Goal: Task Accomplishment & Management: Complete application form

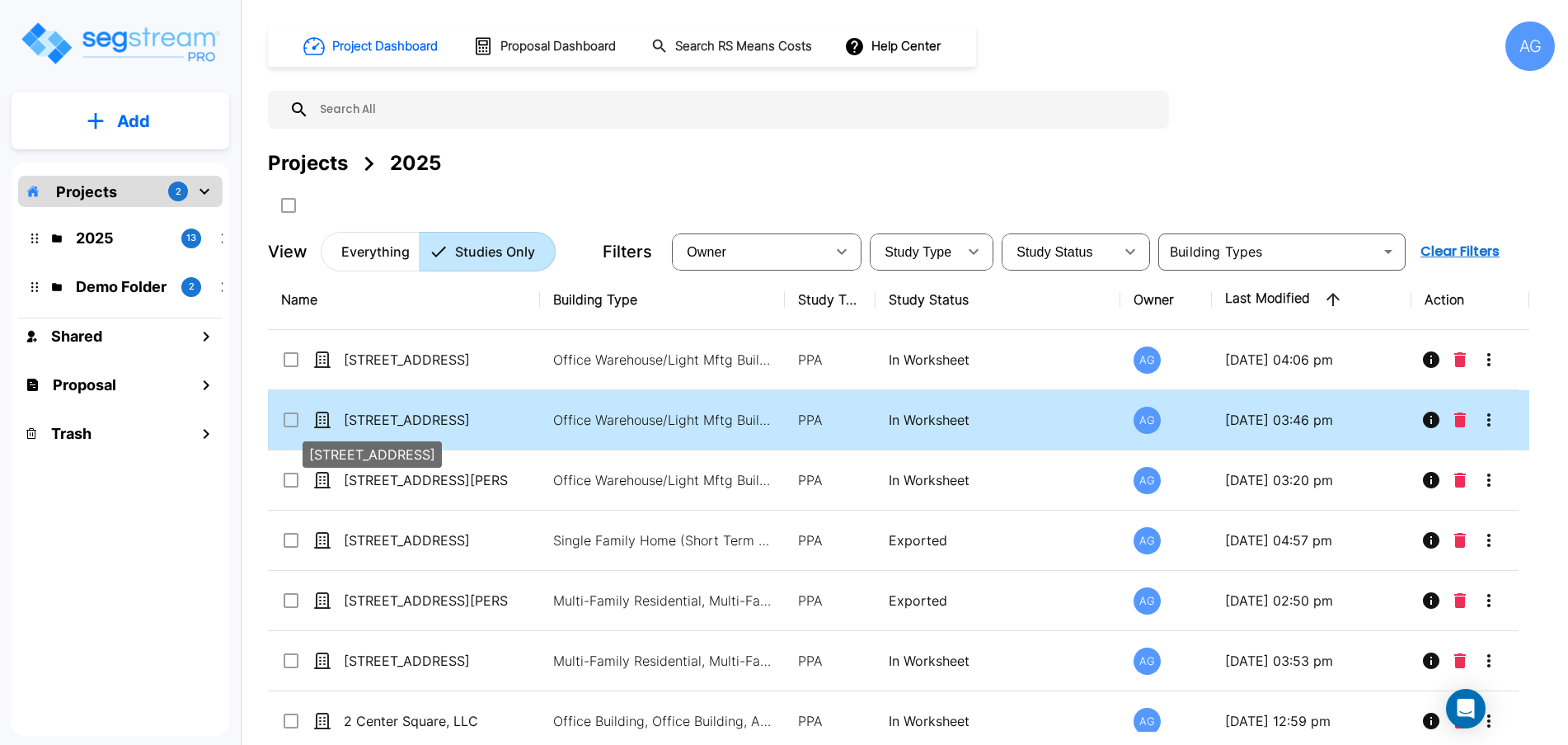
click at [408, 425] on p "[STREET_ADDRESS]" at bounding box center [426, 420] width 165 height 20
checkbox input "true"
click at [408, 425] on p "[STREET_ADDRESS]" at bounding box center [426, 420] width 165 height 20
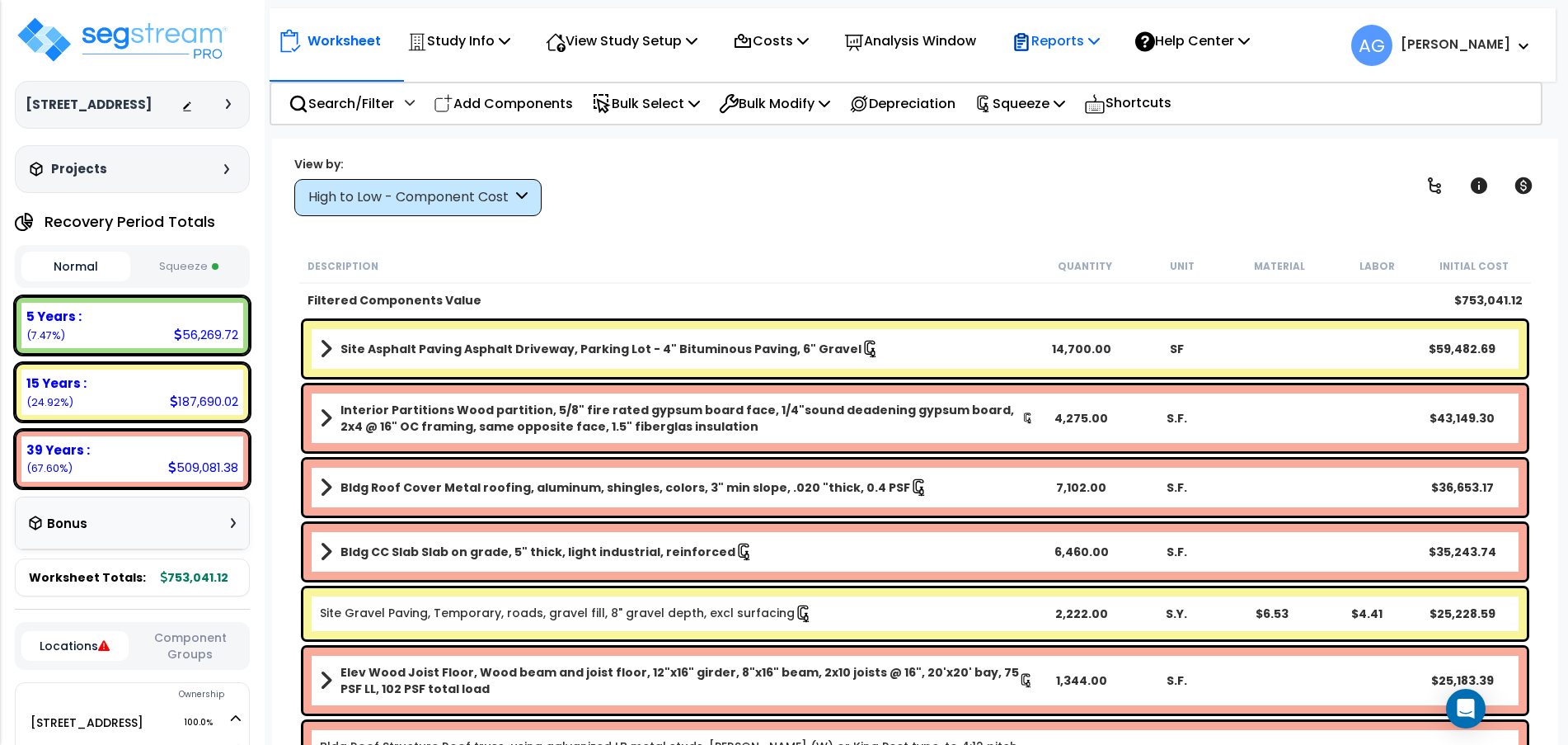
click at [1077, 56] on div "Reports" at bounding box center [1056, 40] width 88 height 38
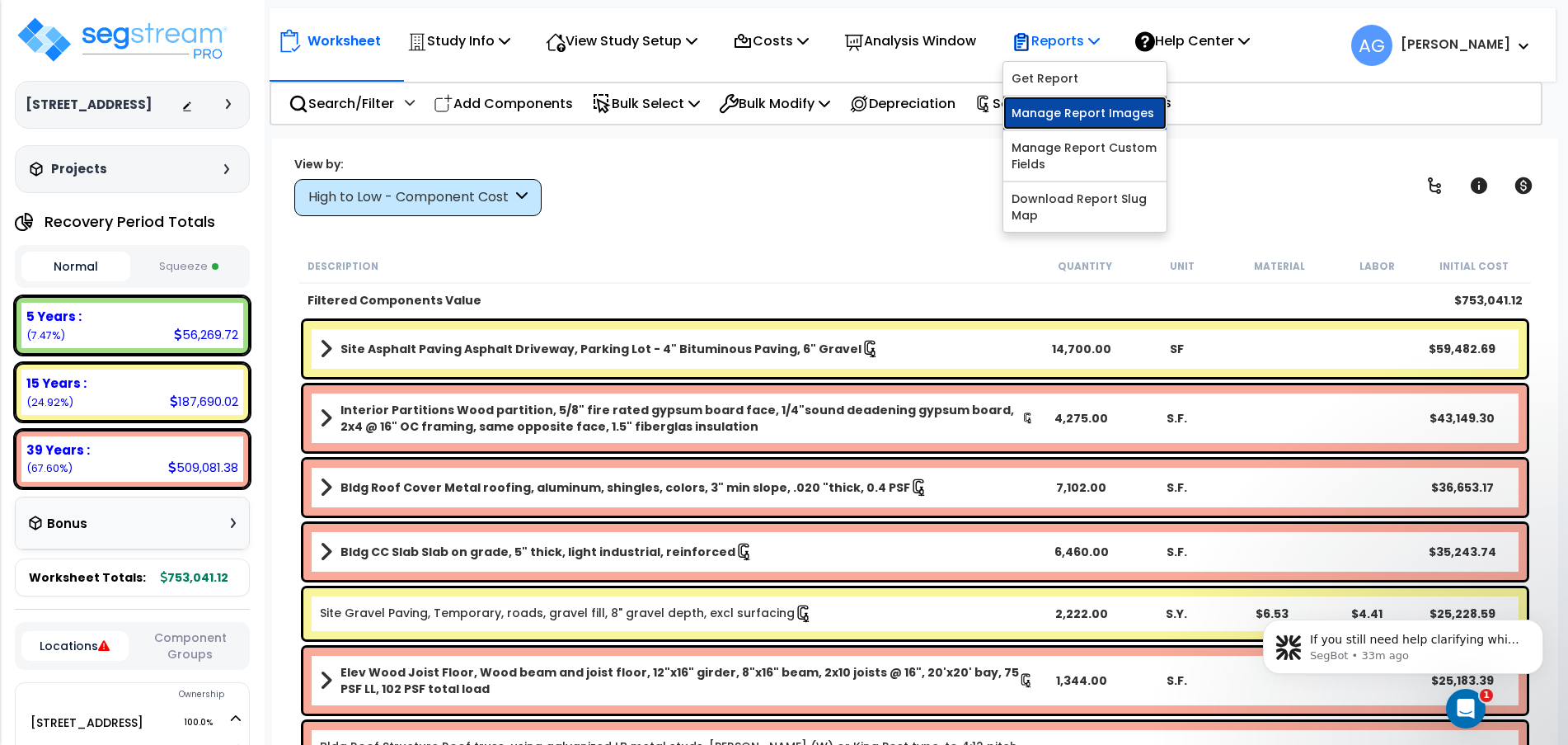
click at [1070, 115] on link "Manage Report Images" at bounding box center [1084, 113] width 163 height 33
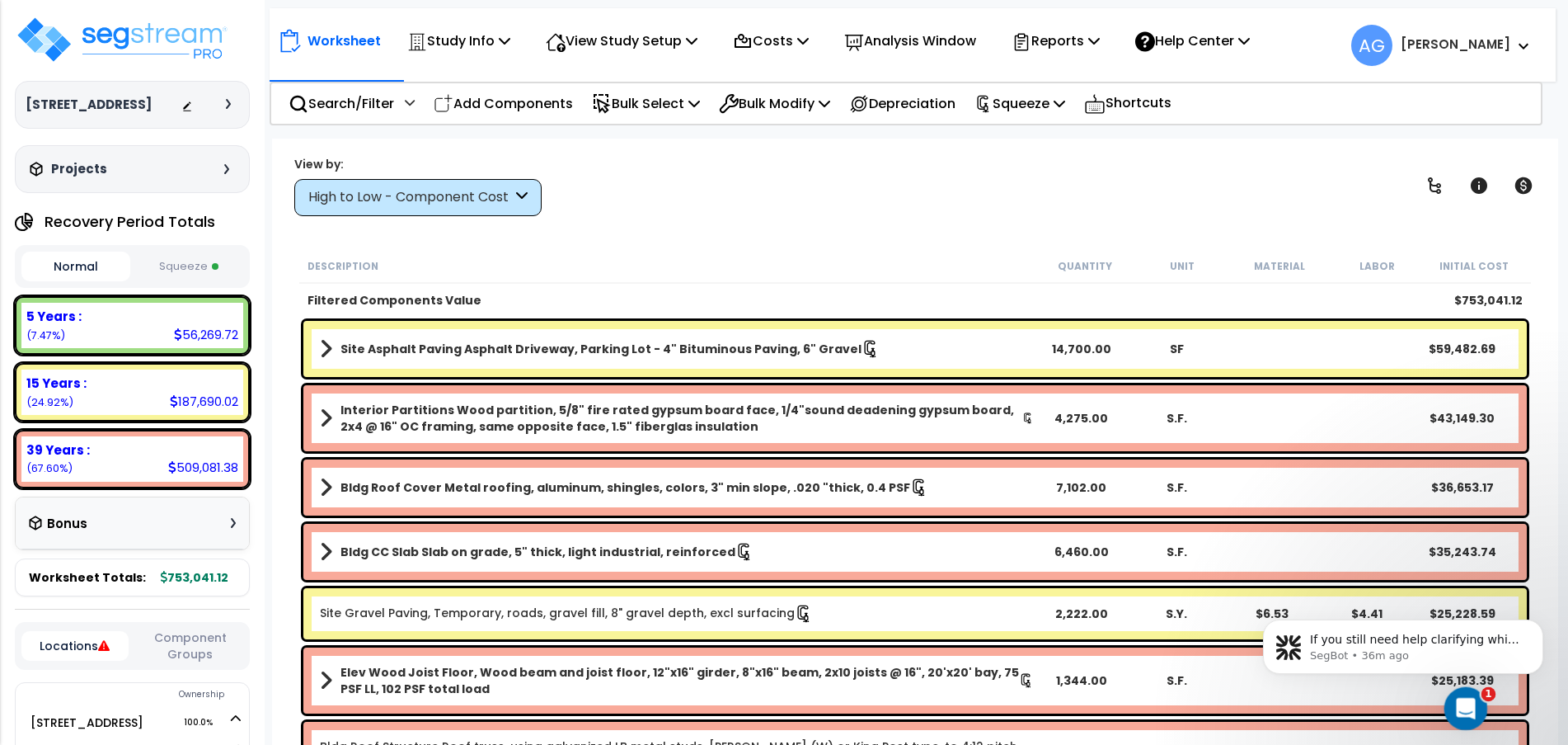
click at [1464, 719] on icon "Open Intercom Messenger" at bounding box center [1463, 707] width 27 height 27
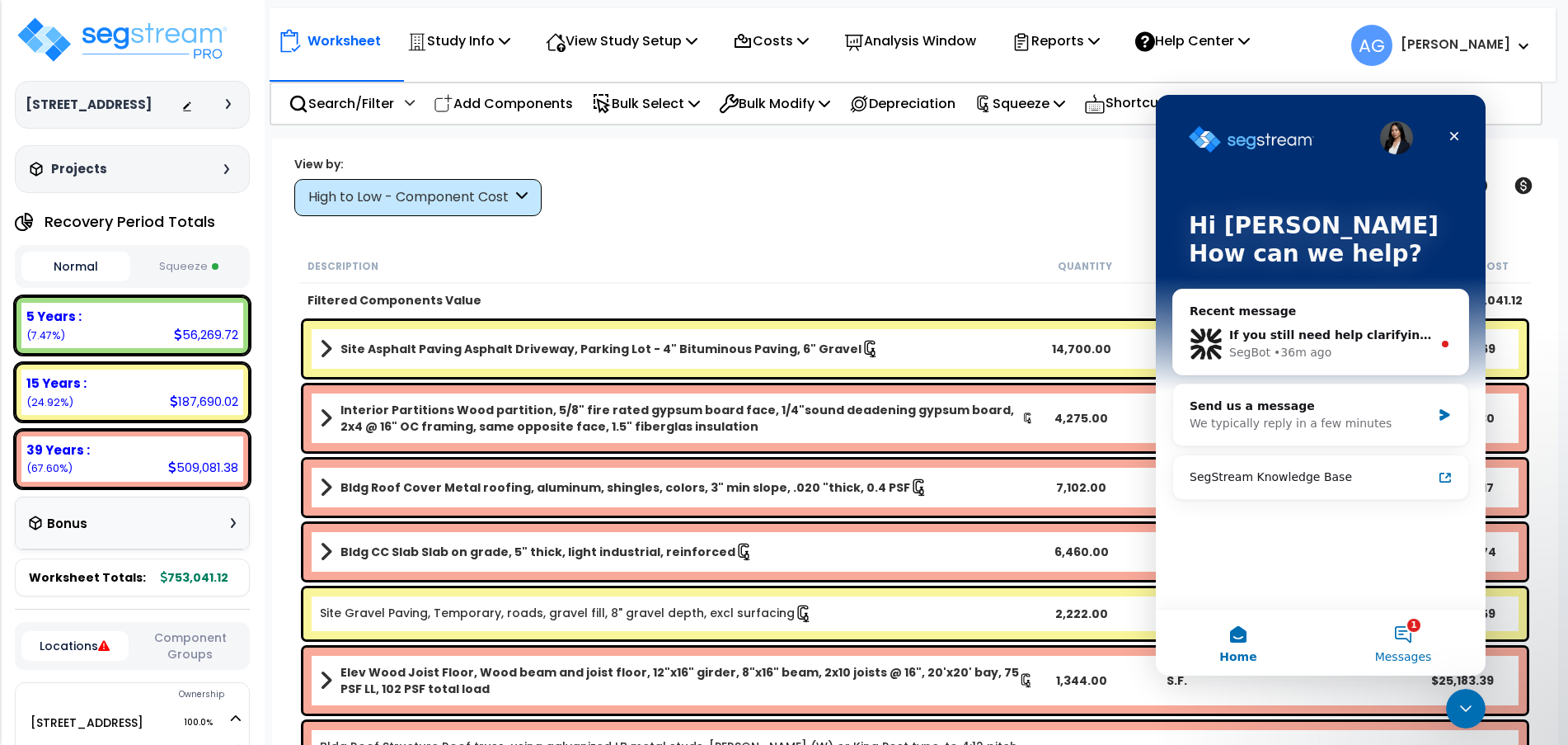
click at [1383, 615] on button "1 Messages" at bounding box center [1403, 642] width 165 height 66
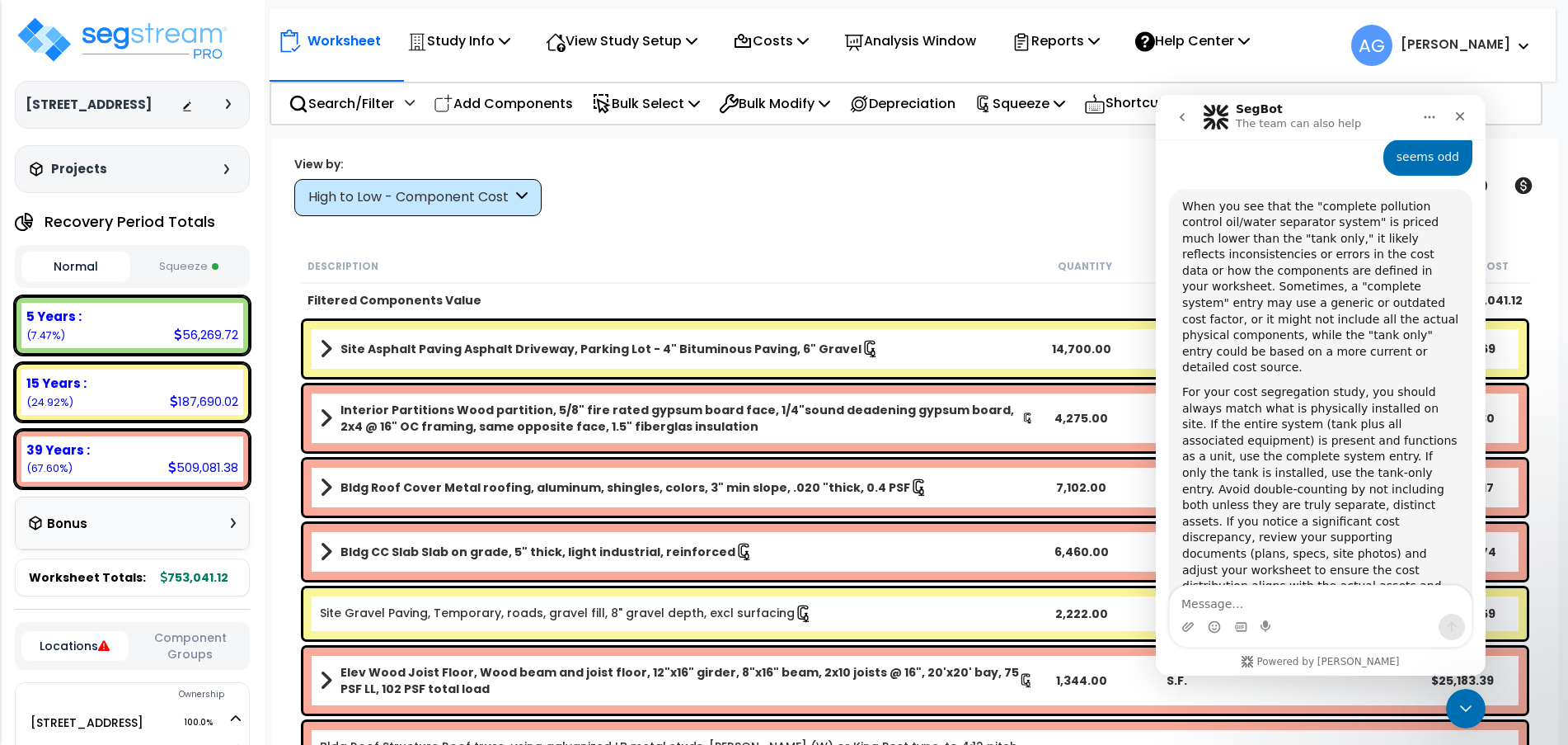
scroll to position [1711, 0]
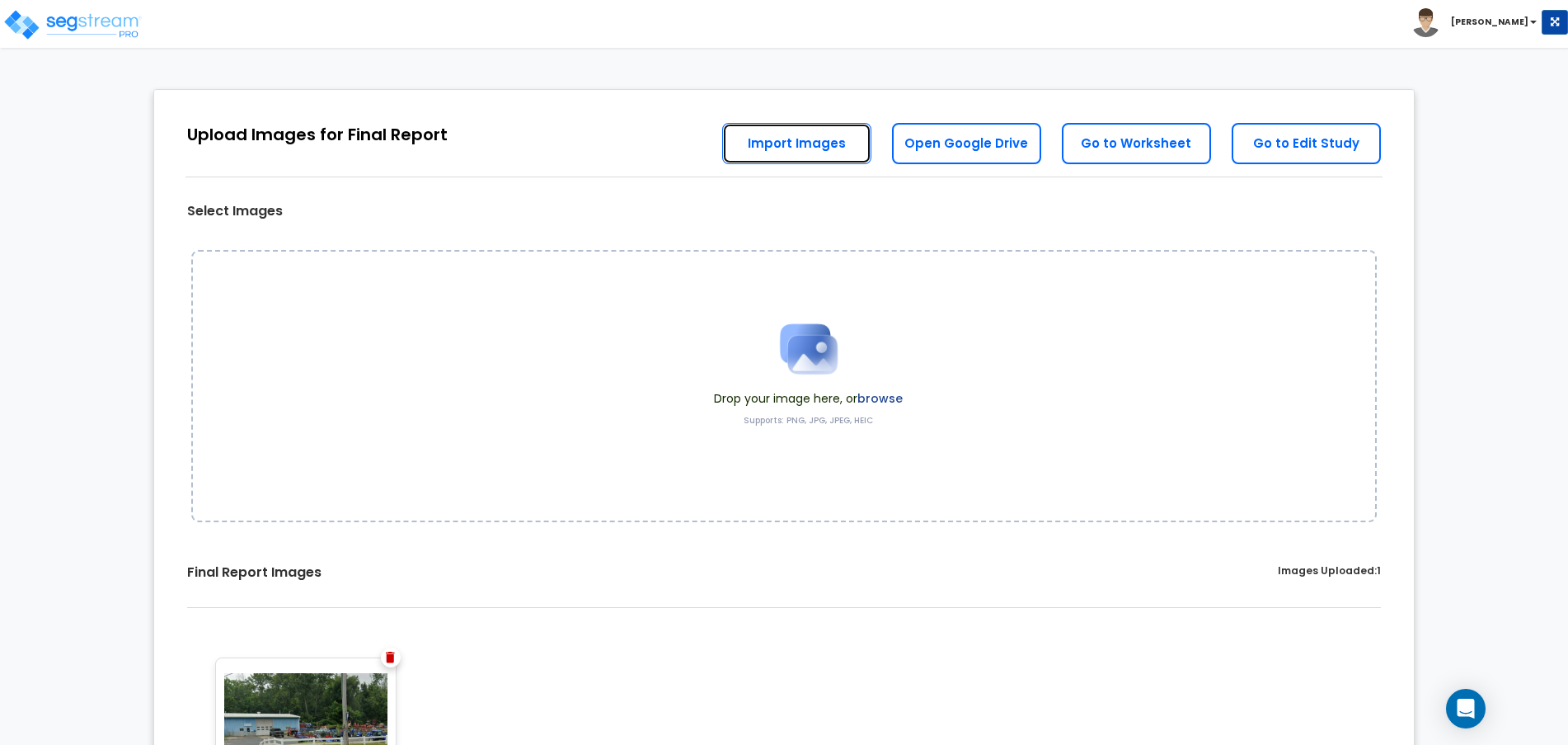
click at [769, 153] on link "Import Images" at bounding box center [796, 143] width 149 height 41
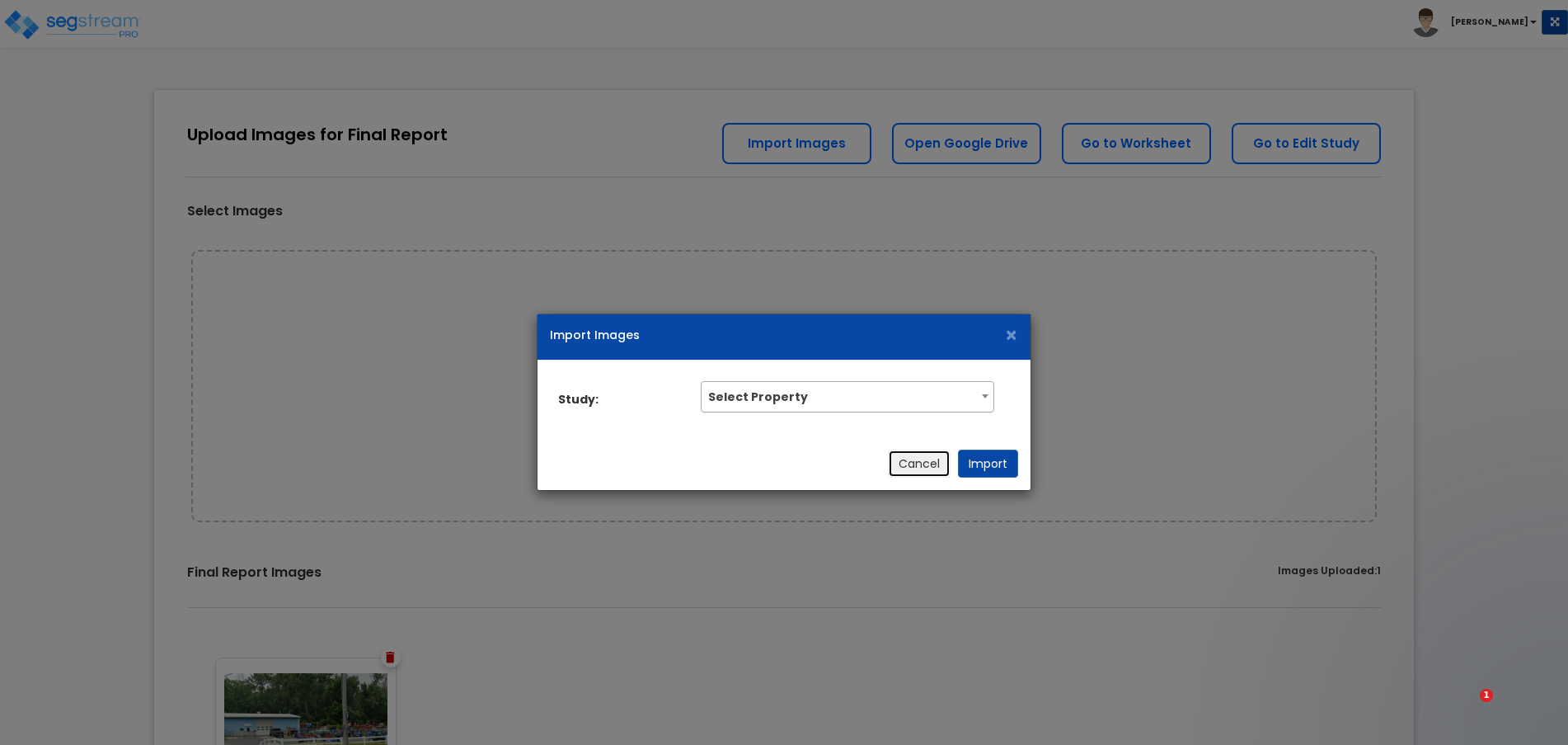
click at [907, 465] on button "Cancel" at bounding box center [918, 463] width 62 height 28
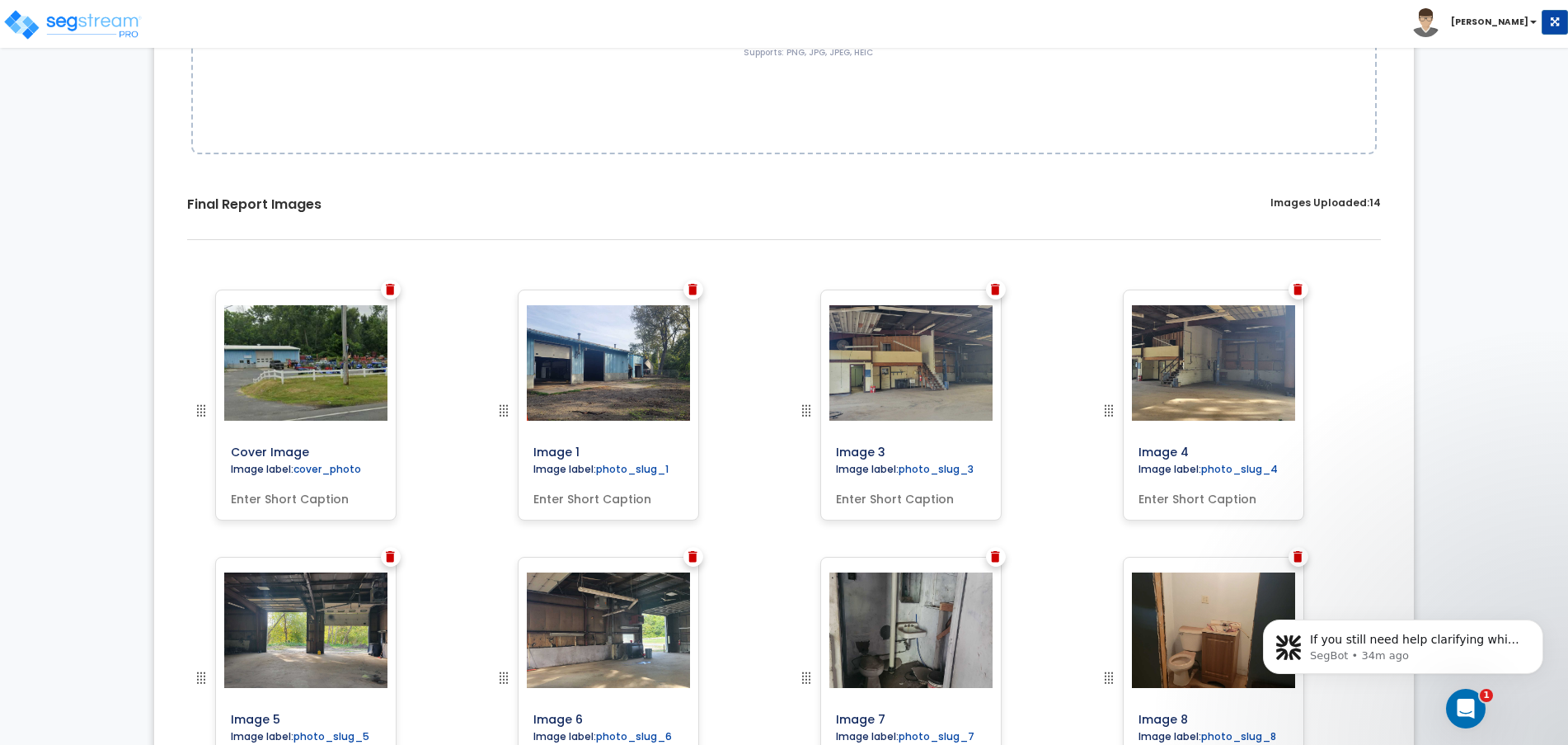
scroll to position [521, 0]
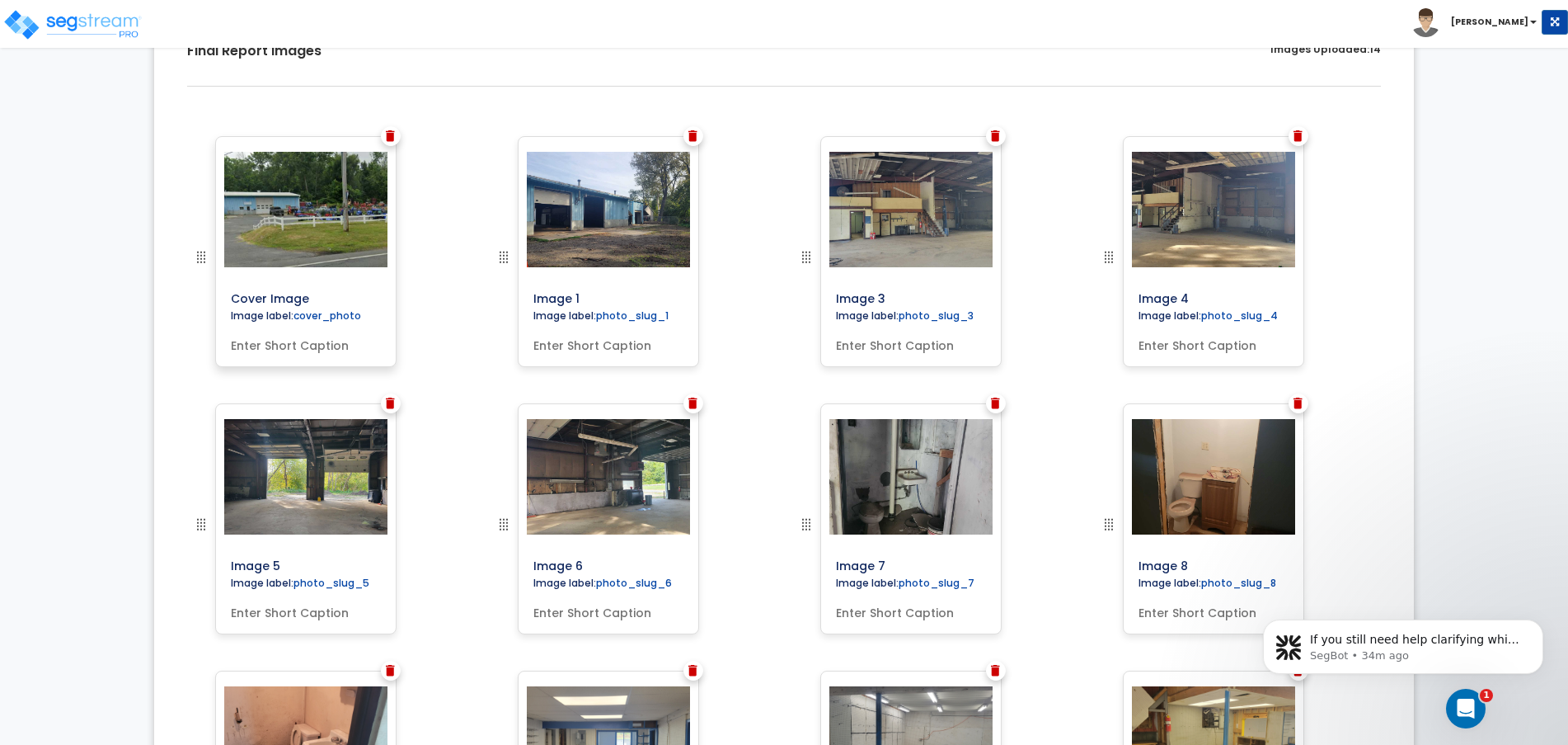
click at [293, 207] on img at bounding box center [306, 209] width 223 height 115
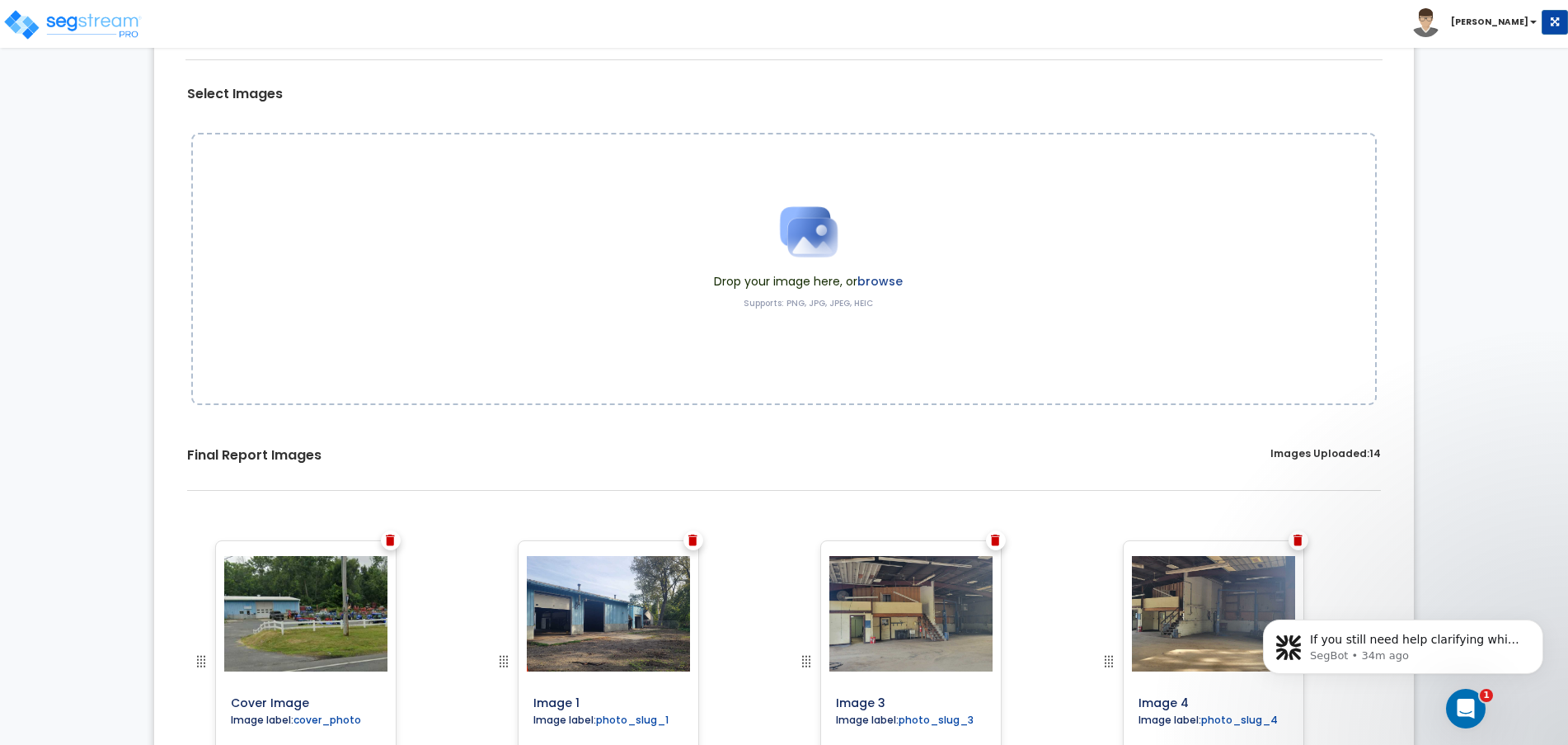
scroll to position [0, 0]
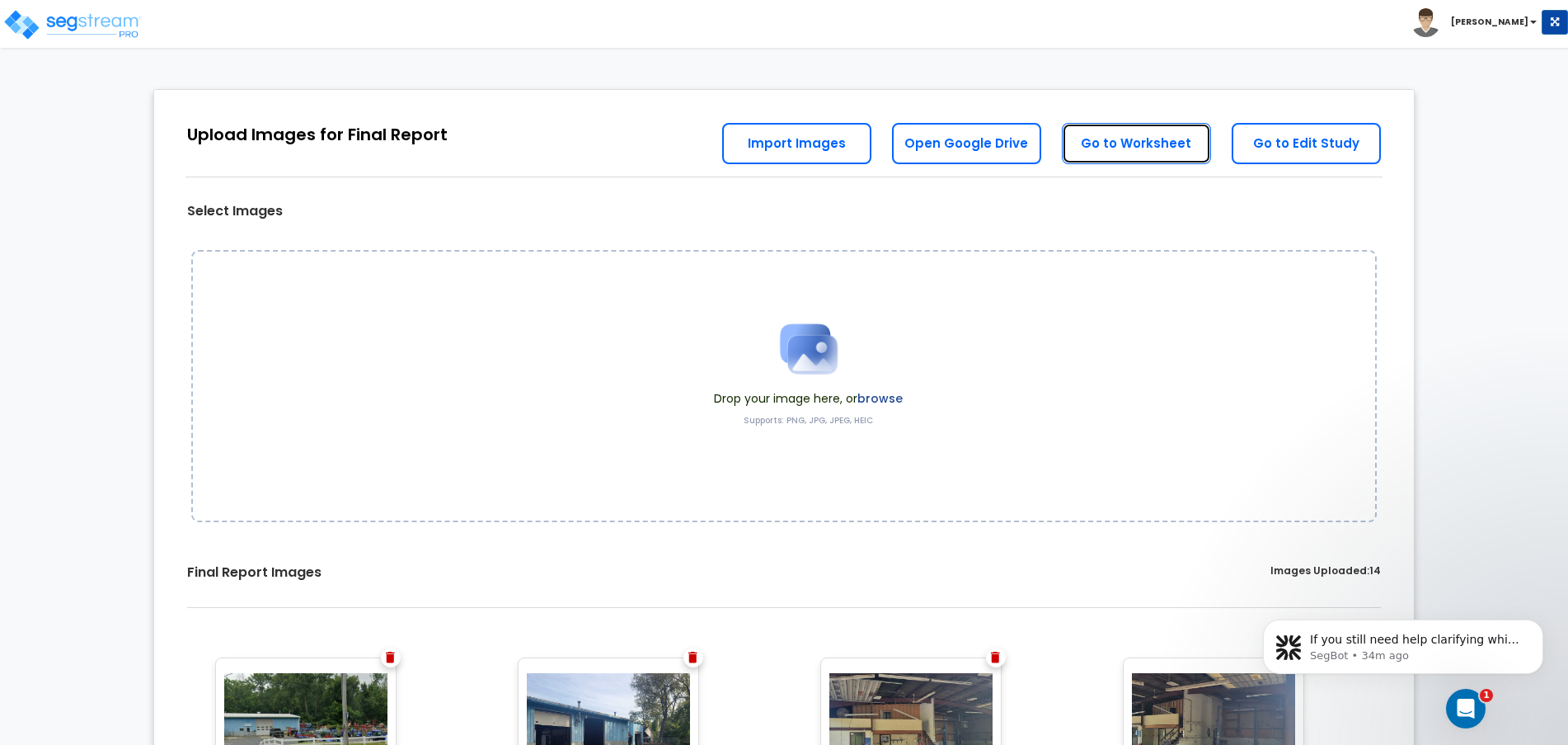
click at [1166, 149] on link "Go to Worksheet" at bounding box center [1135, 143] width 149 height 41
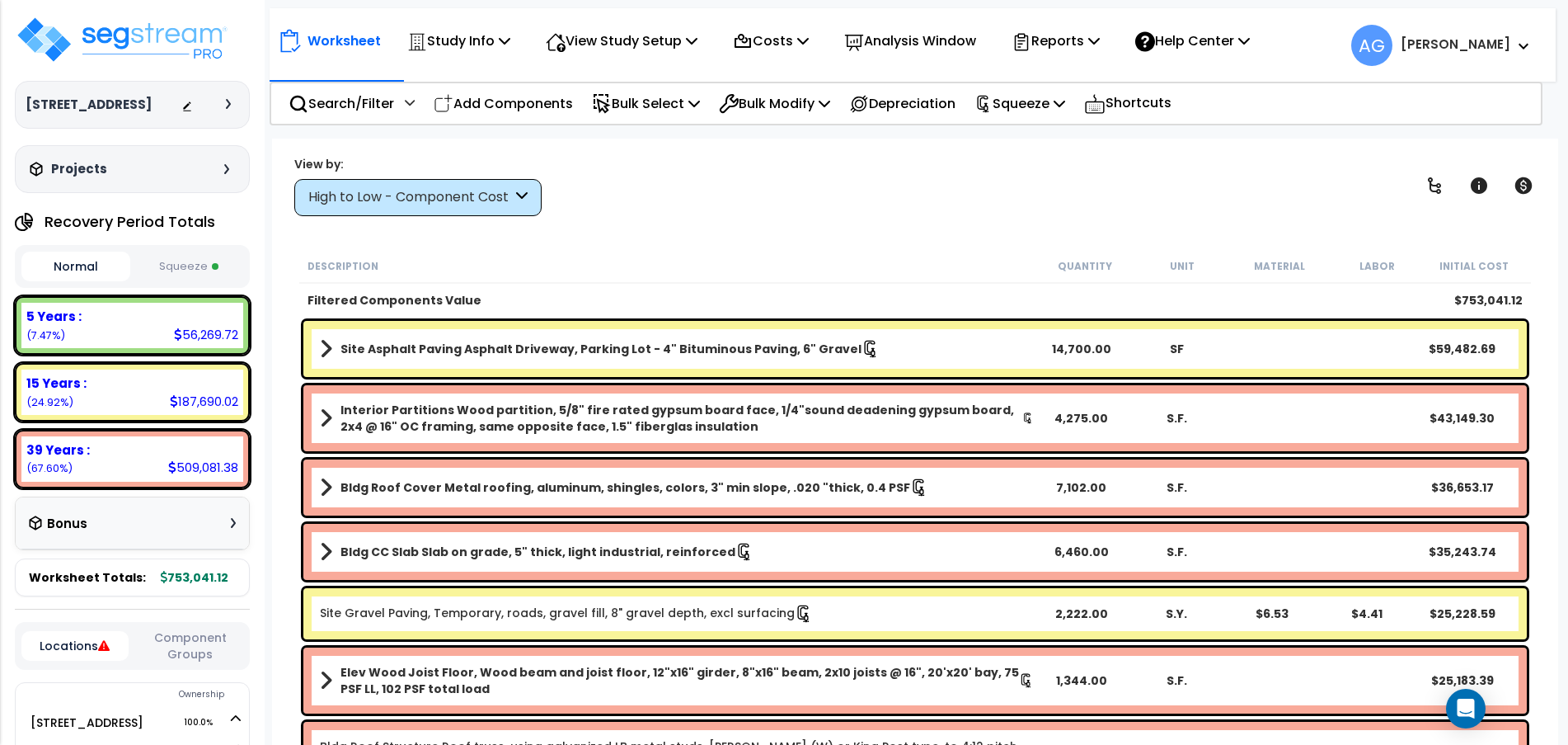
click at [71, 661] on button "Locations" at bounding box center [75, 645] width 107 height 30
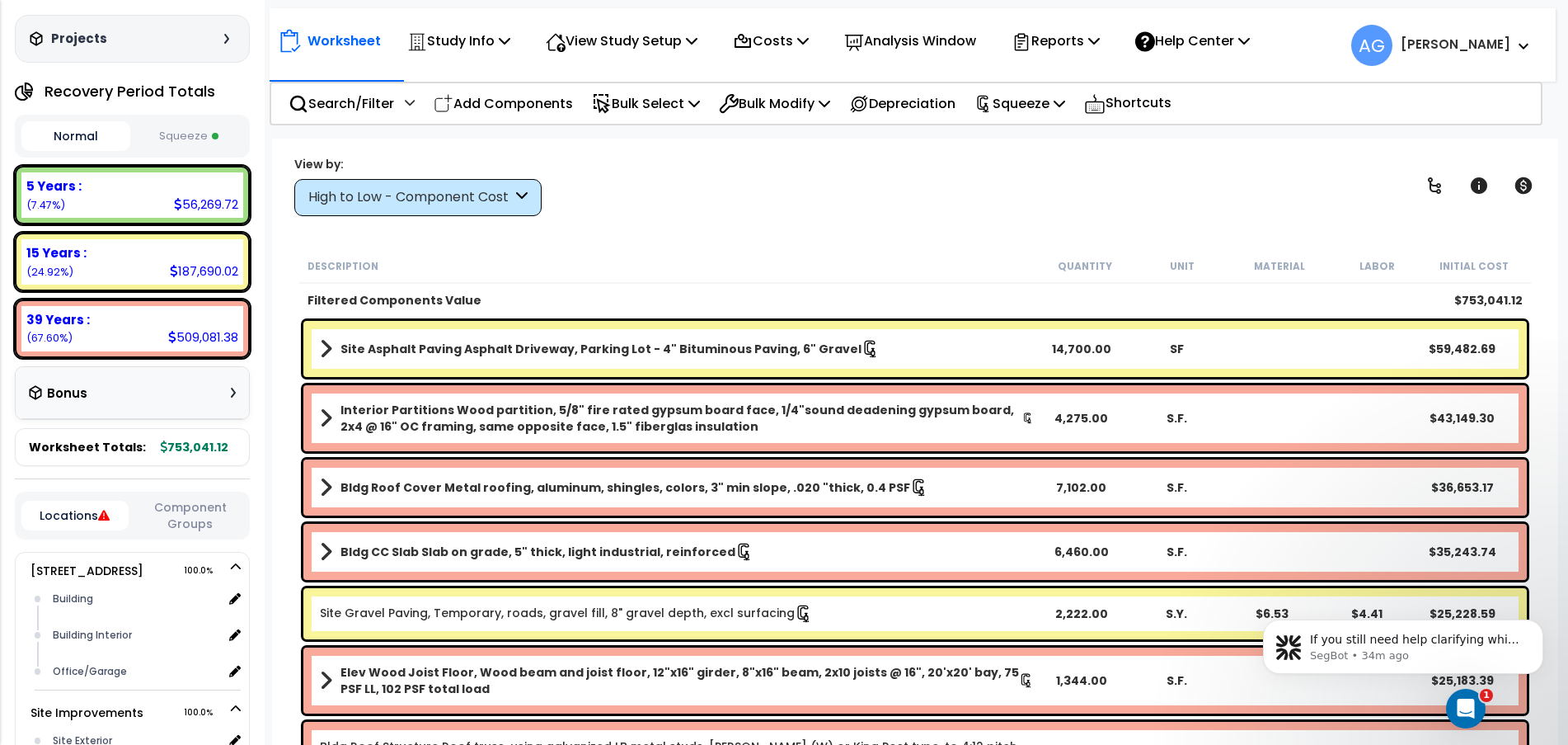
click at [100, 530] on button "Locations" at bounding box center [75, 515] width 107 height 30
click at [172, 533] on button "Component Groups" at bounding box center [191, 516] width 107 height 35
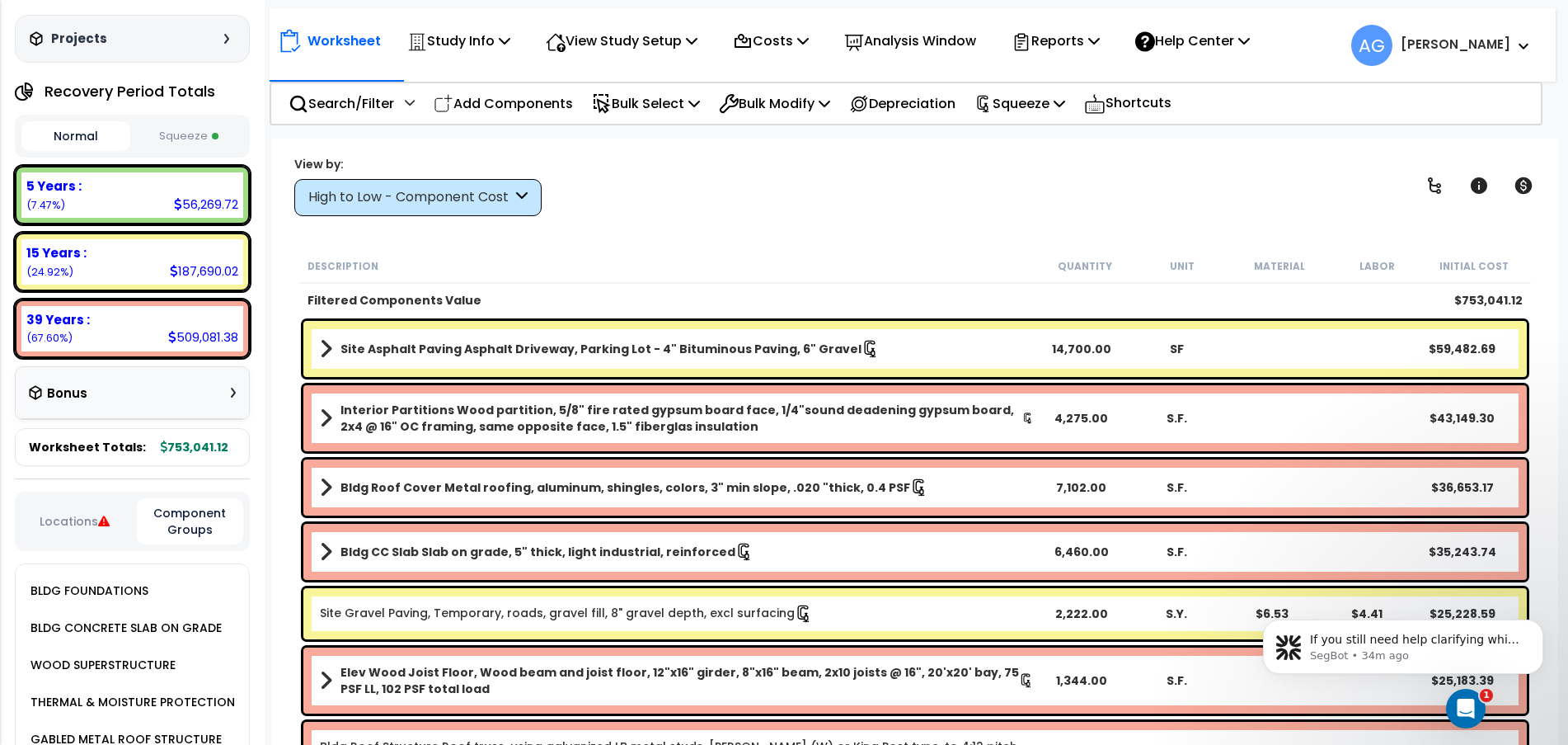
click at [88, 530] on button "Locations" at bounding box center [75, 520] width 107 height 18
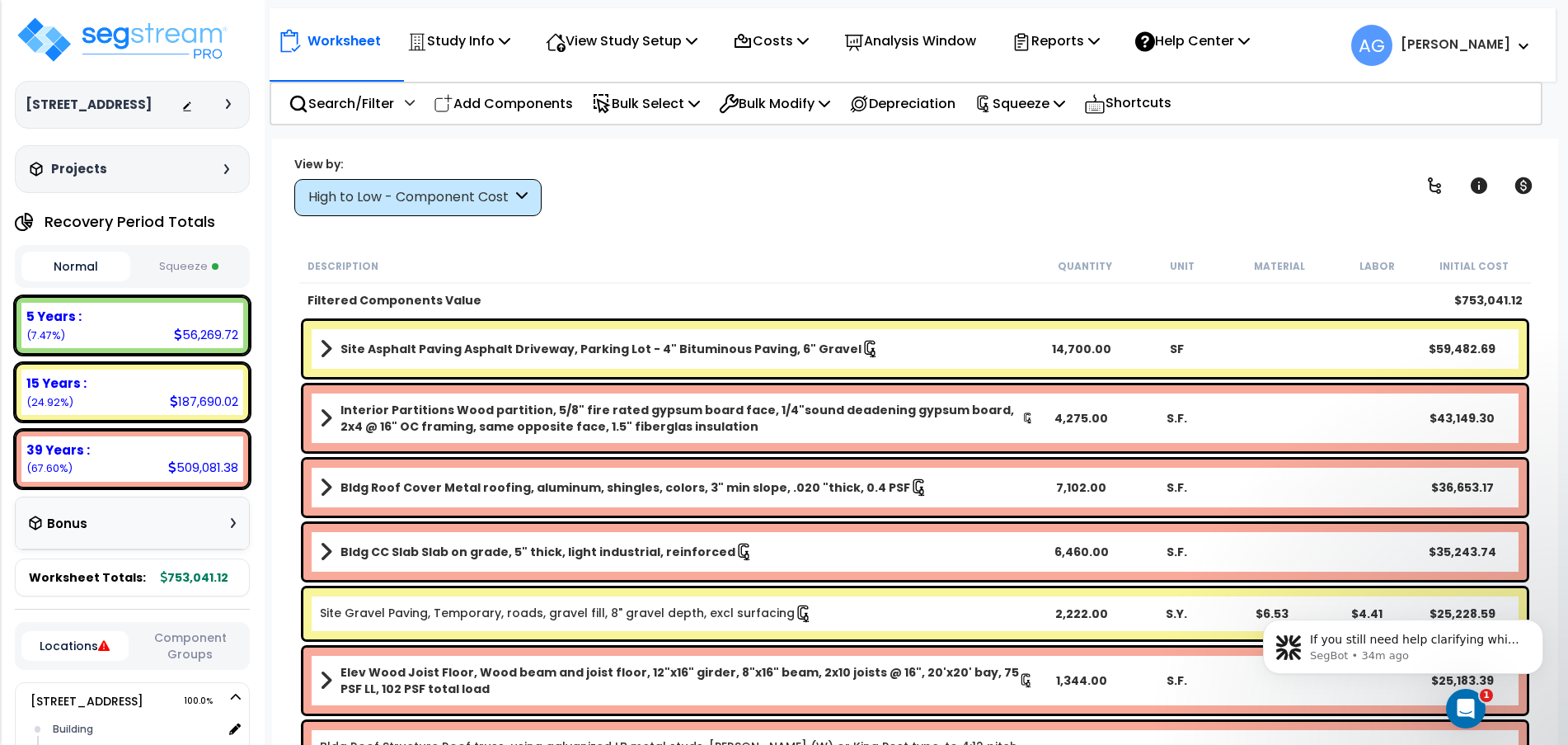
click at [170, 281] on button "Squeeze" at bounding box center [188, 267] width 108 height 29
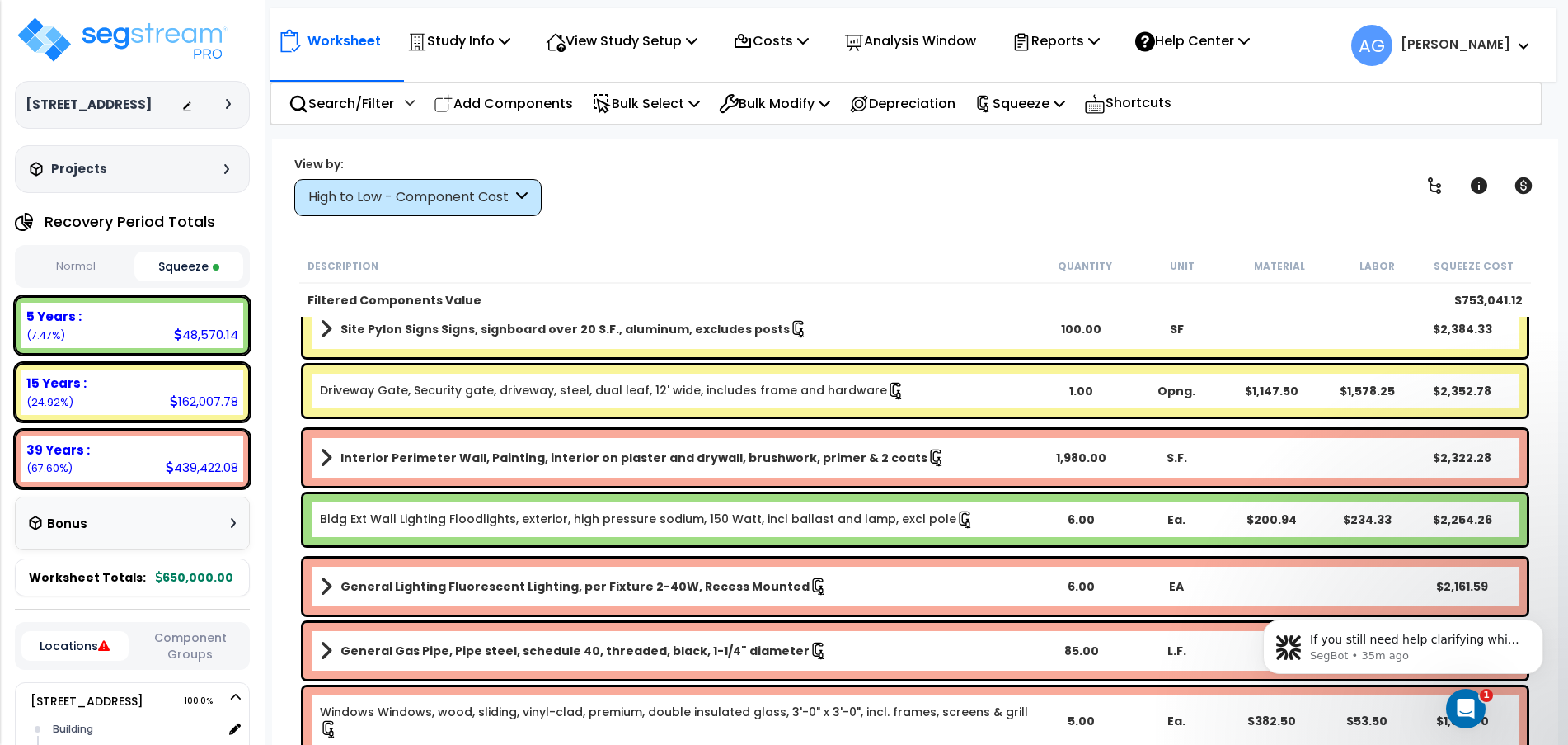
scroll to position [3477, 0]
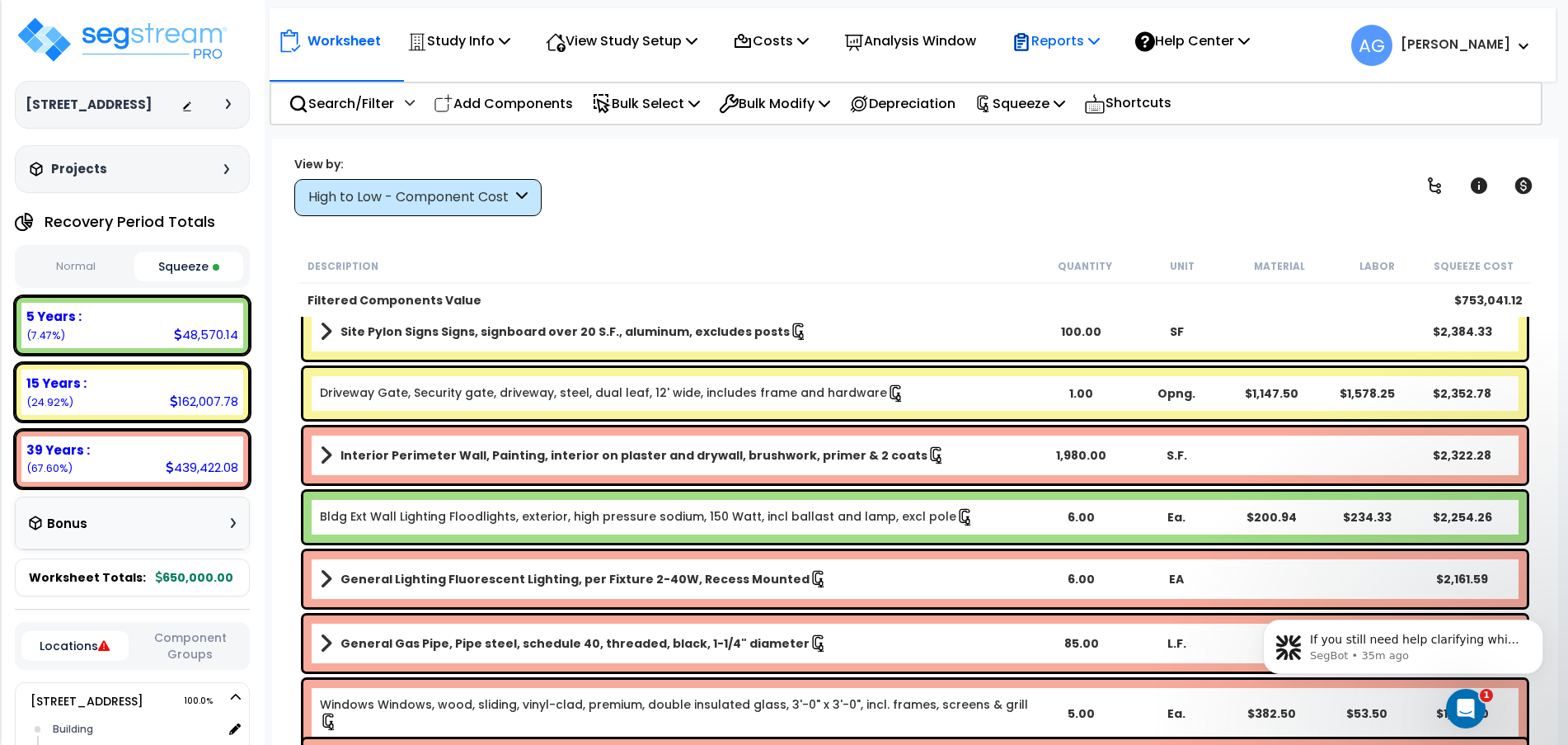
drag, startPoint x: 1063, startPoint y: 35, endPoint x: 1045, endPoint y: 58, distance: 29.2
click at [1045, 58] on div "Reports" at bounding box center [1056, 40] width 88 height 38
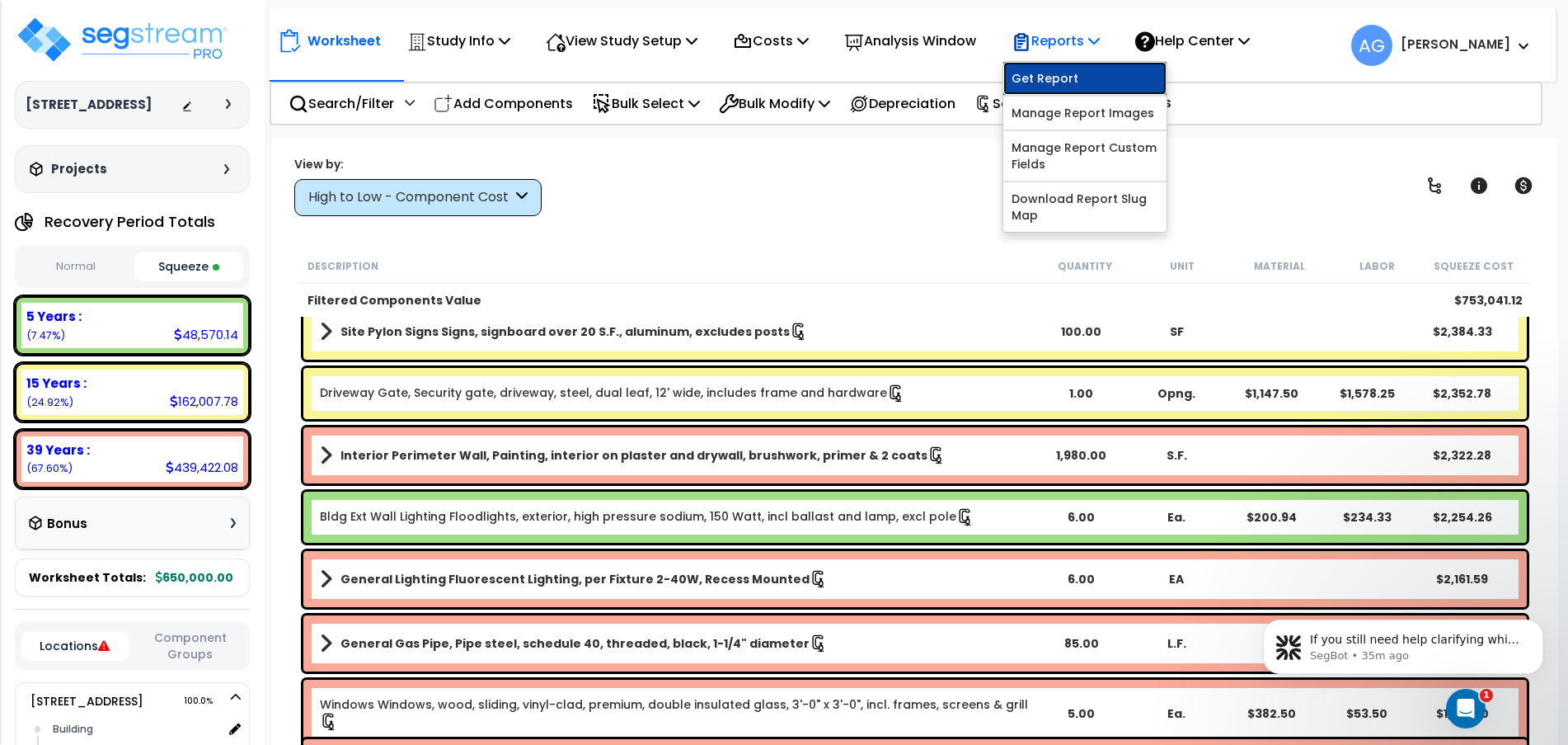
click at [1064, 77] on link "Get Report" at bounding box center [1084, 78] width 163 height 33
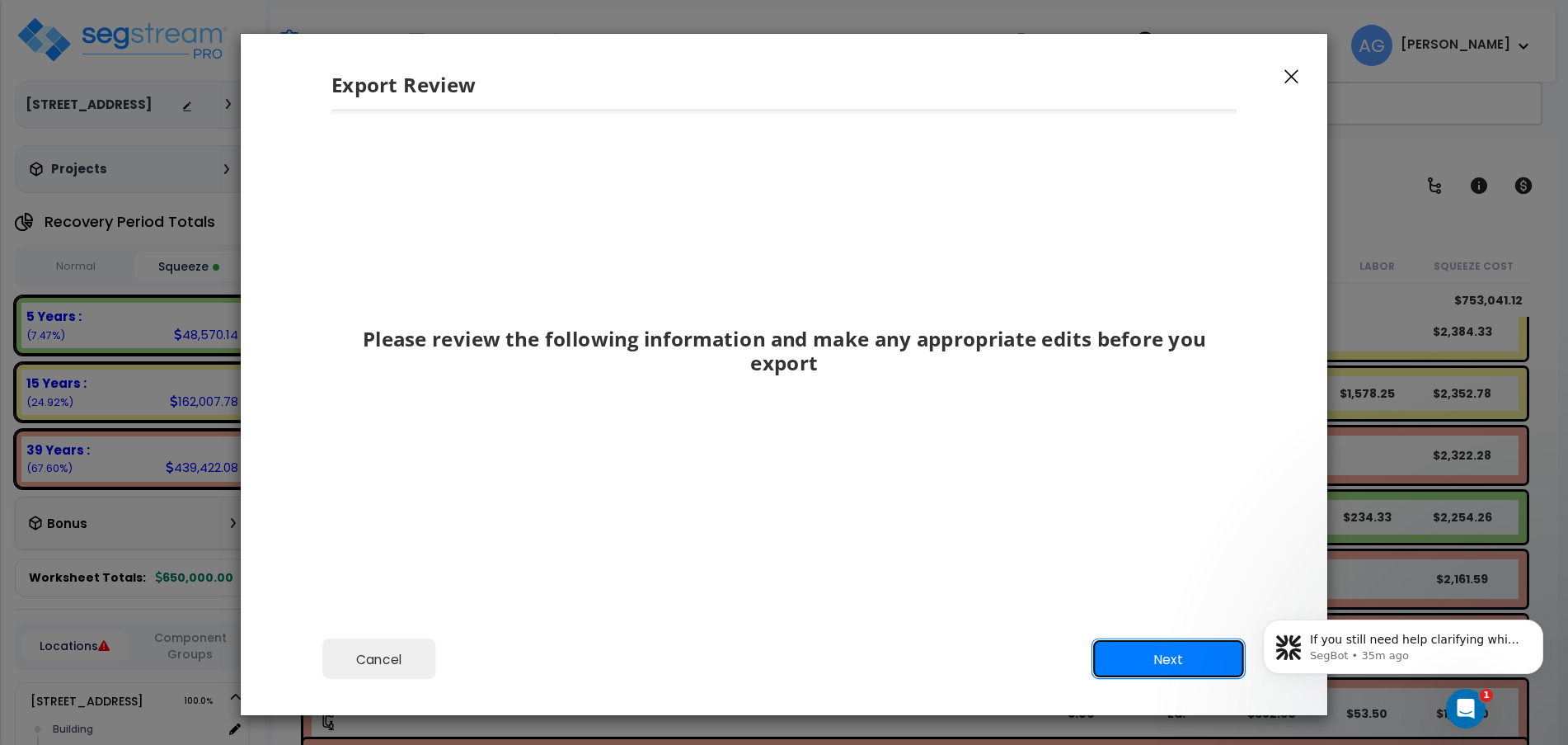
click at [1133, 662] on button "Next" at bounding box center [1168, 659] width 154 height 41
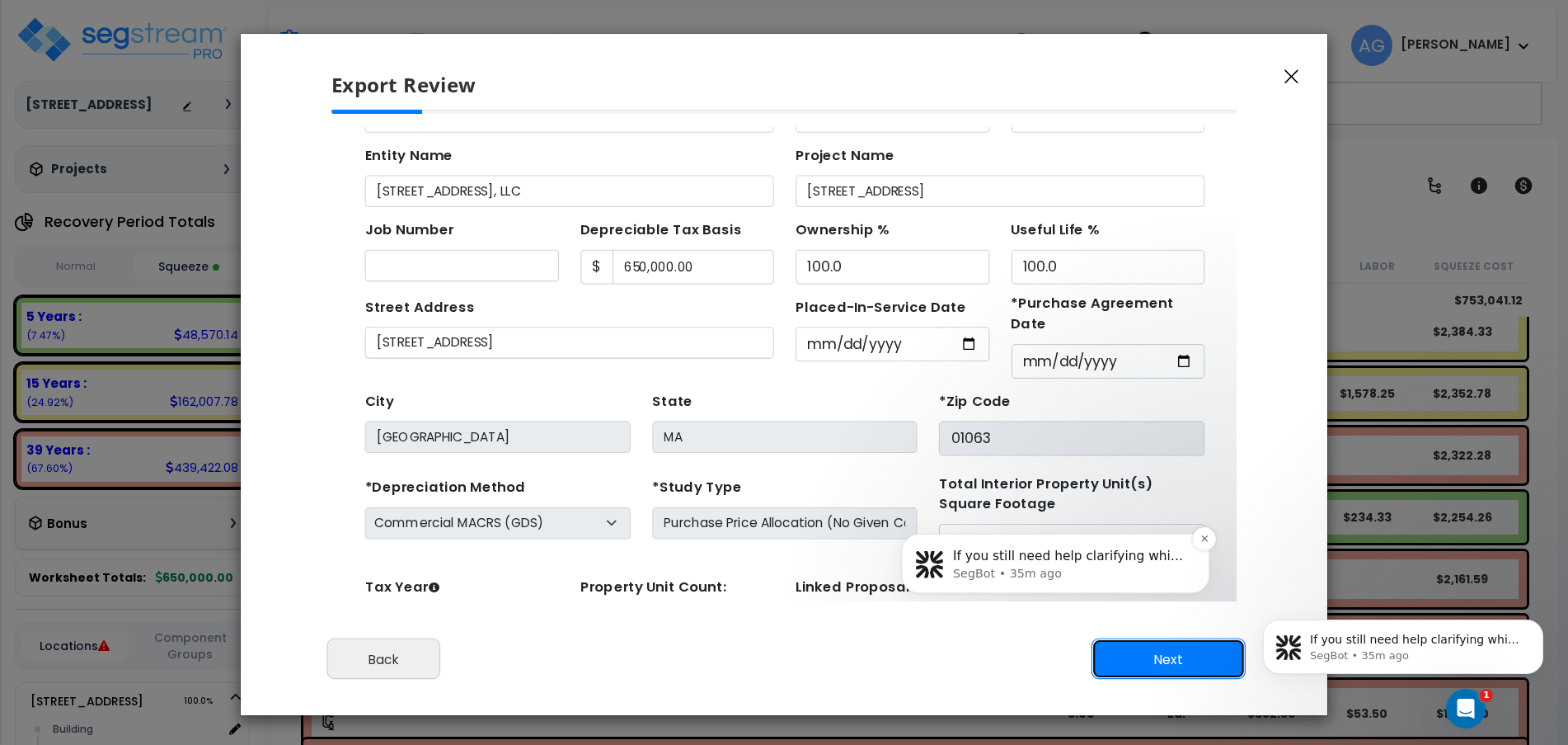
scroll to position [64, 0]
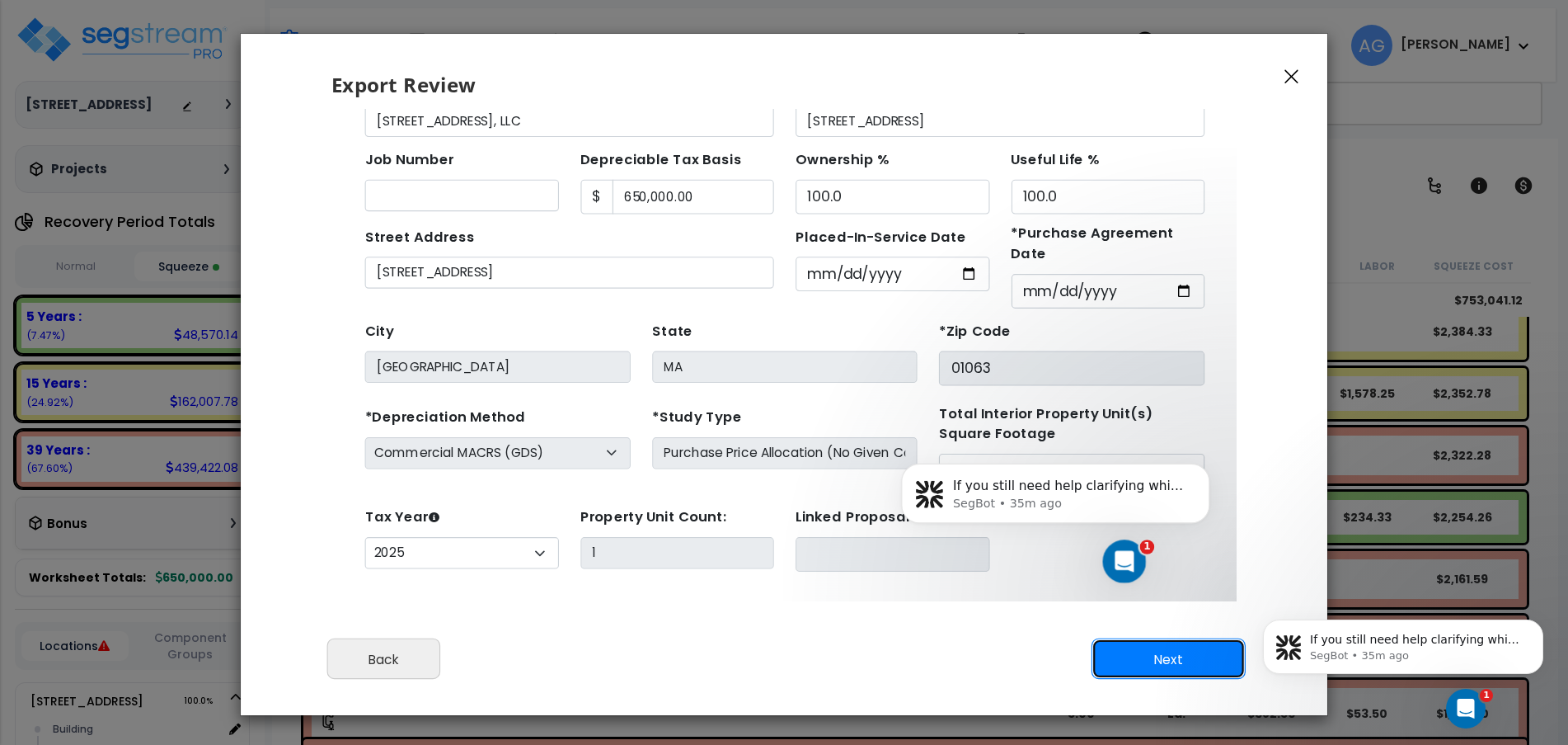
click at [1122, 658] on button "Next" at bounding box center [1168, 659] width 154 height 41
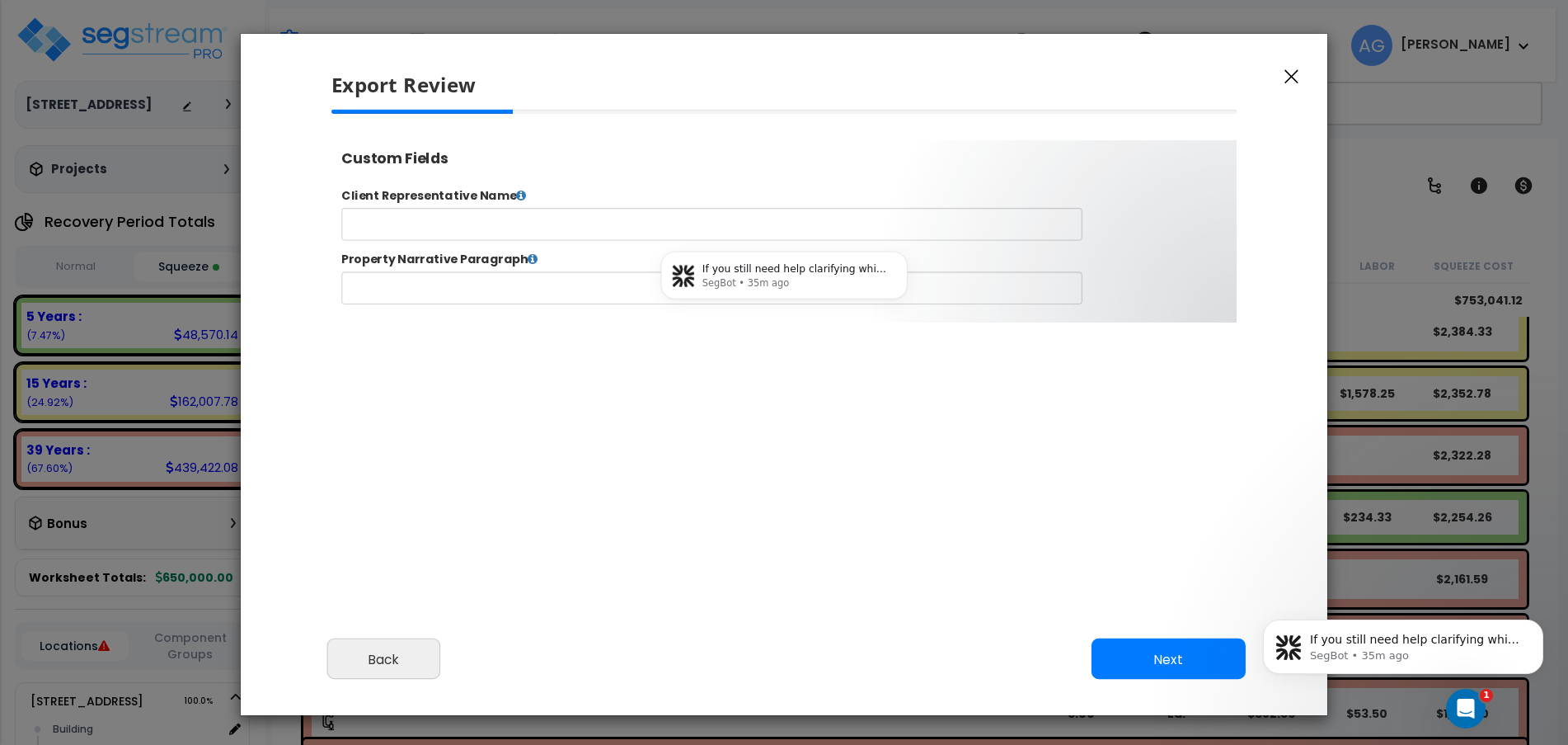
select select "2025"
click at [897, 254] on form "Client Representative Name Property Narrative Paragraph Submit Go to Edit Study…" at bounding box center [849, 261] width 1014 height 132
click at [889, 246] on input "text" at bounding box center [763, 235] width 842 height 37
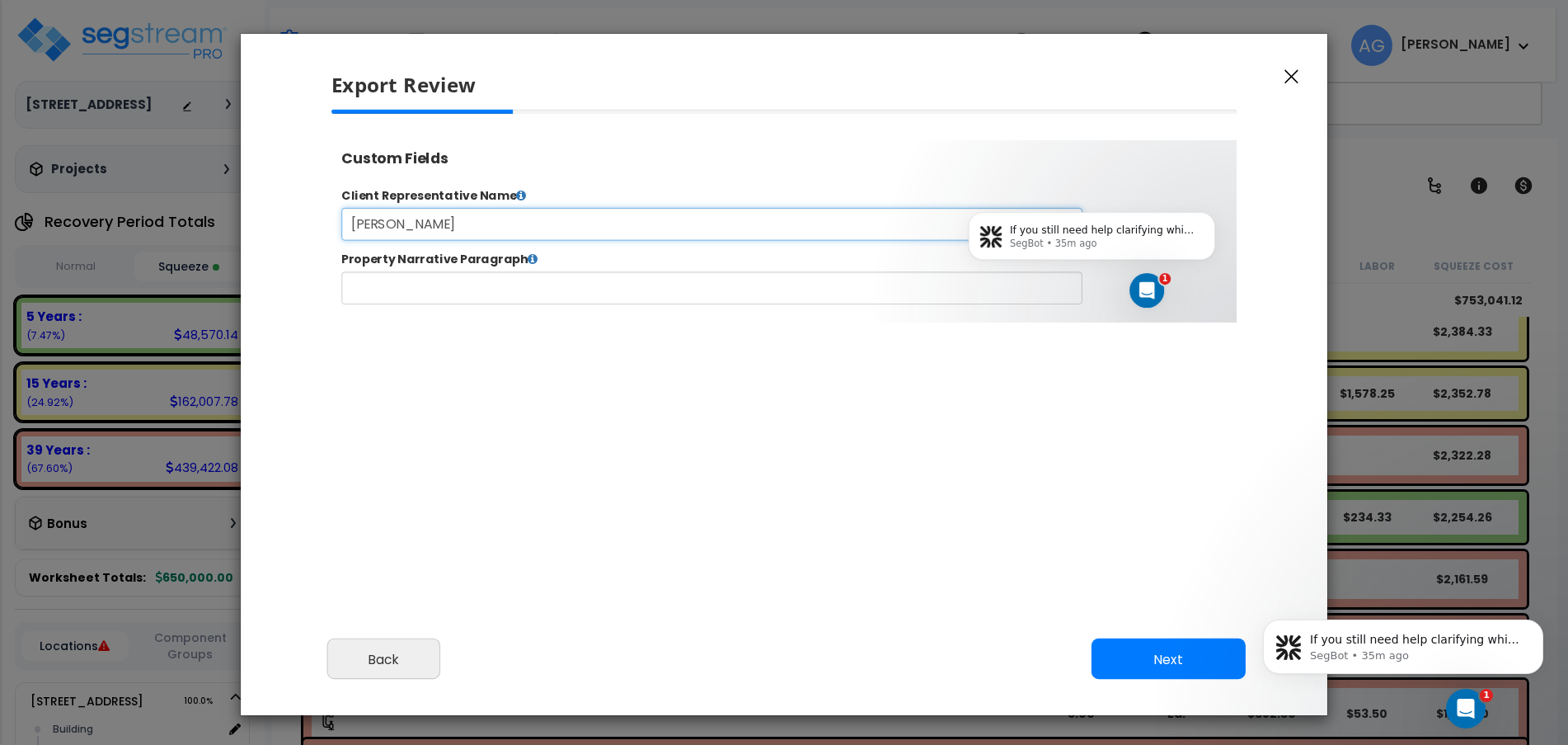
type input "[PERSON_NAME]"
type input "14 Easthampton Rd."
click at [1129, 664] on button "Next" at bounding box center [1168, 659] width 154 height 41
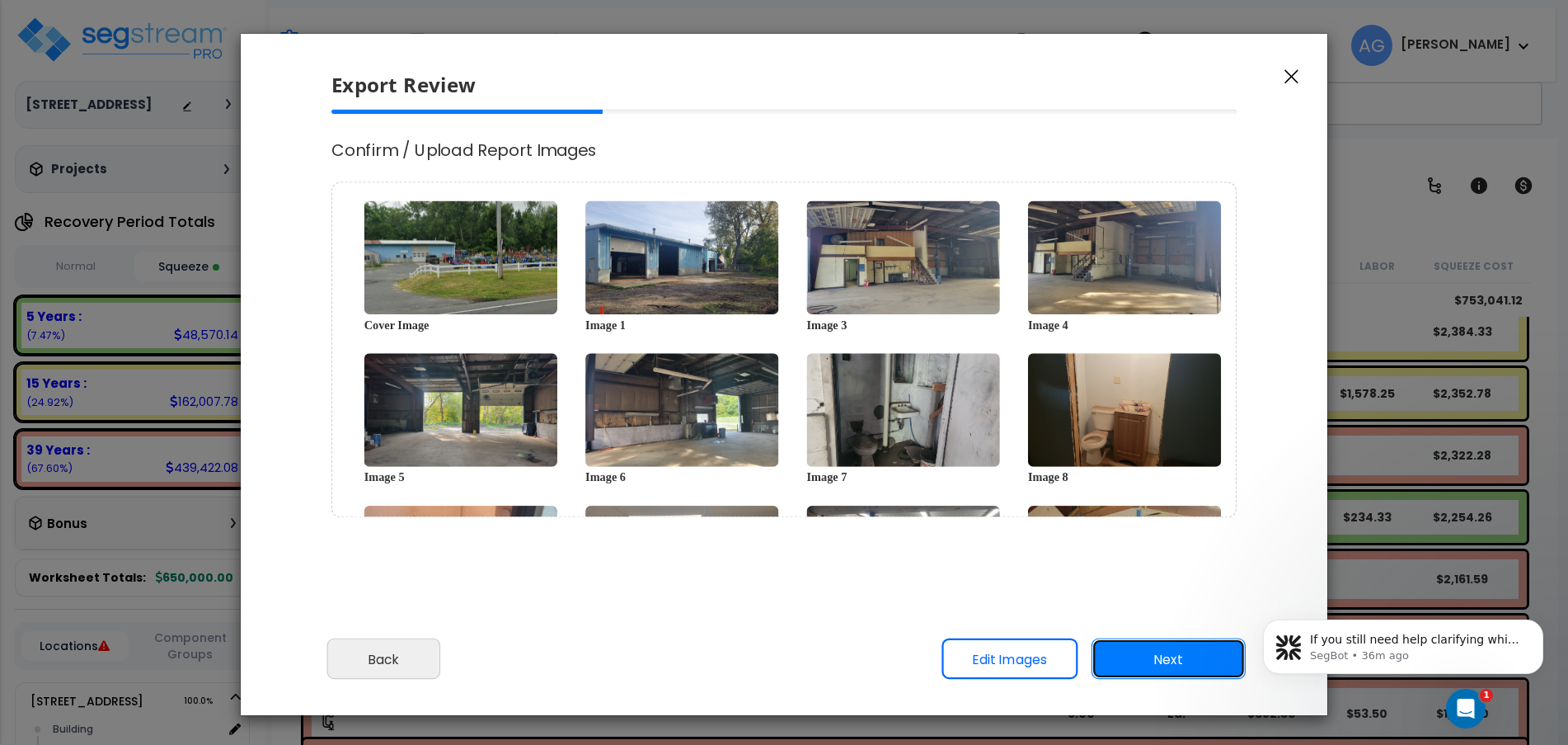
click at [1129, 664] on button "Next" at bounding box center [1168, 659] width 154 height 41
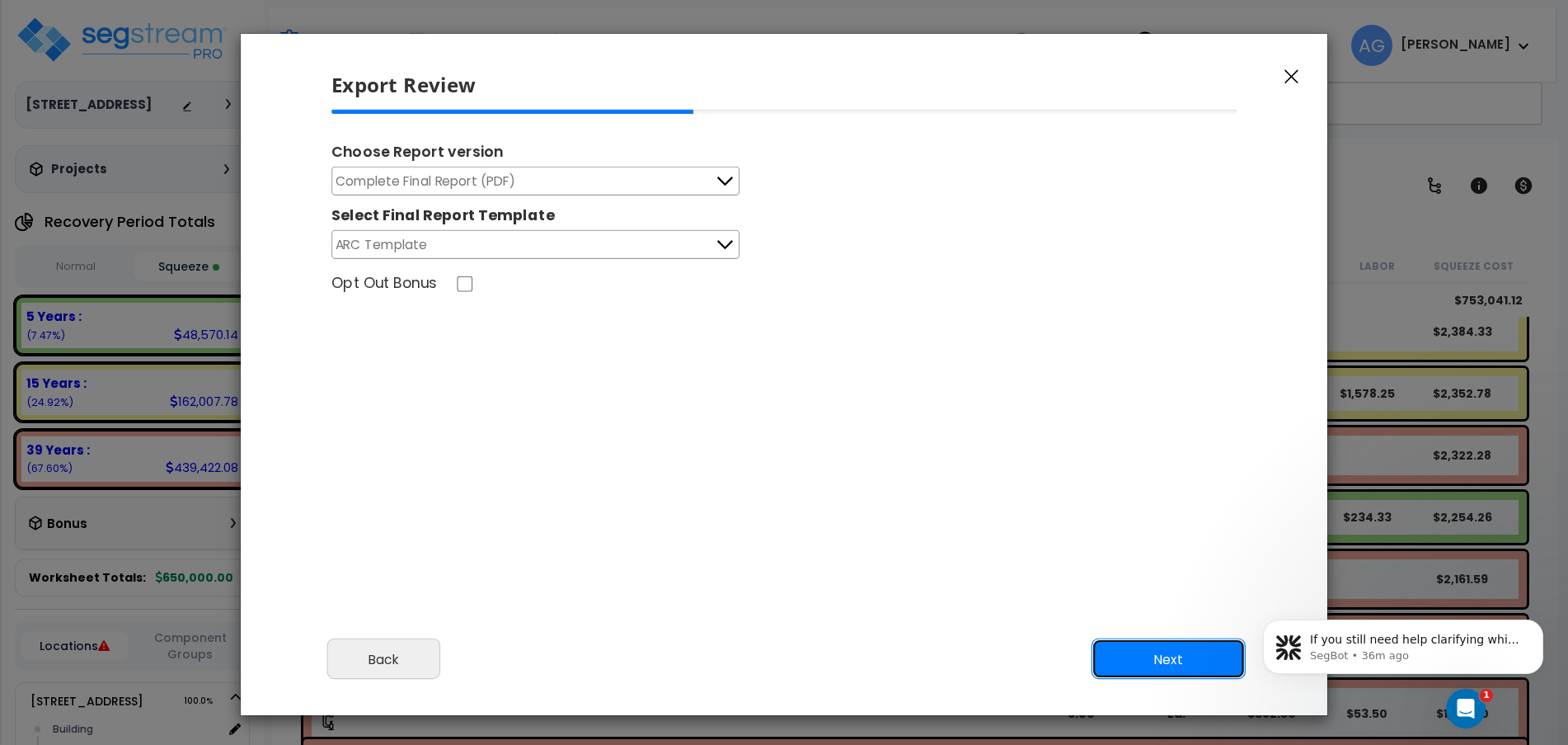
click at [1121, 646] on button "Next" at bounding box center [1168, 659] width 154 height 41
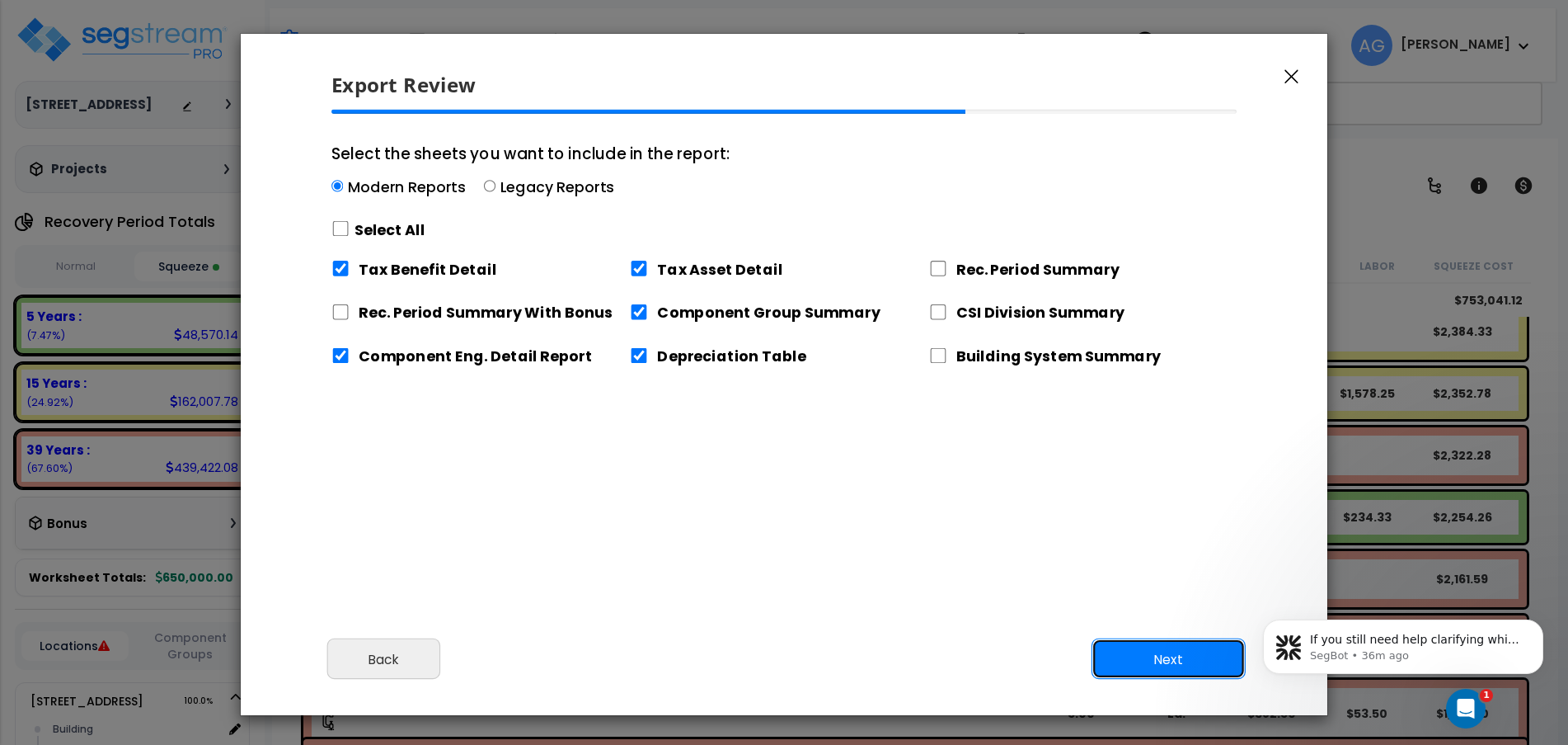
click at [1121, 646] on button "Next" at bounding box center [1168, 659] width 154 height 41
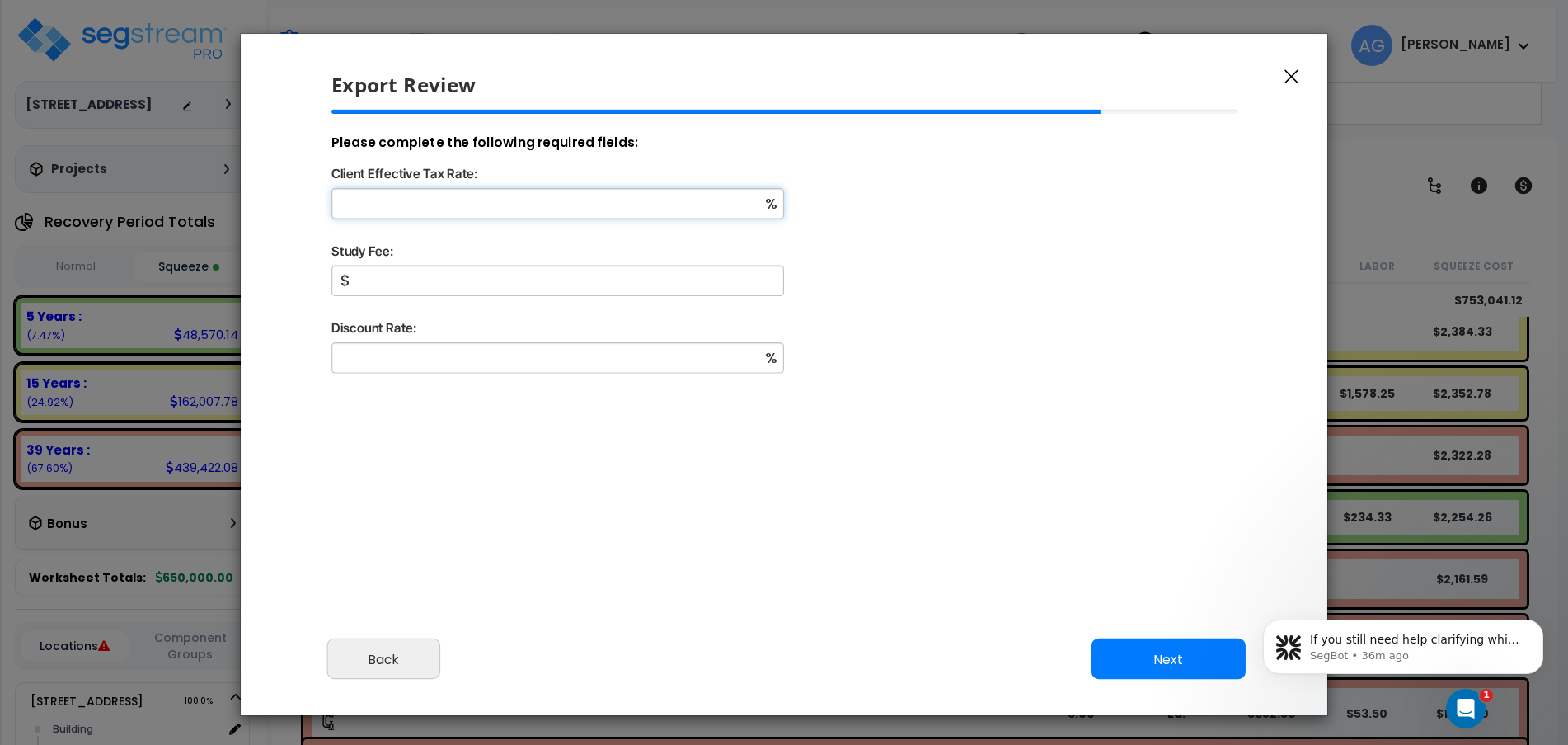
click at [632, 212] on input "Client Effective Tax Rate:" at bounding box center [558, 204] width 453 height 31
type input "37"
type input "5,500"
type input "8"
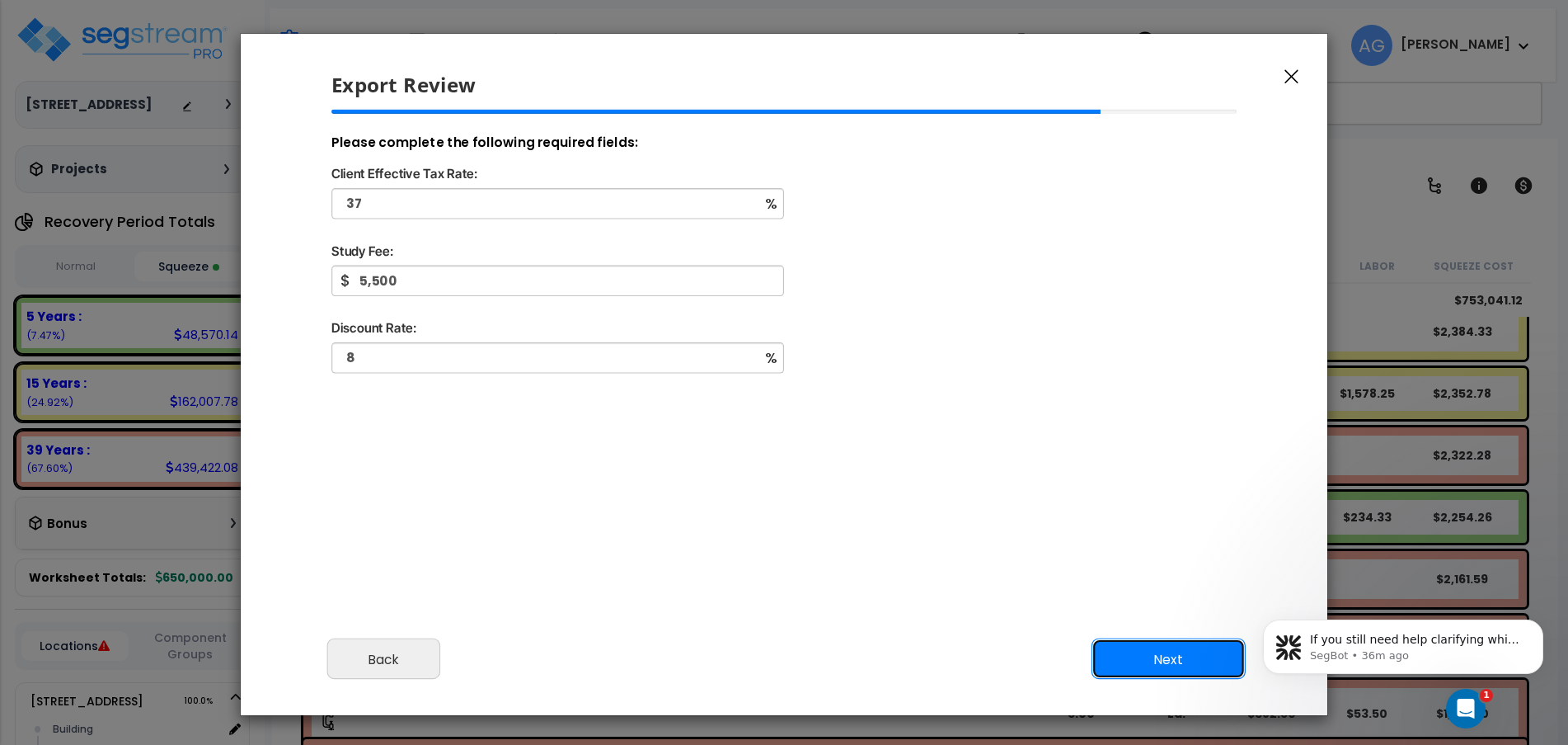
click at [1143, 668] on button "Next" at bounding box center [1168, 659] width 154 height 41
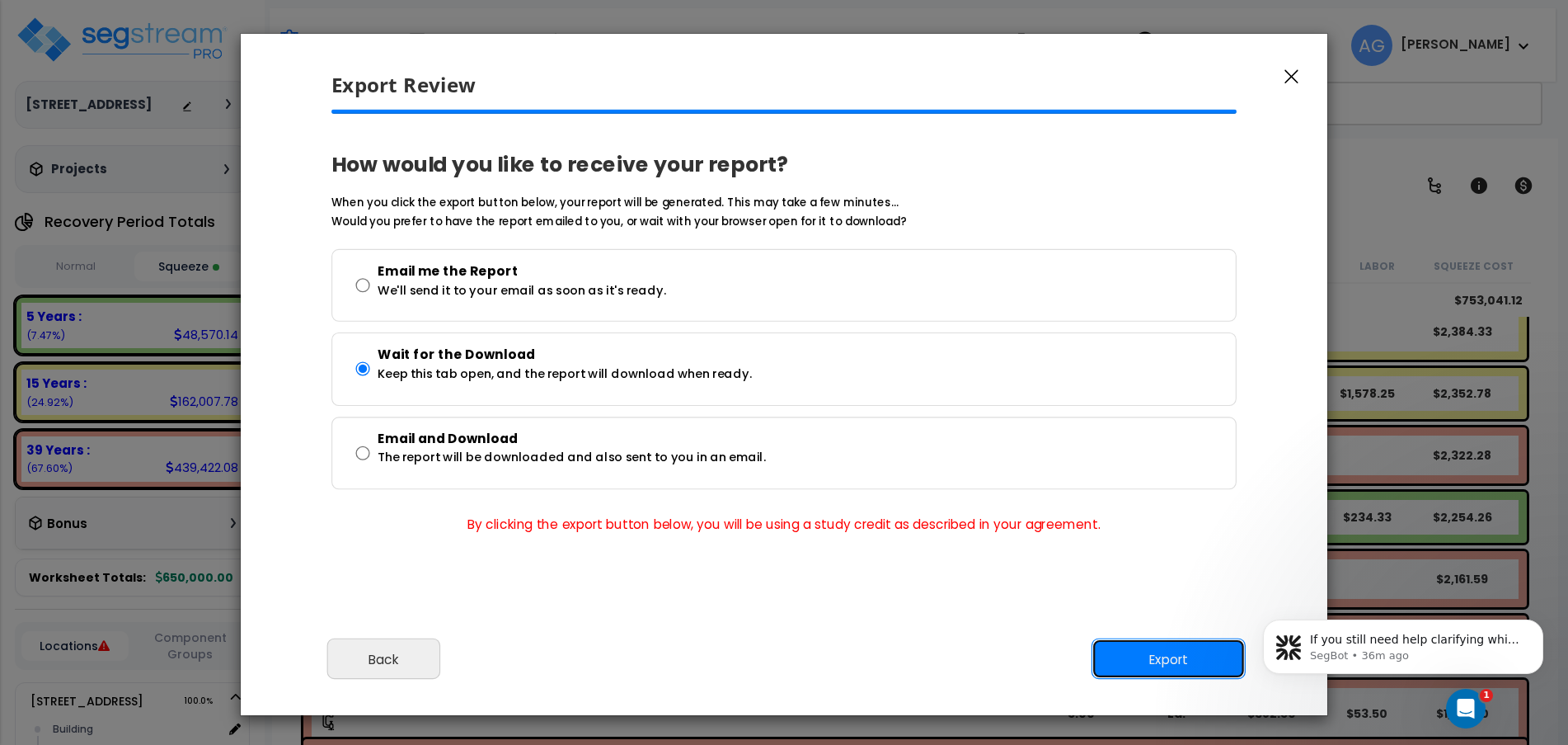
click at [1142, 654] on button "Export" at bounding box center [1168, 659] width 154 height 41
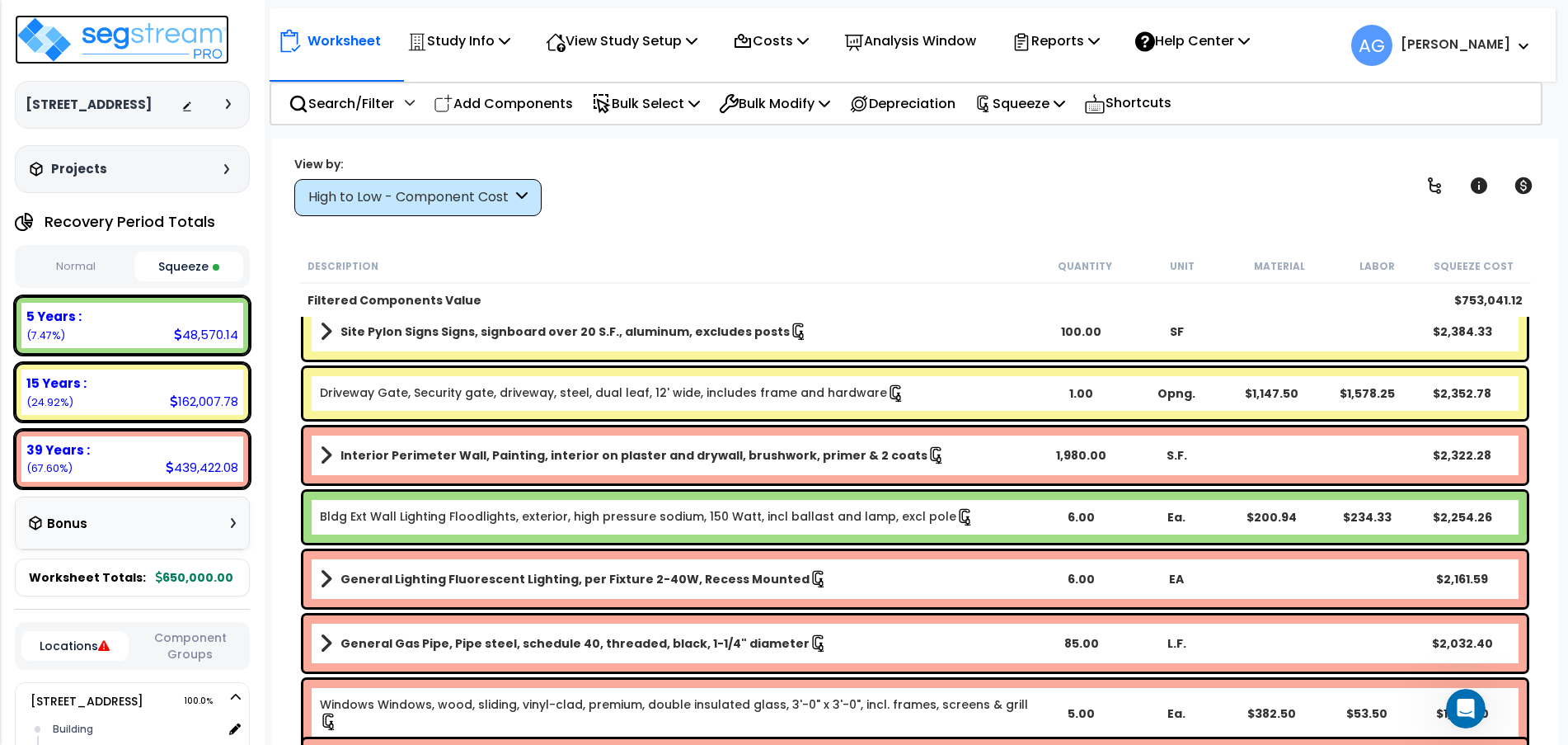
click at [104, 36] on img at bounding box center [121, 39] width 214 height 50
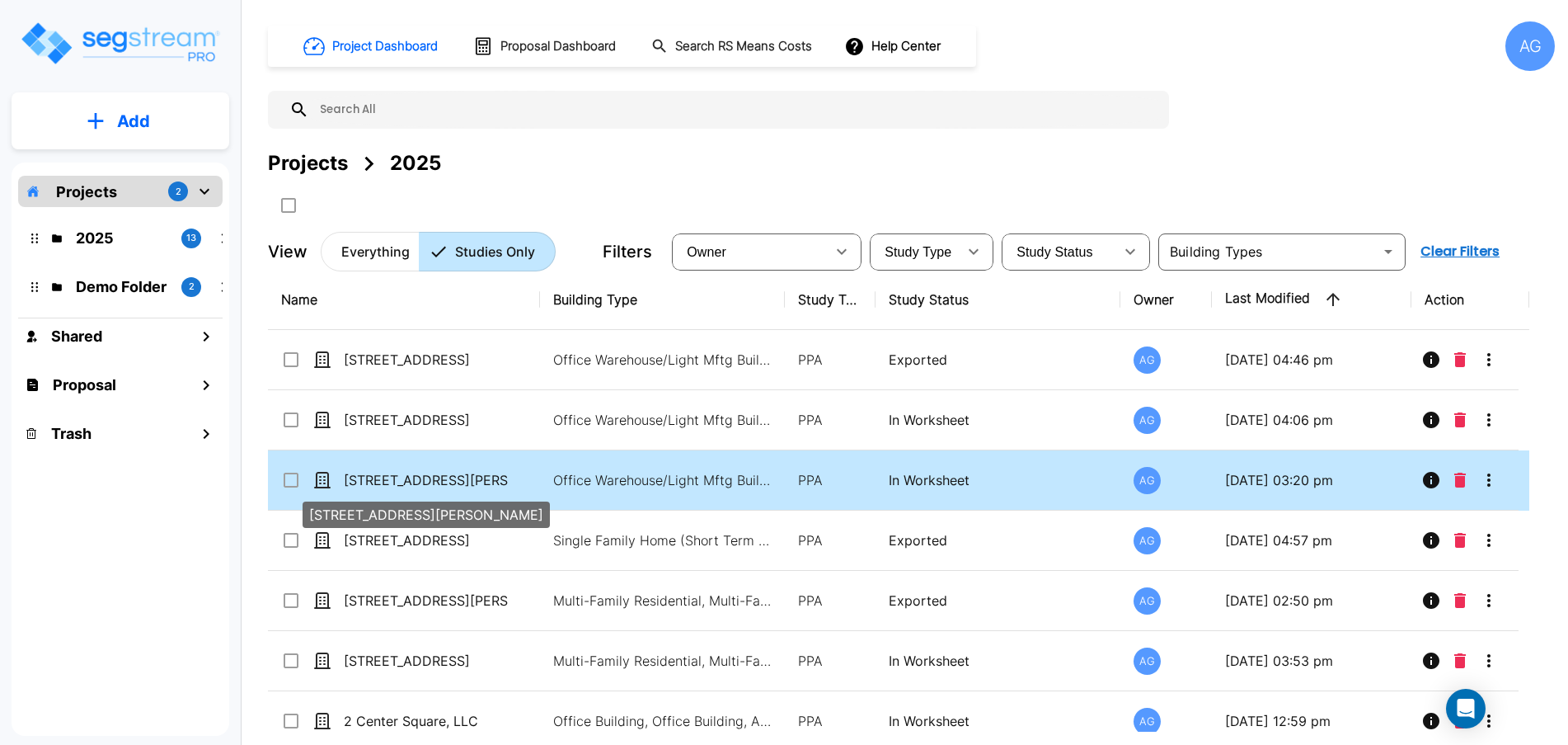
click at [396, 480] on p "[STREET_ADDRESS][PERSON_NAME]" at bounding box center [426, 480] width 165 height 20
checkbox input "true"
click at [396, 480] on p "[STREET_ADDRESS][PERSON_NAME]" at bounding box center [426, 480] width 165 height 20
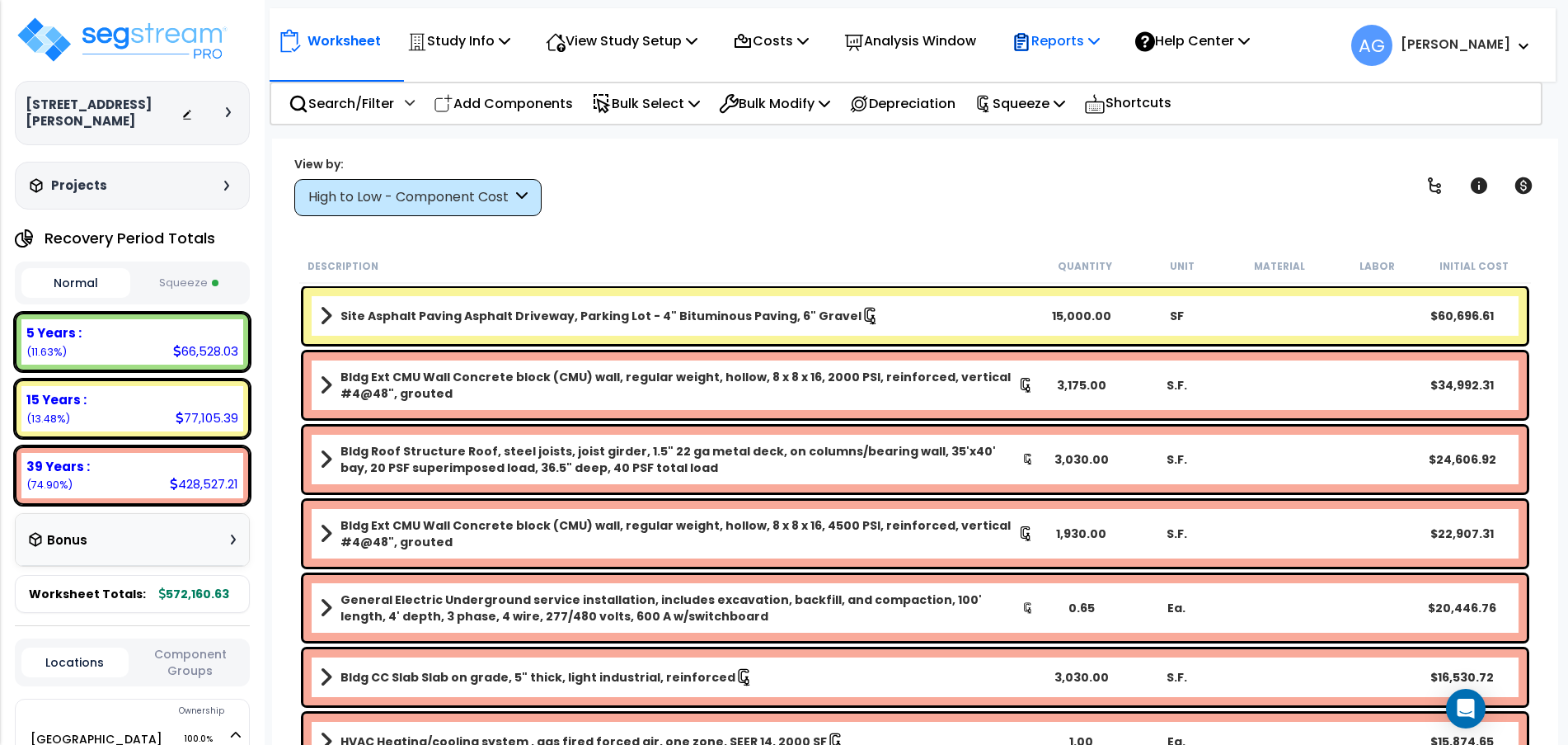
click at [1055, 43] on p "Reports" at bounding box center [1056, 40] width 88 height 22
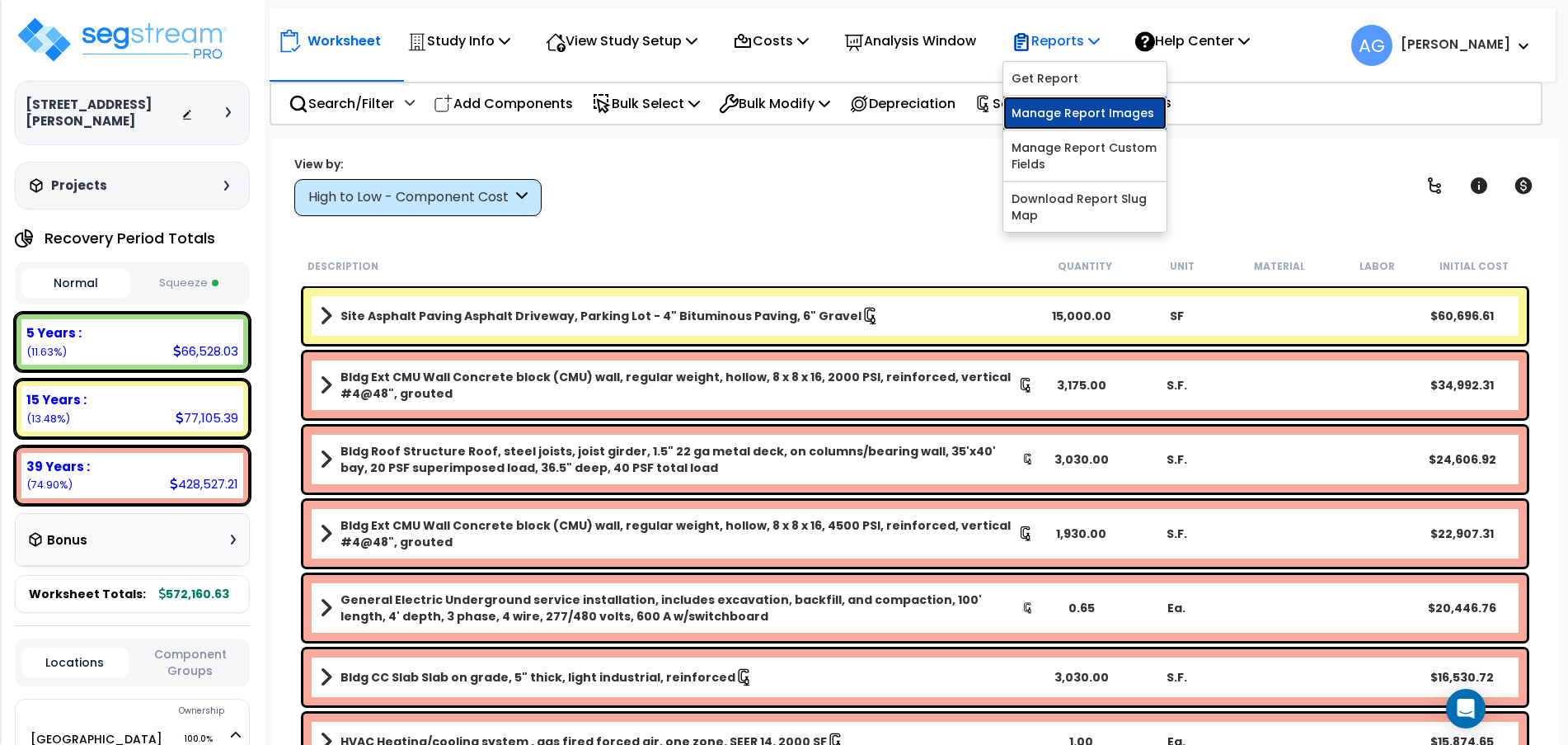
click at [1067, 112] on link "Manage Report Images" at bounding box center [1084, 113] width 163 height 33
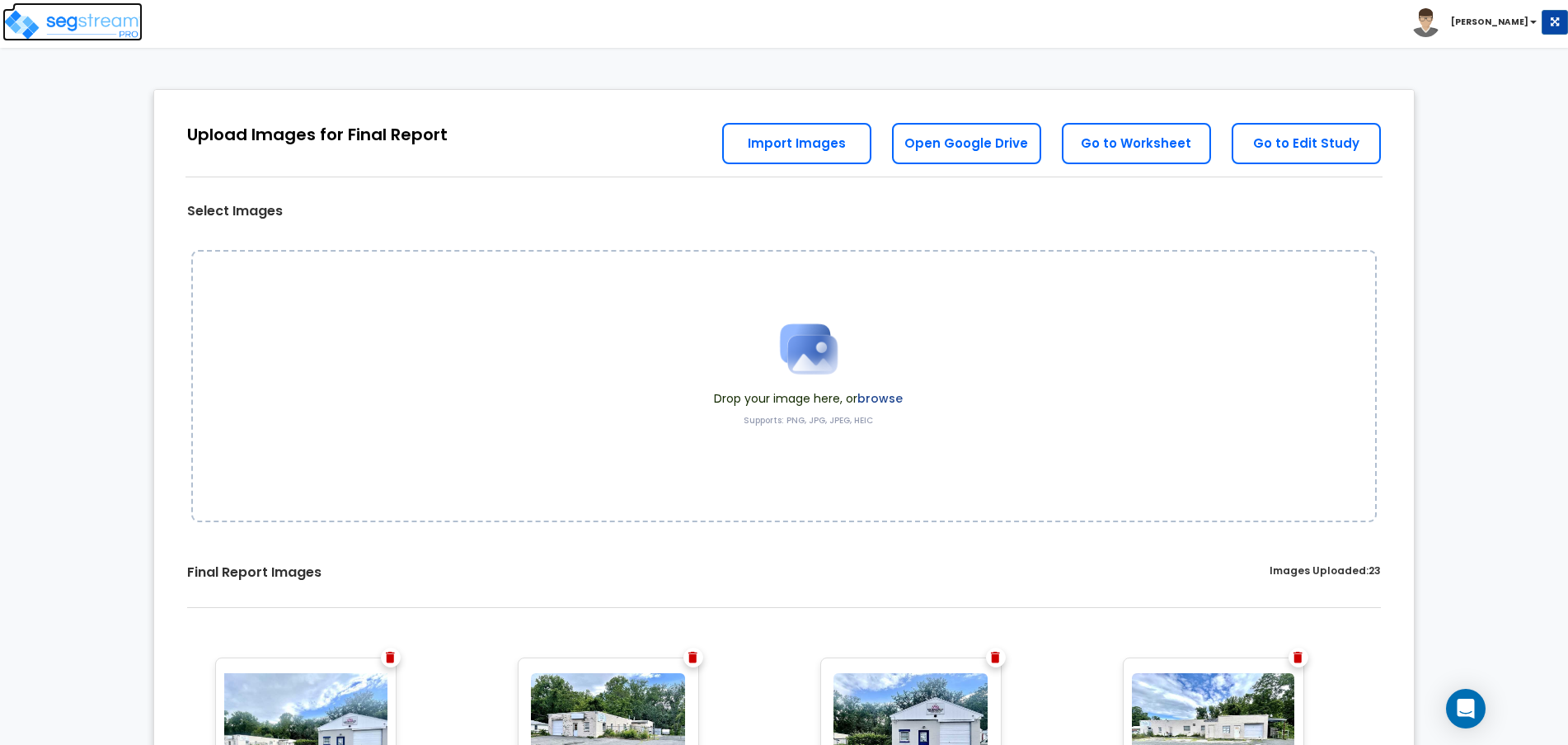
click at [27, 9] on img at bounding box center [73, 25] width 140 height 33
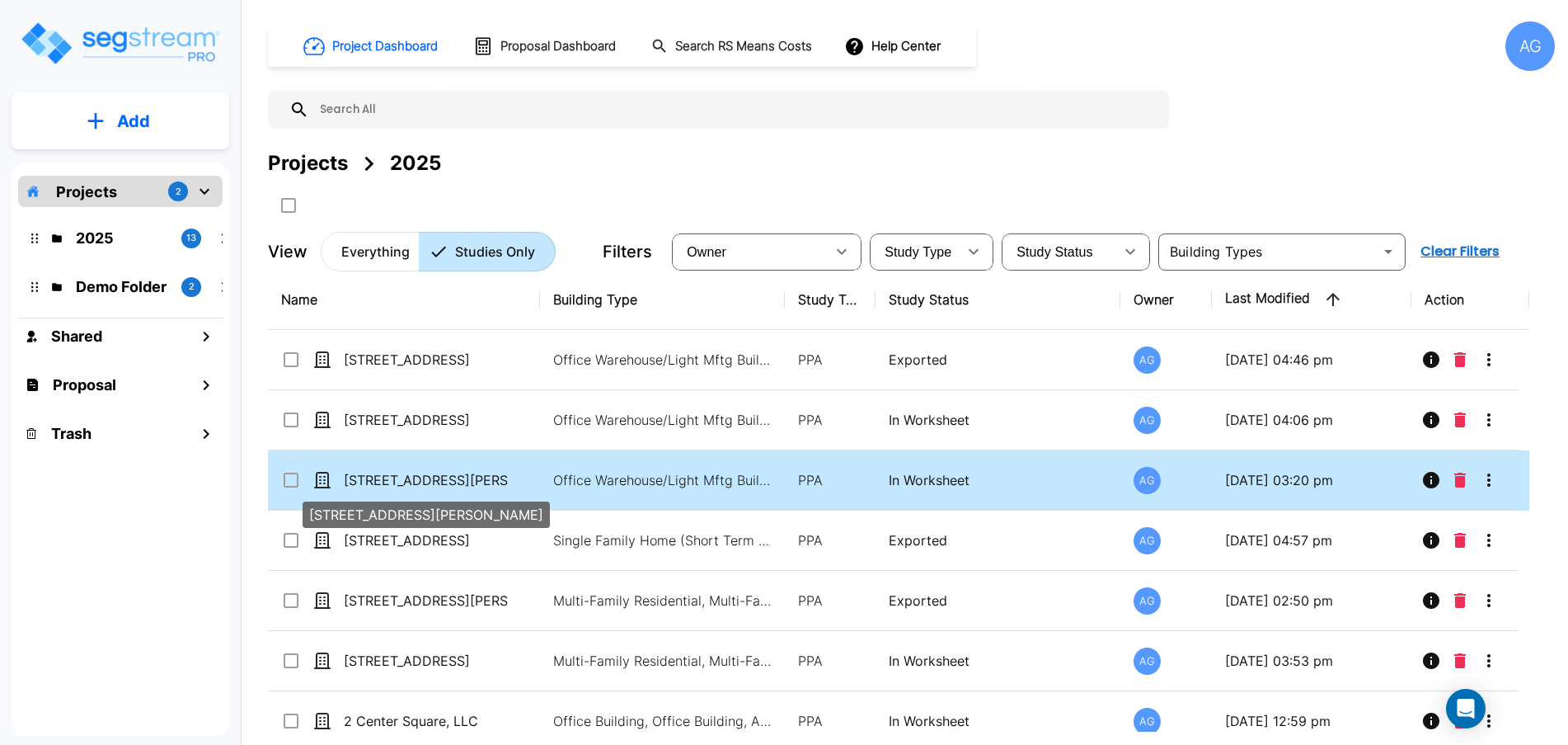
click at [447, 476] on p "[STREET_ADDRESS][PERSON_NAME]" at bounding box center [426, 480] width 165 height 20
checkbox input "true"
click at [447, 476] on p "[STREET_ADDRESS][PERSON_NAME]" at bounding box center [426, 480] width 165 height 20
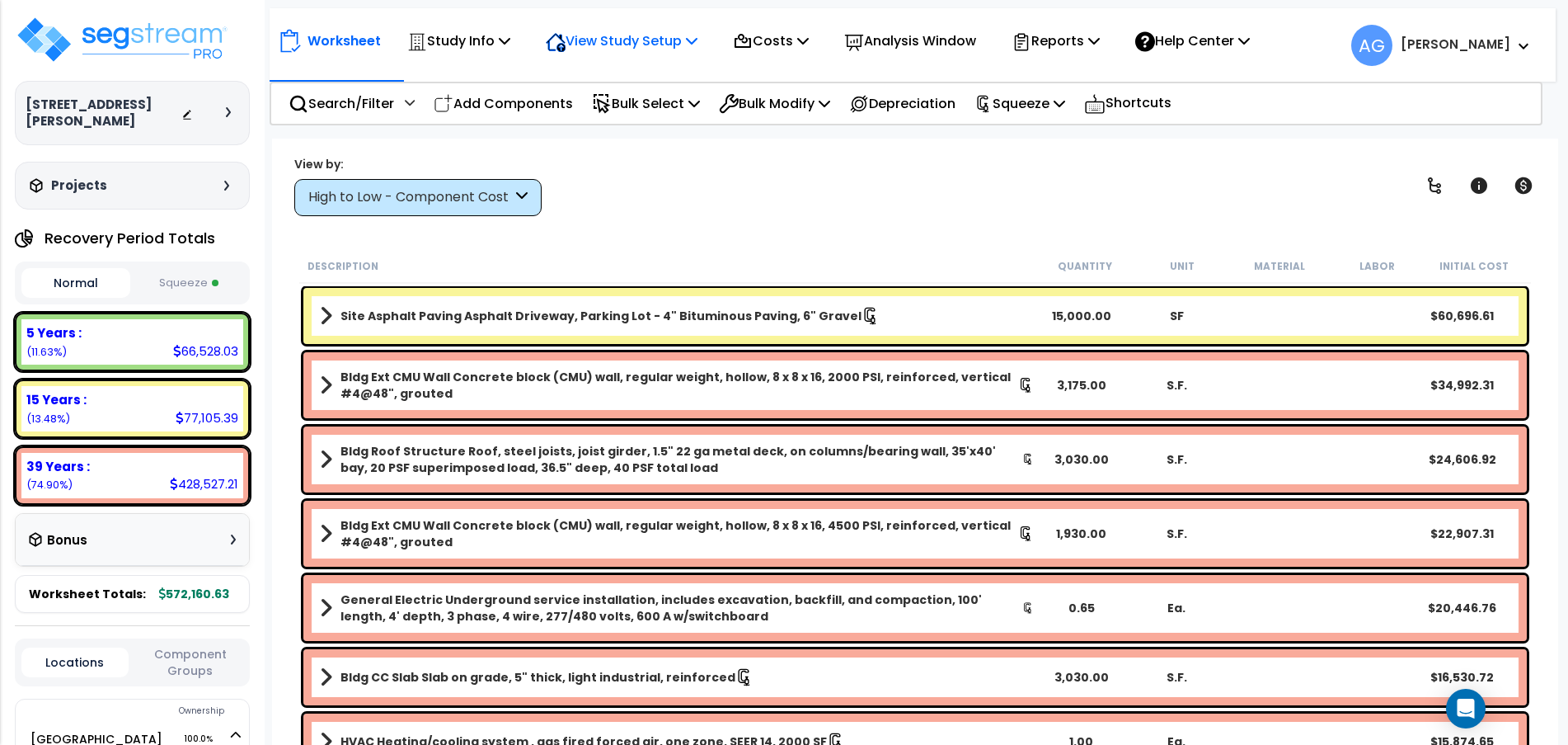
click at [599, 36] on p "View Study Setup" at bounding box center [622, 40] width 152 height 22
click at [587, 75] on link "Building Setup" at bounding box center [619, 78] width 163 height 33
click at [472, 48] on p "Study Info" at bounding box center [458, 40] width 103 height 22
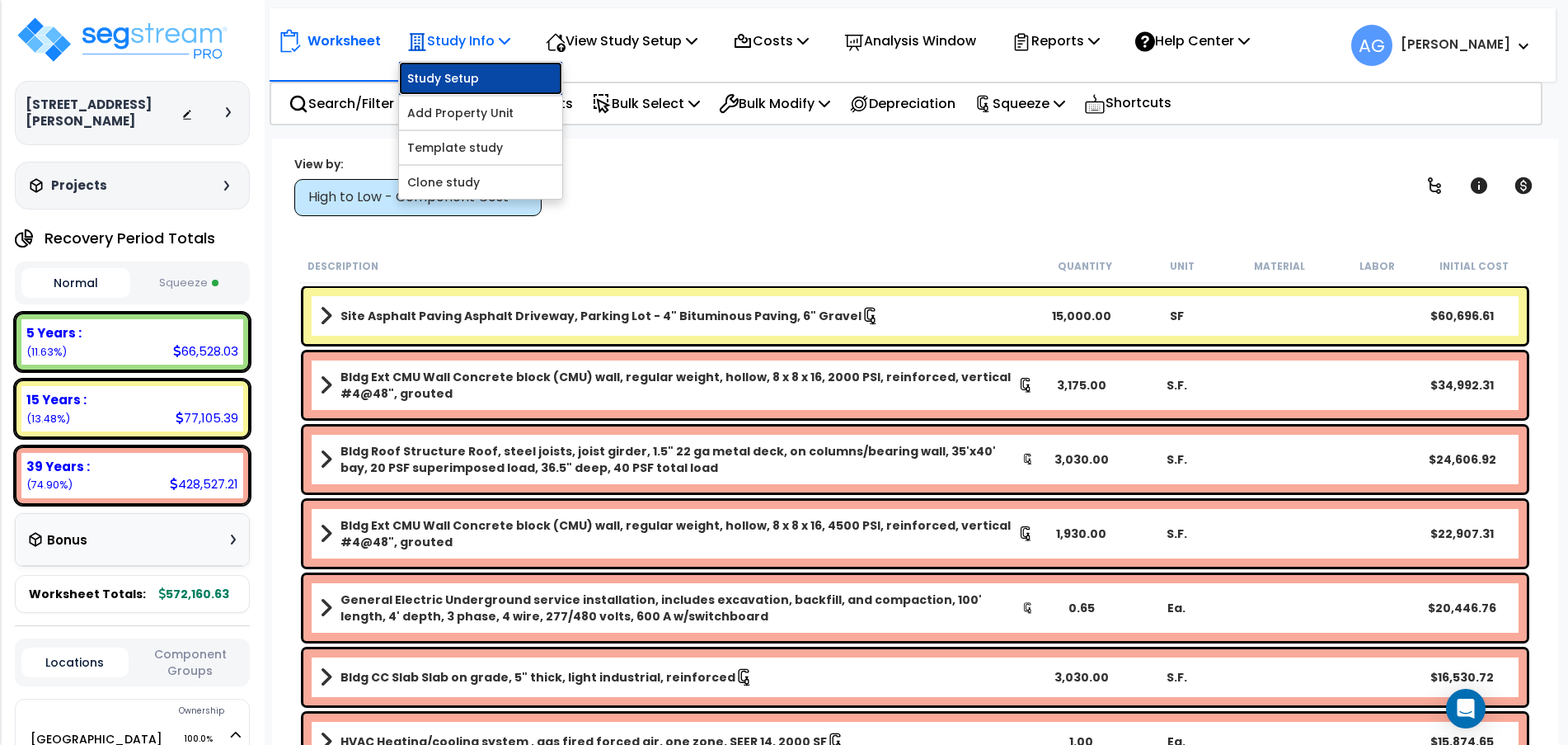
click at [468, 78] on link "Study Setup" at bounding box center [481, 78] width 163 height 33
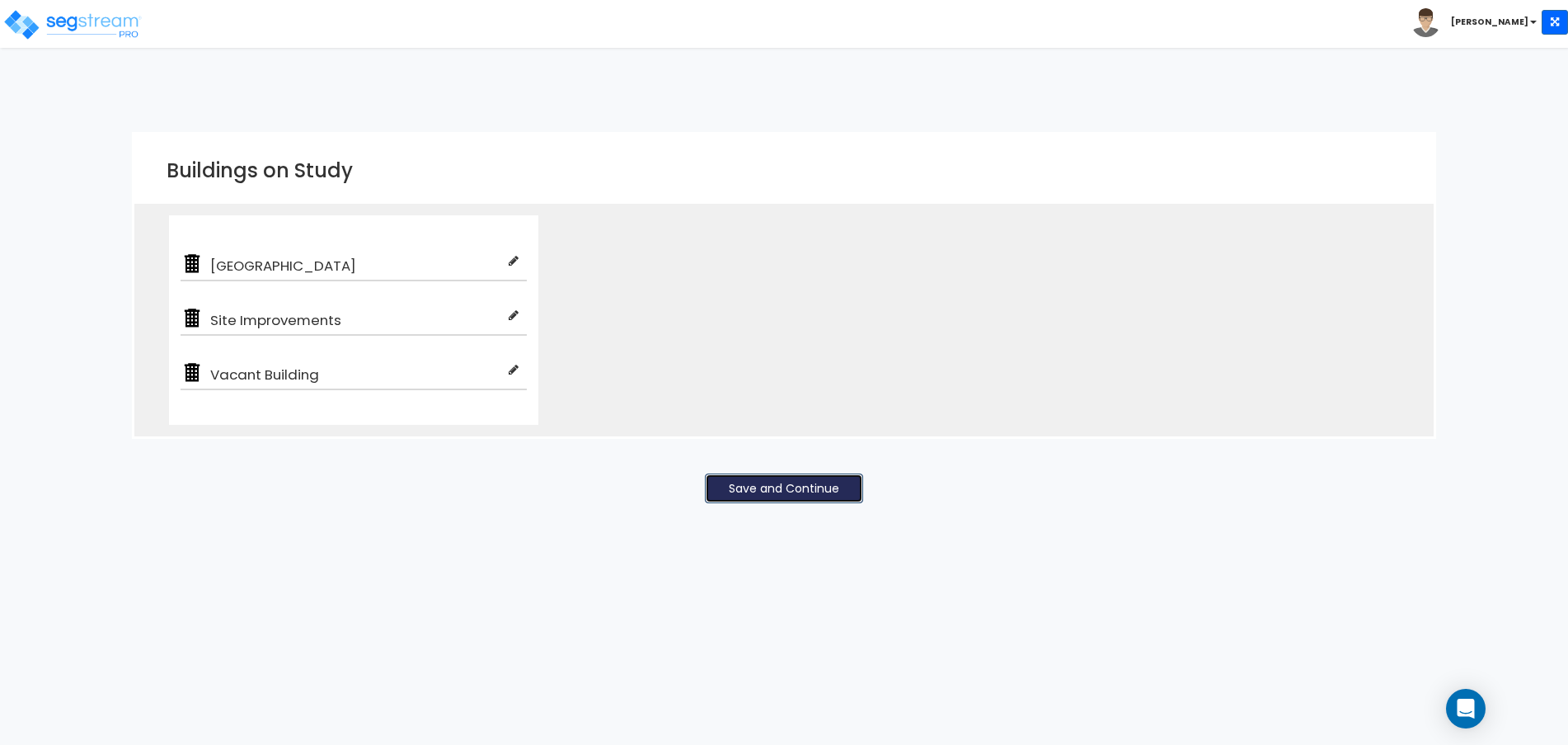
click at [827, 487] on button "Save and Continue" at bounding box center [783, 488] width 158 height 30
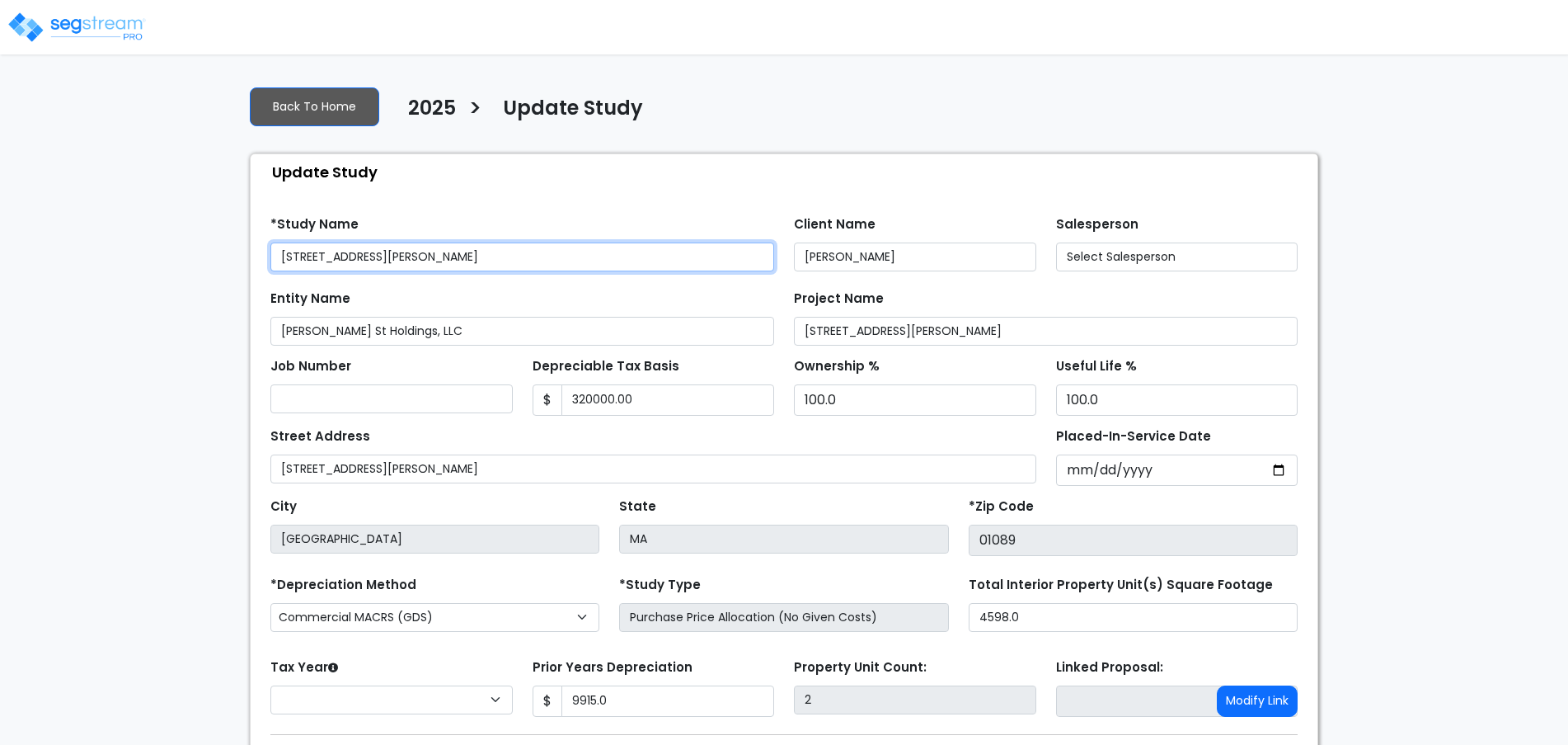
type input "320,000.00"
type input "9,915.0"
select select "2024"
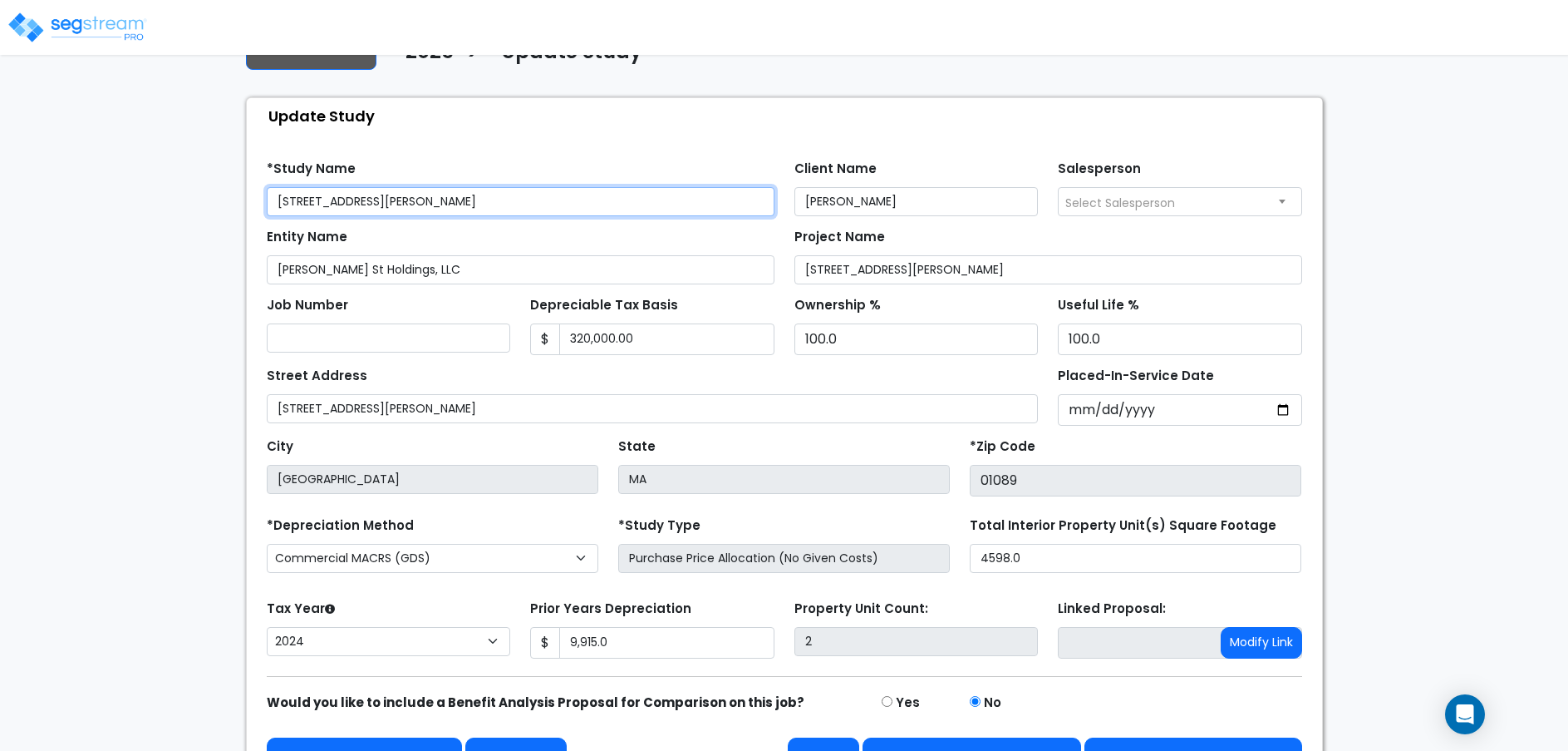
scroll to position [101, 0]
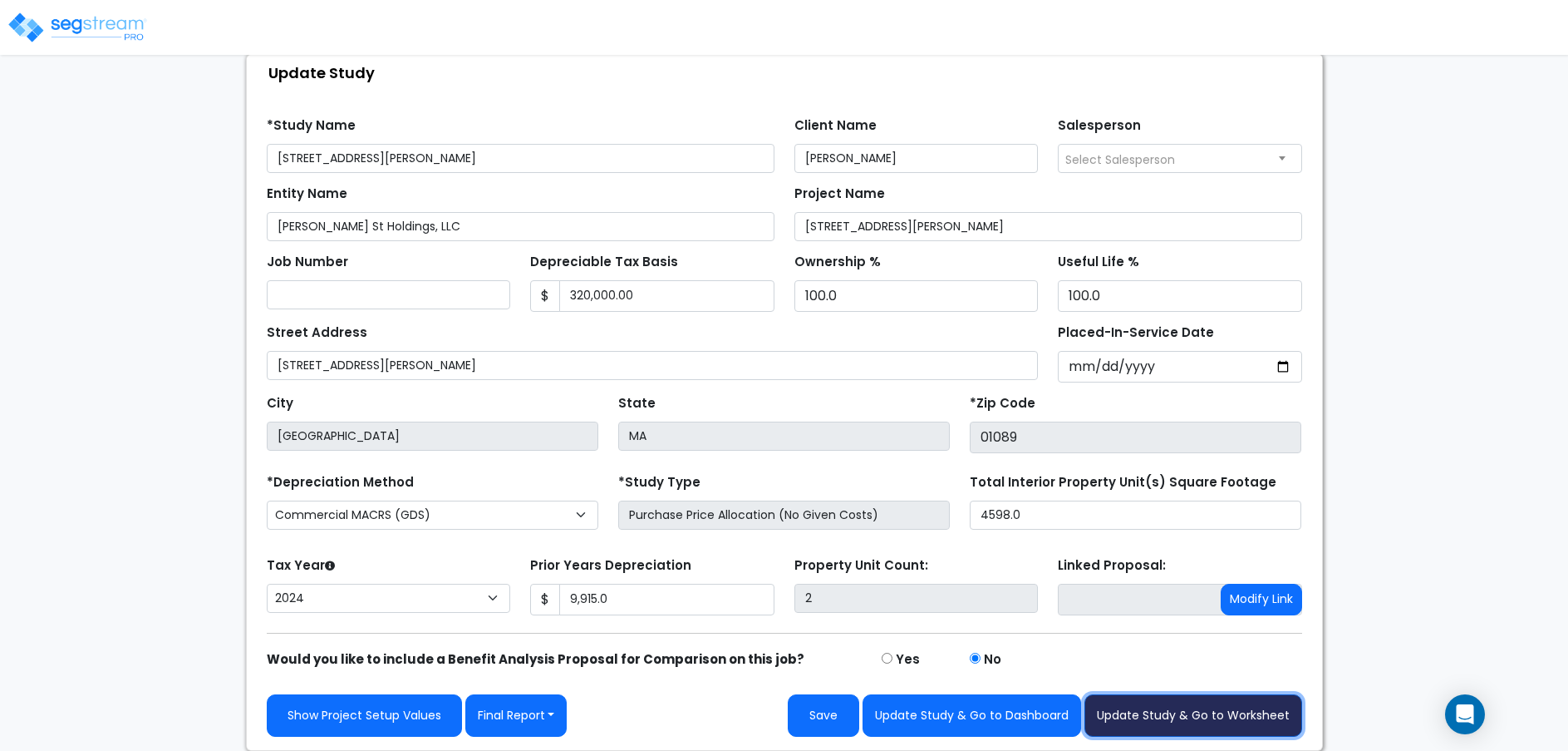
click at [1139, 716] on button "Update Study & Go to Worksheet" at bounding box center [1193, 715] width 218 height 43
type input "9915"
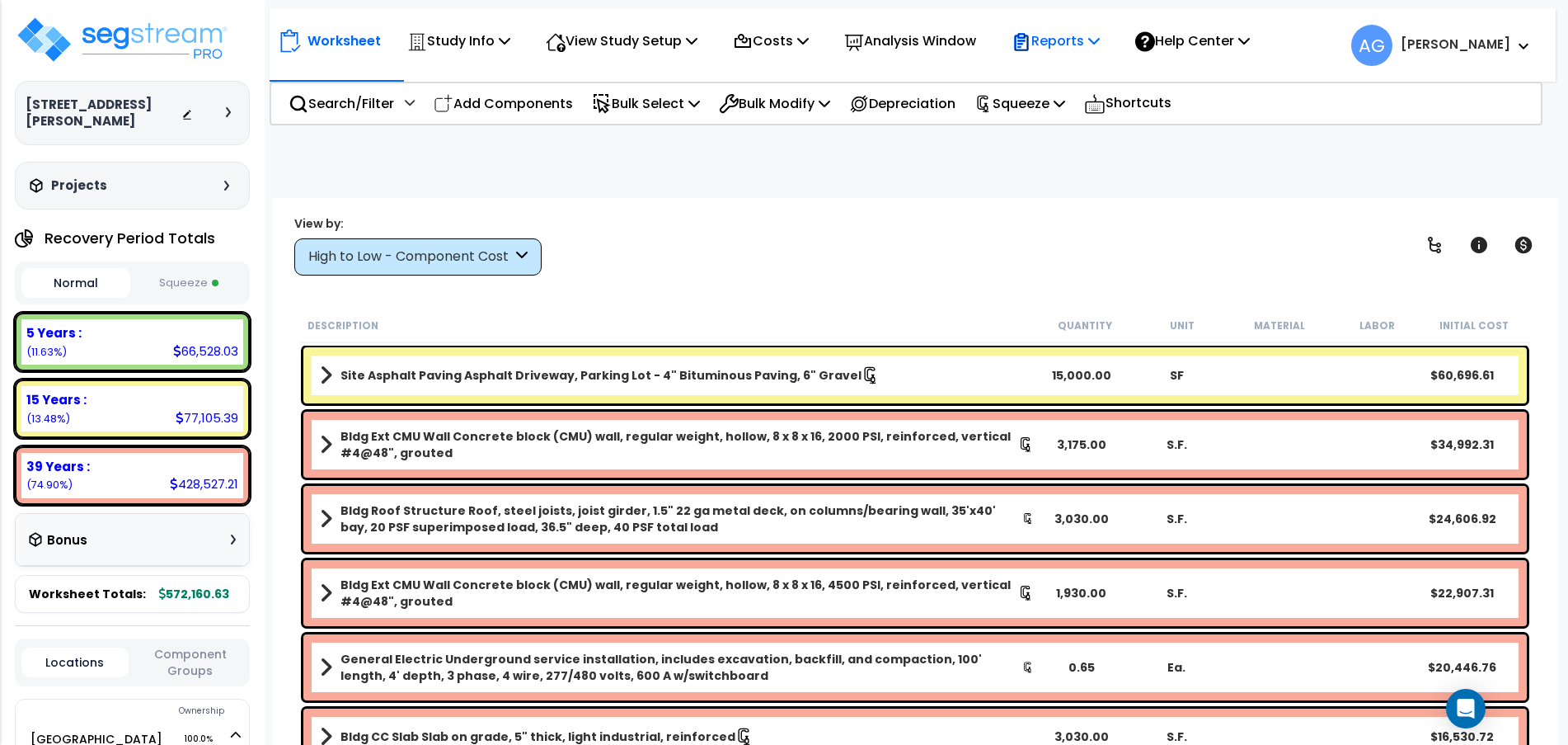
click at [1060, 46] on p "Reports" at bounding box center [1056, 40] width 88 height 22
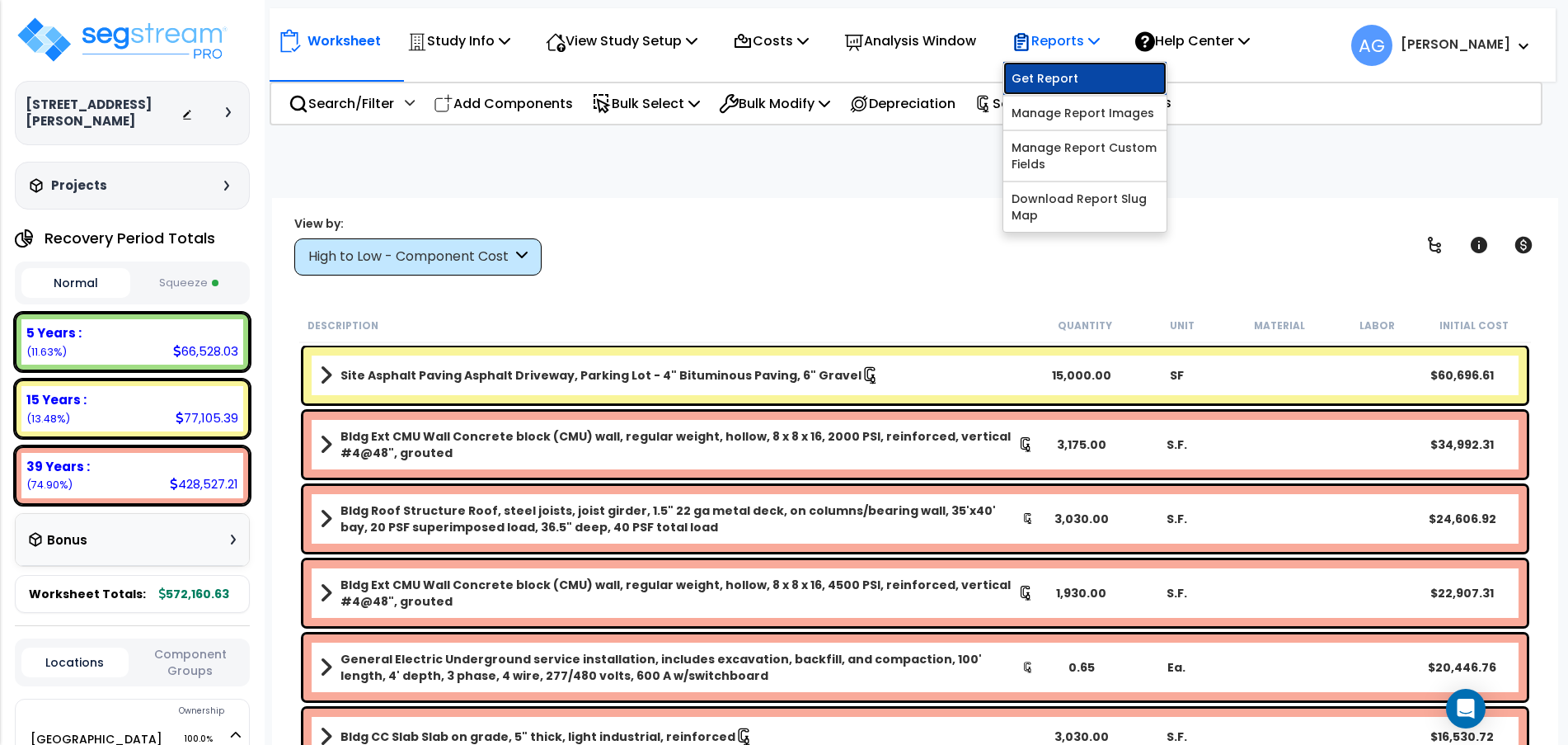
click at [1049, 83] on link "Get Report" at bounding box center [1084, 78] width 163 height 33
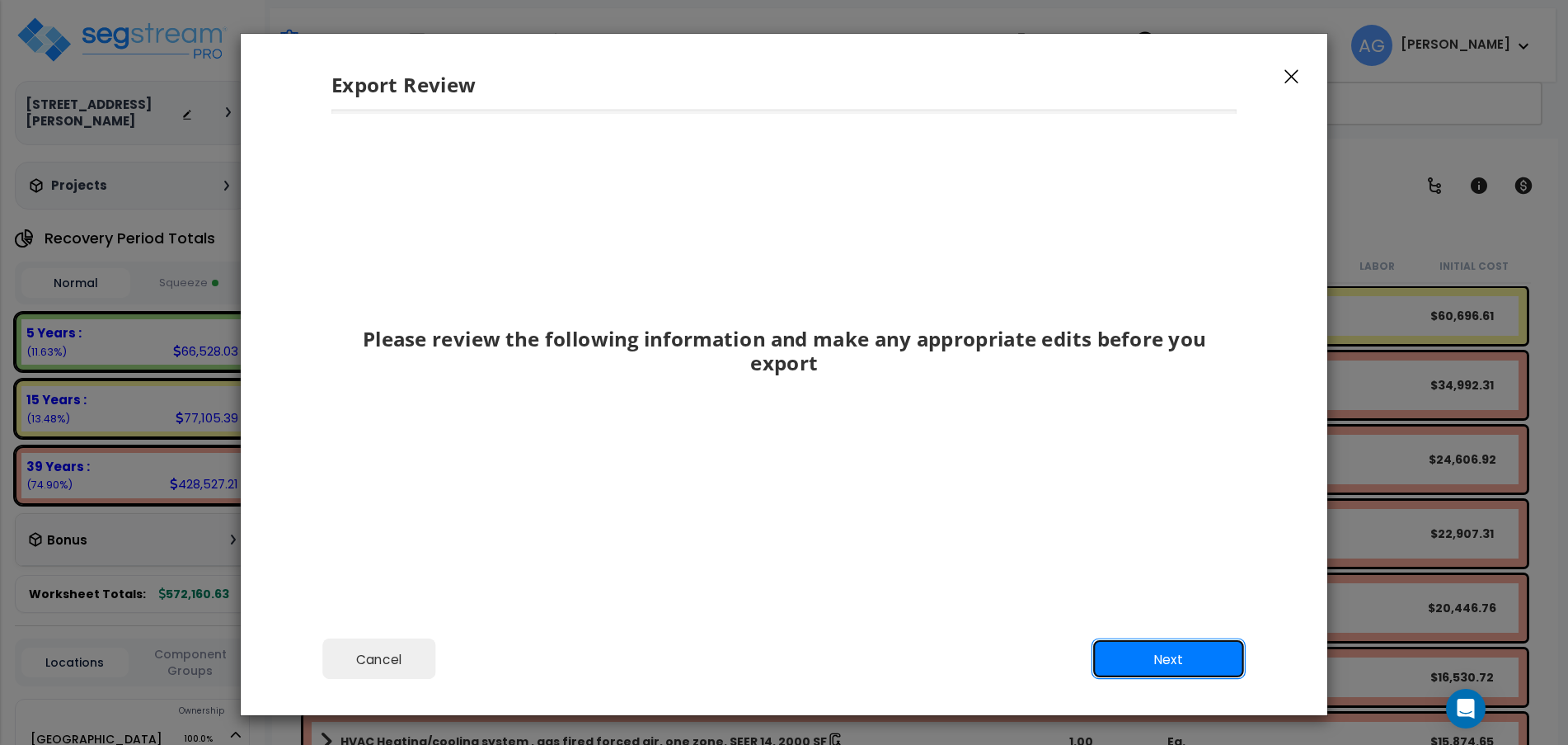
click at [1150, 658] on button "Next" at bounding box center [1168, 659] width 154 height 41
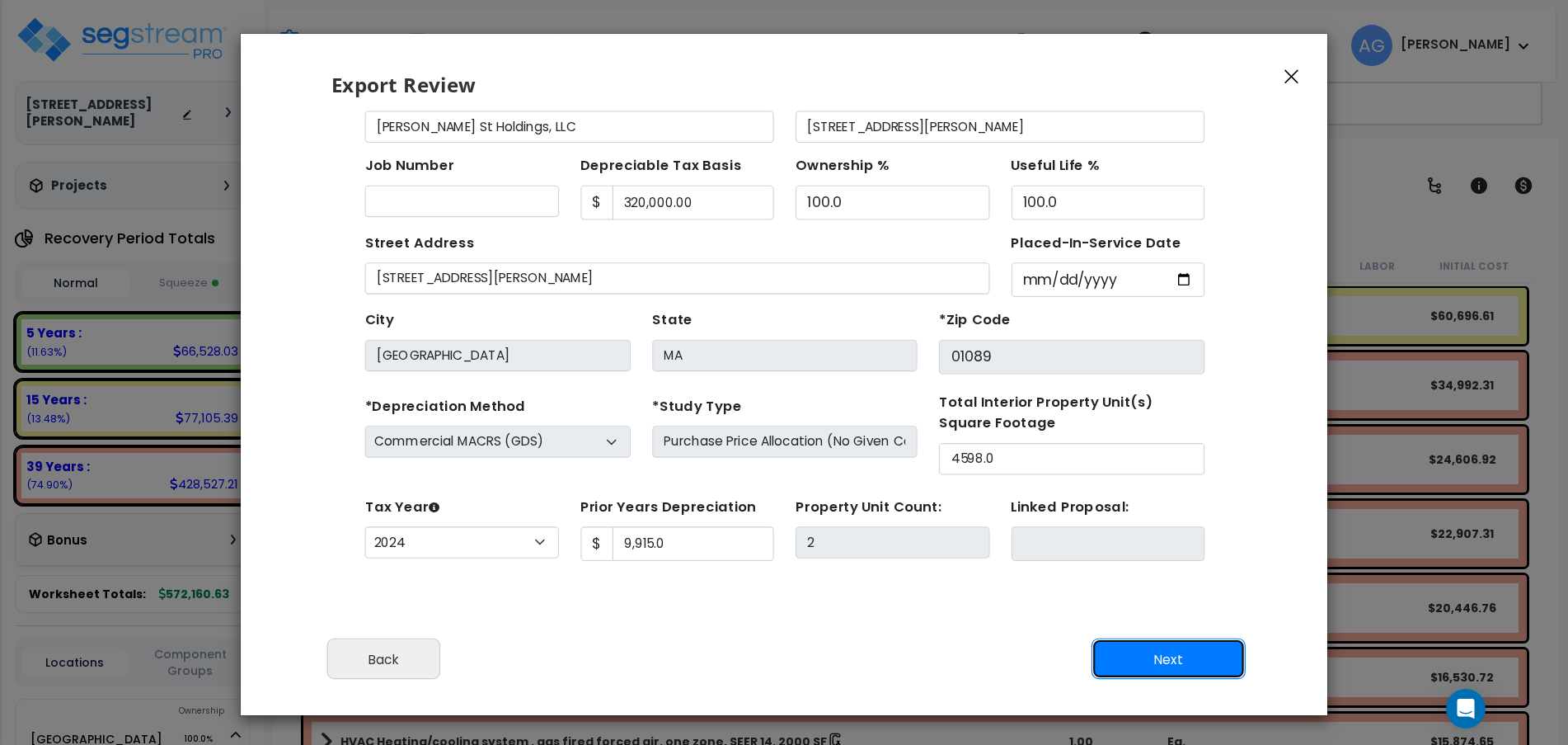
scroll to position [64, 0]
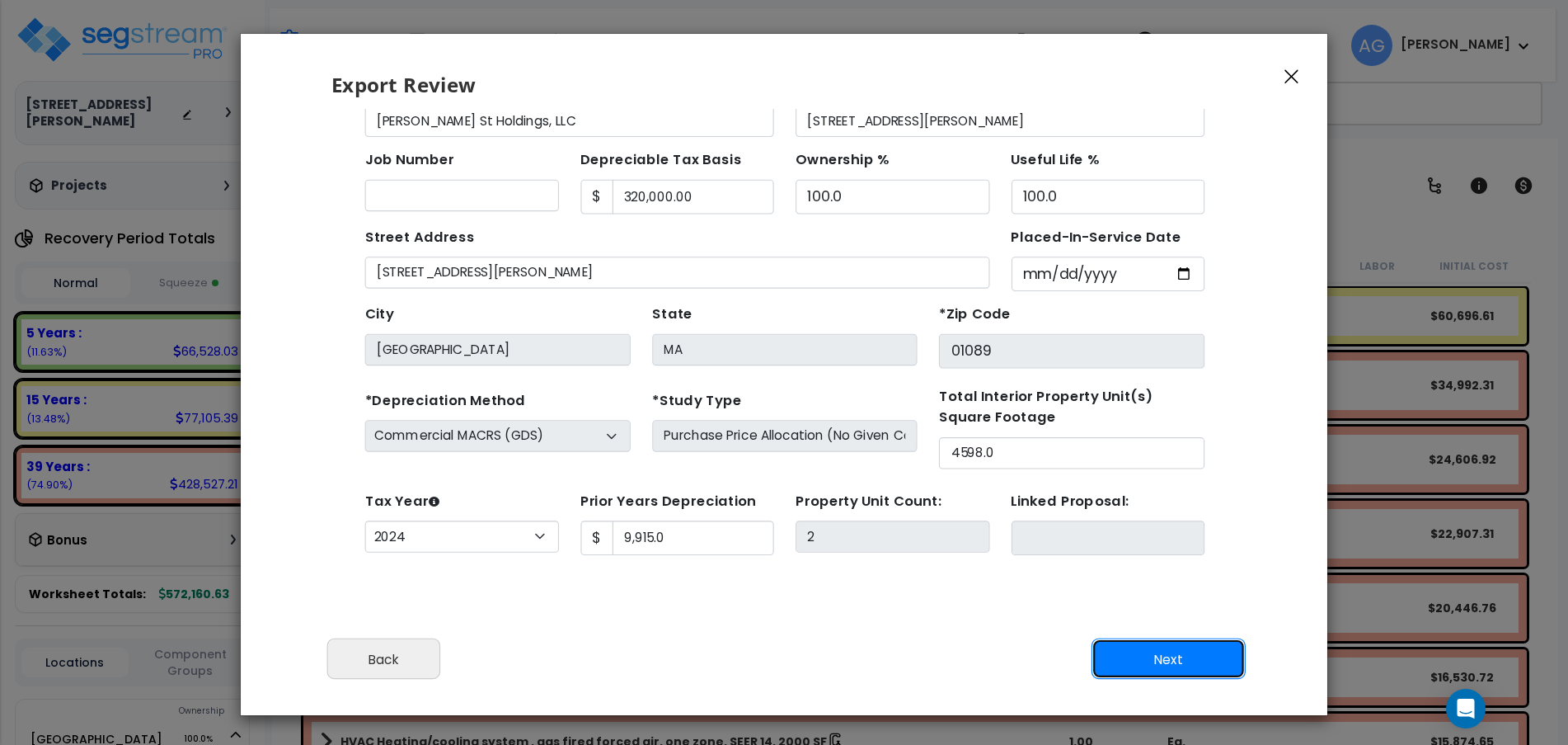
click at [1128, 652] on button "Next" at bounding box center [1168, 659] width 154 height 41
type input "9915"
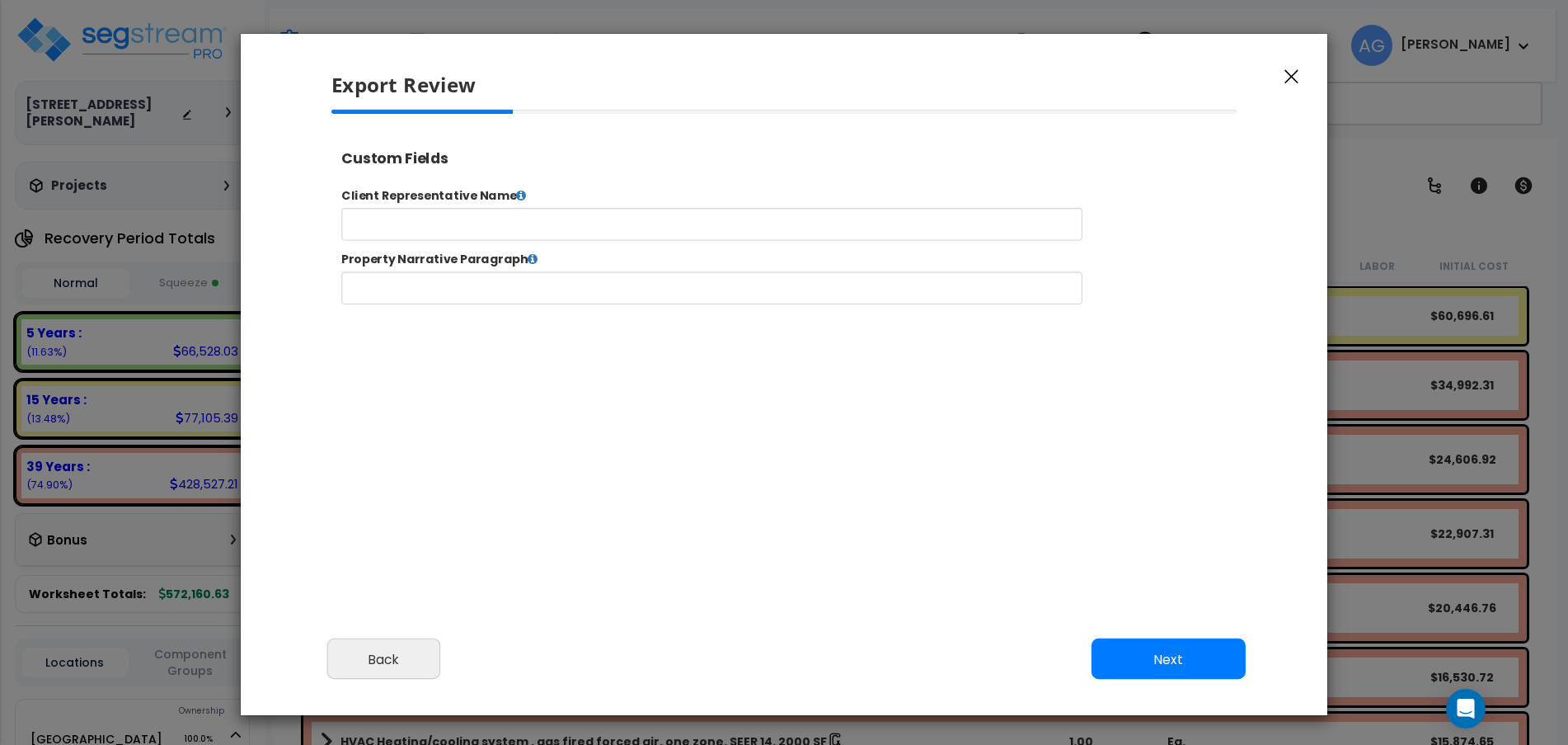
select select "2024"
click at [891, 233] on input "text" at bounding box center [763, 235] width 842 height 37
type input "[PERSON_NAME]"
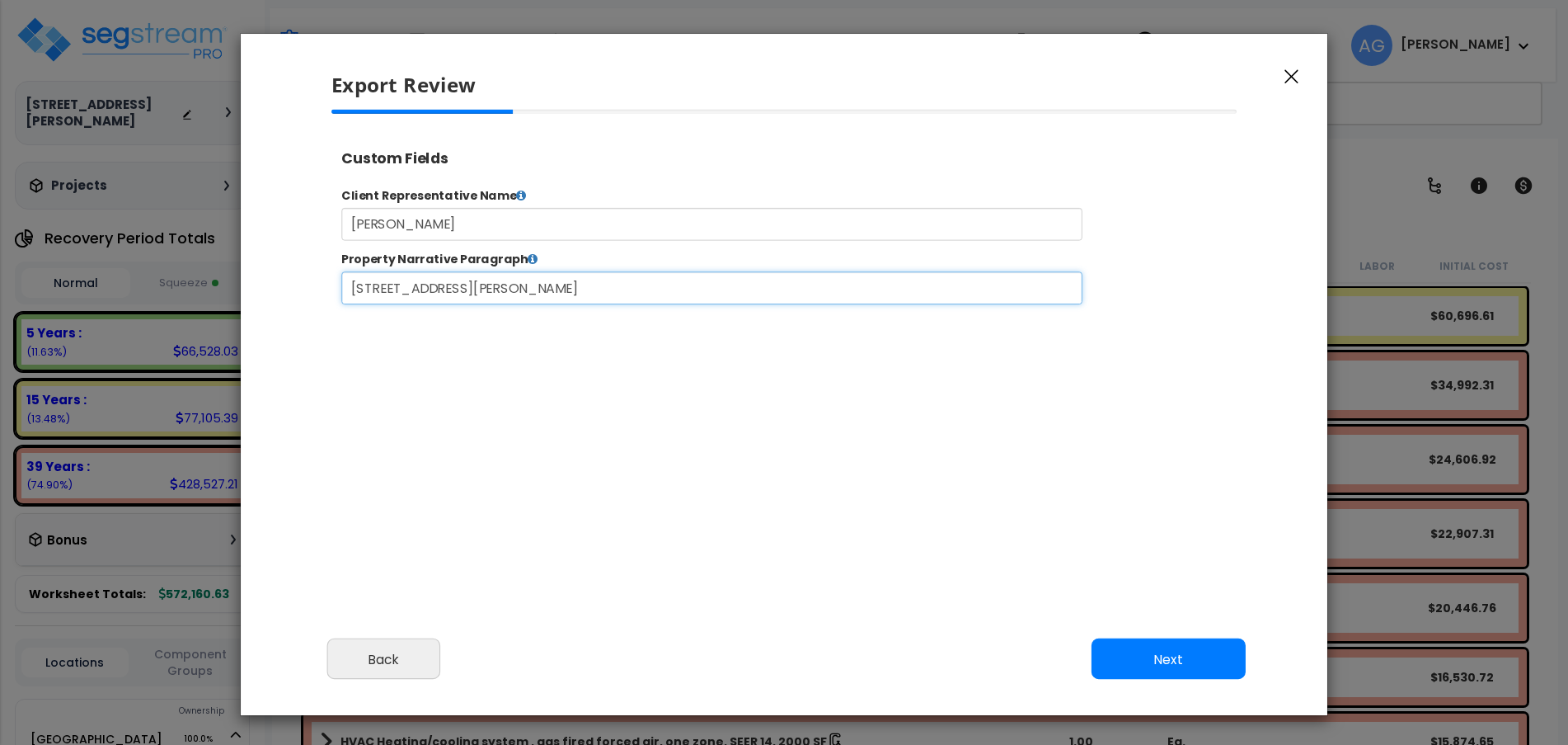
type input "[STREET_ADDRESS][PERSON_NAME]"
click button "Submit" at bounding box center [331, 141] width 0 height 0
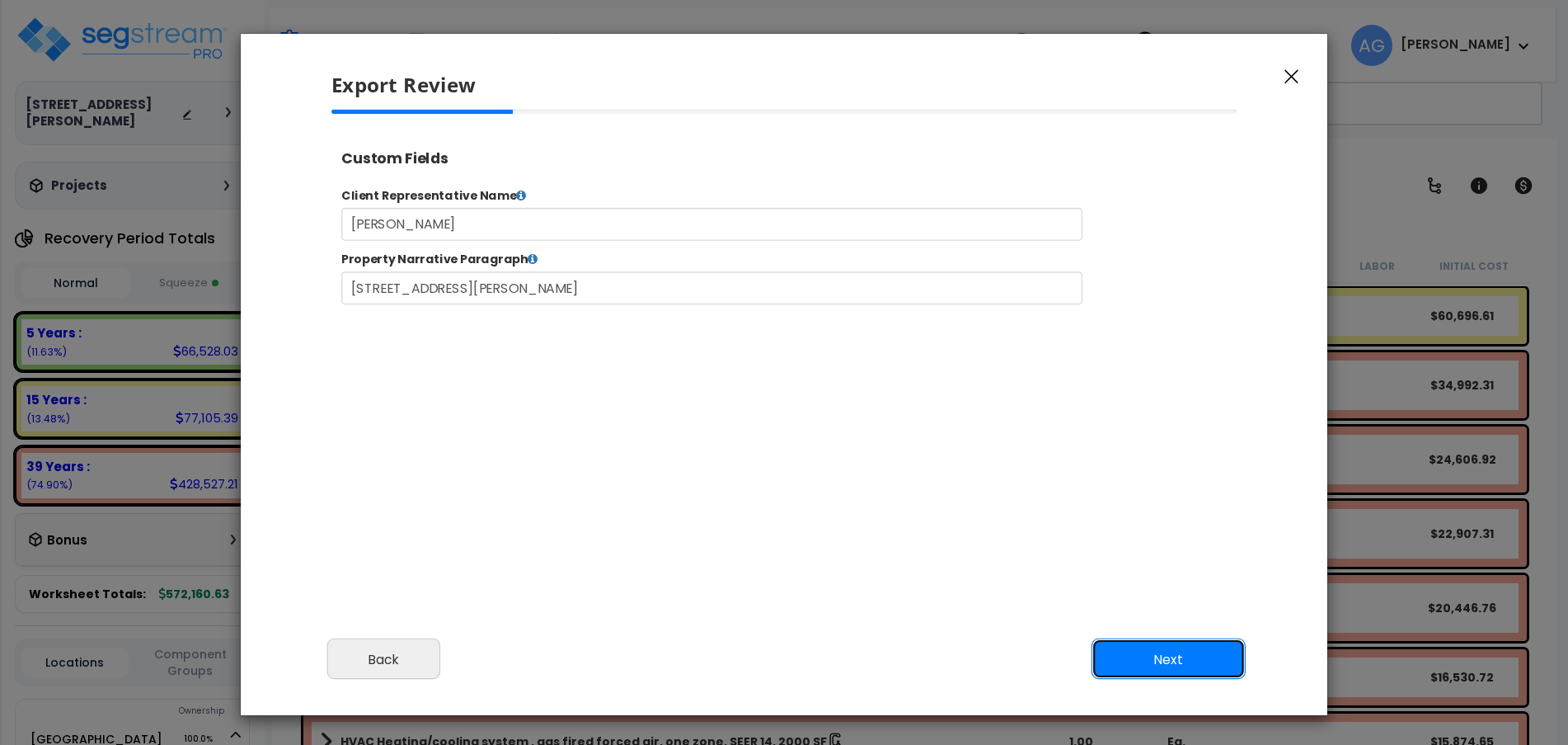
click at [1159, 664] on button "Next" at bounding box center [1168, 659] width 154 height 41
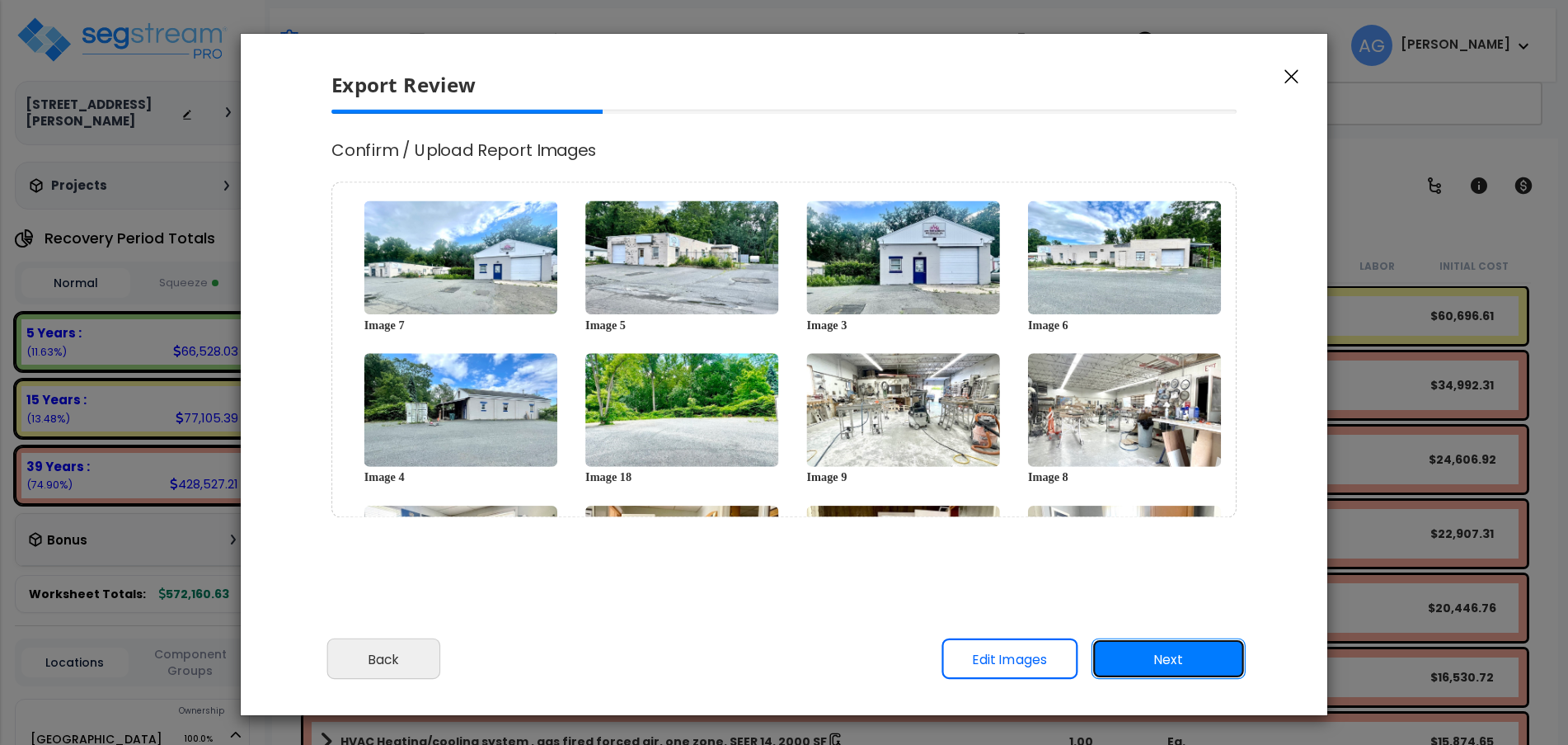
click at [1159, 664] on button "Next" at bounding box center [1168, 659] width 154 height 41
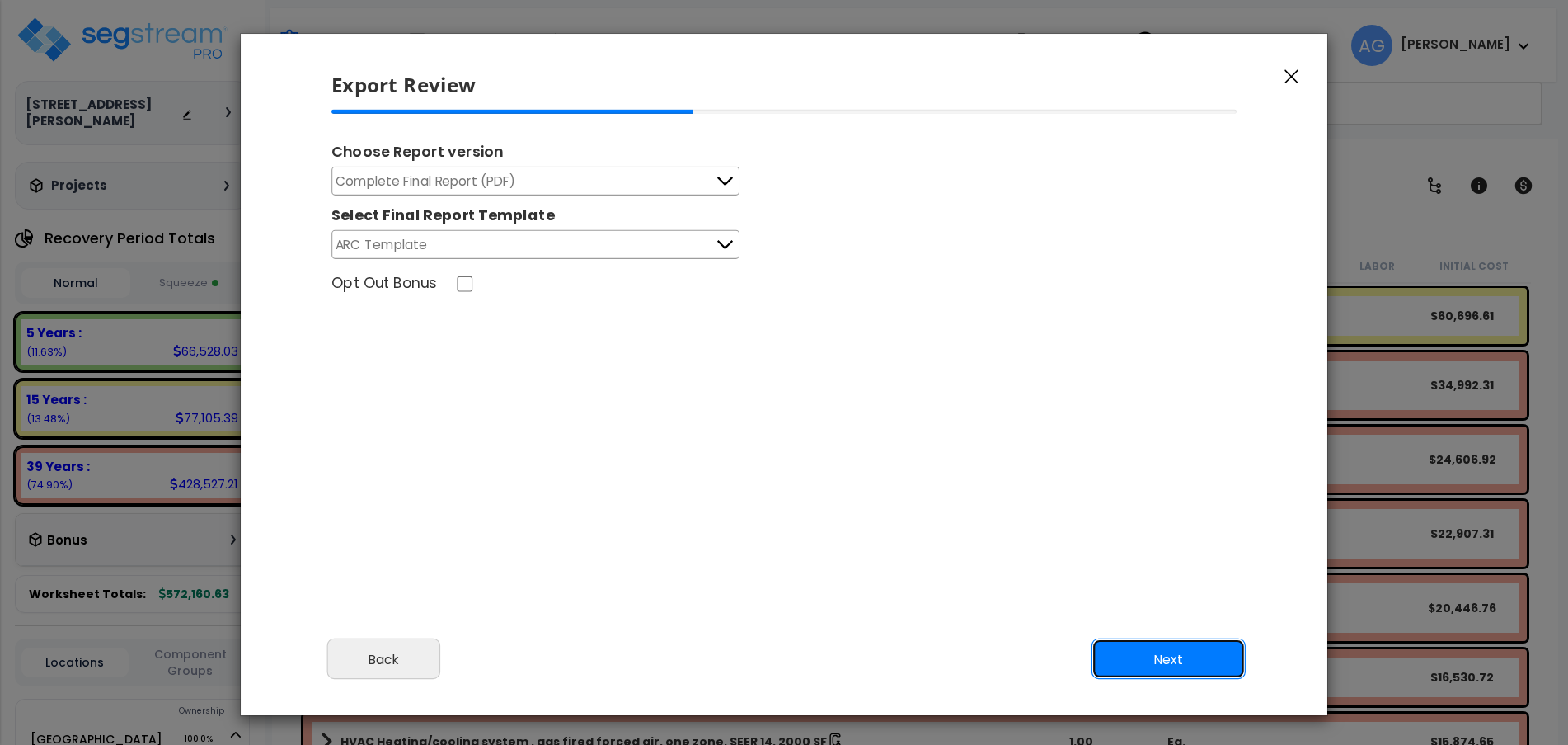
click at [1159, 664] on button "Next" at bounding box center [1168, 659] width 154 height 41
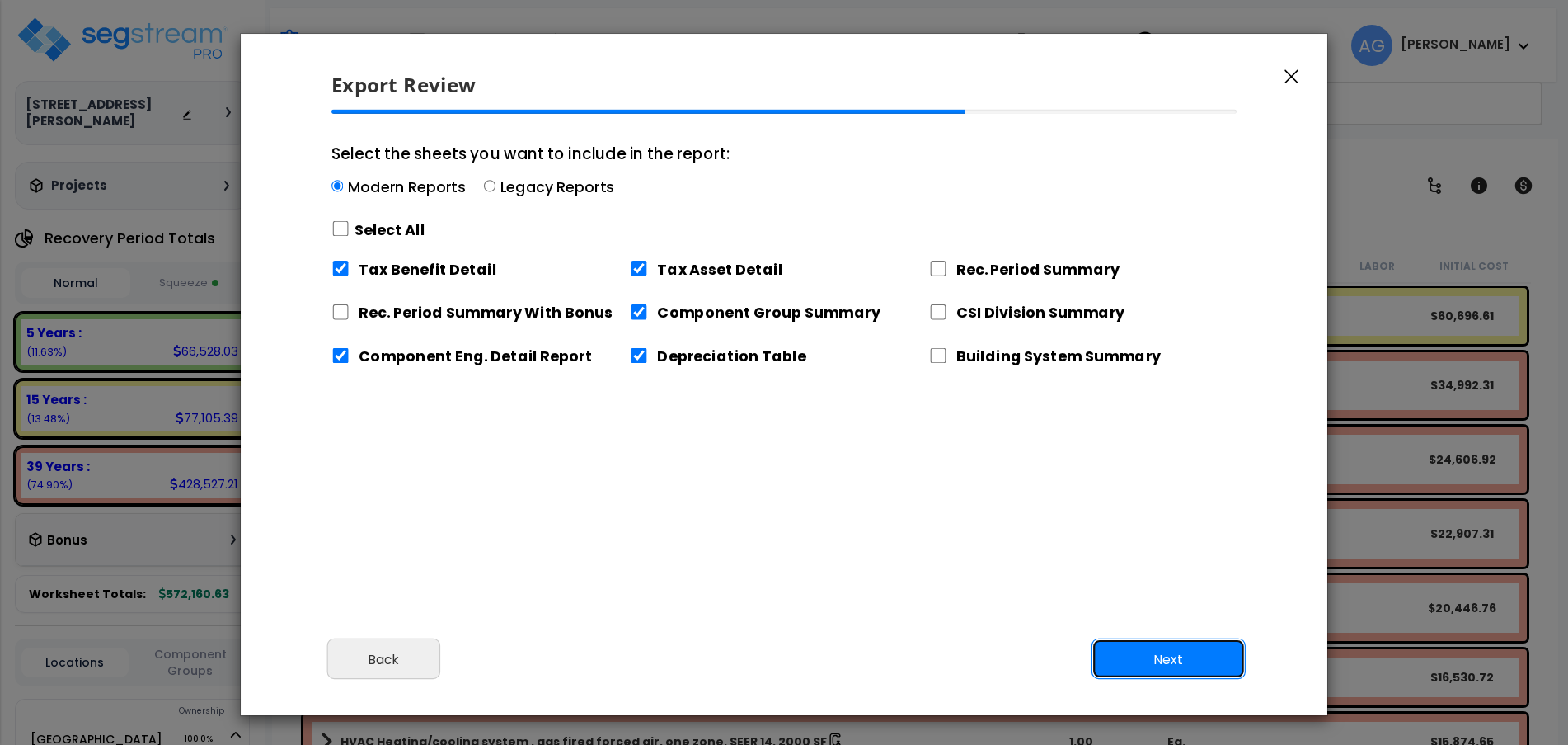
click at [1159, 664] on button "Next" at bounding box center [1168, 659] width 154 height 41
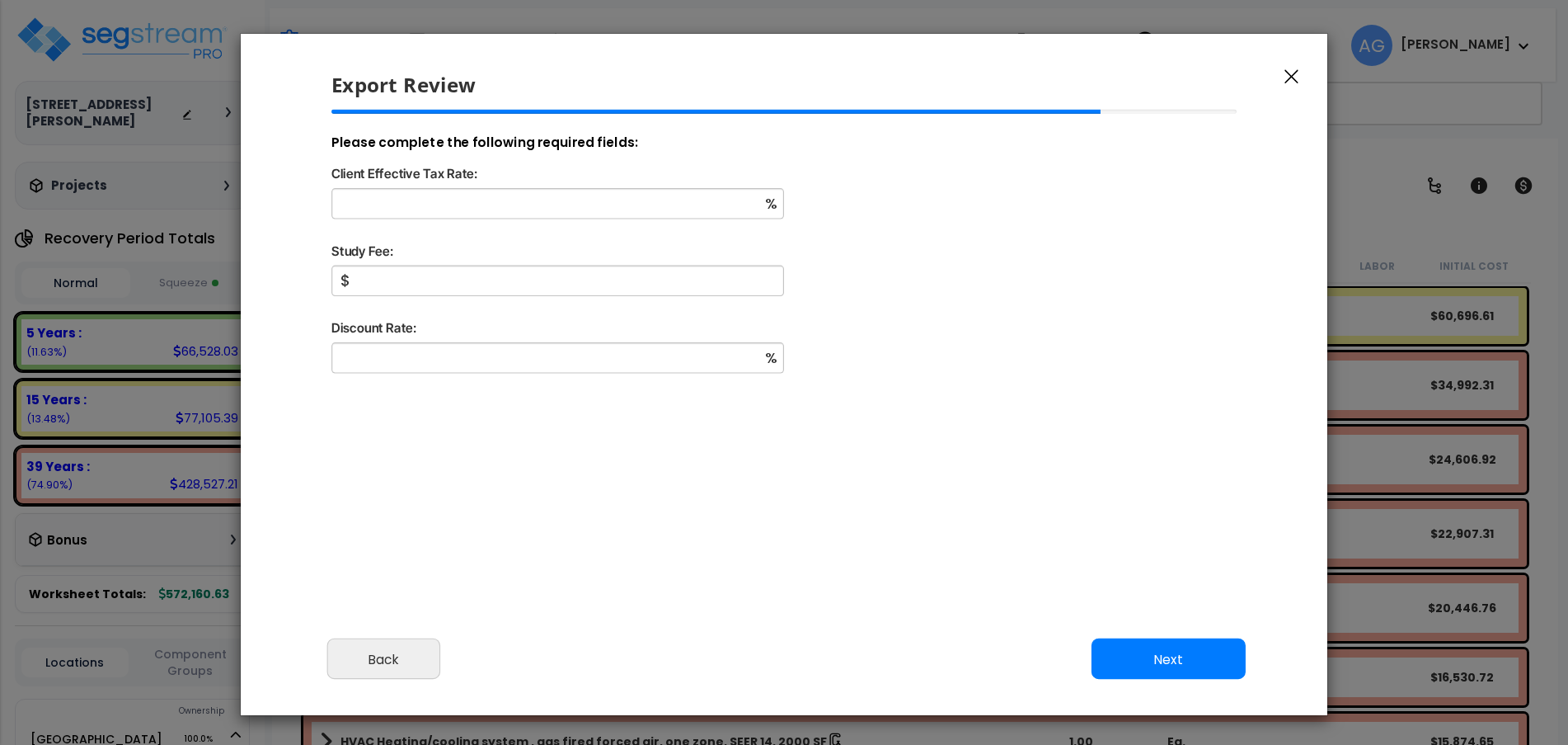
click at [658, 219] on div "%" at bounding box center [785, 214] width 933 height 52
click at [657, 216] on input "Client Effective Tax Rate:" at bounding box center [558, 204] width 453 height 31
type input "37"
type input "4,000"
type input "8"
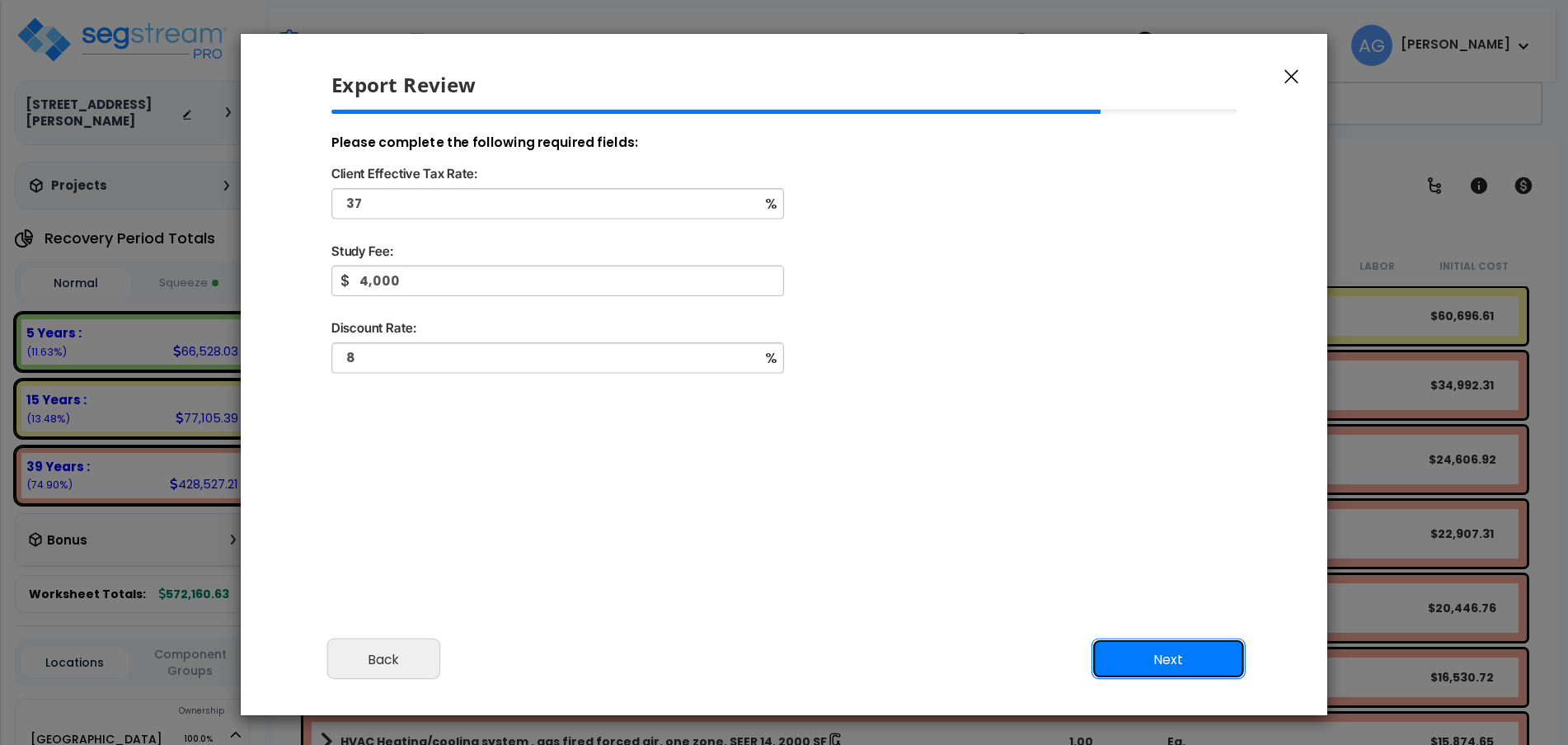
click at [1154, 660] on button "Next" at bounding box center [1168, 659] width 154 height 41
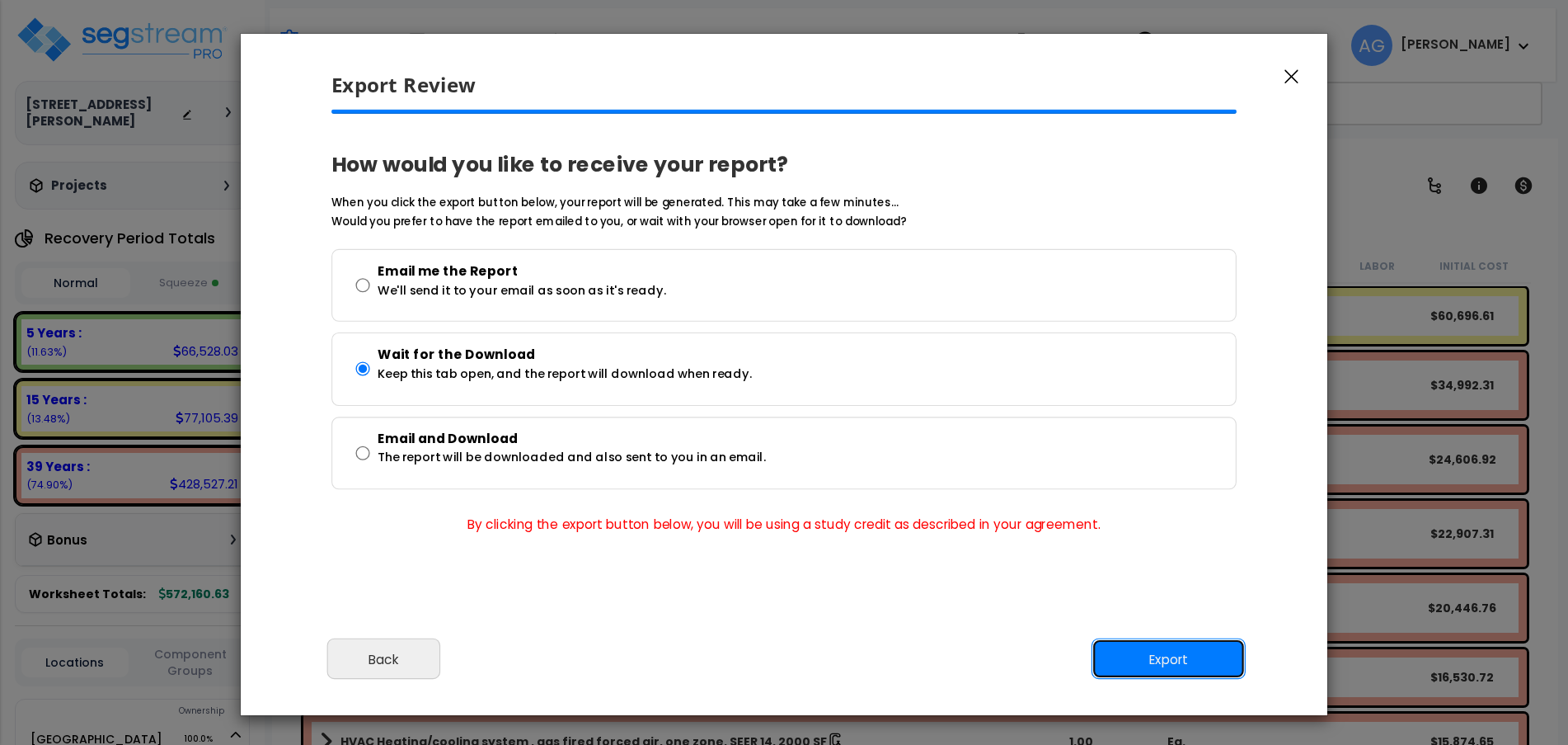
click at [1154, 660] on button "Export" at bounding box center [1168, 659] width 154 height 41
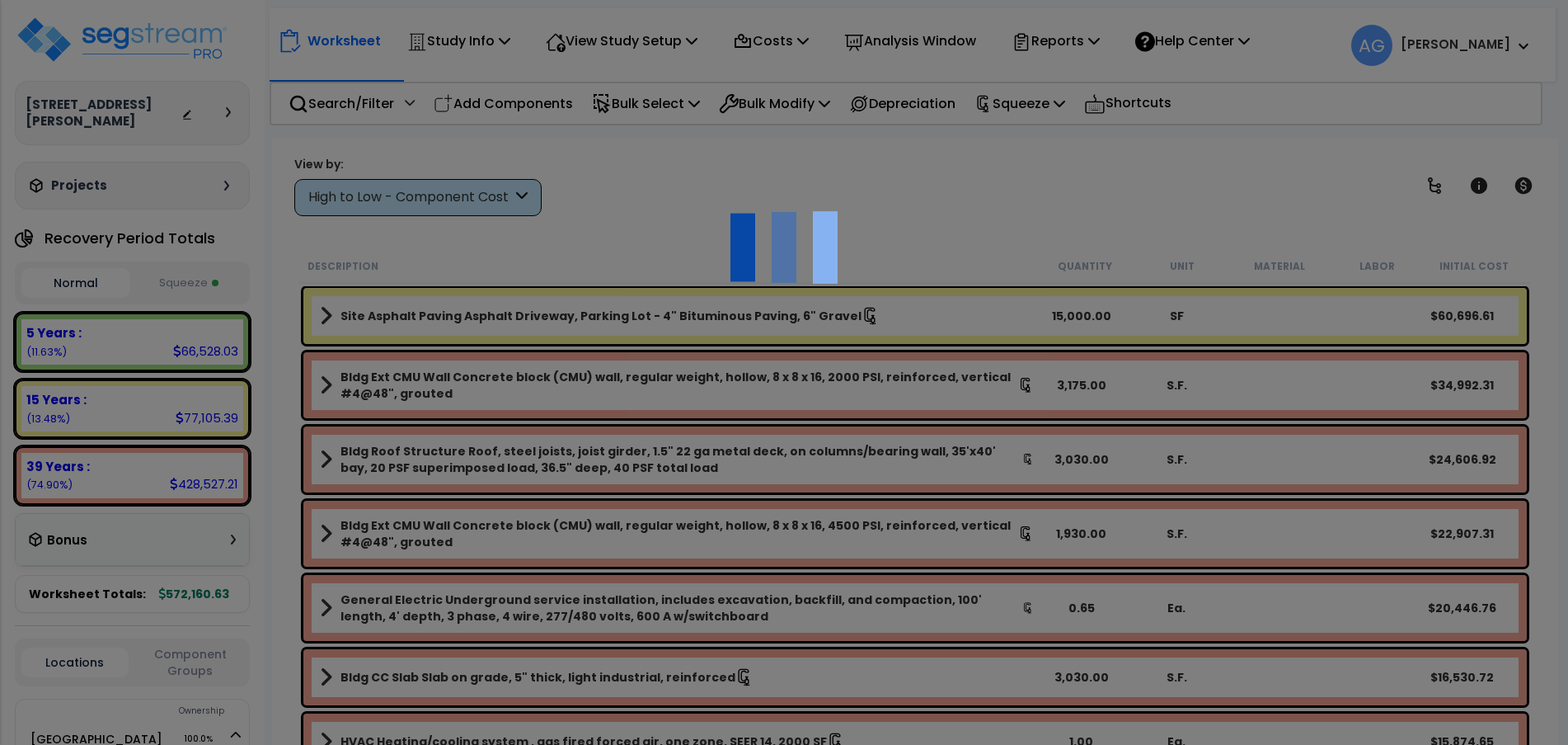
click at [865, 228] on img at bounding box center [784, 248] width 165 height 165
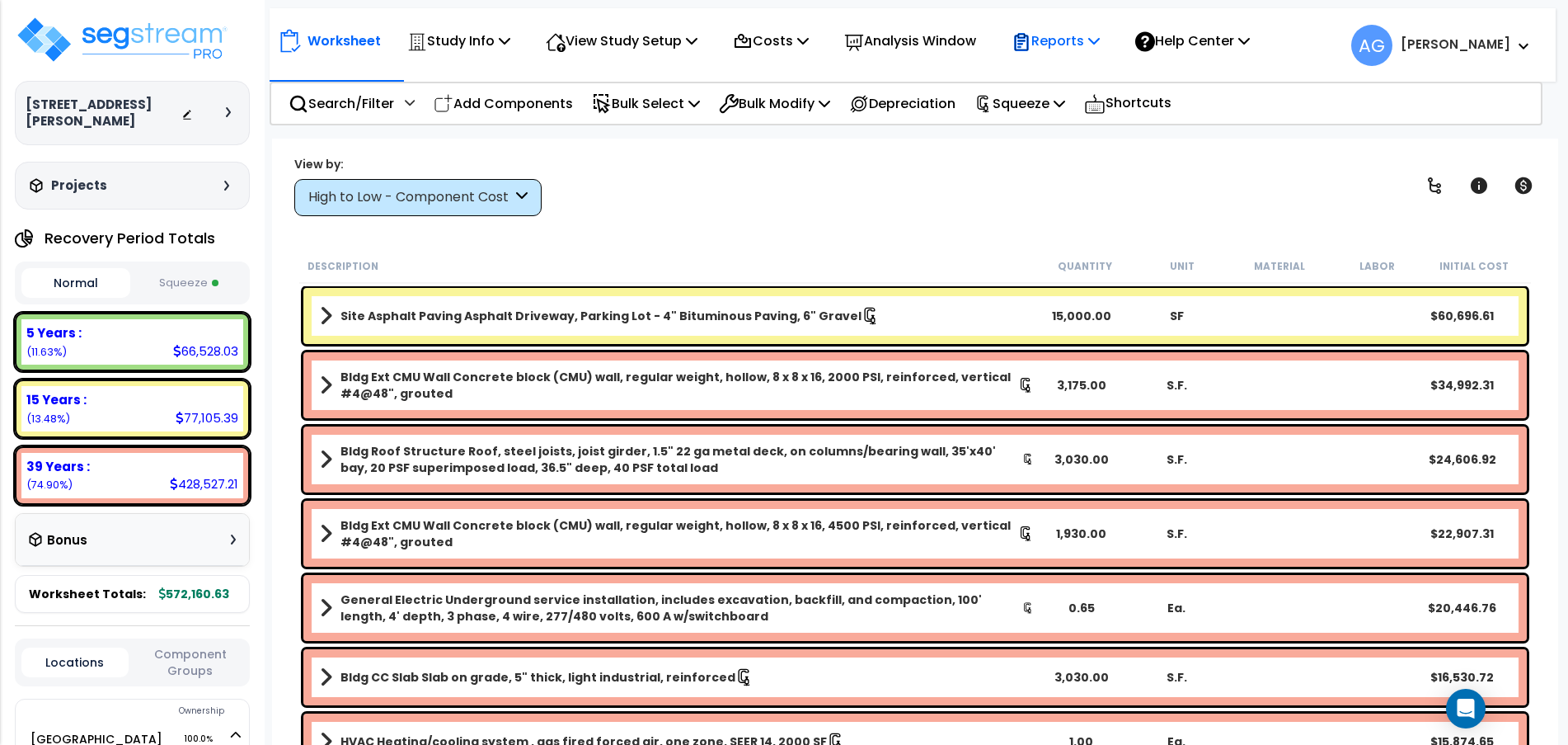
click at [1081, 46] on p "Reports" at bounding box center [1056, 40] width 88 height 22
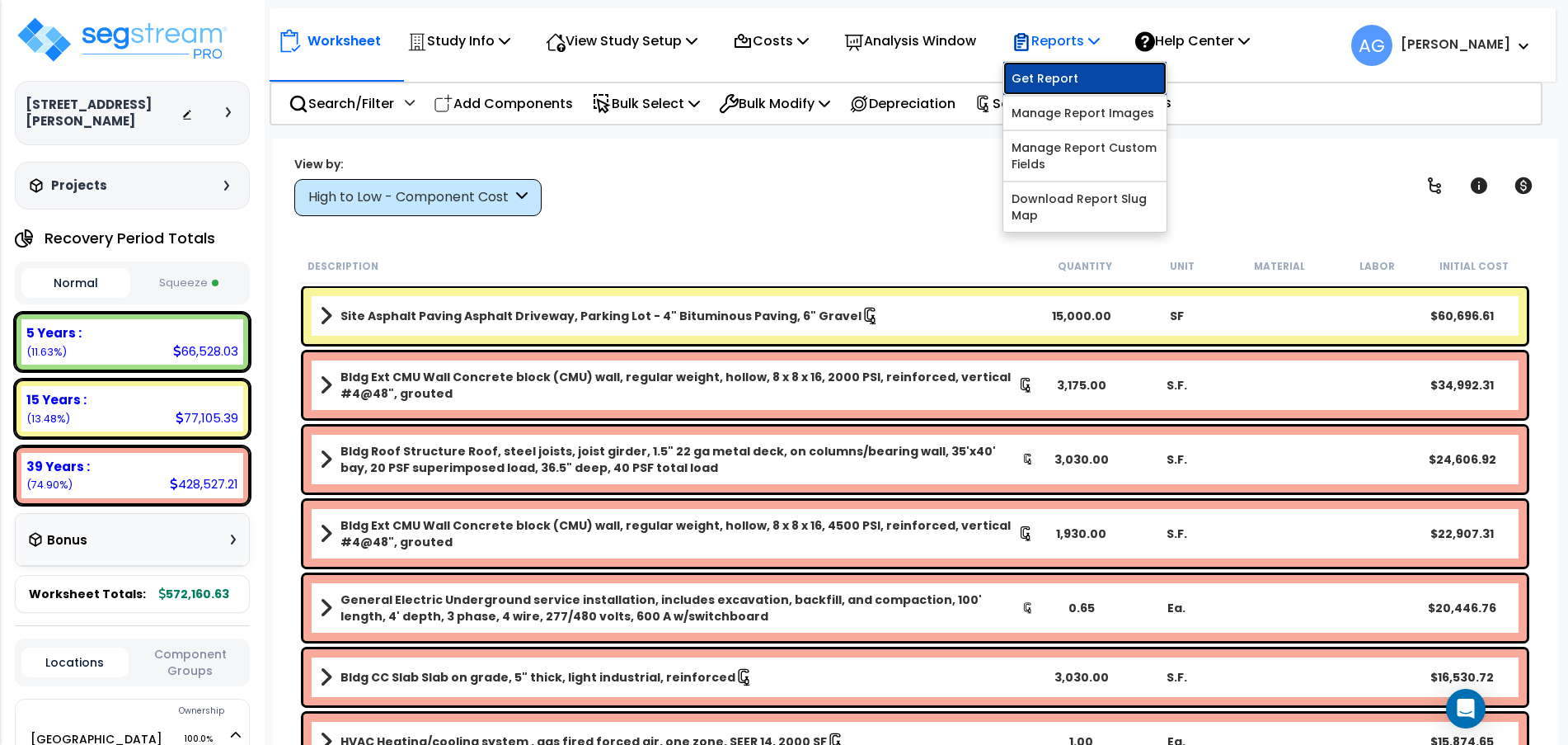
click at [1079, 78] on link "Get Report" at bounding box center [1084, 78] width 163 height 33
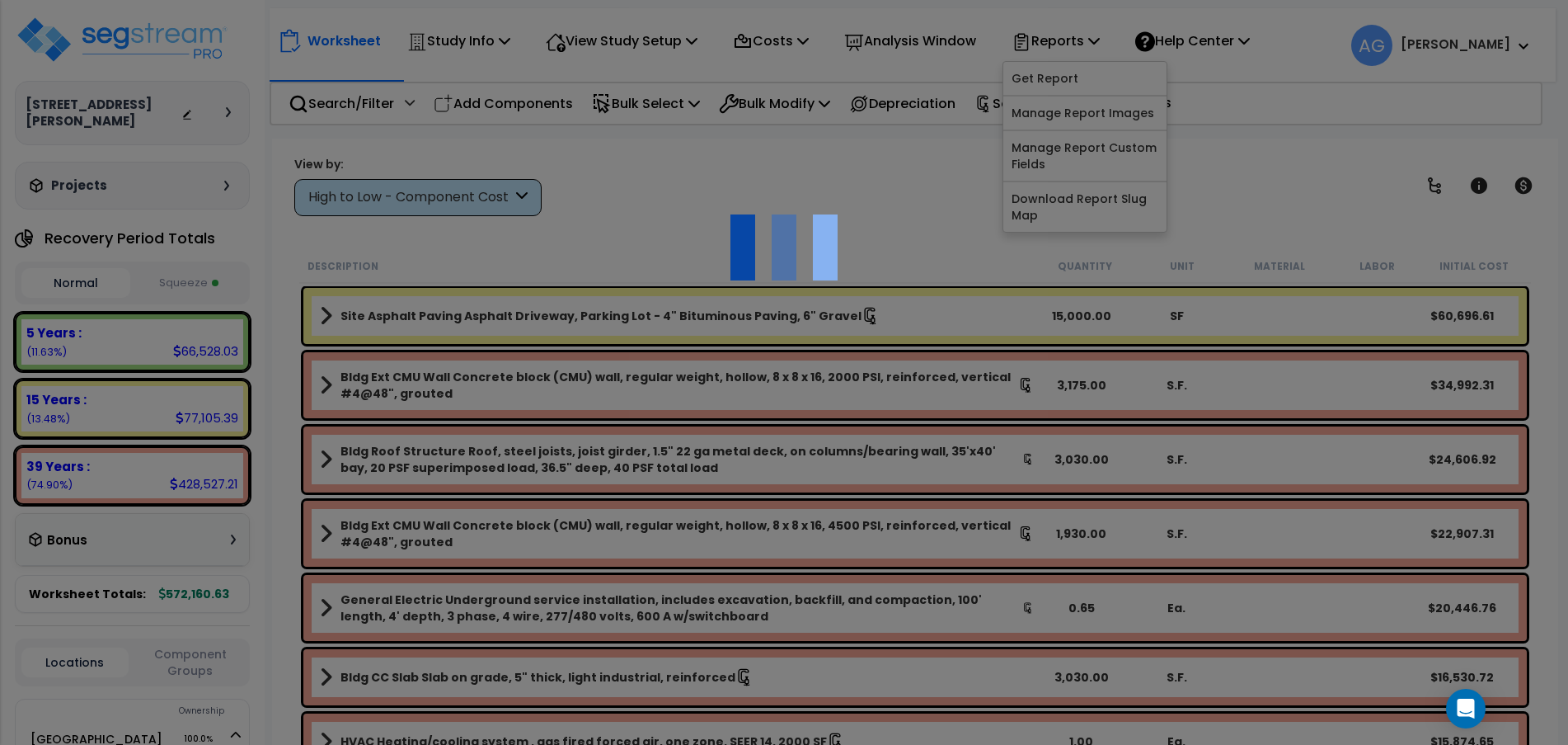
click at [726, 244] on img at bounding box center [784, 248] width 165 height 165
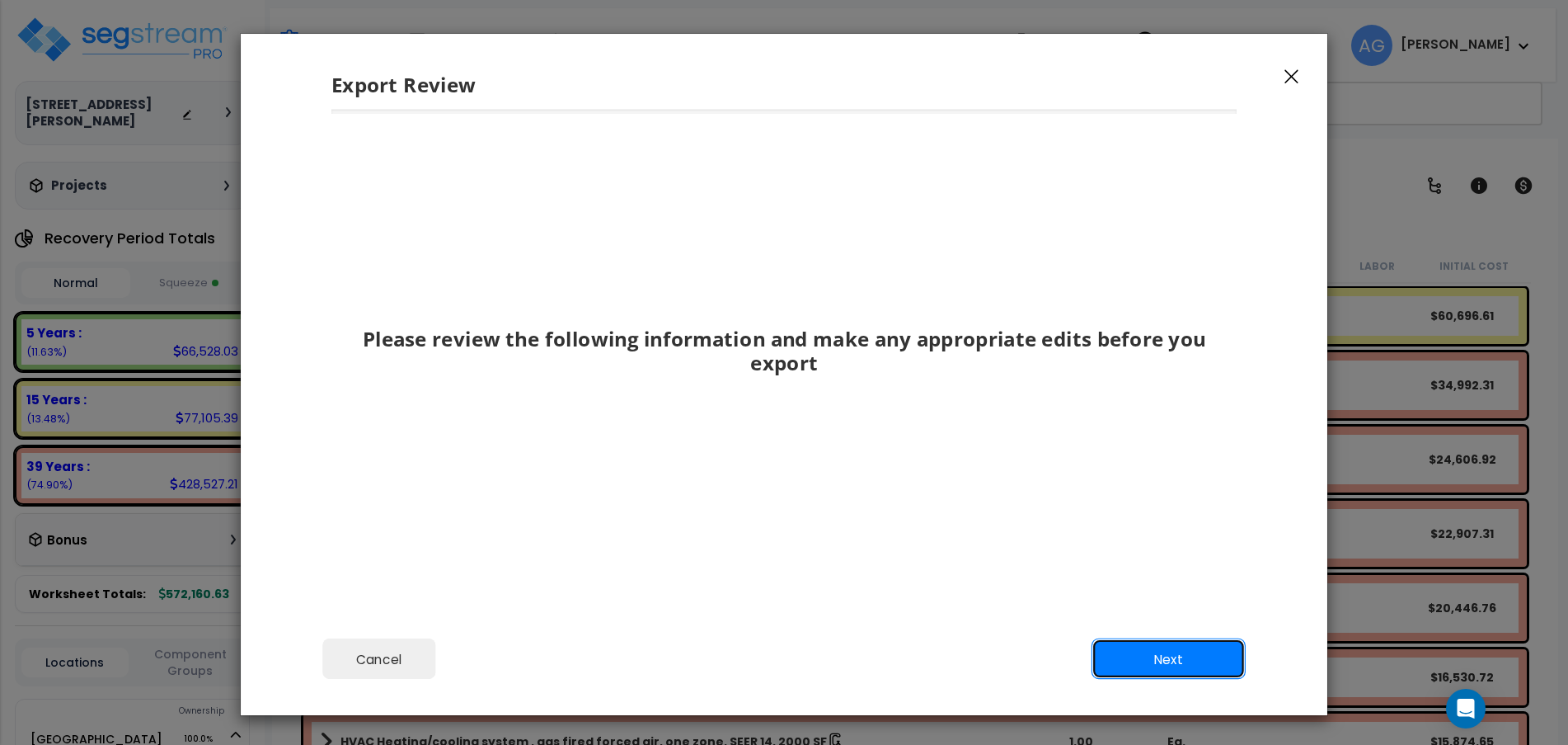
click at [1157, 646] on button "Next" at bounding box center [1168, 659] width 154 height 41
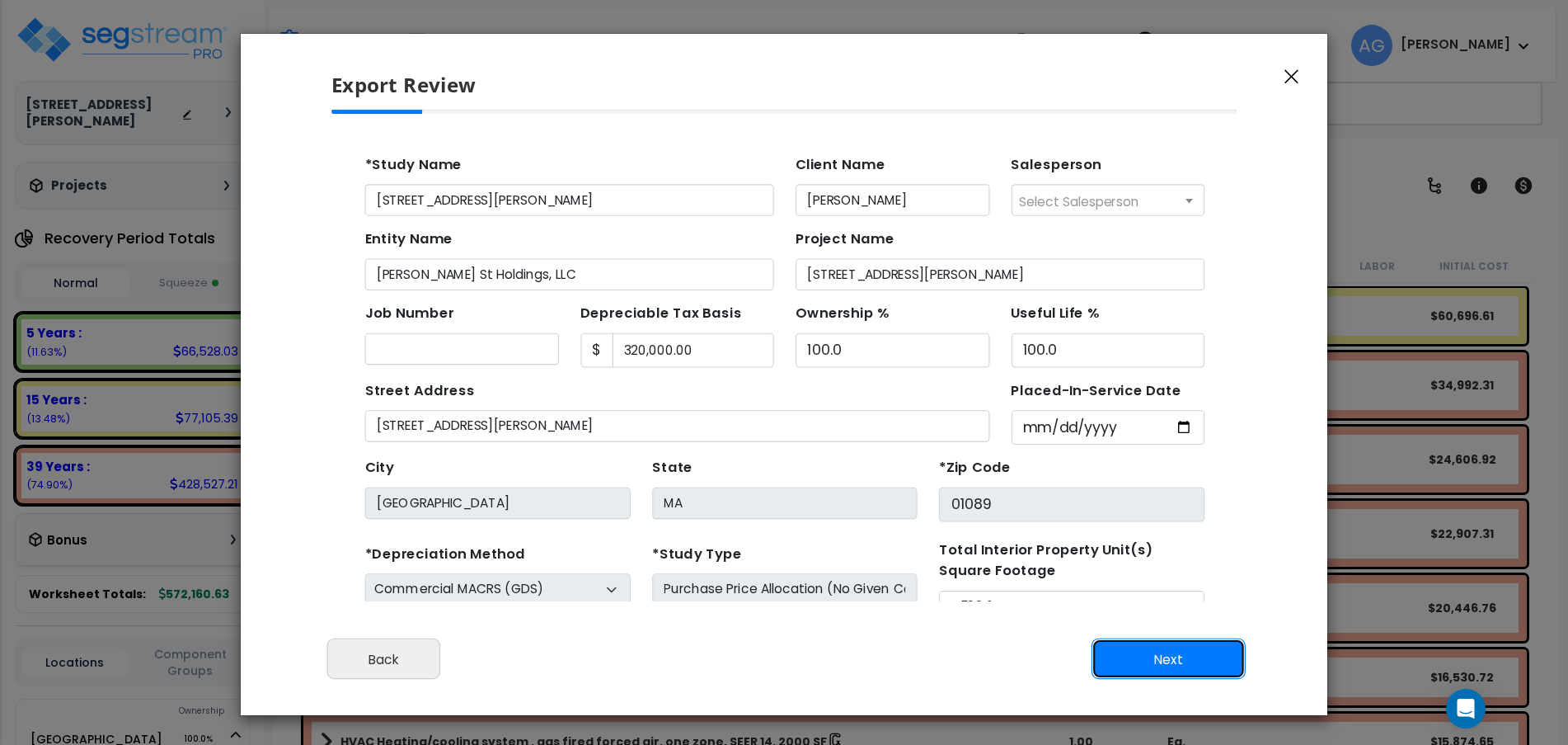
click at [1157, 646] on button "Next" at bounding box center [1168, 659] width 154 height 41
type input "9915"
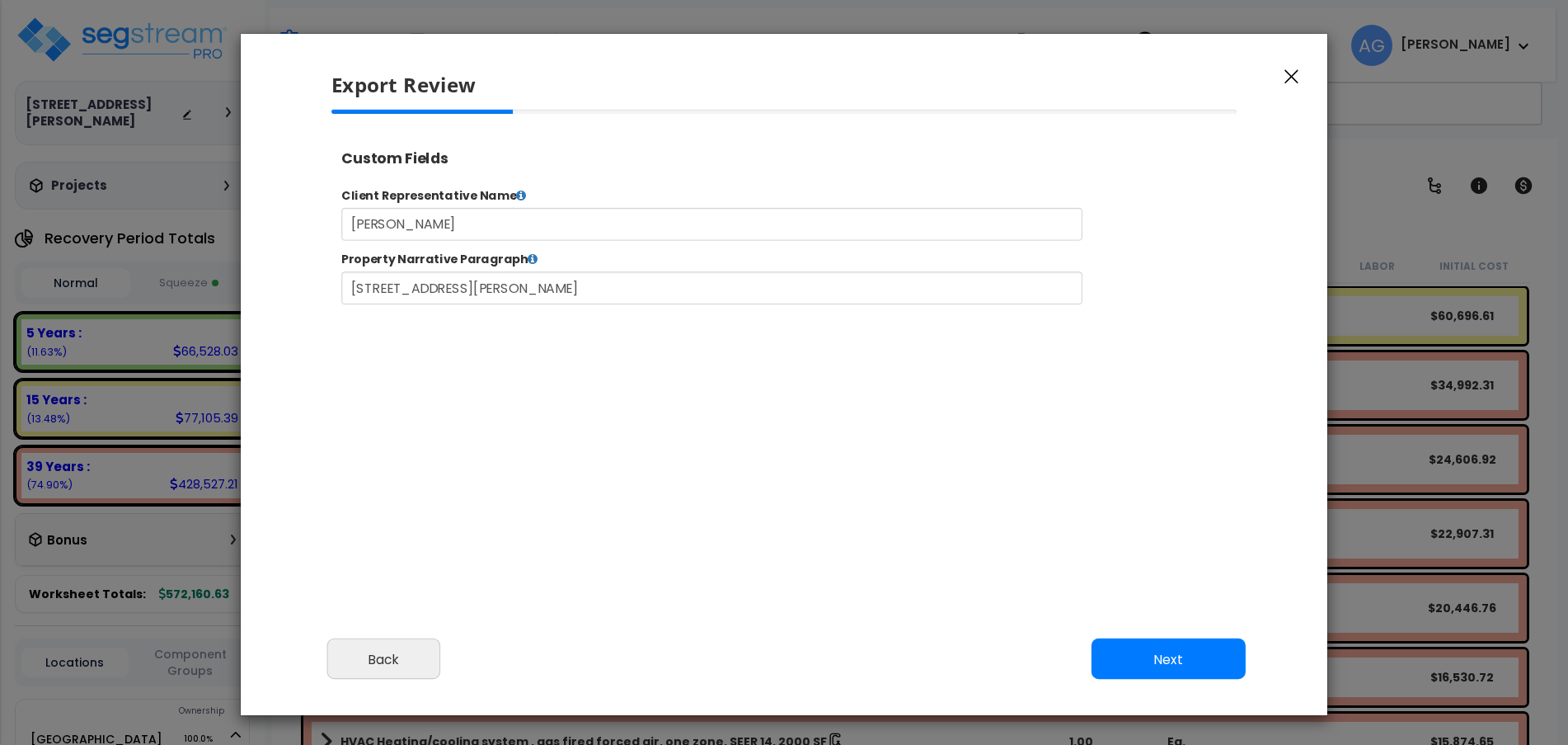
select select "2024"
click at [1128, 656] on button "Next" at bounding box center [1168, 659] width 154 height 41
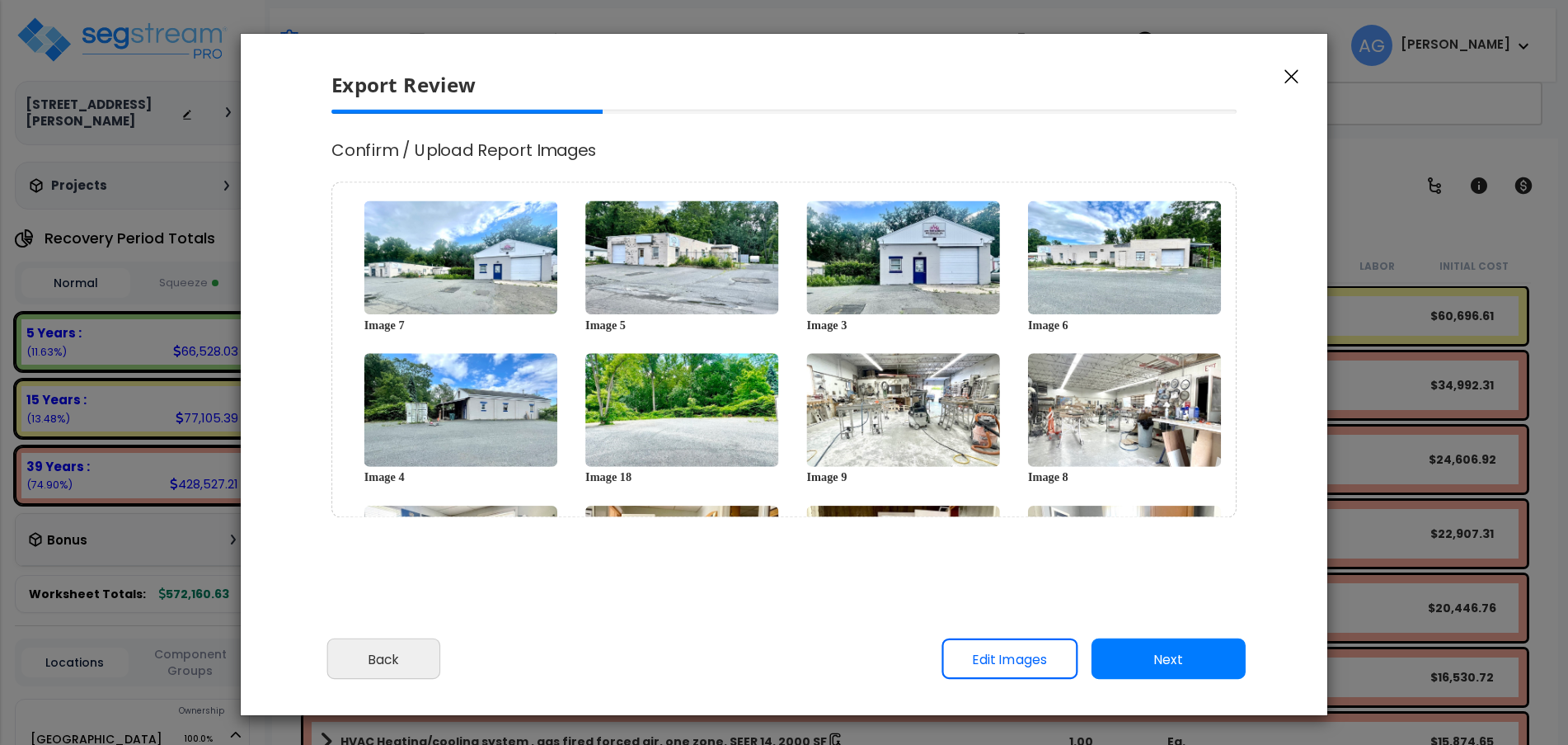
scroll to position [0, 0]
click at [1128, 656] on button "Next" at bounding box center [1168, 659] width 154 height 41
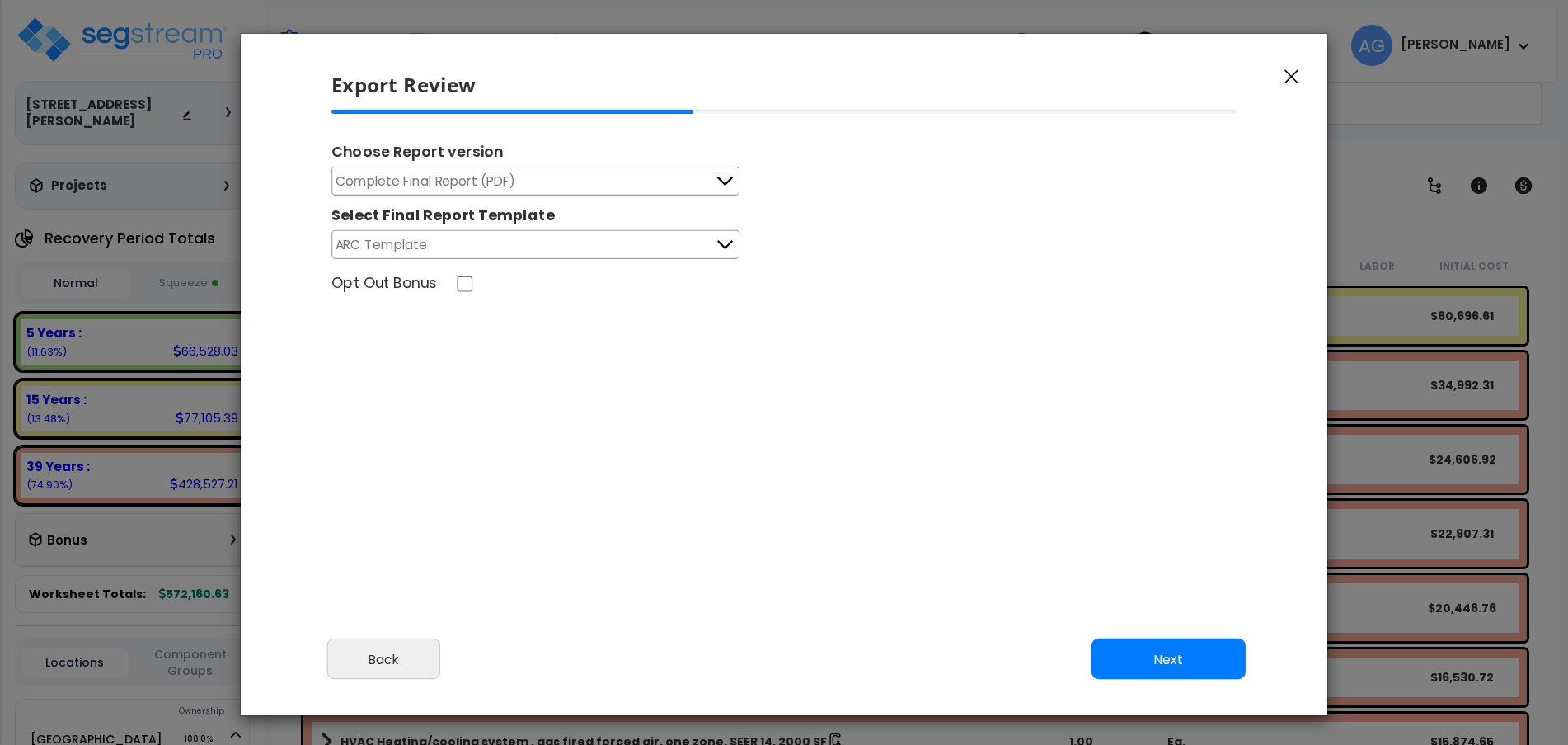
click at [1160, 658] on button "Next" at bounding box center [1168, 659] width 154 height 41
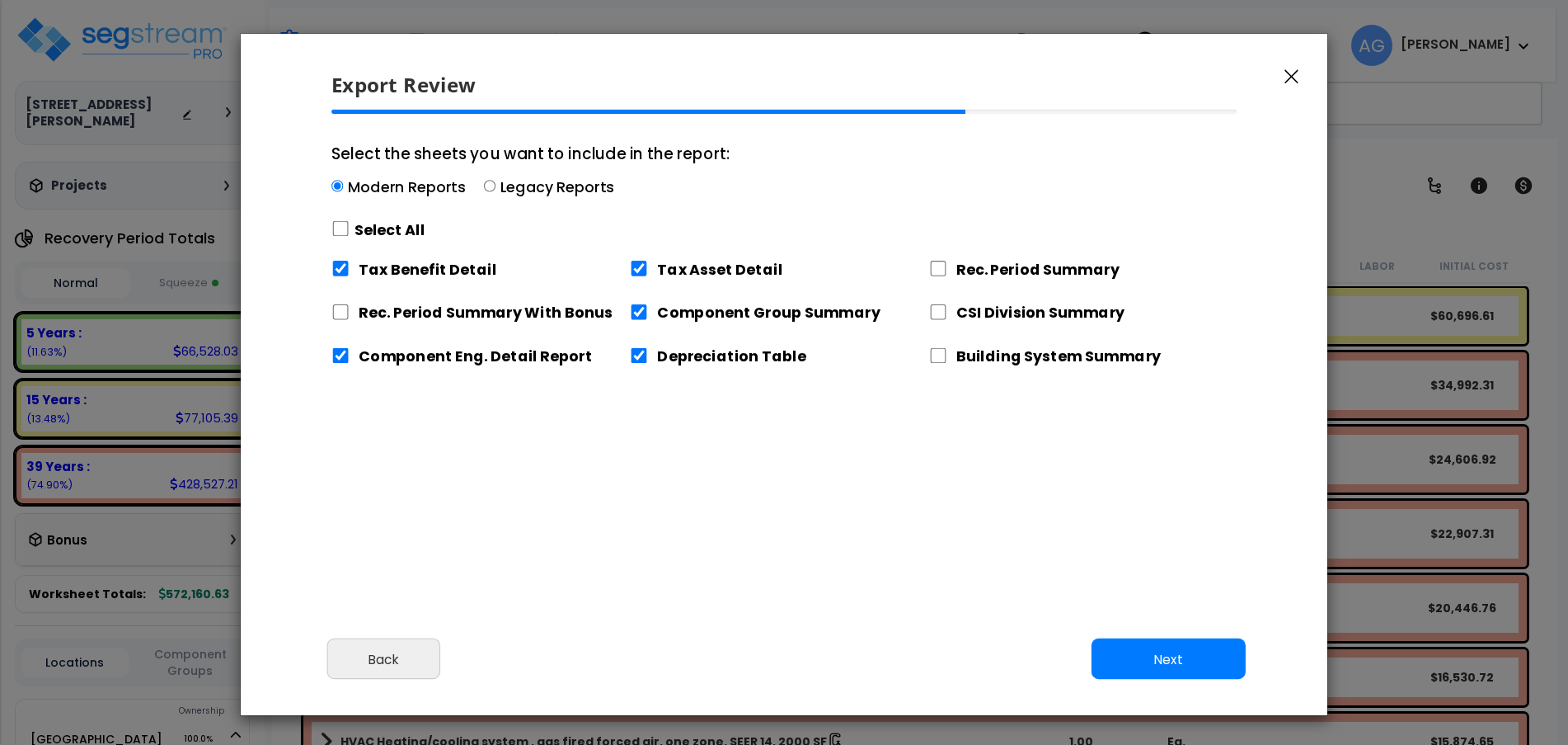
click at [1160, 658] on button "Next" at bounding box center [1168, 659] width 154 height 41
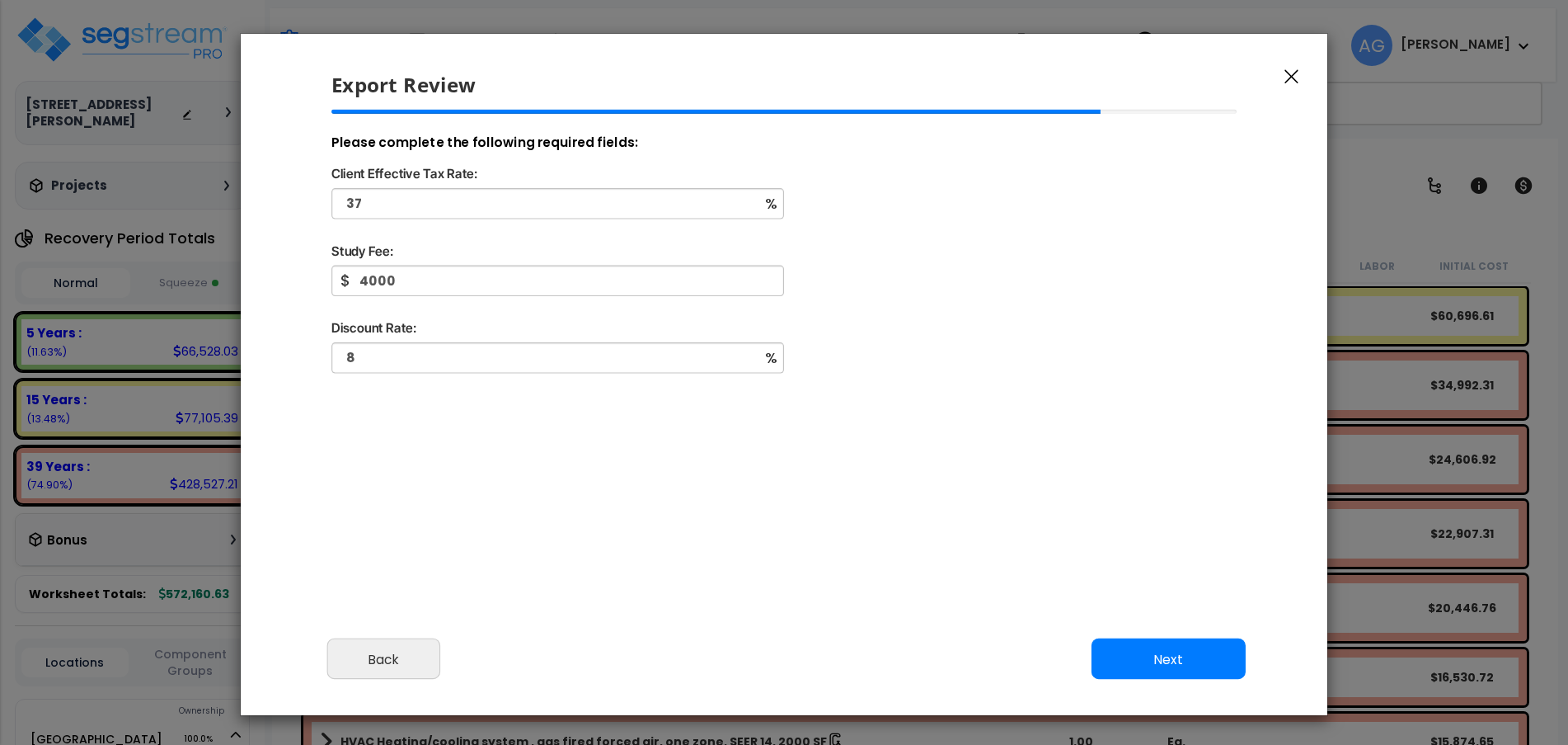
click at [1160, 658] on button "Next" at bounding box center [1168, 659] width 154 height 41
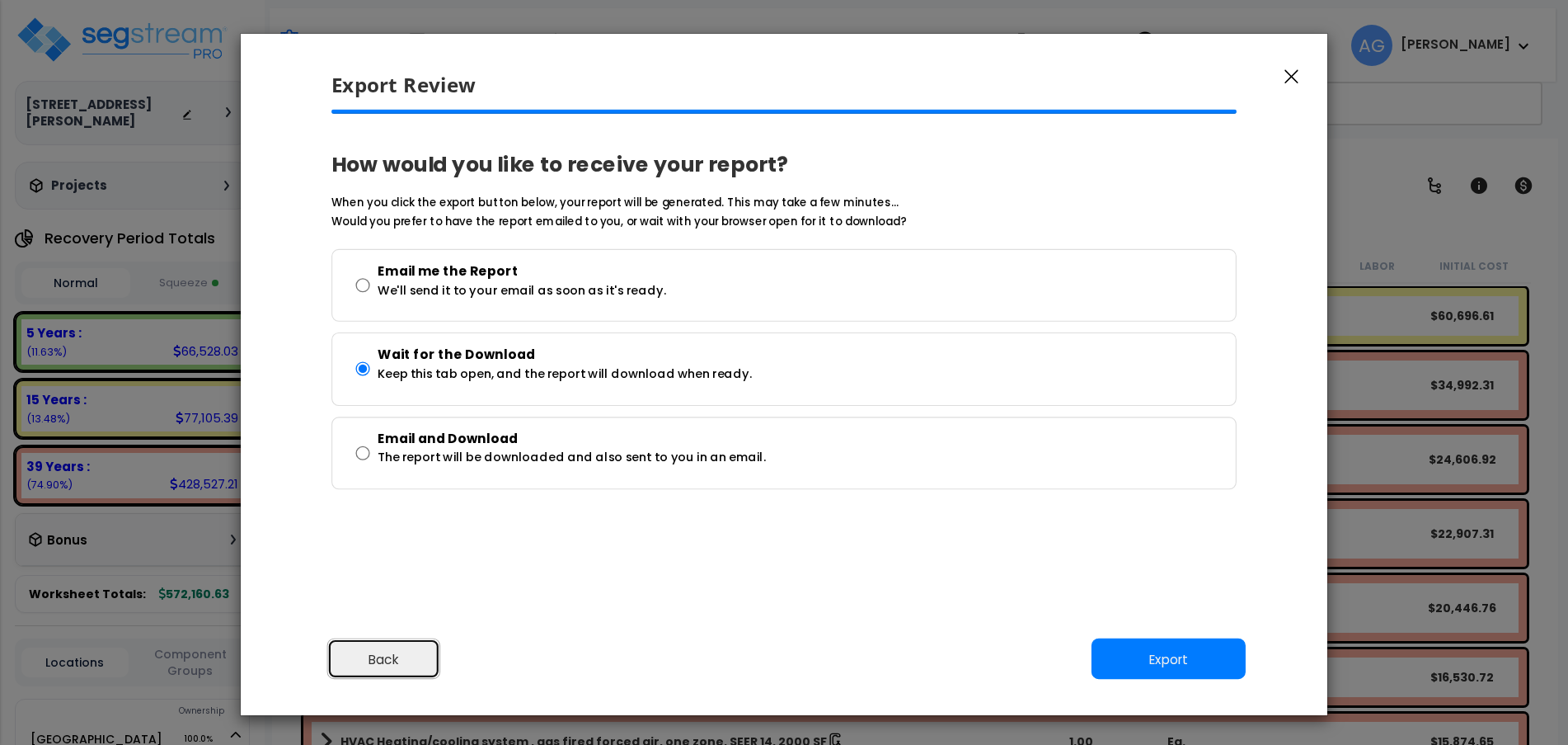
click at [406, 662] on button "Back" at bounding box center [384, 659] width 113 height 41
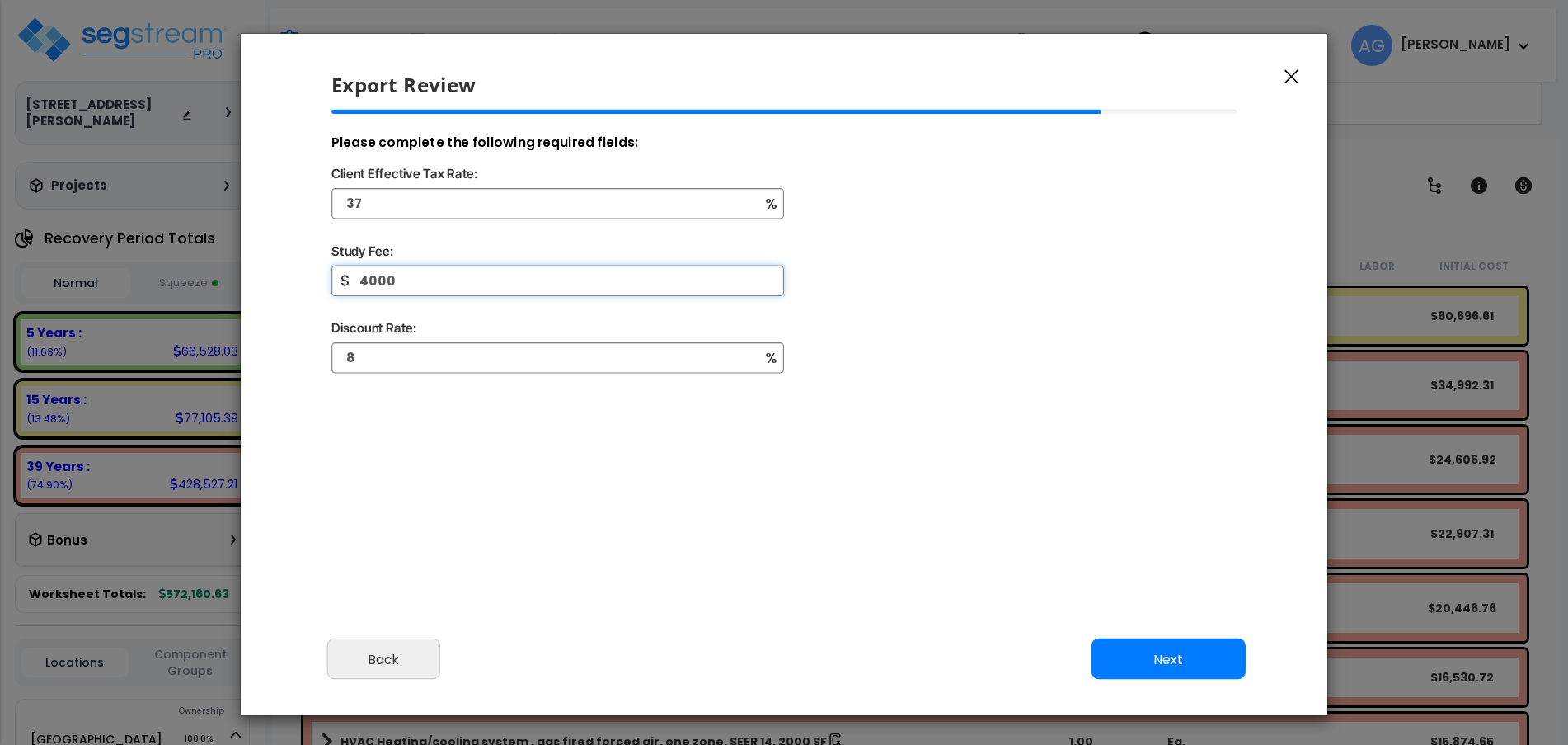
click at [435, 273] on input "4000" at bounding box center [558, 281] width 453 height 31
type input "3,500"
click at [1160, 649] on button "Next" at bounding box center [1168, 659] width 154 height 41
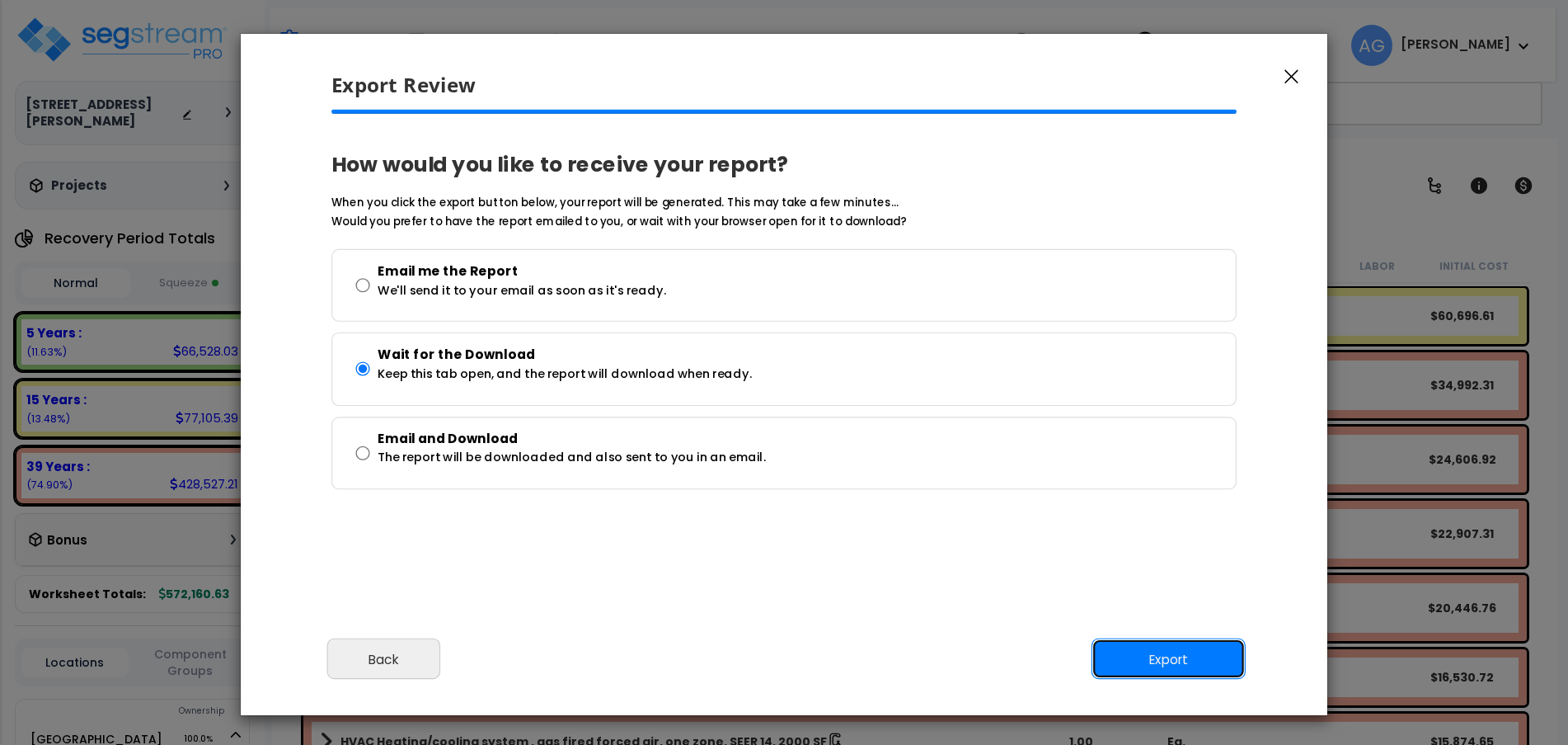
click at [1160, 649] on button "Export" at bounding box center [1168, 659] width 154 height 41
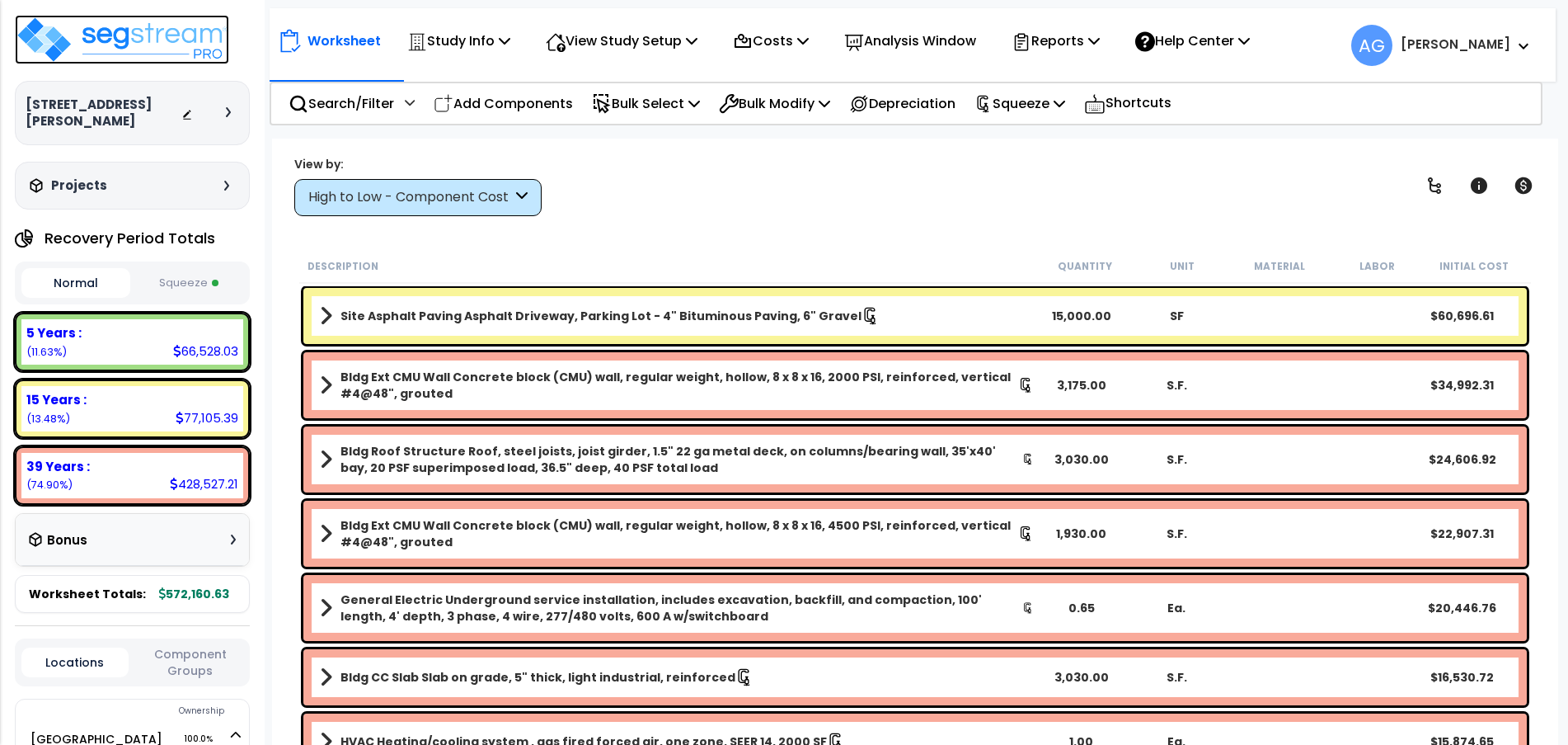
click at [131, 50] on img at bounding box center [121, 39] width 214 height 50
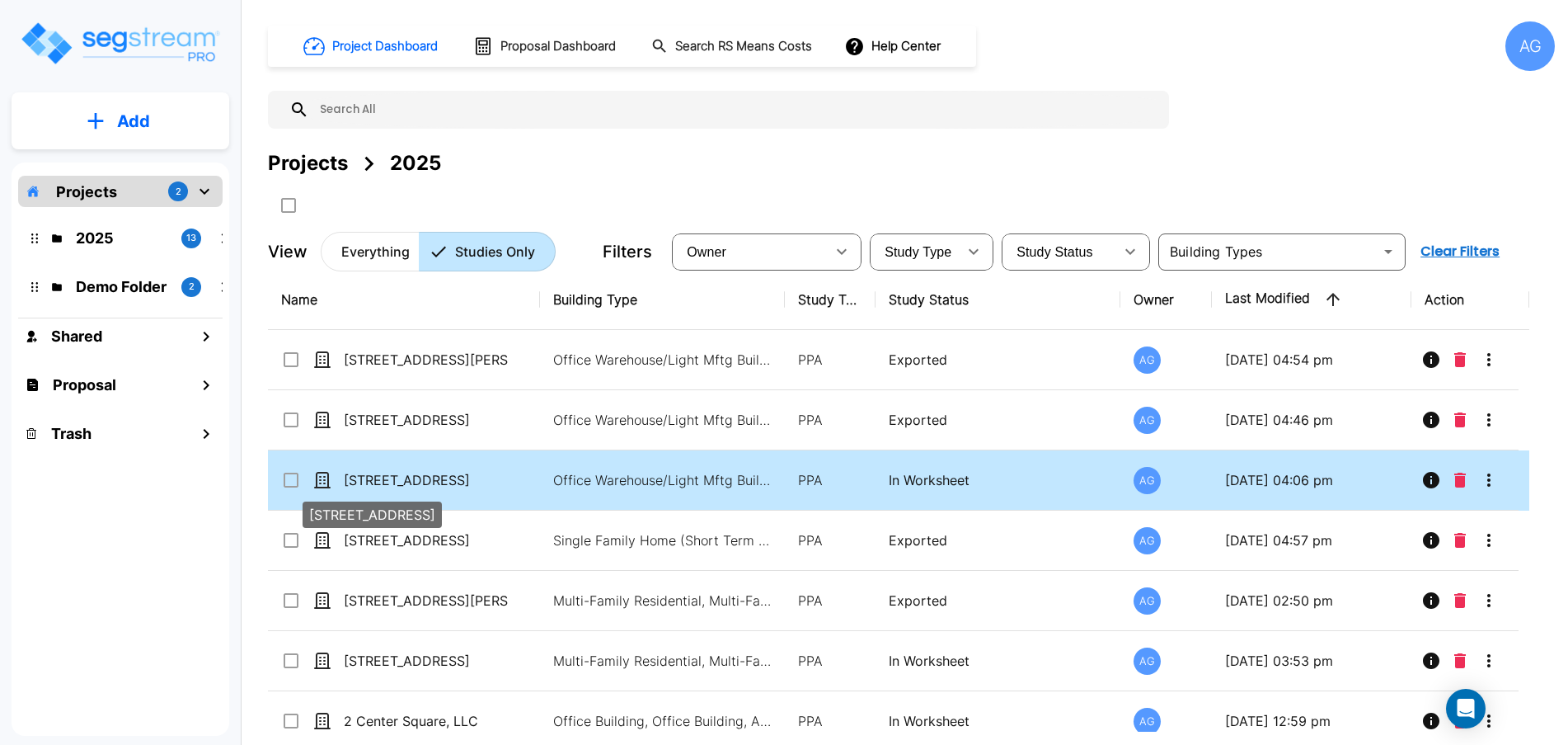
click at [409, 490] on div "[STREET_ADDRESS]" at bounding box center [372, 509] width 143 height 39
click at [403, 477] on p "[STREET_ADDRESS]" at bounding box center [426, 480] width 165 height 20
checkbox input "false"
click at [403, 477] on p "[STREET_ADDRESS]" at bounding box center [426, 480] width 165 height 20
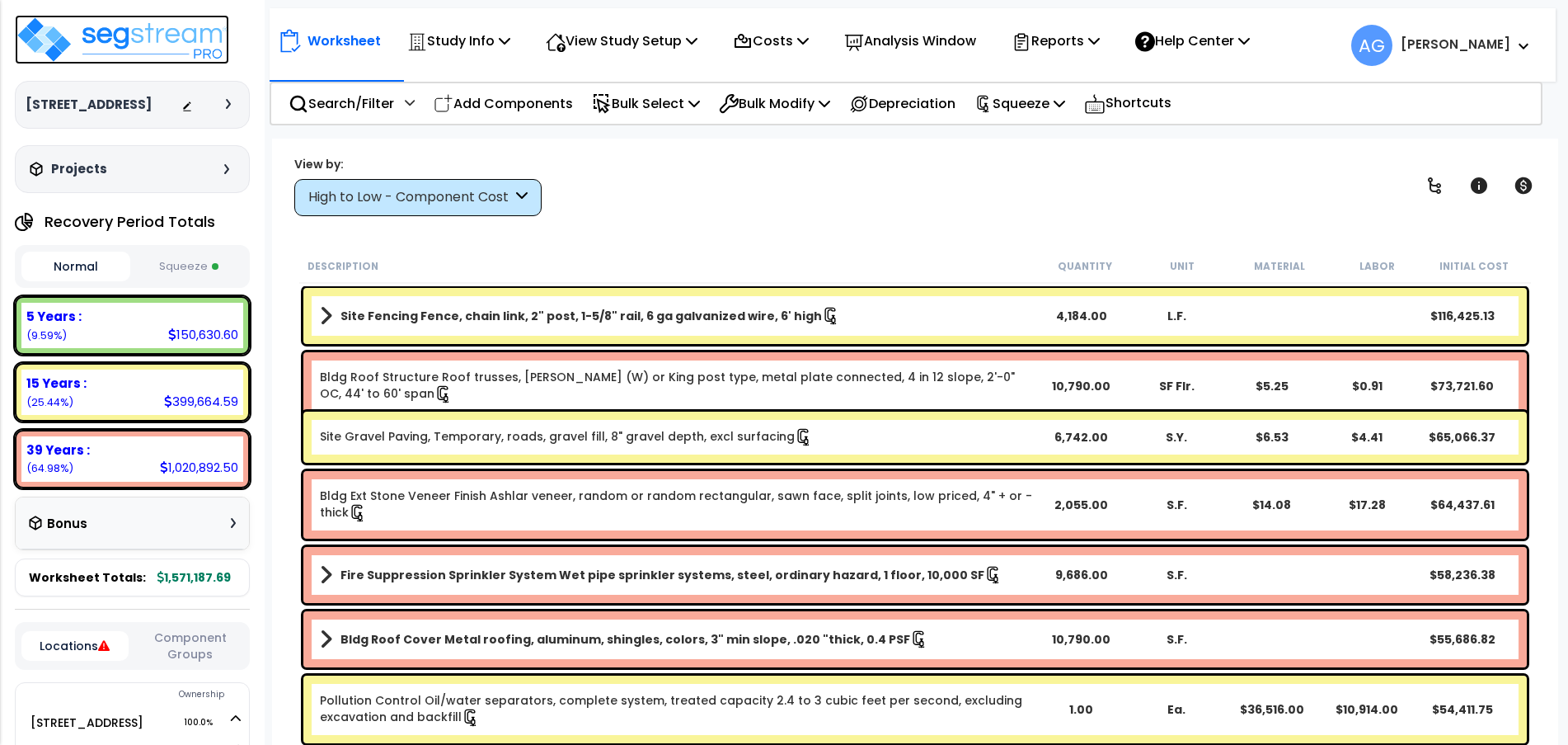
click at [82, 26] on img at bounding box center [121, 39] width 214 height 50
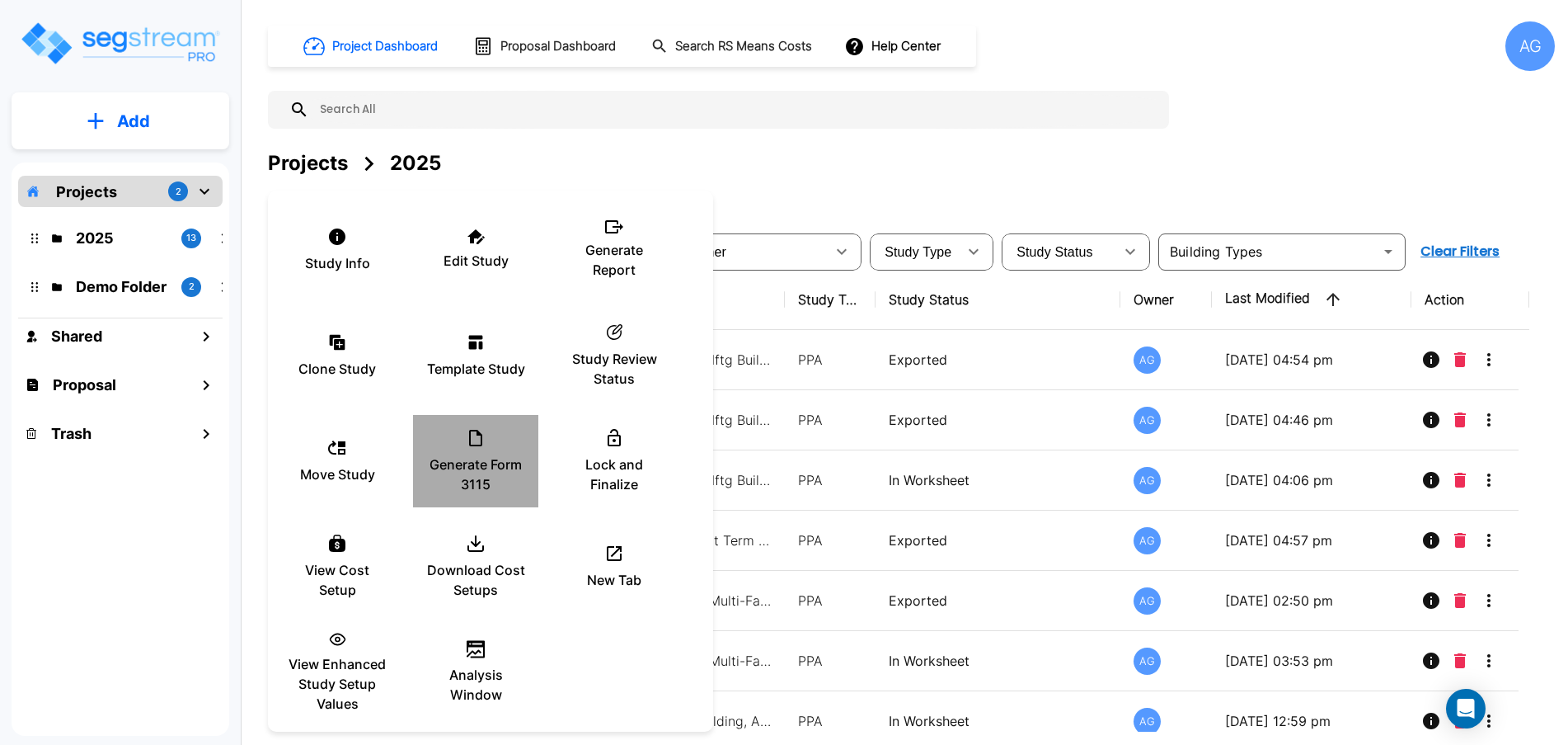
click at [464, 476] on p "Generate Form 3115" at bounding box center [475, 473] width 99 height 39
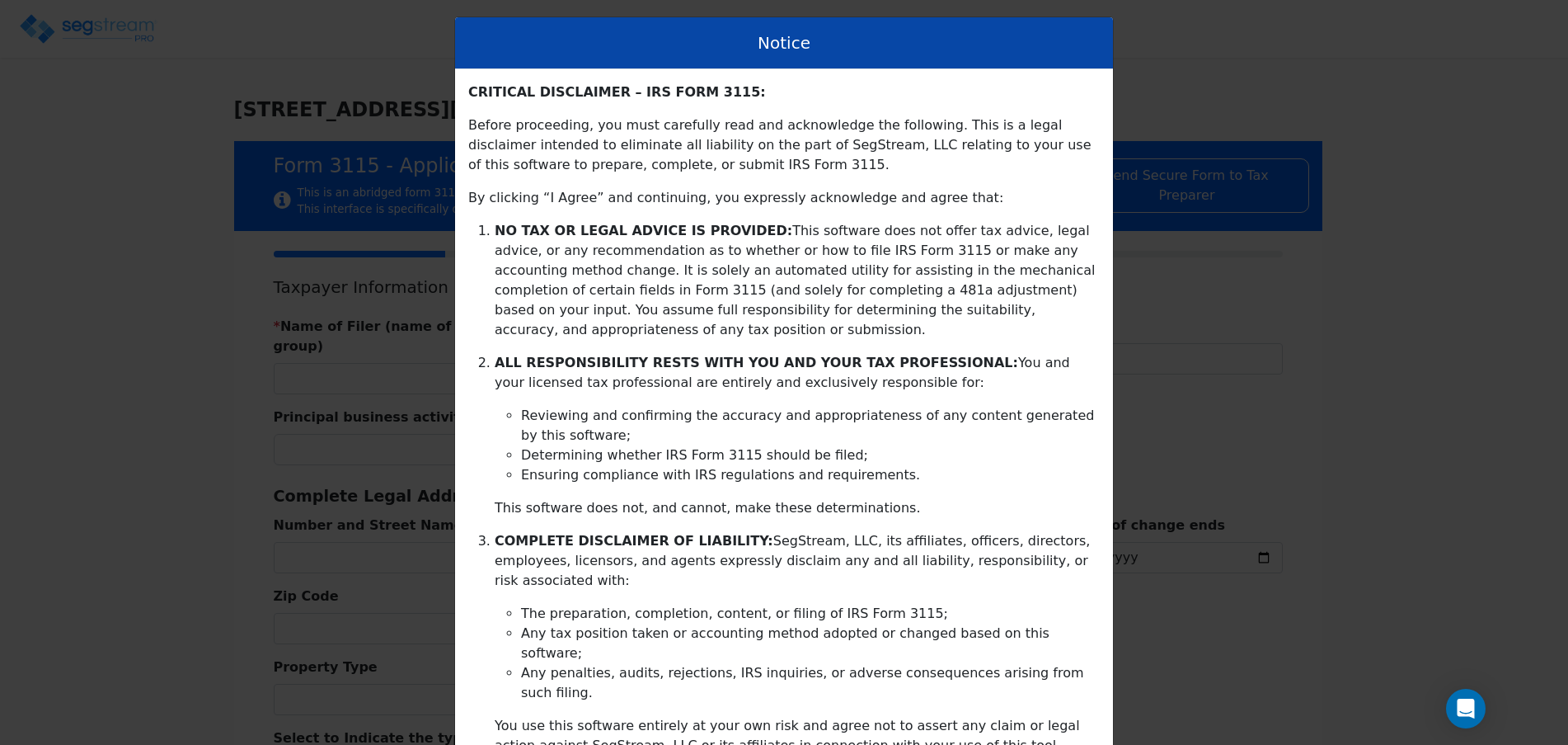
type input "2025-01-01"
type input "2025-12-31"
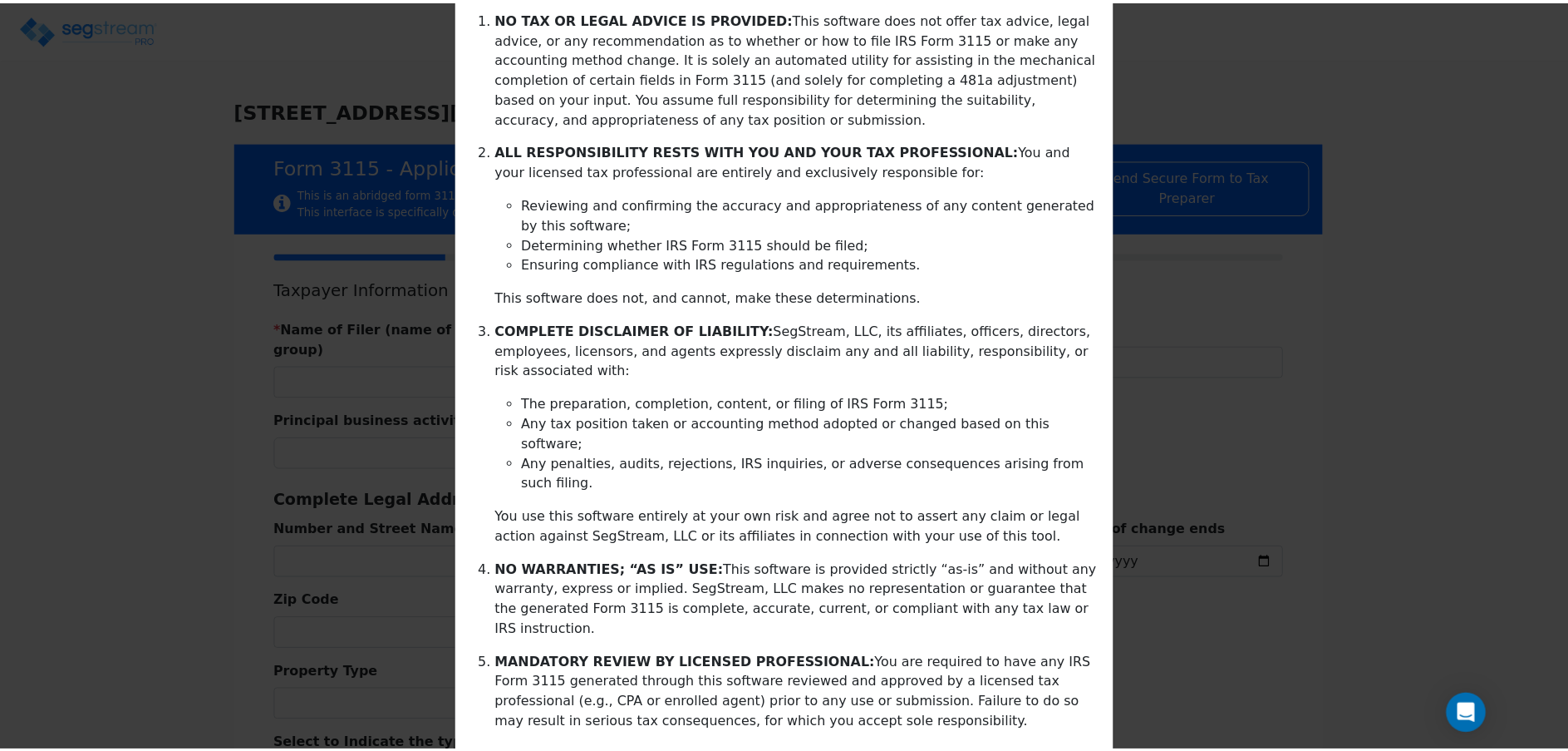
scroll to position [276, 0]
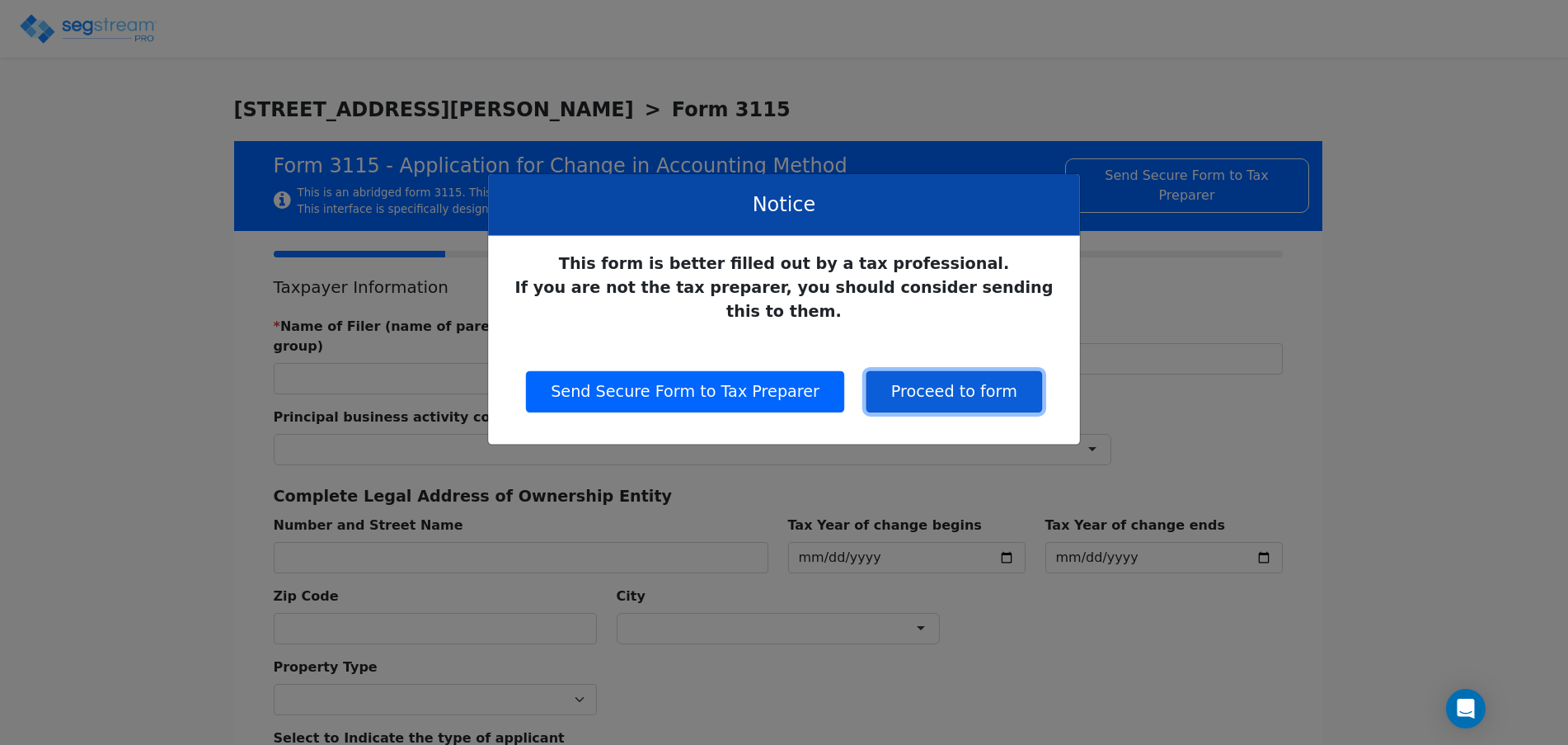
click at [914, 372] on button "Proceed to form" at bounding box center [954, 392] width 176 height 41
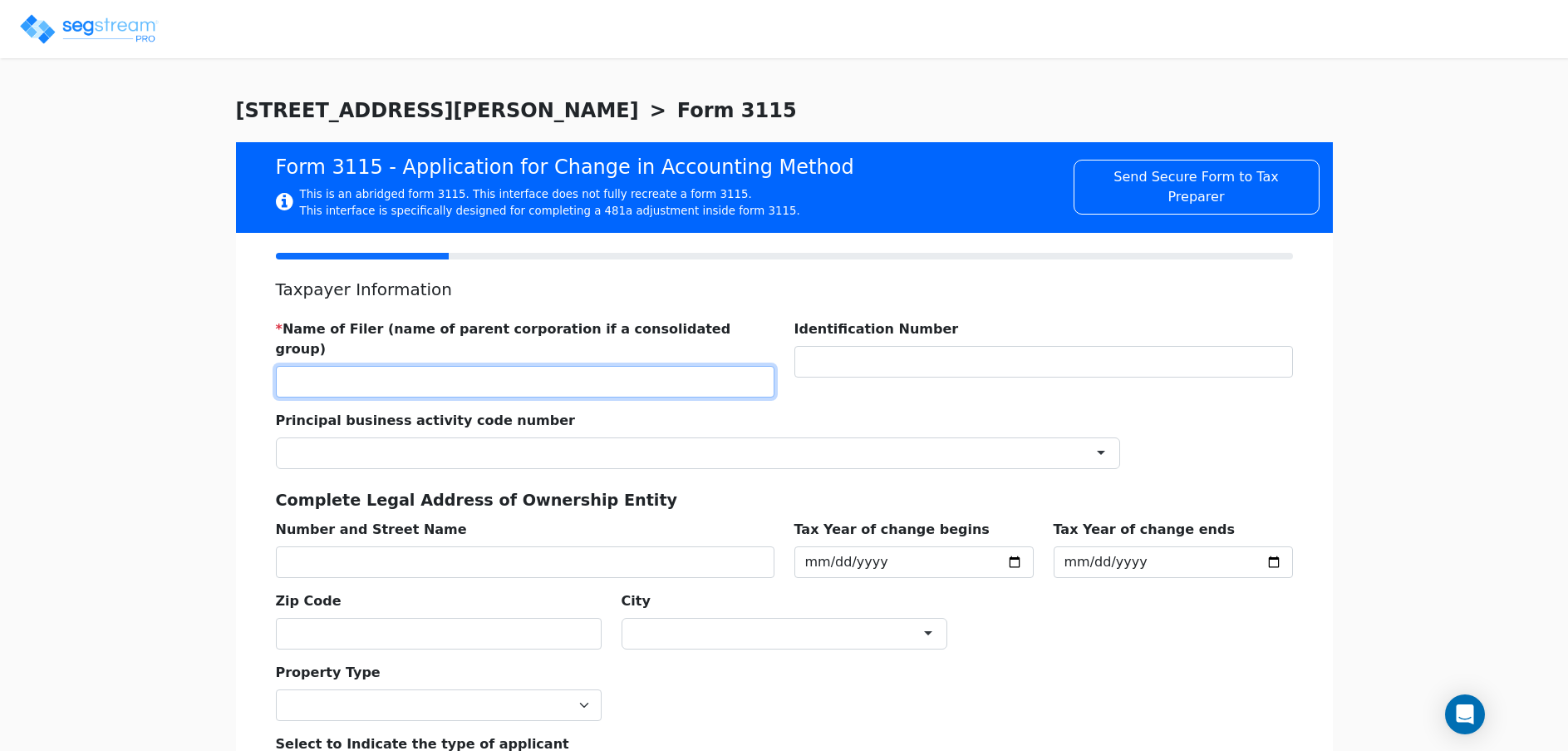
click at [434, 366] on input "text" at bounding box center [524, 381] width 498 height 32
type input "FRANK FOURNIER"
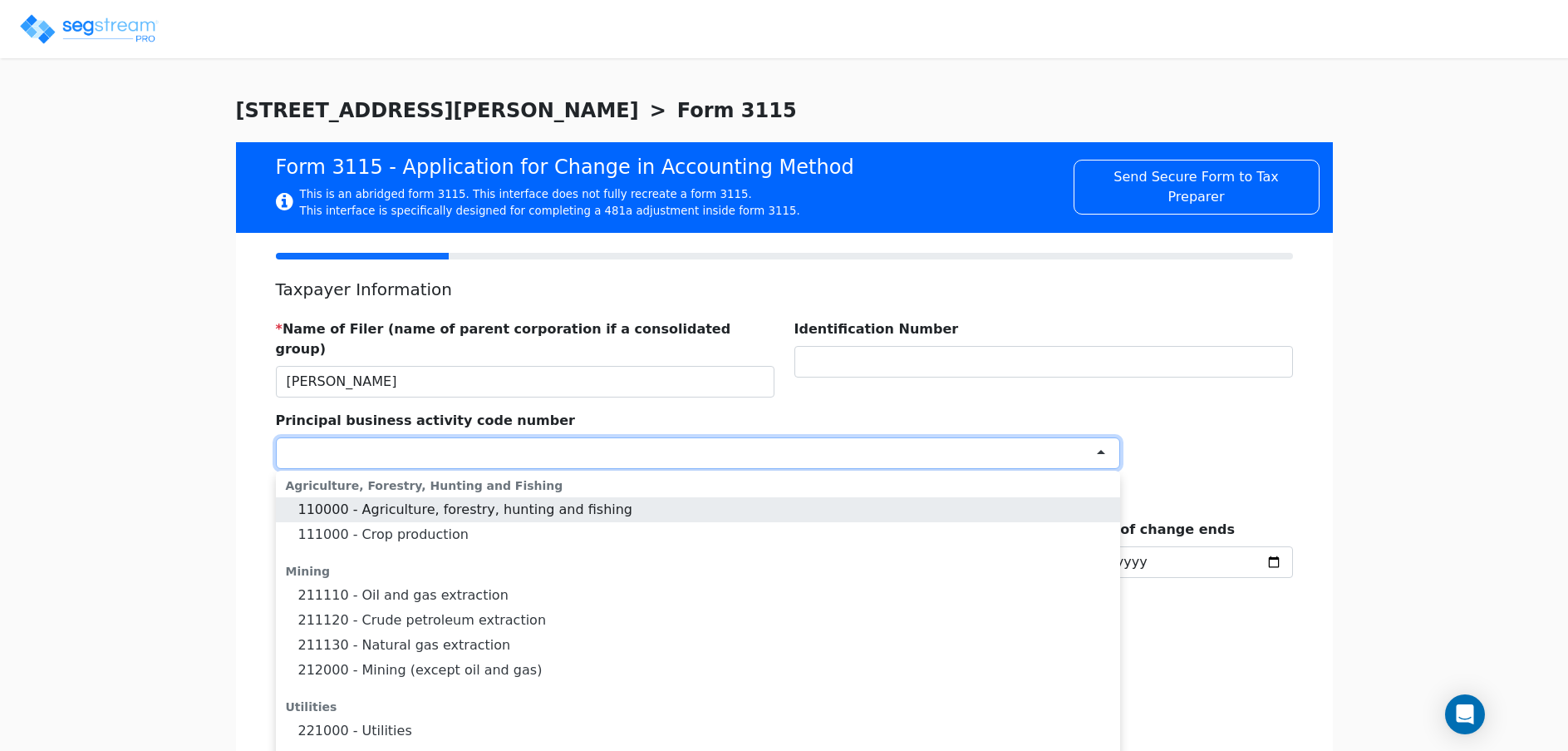
click at [881, 437] on div at bounding box center [697, 453] width 844 height 32
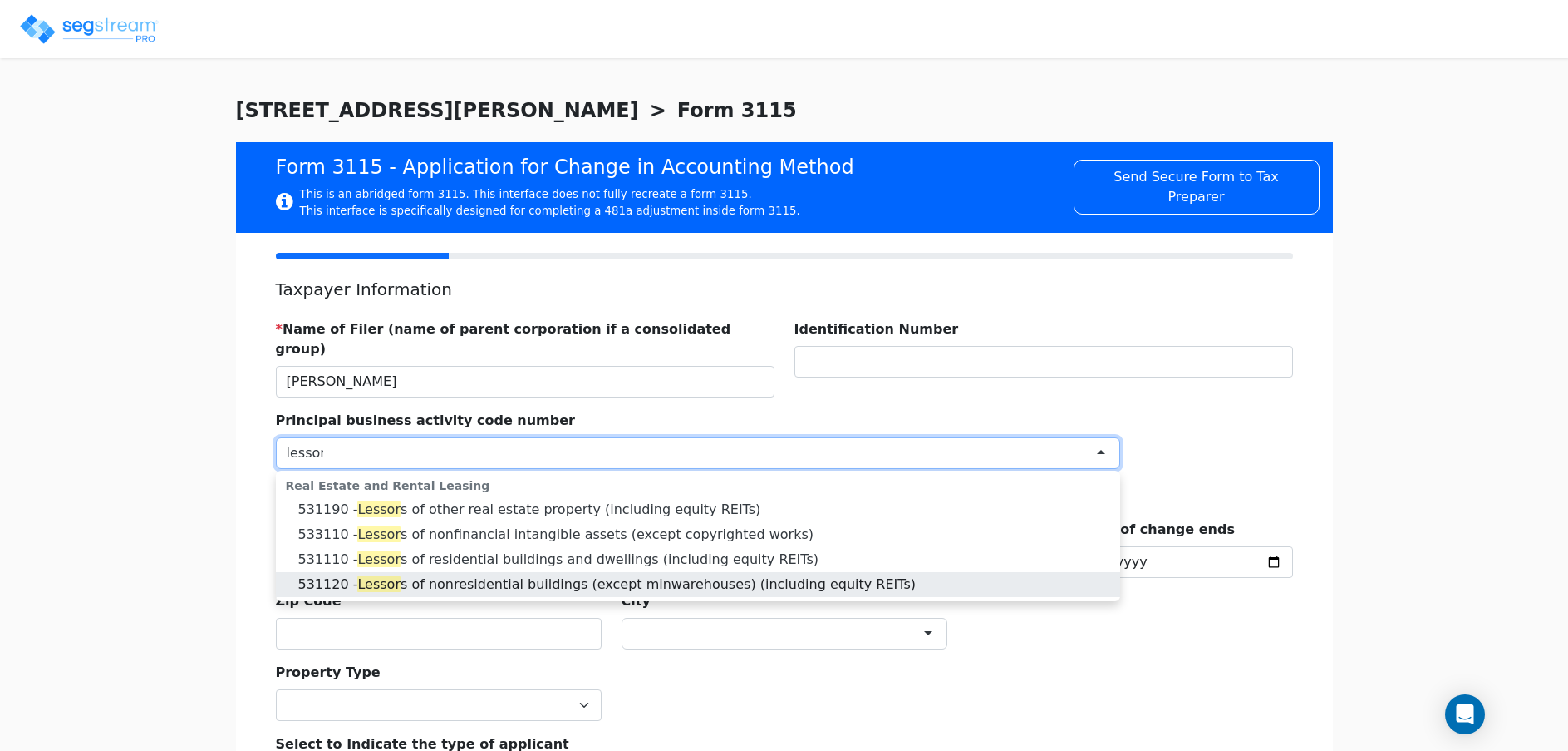
type input "lessor"
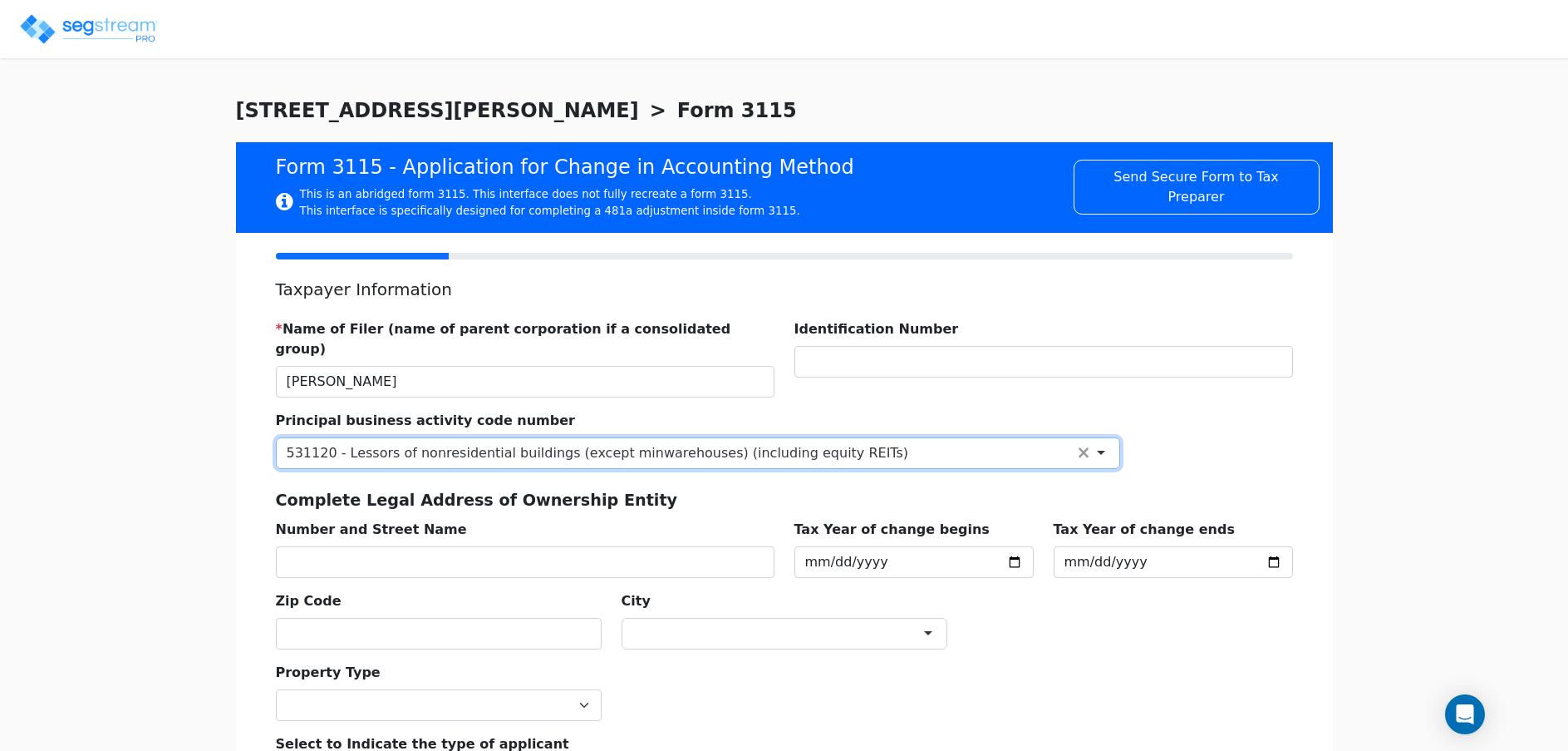
scroll to position [0, 0]
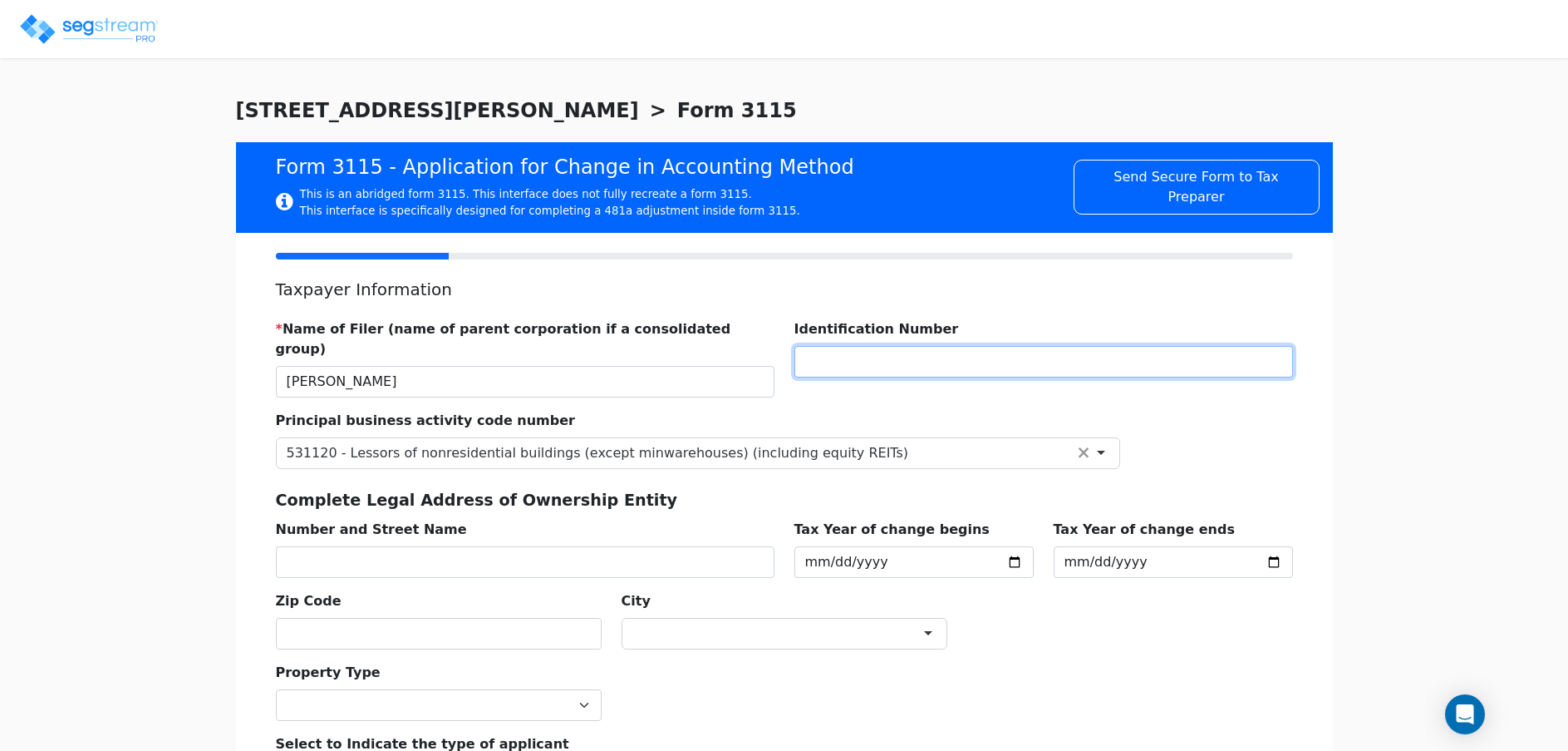
click at [910, 360] on input "text" at bounding box center [1043, 361] width 498 height 32
type input "14566158"
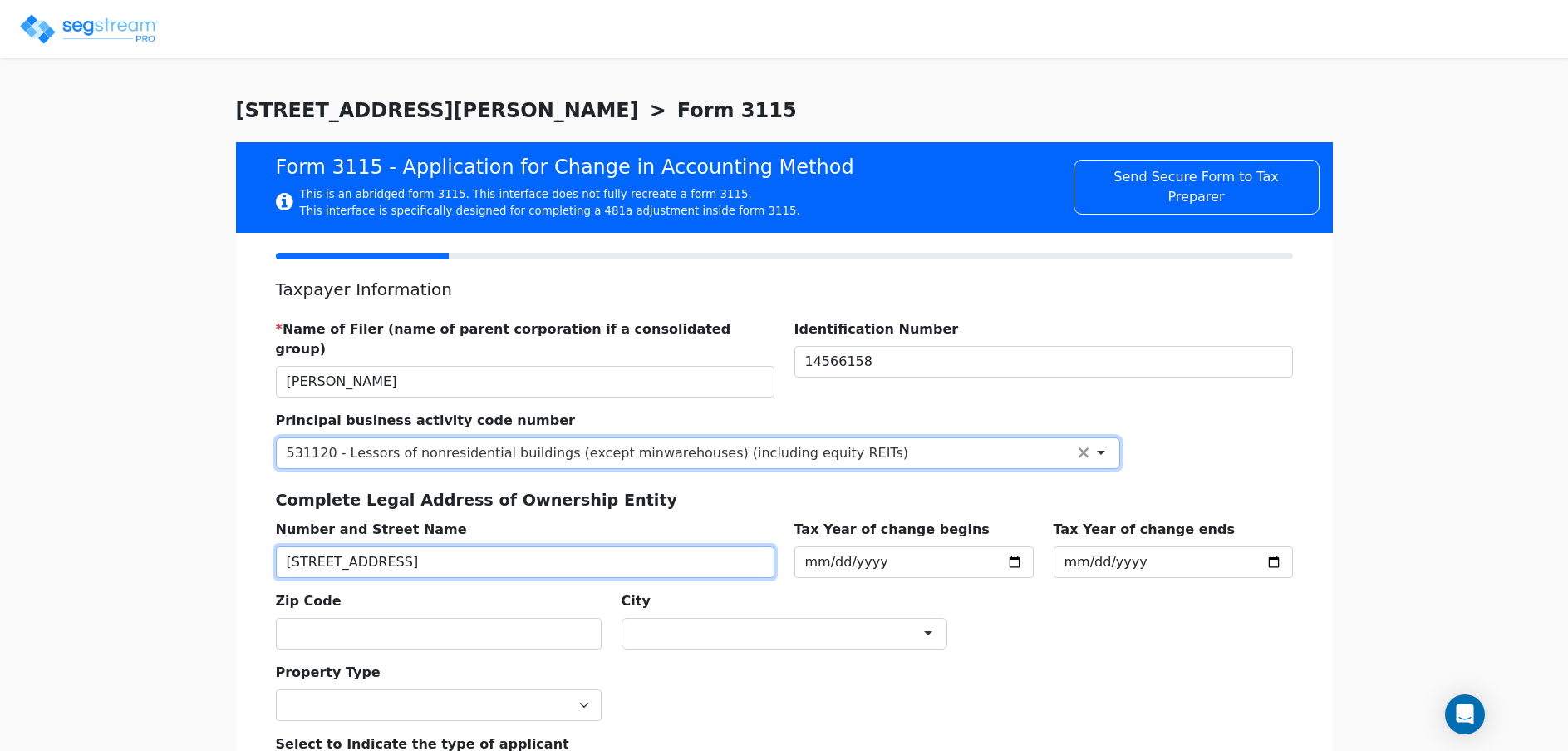
type input "77 BRIDGE ST"
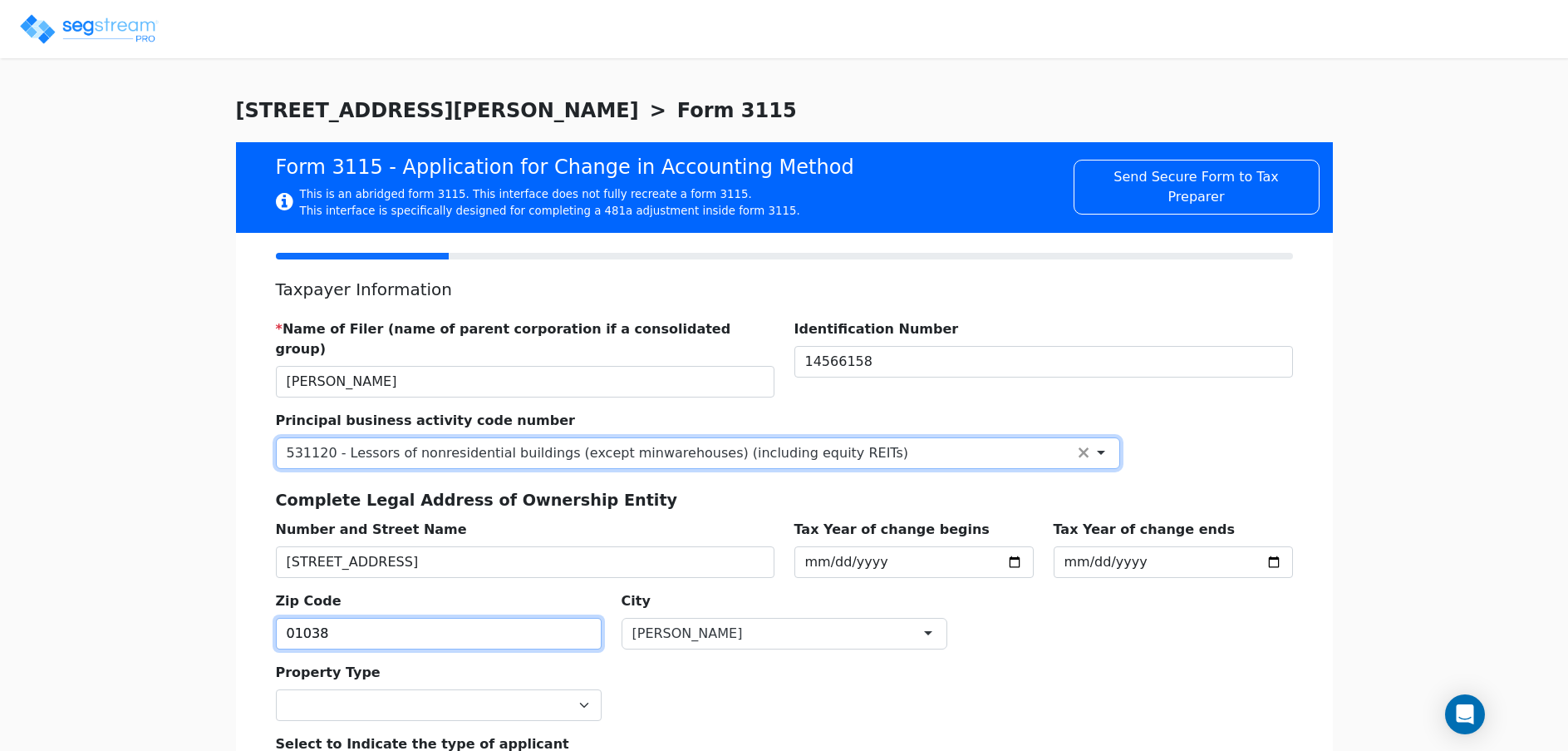
type input "01038"
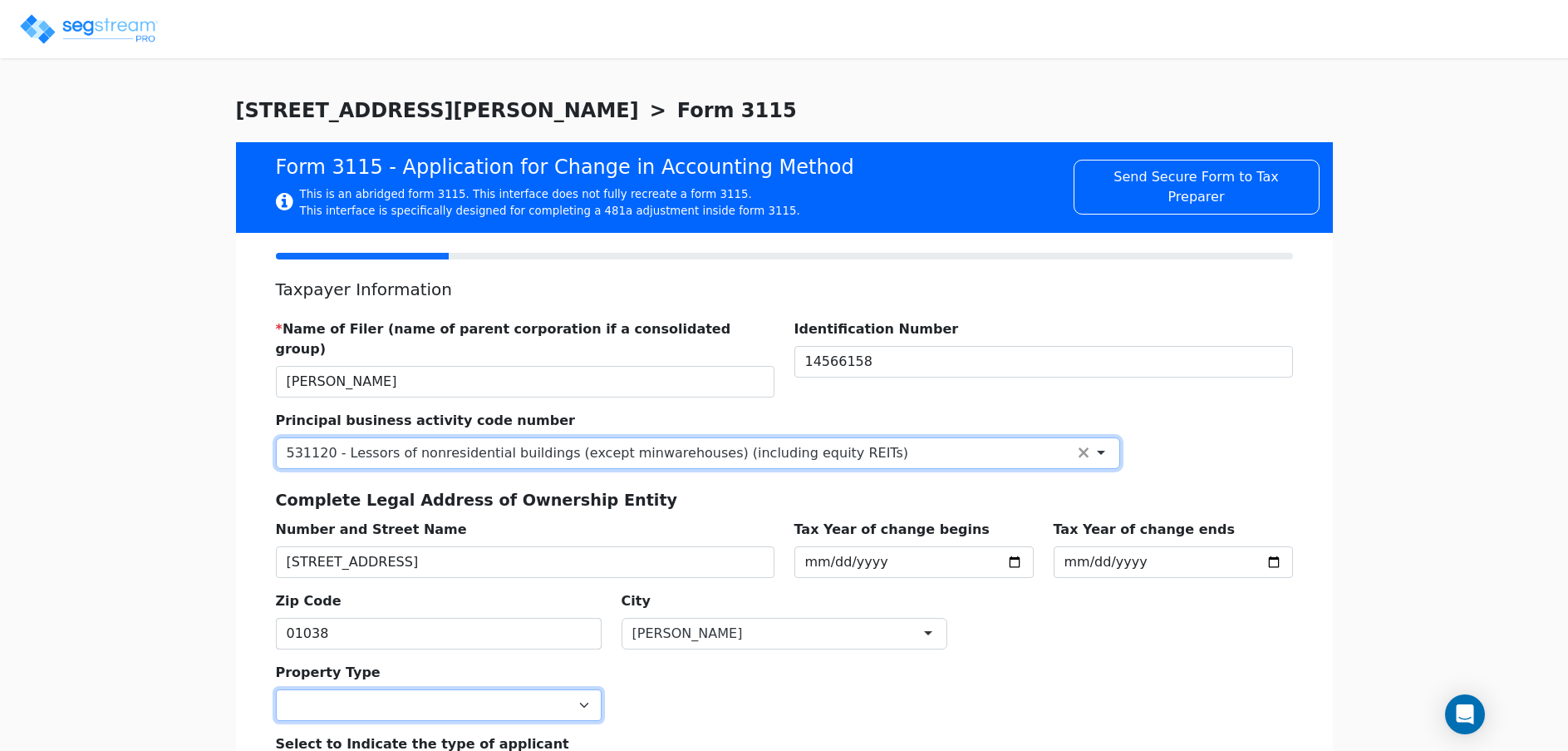
click at [580, 689] on select "Commercial Residential" at bounding box center [438, 705] width 326 height 32
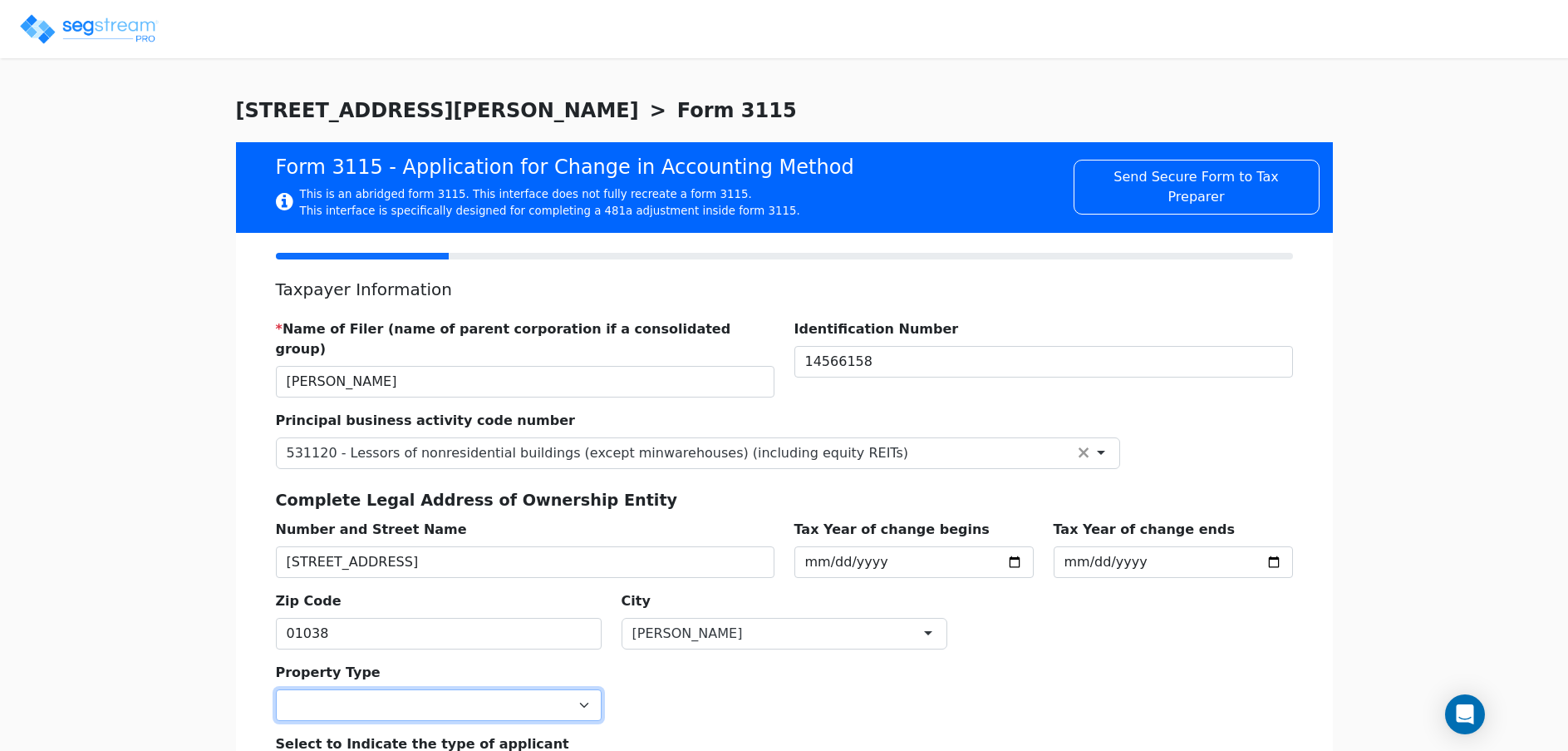
select select "Commercial"
click at [276, 689] on select "Commercial Residential" at bounding box center [438, 705] width 326 height 32
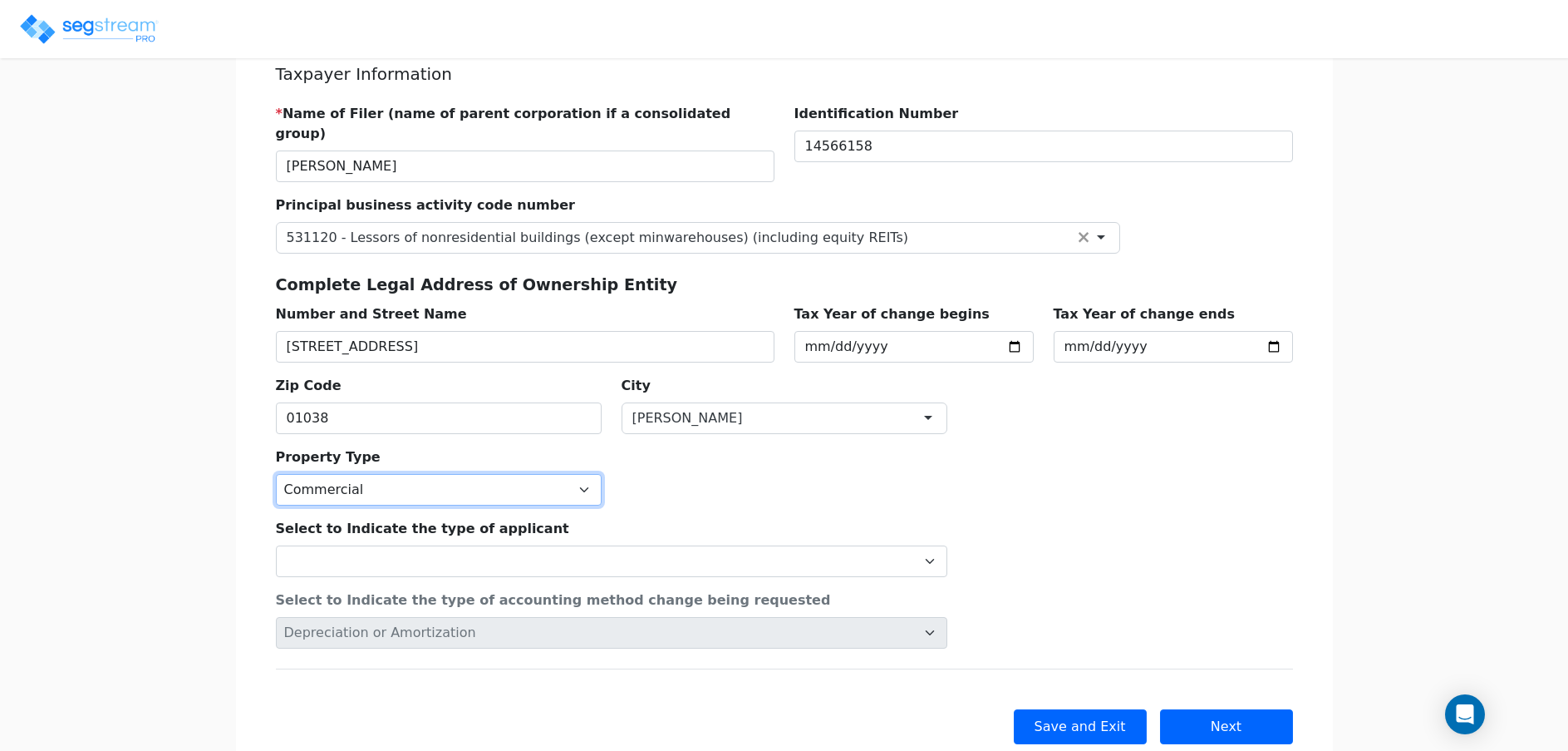
scroll to position [249, 0]
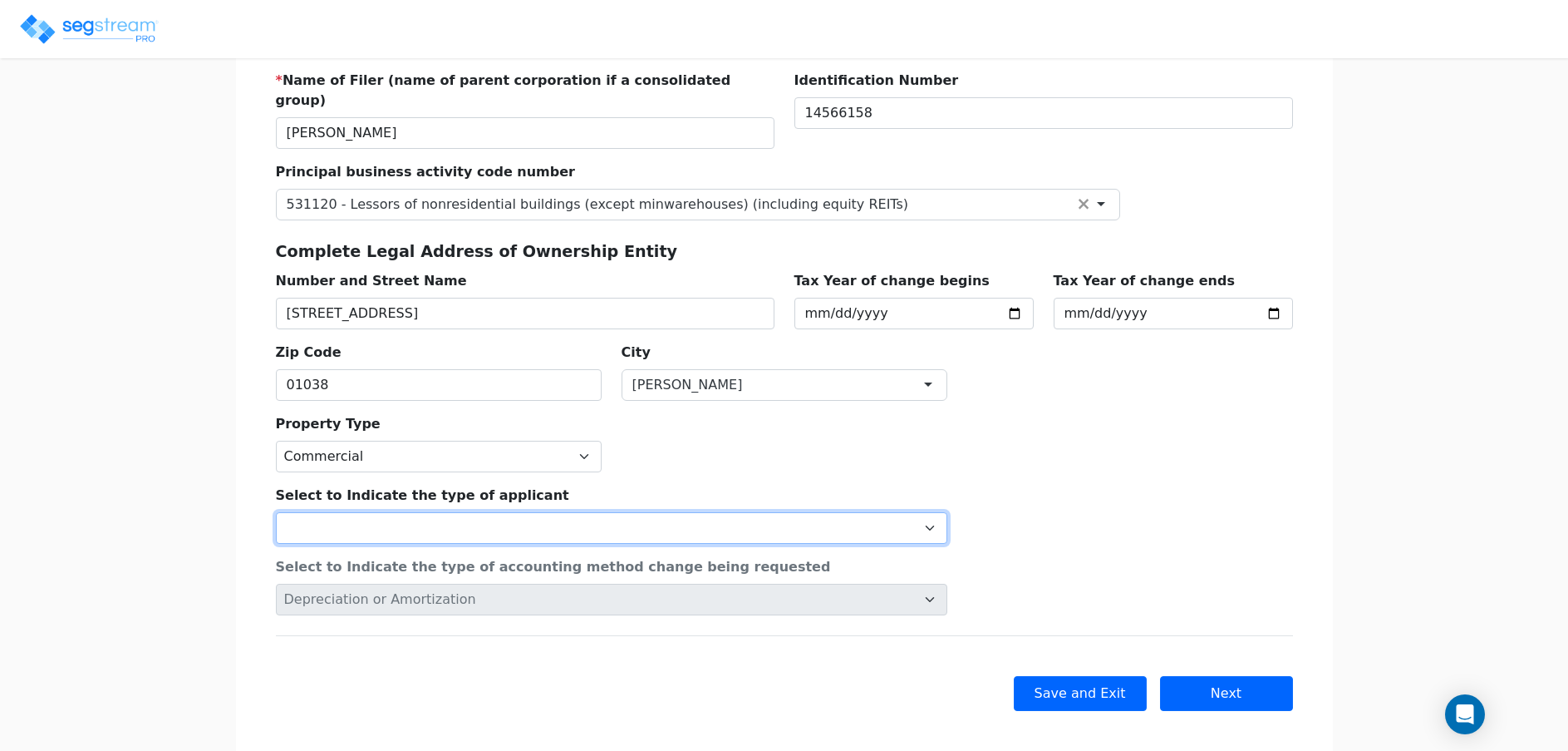
click at [400, 512] on select "Individual Corporation Controlled foreign corporation (Sec. 957) 10/50 corporat…" at bounding box center [611, 527] width 671 height 32
select select "Individual"
click at [276, 512] on select "Individual Corporation Controlled foreign corporation (Sec. 957) 10/50 corporat…" at bounding box center [611, 527] width 671 height 32
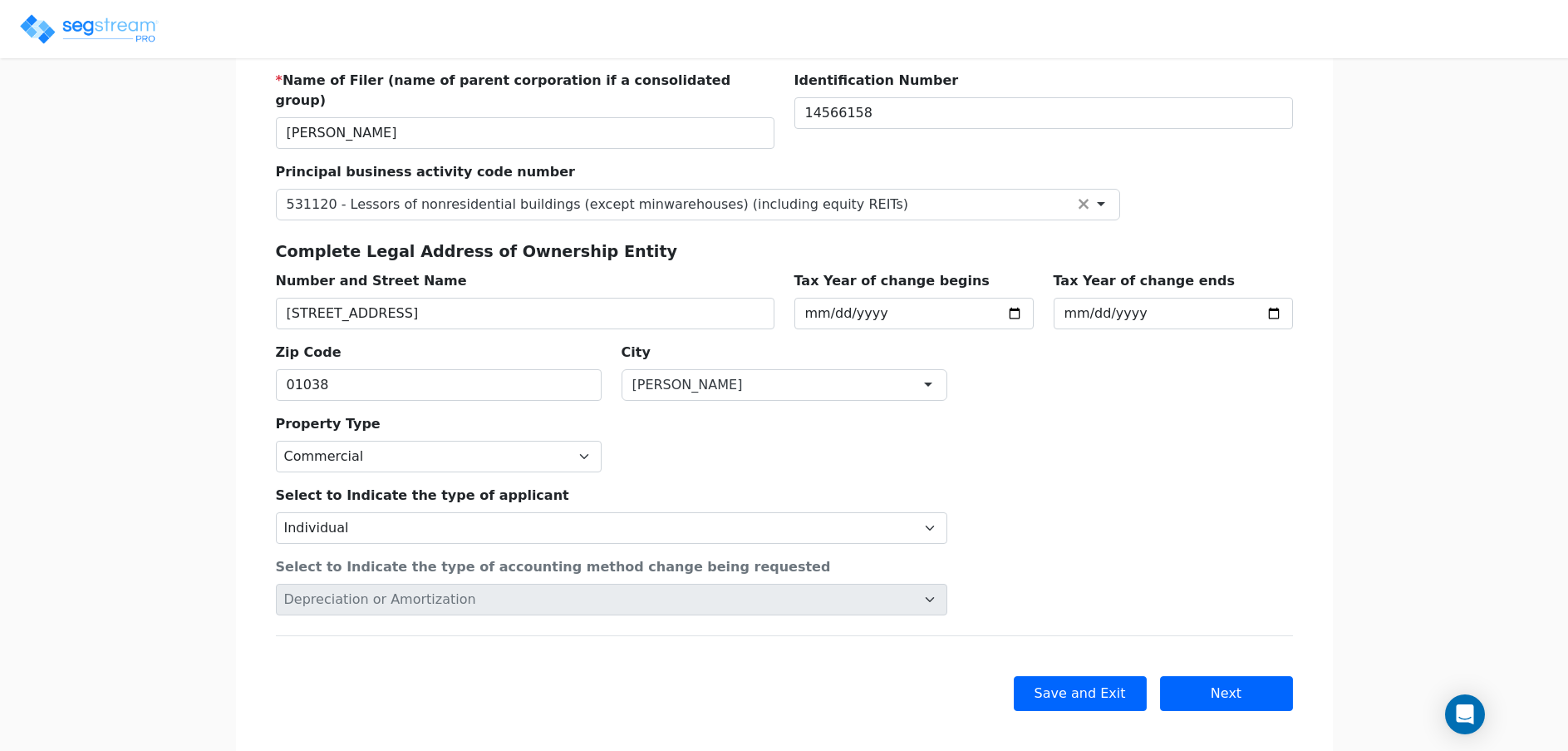
click at [1182, 653] on div "Back Save and Exit Skip Save and Continue Next Submit" at bounding box center [784, 692] width 1017 height 115
click at [1218, 676] on button "Next" at bounding box center [1226, 693] width 133 height 35
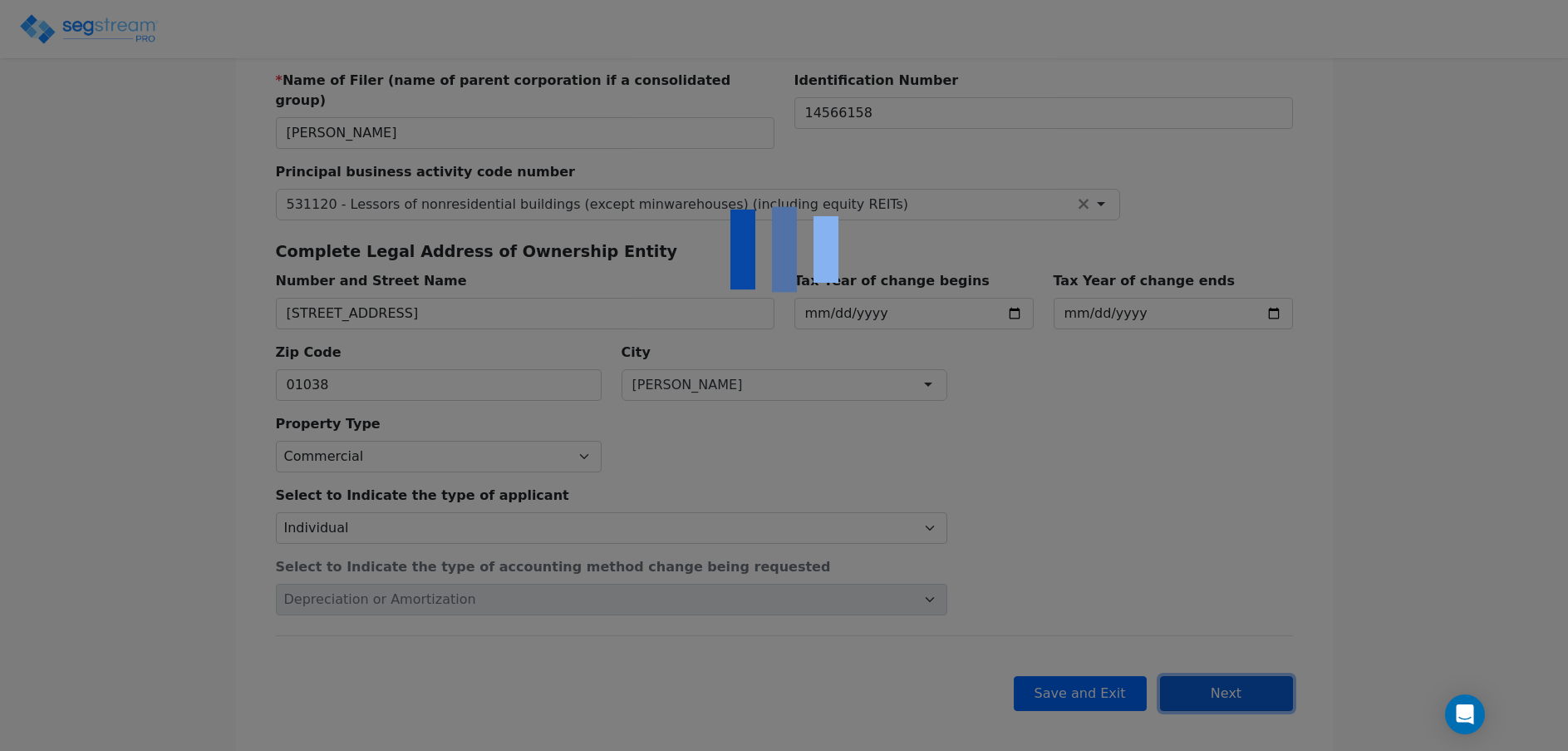
checkbox input "true"
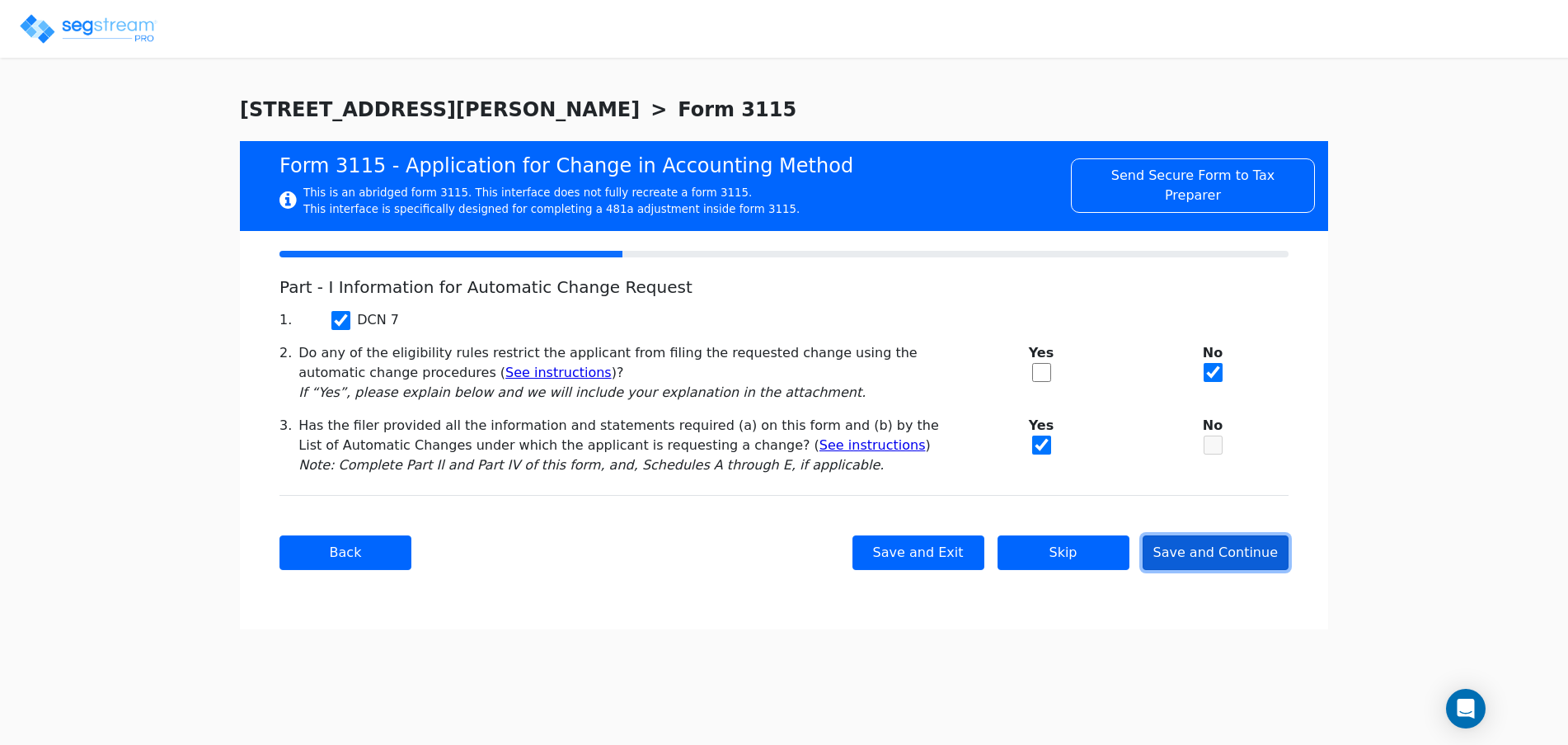
click at [1192, 562] on button "Save and Continue" at bounding box center [1216, 552] width 147 height 35
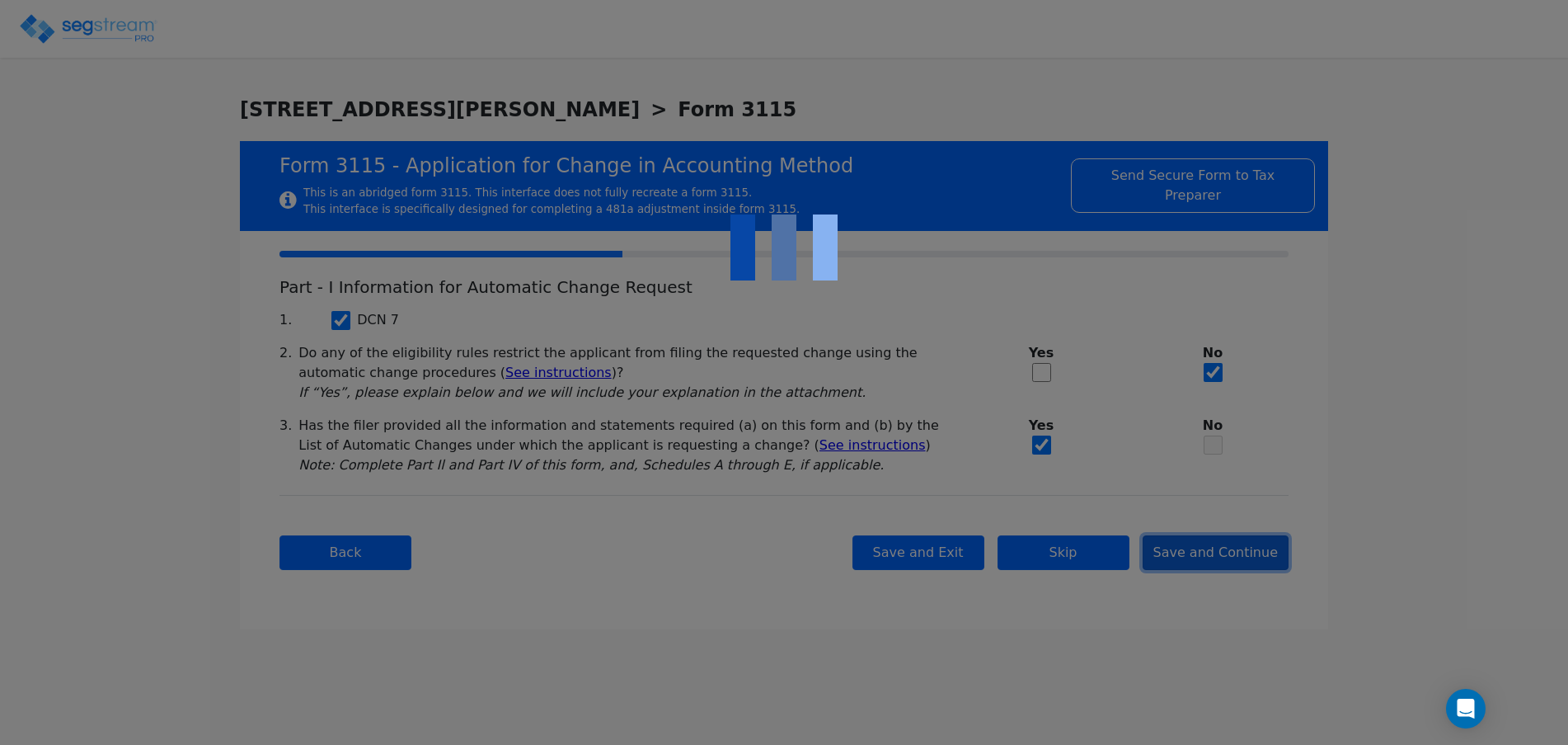
checkbox input "true"
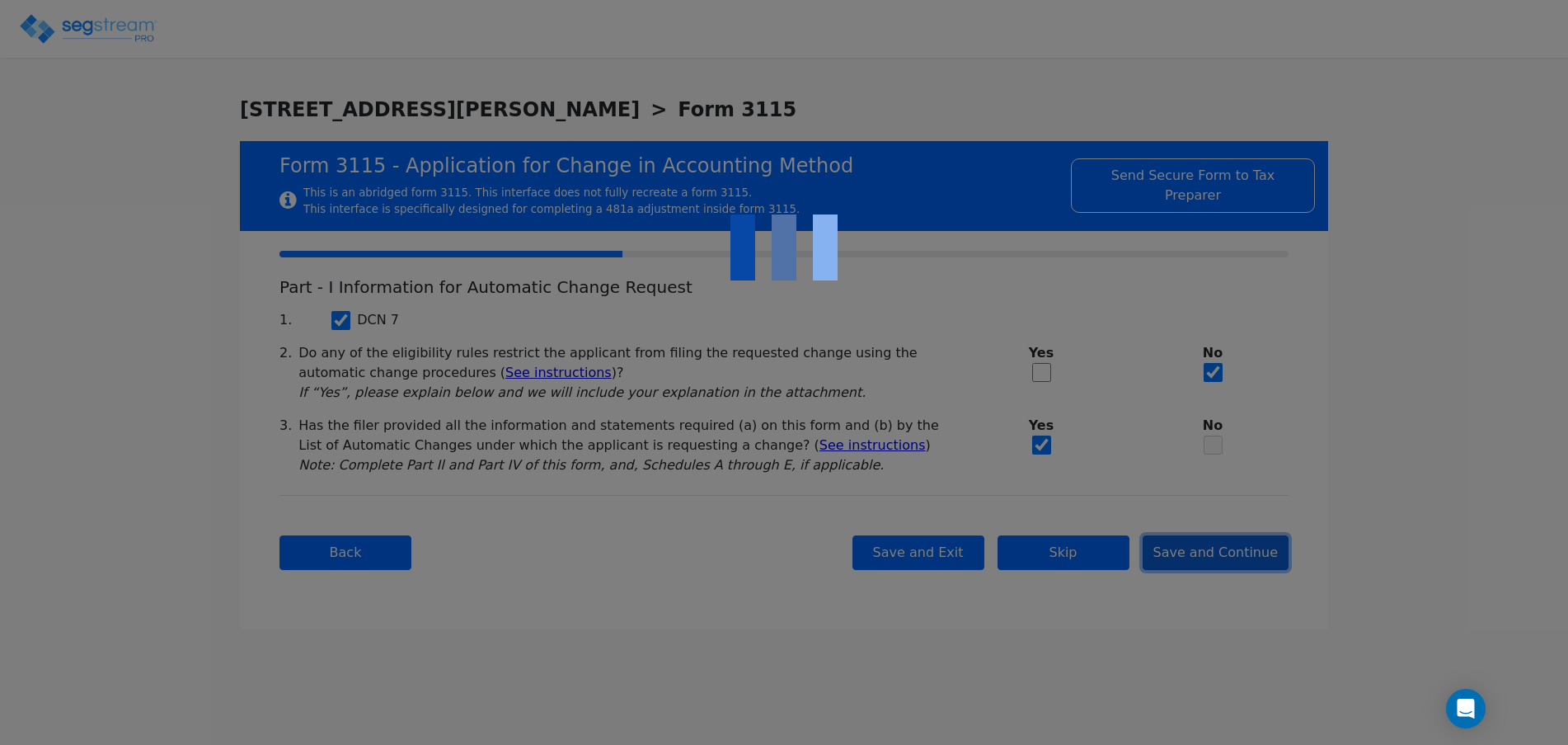
checkbox input "true"
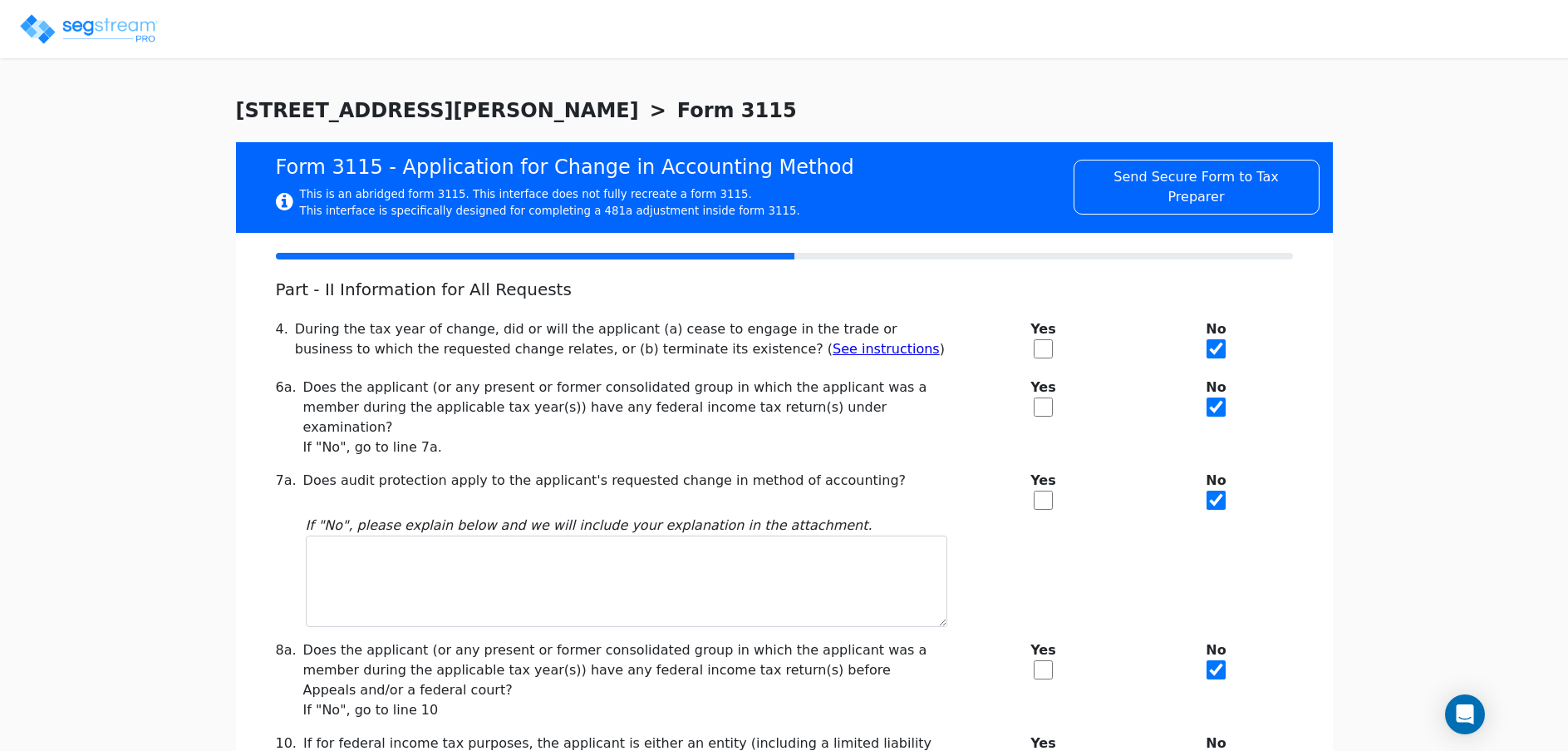
click at [1040, 491] on input "checkbox" at bounding box center [1044, 500] width 19 height 19
checkbox input "true"
checkbox input "false"
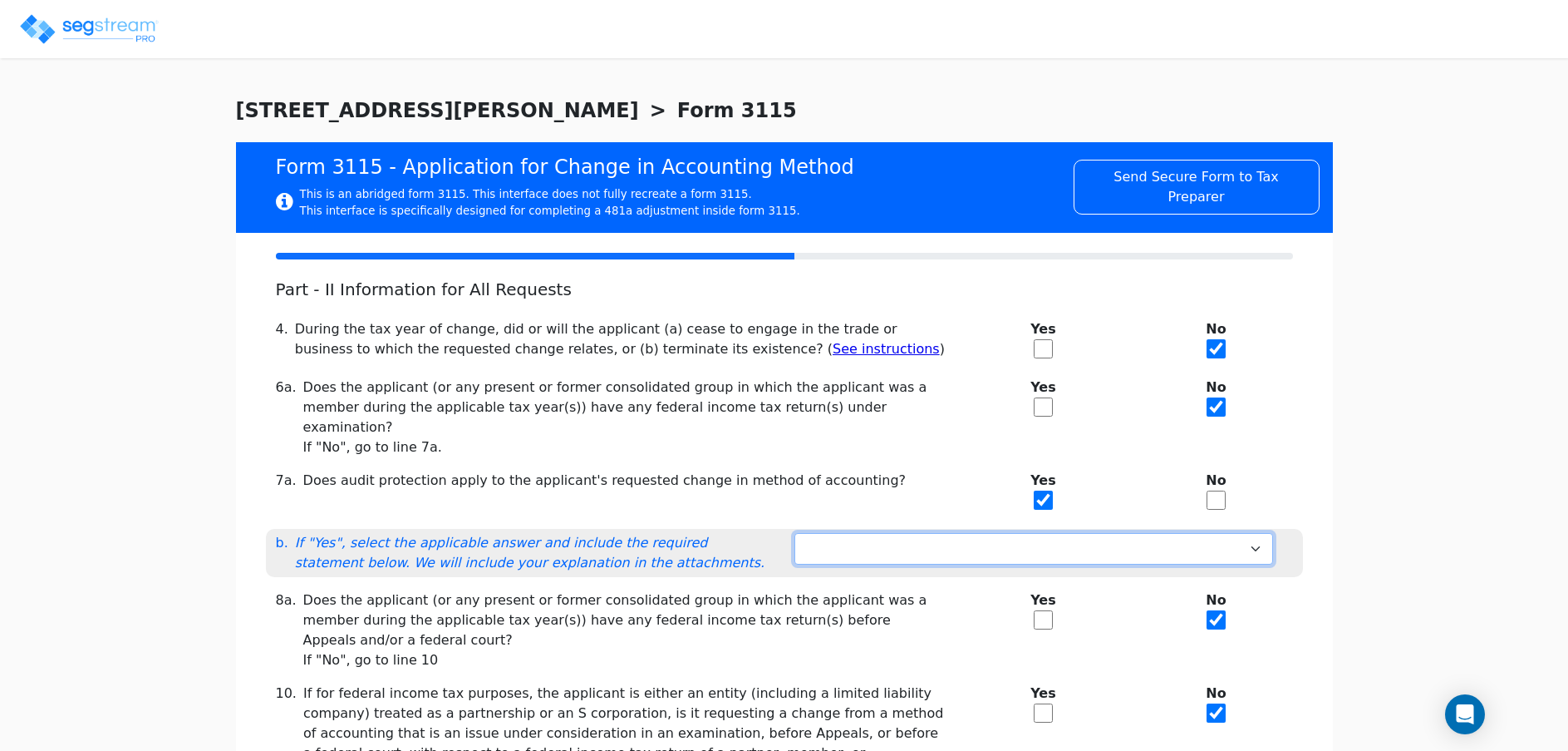
click at [1070, 535] on select "Not under exam Method not before director Audit protection at end of exam 3-mon…" at bounding box center [1033, 549] width 479 height 32
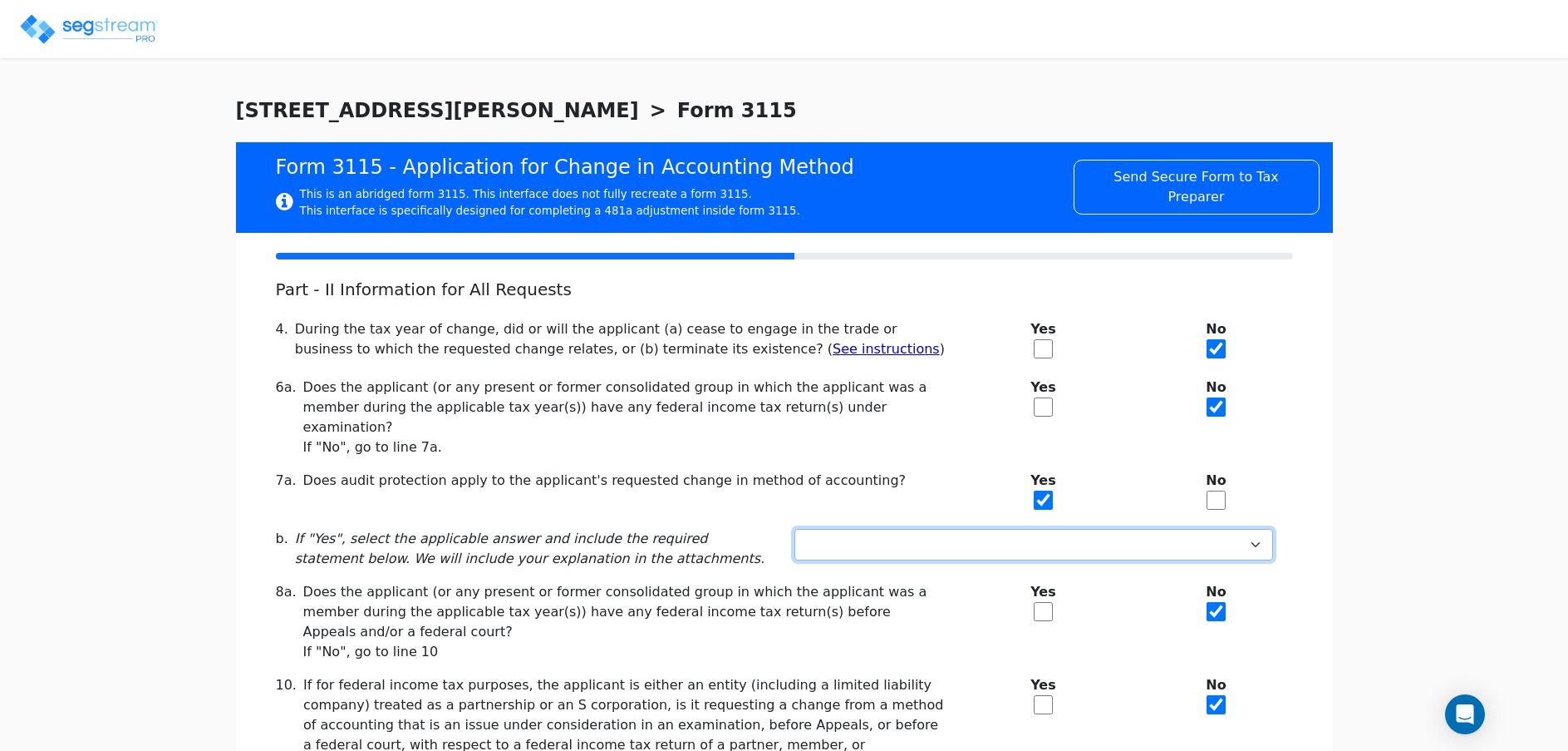
select select "Not under exam"
click at [794, 528] on select "Not under exam Method not before director Audit protection at end of exam 3-mon…" at bounding box center [1033, 544] width 479 height 32
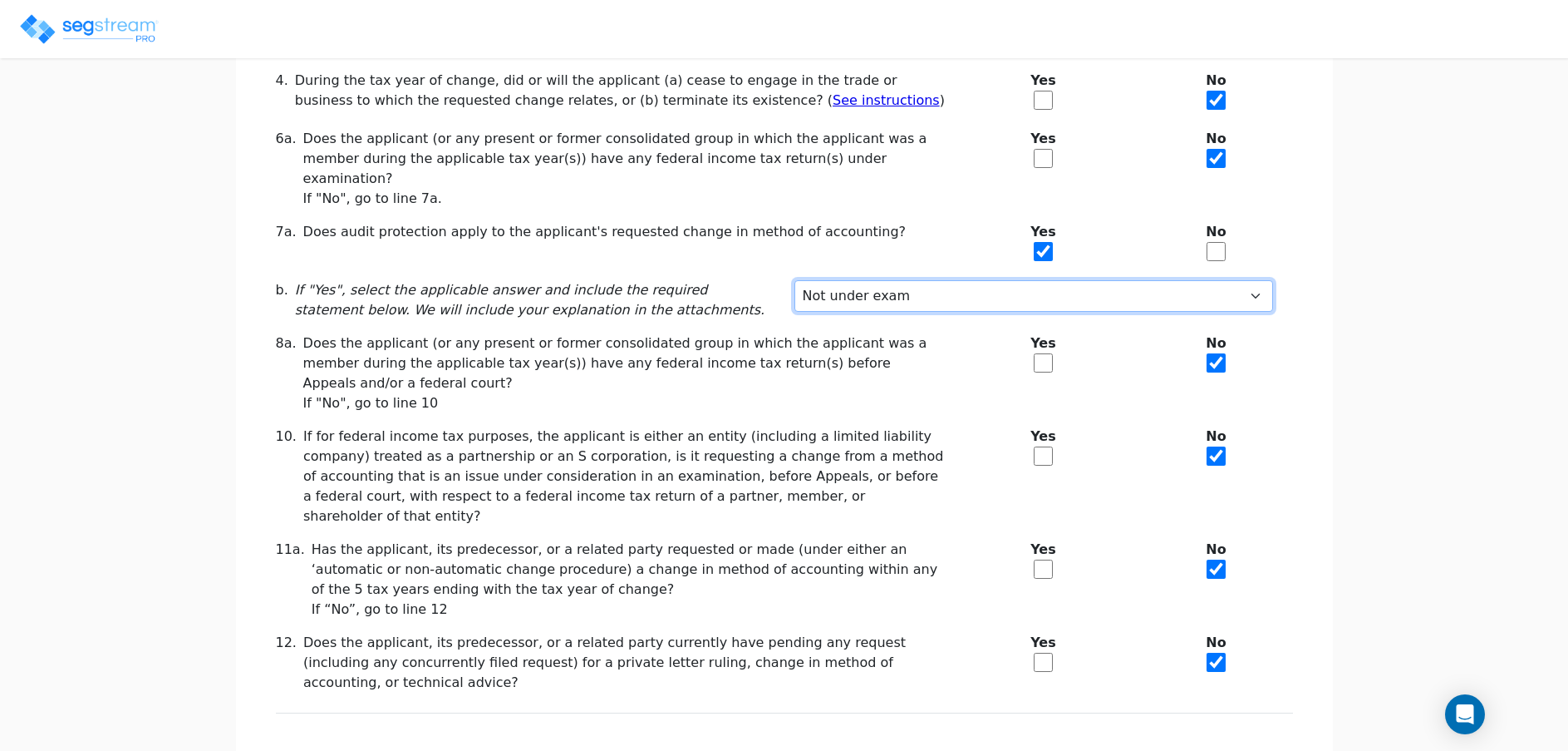
scroll to position [251, 0]
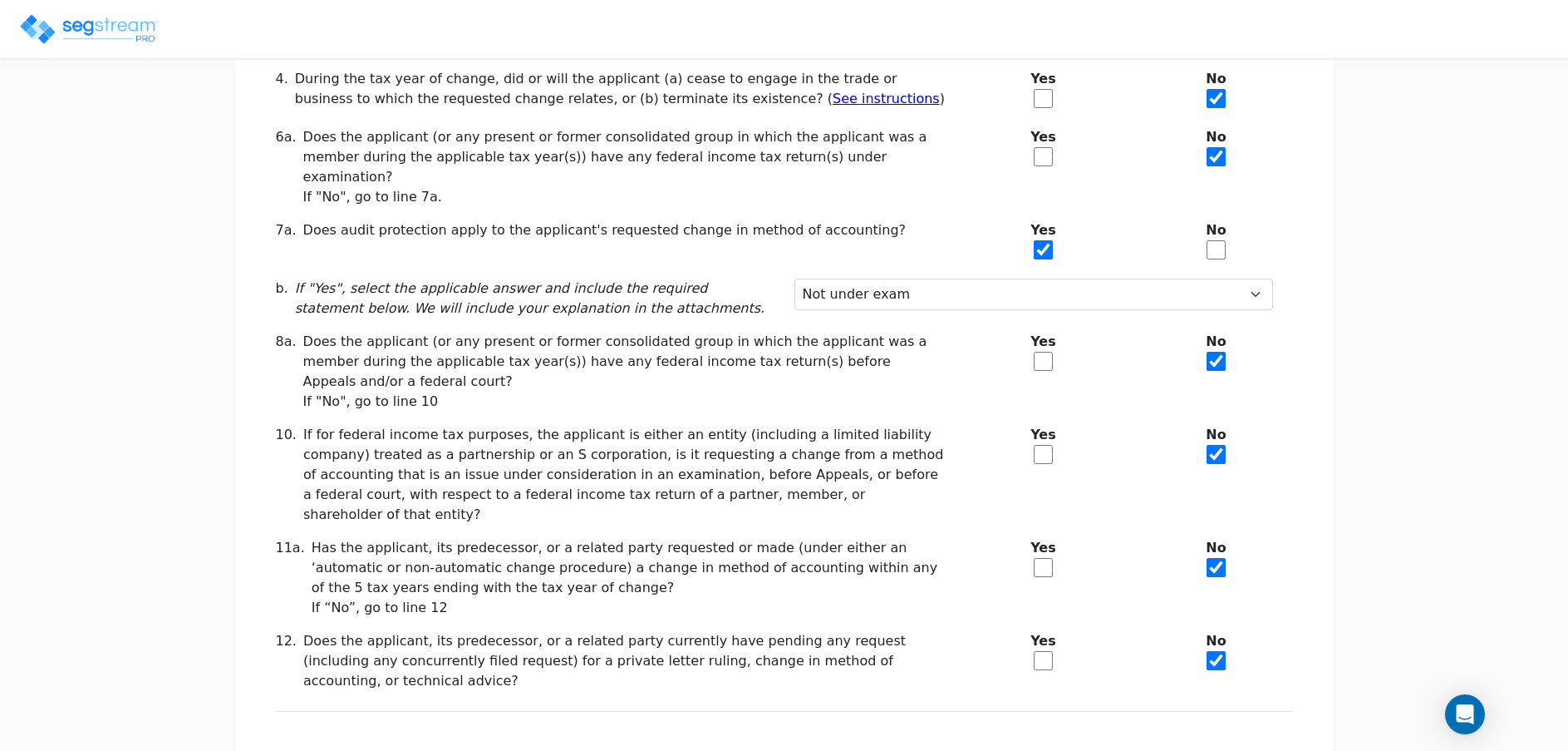
click at [1041, 557] on input "checkbox" at bounding box center [1044, 567] width 19 height 19
checkbox input "true"
checkbox input "false"
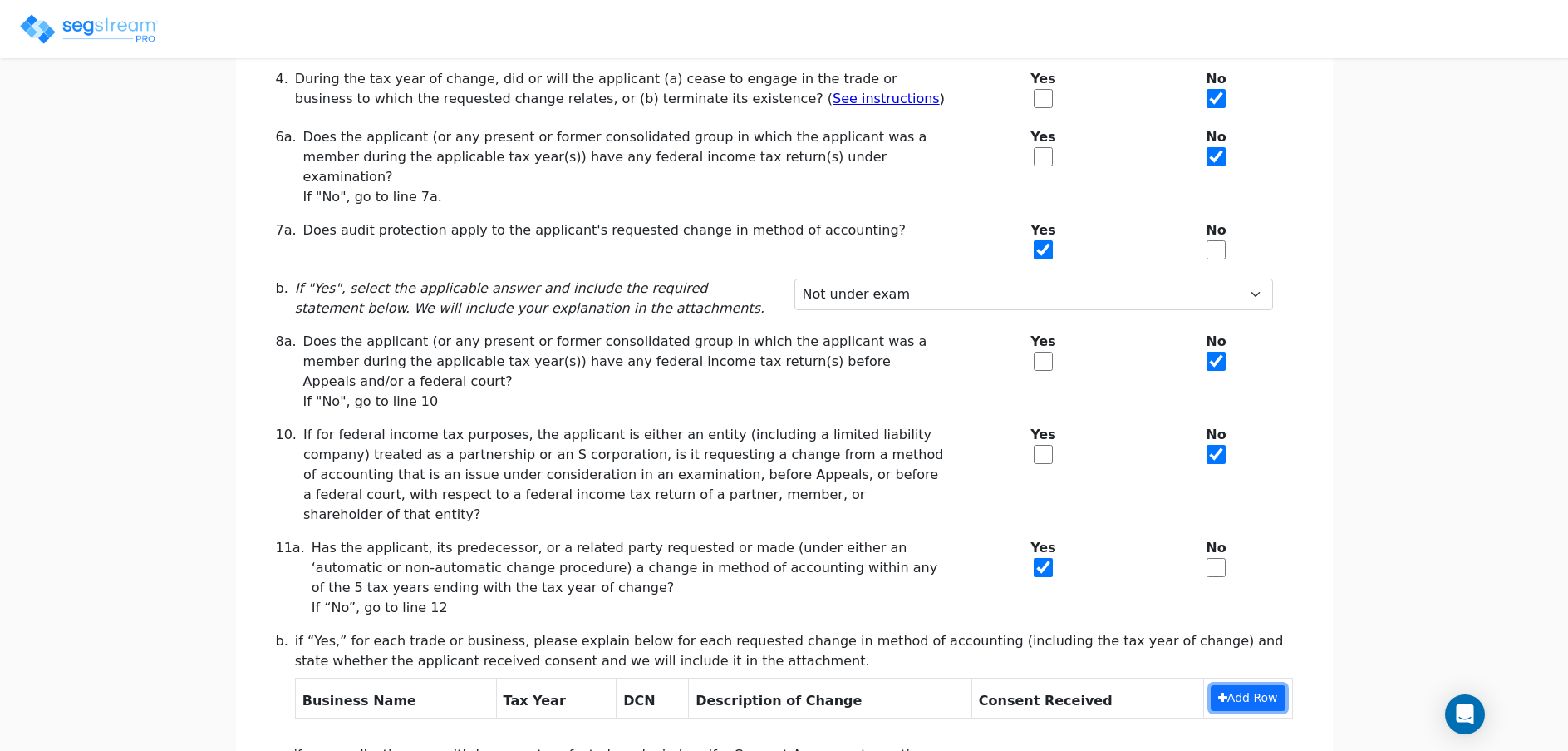
click at [1252, 685] on button "Add Row" at bounding box center [1248, 698] width 74 height 26
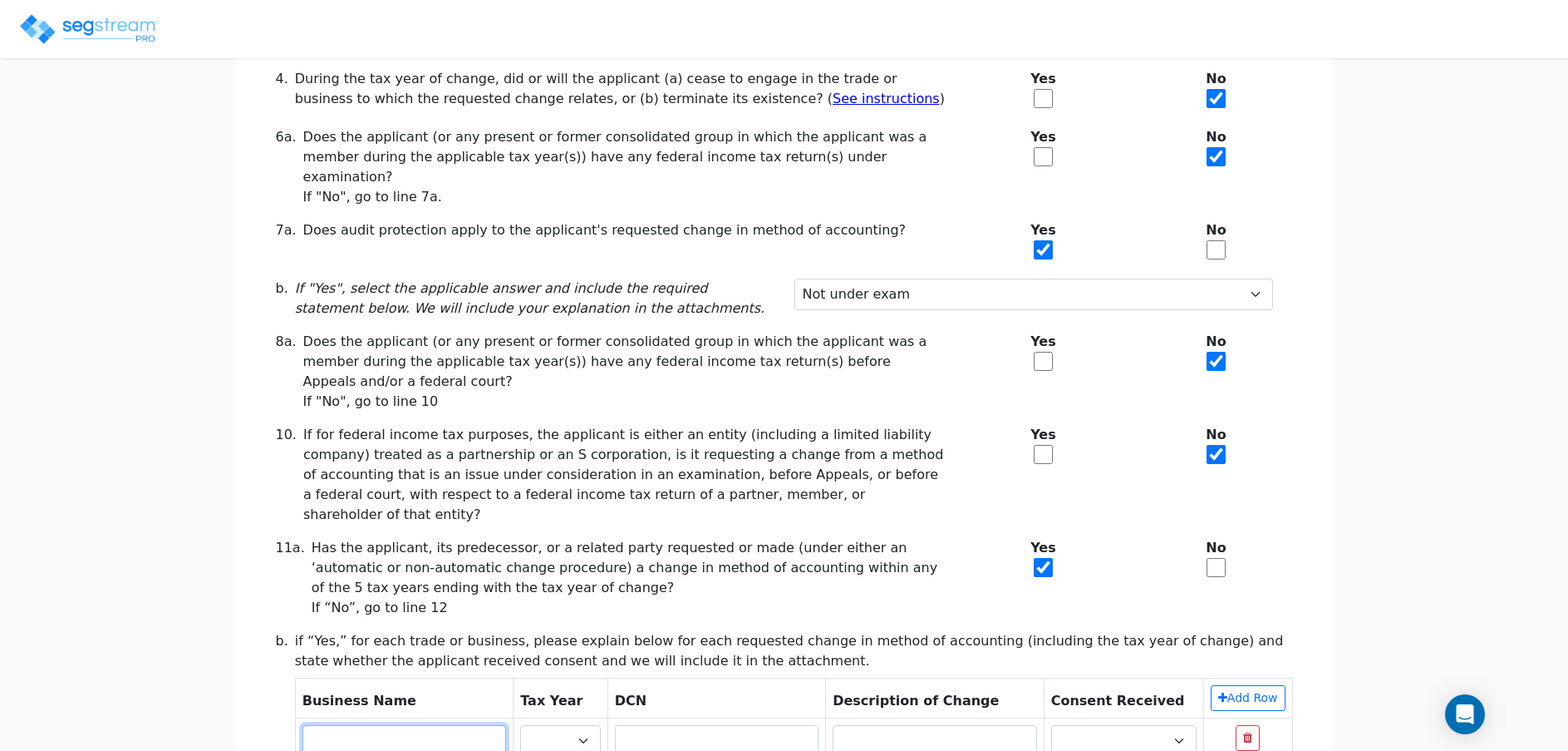
click at [470, 725] on input "text" at bounding box center [404, 740] width 204 height 32
type input "10-12 Industrial Parkway, LLC"
select select "2024"
type input "7"
type input "Depreciation"
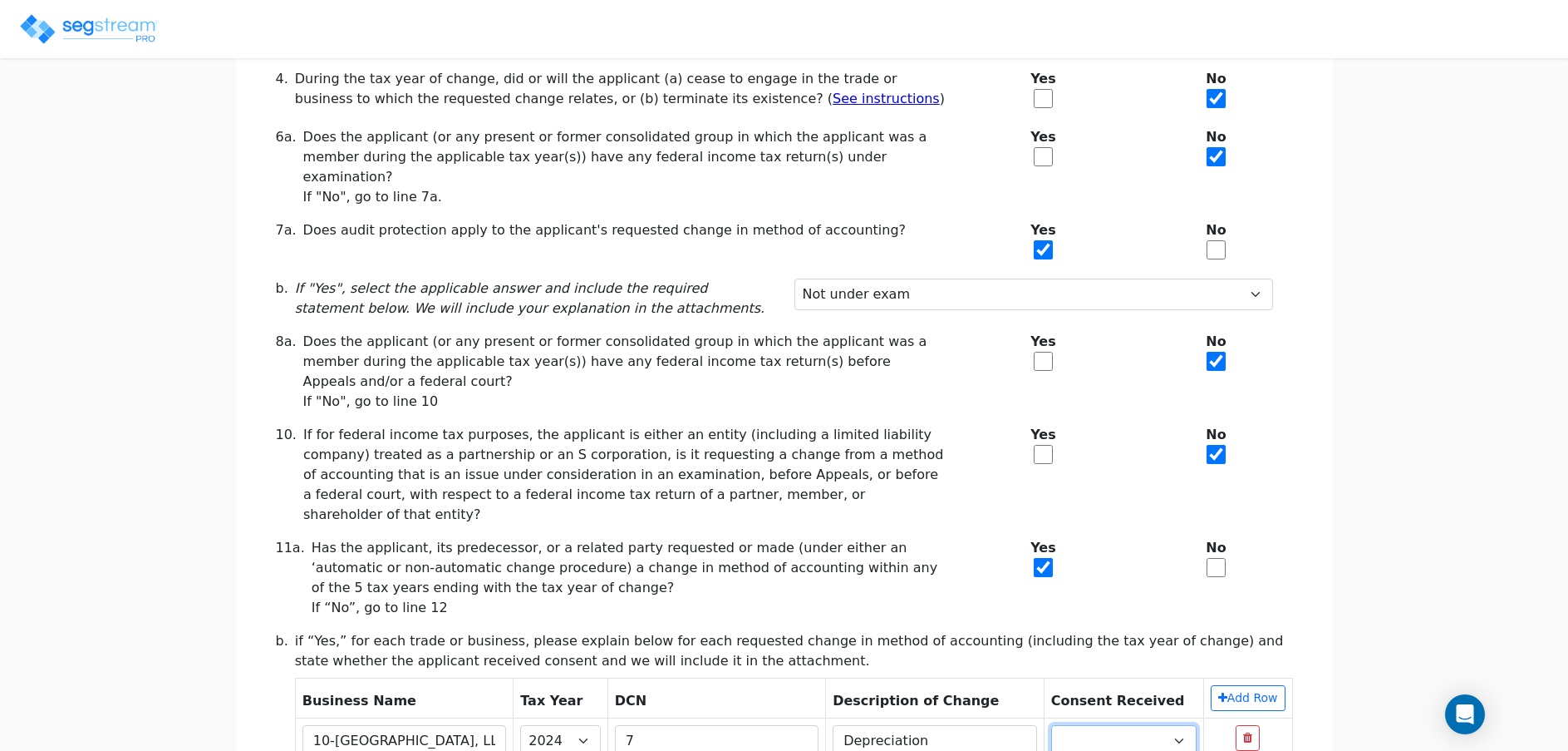
select select "Yes"
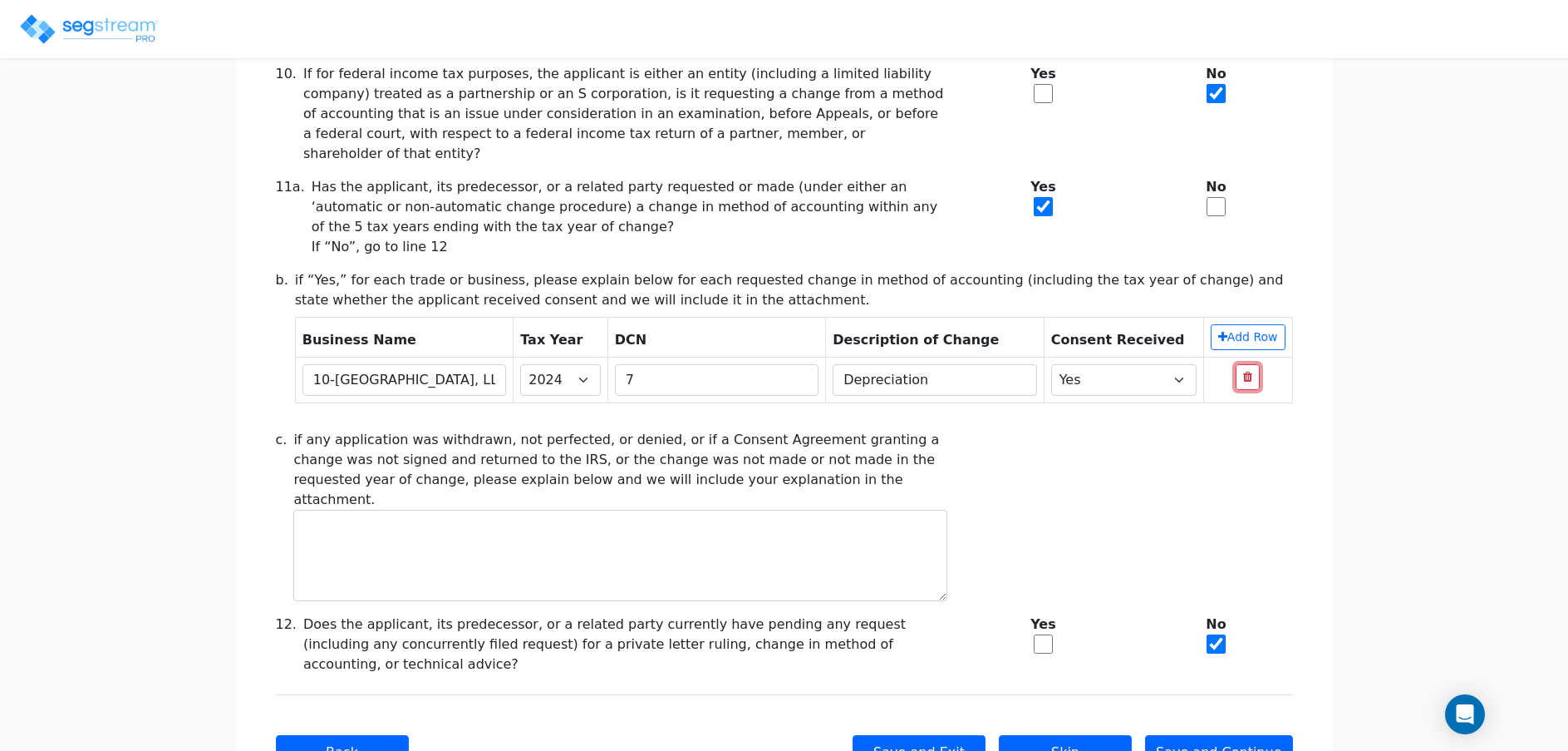
scroll to position [613, 0]
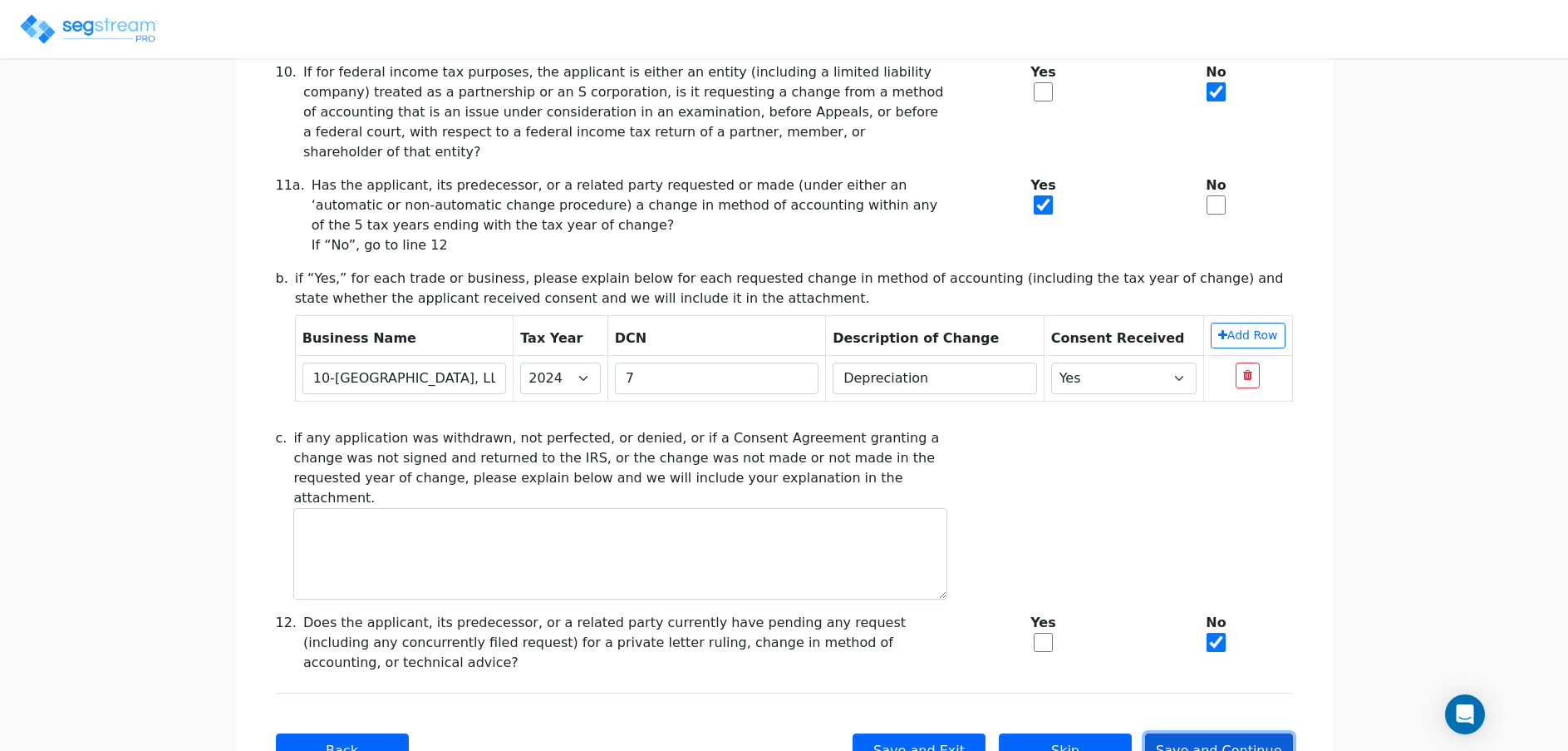
click at [1227, 734] on button "Save and Continue" at bounding box center [1219, 751] width 148 height 35
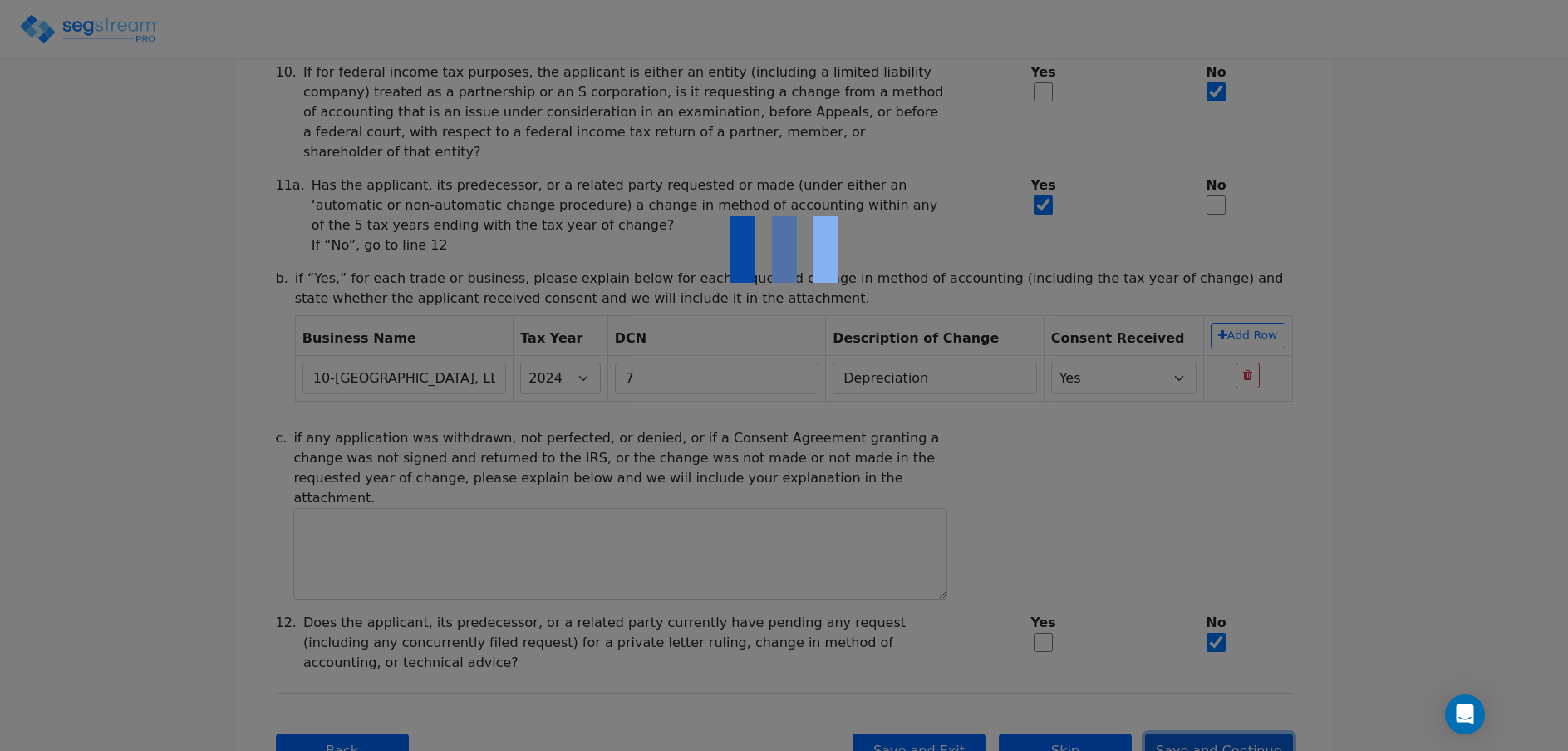
checkbox input "true"
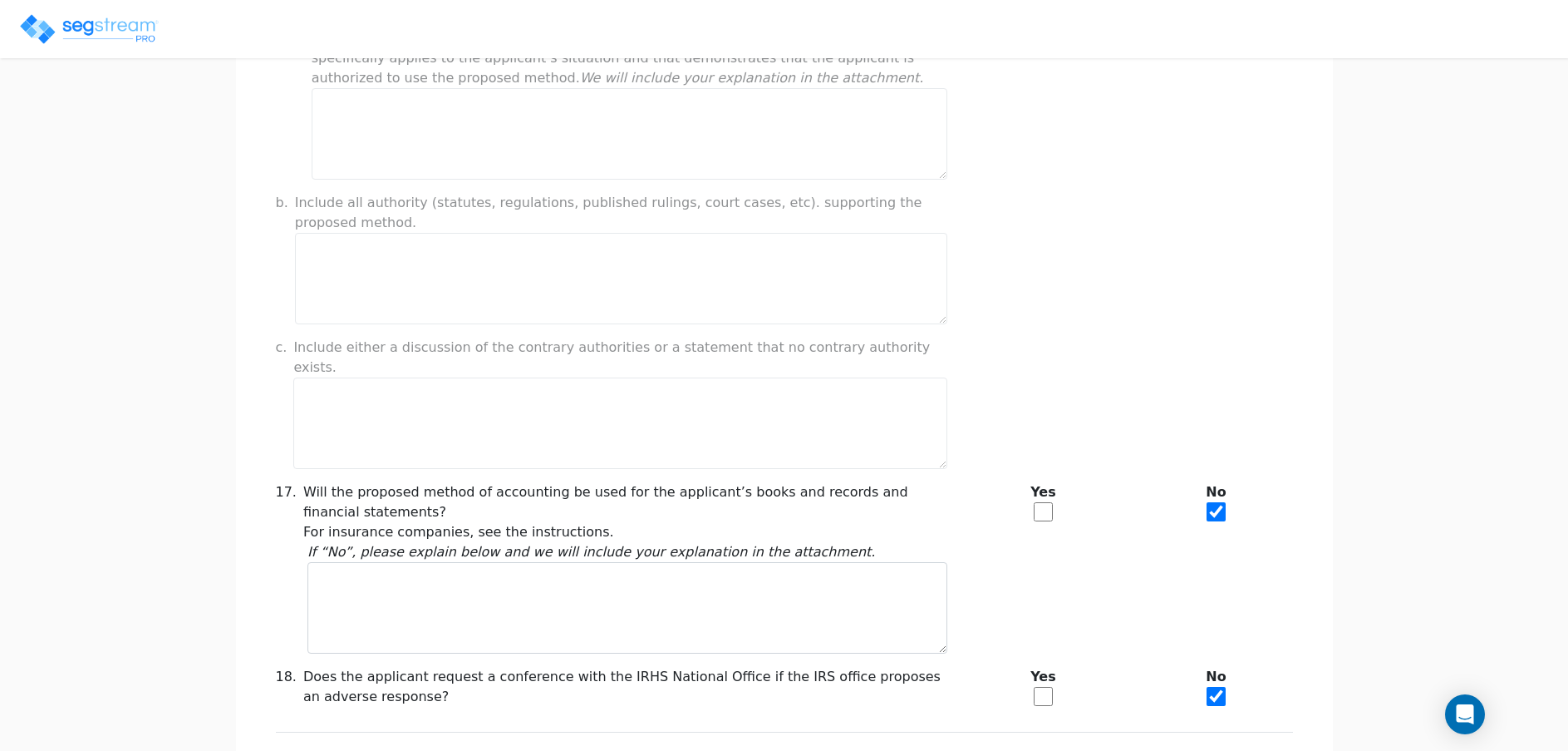
scroll to position [1335, 0]
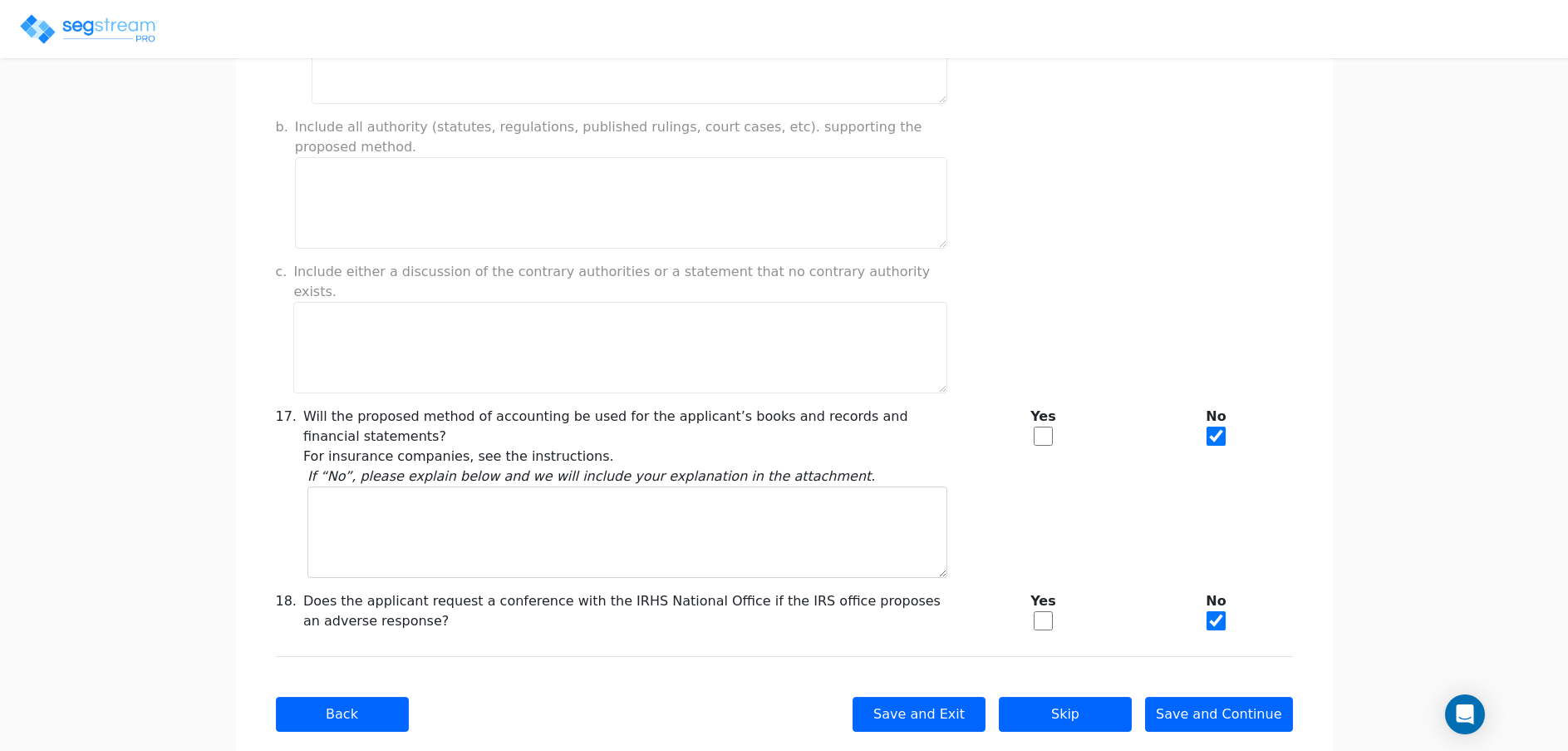
click at [1057, 406] on div "Yes" at bounding box center [1044, 436] width 173 height 60
click at [1049, 427] on input "checkbox" at bounding box center [1044, 436] width 19 height 19
checkbox input "true"
checkbox input "false"
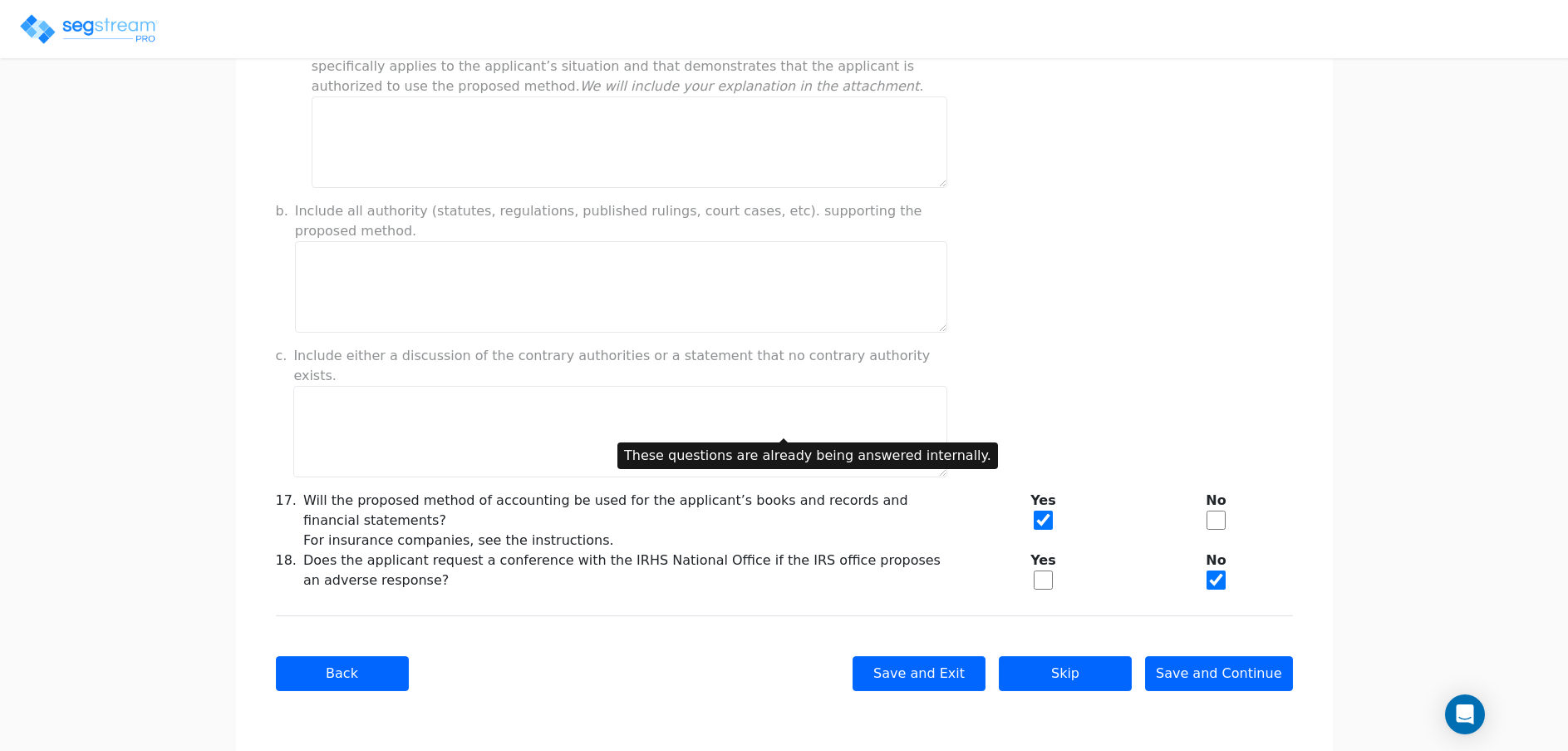
scroll to position [1210, 0]
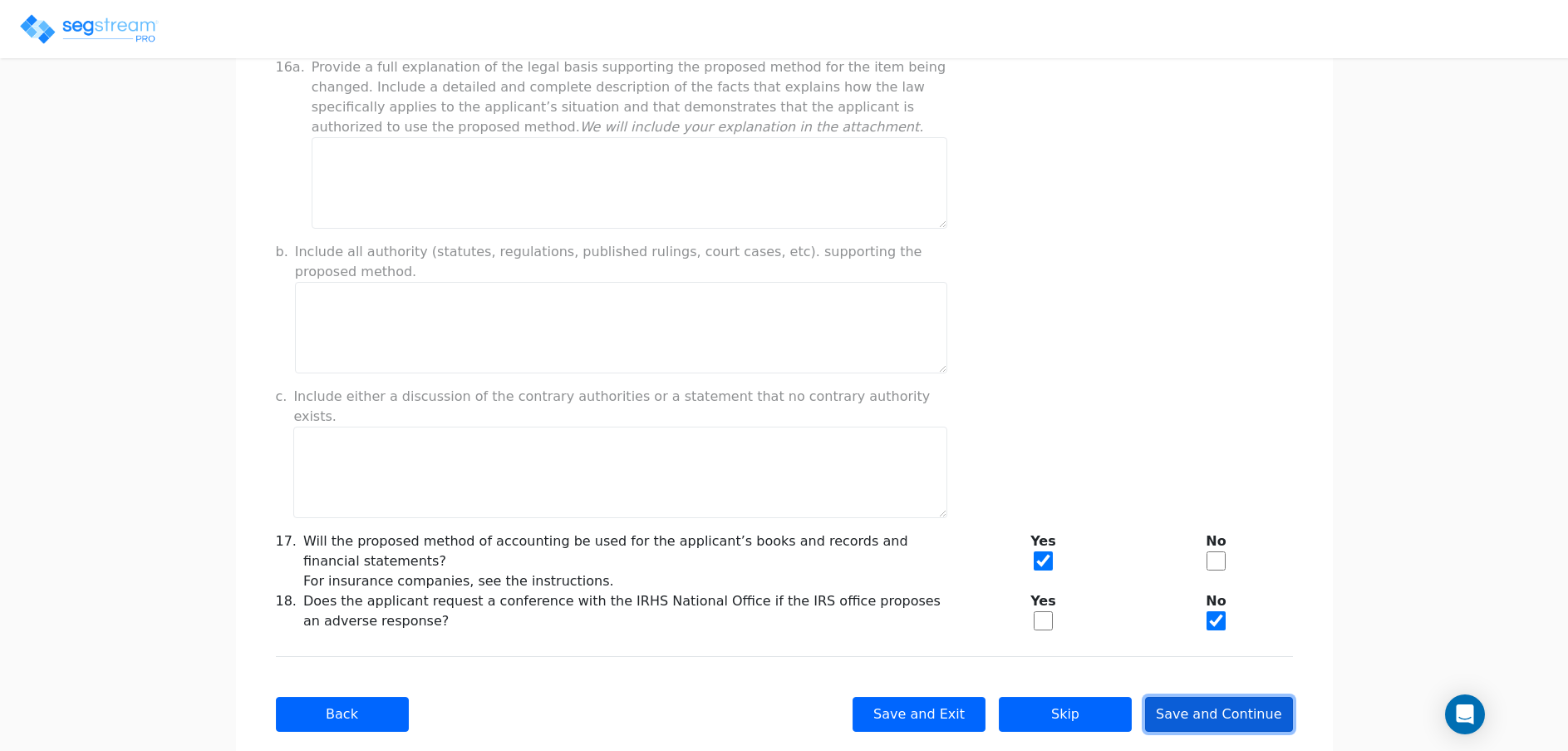
click at [1218, 697] on button "Save and Continue" at bounding box center [1219, 714] width 148 height 35
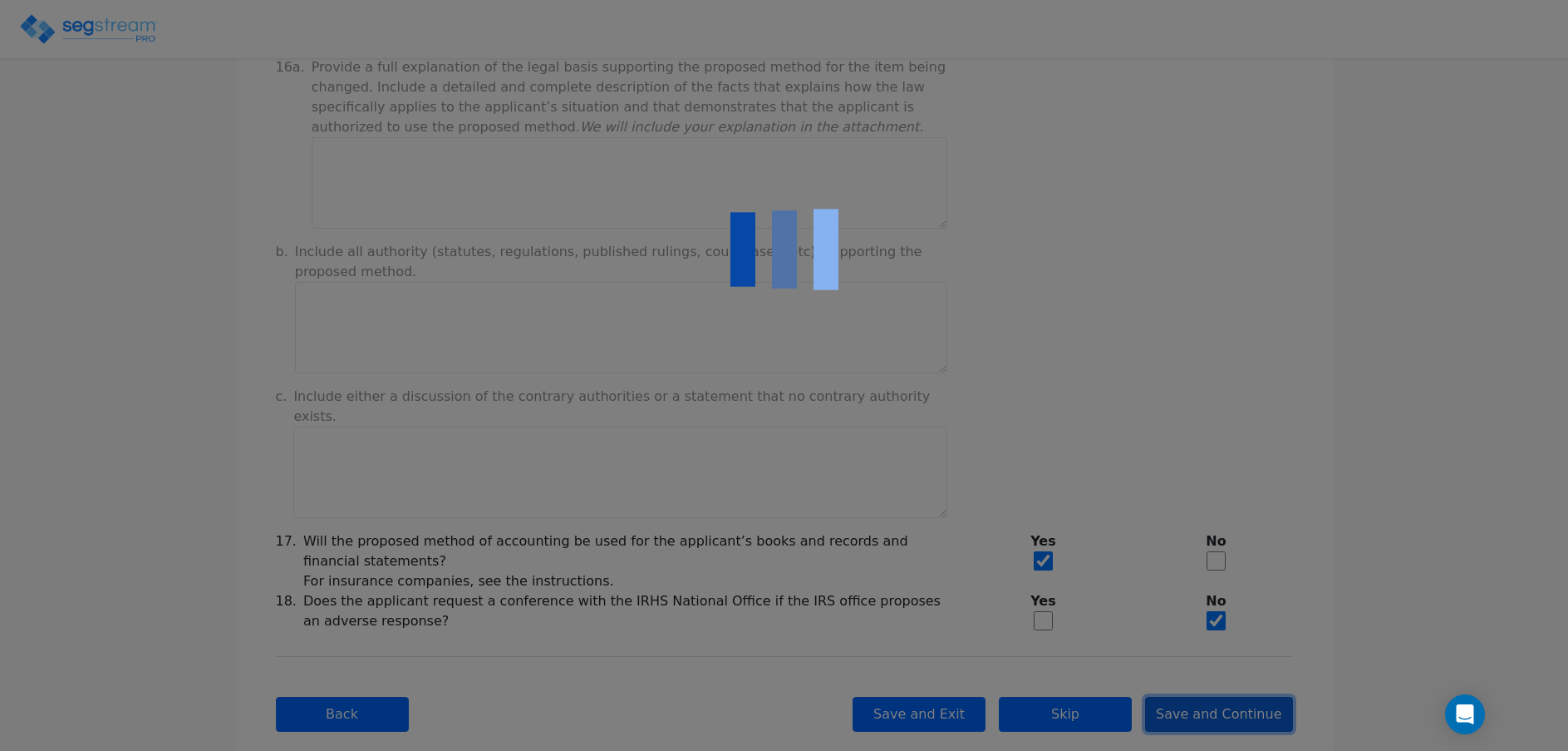
type input "-77,844.12"
checkbox input "true"
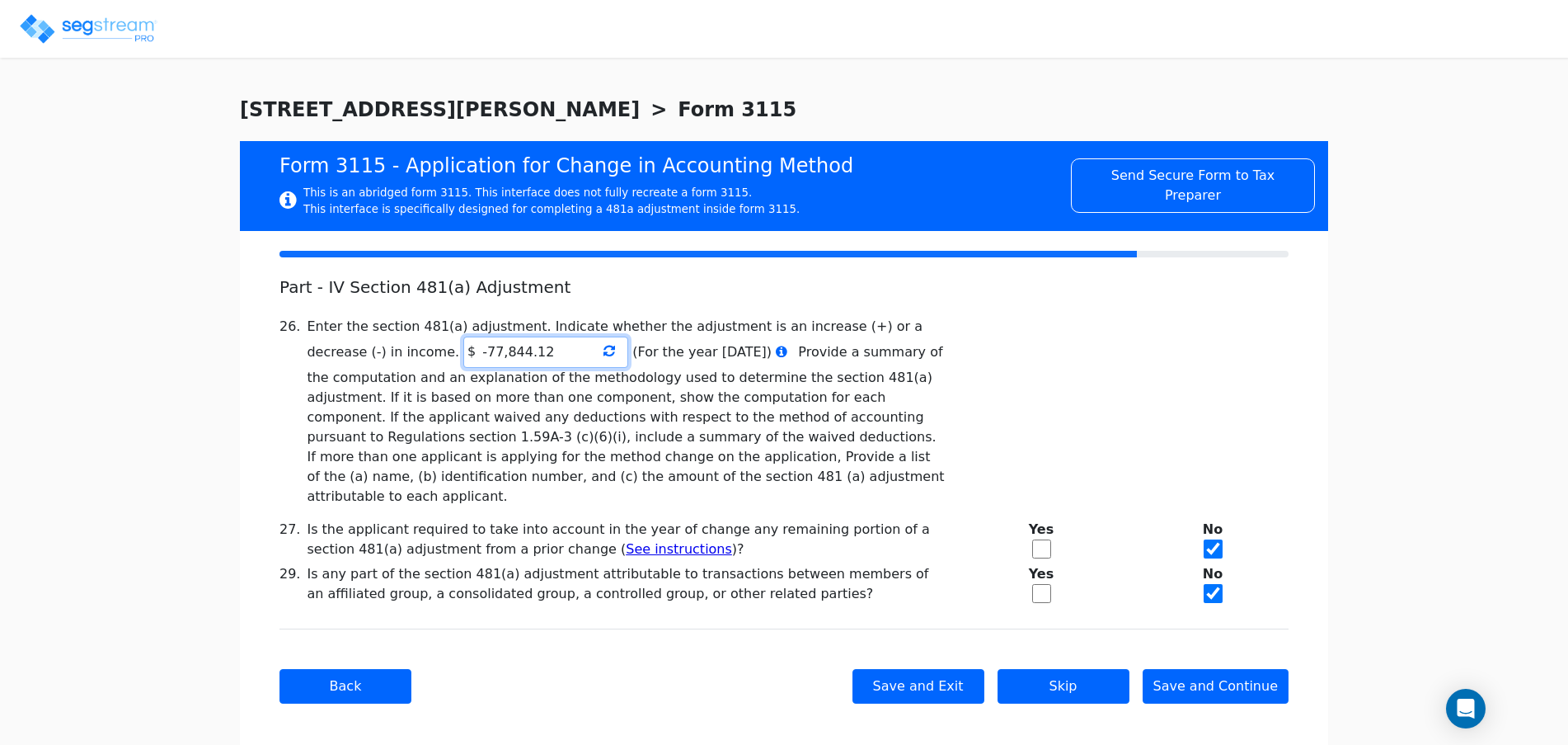
click at [498, 354] on input "-77,844.12" at bounding box center [546, 351] width 165 height 32
click at [604, 353] on icon at bounding box center [609, 350] width 12 height 13
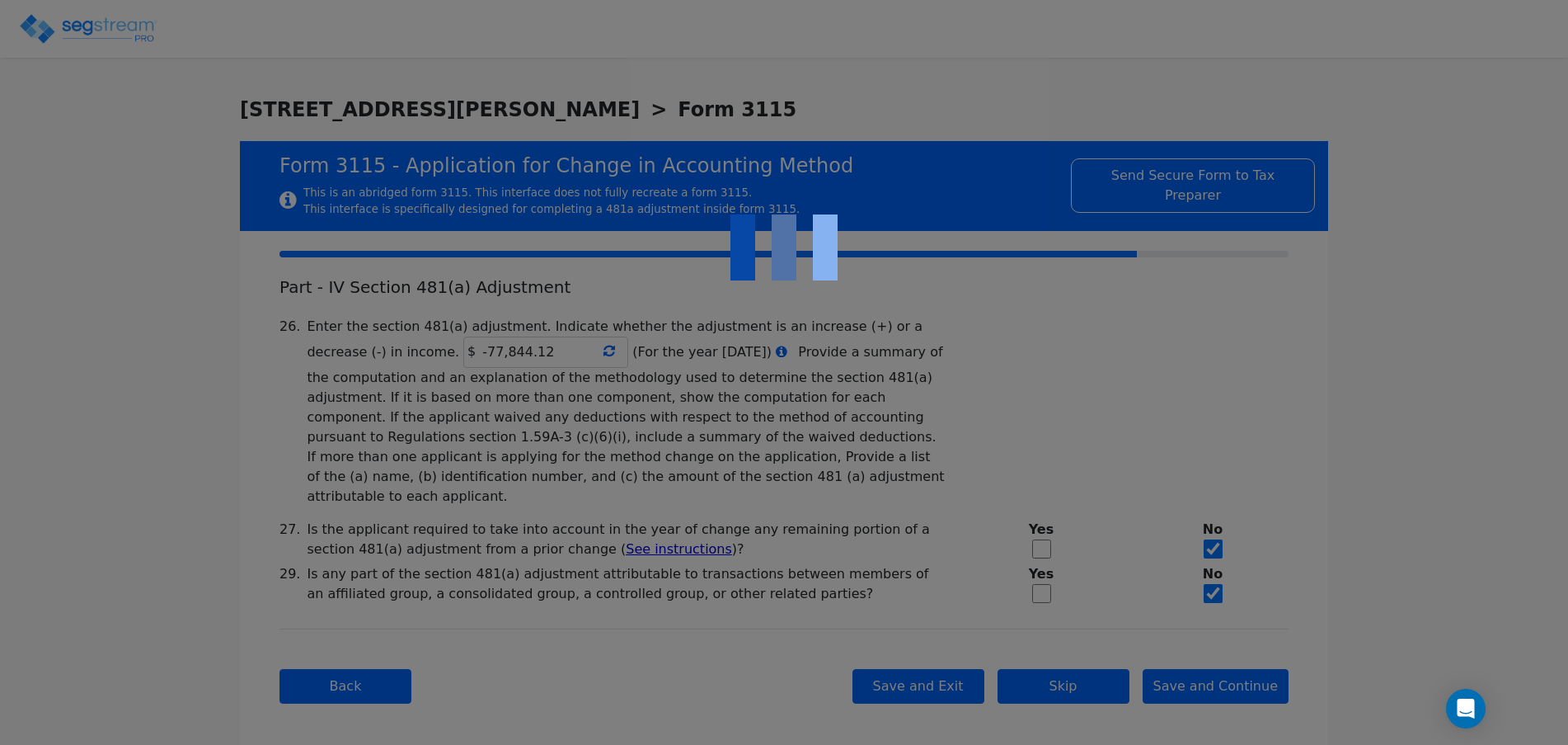
type input "-77,844.12"
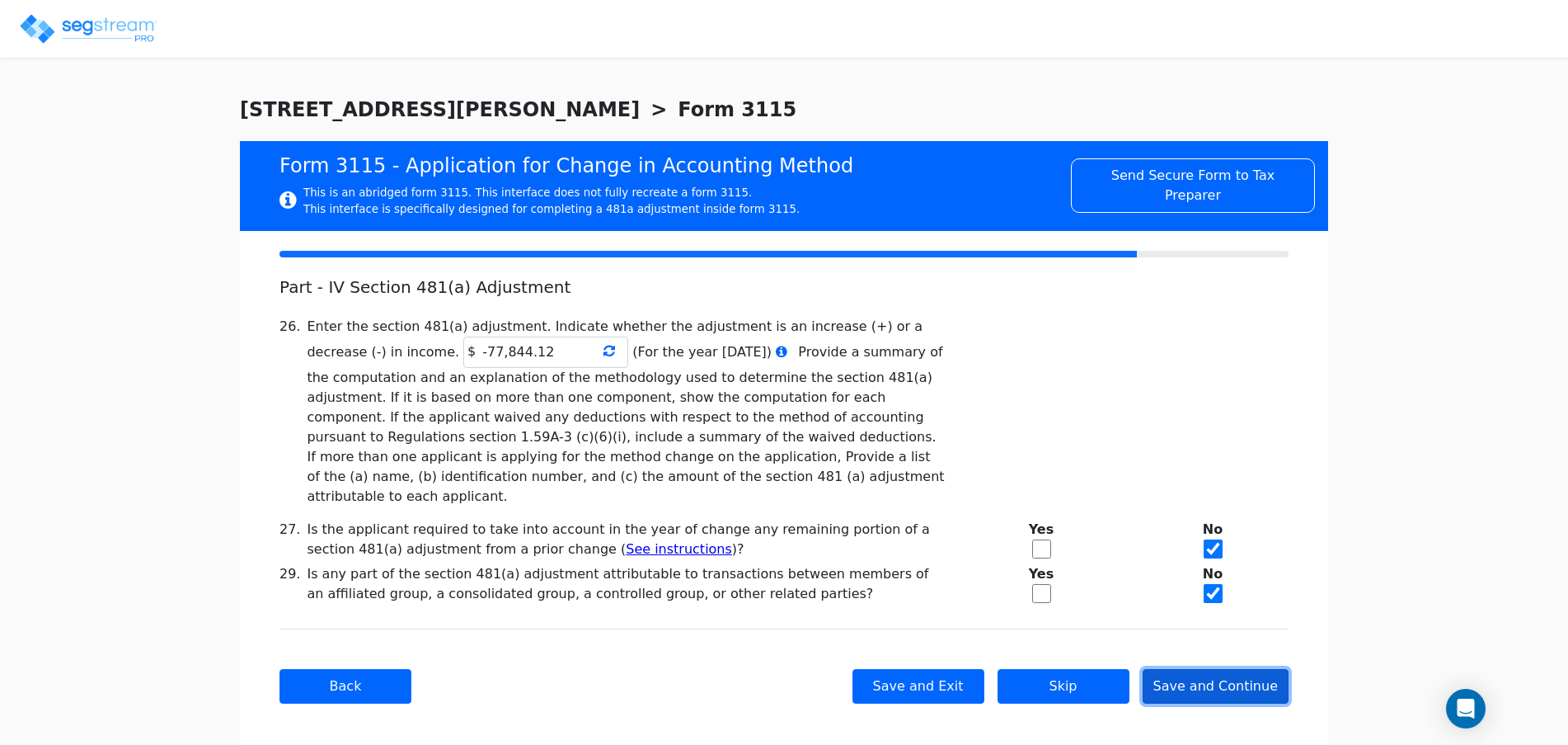
click at [1219, 669] on button "Save and Continue" at bounding box center [1216, 686] width 147 height 35
checkbox input "true"
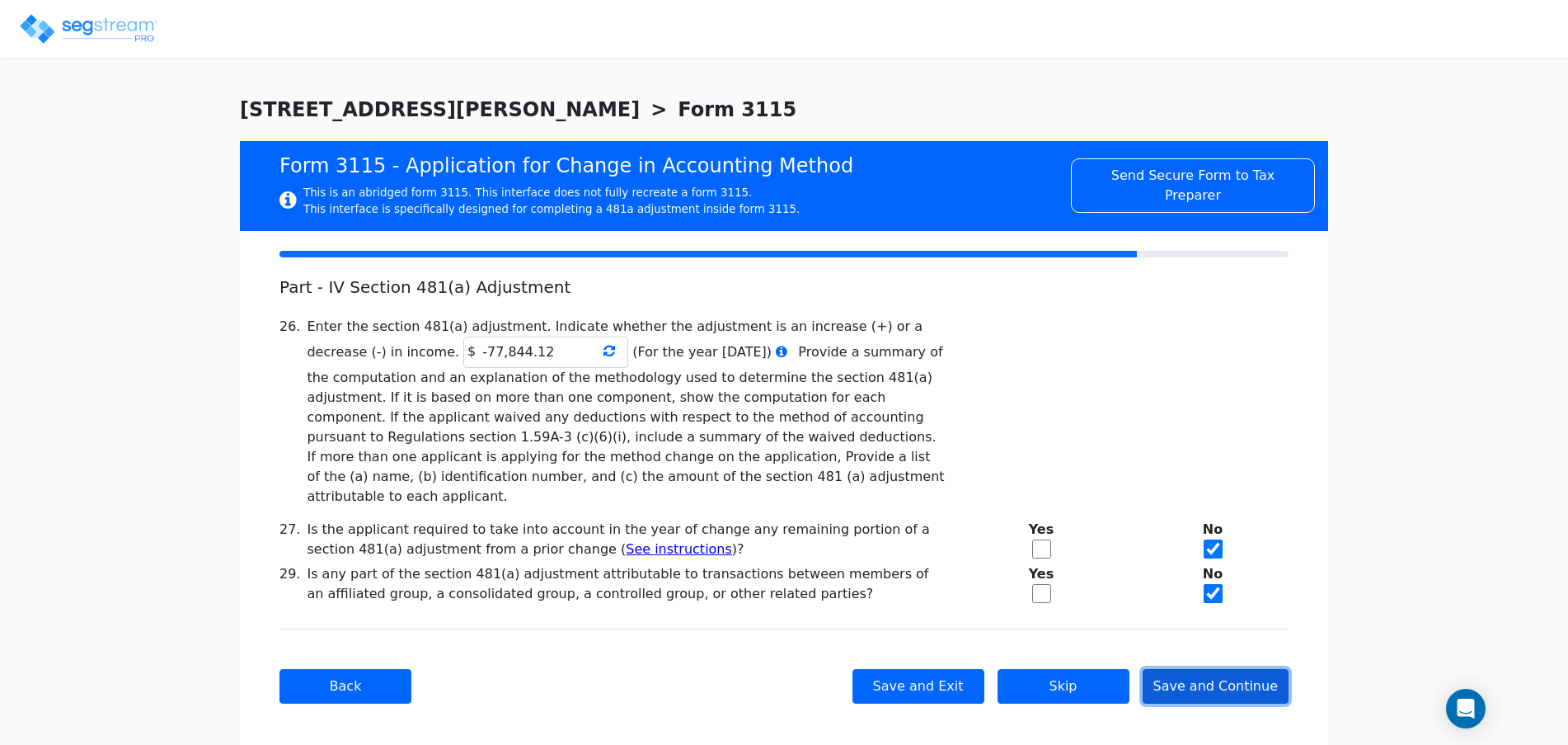
checkbox input "true"
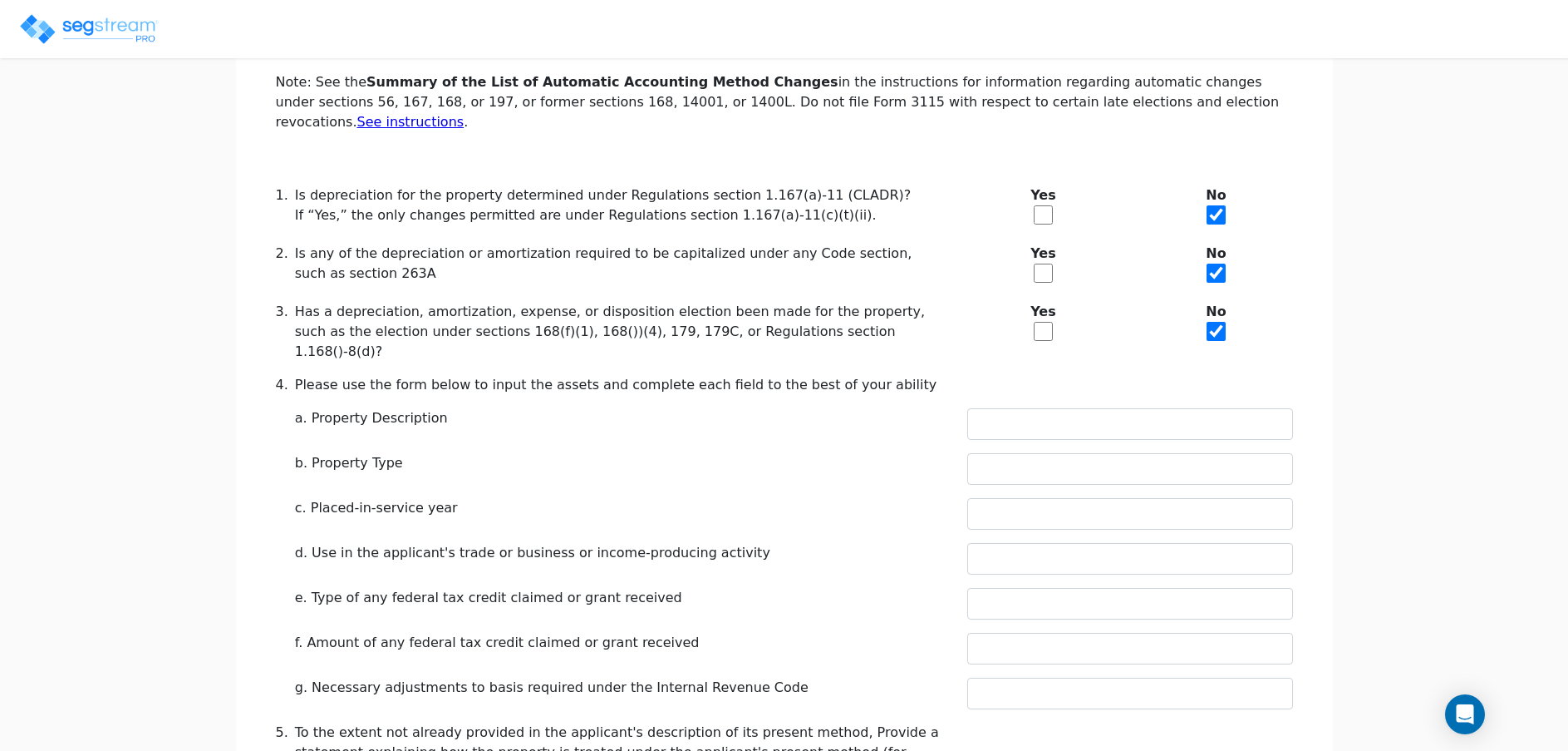
scroll to position [315, 0]
click at [1018, 406] on input "text" at bounding box center [1130, 422] width 326 height 32
type input "REAL ESTATE"
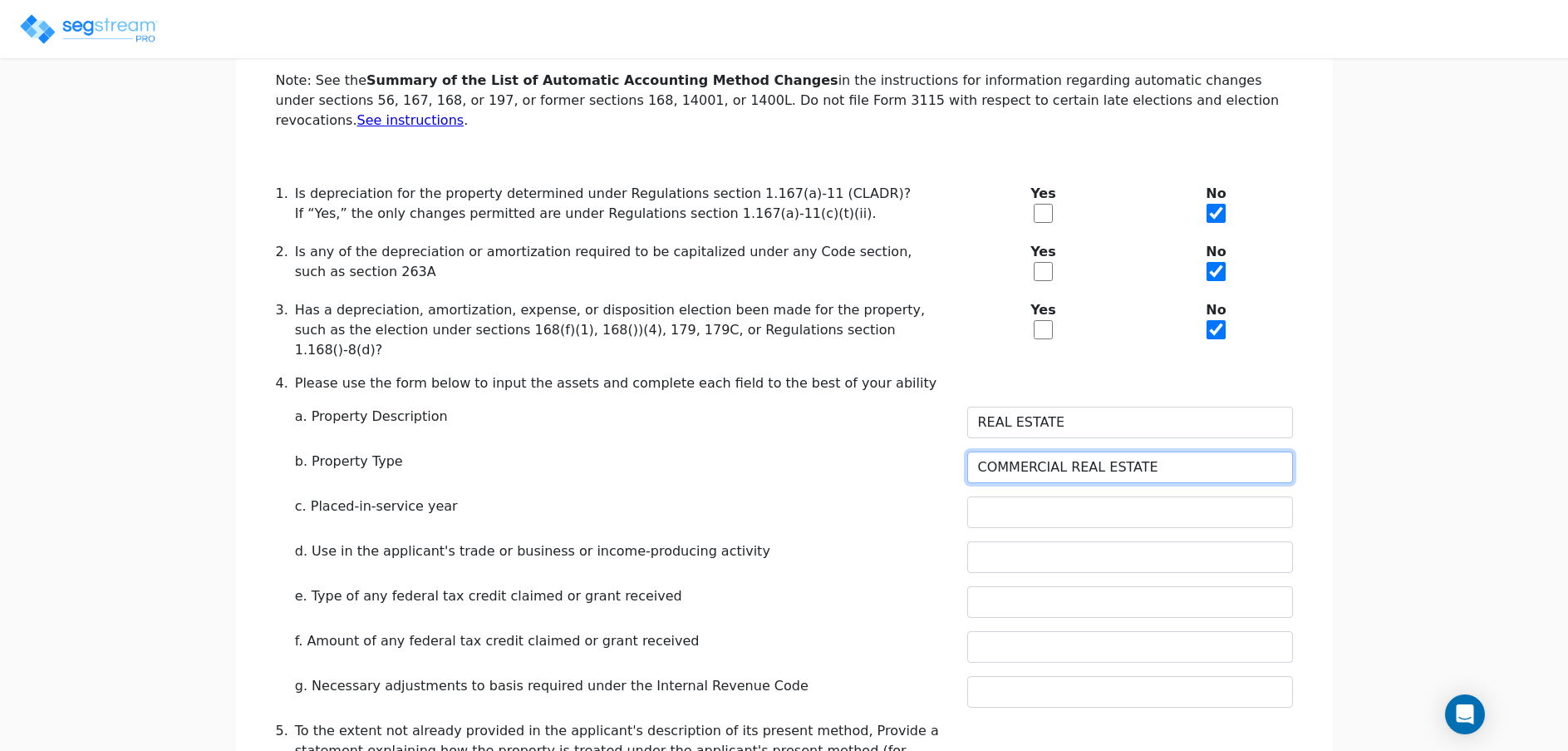
type input "COMMERCIAL REAL ESTATE"
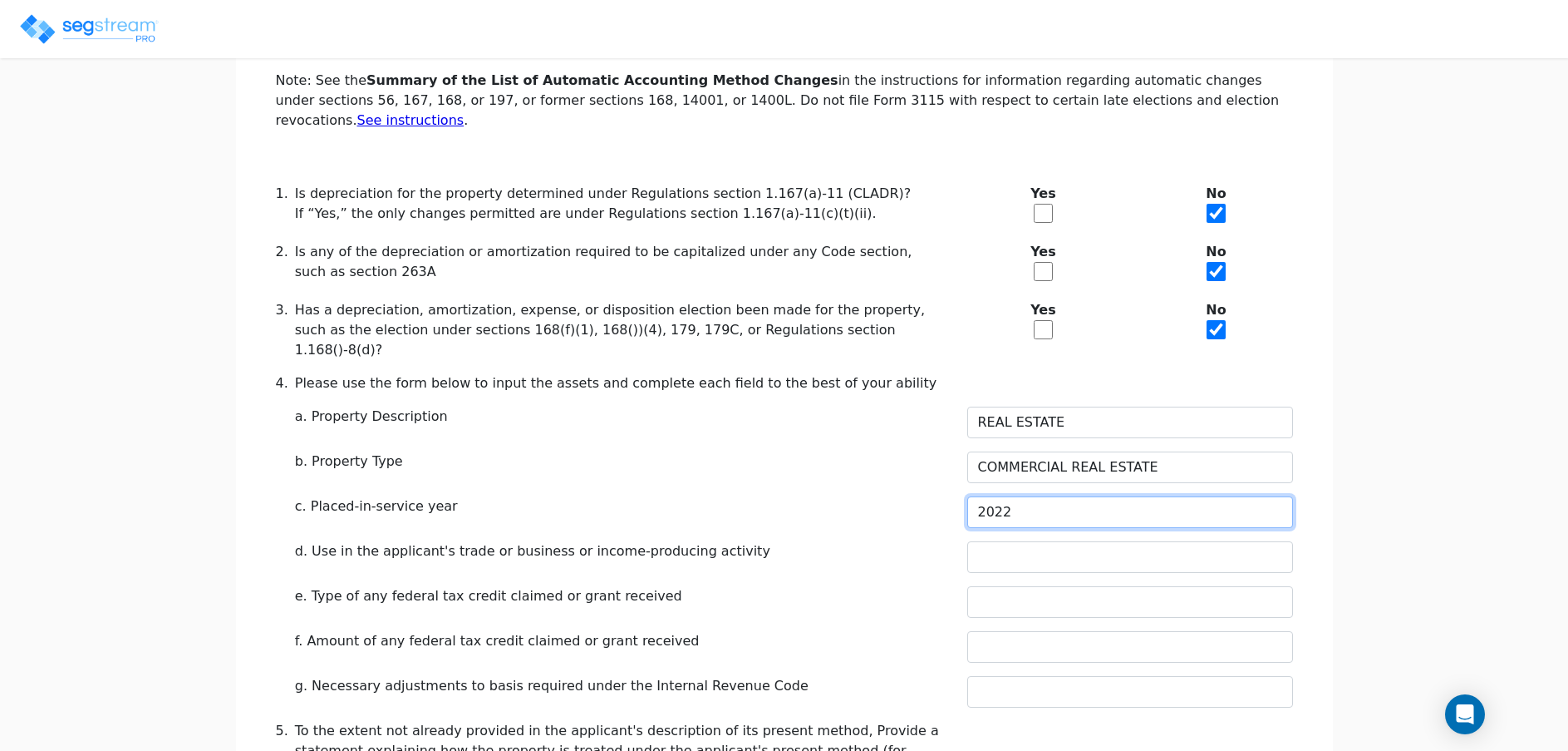
type input "2022"
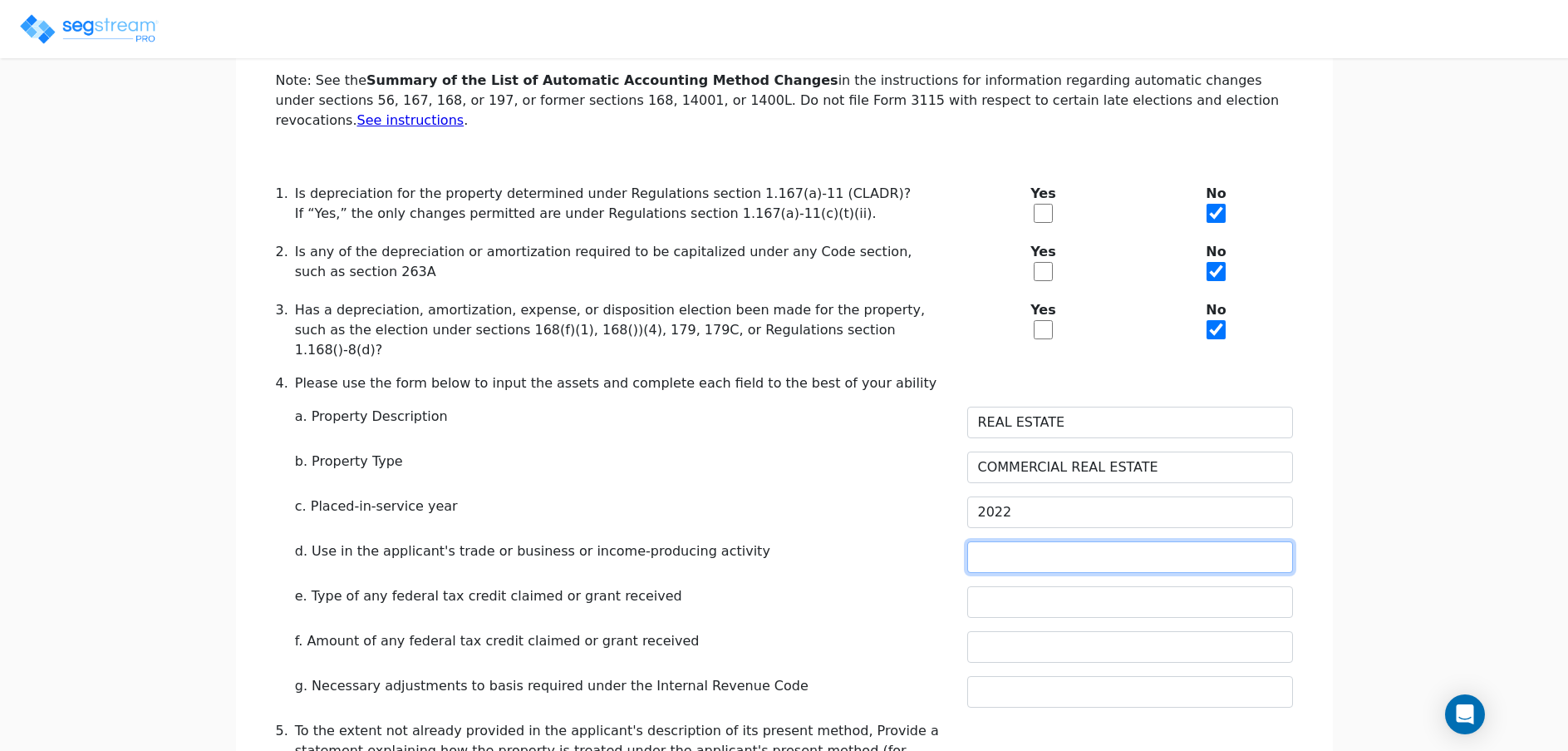
click at [1116, 541] on input "text" at bounding box center [1130, 556] width 326 height 32
type input "YES"
type input "N"
type input "N/A"
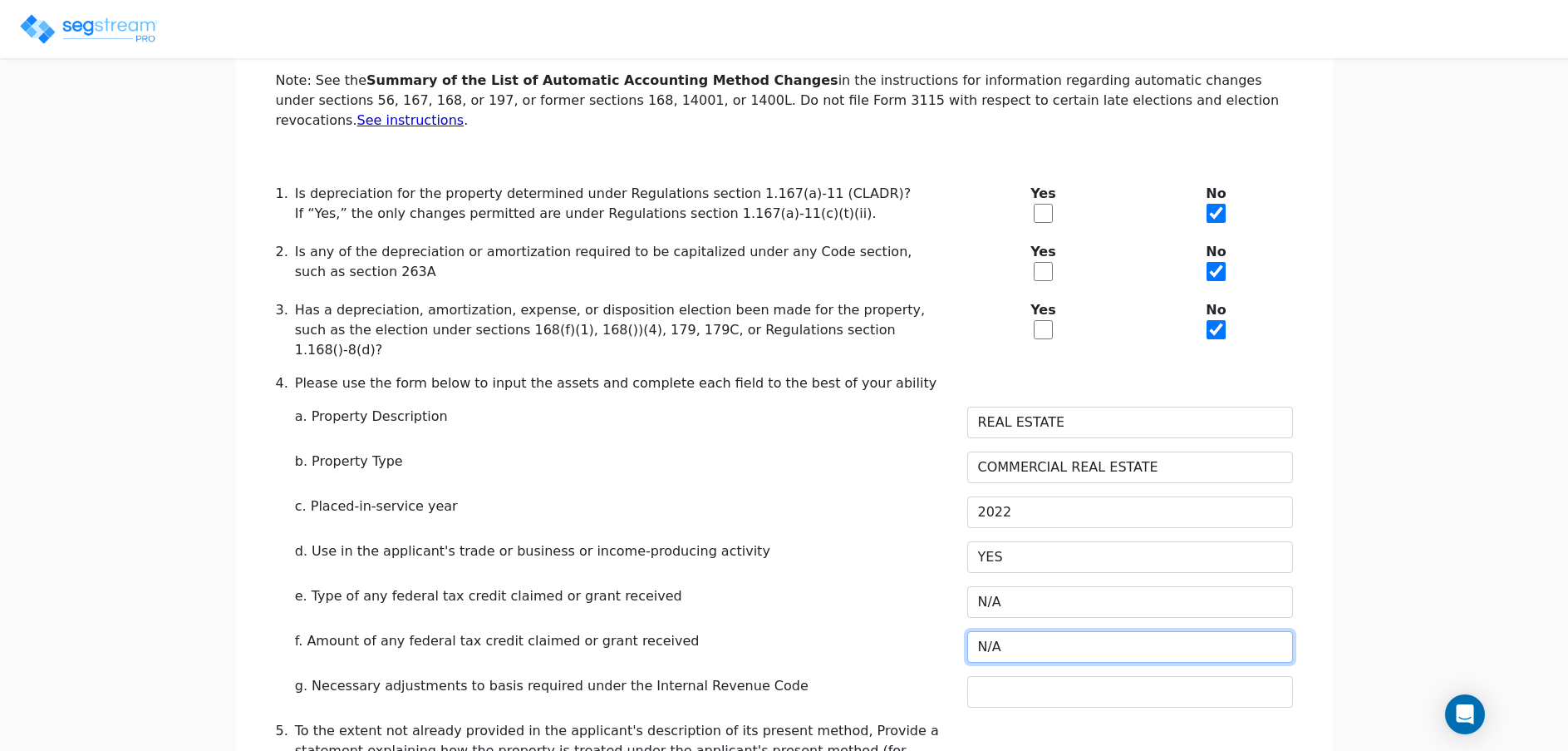
type input "N/A"
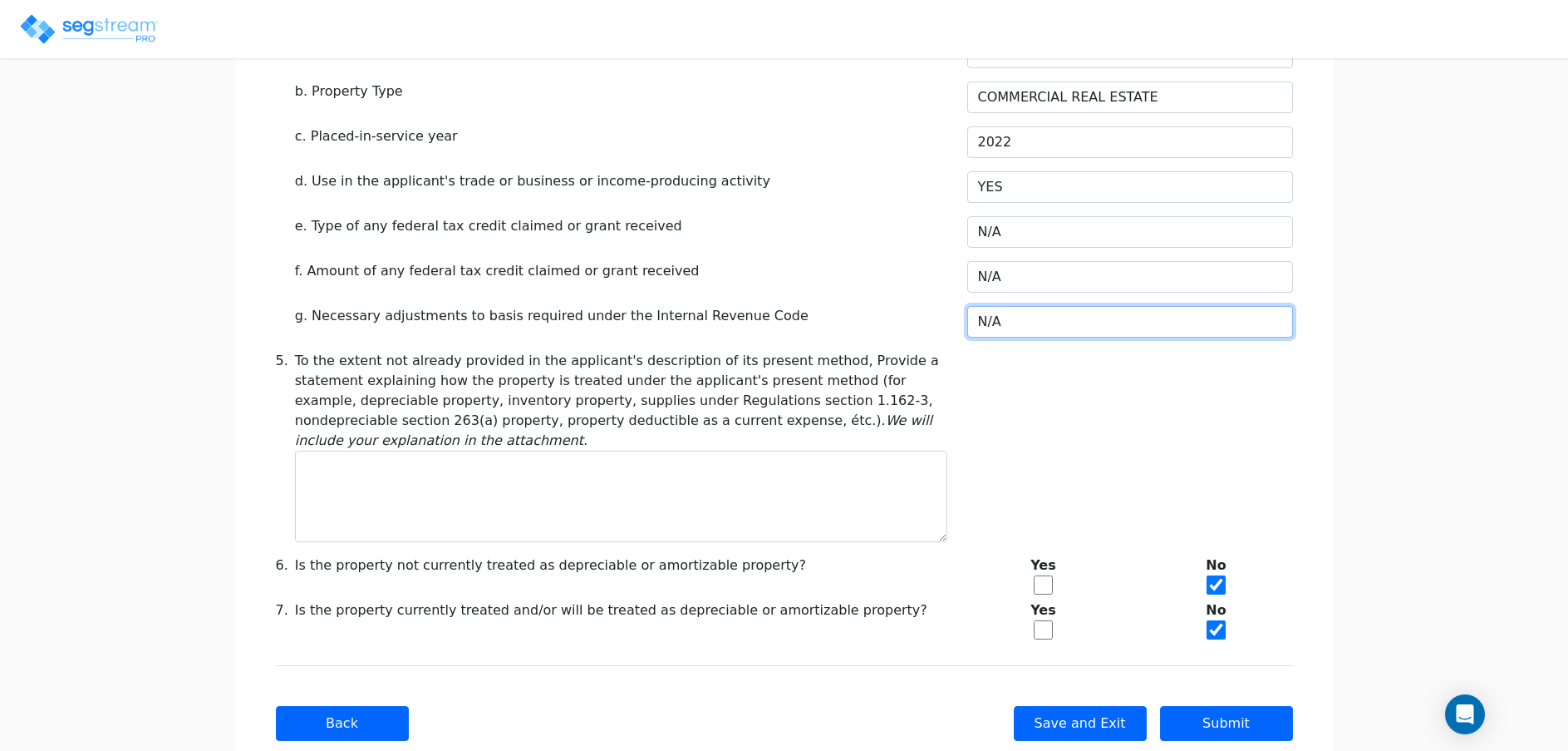
scroll to position [696, 0]
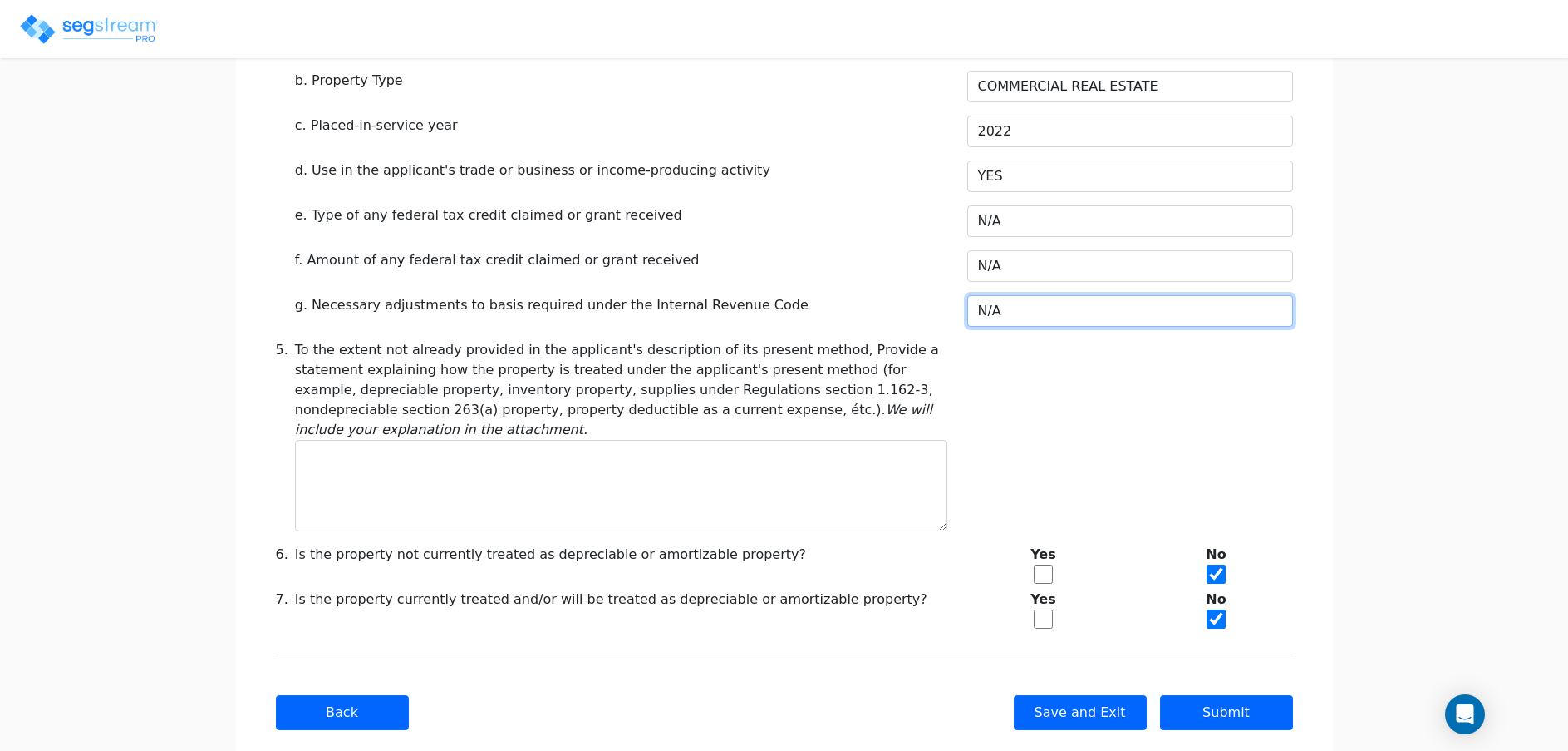
type input "N/A"
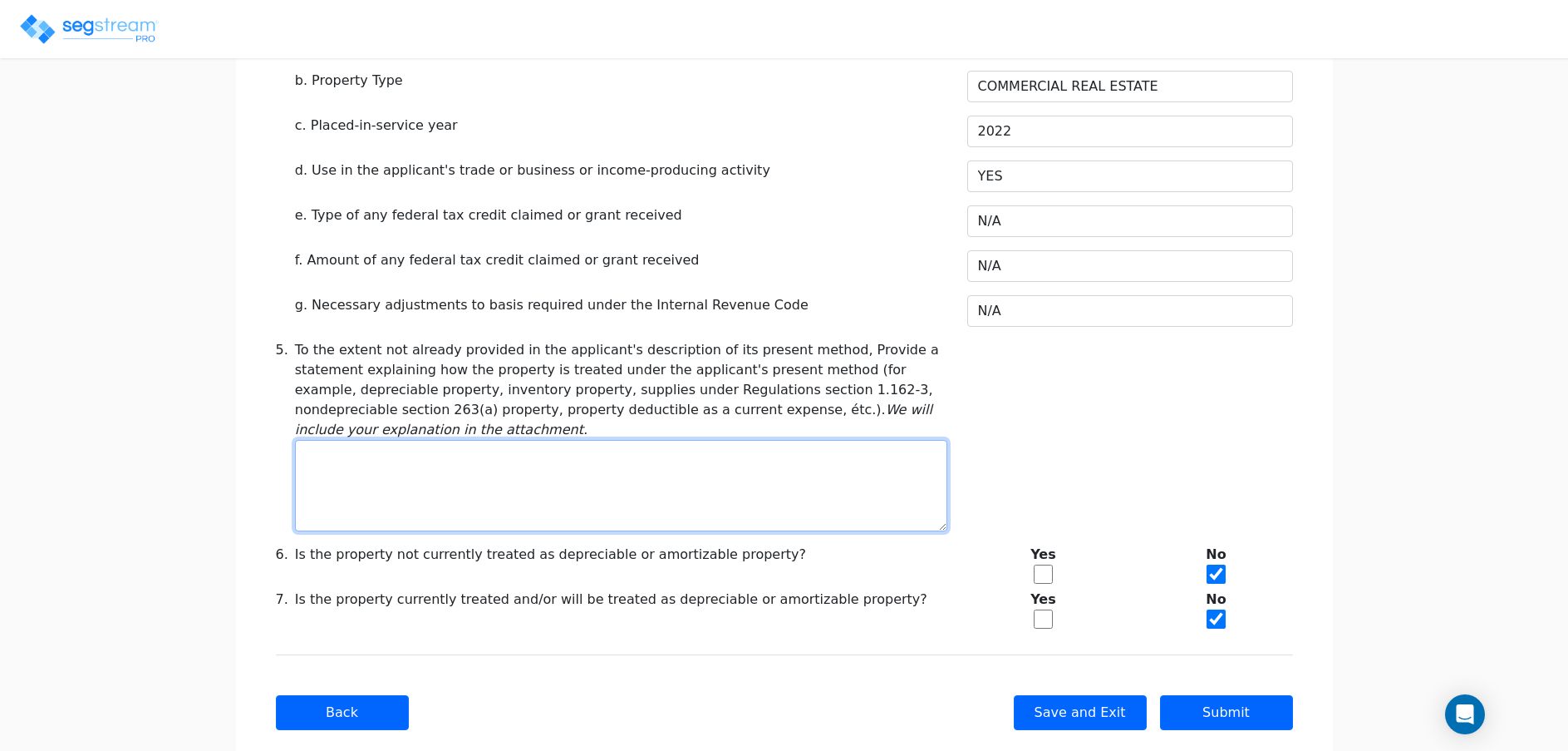
click at [850, 439] on textarea at bounding box center [621, 485] width 652 height 91
type textarea "DEPRECIABLE PROPERTY"
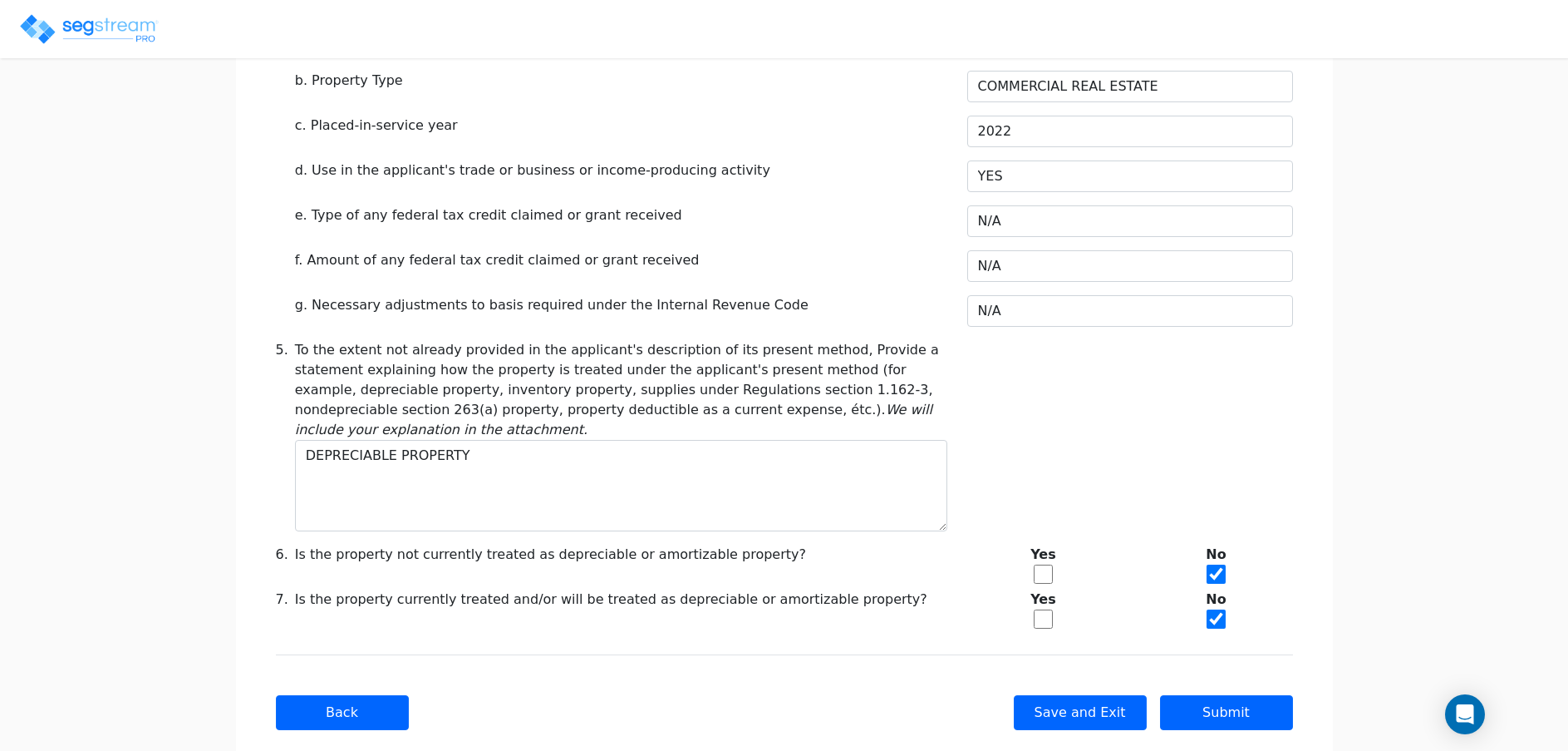
click at [1046, 564] on input "checkbox" at bounding box center [1044, 574] width 19 height 19
checkbox input "true"
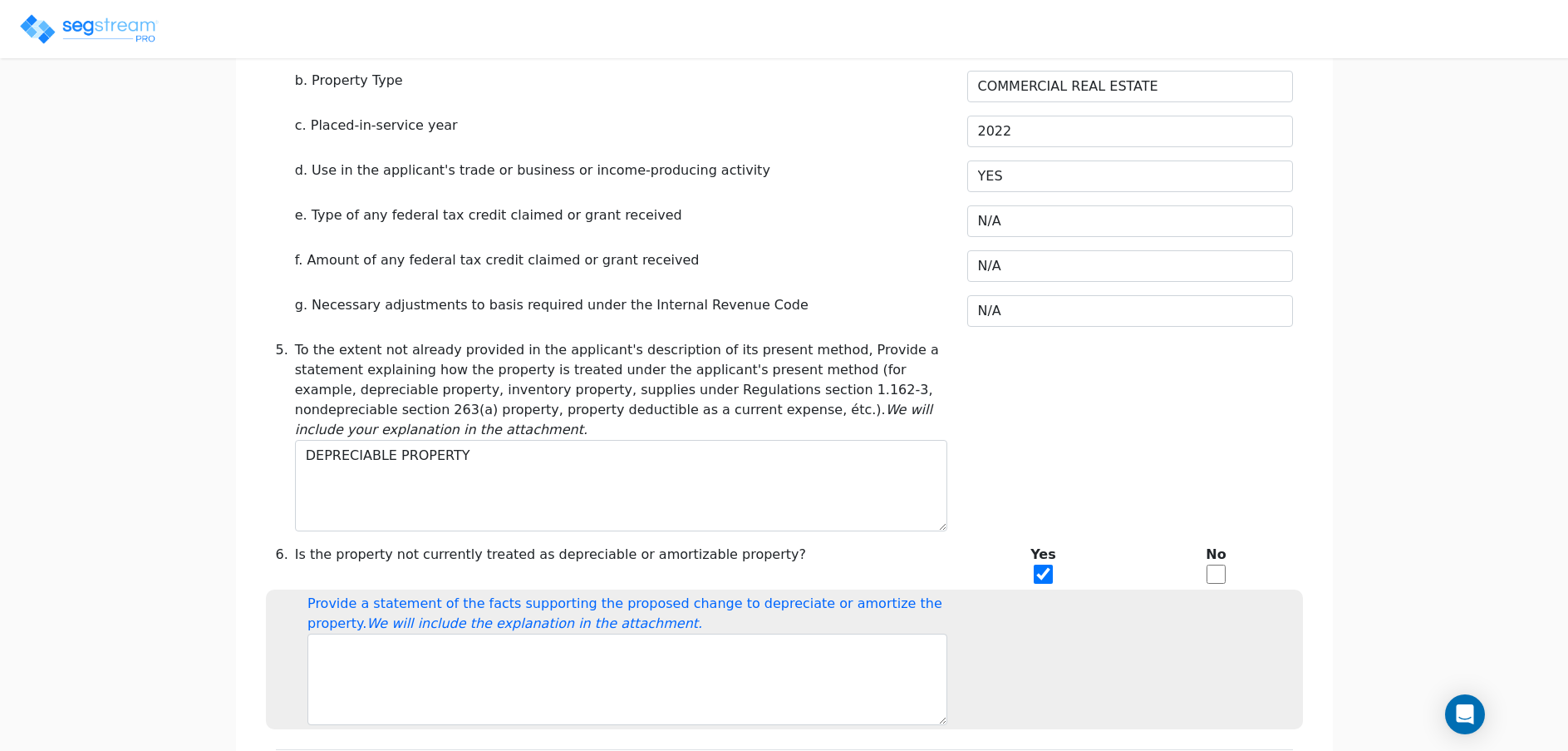
click at [1215, 564] on input "checkbox" at bounding box center [1216, 574] width 19 height 19
checkbox input "true"
checkbox input "false"
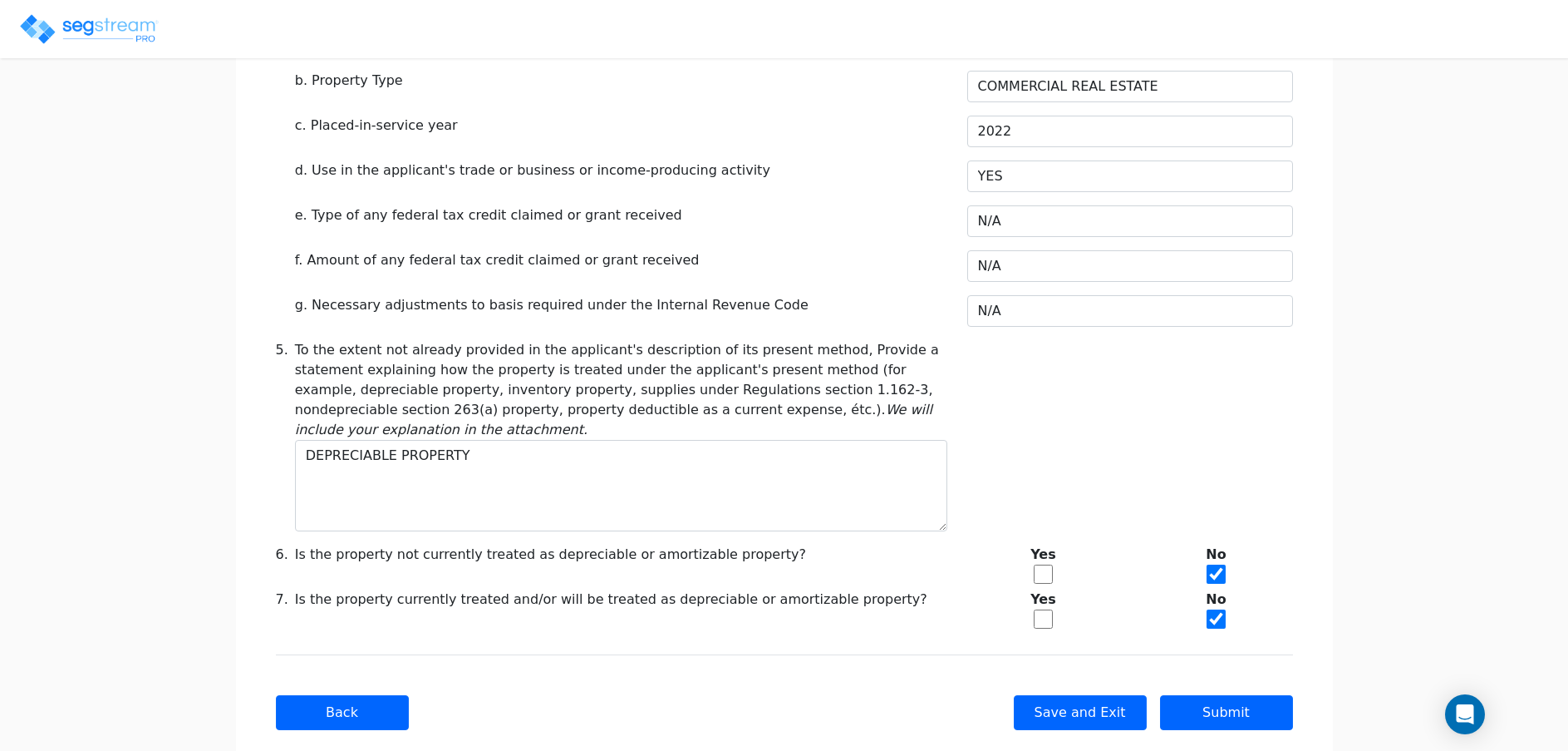
click at [1040, 610] on input "checkbox" at bounding box center [1044, 619] width 19 height 19
checkbox input "true"
checkbox input "false"
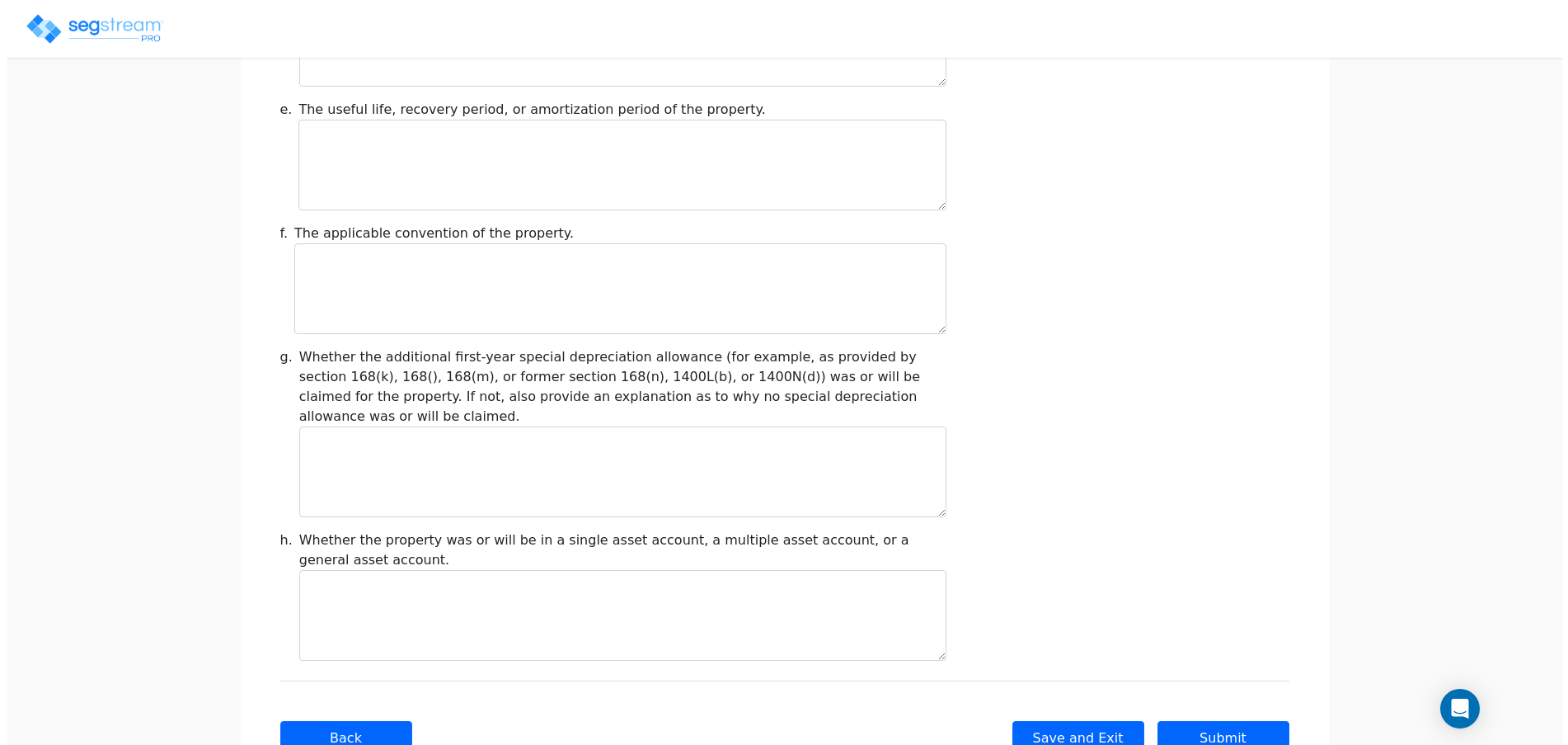
scroll to position [1858, 0]
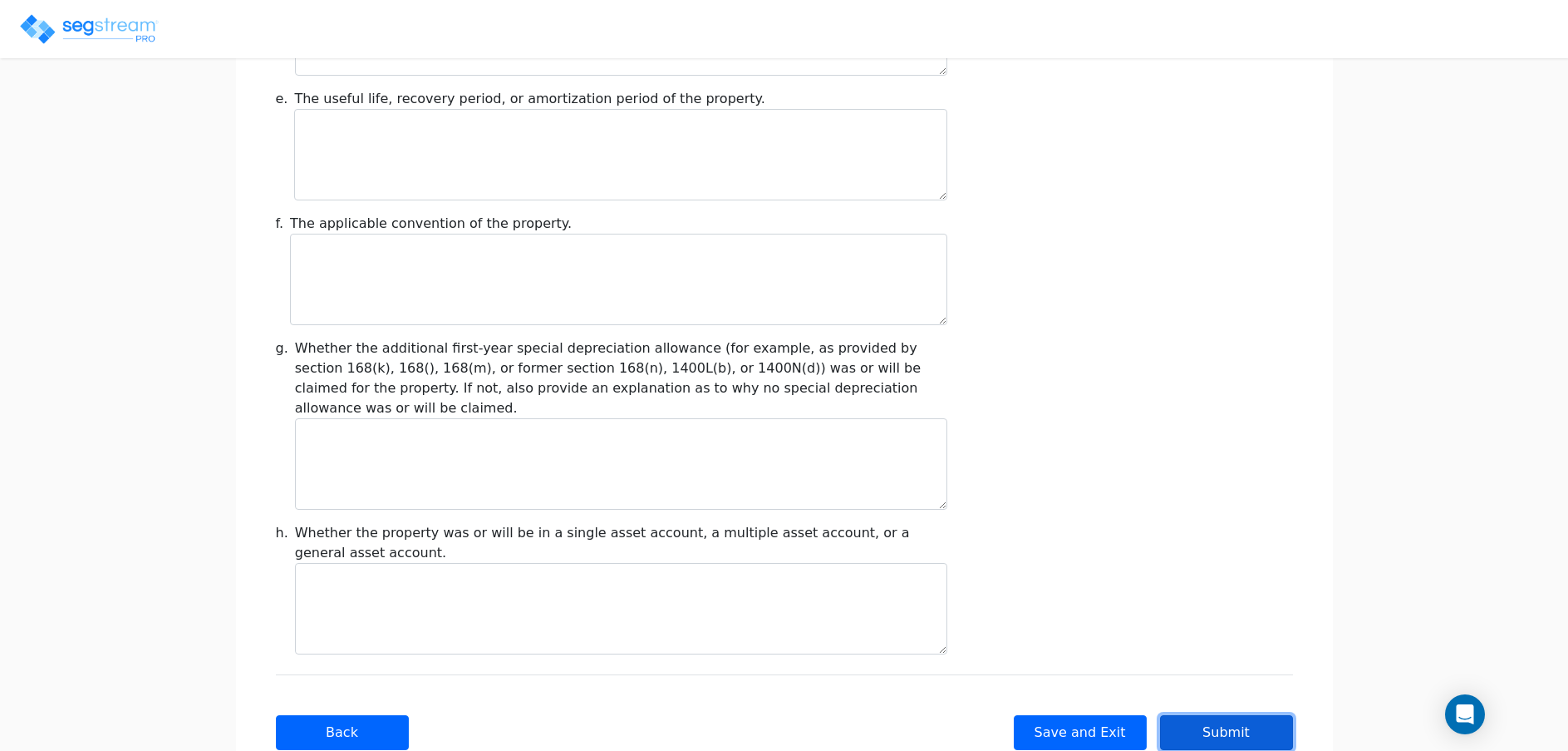
click at [1212, 715] on button "Submit" at bounding box center [1226, 733] width 133 height 35
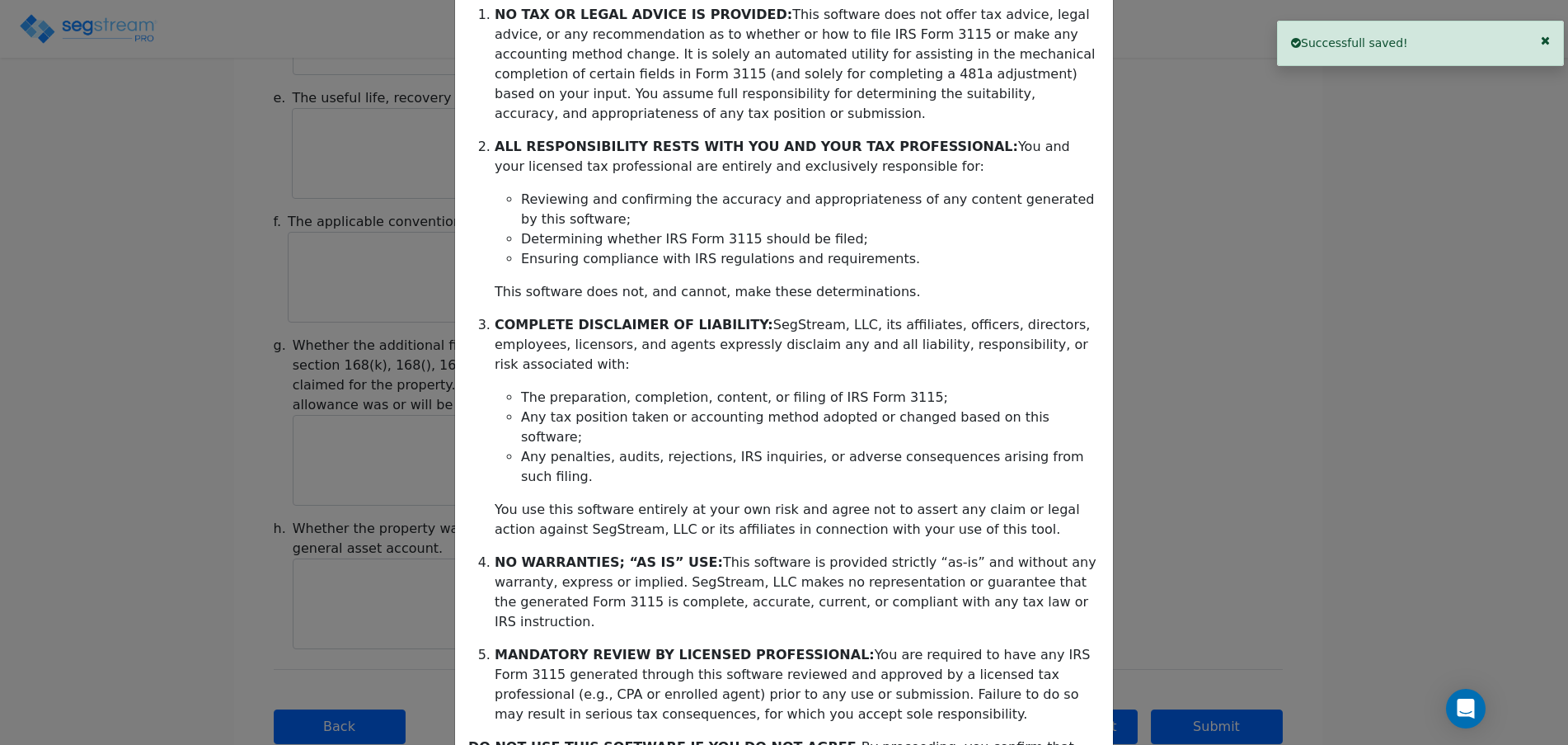
scroll to position [274, 0]
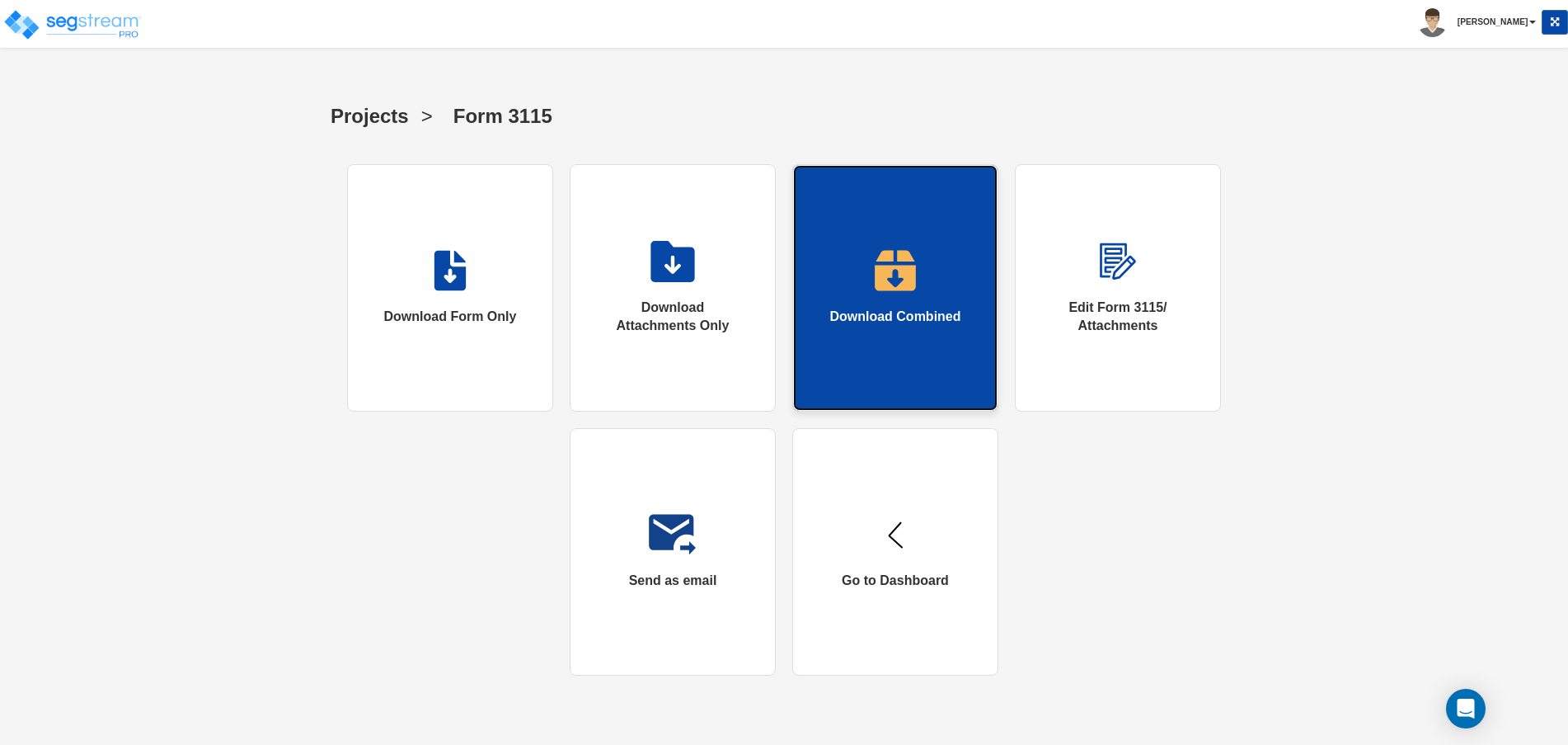
click at [892, 277] on img at bounding box center [895, 270] width 42 height 41
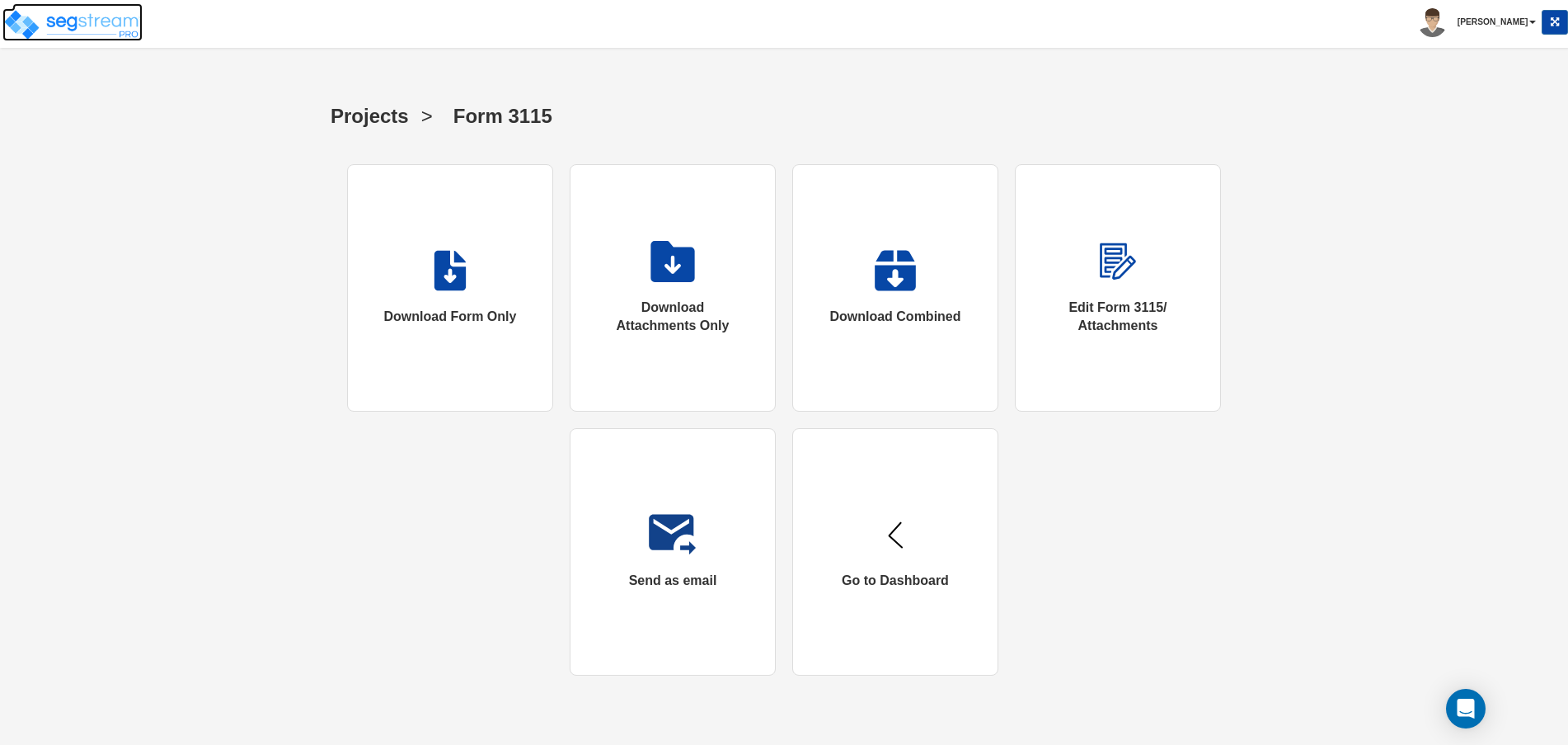
click at [85, 25] on img at bounding box center [73, 25] width 140 height 33
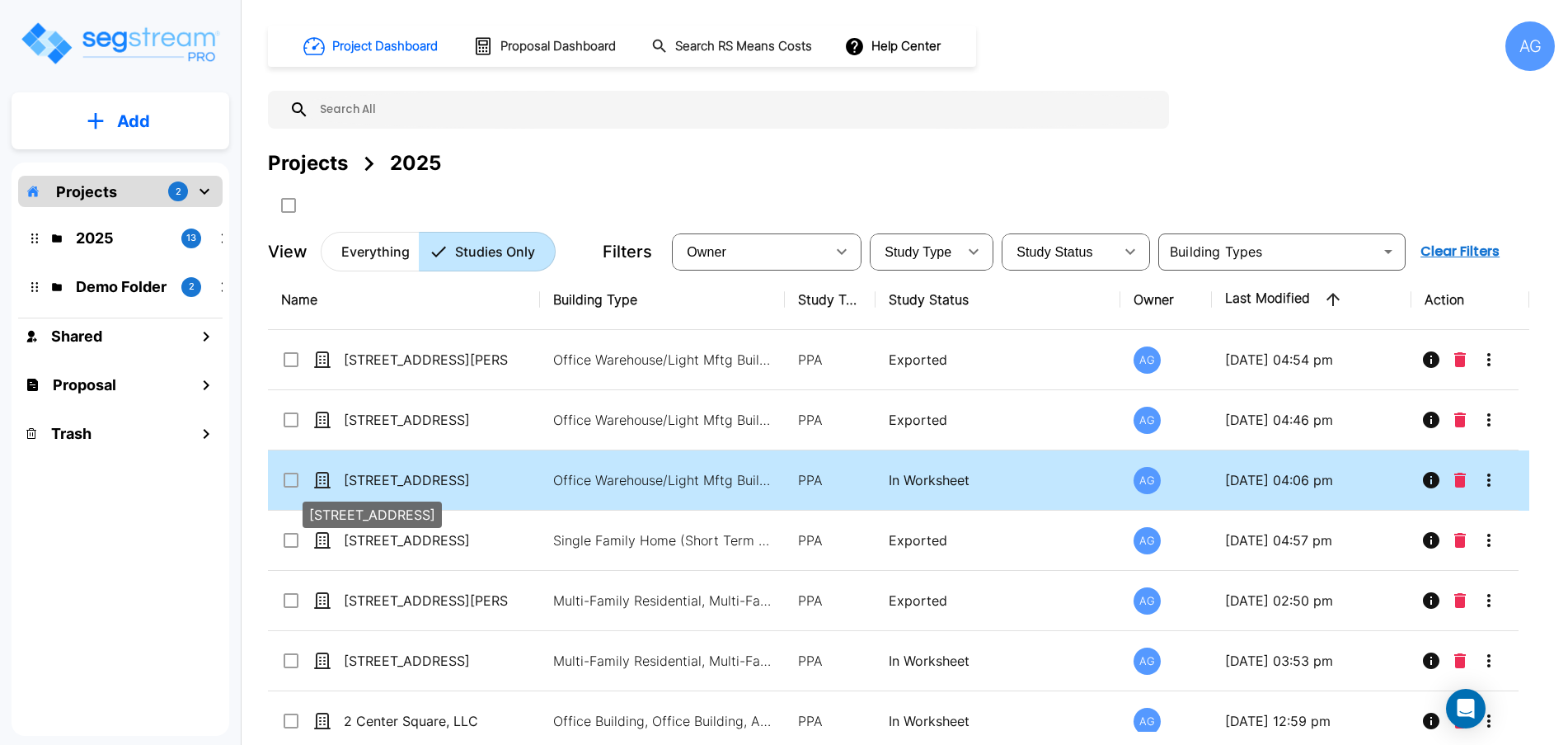
click at [410, 473] on p "[STREET_ADDRESS]" at bounding box center [426, 480] width 165 height 20
checkbox input "true"
click at [410, 473] on p "[STREET_ADDRESS]" at bounding box center [426, 480] width 165 height 20
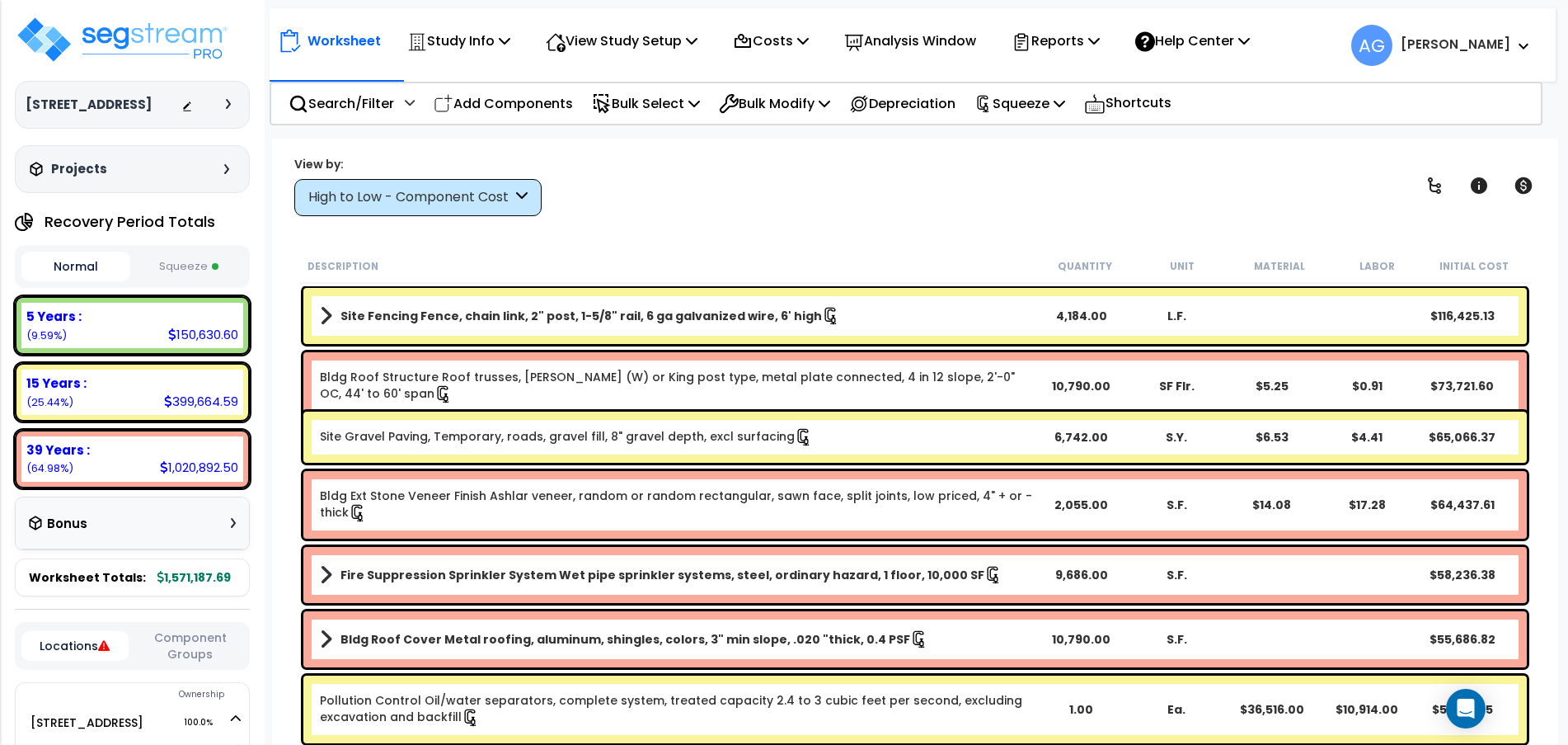
click at [196, 281] on button "Squeeze" at bounding box center [188, 267] width 108 height 29
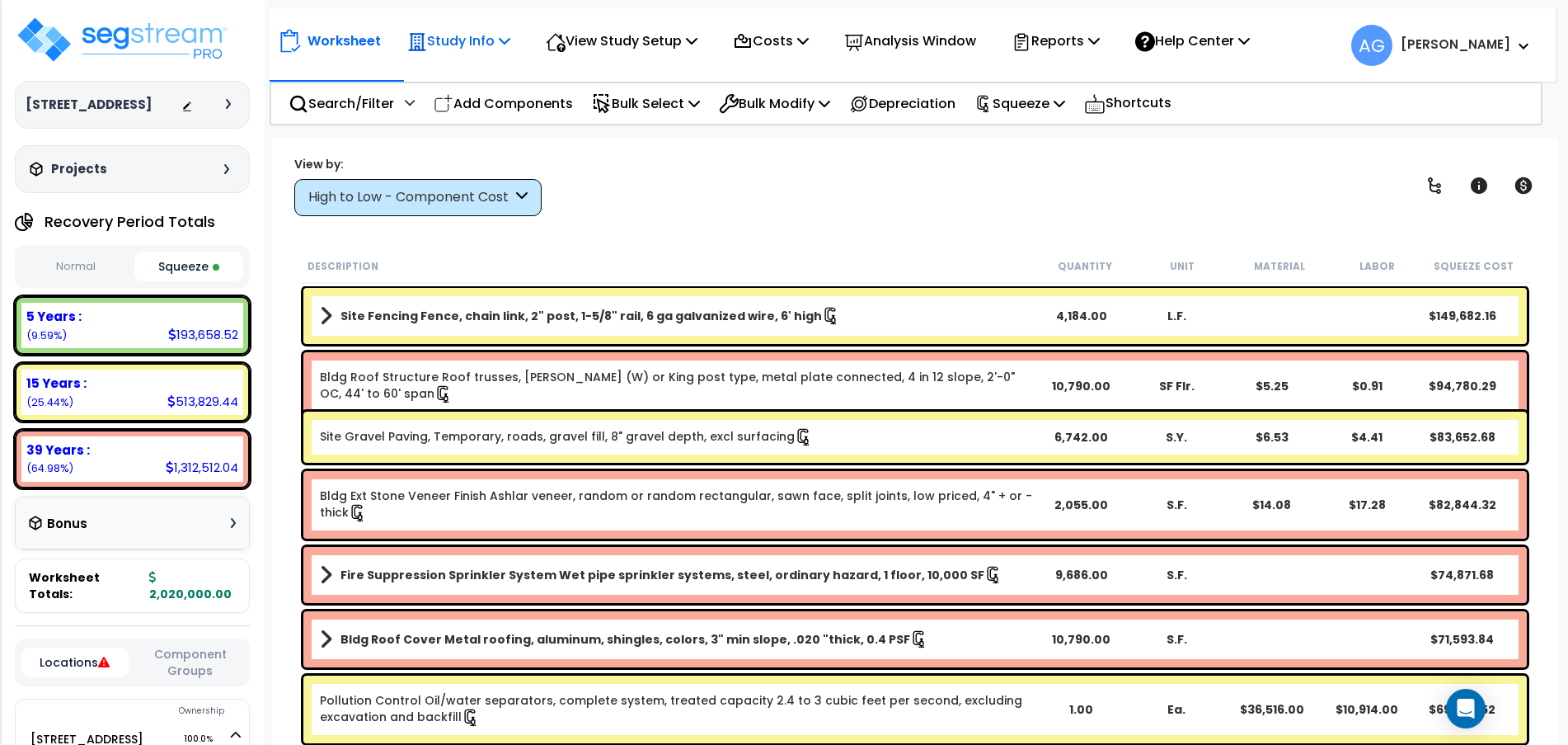
click at [468, 33] on p "Study Info" at bounding box center [458, 40] width 103 height 22
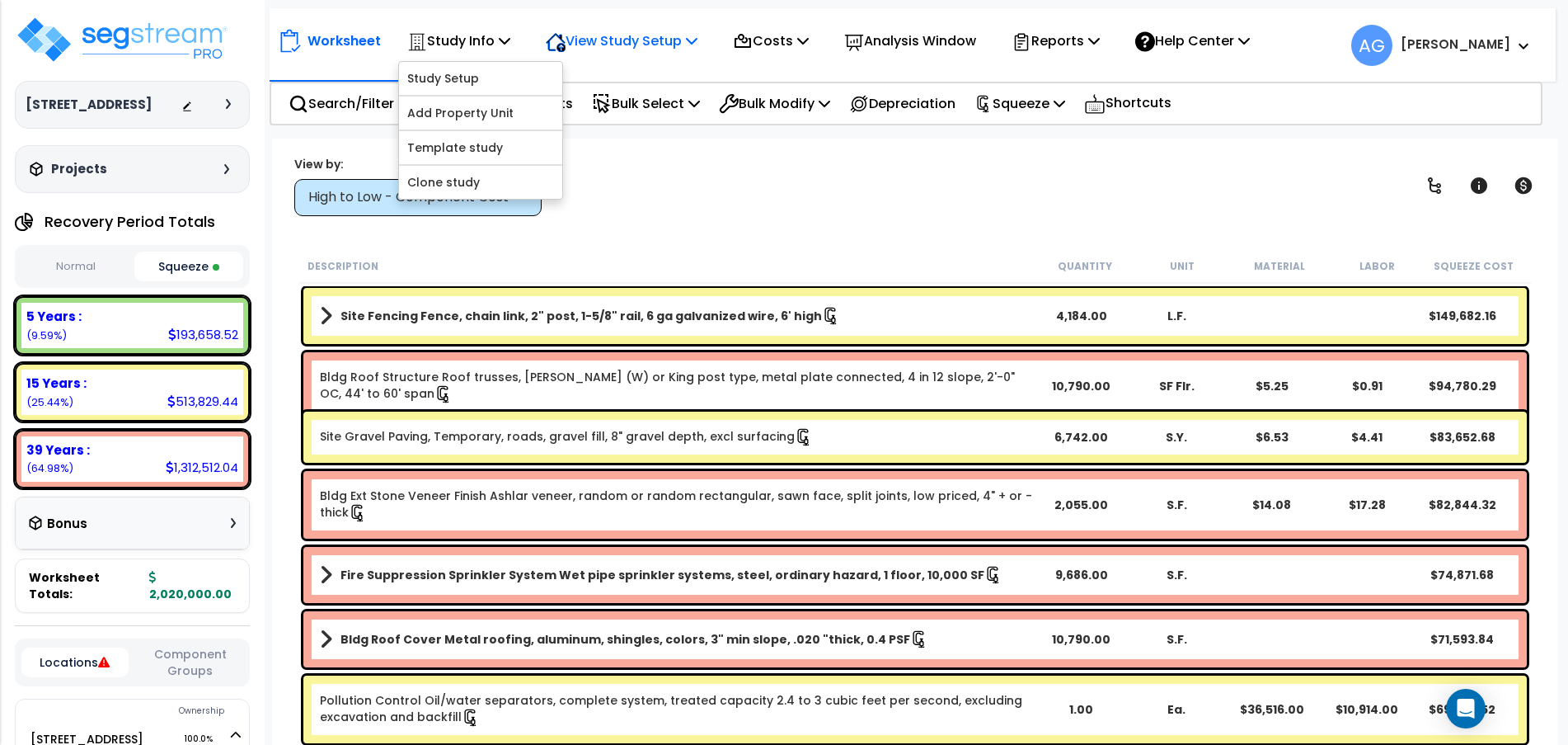
click at [597, 26] on div "View Study Setup" at bounding box center [622, 40] width 152 height 38
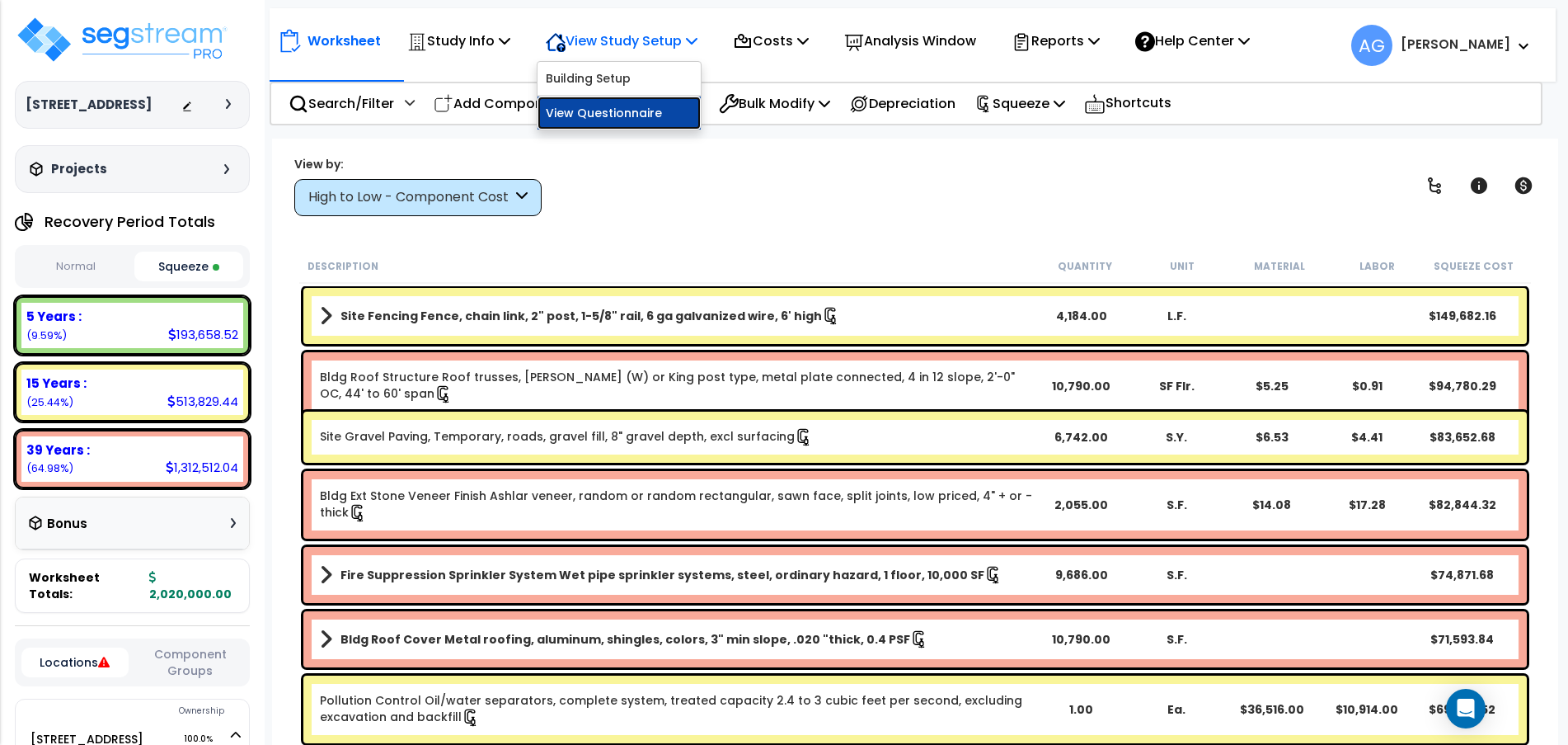
click at [605, 111] on link "View Questionnaire" at bounding box center [619, 113] width 163 height 33
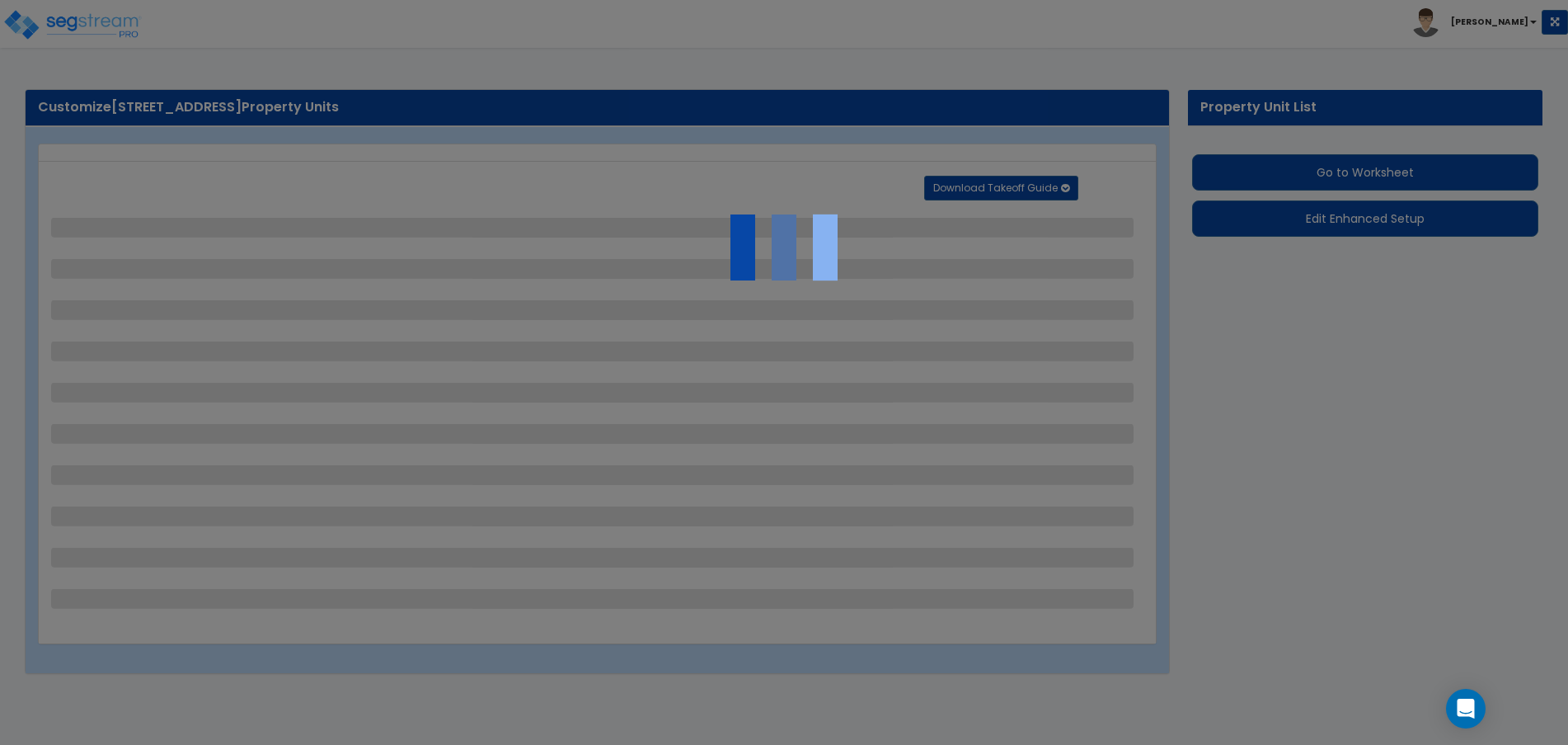
select select "2"
select select "1"
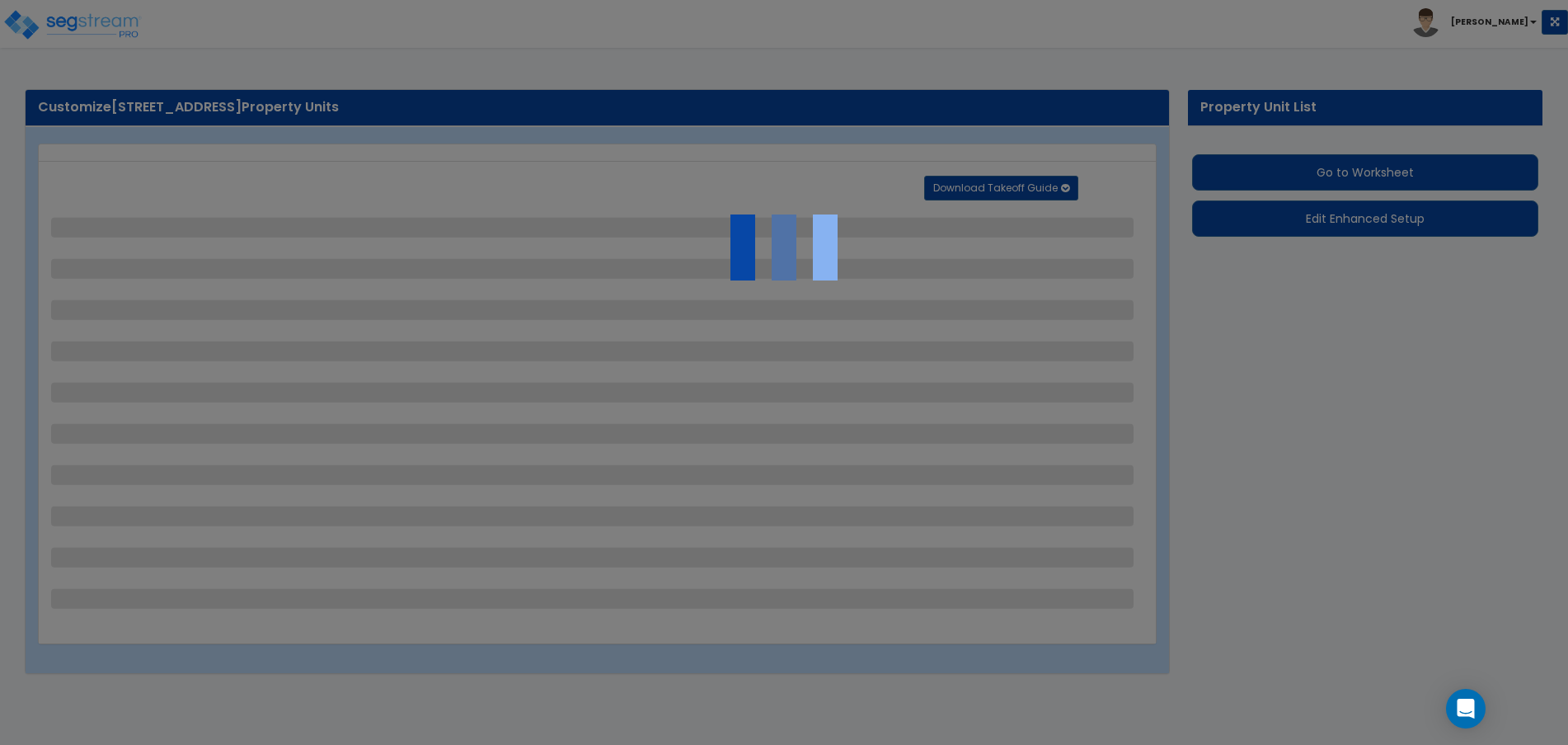
select select "4"
select select "1"
select select "2"
select select "1"
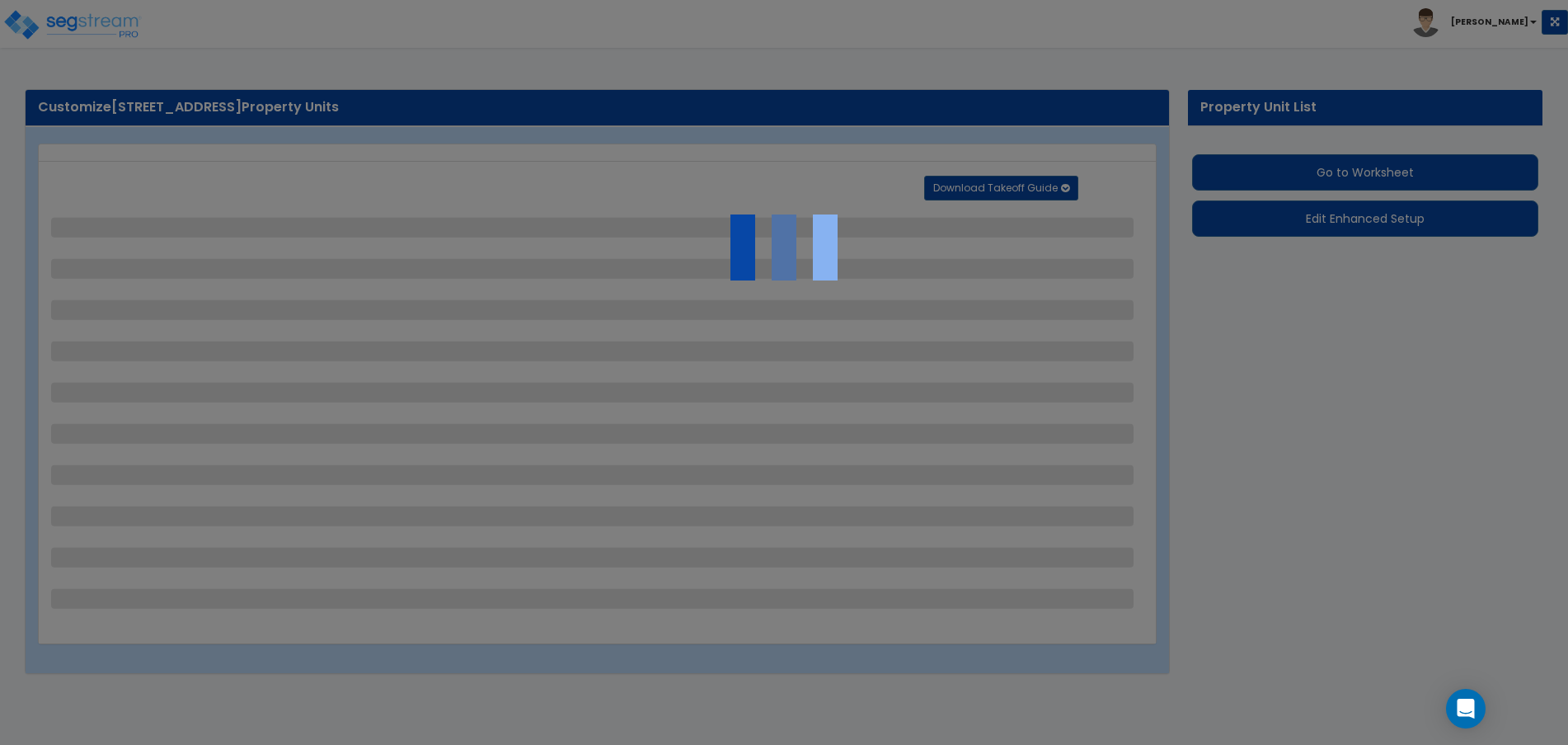
select select "2"
select select "4"
select select "2"
select select "3"
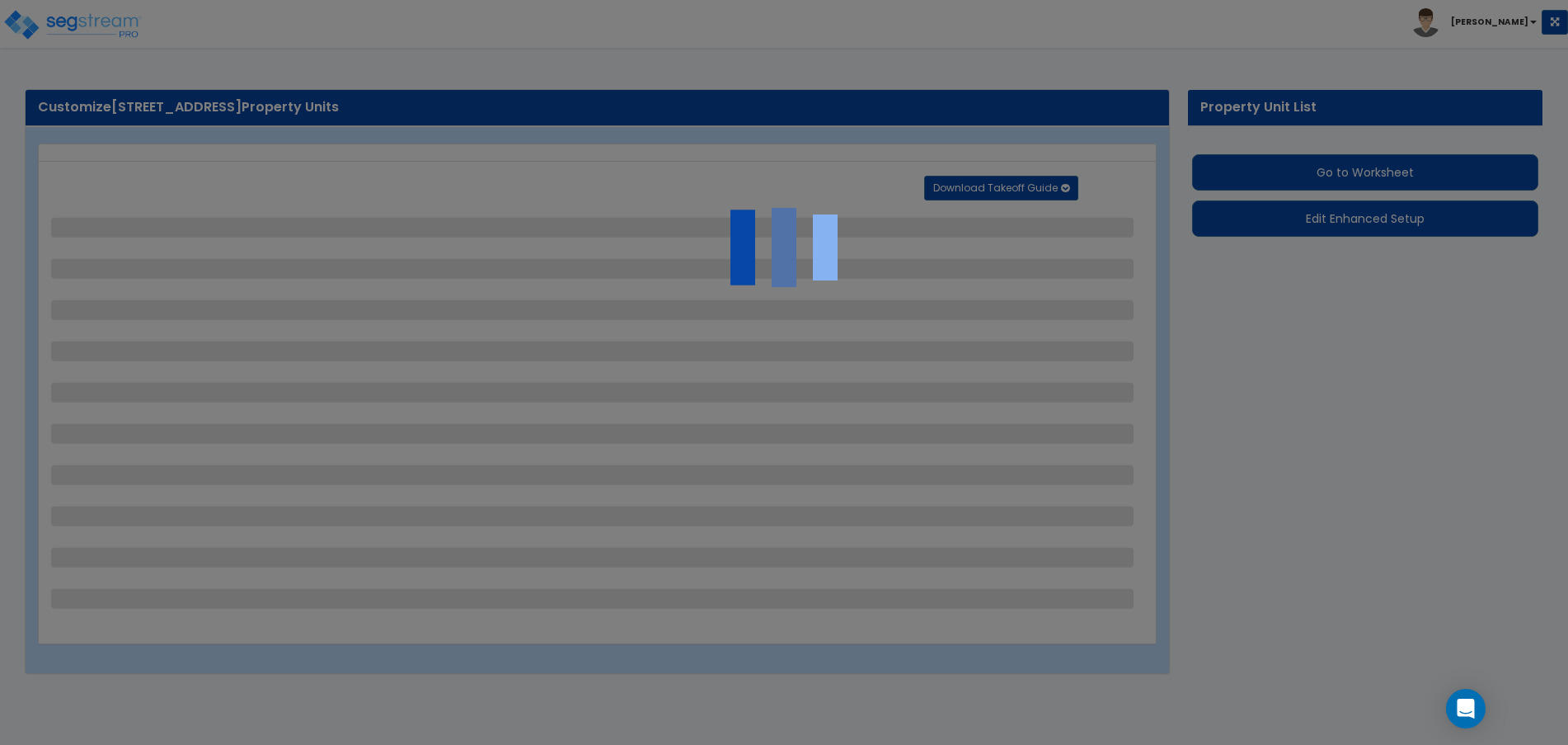
select select "3"
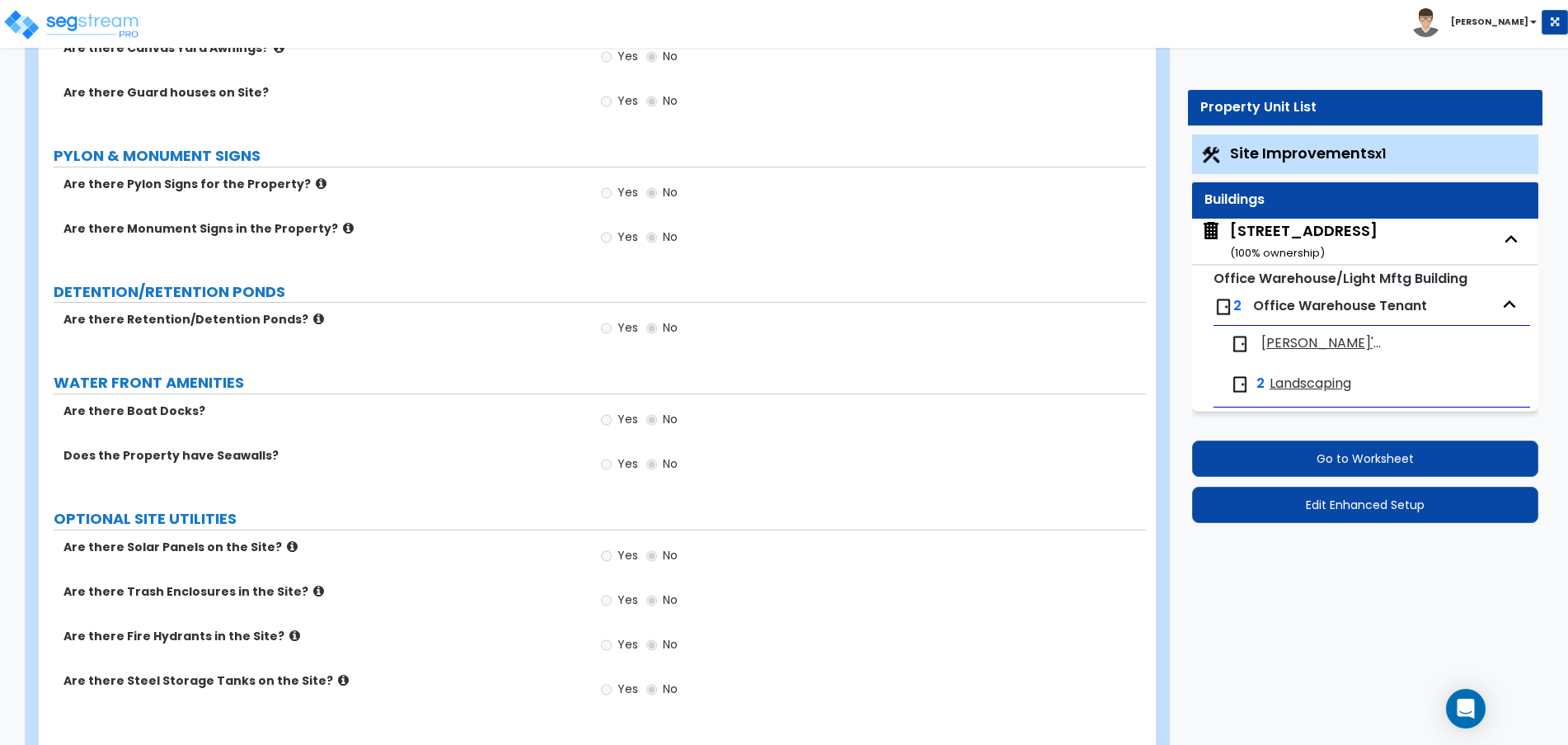
scroll to position [3949, 0]
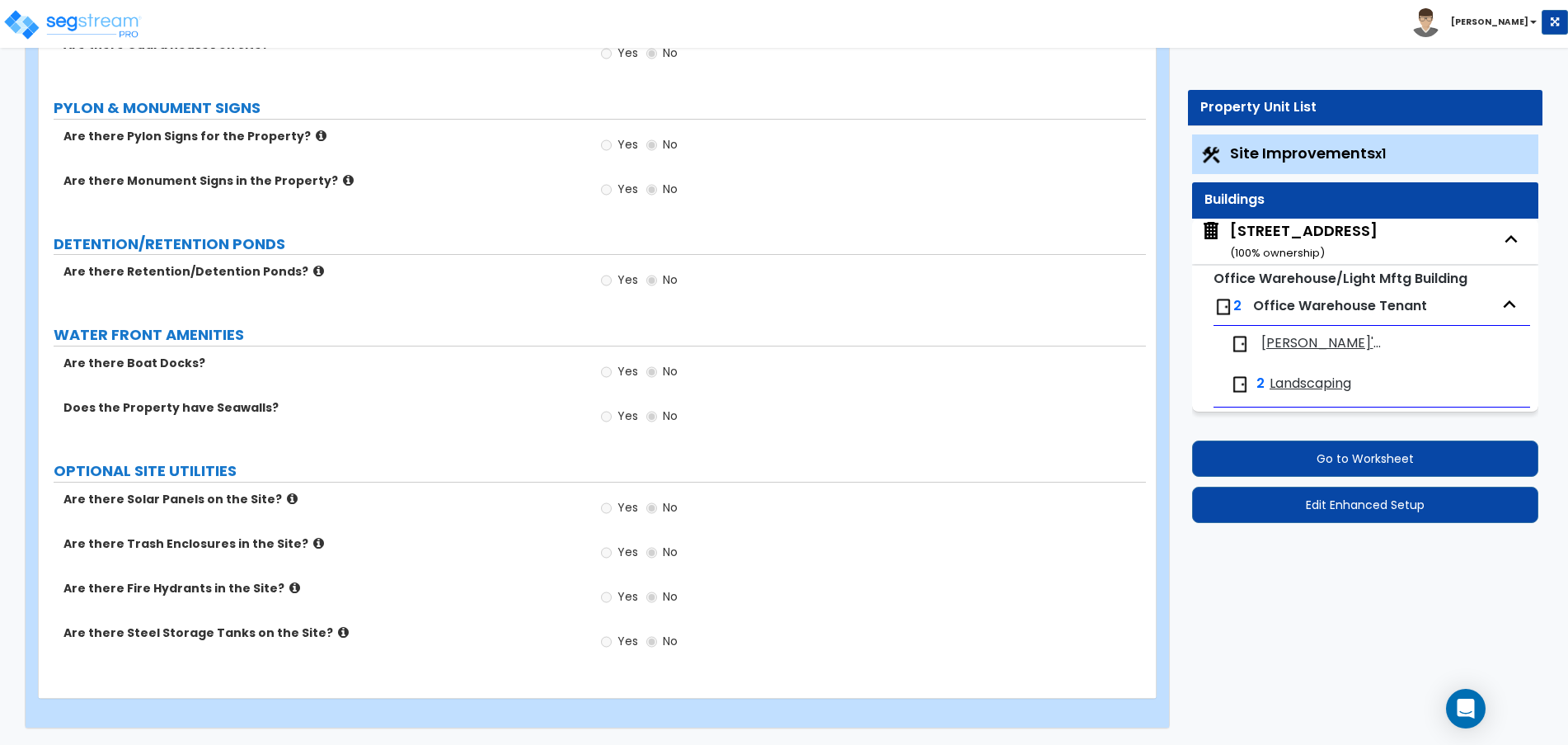
click at [1296, 234] on div "10-12 Industrial Parkway ( 100 % ownership)" at bounding box center [1304, 241] width 148 height 42
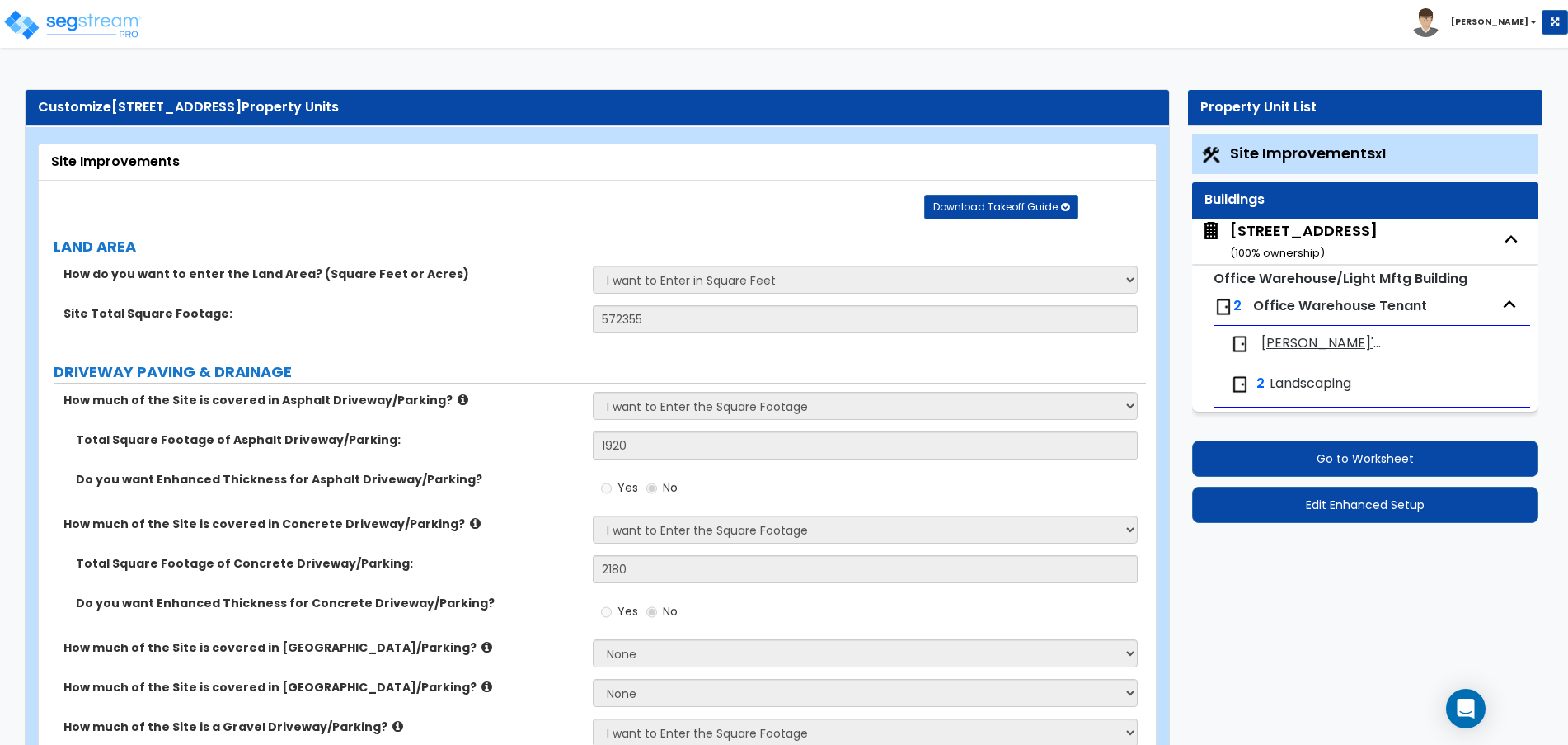
select select "6"
select select "2"
select select "6"
select select "3"
select select "1"
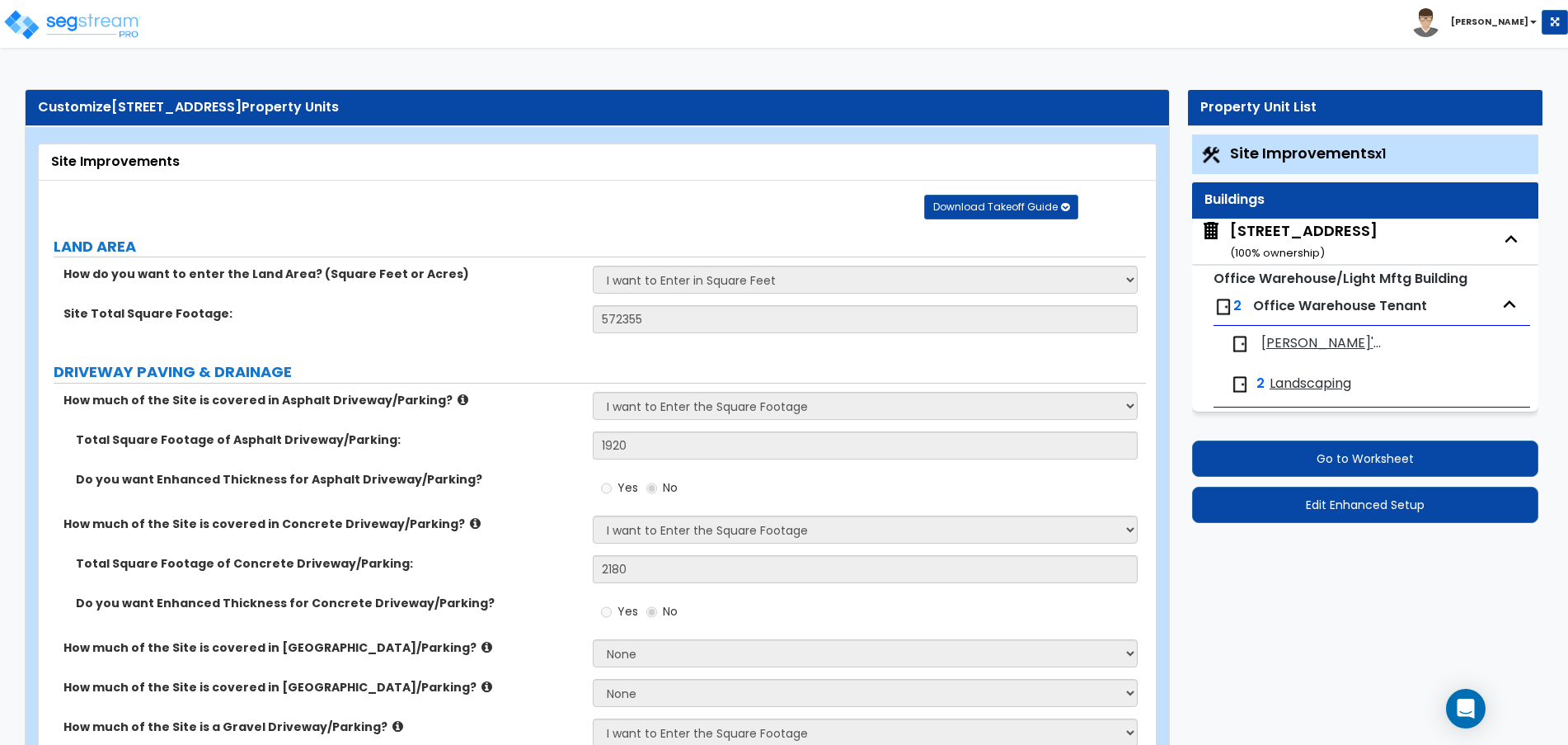
select select "4"
select select "2"
select select "1"
select select "3"
select select "2"
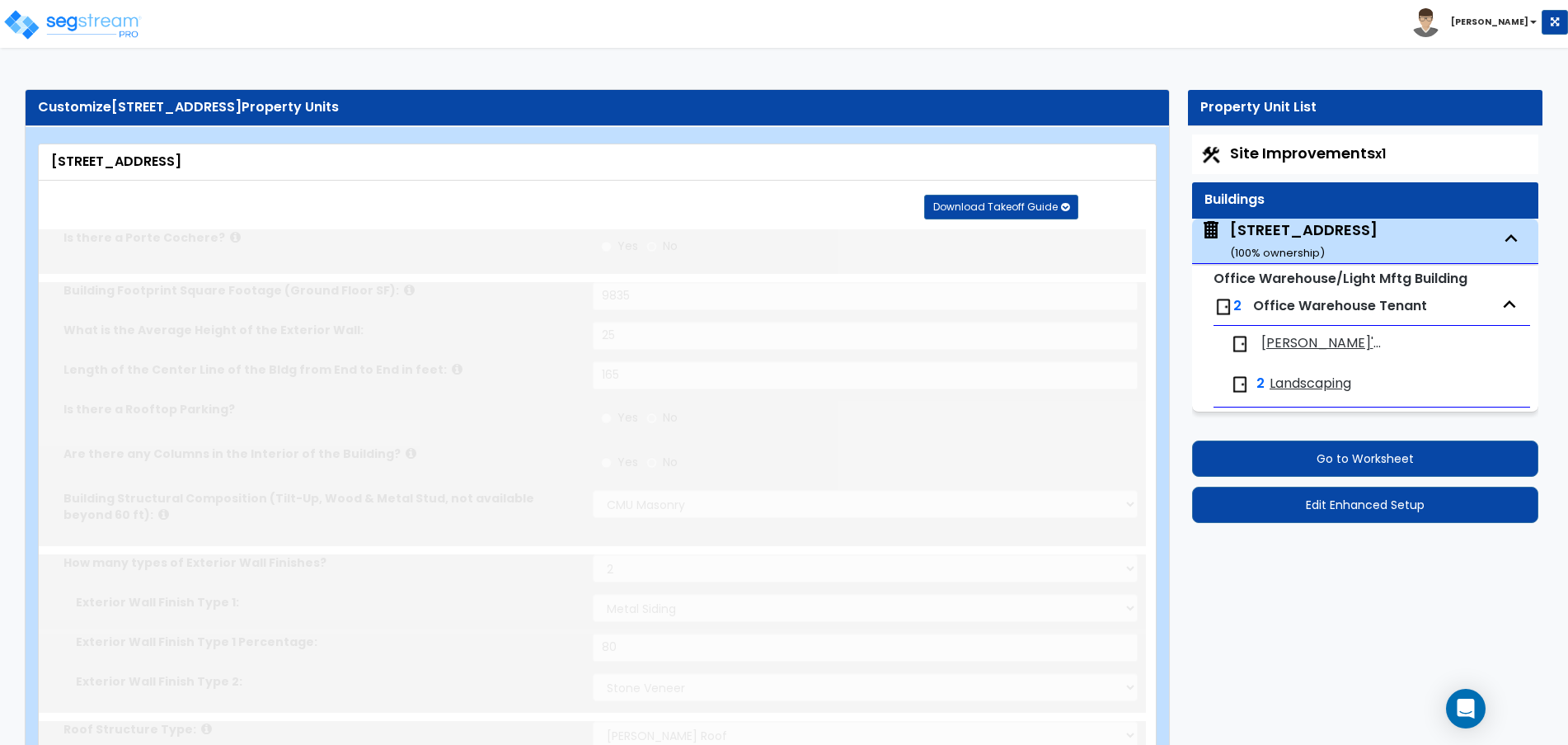
radio input "true"
select select "2"
type input "8"
type input "4"
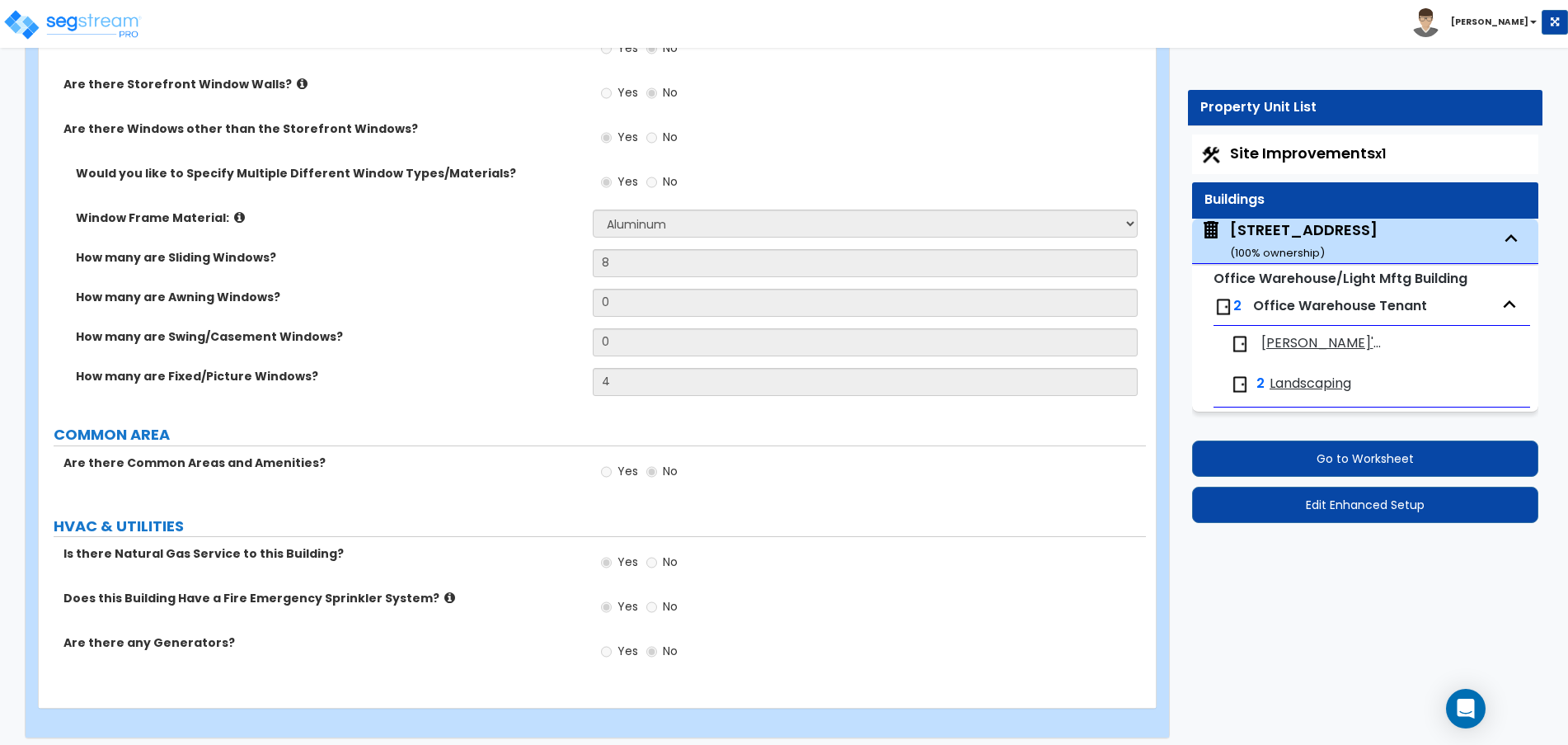
scroll to position [2568, 0]
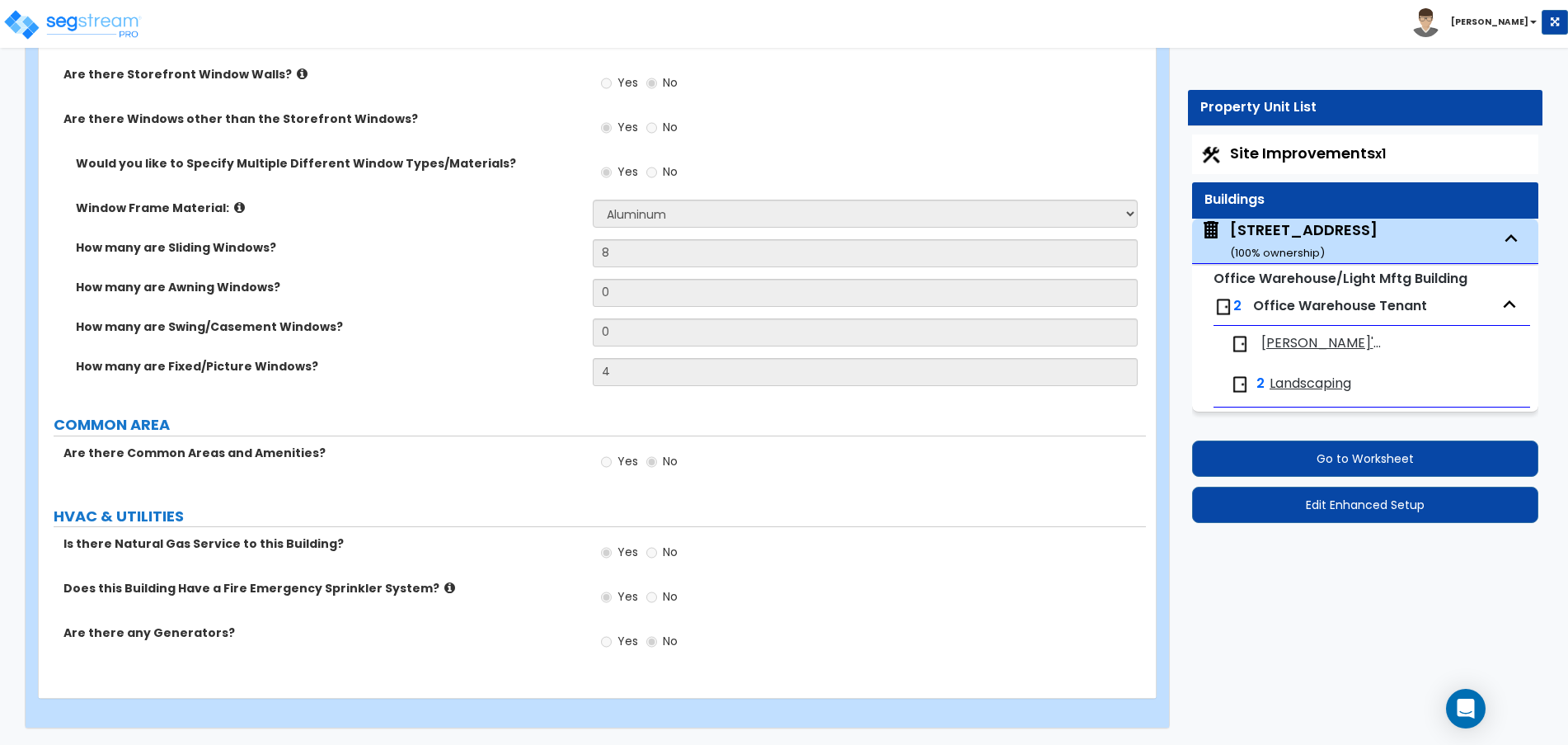
click at [1298, 342] on span "[PERSON_NAME]'s Towing" at bounding box center [1323, 344] width 125 height 19
select select "2"
select select "1"
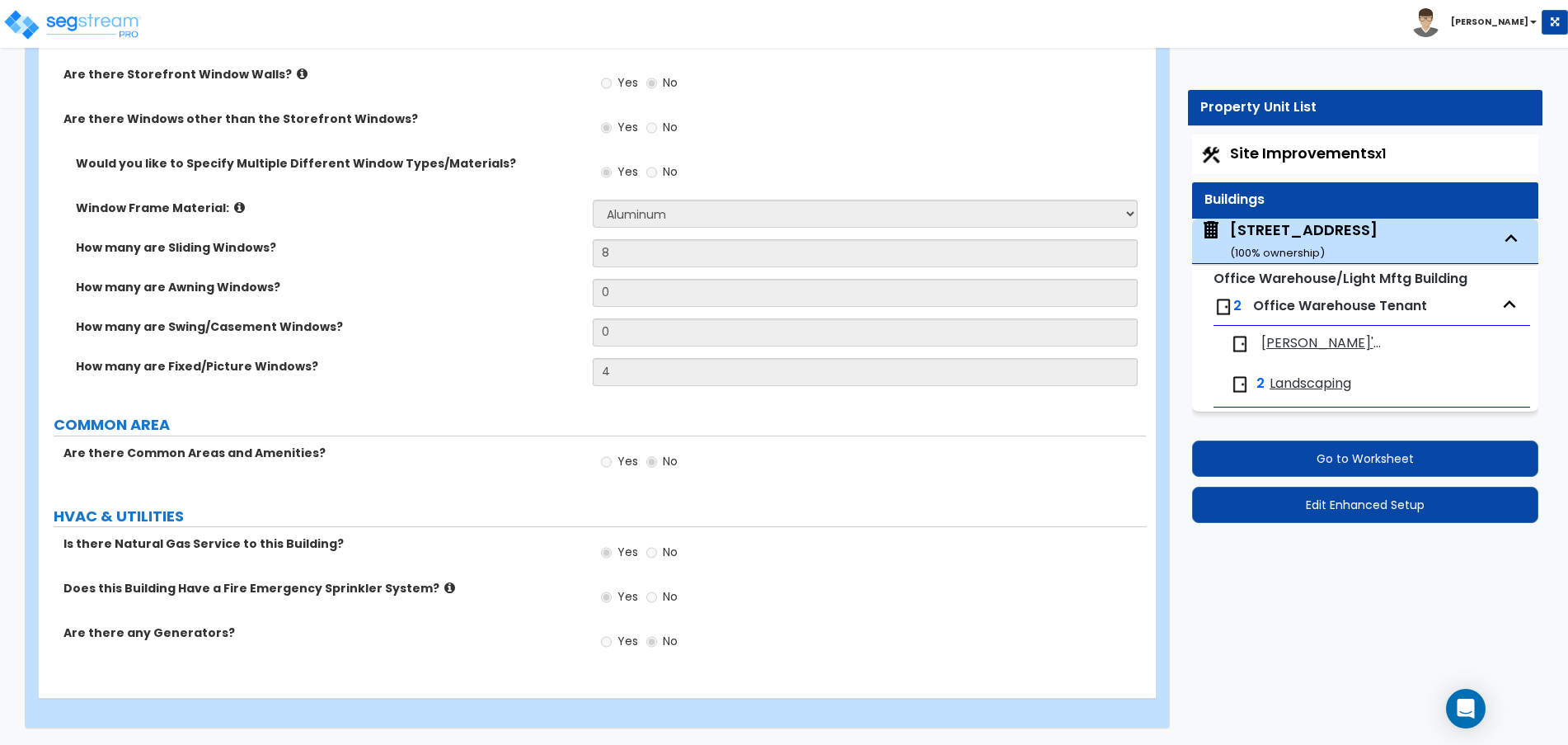
select select "1"
select select "2"
select select "1"
select select "4"
select select "1"
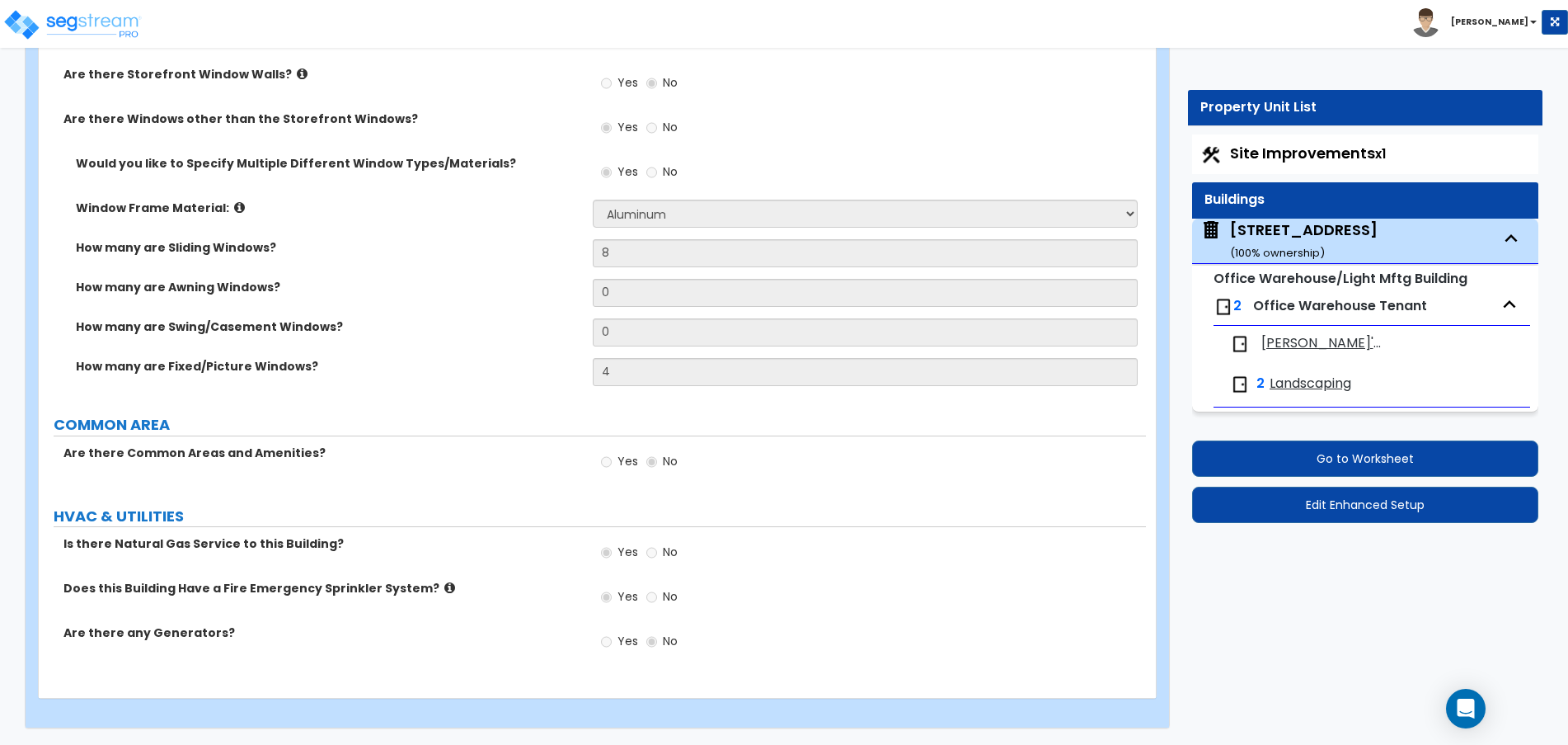
select select "4"
select select "2"
select select "5"
select select "1"
select select "3"
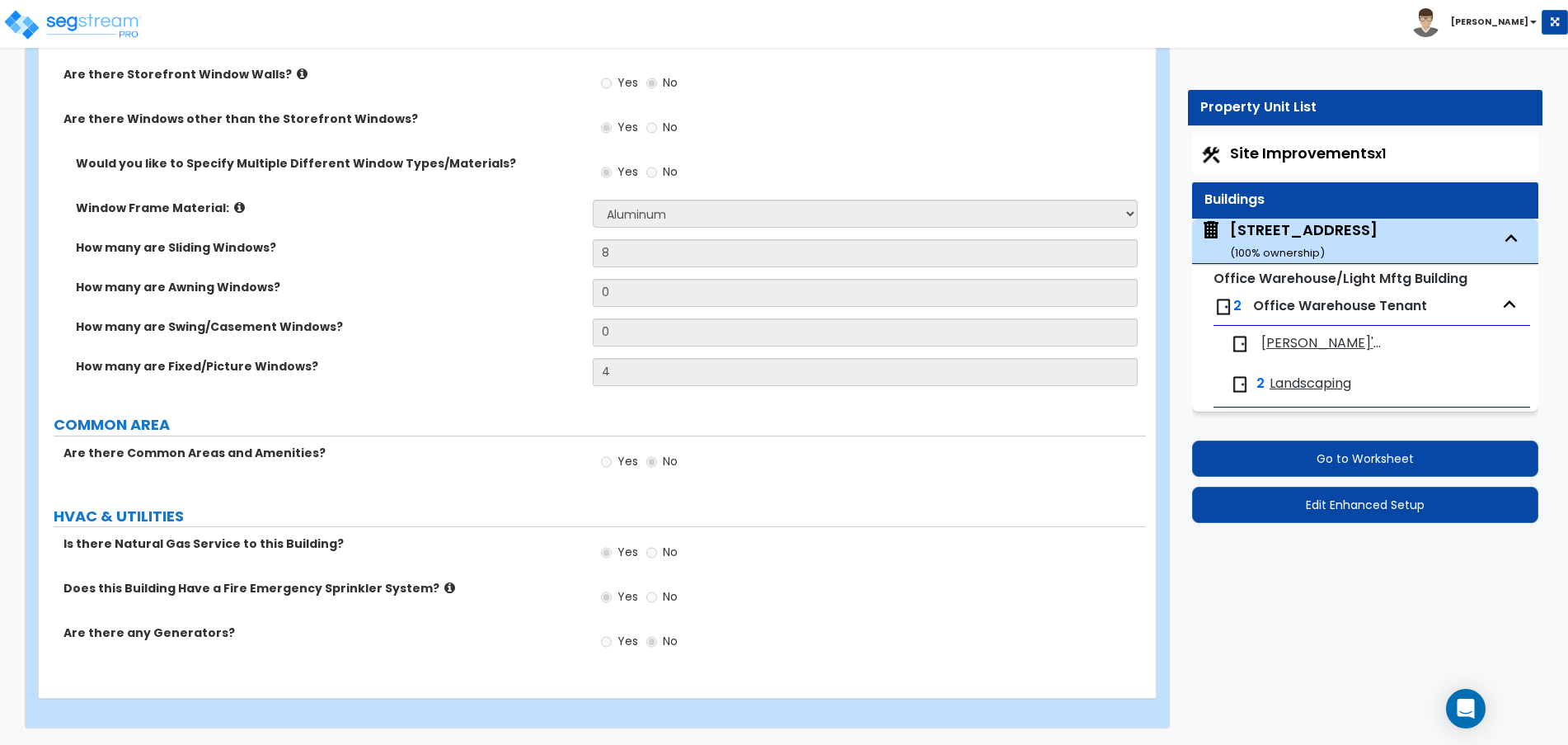
select select "2"
select select "3"
select select "1"
select select "2"
select select "1"
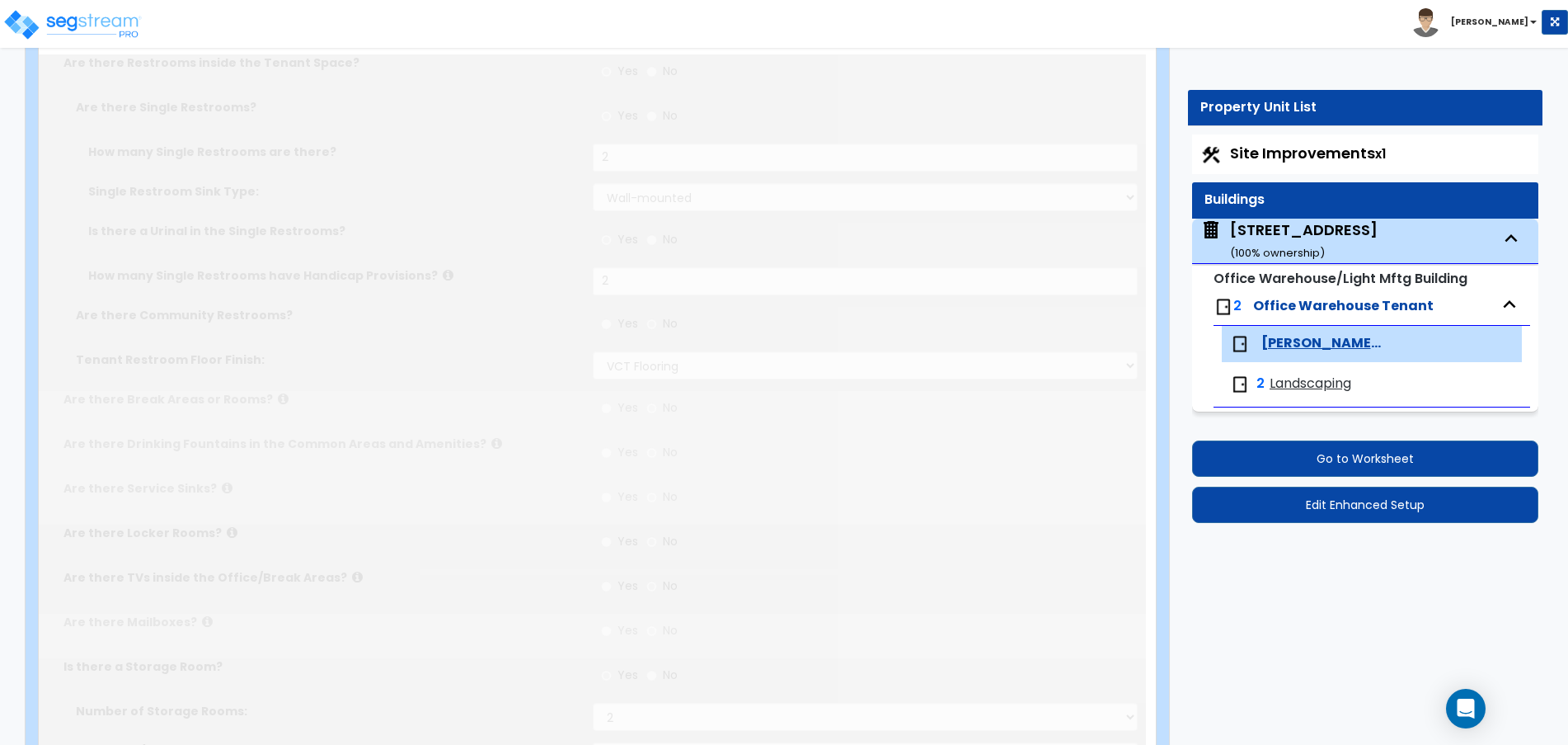
type input "1"
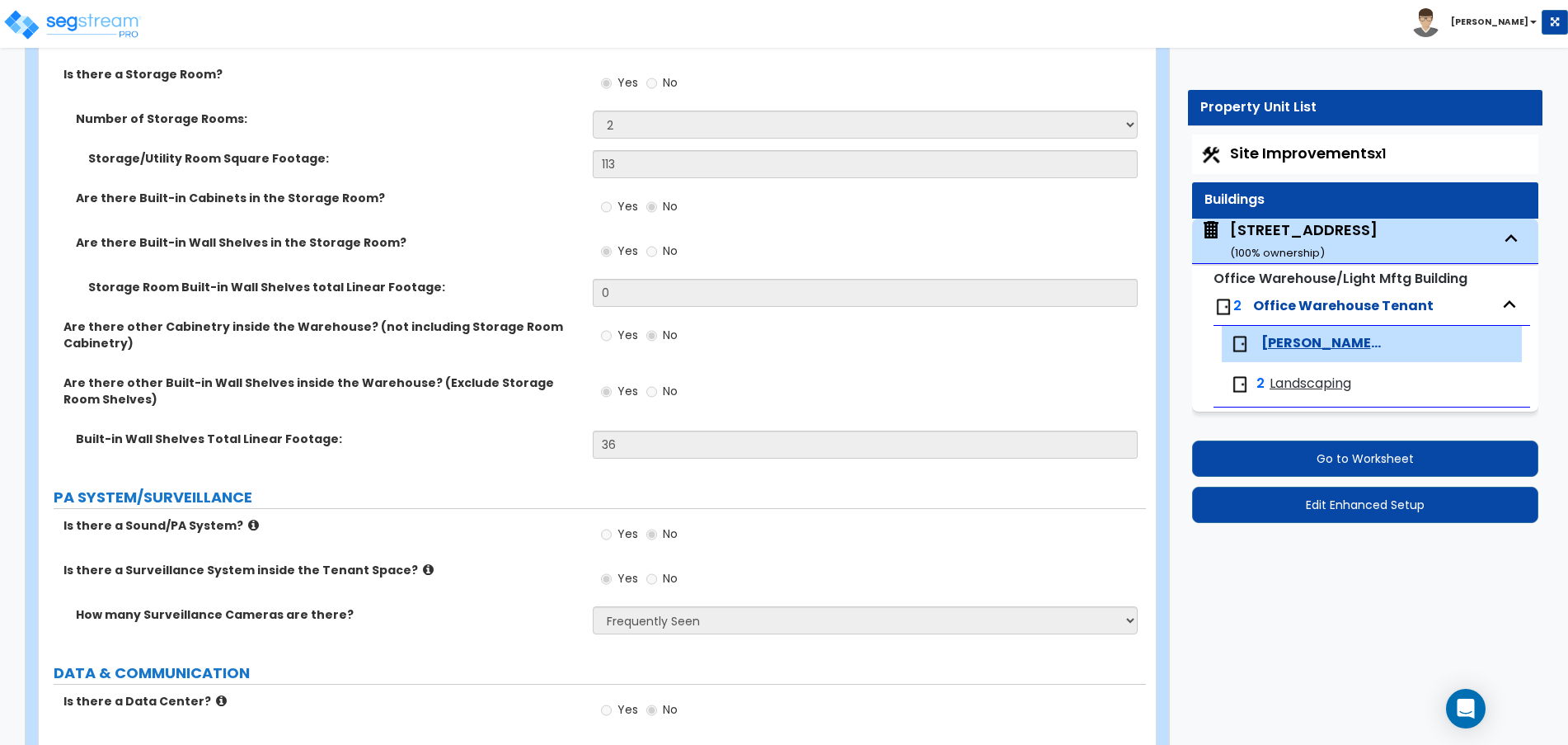
scroll to position [3471, 0]
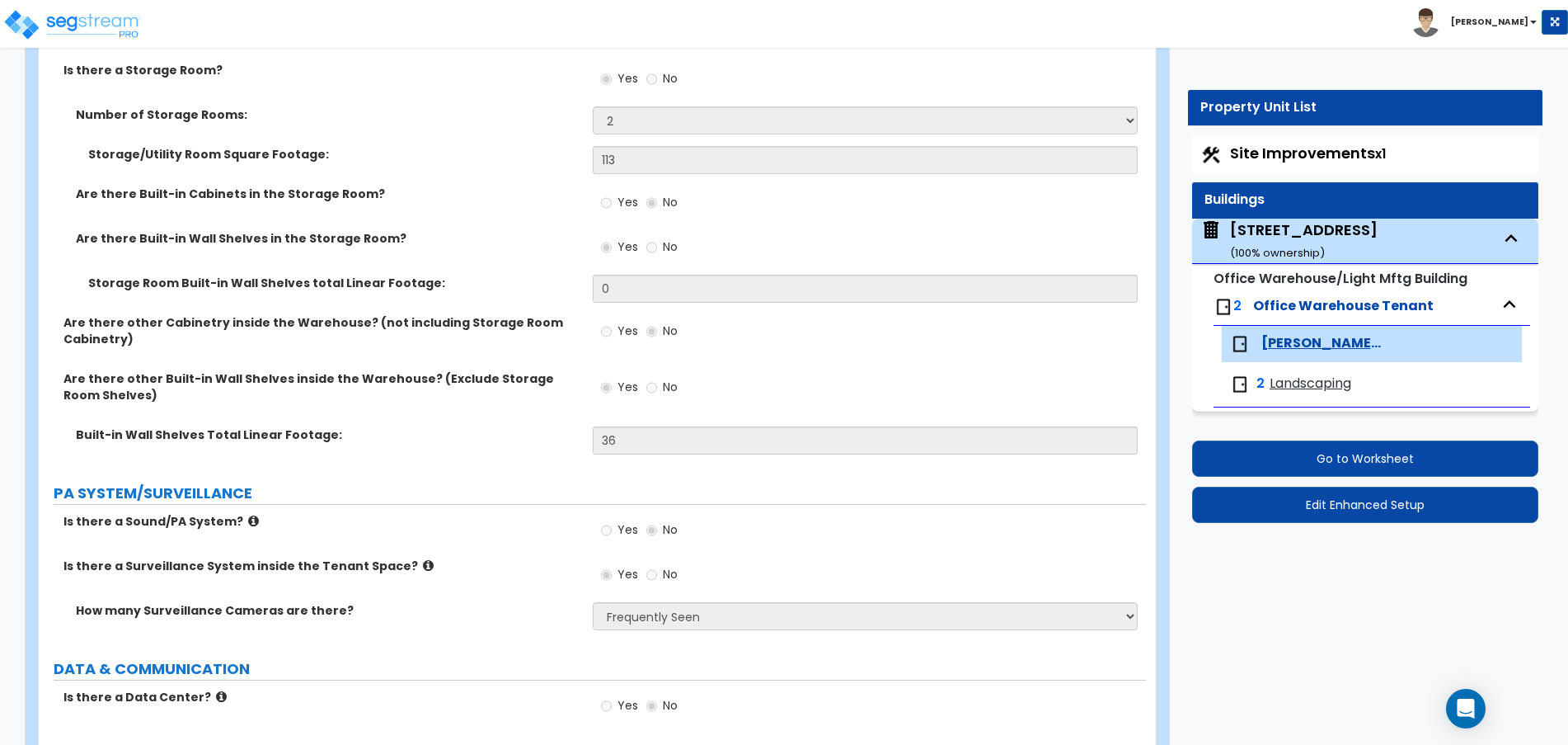
click at [899, 423] on div "Are there other Built-in Wall Shelves inside the Warehouse? (Exclude Storage Ro…" at bounding box center [592, 398] width 1107 height 56
click at [1300, 516] on button "Edit Enhanced Setup" at bounding box center [1366, 505] width 347 height 36
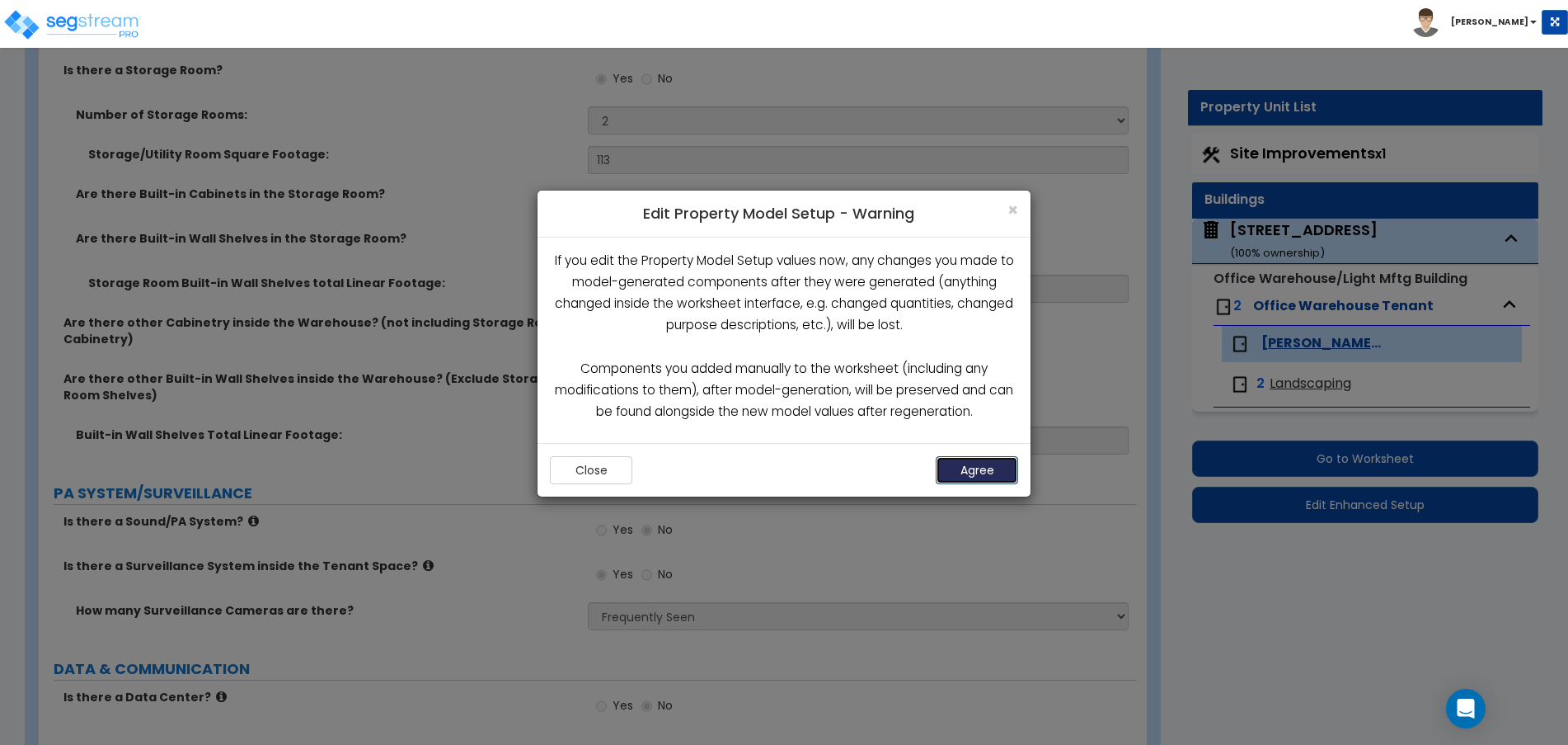
click at [974, 468] on button "Agree" at bounding box center [977, 469] width 83 height 28
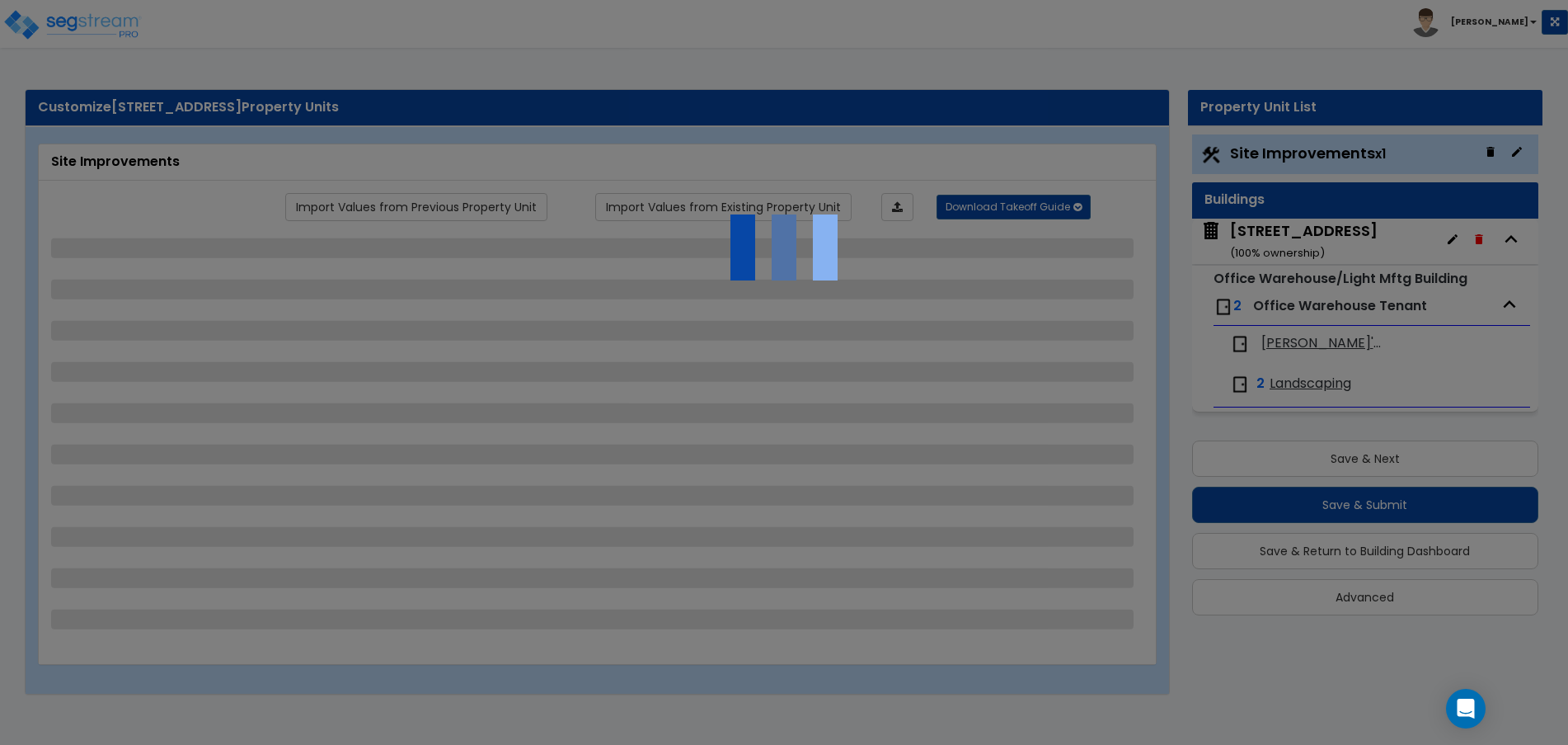
click at [1272, 348] on div at bounding box center [784, 372] width 1568 height 745
select select "2"
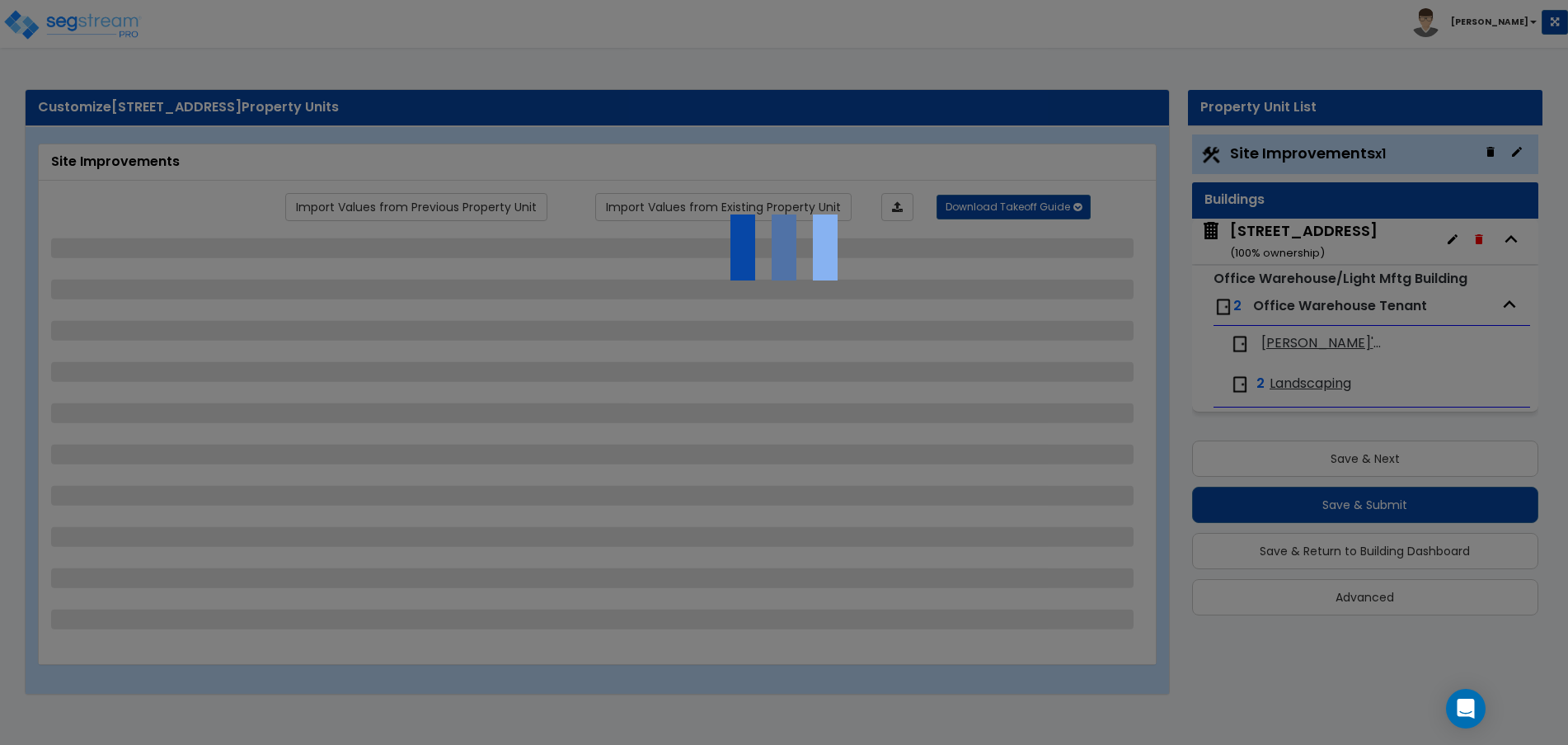
select select "1"
select select "4"
select select "1"
select select "2"
select select "1"
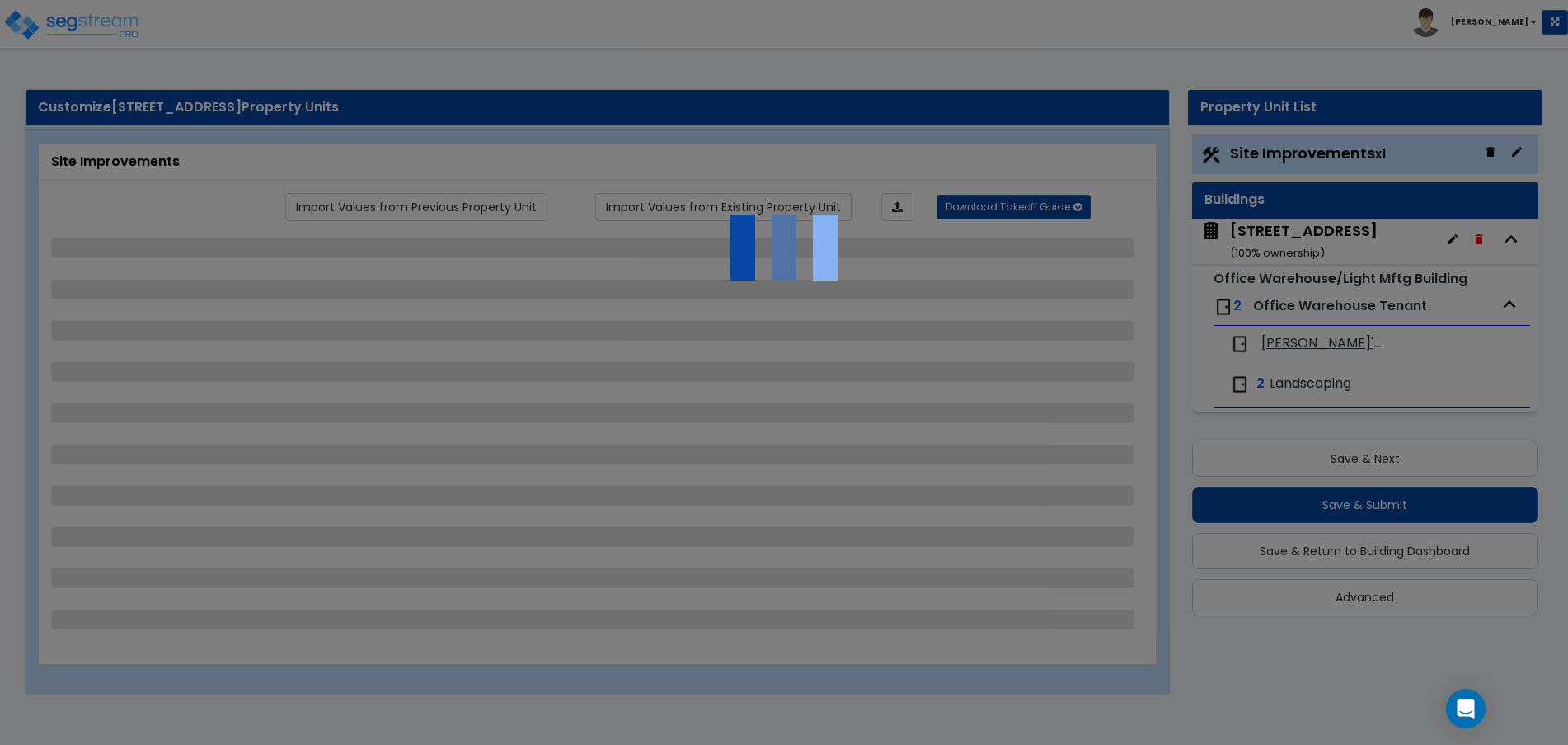
select select "1"
select select "2"
select select "4"
select select "2"
select select "3"
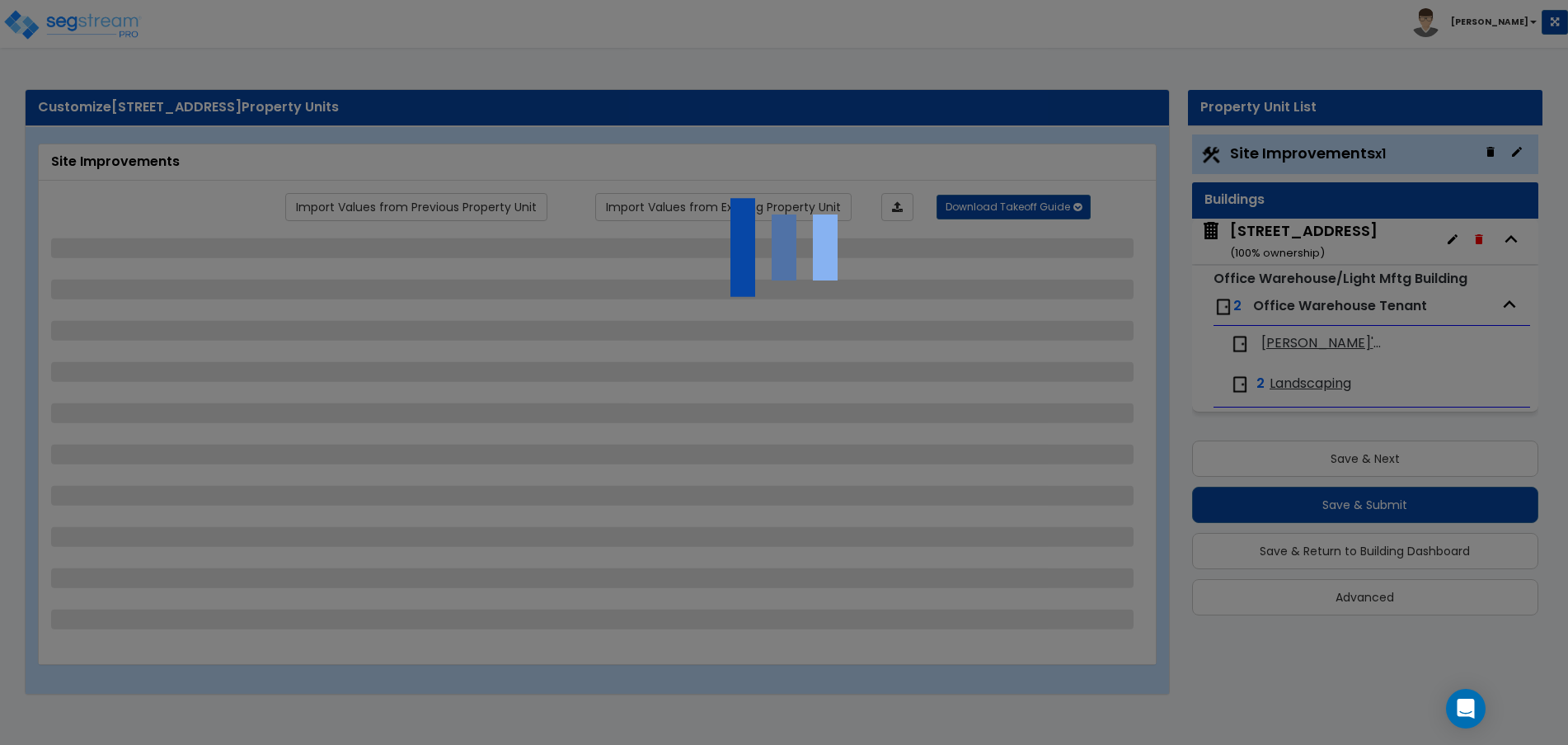
select select "3"
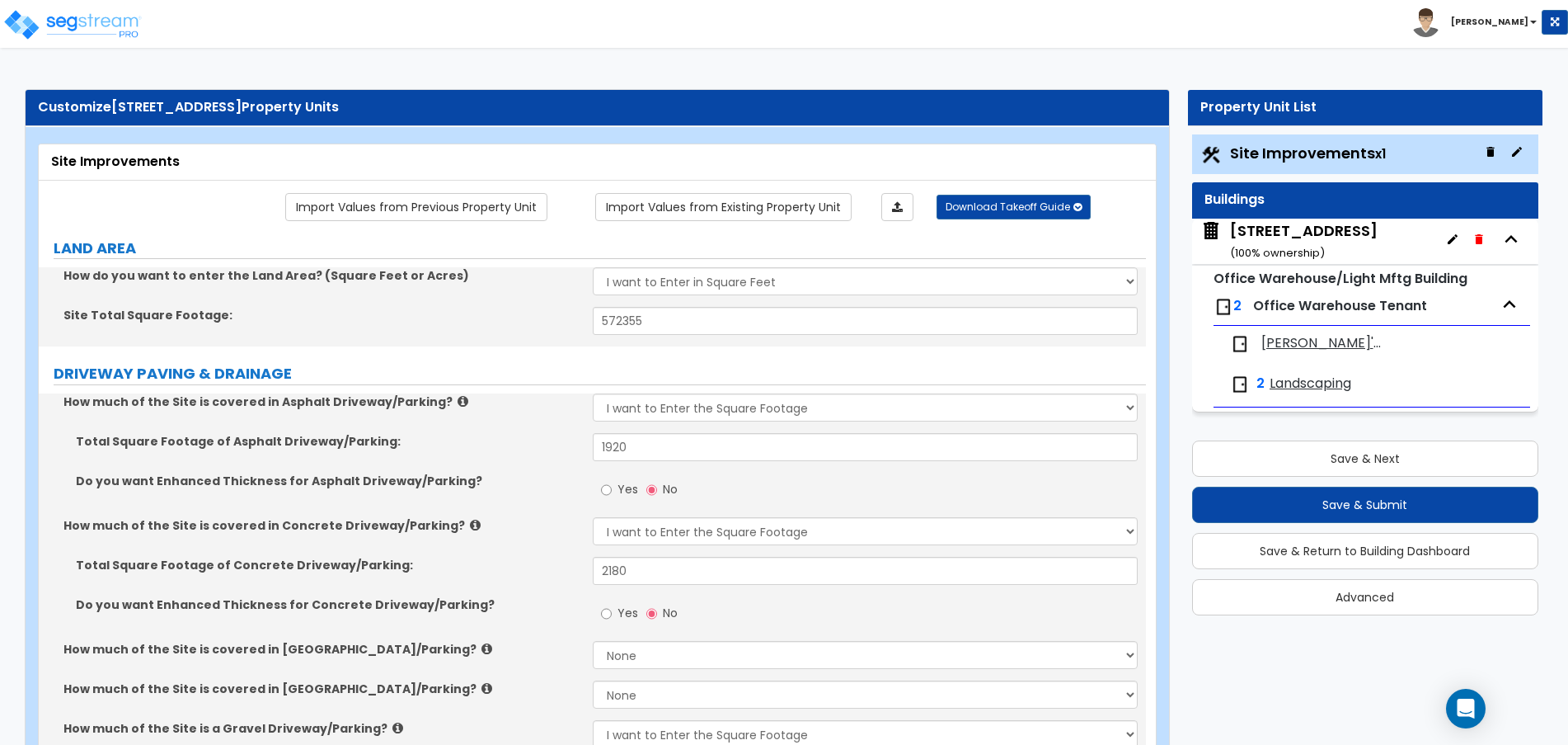
click at [1280, 346] on span "[PERSON_NAME]'s Towing" at bounding box center [1323, 344] width 125 height 19
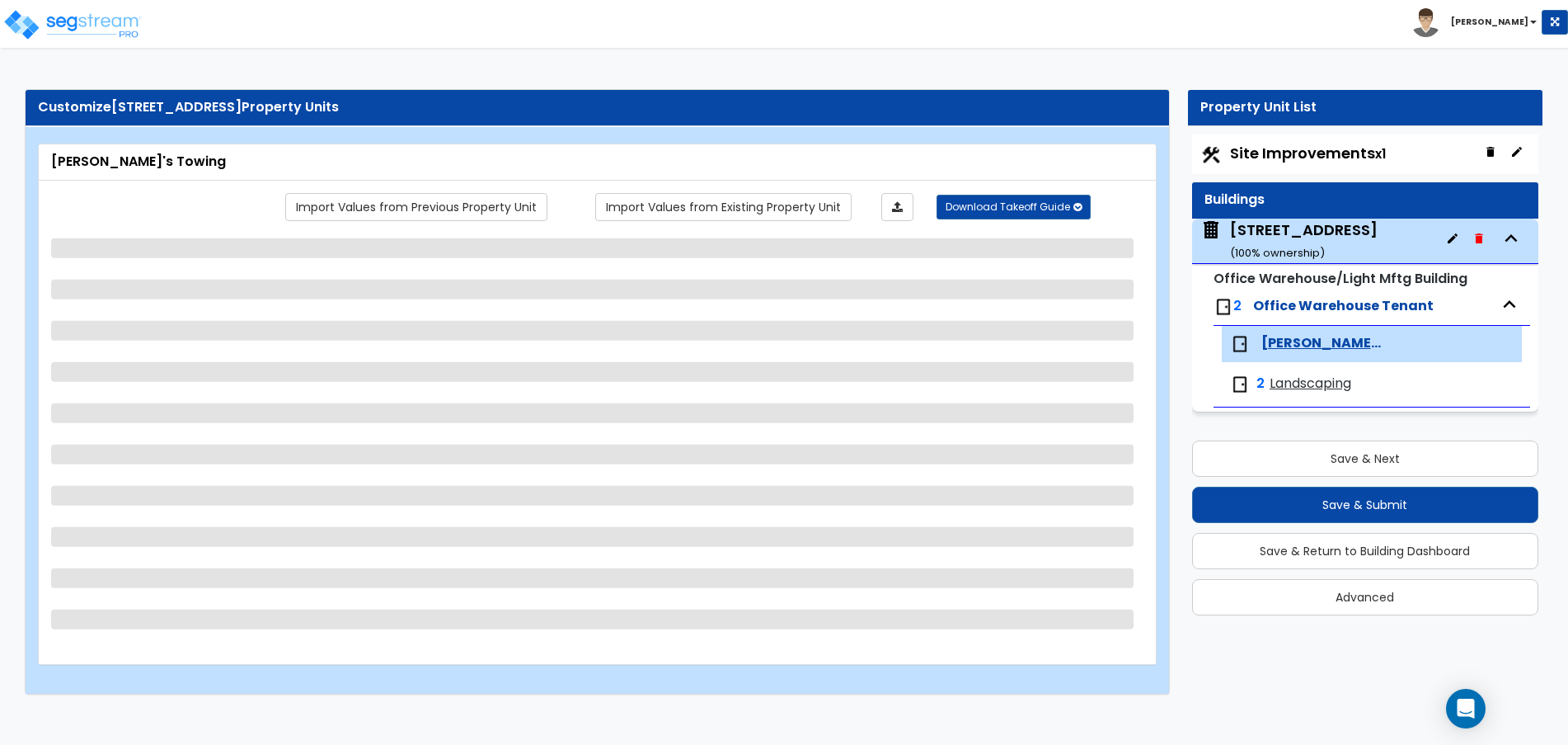
select select "2"
select select "1"
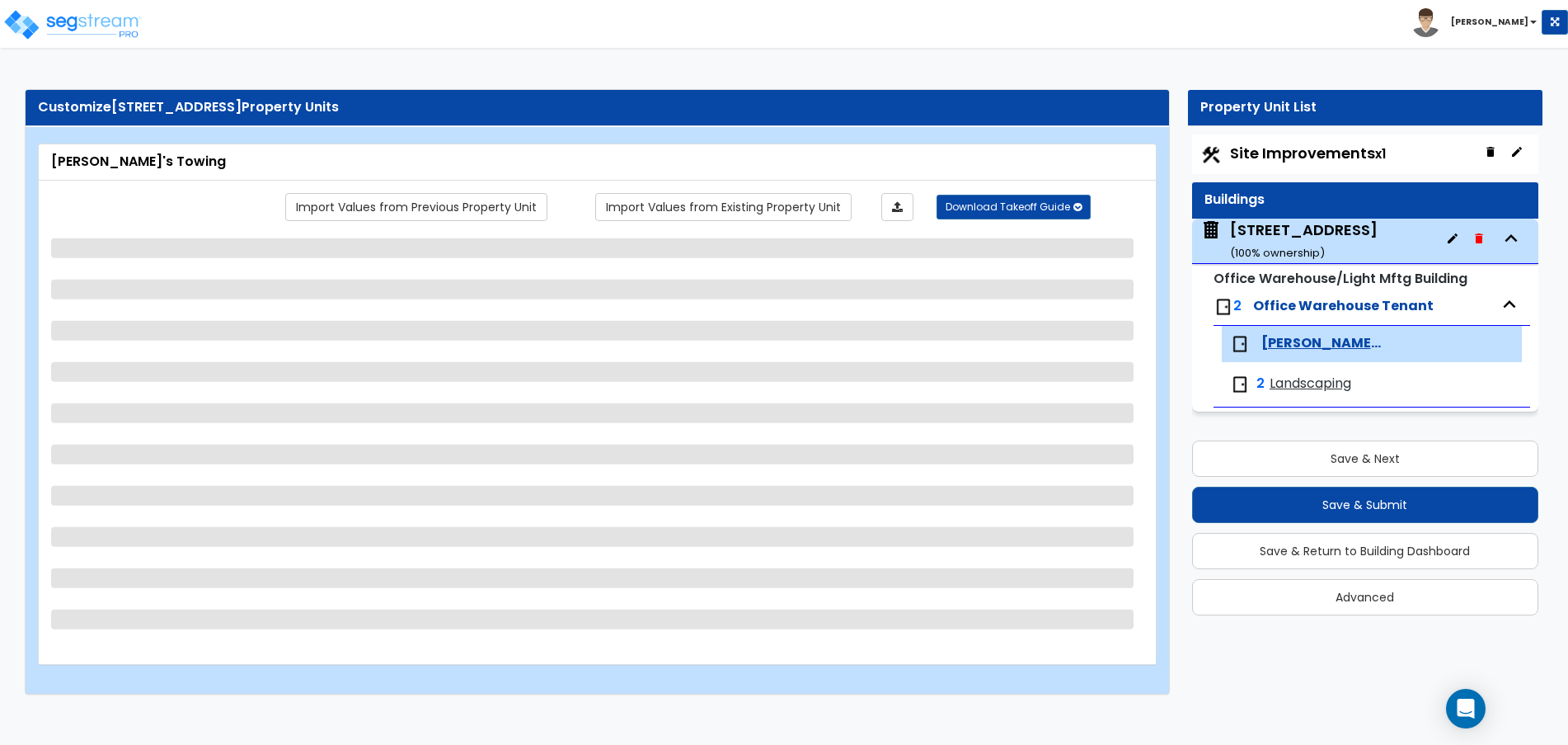
select select "2"
select select "1"
select select "4"
select select "1"
select select "4"
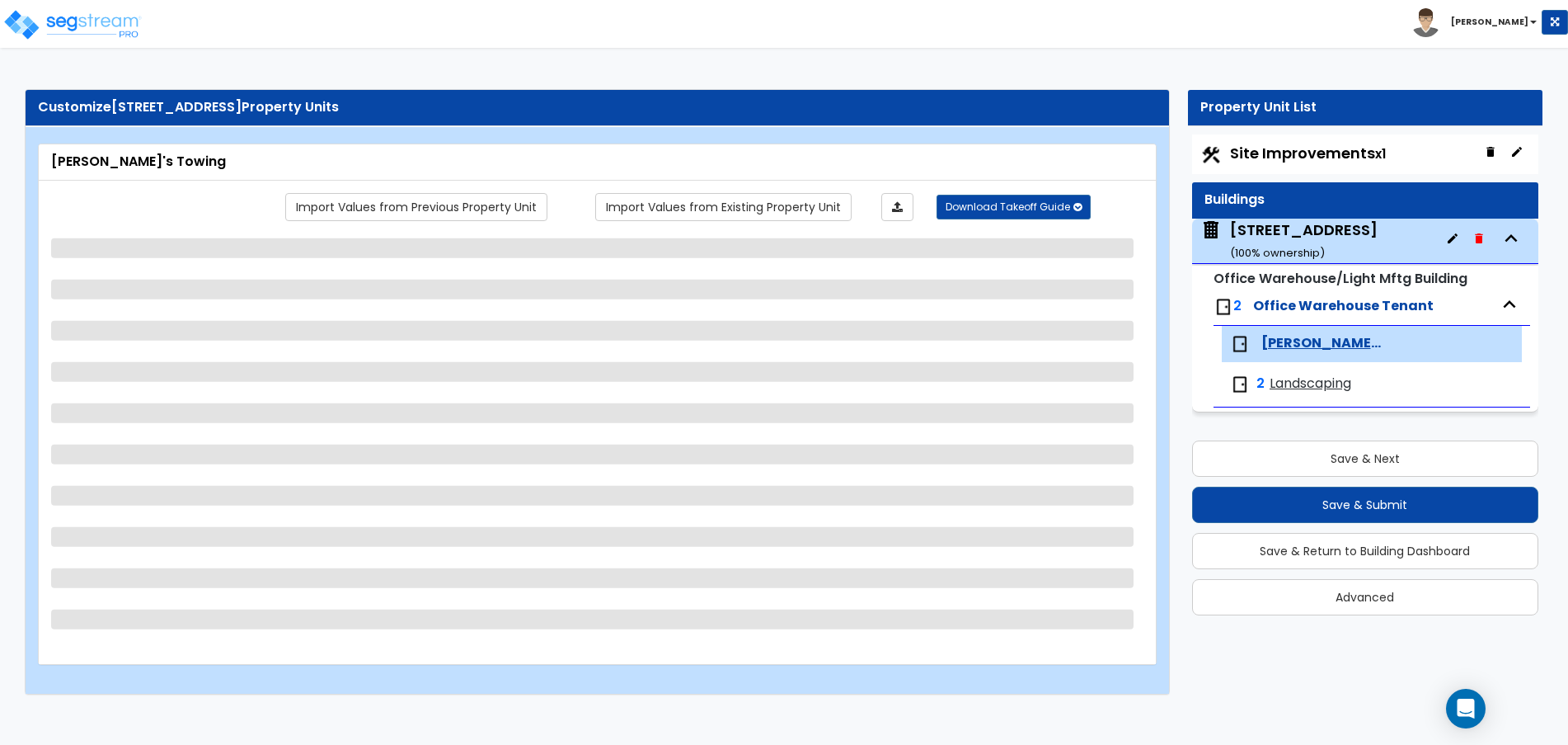
select select "2"
select select "5"
select select "1"
select select "3"
select select "2"
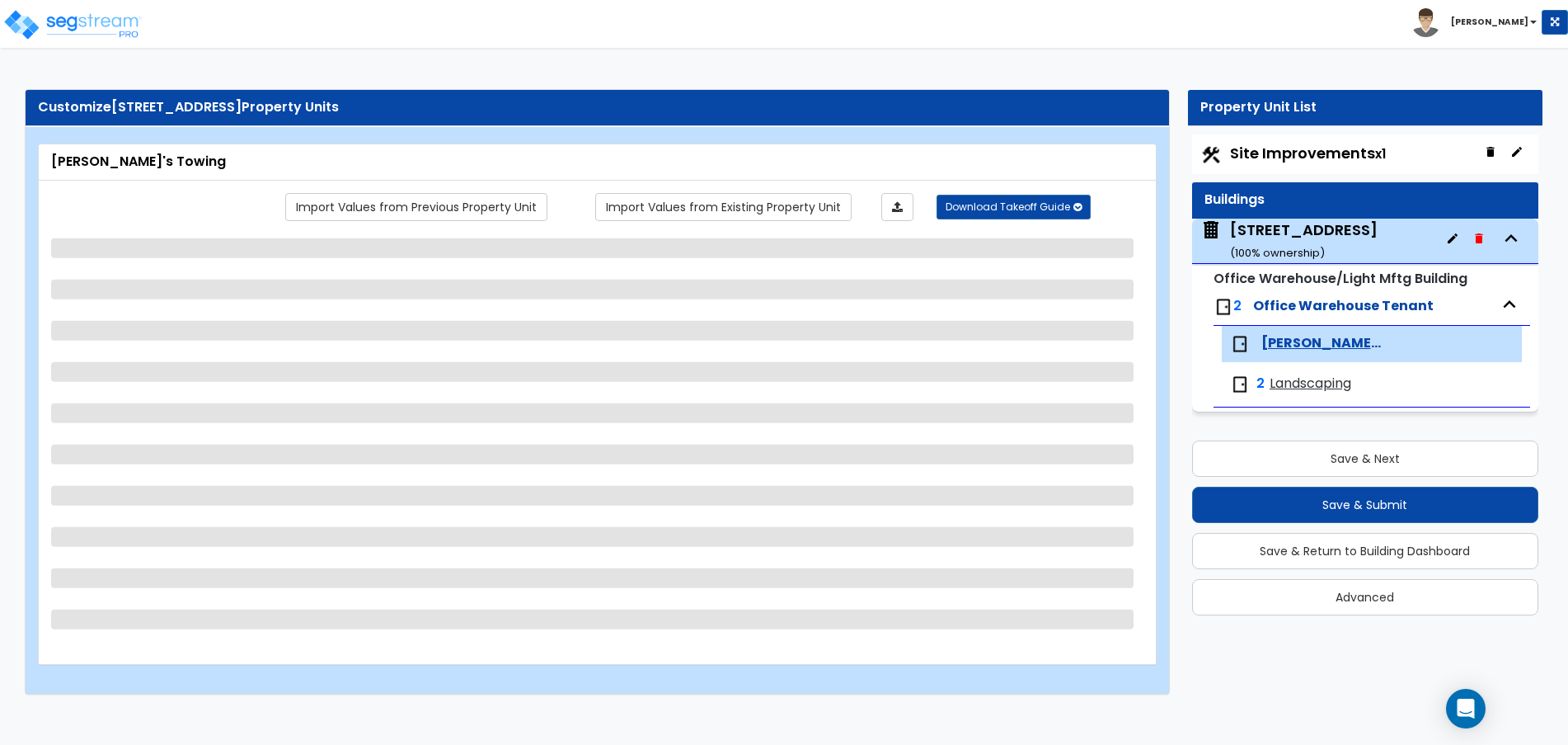
select select "3"
select select "1"
select select "2"
select select "1"
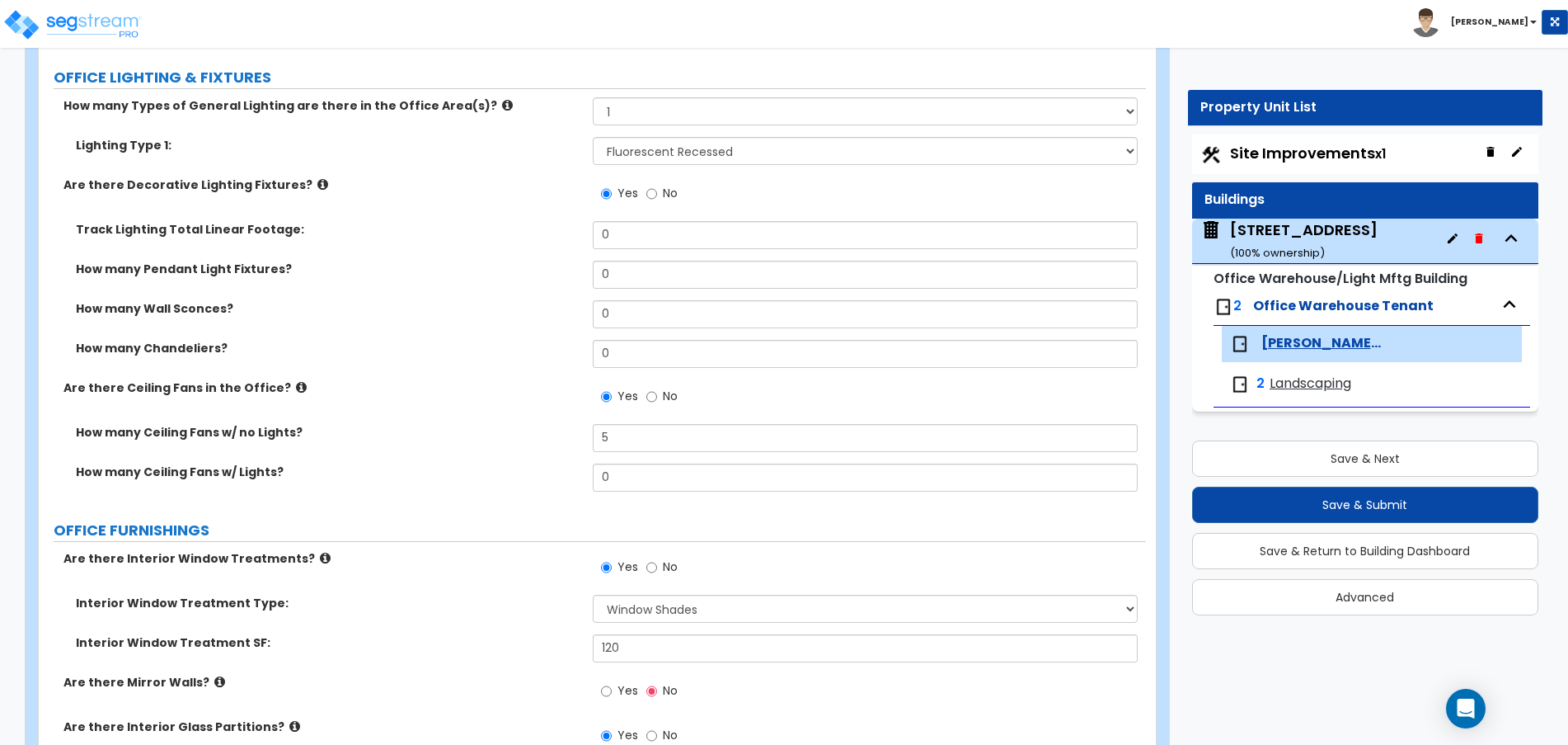
scroll to position [1821, 0]
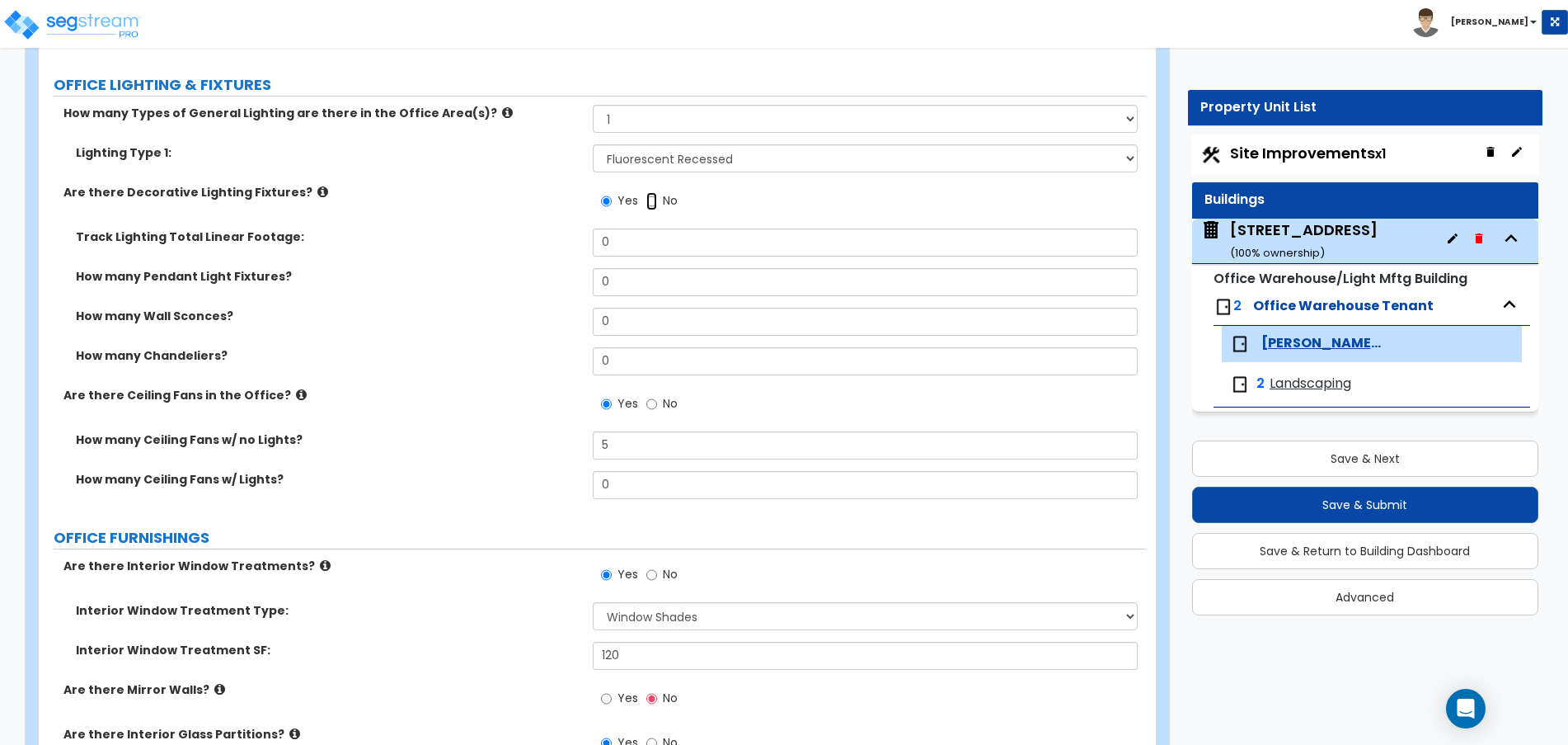
click at [652, 205] on input "No" at bounding box center [651, 201] width 11 height 18
radio input "false"
radio input "true"
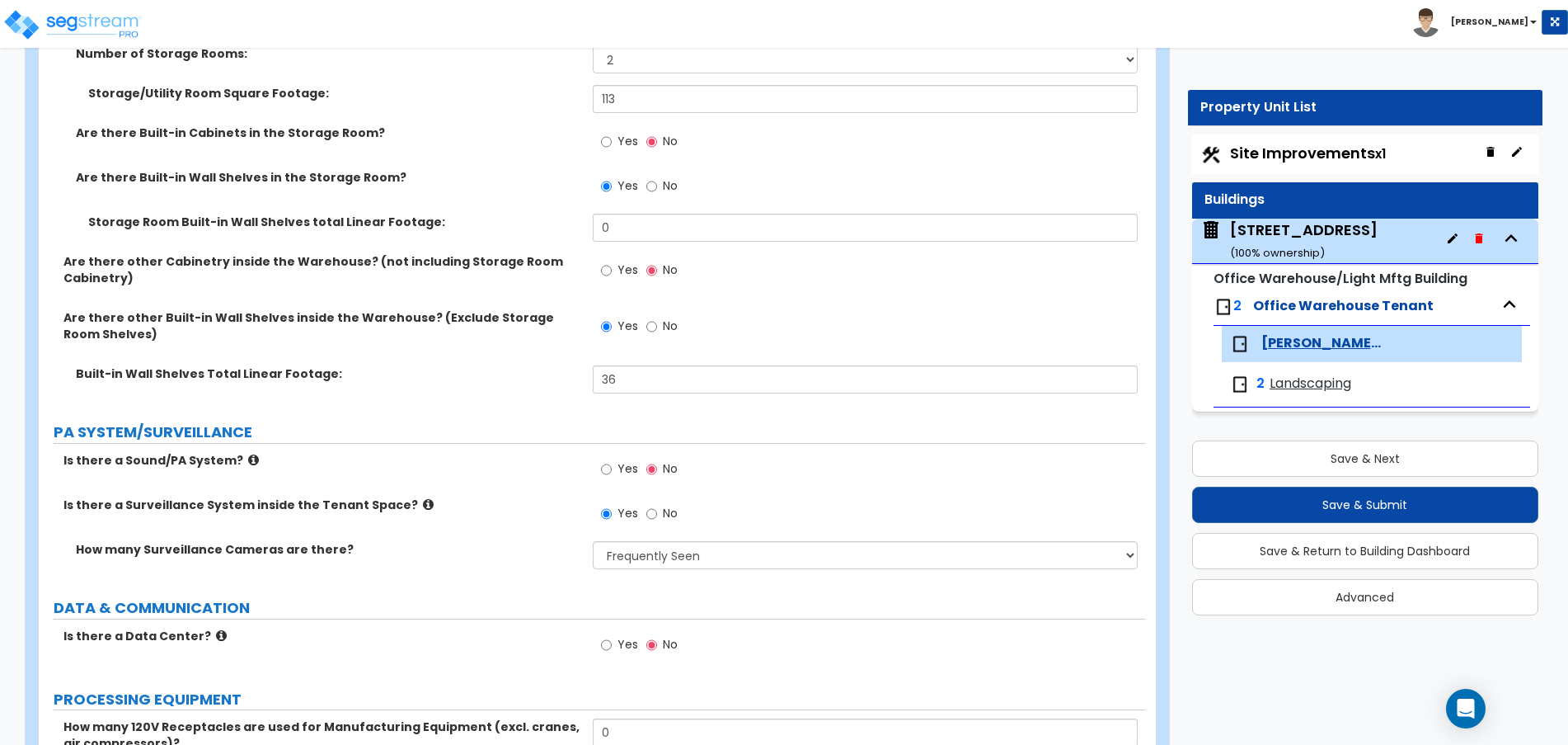
scroll to position [3376, 0]
click at [633, 225] on input "0" at bounding box center [866, 227] width 546 height 28
type input "1"
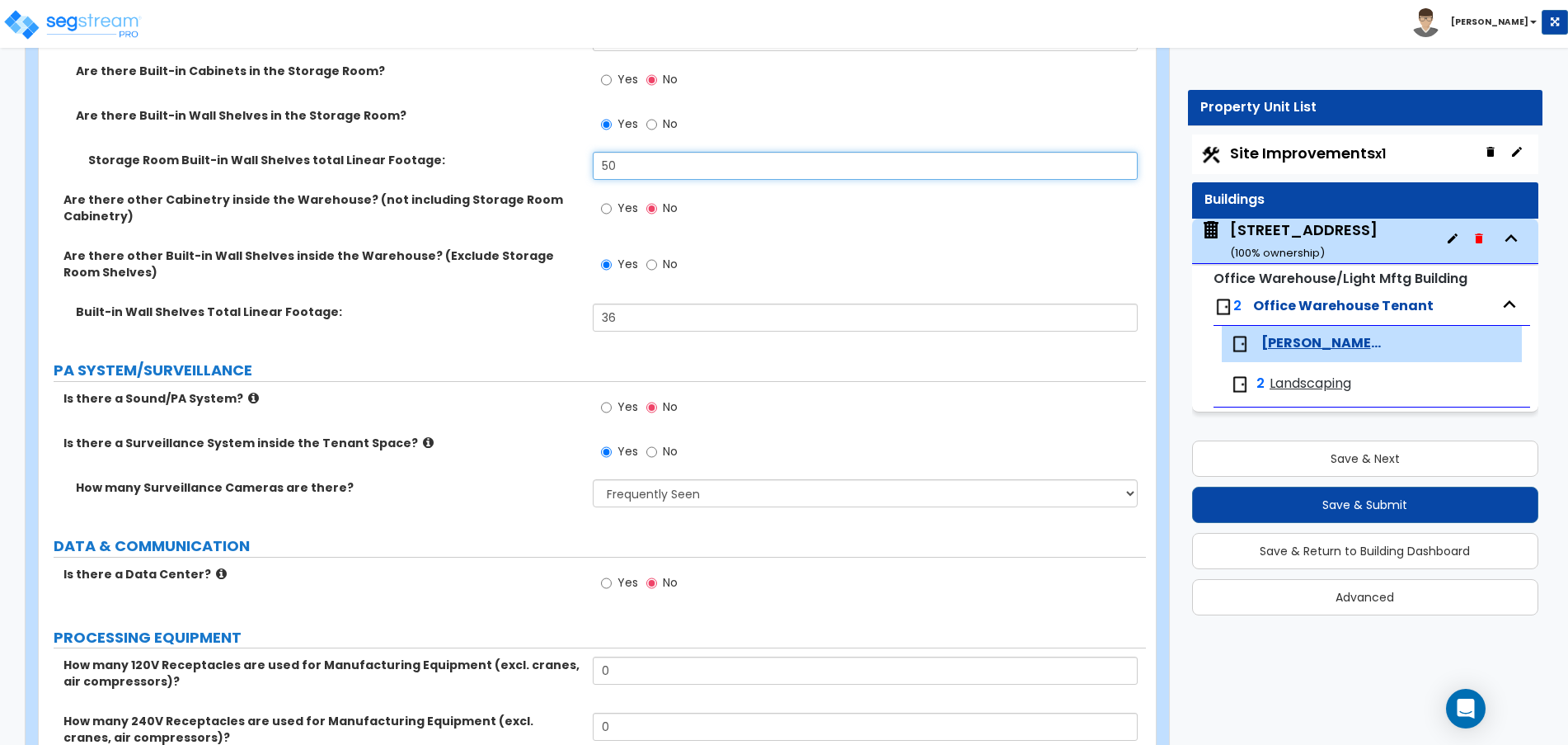
scroll to position [3437, 0]
type input "50"
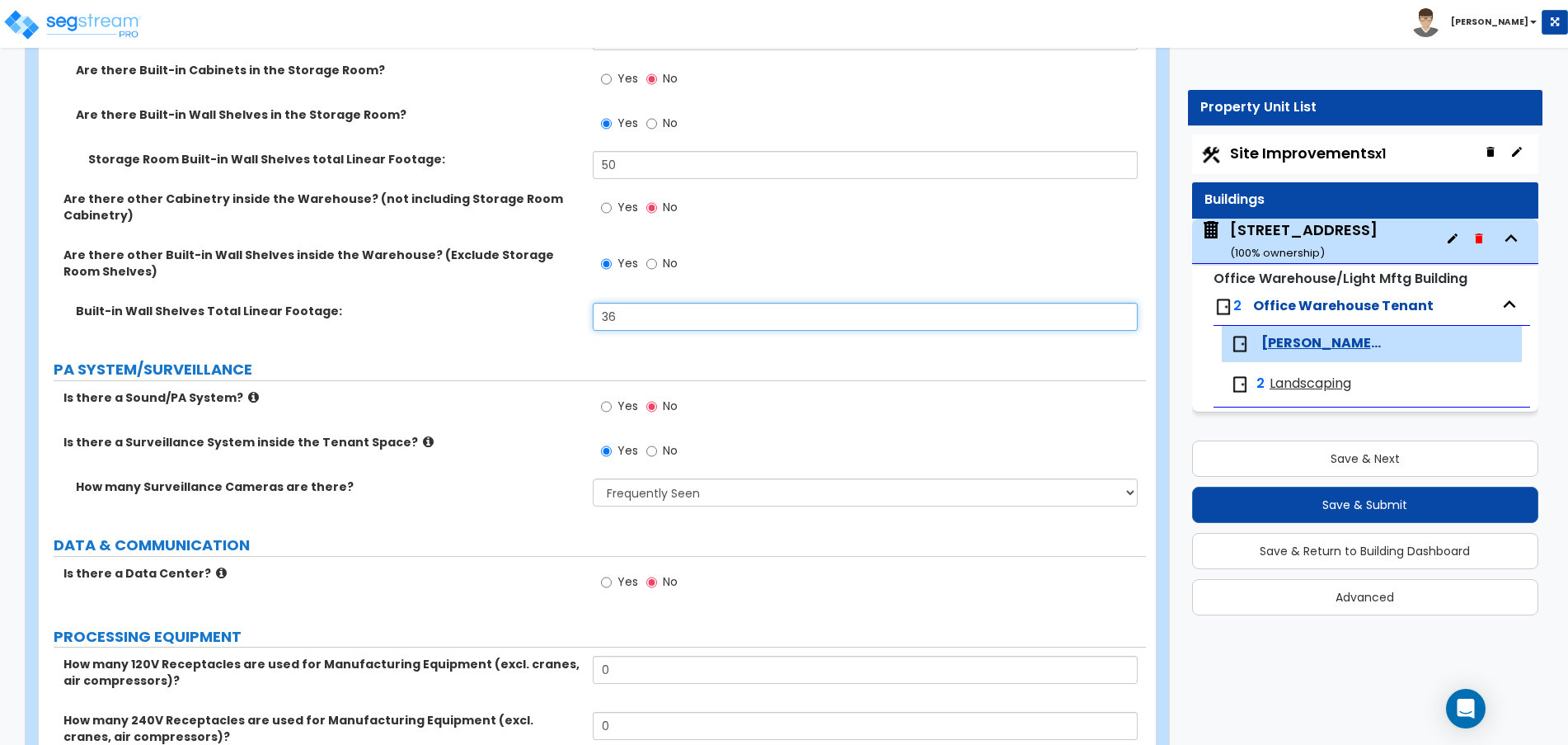
click at [634, 319] on input "36" at bounding box center [866, 316] width 546 height 28
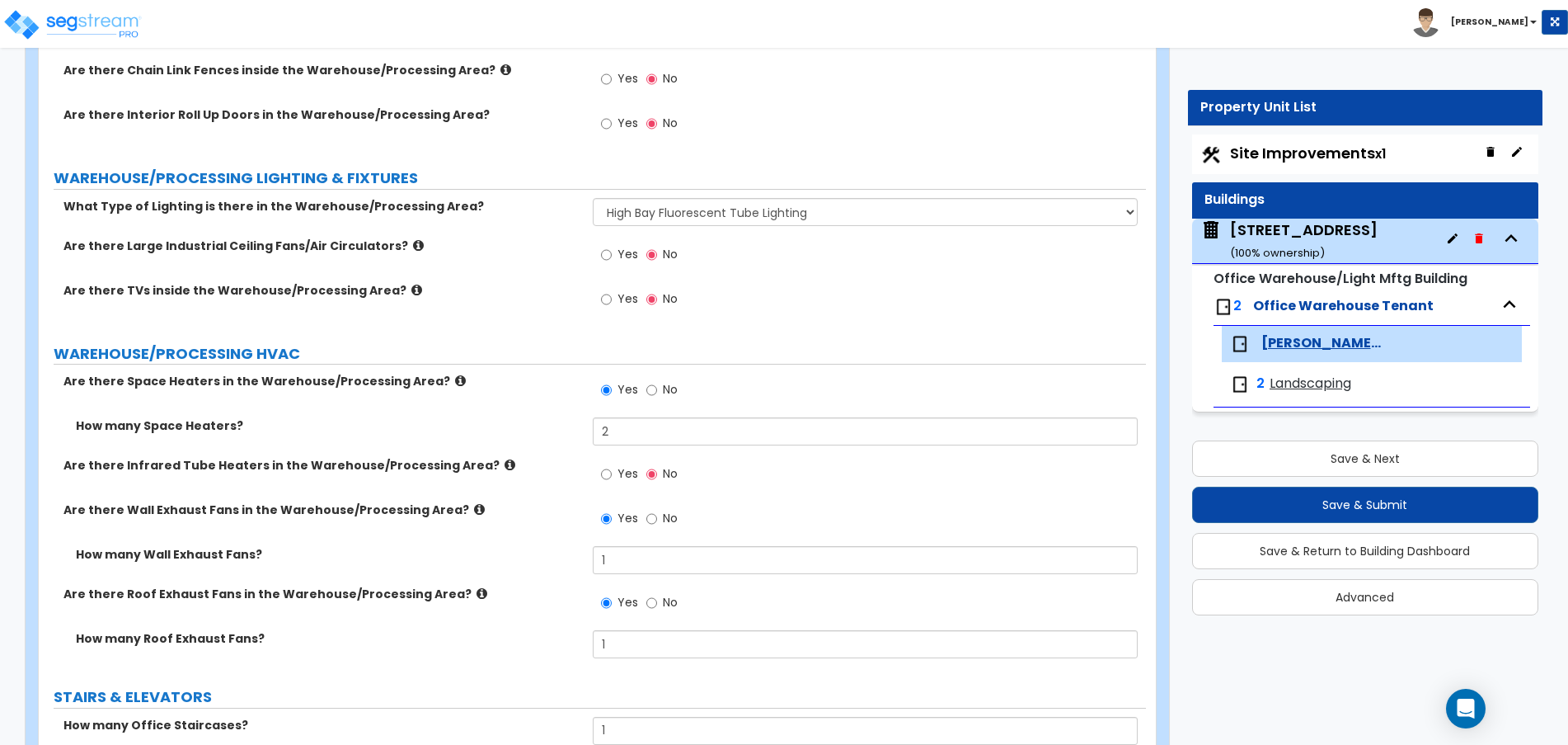
scroll to position [5525, 0]
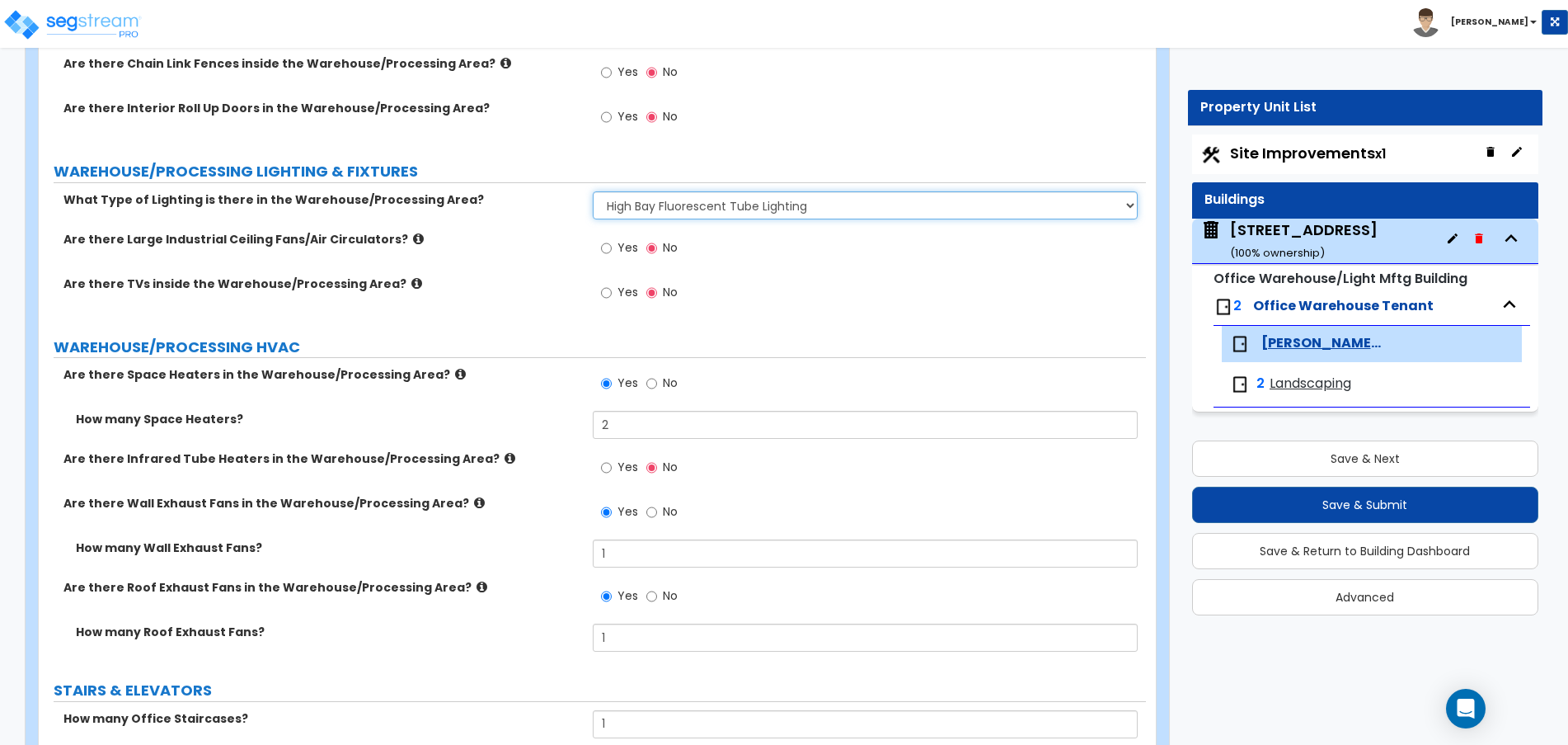
click at [629, 191] on select "Please Choose One High Bay Round Fixtures High Bay Fluorescent Tube Lighting Hi…" at bounding box center [866, 204] width 546 height 28
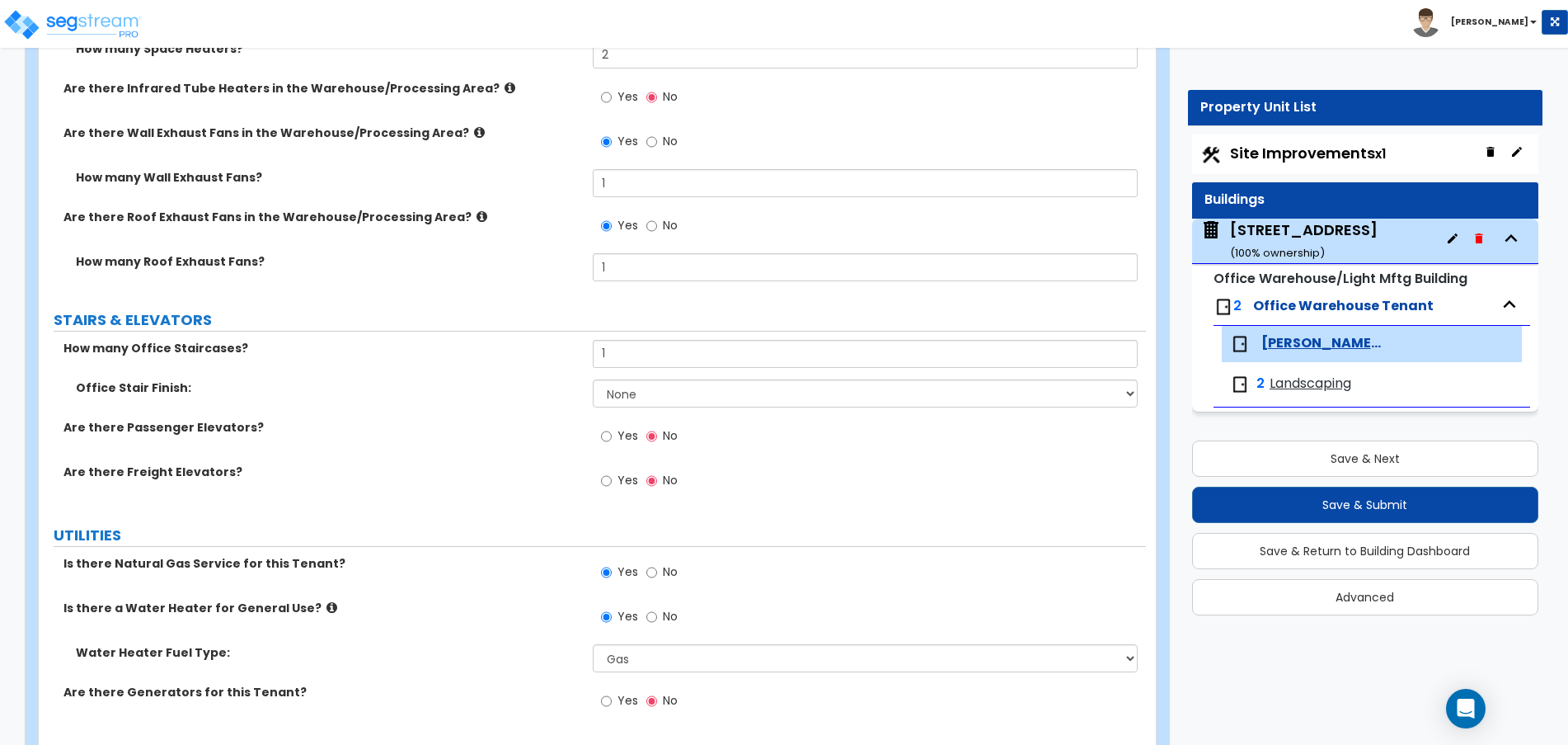
scroll to position [5932, 0]
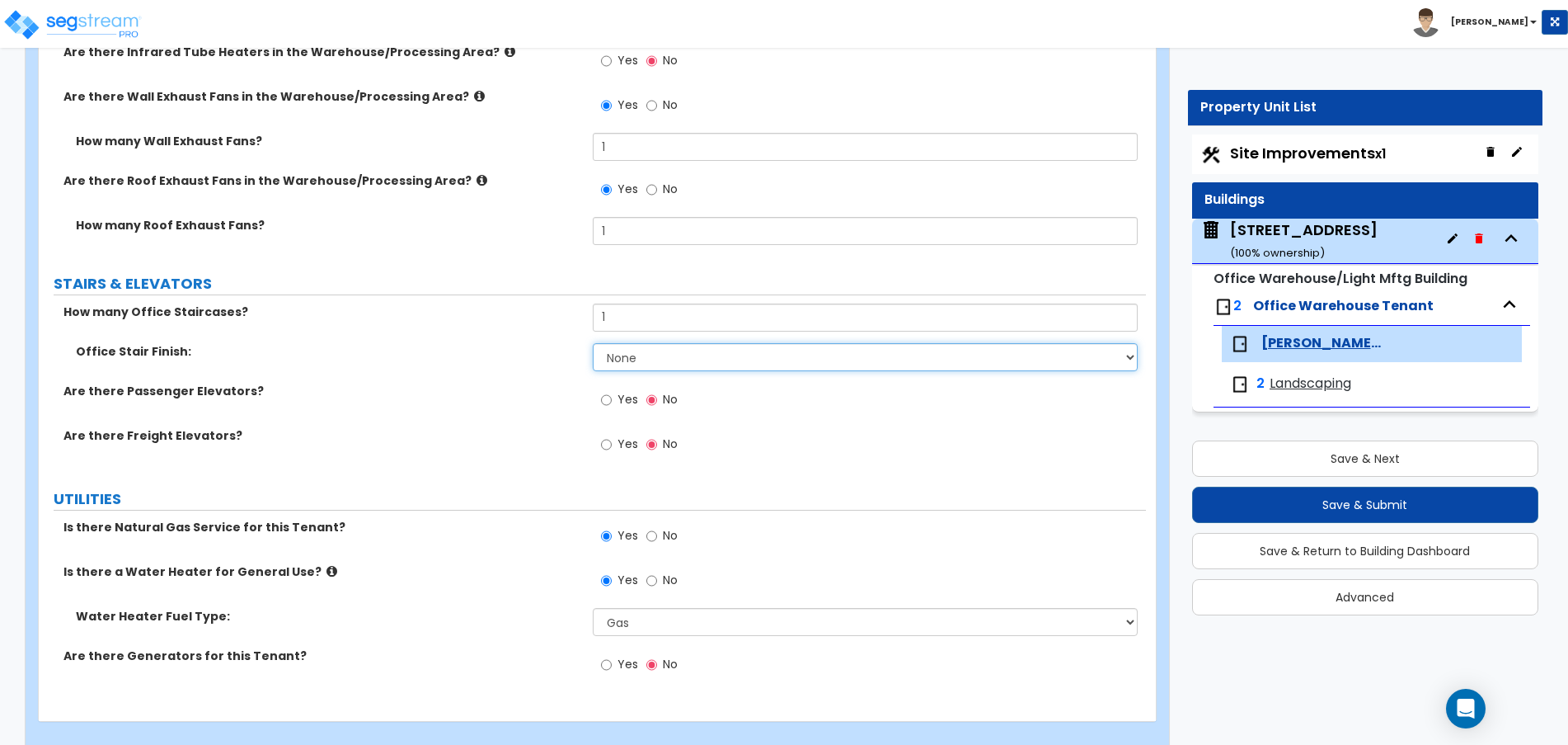
click at [617, 343] on select "None Tile Wood Laminate VCT Sheet Carpet Sheet Vinyl Carpet Tile" at bounding box center [866, 356] width 546 height 28
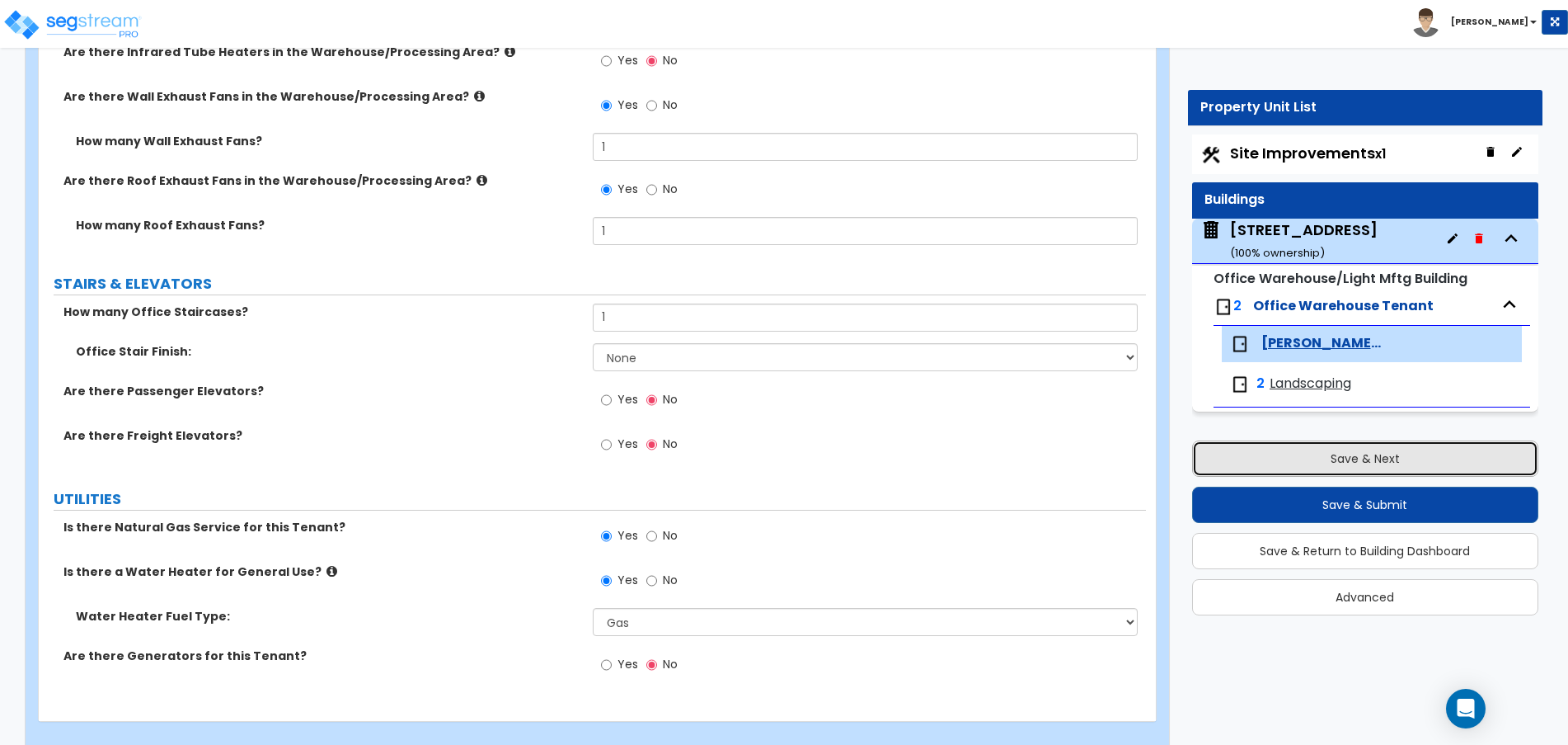
click at [1287, 468] on button "Save & Next" at bounding box center [1366, 459] width 347 height 36
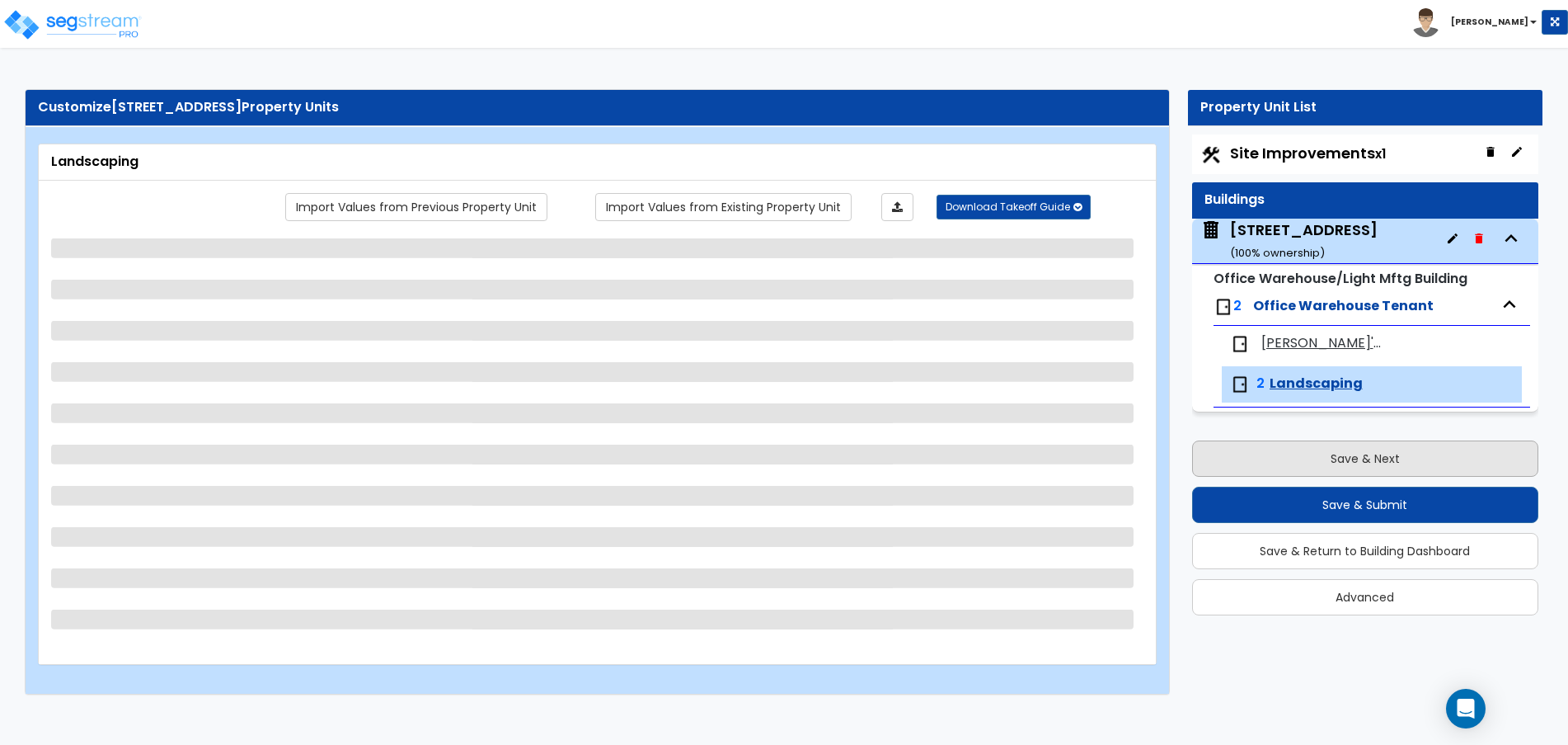
scroll to position [0, 0]
select select "1"
select select "2"
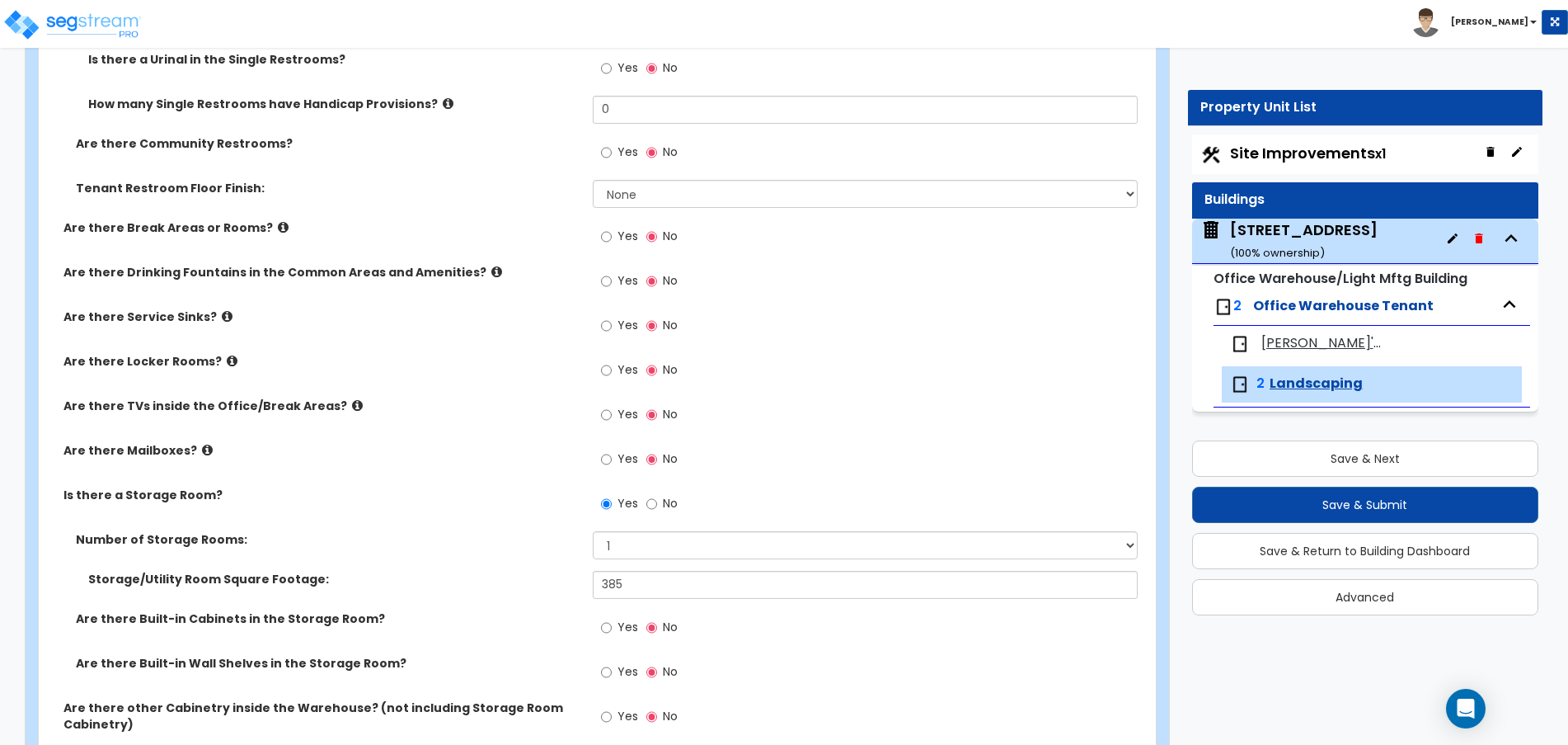
scroll to position [928, 0]
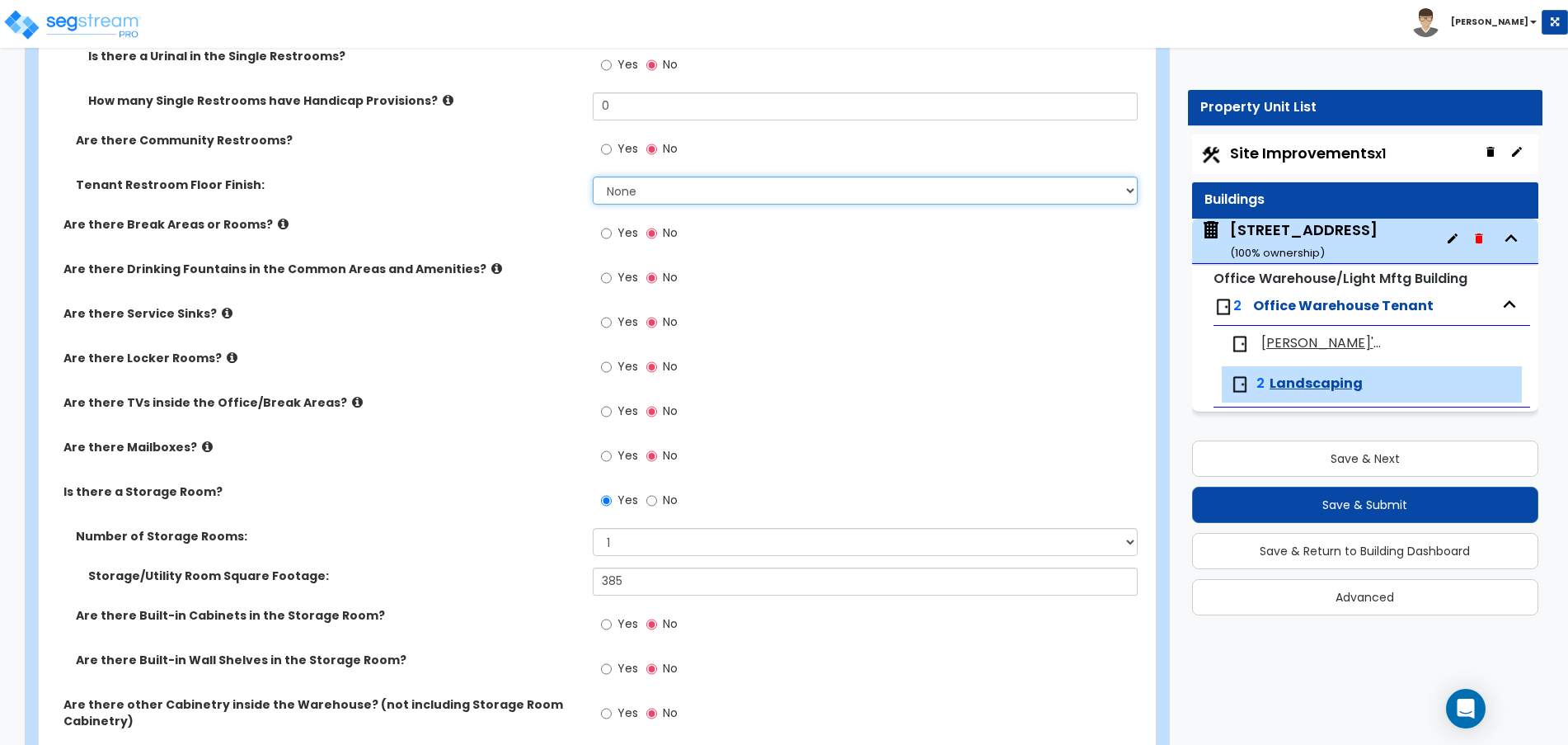
click at [640, 179] on select "None Tile Flooring Resilient Laminate Flooring VCT Flooring Sheet Vinyl Flooring" at bounding box center [866, 190] width 546 height 28
click at [593, 177] on select "None Tile Flooring Resilient Laminate Flooring VCT Flooring Sheet Vinyl Flooring" at bounding box center [866, 190] width 546 height 28
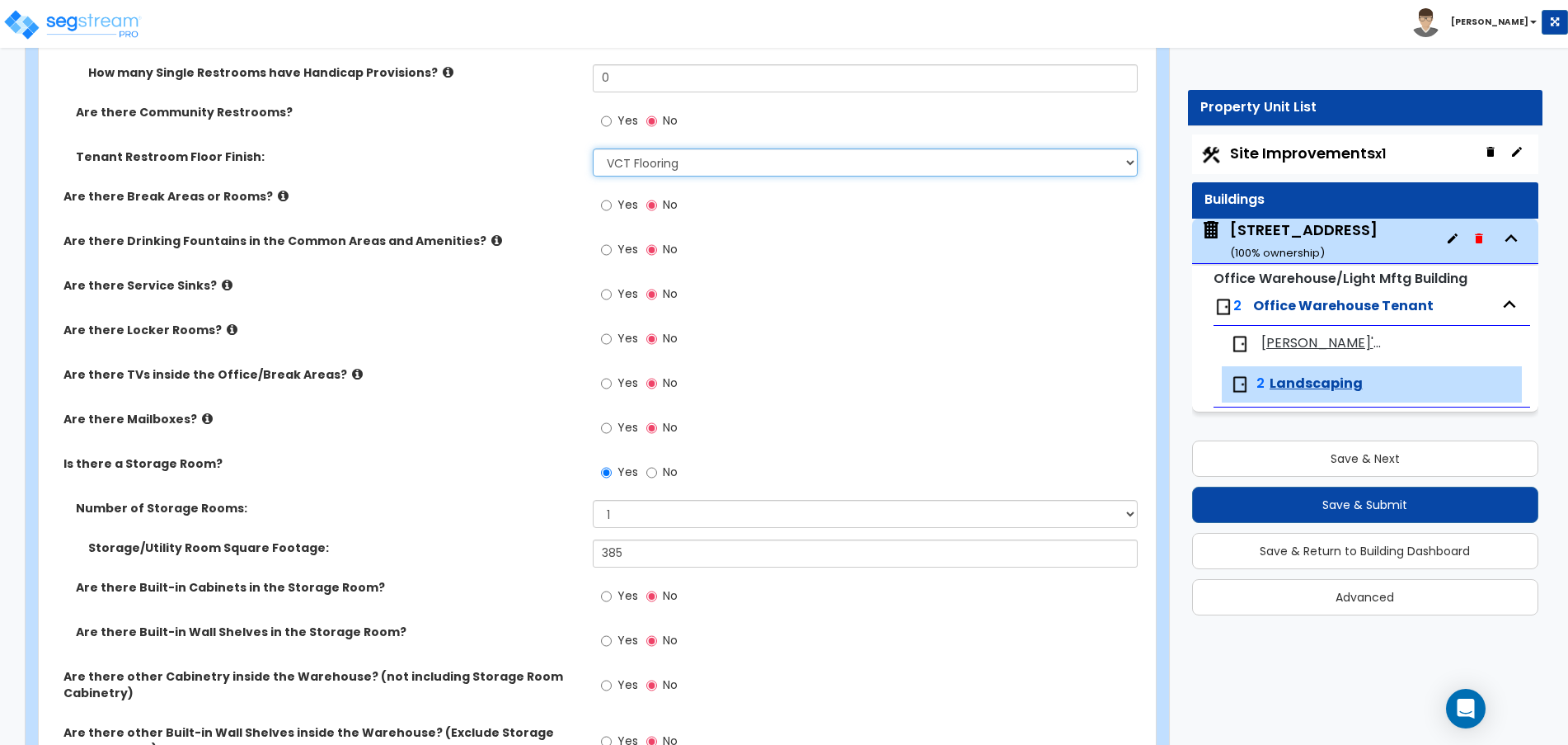
scroll to position [958, 0]
click at [653, 156] on select "None Tile Flooring Resilient Laminate Flooring VCT Flooring Sheet Vinyl Flooring" at bounding box center [866, 160] width 546 height 28
select select "0"
click at [593, 147] on select "None Tile Flooring Resilient Laminate Flooring VCT Flooring Sheet Vinyl Flooring" at bounding box center [866, 160] width 546 height 28
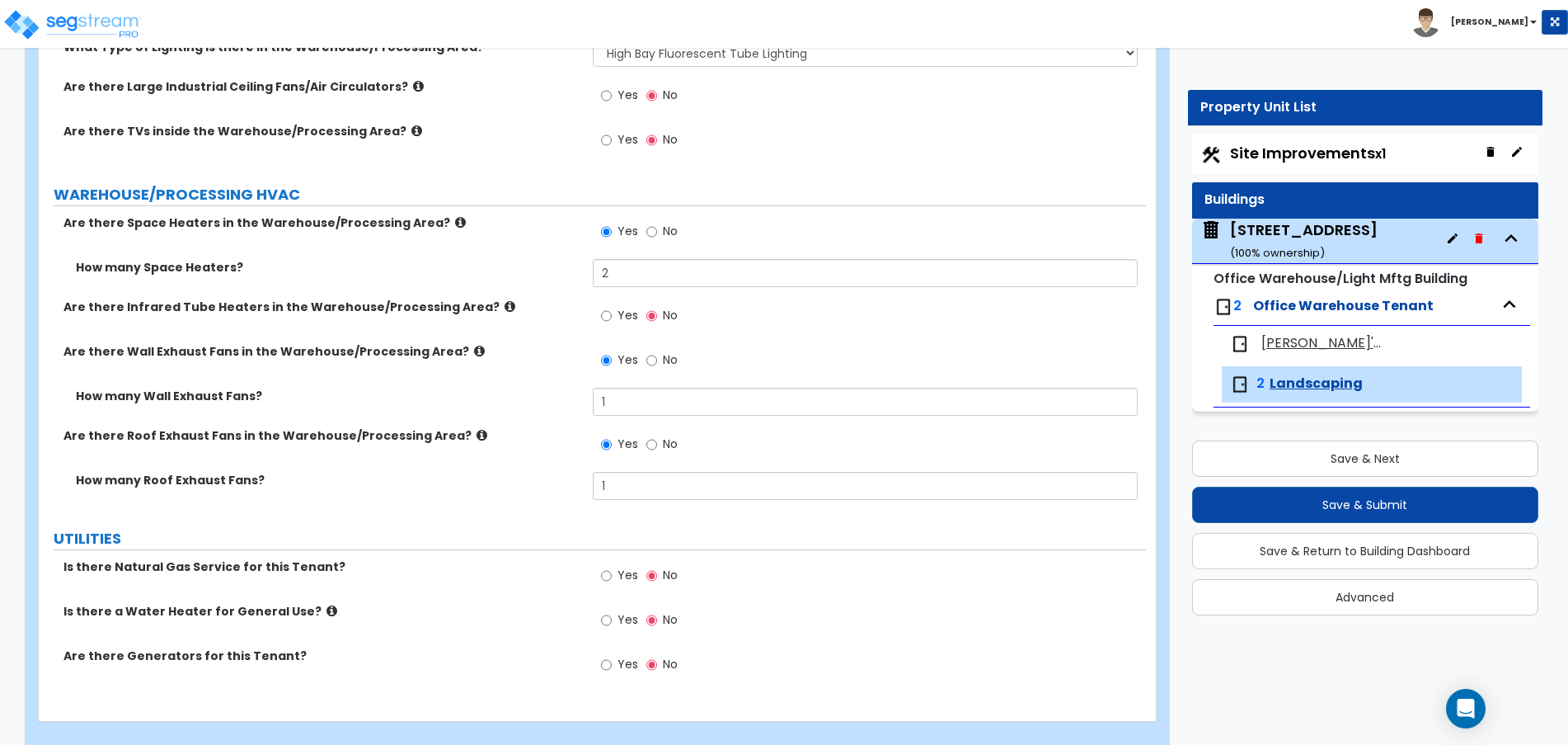
scroll to position [3185, 0]
click at [1377, 500] on button "Save & Submit" at bounding box center [1366, 505] width 347 height 36
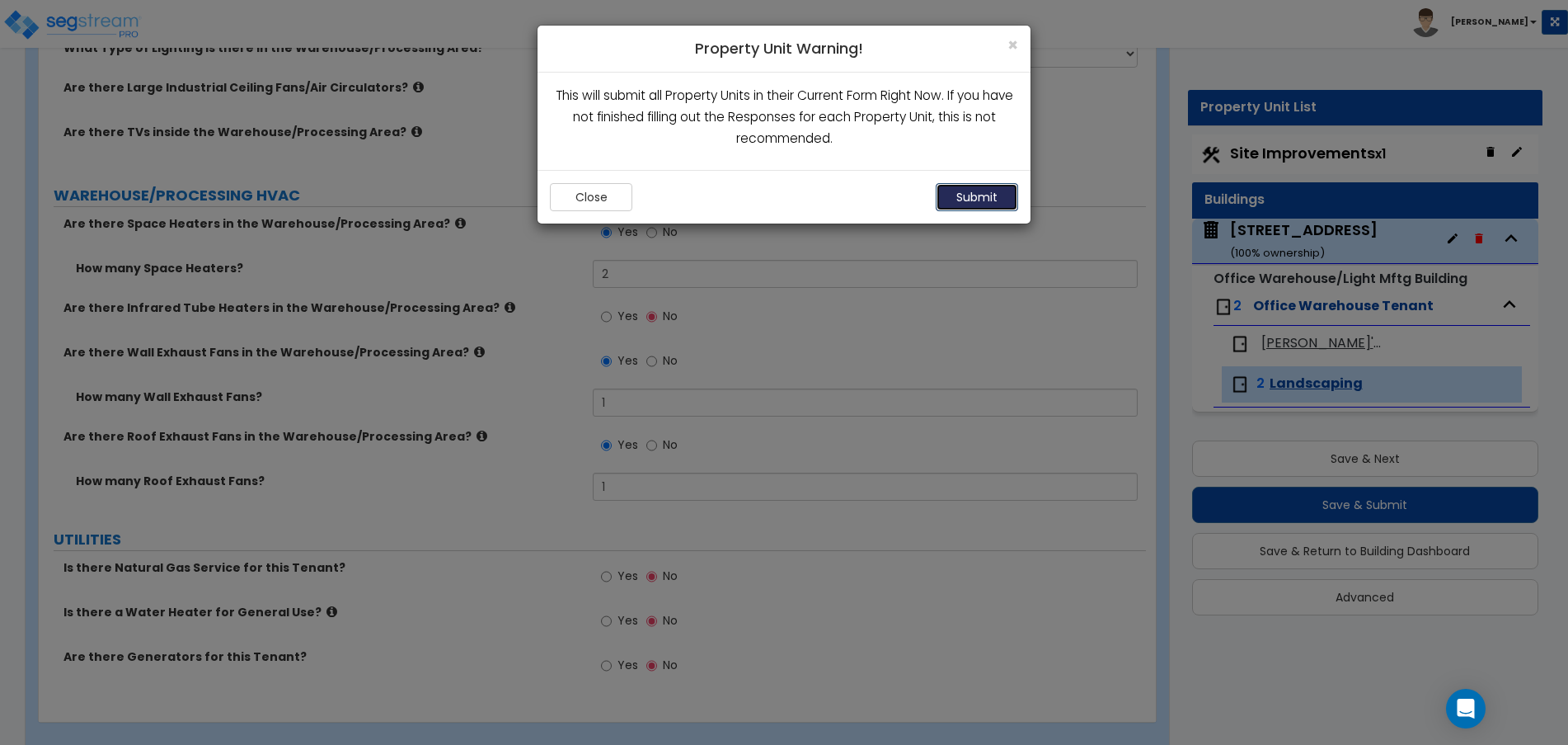
click at [950, 196] on button "Submit" at bounding box center [977, 197] width 83 height 28
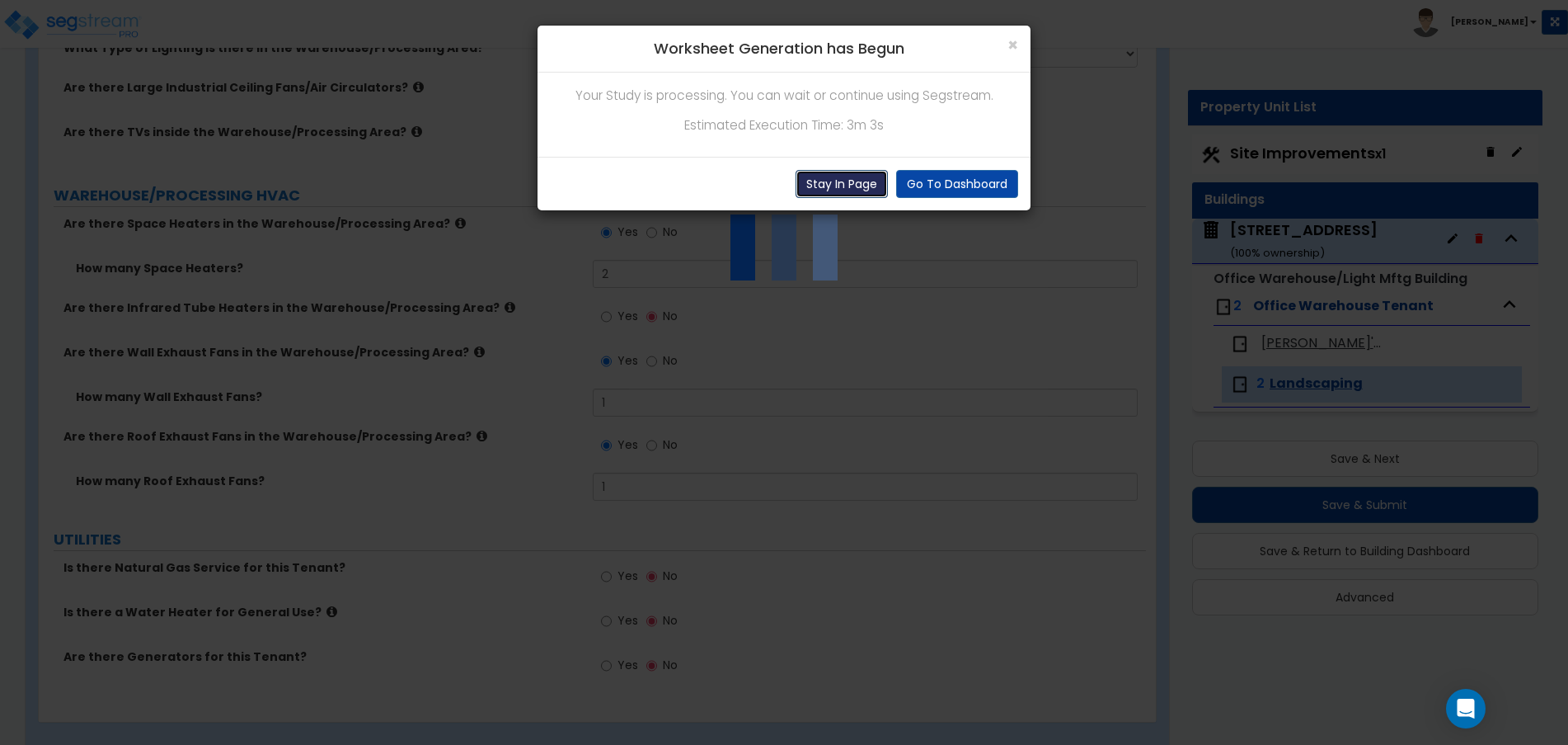
click at [848, 183] on button "Stay In Page" at bounding box center [842, 183] width 92 height 28
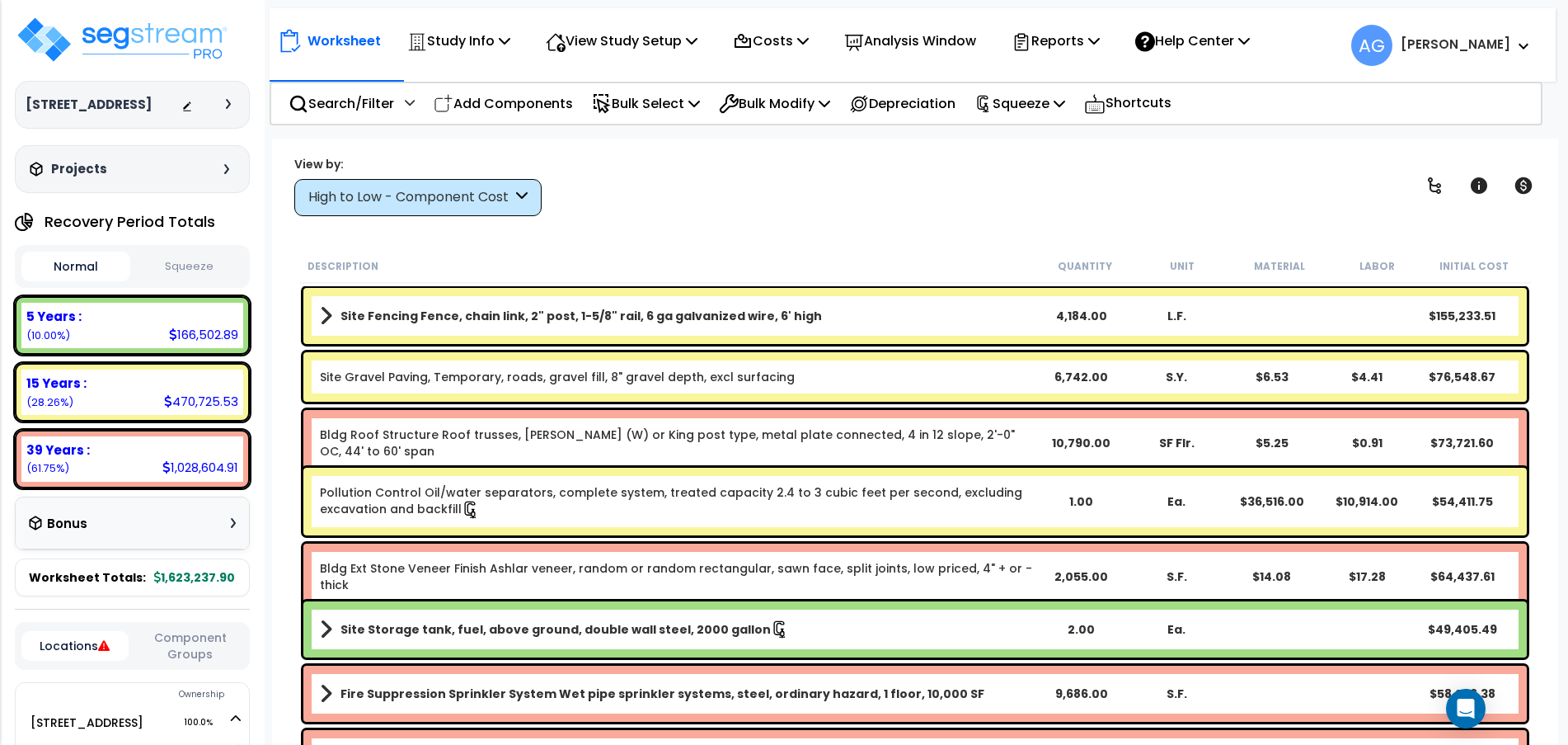
click at [178, 281] on button "Squeeze" at bounding box center [188, 267] width 108 height 29
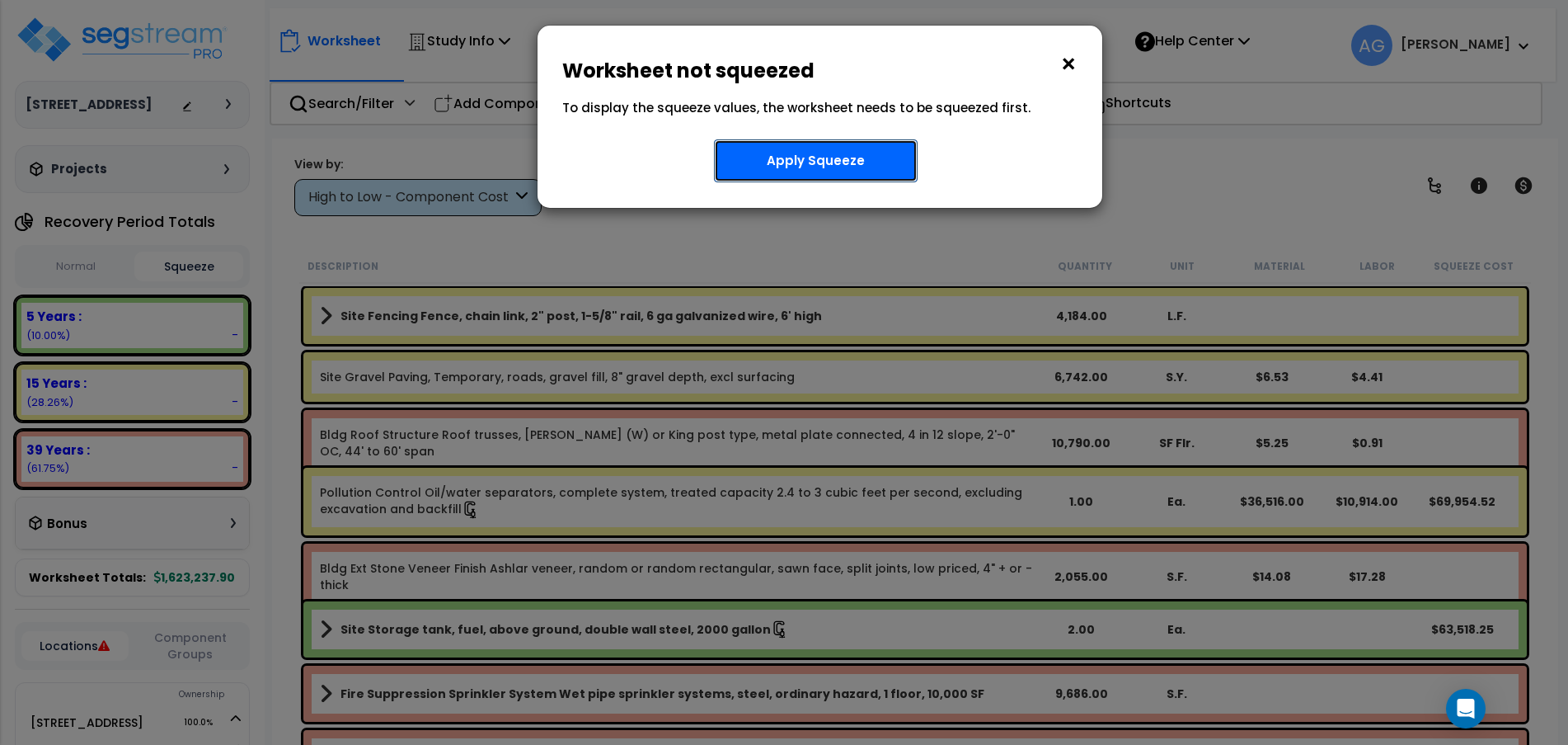
click at [831, 149] on button "Apply Squeeze" at bounding box center [816, 160] width 203 height 43
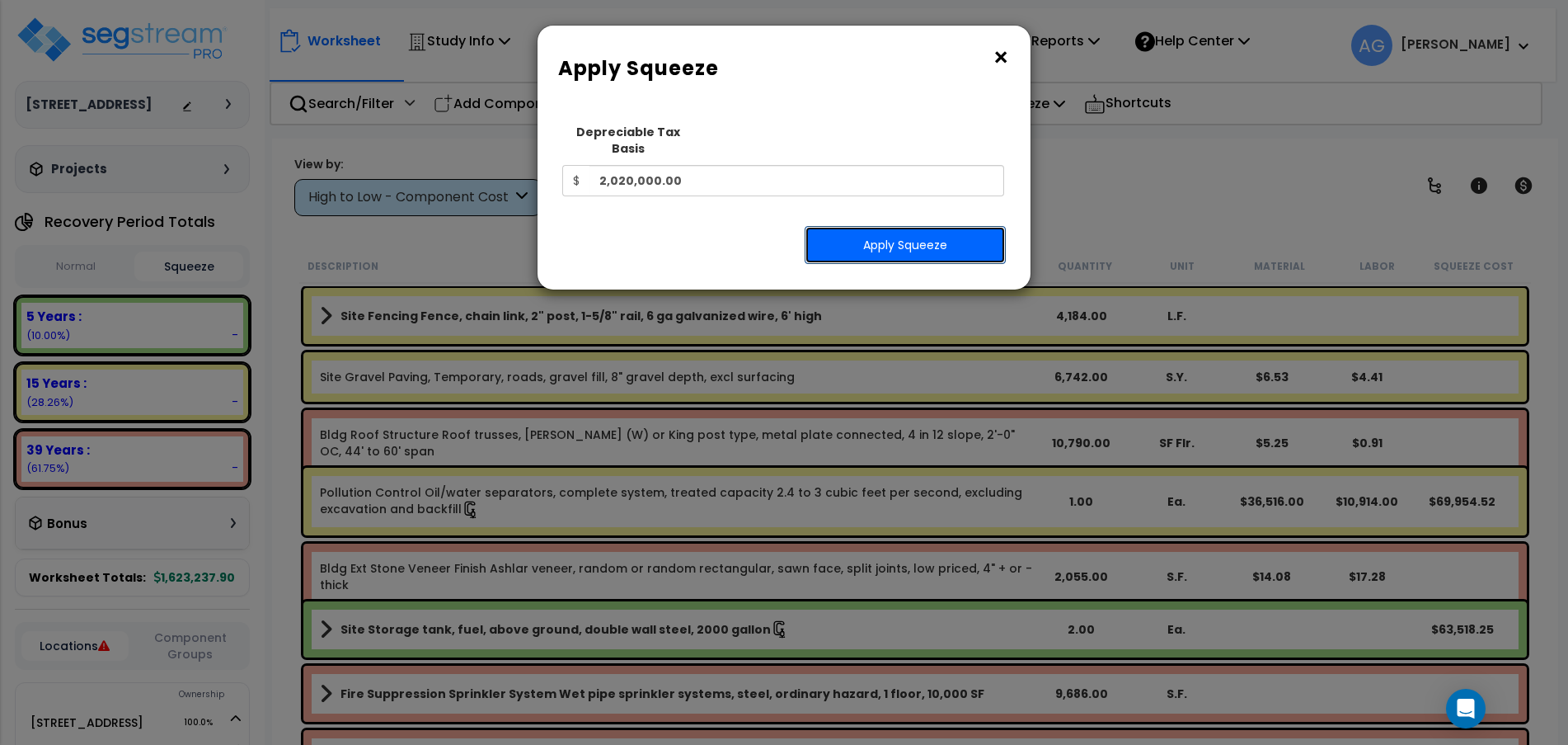
click at [845, 245] on button "Apply Squeeze" at bounding box center [905, 245] width 202 height 38
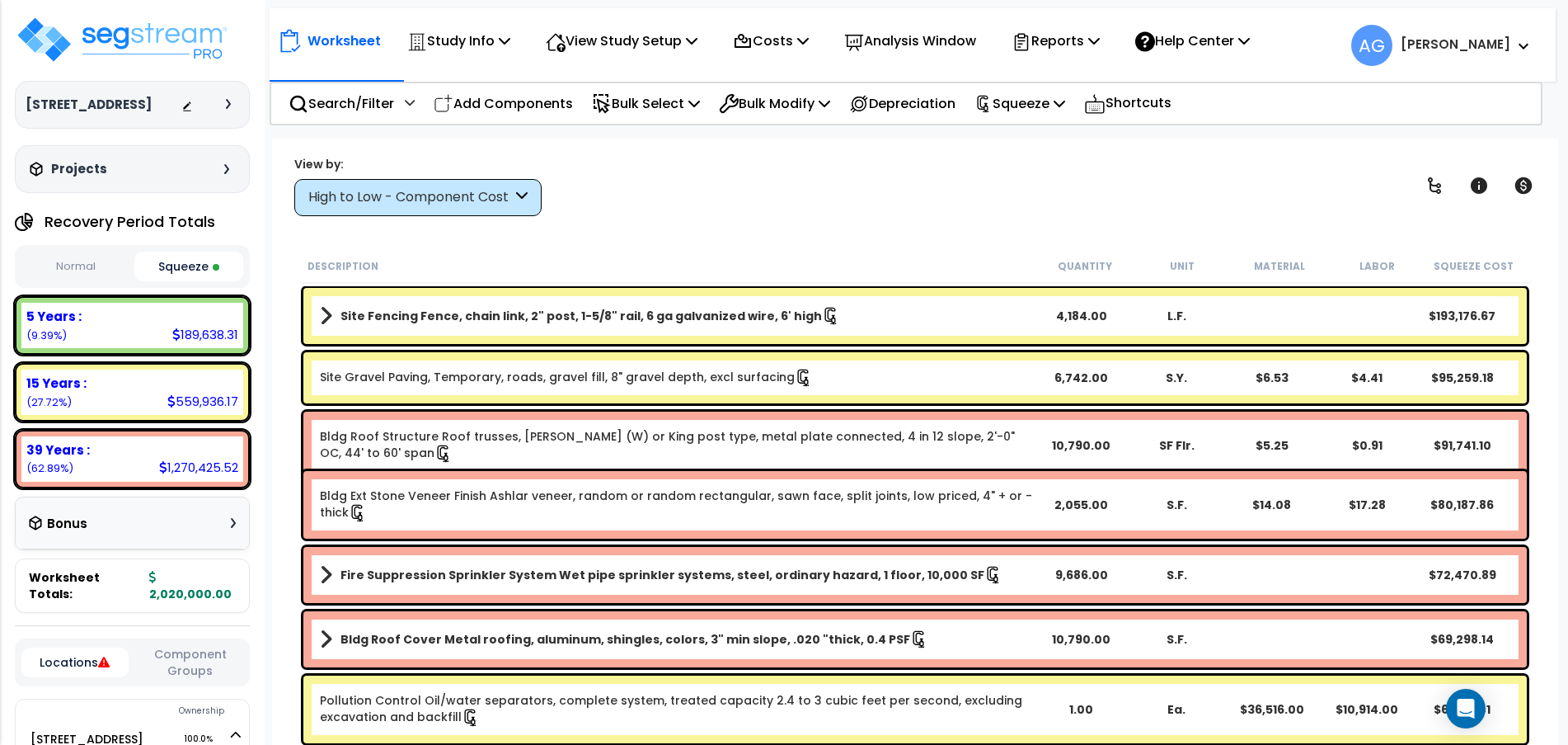
click at [114, 281] on button "Normal" at bounding box center [75, 267] width 108 height 29
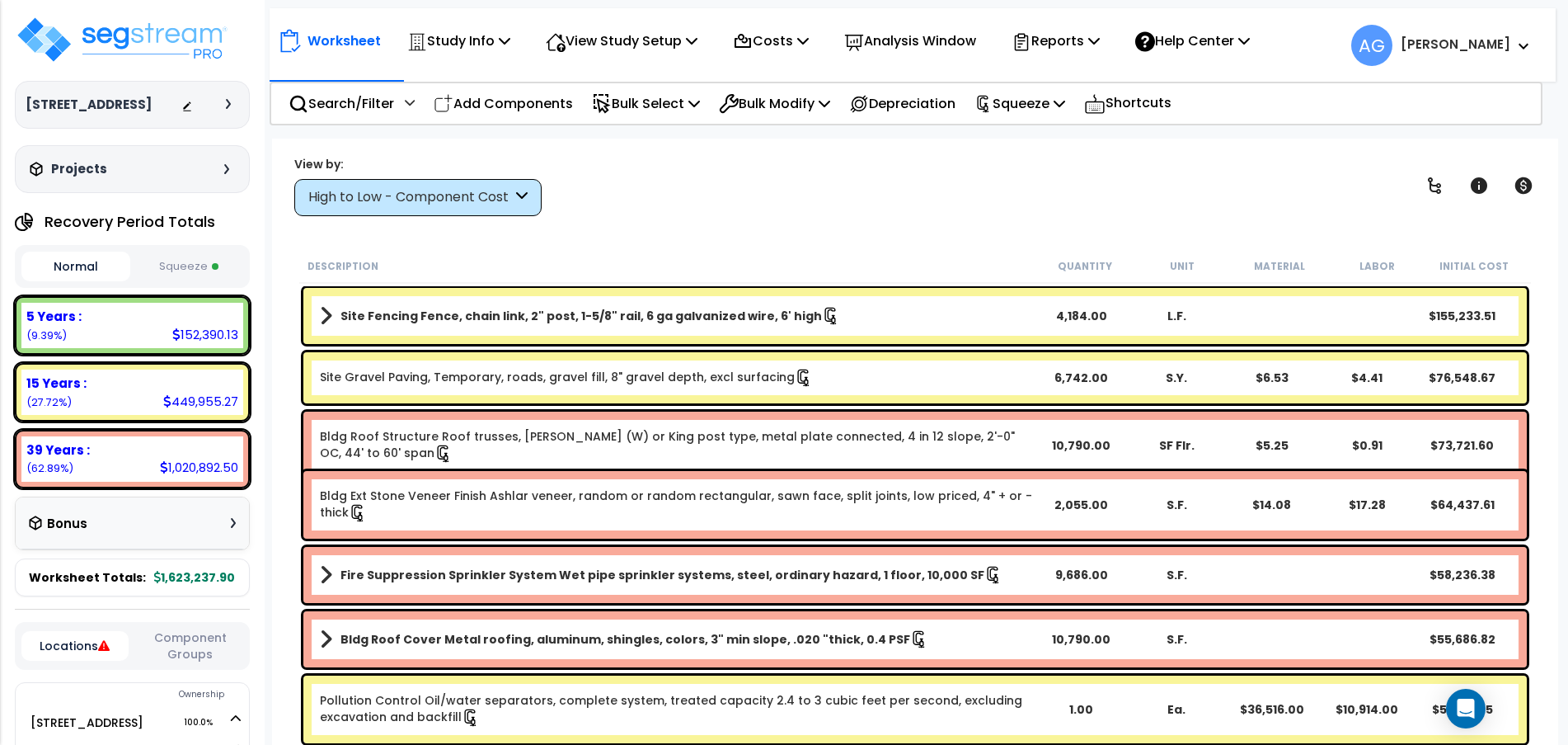
click at [145, 281] on button "Squeeze" at bounding box center [188, 267] width 108 height 29
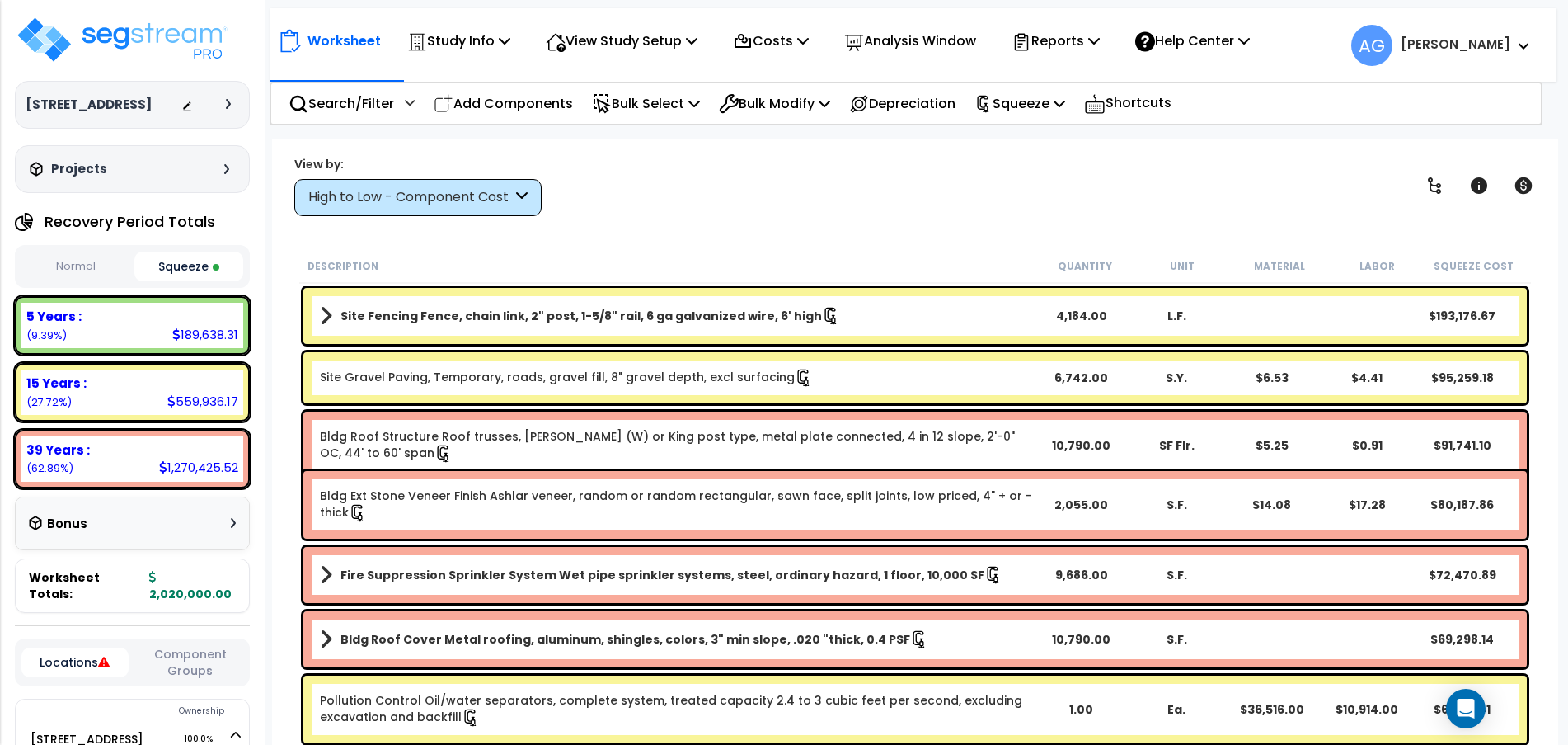
click at [84, 281] on button "Normal" at bounding box center [75, 267] width 108 height 29
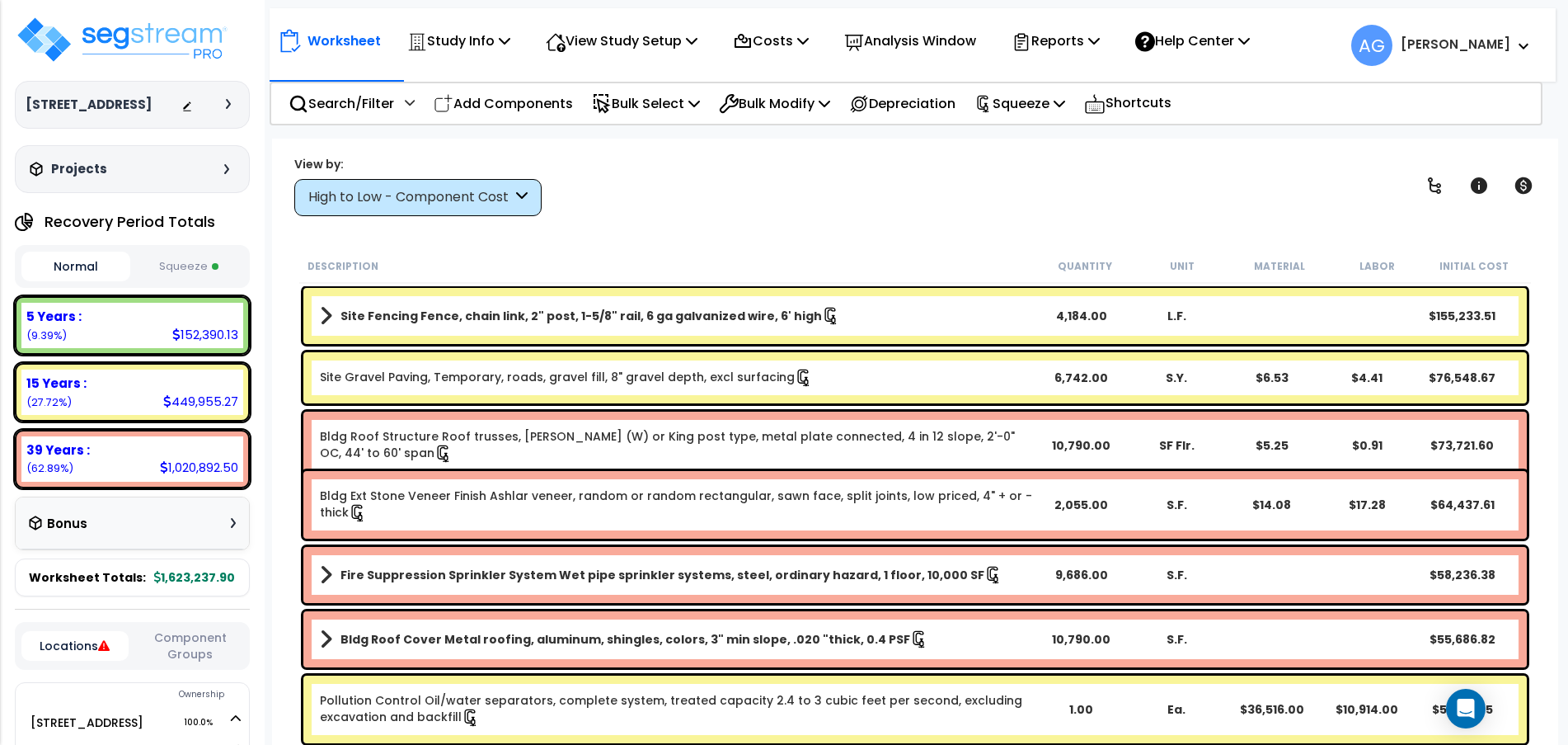
click at [81, 281] on button "Normal" at bounding box center [75, 266] width 108 height 30
click at [146, 281] on button "Squeeze" at bounding box center [188, 267] width 108 height 29
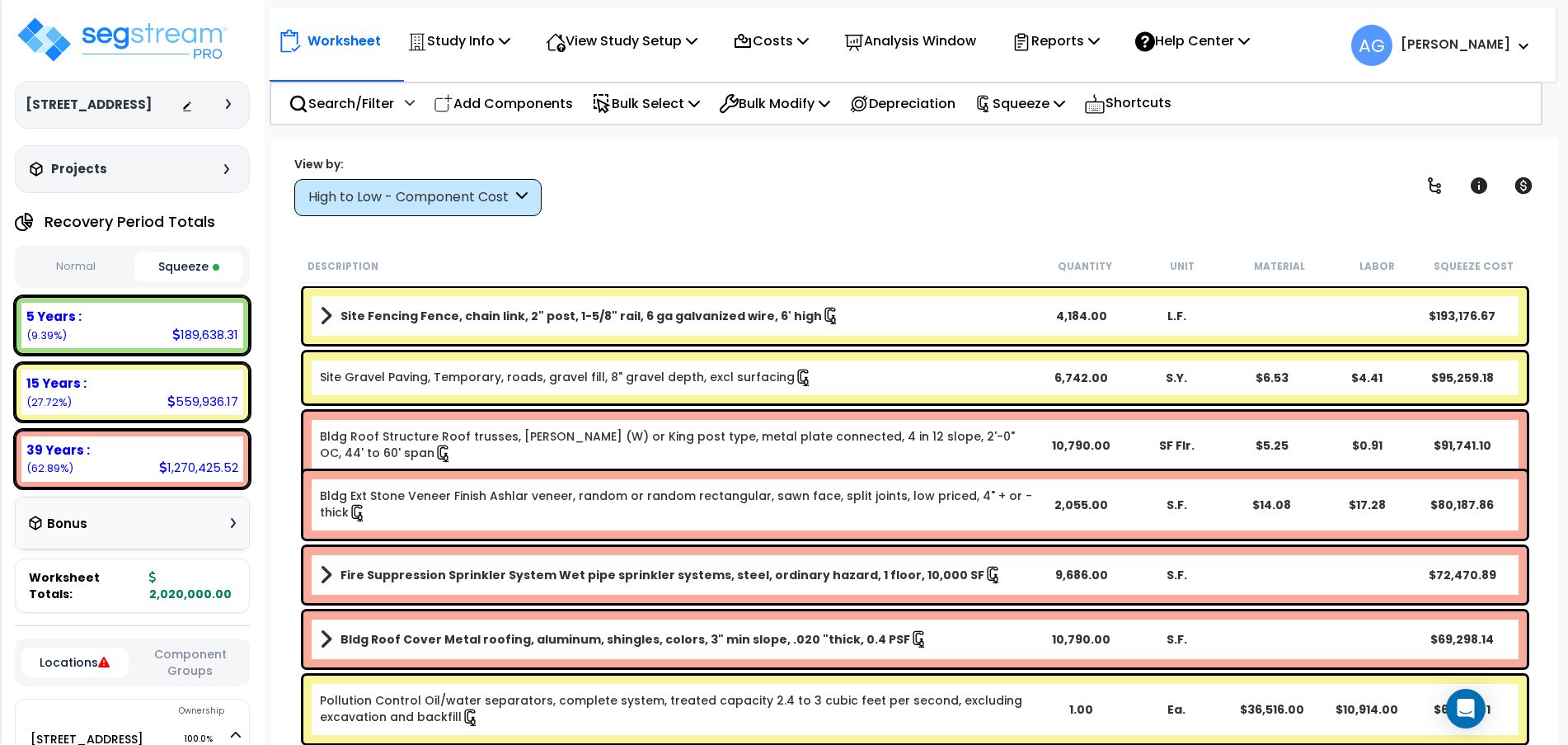
click at [481, 305] on link "Site Fencing Fence, chain link, 2" post, 1-5/8" rail, 6 ga galvanized wire, 6' …" at bounding box center [677, 316] width 714 height 23
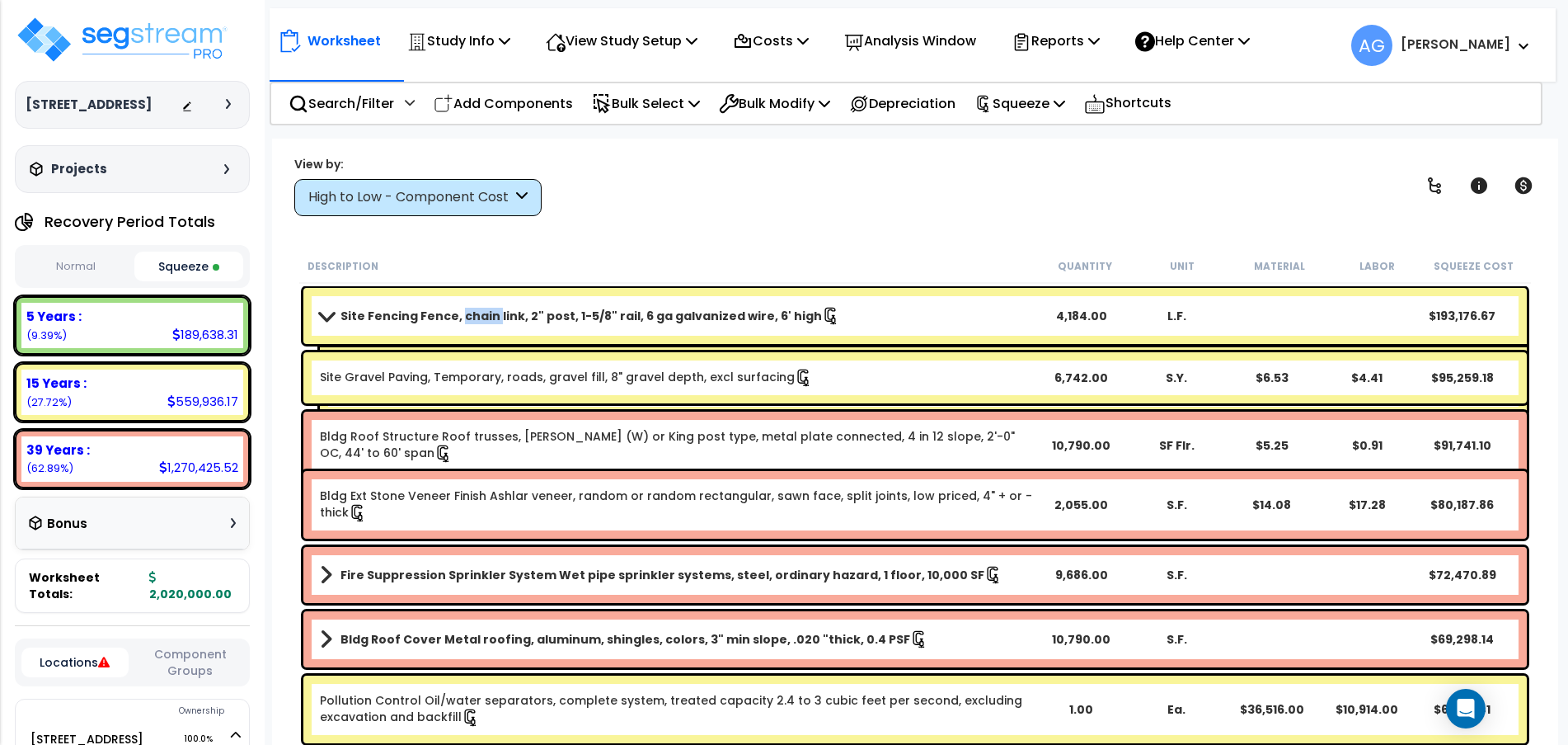
click at [481, 305] on link "Site Fencing Fence, chain link, 2" post, 1-5/8" rail, 6 ga galvanized wire, 6' …" at bounding box center [677, 316] width 714 height 23
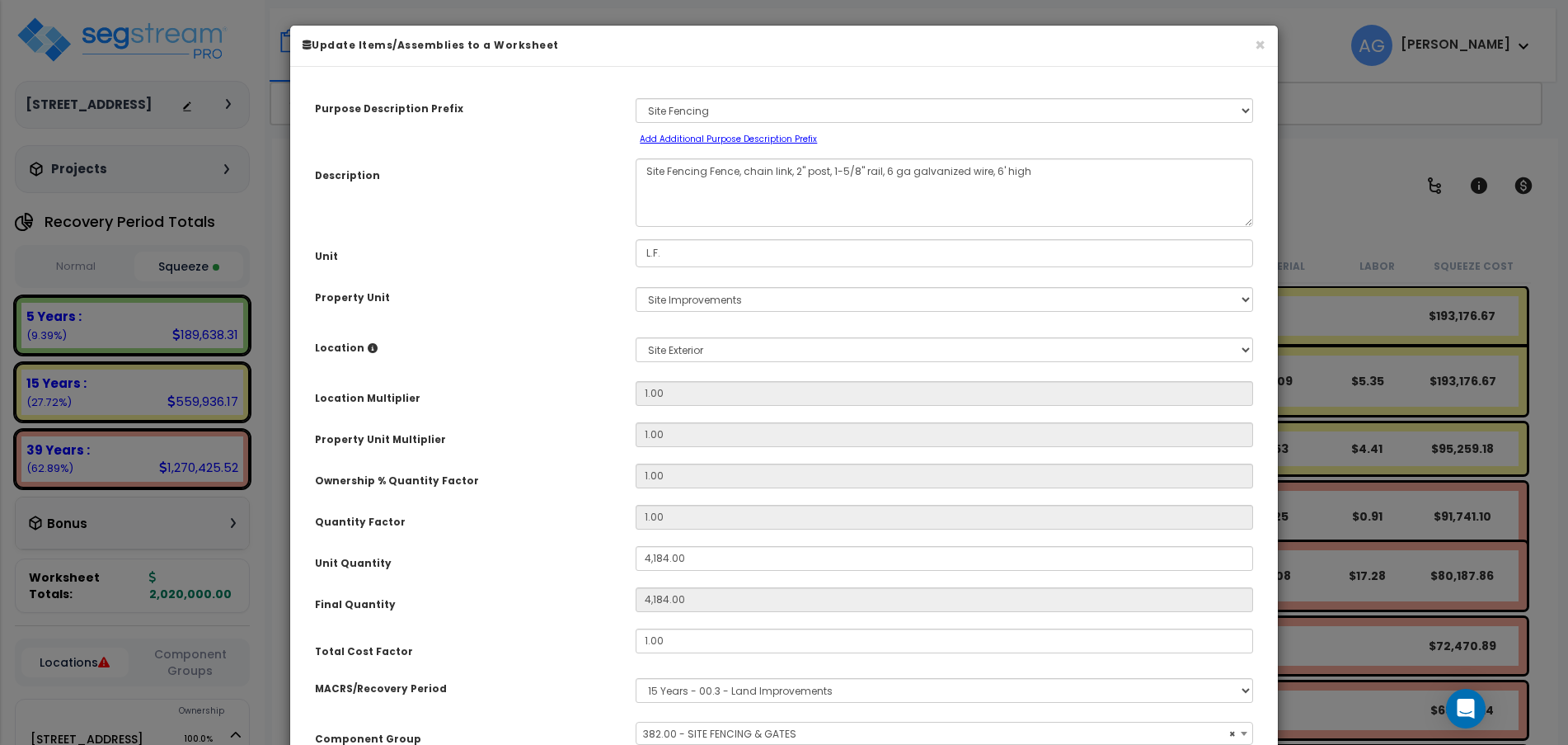
select select "58133"
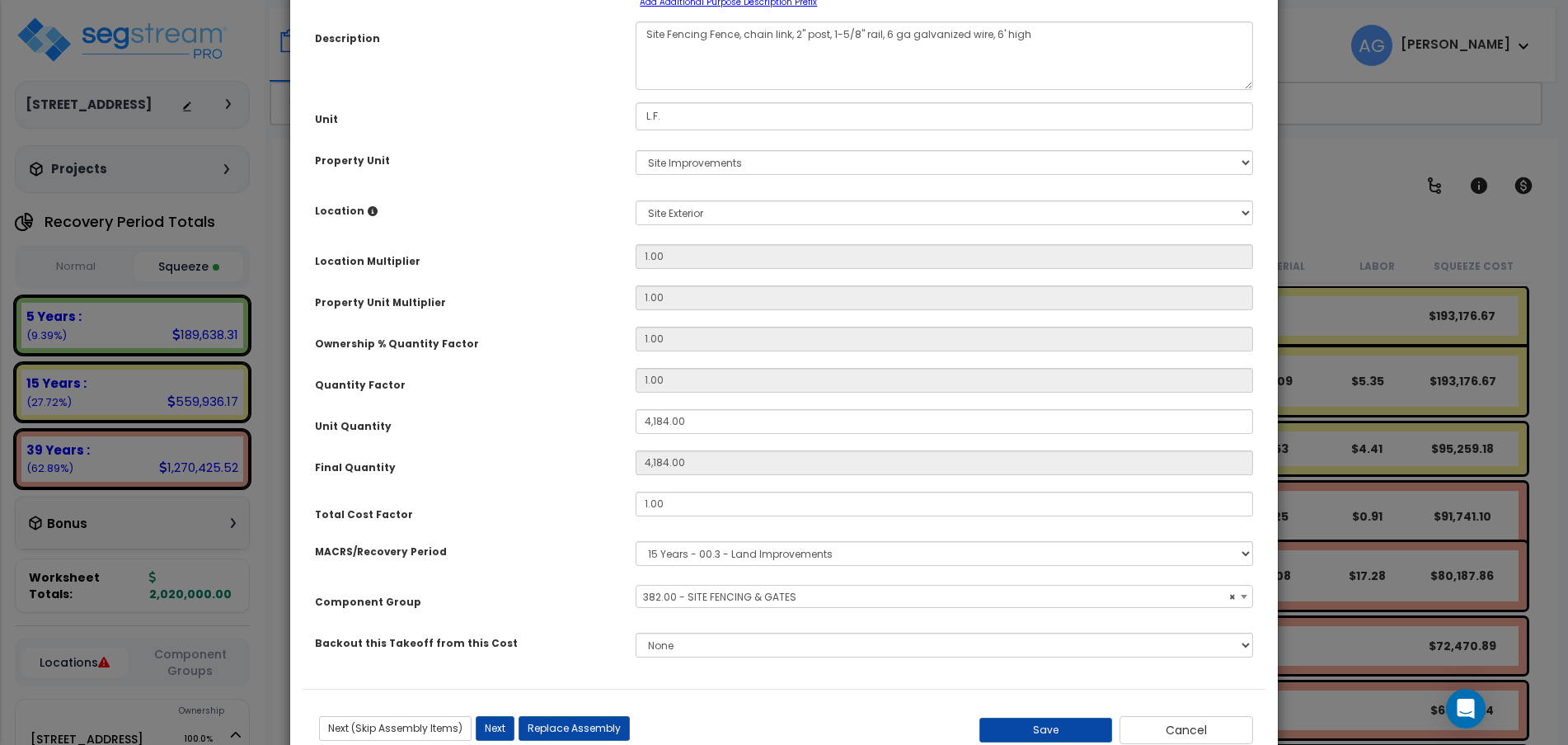
scroll to position [186, 0]
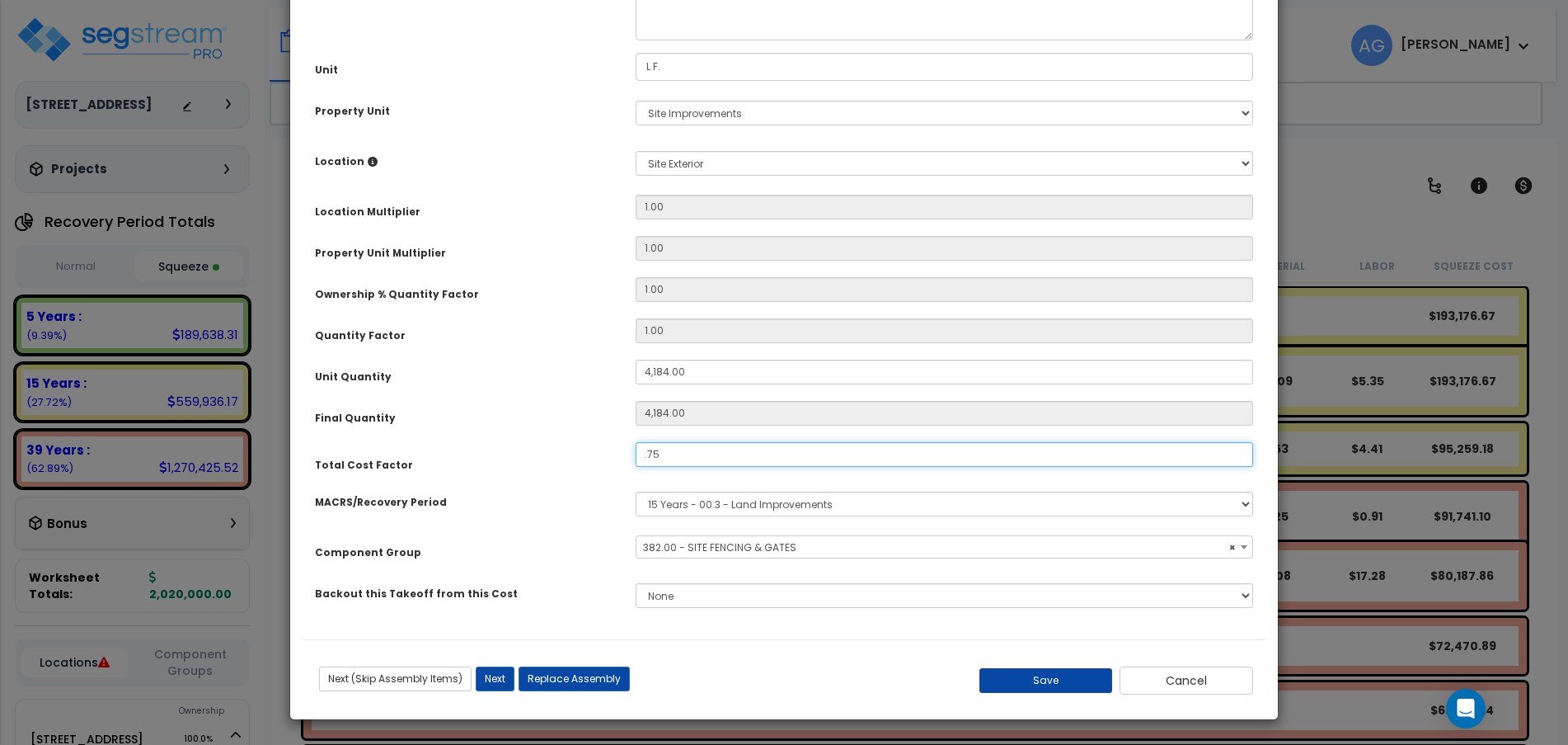
type input ".75"
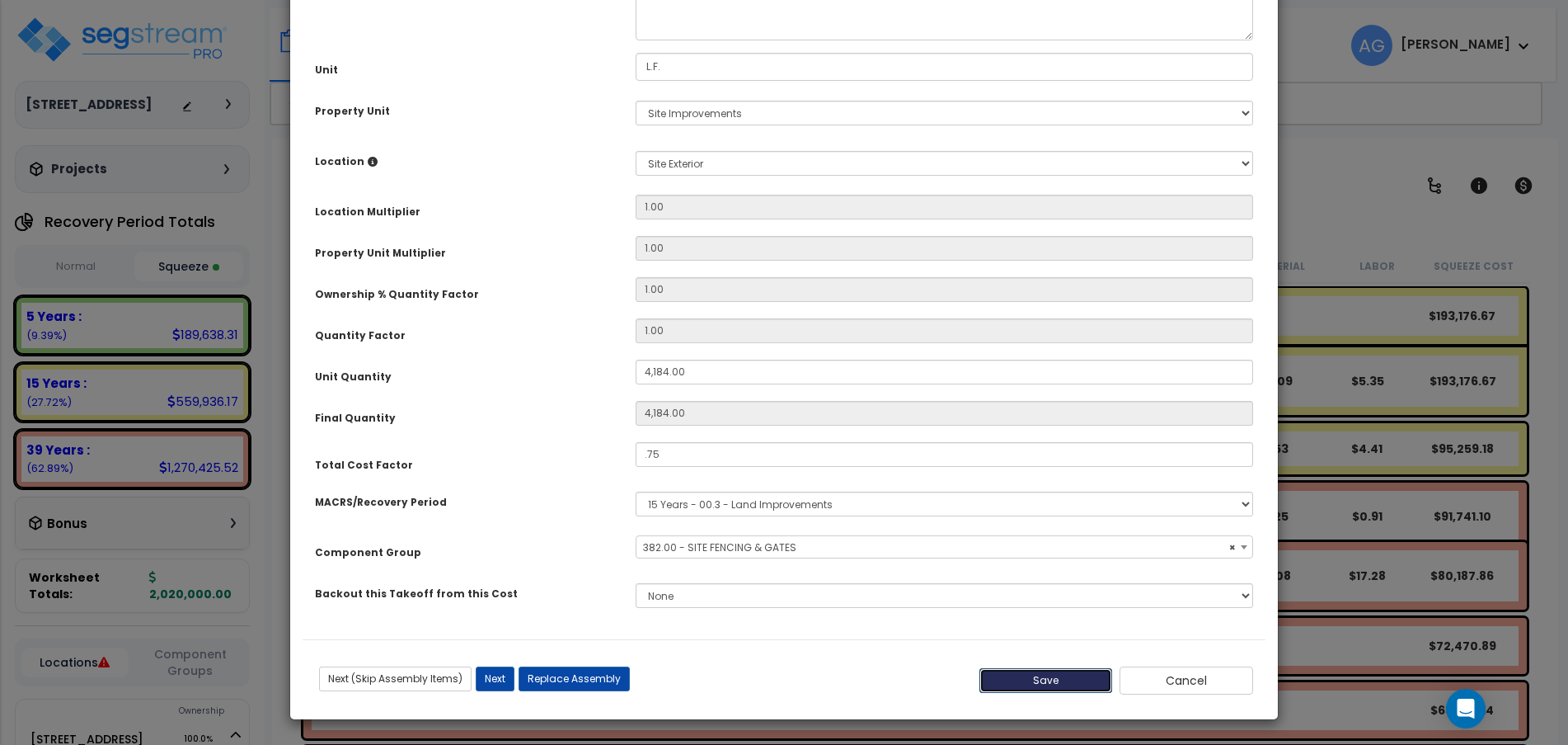
click at [1020, 683] on button "Save" at bounding box center [1045, 681] width 133 height 25
type input "4184.00"
type input "0.75"
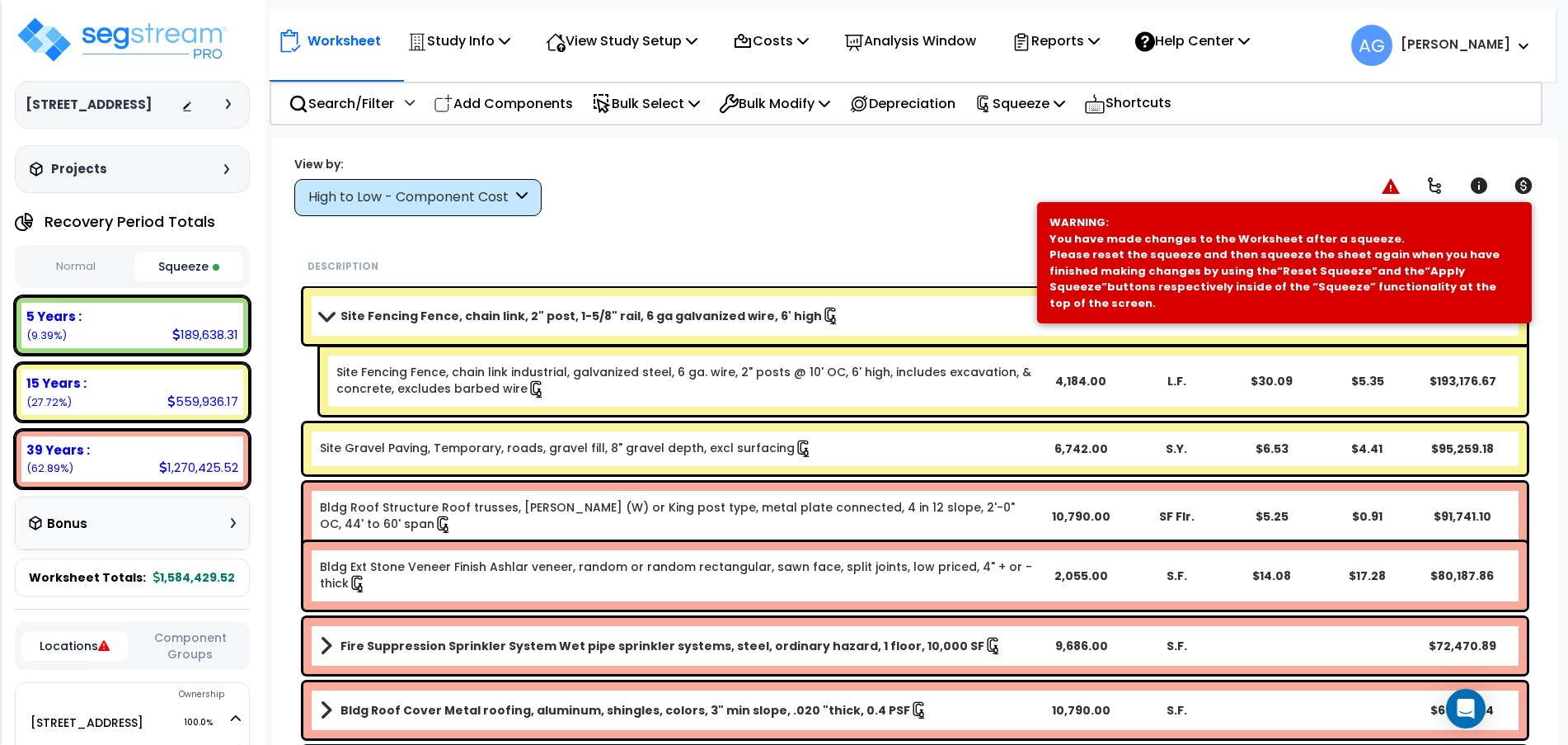
click at [813, 437] on div "Site Gravel Paving, Temporary, roads, gravel fill, 8" gravel depth, excl surfac…" at bounding box center [915, 448] width 1224 height 51
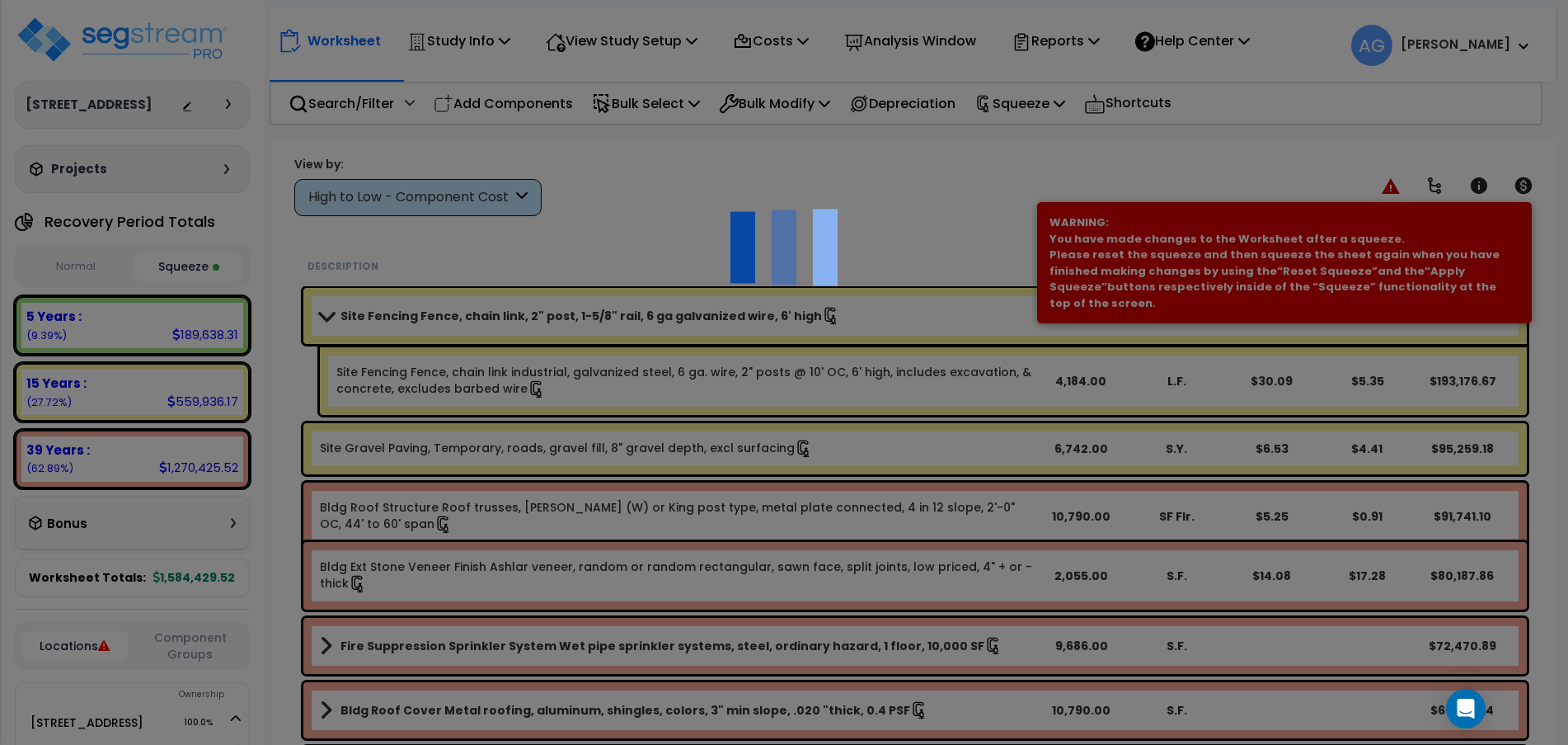
scroll to position [0, 0]
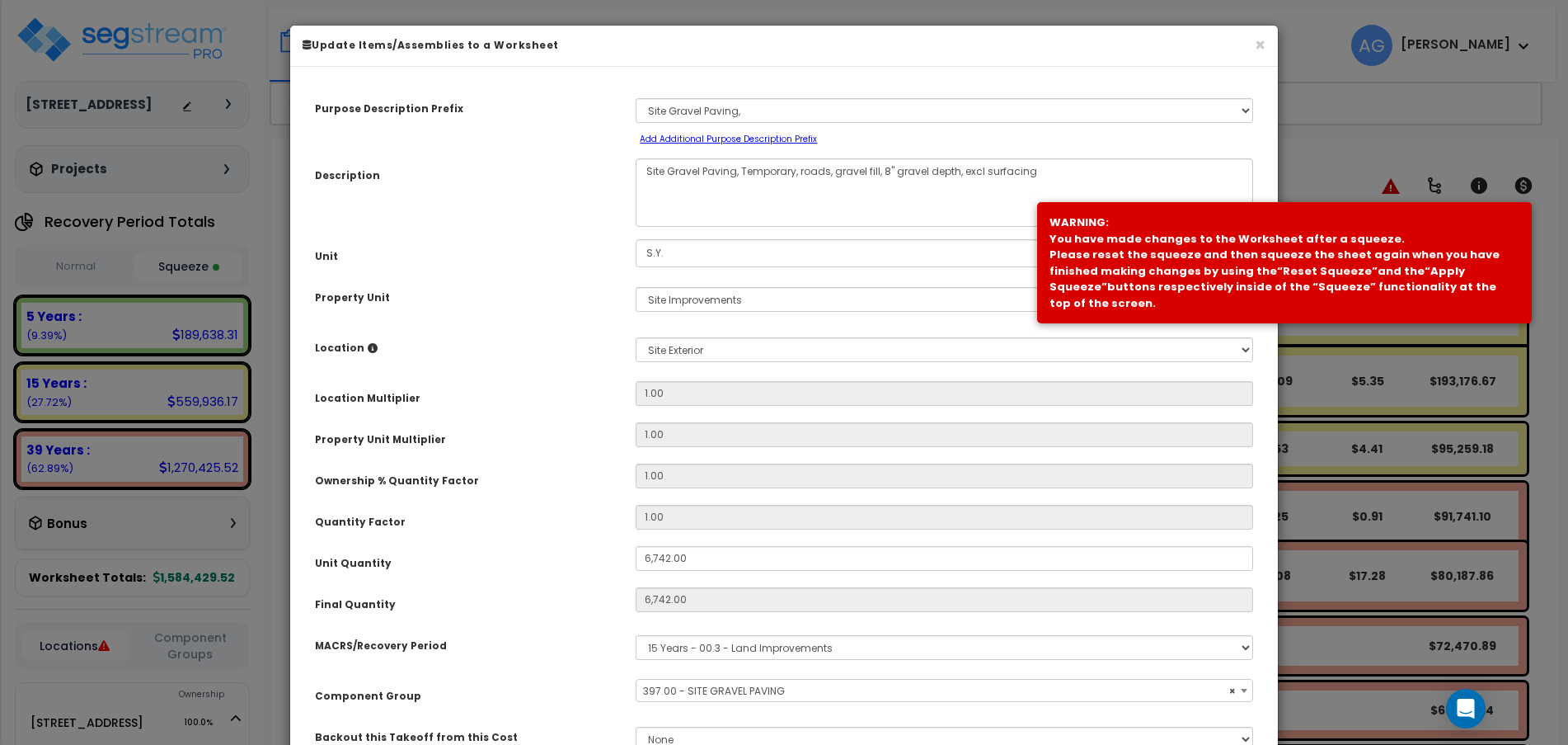
select select "58148"
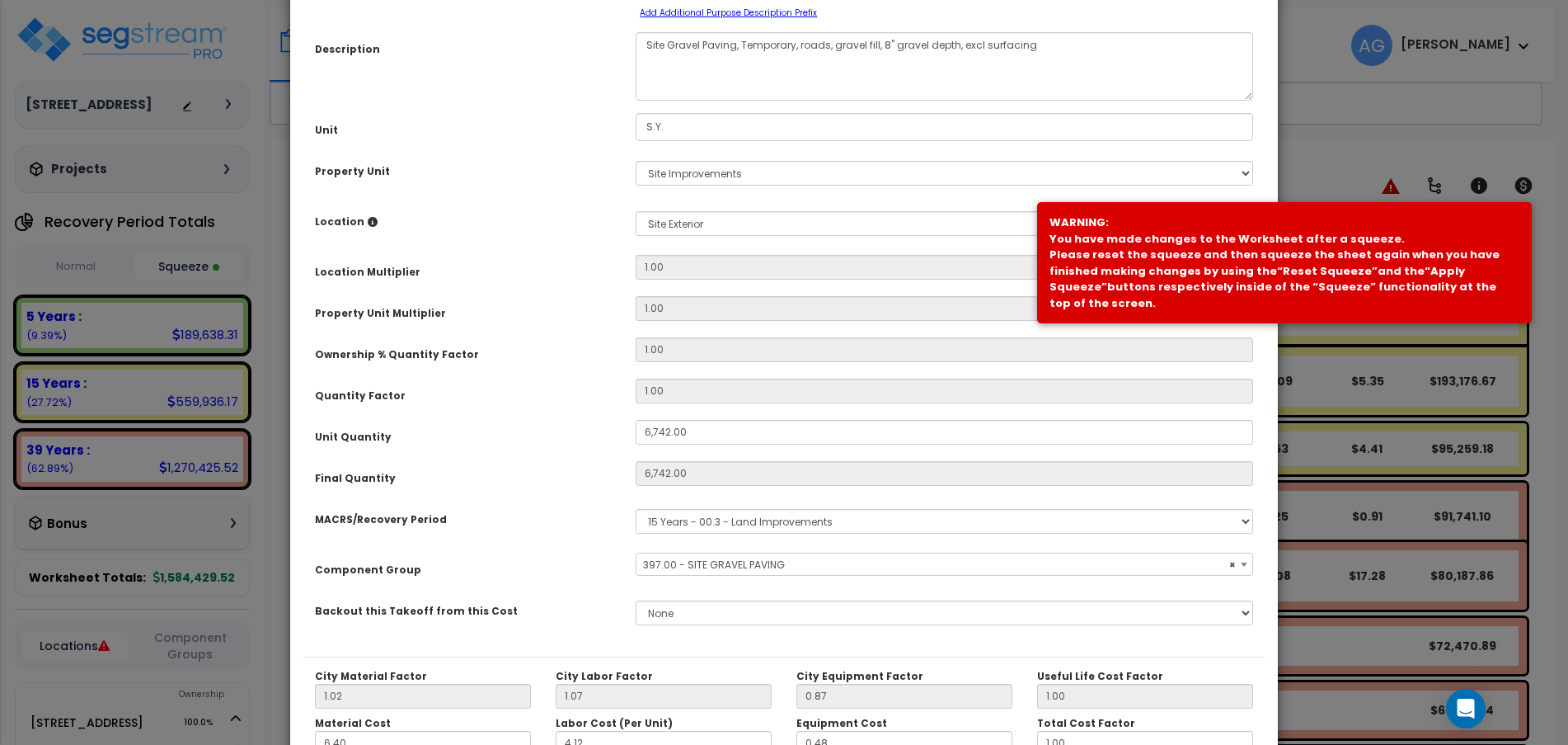
scroll to position [323, 0]
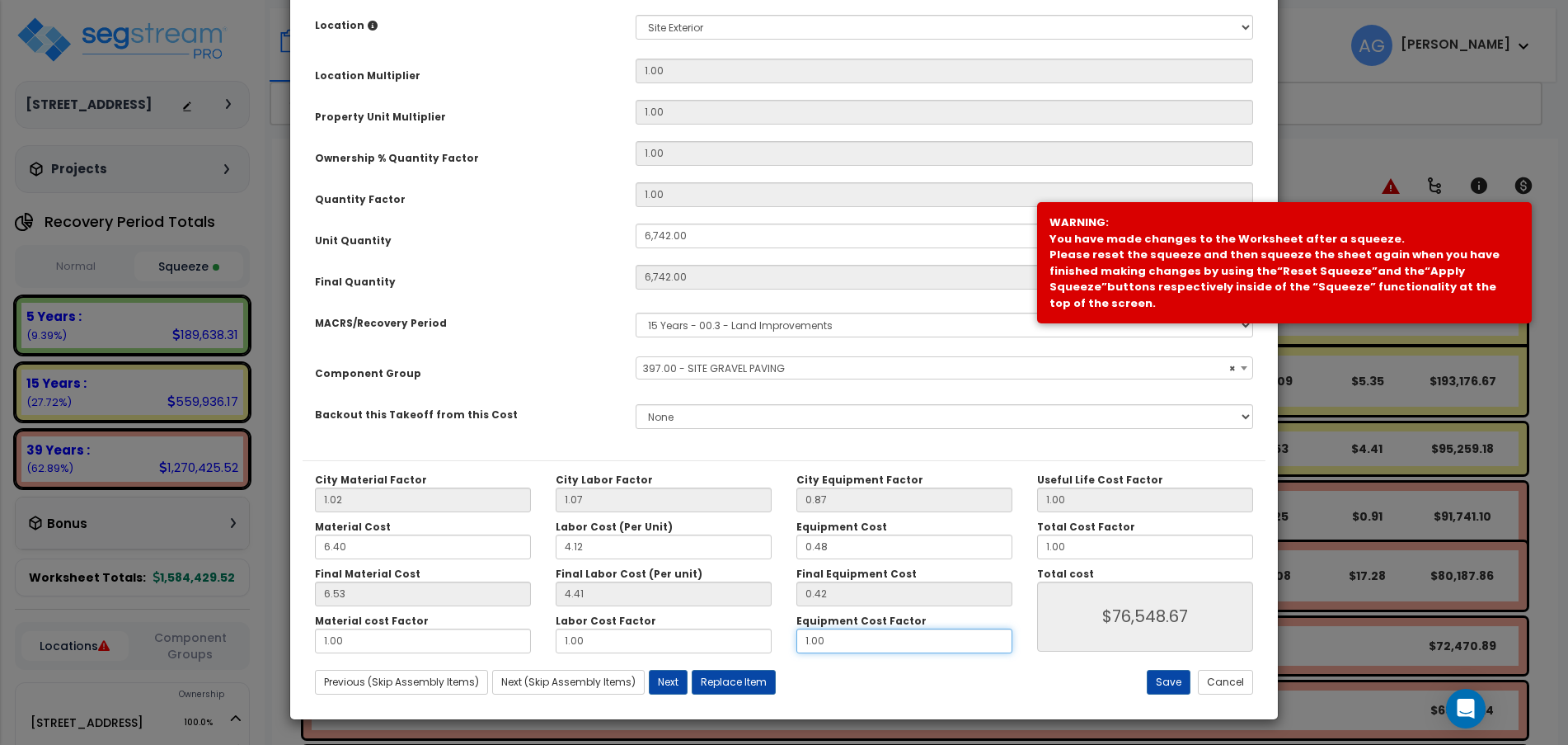
drag, startPoint x: 933, startPoint y: 629, endPoint x: 794, endPoint y: 634, distance: 139.1
click at [794, 634] on div "Equipment Cost Factor 1.00" at bounding box center [904, 634] width 241 height 38
type input "."
type input "$73,757.48"
type input ".8"
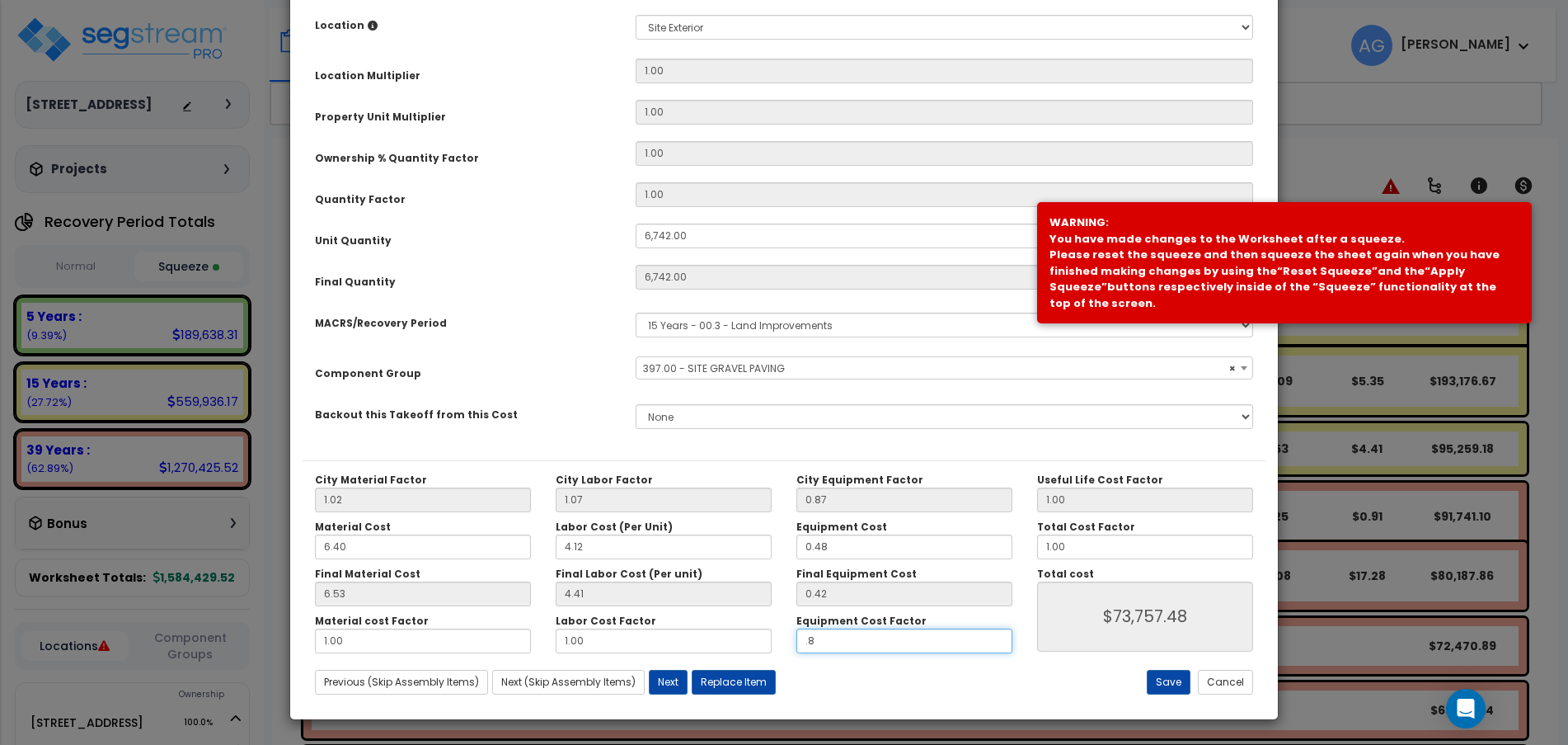
type input "$76,049.76"
type input ".8"
type input "$76,049.76"
click at [1160, 678] on button "Save" at bounding box center [1169, 682] width 44 height 25
type input "6742.00"
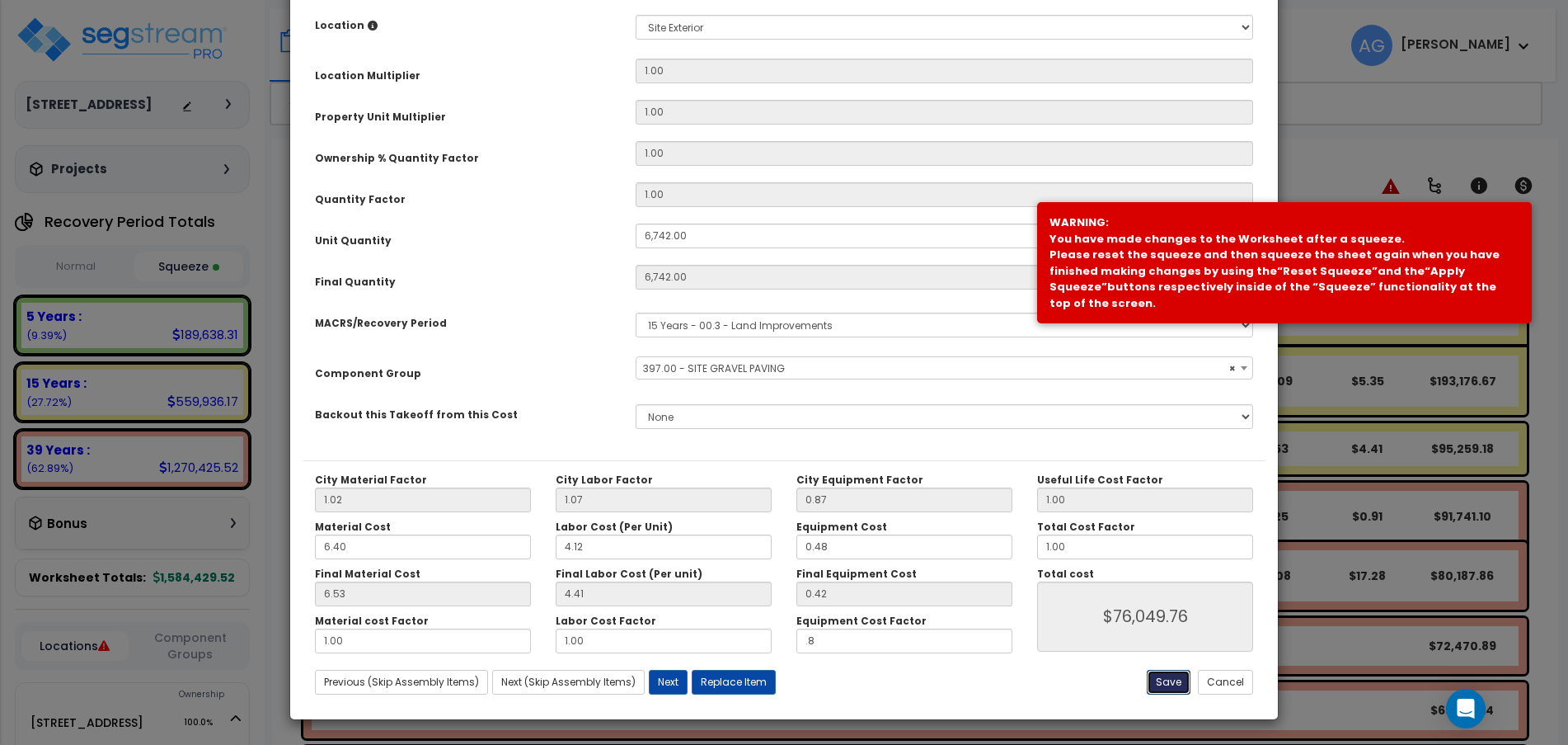
type input "6742.00"
type input "0.80"
type input "76049.76"
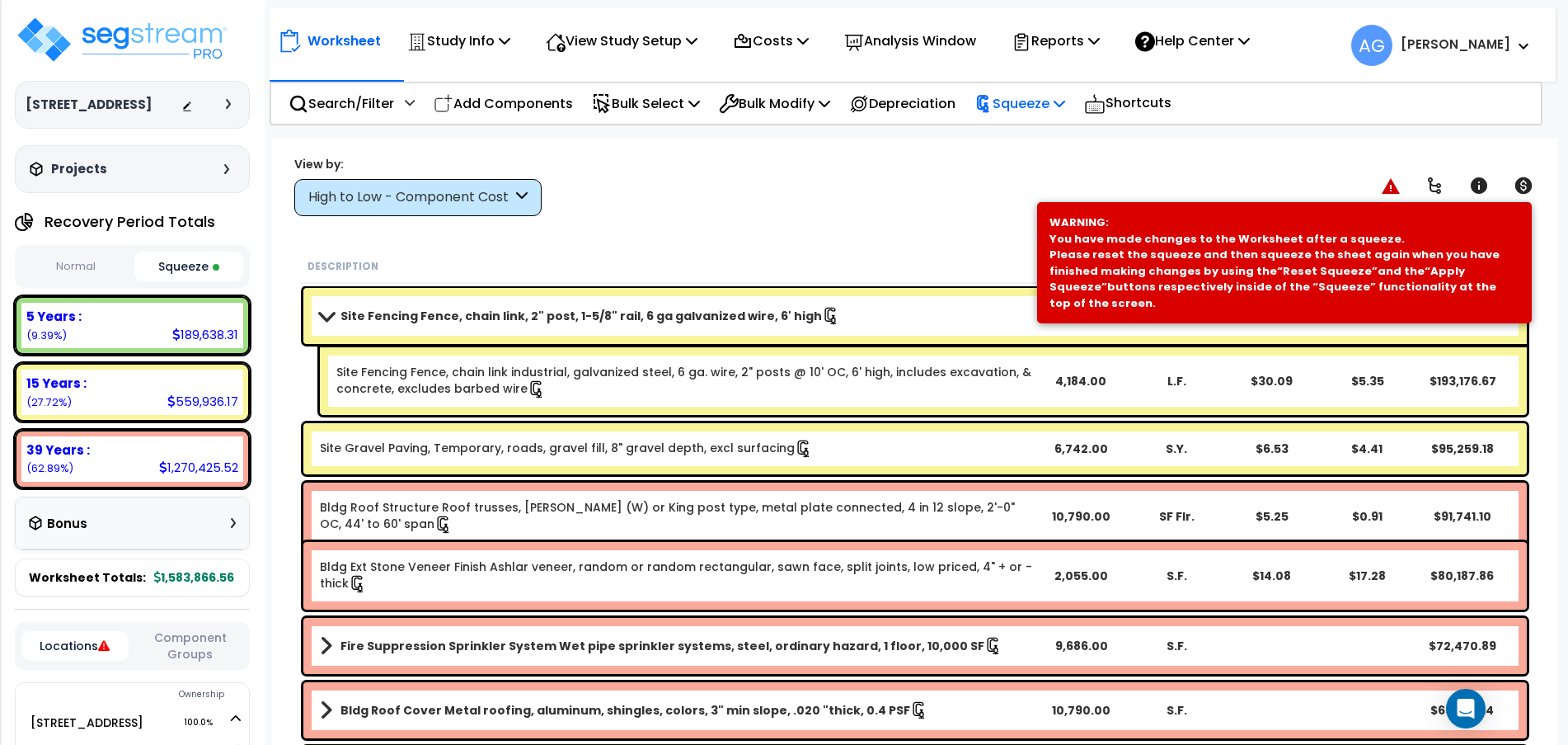
click at [1065, 101] on p "Squeeze" at bounding box center [1019, 103] width 90 height 22
click at [1032, 141] on link "Re-squeeze" at bounding box center [1048, 143] width 163 height 38
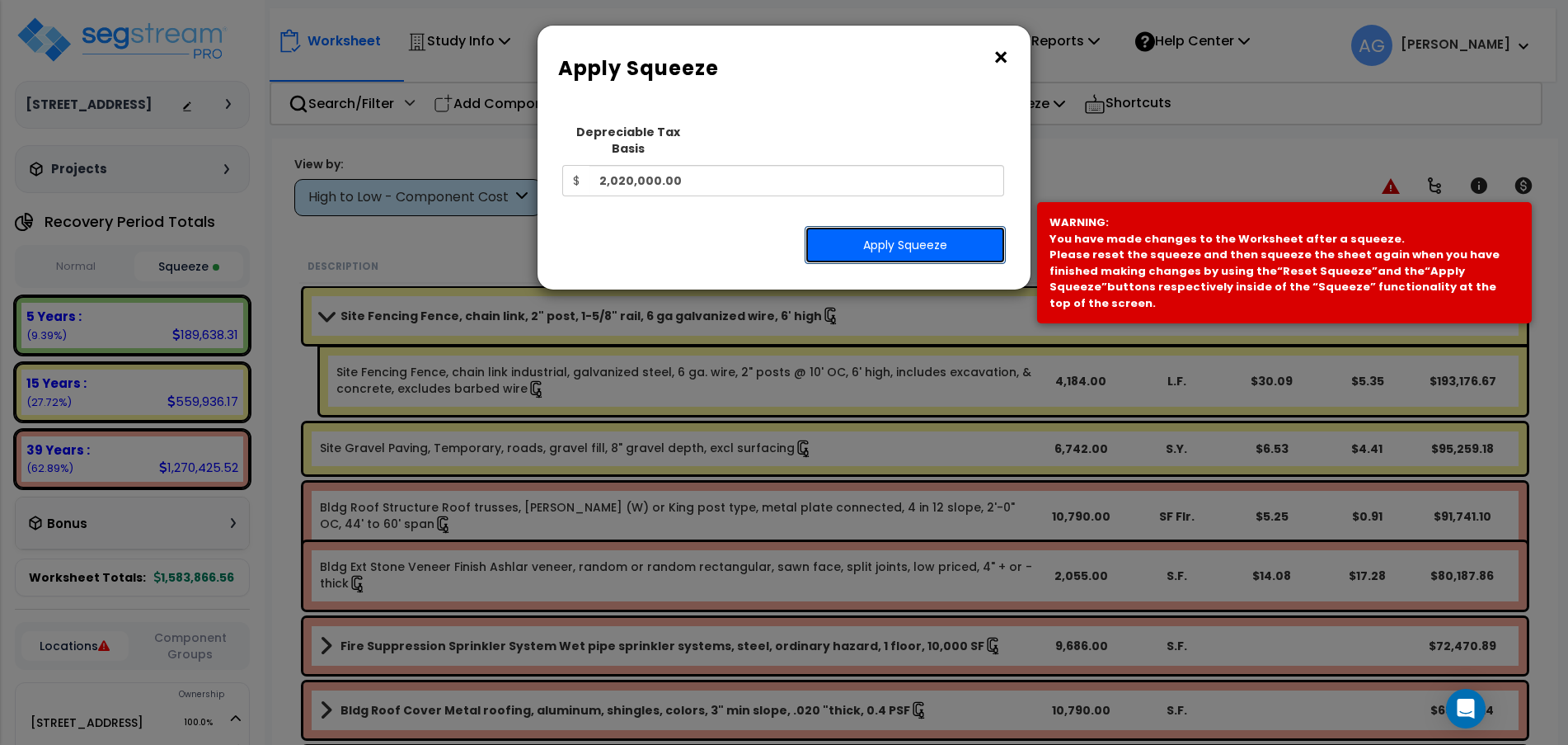
click at [897, 226] on button "Apply Squeeze" at bounding box center [905, 245] width 202 height 38
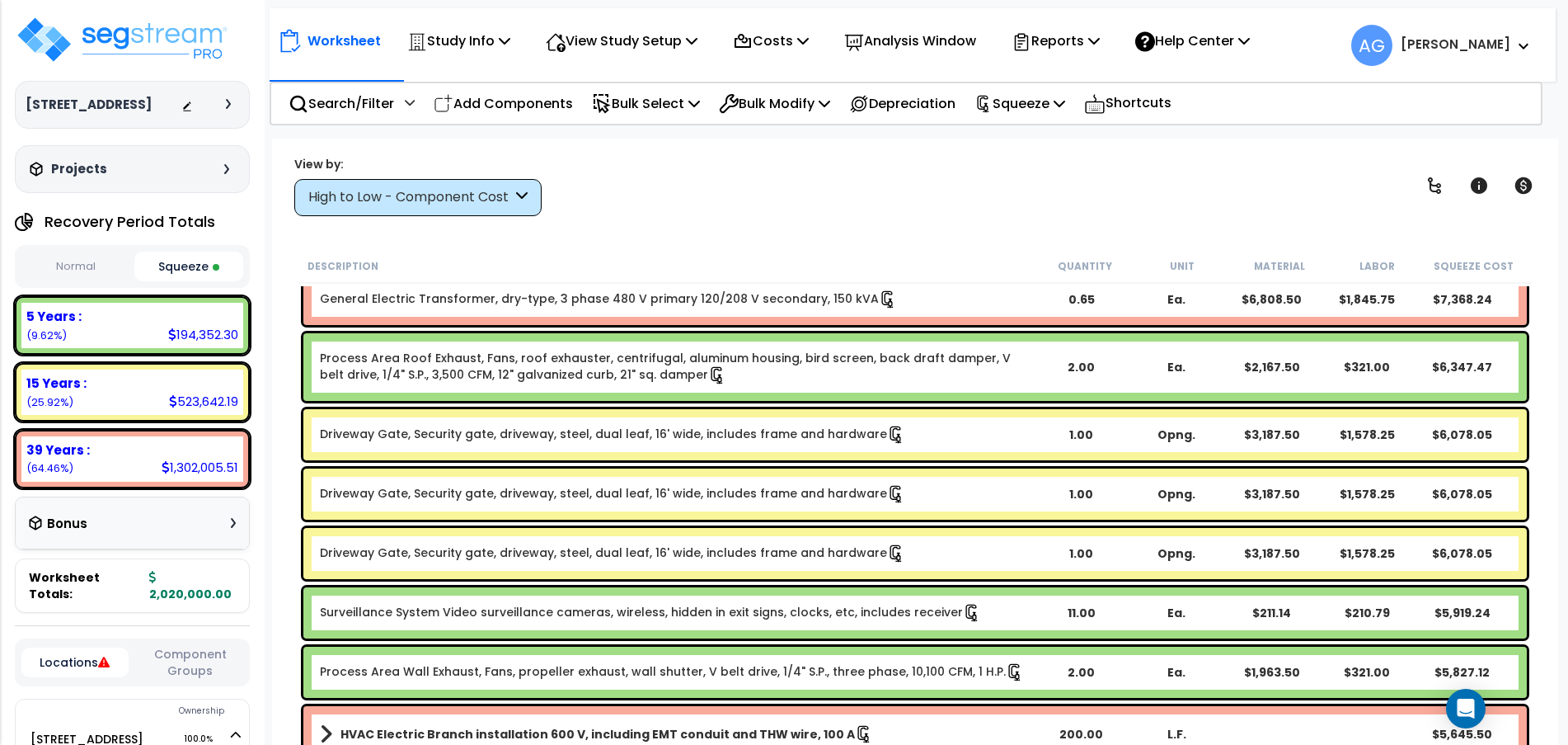
scroll to position [3467, 0]
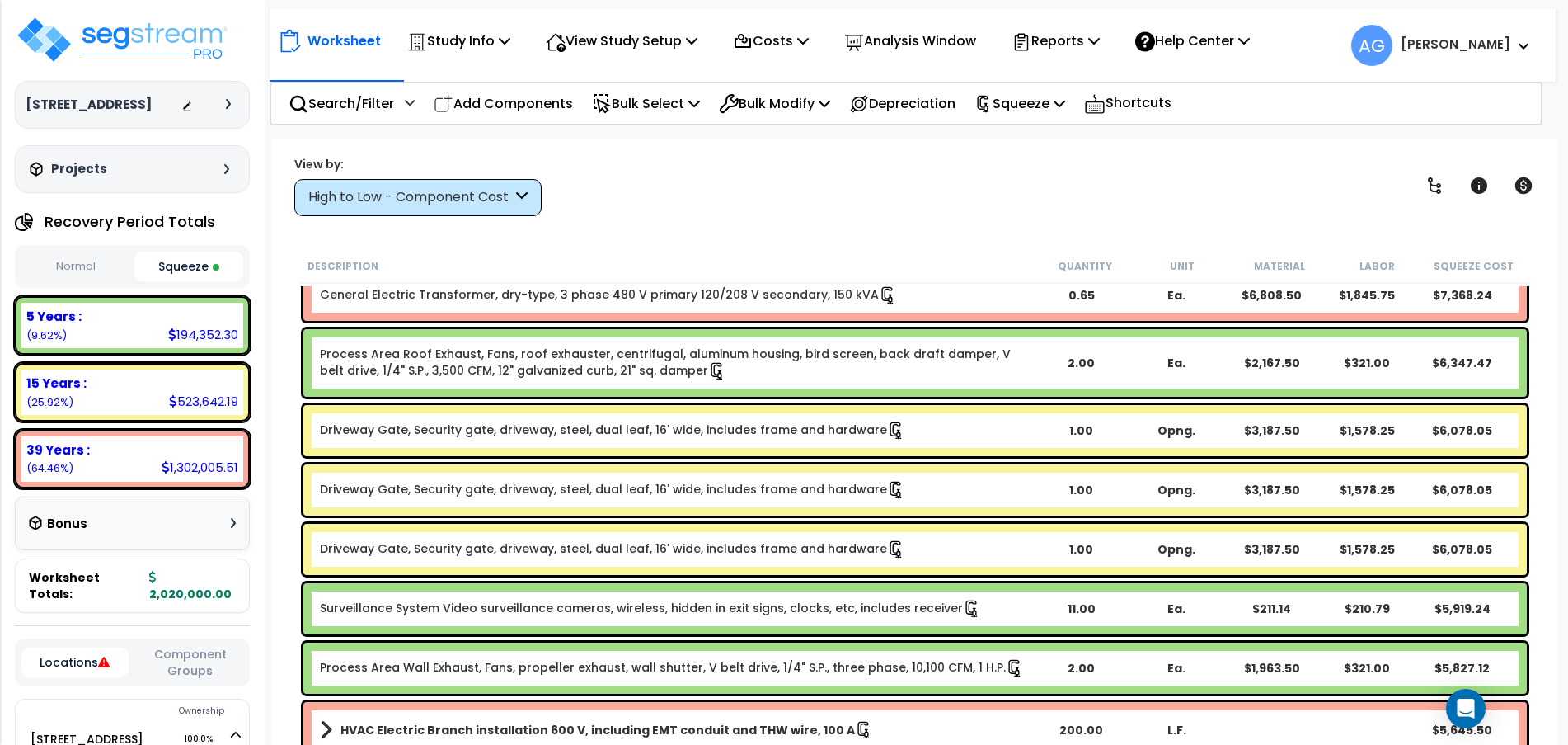
click at [821, 437] on link "Driveway Gate, Security gate, driveway, steel, dual leaf, 16' wide, includes fr…" at bounding box center [612, 430] width 585 height 18
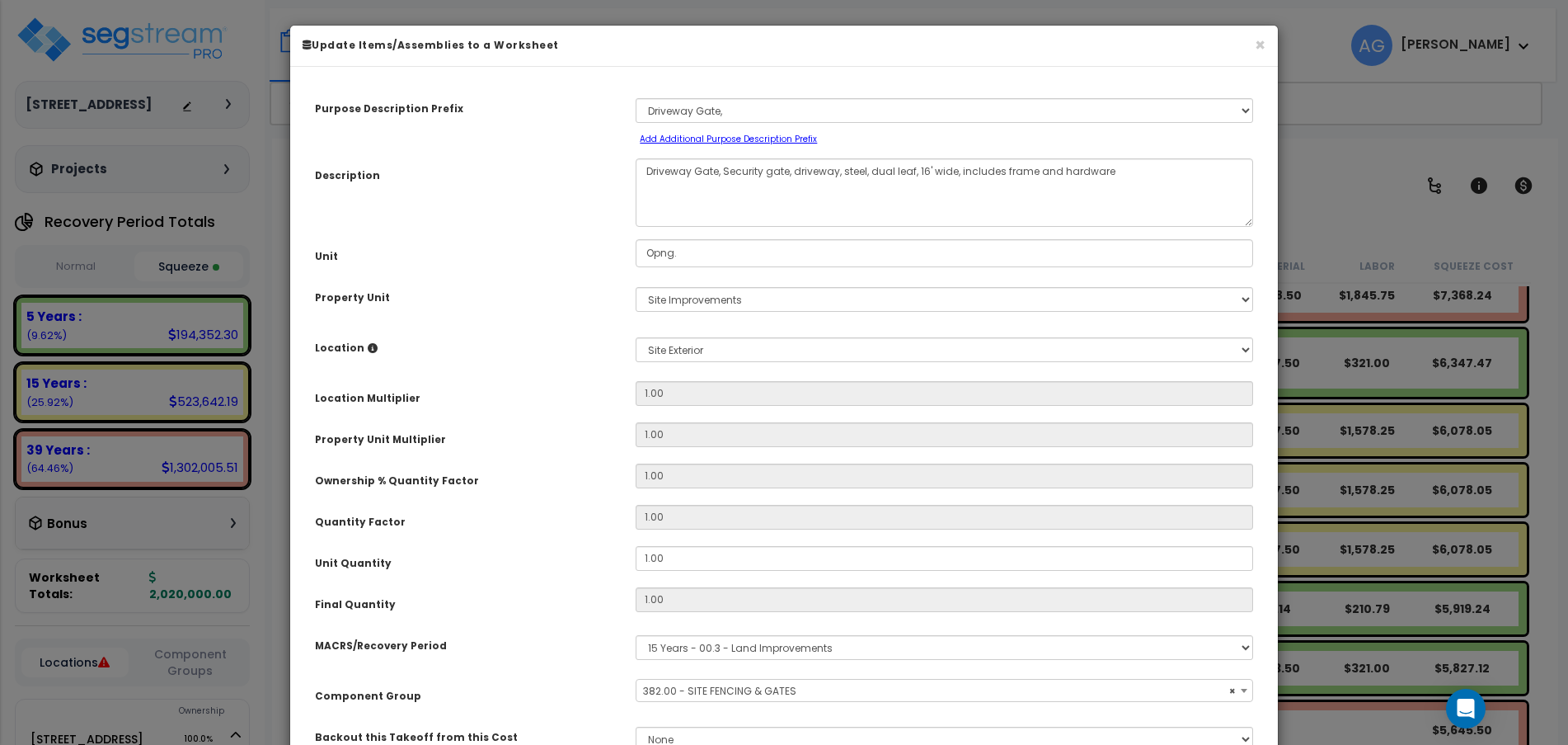
select select "58133"
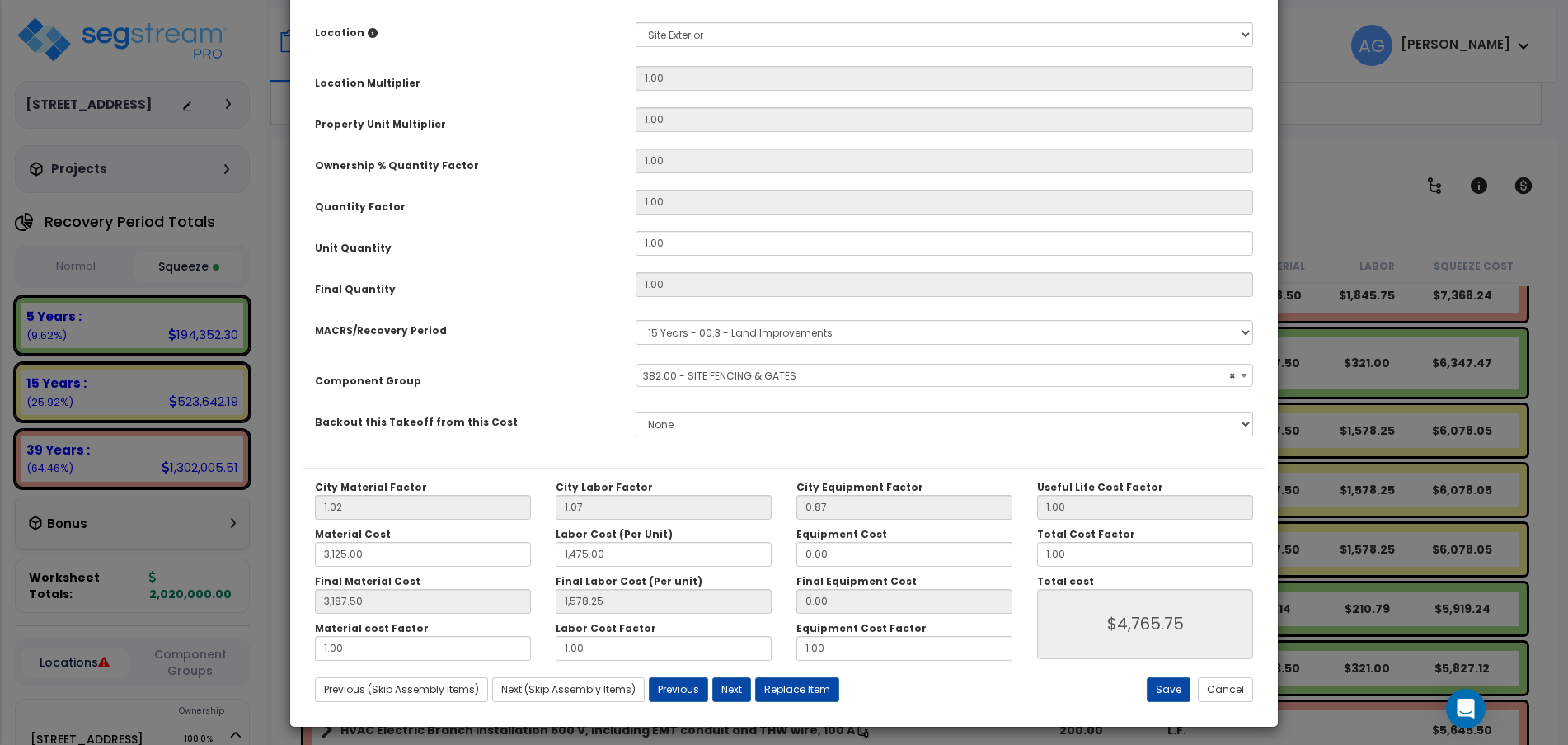
scroll to position [323, 0]
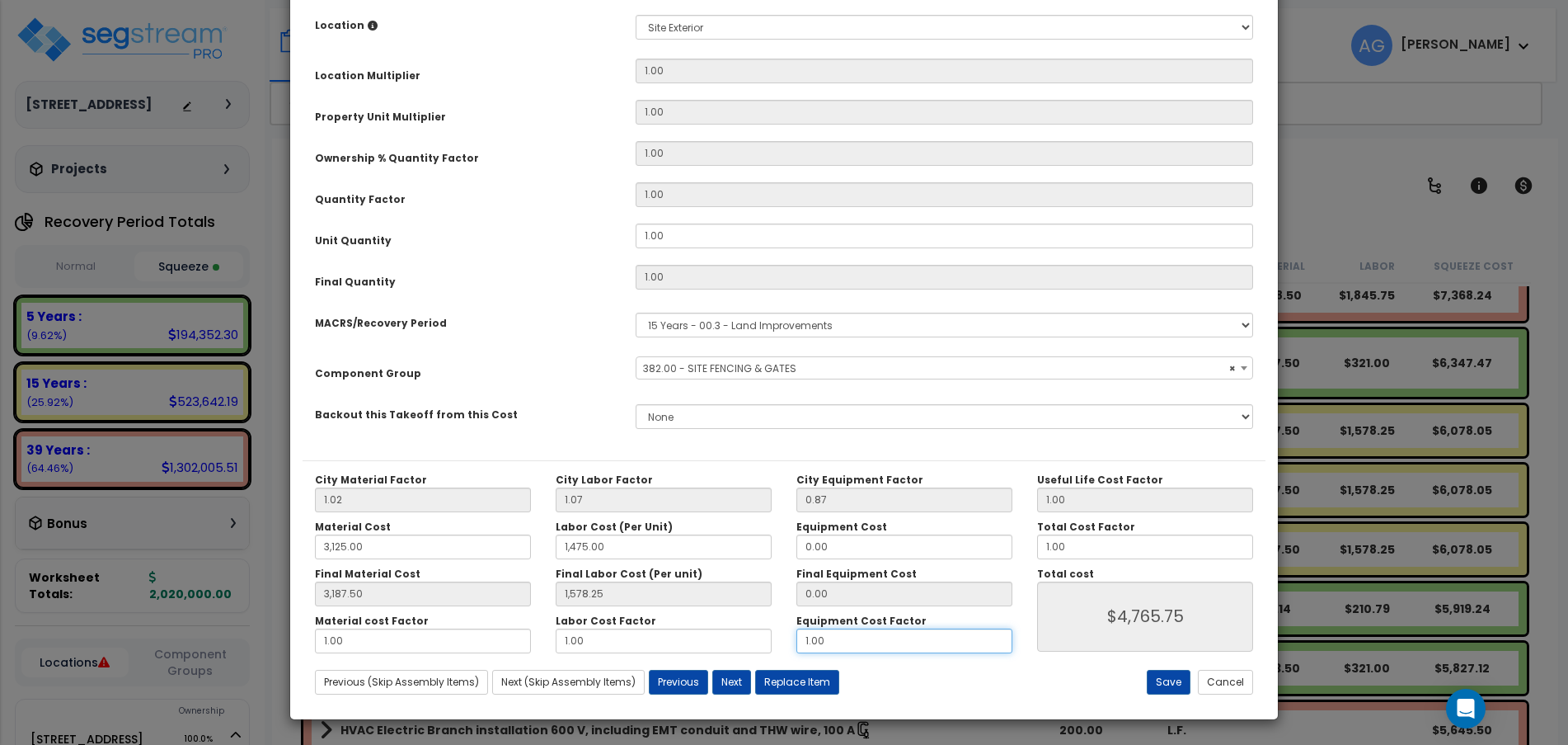
click at [843, 651] on input "1.00" at bounding box center [904, 641] width 216 height 25
type input "3,187.50"
type input "1,578.25"
type input "."
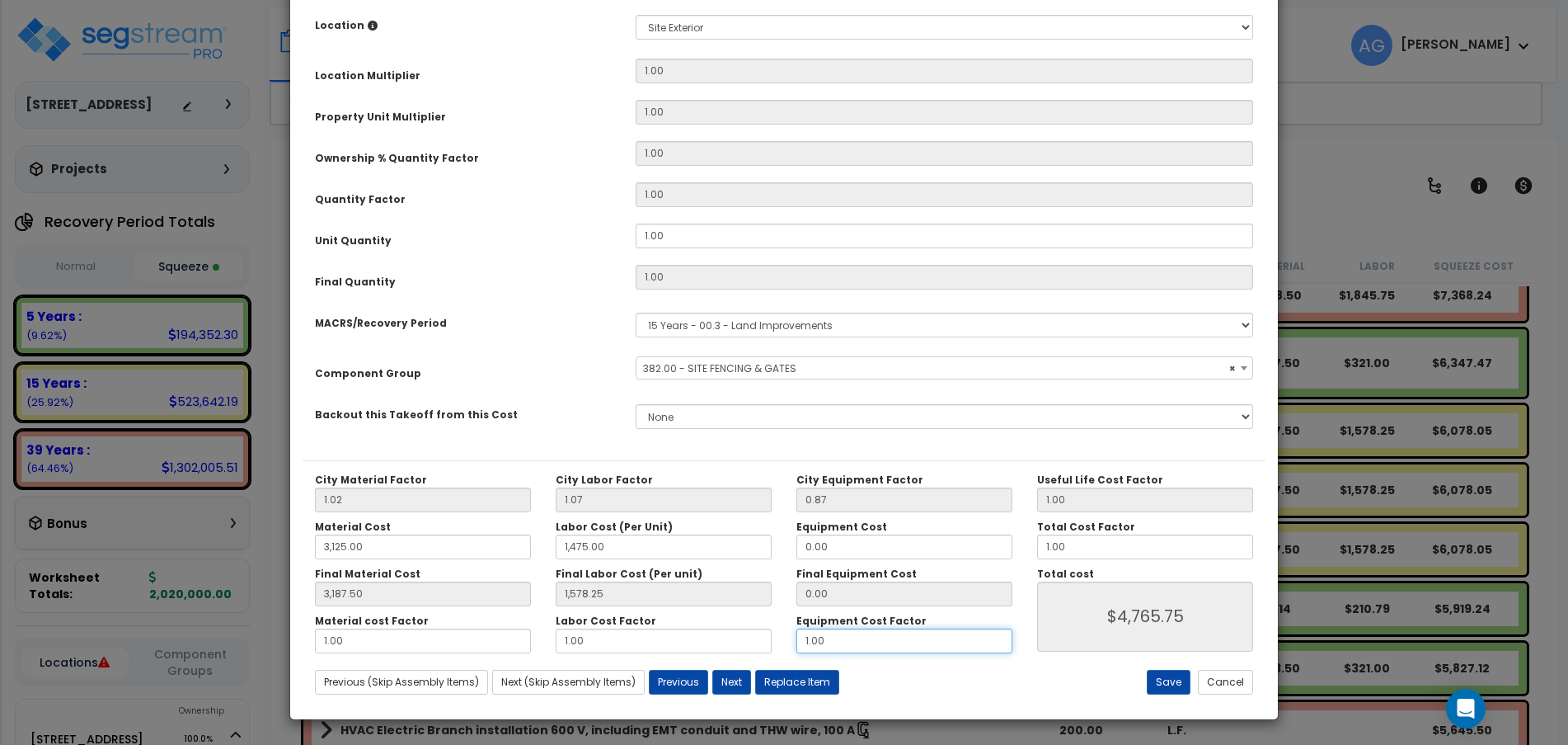
type input "$4,765.75"
type input "3,187.50"
type input "1,578.25"
type input "$4,765.75"
type input "3,187.50"
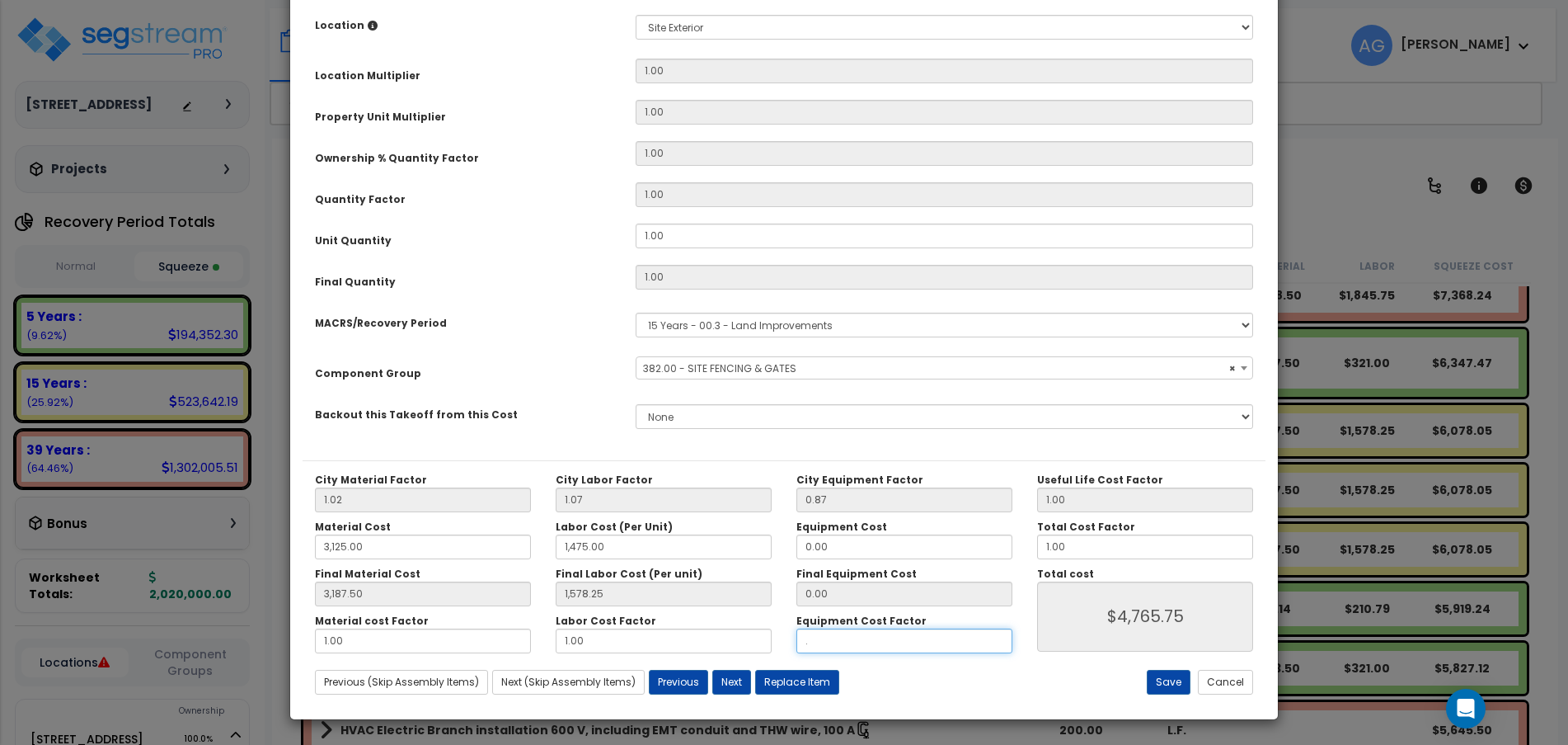
type input "1,578.25"
type input ".7"
type input "$4,765.75"
type input "3,187.50"
type input "1,578.25"
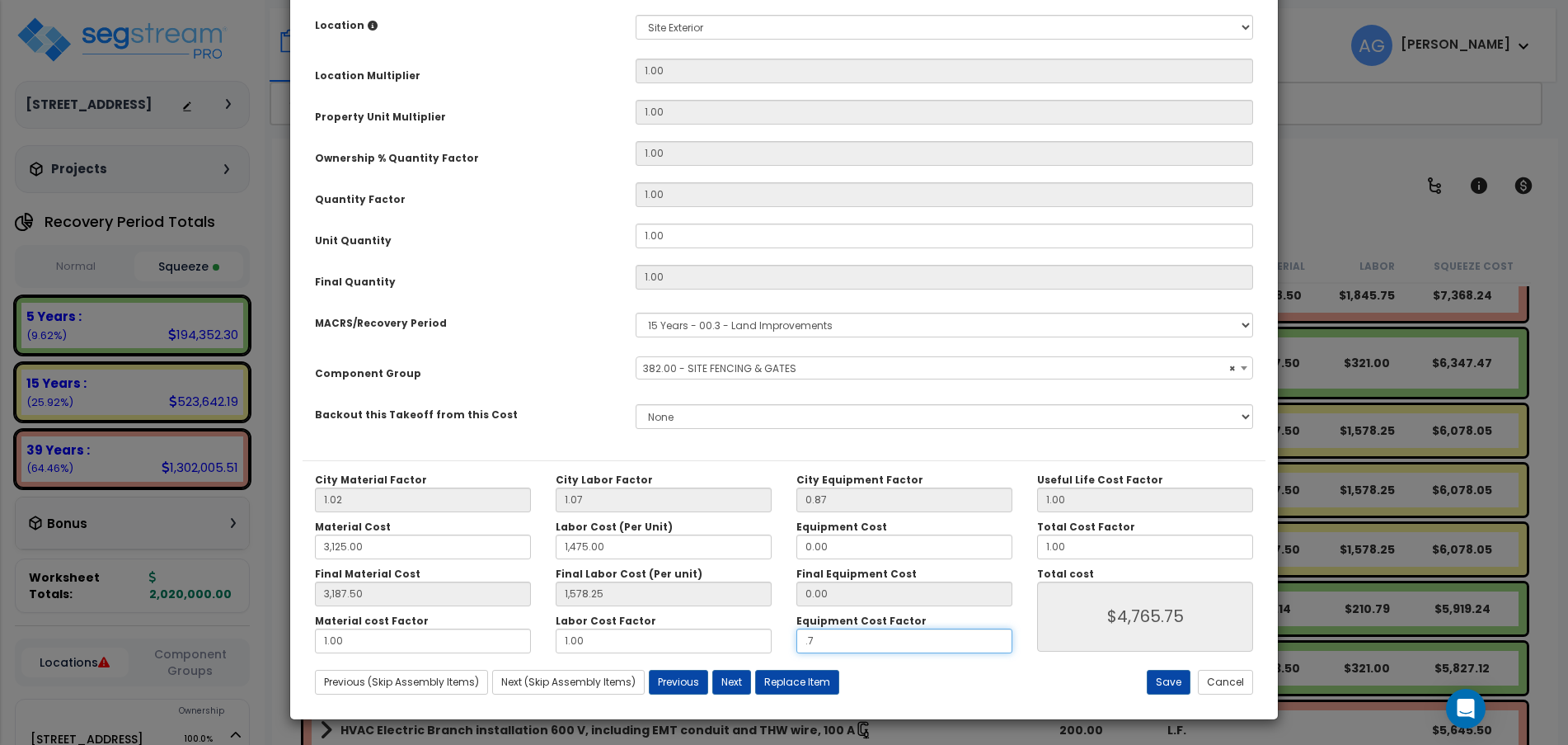
type input "$4,765.75"
type input "3,187.50"
type input "1,578.25"
type input ".75"
type input "$4,765.75"
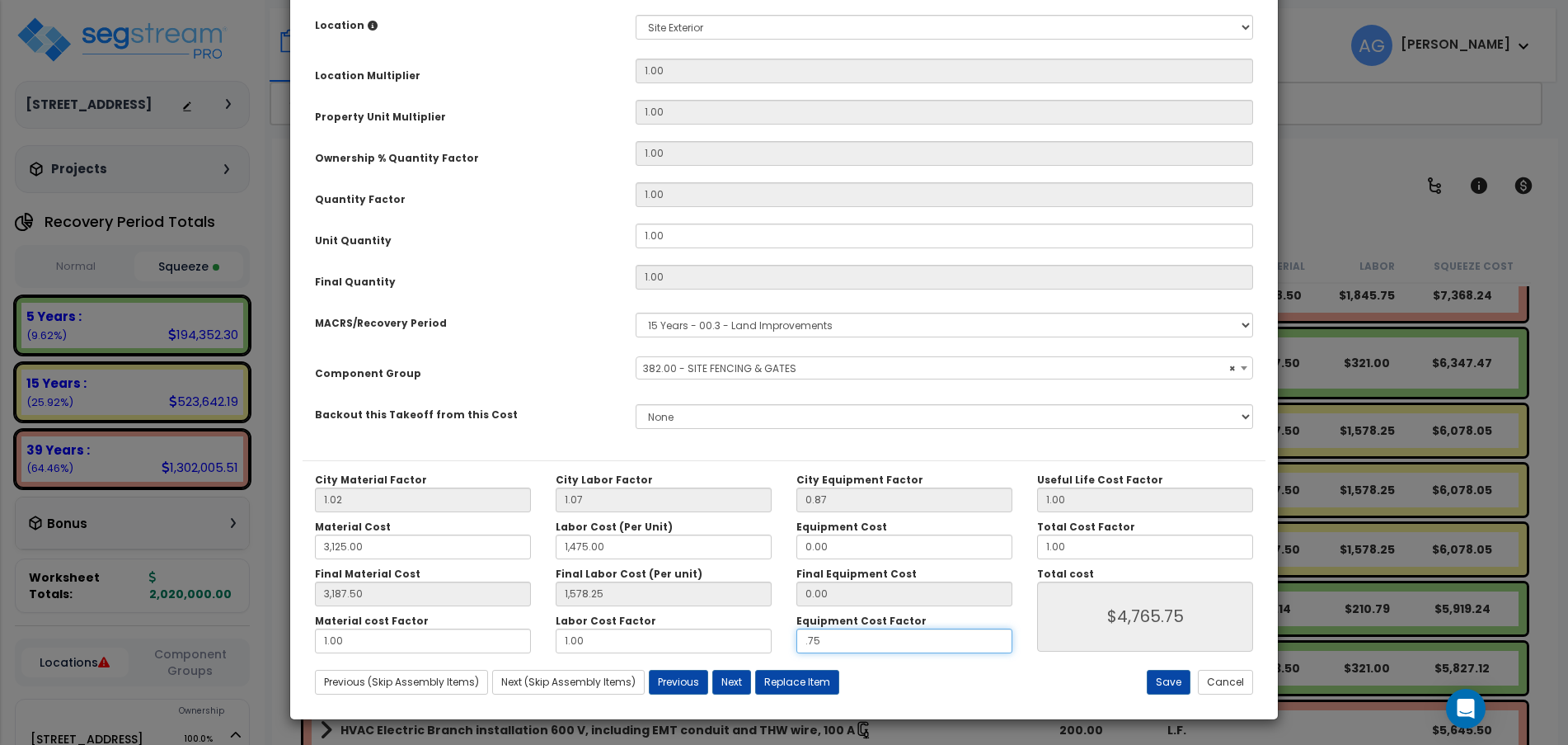
type input "3,187.50"
type input "1,578.25"
type input "$4,765.75"
type input ".75"
type input "3,187.50"
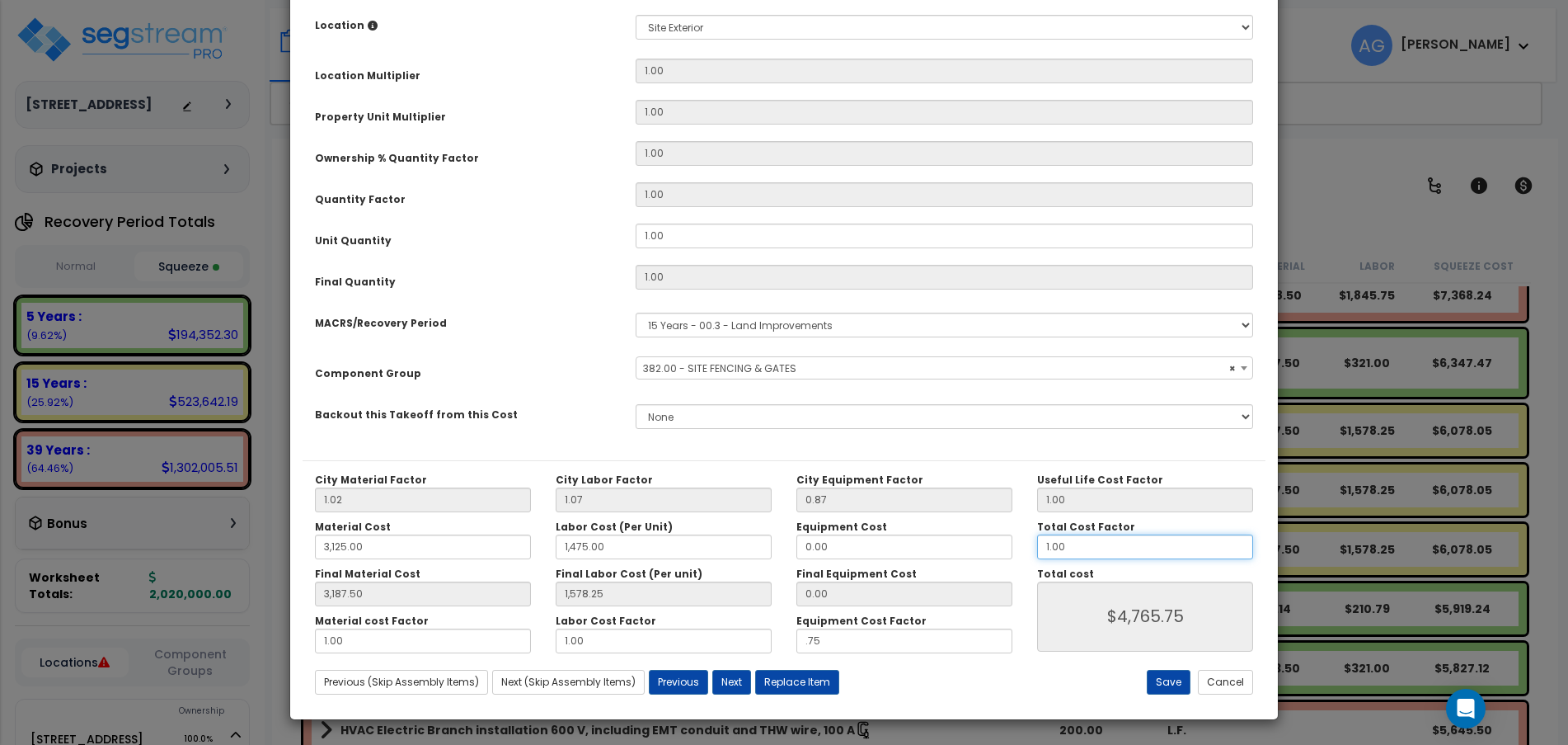
type input "1,578.25"
type input "$4,765.75"
type input "3,187.50"
type input "1,578.25"
type input "$4,765.75"
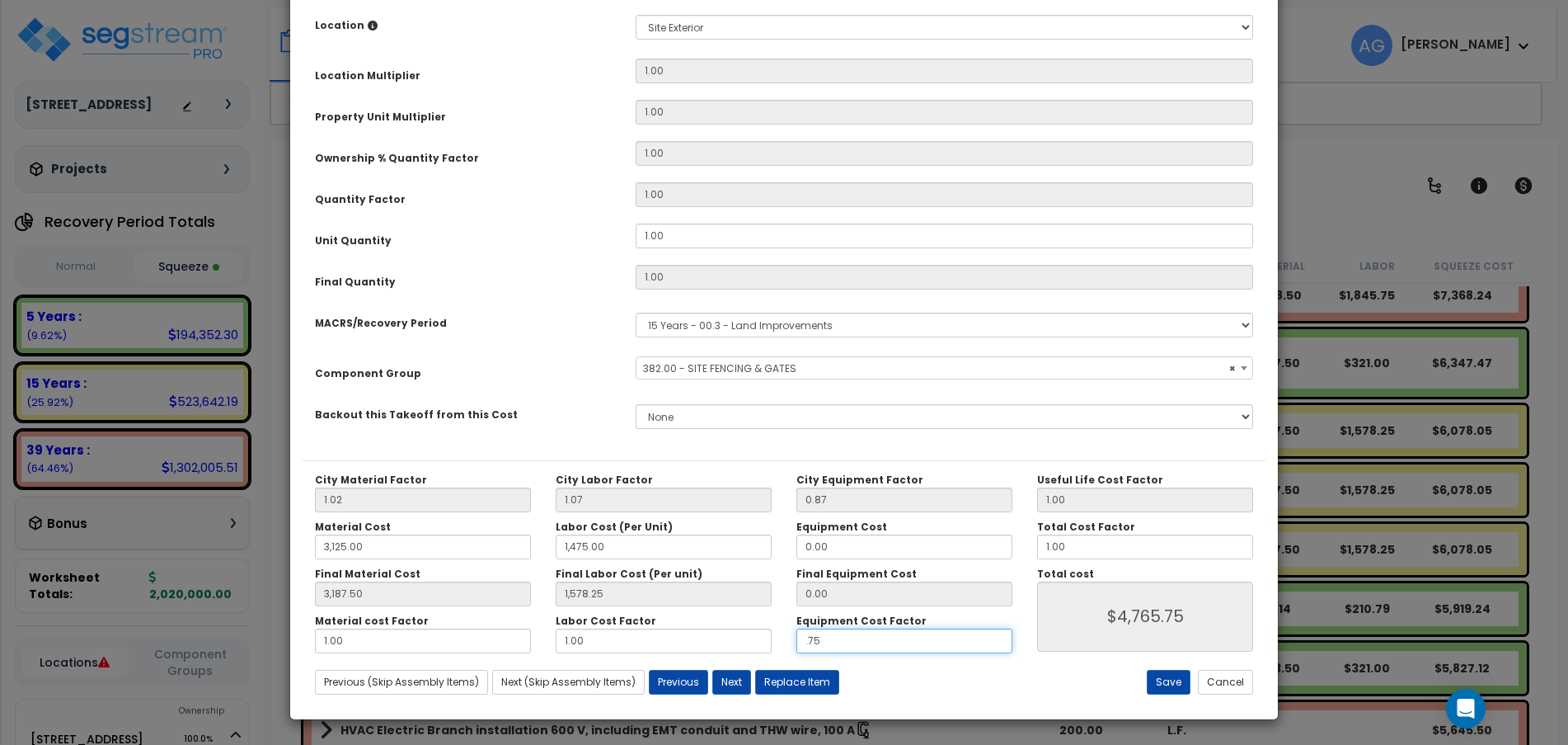
click at [872, 635] on input ".75" at bounding box center [904, 641] width 216 height 25
type input "3,187.50"
type input "1,578.25"
type input "."
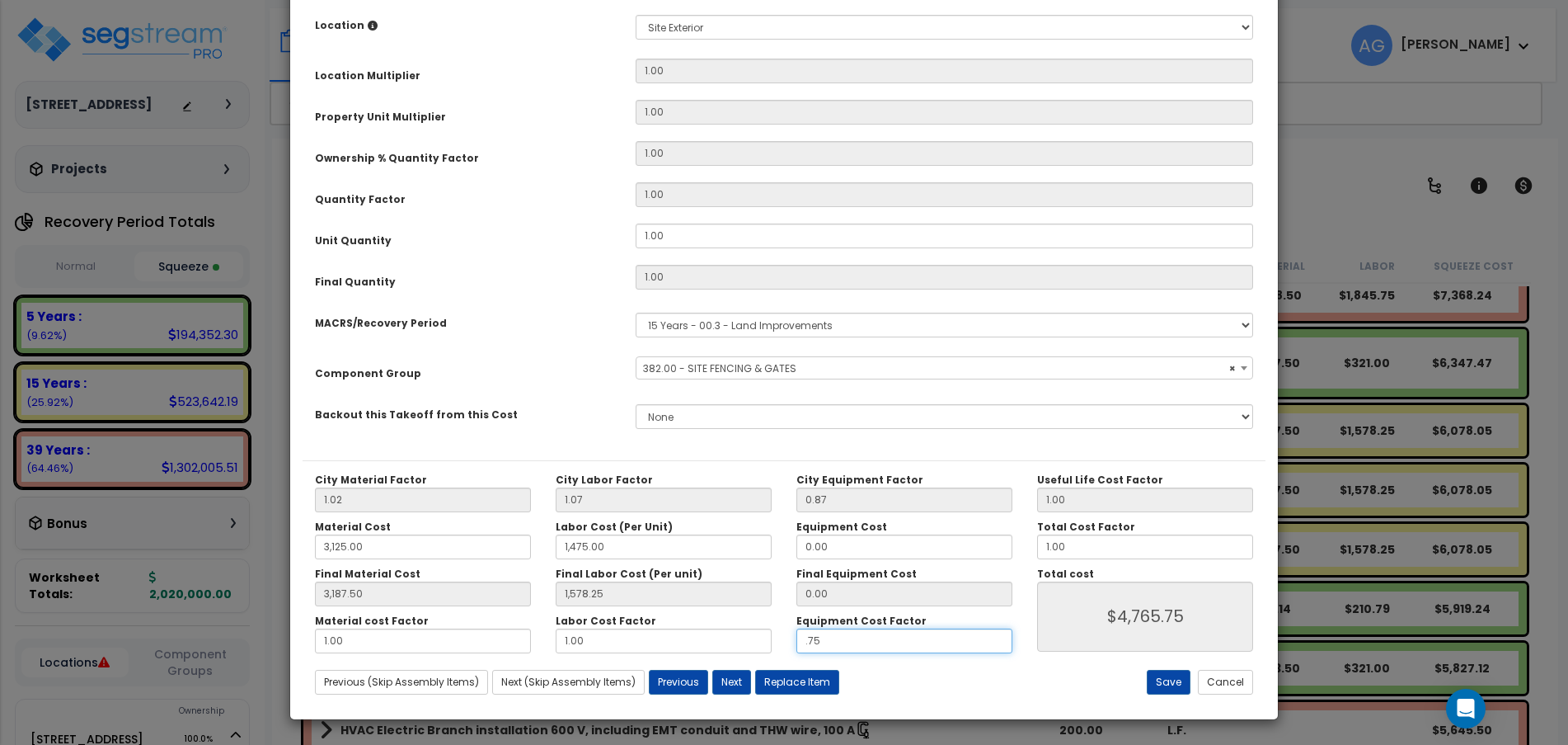
type input "$4,765.75"
type input "3,187.50"
type input "1,578.25"
type input "$4,765.75"
type input "3,187.50"
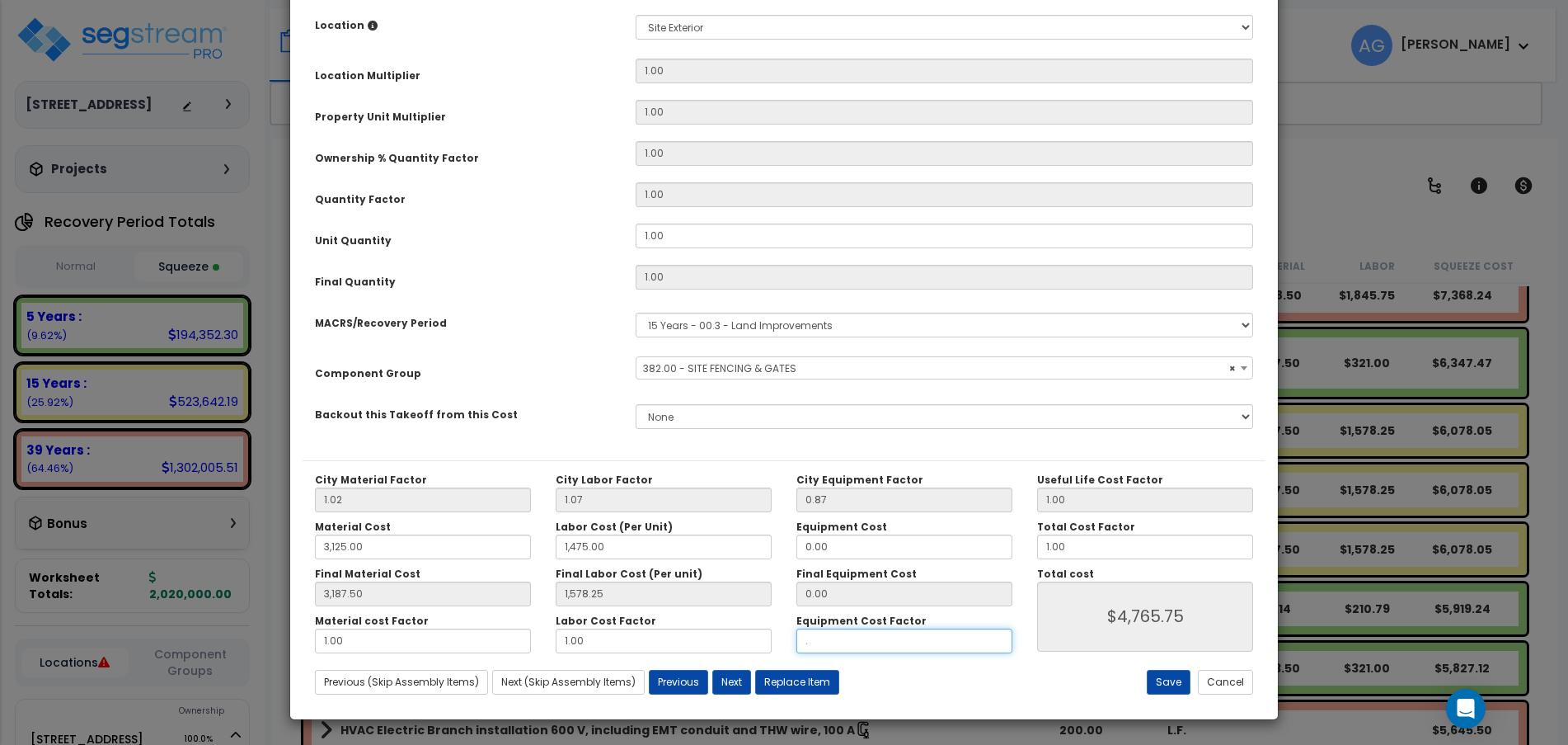
type input "1,578.25"
type input "$4,765.75"
type input "3,187.50"
type input "1,578.25"
type input "$4,765.75"
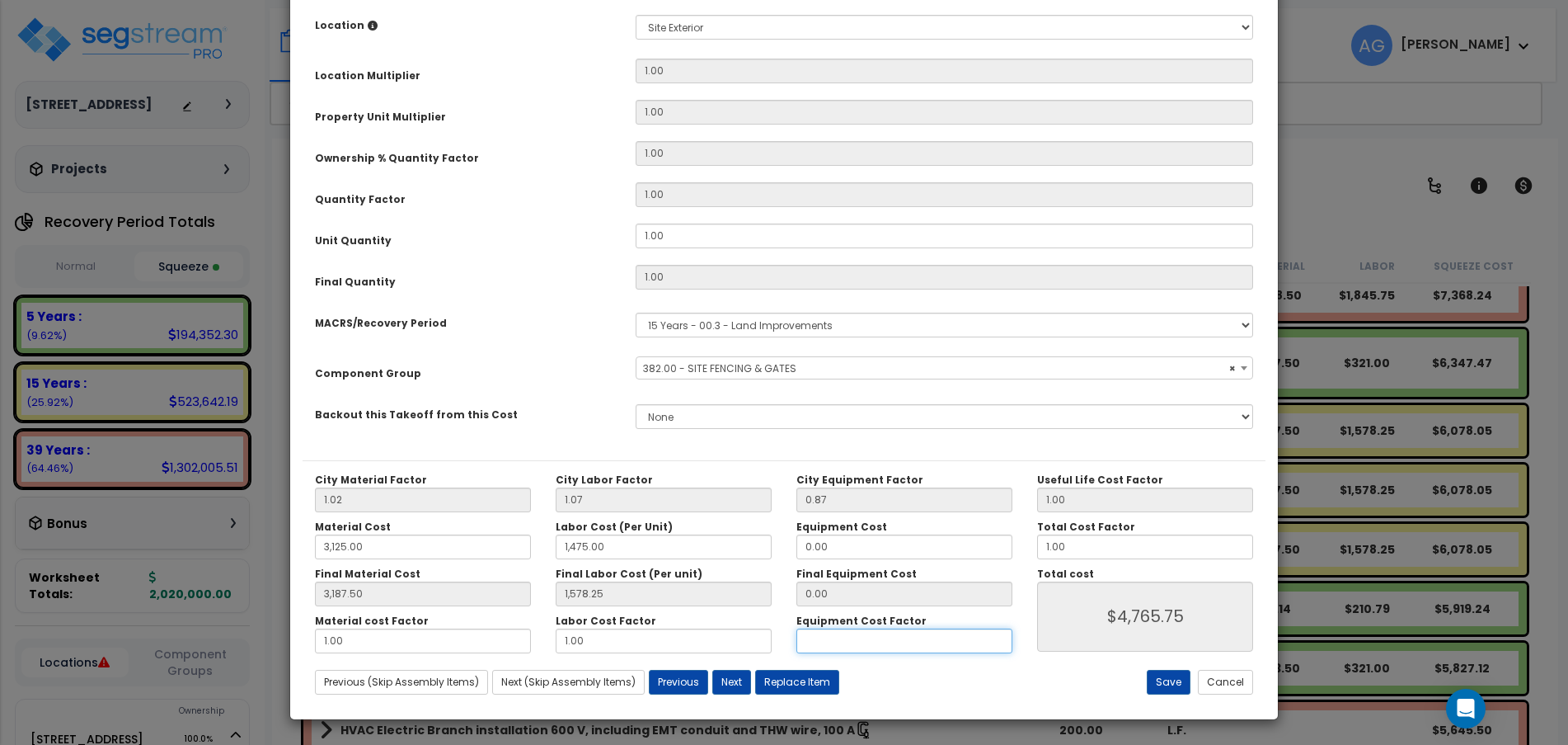
type input "3,187.50"
type input "1,578.25"
type input "$4,765.75"
type input "3,187.50"
type input "1,578.25"
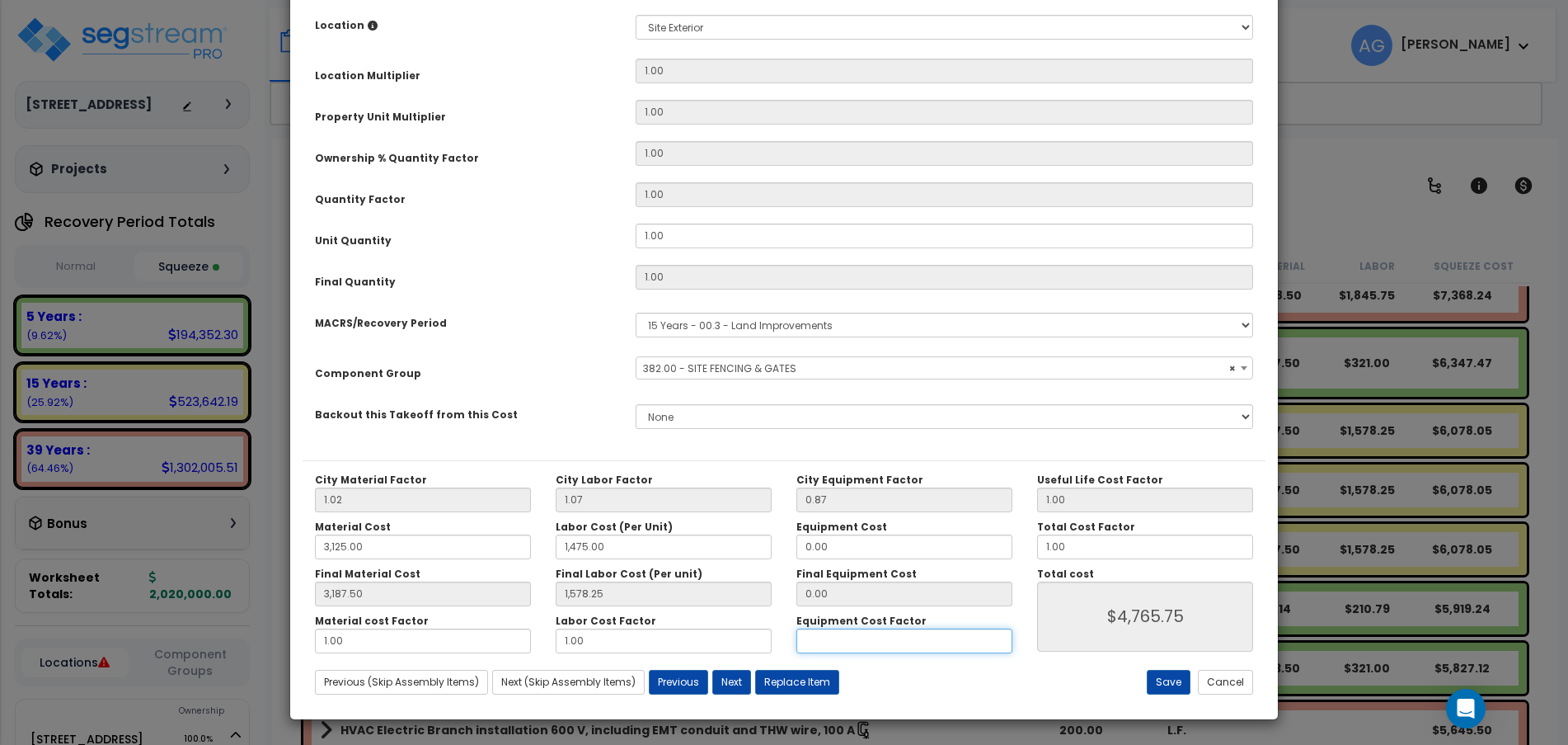
type input "$4,765.75"
type input "3,187.50"
type input "1,578.25"
type input "1"
type input "$4,765.75"
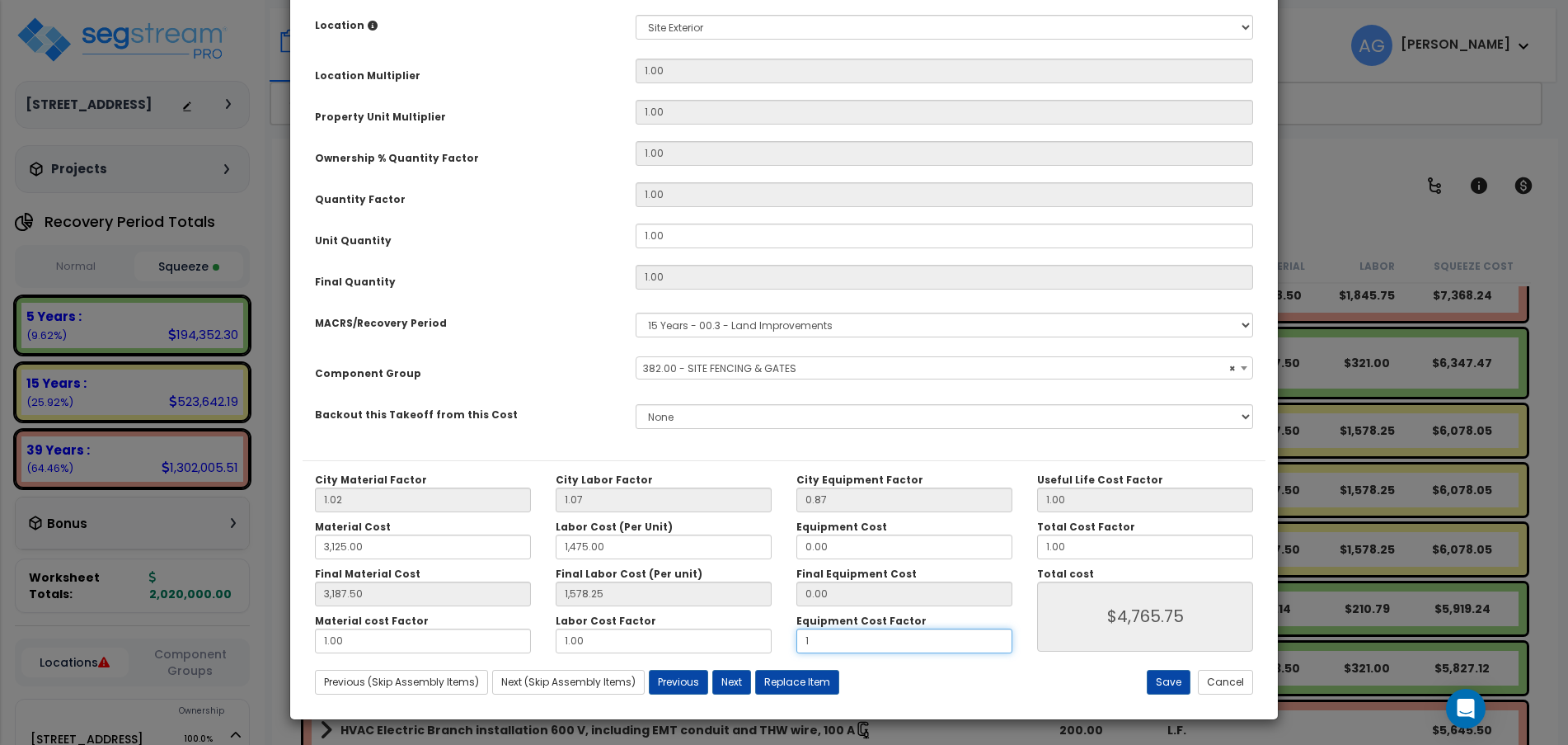
type input "3,187.50"
type input "1,578.25"
type input "$4,765.75"
type input "1"
type input "3,187.50"
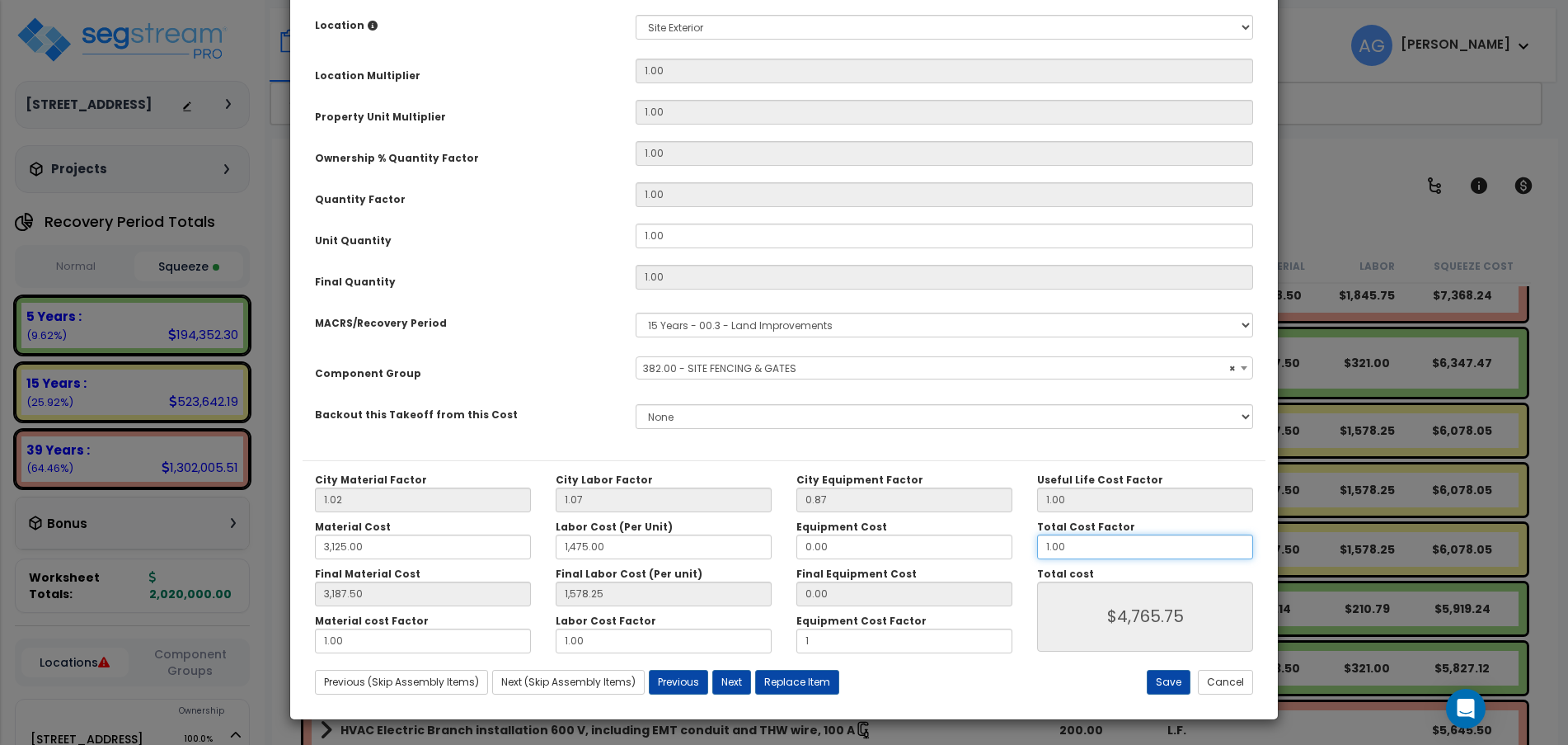
type input "1,578.25"
type input "$4,765.75"
type input "3,187.50"
type input "1,578.25"
type input "$4,765.75"
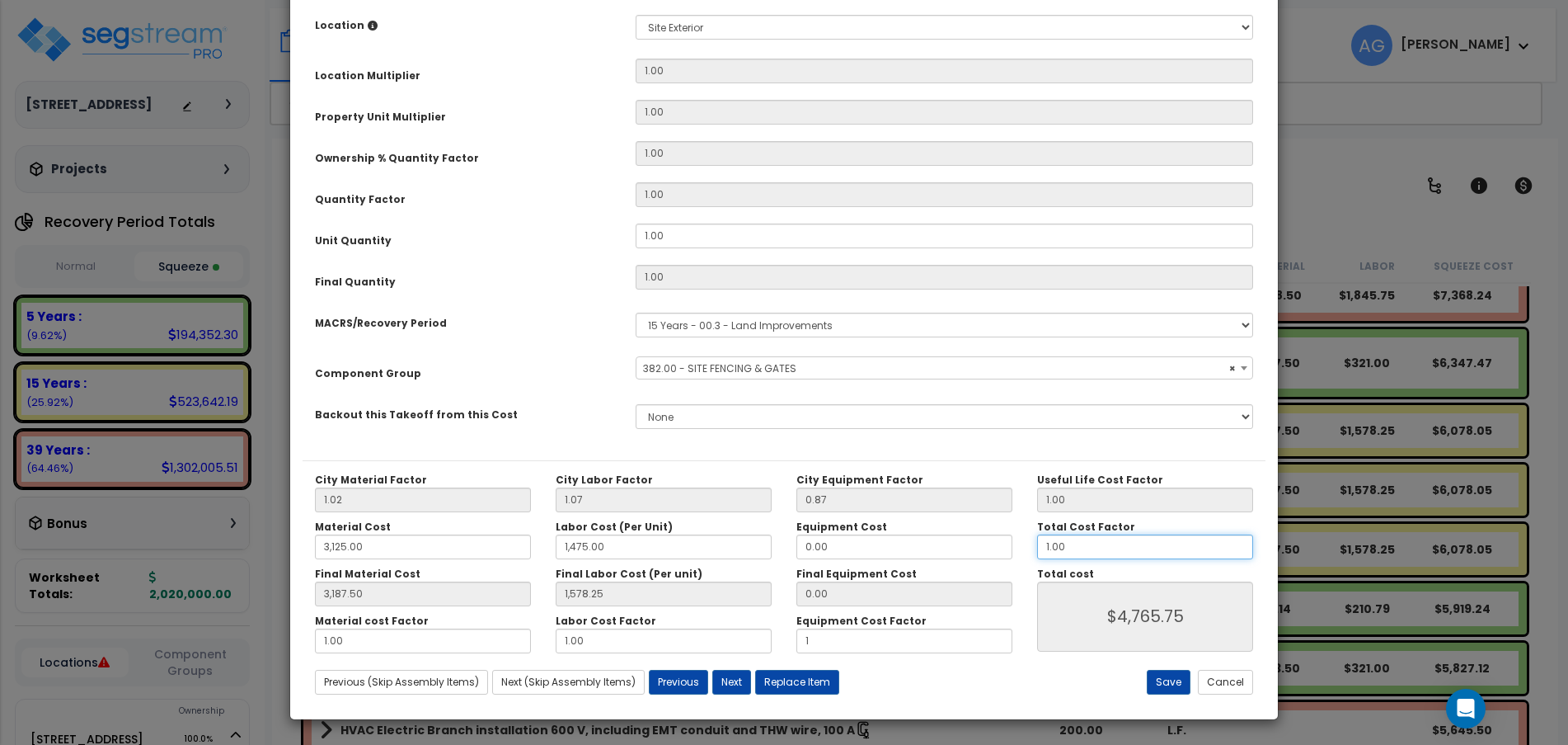
type input "3,187.50"
type input "1,578.25"
type input "."
type input "$4,765.75"
type input "3,187.50"
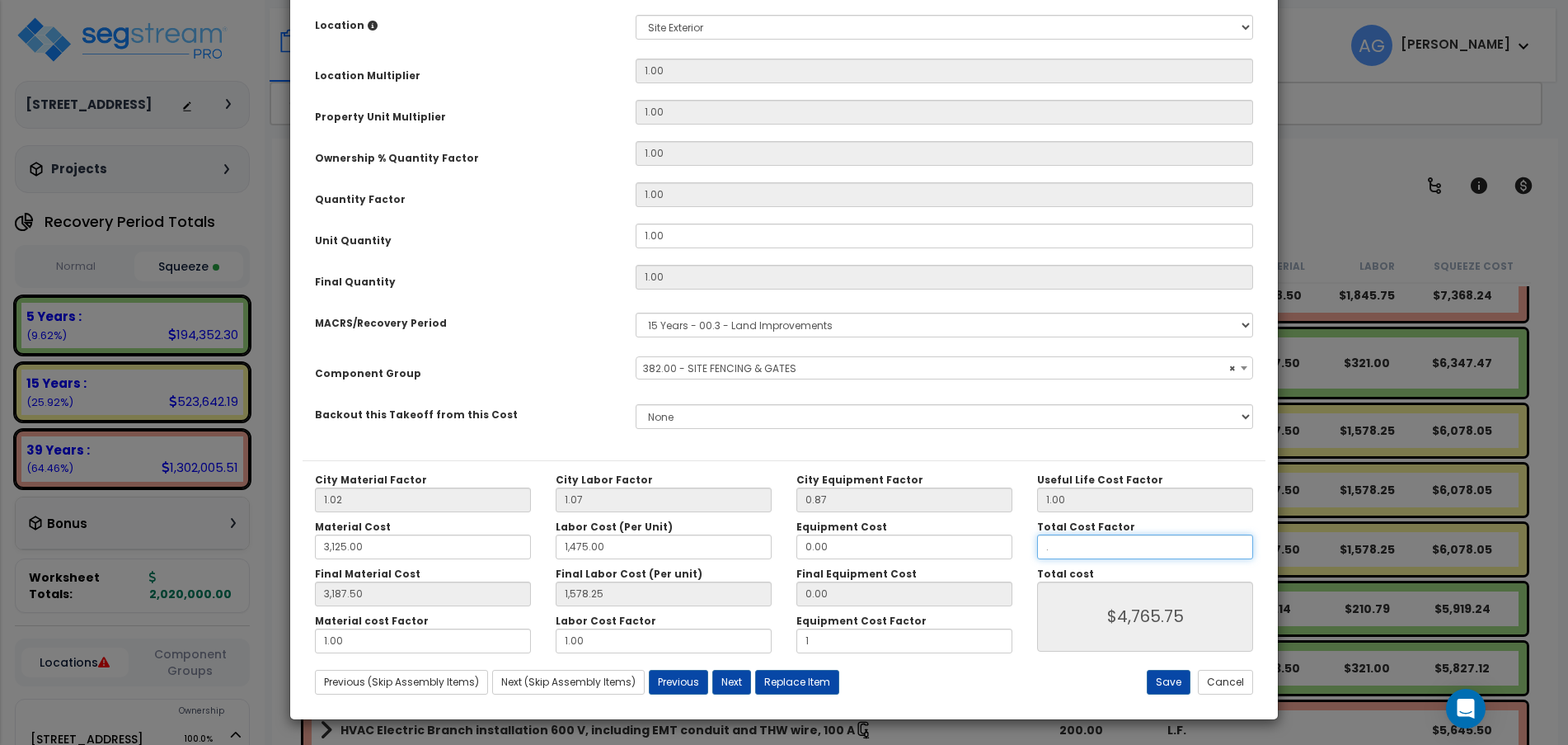
type input "1,578.25"
type input "$0.00"
type input "3,187.50"
type input "1,578.25"
type input ".7"
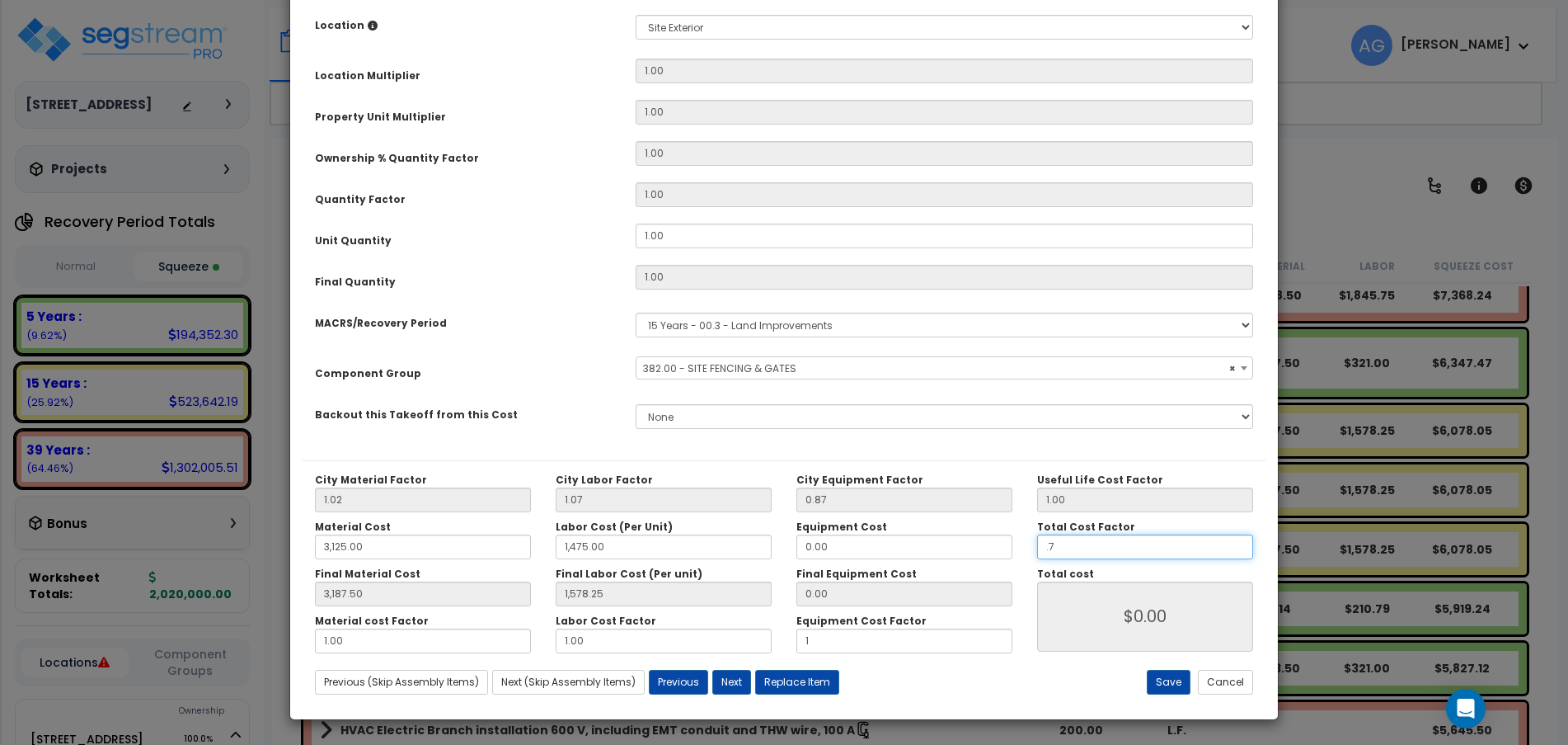
type input "3,187.50"
type input "1,578.25"
type input "$3,336.03"
type input "3,187.50"
type input "1,578.25"
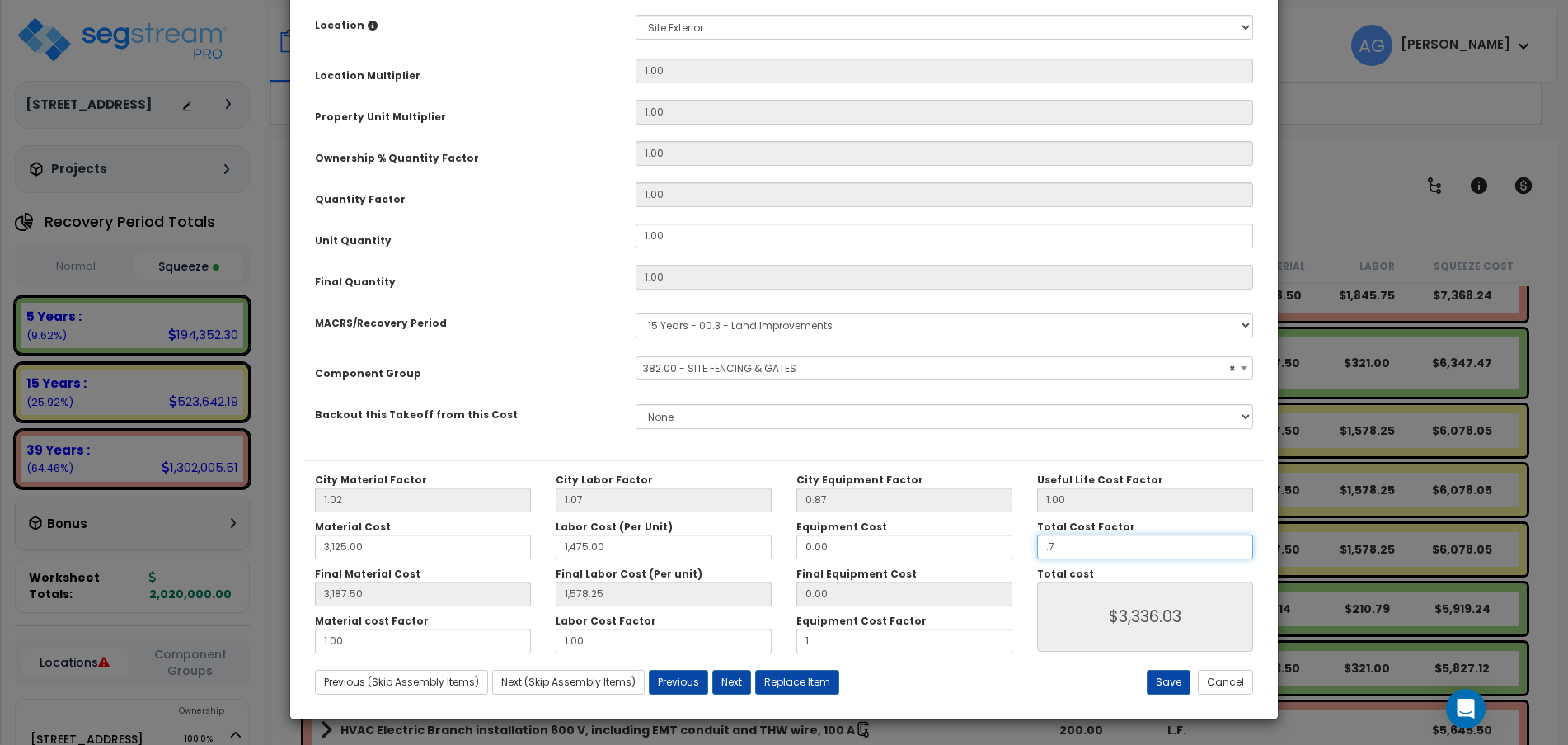
type input ".75"
type input "$3,336.03"
type input "3,187.50"
type input "1,578.25"
type input "$3,574.31"
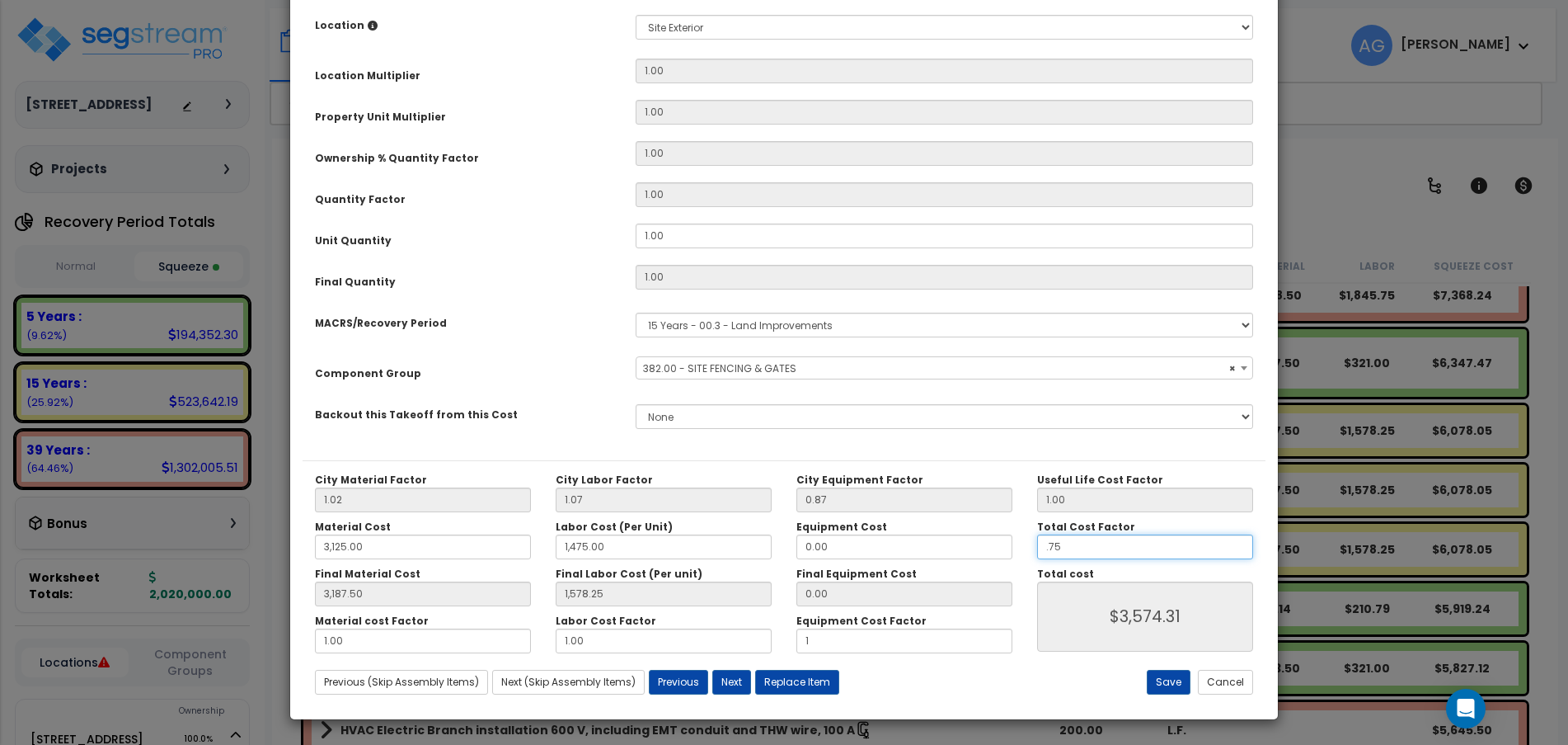
type input ".75"
type input "3,187.50"
type input "1,578.25"
type input "$3,574.31"
click at [1164, 676] on button "Save" at bounding box center [1169, 682] width 44 height 25
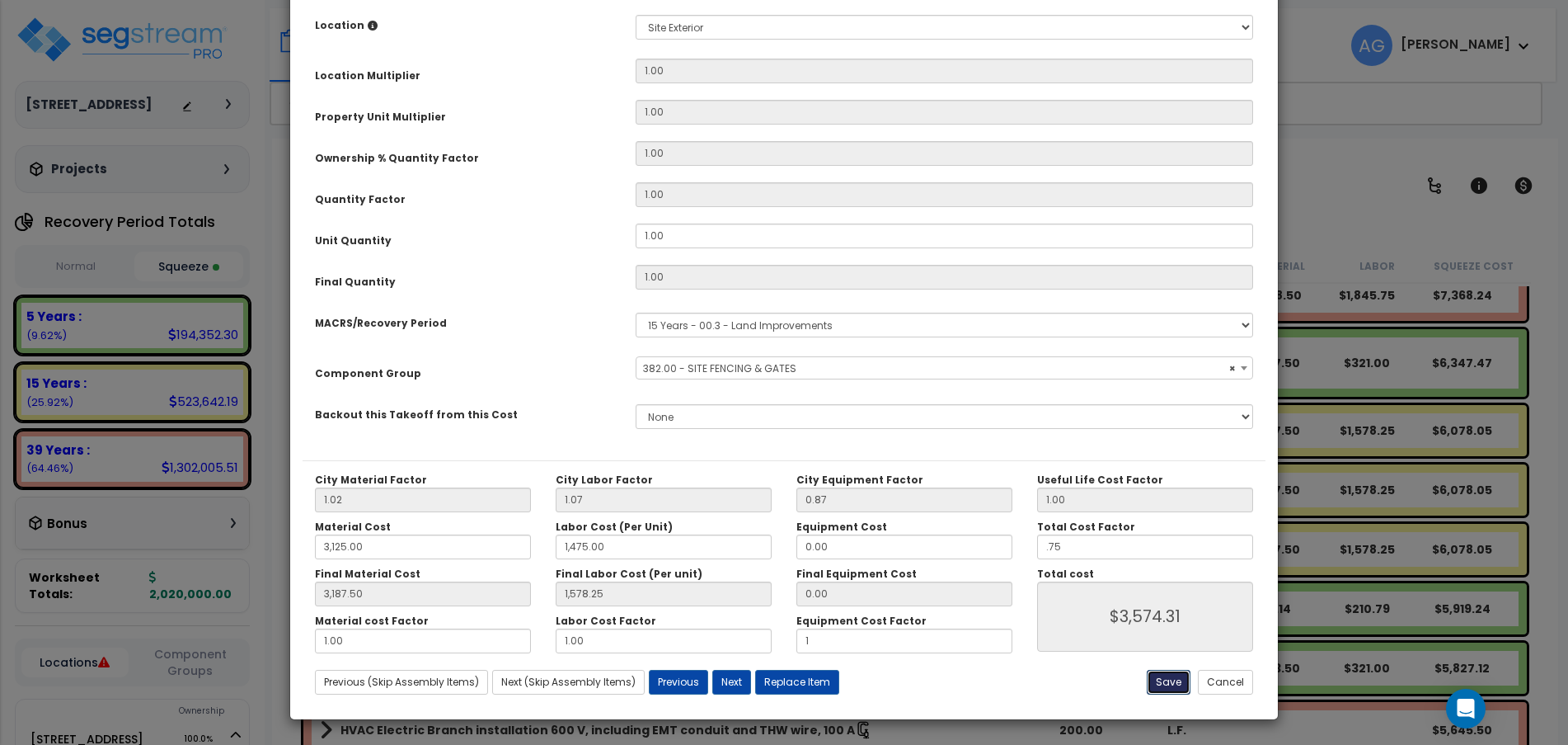
type input "3125.00"
type input "1475.00"
type input "3187.50"
type input "1578.25"
type input "1.00"
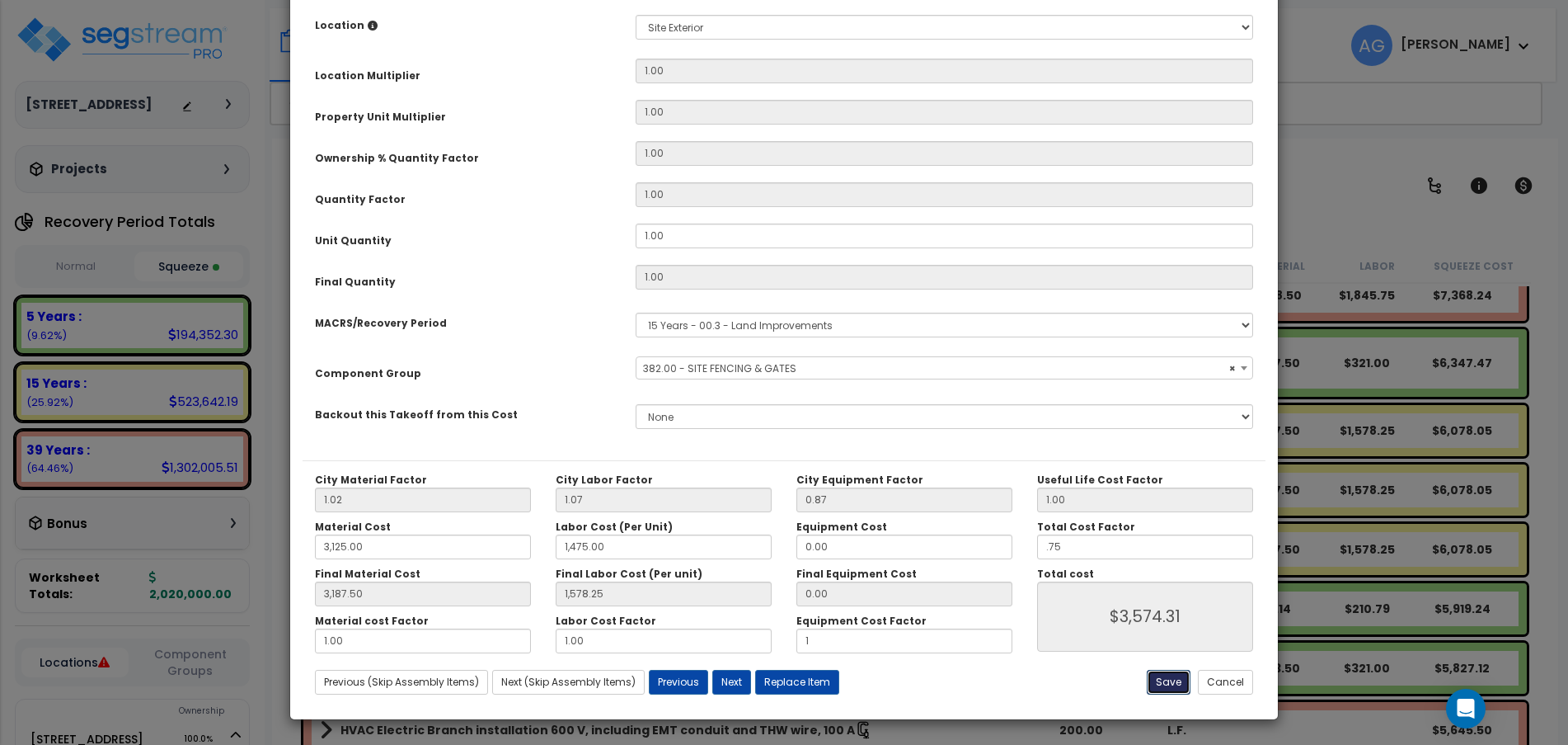
type input "0.75"
type input "3574.31"
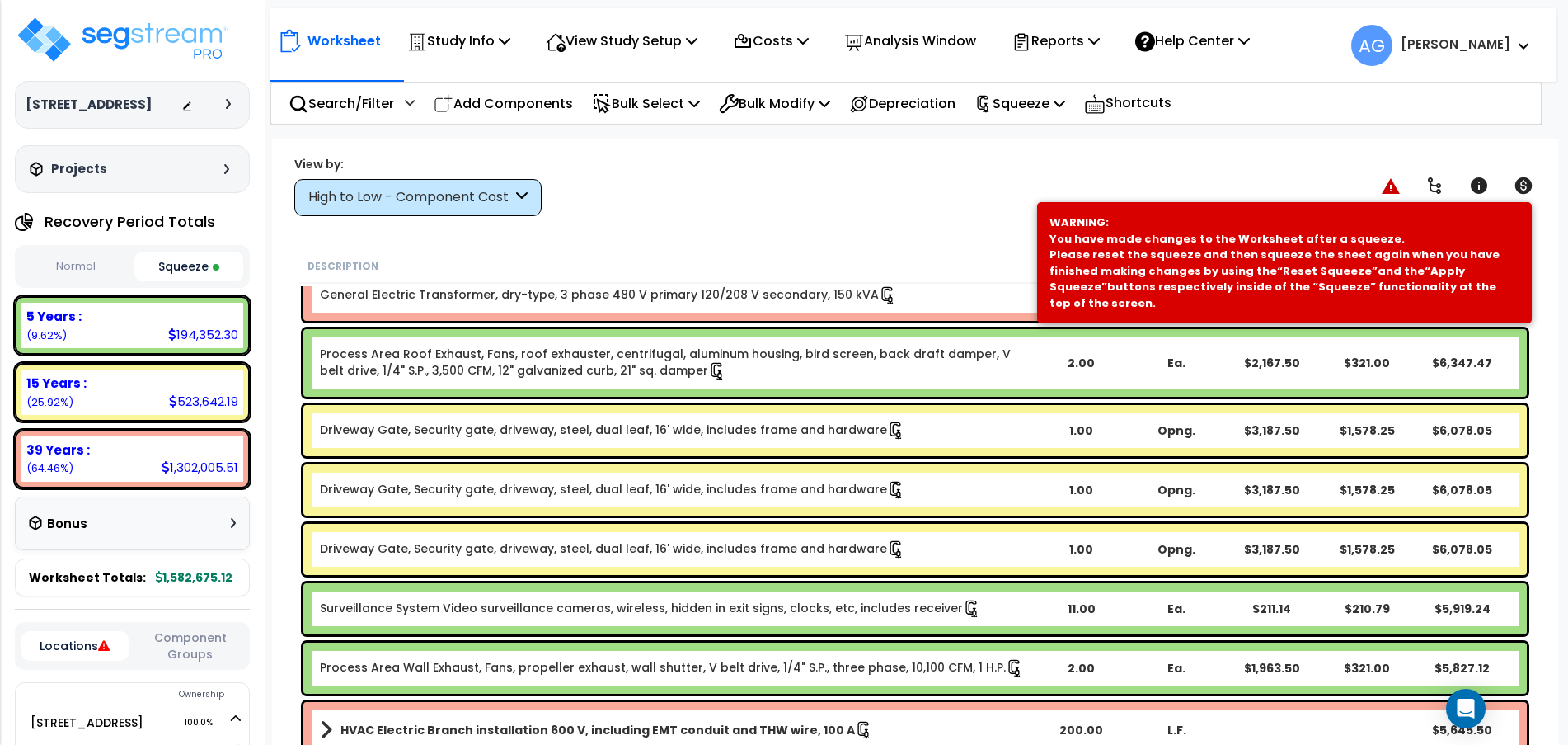
click at [725, 489] on link "Driveway Gate, Security gate, driveway, steel, dual leaf, 16' wide, includes fr…" at bounding box center [612, 490] width 585 height 18
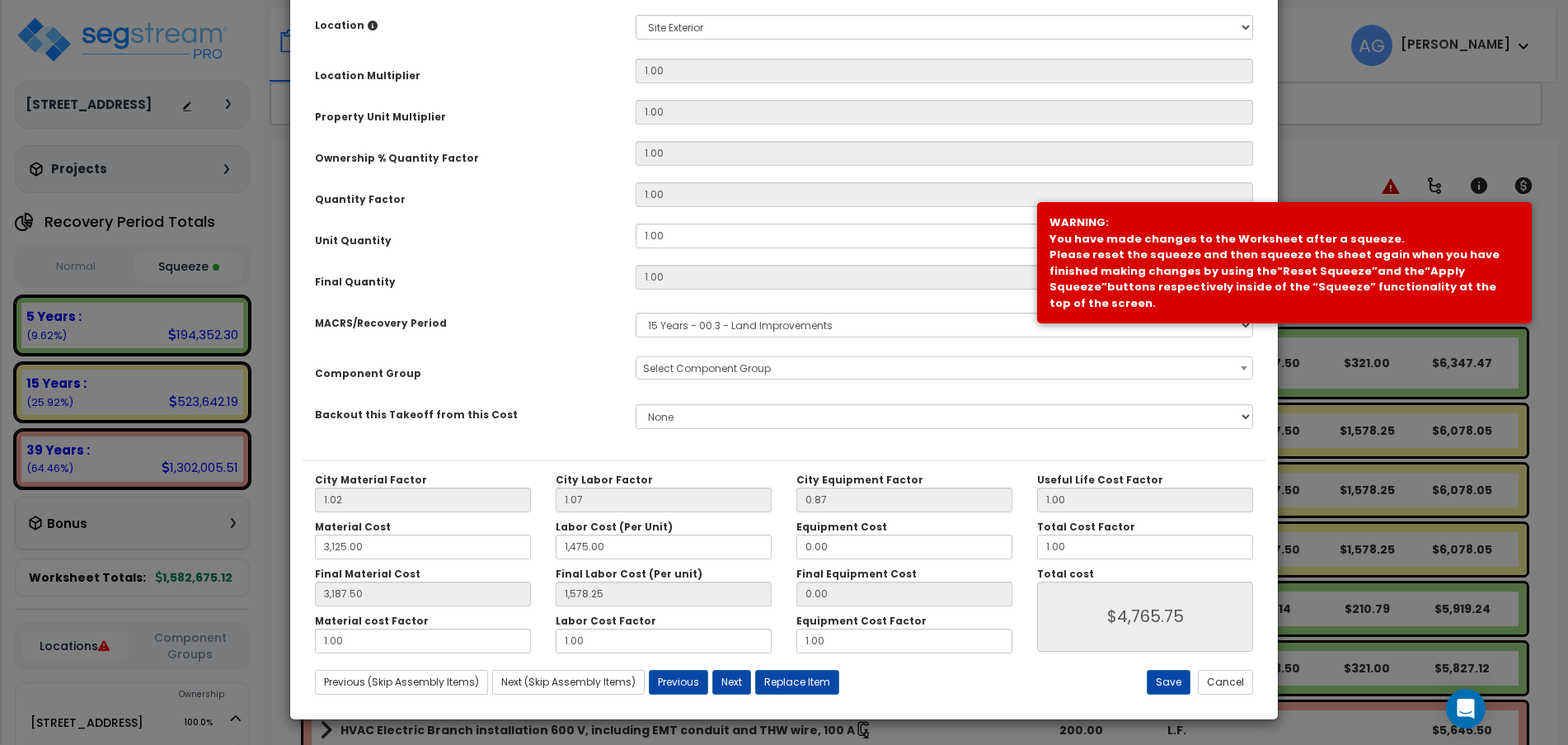
scroll to position [0, 0]
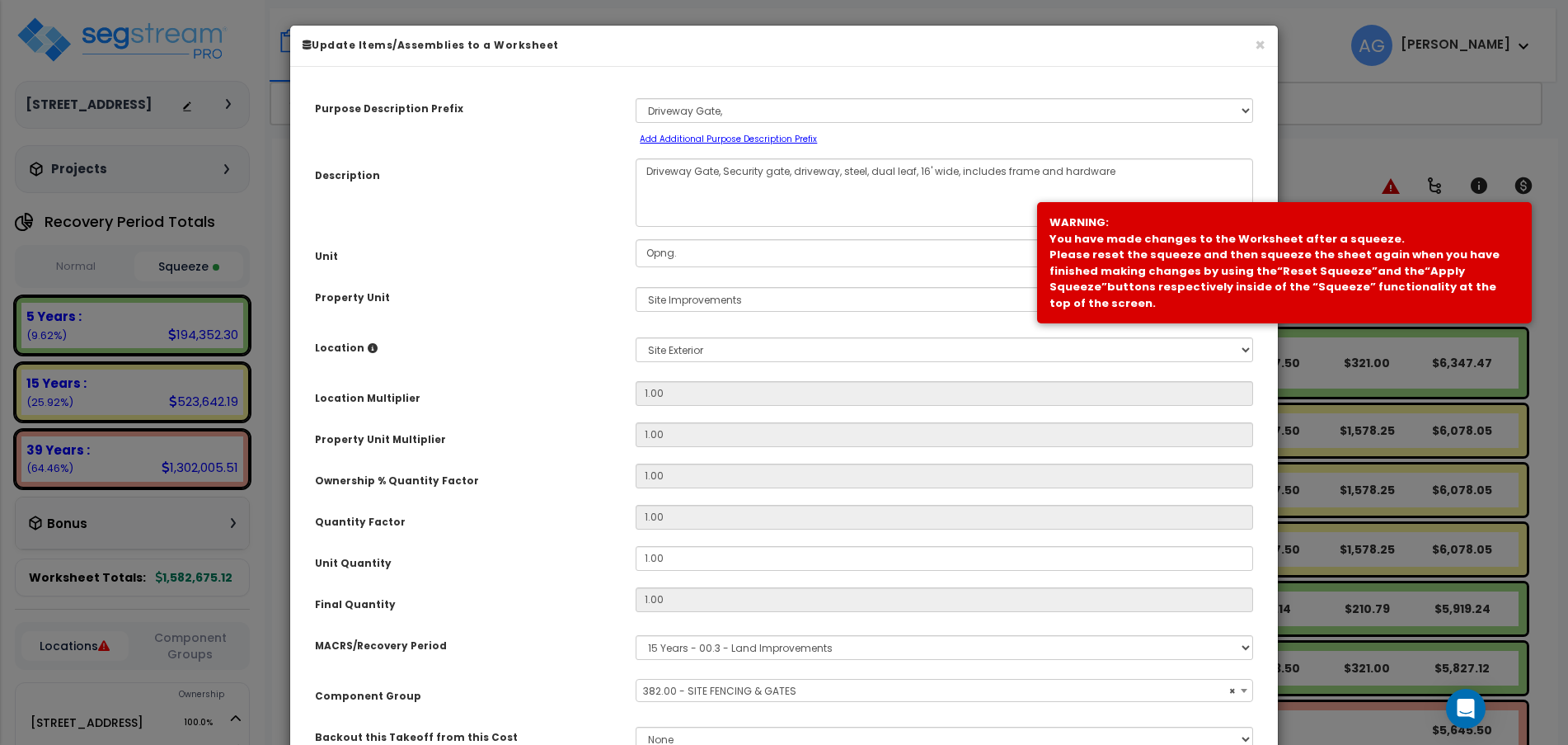
select select "58133"
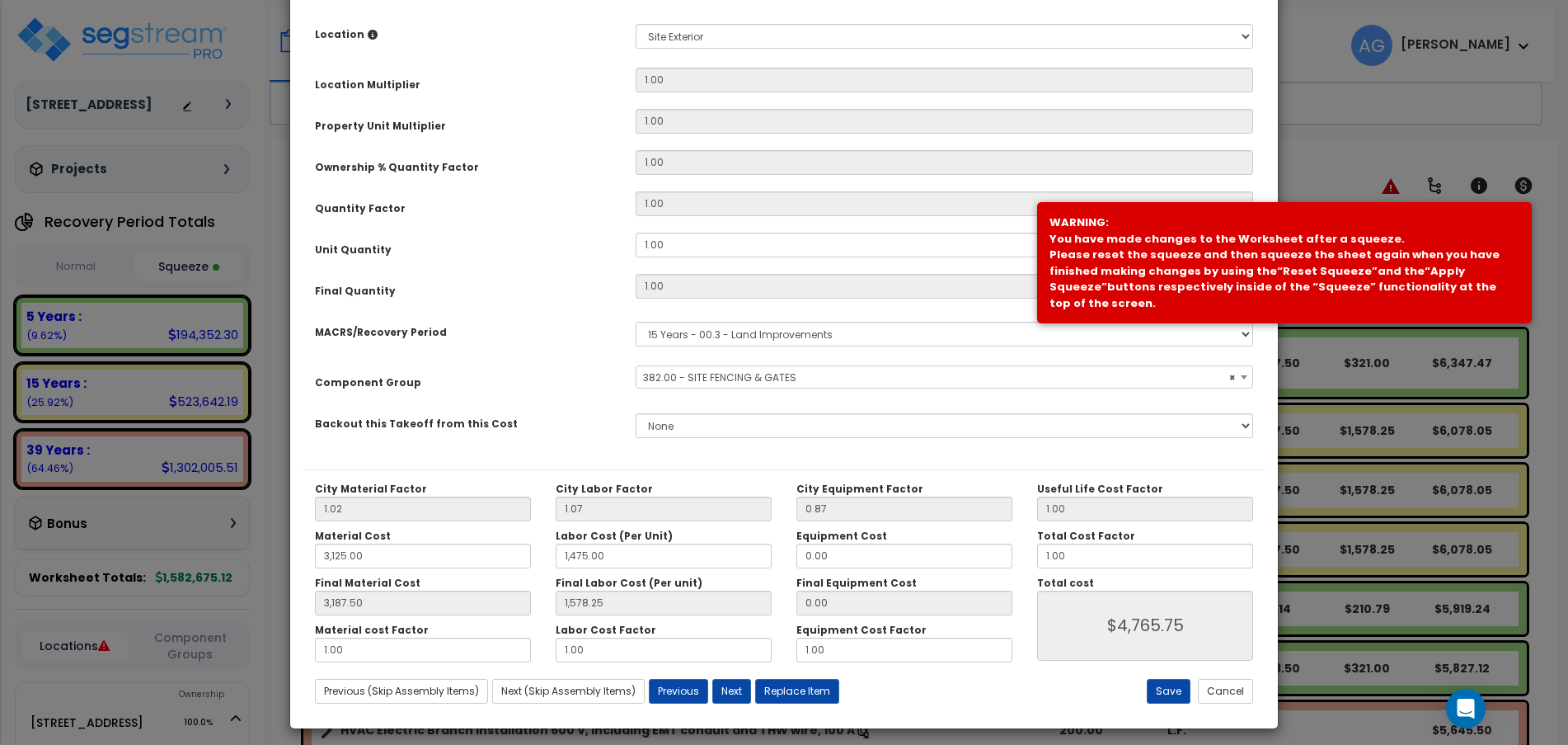
scroll to position [323, 0]
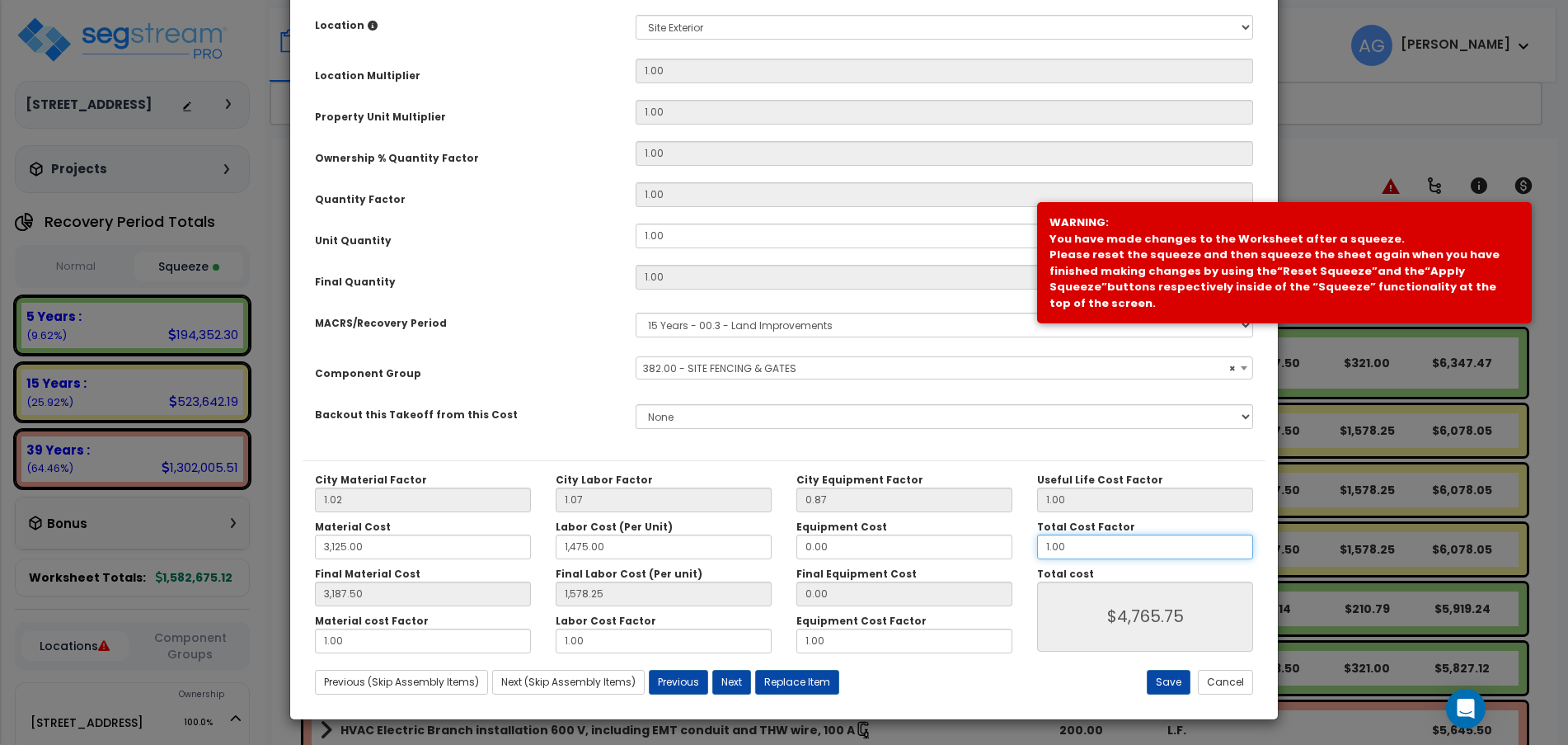
drag, startPoint x: 1128, startPoint y: 544, endPoint x: 921, endPoint y: 542, distance: 207.0
click at [921, 542] on div "City Material Factor 1.02 City Labor Factor 1.07 City Equipment Factor 0.87 Mat…" at bounding box center [783, 563] width 962 height 180
type input "3,187.50"
type input "1,578.25"
type input "."
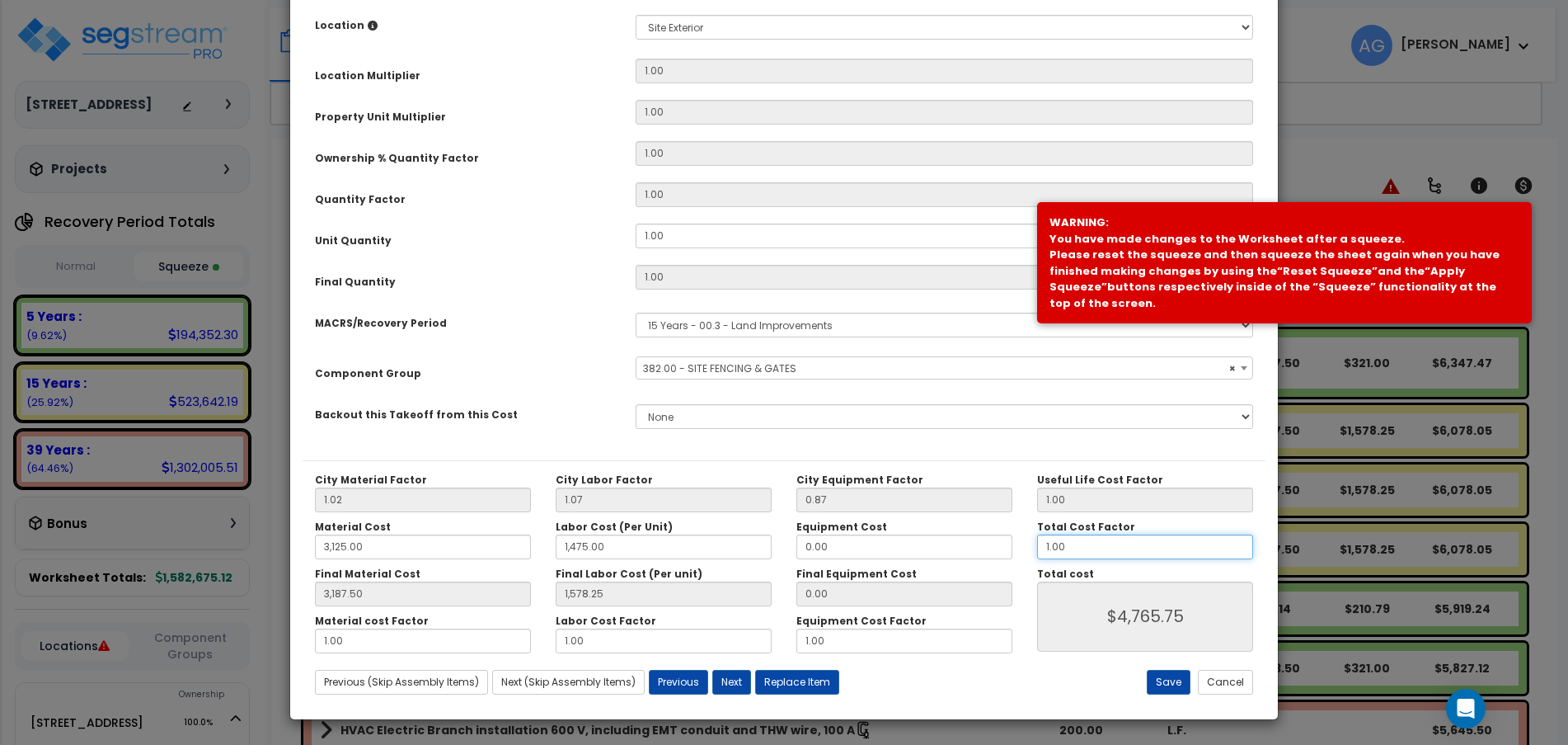
type input "$4,765.75"
type input "3,187.50"
type input "1,578.25"
type input "$0.00"
type input "3,187.50"
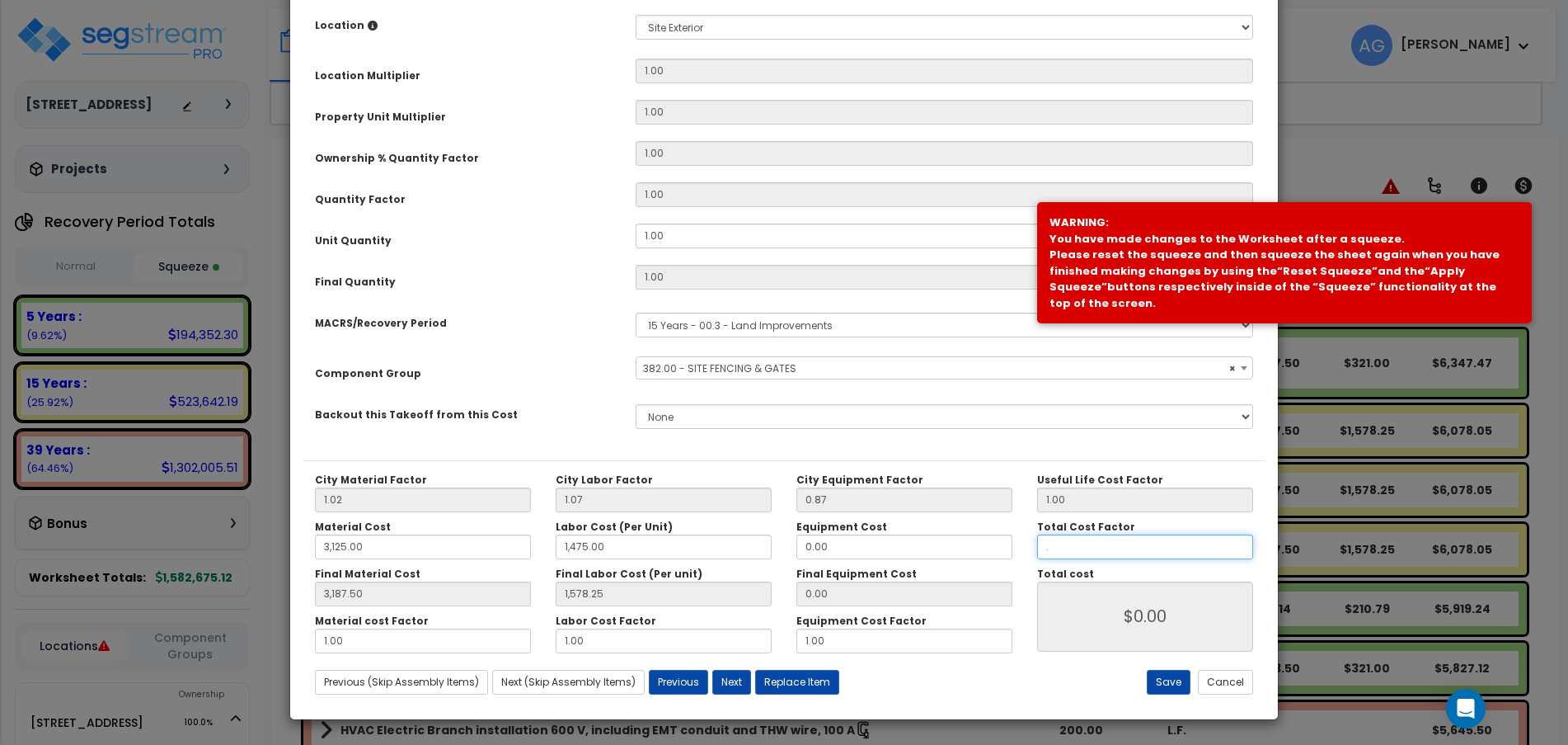
type input "1,578.25"
type input ".7"
type input "3,187.50"
type input "1,578.25"
type input "$3,336.03"
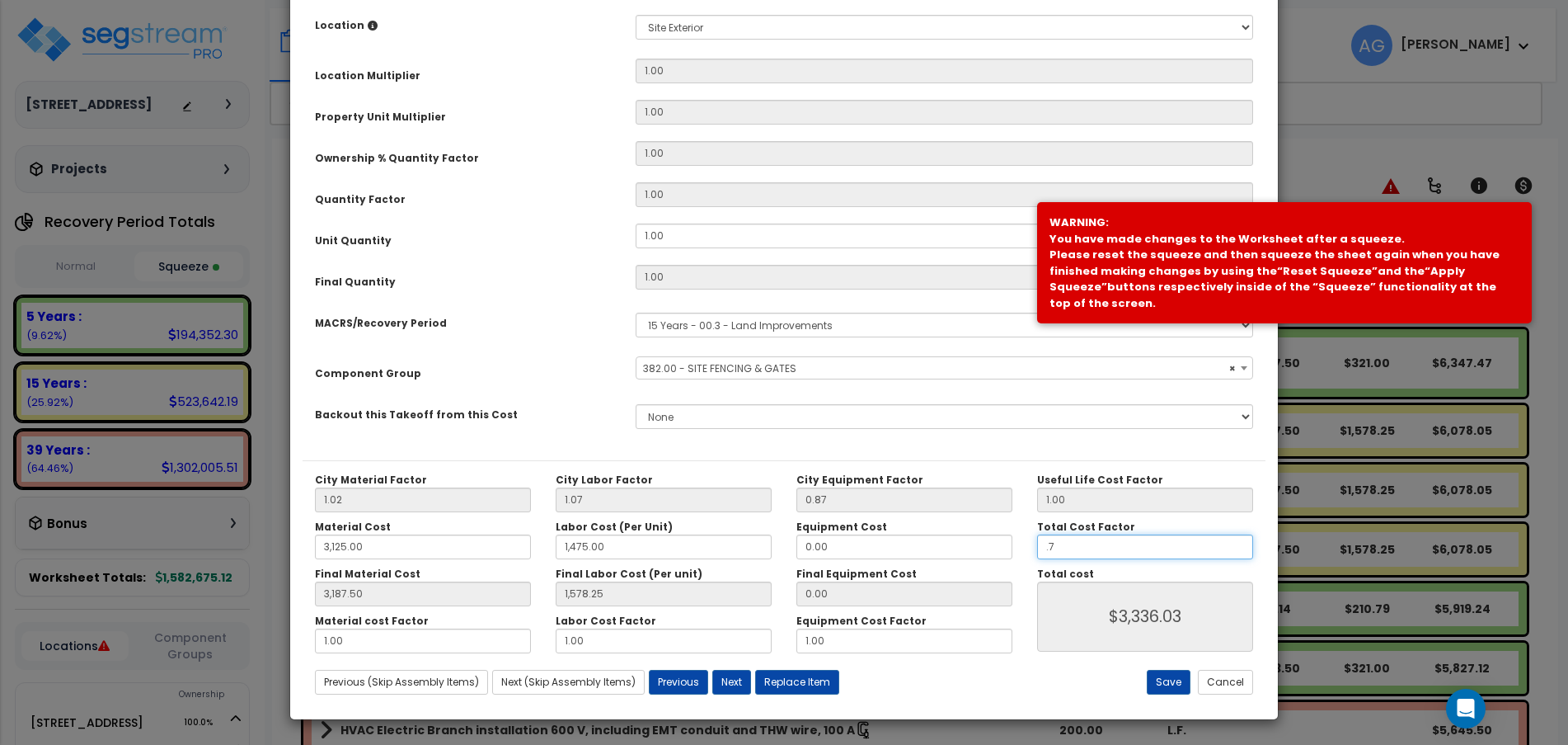
type input "3,187.50"
type input "1,578.25"
type input ".75"
type input "$3,336.03"
type input "3,187.50"
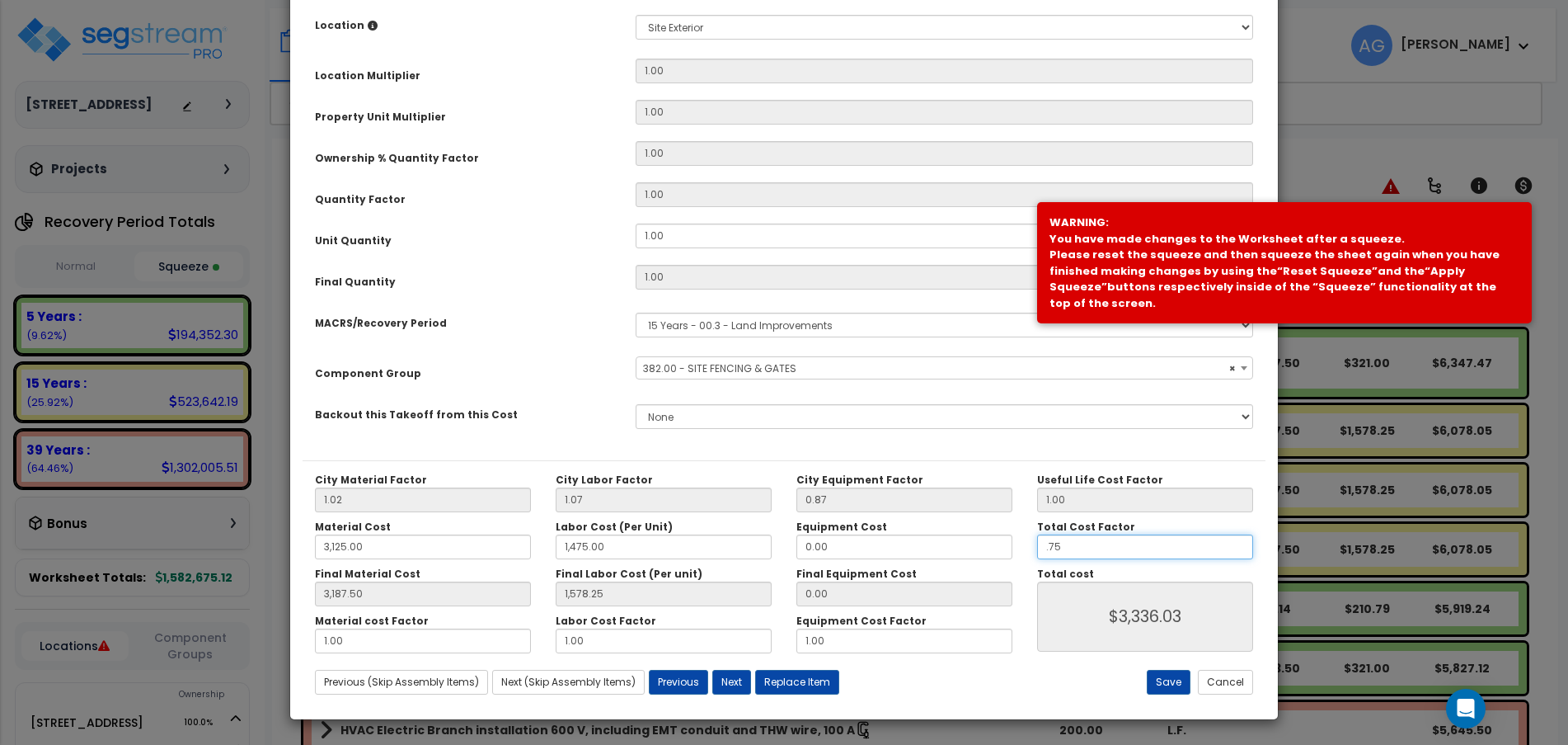
type input "1,578.25"
type input "$3,574.31"
type input ".75"
type input "3,187.50"
type input "1,578.25"
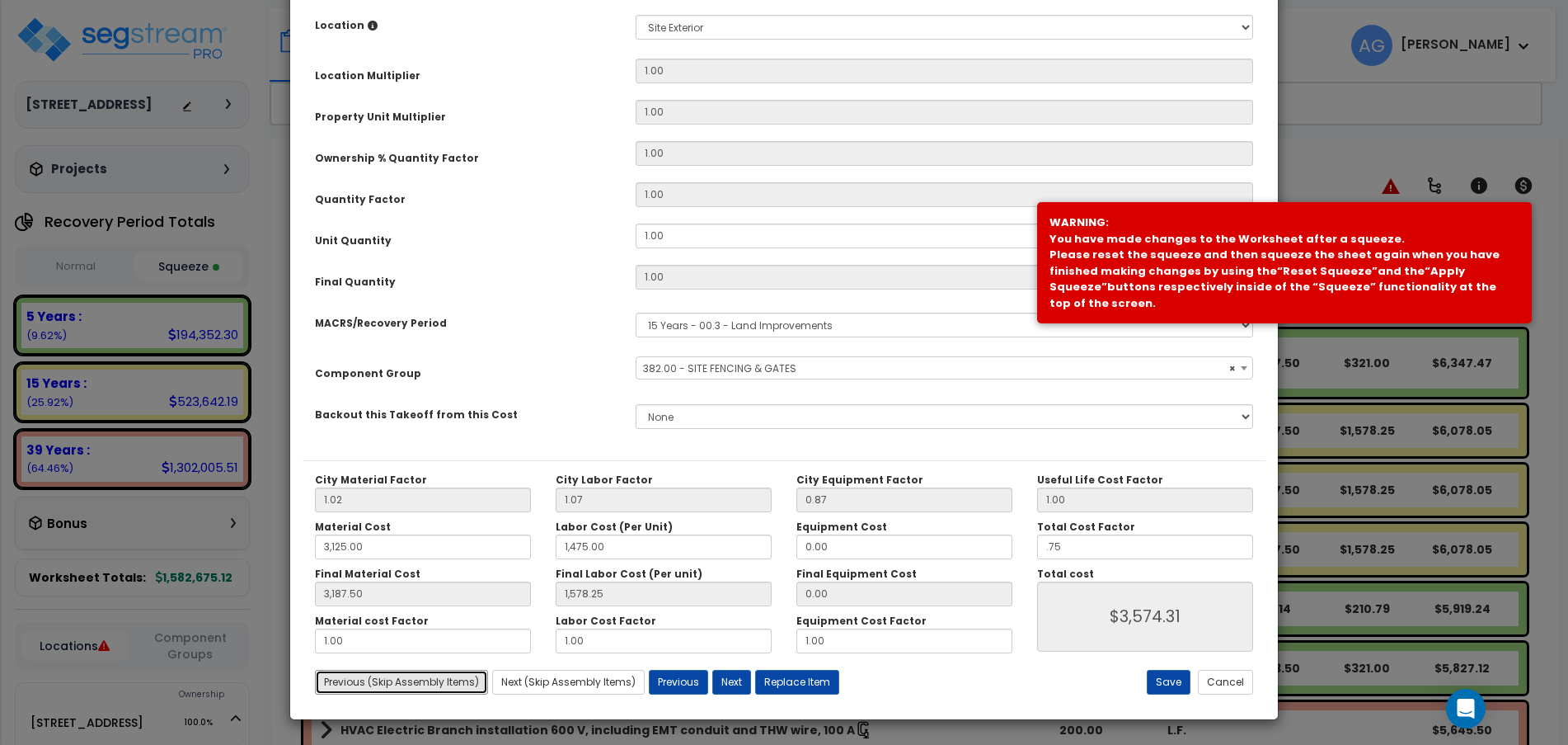
type input "$3,574.31"
click at [1165, 676] on button "Save" at bounding box center [1169, 682] width 44 height 25
type input "3125.00"
type input "1475.00"
type input "3187.50"
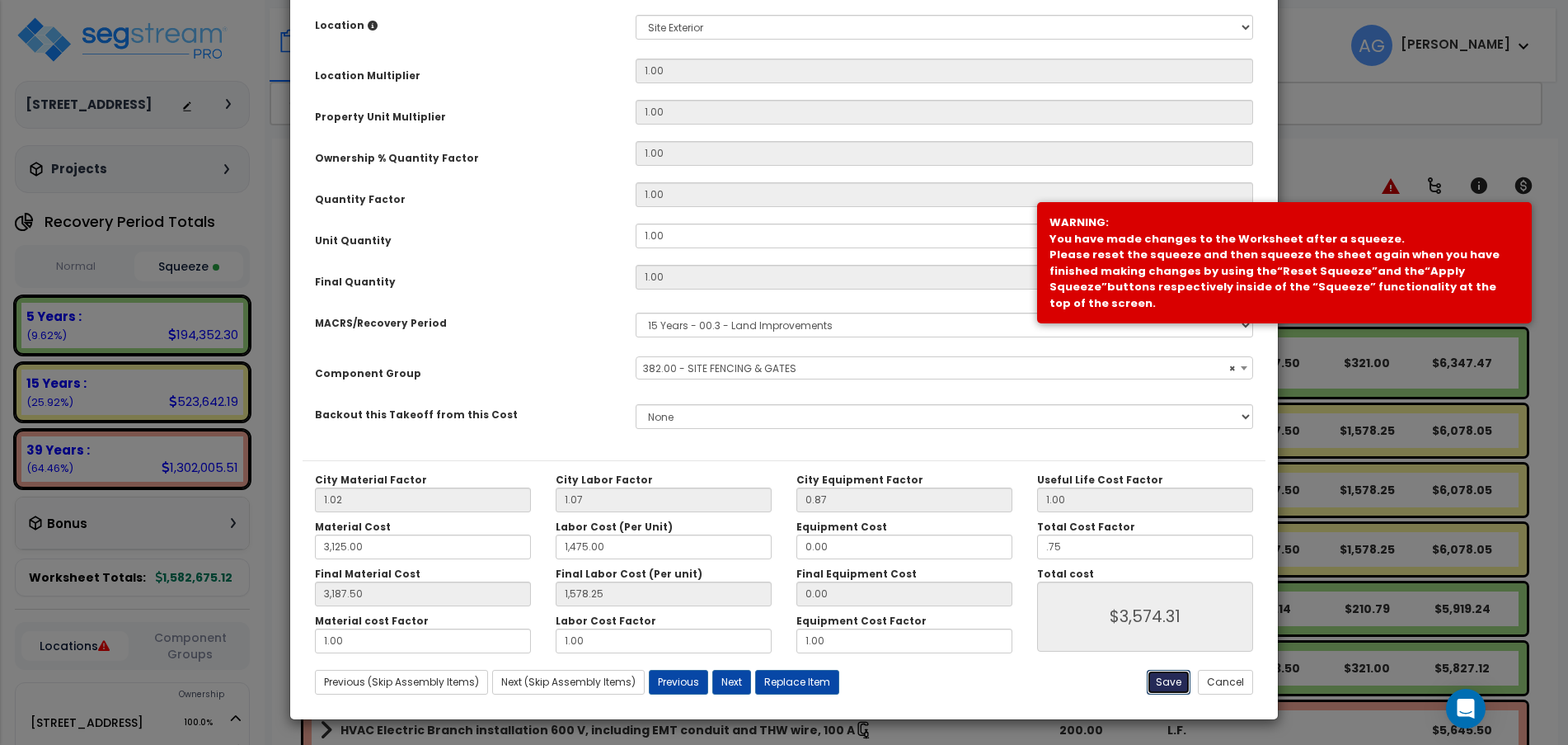
type input "1578.25"
type input "0.75"
type input "3574.31"
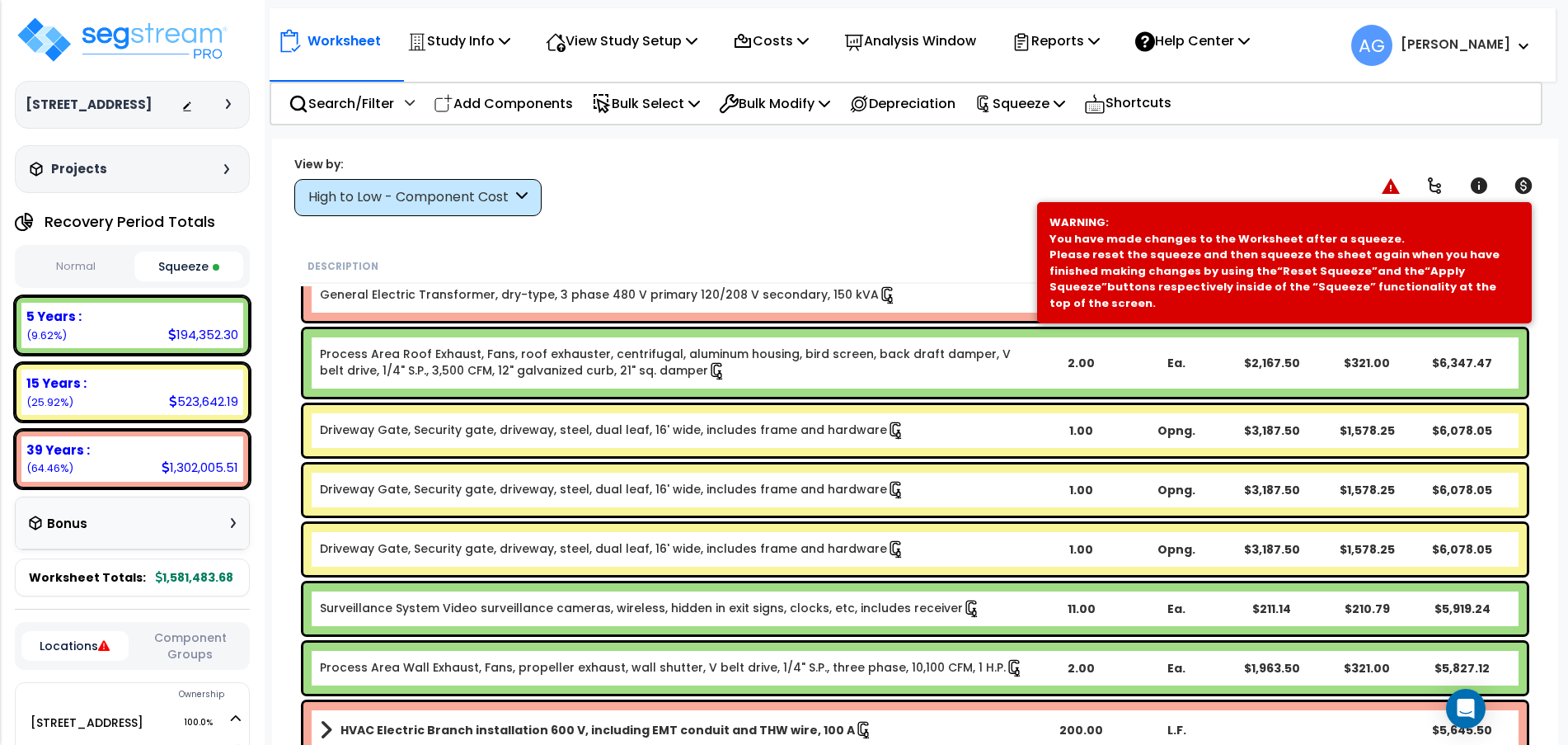
click at [810, 549] on link "Driveway Gate, Security gate, driveway, steel, dual leaf, 16' wide, includes fr…" at bounding box center [612, 549] width 585 height 18
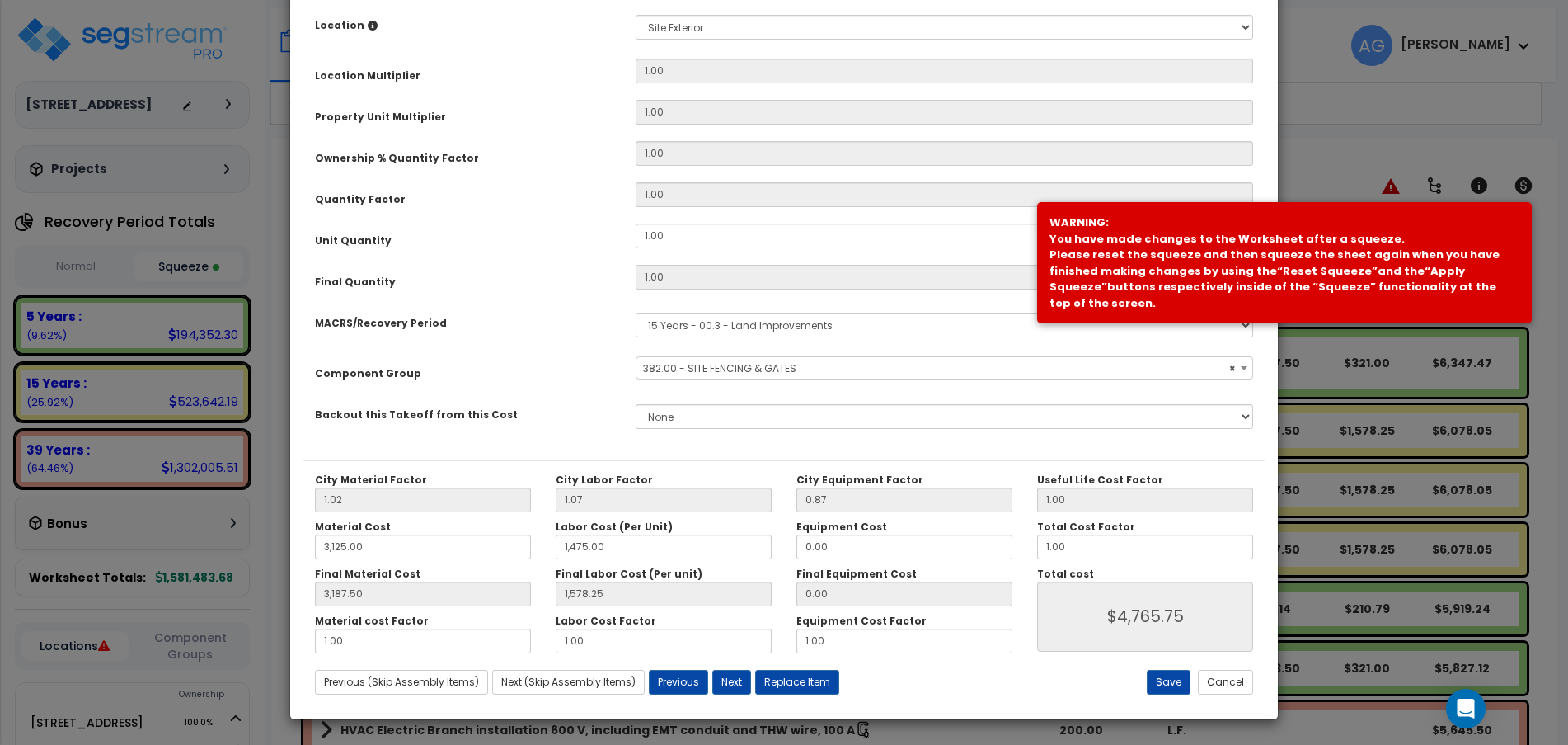
select select "58133"
drag, startPoint x: 1107, startPoint y: 545, endPoint x: 972, endPoint y: 553, distance: 135.2
click at [972, 553] on div "City Material Factor 1.02 City Labor Factor 1.07 City Equipment Factor 0.87 Mat…" at bounding box center [783, 563] width 962 height 180
type input "3,187.50"
type input "1,578.25"
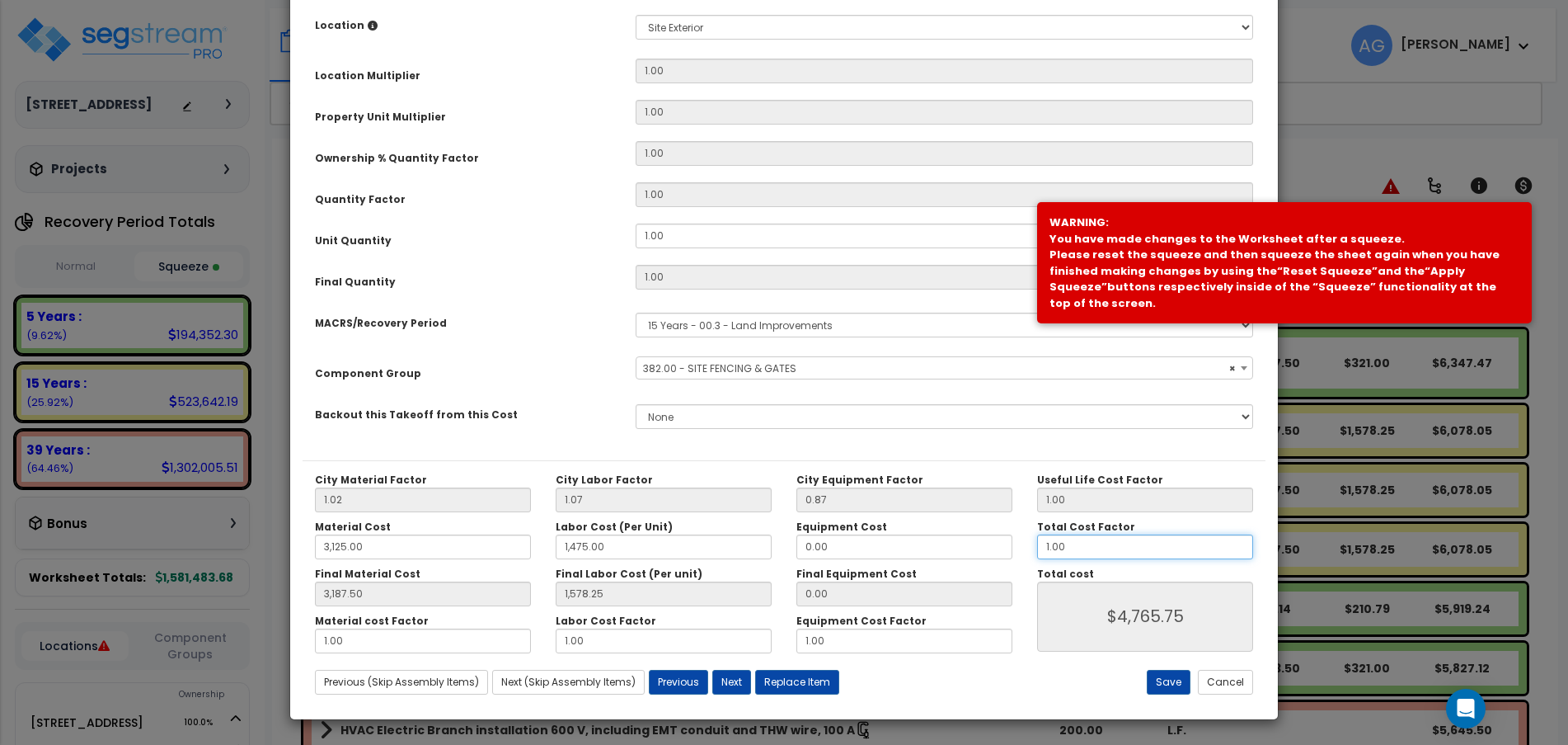
type input "."
type input "$4,765.75"
type input "3,187.50"
type input "1,578.25"
type input "$0.00"
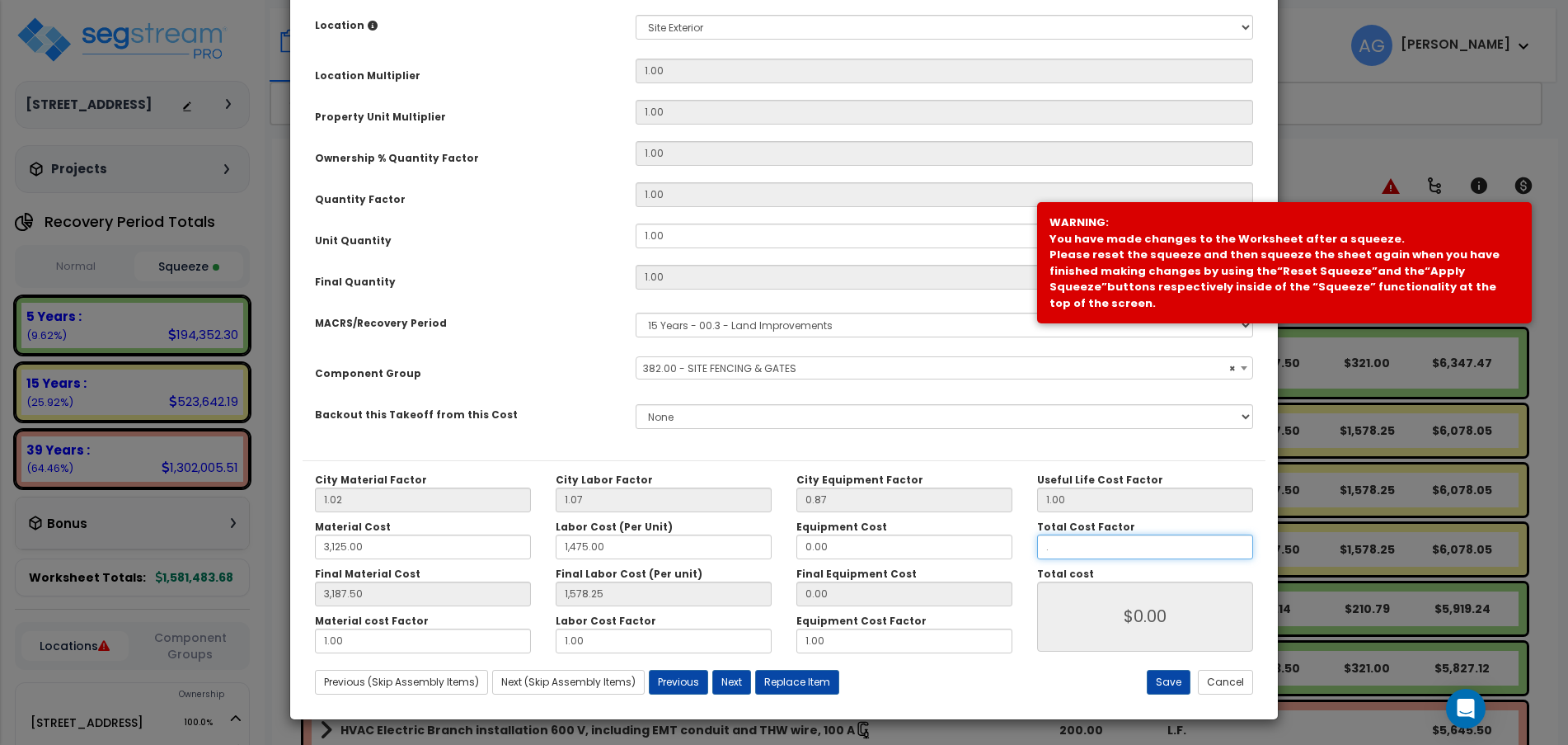
type input "3,187.50"
type input "1,578.25"
type input ".7"
type input "3,187.50"
type input "1,578.25"
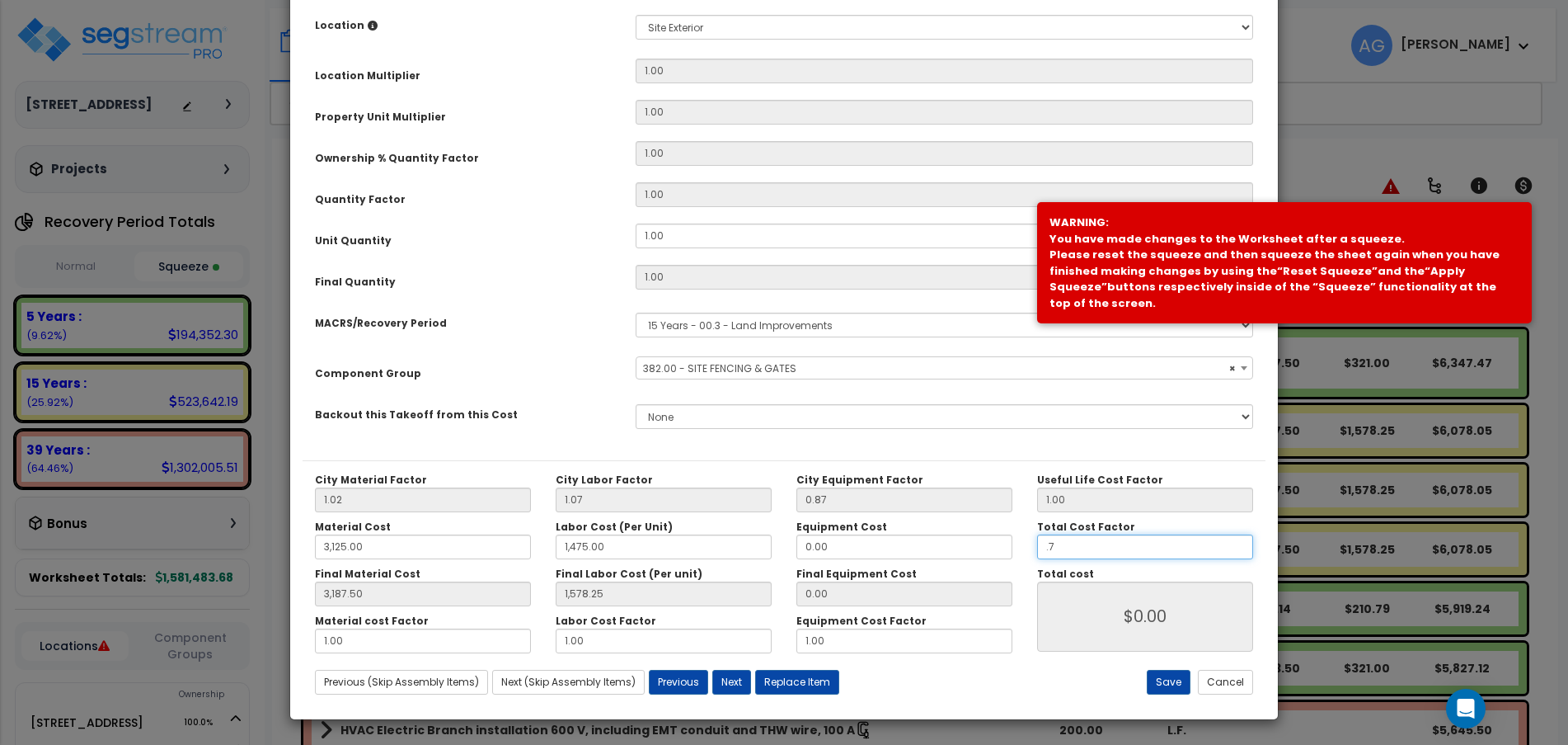
type input "$3,336.03"
type input "3,187.50"
type input "1,578.25"
type input ".75"
type input "$3,336.03"
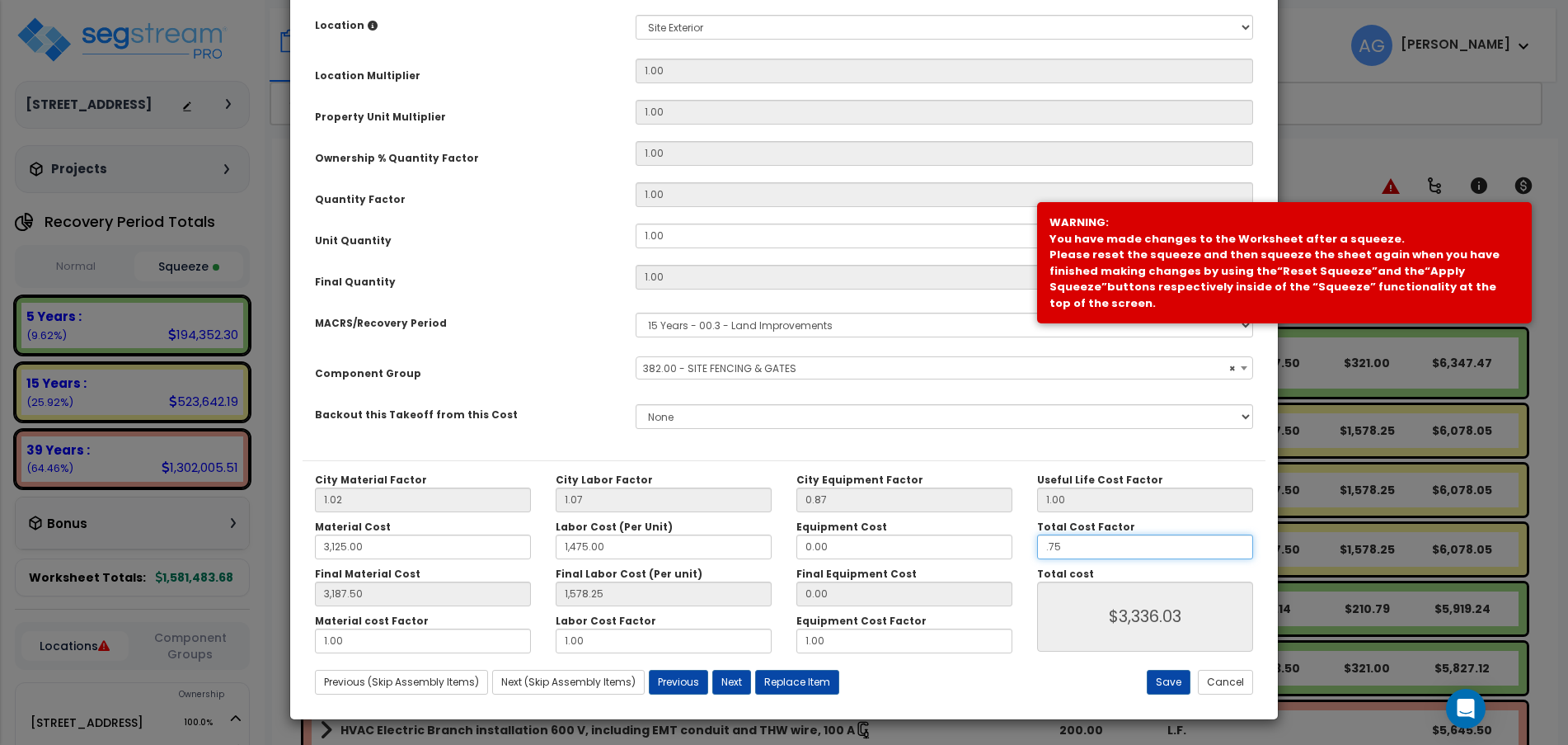
type input "3,187.50"
type input "1,578.25"
type input "$3,574.31"
type input ".75"
type input "3,187.50"
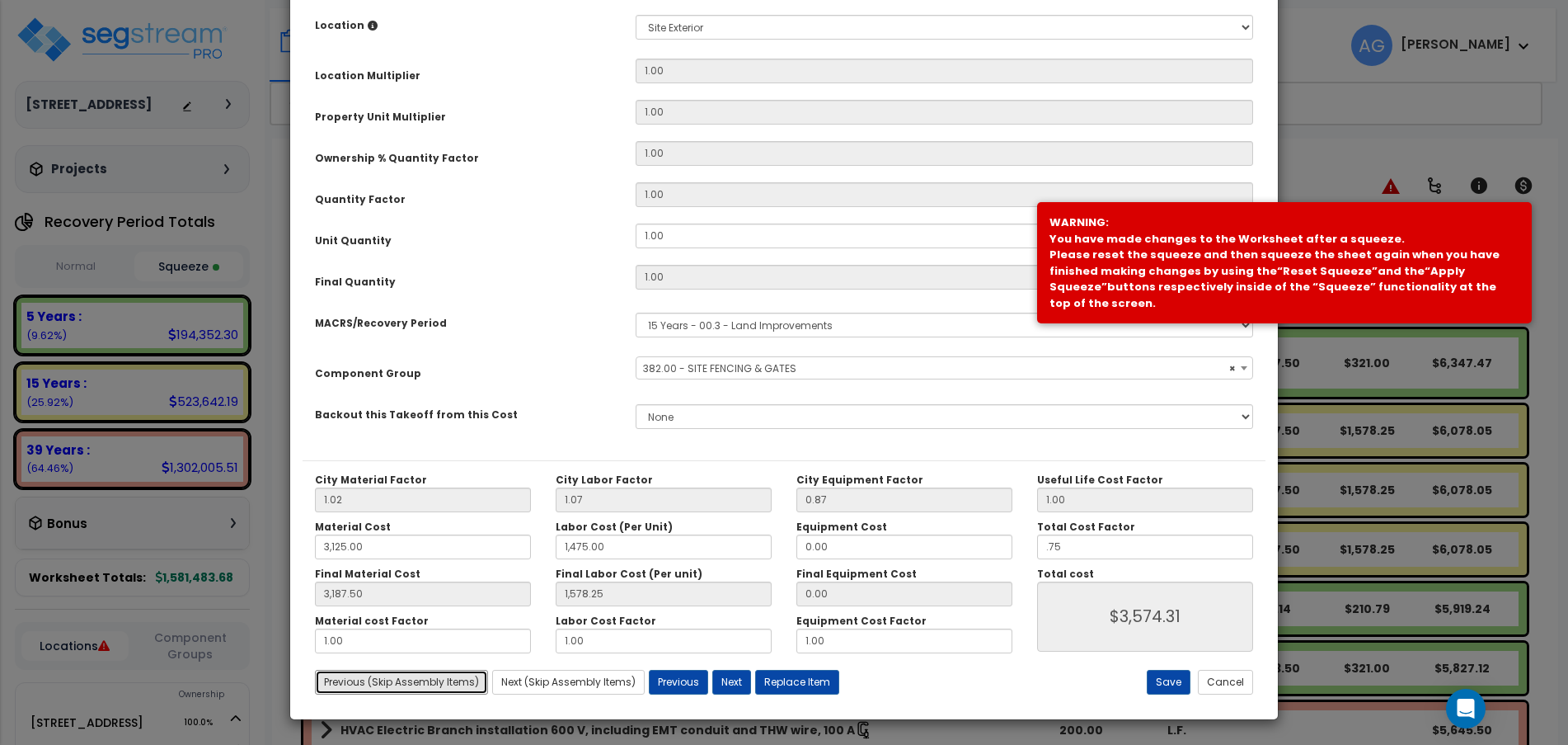
type input "1,578.25"
type input "$3,574.31"
click at [1170, 684] on button "Save" at bounding box center [1169, 682] width 44 height 25
type input "3125.00"
type input "1475.00"
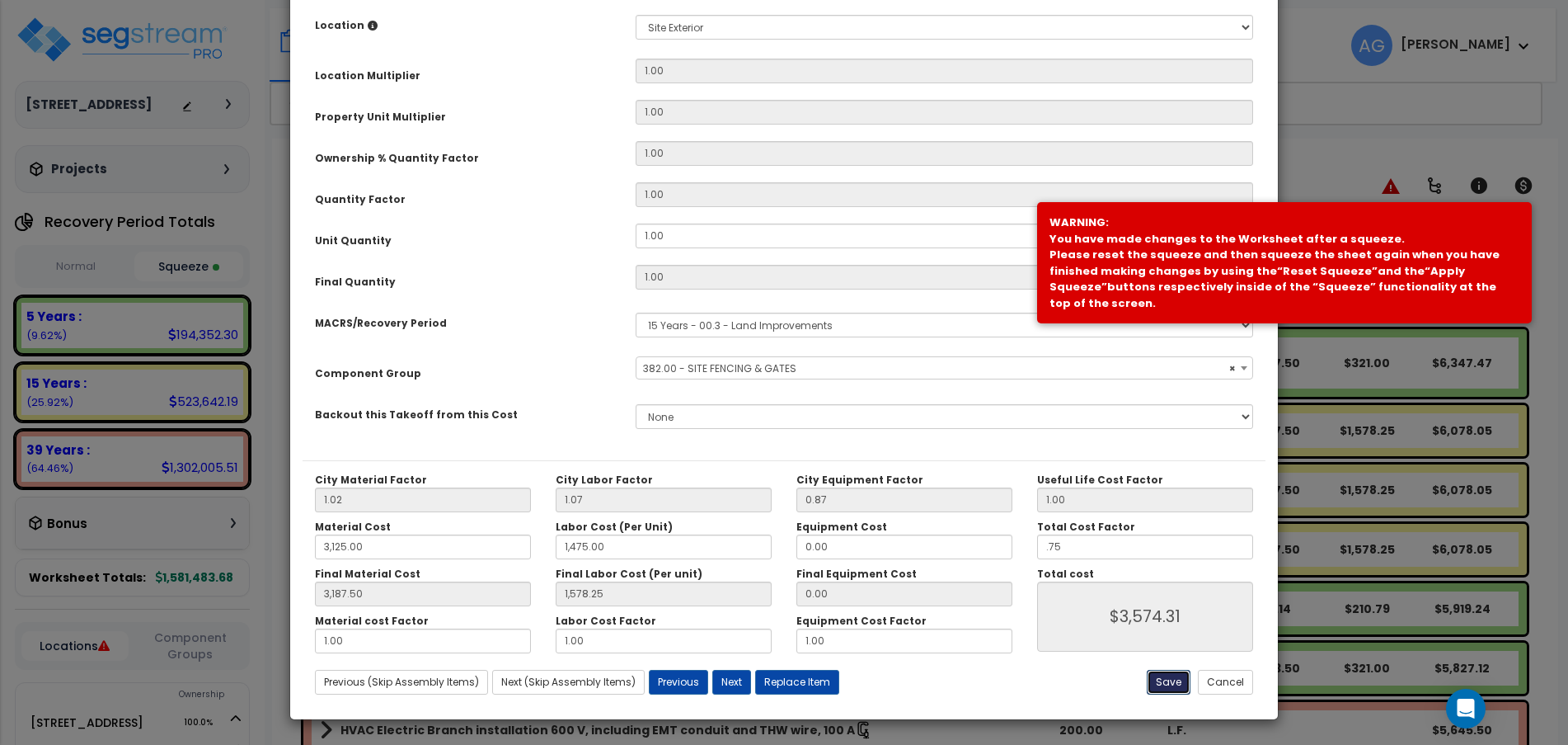
type input "3187.50"
type input "1578.25"
type input "0.75"
type input "3574.31"
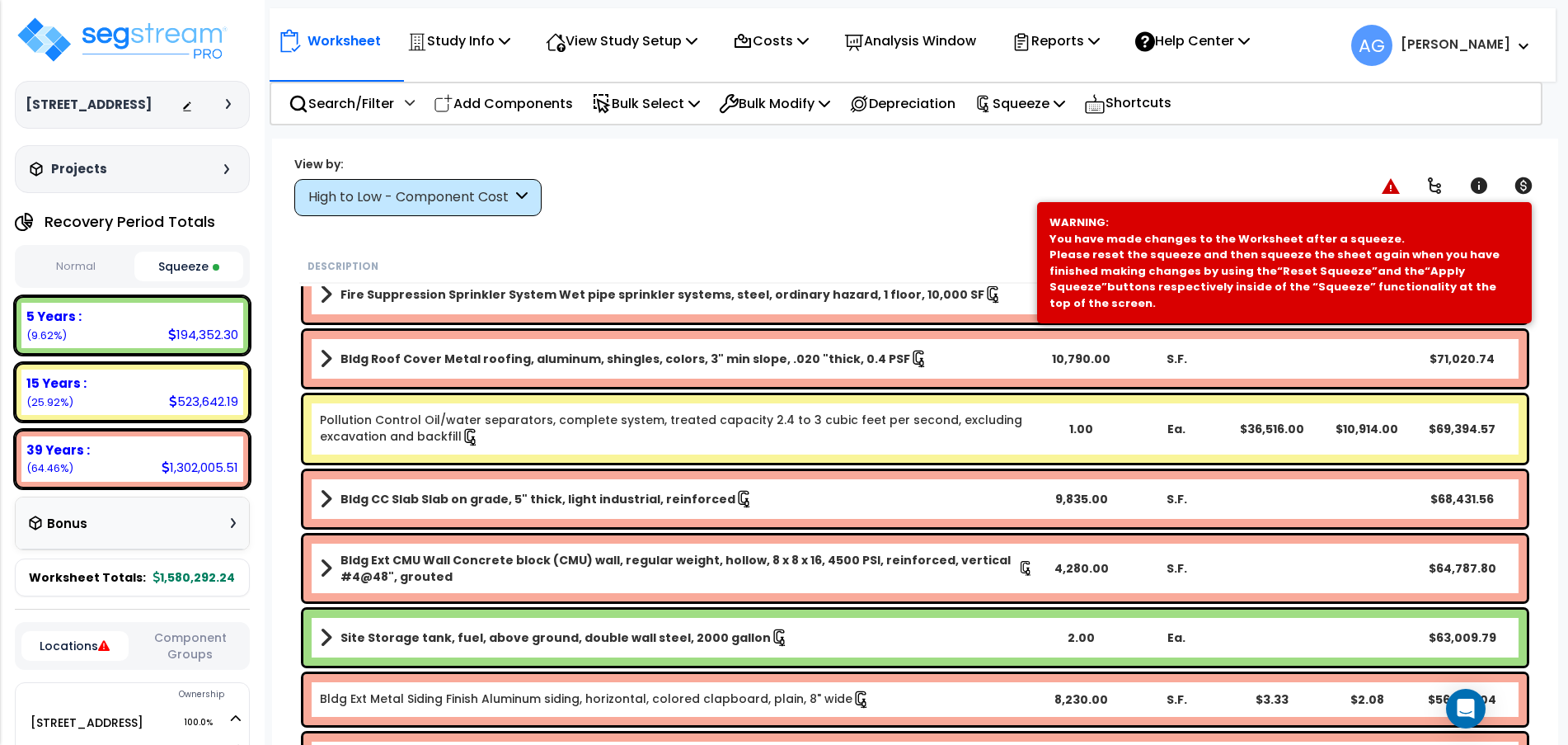
scroll to position [0, 0]
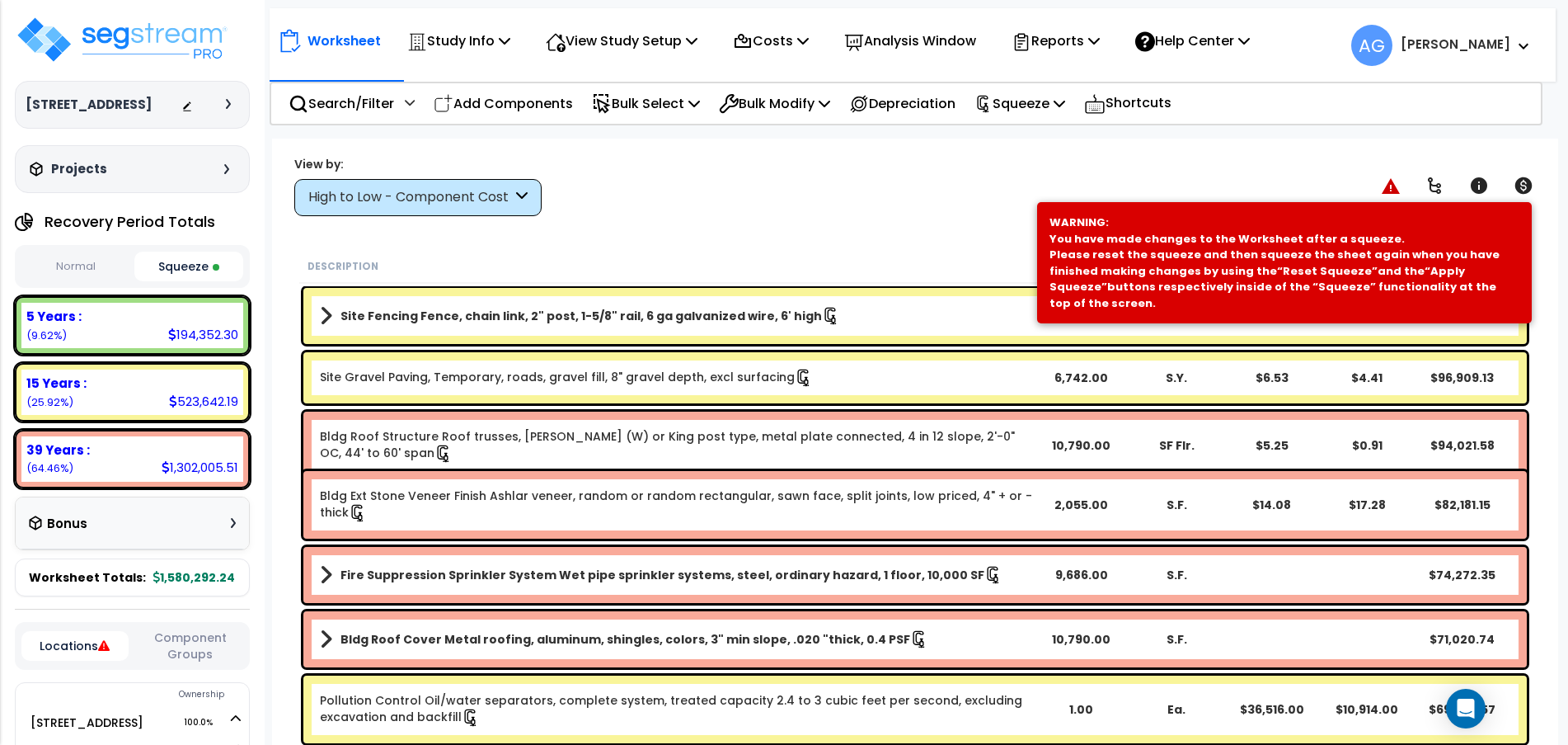
click at [757, 319] on b "Site Fencing Fence, chain link, 2" post, 1-5/8" rail, 6 ga galvanized wire, 6' …" at bounding box center [582, 315] width 482 height 16
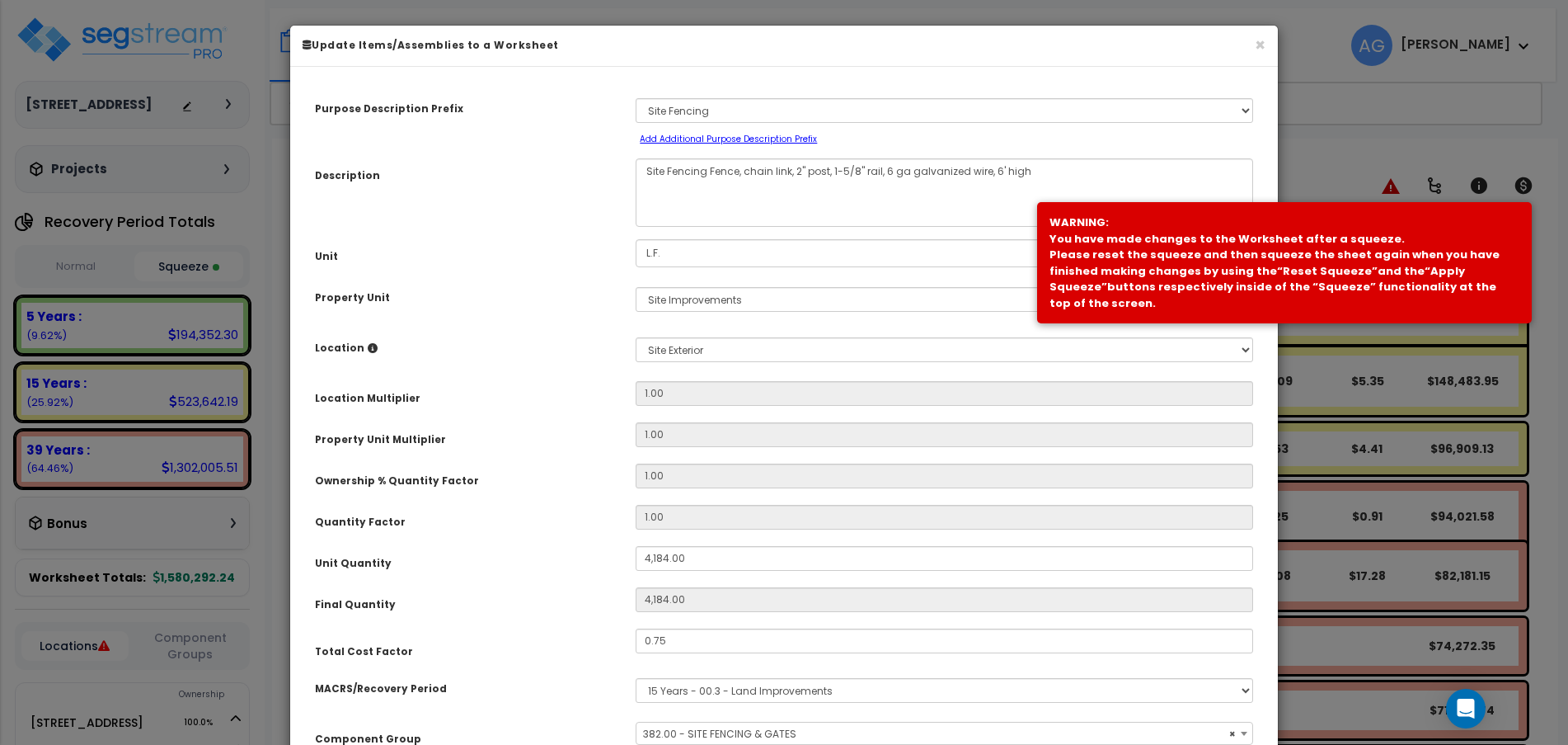
scroll to position [186, 0]
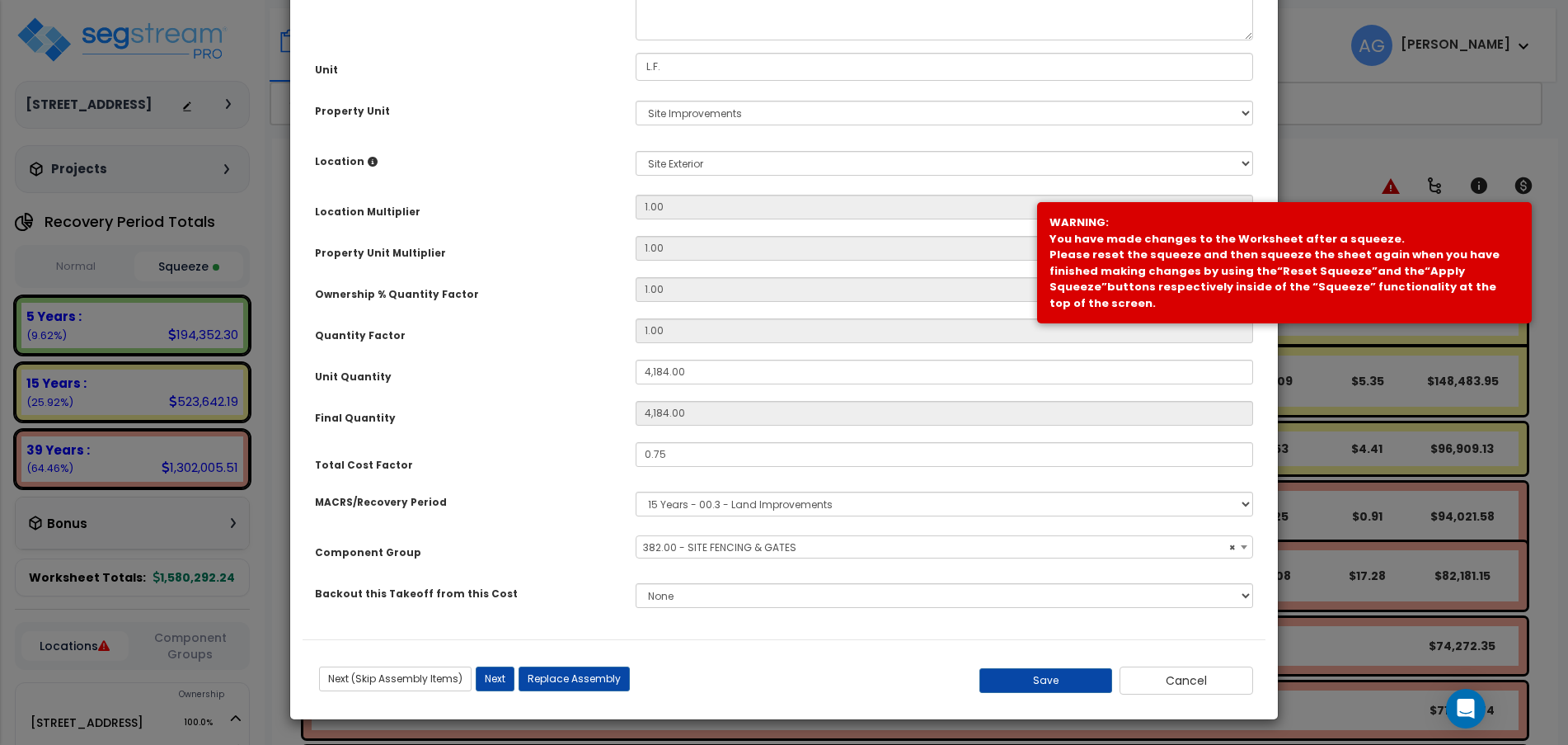
select select "58133"
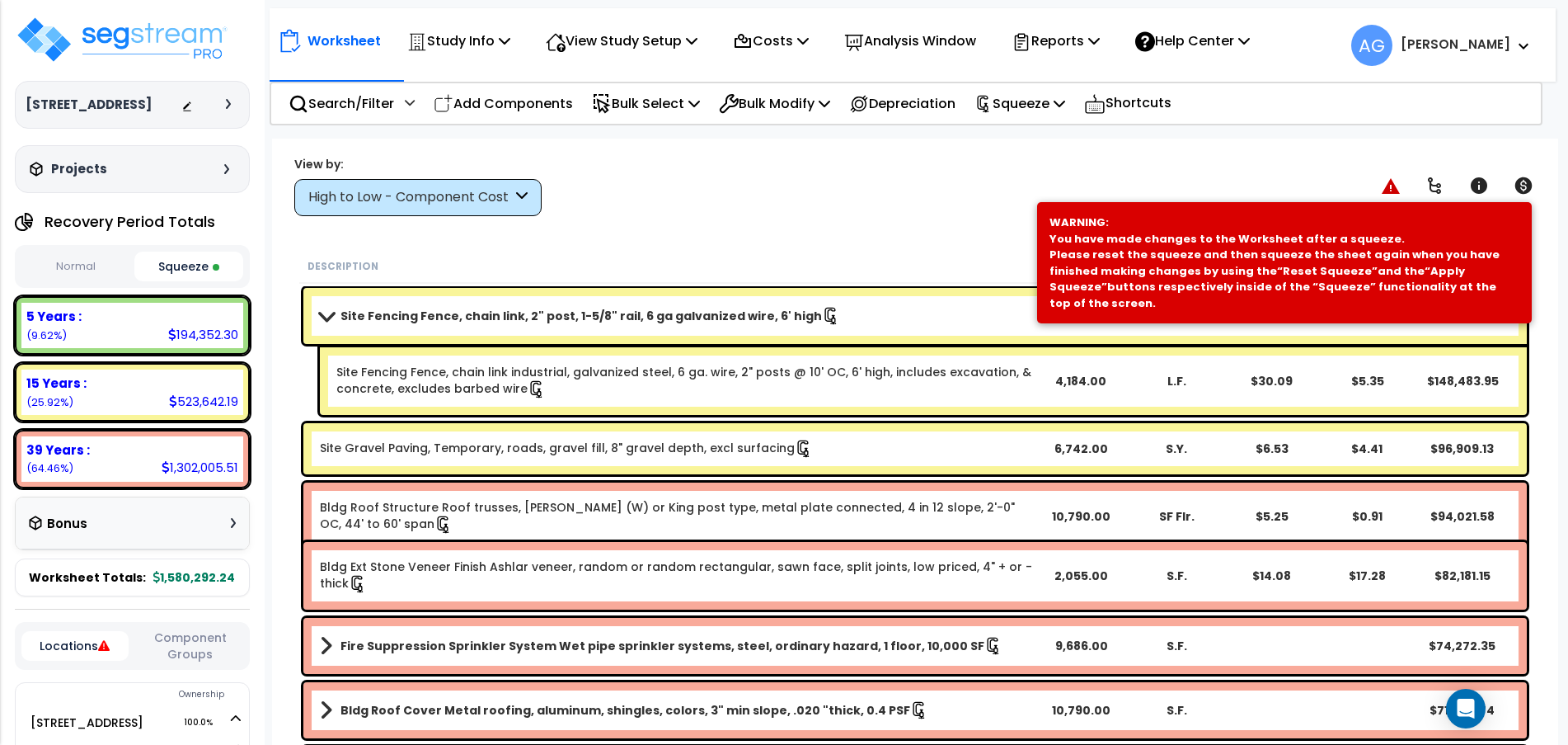
click at [760, 459] on div "Site Gravel Paving, Temporary, roads, gravel fill, 8" gravel depth, excl surfac…" at bounding box center [915, 448] width 1224 height 51
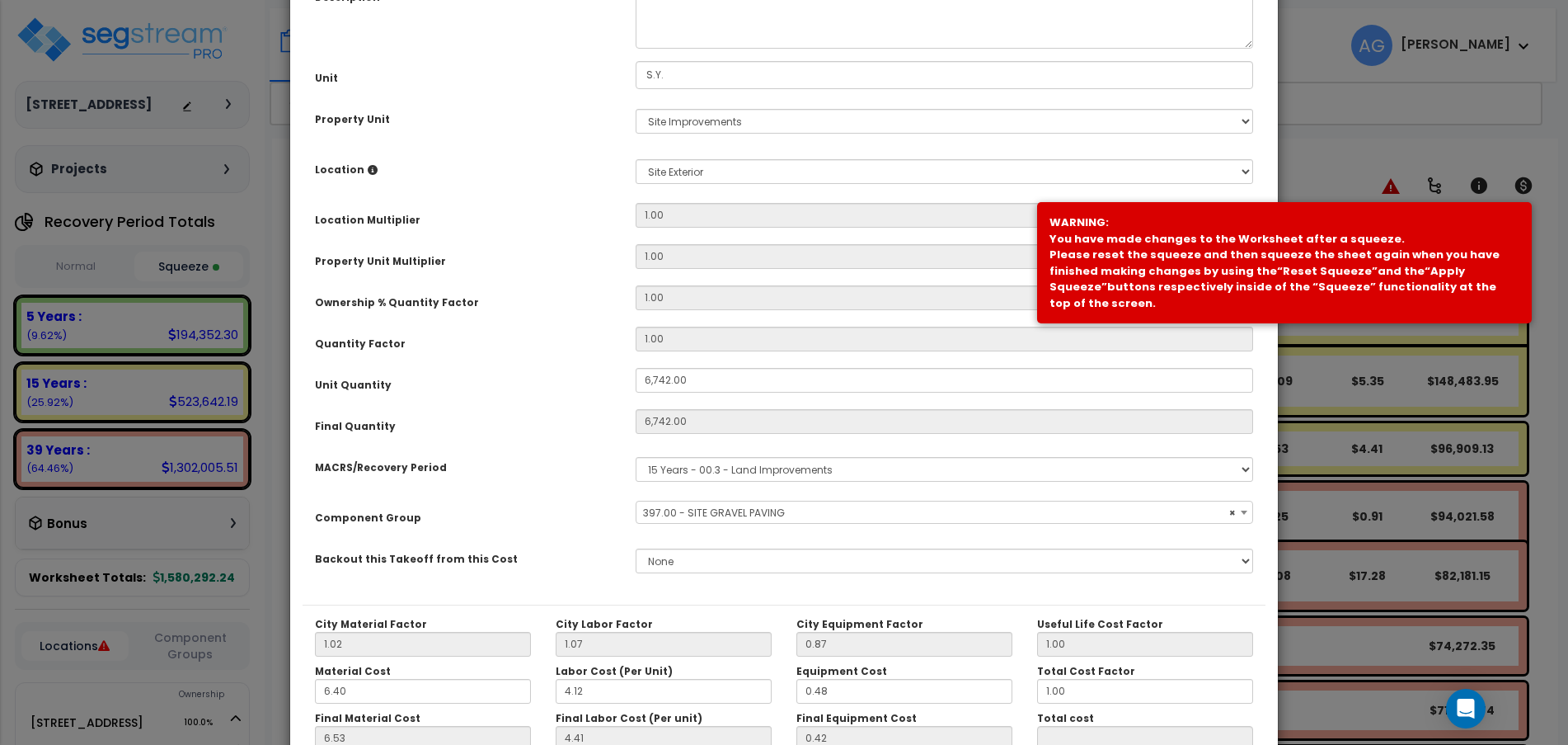
scroll to position [323, 0]
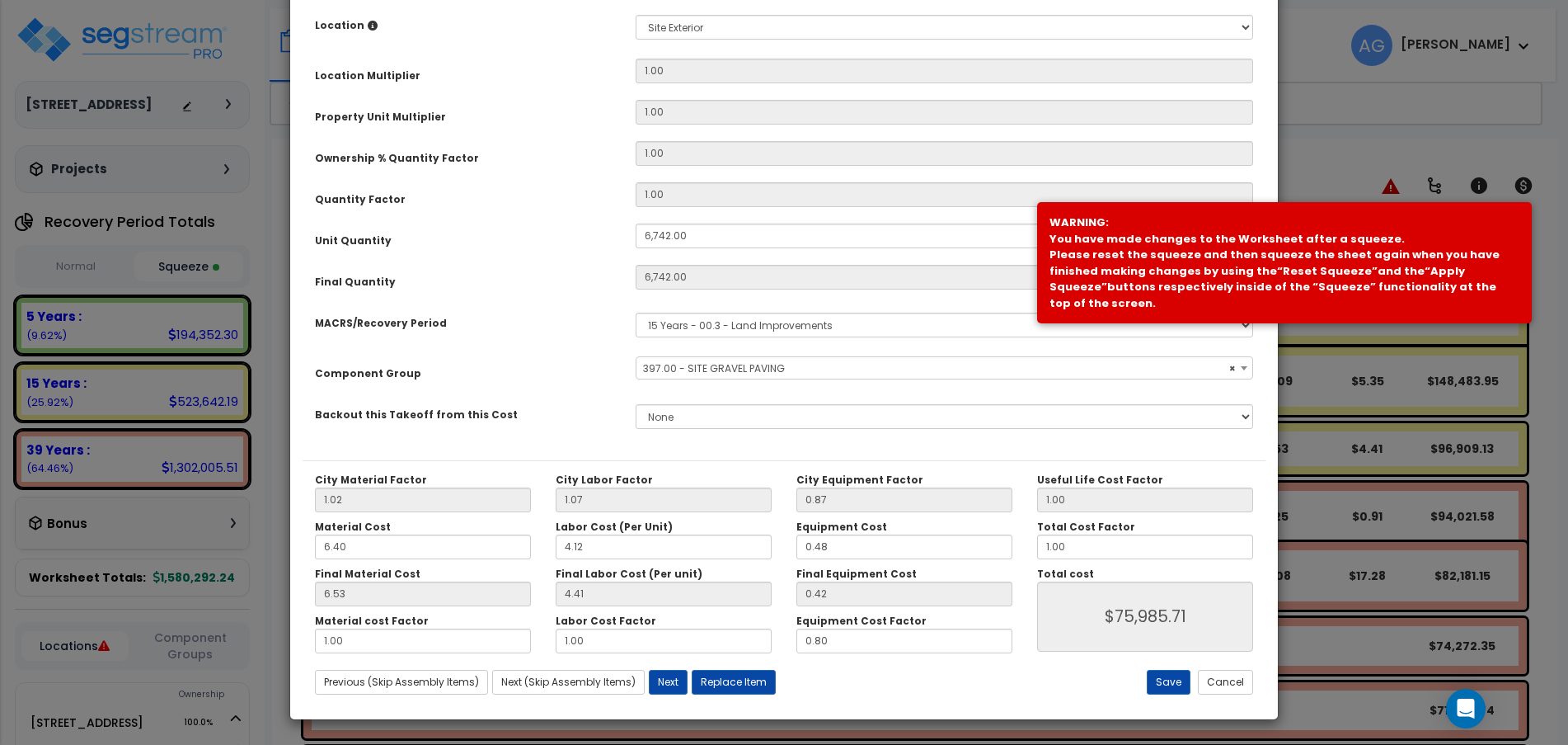
select select "58148"
drag, startPoint x: 1089, startPoint y: 551, endPoint x: 990, endPoint y: 545, distance: 99.2
click at [990, 545] on div "City Material Factor 1.02 City Labor Factor 1.07 City Equipment Factor 0.87 Mat…" at bounding box center [783, 563] width 962 height 180
type input "."
type input "$0.00"
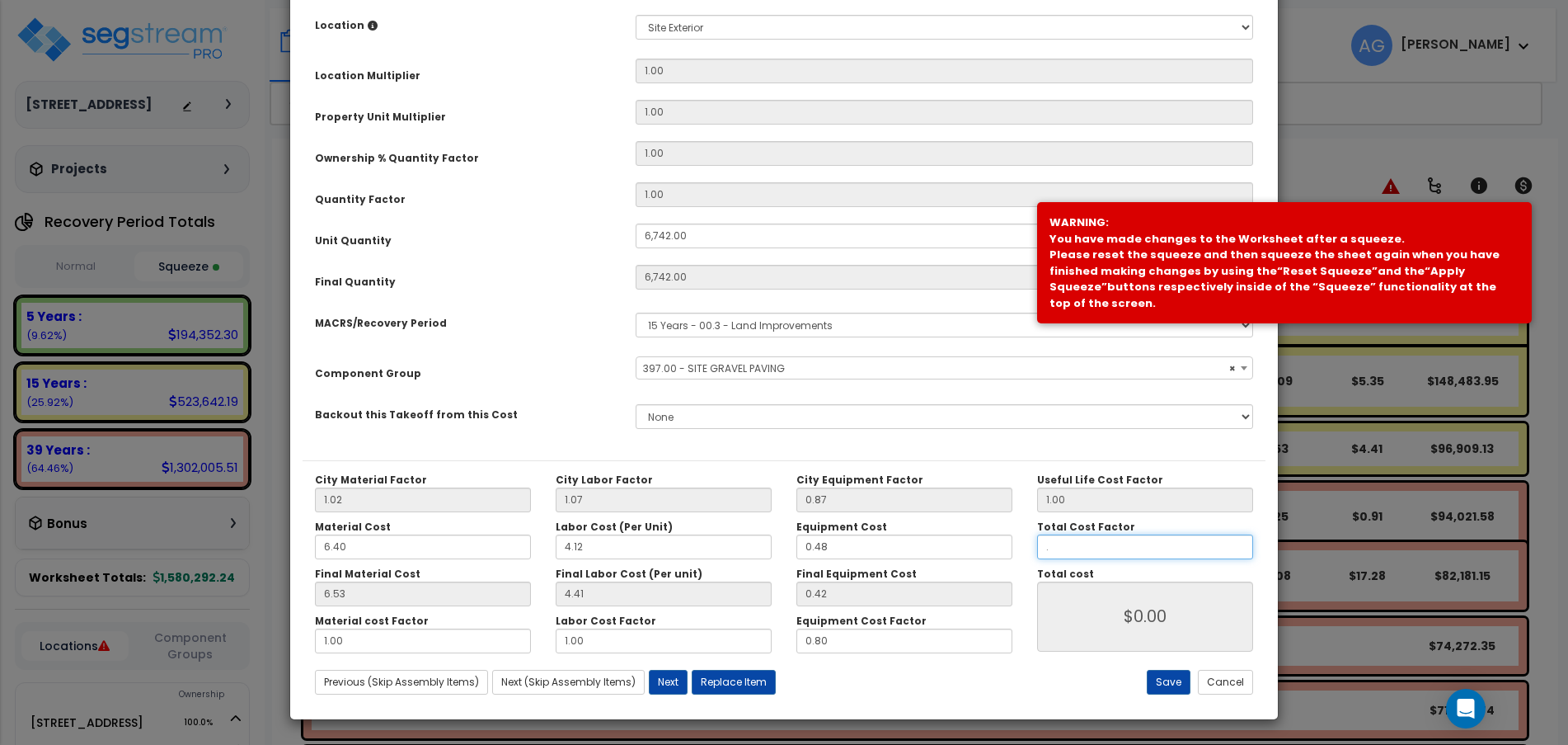
type input ".8"
type input "$60,839.81"
type input ".8"
type input "$60,839.81"
click at [967, 635] on input "0.80" at bounding box center [904, 641] width 216 height 25
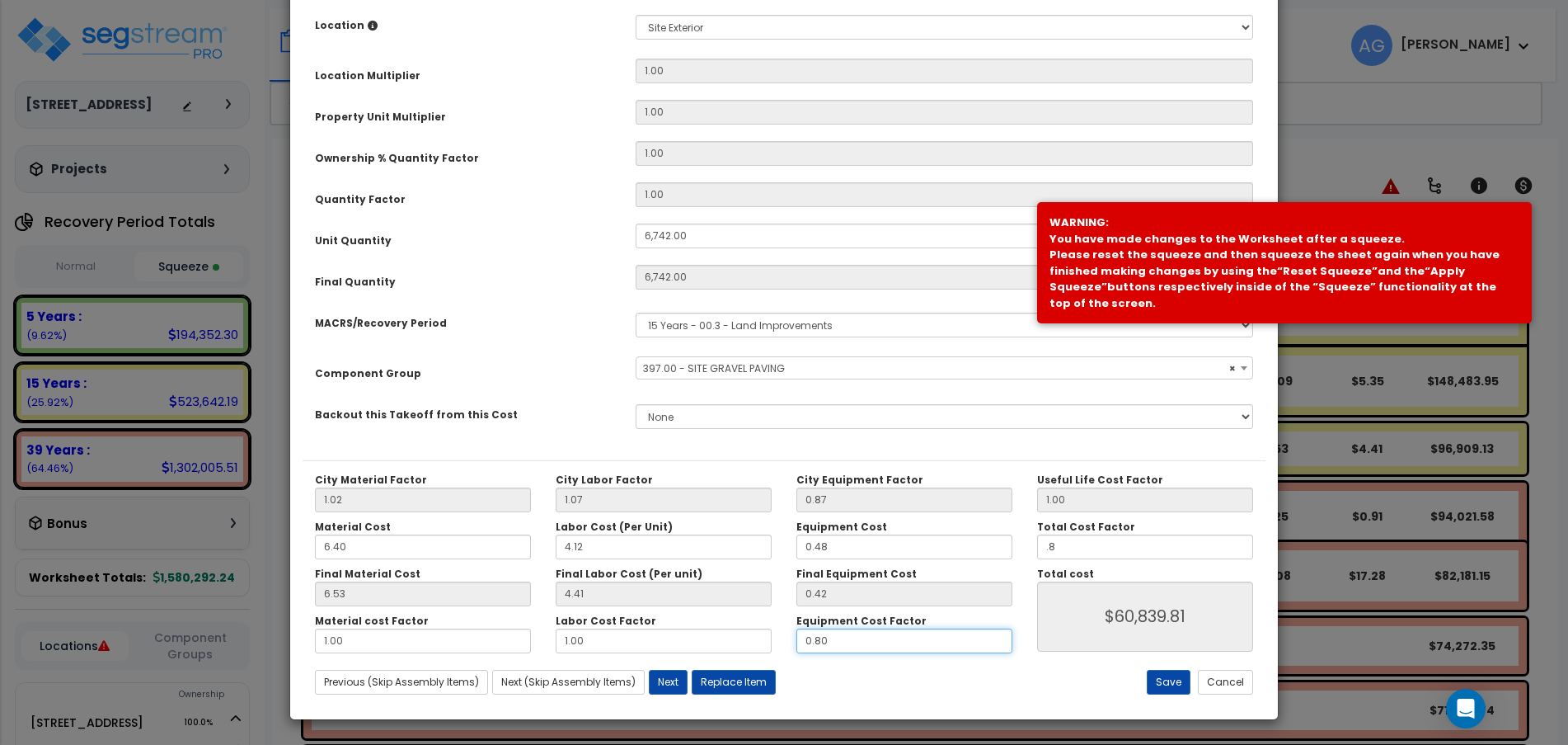
click at [967, 635] on input "0.80" at bounding box center [904, 641] width 216 height 25
type input "1"
type input "$61,271.30"
type input "1"
type input "$61,271.30"
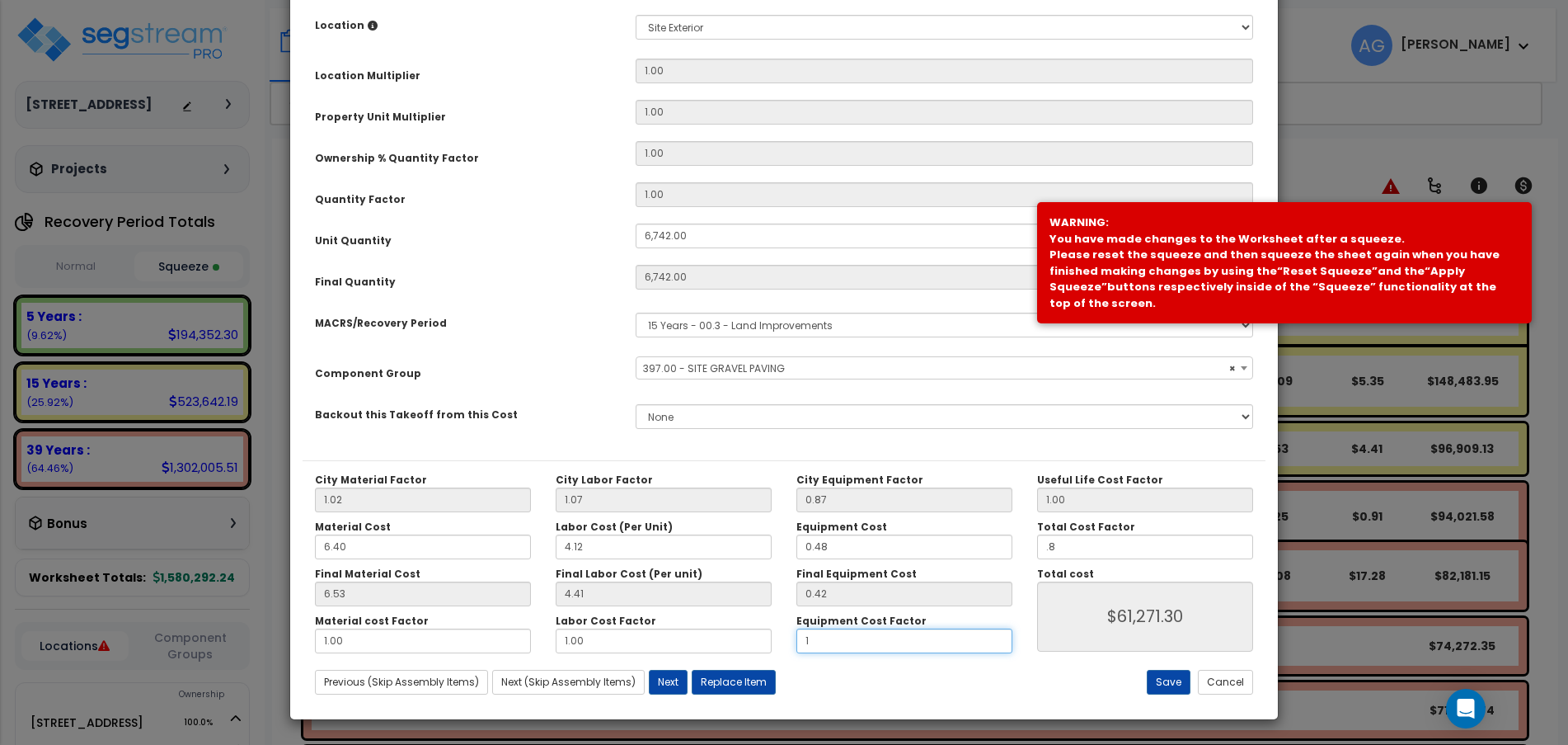
click at [933, 629] on input "1" at bounding box center [904, 641] width 216 height 25
type input "1."
type input "$61,271.30"
type input "1.0"
type input "$61,271.30"
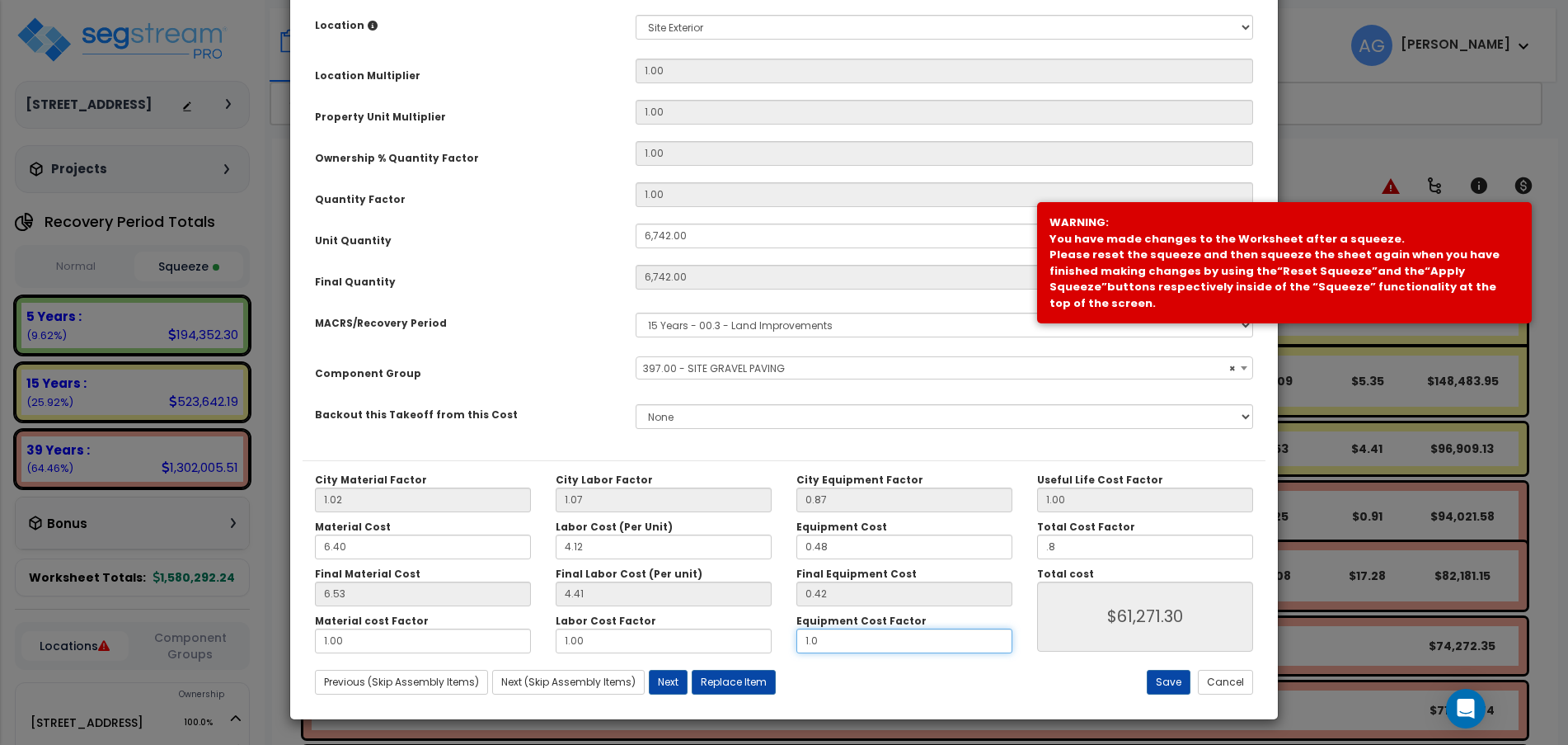
type input "1.00"
type input "$61,271.30"
type input "1.00"
type input "$61,271.30"
click at [1169, 676] on button "Save" at bounding box center [1169, 682] width 44 height 25
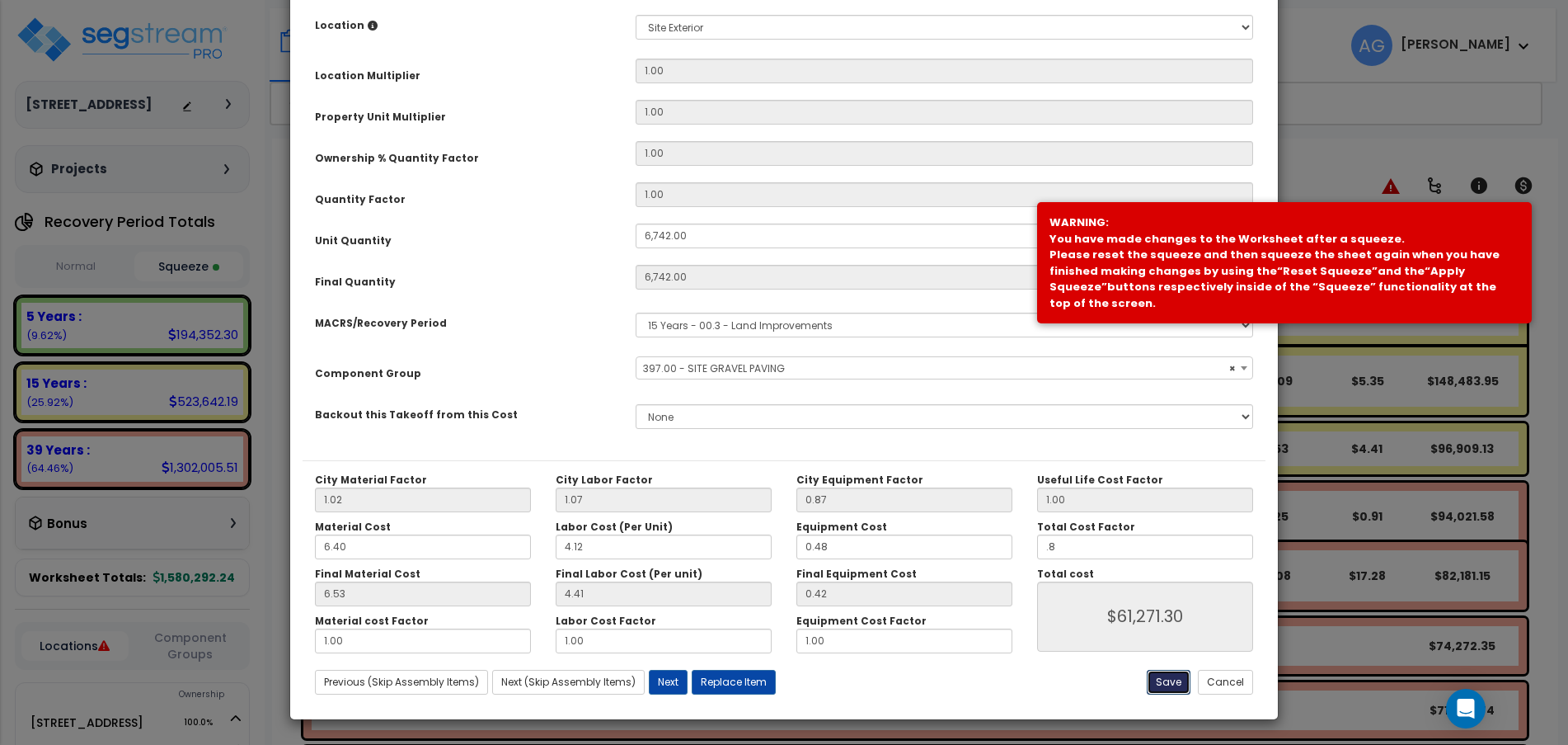
type input "6742.00"
type input "0.80"
type input "61271.30"
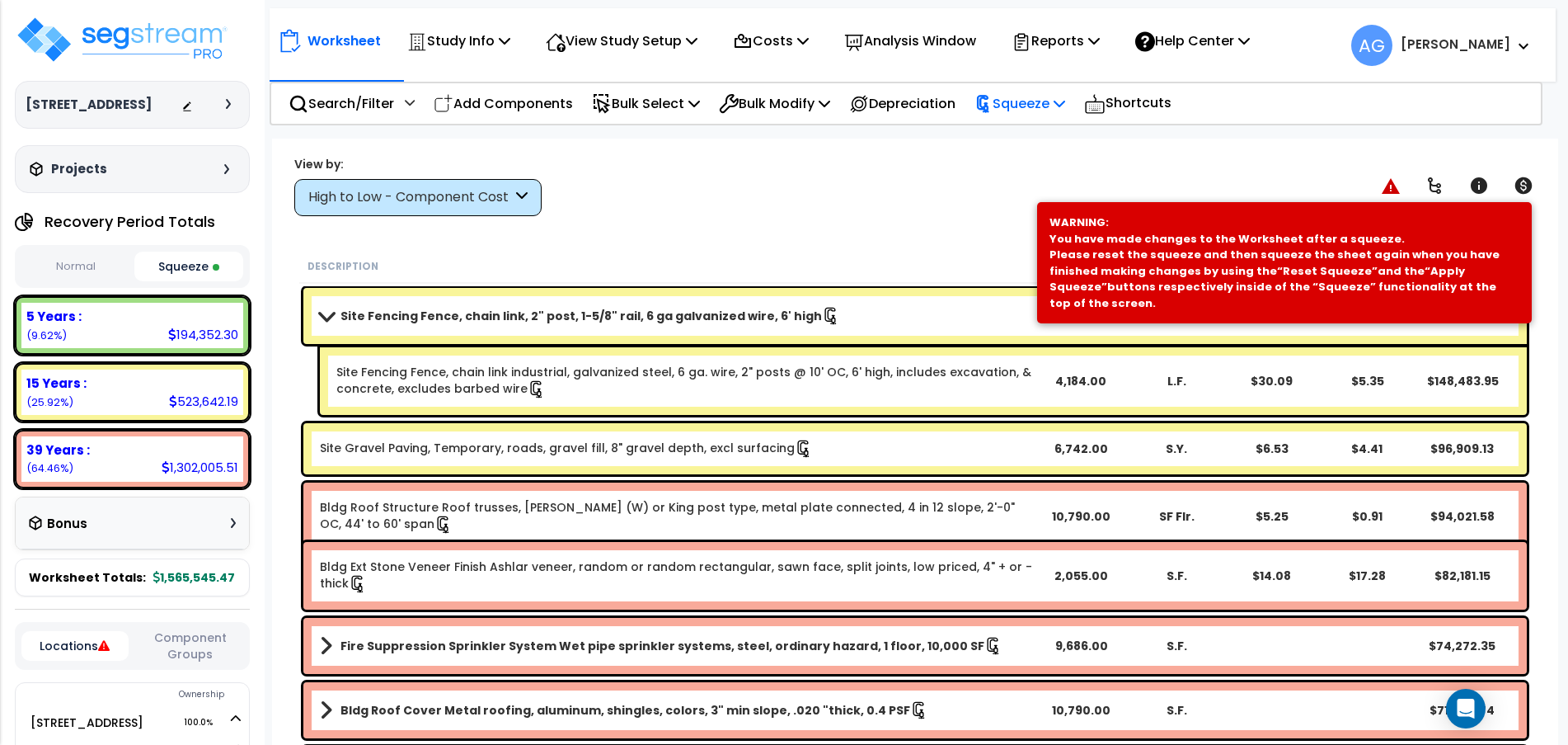
click at [1014, 117] on div "Squeeze" at bounding box center [1019, 104] width 90 height 38
click at [1016, 144] on link "Re-squeeze" at bounding box center [1048, 143] width 163 height 38
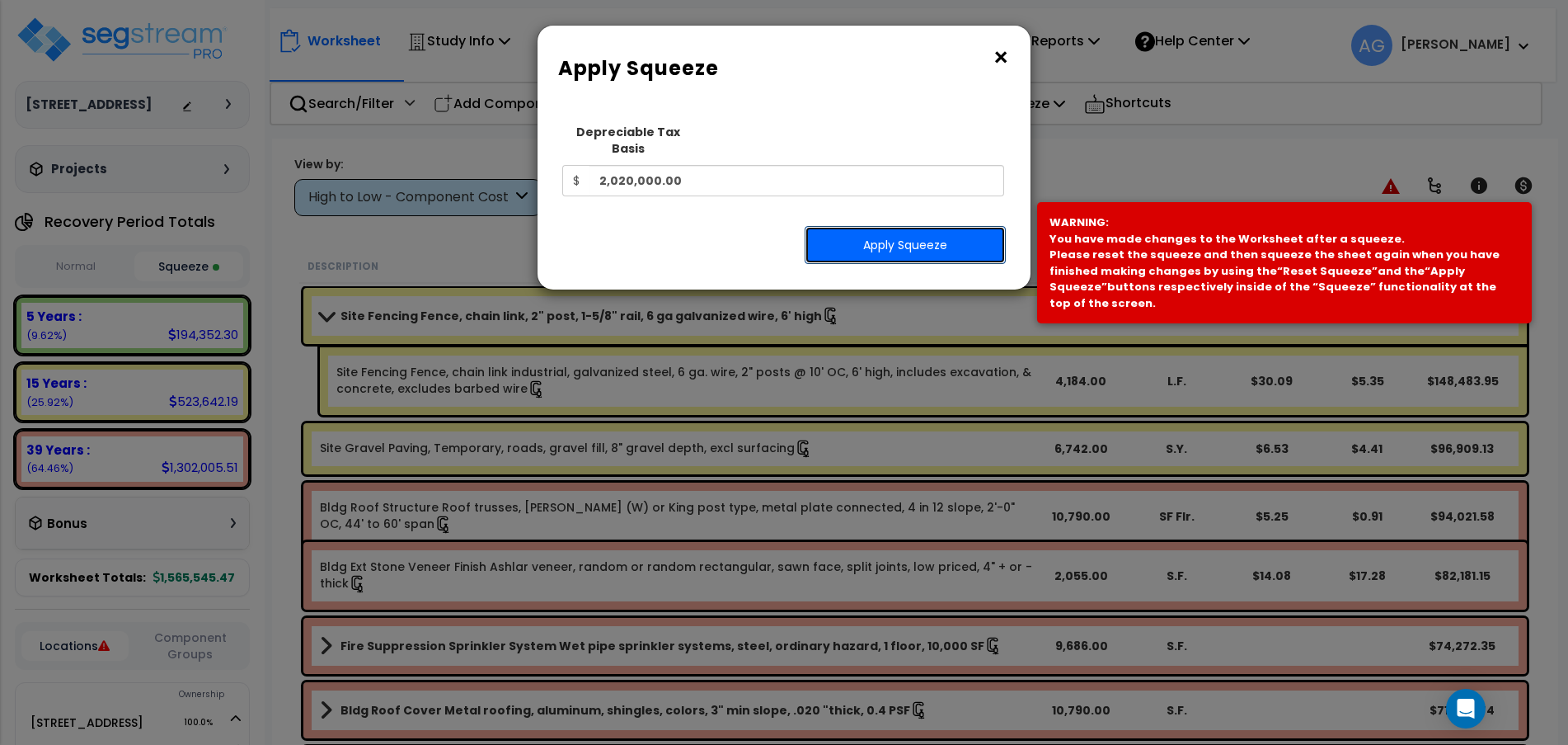
click at [940, 228] on button "Apply Squeeze" at bounding box center [905, 245] width 202 height 38
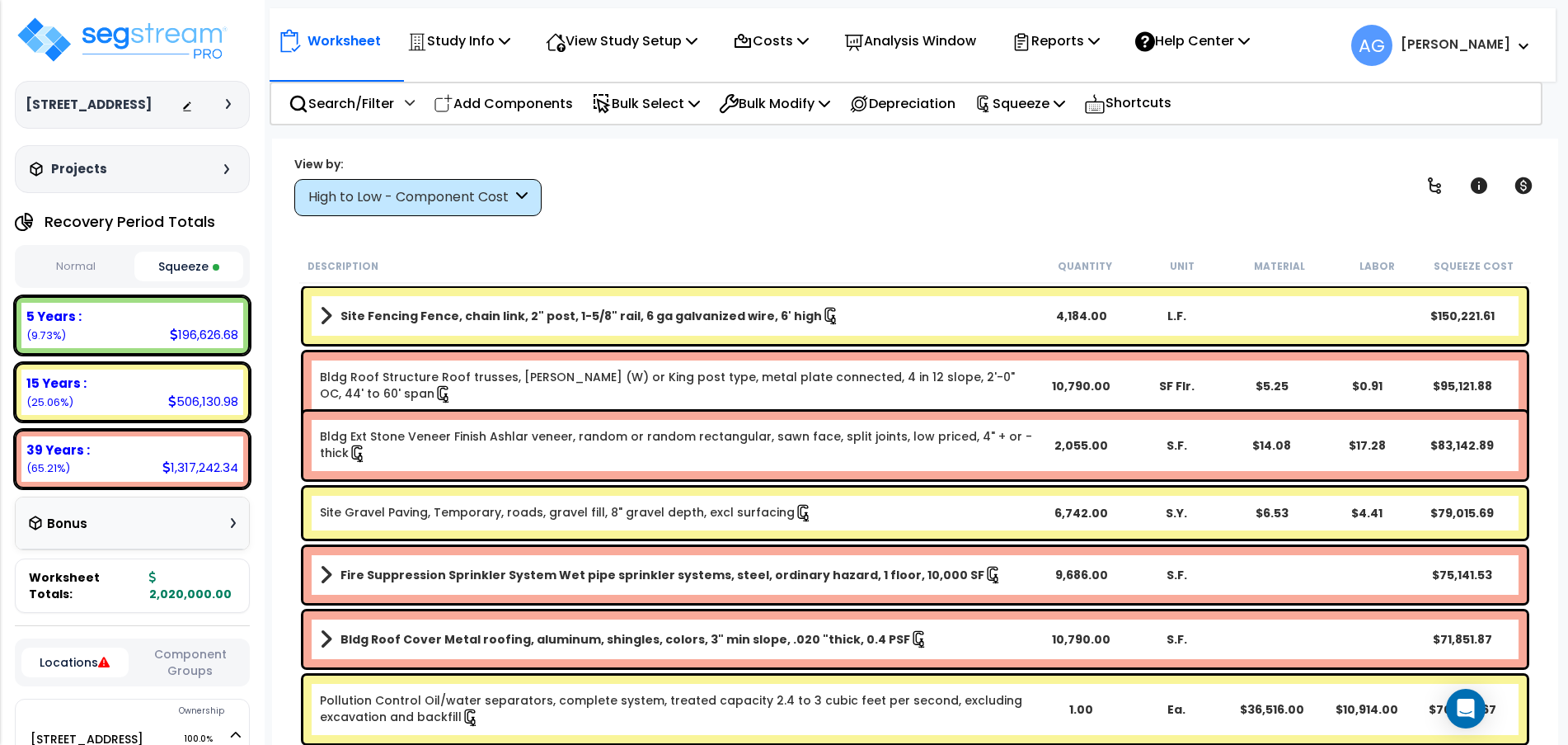
click at [202, 281] on button "Squeeze" at bounding box center [188, 266] width 108 height 30
click at [72, 281] on button "Normal" at bounding box center [75, 267] width 108 height 29
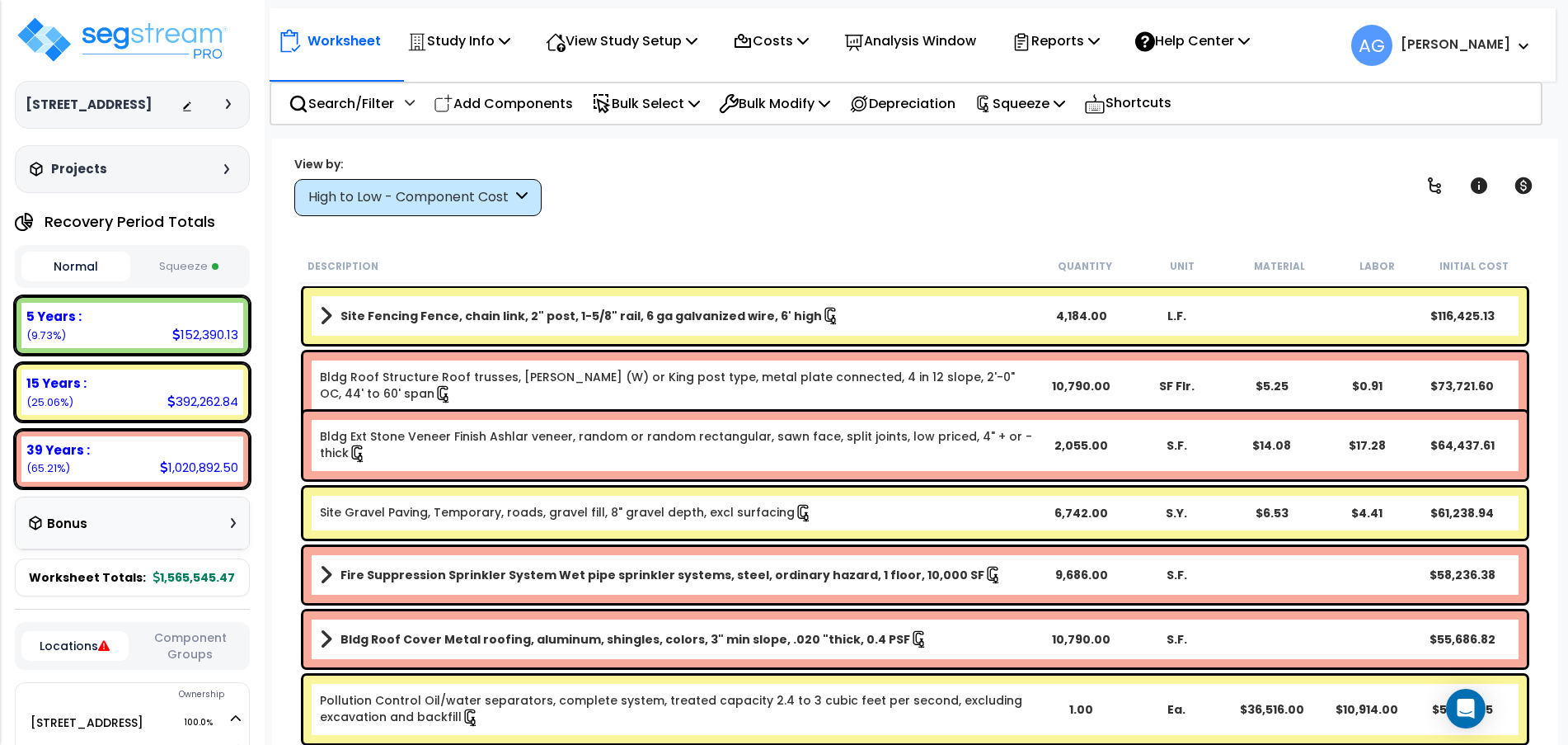
click at [176, 281] on button "Squeeze" at bounding box center [188, 267] width 108 height 29
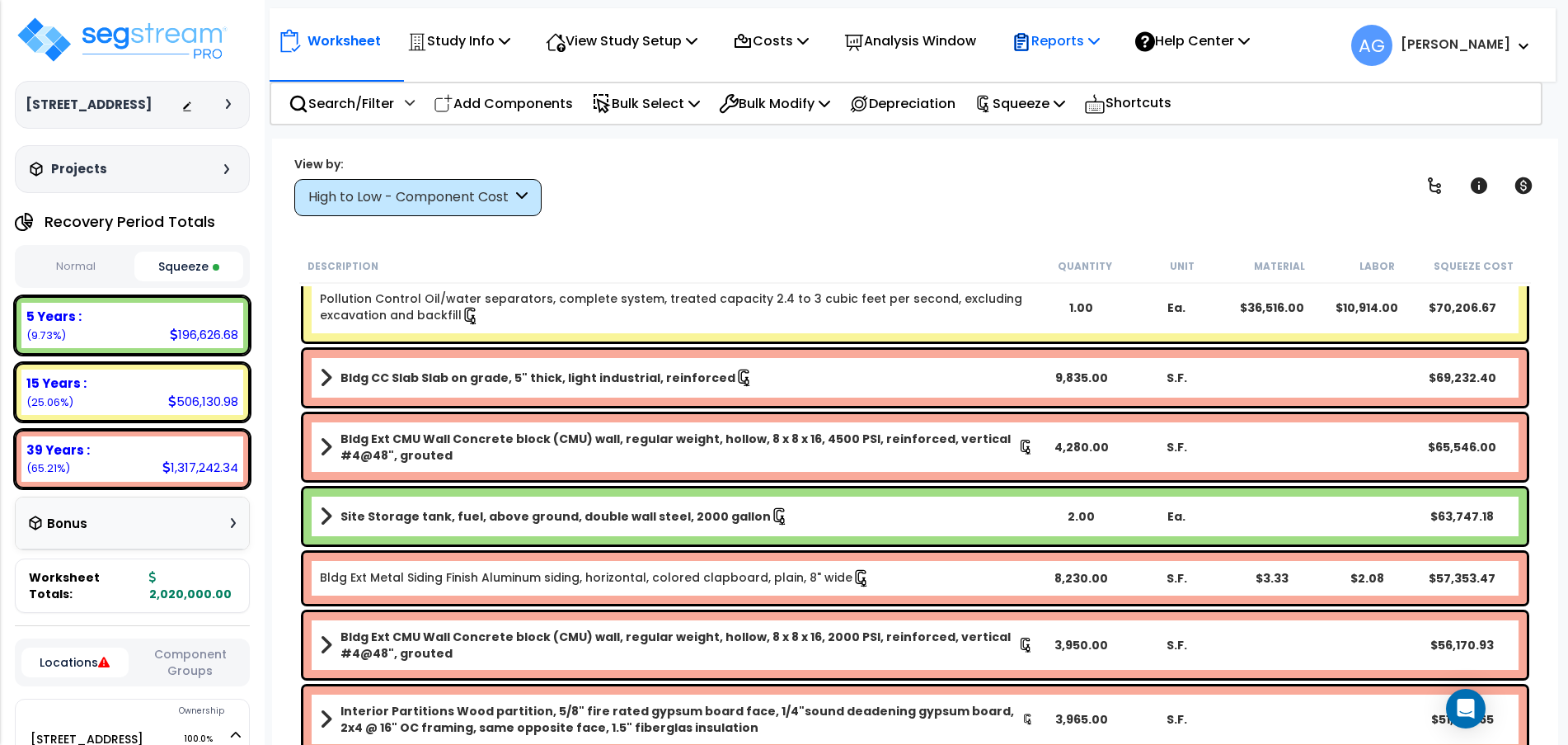
scroll to position [943, 0]
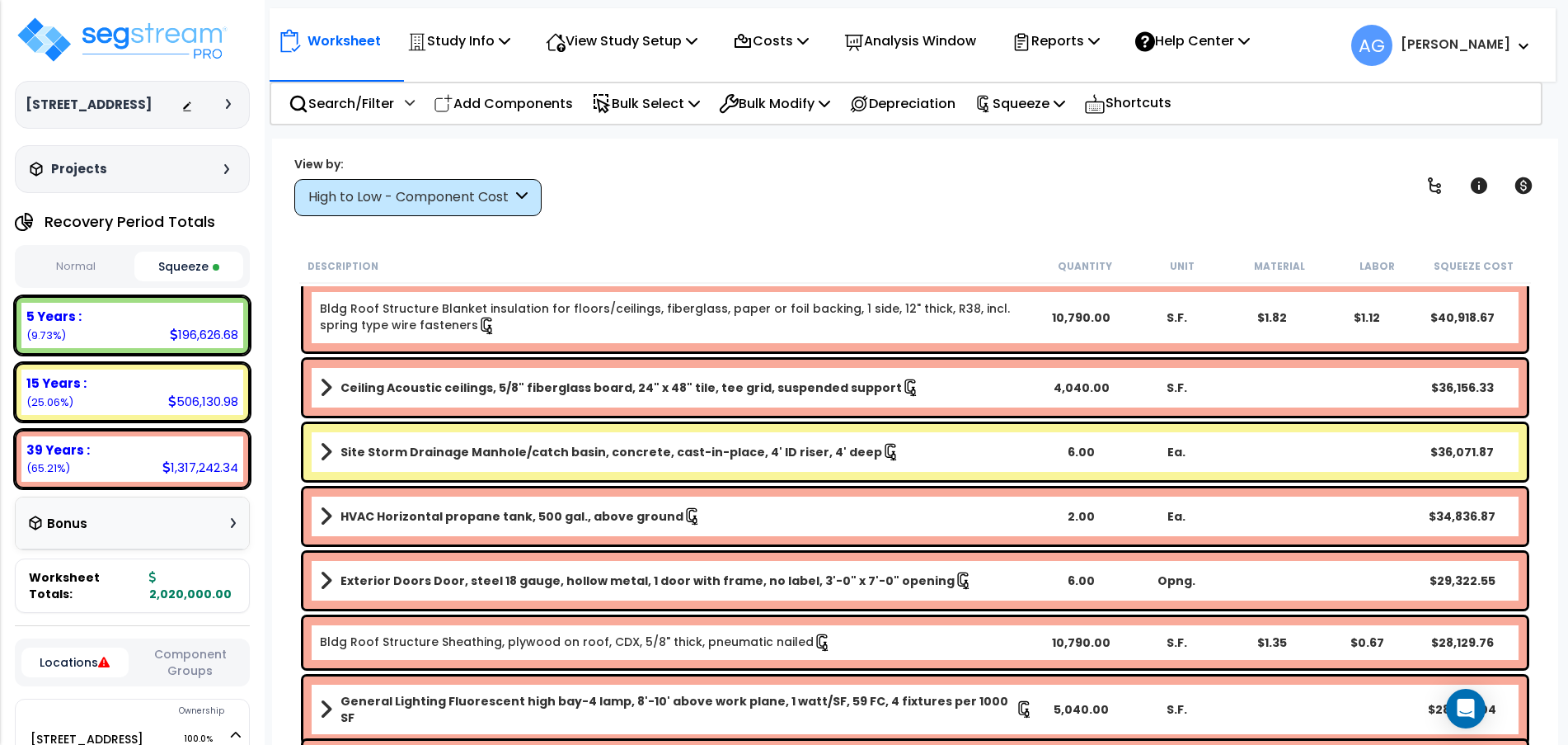
click at [565, 516] on b "HVAC Horizontal propane tank, 500 gal., above ground" at bounding box center [511, 516] width 343 height 16
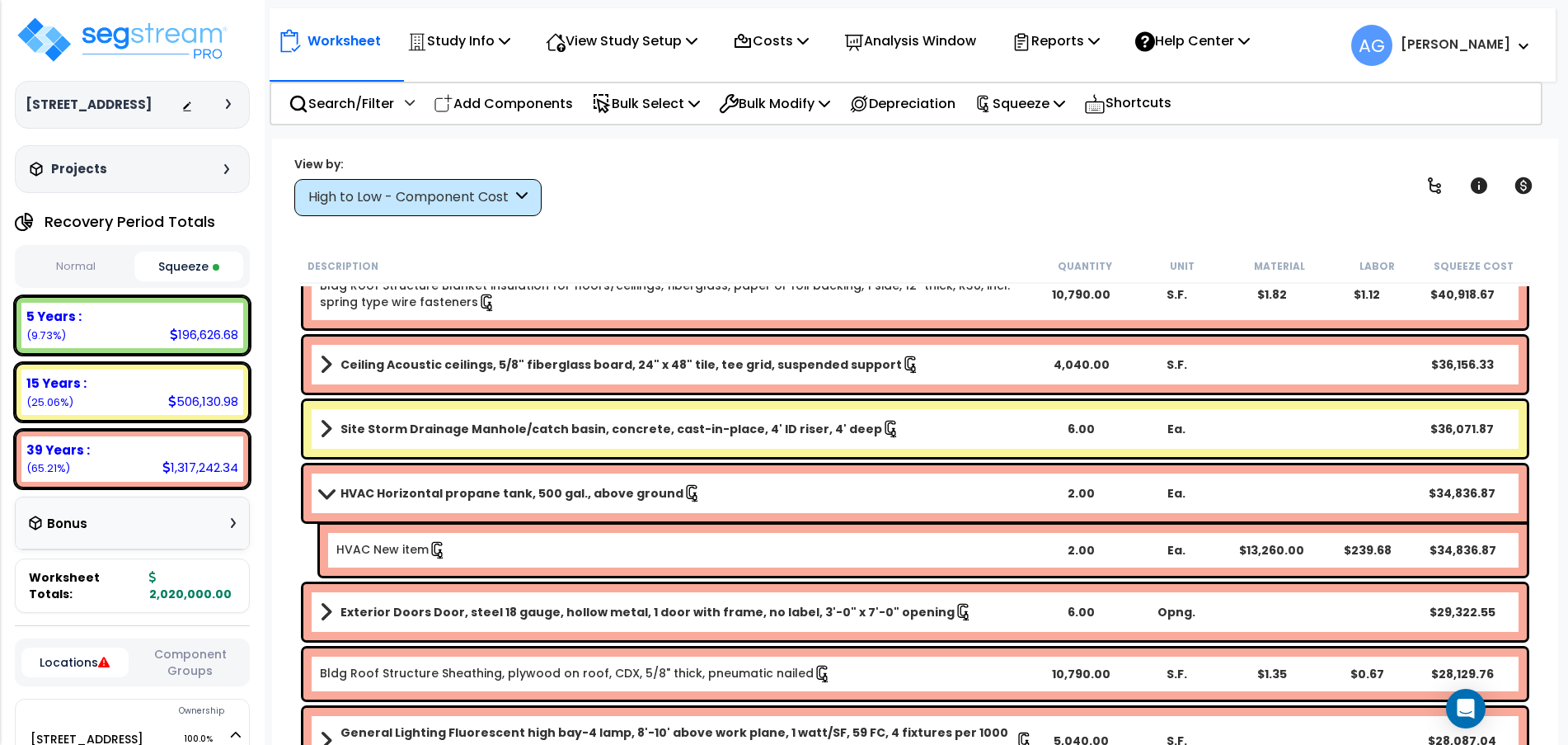
scroll to position [969, 0]
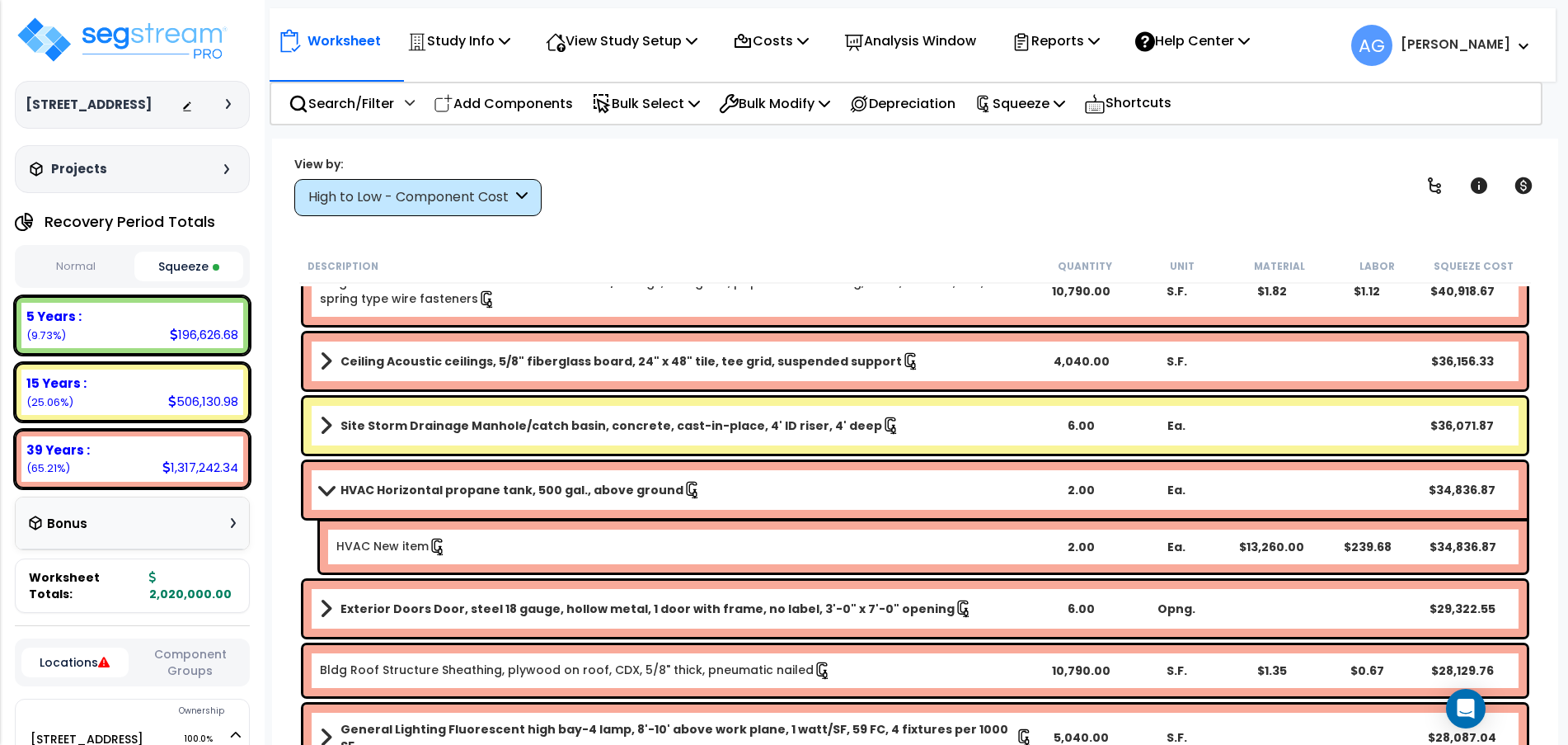
click at [593, 483] on b "HVAC Horizontal propane tank, 500 gal., above ground" at bounding box center [511, 490] width 343 height 16
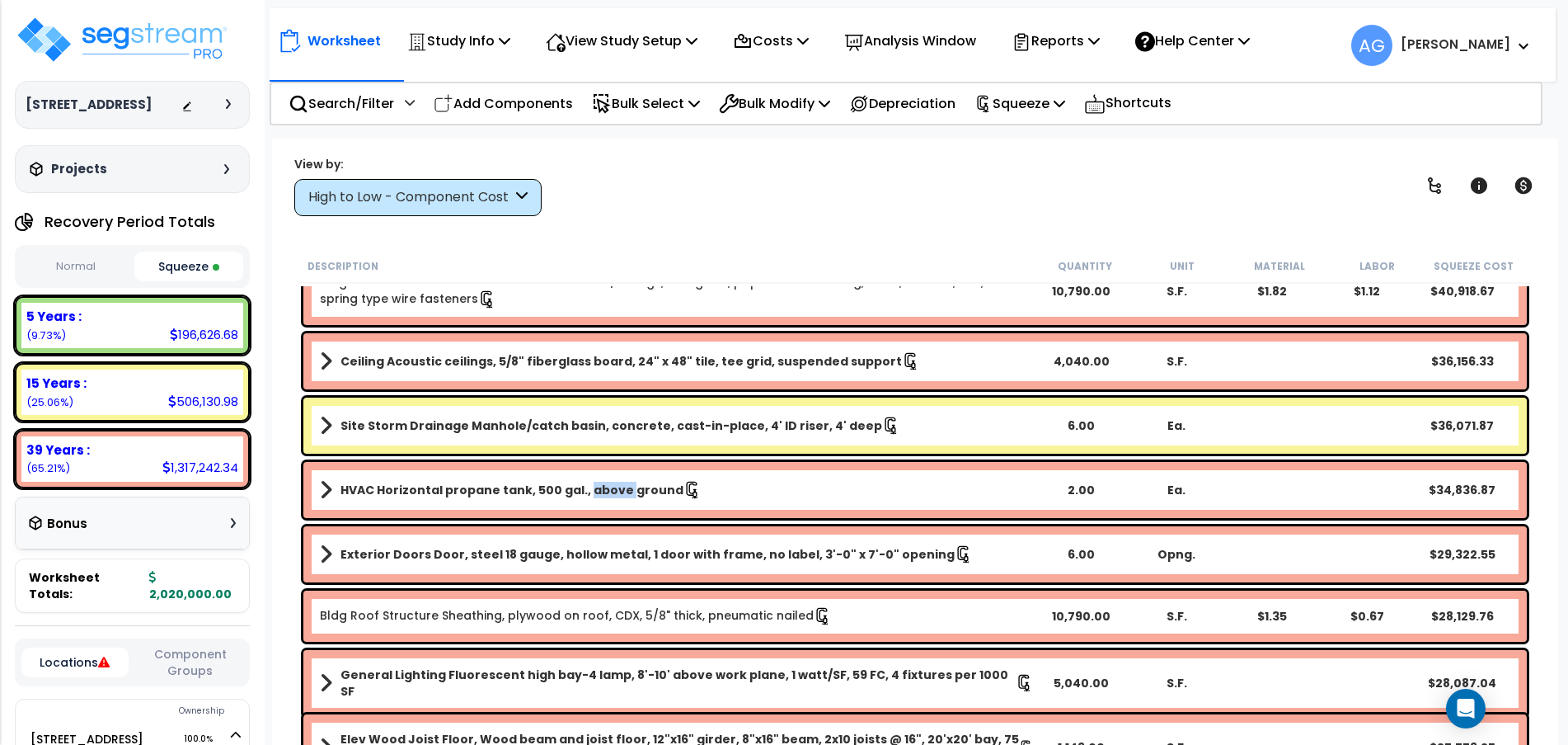
click at [593, 483] on b "HVAC Horizontal propane tank, 500 gal., above ground" at bounding box center [511, 490] width 343 height 16
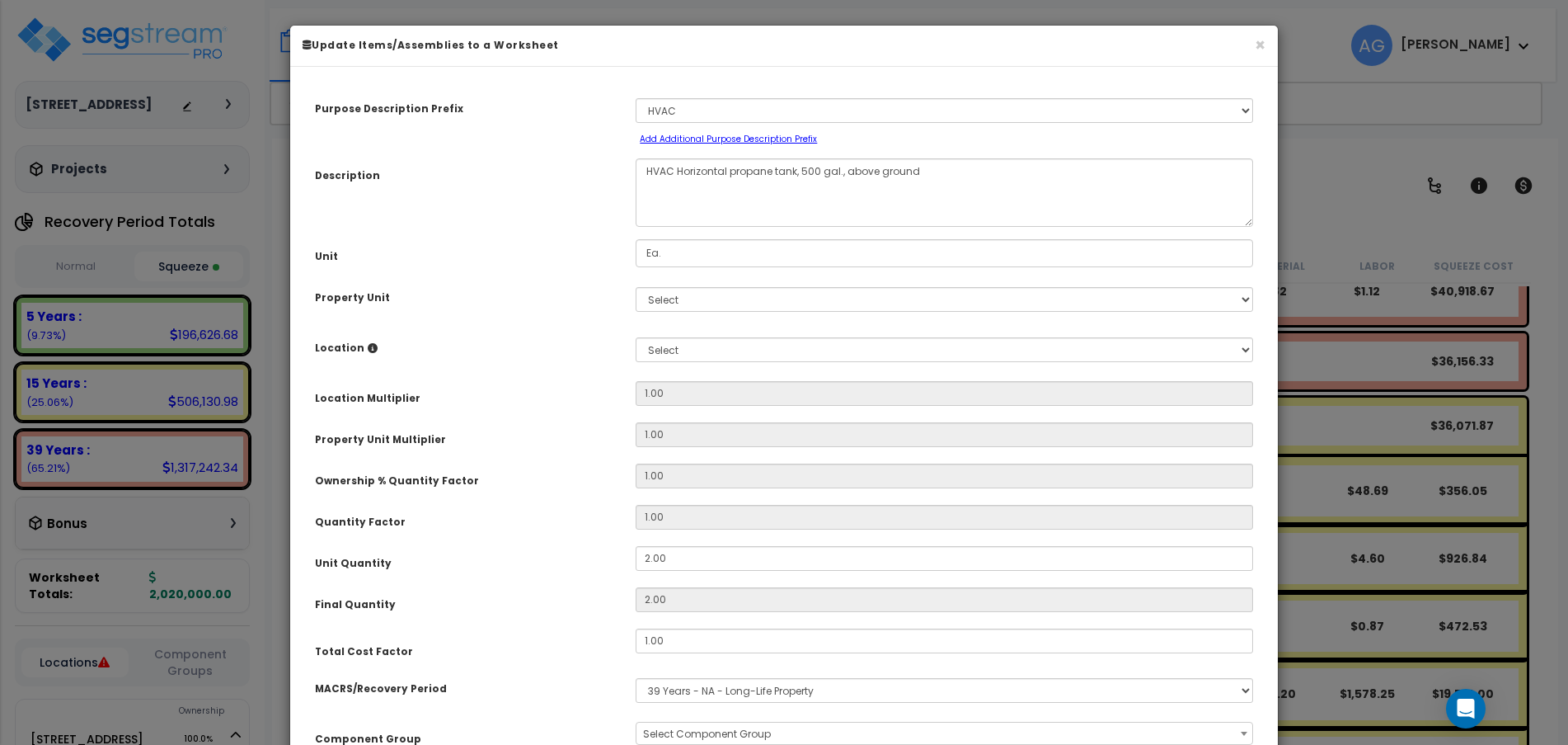
select select "57923"
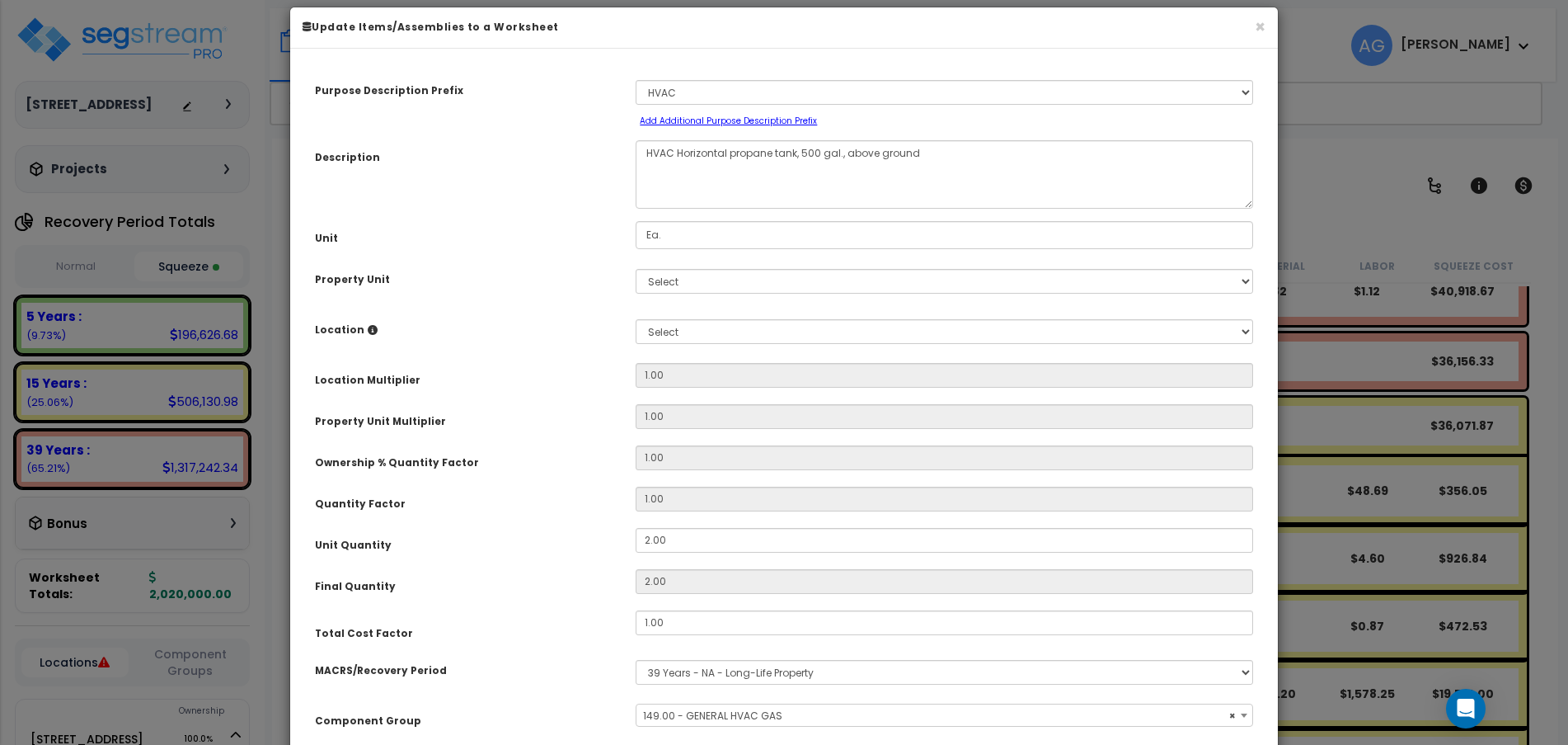
scroll to position [0, 0]
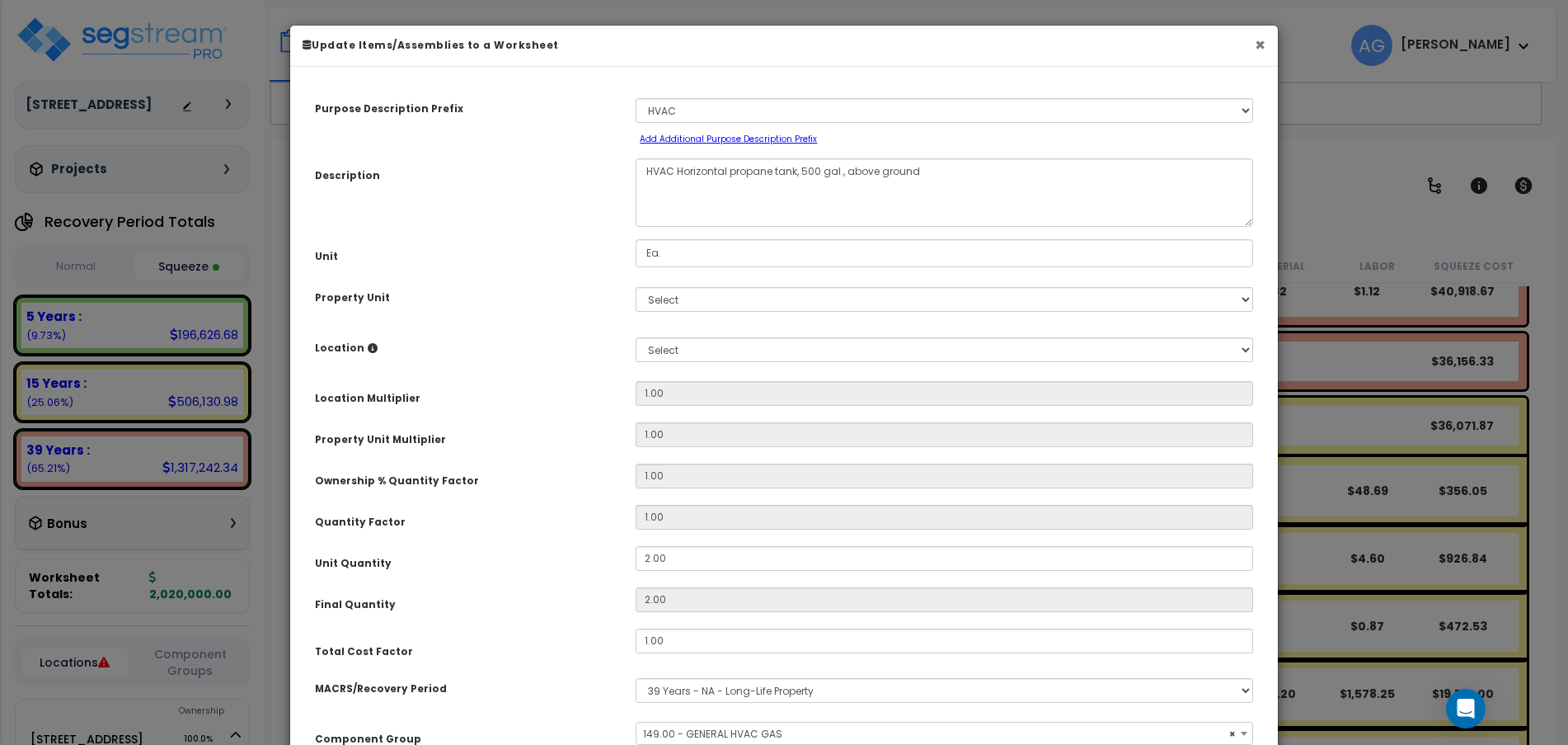
click at [1256, 42] on button "×" at bounding box center [1259, 45] width 11 height 17
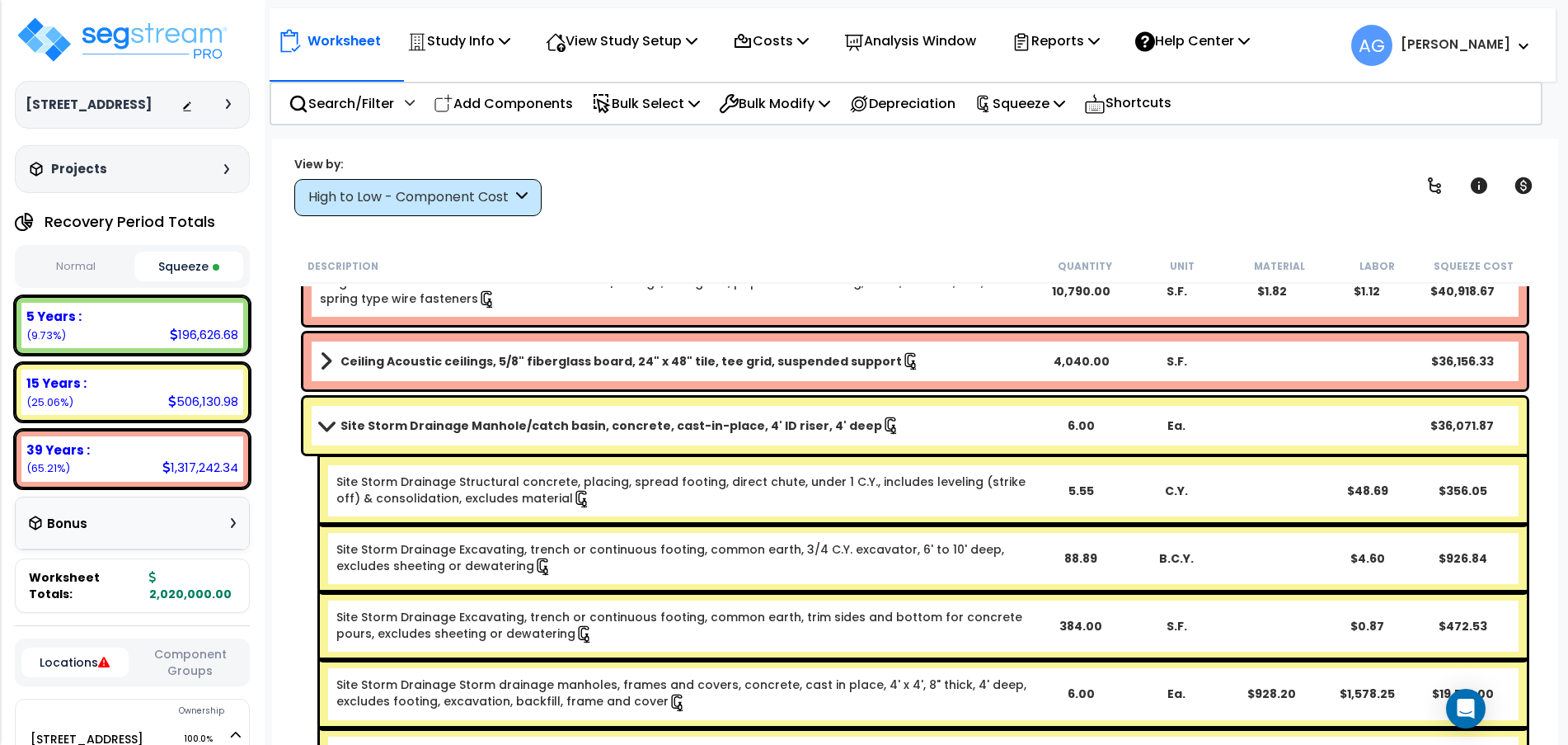
click at [61, 281] on button "Normal" at bounding box center [75, 267] width 108 height 29
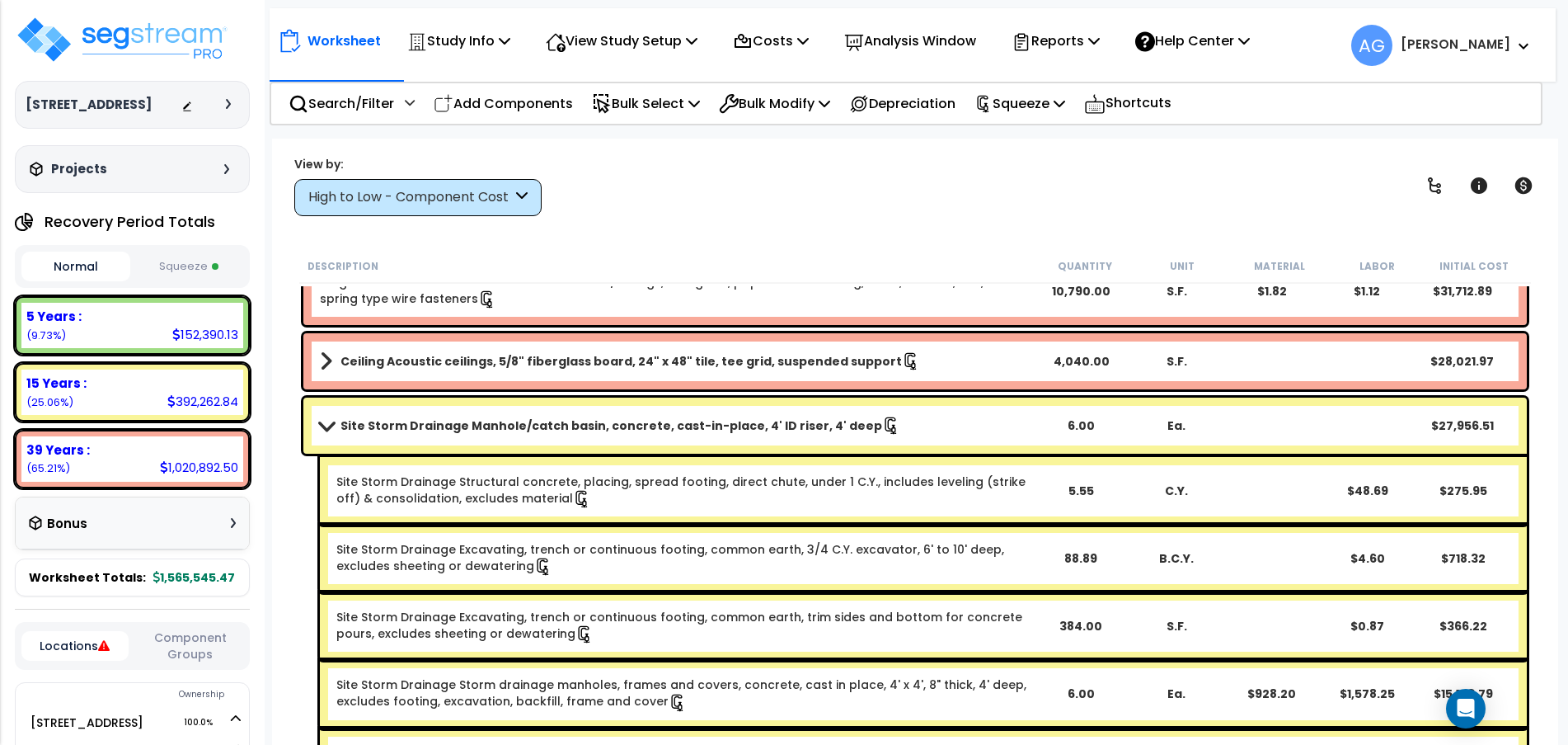
click at [167, 281] on button "Squeeze" at bounding box center [188, 267] width 108 height 29
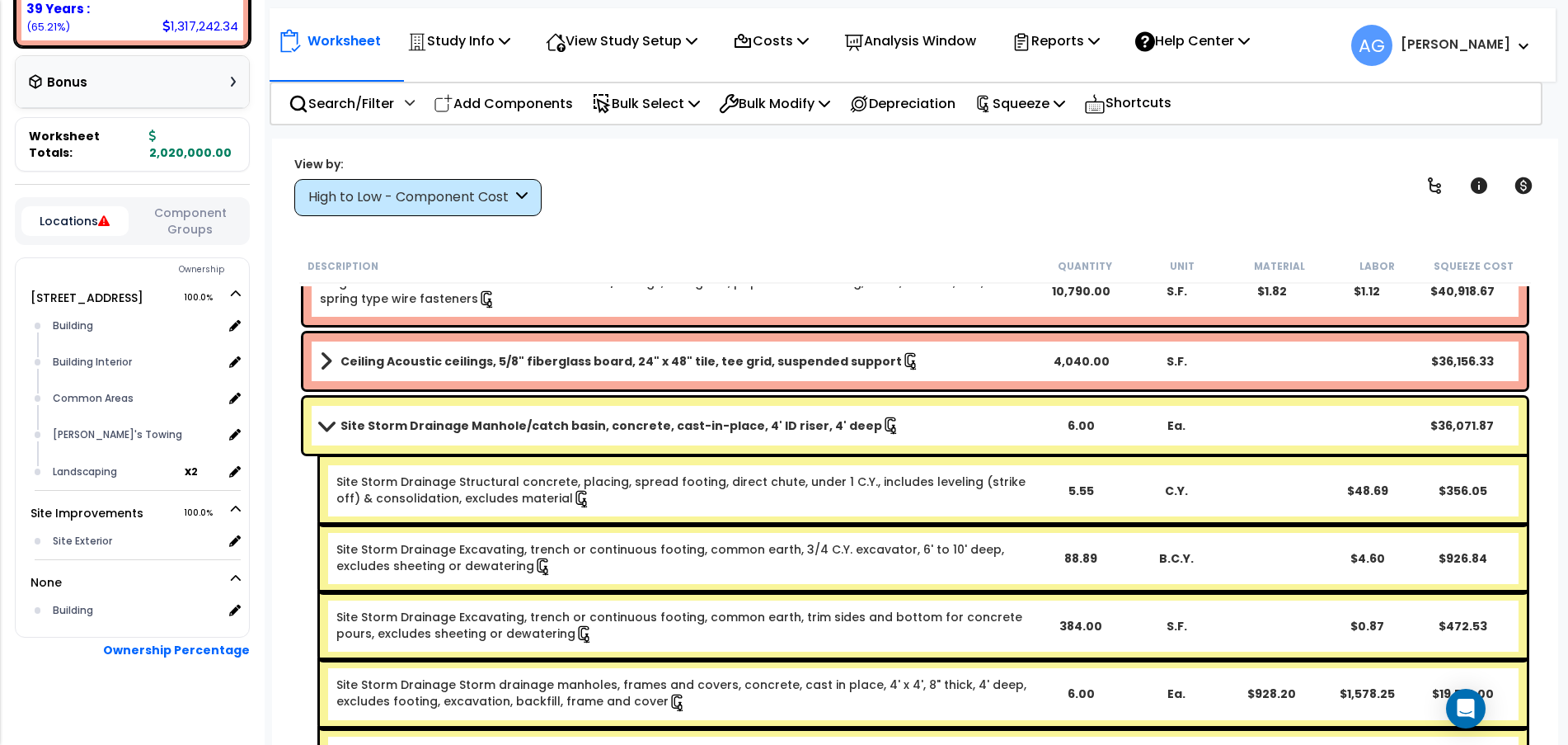
scroll to position [469, 0]
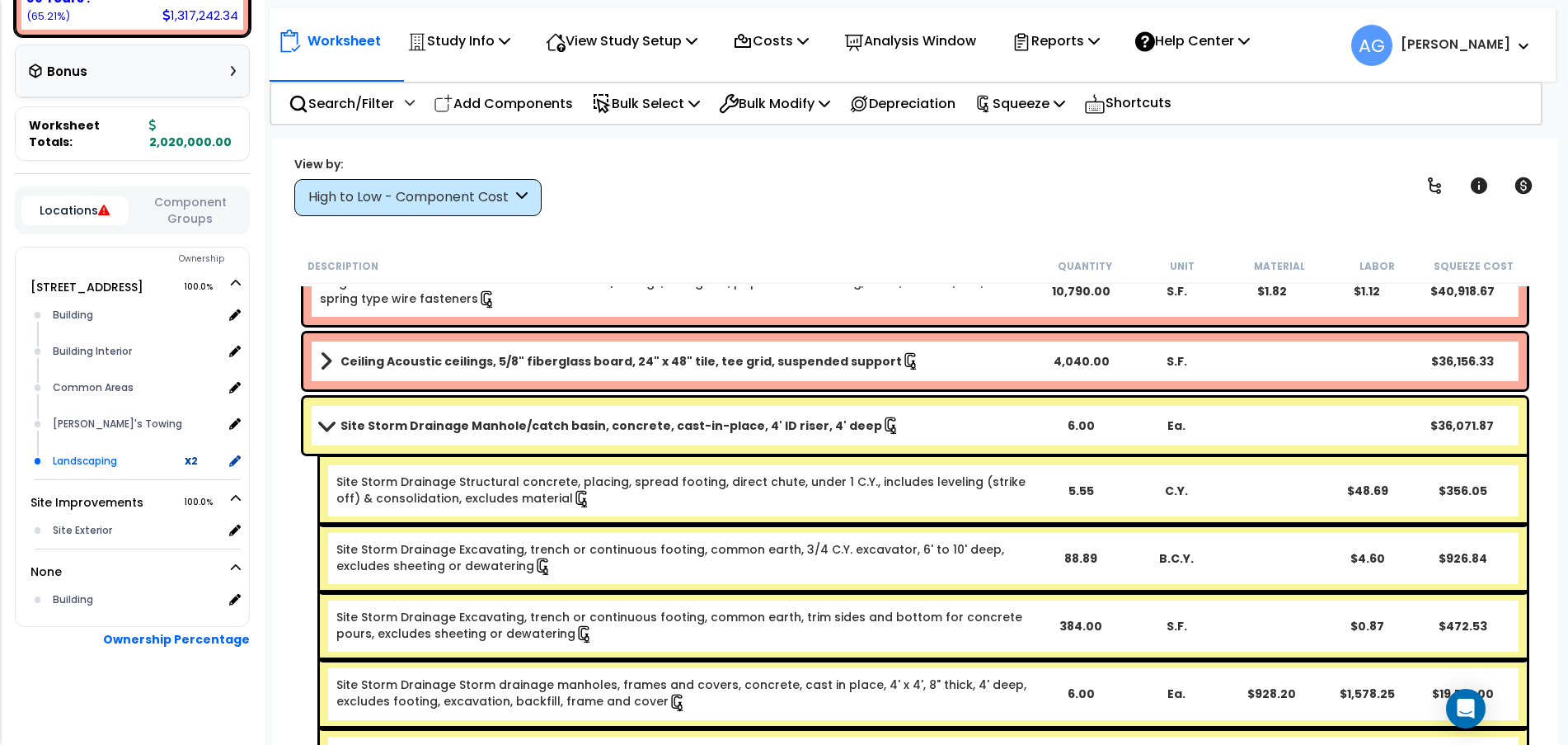
click at [194, 463] on b "x 2" at bounding box center [191, 460] width 13 height 16
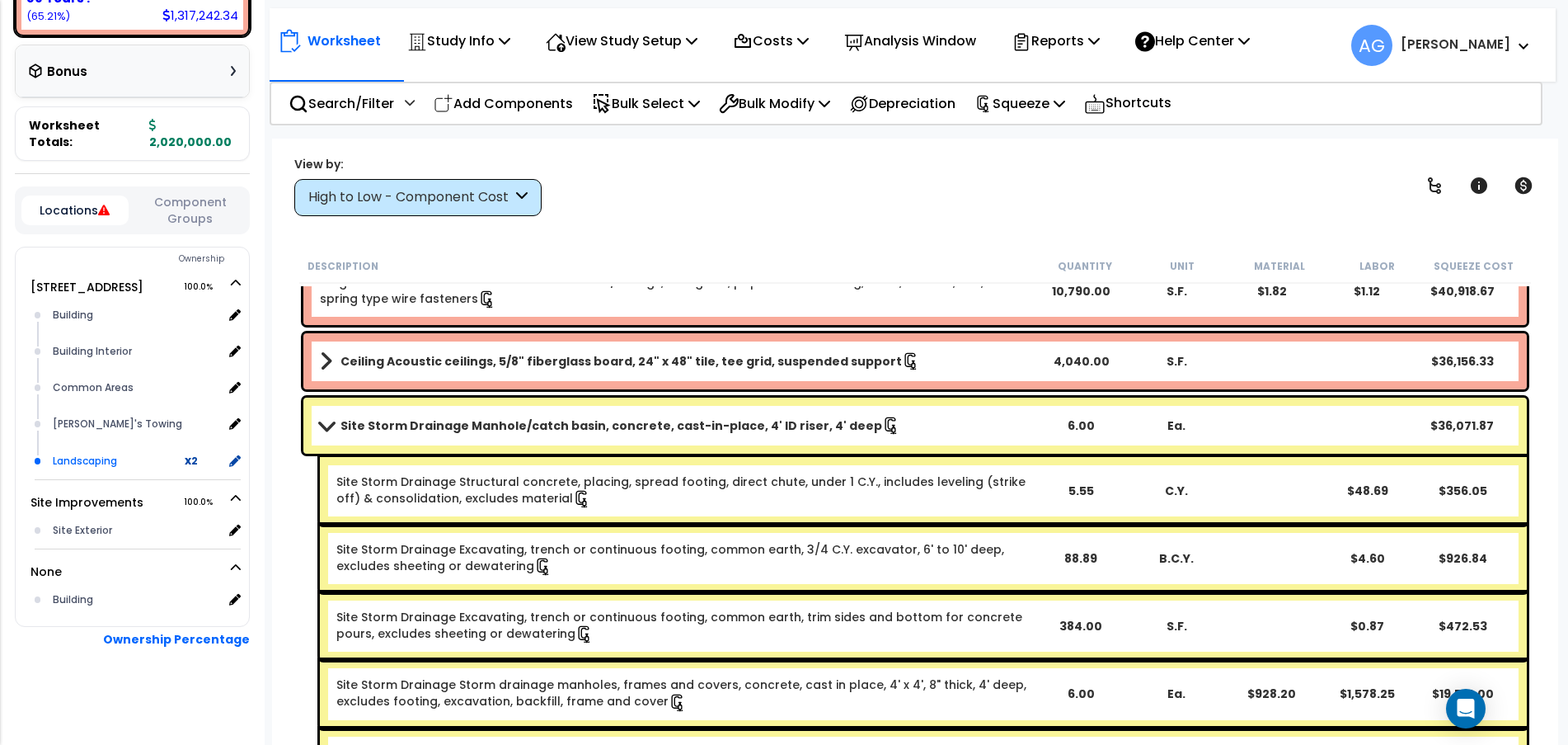
click at [194, 463] on b "x 2" at bounding box center [191, 460] width 13 height 16
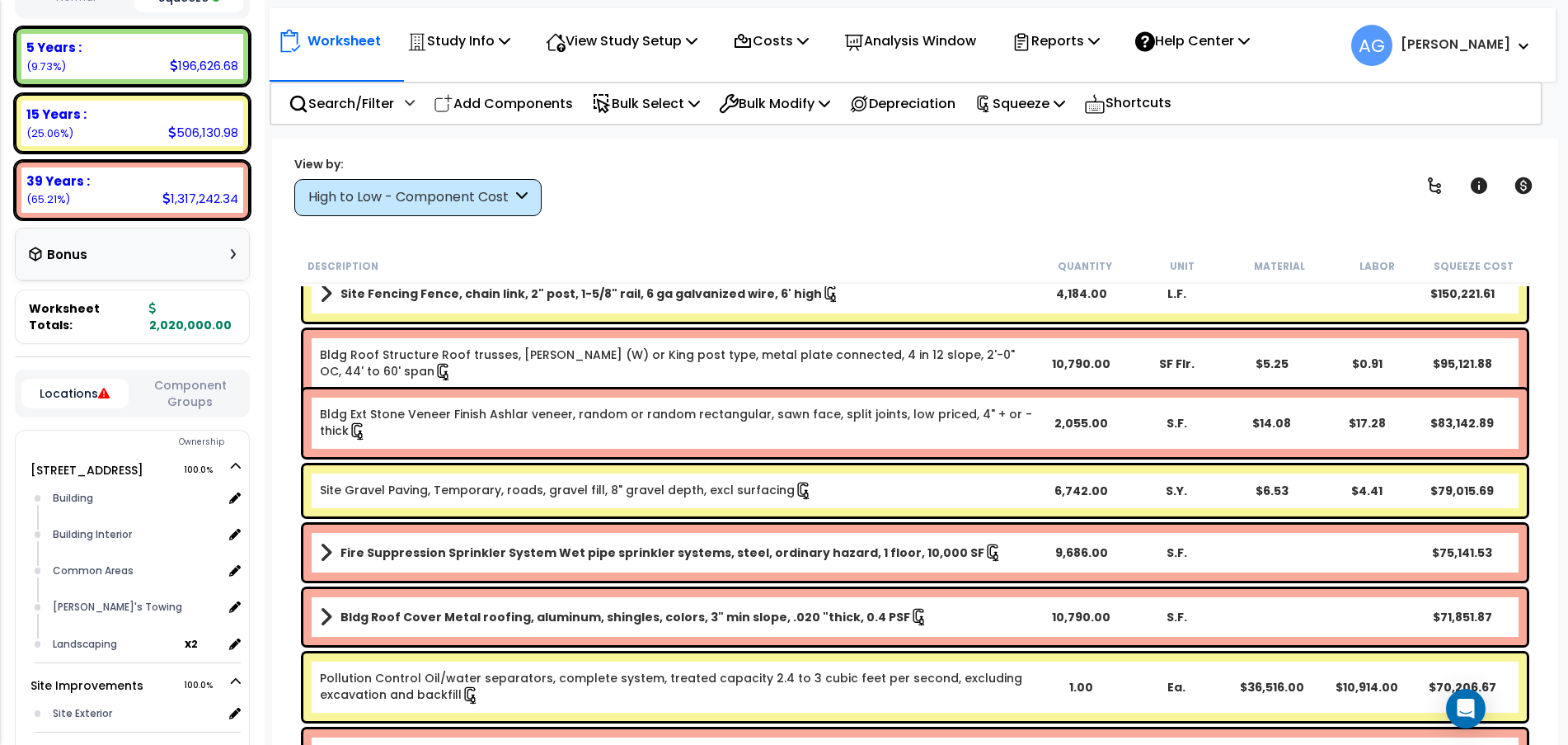
scroll to position [48, 0]
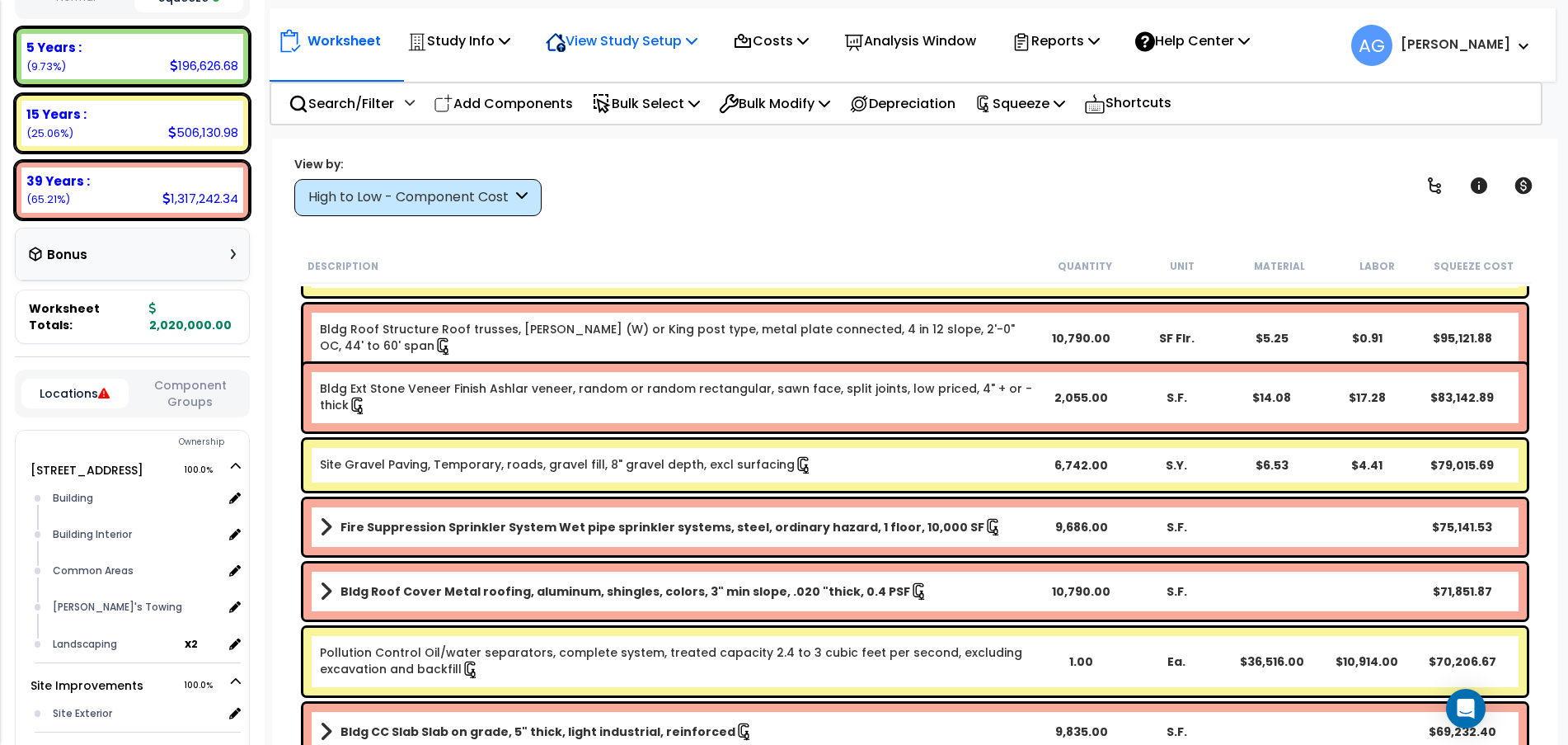
click at [675, 40] on p "View Study Setup" at bounding box center [622, 40] width 152 height 22
click at [611, 79] on link "Building Setup" at bounding box center [619, 78] width 163 height 33
click at [490, 54] on div "Study Info" at bounding box center [458, 40] width 103 height 38
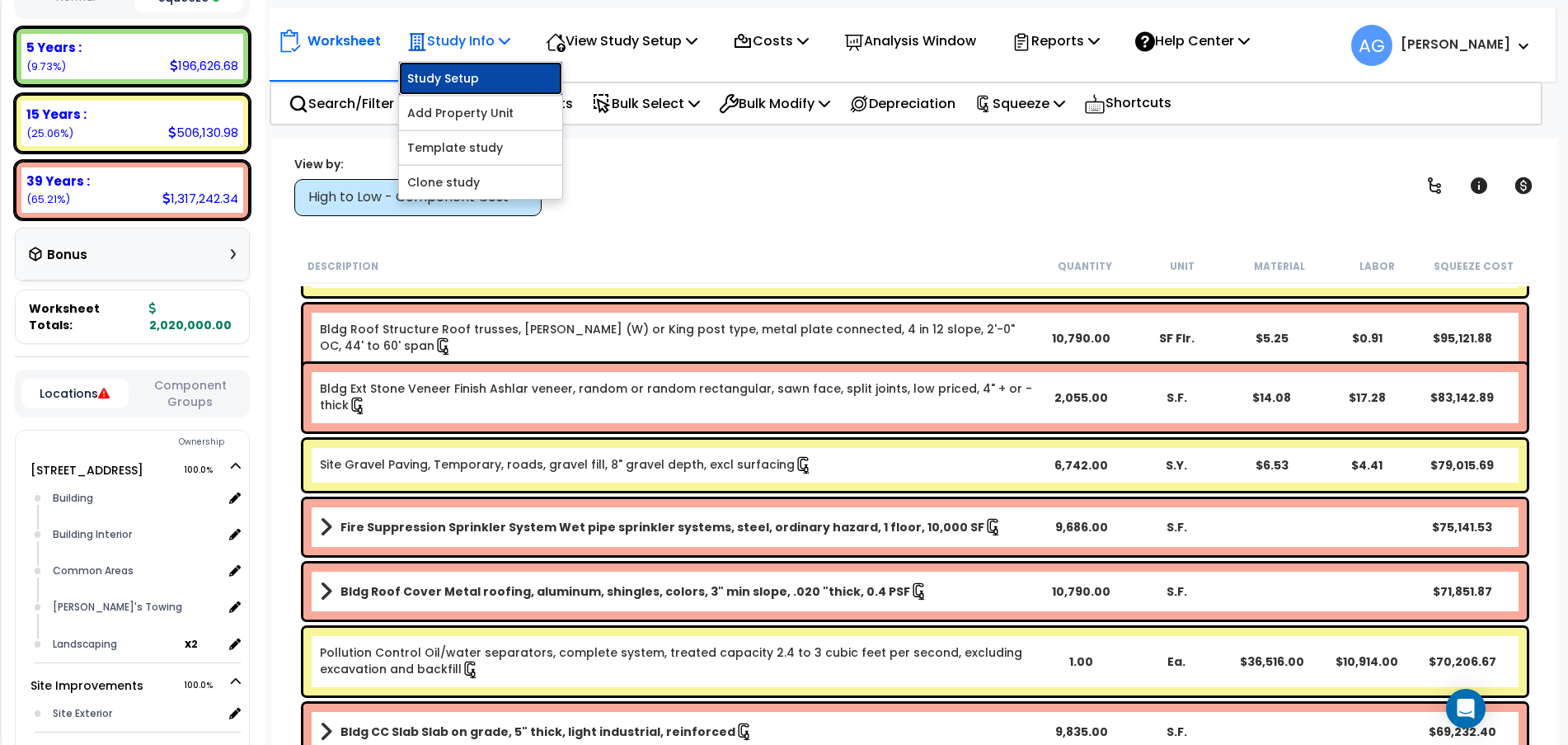
click at [462, 75] on link "Study Setup" at bounding box center [481, 78] width 163 height 33
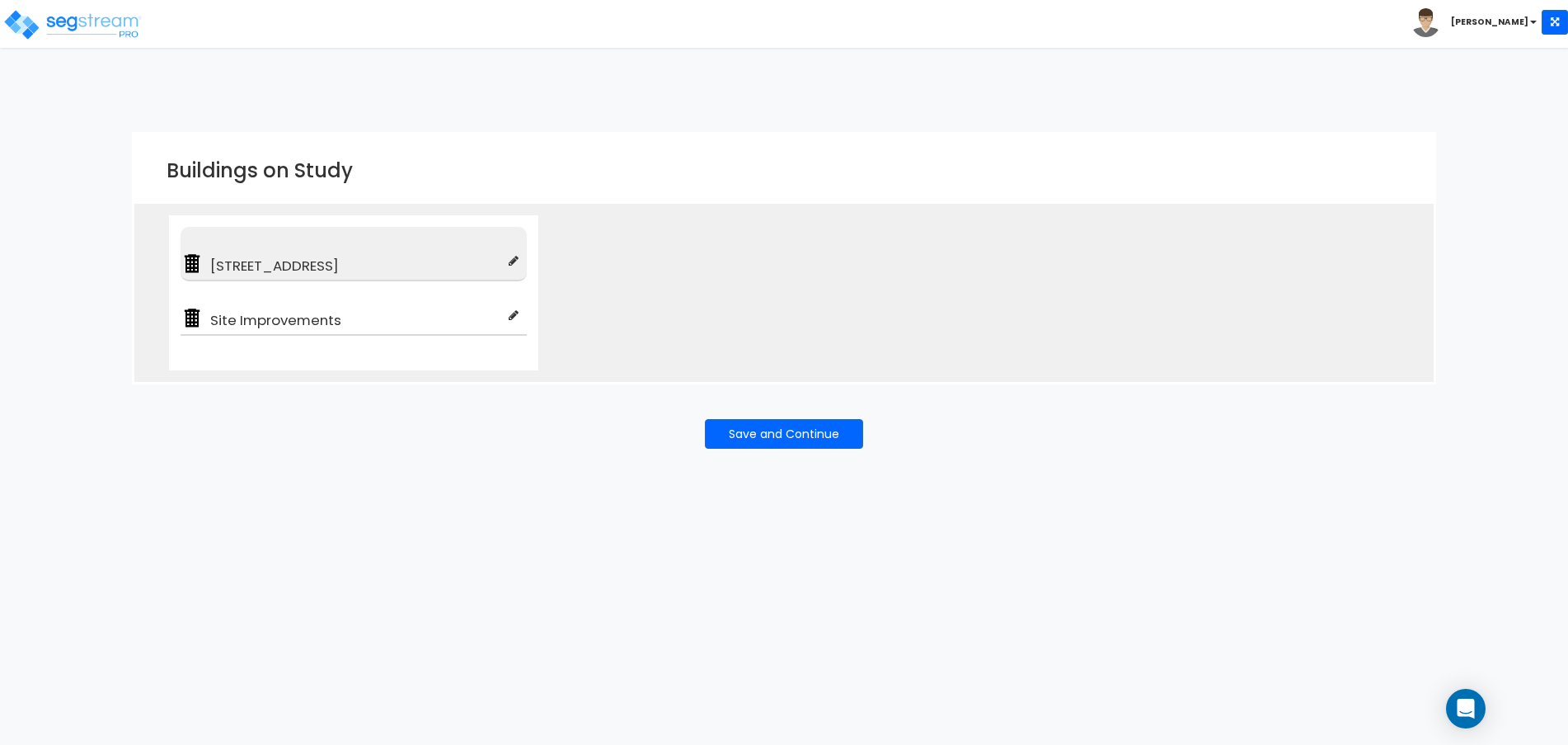
click at [354, 268] on span "[STREET_ADDRESS]" at bounding box center [356, 265] width 305 height 20
click at [774, 413] on div "Save and Continue" at bounding box center [783, 433] width 1304 height 99
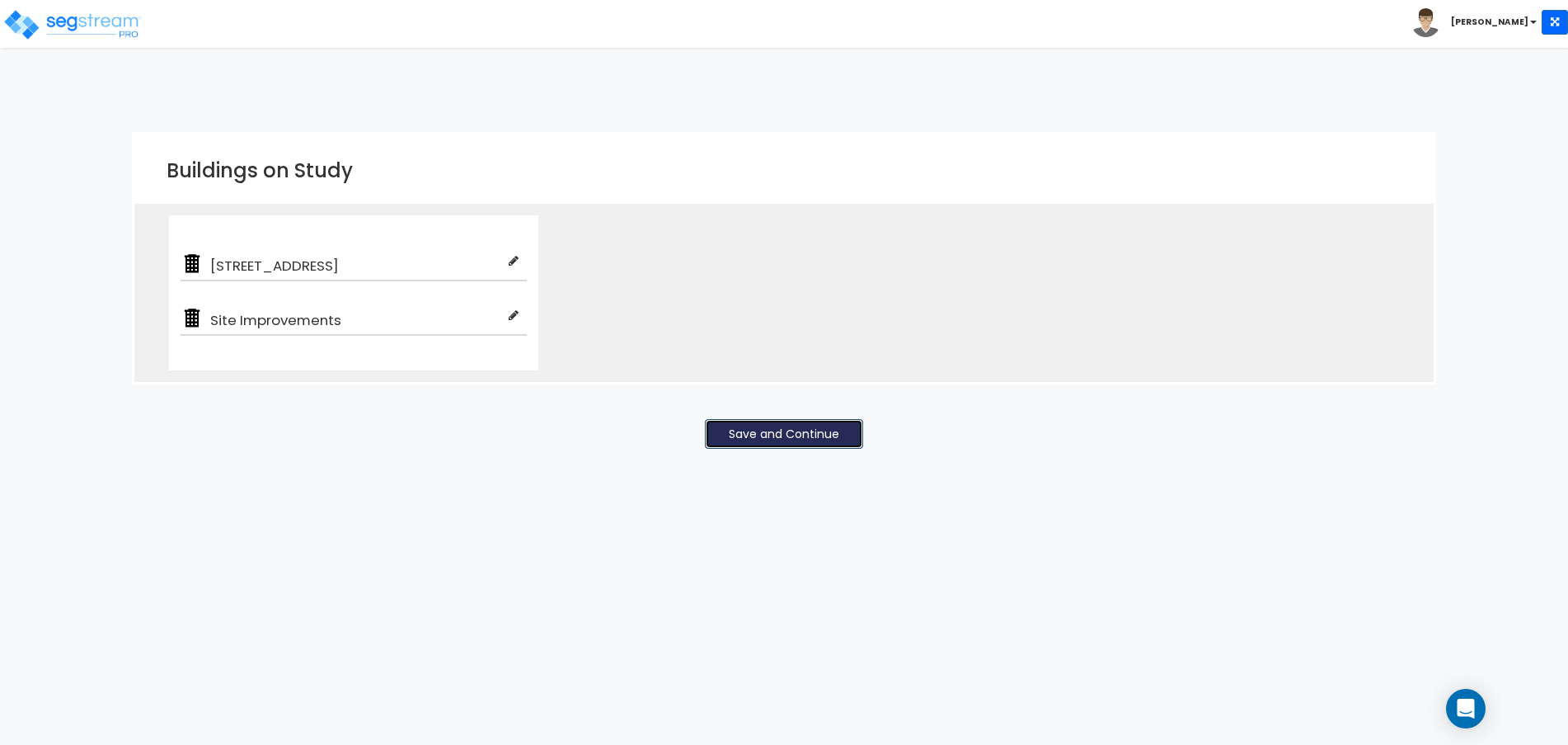
click at [789, 442] on button "Save and Continue" at bounding box center [783, 433] width 158 height 30
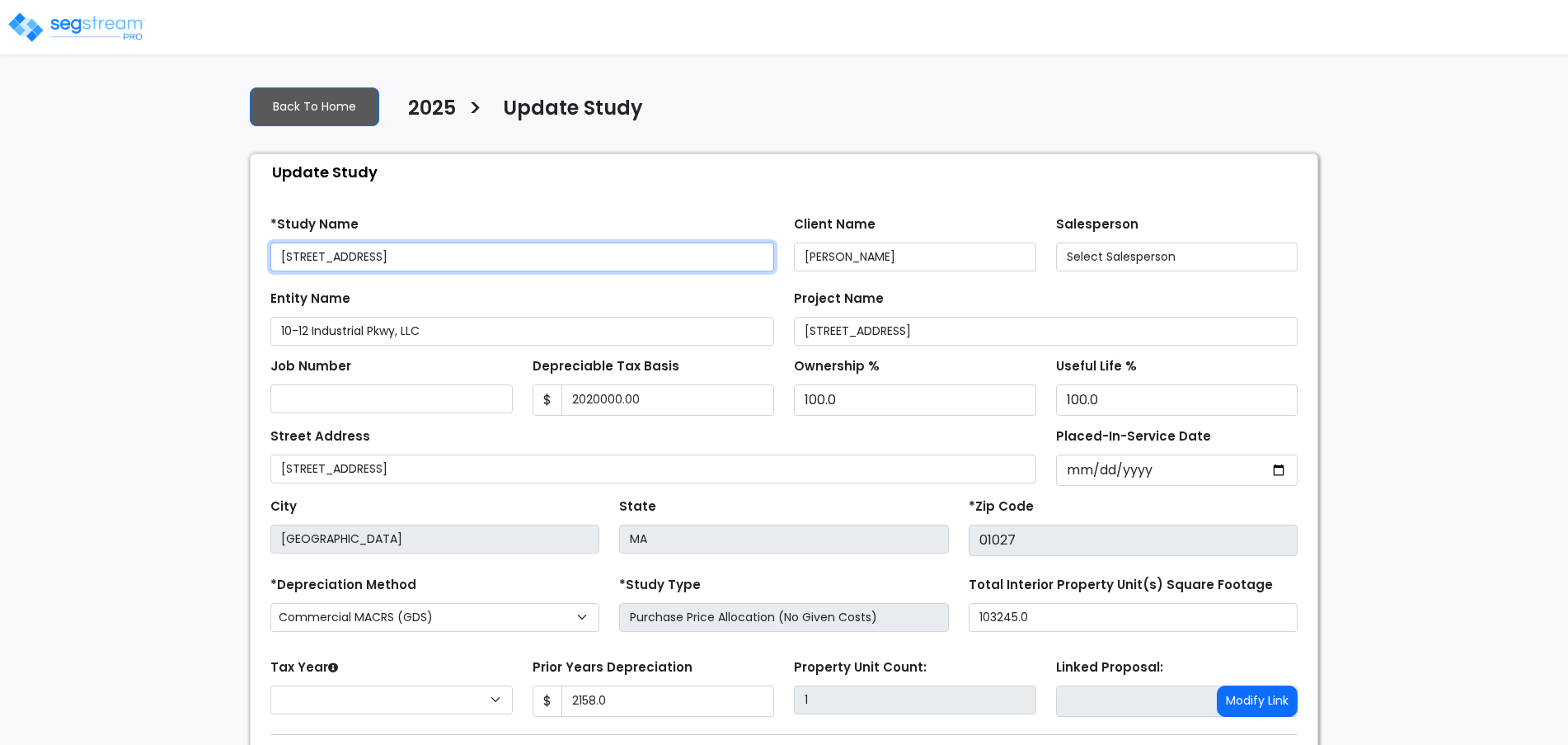
type input "2,020,000.00"
type input "2,158.0"
select select "2024"
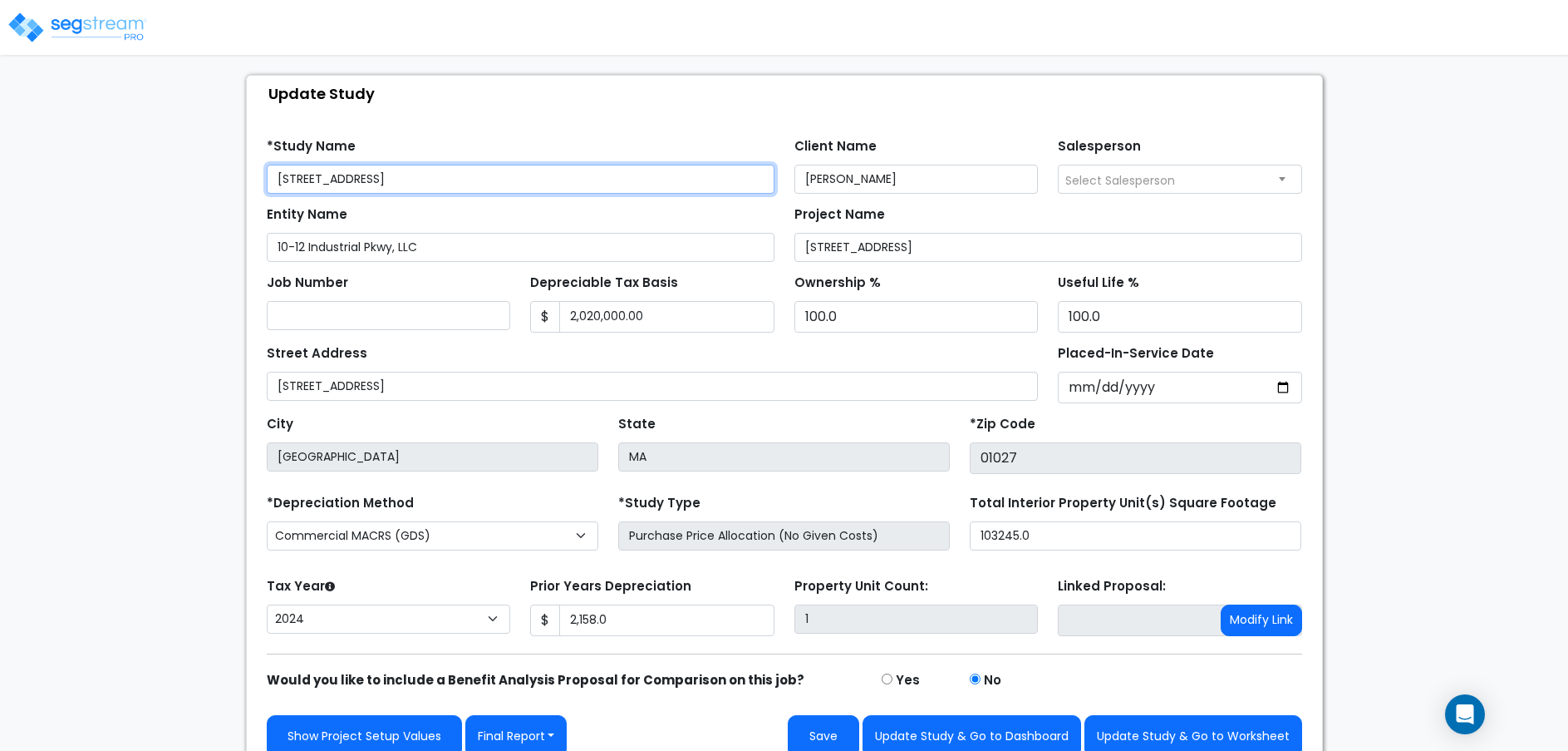
scroll to position [101, 0]
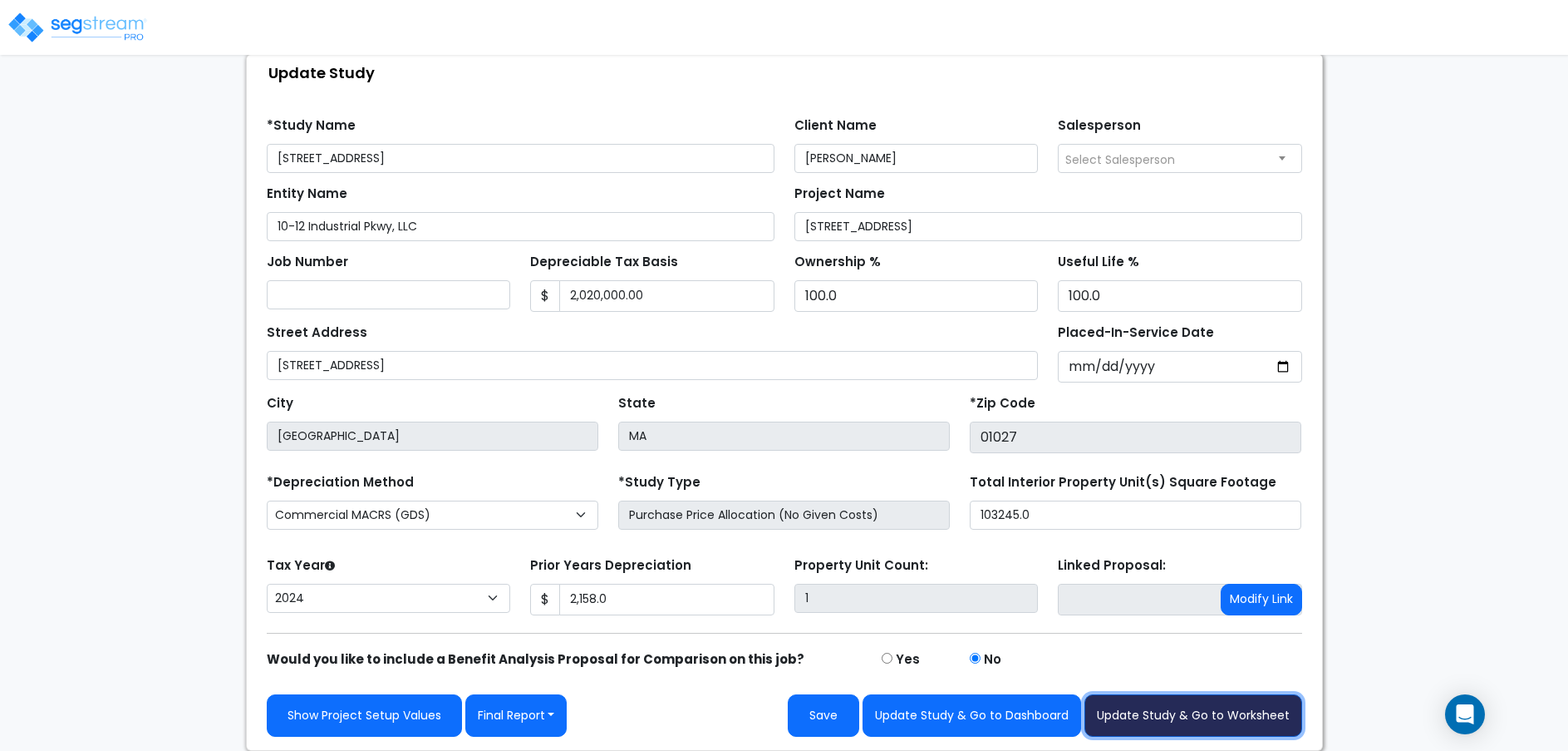
click at [1180, 709] on button "Update Study & Go to Worksheet" at bounding box center [1193, 715] width 218 height 43
type input "2158"
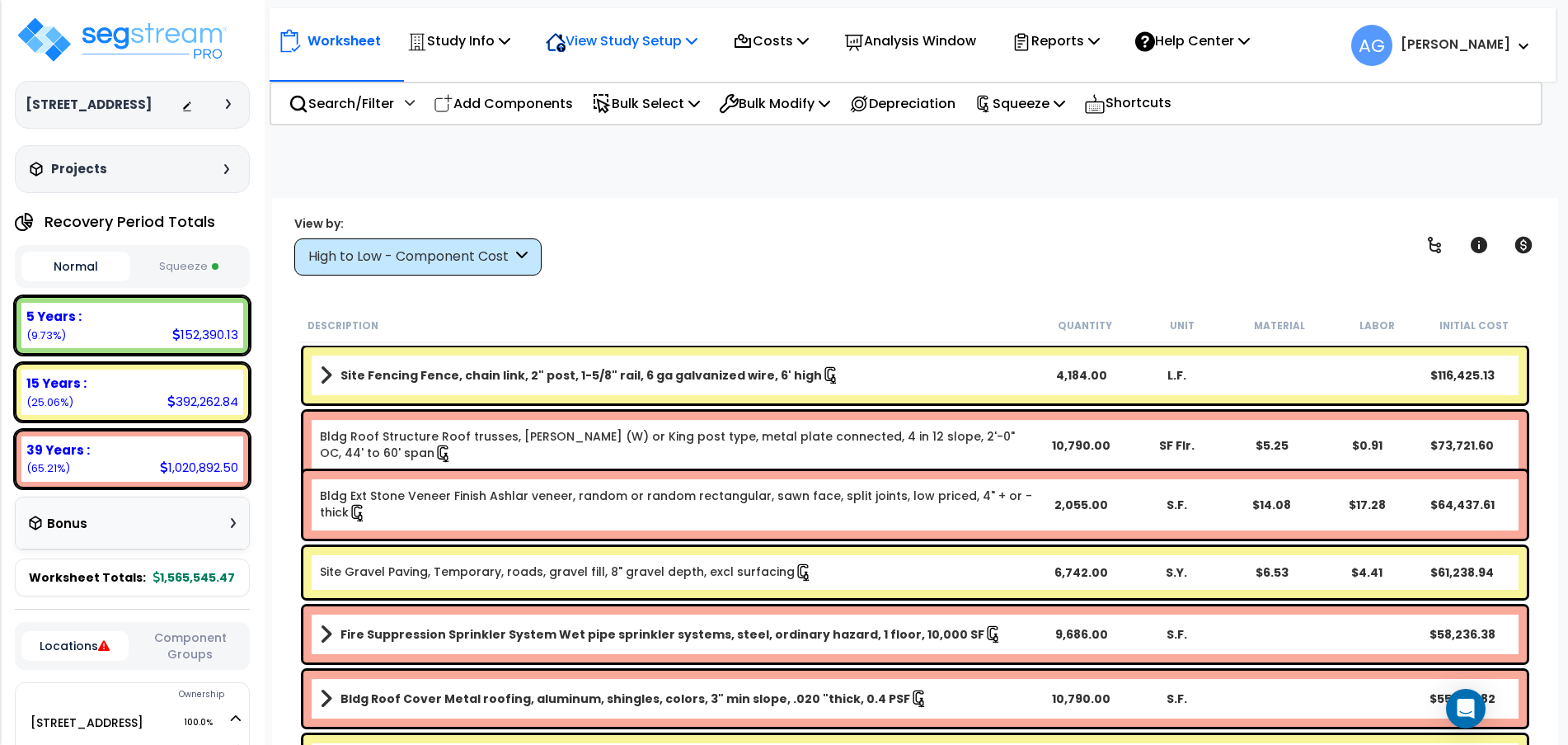
click at [612, 51] on p "View Study Setup" at bounding box center [622, 40] width 152 height 22
click at [602, 105] on link "View Questionnaire" at bounding box center [619, 113] width 163 height 33
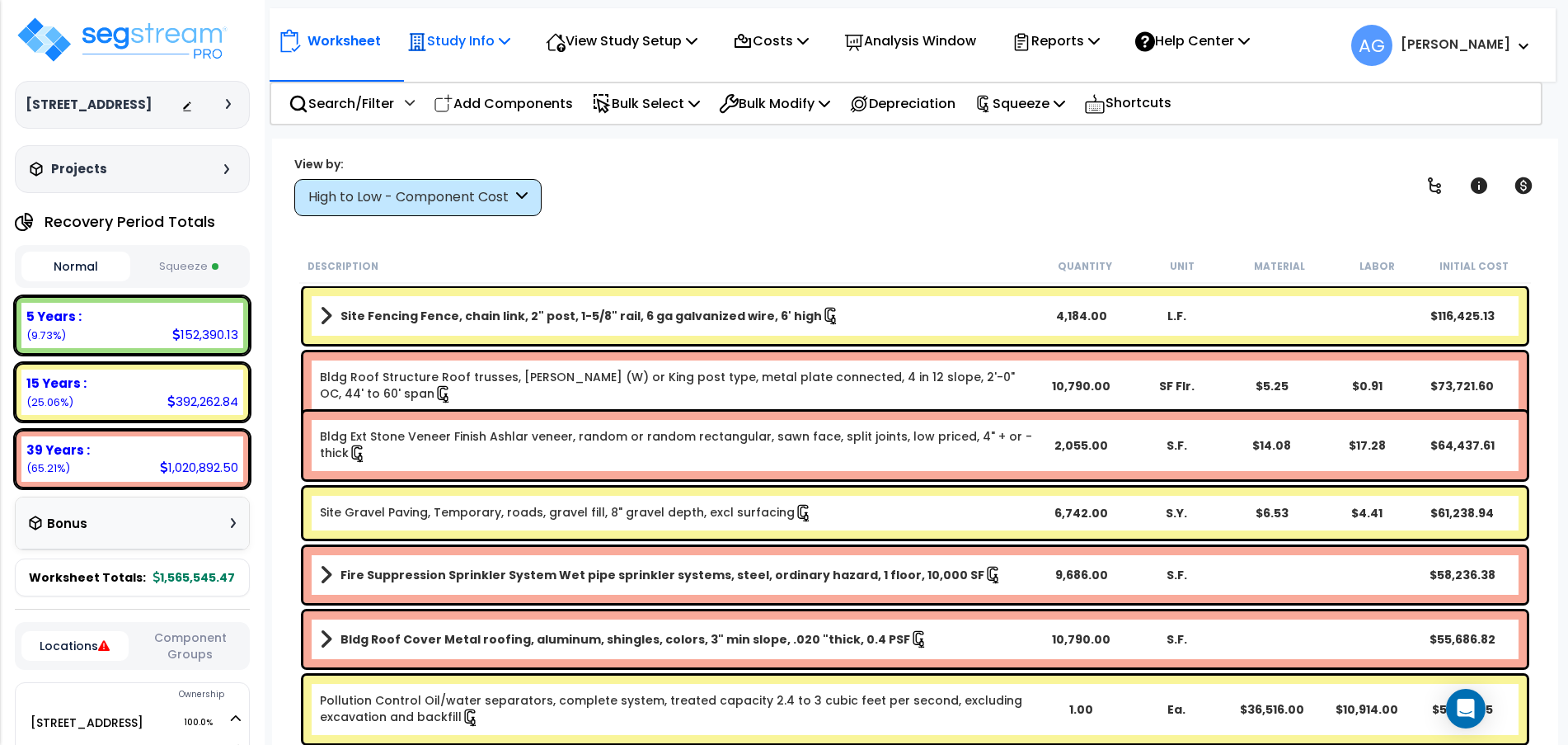
click at [483, 44] on p "Study Info" at bounding box center [458, 40] width 103 height 22
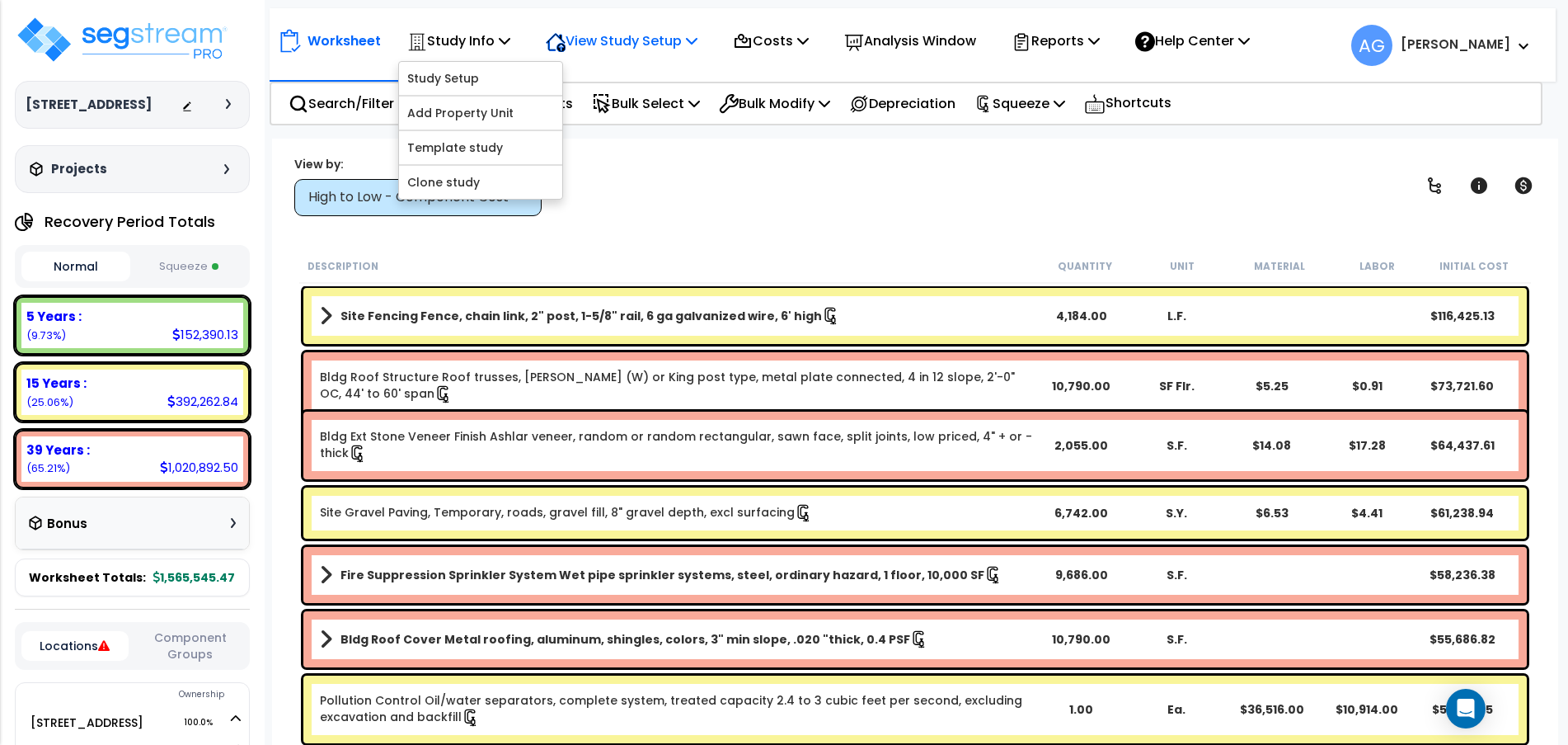
click at [670, 49] on p "View Study Setup" at bounding box center [622, 40] width 152 height 22
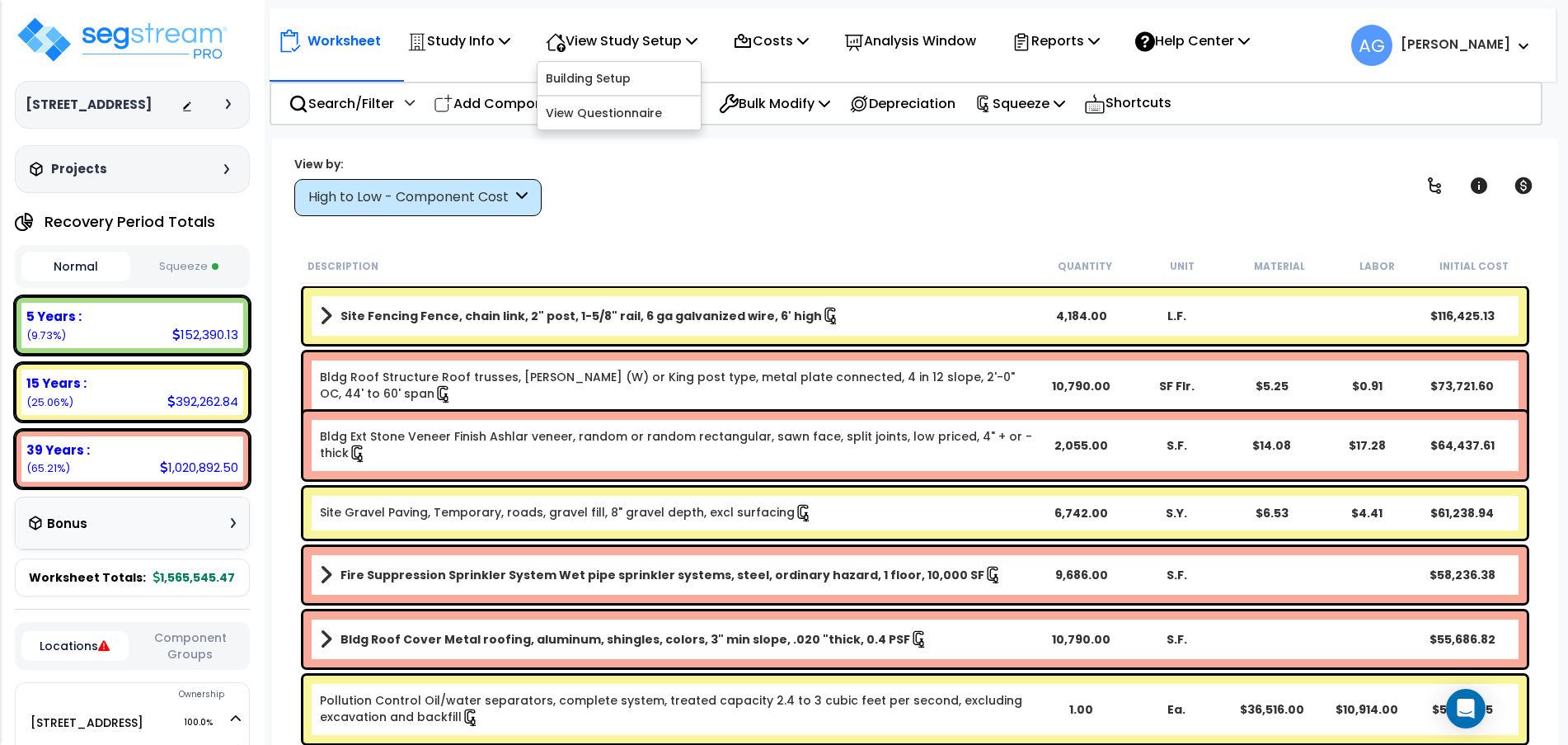
click at [824, 210] on div "View by: High to Low - Component Cost High to Low - Component Cost" at bounding box center [915, 185] width 1253 height 61
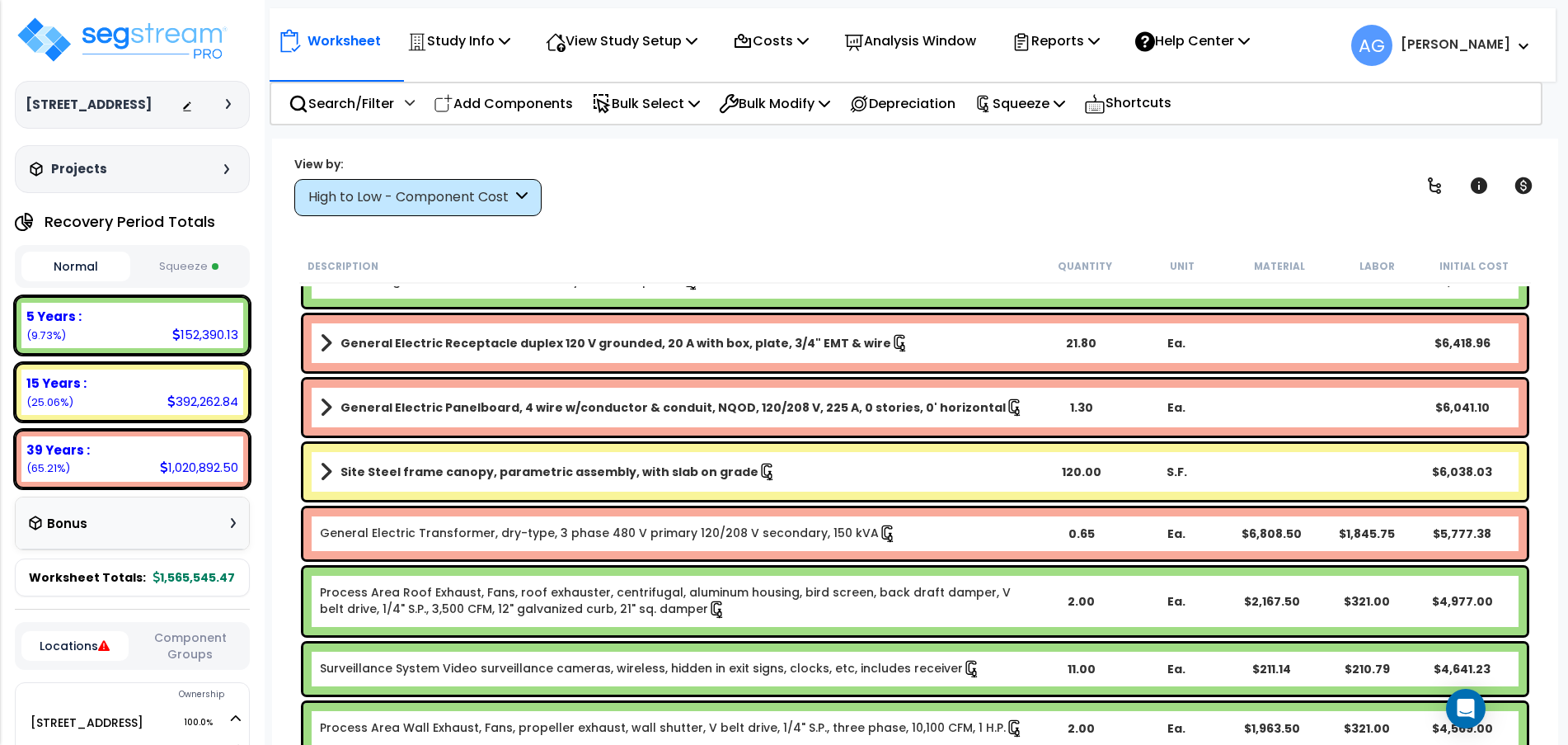
scroll to position [469, 0]
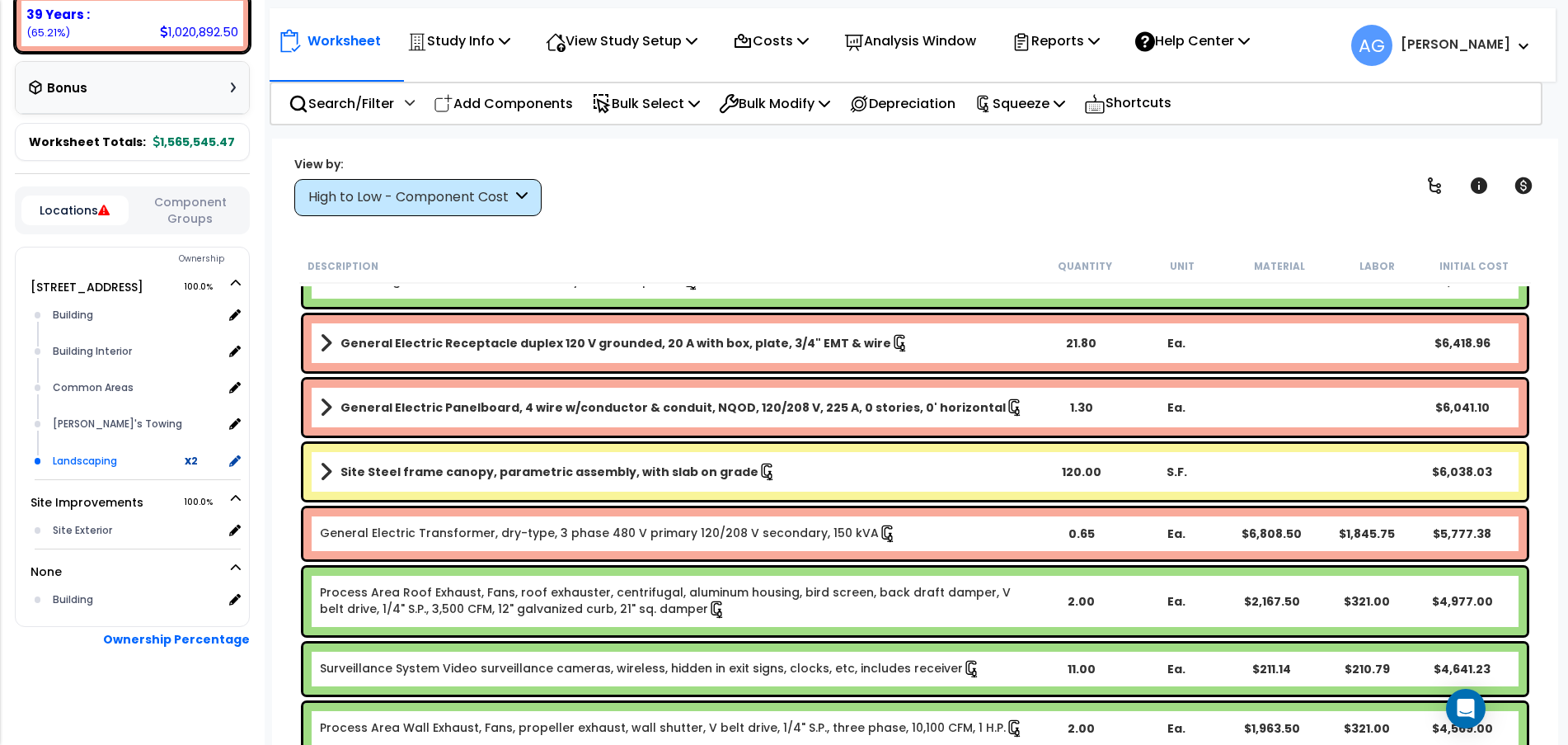
click at [160, 456] on div "Landscaping" at bounding box center [116, 461] width 135 height 20
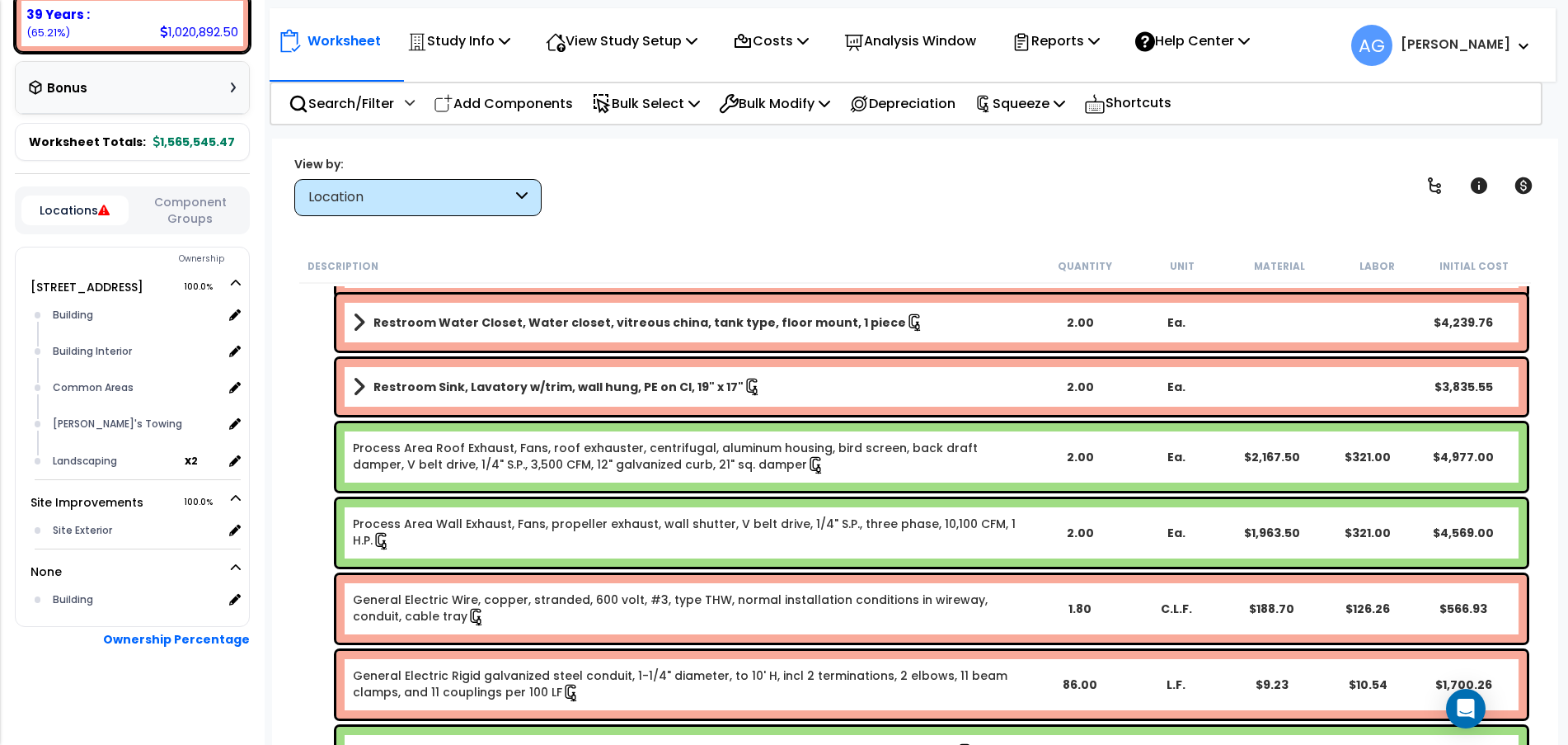
scroll to position [940, 0]
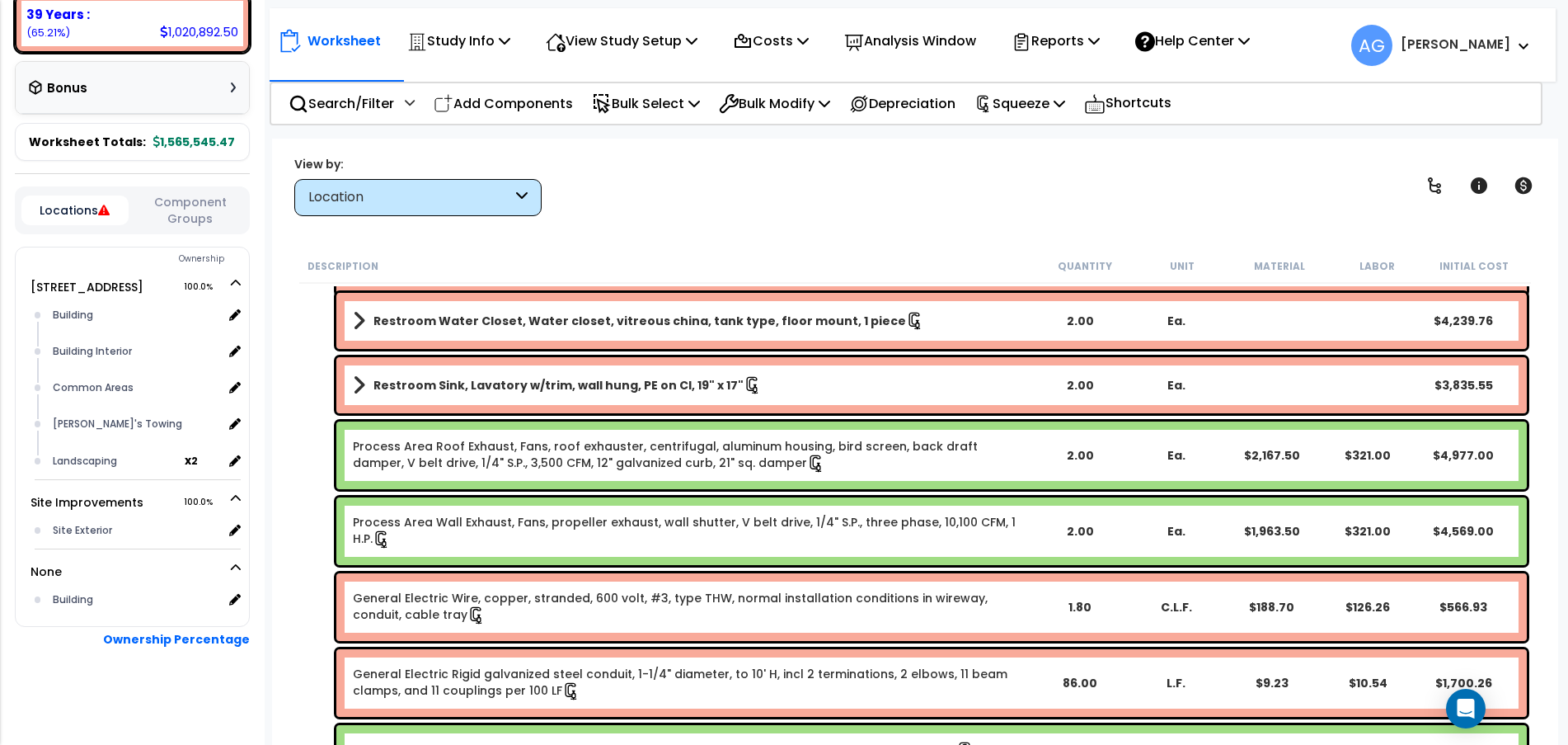
click at [470, 454] on link "Process Area Roof Exhaust, Fans, roof exhauster, centrifugal, aluminum housing,…" at bounding box center [692, 455] width 677 height 35
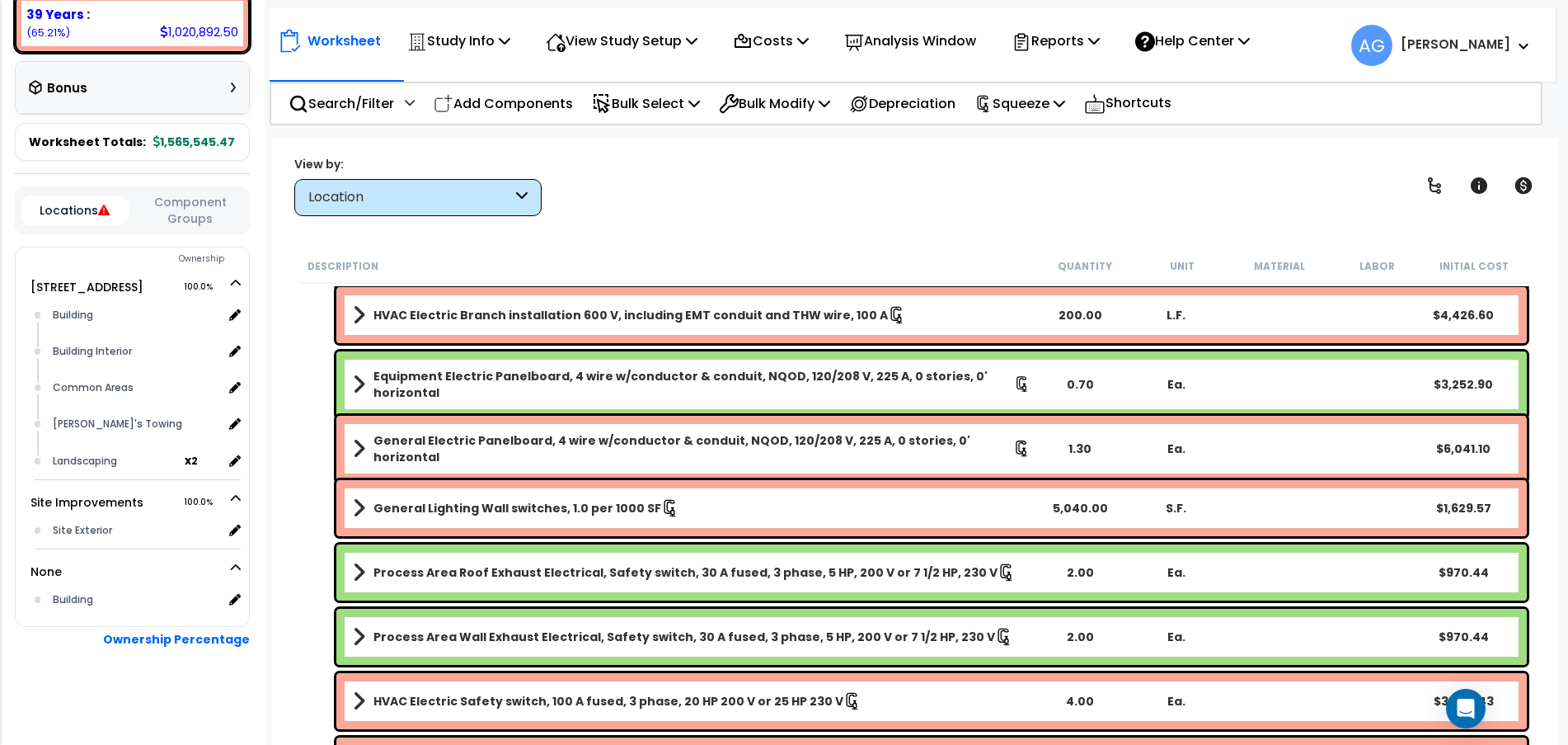
scroll to position [1739, 0]
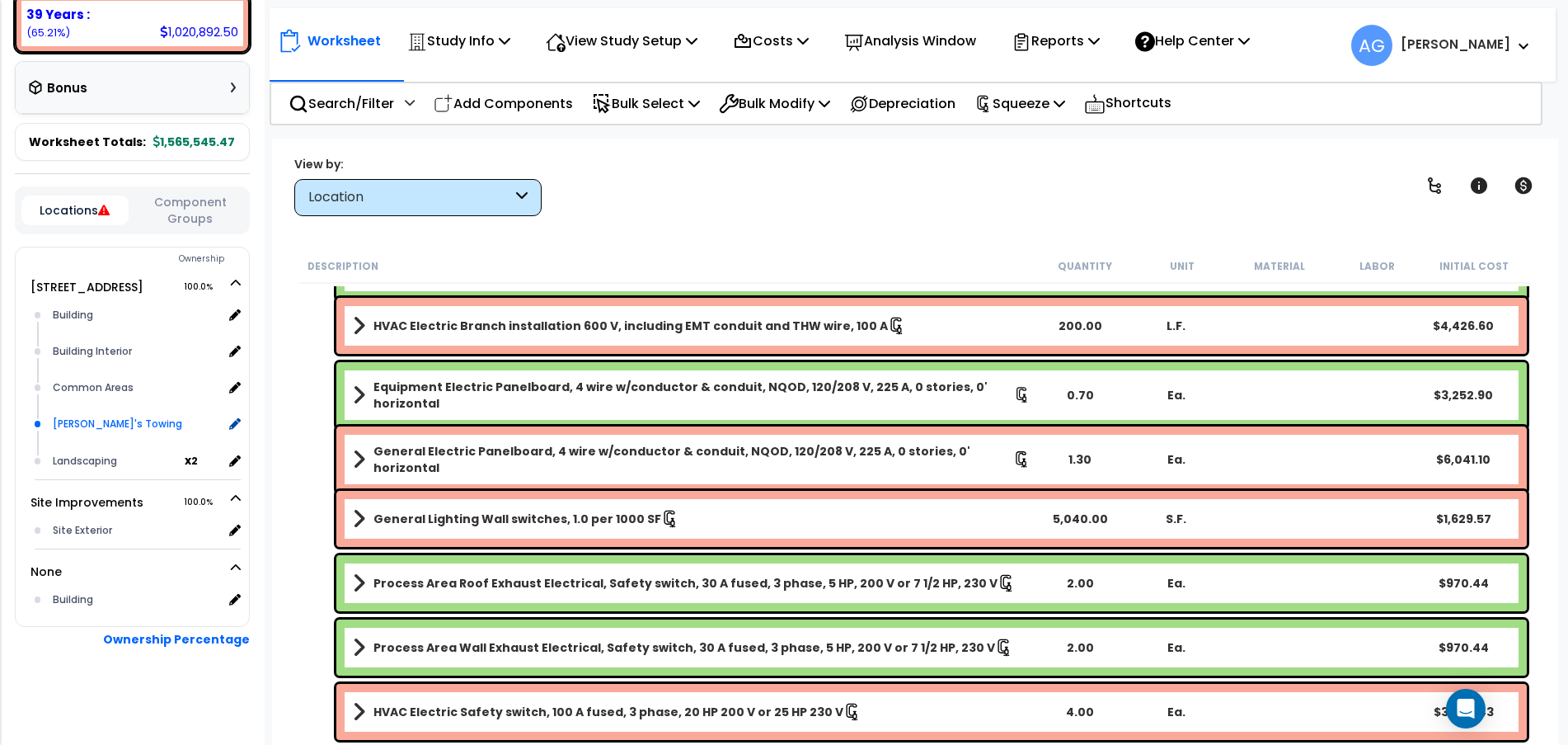
click at [90, 419] on div "[PERSON_NAME]'s Towing" at bounding box center [135, 423] width 174 height 20
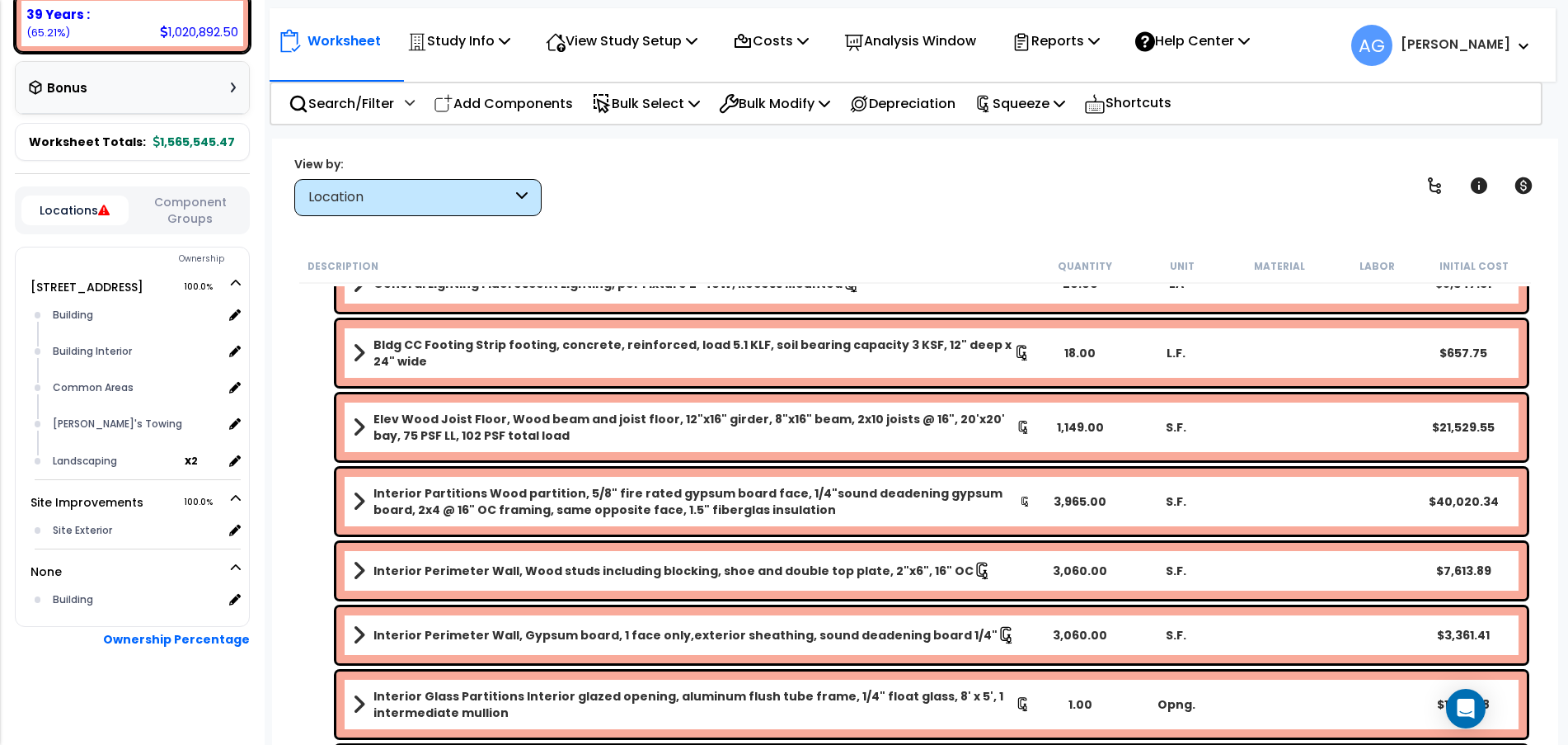
scroll to position [1740, 0]
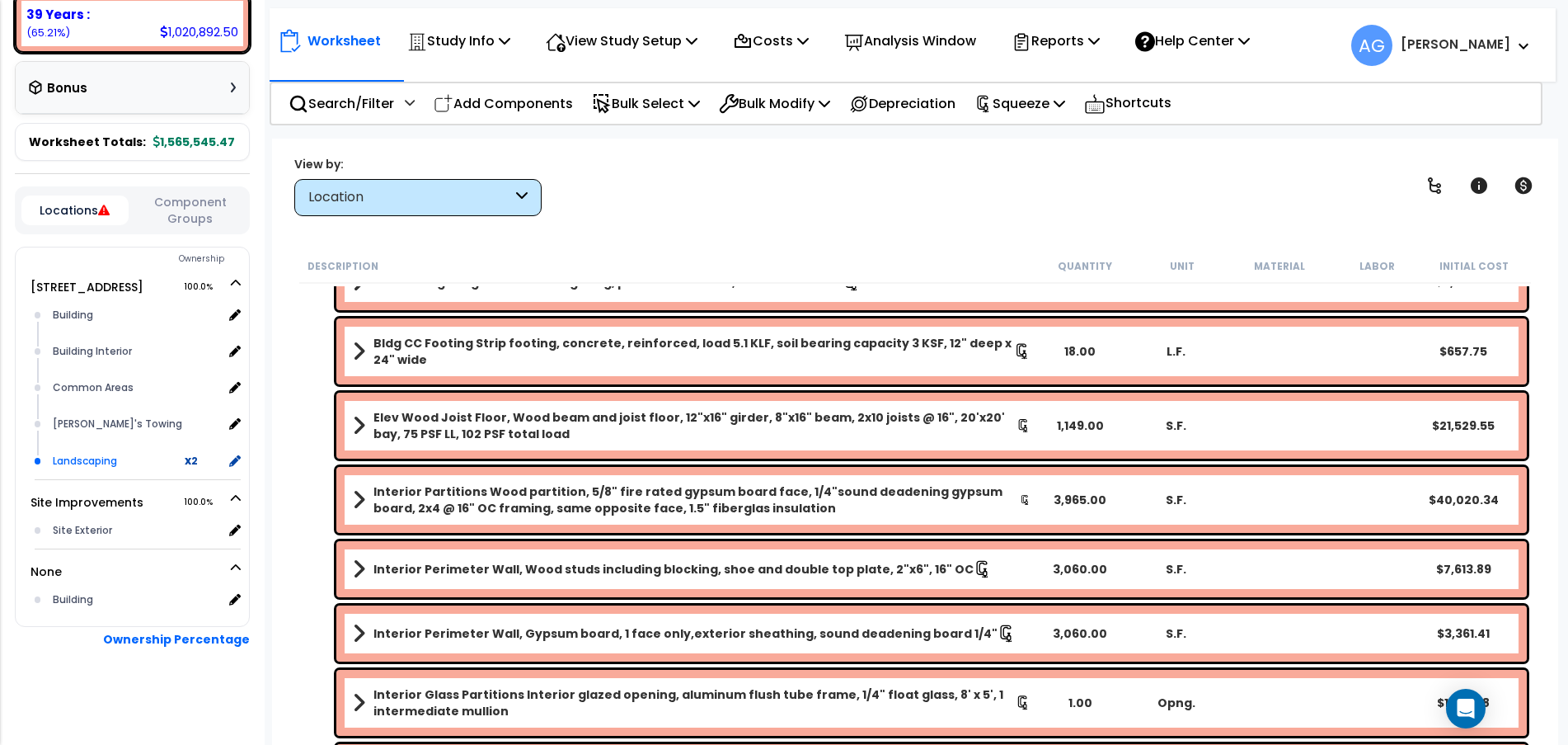
click at [103, 463] on div "Landscaping" at bounding box center [116, 461] width 135 height 20
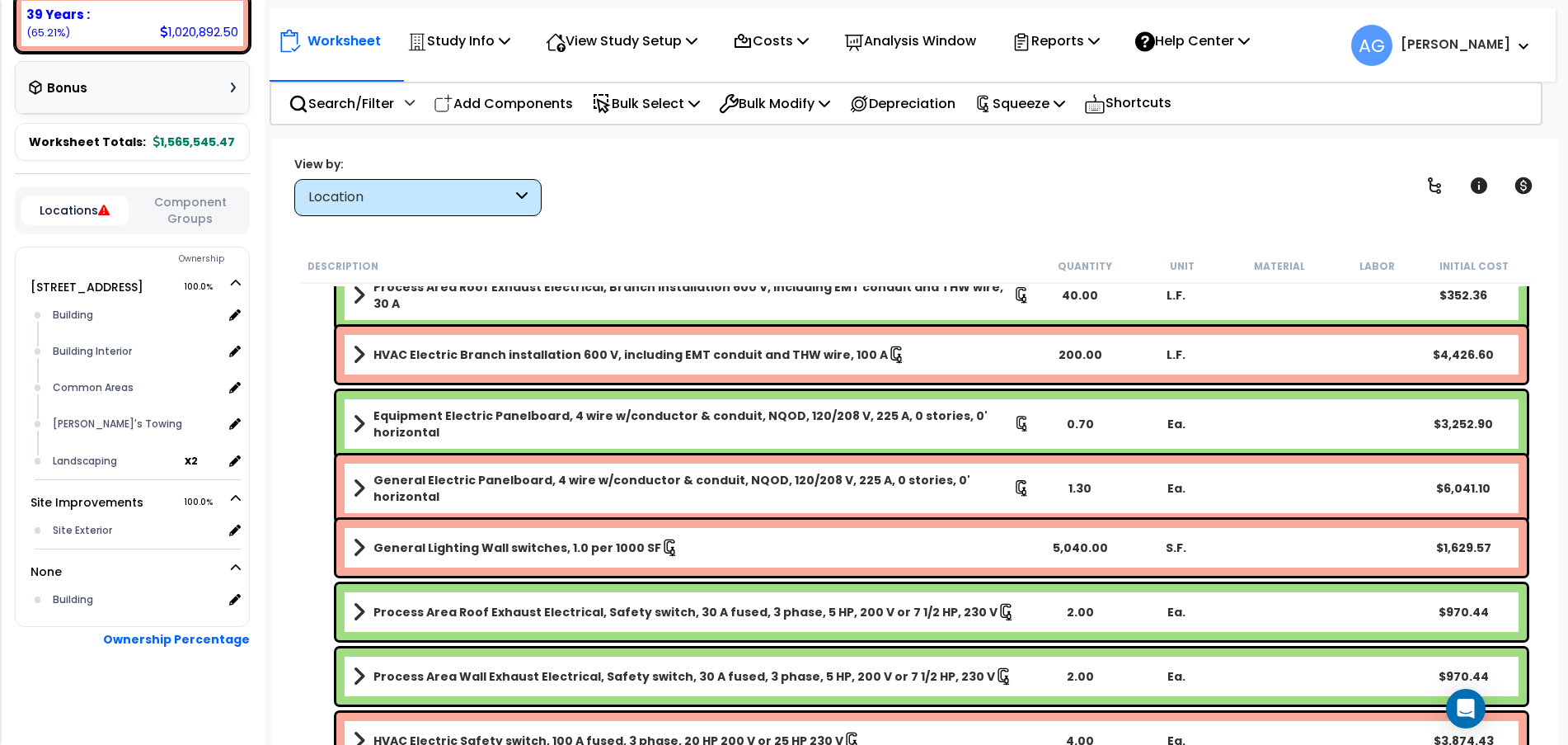
scroll to position [1887, 0]
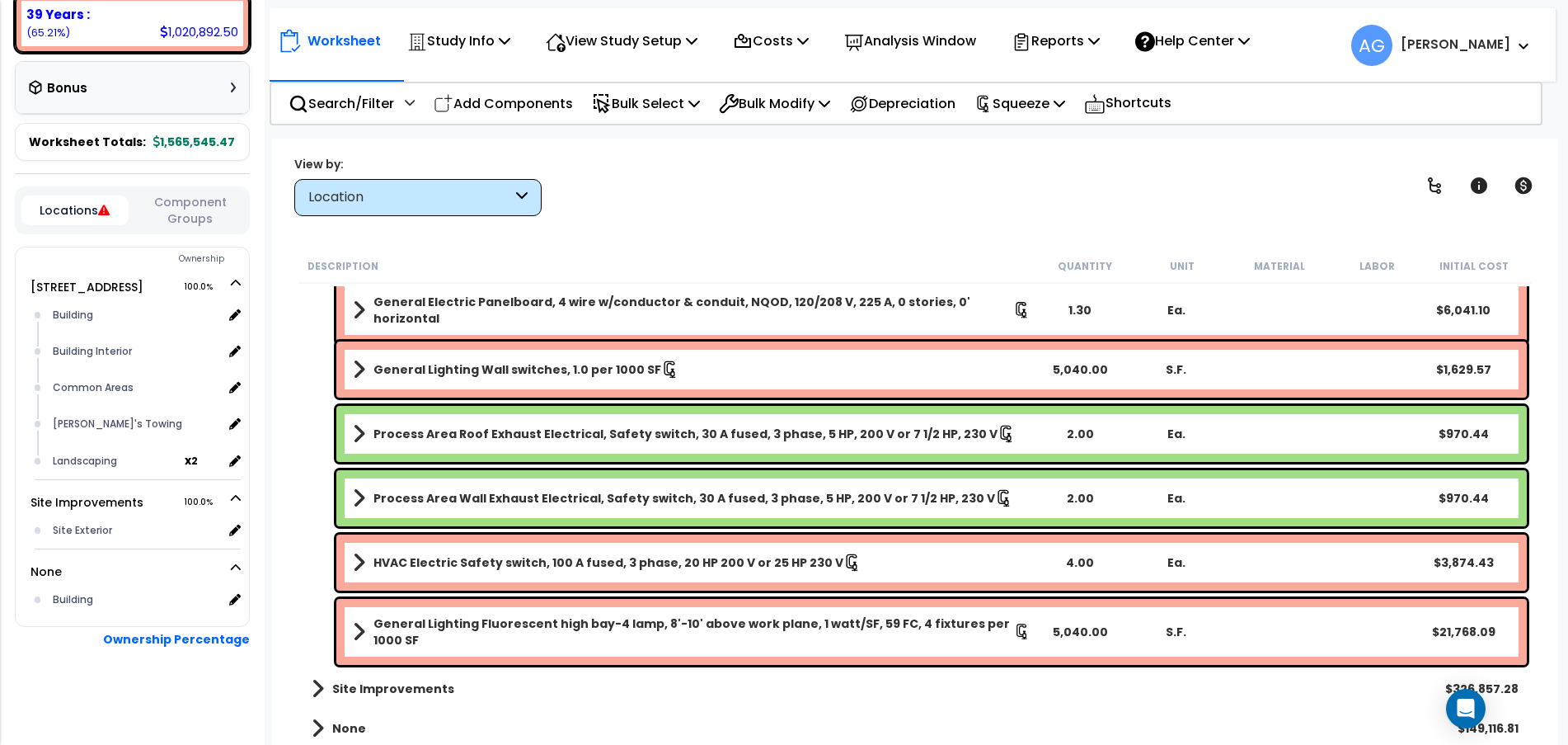
click at [313, 693] on span at bounding box center [318, 688] width 12 height 23
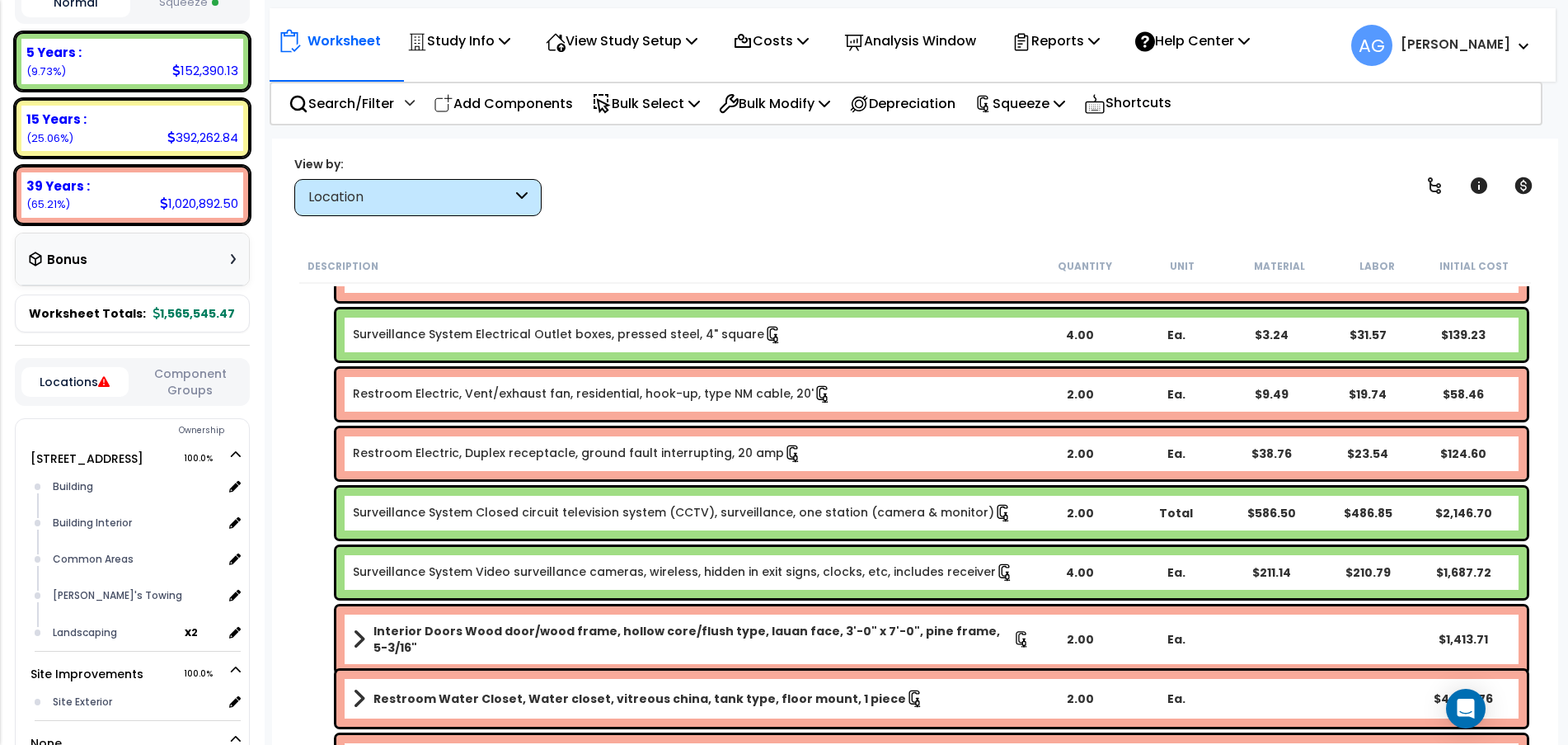
scroll to position [0, 0]
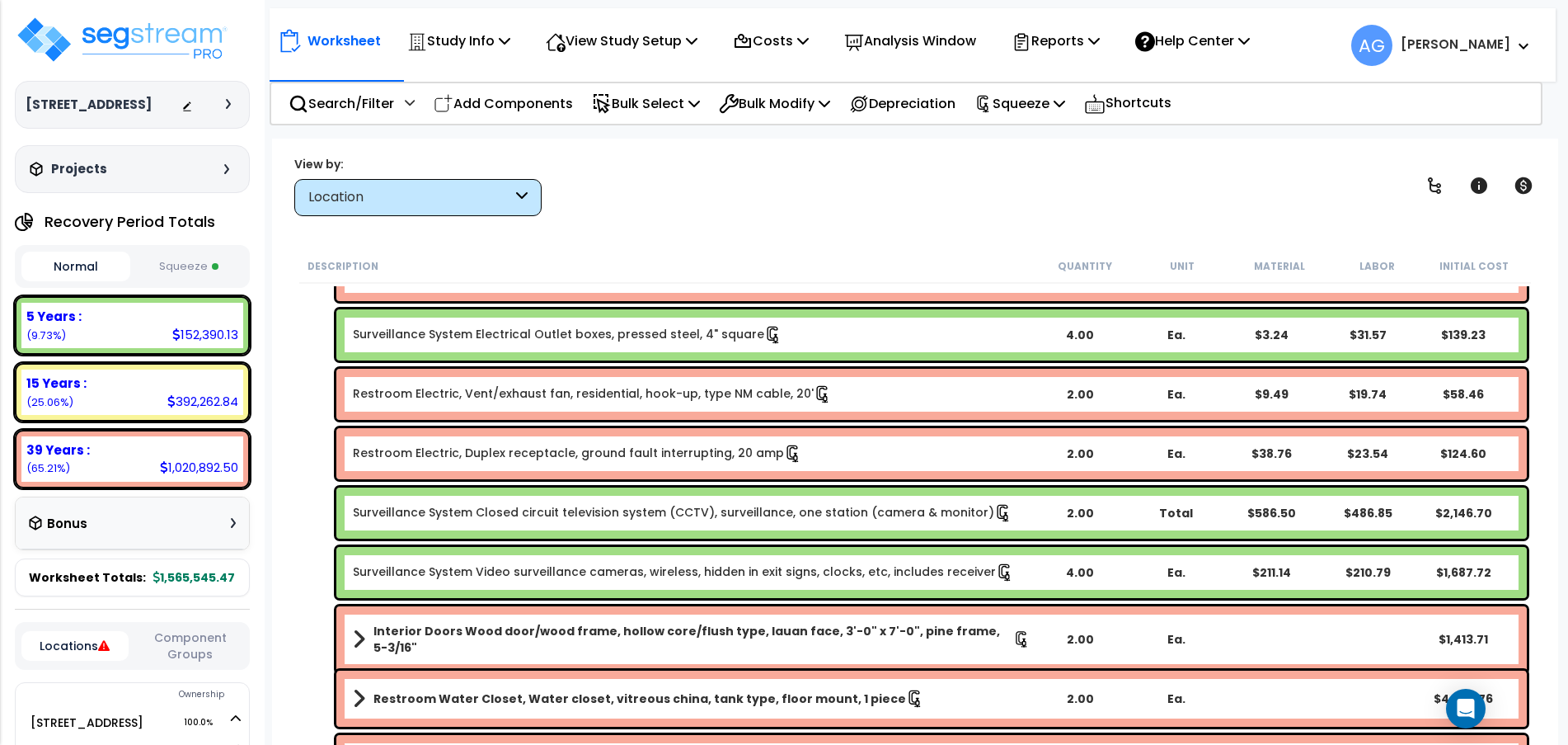
click at [180, 281] on button "Squeeze" at bounding box center [188, 267] width 108 height 29
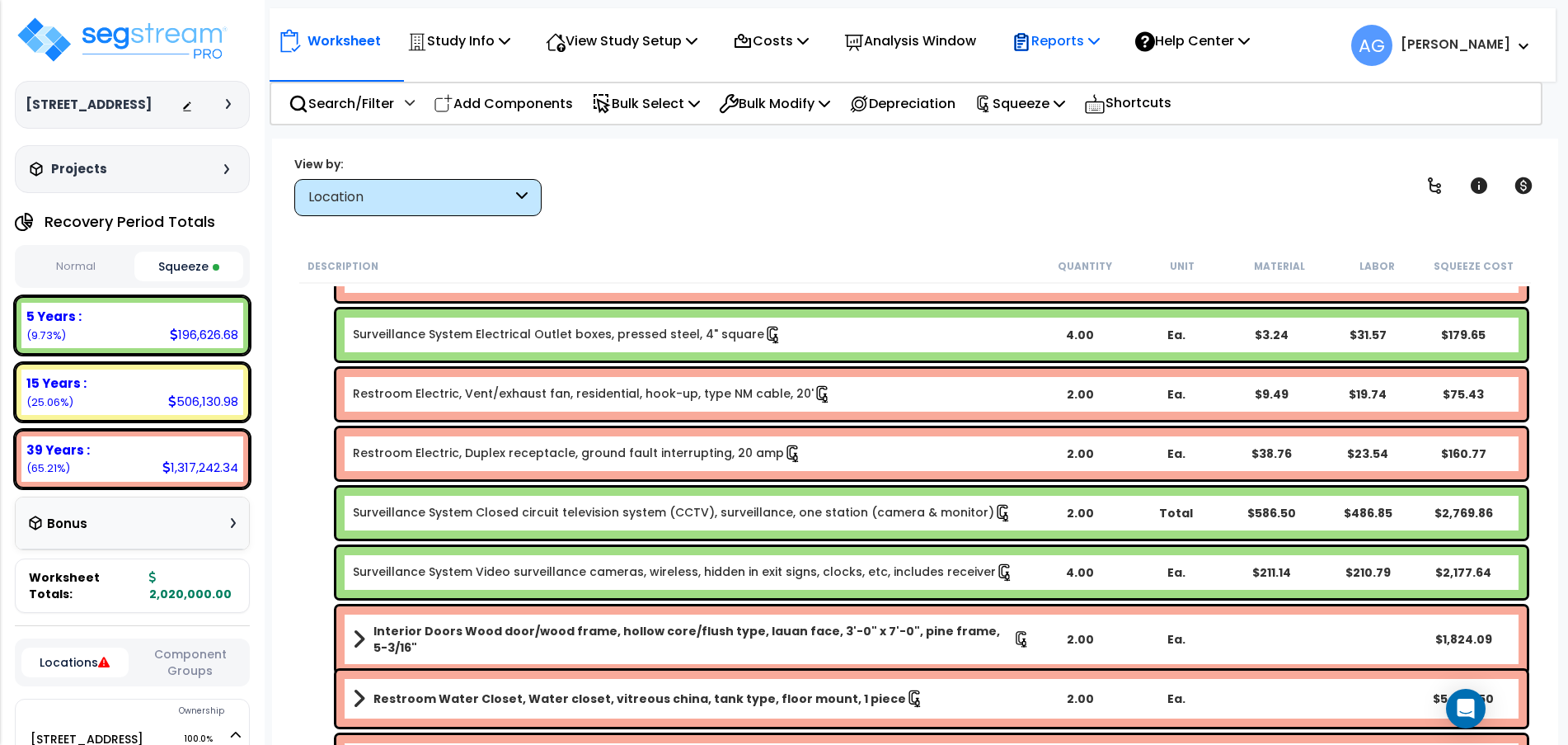
click at [1067, 46] on p "Reports" at bounding box center [1056, 40] width 88 height 22
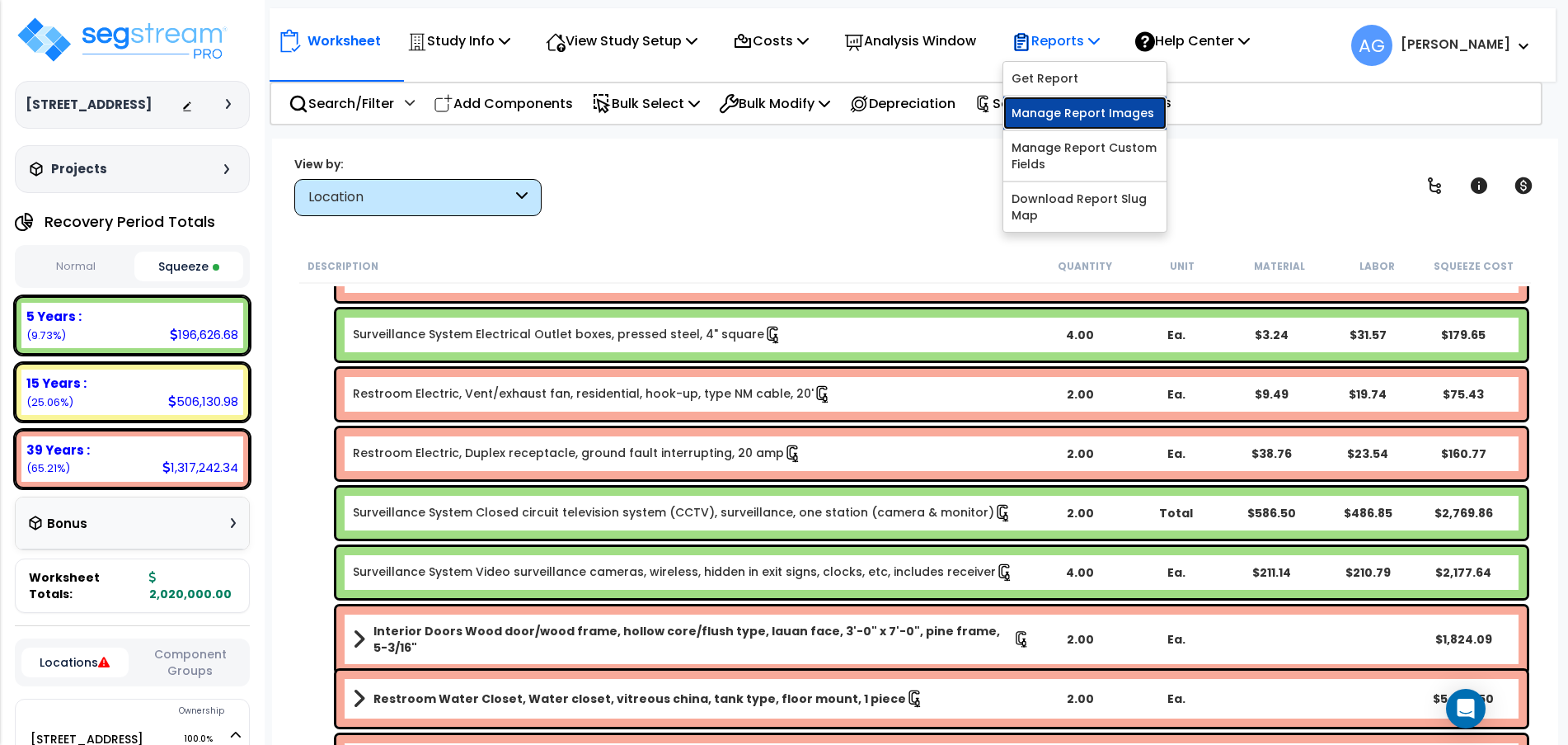
click at [1068, 118] on link "Manage Report Images" at bounding box center [1084, 113] width 163 height 33
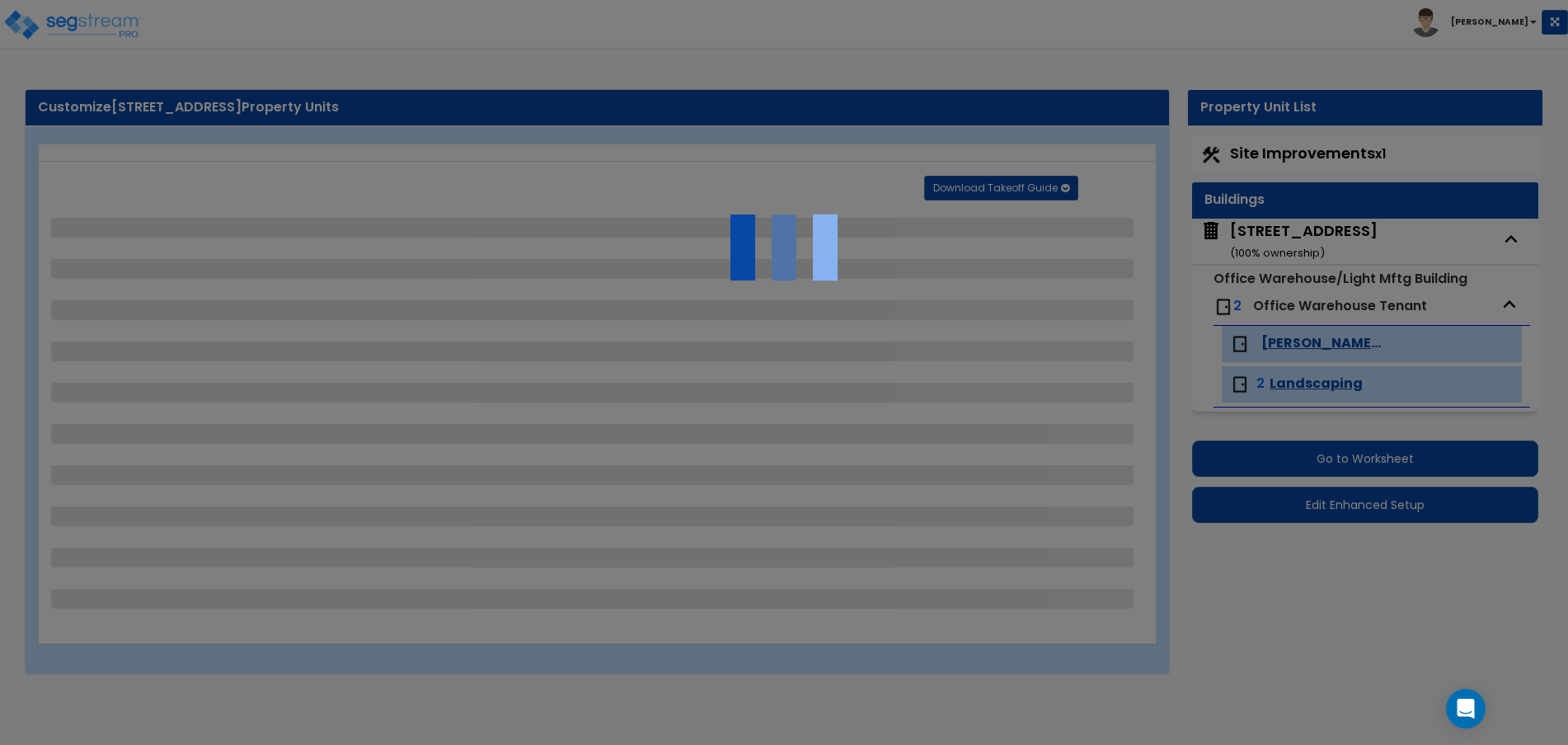
select select "2"
select select "1"
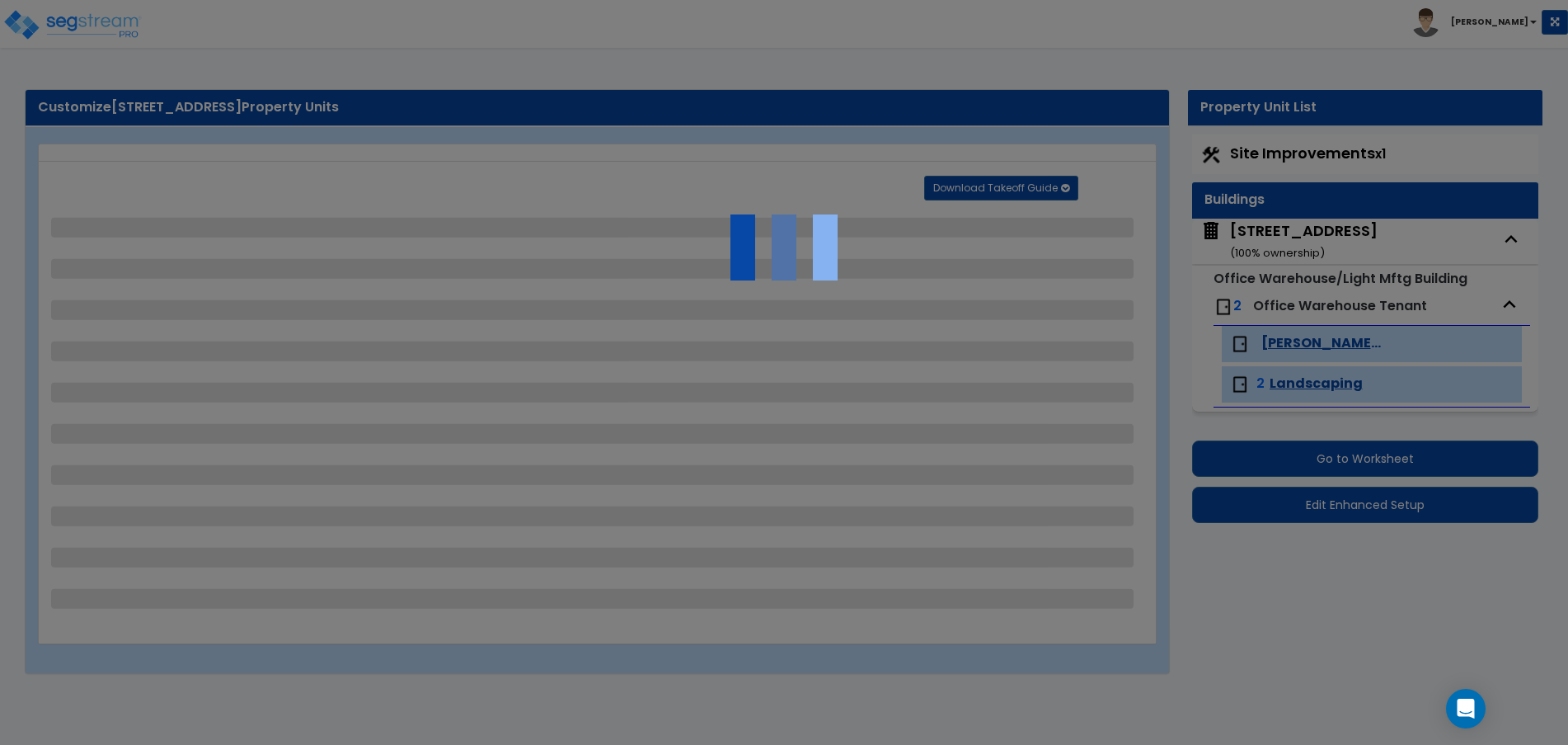
select select "4"
select select "1"
select select "2"
select select "1"
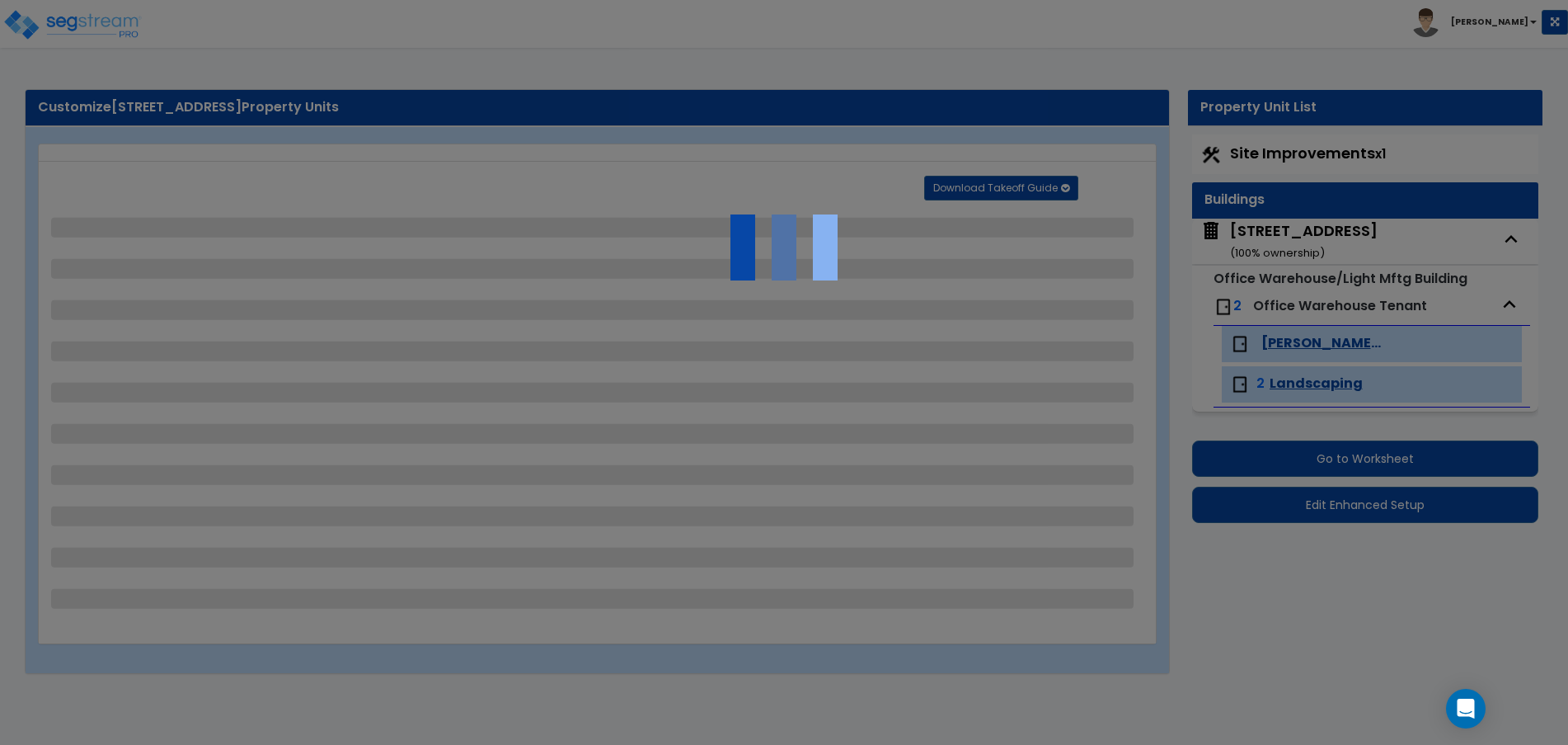
select select "2"
select select "4"
select select "2"
select select "3"
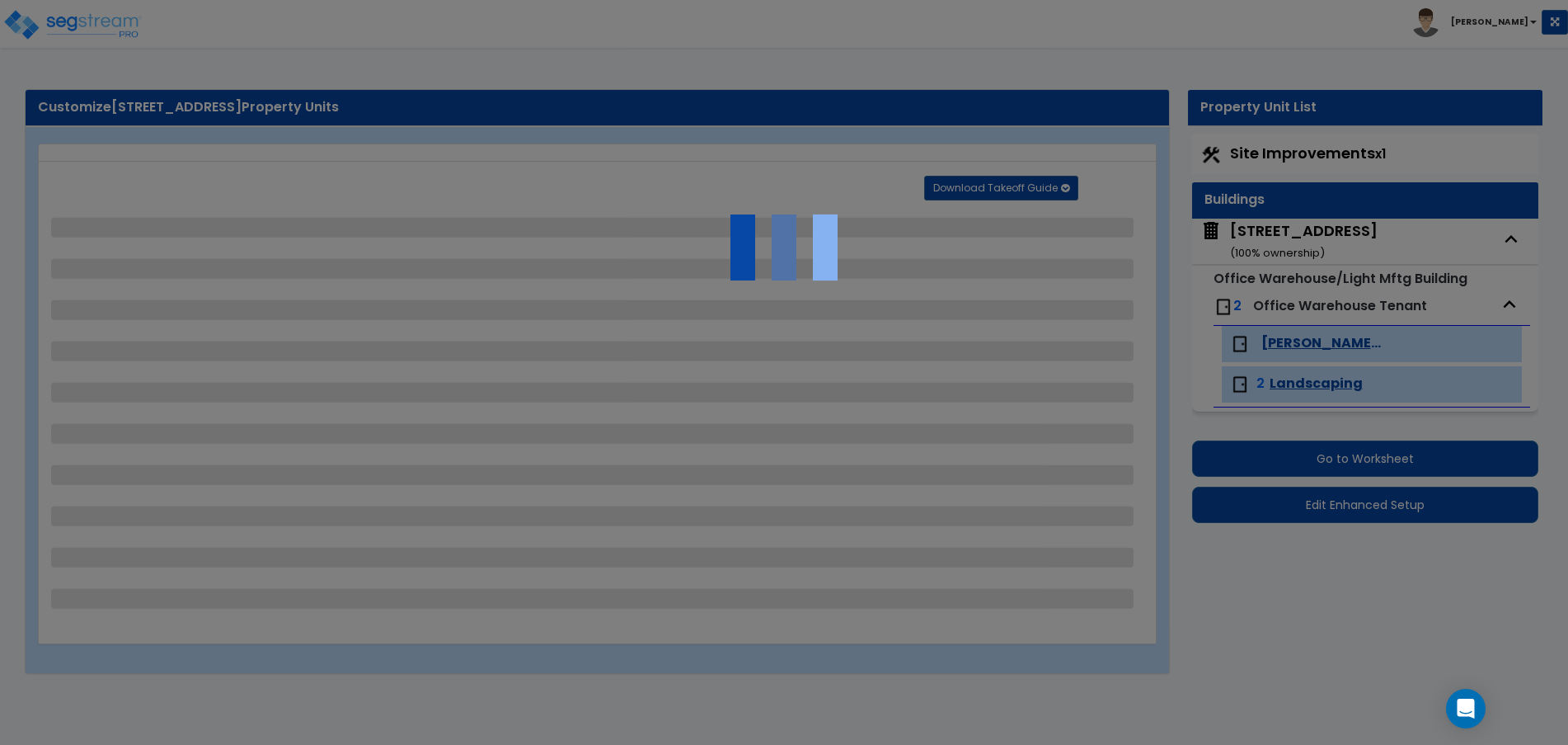
select select "3"
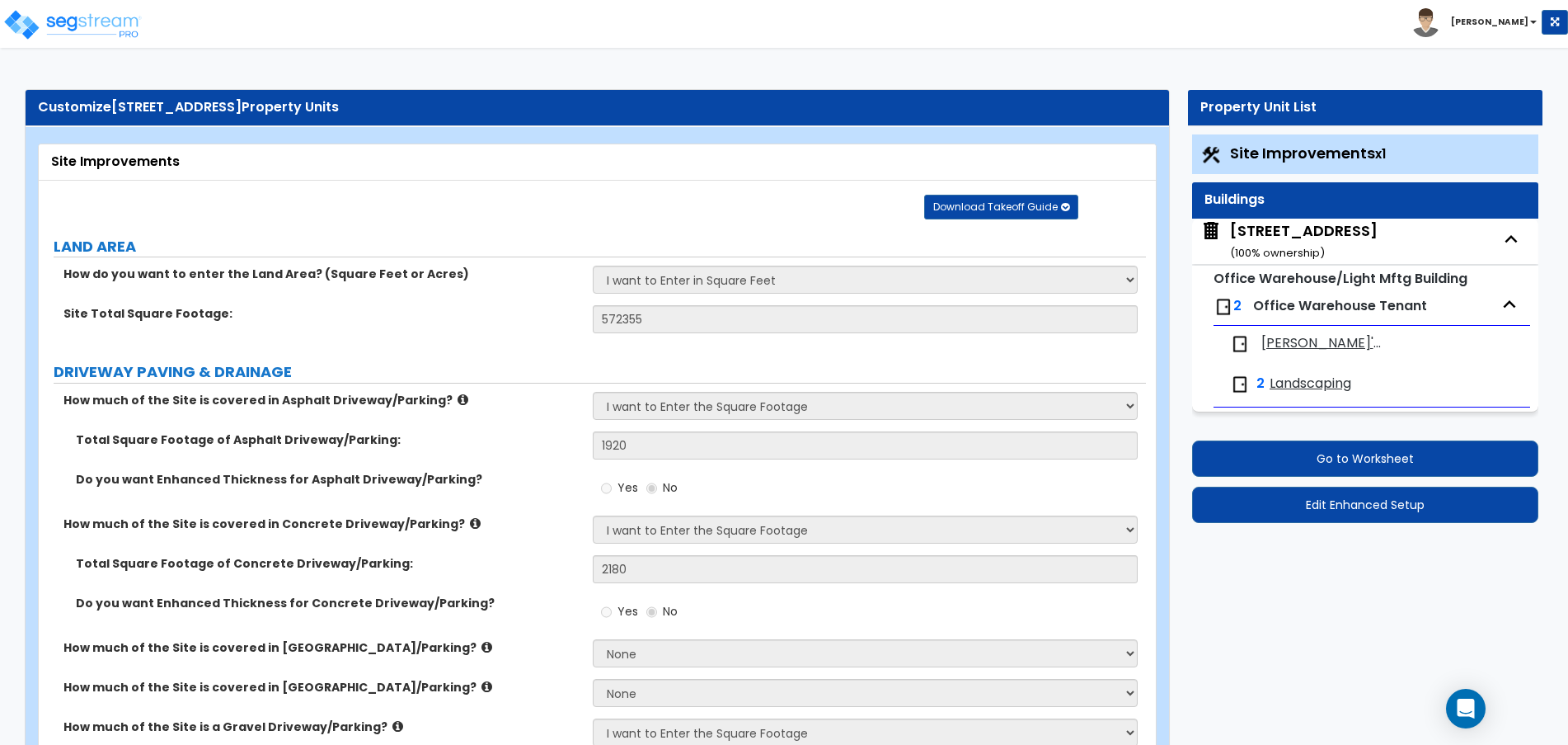
click at [1292, 381] on span "Landscaping" at bounding box center [1310, 384] width 82 height 19
select select "1"
select select "2"
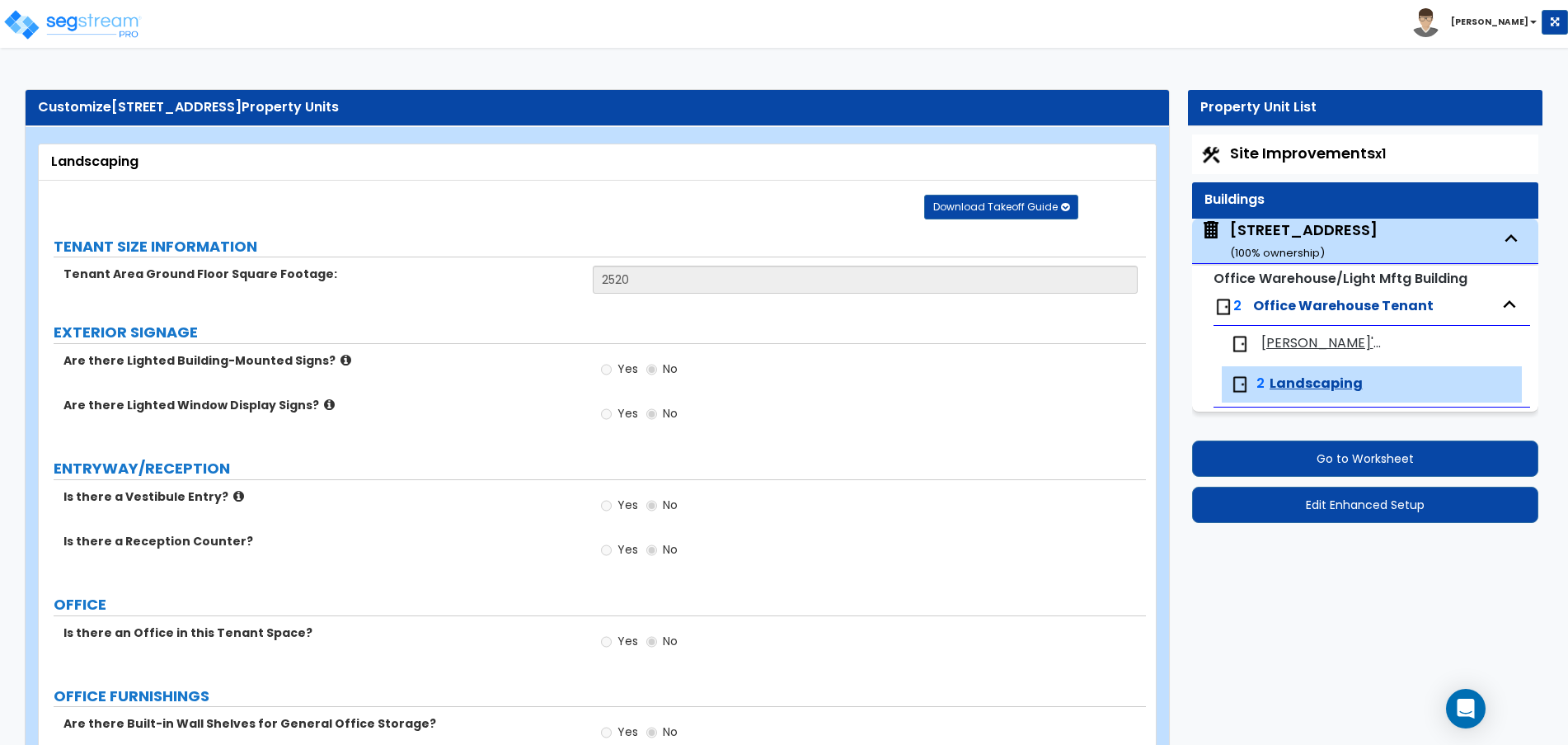
drag, startPoint x: 1280, startPoint y: 389, endPoint x: 784, endPoint y: 430, distance: 497.7
click at [784, 430] on div "Yes No" at bounding box center [869, 419] width 554 height 44
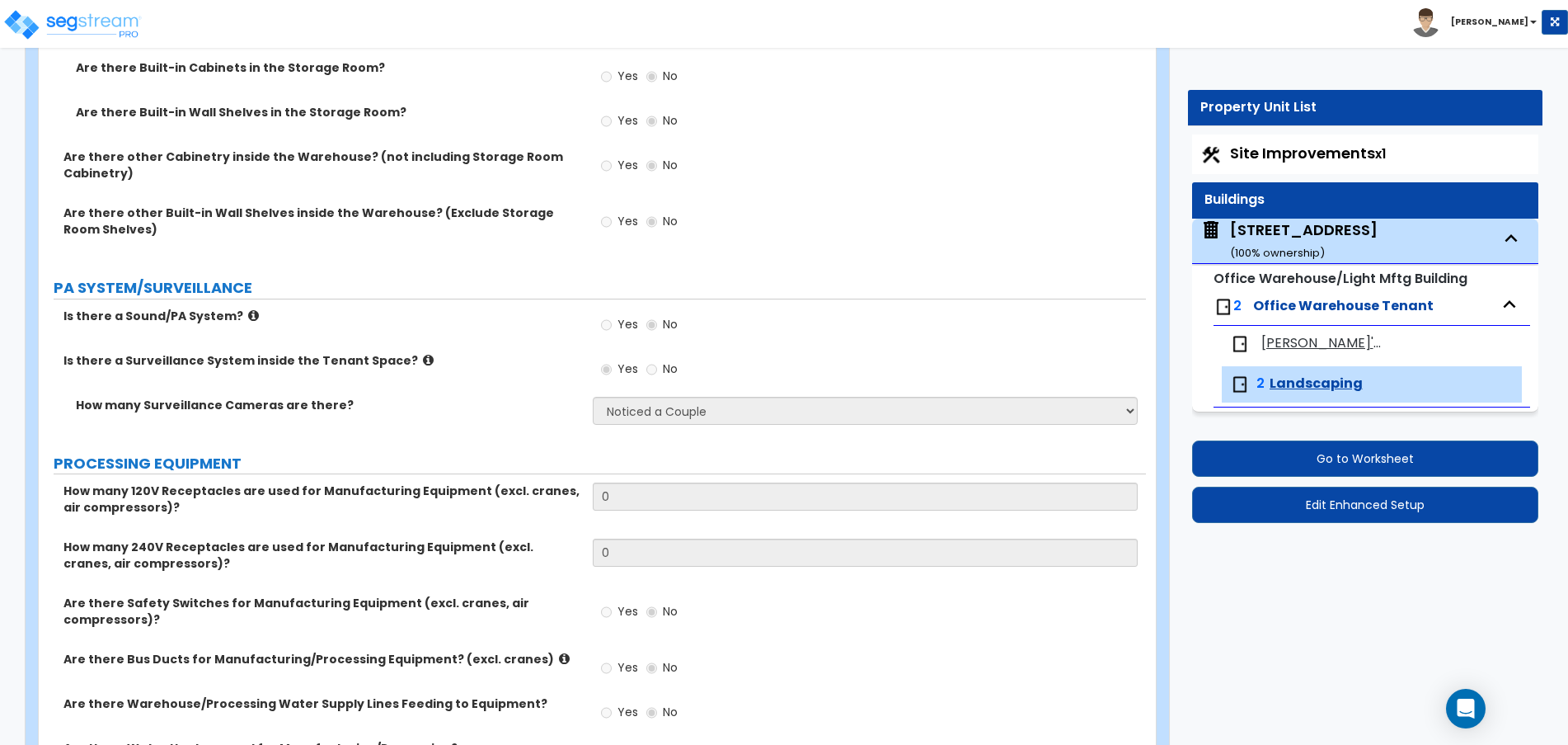
scroll to position [1477, 0]
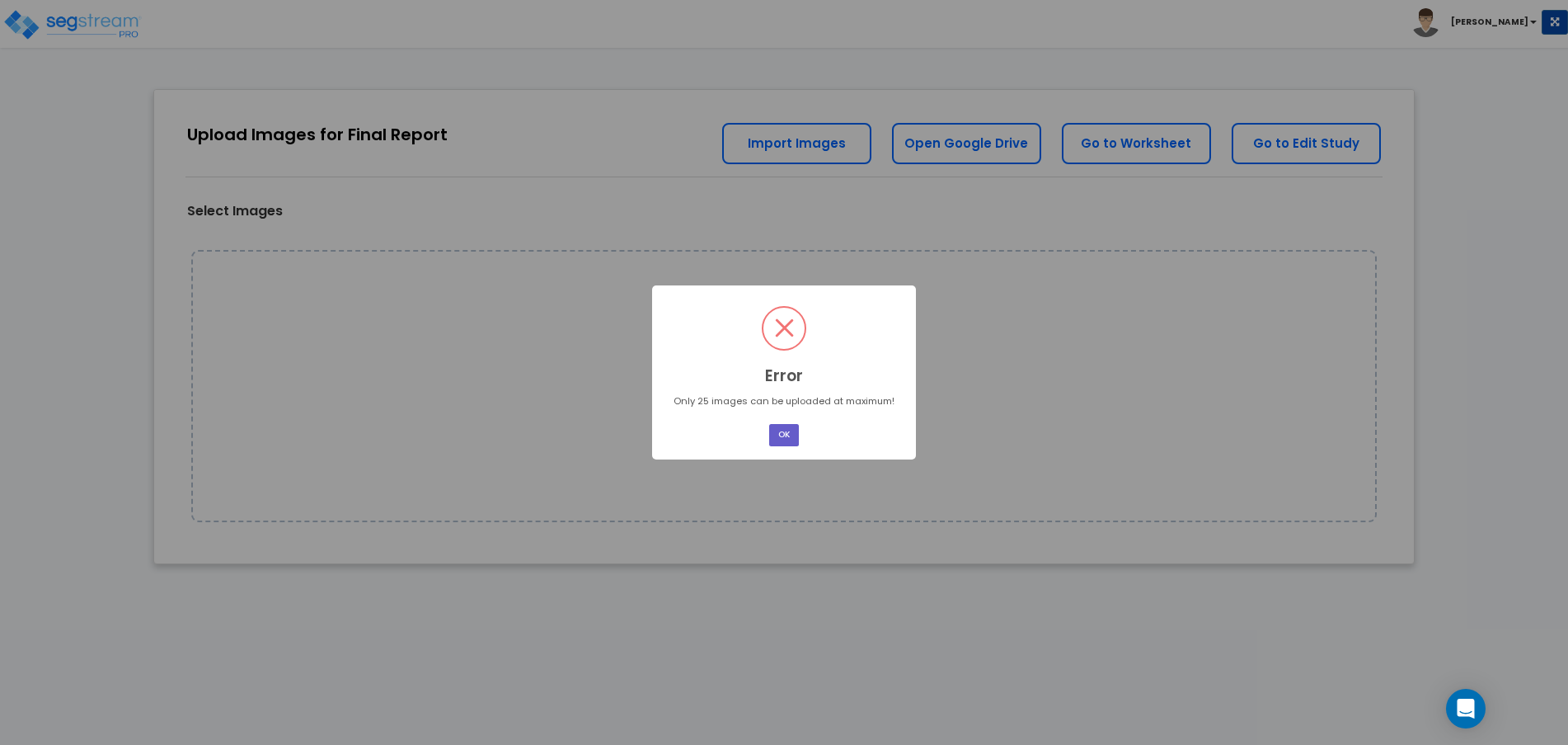
click at [781, 433] on button "OK" at bounding box center [783, 435] width 30 height 22
click at [769, 424] on button "OK" at bounding box center [783, 435] width 30 height 22
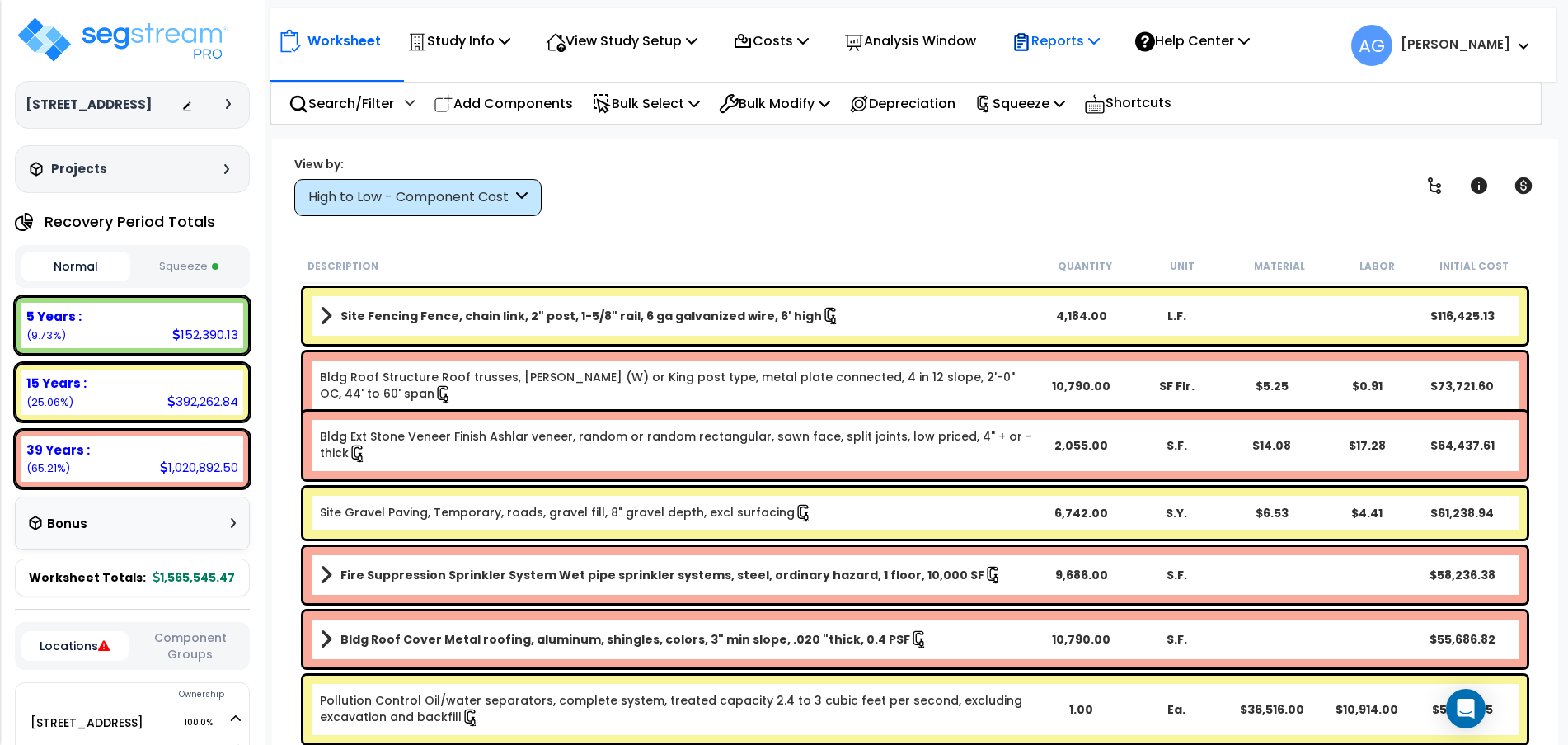
click at [1081, 46] on p "Reports" at bounding box center [1056, 40] width 88 height 22
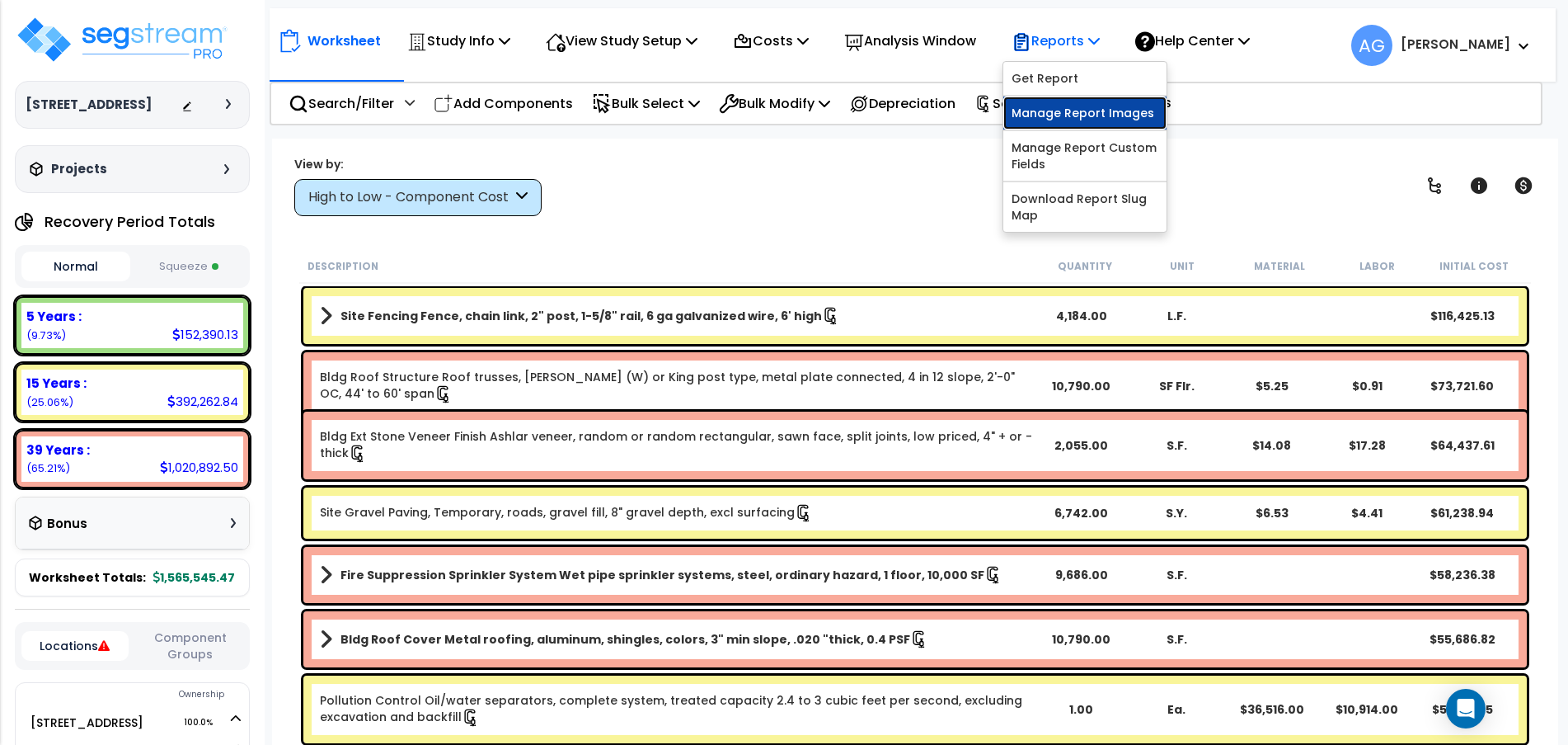
click at [1077, 104] on link "Manage Report Images" at bounding box center [1084, 113] width 163 height 33
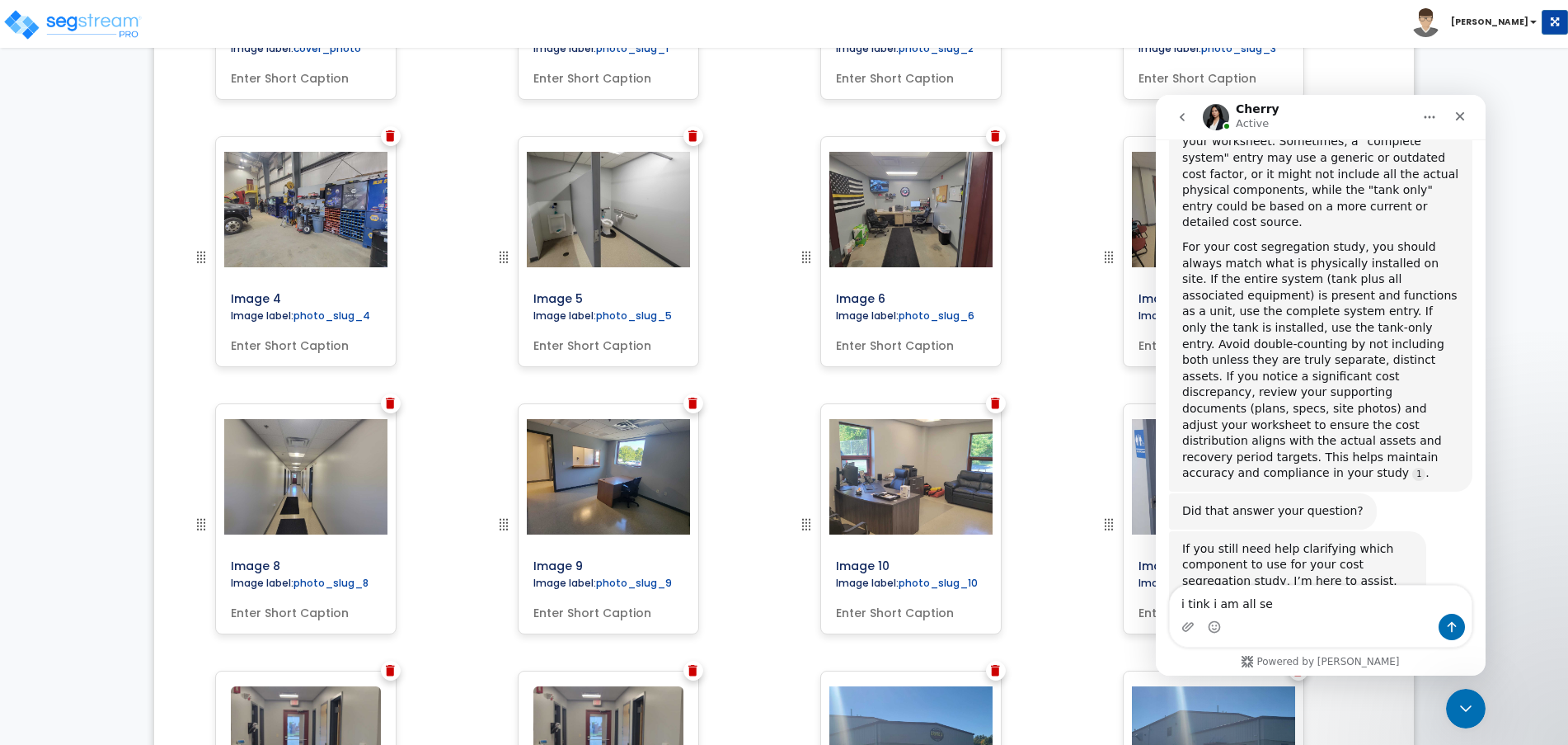
scroll to position [811, 0]
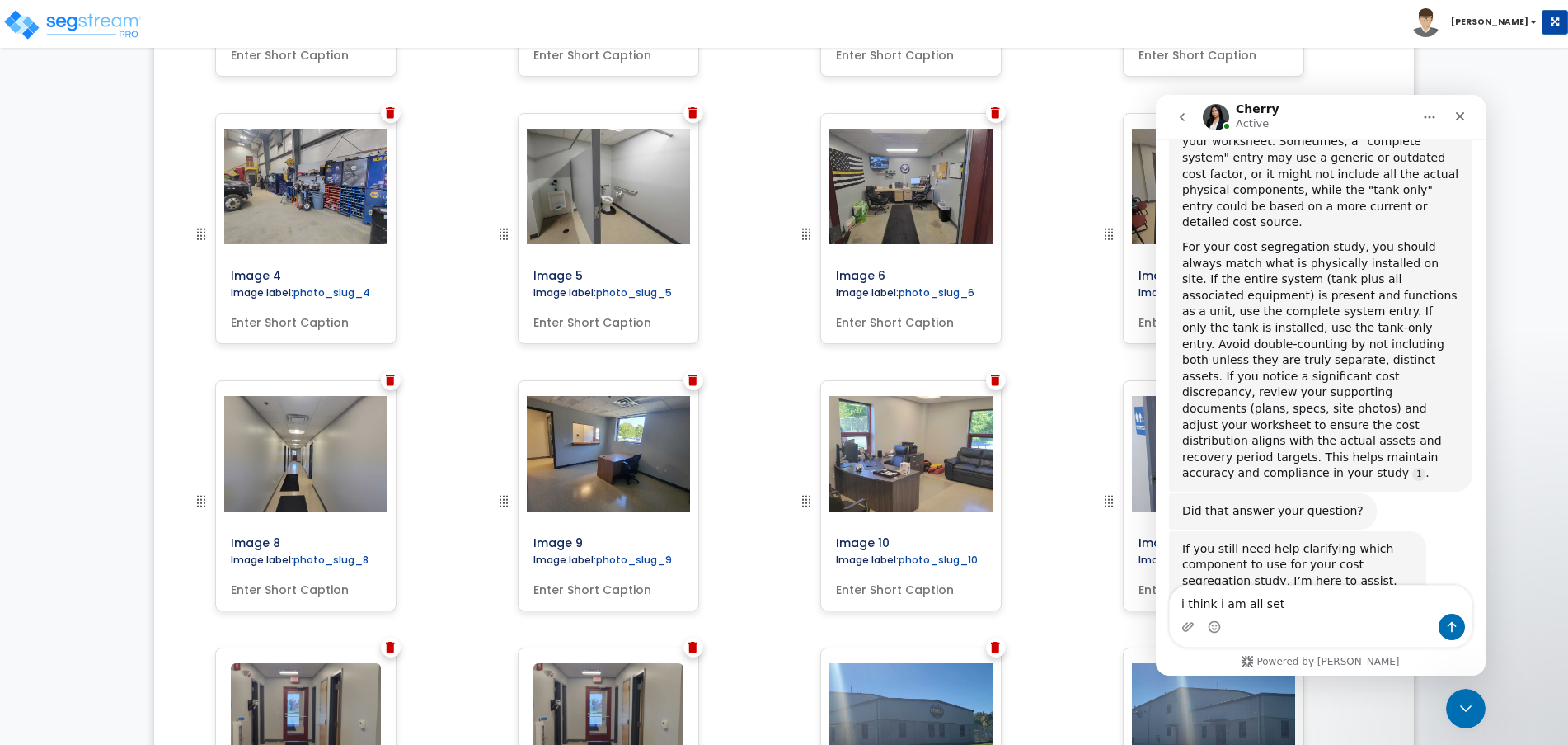
type textarea "i think i am all set!"
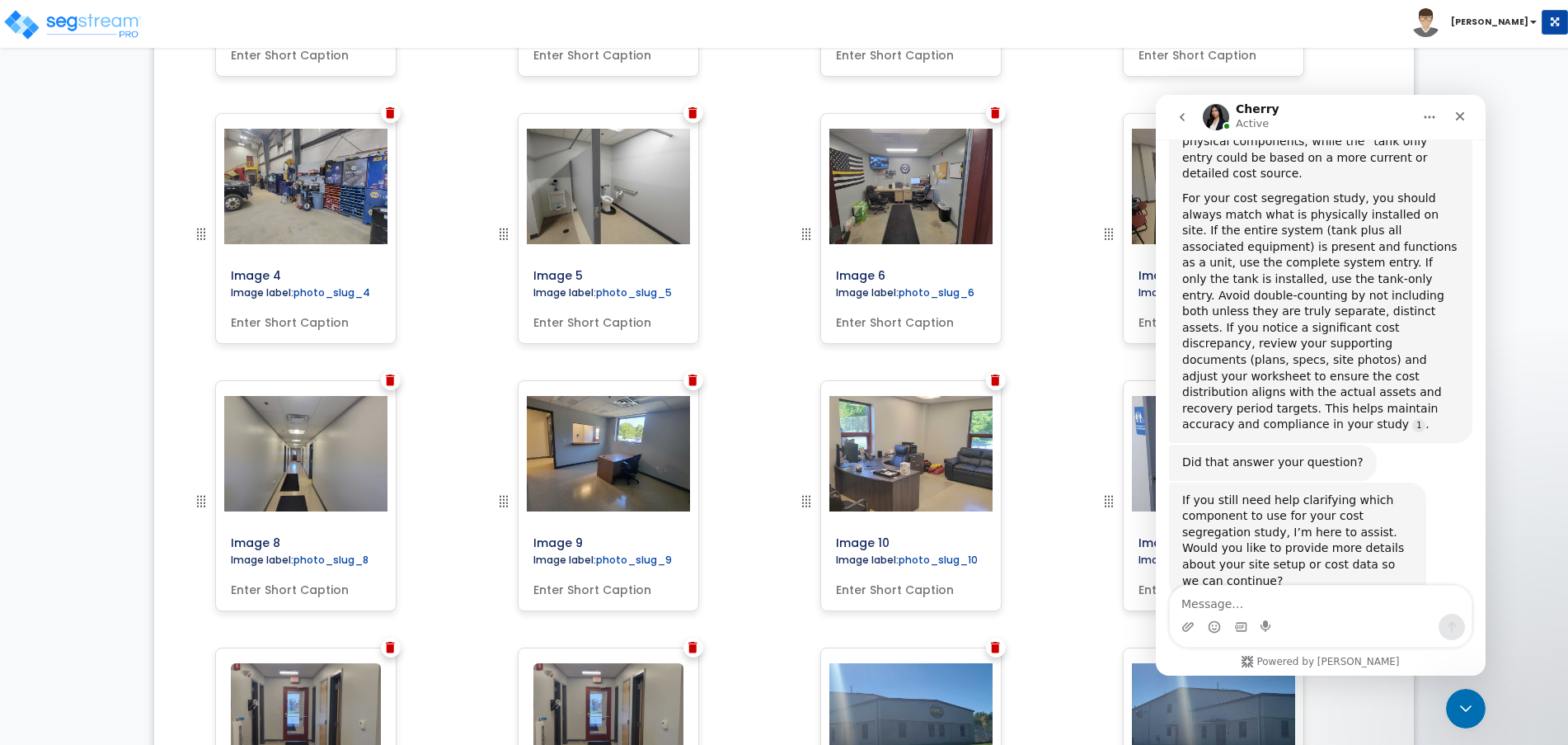
click at [97, 291] on div "0% Upload Images for Final Report Back to Export Review Go to Edit Study Go to …" at bounding box center [784, 388] width 1568 height 2254
click at [845, 679] on img at bounding box center [911, 721] width 205 height 115
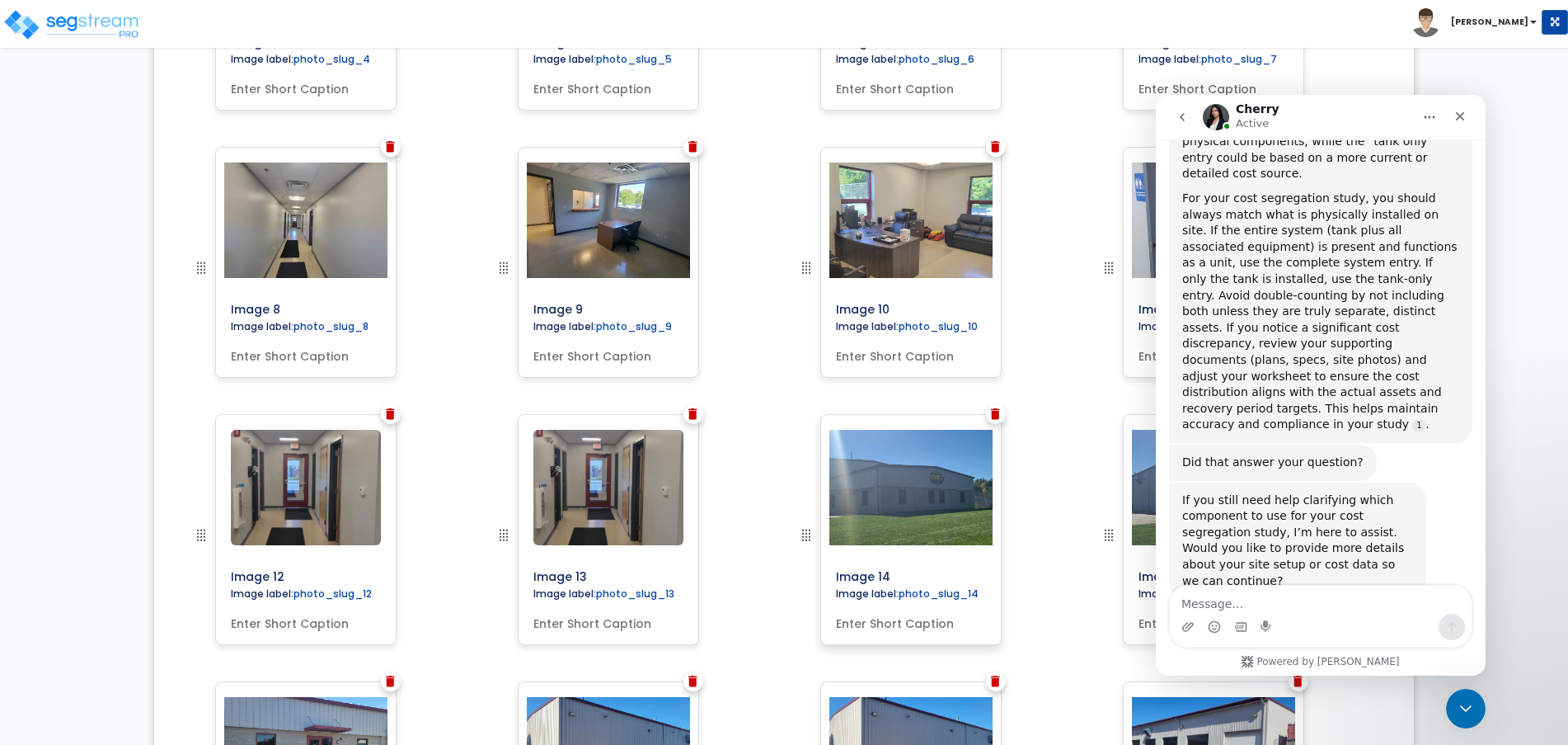
scroll to position [1045, 0]
click at [1459, 109] on icon "Close" at bounding box center [1460, 116] width 13 height 13
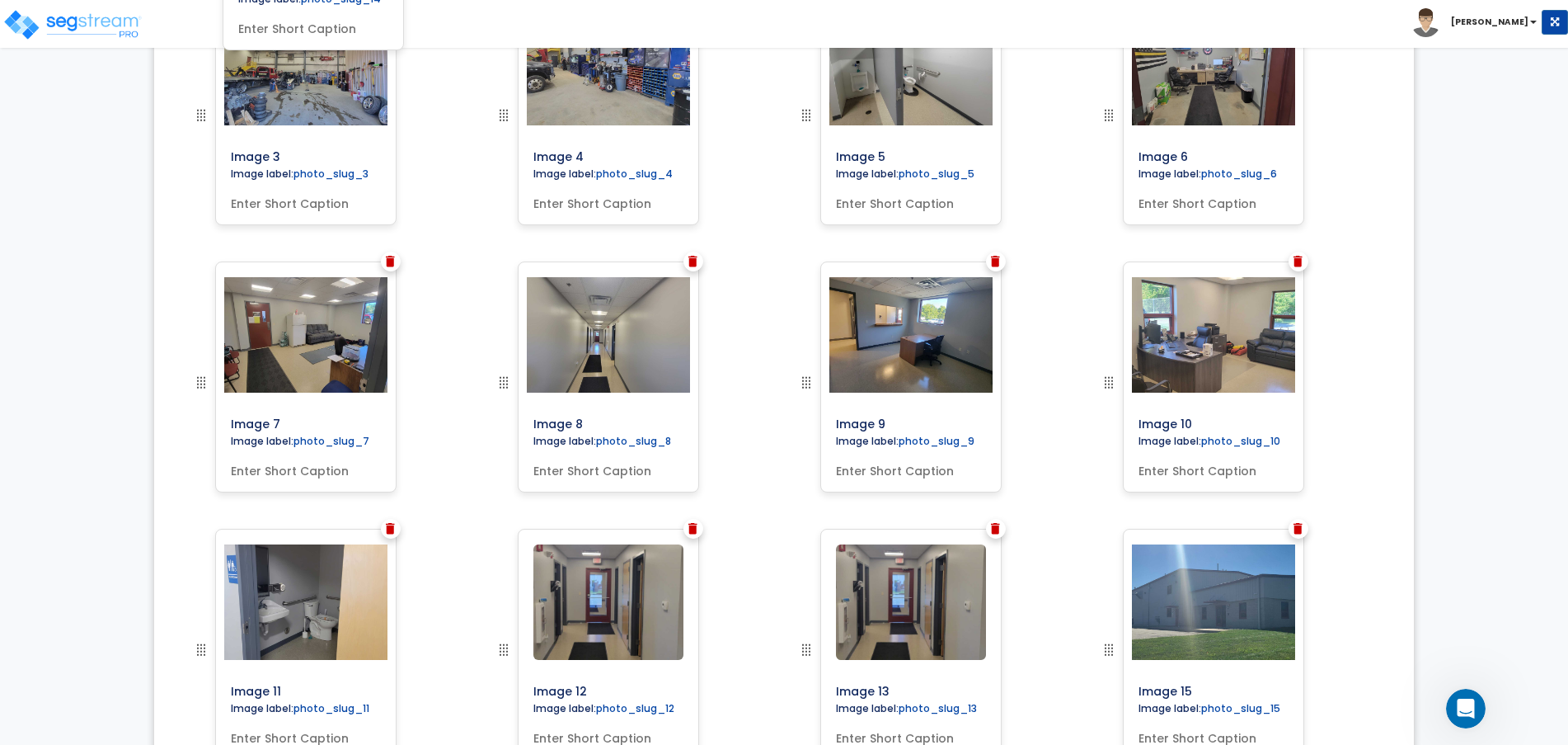
scroll to position [663, 0]
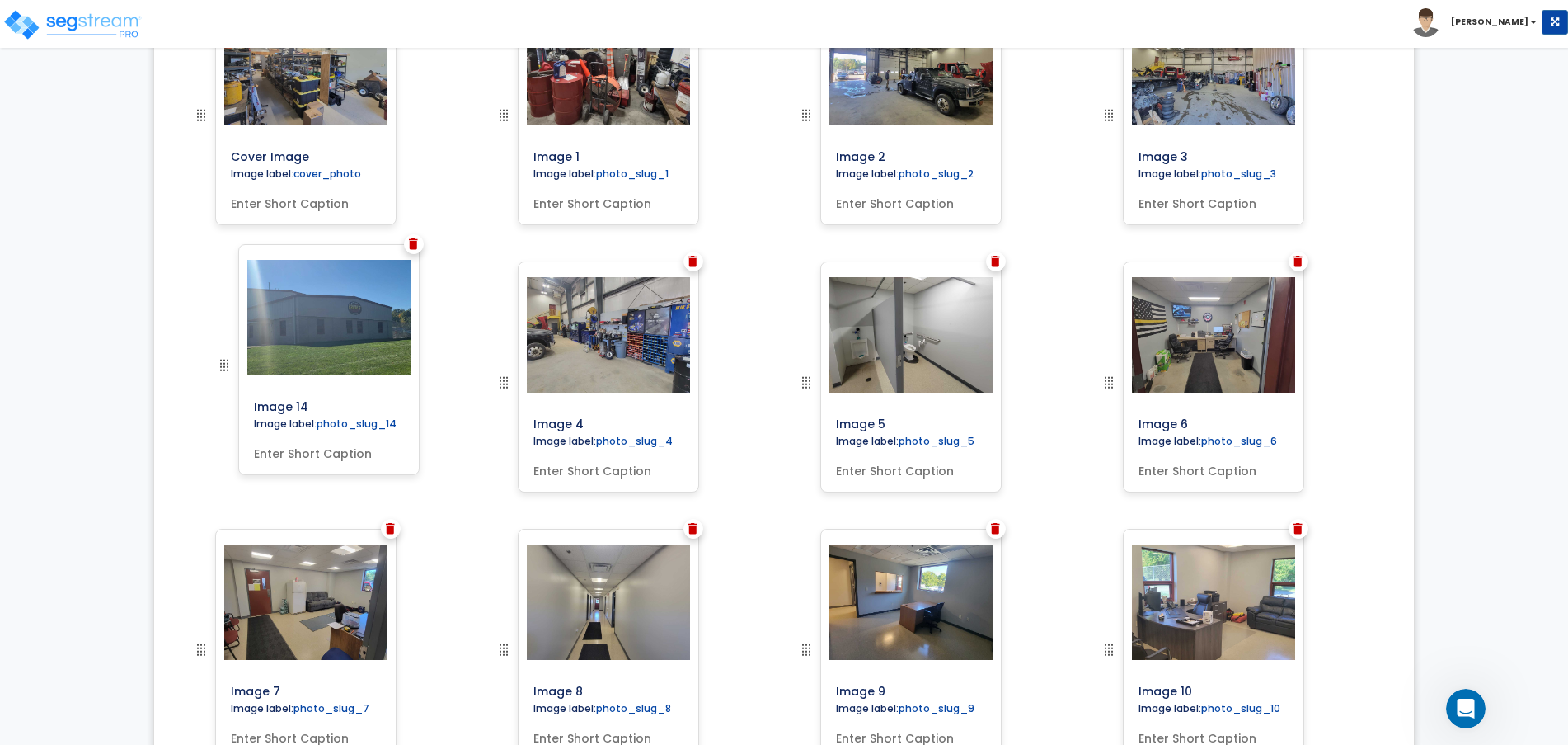
drag, startPoint x: 801, startPoint y: 533, endPoint x: 219, endPoint y: 365, distance: 605.8
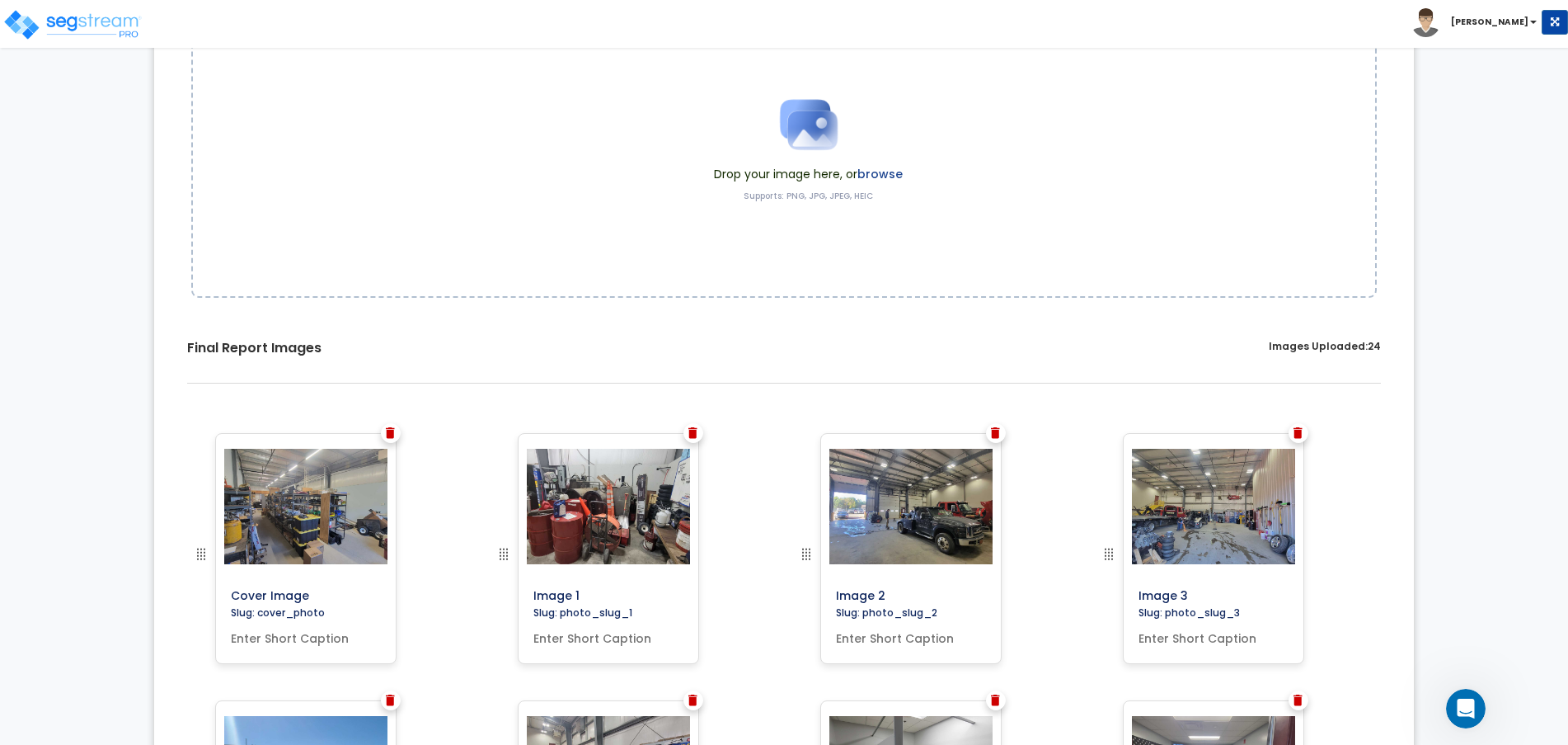
click at [192, 378] on div "Final Report Images Images Uploaded: 24" at bounding box center [784, 361] width 1194 height 44
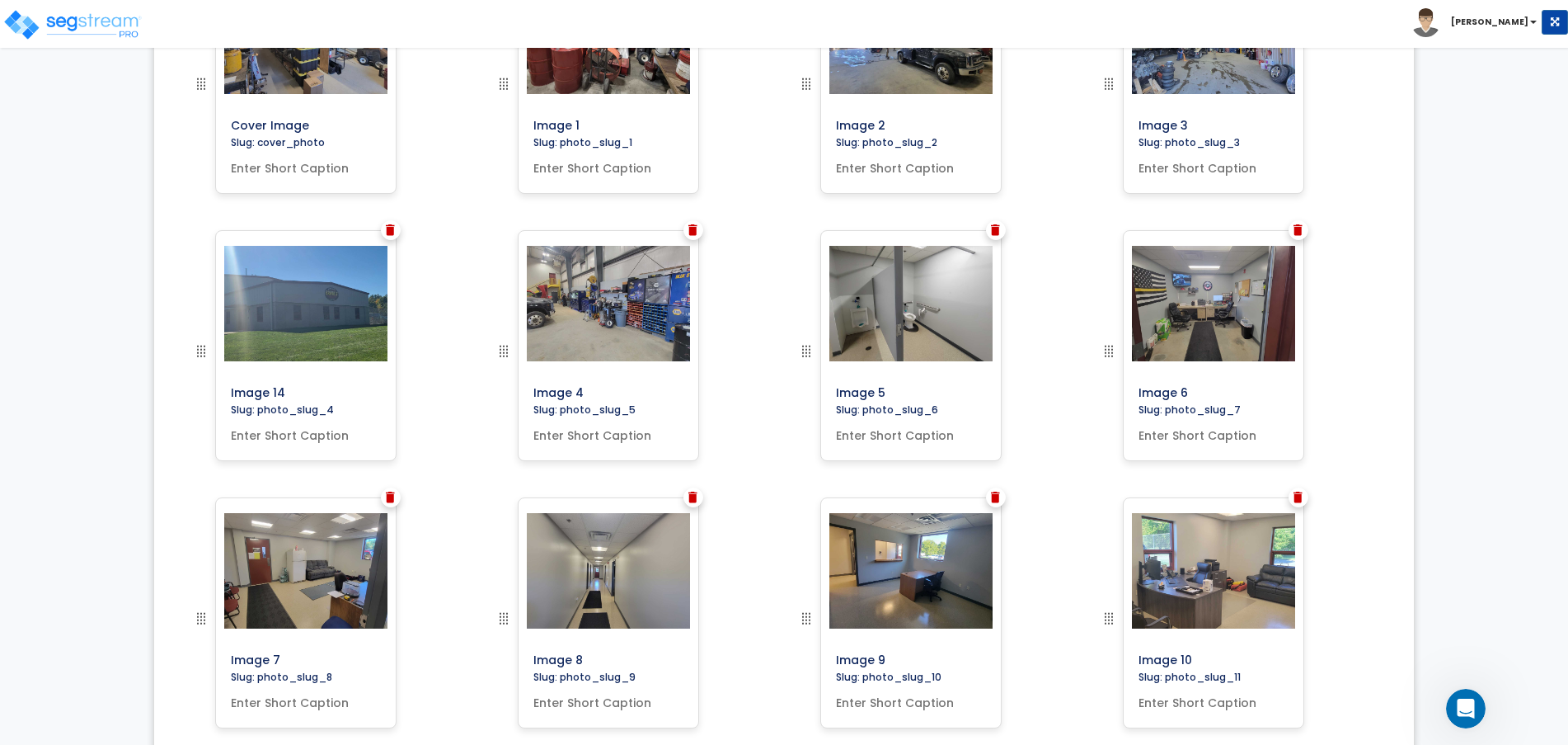
scroll to position [698, 0]
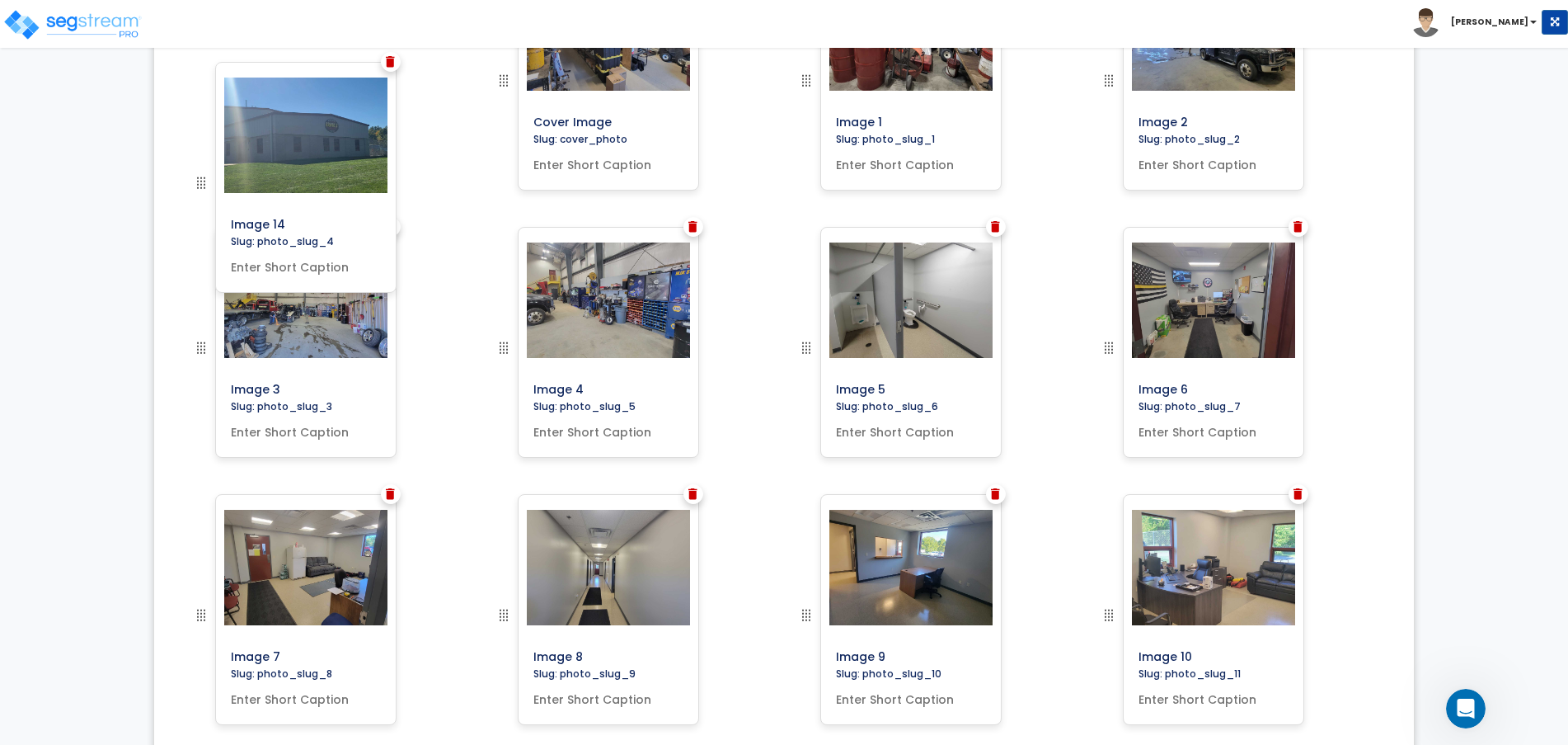
drag, startPoint x: 204, startPoint y: 344, endPoint x: 185, endPoint y: 179, distance: 166.1
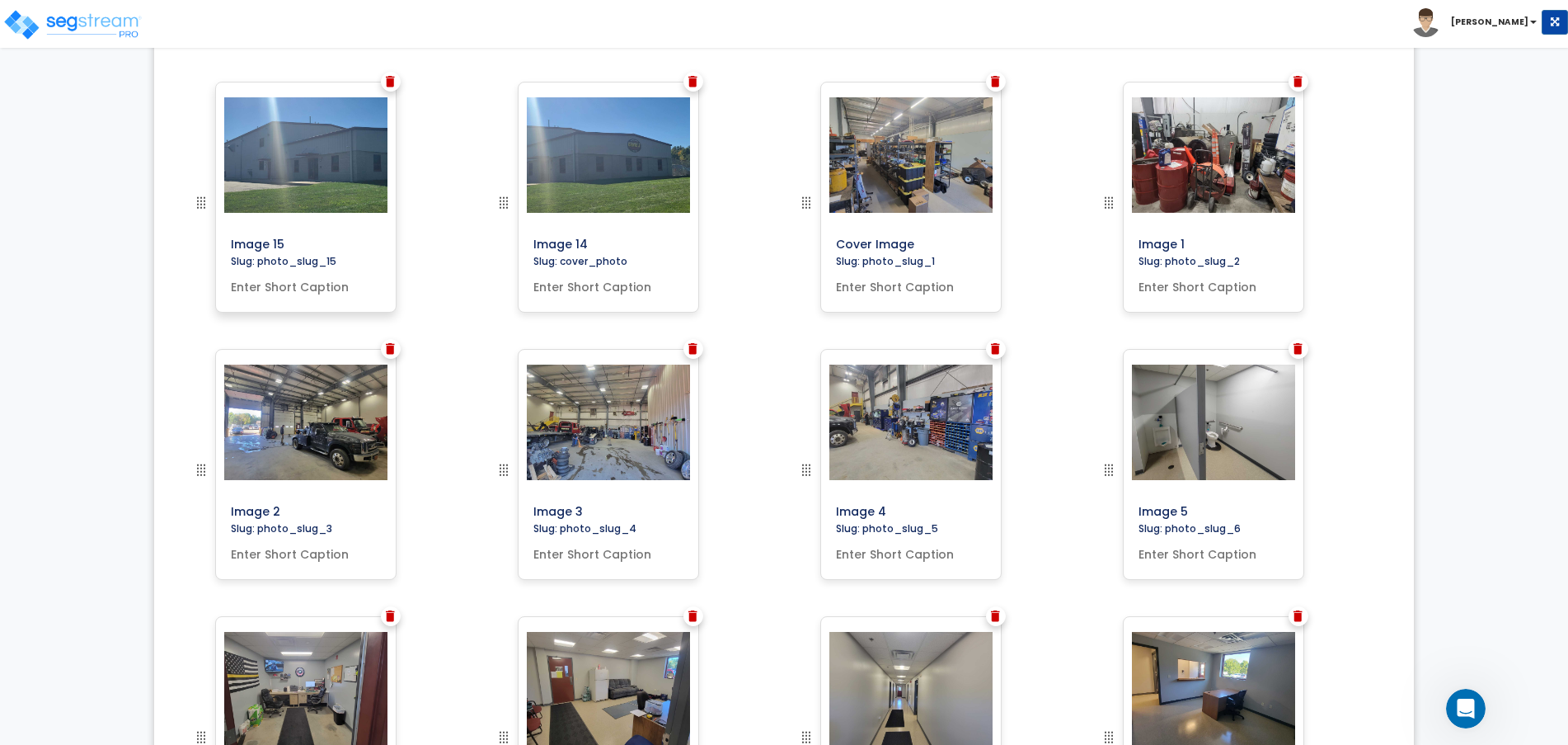
scroll to position [559, 0]
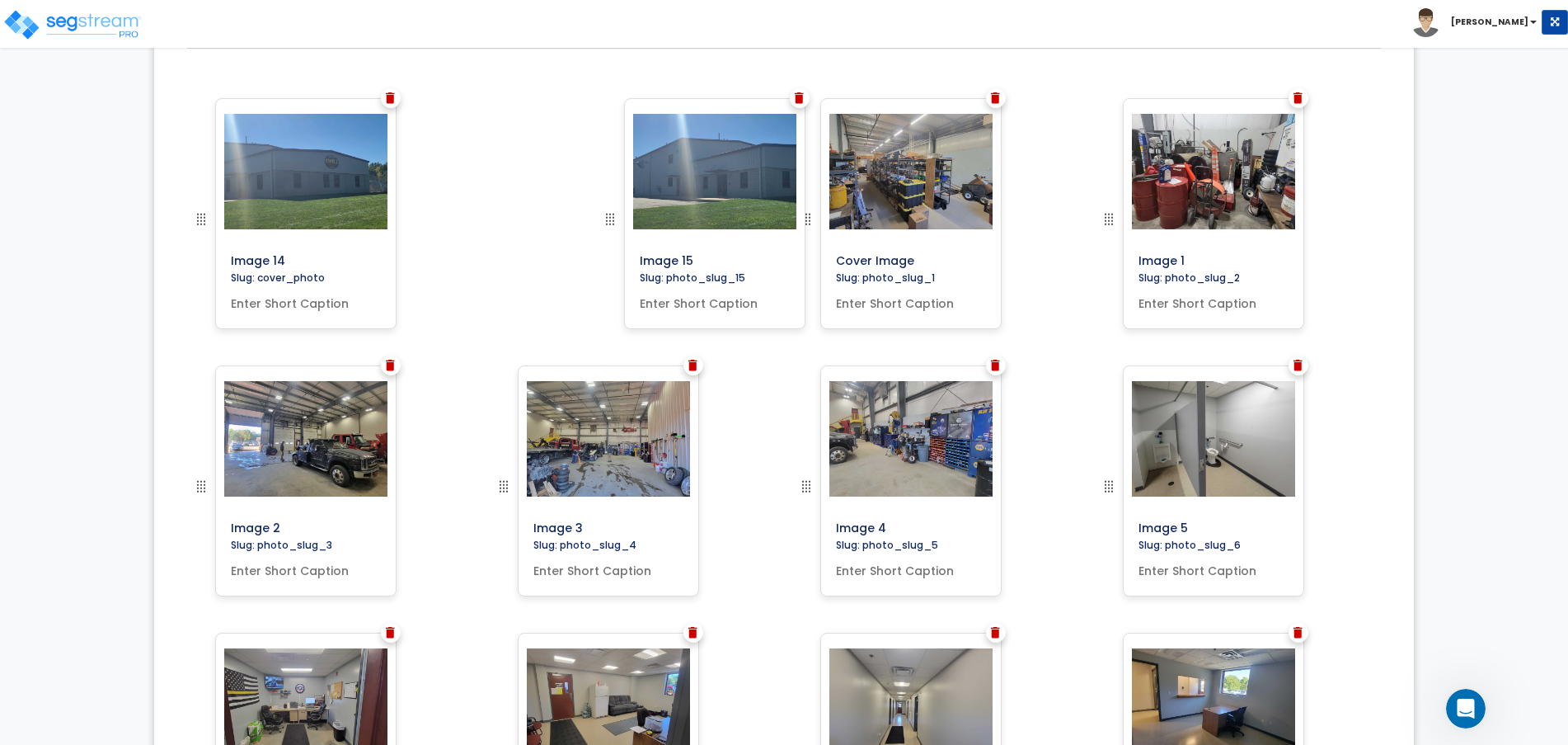
drag, startPoint x: 1113, startPoint y: 561, endPoint x: 614, endPoint y: 180, distance: 627.8
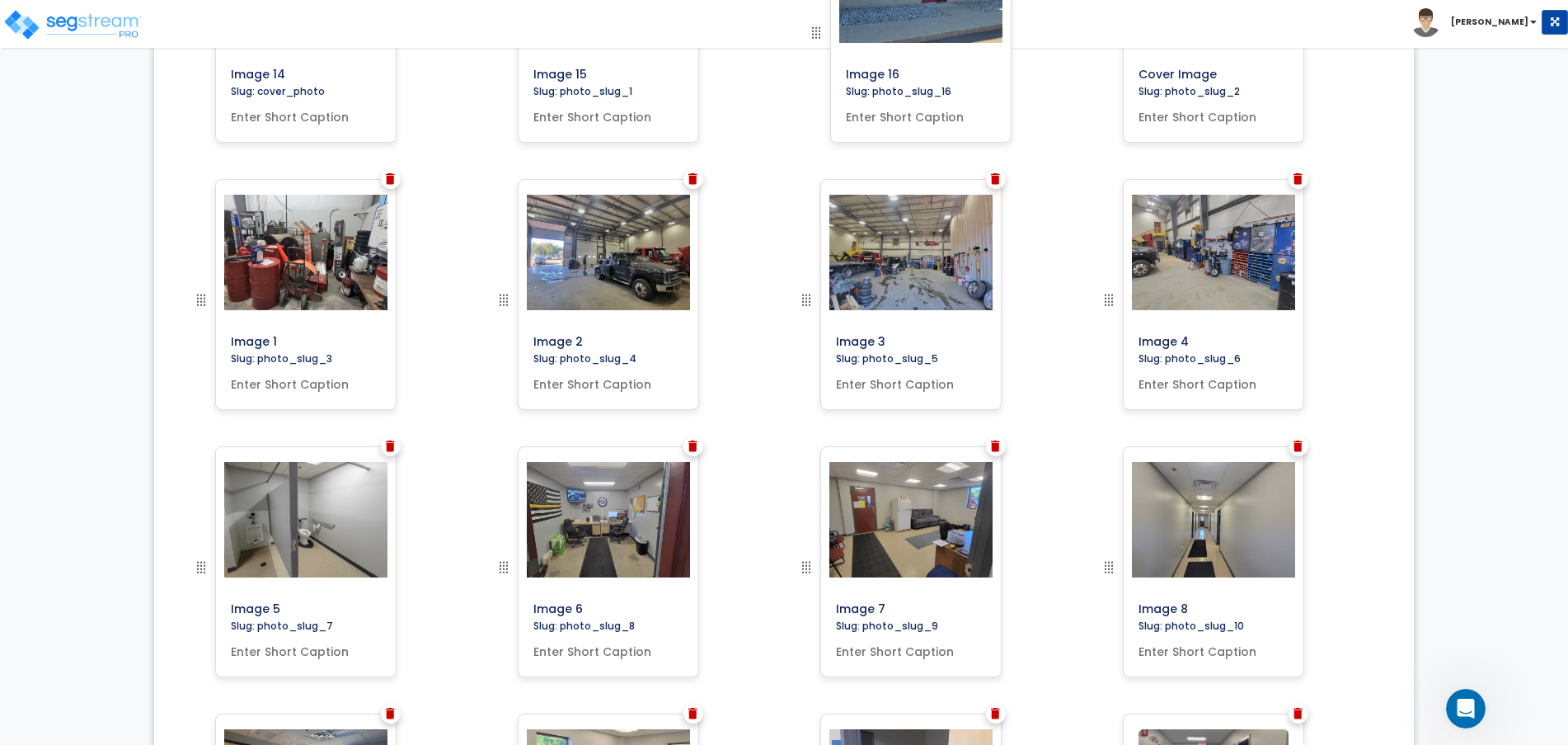
scroll to position [712, 0]
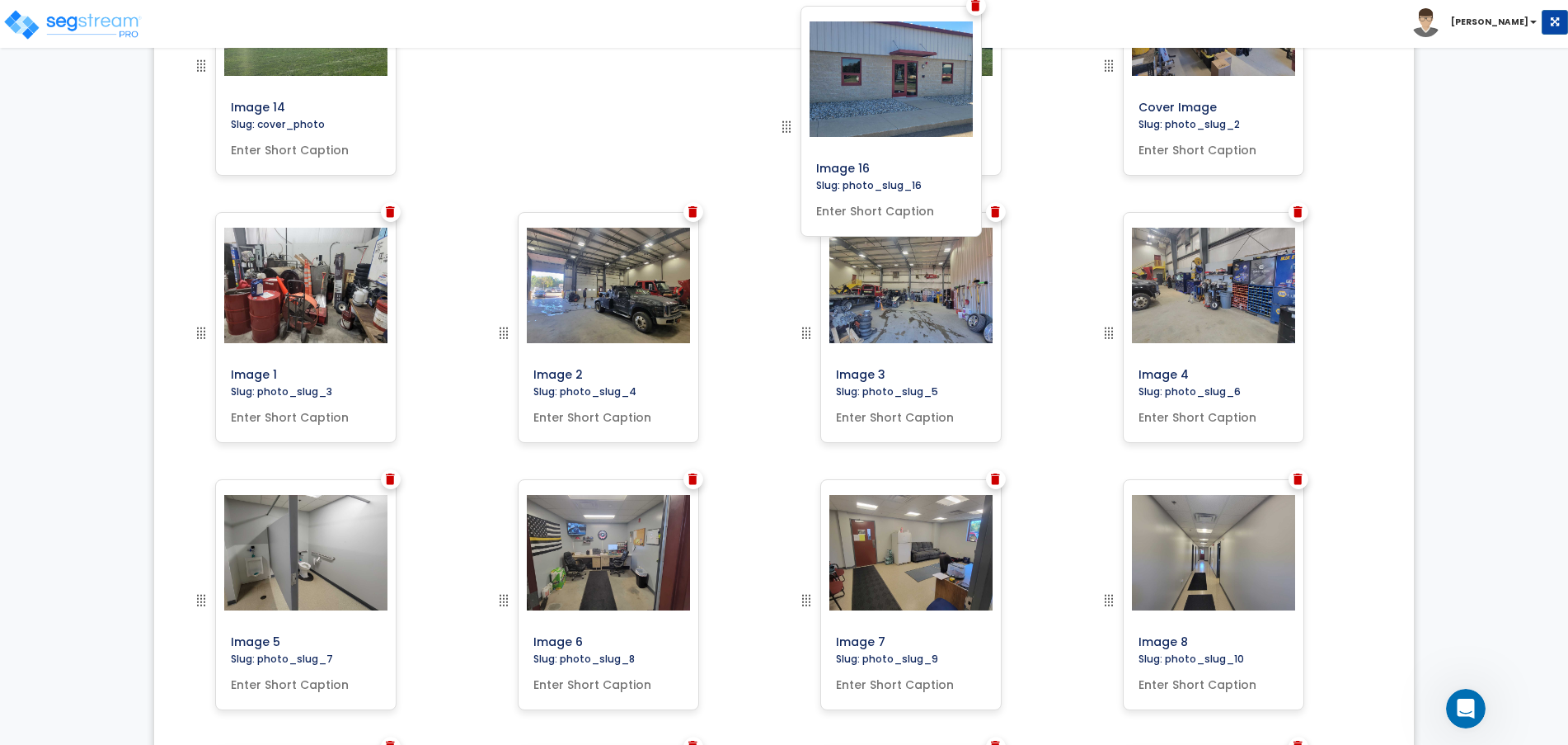
drag, startPoint x: 195, startPoint y: 330, endPoint x: 780, endPoint y: 124, distance: 620.2
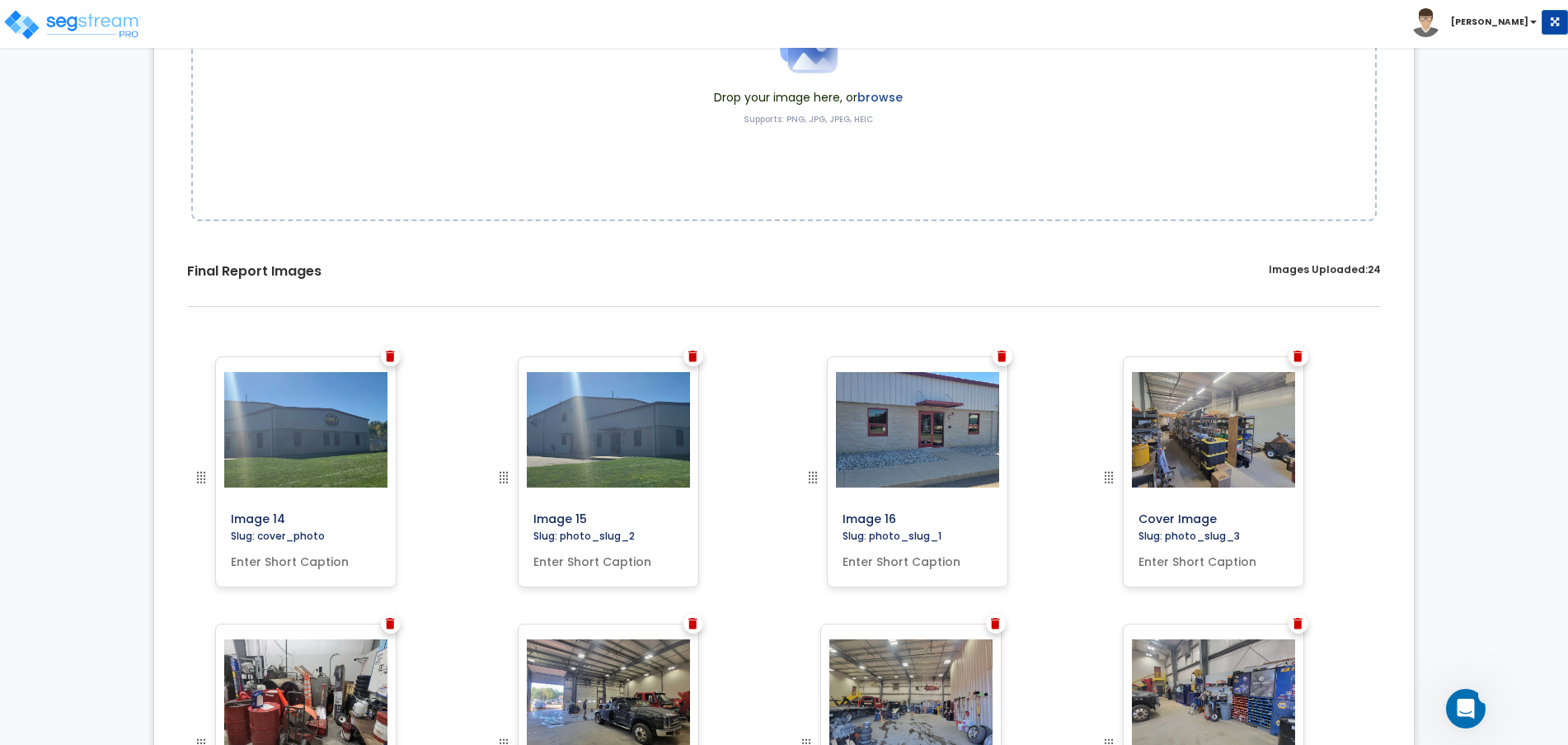
scroll to position [1973, 0]
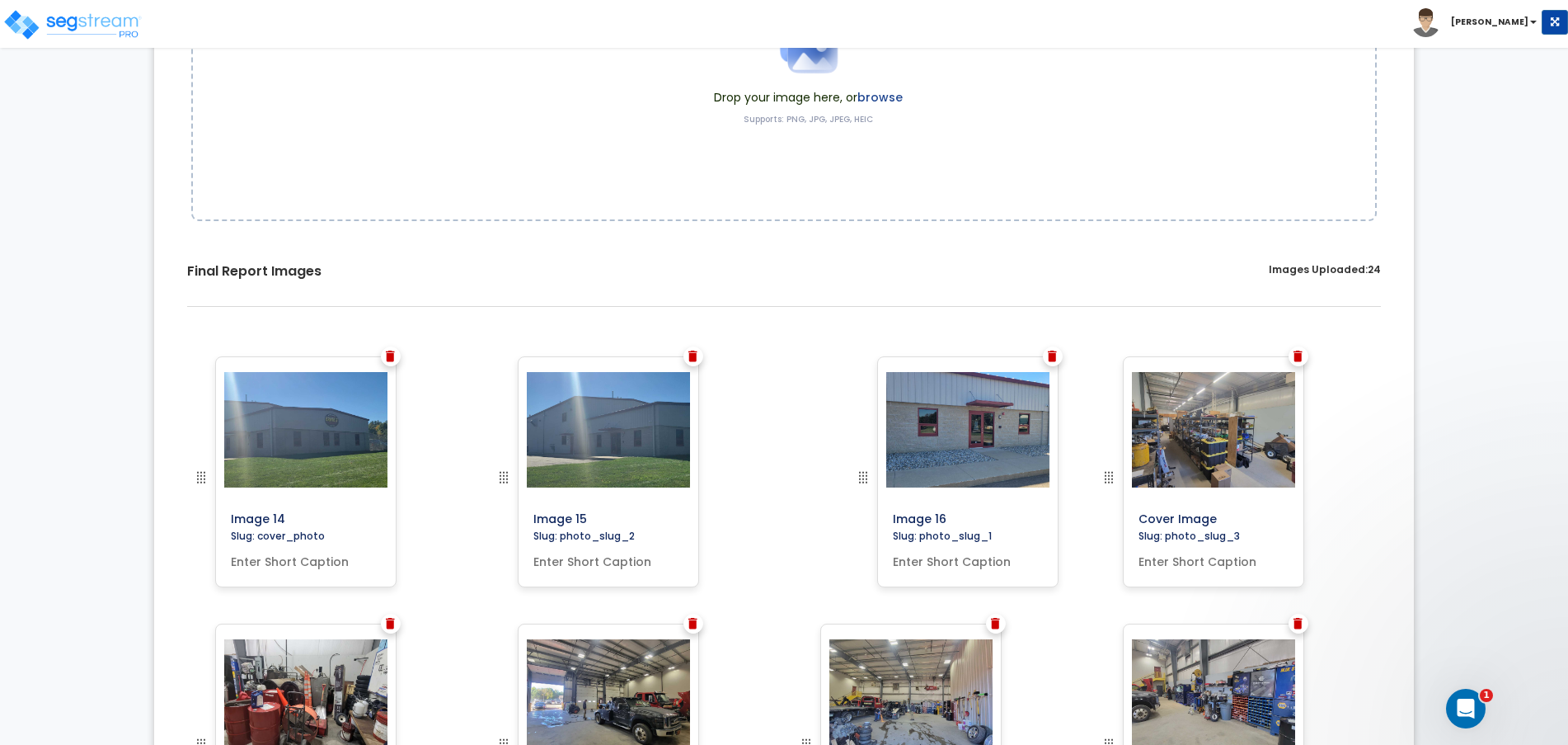
drag, startPoint x: 499, startPoint y: 471, endPoint x: 858, endPoint y: 445, distance: 359.9
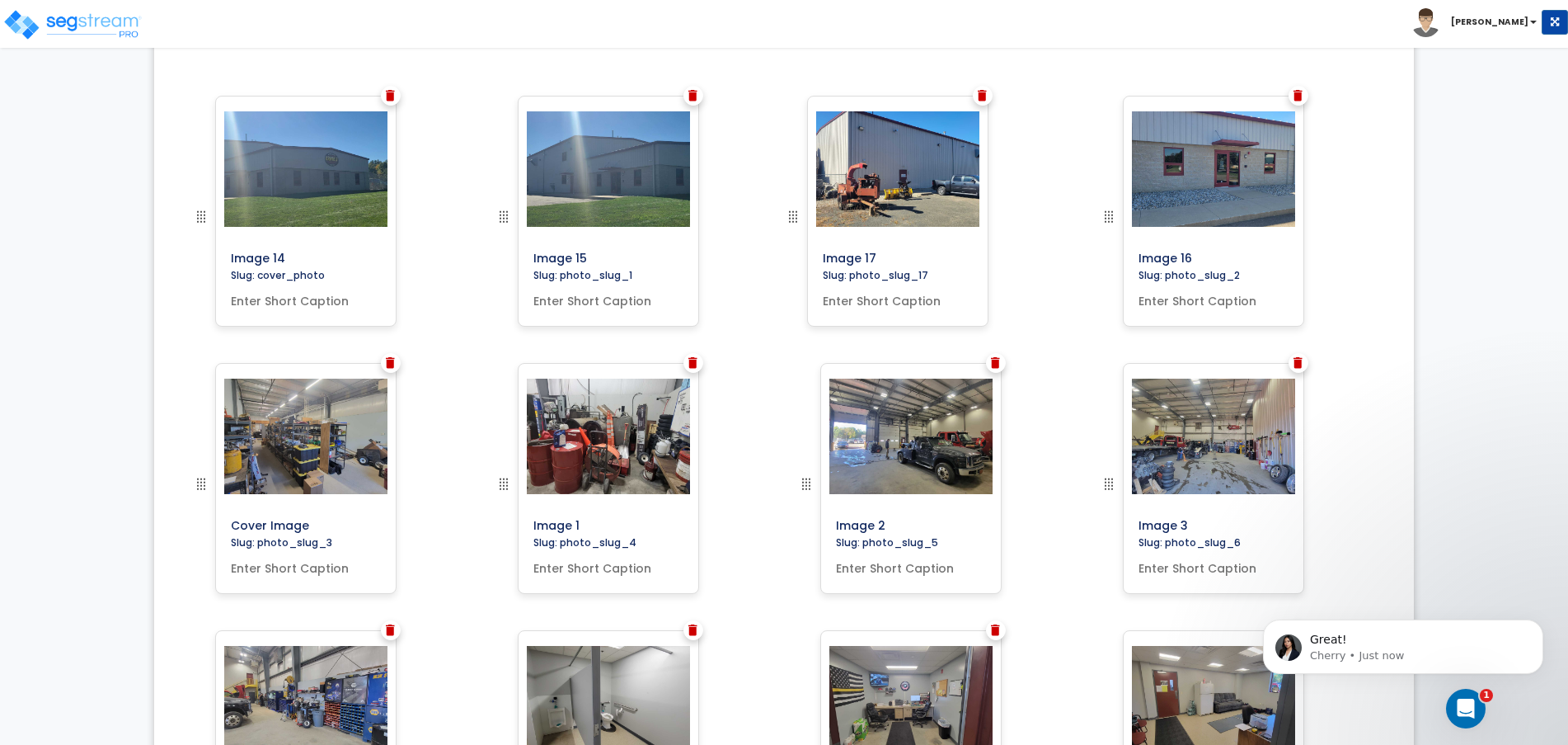
scroll to position [545, 0]
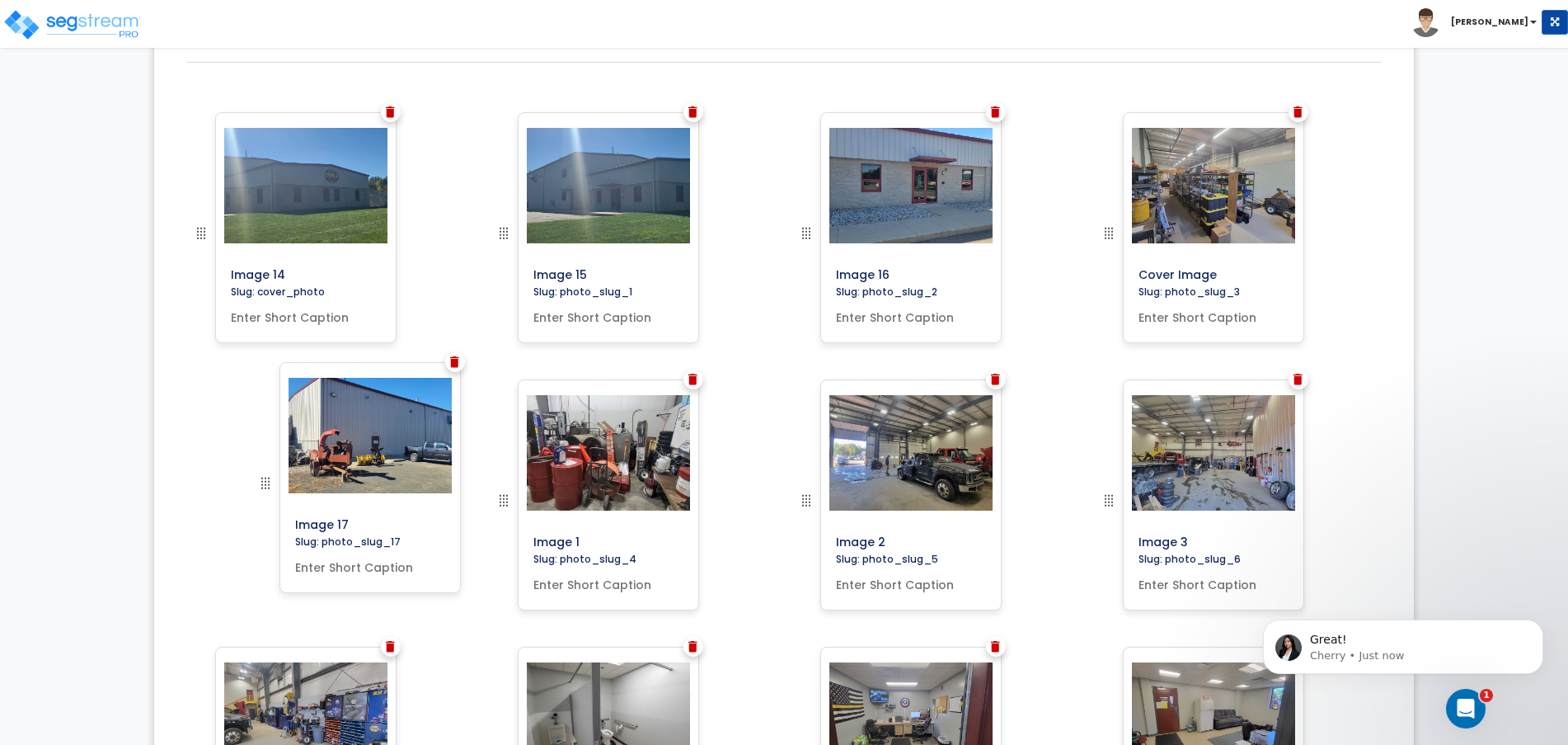
drag, startPoint x: 498, startPoint y: 374, endPoint x: 260, endPoint y: 479, distance: 260.1
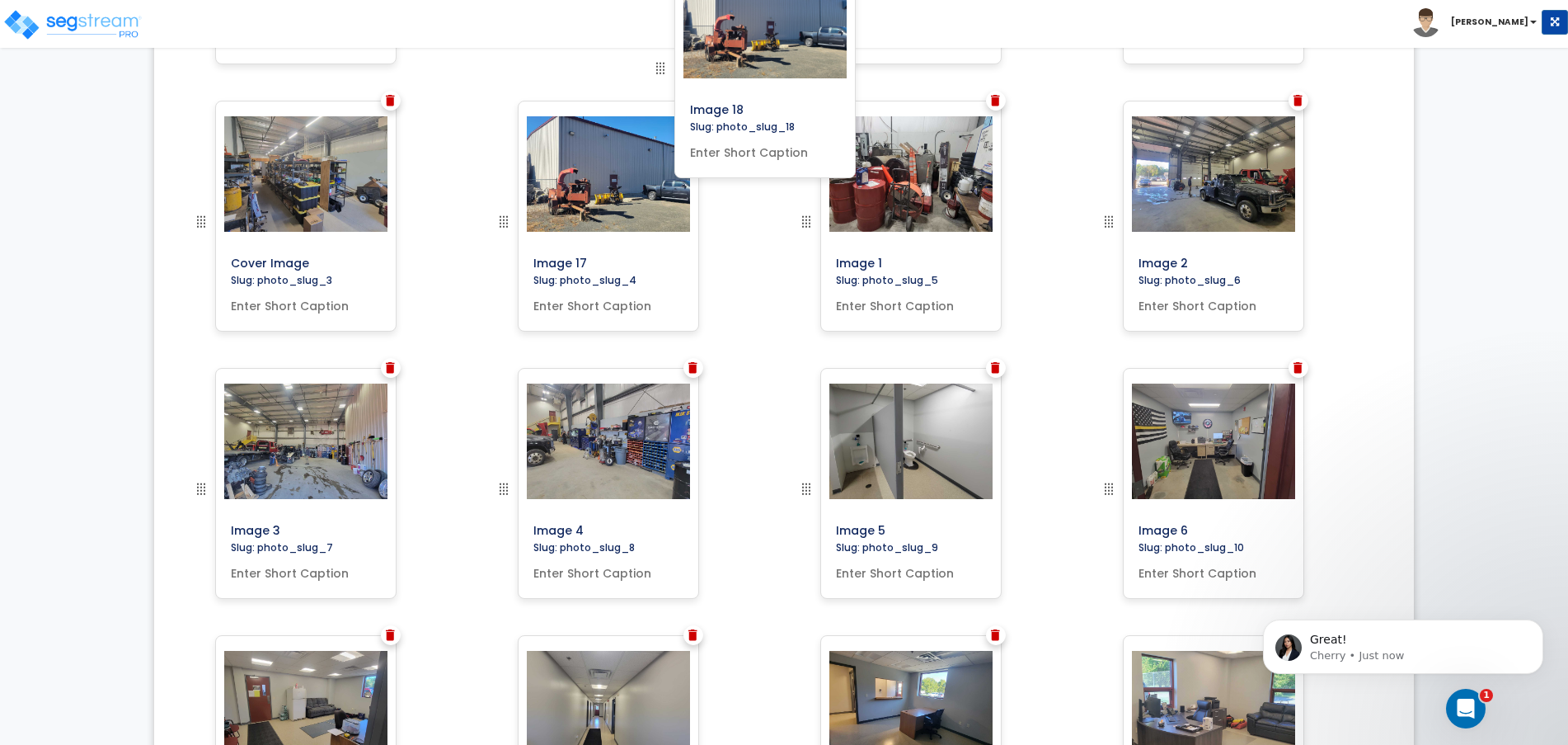
scroll to position [775, 0]
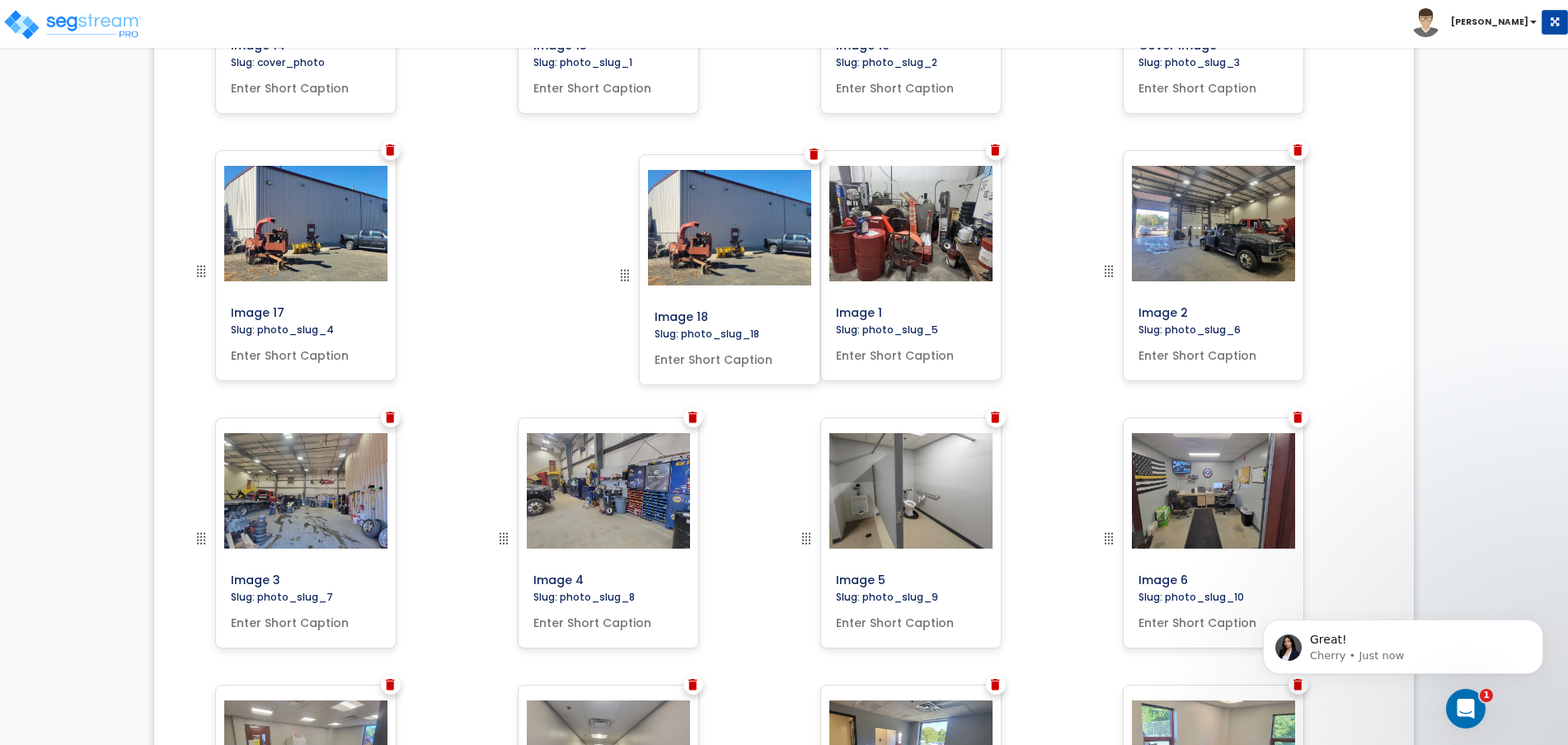
drag, startPoint x: 804, startPoint y: 263, endPoint x: 599, endPoint y: 263, distance: 205.0
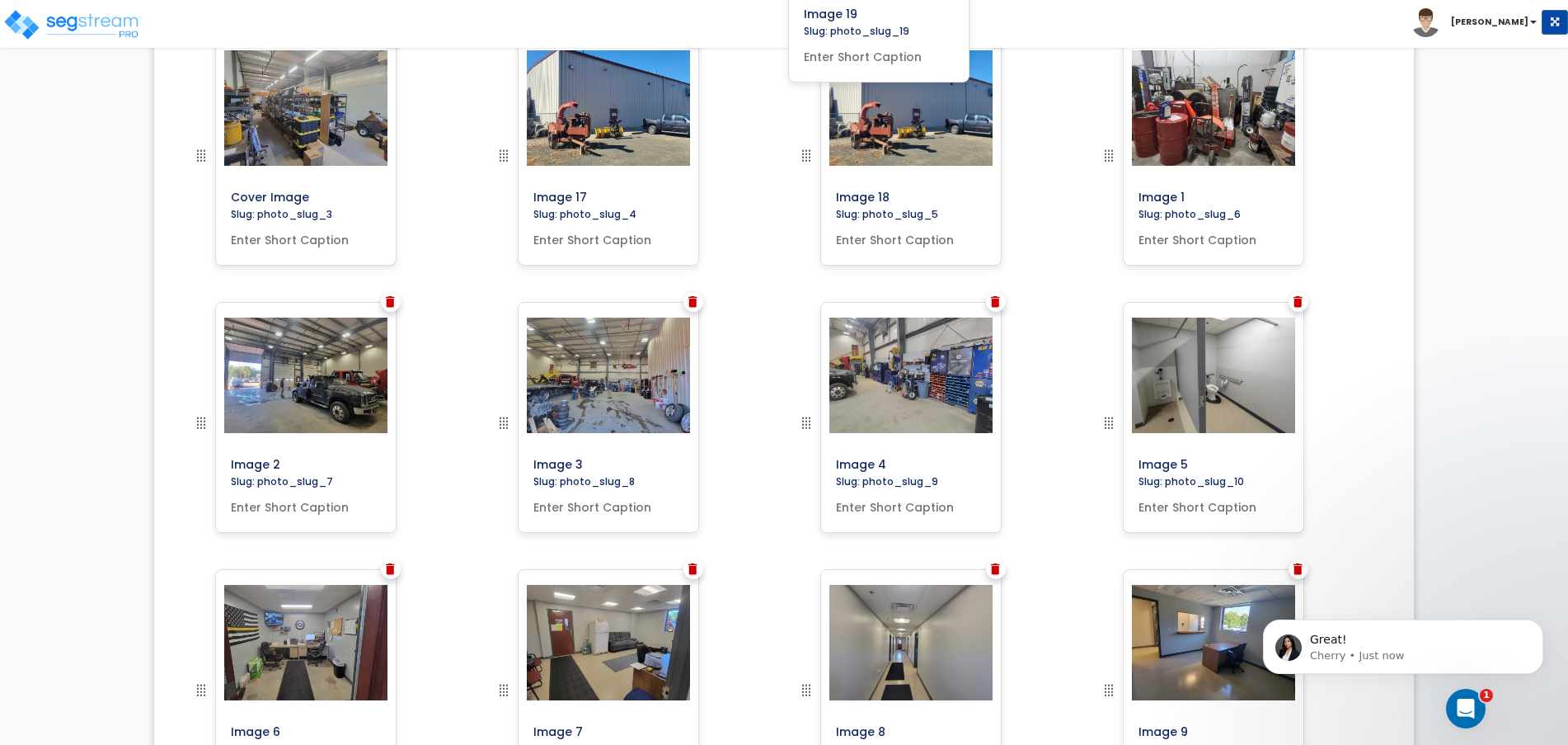
scroll to position [840, 0]
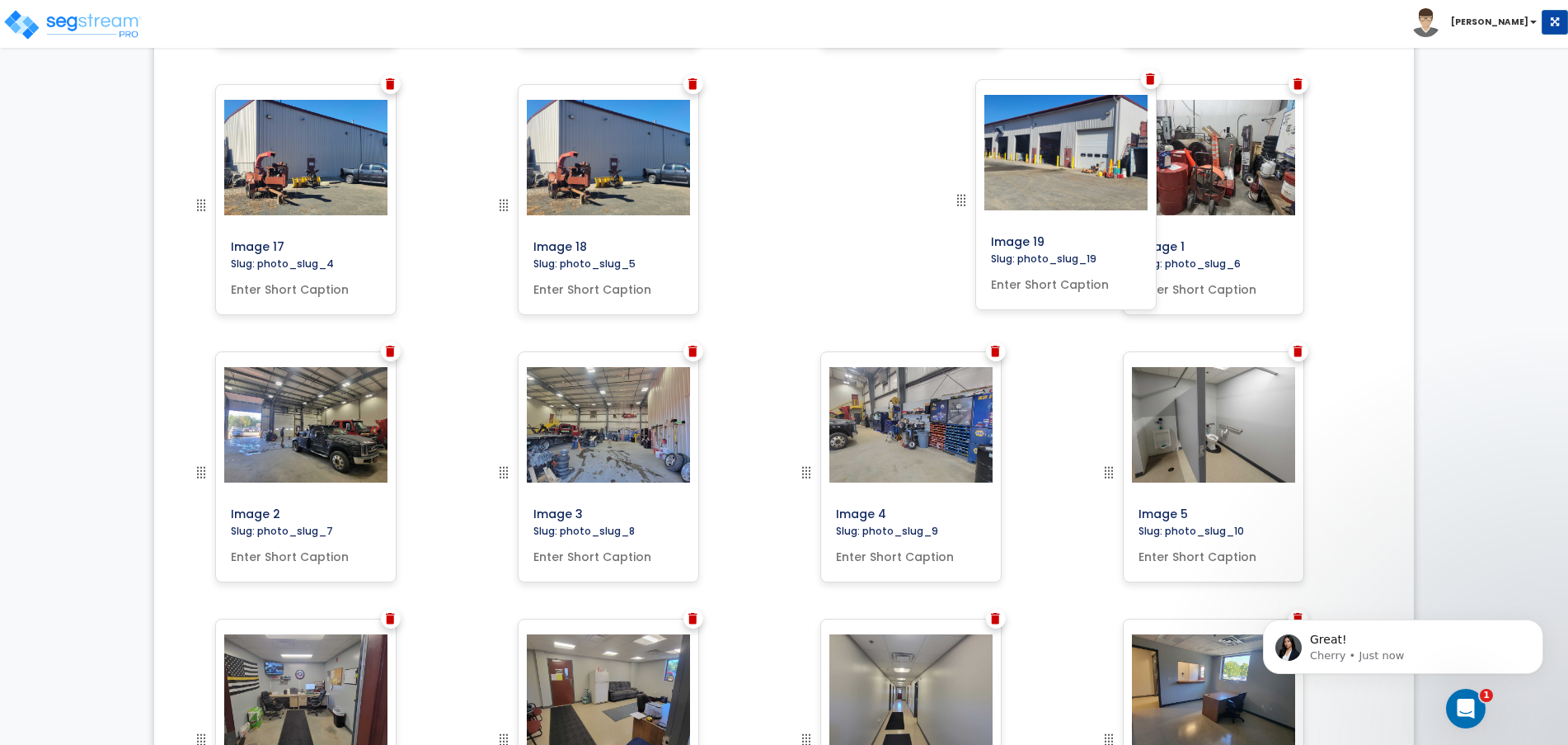
drag, startPoint x: 1105, startPoint y: 264, endPoint x: 954, endPoint y: 200, distance: 164.0
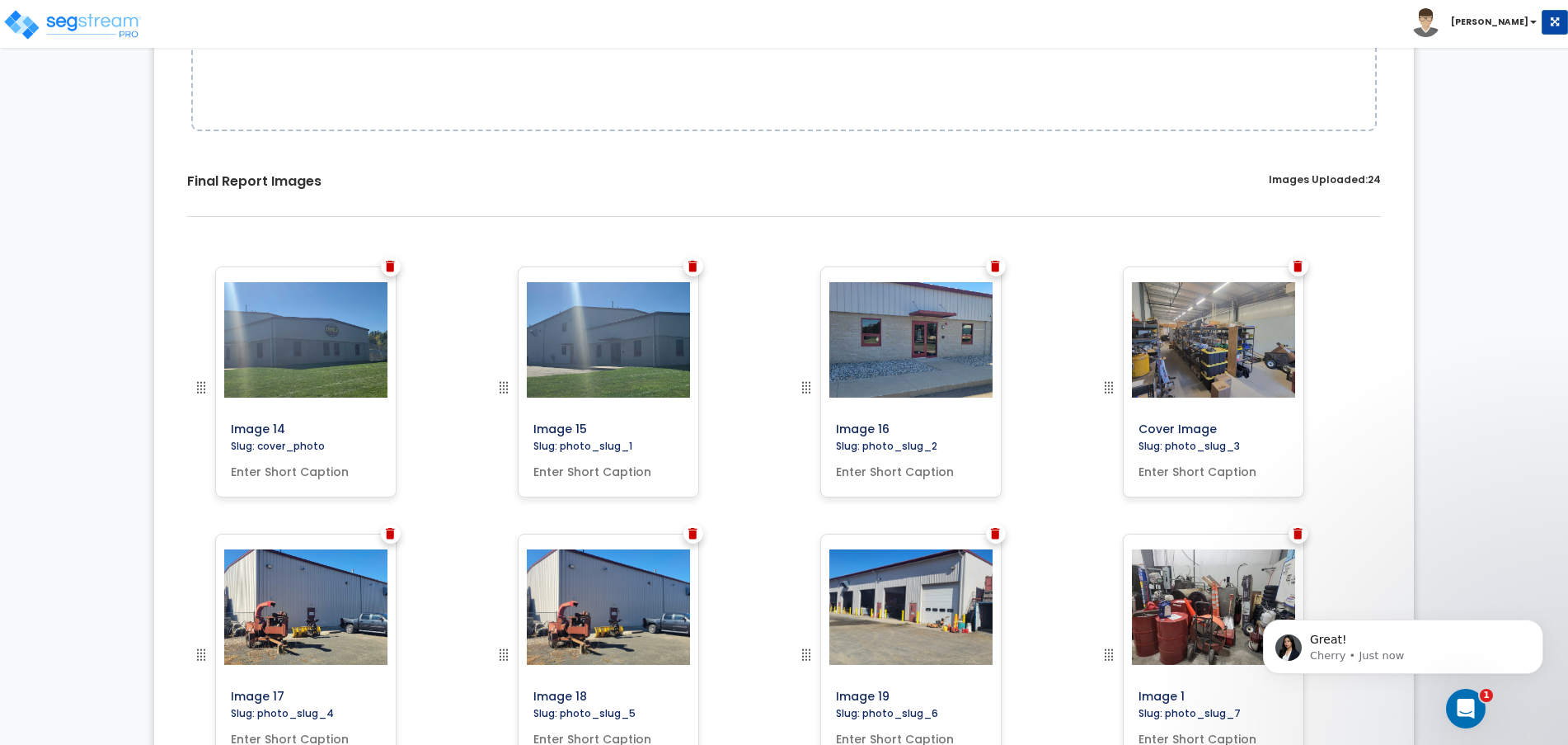
scroll to position [0, 0]
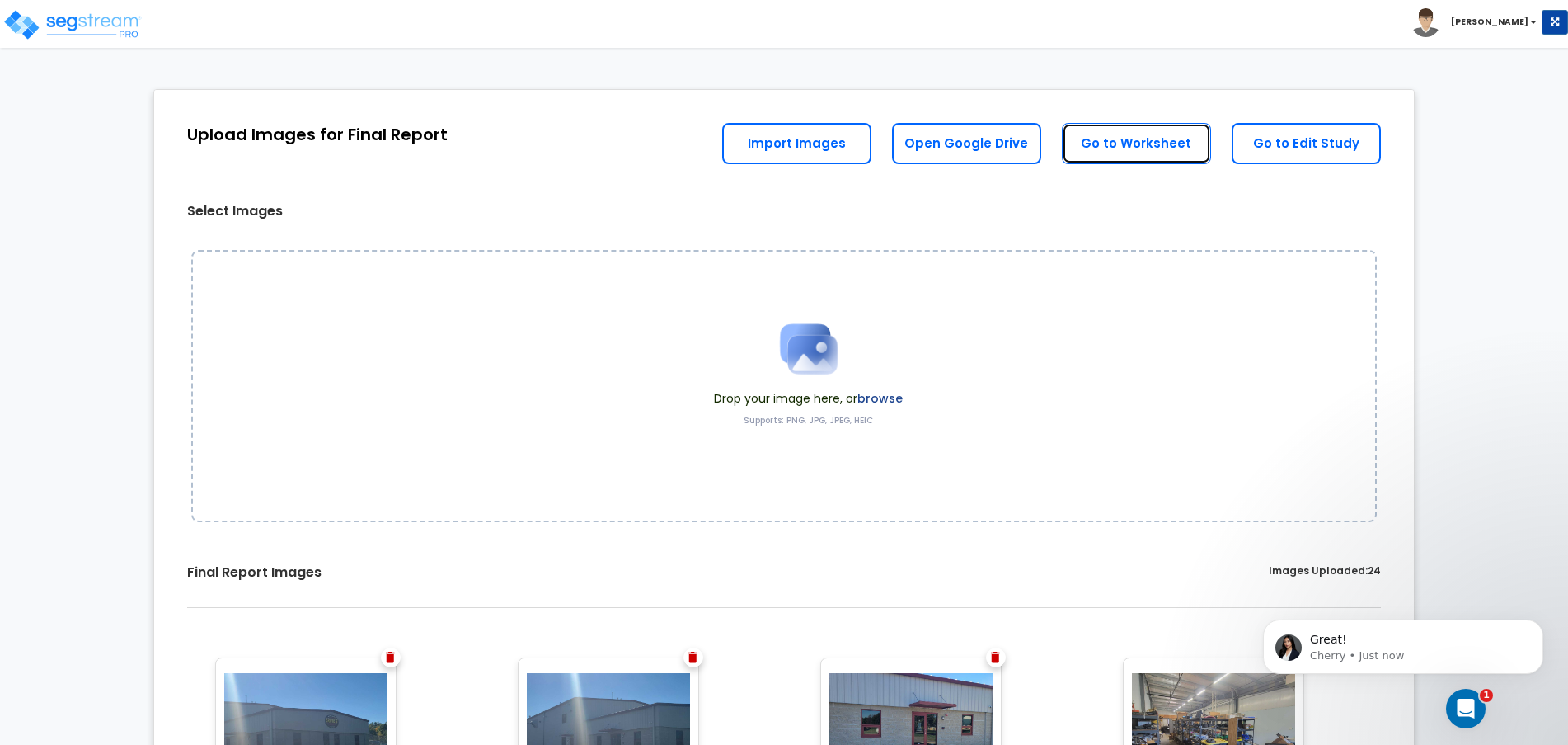
click at [1155, 147] on link "Go to Worksheet" at bounding box center [1135, 143] width 149 height 41
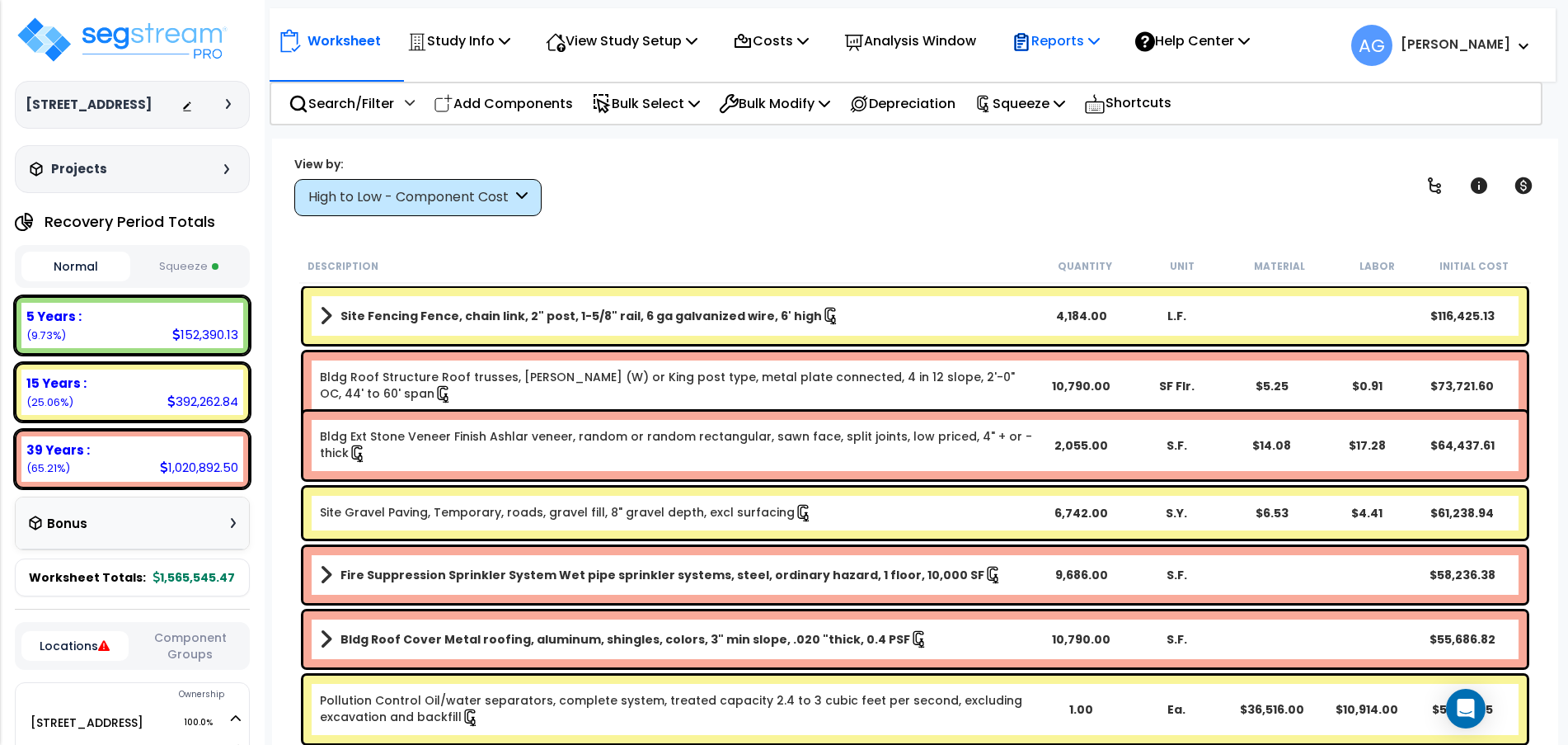
click at [1072, 53] on div "Reports" at bounding box center [1056, 40] width 88 height 38
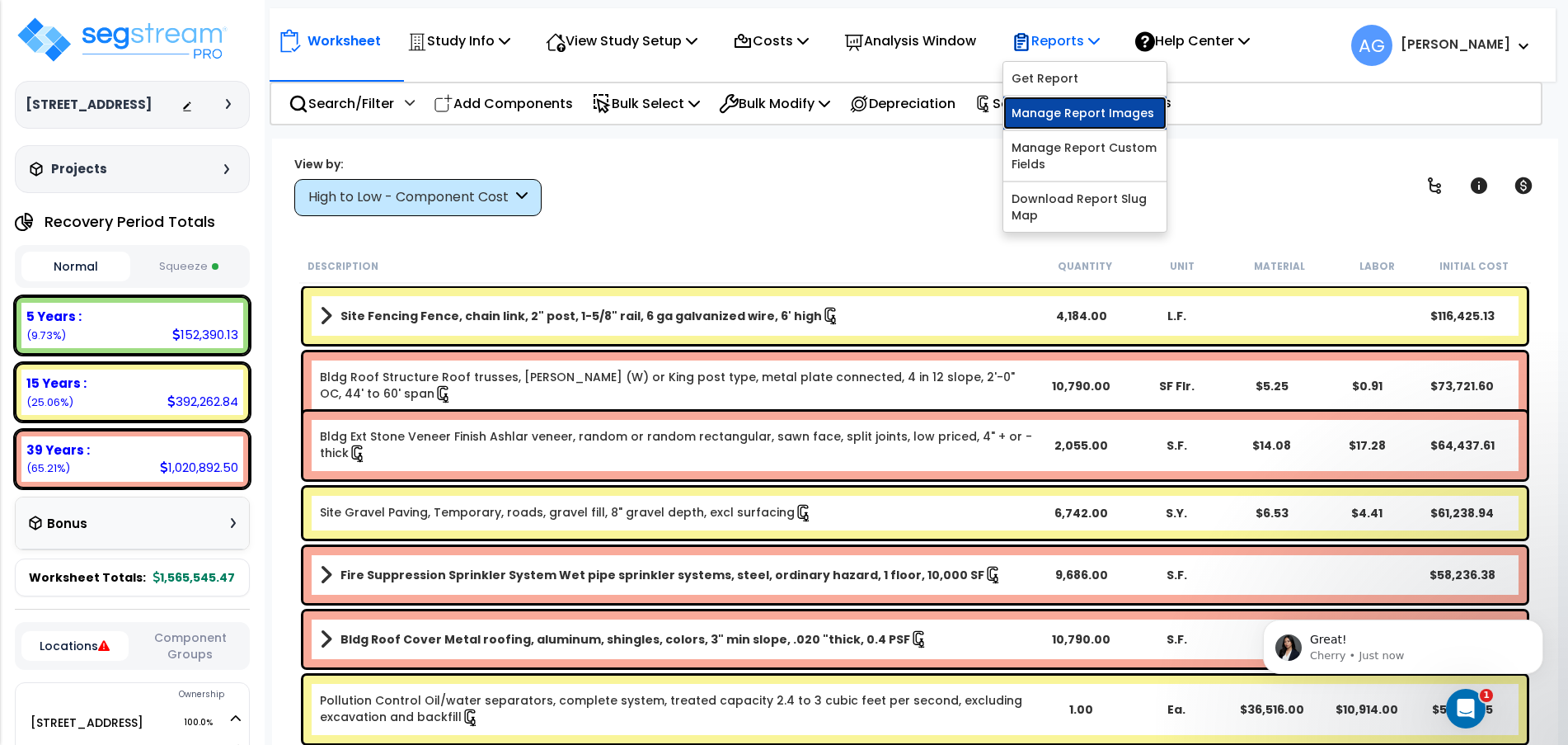
click at [1077, 112] on link "Manage Report Images" at bounding box center [1084, 113] width 163 height 33
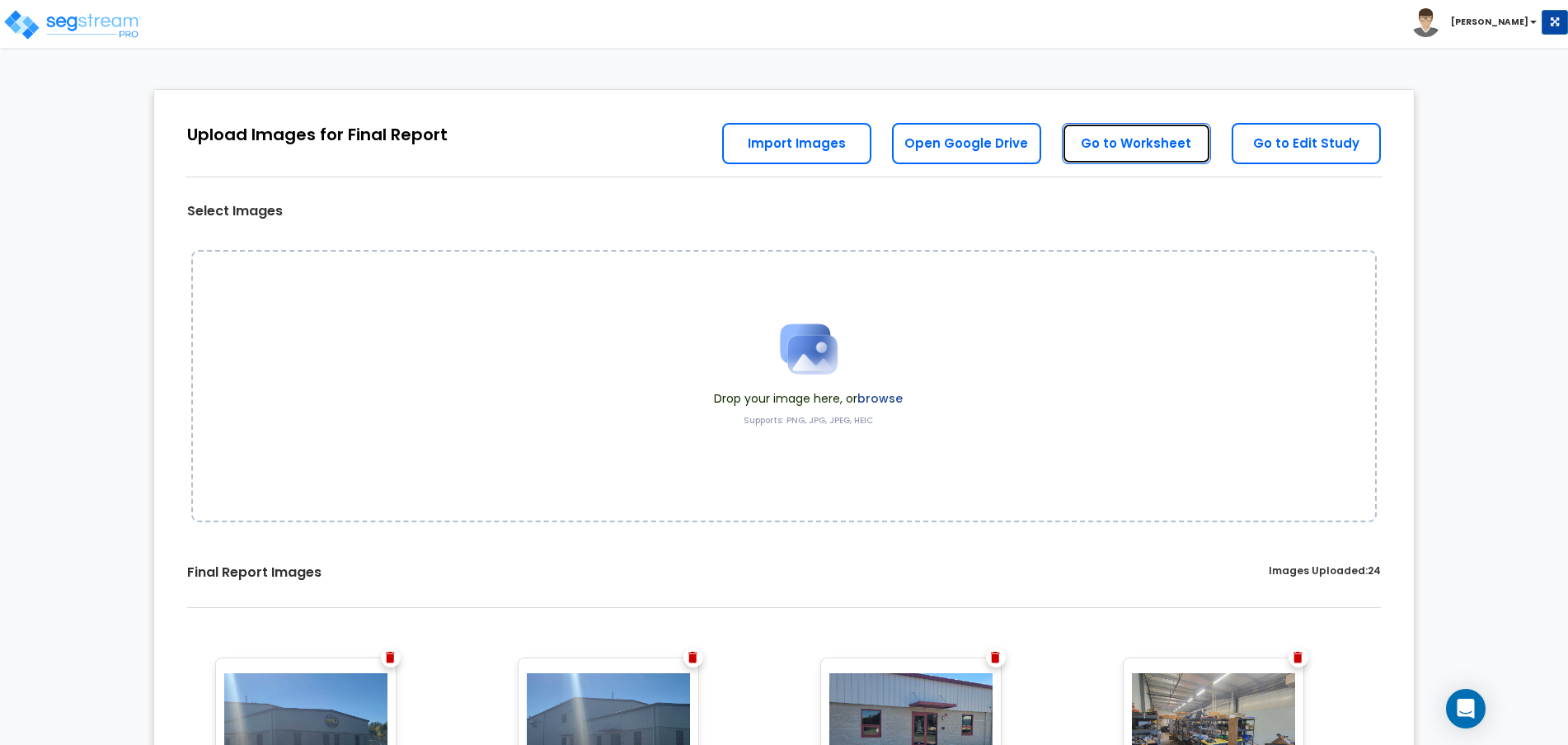
click at [1096, 144] on link "Go to Worksheet" at bounding box center [1135, 143] width 149 height 41
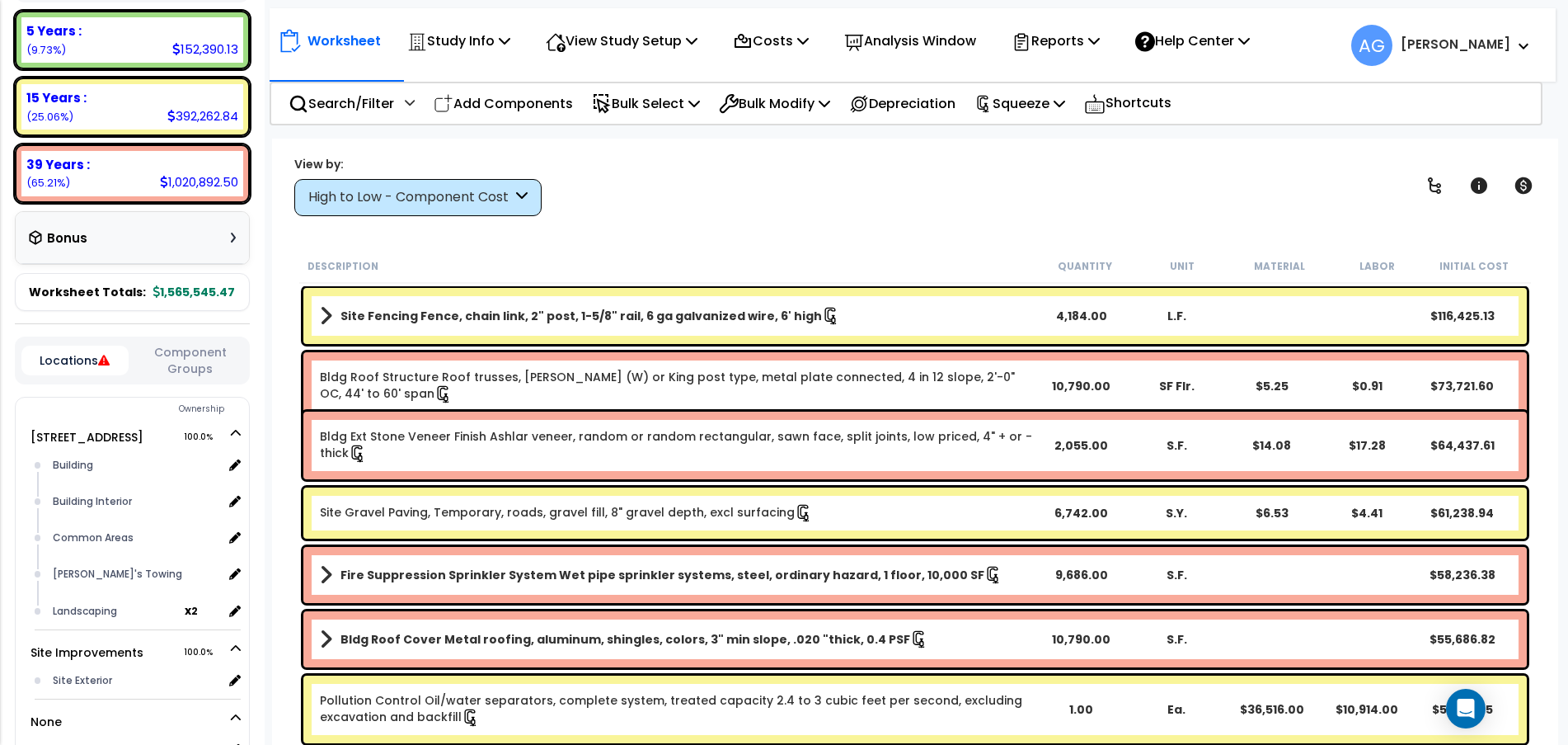
scroll to position [287, 0]
click at [83, 373] on button "Locations" at bounding box center [75, 358] width 107 height 30
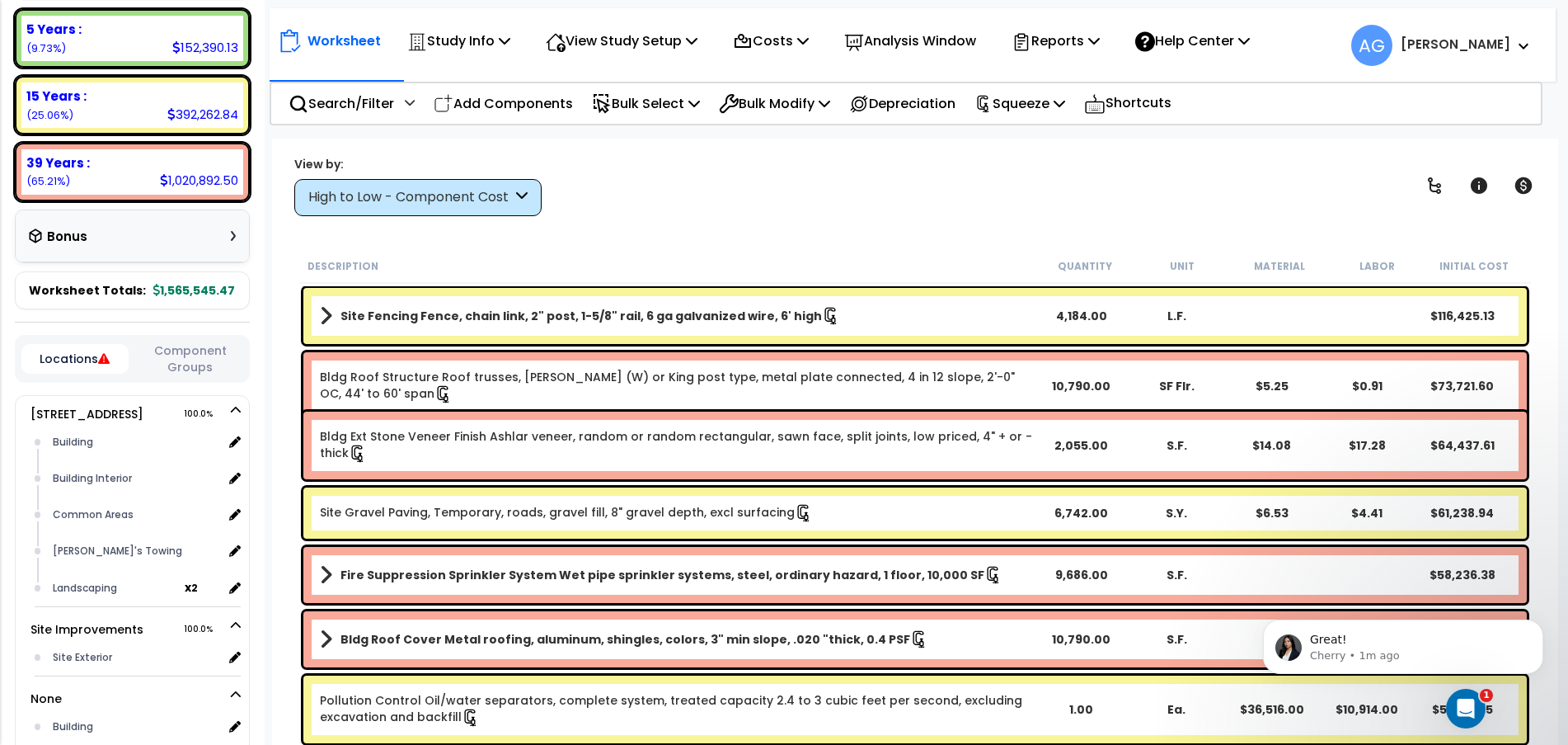
scroll to position [0, 0]
click at [77, 373] on button "Locations" at bounding box center [75, 358] width 107 height 30
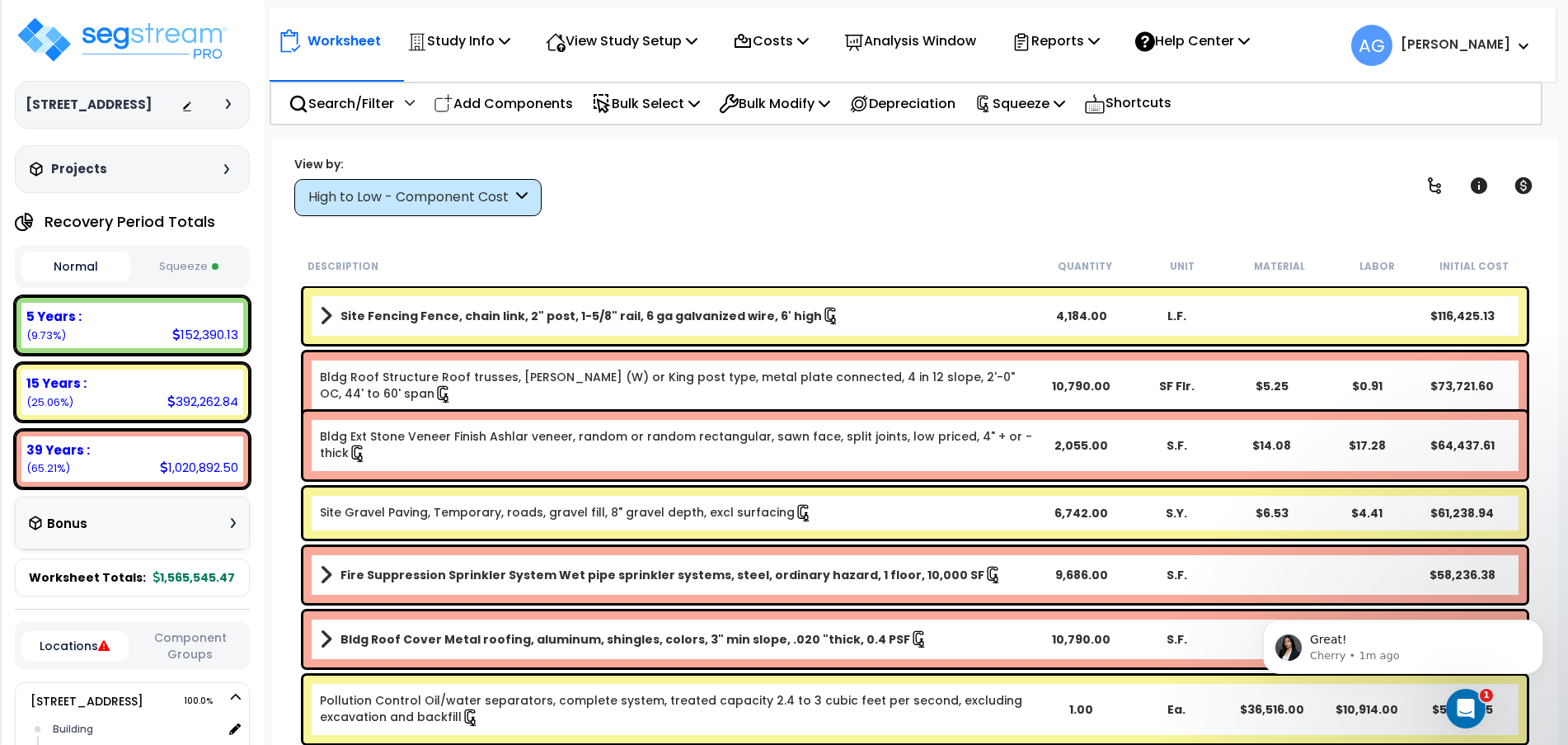
click at [179, 281] on button "Squeeze" at bounding box center [188, 267] width 108 height 29
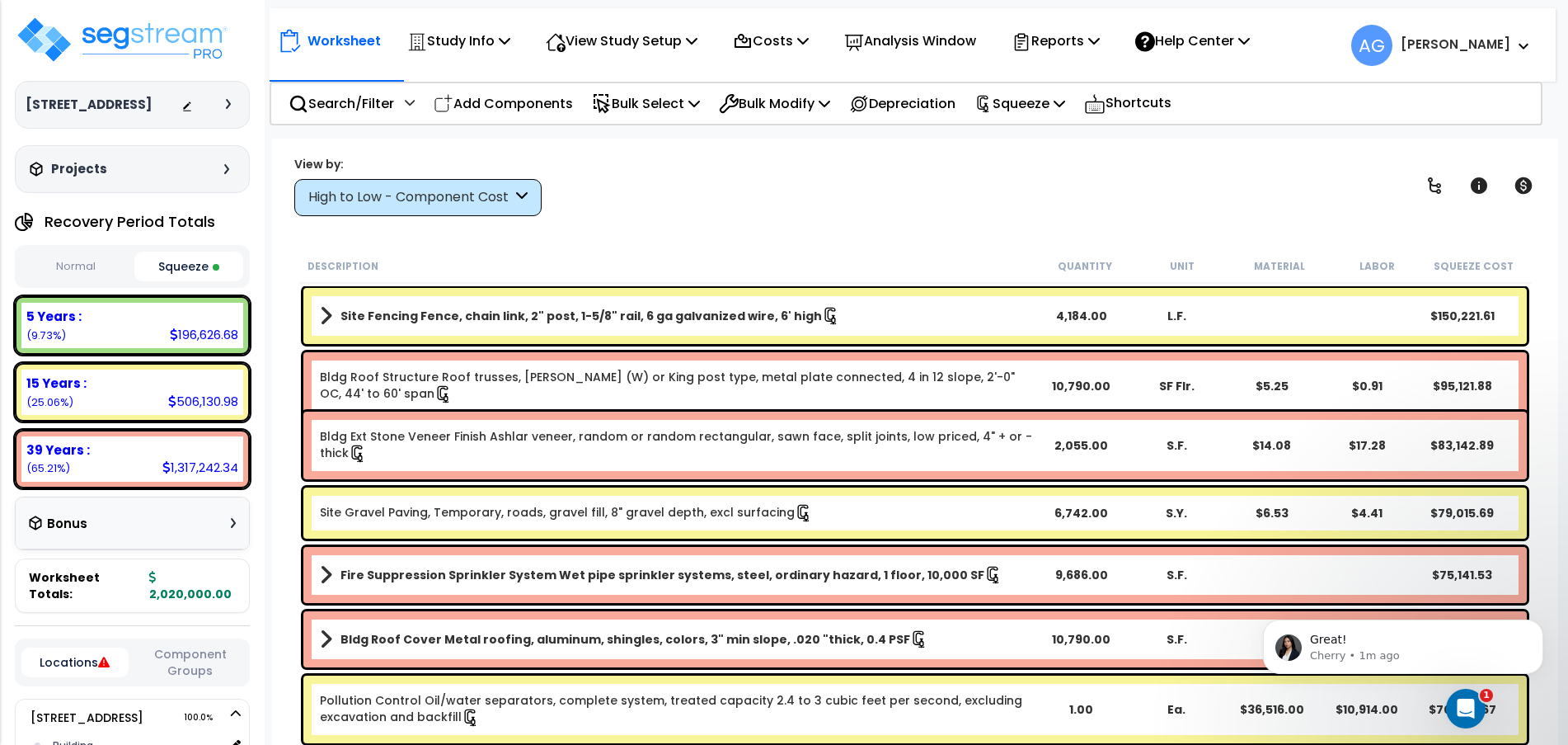
click at [967, 296] on div "Site Fencing Fence, chain link, 2" post, 1-5/8" rail, 6 ga galvanized wire, 6' …" at bounding box center [915, 316] width 1224 height 56
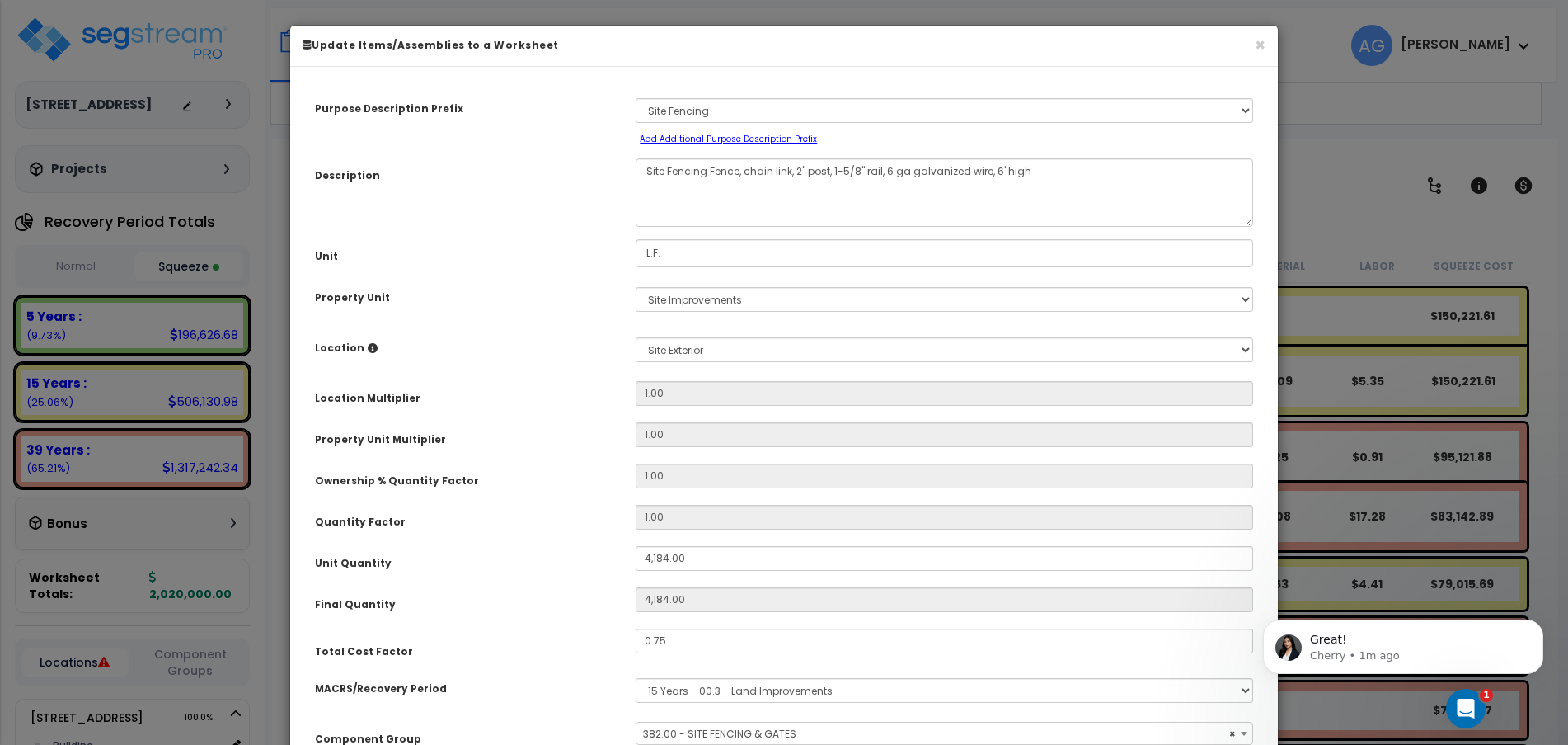
select select "58133"
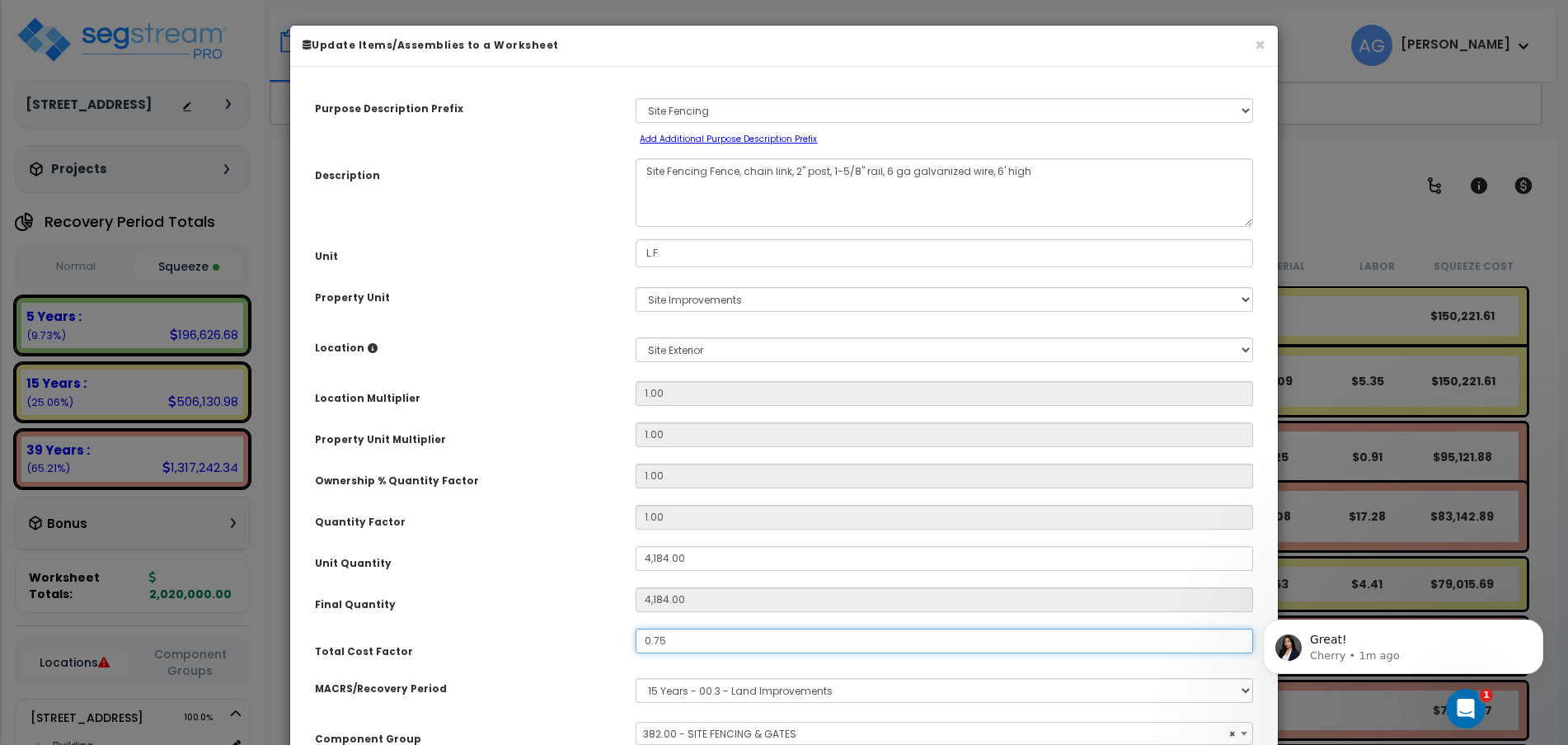
click at [720, 640] on input "0.75" at bounding box center [943, 641] width 617 height 25
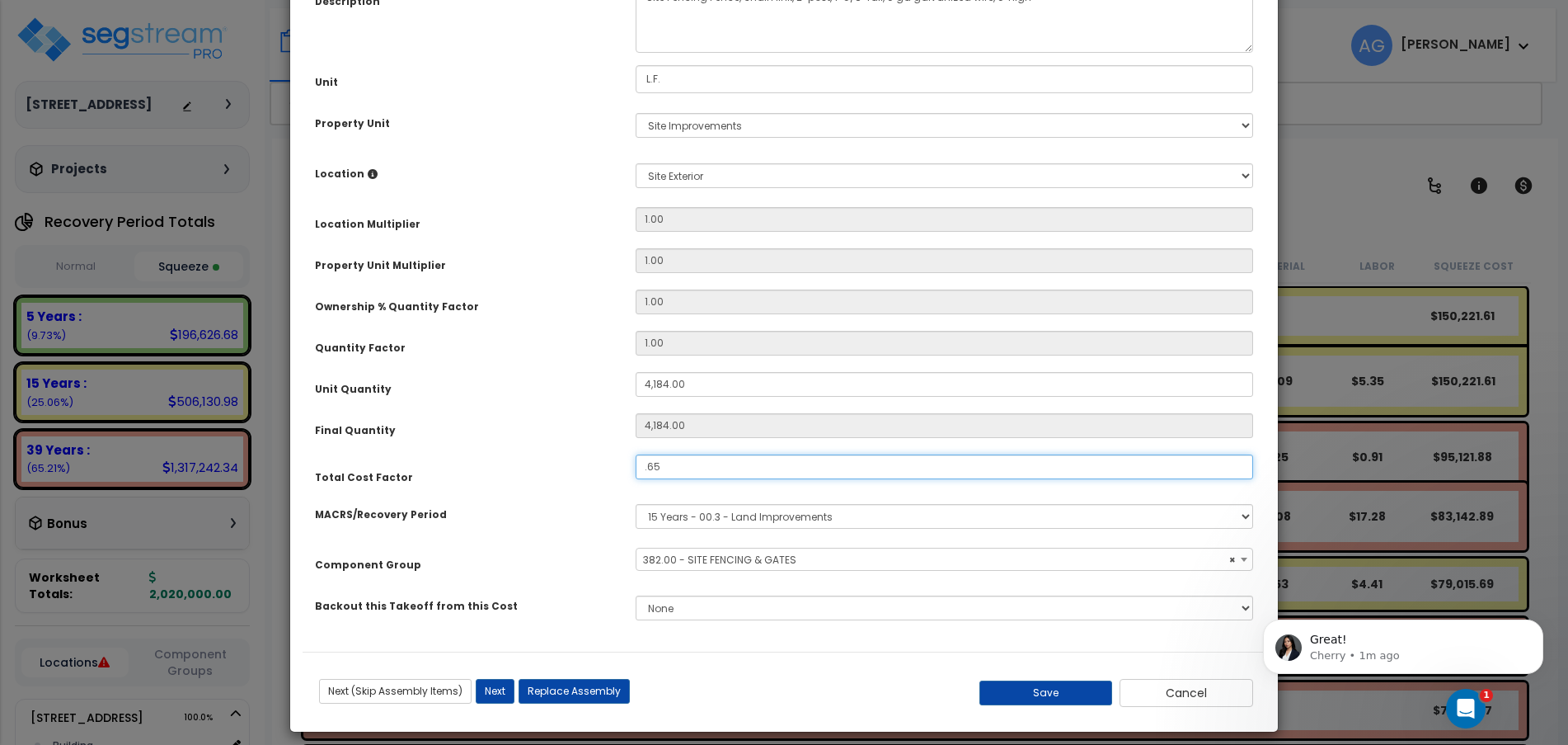
scroll to position [186, 0]
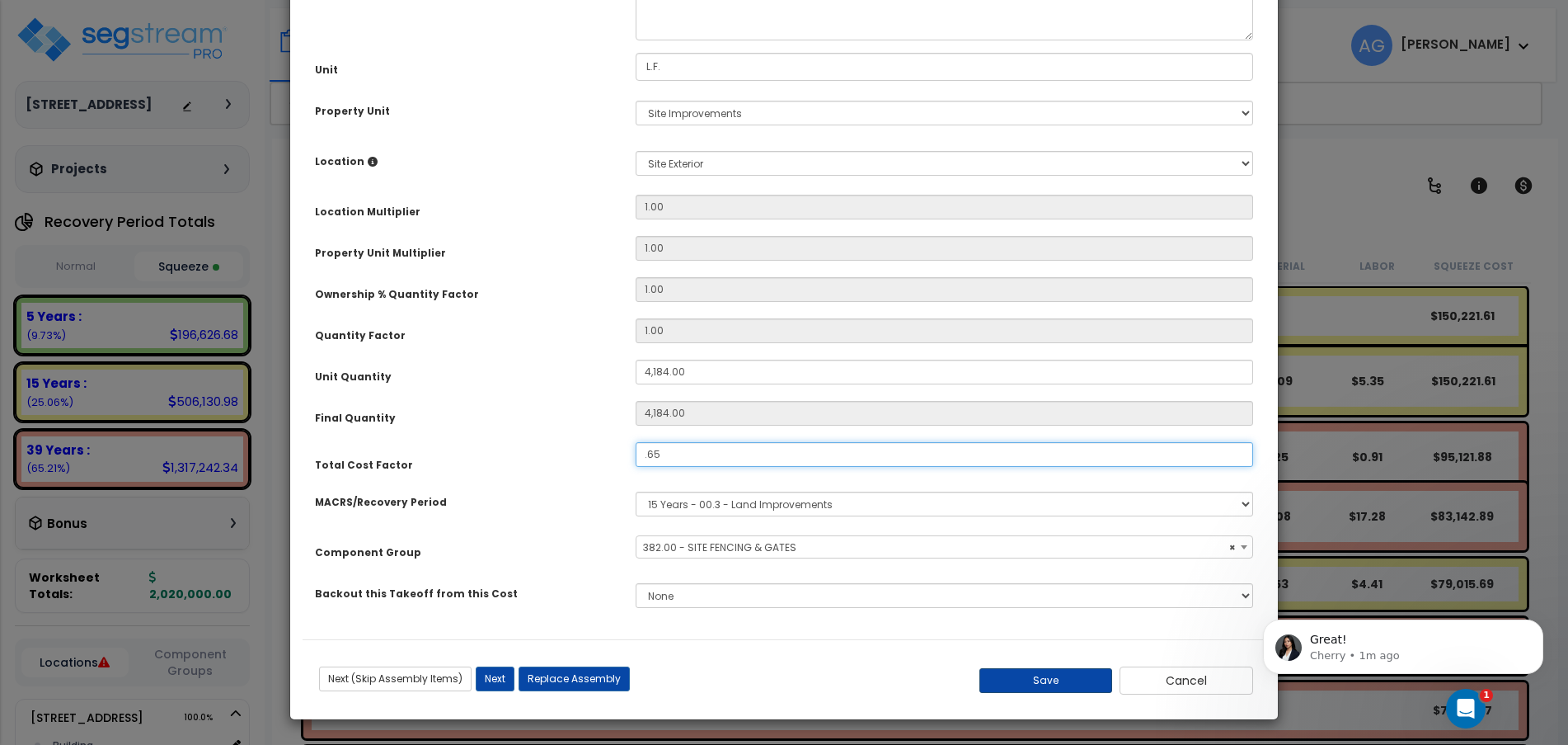
type input ".65"
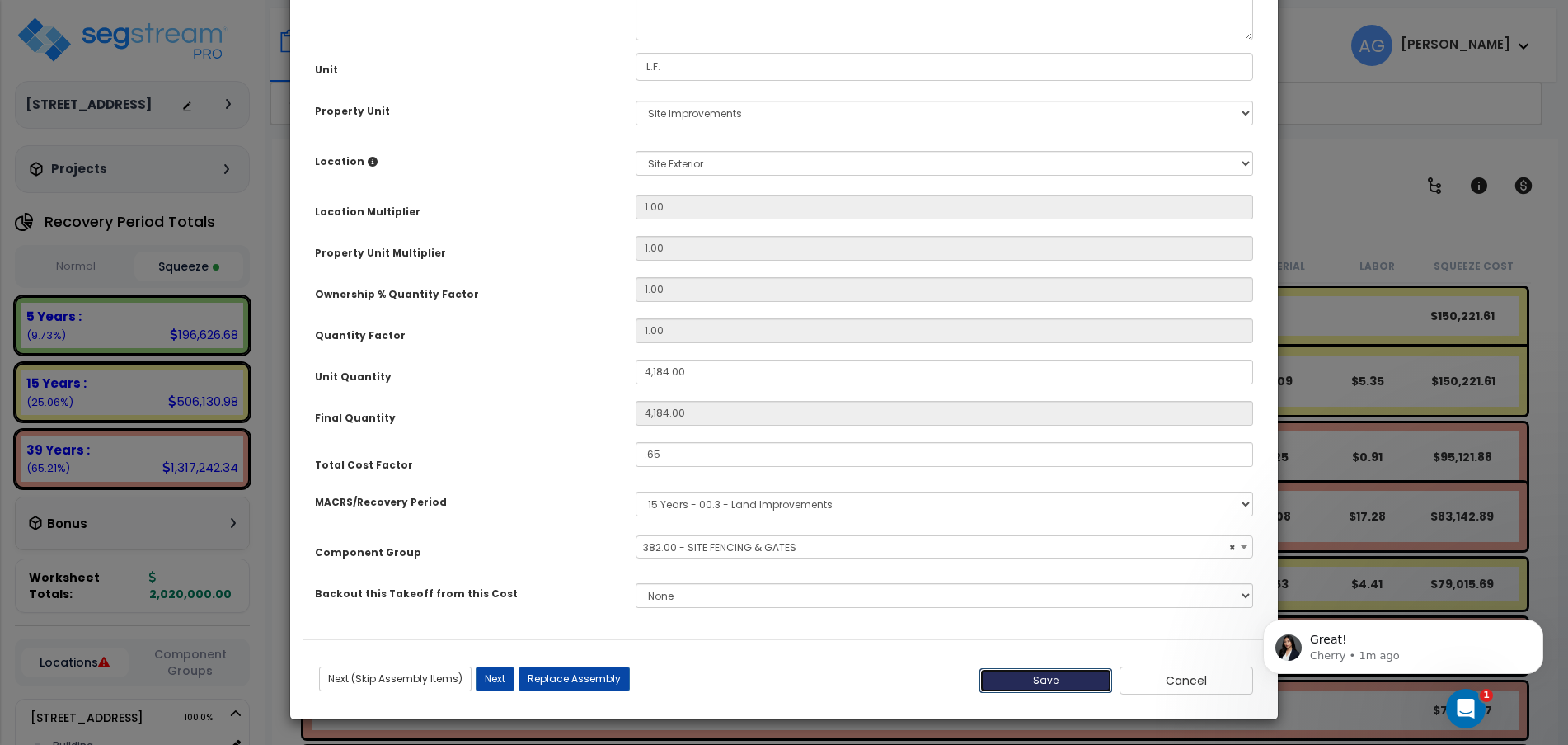
click at [1043, 681] on button "Save" at bounding box center [1045, 681] width 133 height 25
type input "4184.00"
type input "0.65"
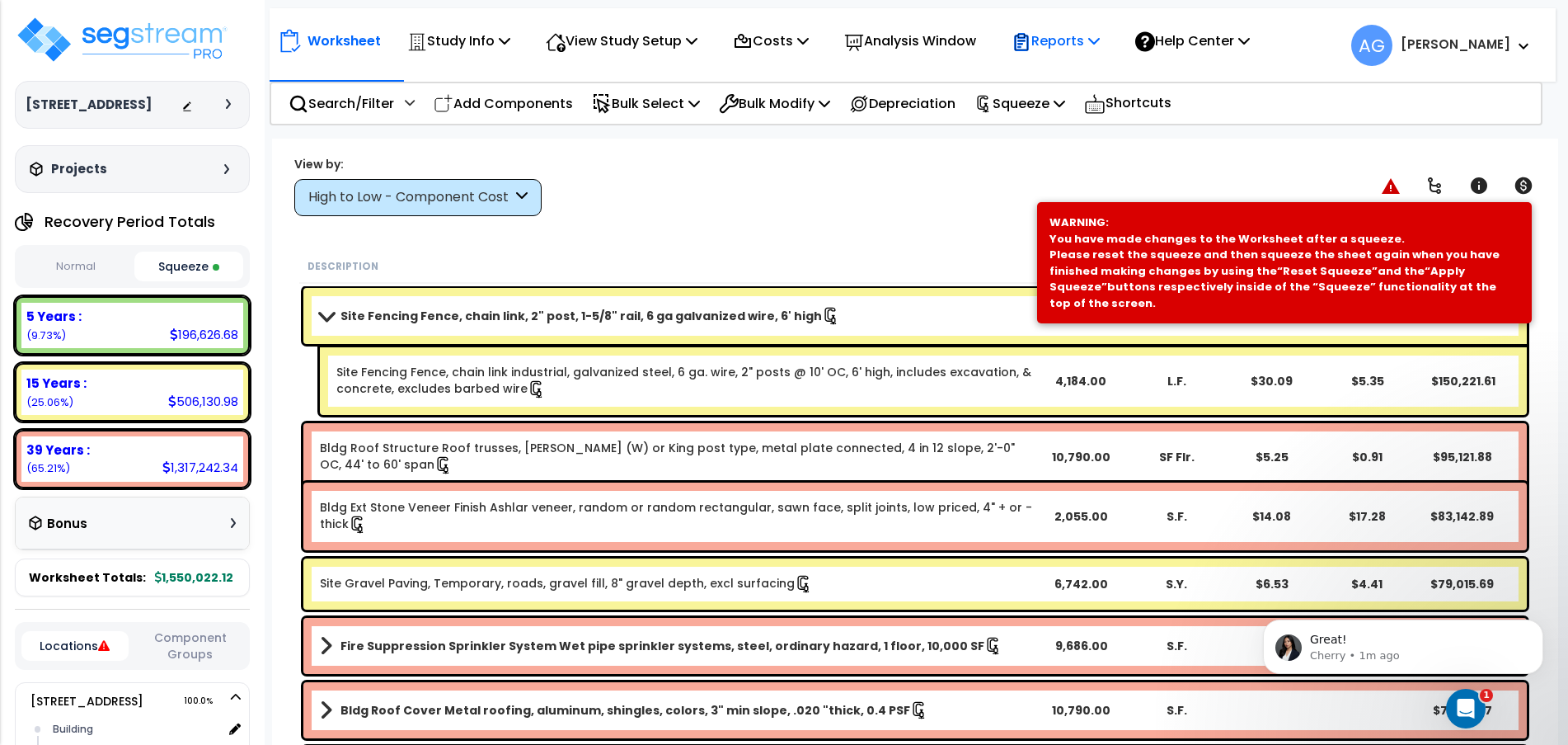
click at [1100, 51] on p "Reports" at bounding box center [1056, 40] width 88 height 22
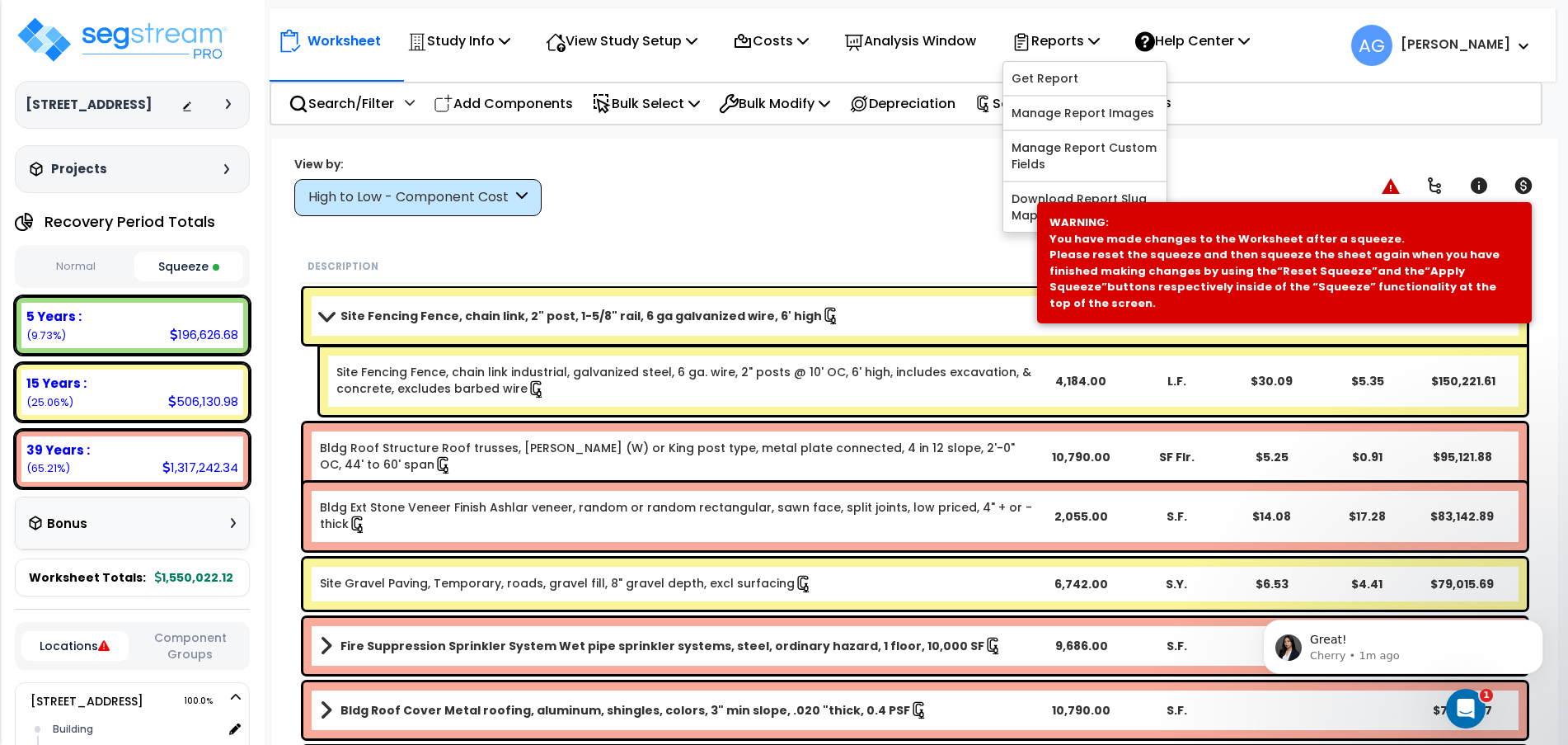
click at [938, 217] on div "Worksheet Study Info Study Setup Add Property Unit Template study Clone study AG" at bounding box center [915, 511] width 1286 height 745
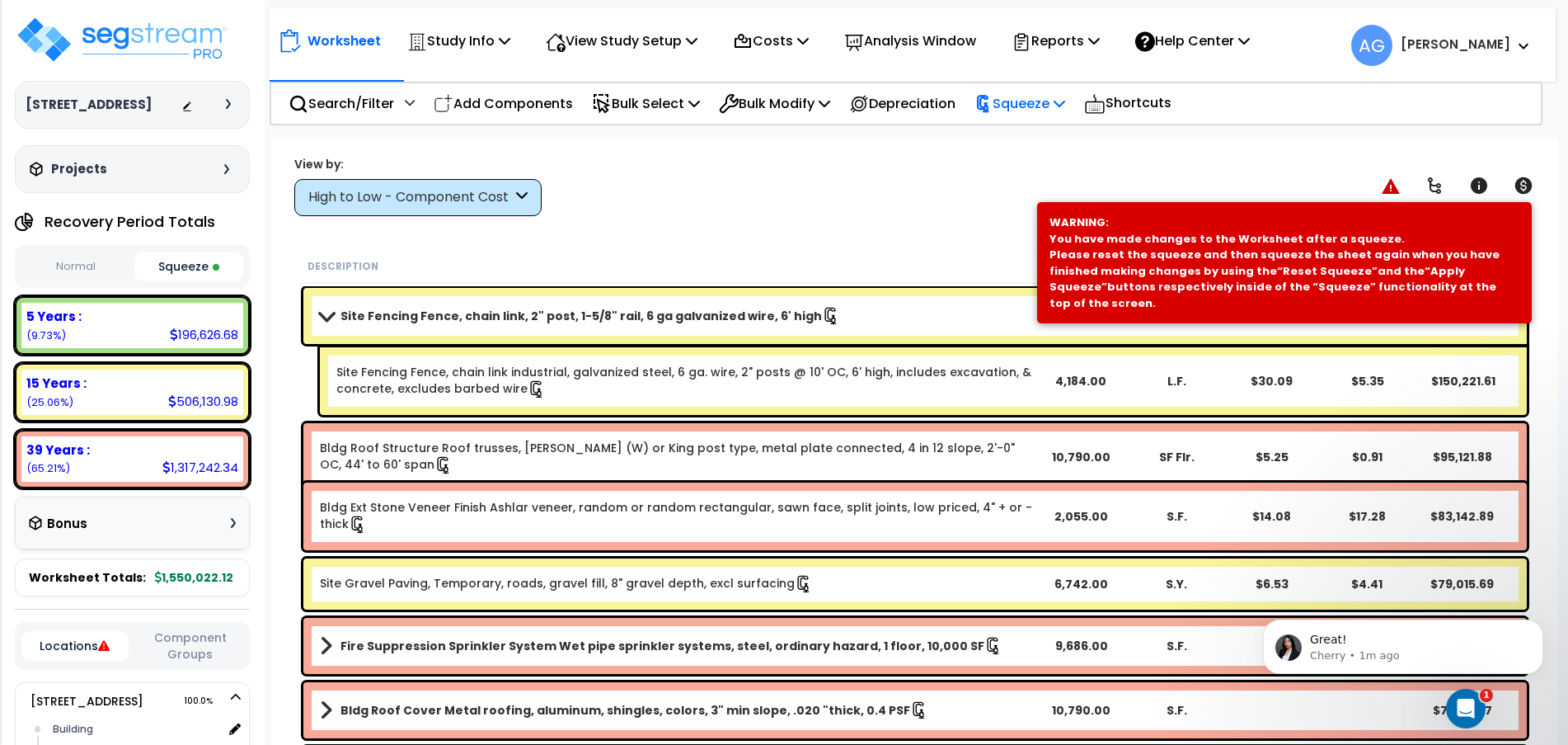
click at [1058, 108] on p "Squeeze" at bounding box center [1019, 103] width 90 height 22
click at [1054, 138] on link "Re-squeeze" at bounding box center [1048, 143] width 163 height 38
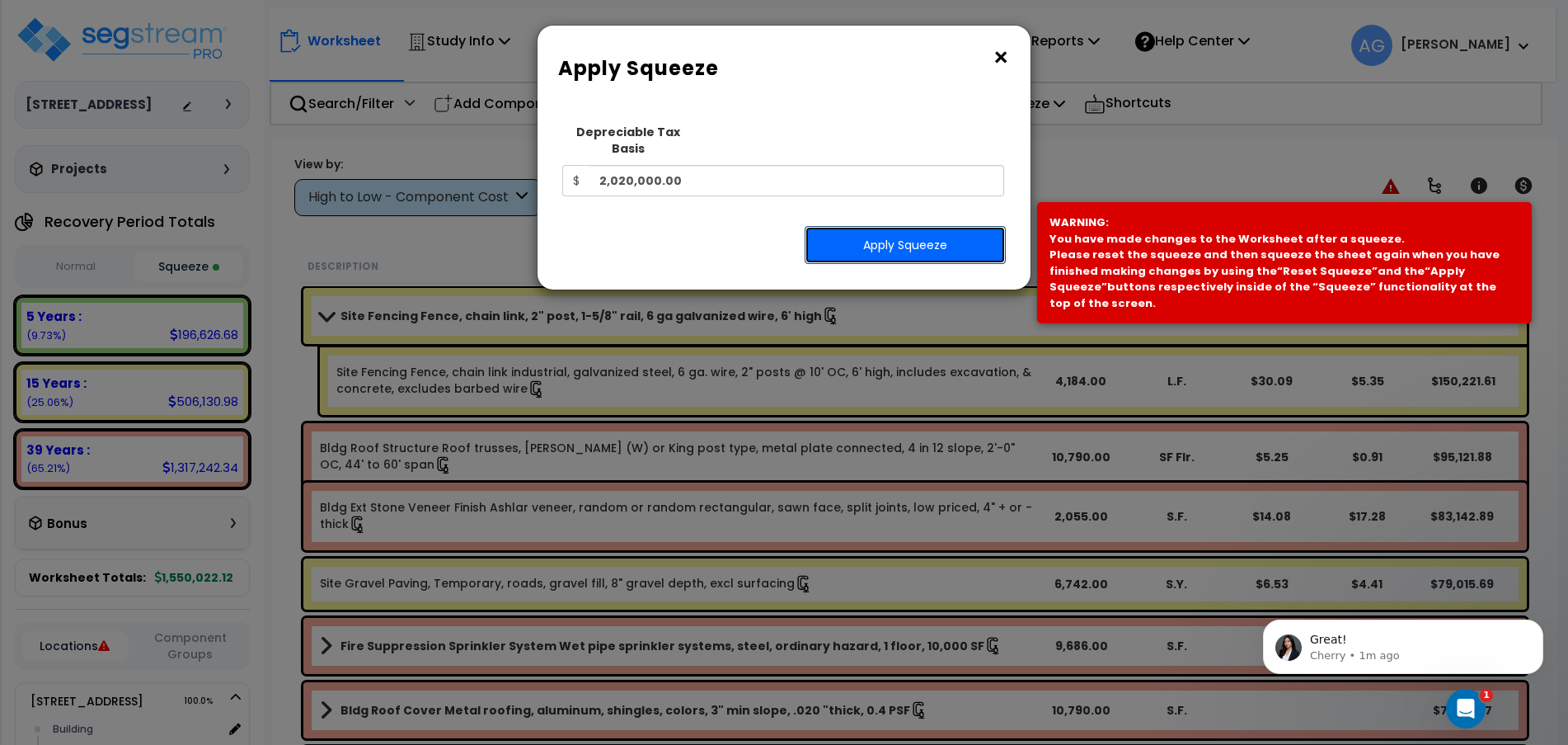
click at [891, 226] on button "Apply Squeeze" at bounding box center [905, 245] width 202 height 38
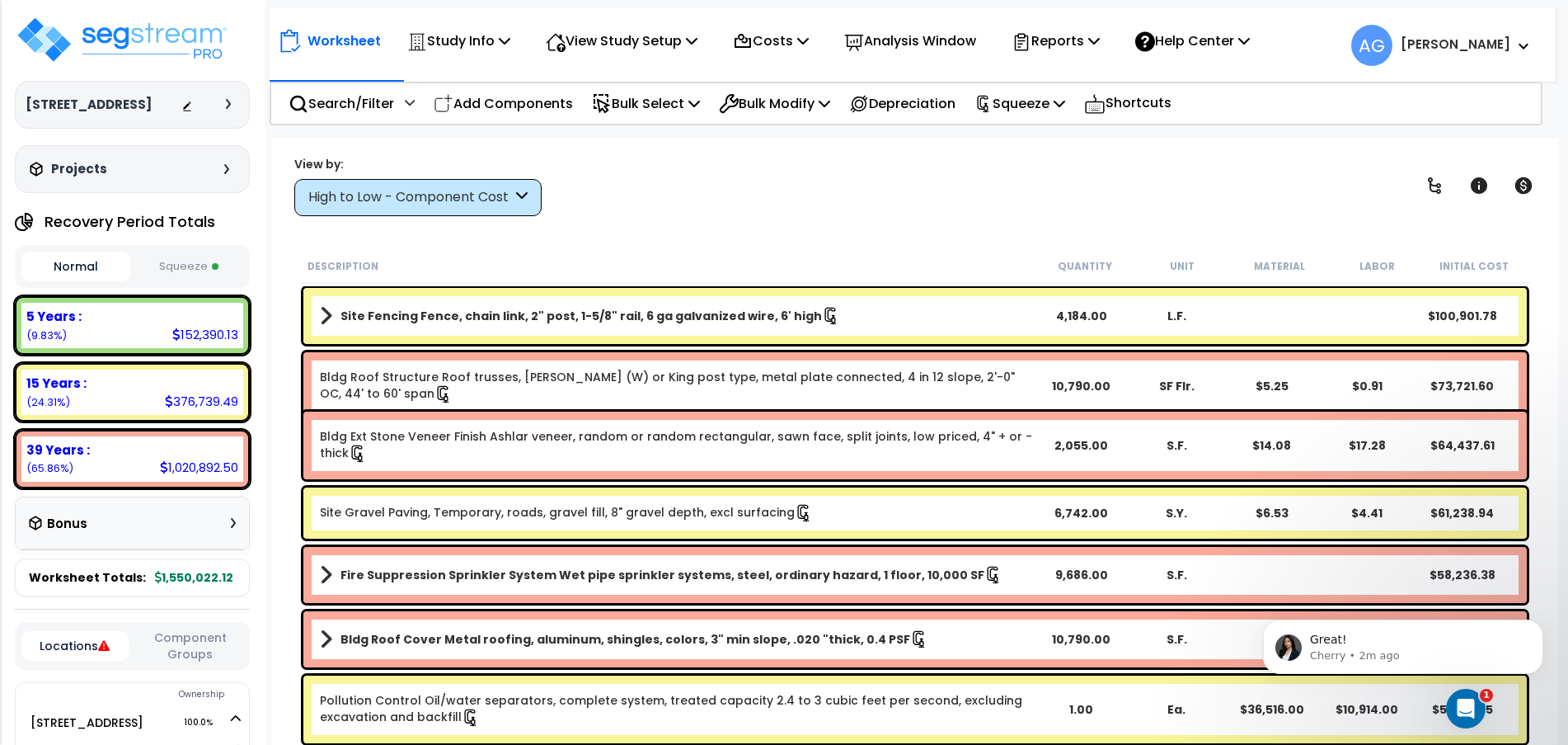
click at [219, 281] on button "Squeeze" at bounding box center [188, 267] width 108 height 29
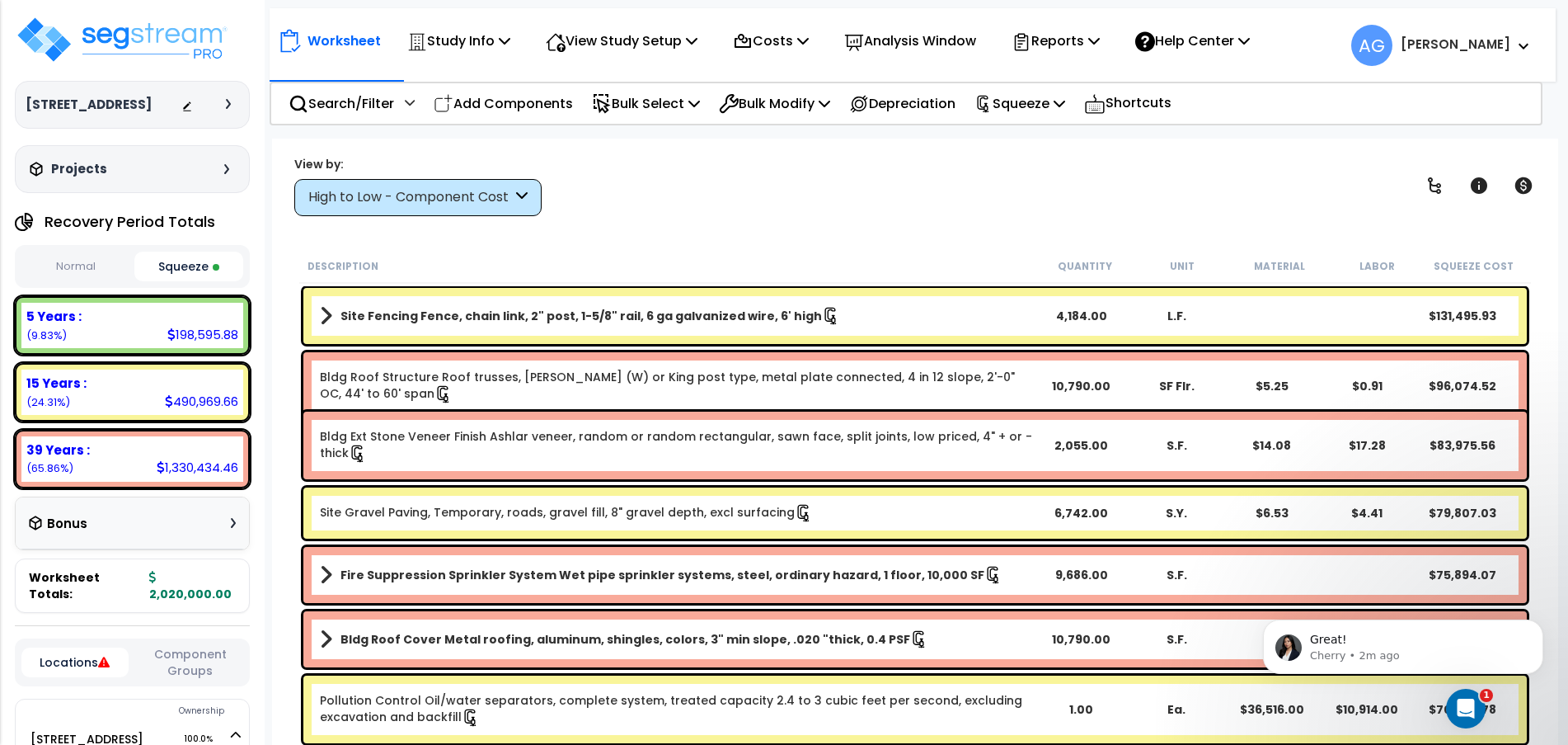
click at [991, 208] on div "View by: High to Low - Component Cost High to Low - Component Cost" at bounding box center [915, 185] width 1253 height 61
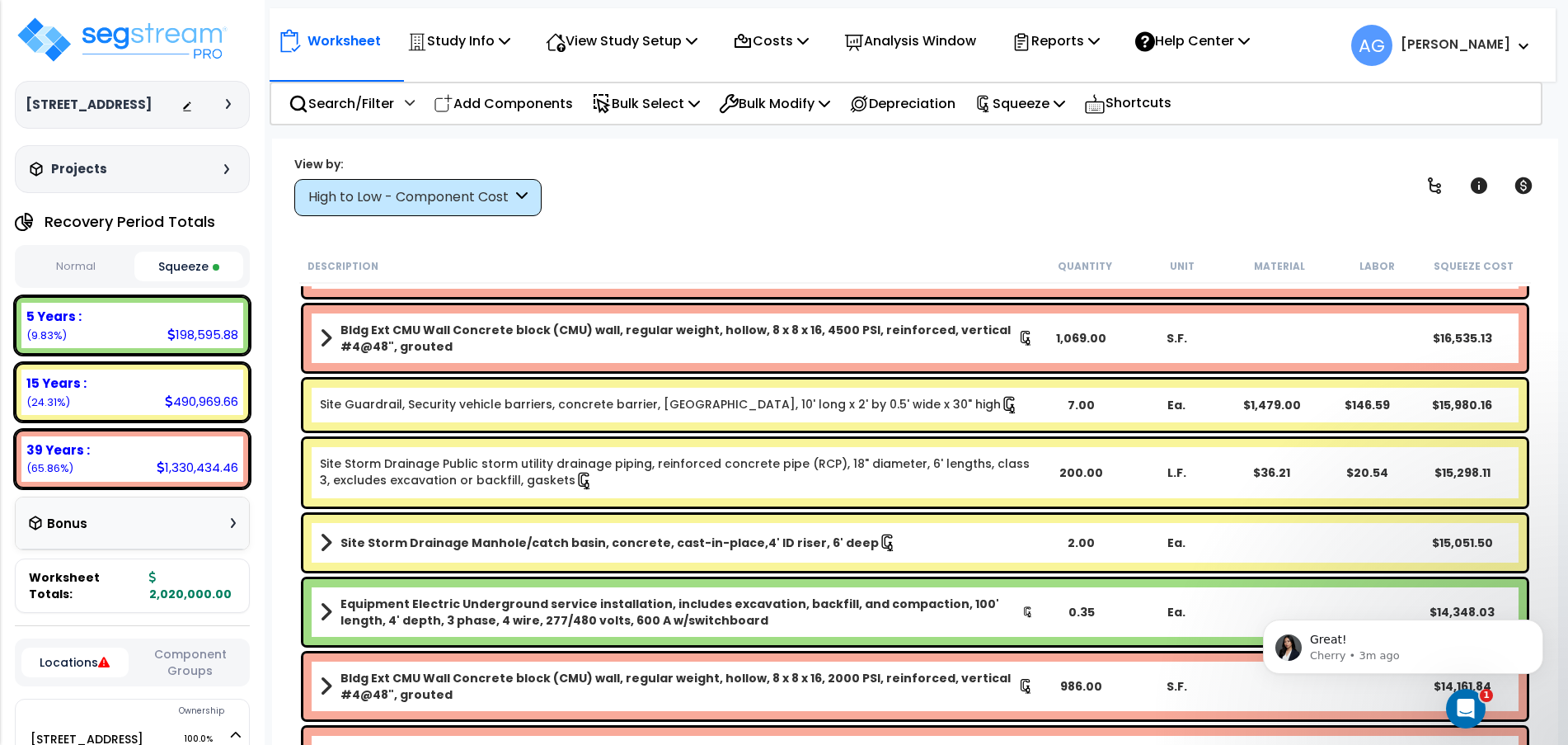
scroll to position [2034, 0]
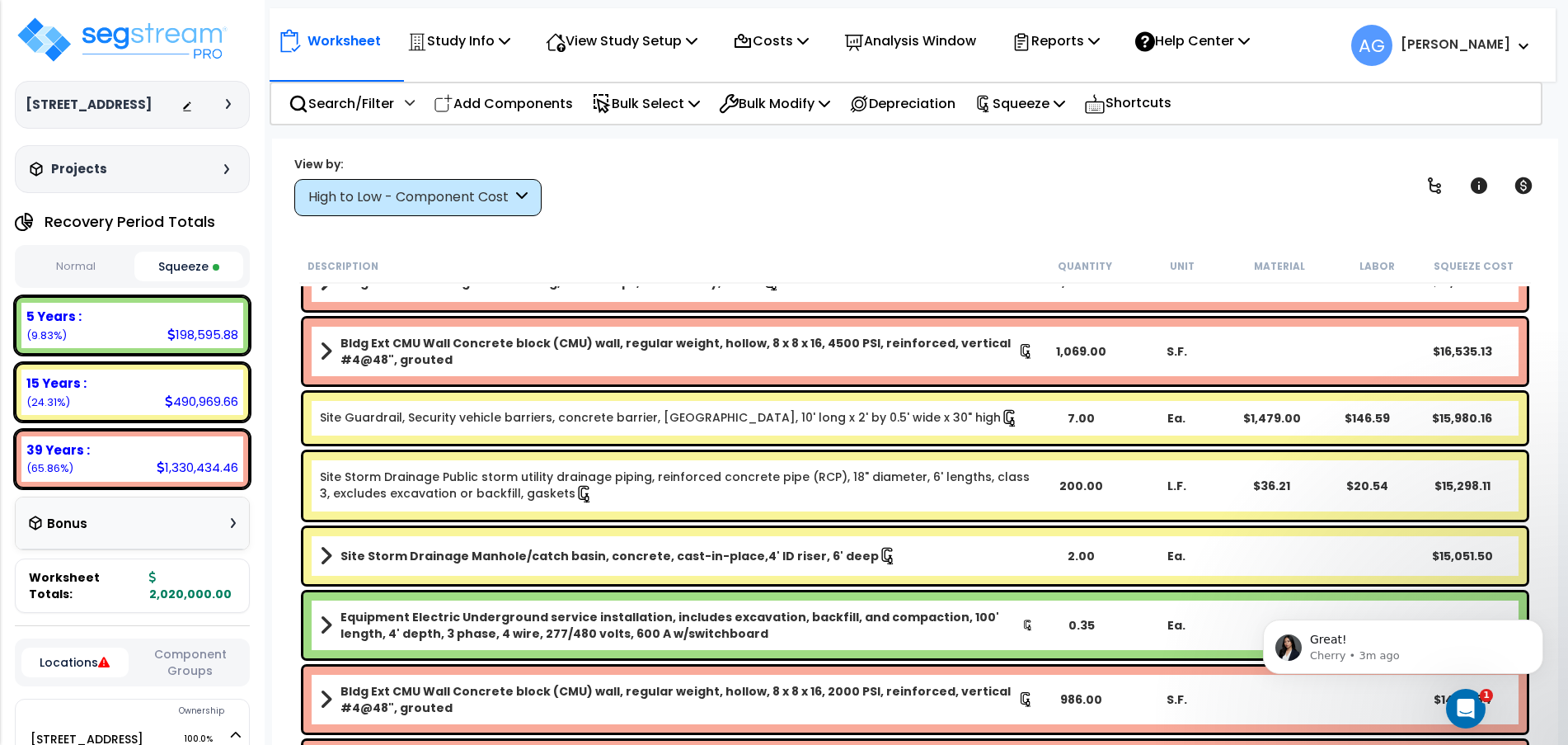
click at [93, 281] on button "Normal" at bounding box center [75, 267] width 108 height 29
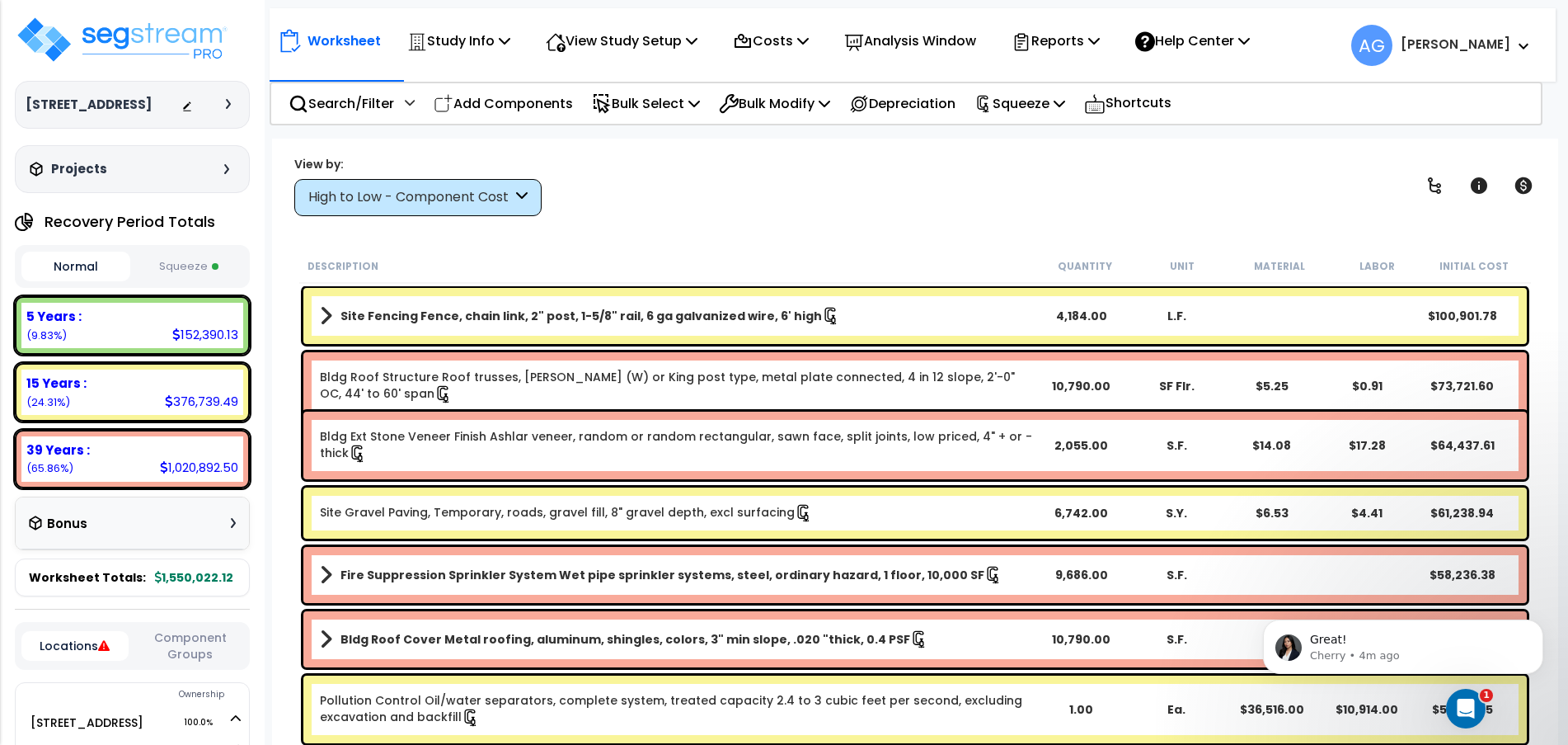
scroll to position [0, 0]
click at [1474, 689] on div "Open Intercom Messenger" at bounding box center [1462, 706] width 55 height 55
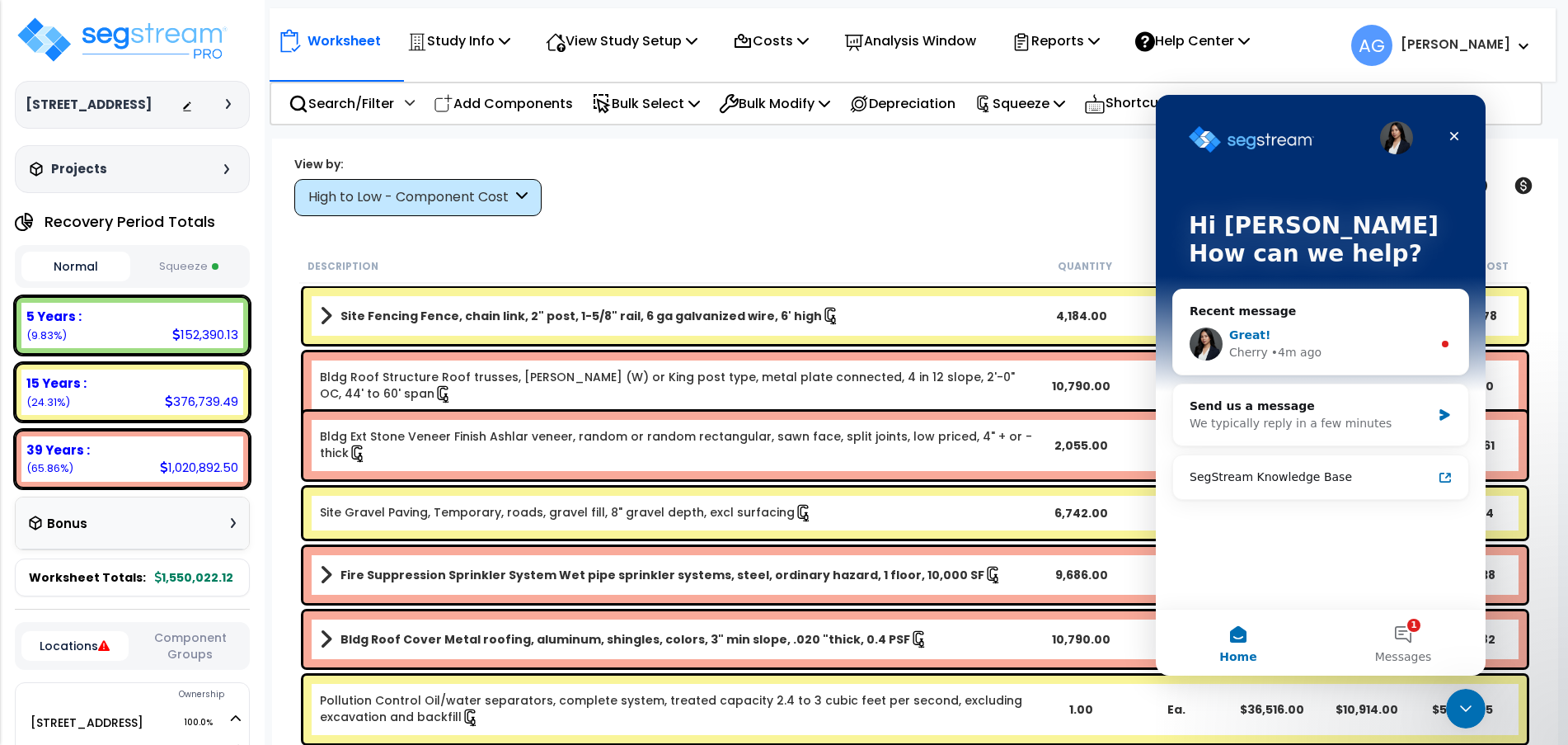
click at [1319, 348] on div "Cherry • 4m ago" at bounding box center [1330, 352] width 202 height 17
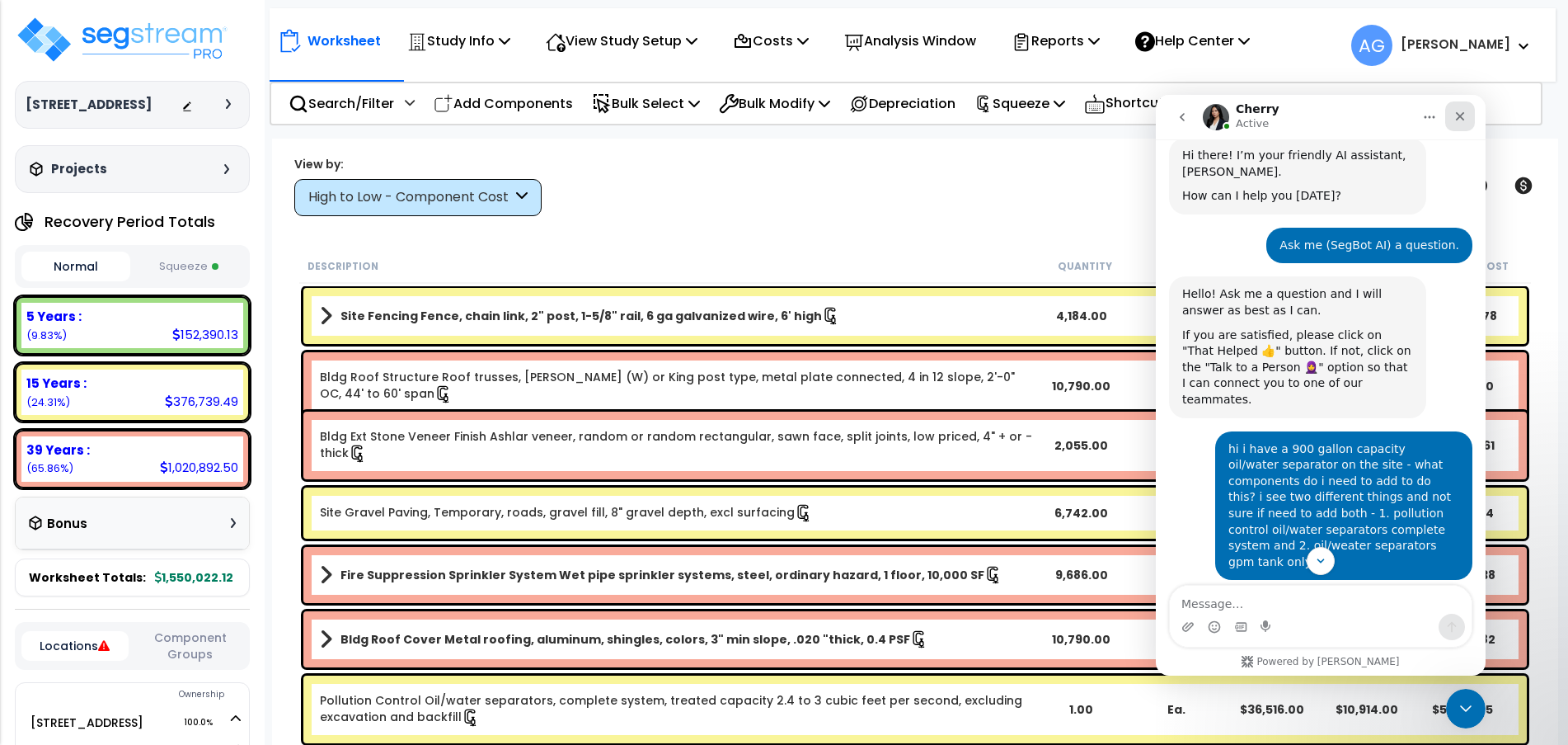
click at [1455, 121] on icon "Close" at bounding box center [1460, 116] width 13 height 13
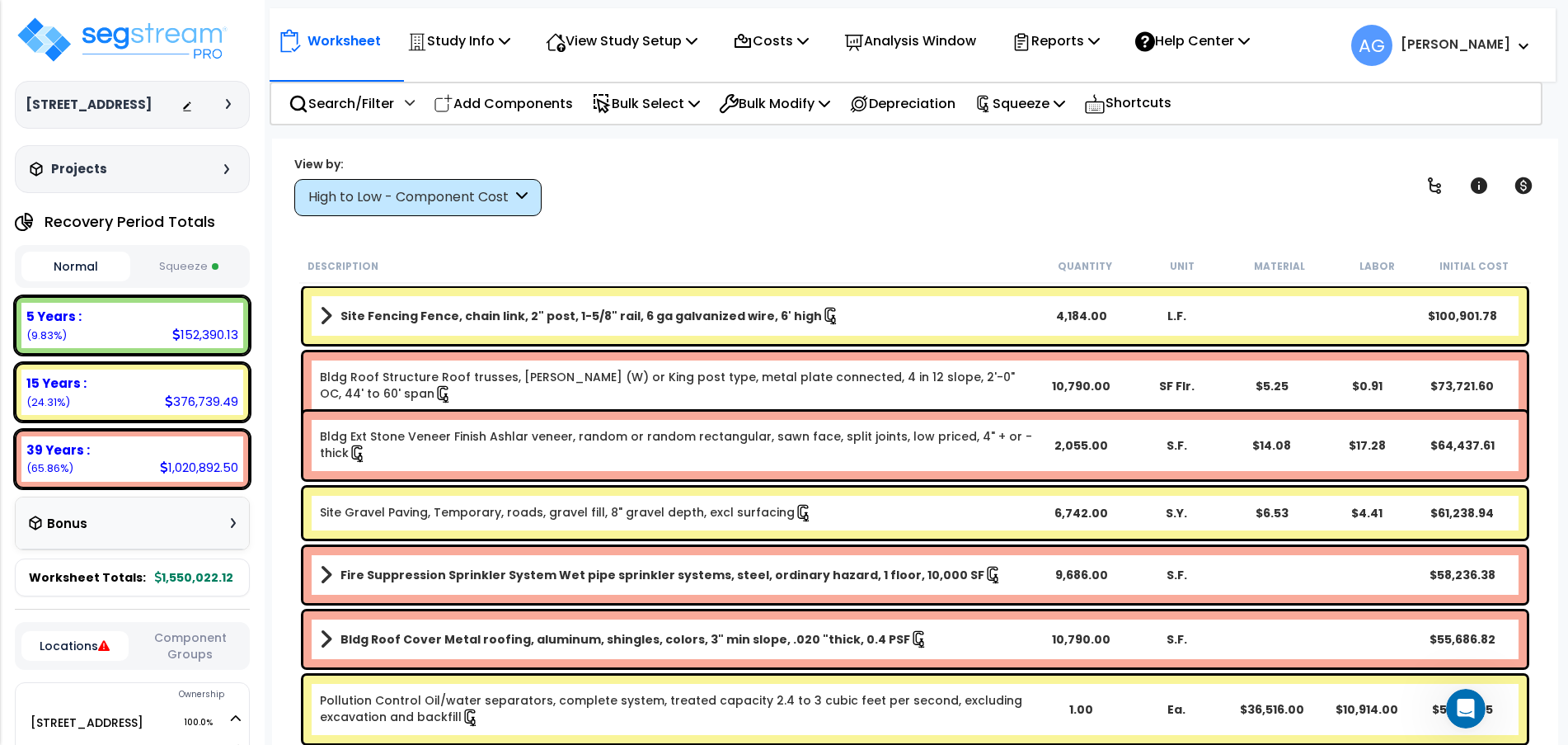
scroll to position [73, 0]
click at [847, 323] on link "Site Fencing Fence, chain link, 2" post, 1-5/8" rail, 6 ga galvanized wire, 6' …" at bounding box center [677, 316] width 714 height 23
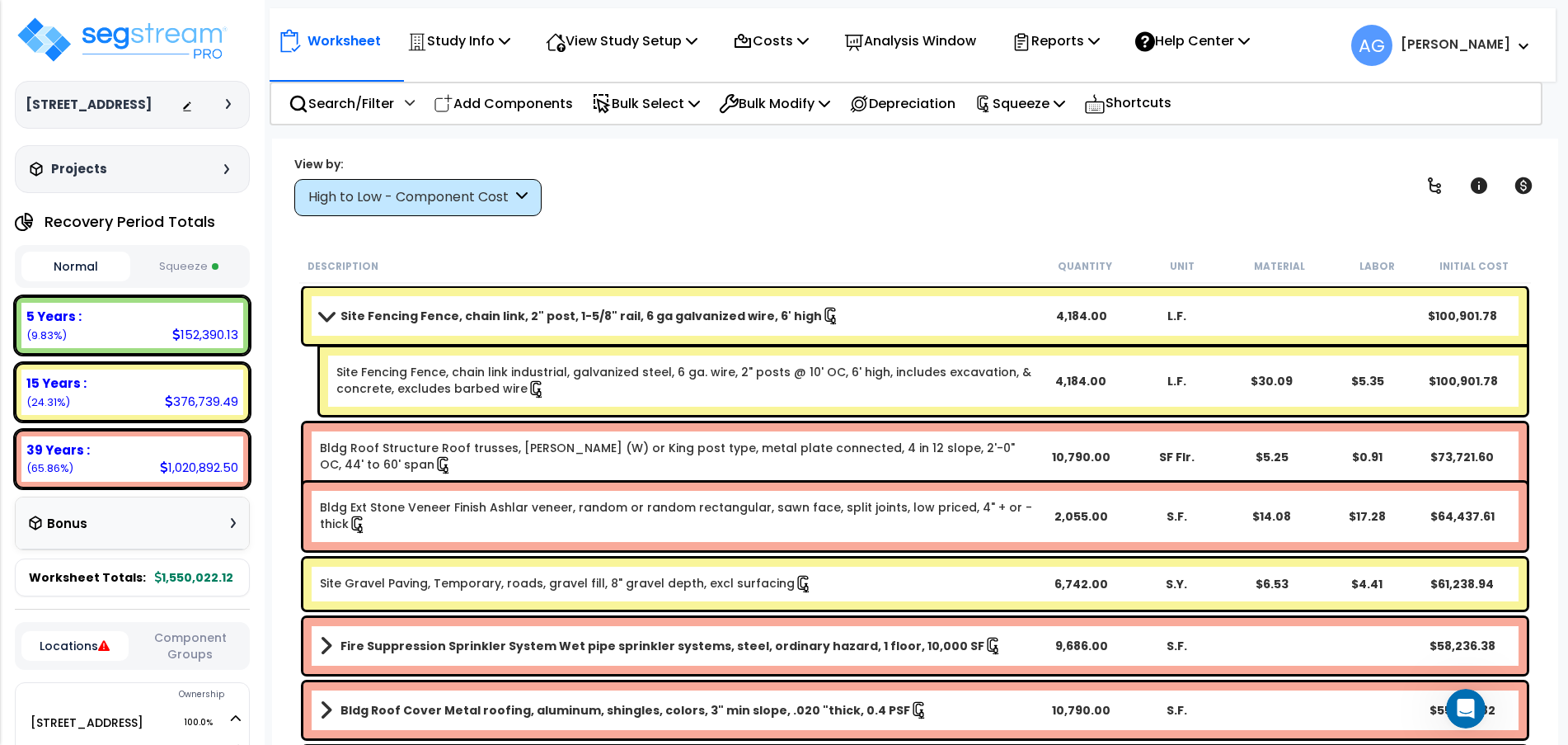
click at [847, 323] on link "Site Fencing Fence, chain link, 2" post, 1-5/8" rail, 6 ga galvanized wire, 6' …" at bounding box center [677, 316] width 714 height 23
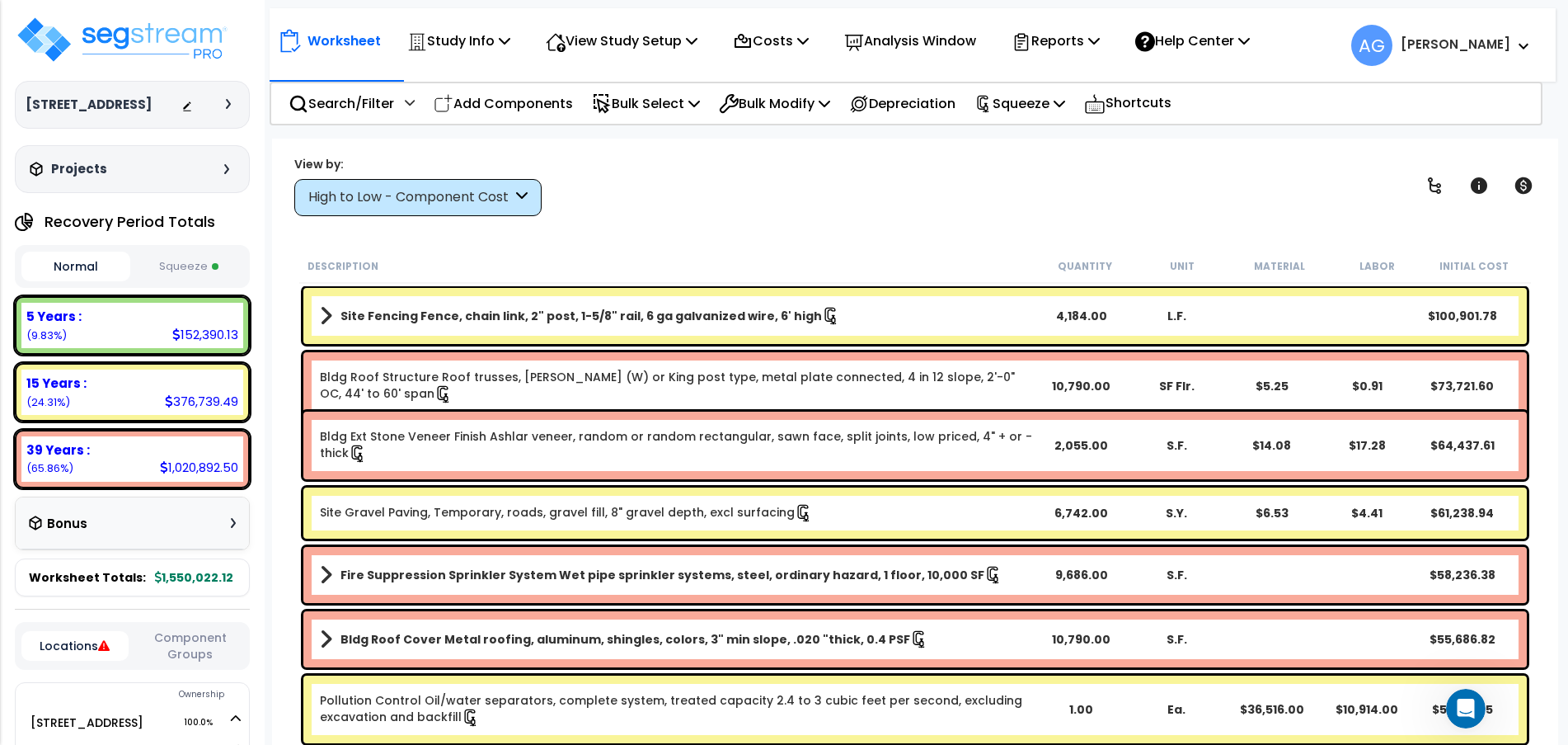
click at [155, 281] on button "Squeeze" at bounding box center [188, 267] width 108 height 29
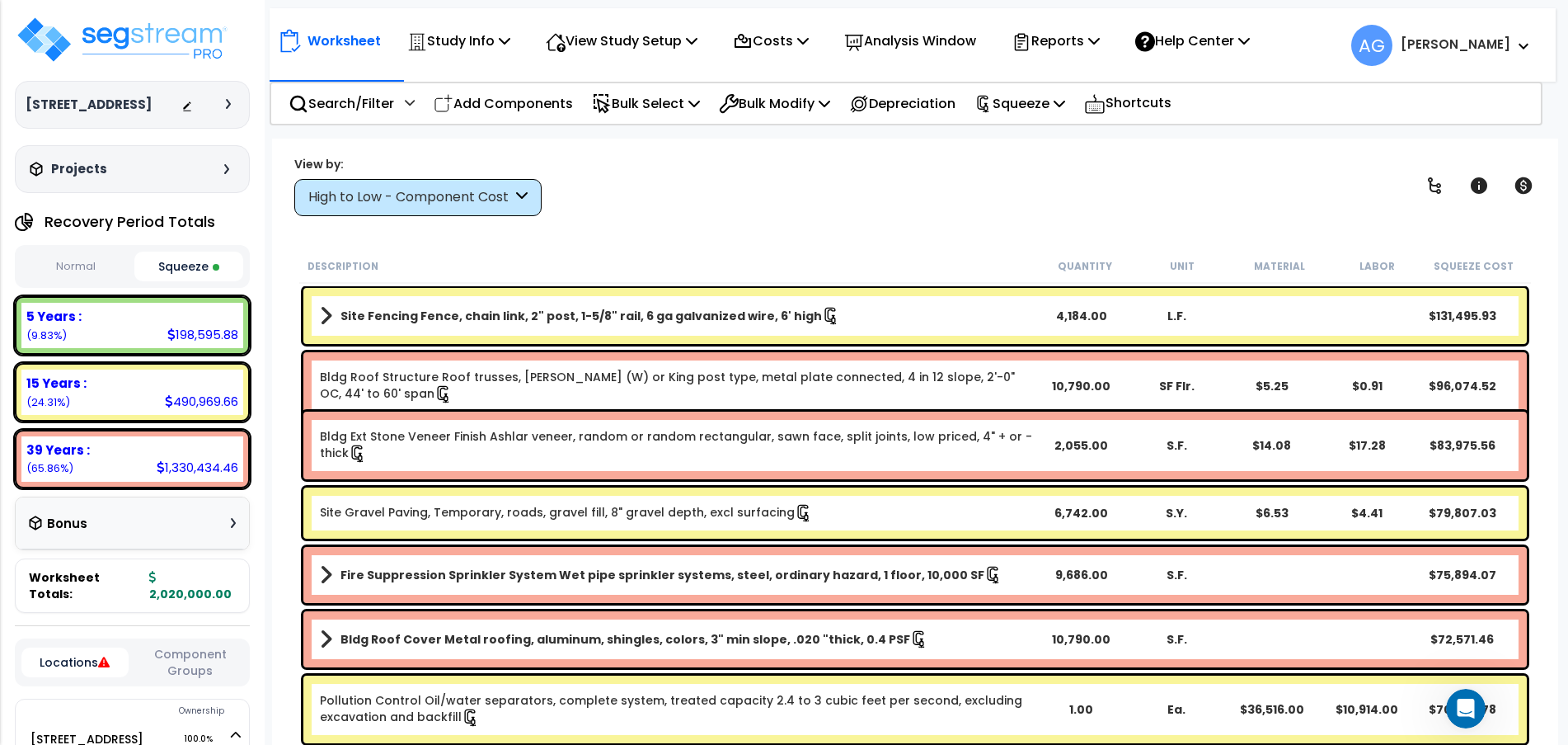
click at [950, 507] on b "Site Gravel Paving, Temporary, roads, gravel fill, 8" gravel depth, excl surfac…" at bounding box center [677, 513] width 714 height 18
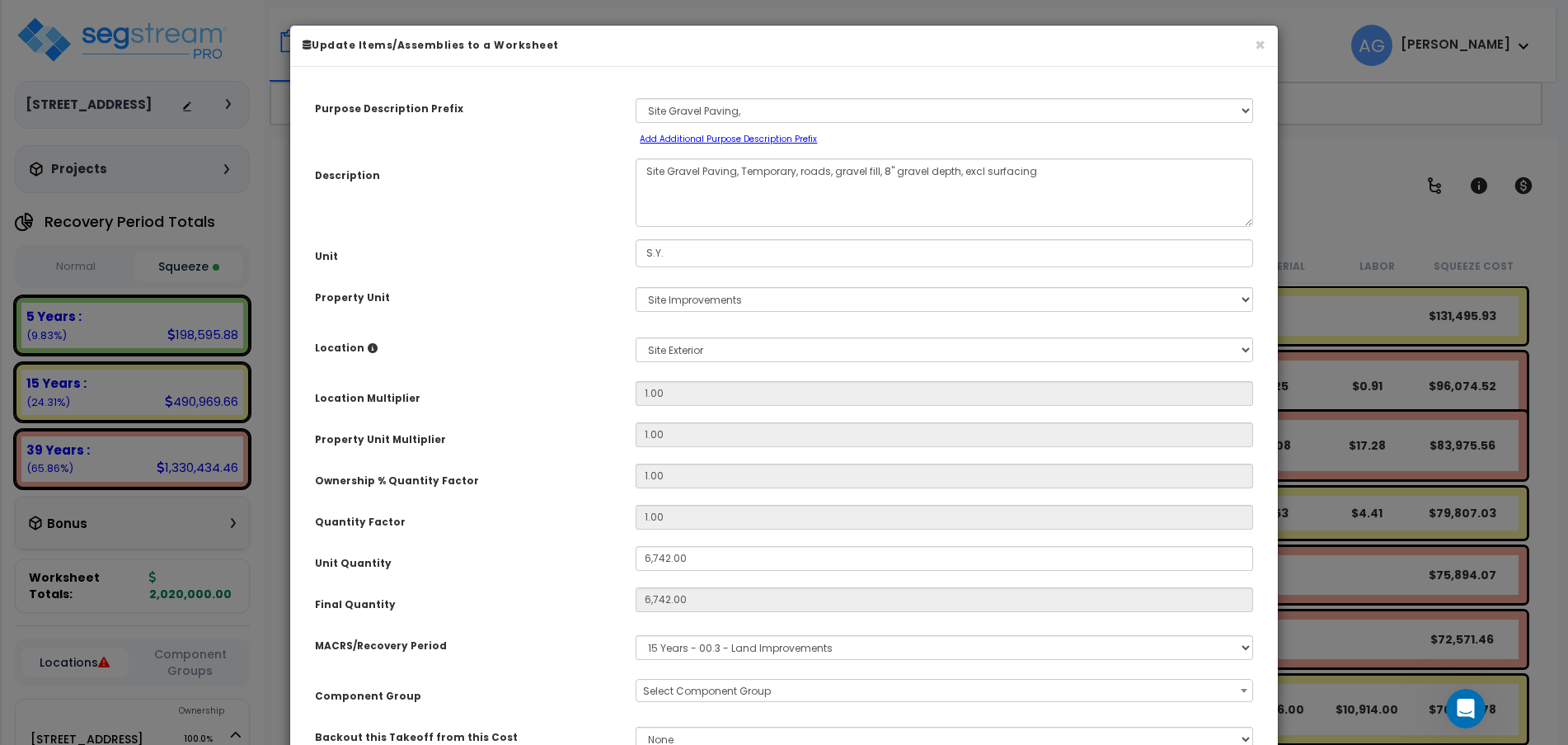
select select "58148"
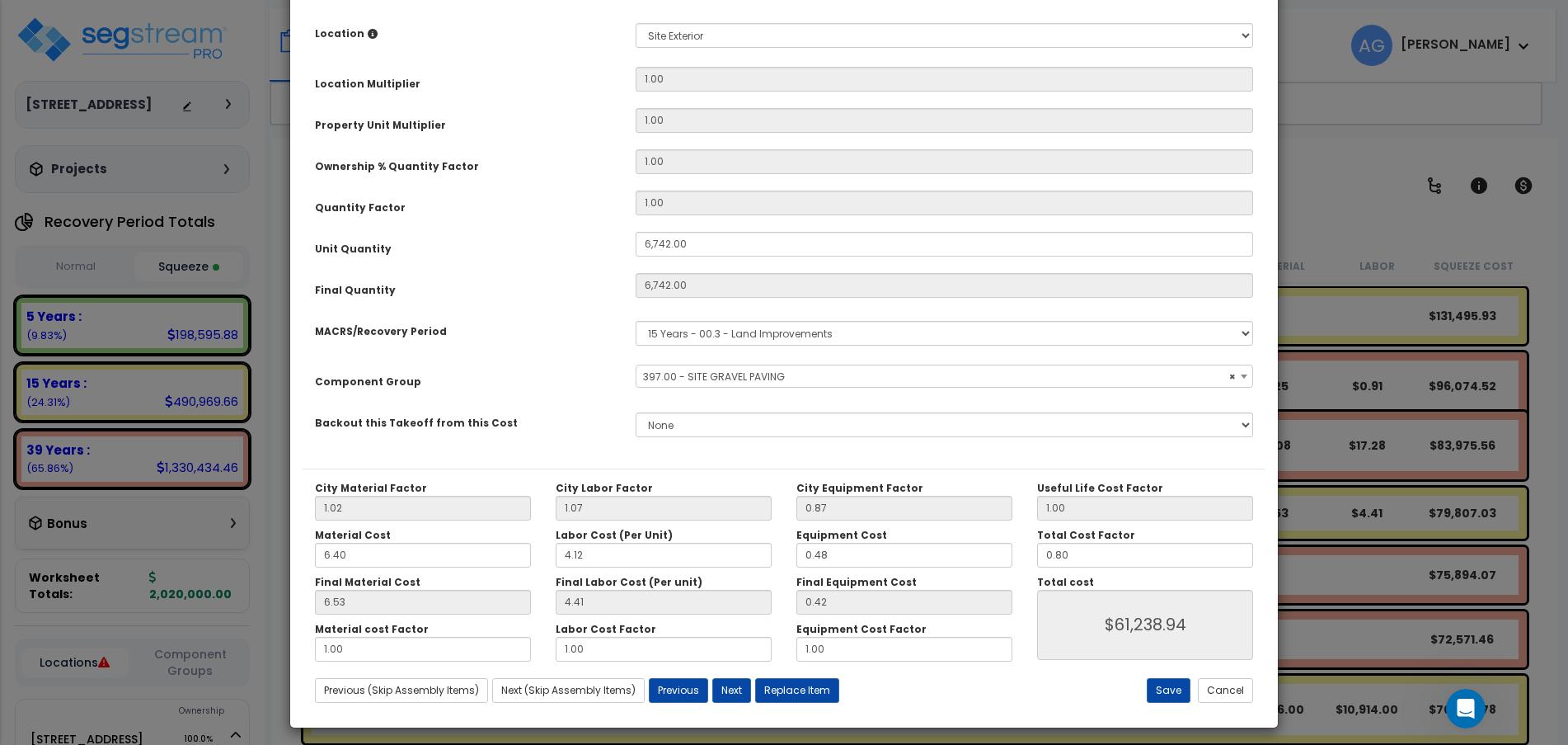
scroll to position [315, 0]
click at [1091, 559] on input "0.80" at bounding box center [1145, 554] width 216 height 25
type input "."
type input "$0.00"
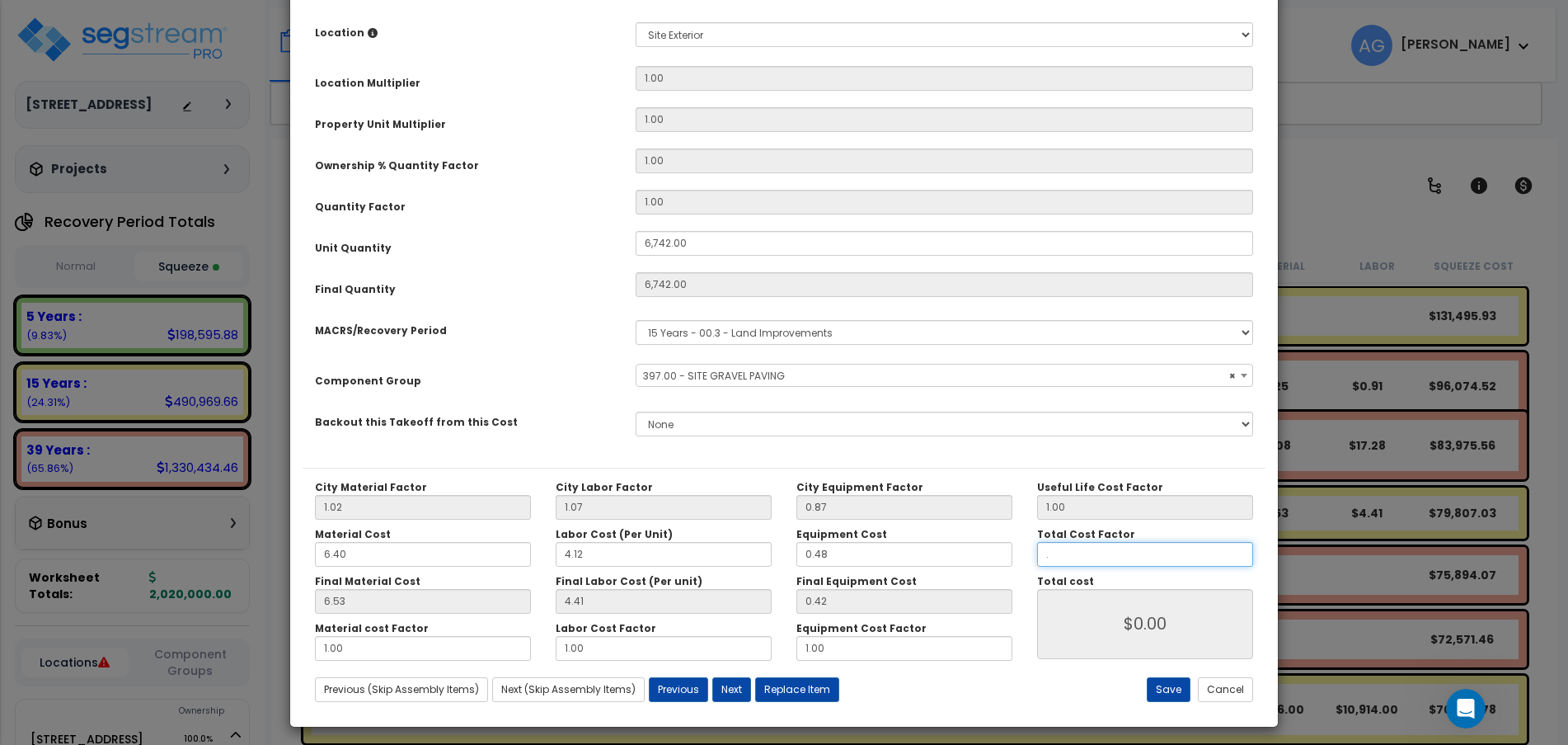
type input ".7"
type input "$53,612.38"
type input ".75"
type input "$57,441.84"
type input ".75"
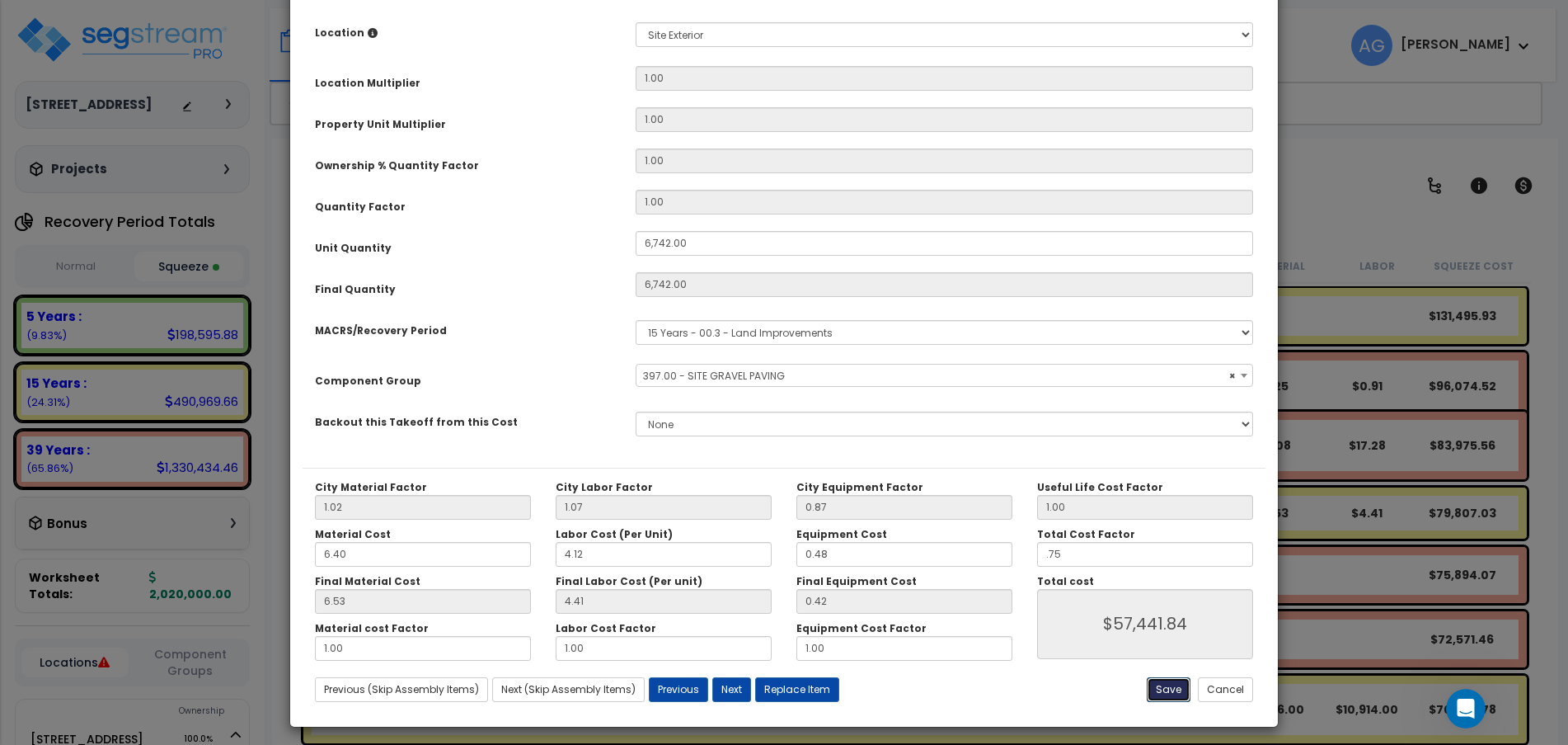
type input "$57,441.84"
click at [1172, 694] on button "Save" at bounding box center [1169, 689] width 44 height 25
type input "6742.00"
type input "0.75"
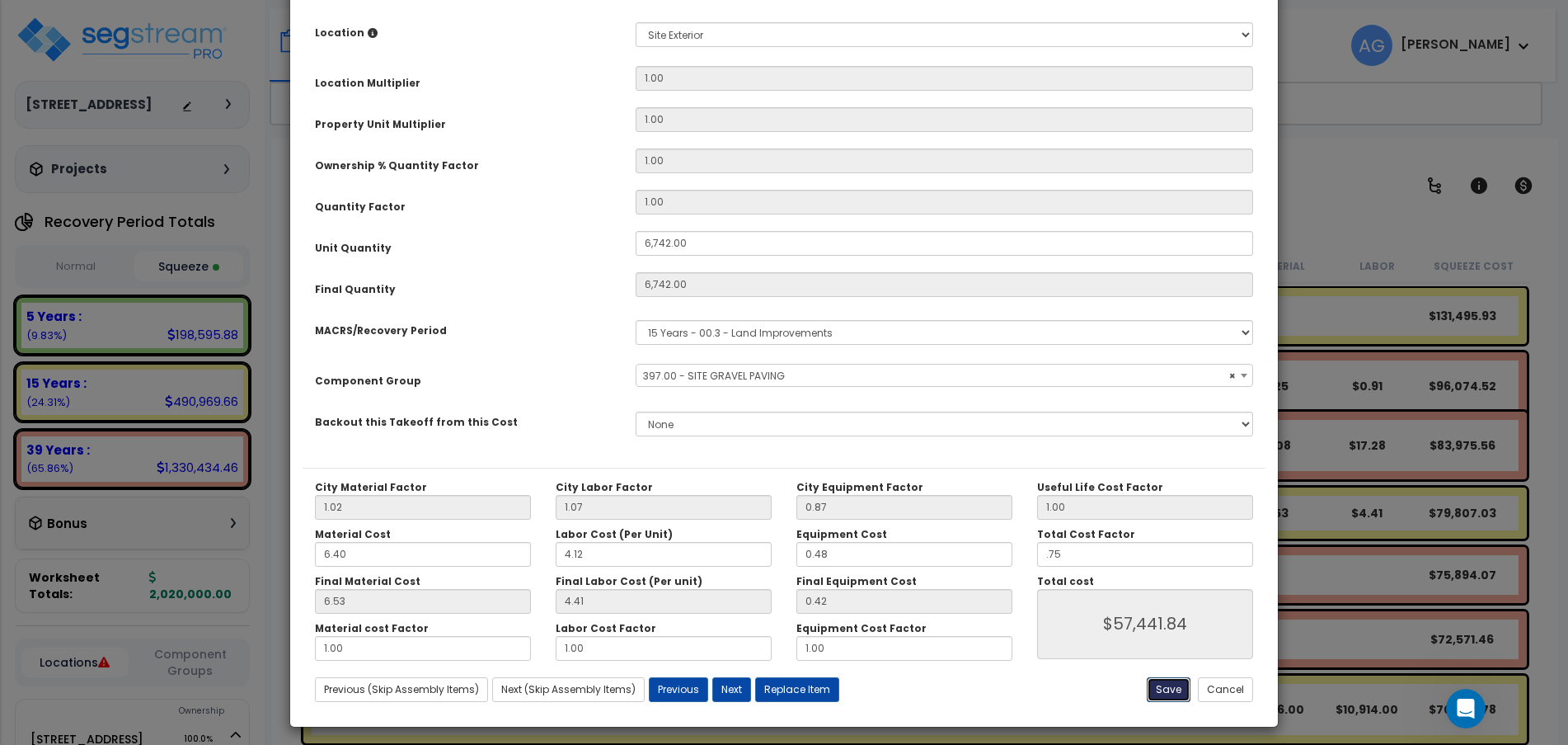
type input "57441.84"
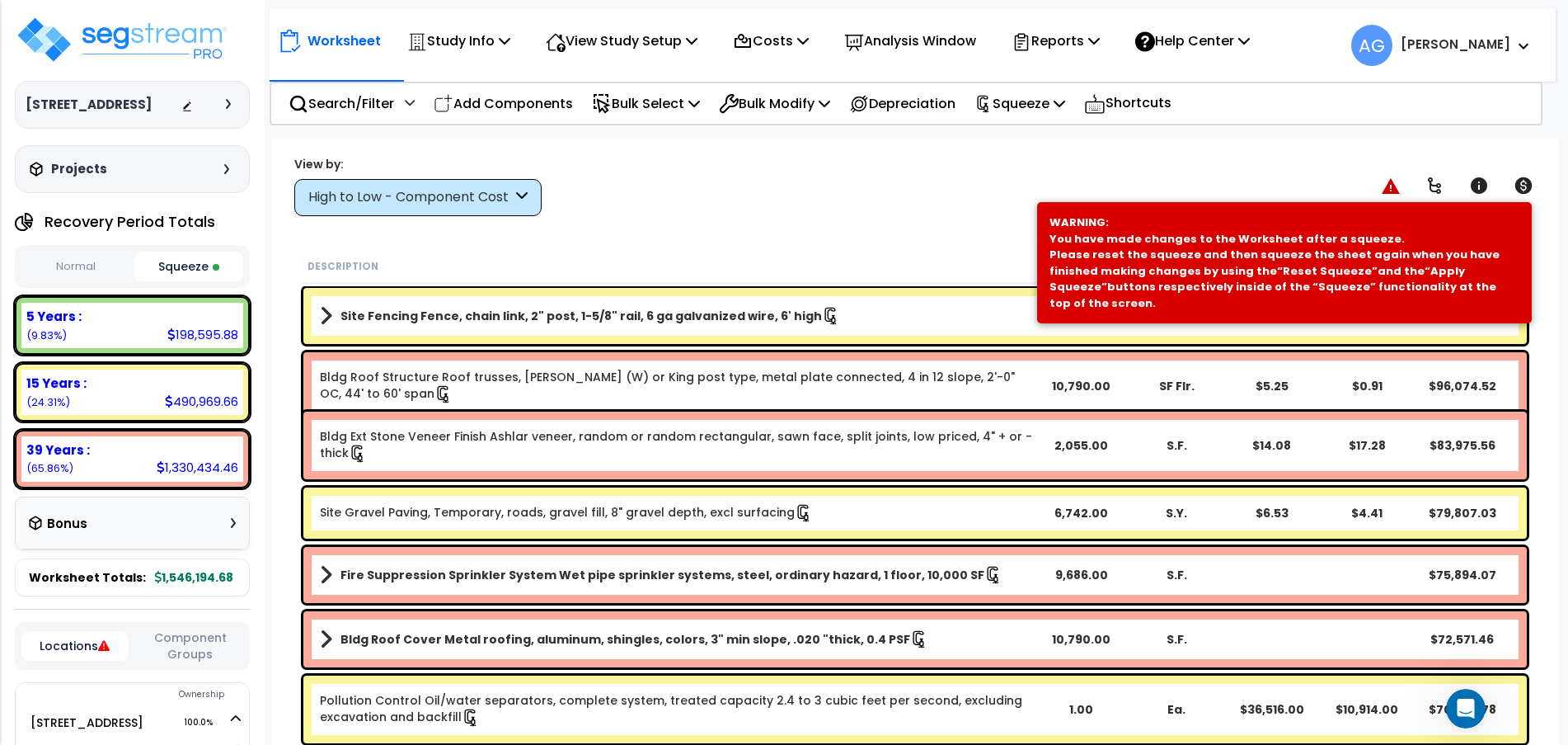
click at [496, 313] on b "Site Fencing Fence, chain link, 2" post, 1-5/8" rail, 6 ga galvanized wire, 6' …" at bounding box center [582, 315] width 482 height 16
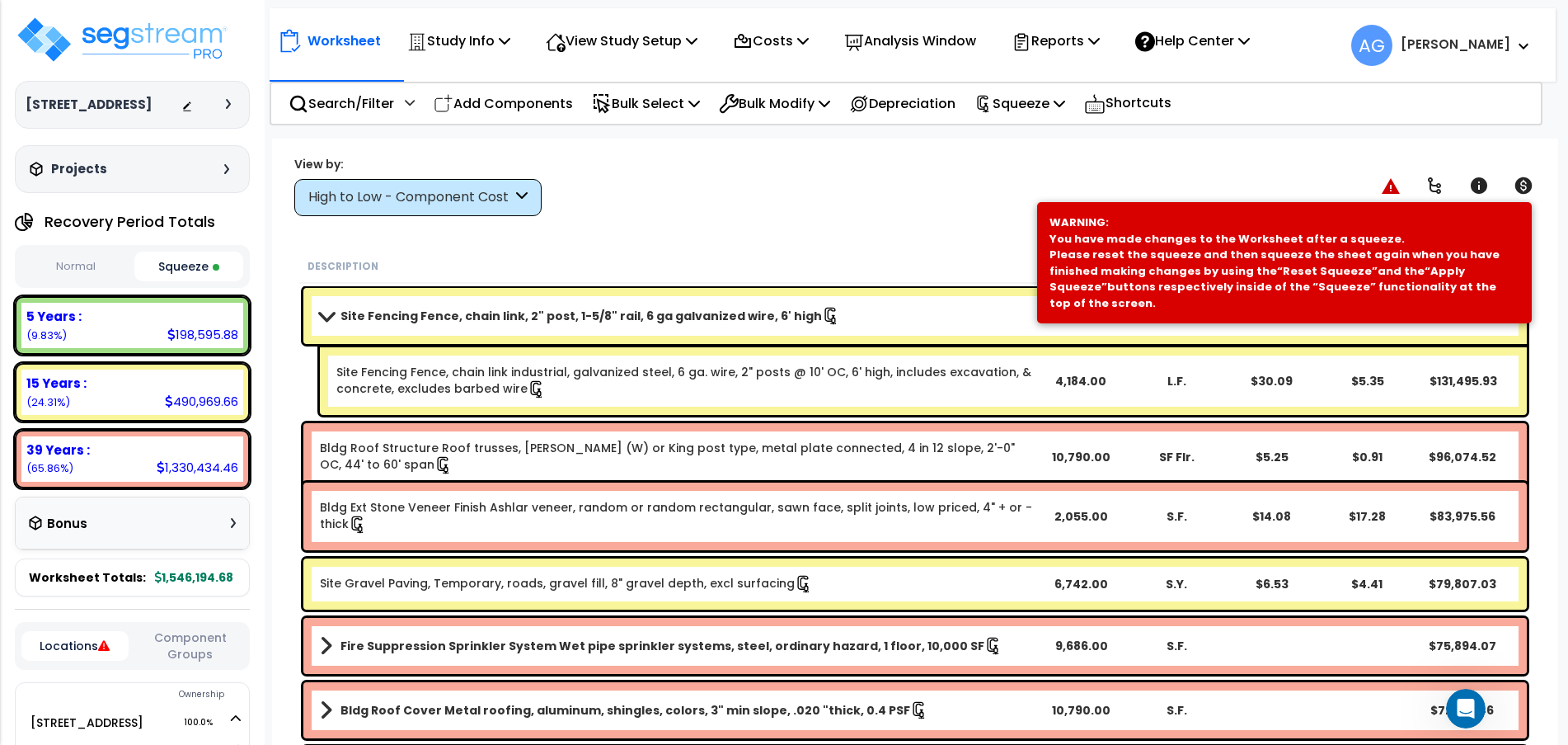
click at [496, 313] on b "Site Fencing Fence, chain link, 2" post, 1-5/8" rail, 6 ga galvanized wire, 6' …" at bounding box center [582, 315] width 482 height 16
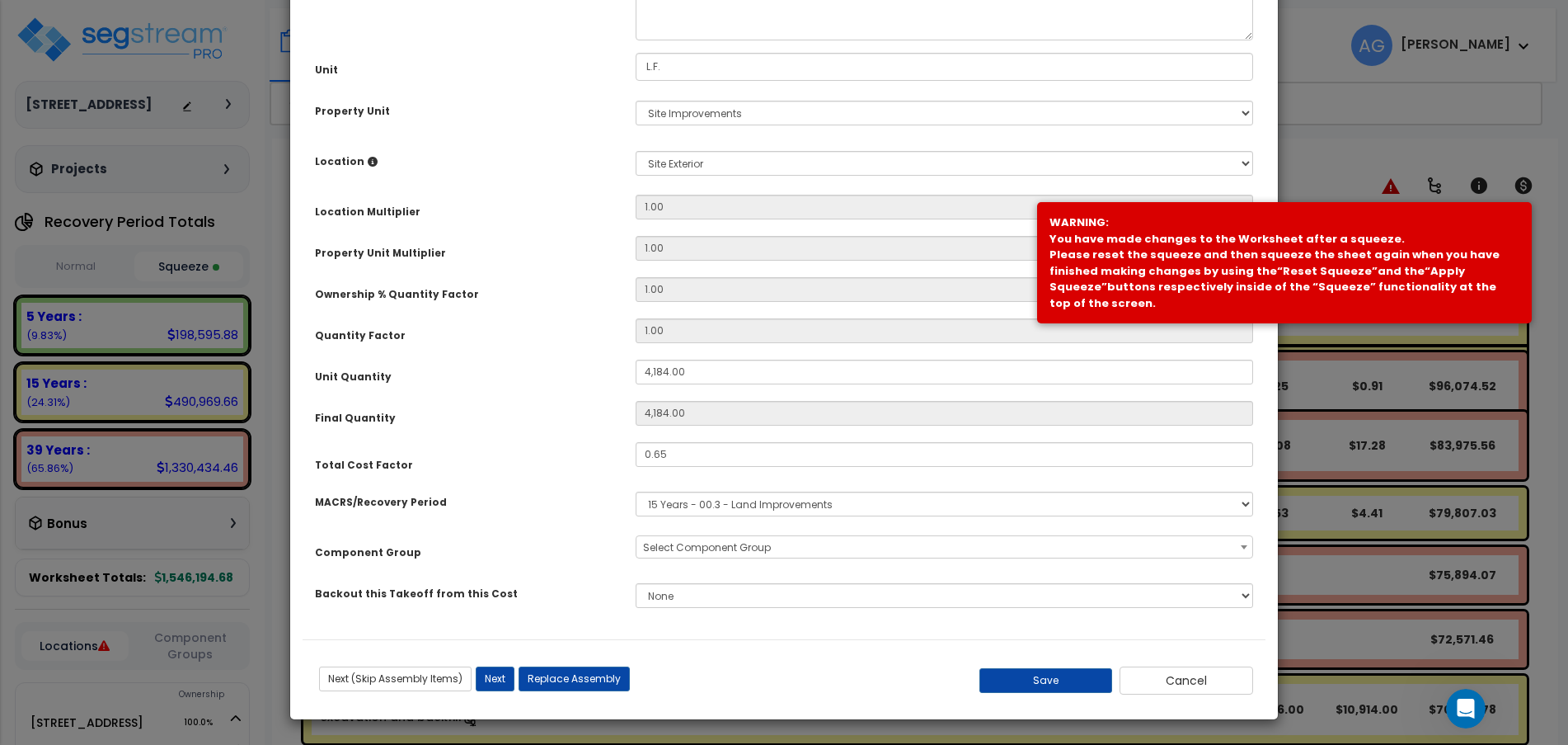
scroll to position [0, 0]
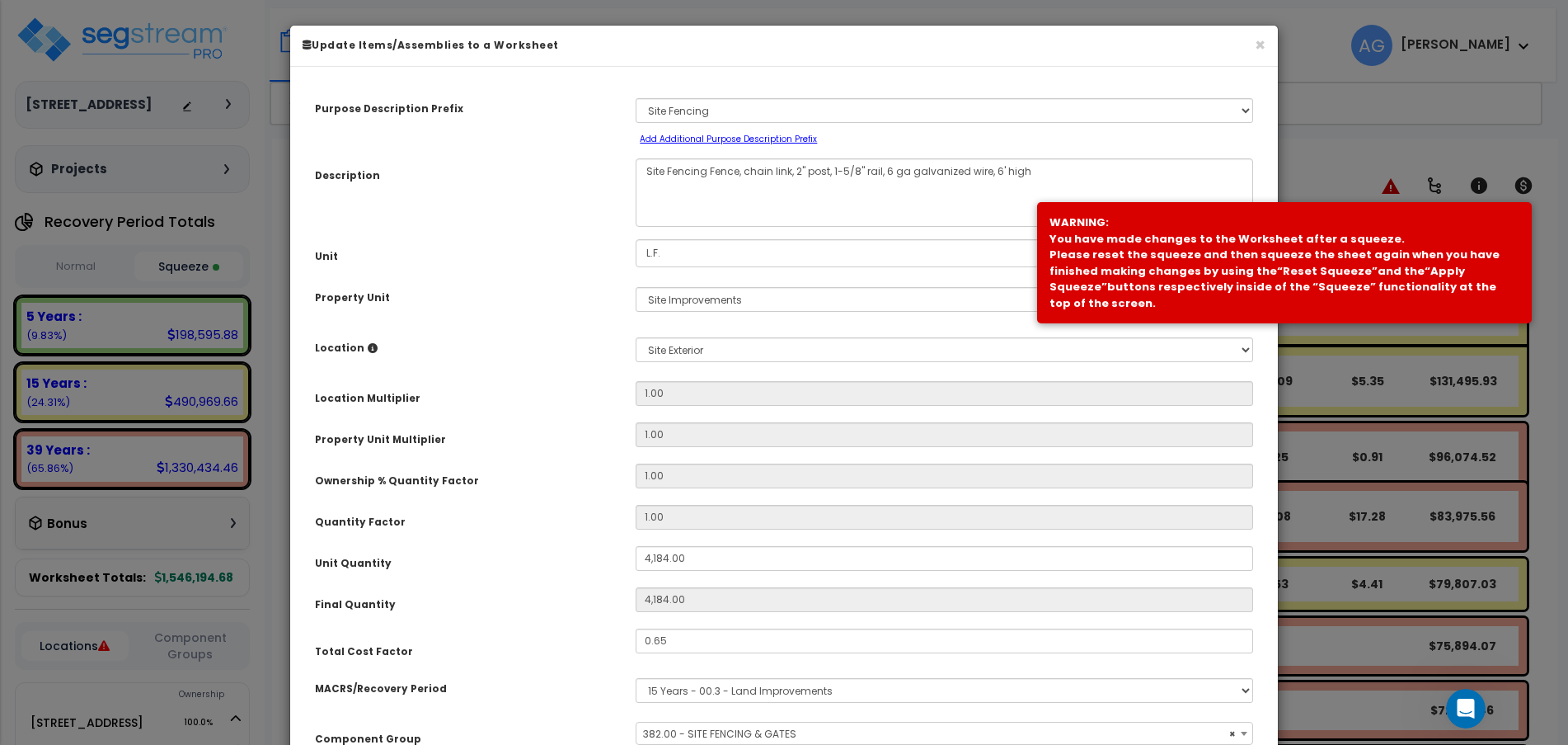
select select "58133"
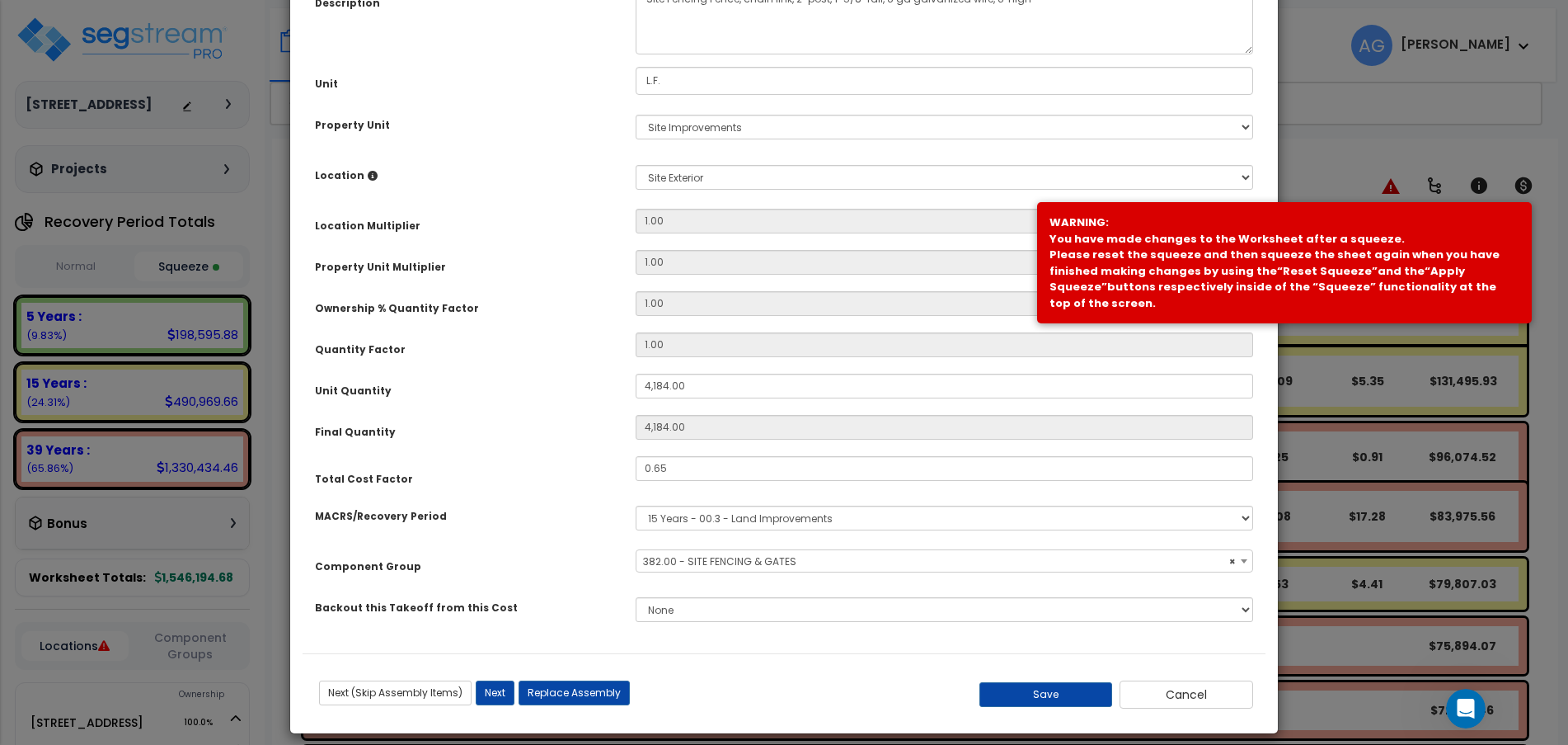
scroll to position [186, 0]
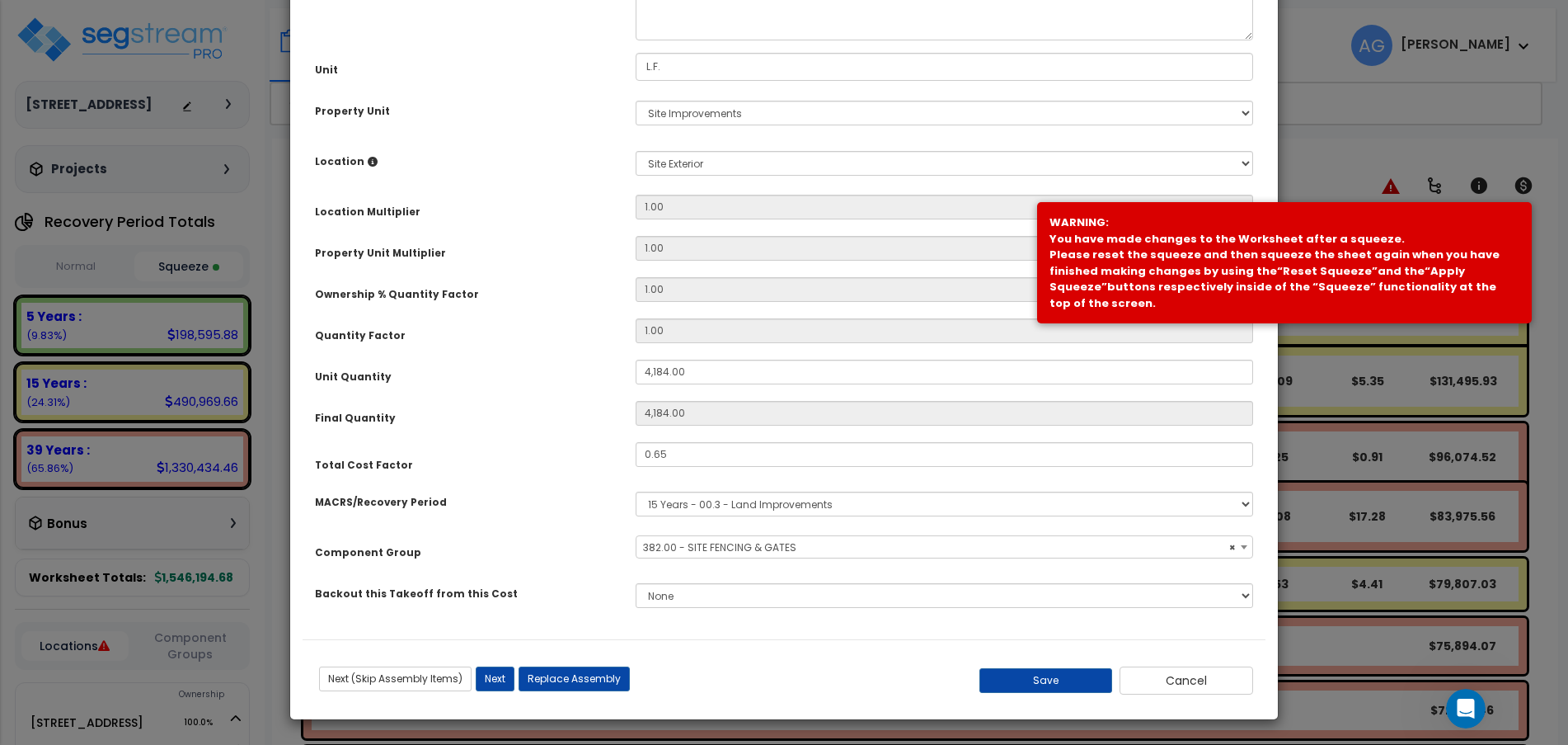
click at [690, 440] on div "Purpose Description Prefix Select A/V System A/V System Equipment A/V System Eq…" at bounding box center [783, 265] width 962 height 746
drag, startPoint x: 690, startPoint y: 440, endPoint x: 692, endPoint y: 447, distance: 7.3
click at [692, 447] on div "Purpose Description Prefix Select A/V System A/V System Equipment A/V System Eq…" at bounding box center [783, 265] width 962 height 746
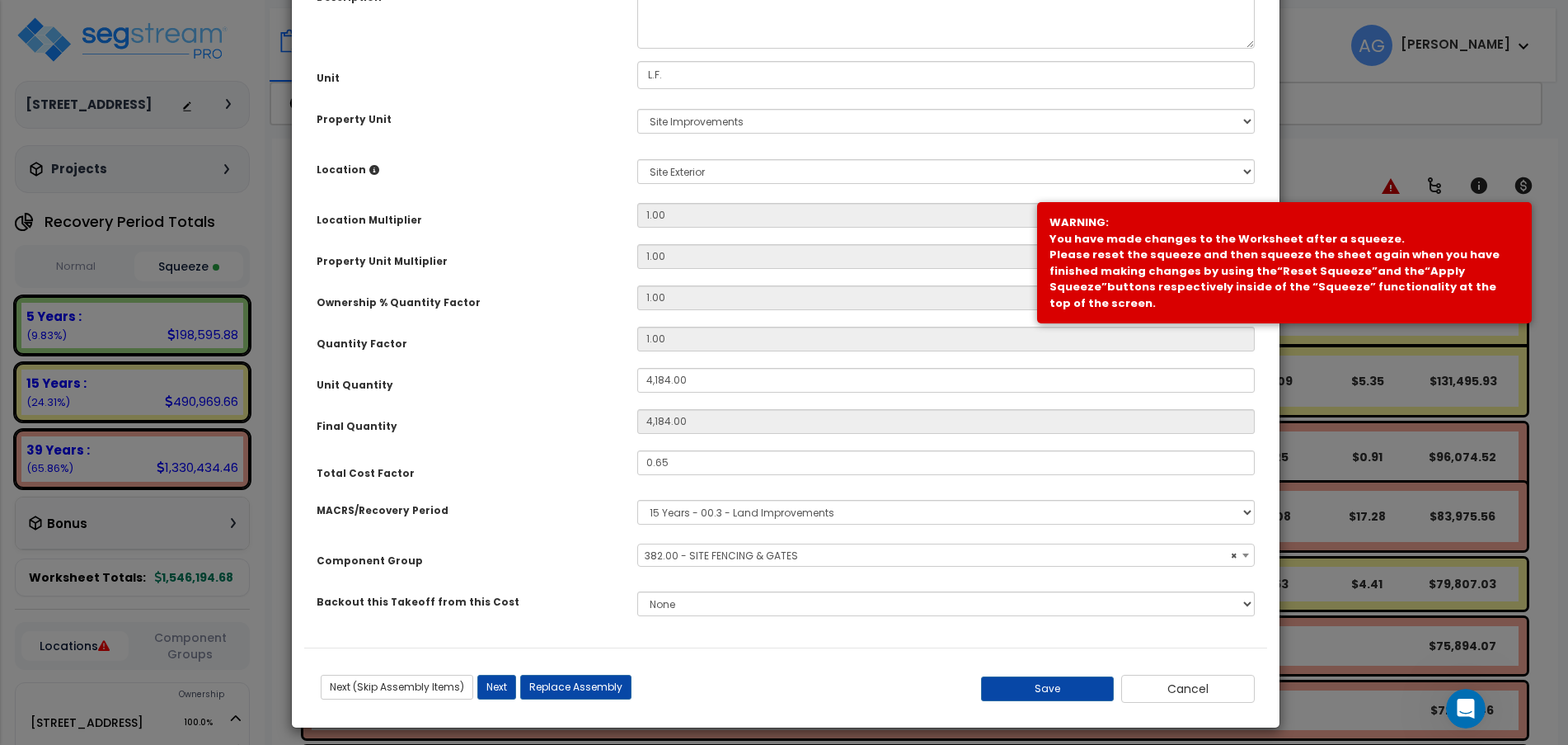
click at [692, 447] on div "Purpose Description Prefix Select A/V System A/V System Equipment A/V System Eq…" at bounding box center [785, 274] width 962 height 746
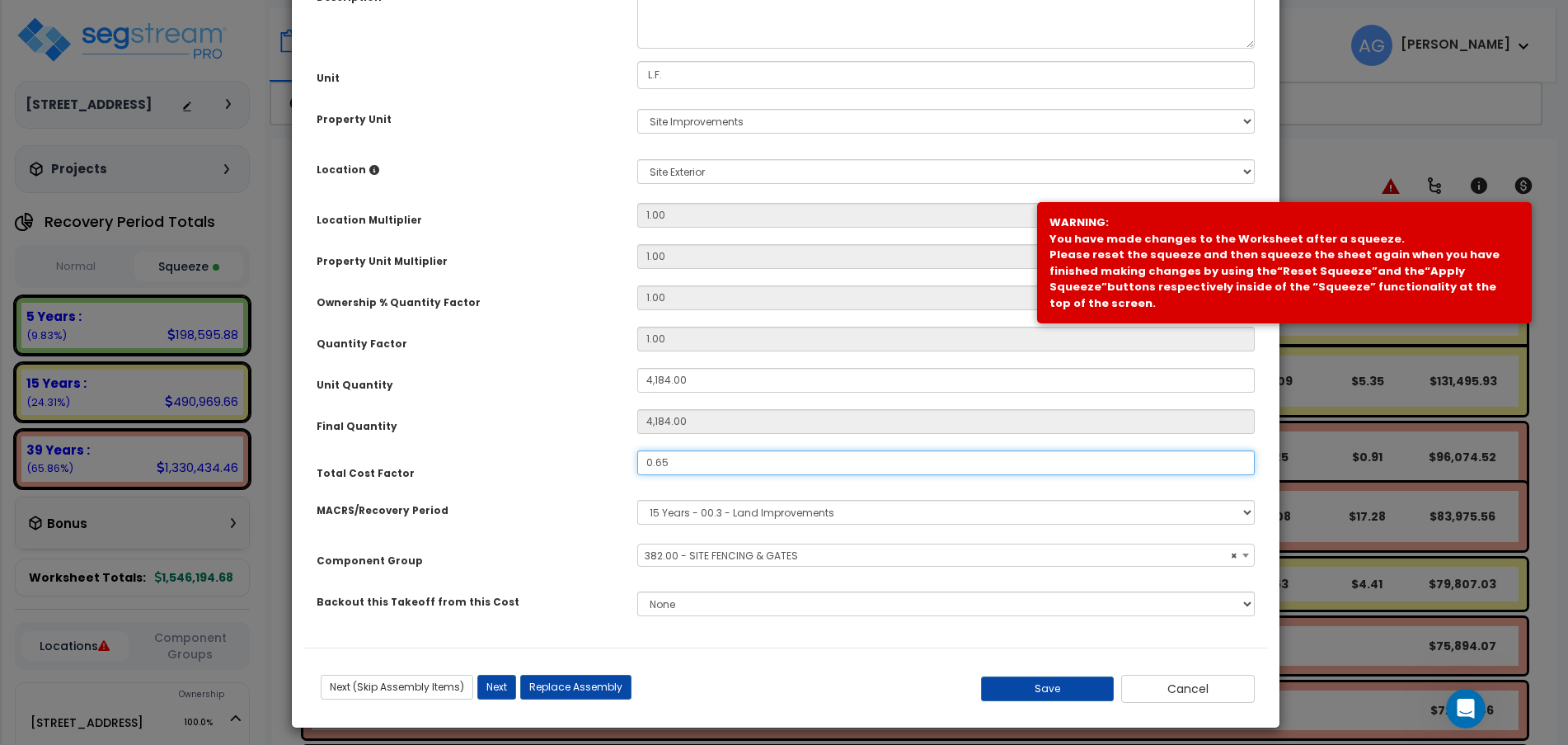
click at [694, 462] on input "0.65" at bounding box center [945, 463] width 617 height 25
type input ".7"
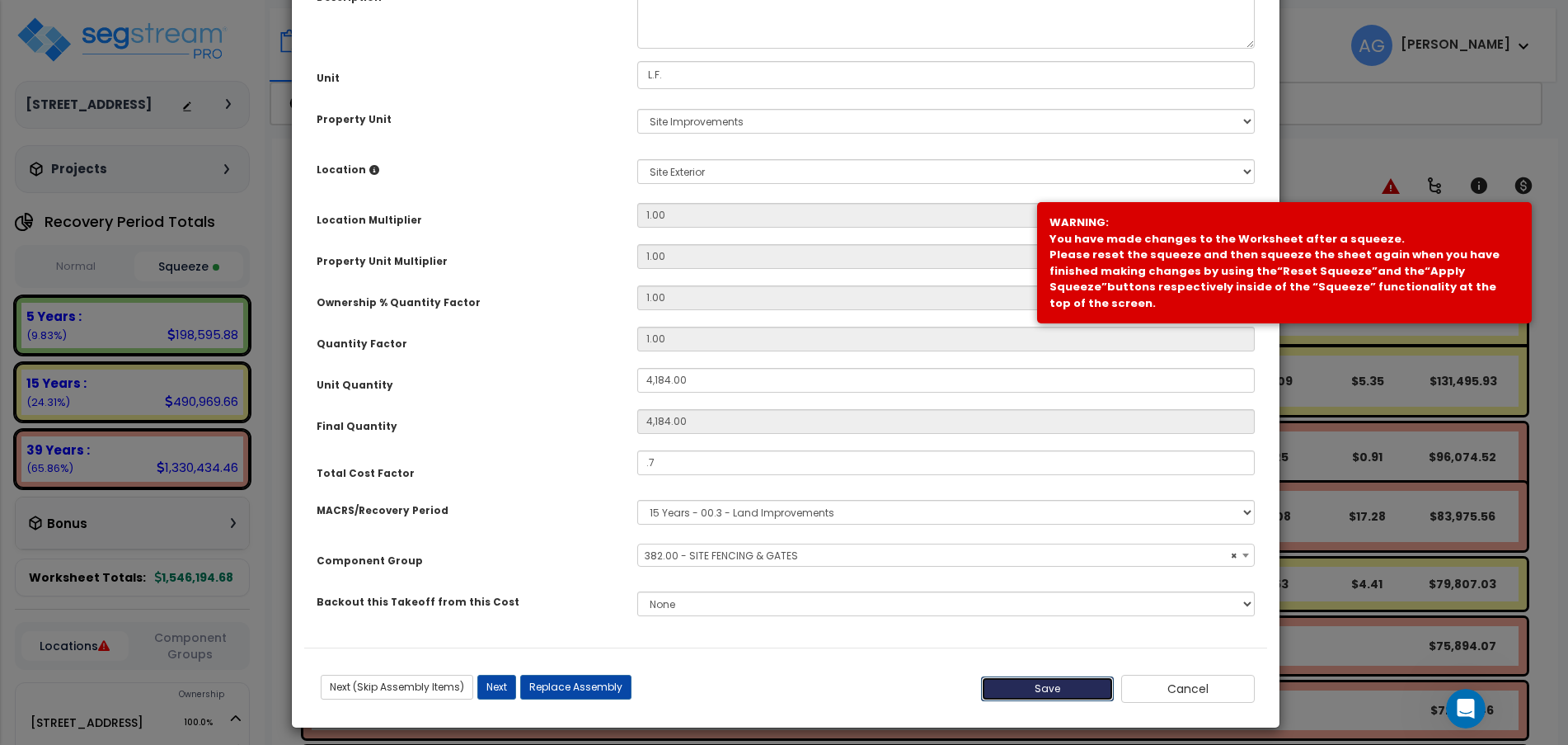
click at [1025, 691] on button "Save" at bounding box center [1047, 688] width 133 height 25
type input "4184.00"
type input "0.70"
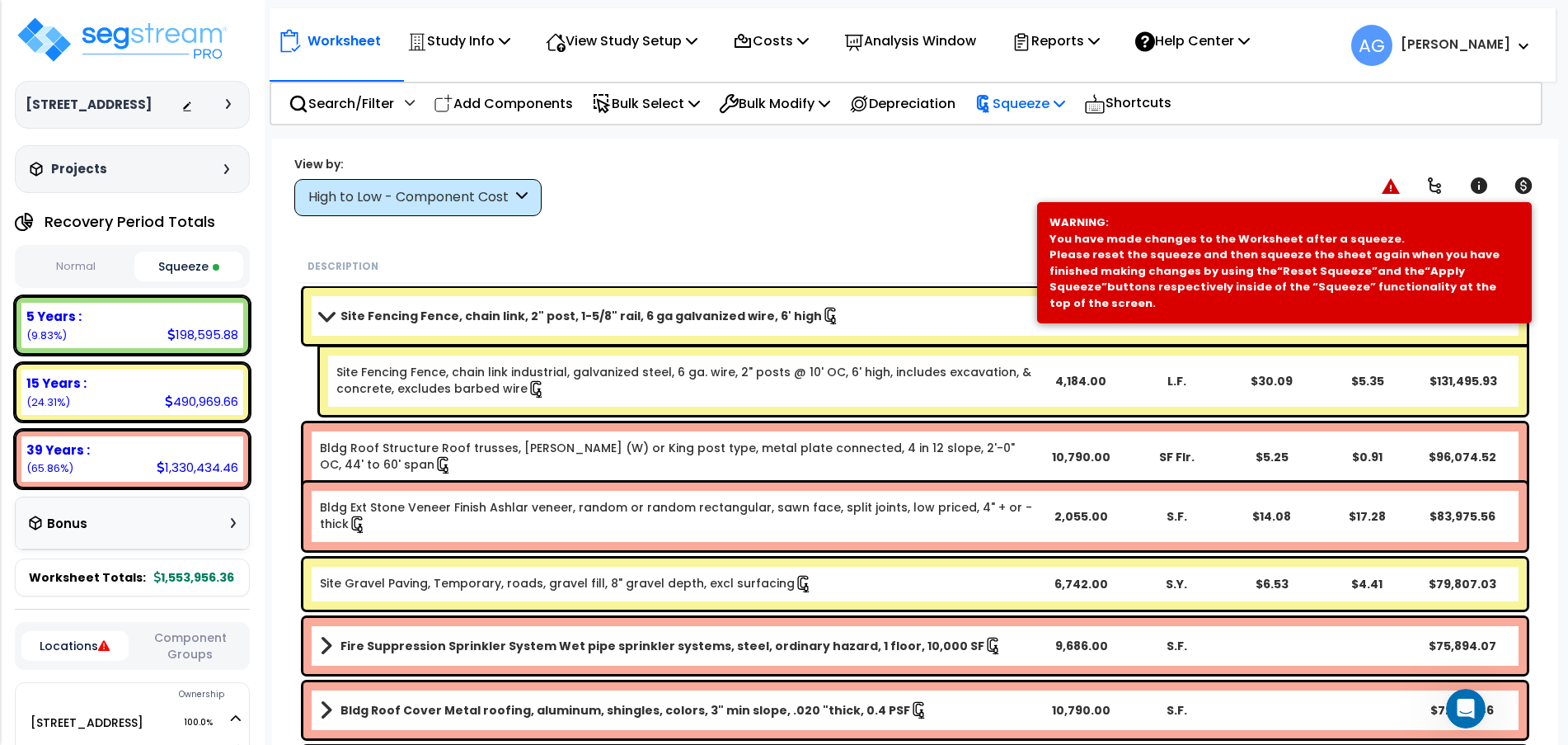
click at [1065, 103] on p "Squeeze" at bounding box center [1019, 103] width 90 height 22
click at [1049, 136] on link "Re-squeeze" at bounding box center [1048, 143] width 163 height 38
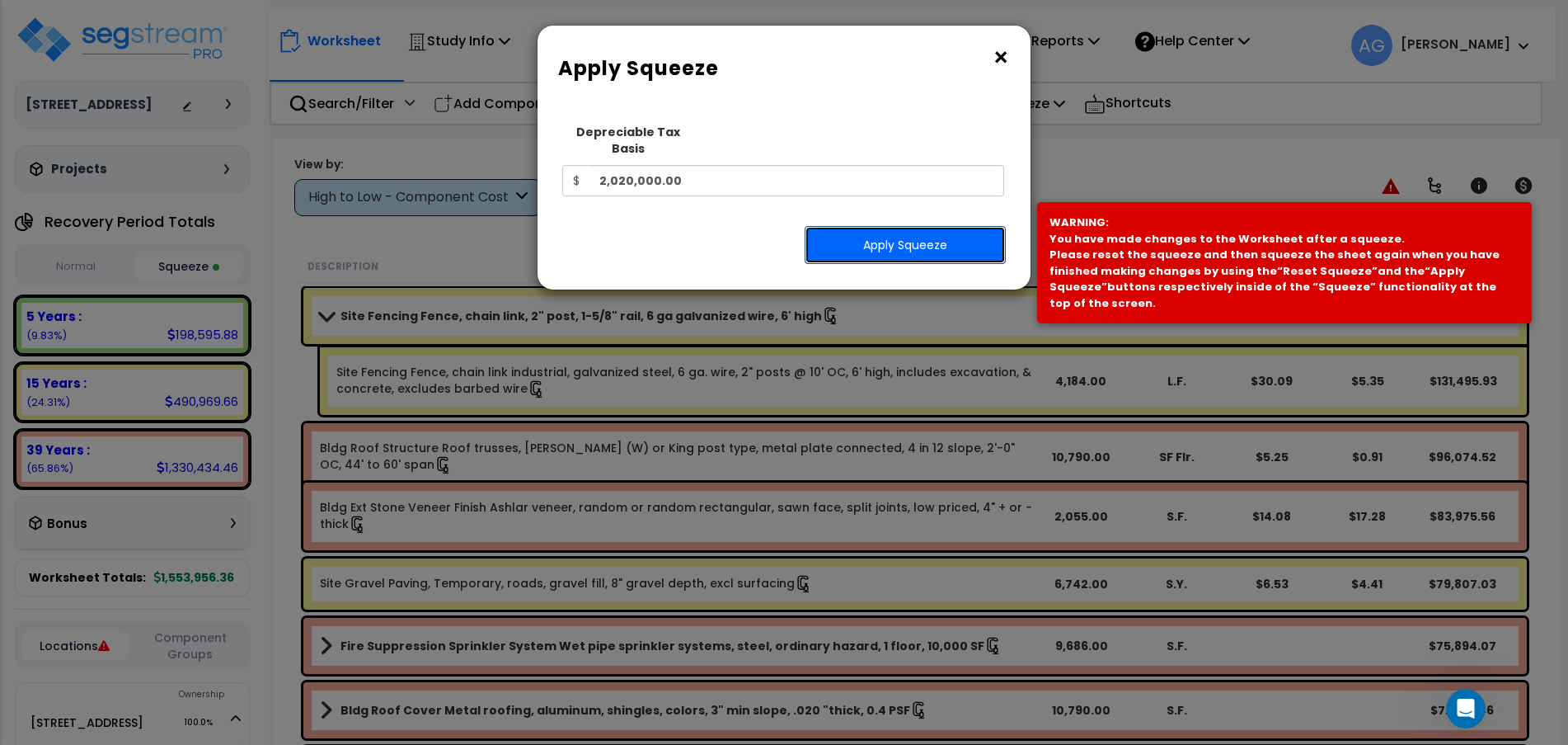
click at [905, 237] on button "Apply Squeeze" at bounding box center [905, 245] width 202 height 38
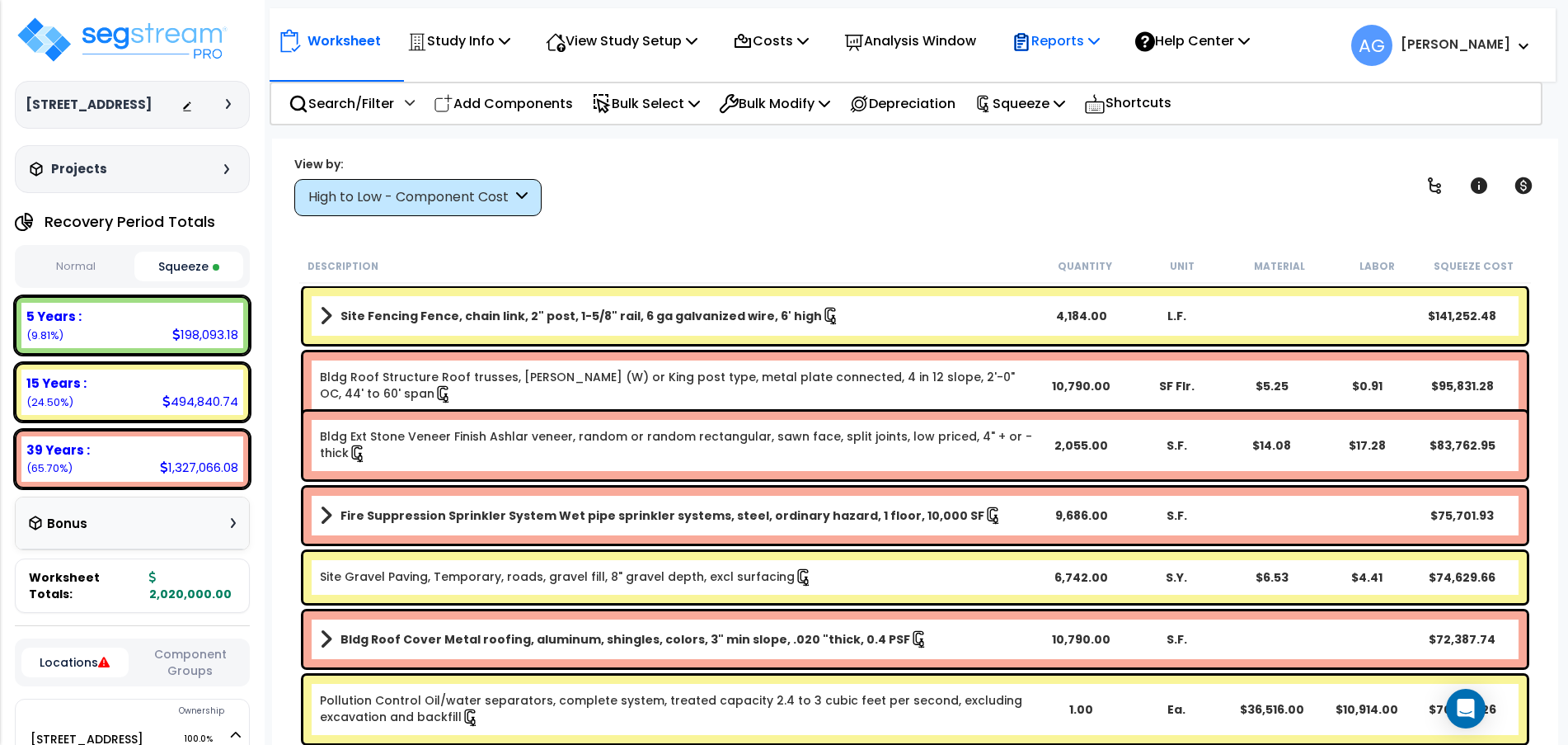
click at [1052, 43] on p "Reports" at bounding box center [1056, 40] width 88 height 22
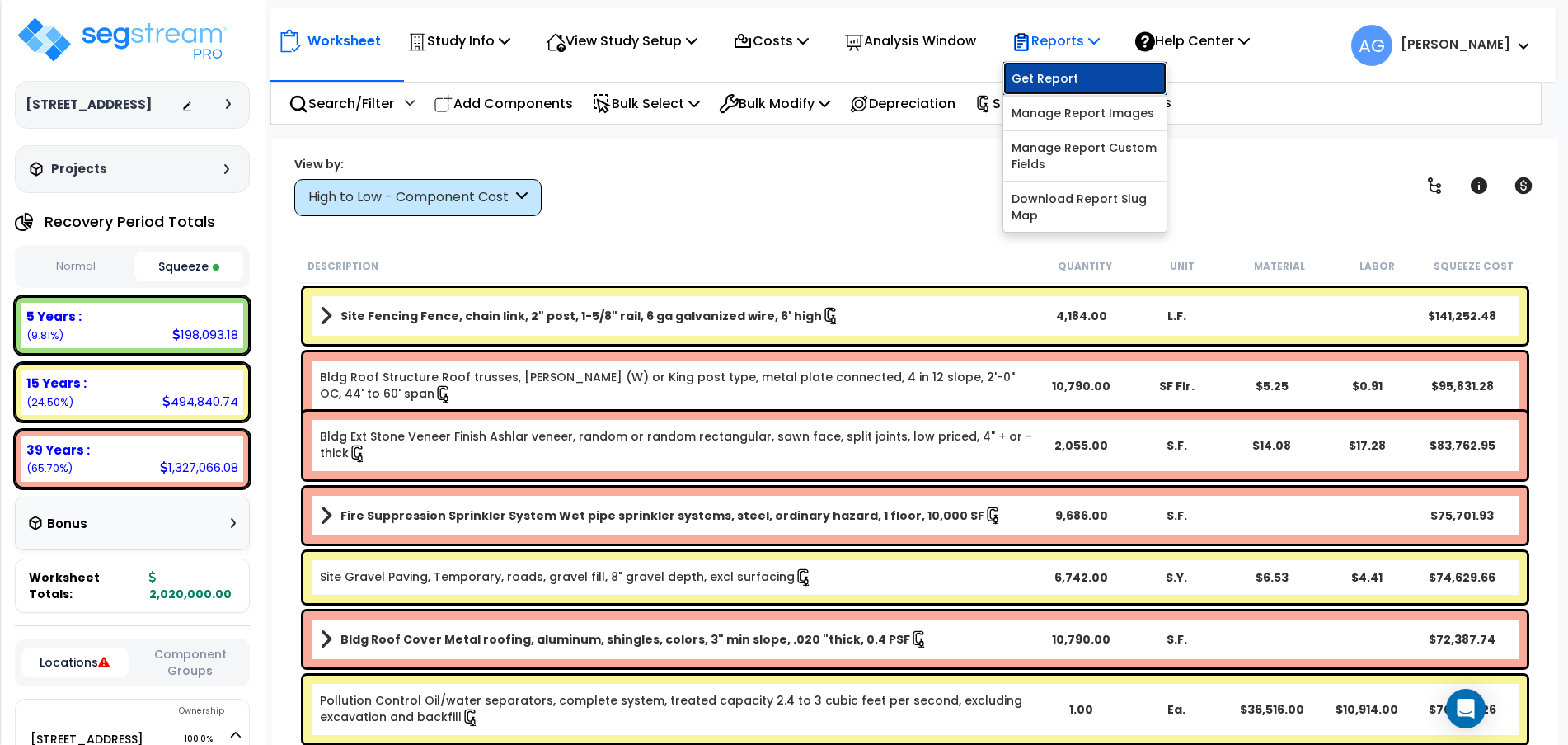
click at [1054, 84] on link "Get Report" at bounding box center [1084, 78] width 163 height 33
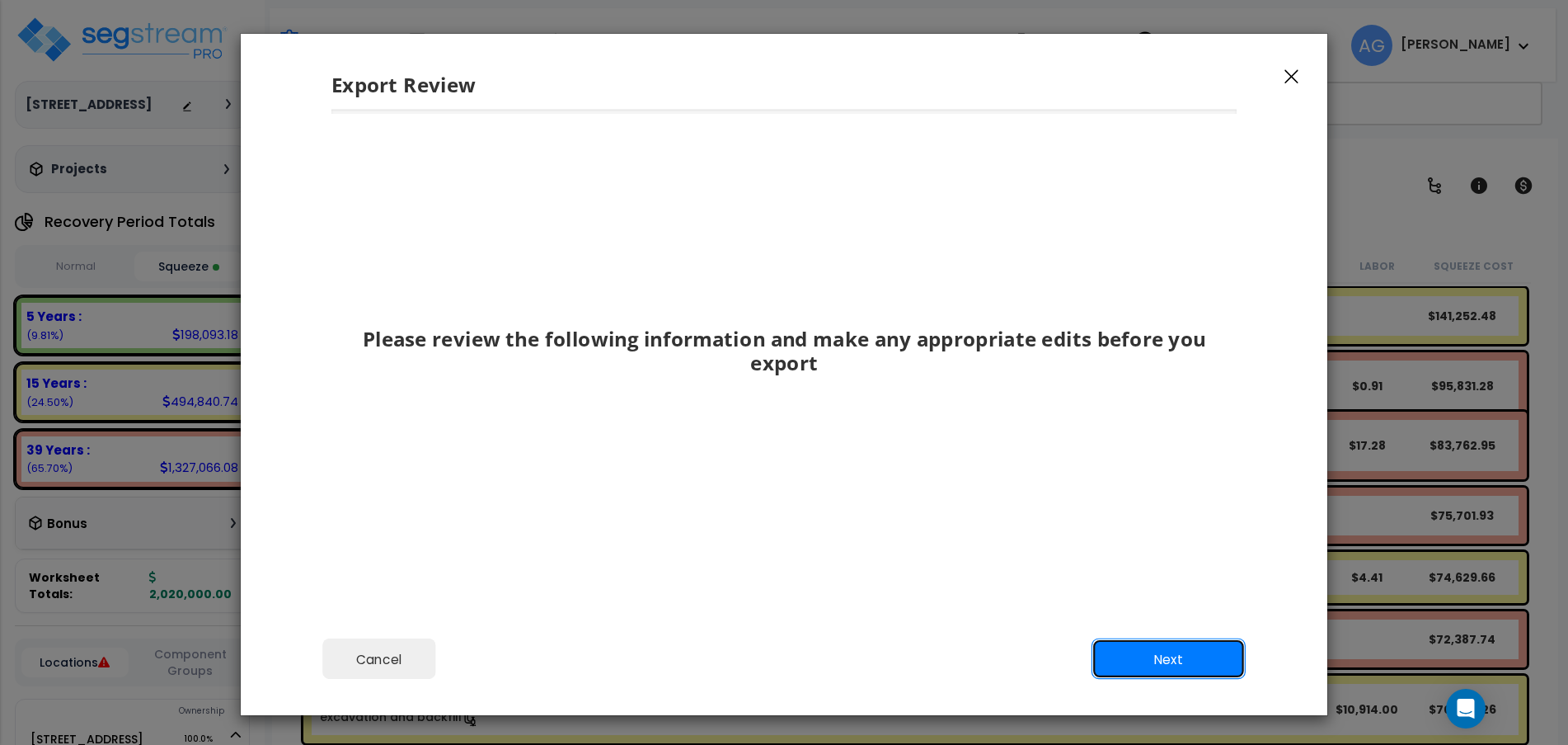
click at [1154, 663] on button "Next" at bounding box center [1168, 659] width 154 height 41
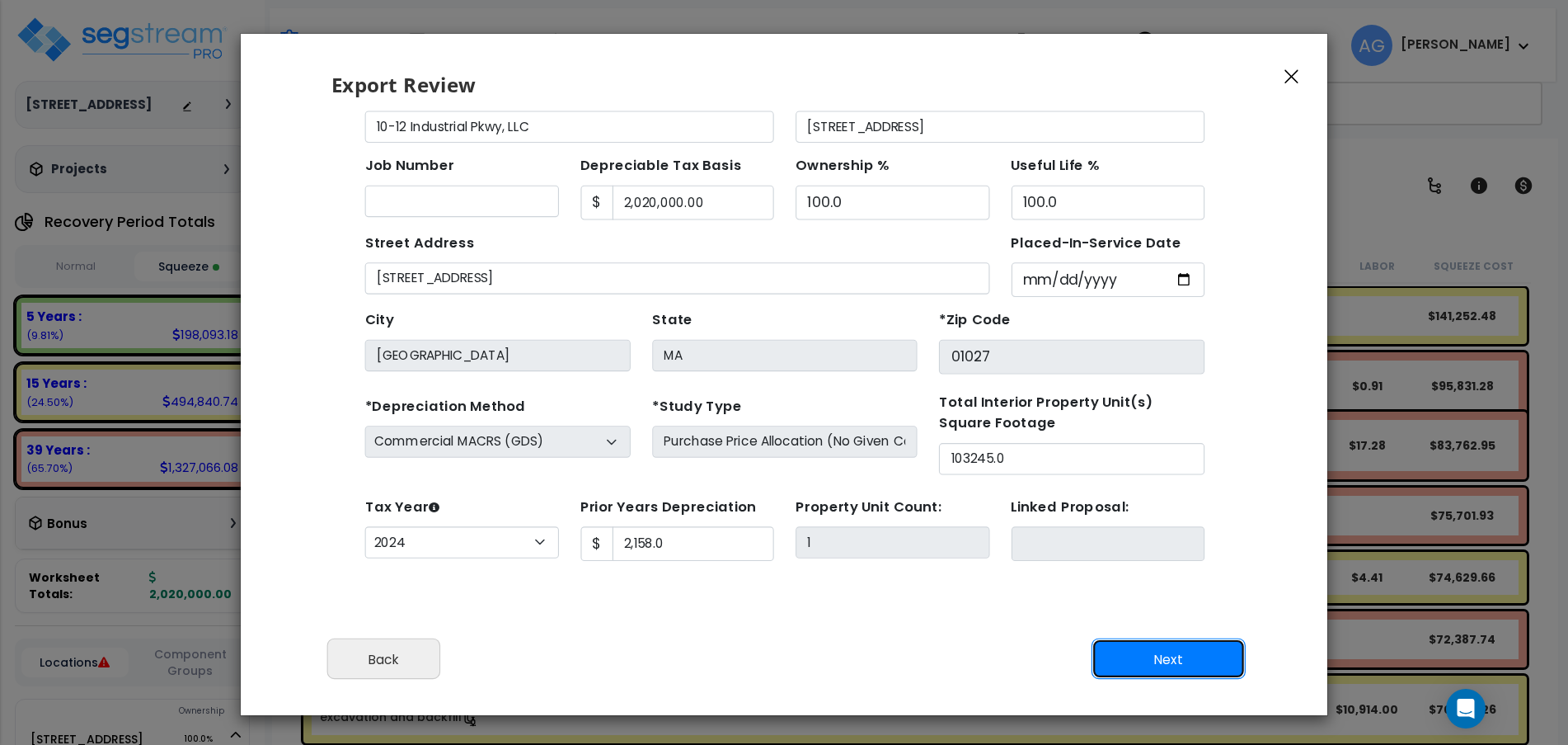
scroll to position [64, 0]
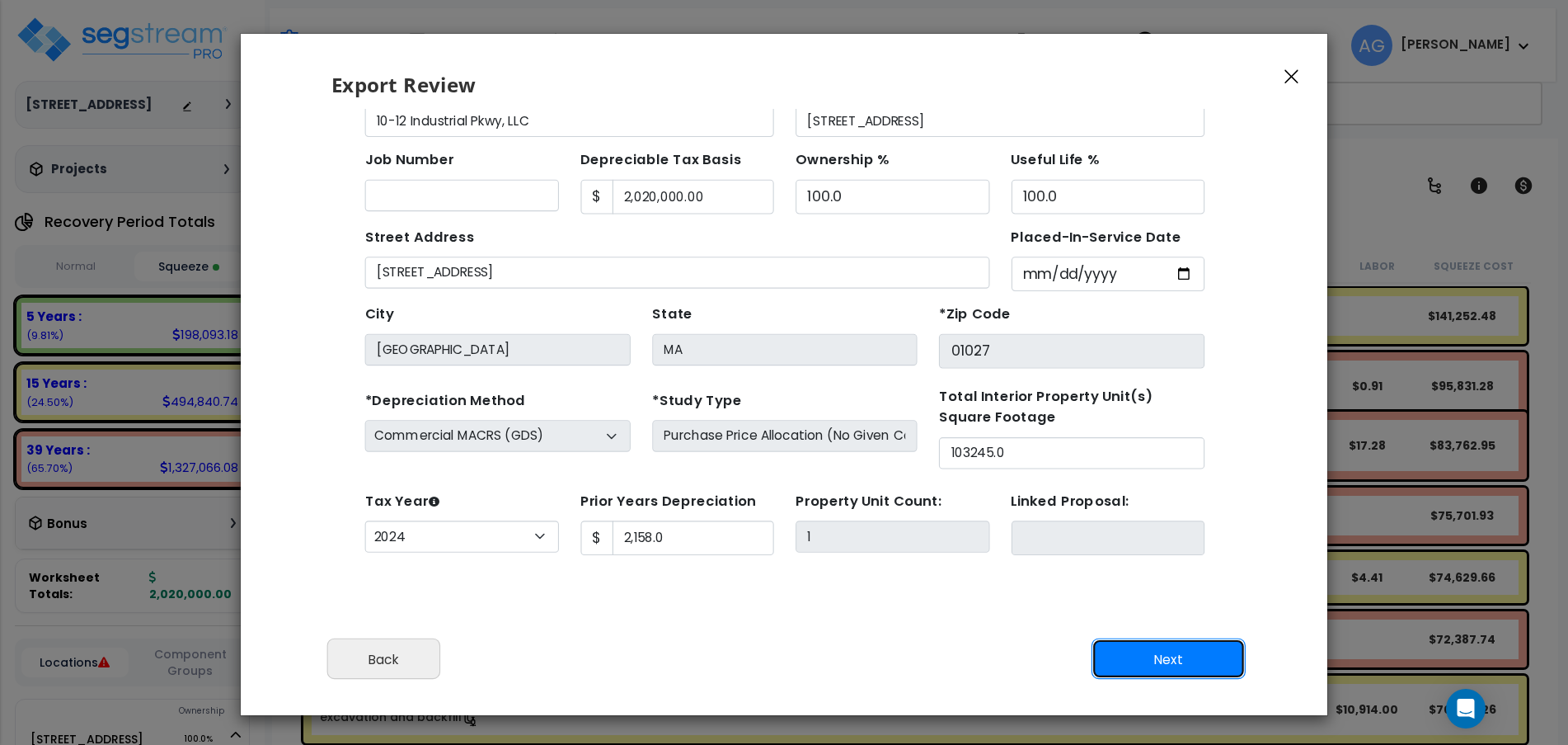
click at [1132, 661] on button "Next" at bounding box center [1168, 659] width 154 height 41
type input "2158"
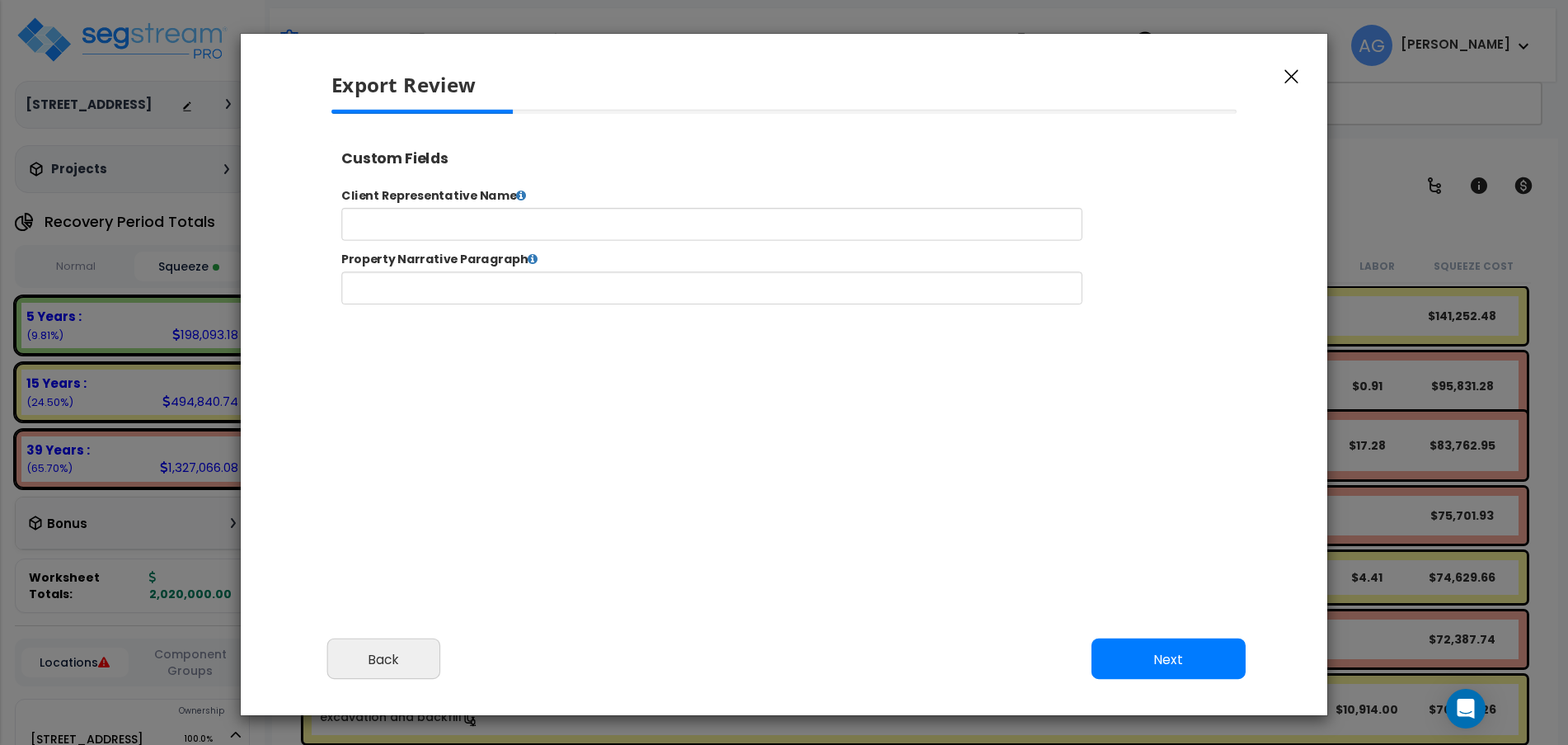
select select "2024"
click at [806, 243] on input "text" at bounding box center [763, 235] width 842 height 37
type input "[PERSON_NAME]"
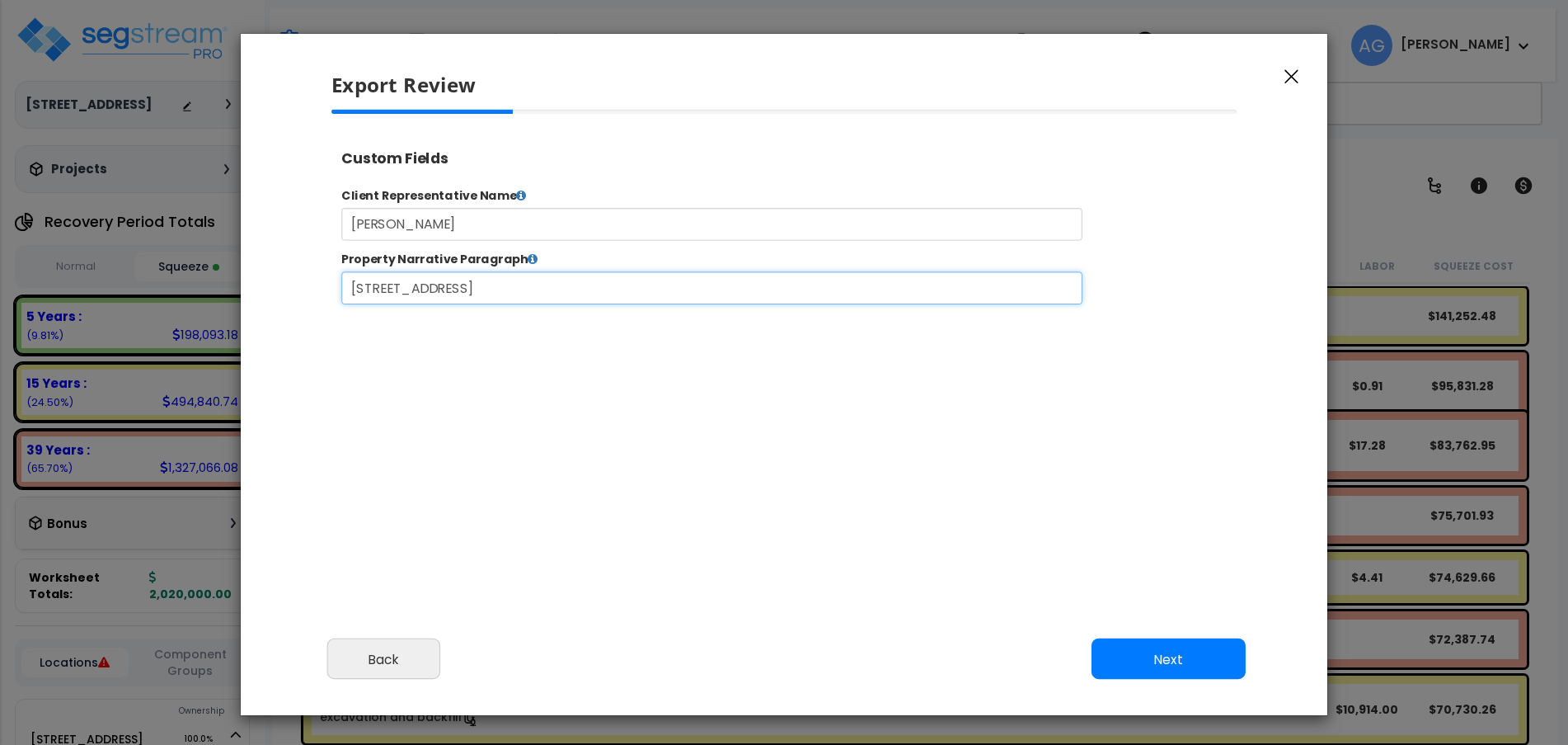
type input "[STREET_ADDRESS]"
click at [1168, 652] on button "Next" at bounding box center [1168, 659] width 154 height 41
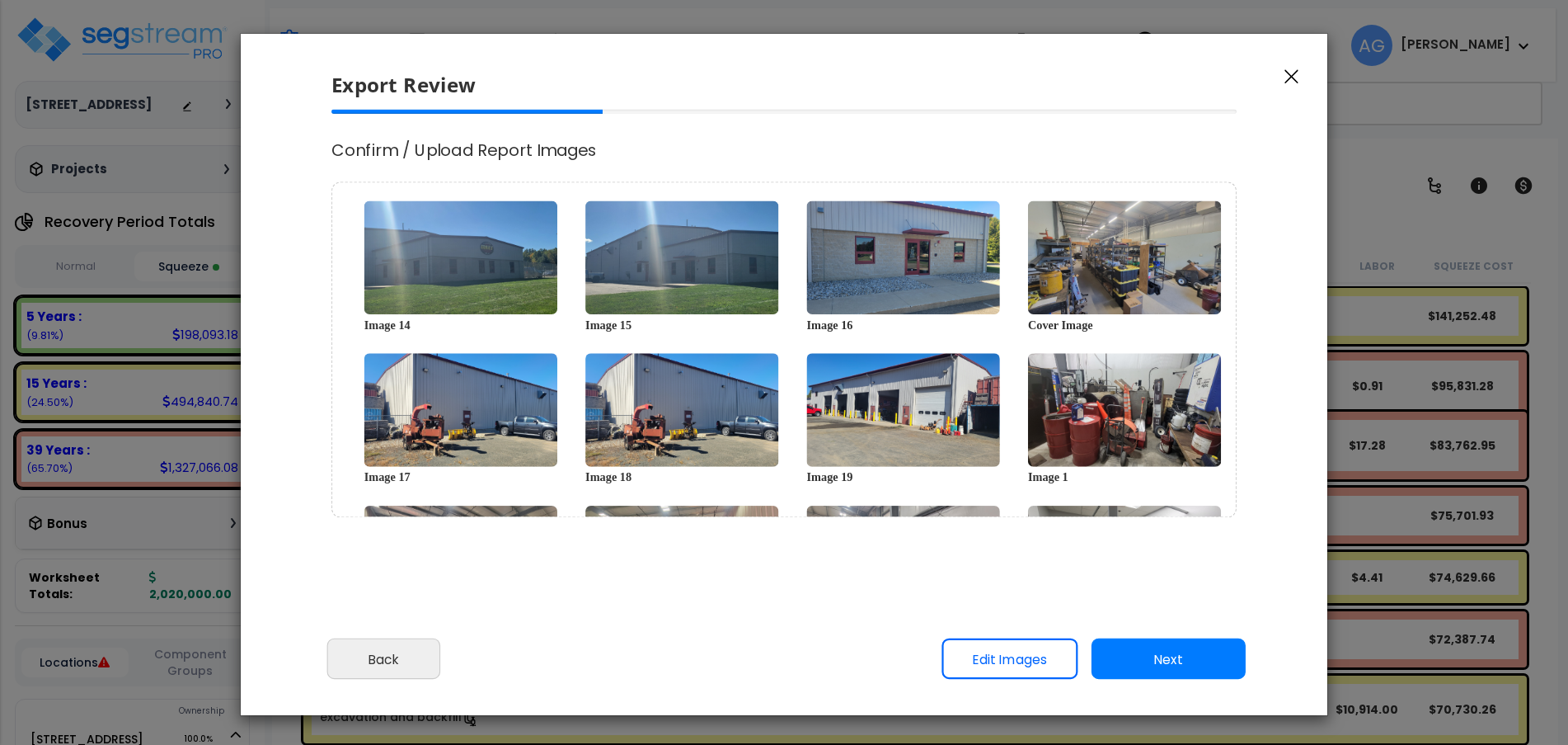
scroll to position [0, 0]
click at [1168, 652] on button "Next" at bounding box center [1168, 659] width 154 height 41
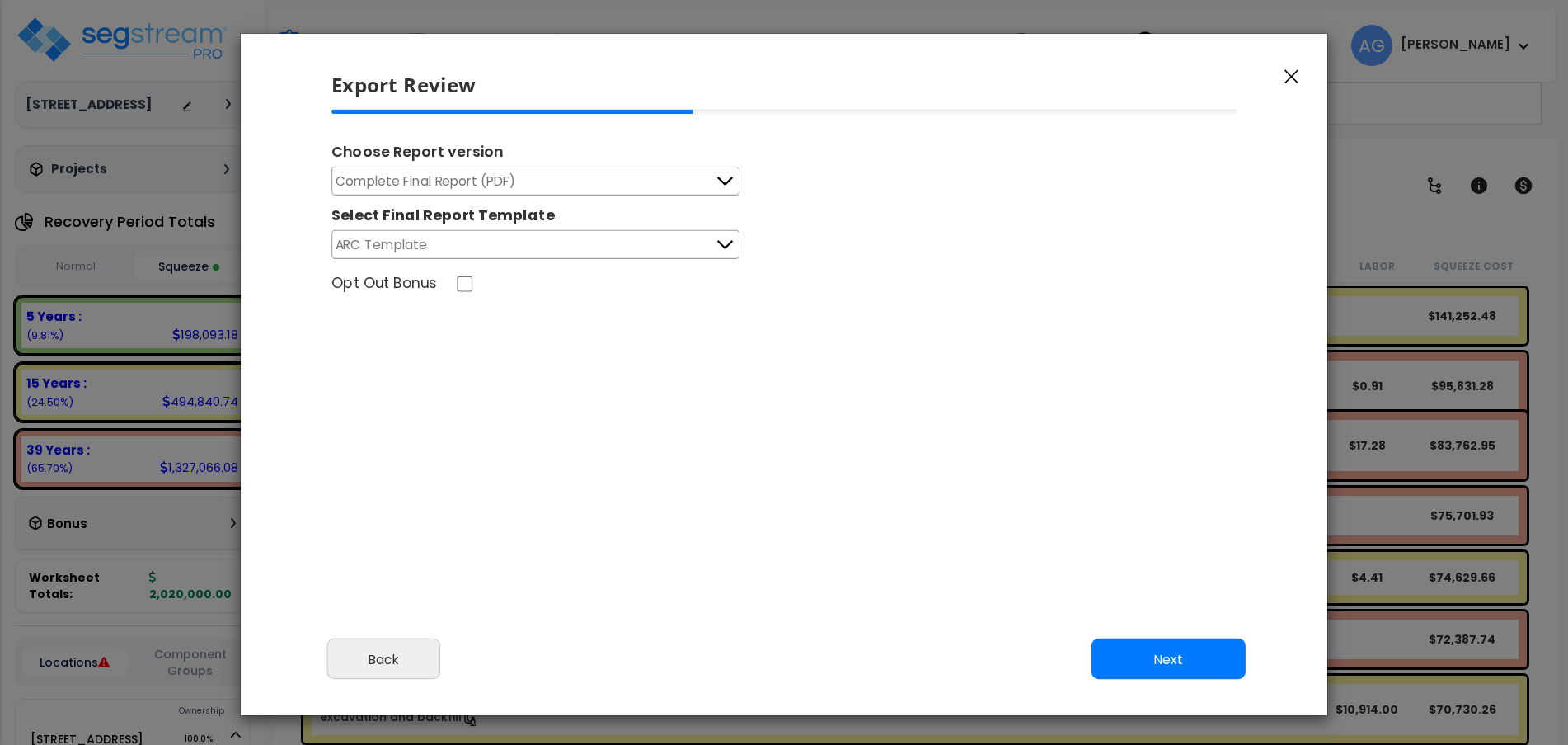
click at [1168, 652] on button "Next" at bounding box center [1168, 659] width 154 height 41
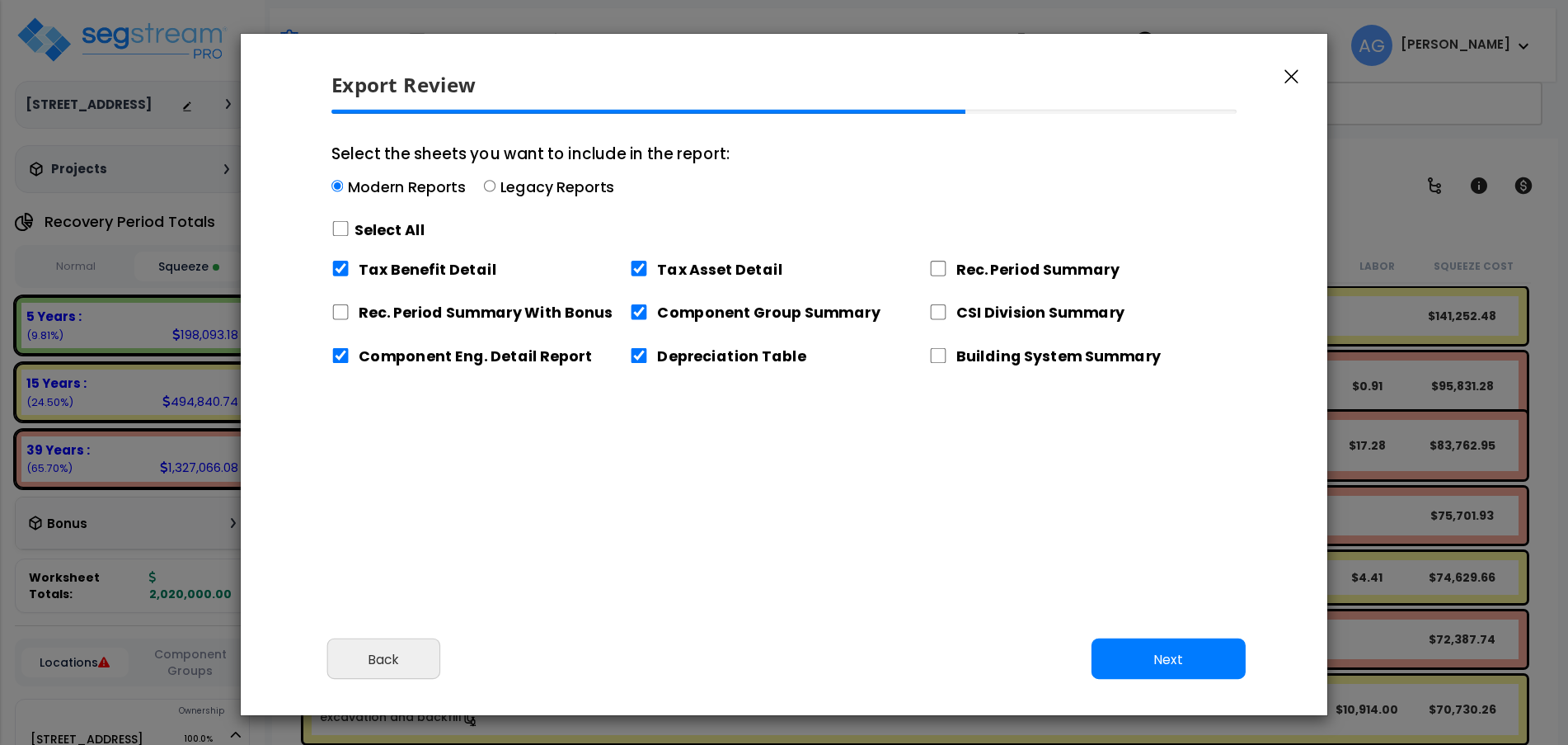
click at [1168, 652] on button "Next" at bounding box center [1168, 659] width 154 height 41
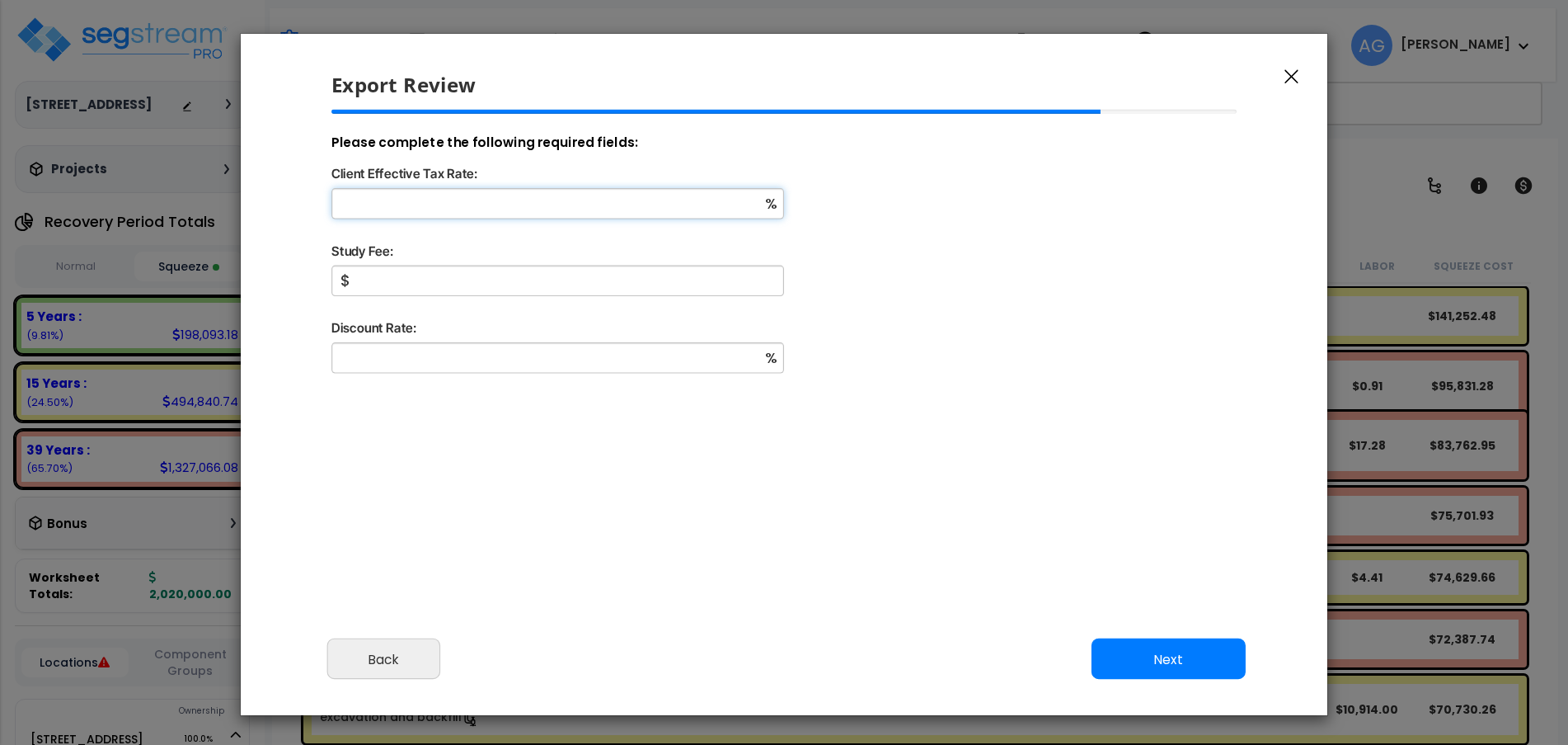
click at [596, 208] on input "Client Effective Tax Rate:" at bounding box center [558, 204] width 453 height 31
type input "37"
type input "8,000"
type input "8"
click at [1150, 656] on button "Next" at bounding box center [1168, 659] width 154 height 41
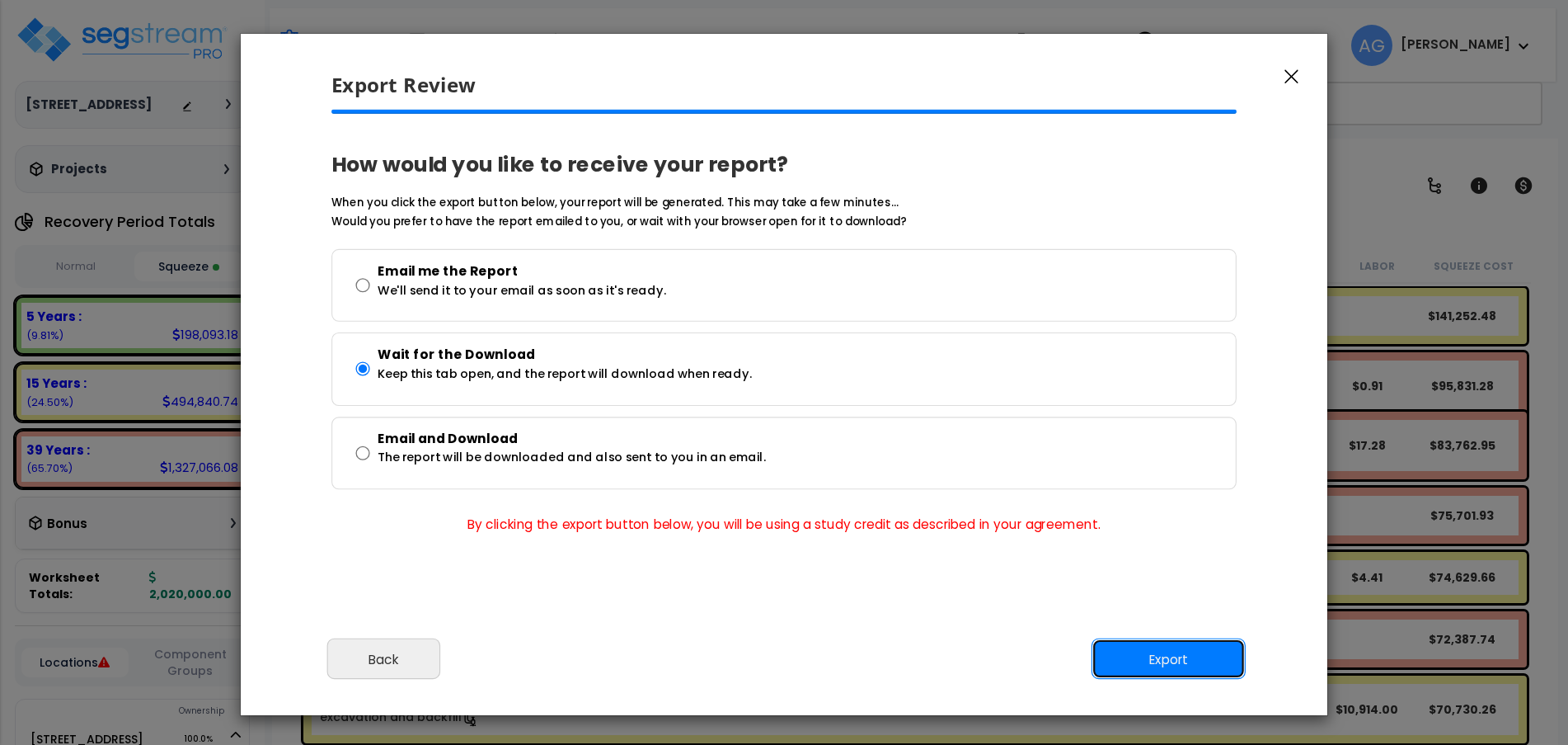
click at [1166, 650] on button "Export" at bounding box center [1168, 659] width 154 height 41
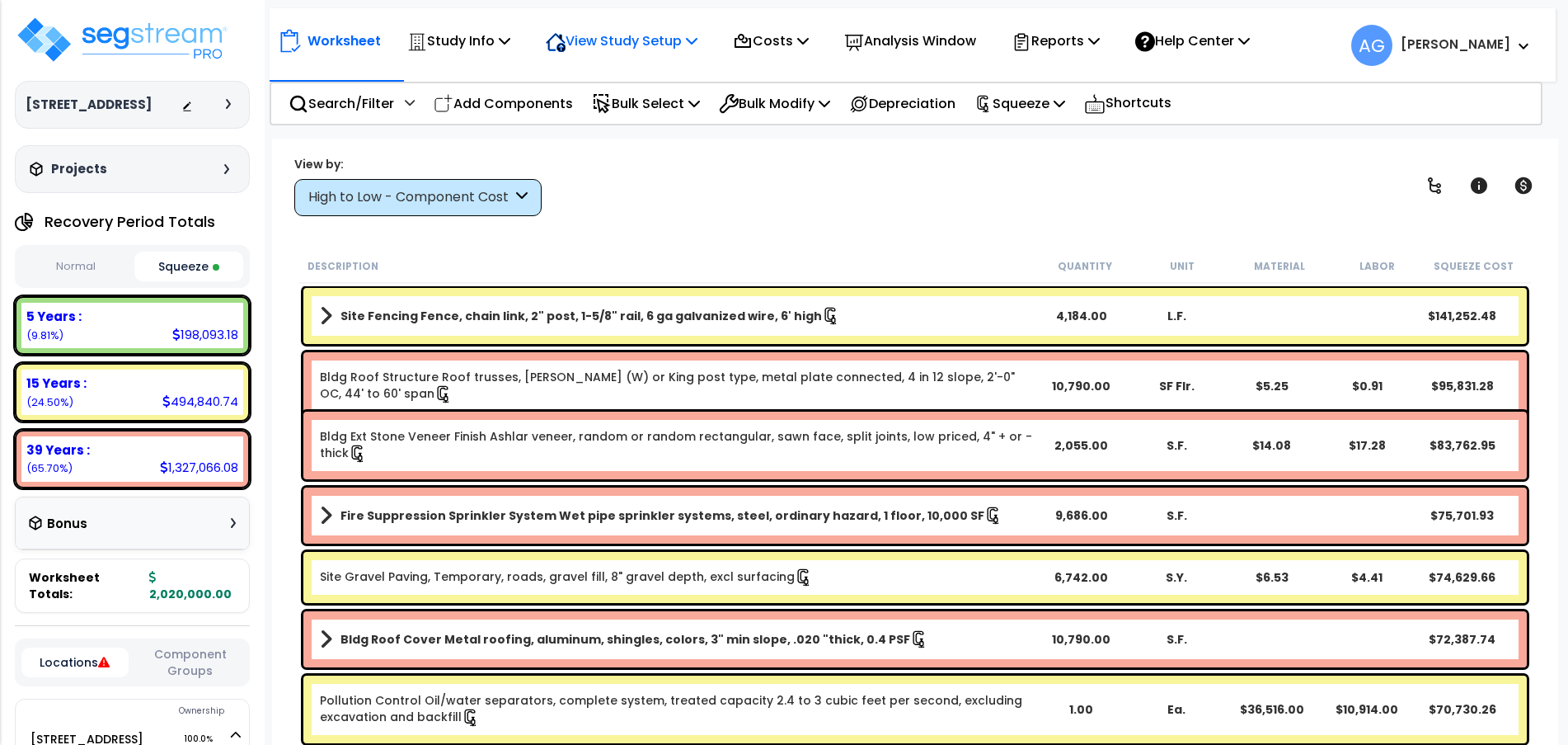
click at [604, 52] on p "View Study Setup" at bounding box center [622, 40] width 152 height 22
click at [604, 70] on link "Building Setup" at bounding box center [619, 78] width 163 height 33
click at [448, 49] on p "Study Info" at bounding box center [458, 40] width 103 height 22
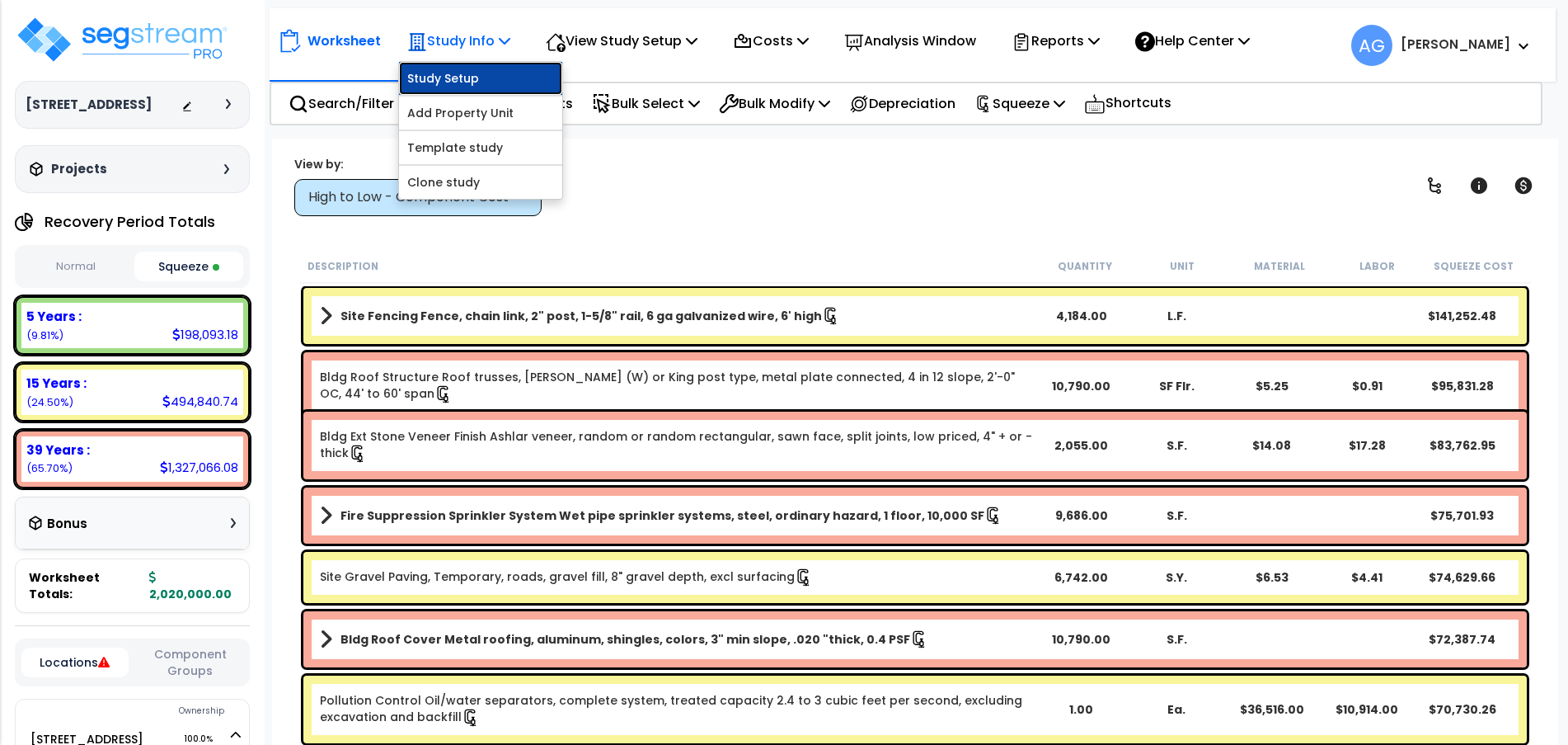
click at [456, 83] on link "Study Setup" at bounding box center [481, 78] width 163 height 33
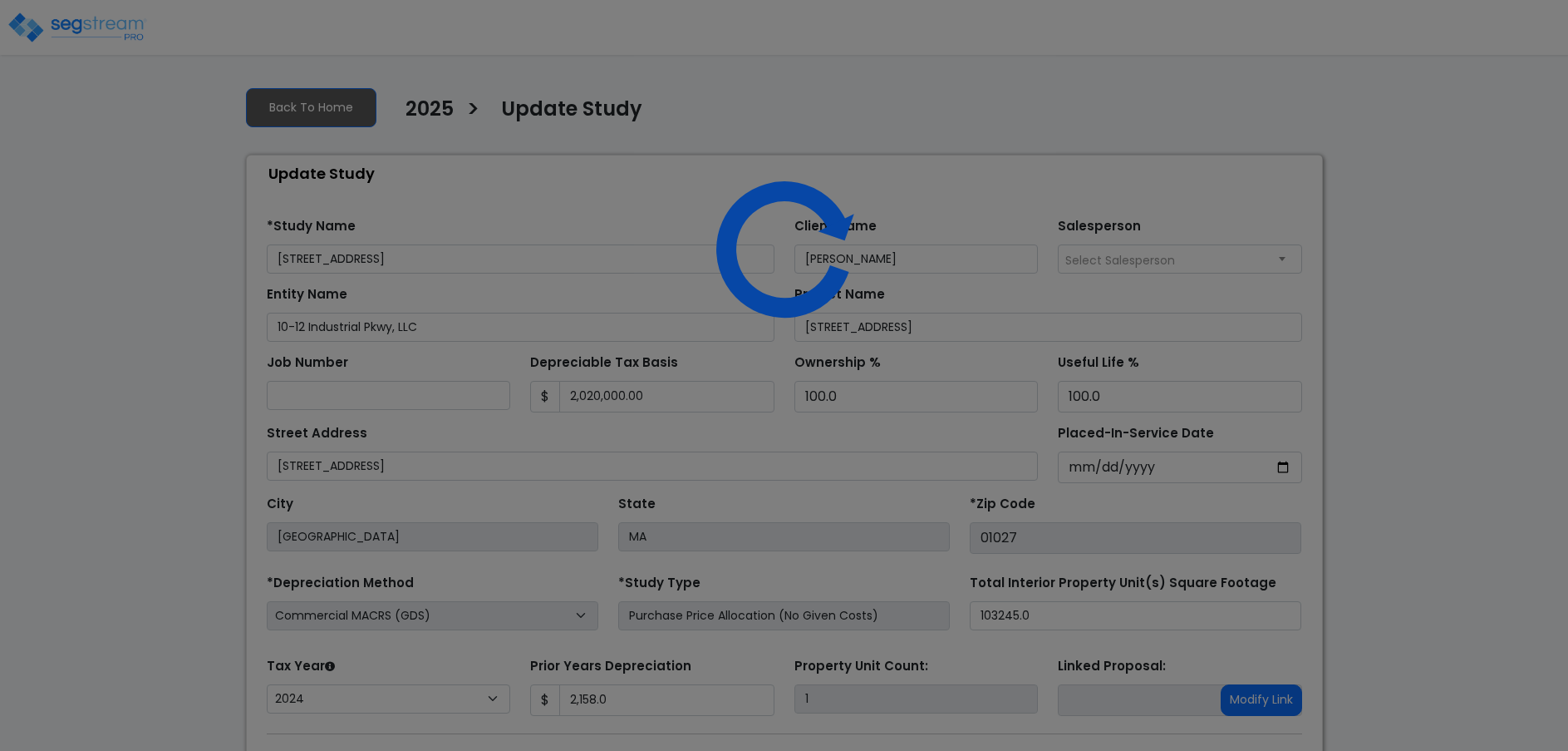
select select "2024"
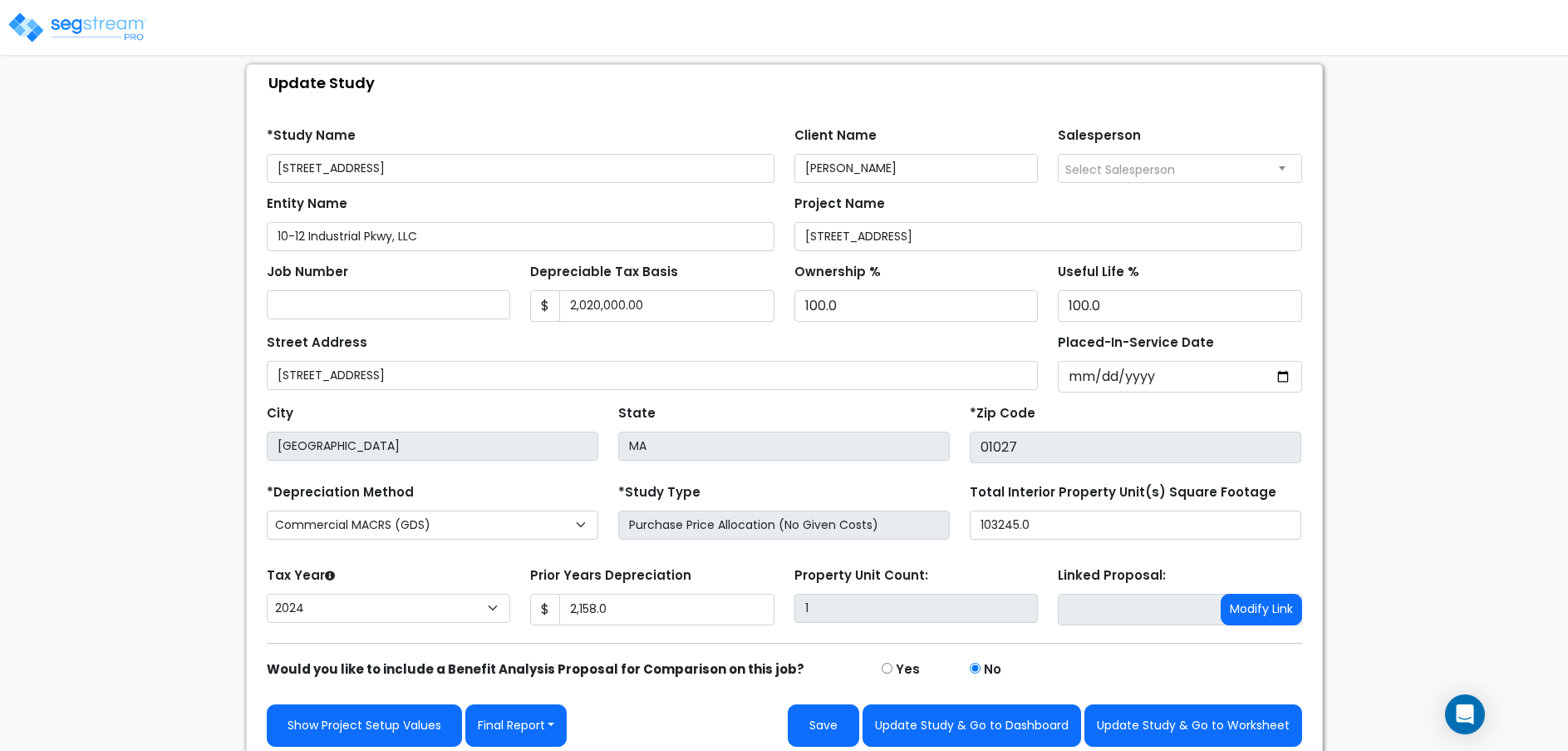
scroll to position [101, 0]
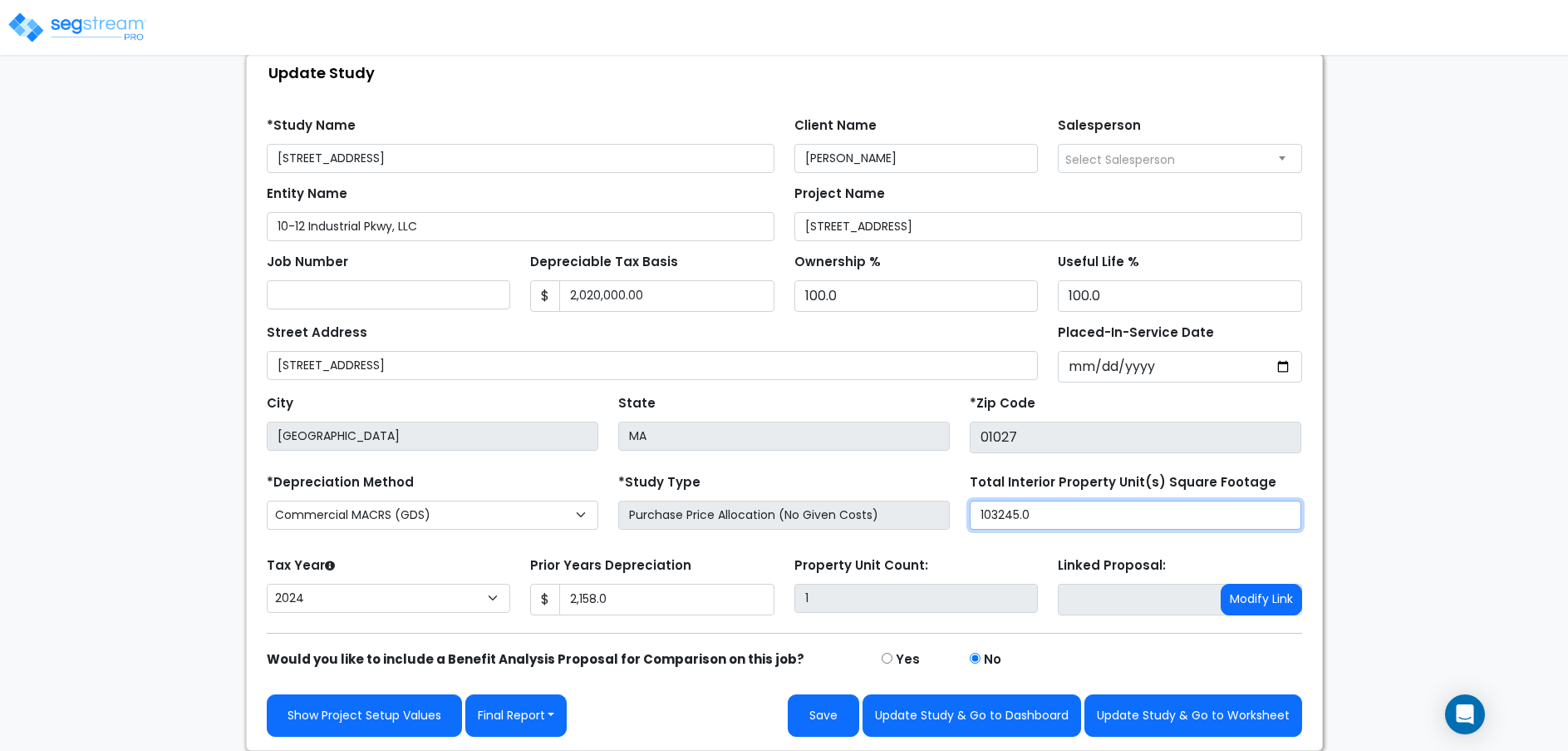
drag, startPoint x: 1057, startPoint y: 522, endPoint x: 928, endPoint y: 526, distance: 129.1
click at [928, 526] on div "*Depreciation Method Commercial MACRS (GDS) Residential Rental MACRS (GDS) Comm…" at bounding box center [784, 502] width 1055 height 67
type input "9,410"
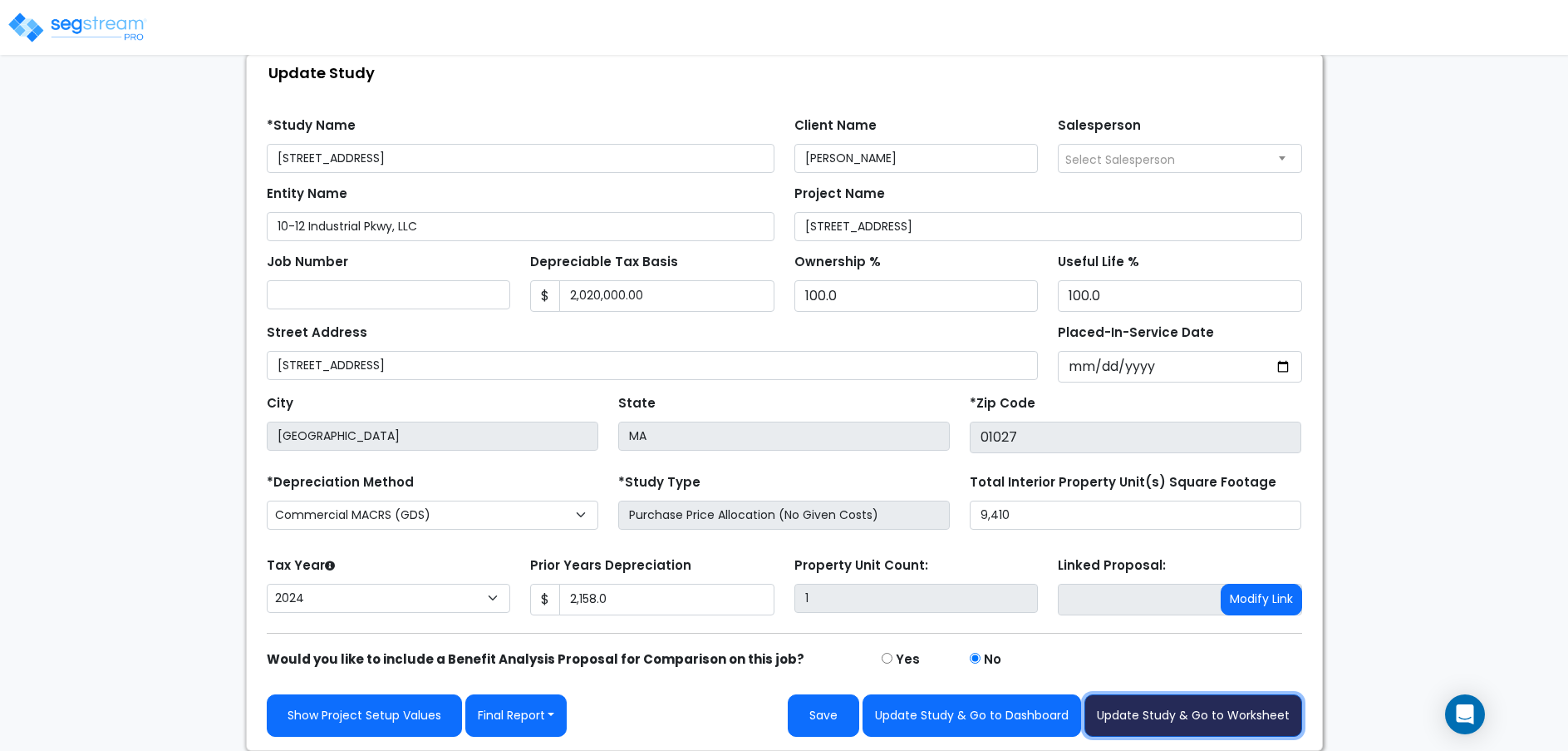
click at [1151, 708] on button "Update Study & Go to Worksheet" at bounding box center [1193, 715] width 218 height 43
type input "2158"
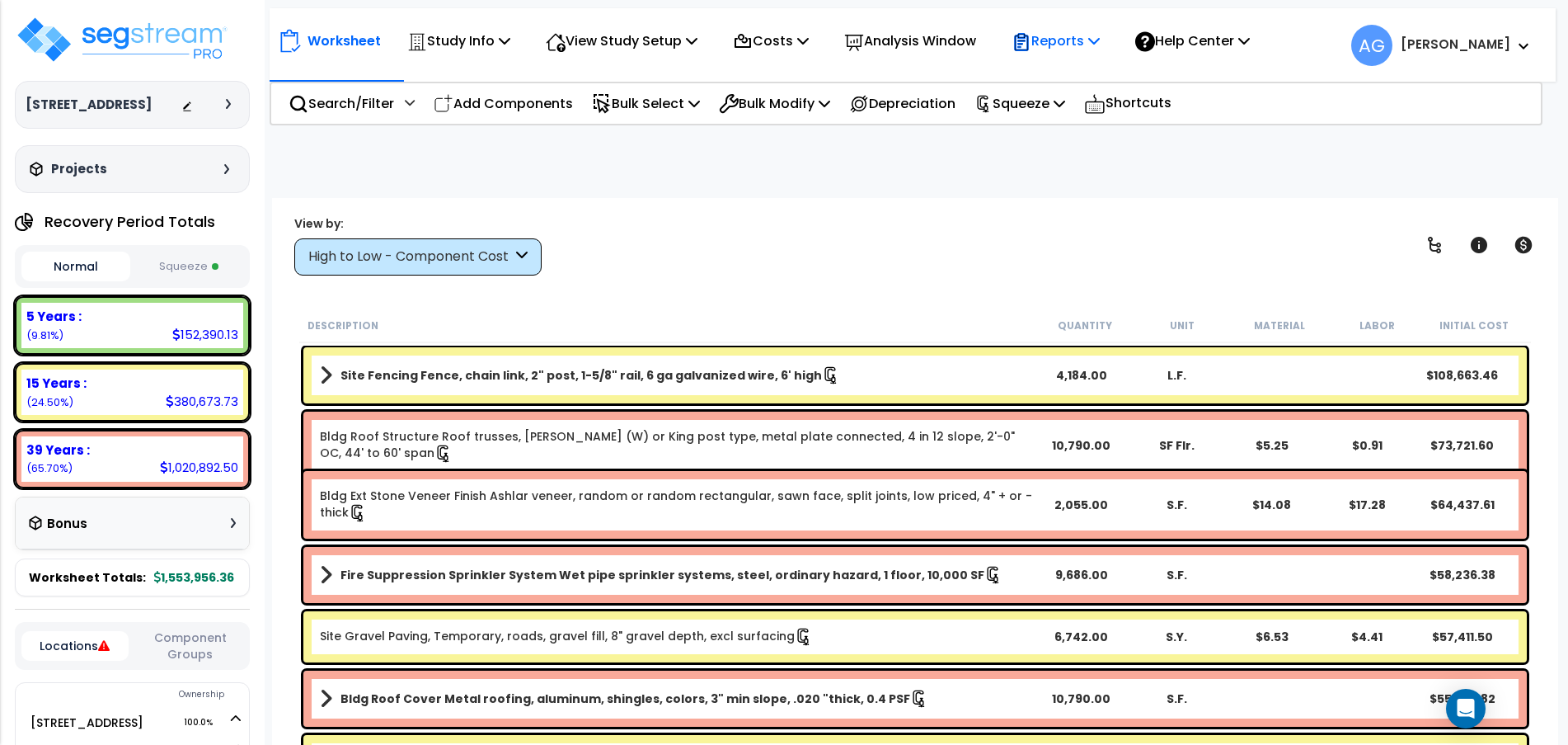
click at [1079, 47] on p "Reports" at bounding box center [1056, 40] width 88 height 22
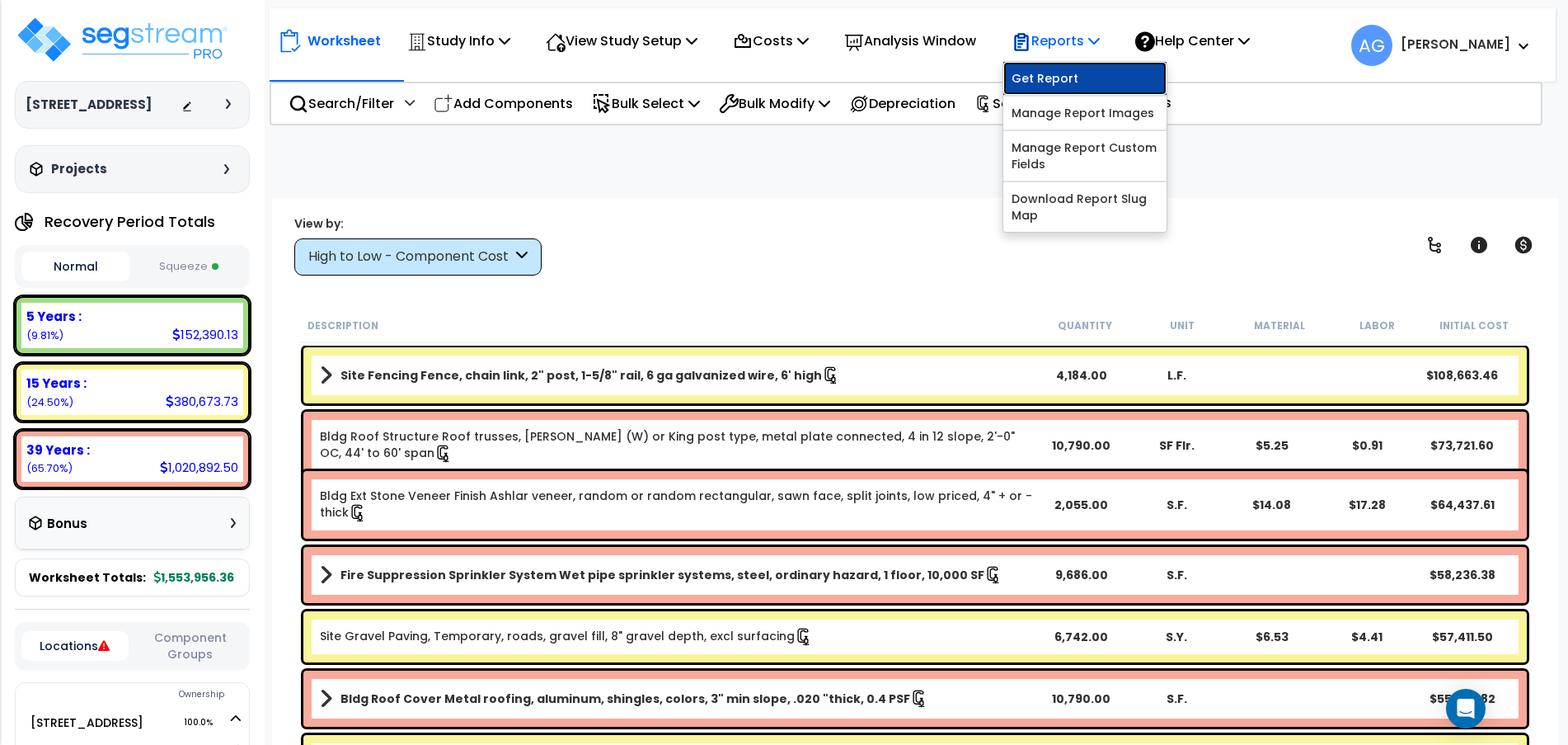
click at [1069, 84] on link "Get Report" at bounding box center [1084, 78] width 163 height 33
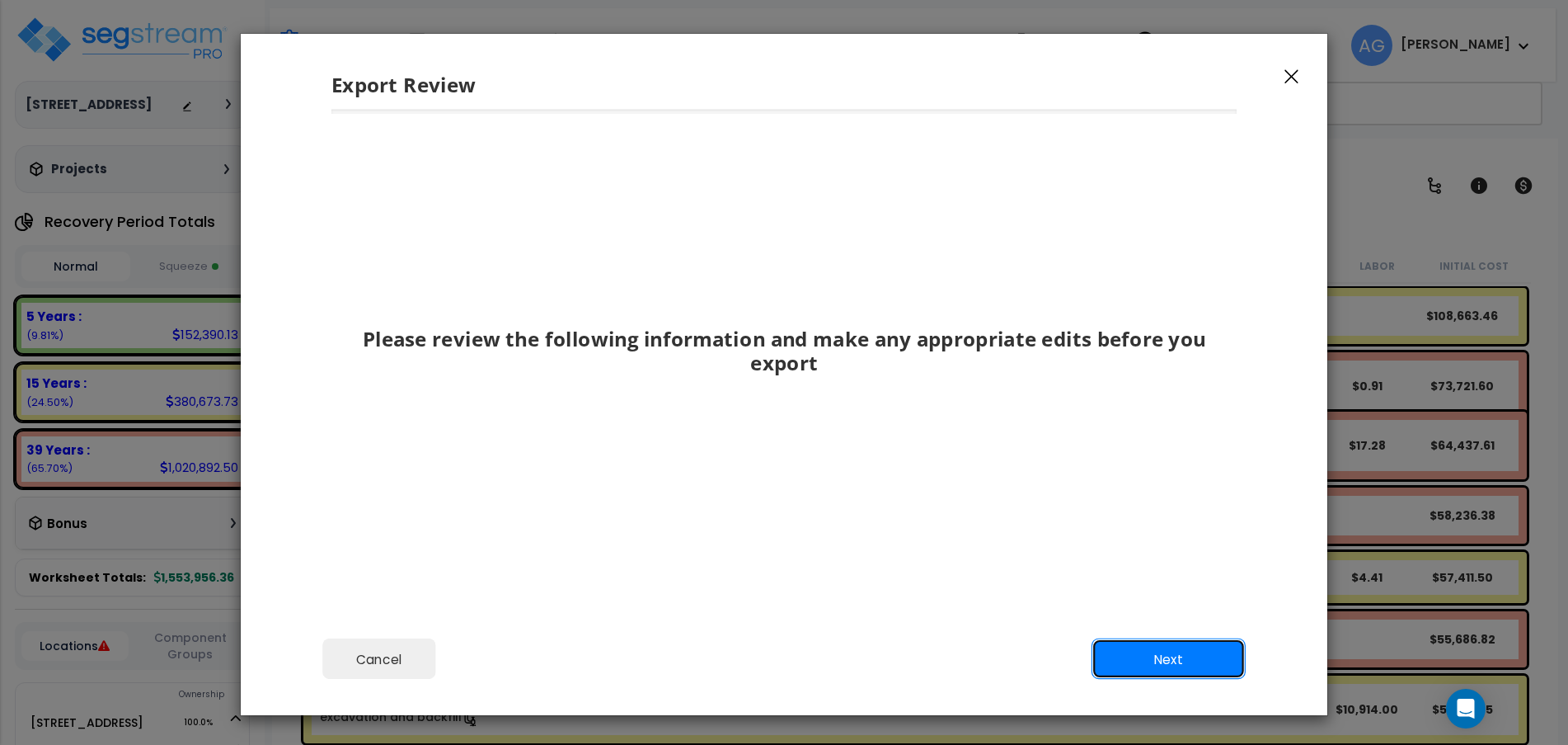
click at [1149, 660] on button "Next" at bounding box center [1168, 659] width 154 height 41
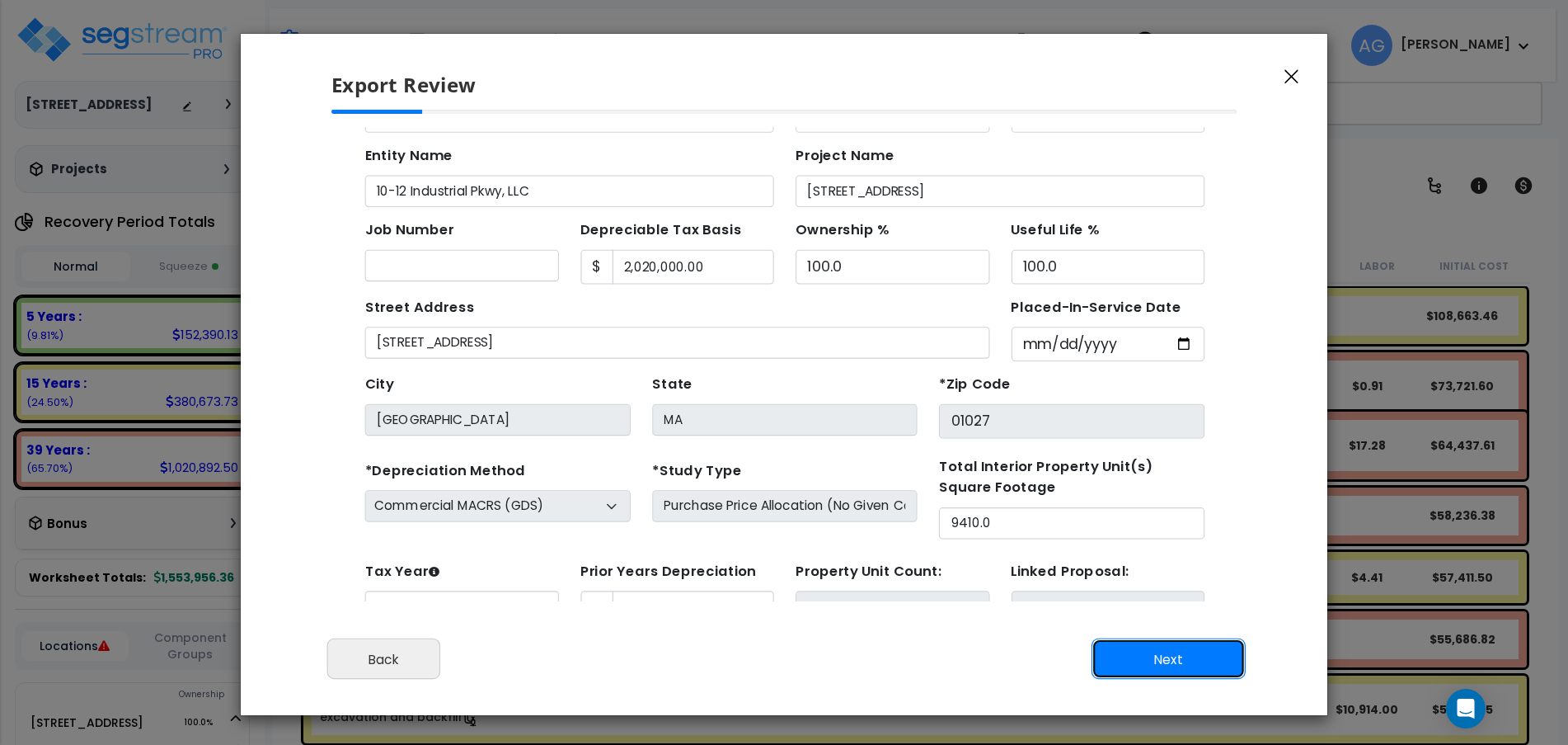
scroll to position [64, 0]
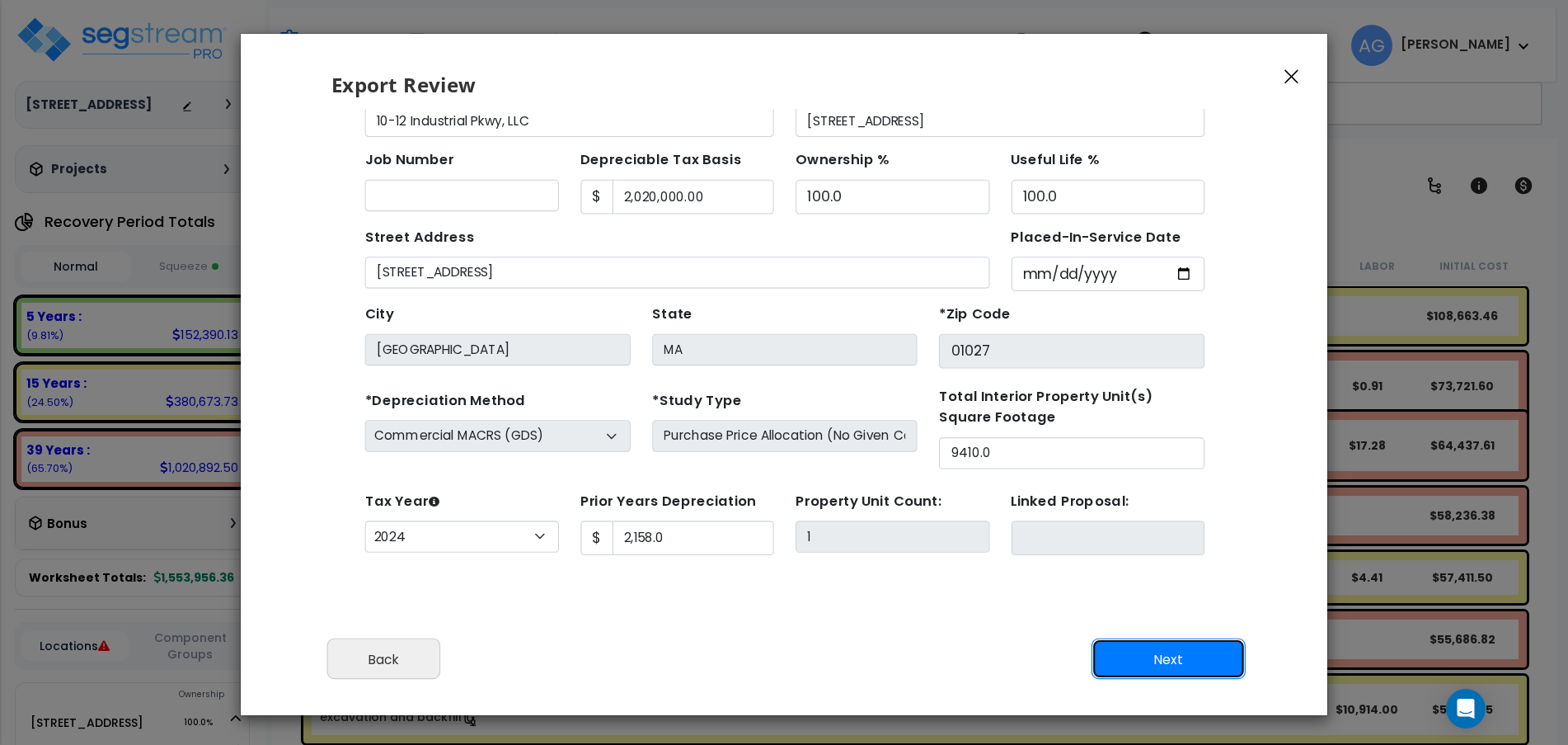
click at [1169, 663] on button "Next" at bounding box center [1168, 659] width 154 height 41
type input "2158"
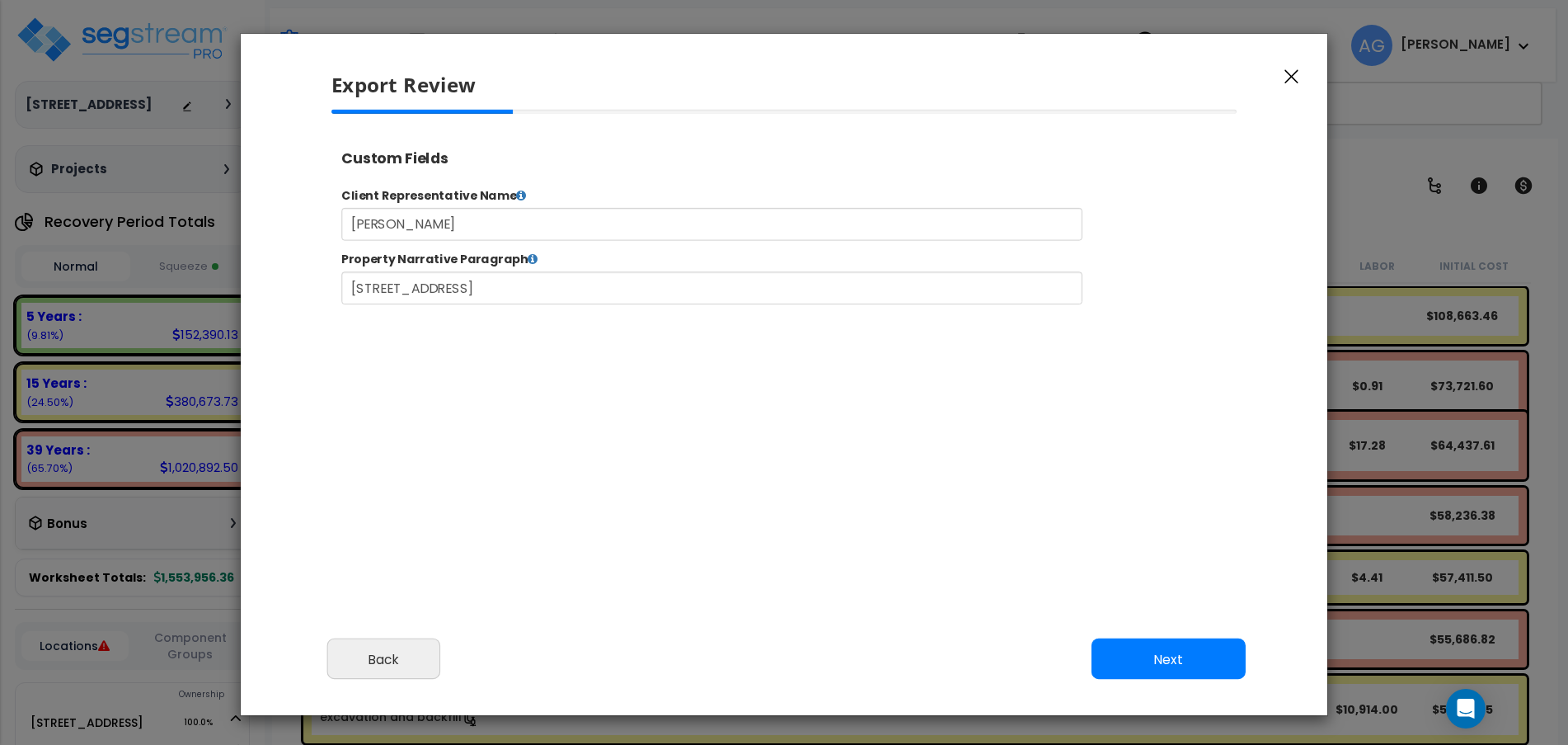
select select "2024"
click at [1169, 663] on button "Next" at bounding box center [1168, 659] width 154 height 41
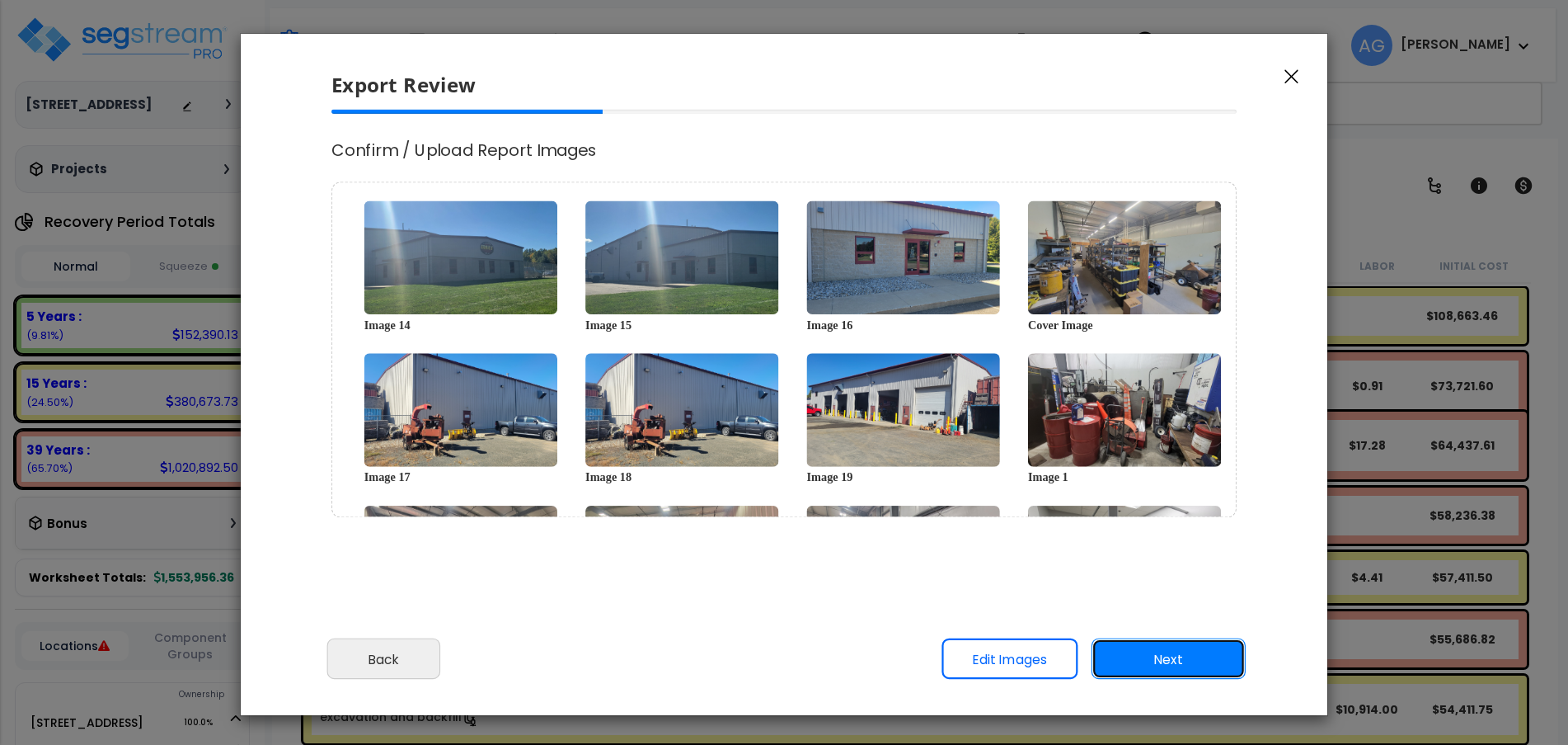
scroll to position [0, 0]
click at [1169, 663] on button "Next" at bounding box center [1168, 659] width 154 height 41
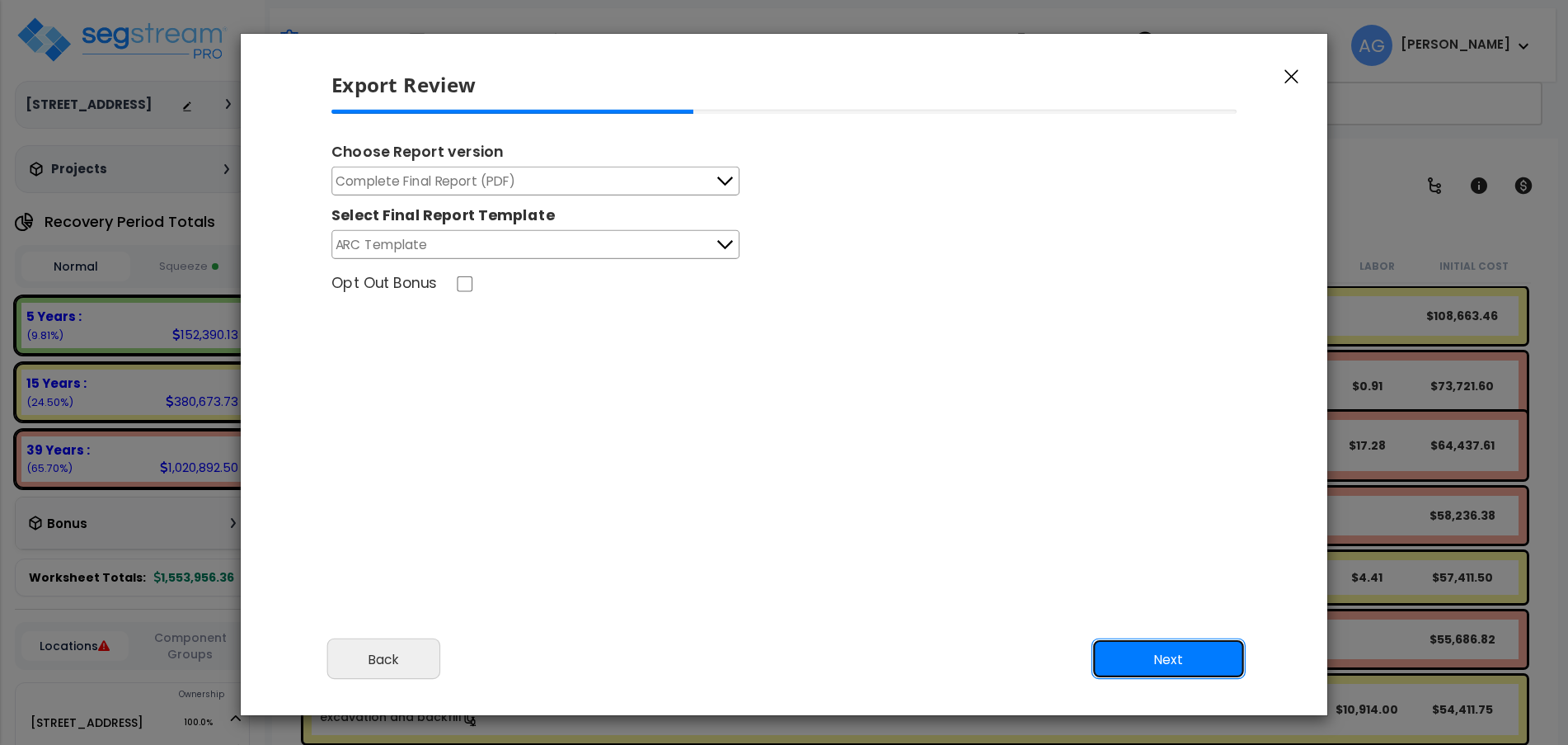
click at [1169, 663] on button "Next" at bounding box center [1168, 659] width 154 height 41
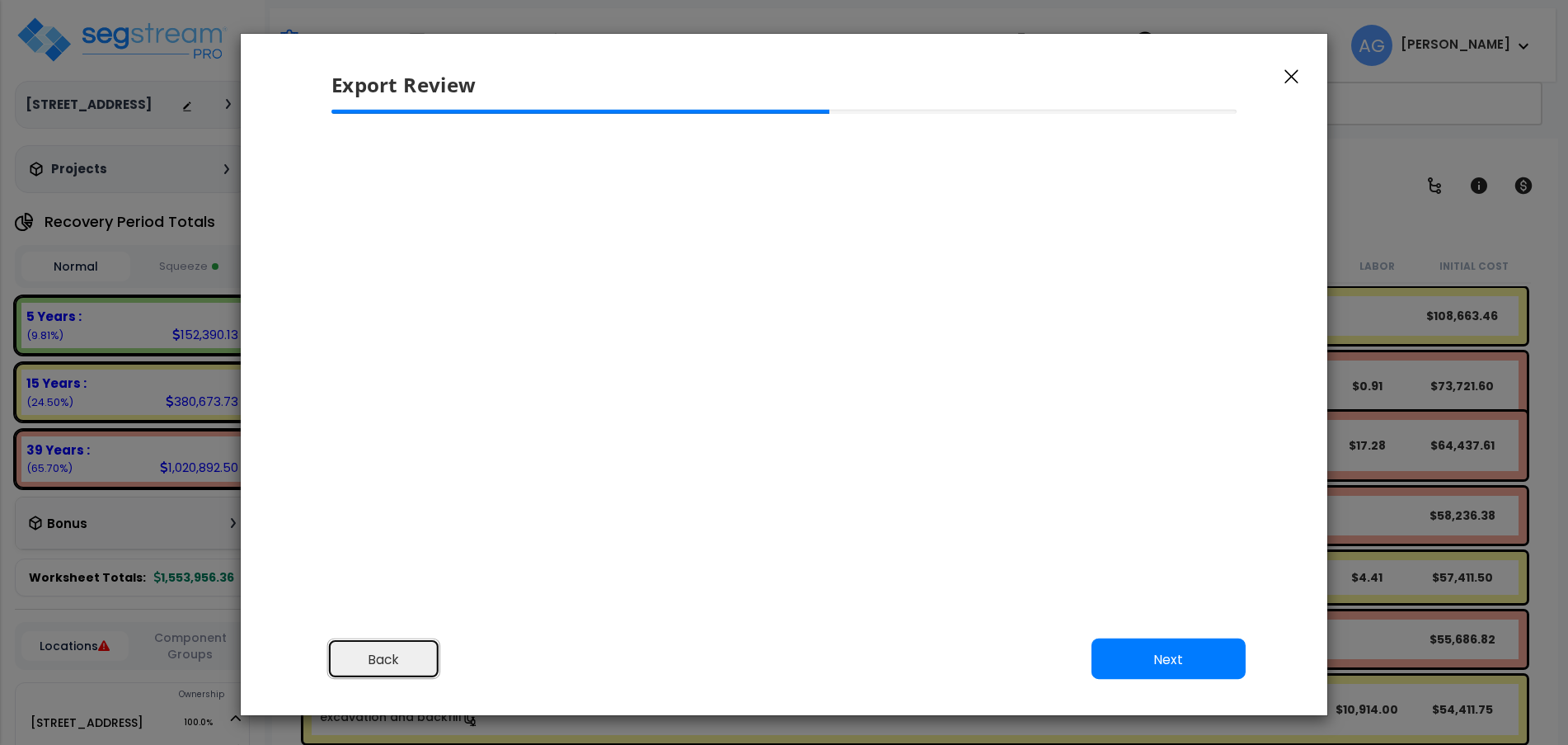
click at [399, 655] on button "Back" at bounding box center [384, 659] width 113 height 41
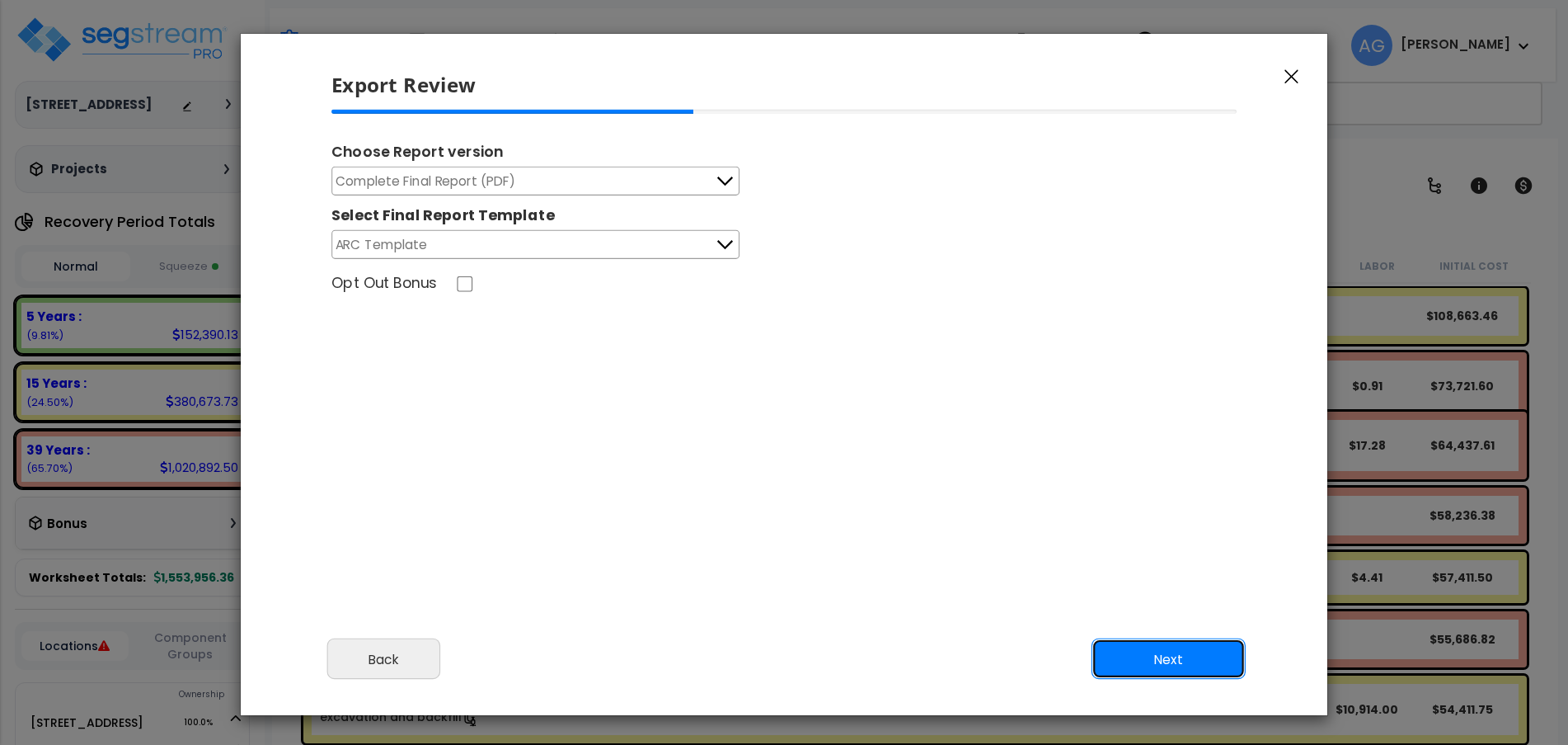
click at [1161, 669] on button "Next" at bounding box center [1168, 659] width 154 height 41
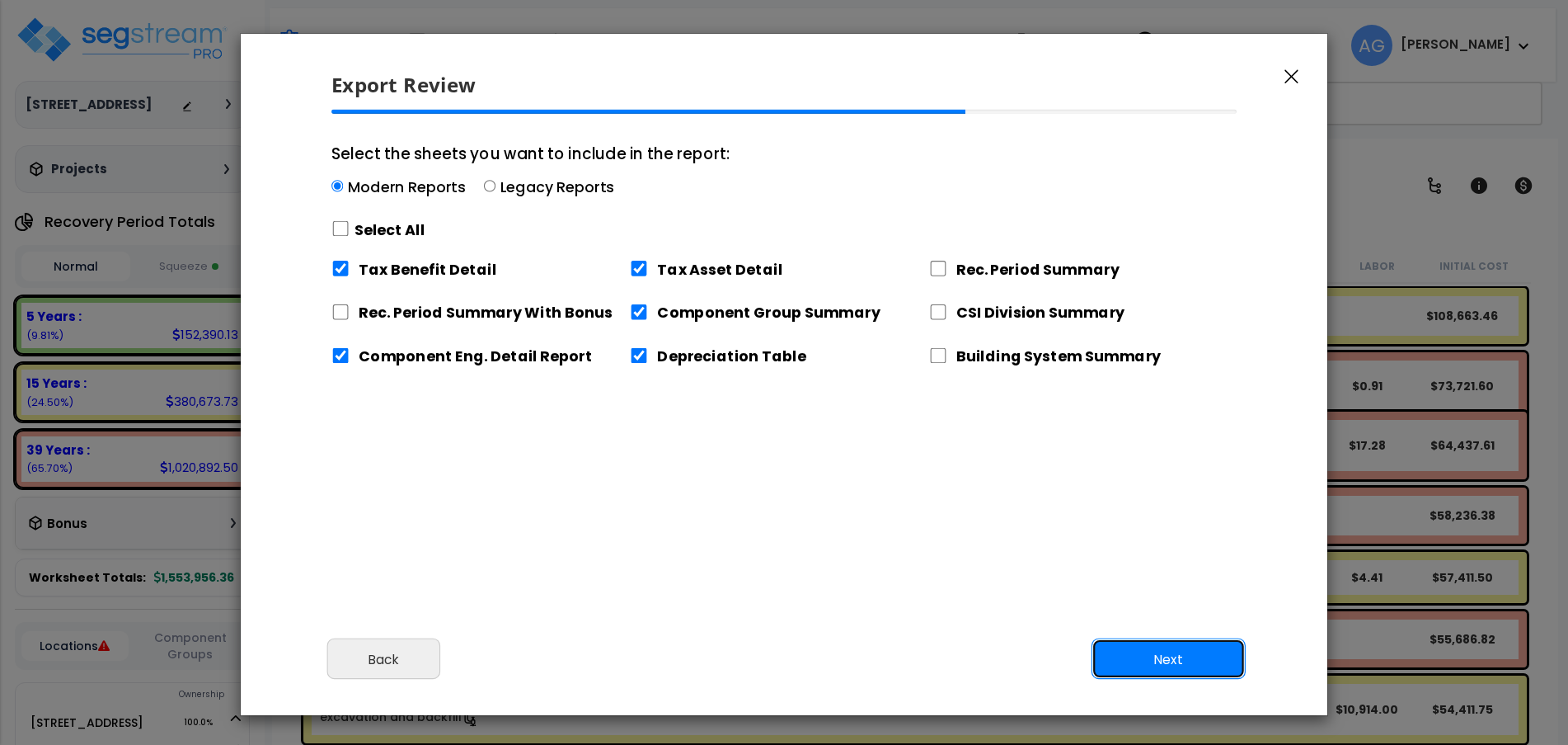
click at [1161, 669] on button "Next" at bounding box center [1168, 659] width 154 height 41
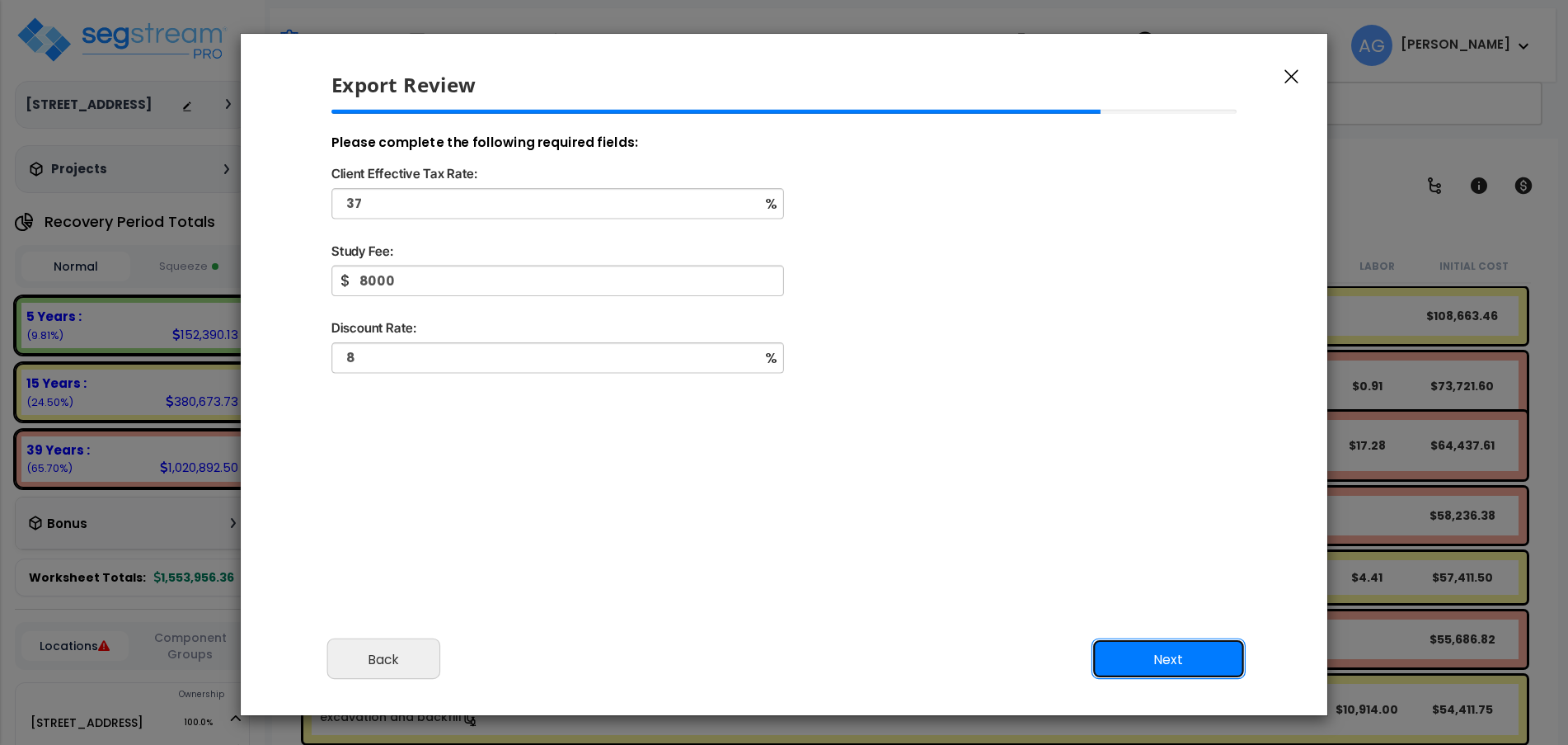
click at [1161, 669] on button "Next" at bounding box center [1168, 659] width 154 height 41
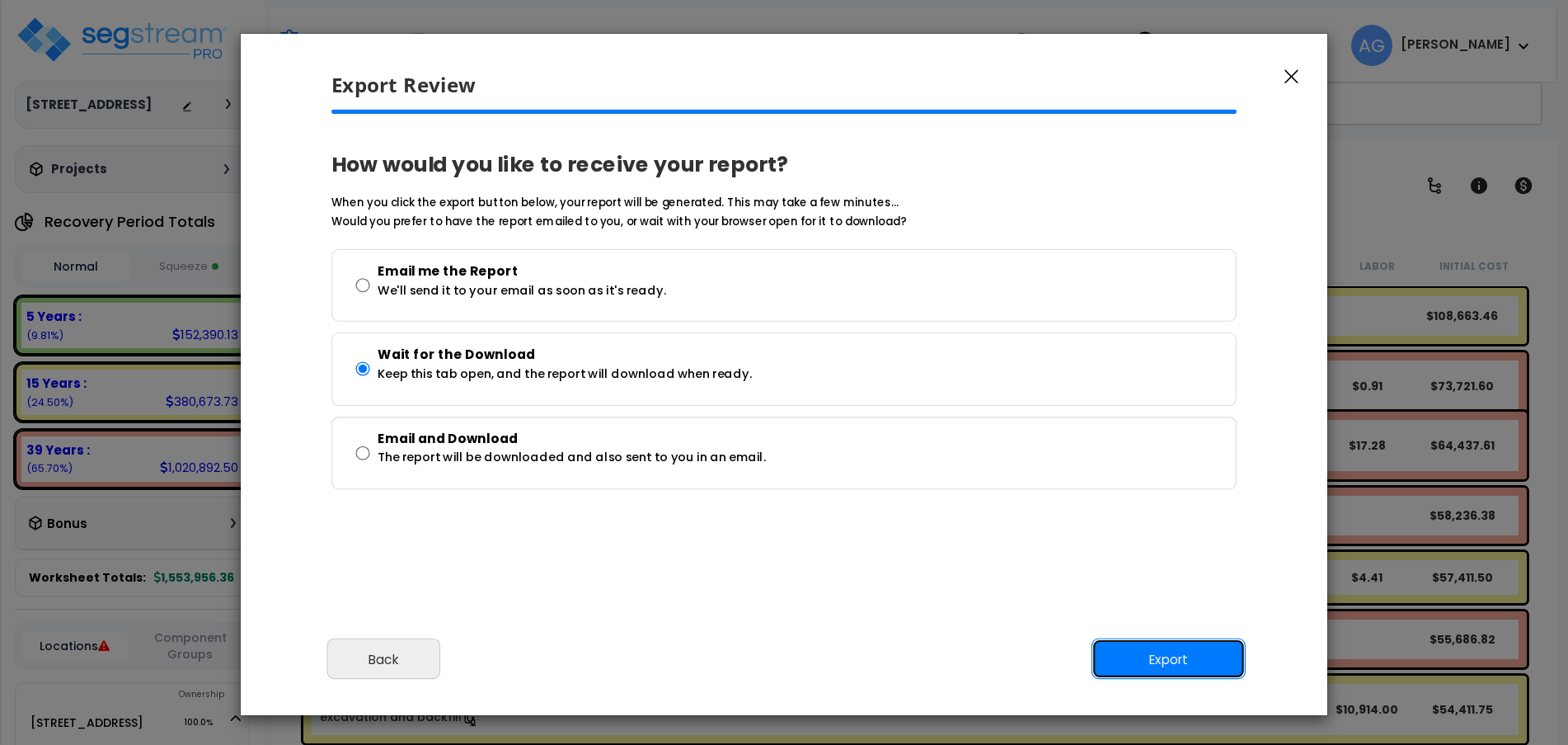
click at [1161, 669] on button "Export" at bounding box center [1168, 659] width 154 height 41
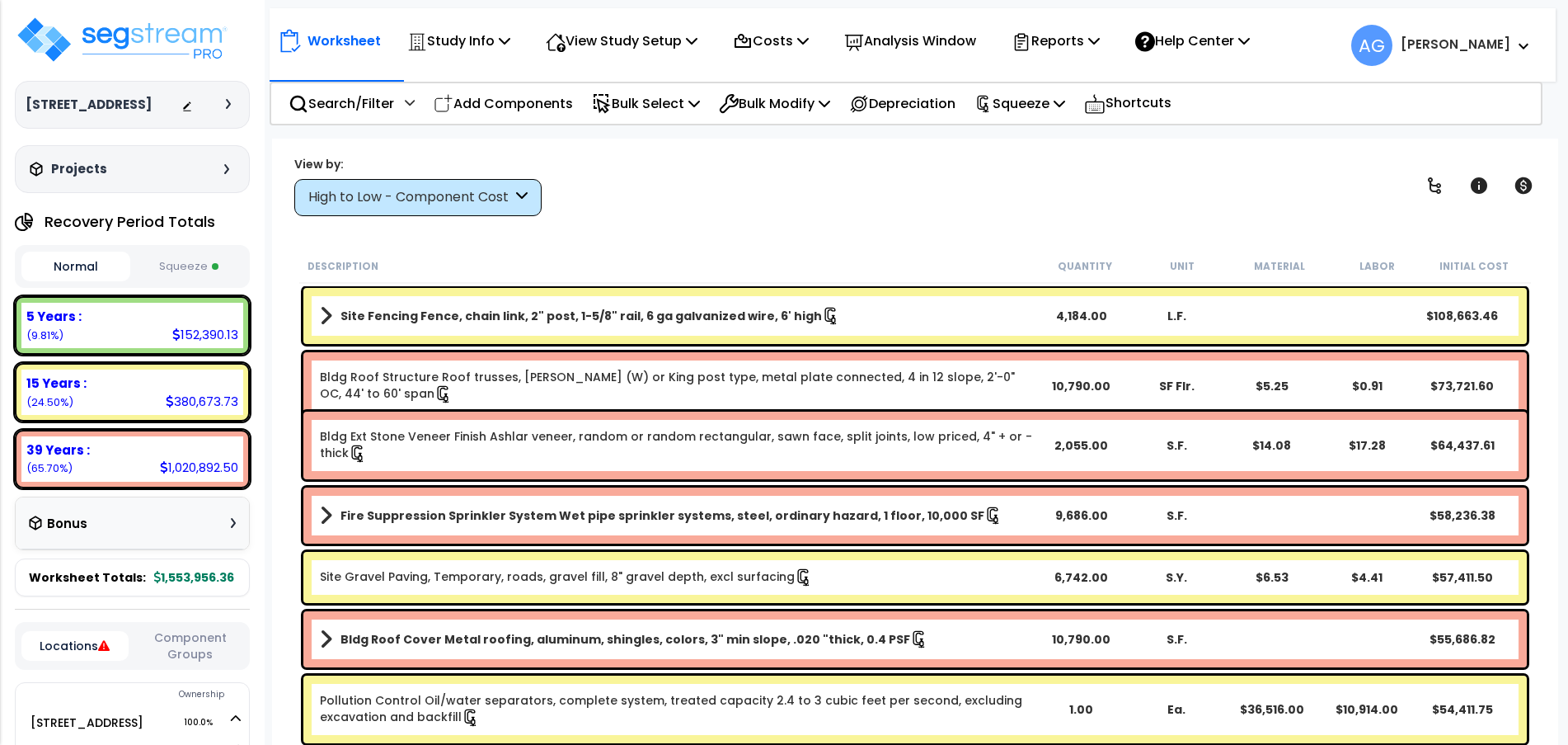
scroll to position [71, 0]
click at [45, 50] on img at bounding box center [121, 39] width 214 height 50
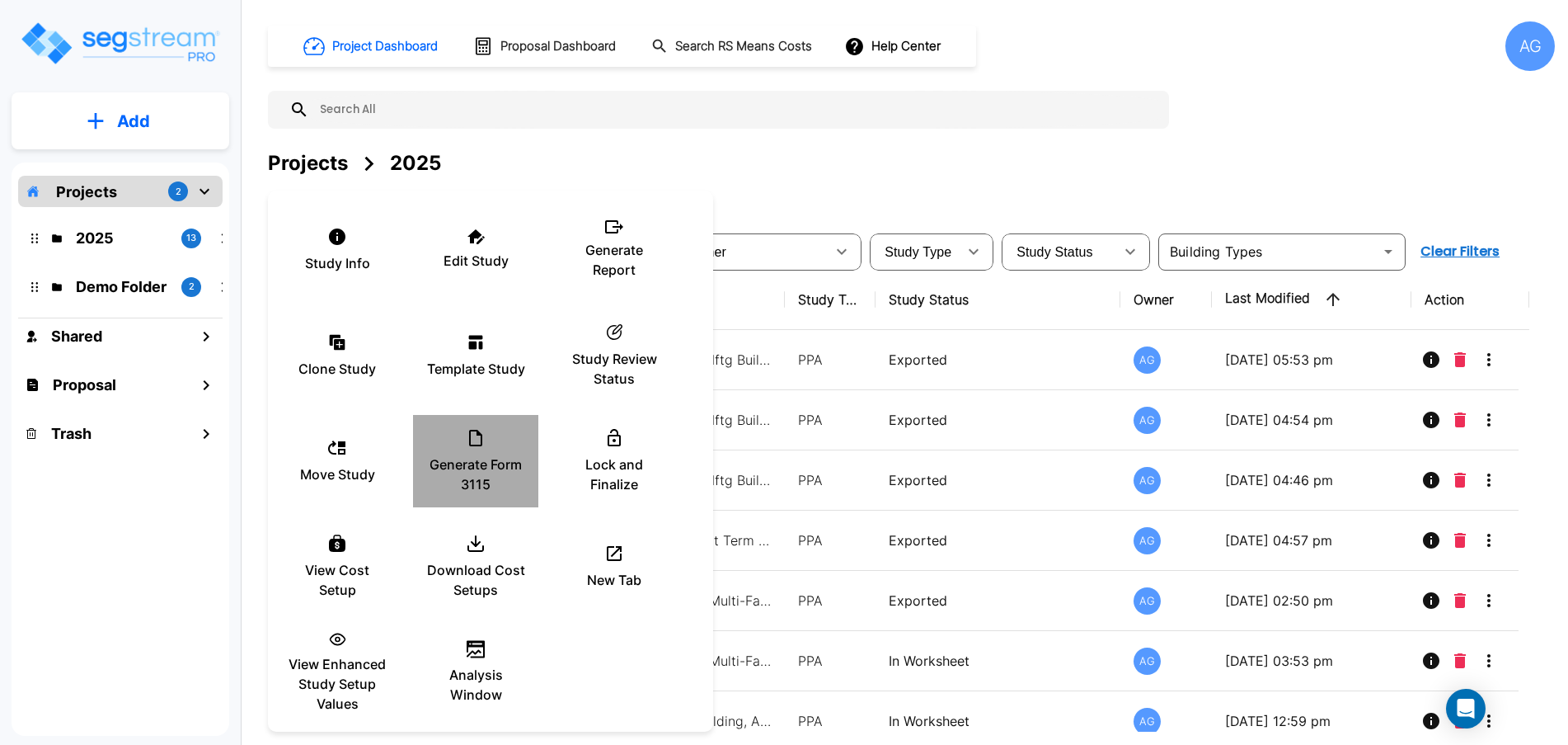
click at [471, 455] on p "Generate Form 3115" at bounding box center [475, 473] width 99 height 39
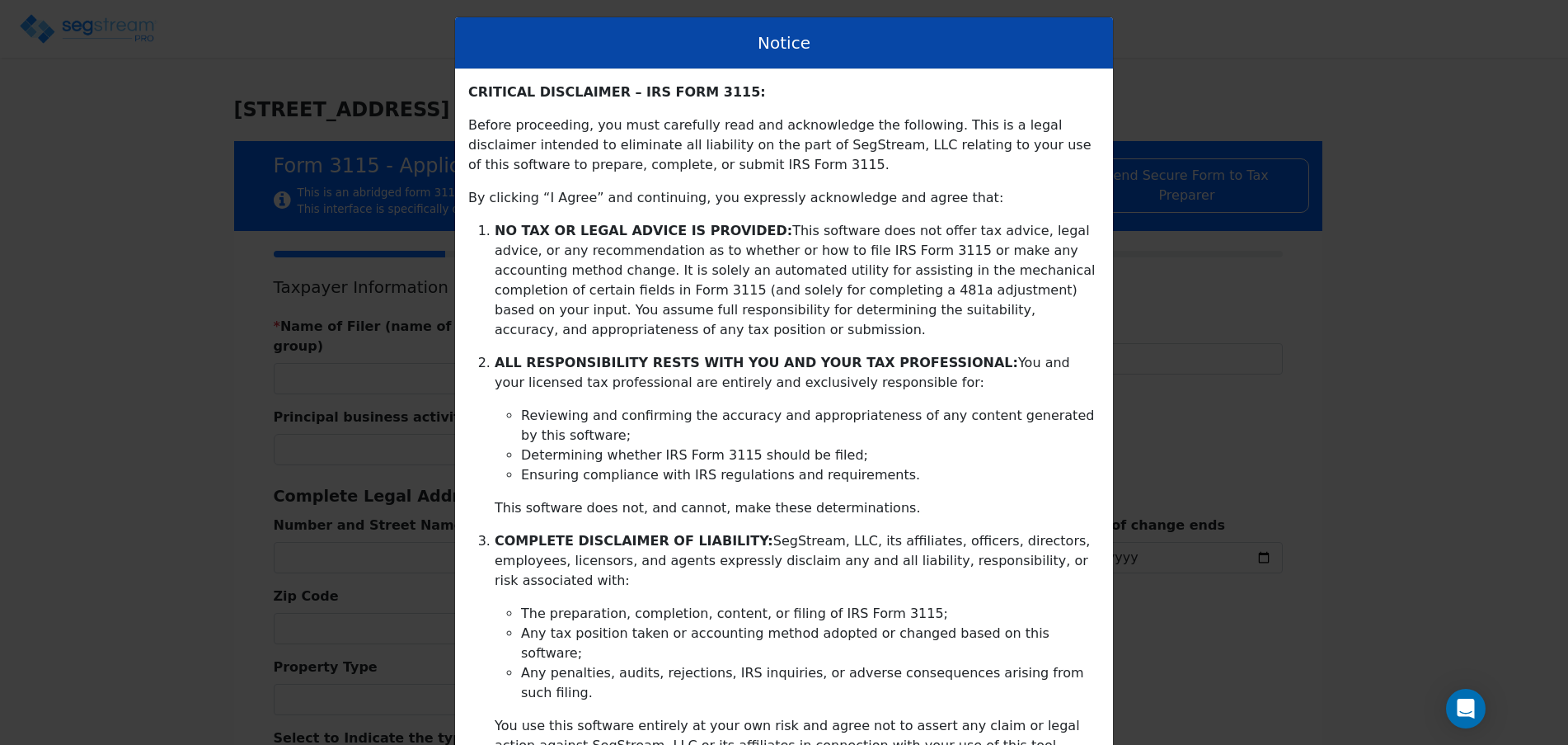
type input "[DATE]"
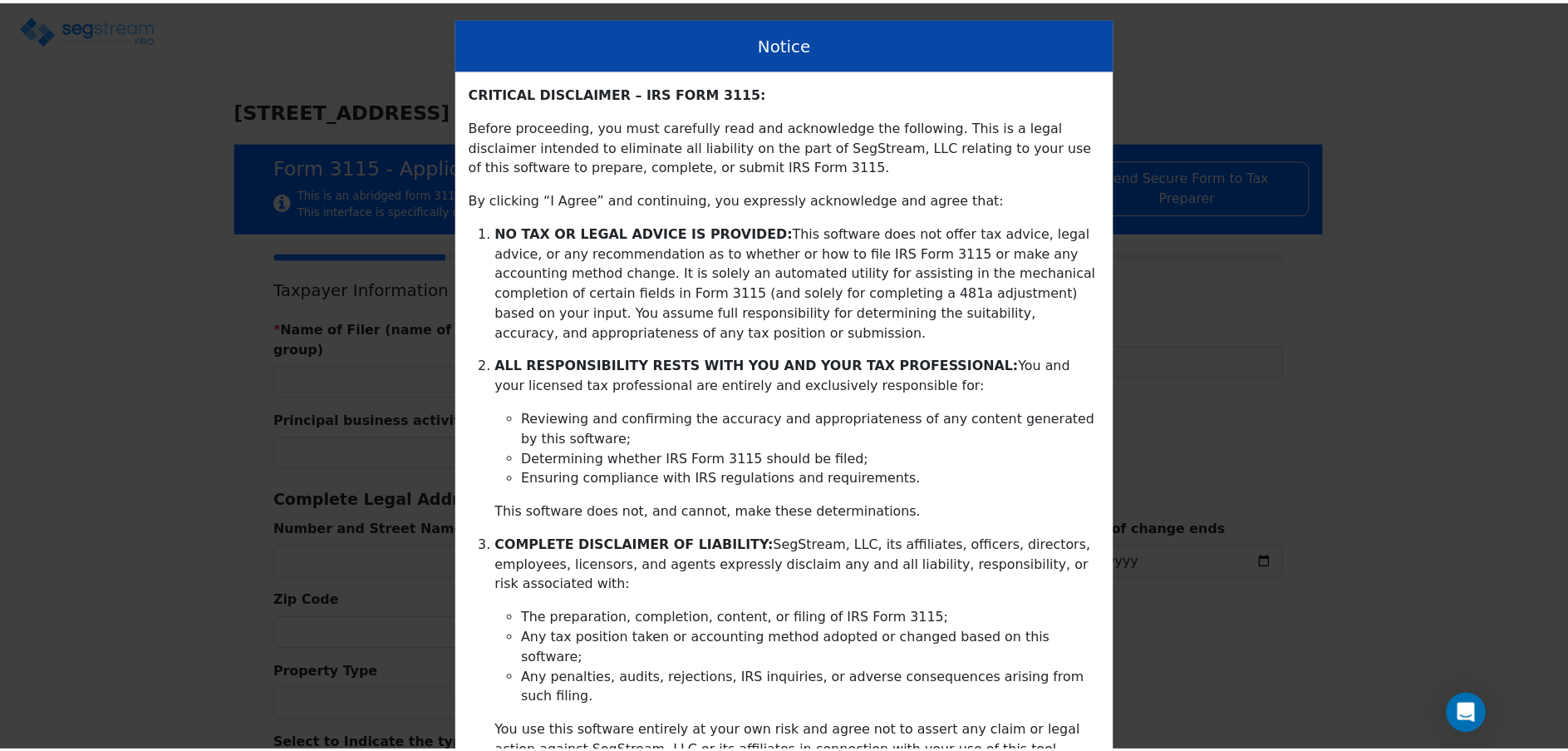
scroll to position [276, 0]
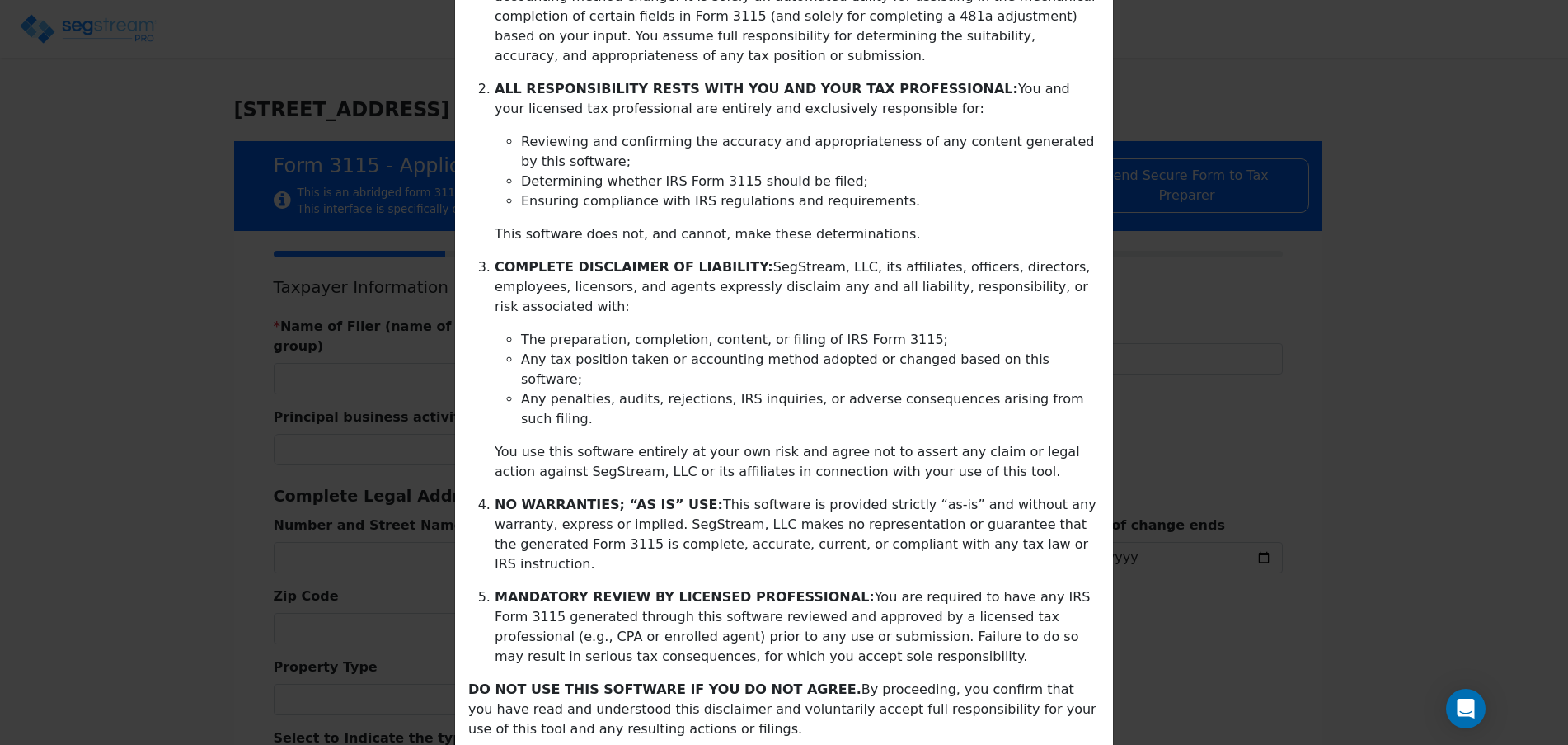
click at [899, 694] on div "CRITICAL DISCLAIMER – IRS FORM 3115: Before proceeding, you must carefully read…" at bounding box center [783, 307] width 657 height 1024
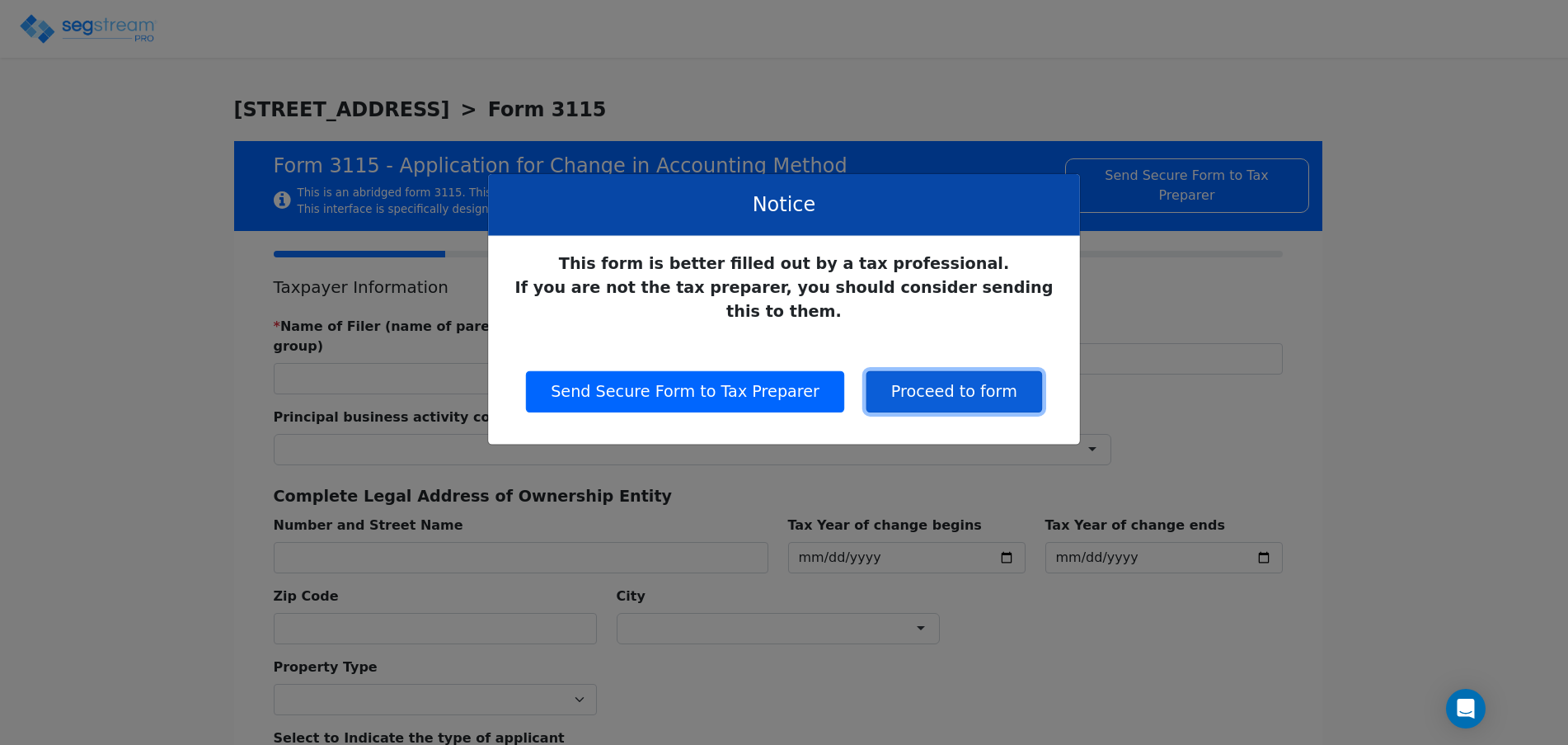
click at [945, 381] on button "Proceed to form" at bounding box center [954, 392] width 176 height 41
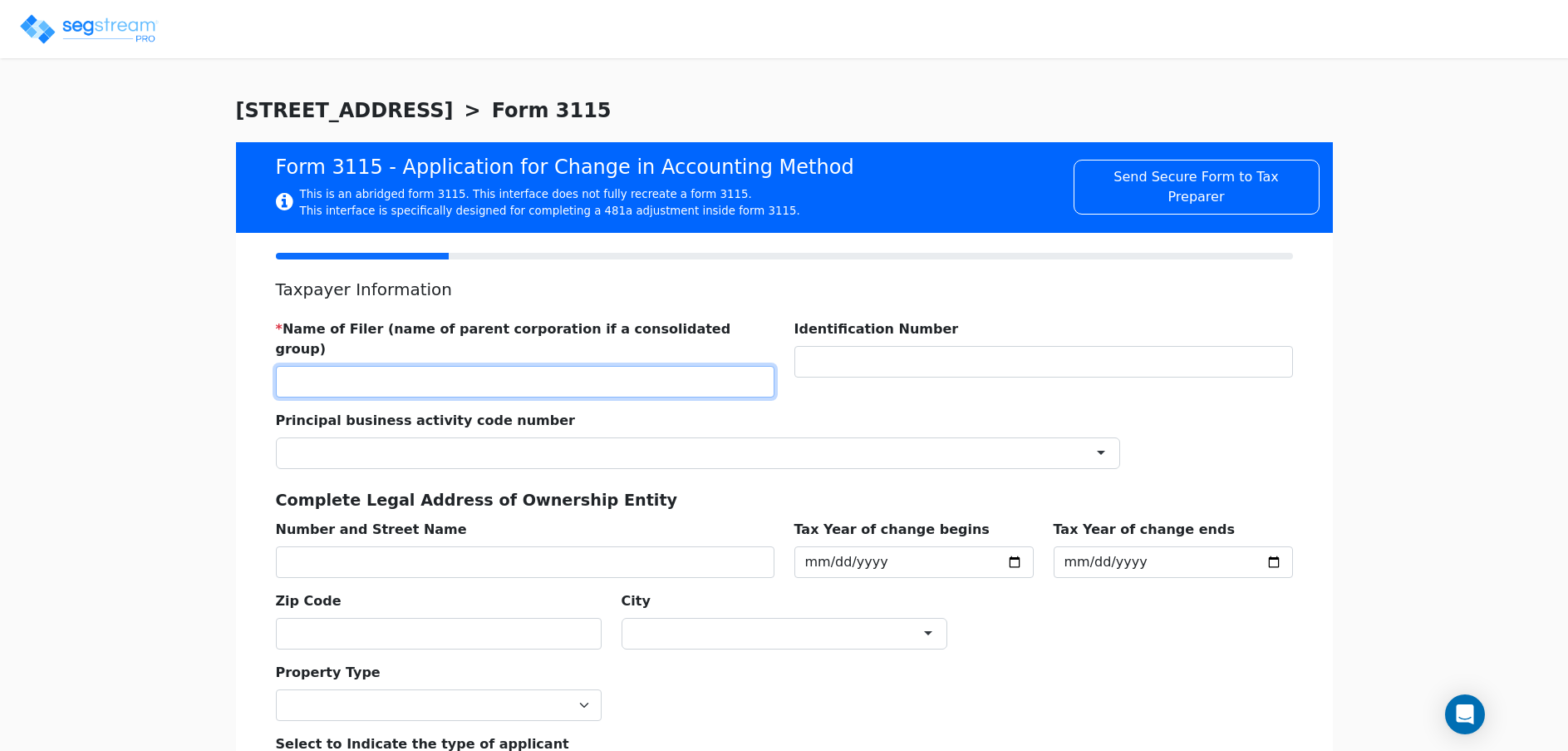
click at [753, 366] on input "text" at bounding box center [524, 381] width 498 height 32
type input "[STREET_ADDRESS], LLC"
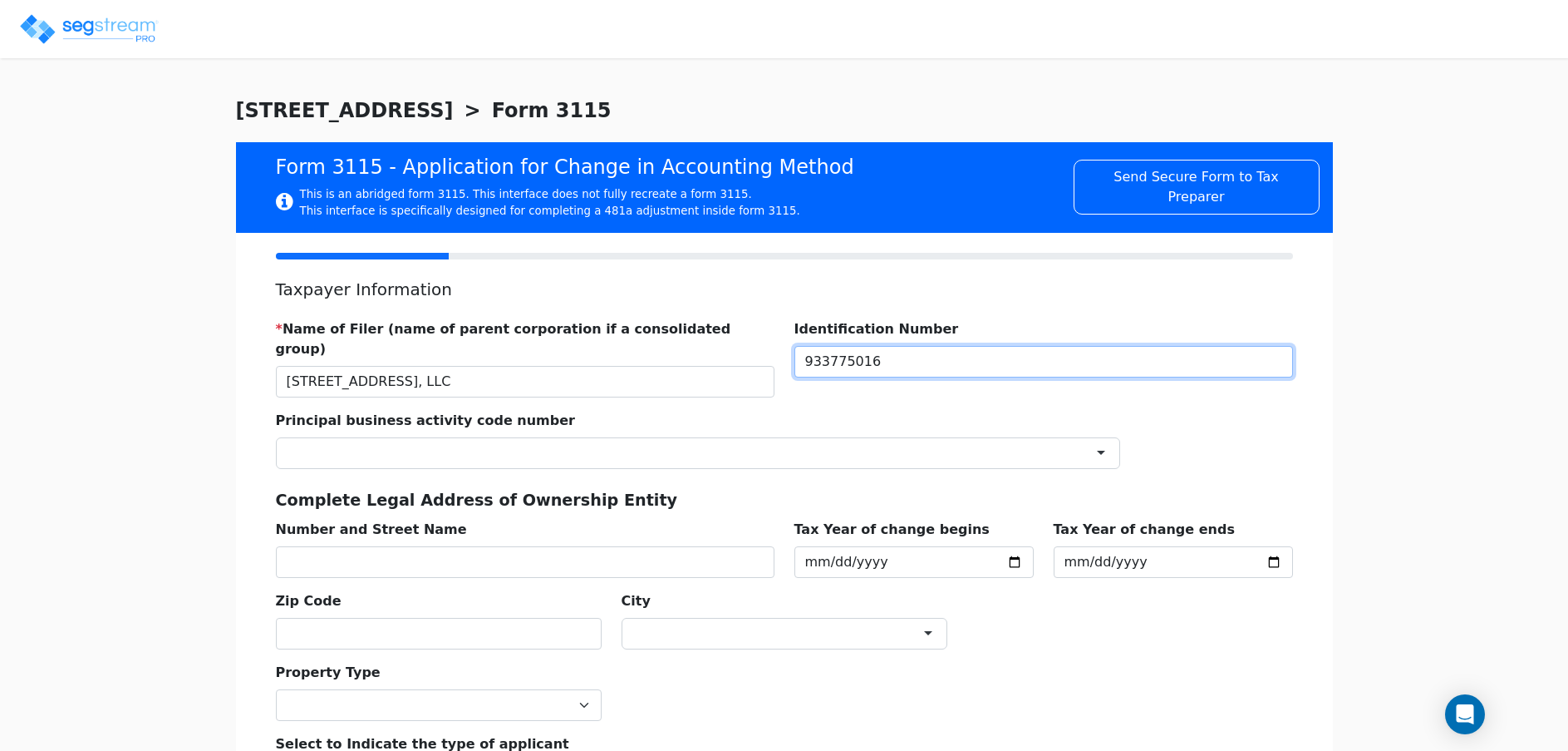
type input "933775016"
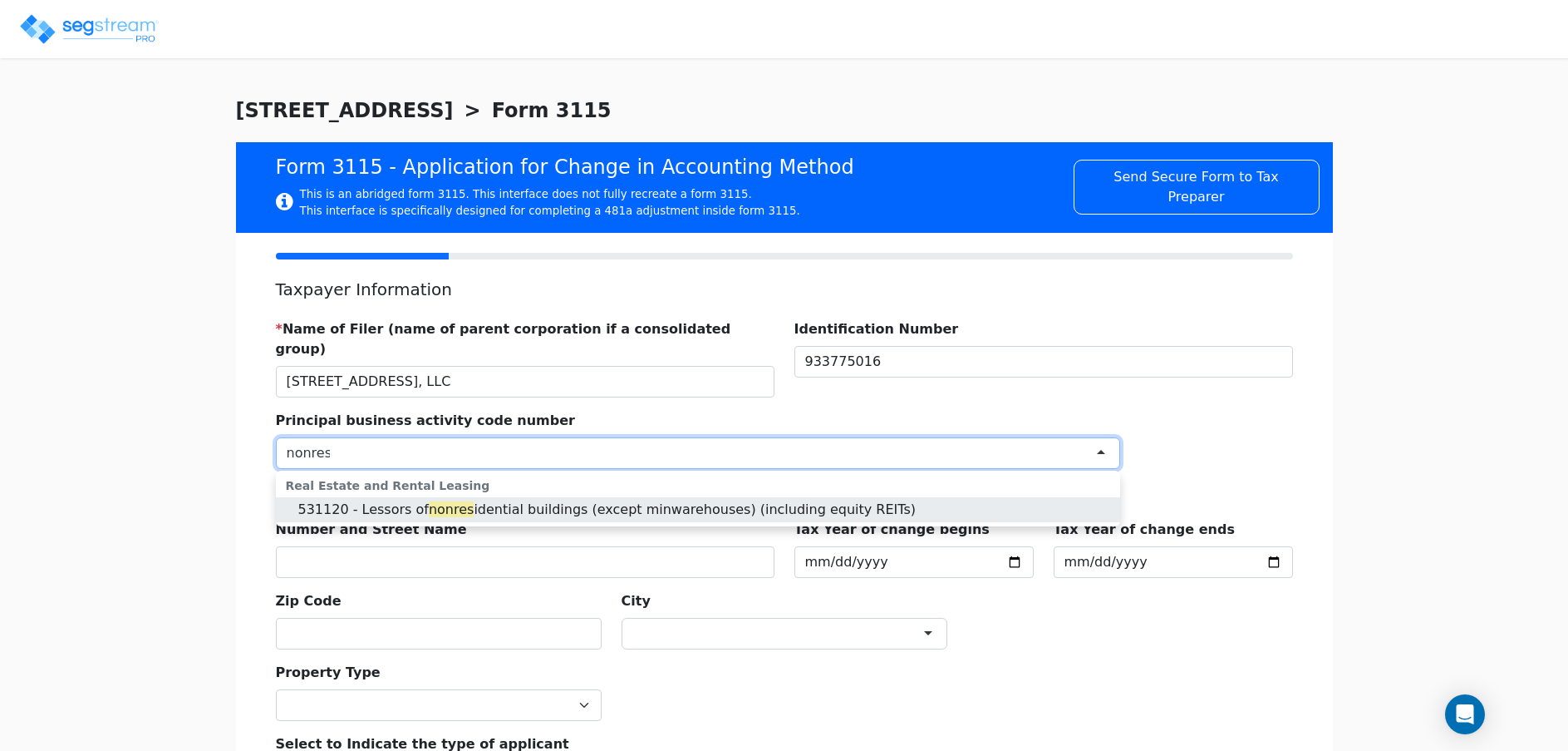
type input "nonres"
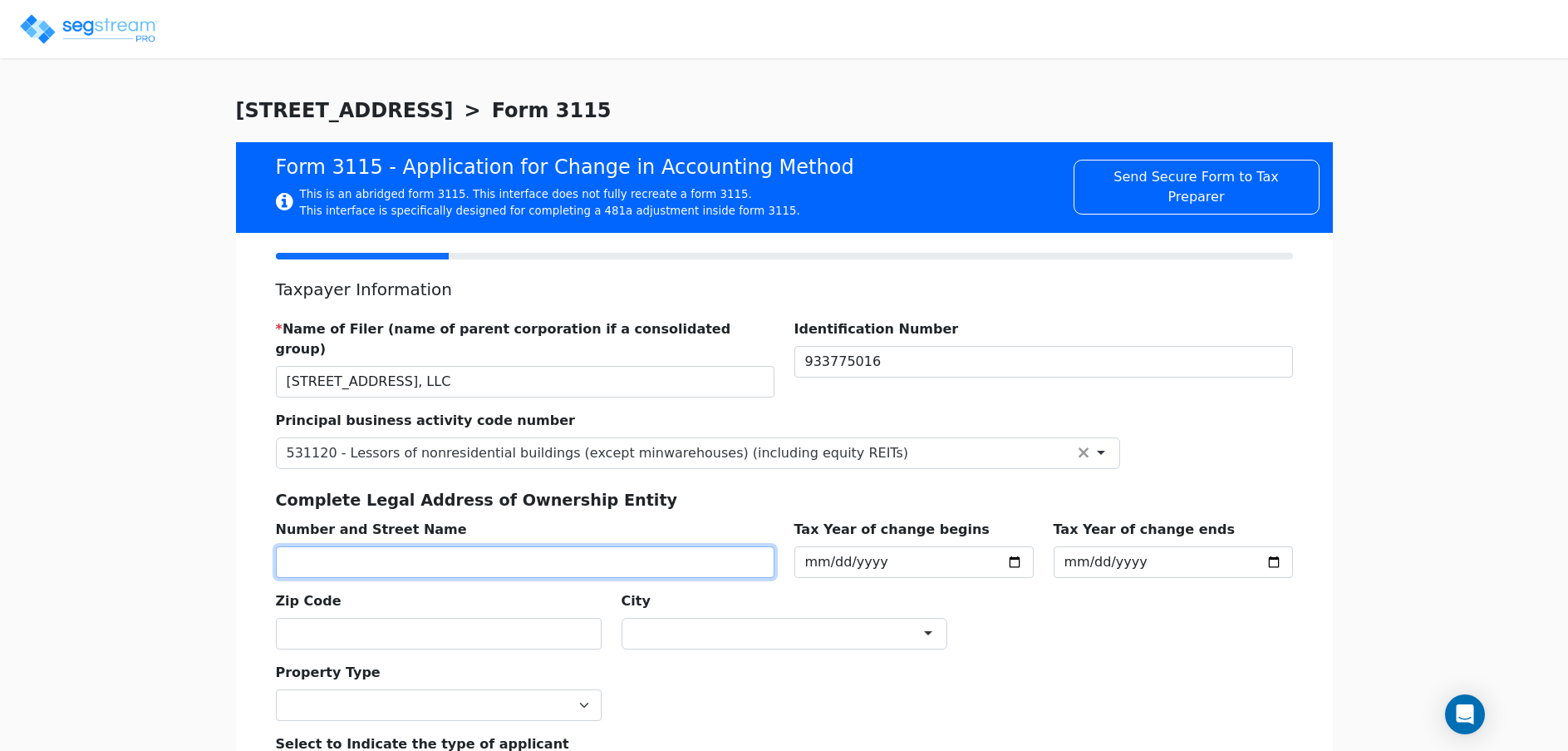
click at [578, 546] on input "text" at bounding box center [524, 561] width 498 height 32
type input "[STREET_ADDRESS]"
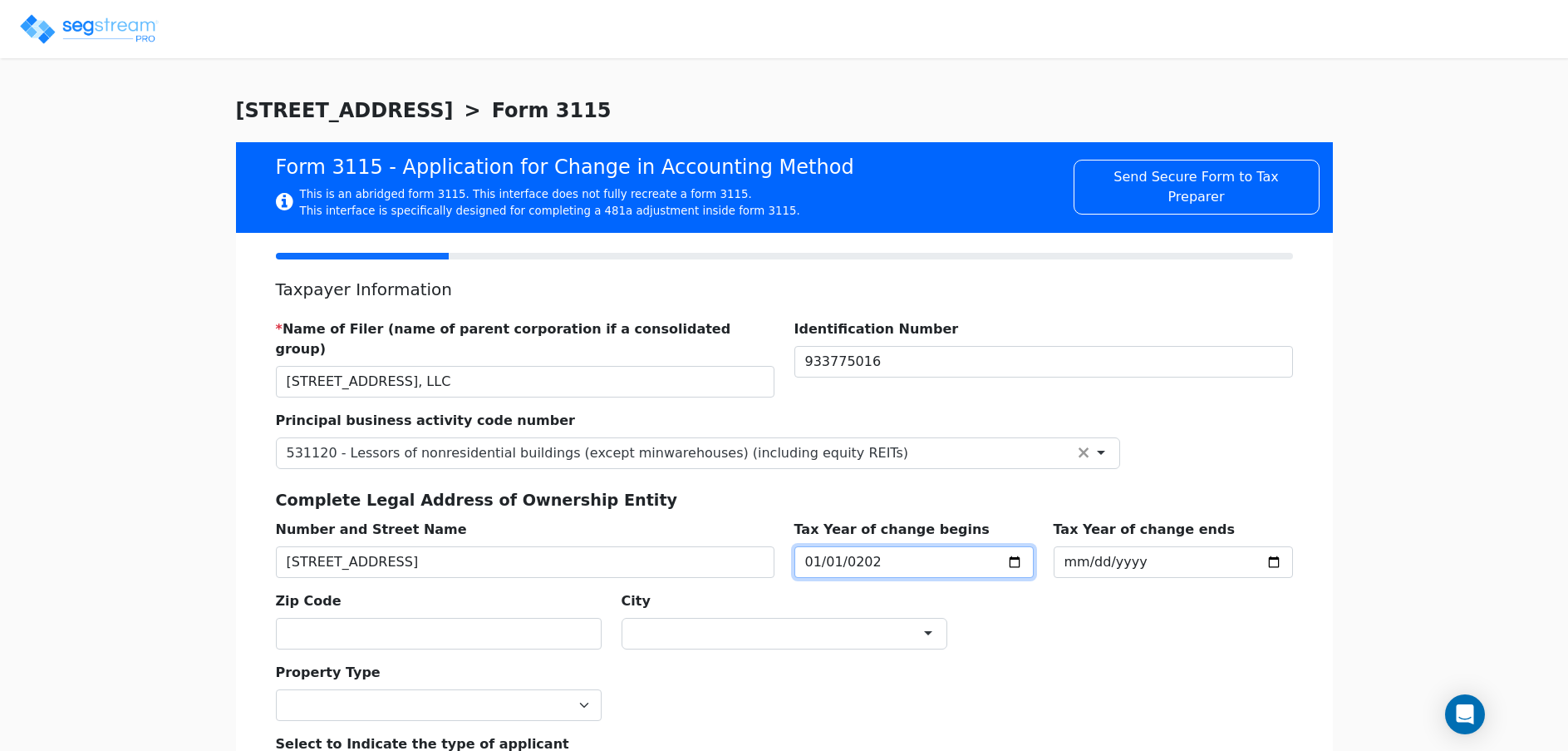
type input "[DATE]"
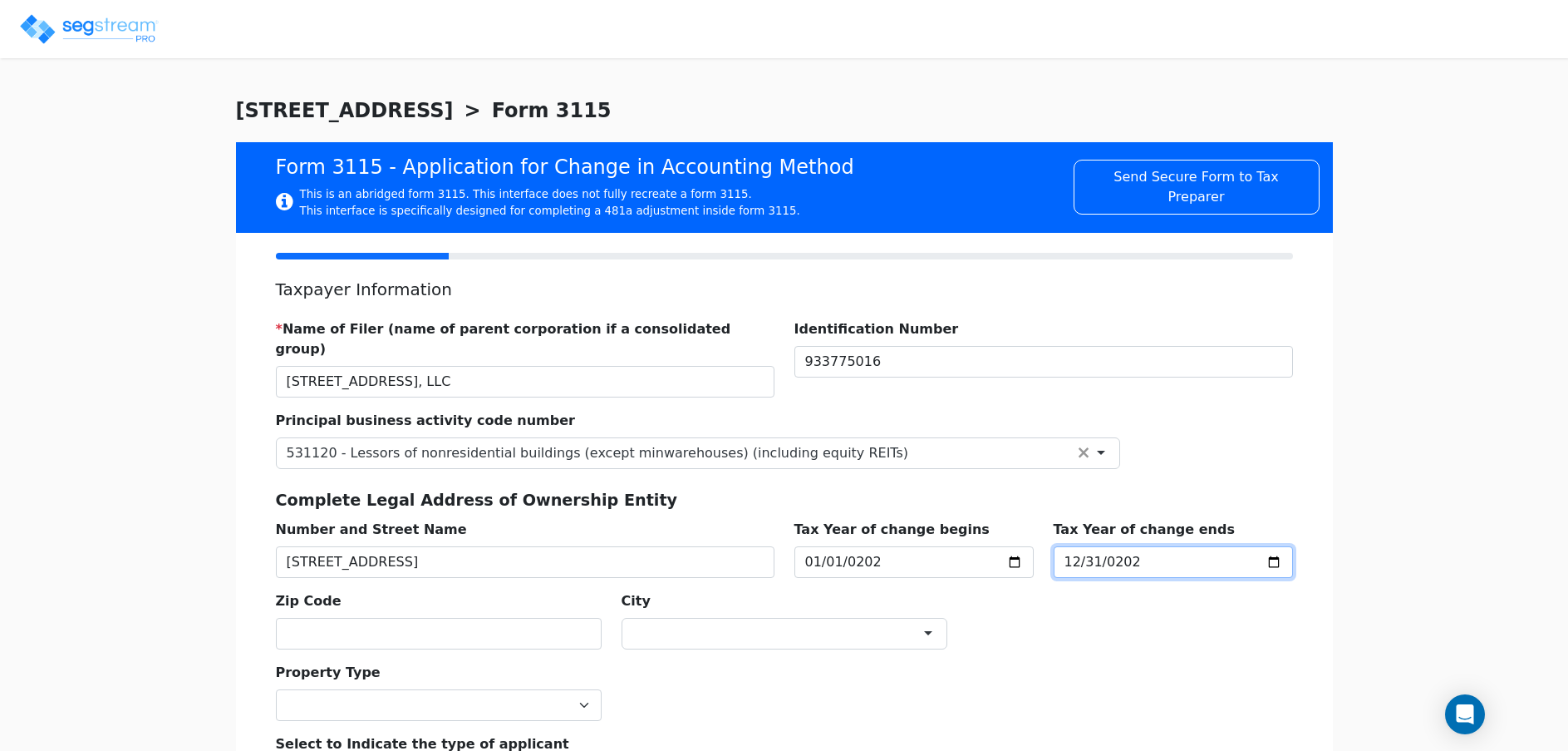
type input "[DATE]"
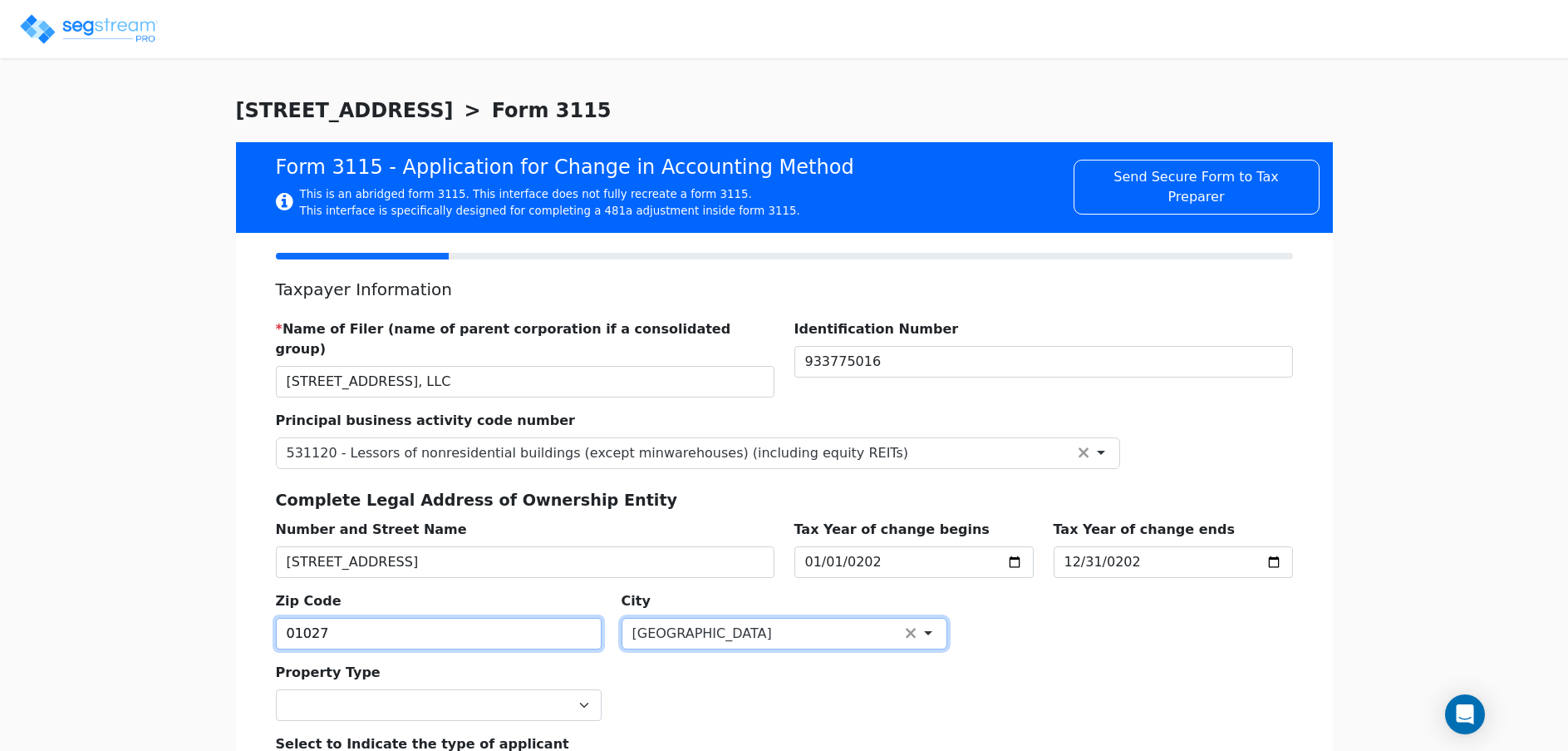
type input "01027"
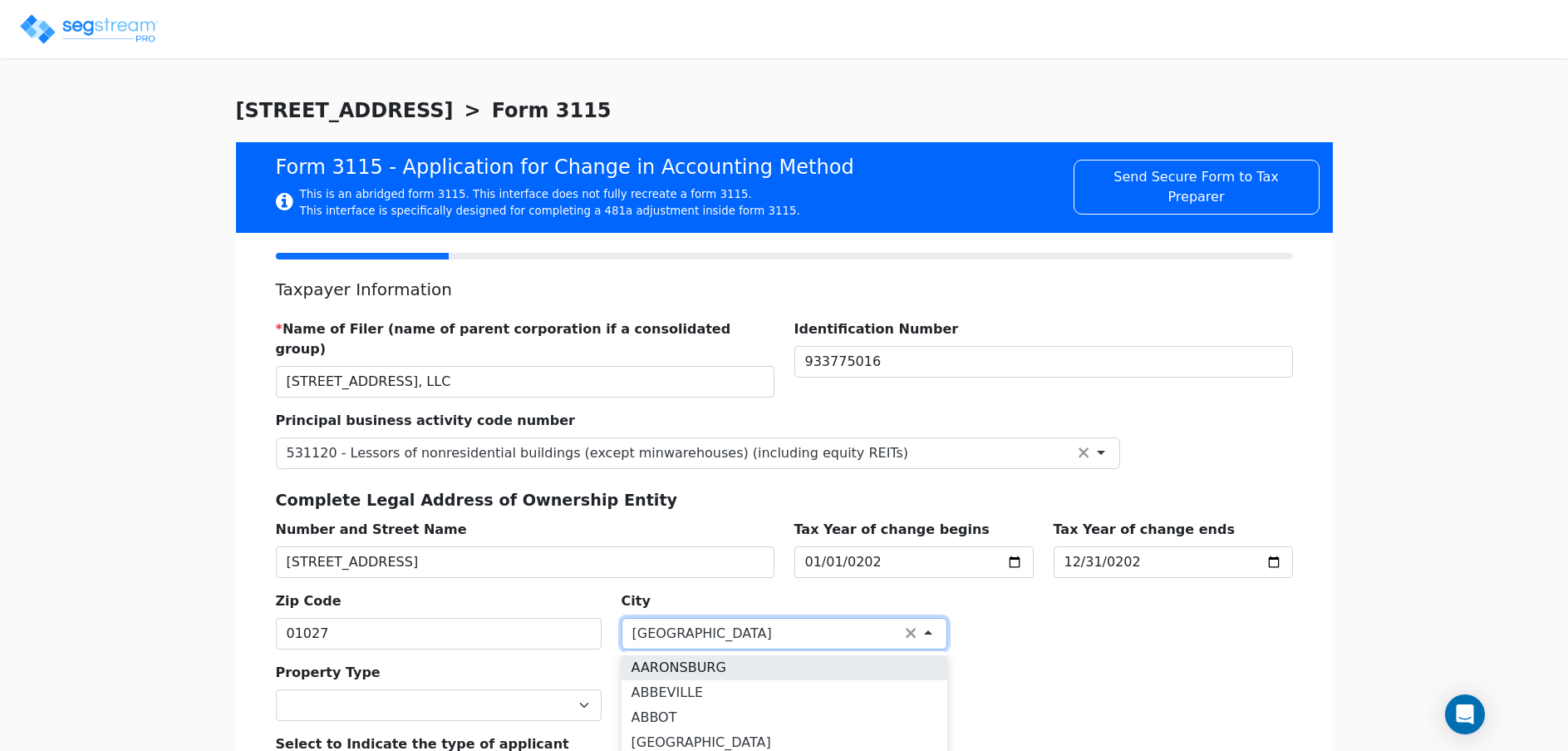
click at [627, 596] on div "City [GEOGRAPHIC_DATA] EASTHAMPTON AARONSBURG ABBEVILLE ABBOT ABBOTSFORD [PERSO…" at bounding box center [784, 614] width 345 height 72
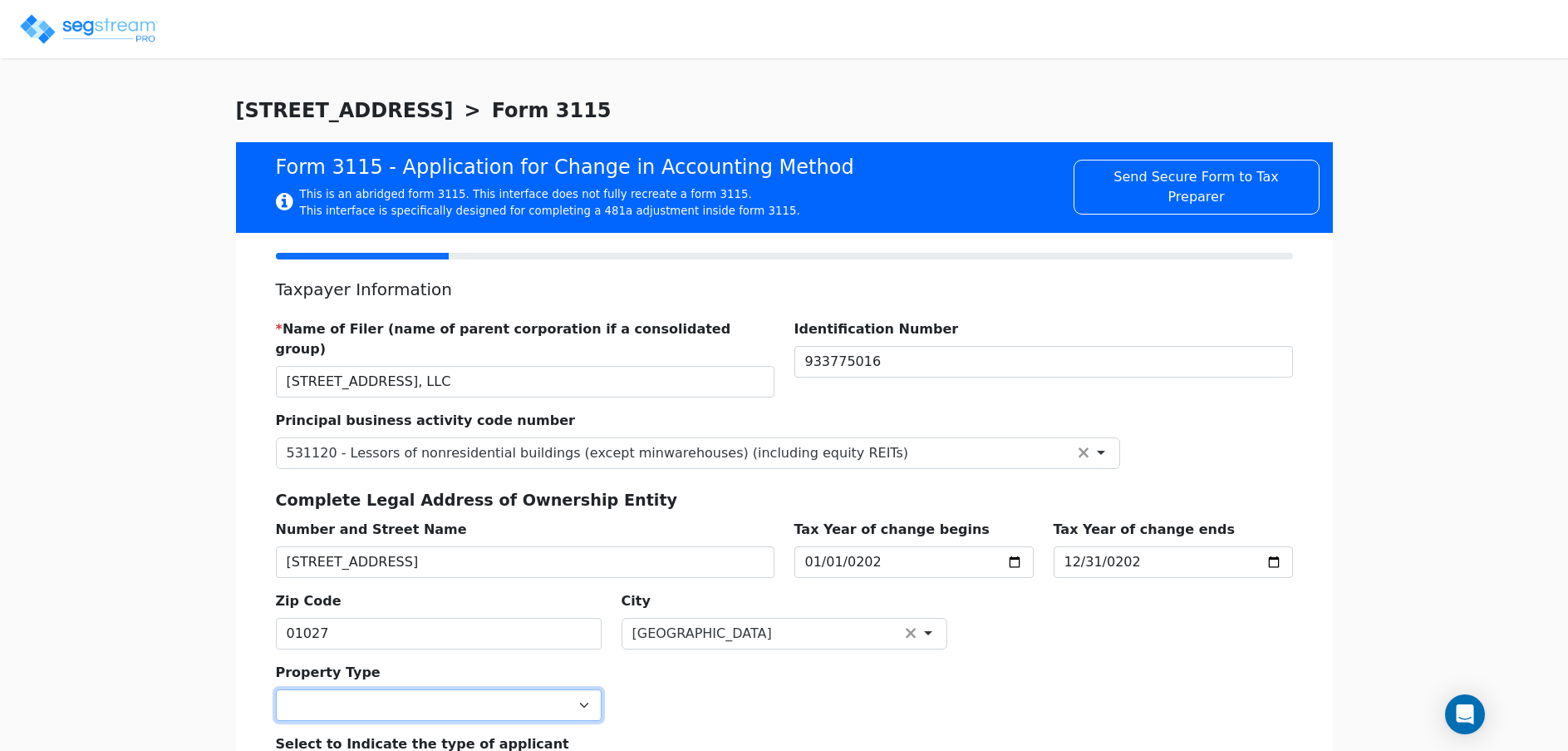
click at [480, 689] on select "Commercial Residential" at bounding box center [438, 705] width 326 height 32
select select "Commercial"
click at [276, 689] on select "Commercial Residential" at bounding box center [438, 705] width 326 height 32
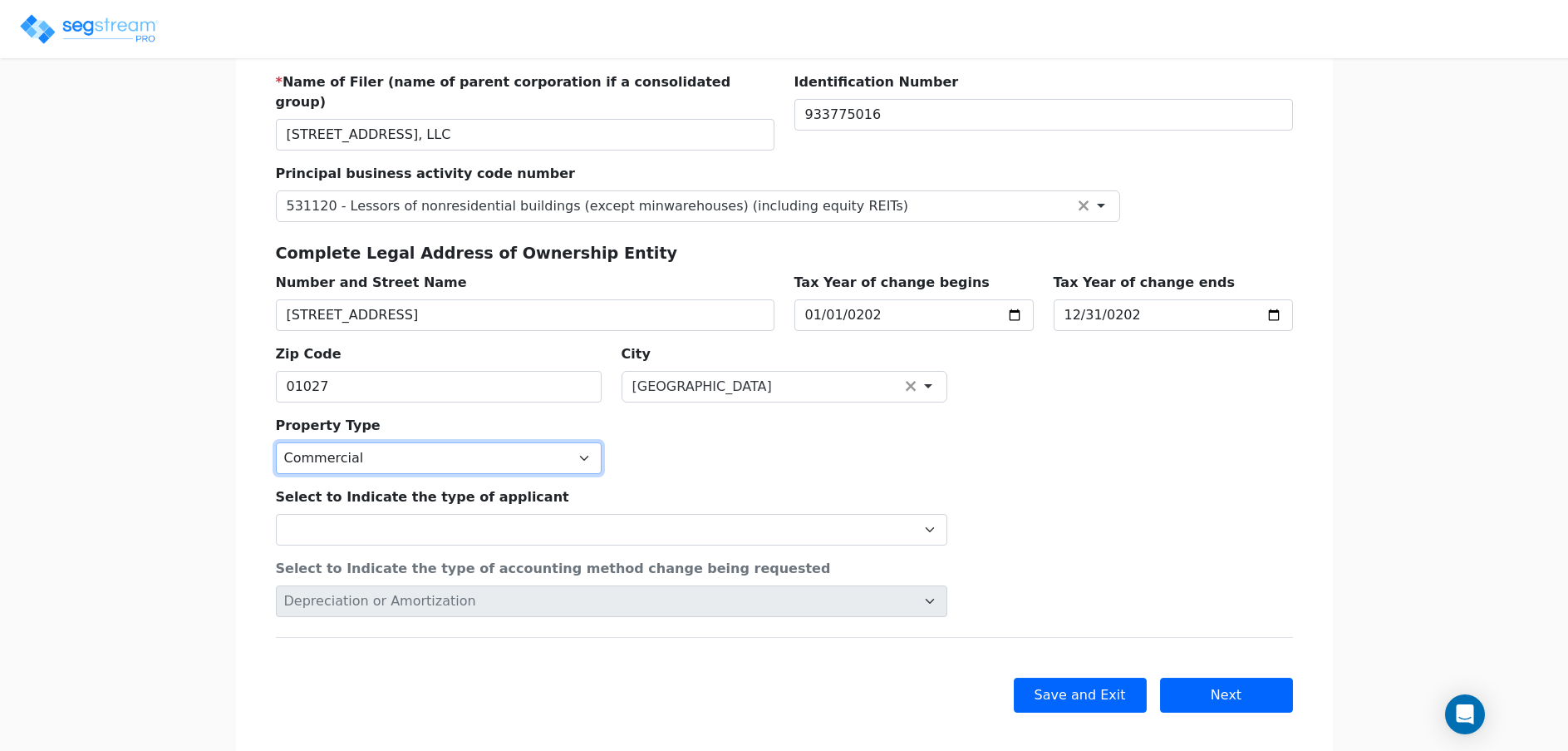
scroll to position [249, 0]
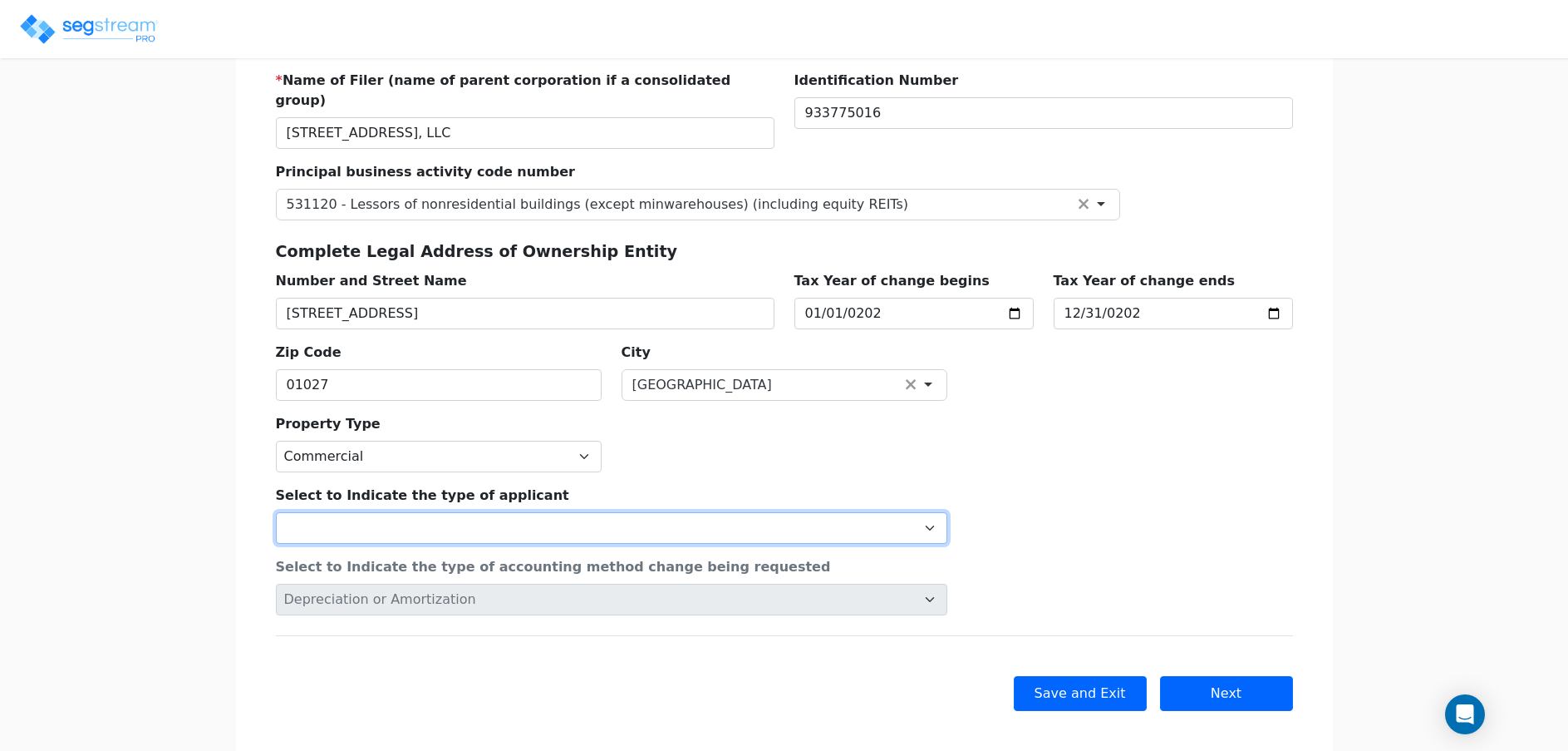
click at [827, 512] on select "Individual Corporation Controlled foreign corporation (Sec. 957) 10/50 corporat…" at bounding box center [611, 527] width 671 height 32
select select "Partnership"
click at [276, 512] on select "Individual Corporation Controlled foreign corporation (Sec. 957) 10/50 corporat…" at bounding box center [611, 527] width 671 height 32
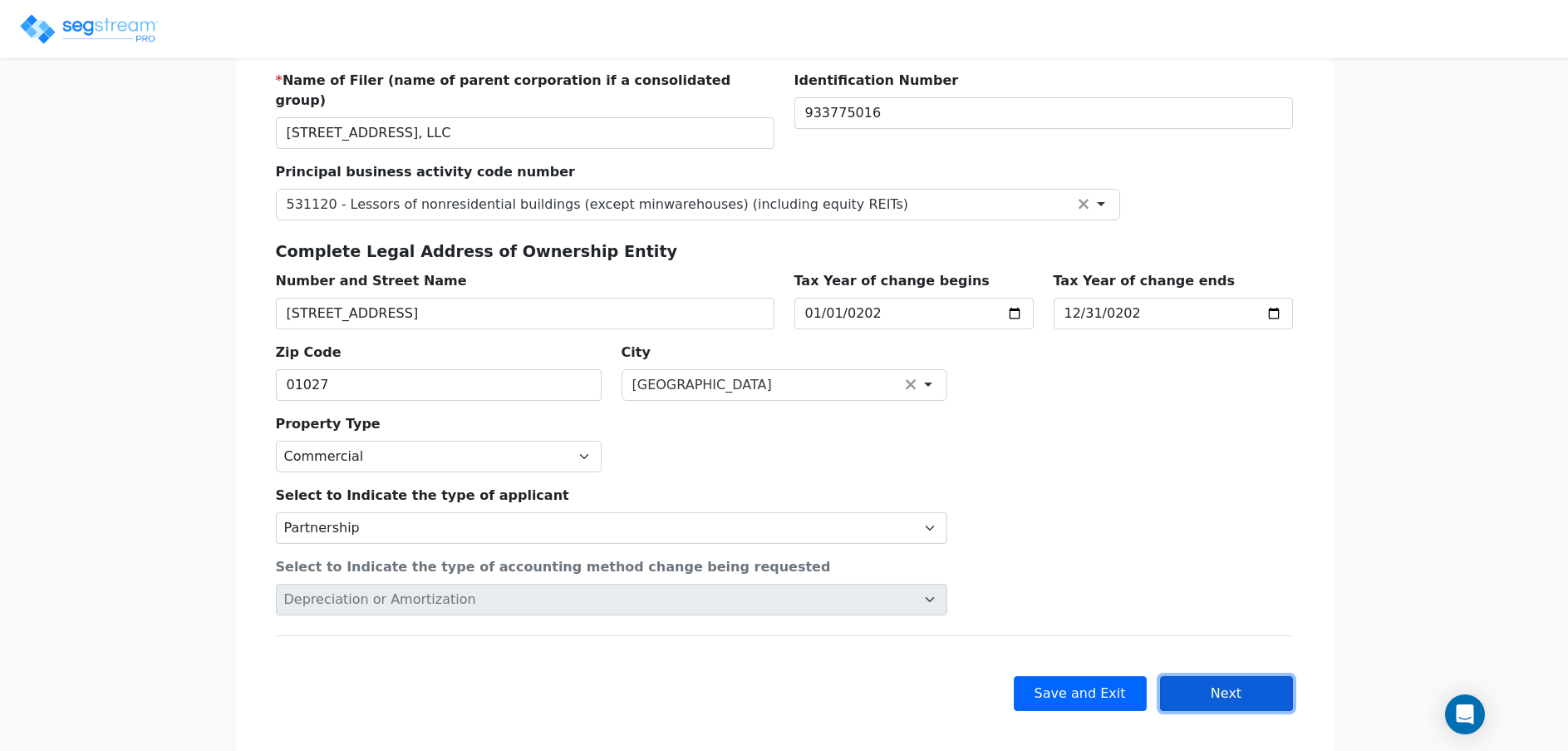
click at [1193, 676] on button "Next" at bounding box center [1226, 693] width 133 height 35
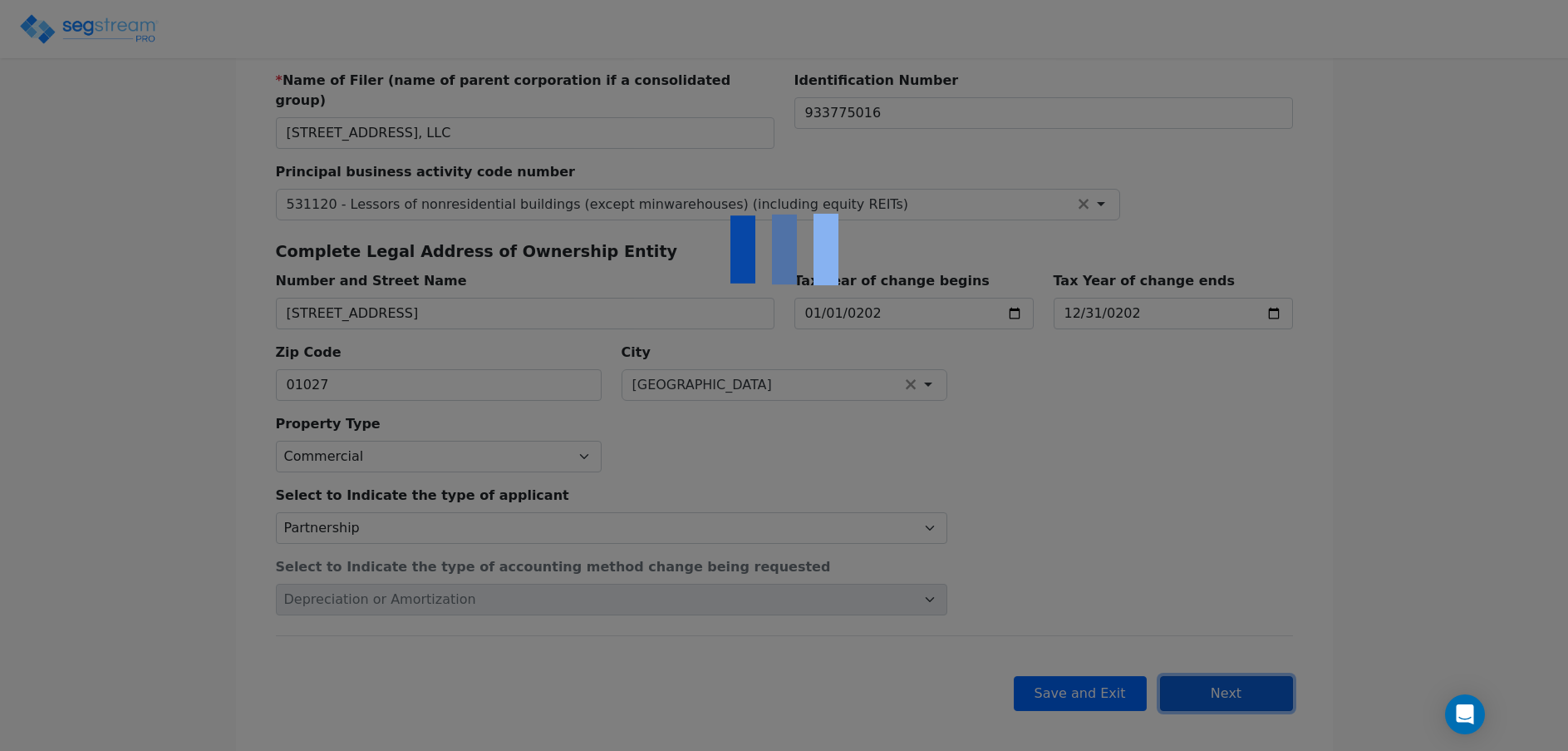
checkbox input "true"
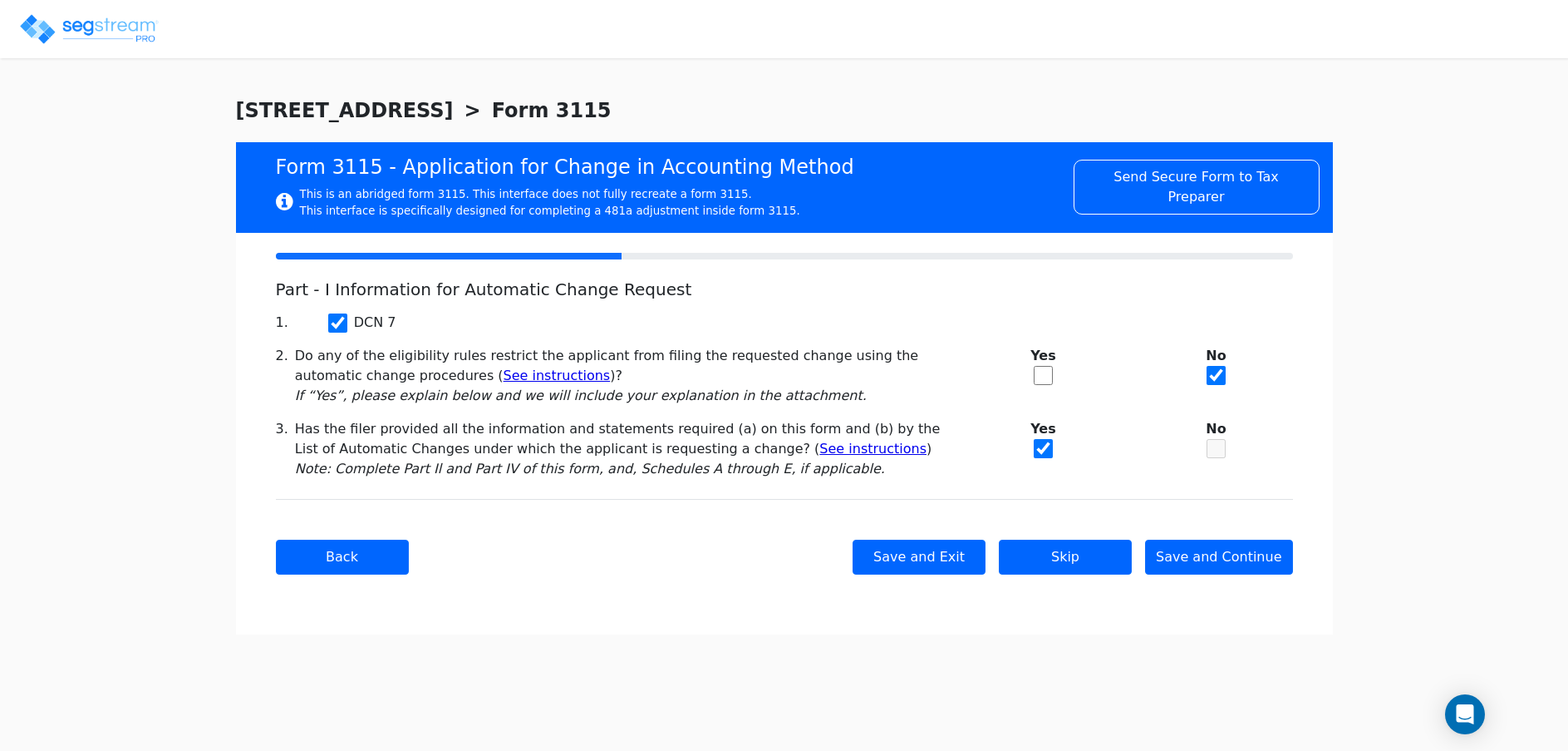
scroll to position [0, 0]
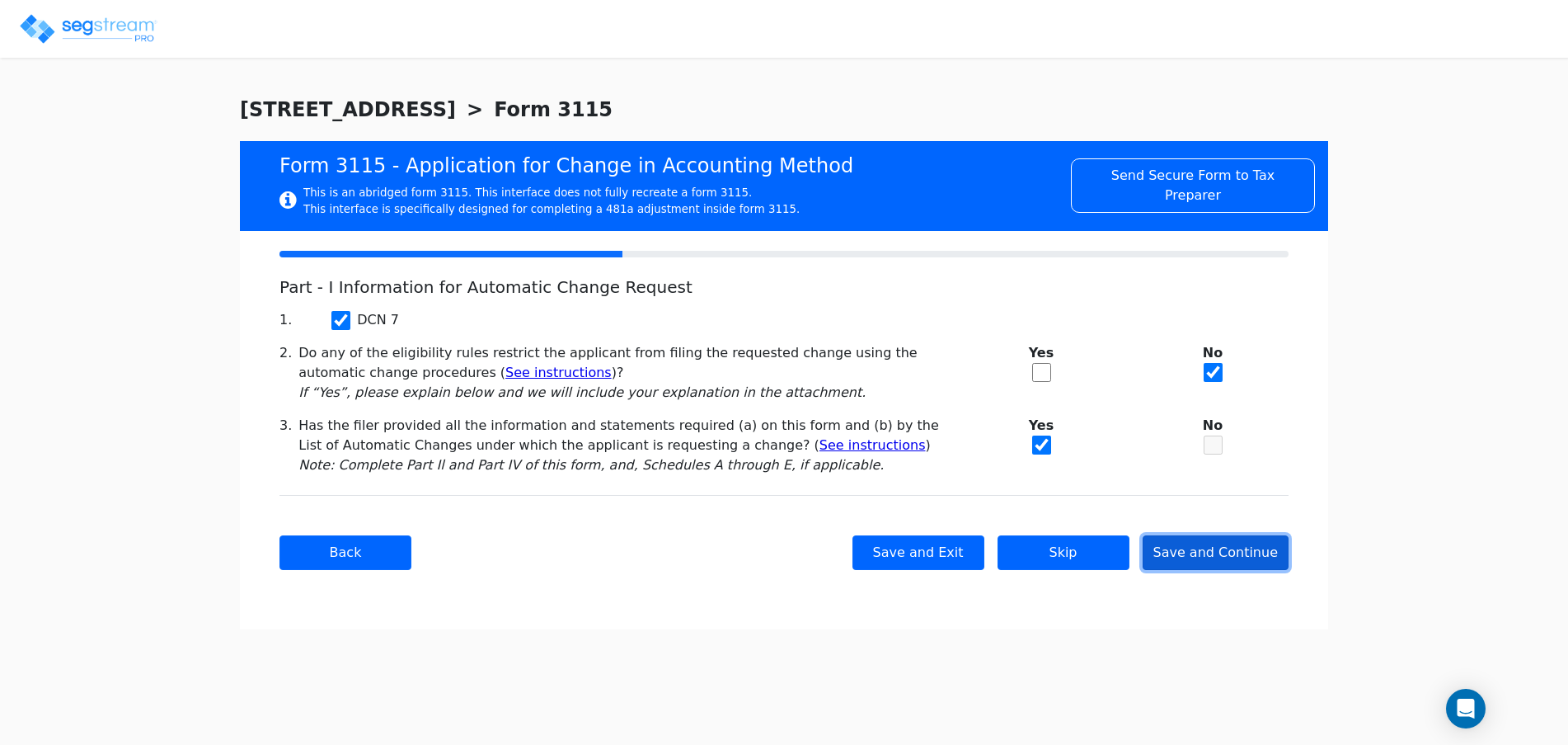
click at [1222, 544] on button "Save and Continue" at bounding box center [1216, 552] width 147 height 35
checkbox input "true"
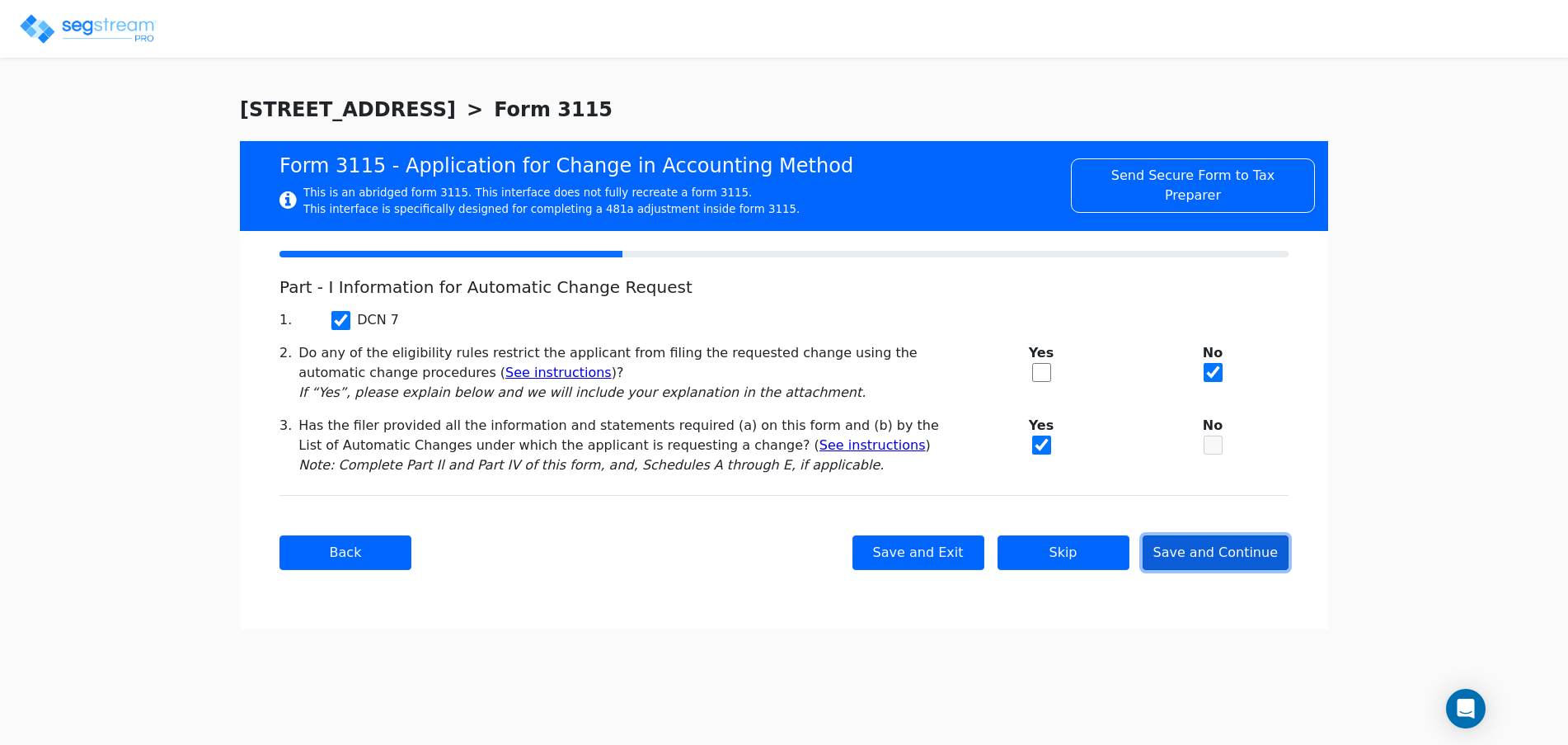
checkbox input "true"
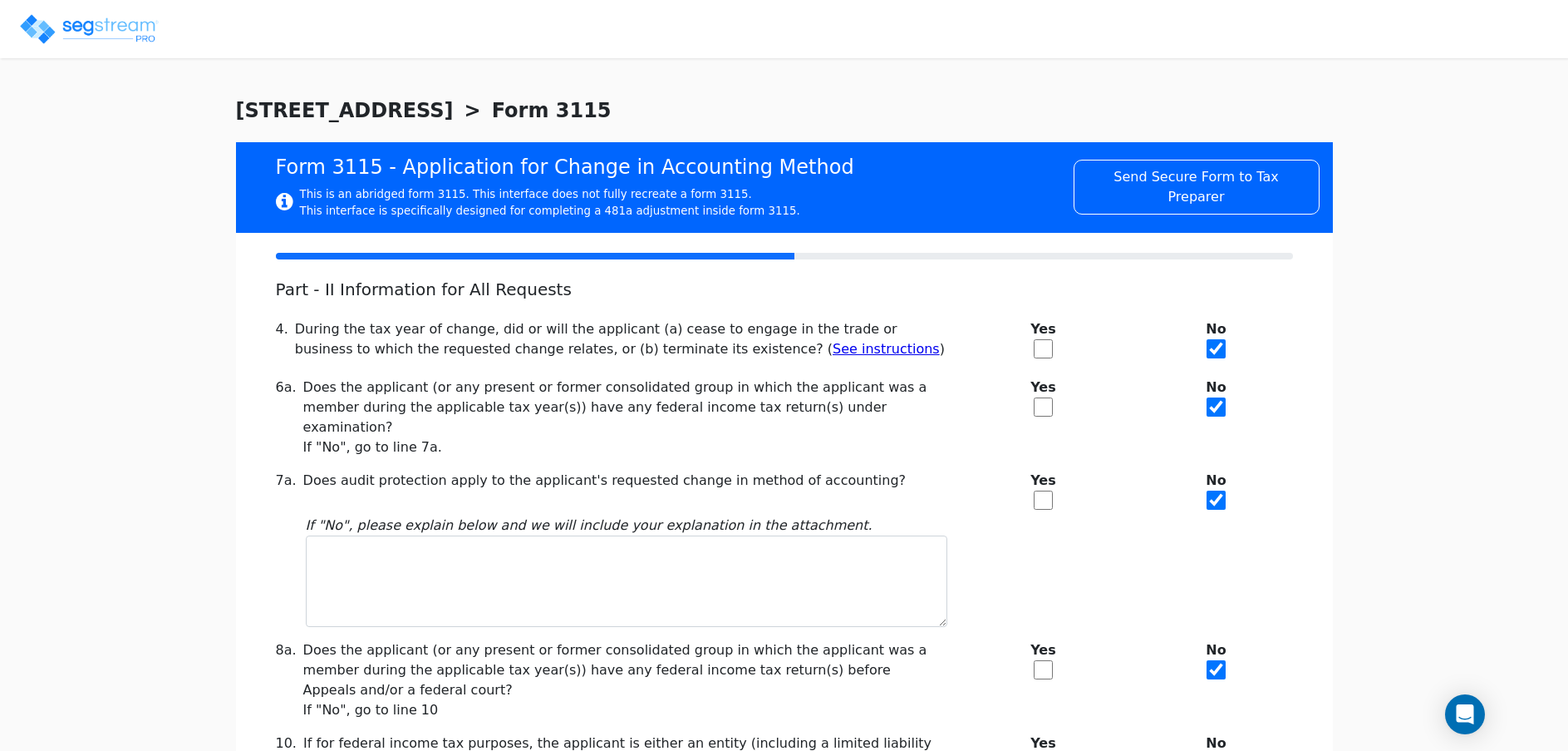
click at [1043, 491] on input "checkbox" at bounding box center [1044, 500] width 19 height 19
checkbox input "true"
checkbox input "false"
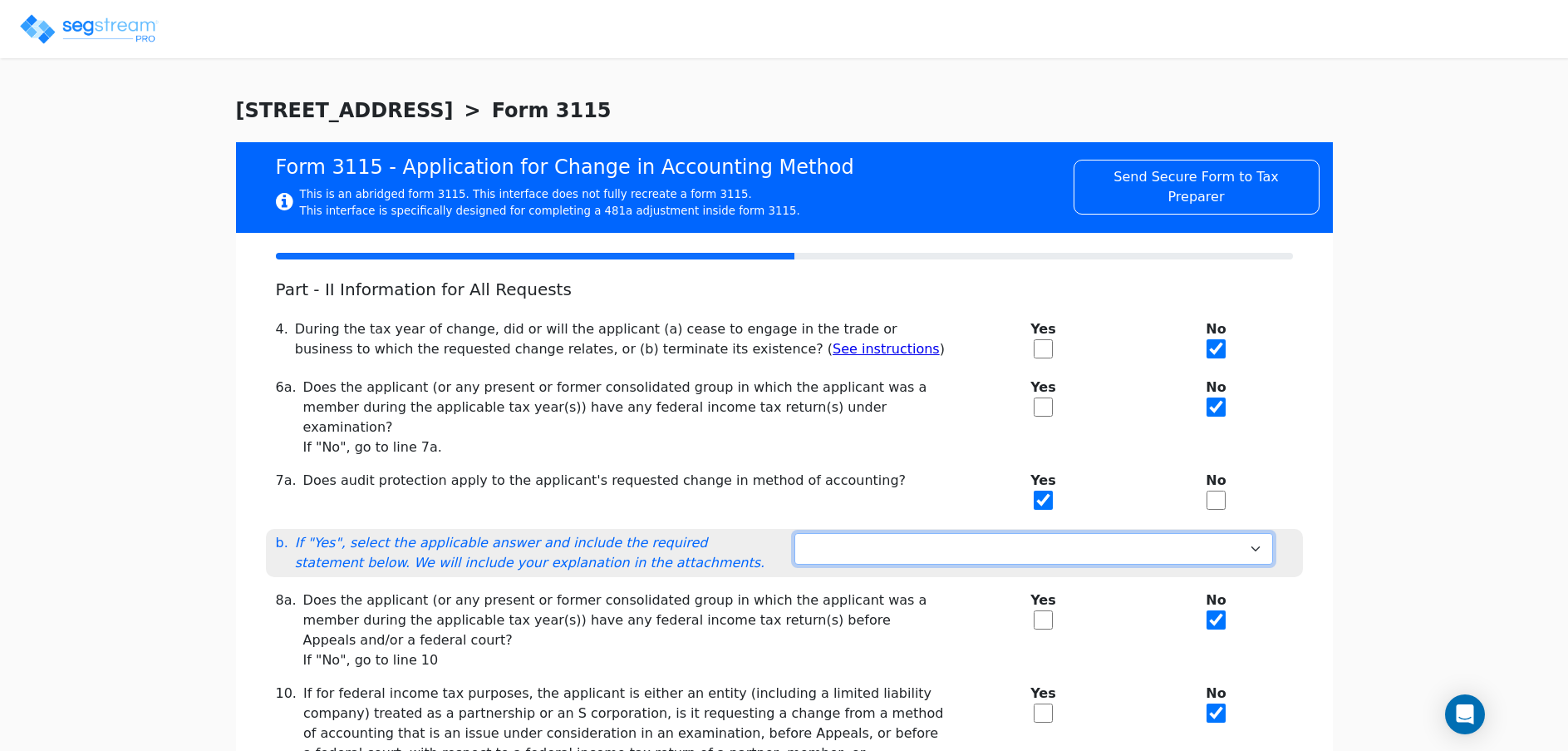
click at [1059, 533] on select "Not under exam Method not before director Audit protection at end of exam 3-mon…" at bounding box center [1033, 549] width 479 height 32
select select "Not under exam"
click at [794, 533] on select "Not under exam Method not before director Audit protection at end of exam 3-mon…" at bounding box center [1033, 549] width 479 height 32
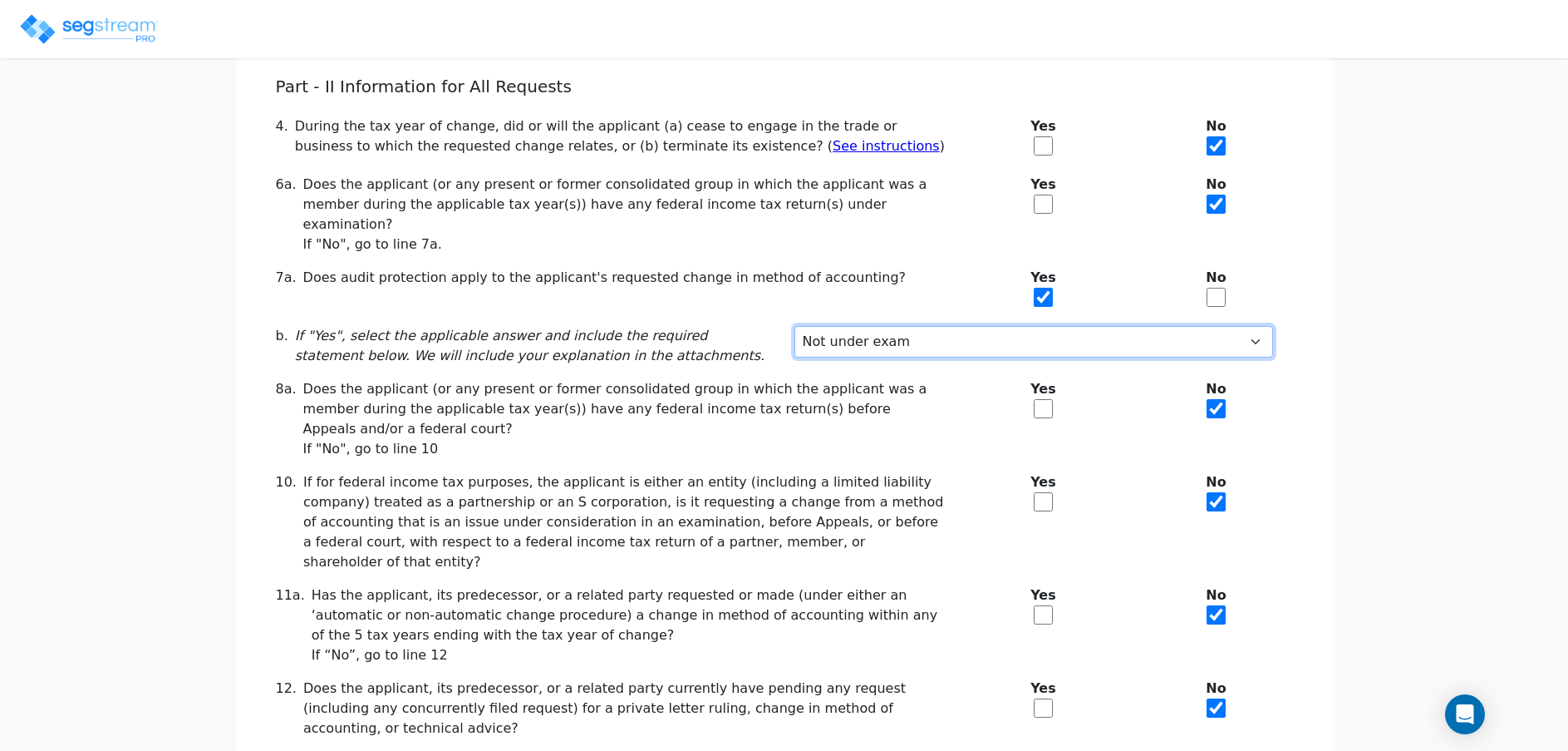
scroll to position [204, 0]
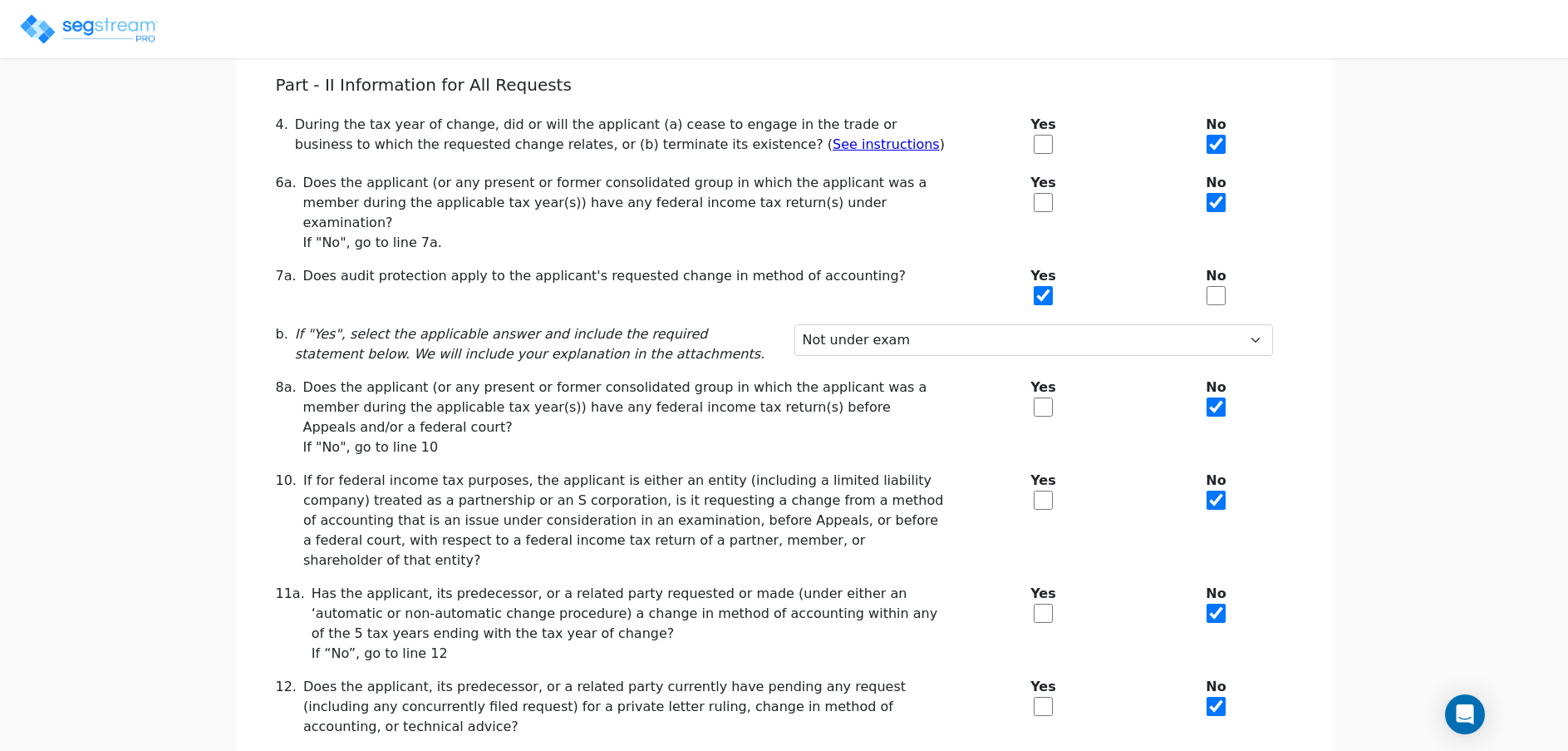
click at [1038, 604] on input "checkbox" at bounding box center [1044, 614] width 19 height 19
checkbox input "true"
checkbox input "false"
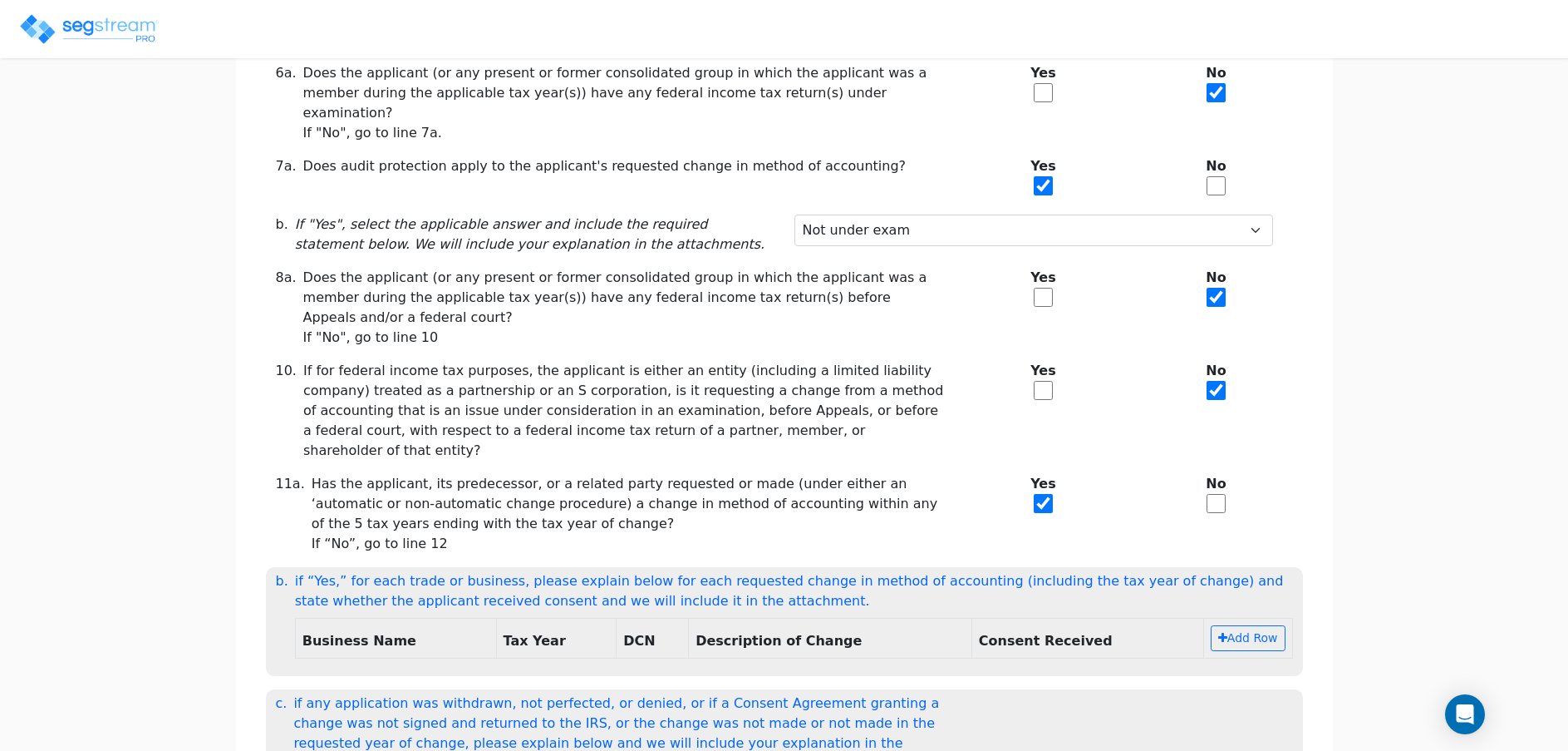
scroll to position [318, 0]
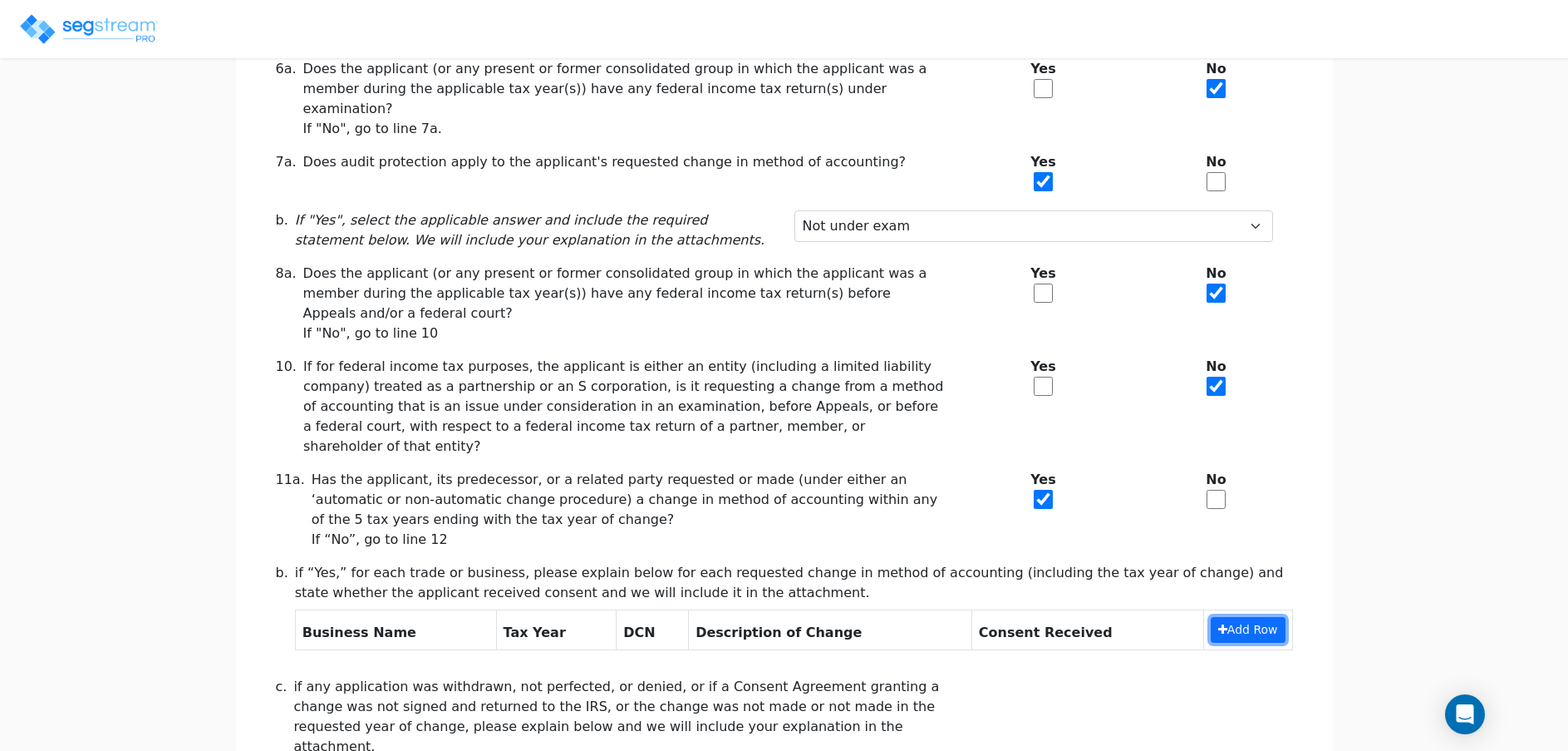
click at [1252, 616] on button "Add Row" at bounding box center [1248, 629] width 74 height 26
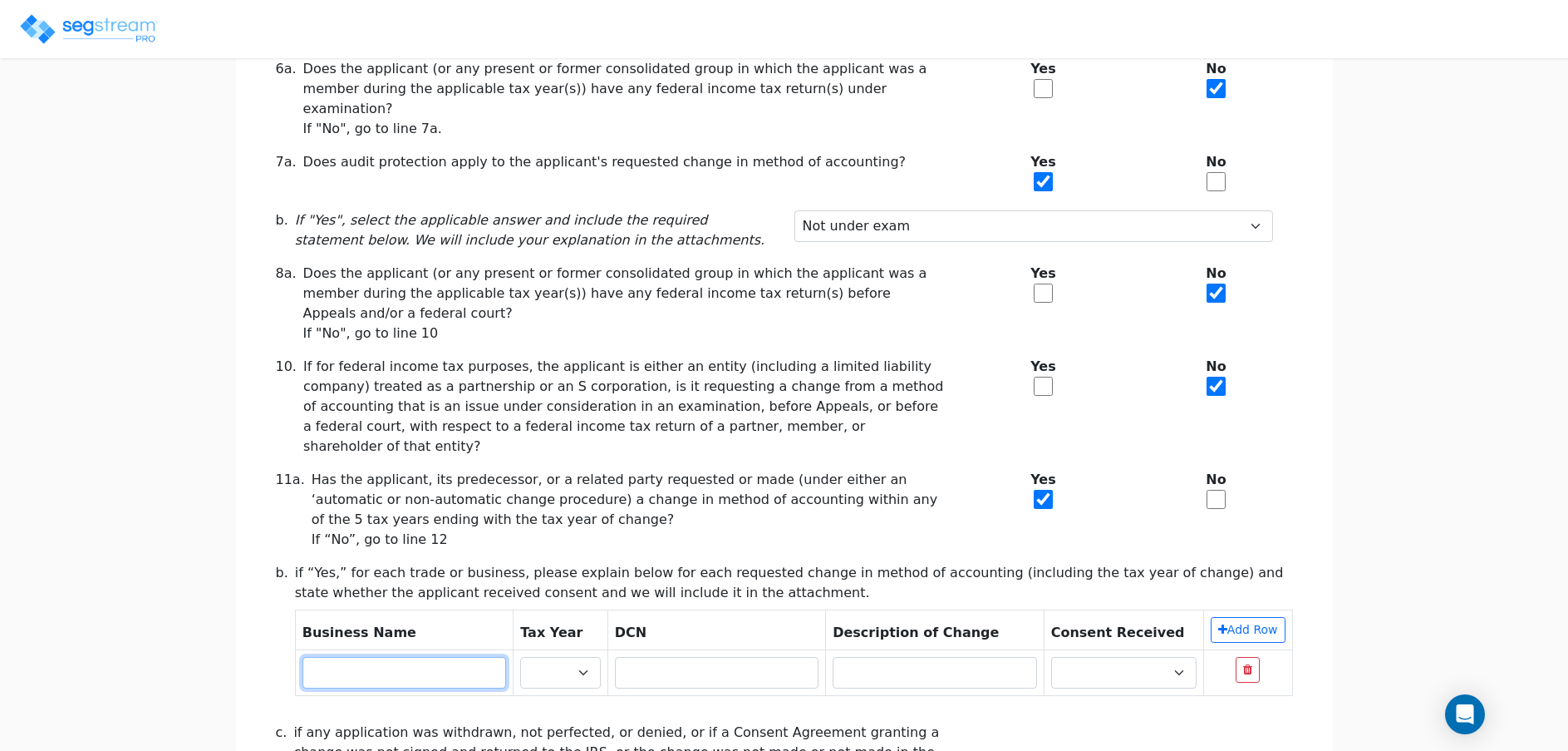
click at [411, 657] on input "text" at bounding box center [404, 673] width 204 height 32
type input "Frank Fournier"
select select "2024"
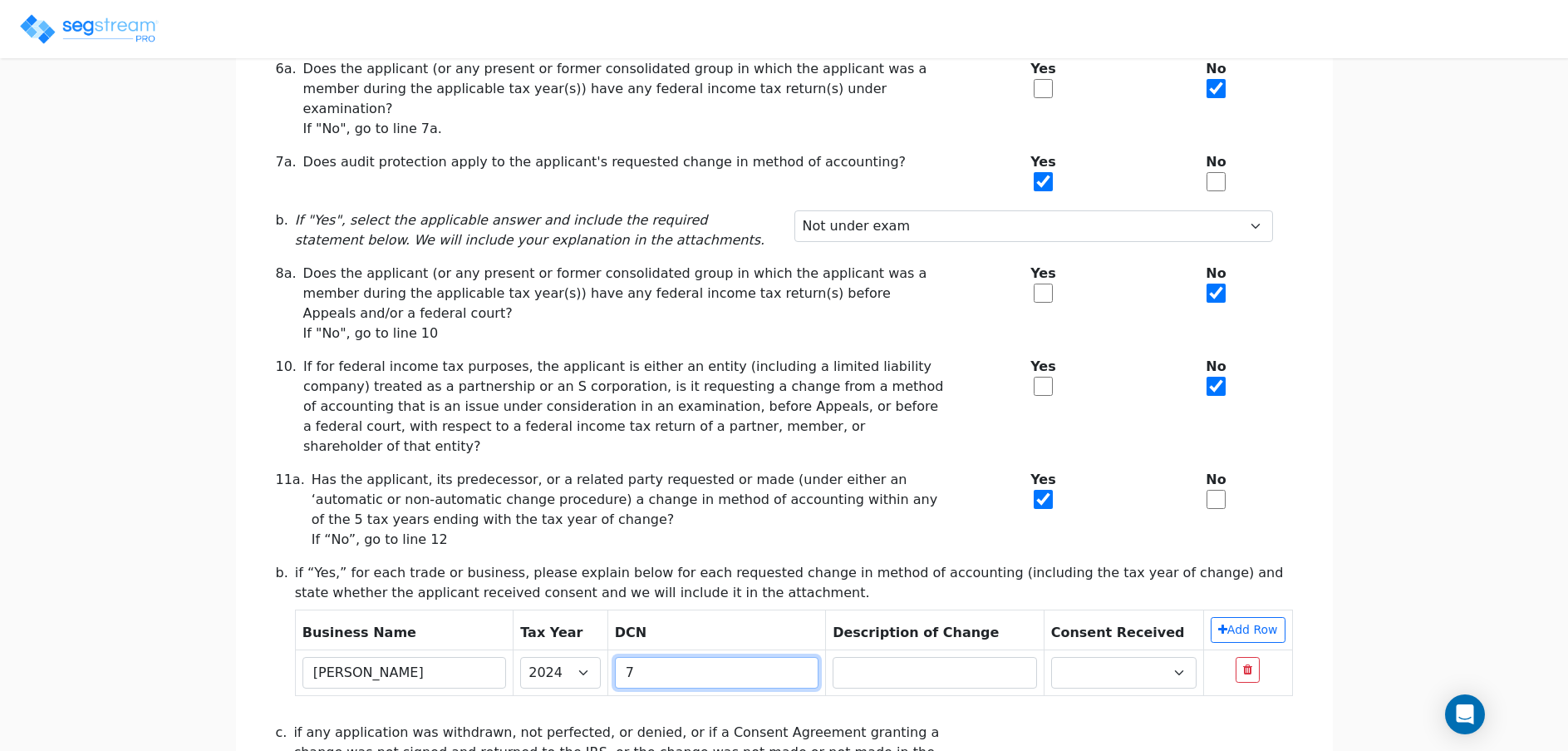
type input "7"
type input "Depreciation"
select select "Yes"
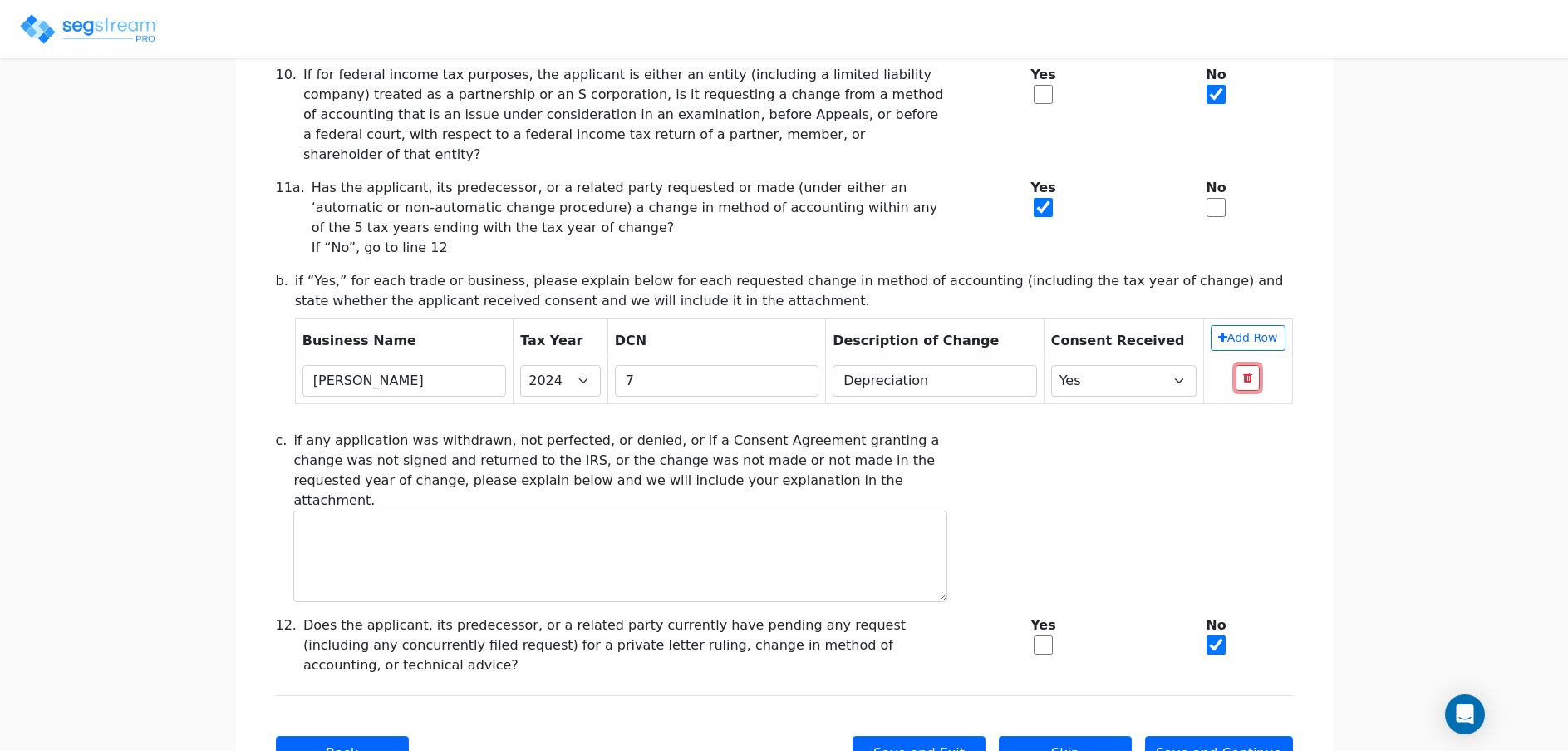
scroll to position [613, 0]
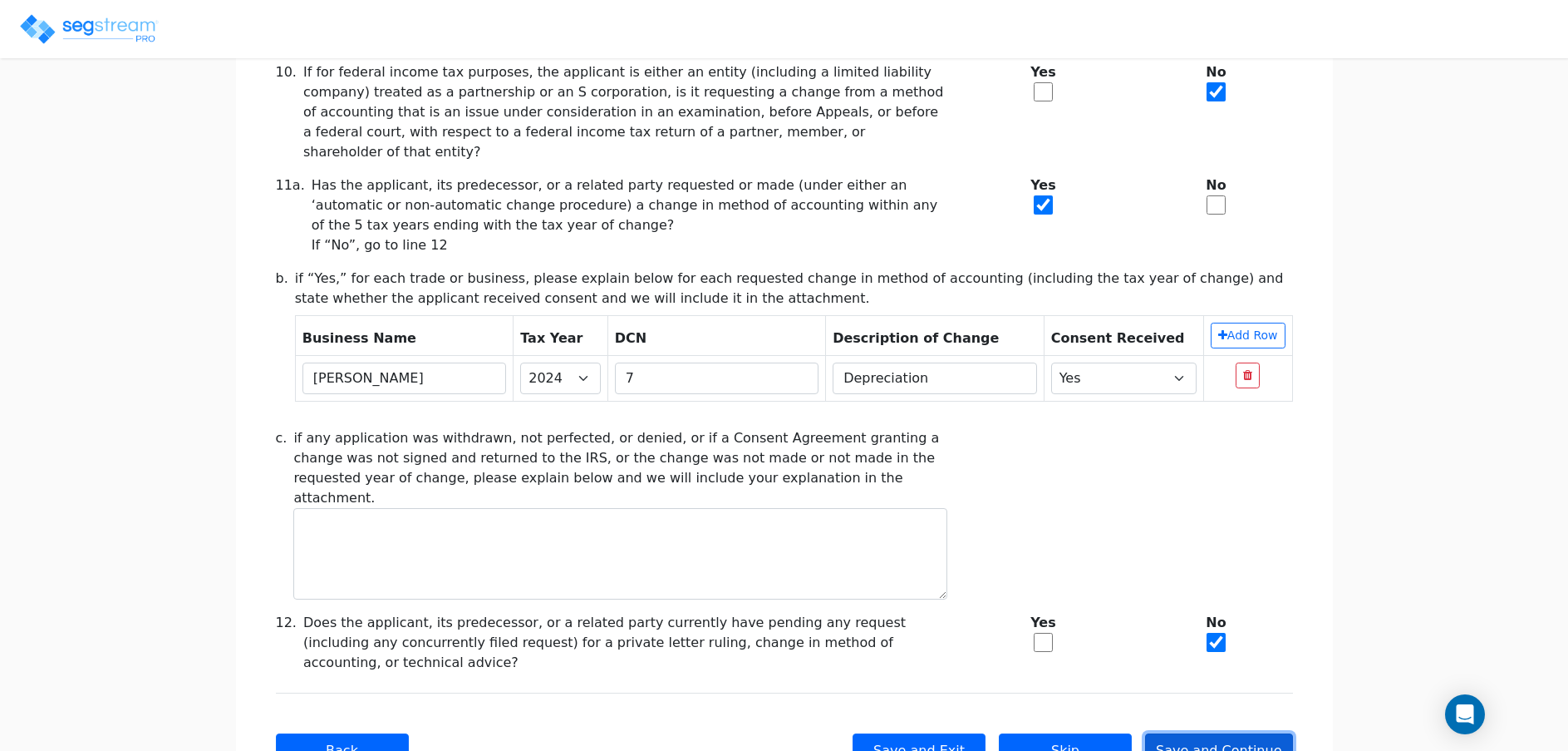
click at [1231, 734] on button "Save and Continue" at bounding box center [1219, 751] width 148 height 35
checkbox input "true"
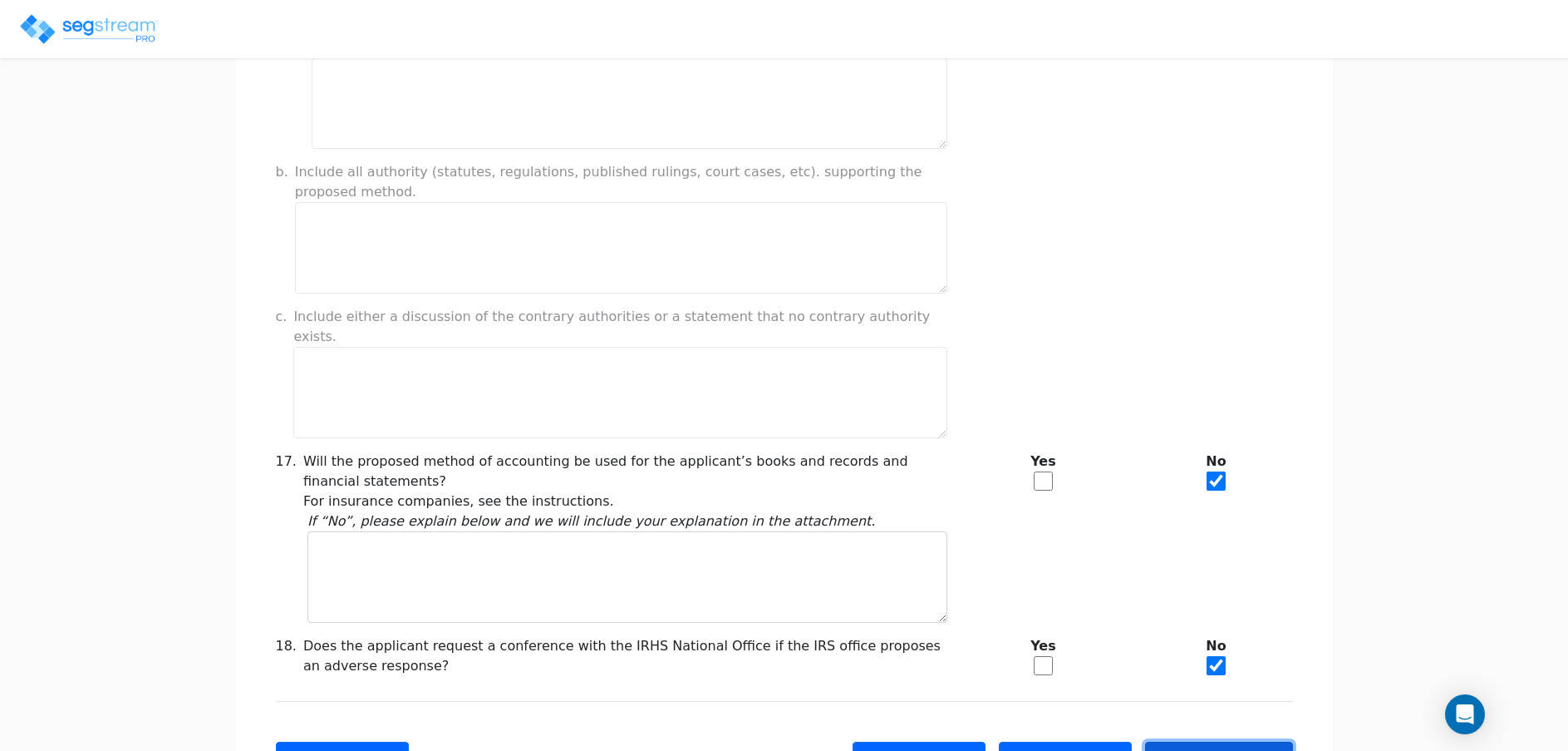
scroll to position [1335, 0]
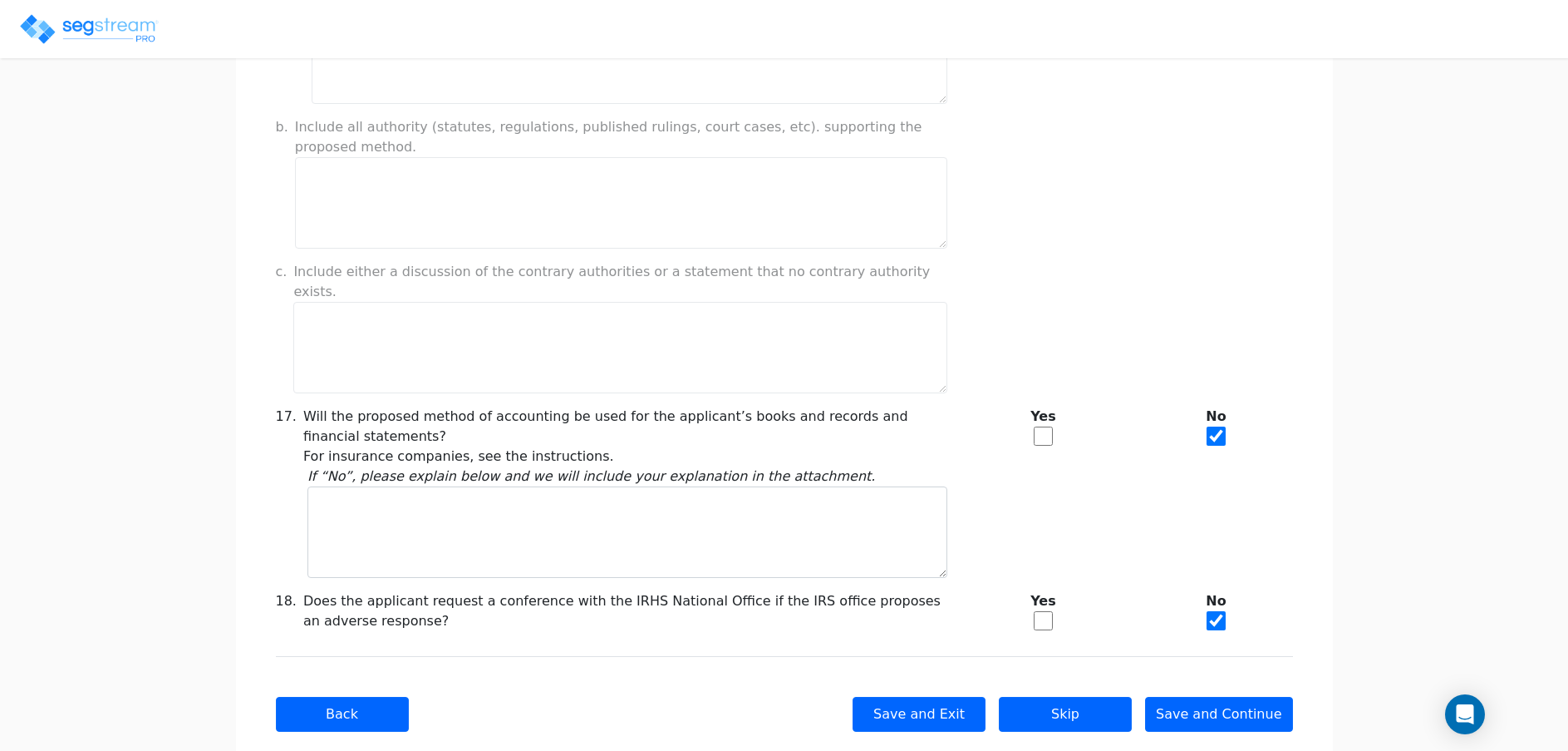
click at [1034, 427] on input "checkbox" at bounding box center [1044, 436] width 19 height 19
checkbox input "true"
checkbox input "false"
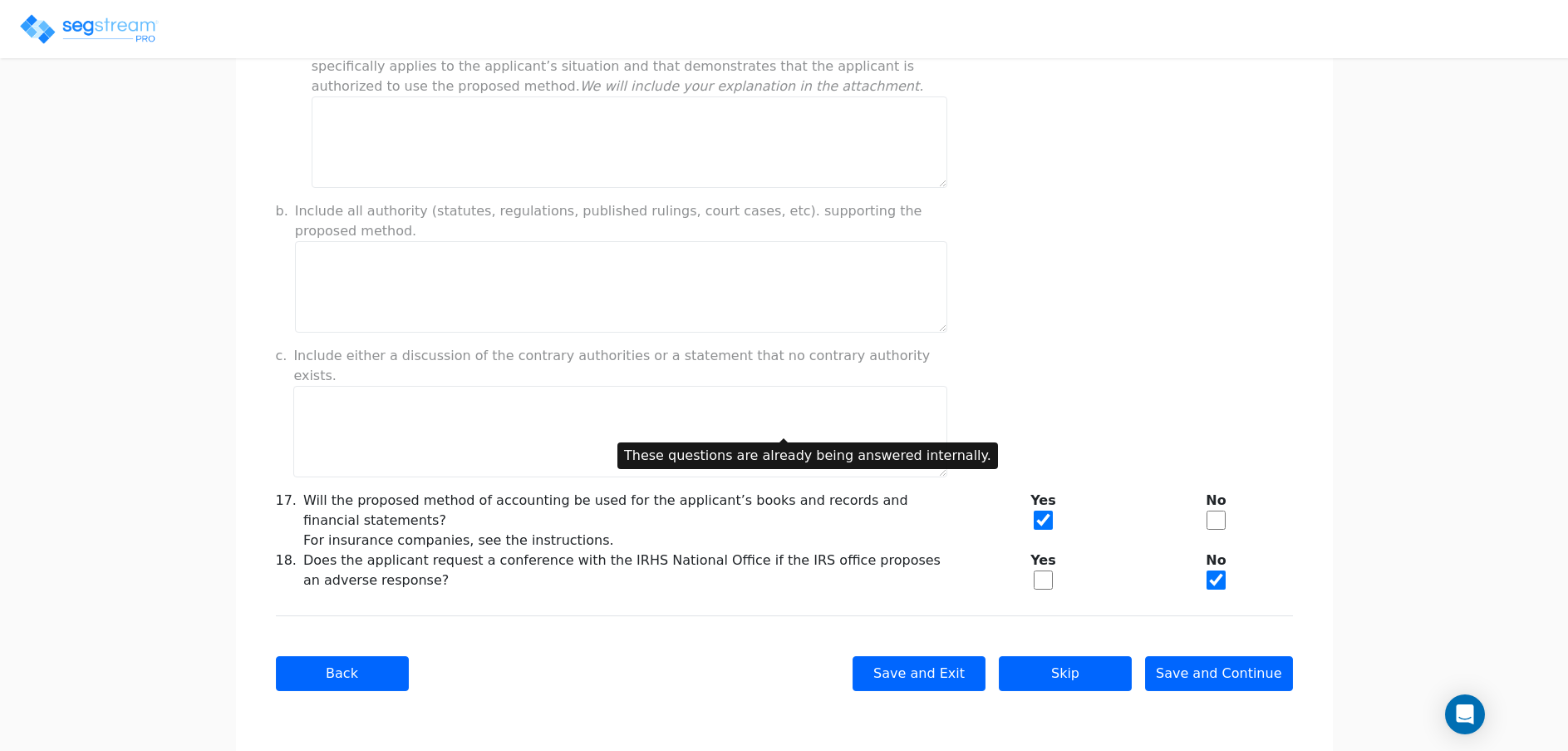
scroll to position [1210, 0]
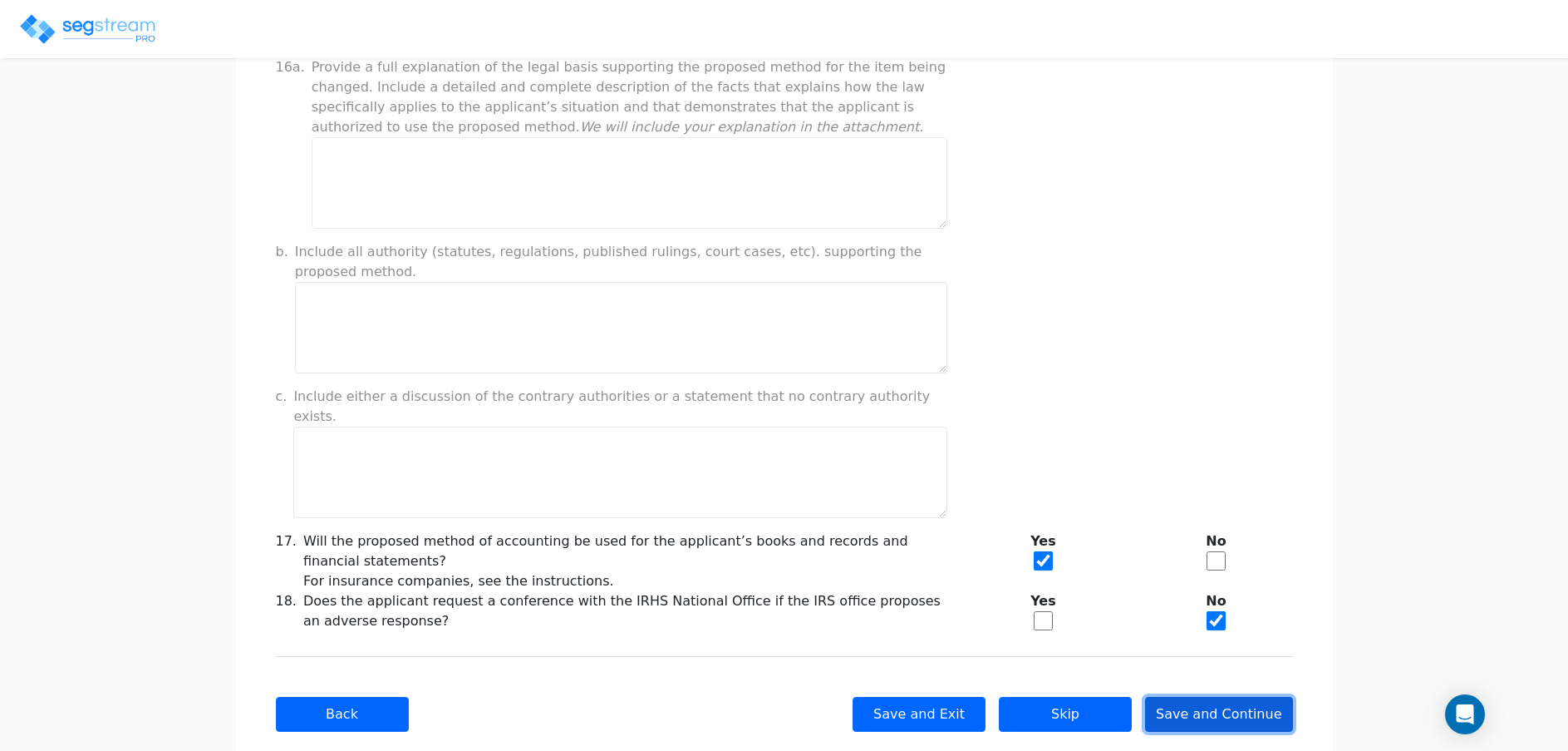
click at [1196, 697] on button "Save and Continue" at bounding box center [1219, 714] width 148 height 35
type input "-556,827.13"
checkbox input "true"
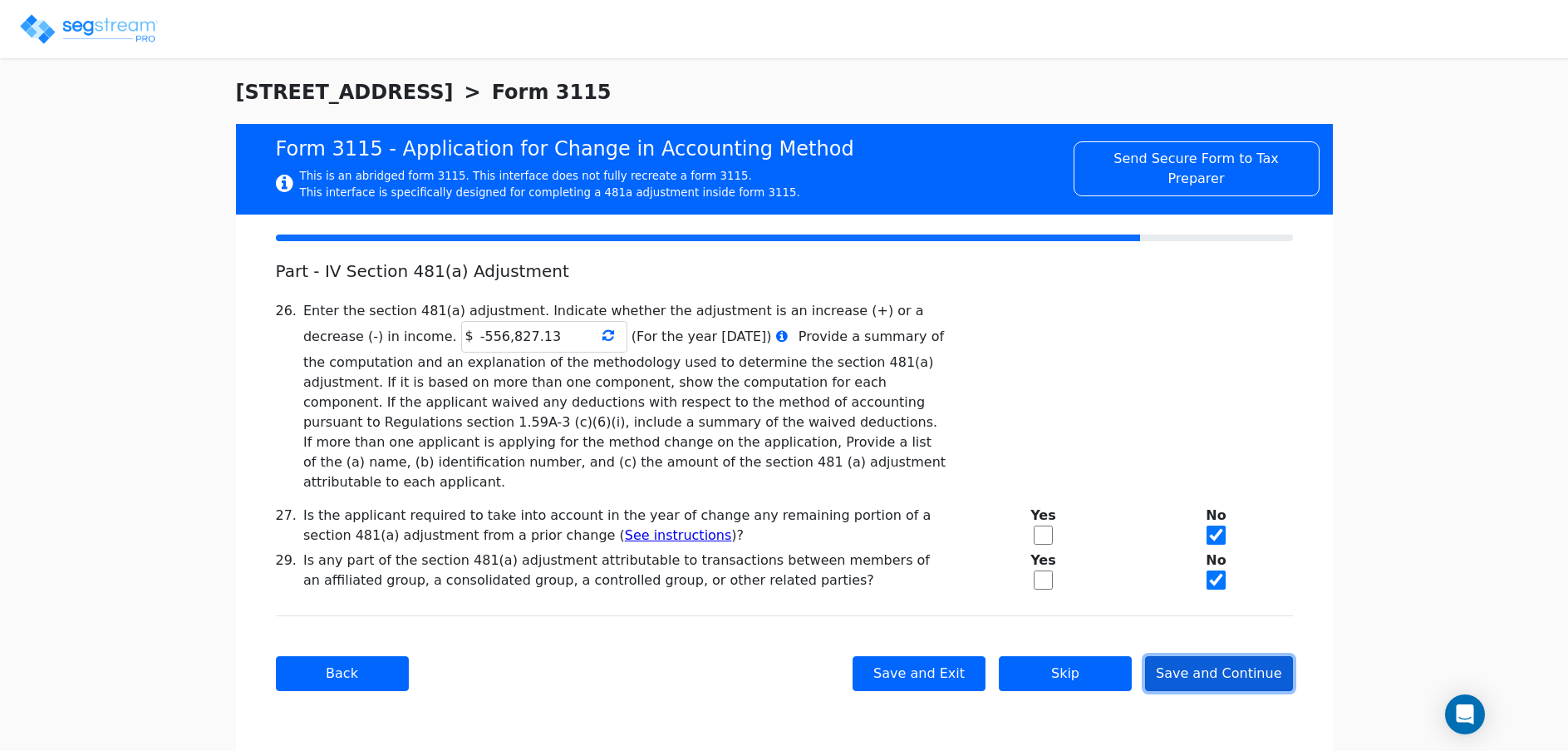
scroll to position [0, 0]
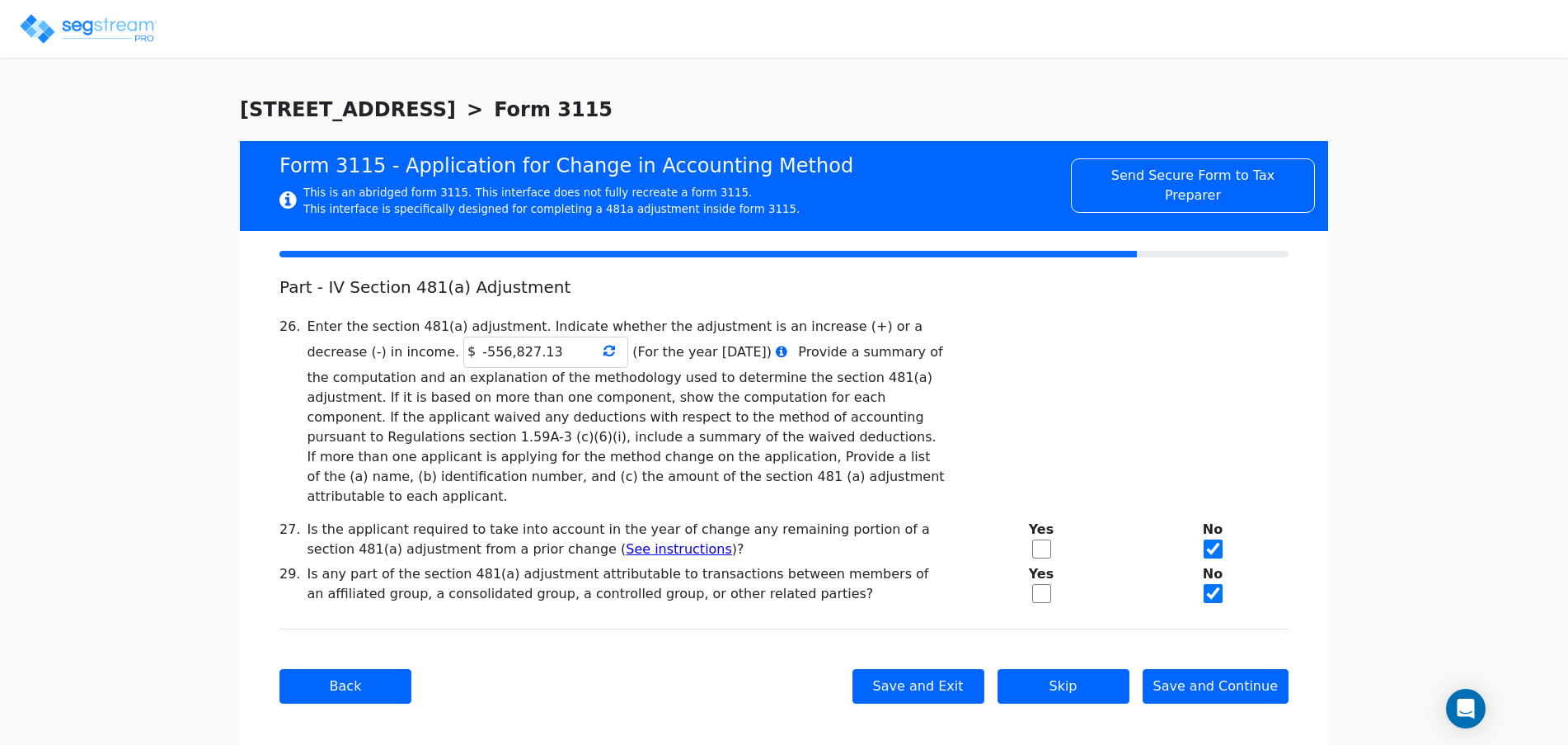
click at [604, 350] on icon at bounding box center [609, 350] width 12 height 13
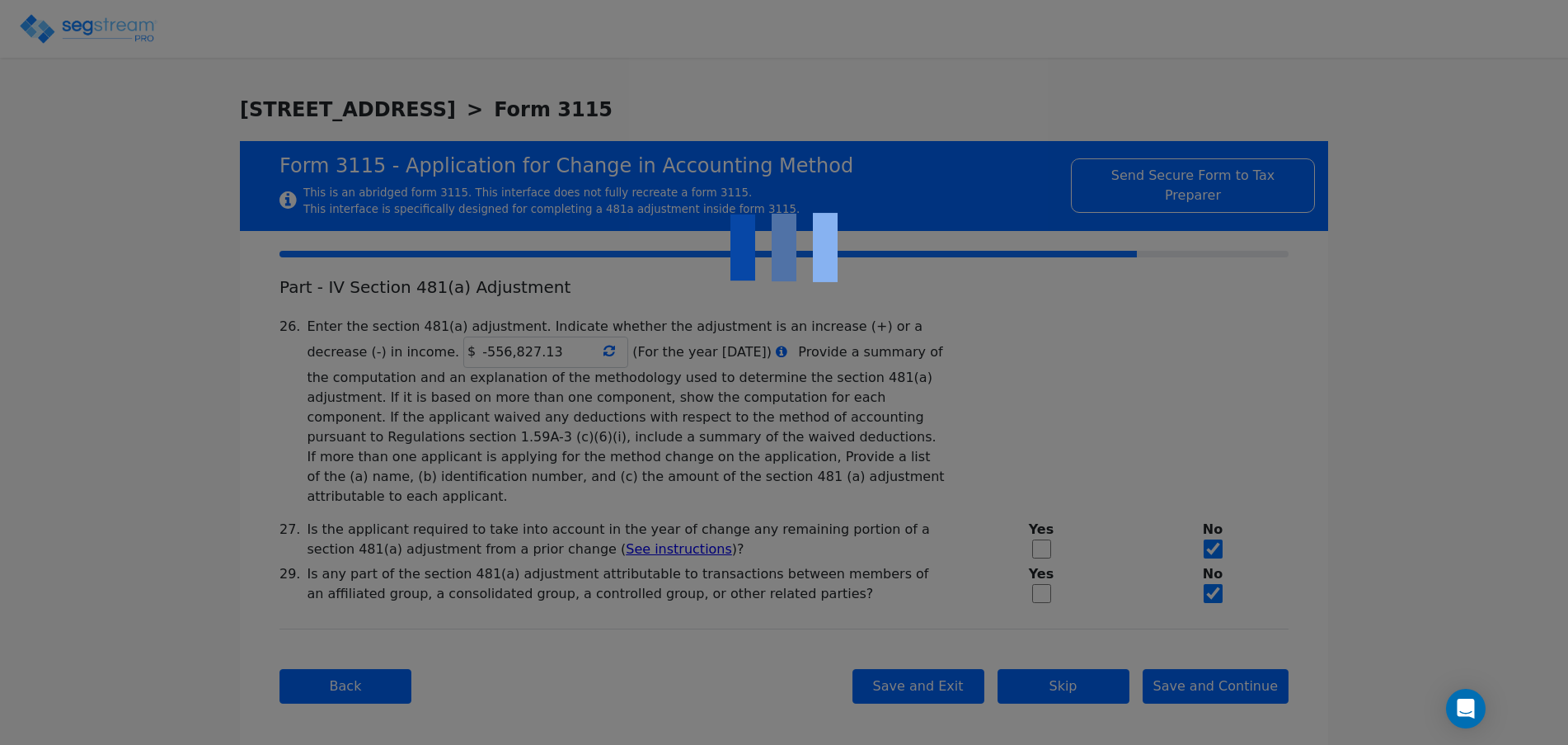
type input "-556,827.13"
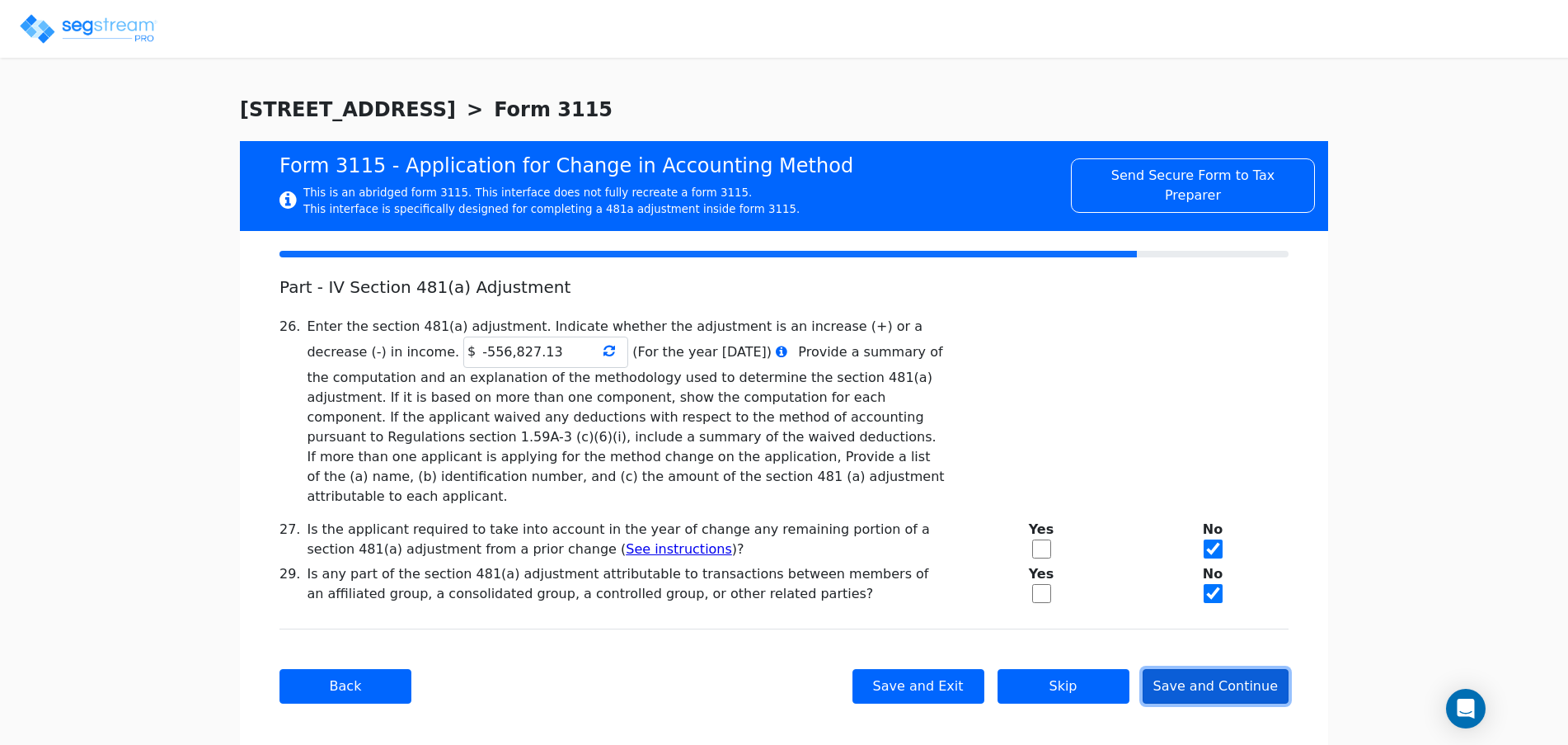
click at [1199, 669] on button "Save and Continue" at bounding box center [1216, 686] width 147 height 35
checkbox input "true"
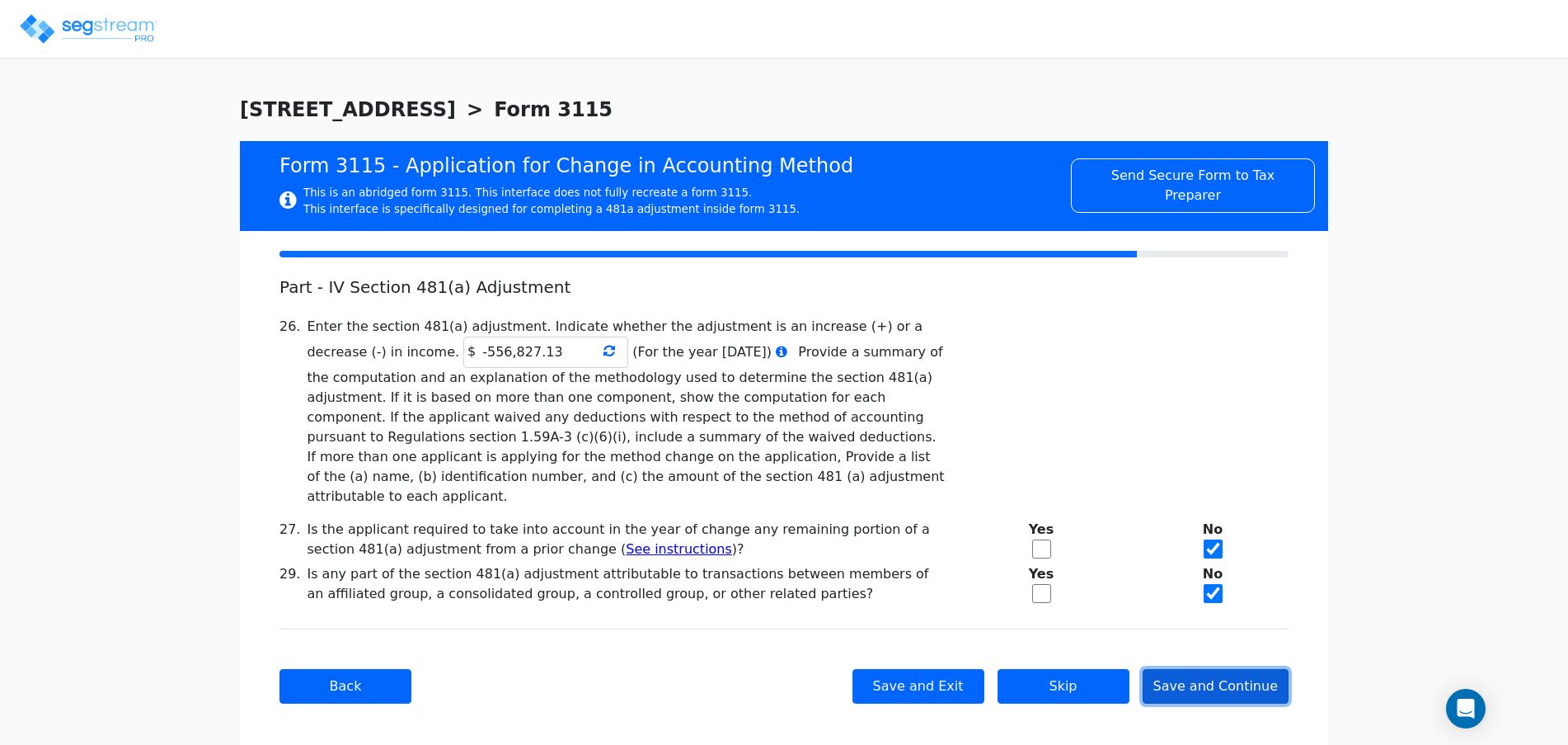
checkbox input "true"
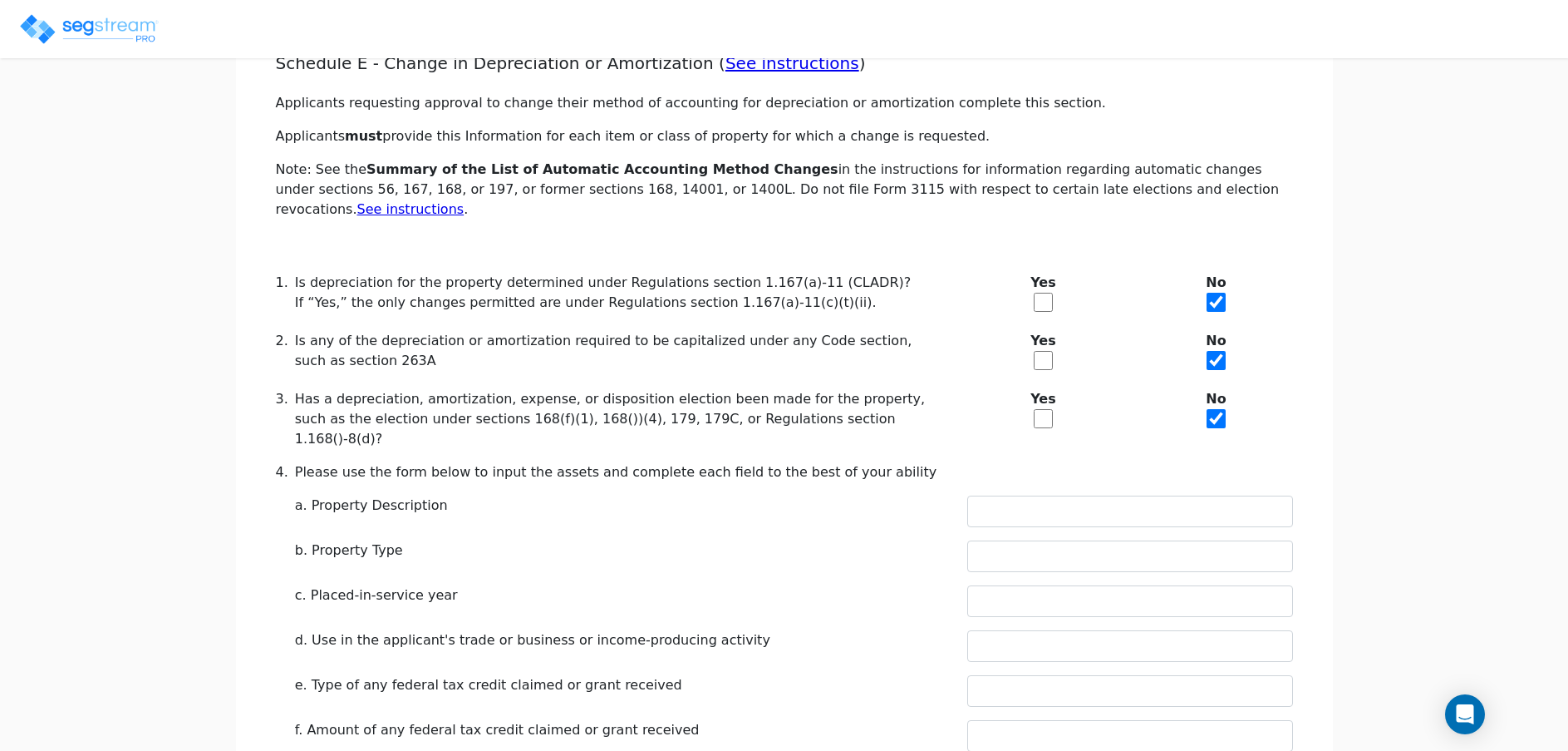
scroll to position [227, 0]
click at [1037, 495] on input "text" at bounding box center [1130, 510] width 326 height 32
type input "REAL ESTATE"
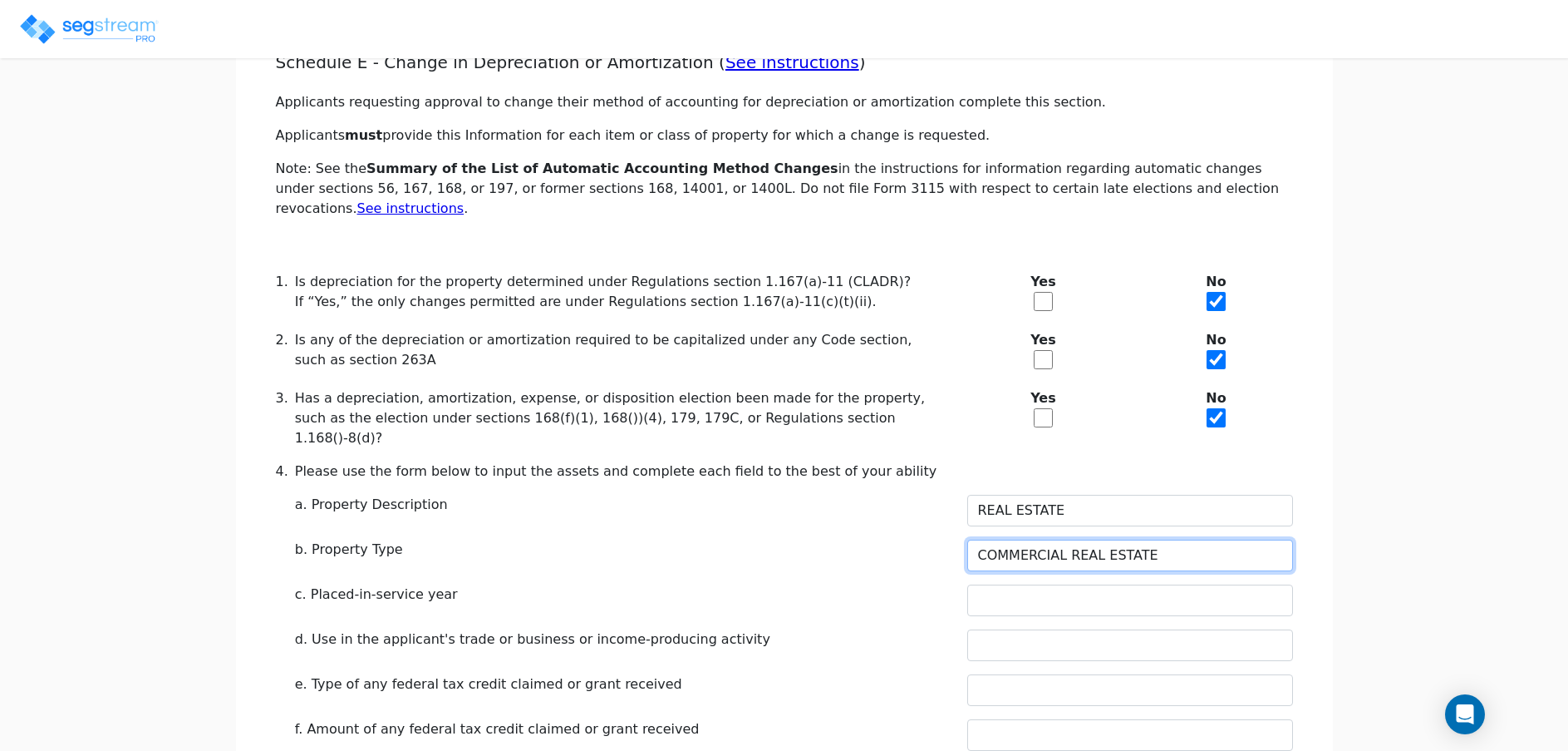
type input "COMMERCIAL REAL ESTATE"
type input "2023"
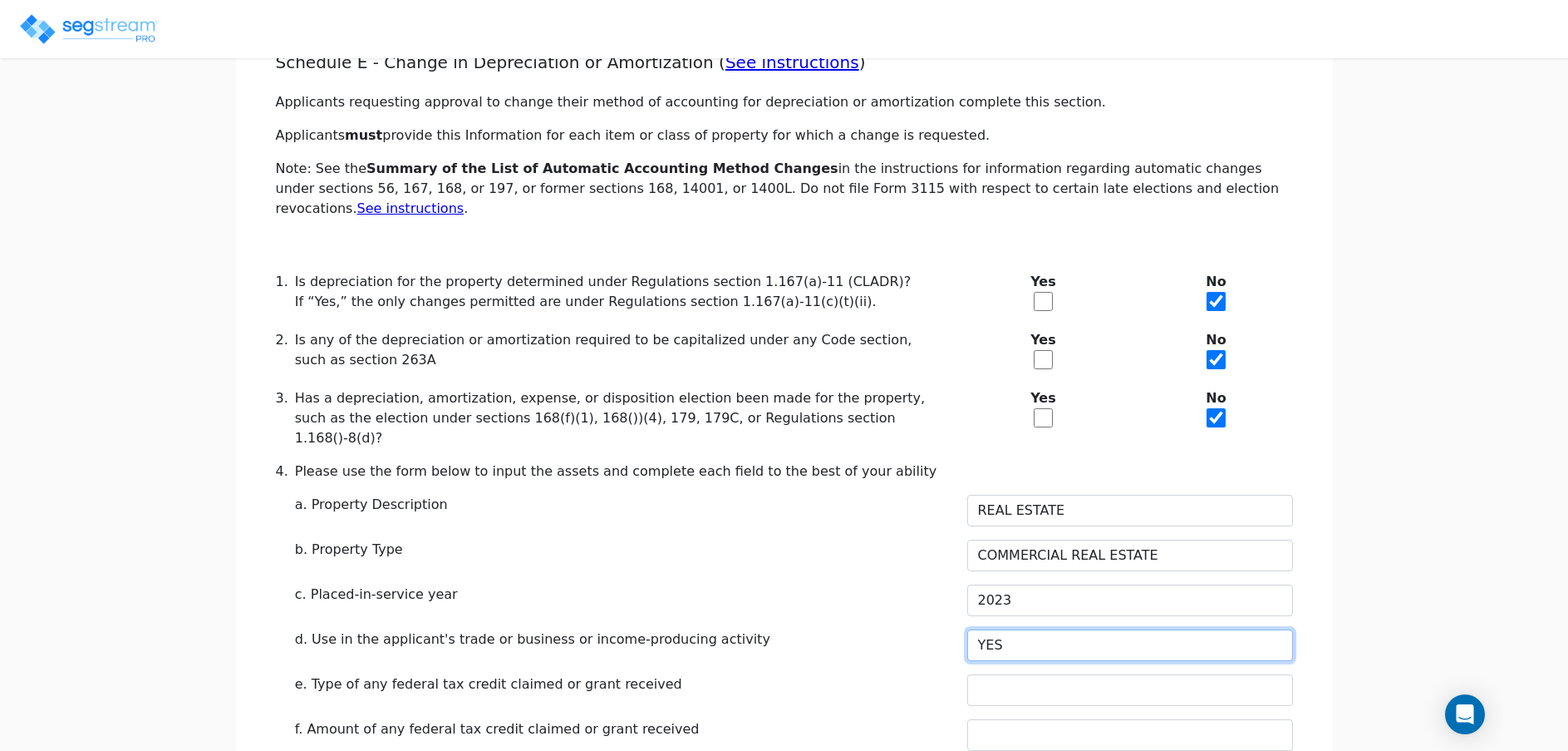
type input "YES"
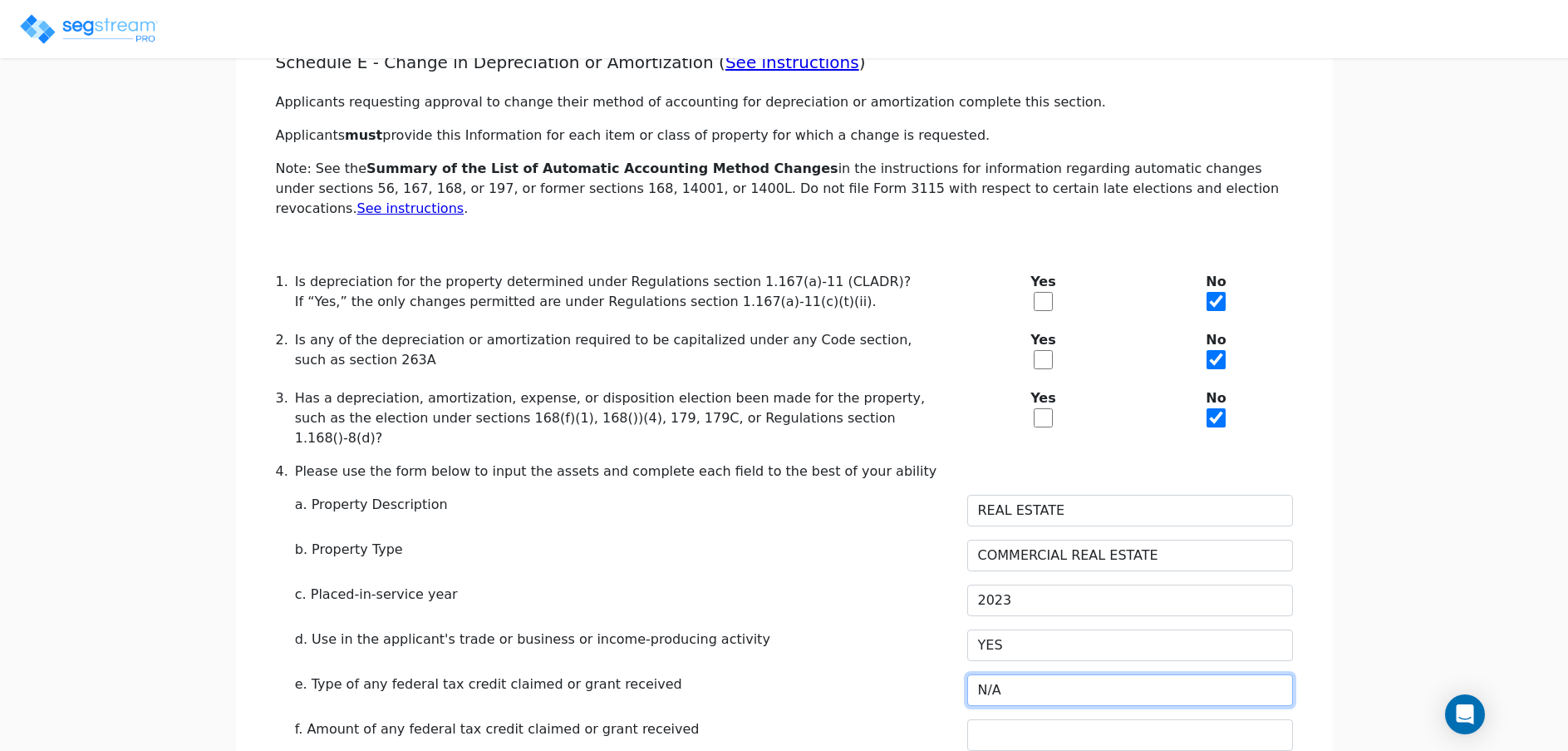
type input "N/A"
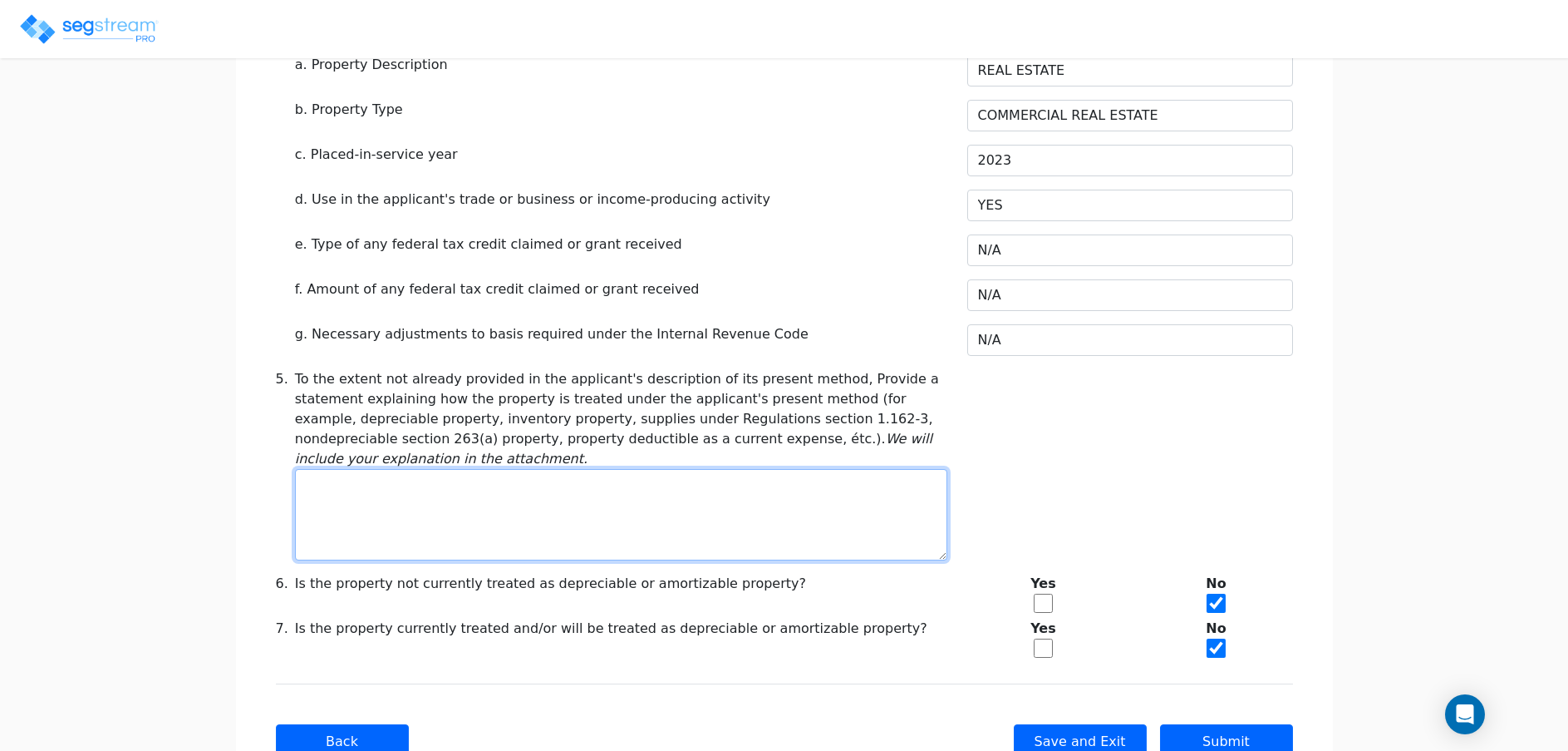
scroll to position [696, 0]
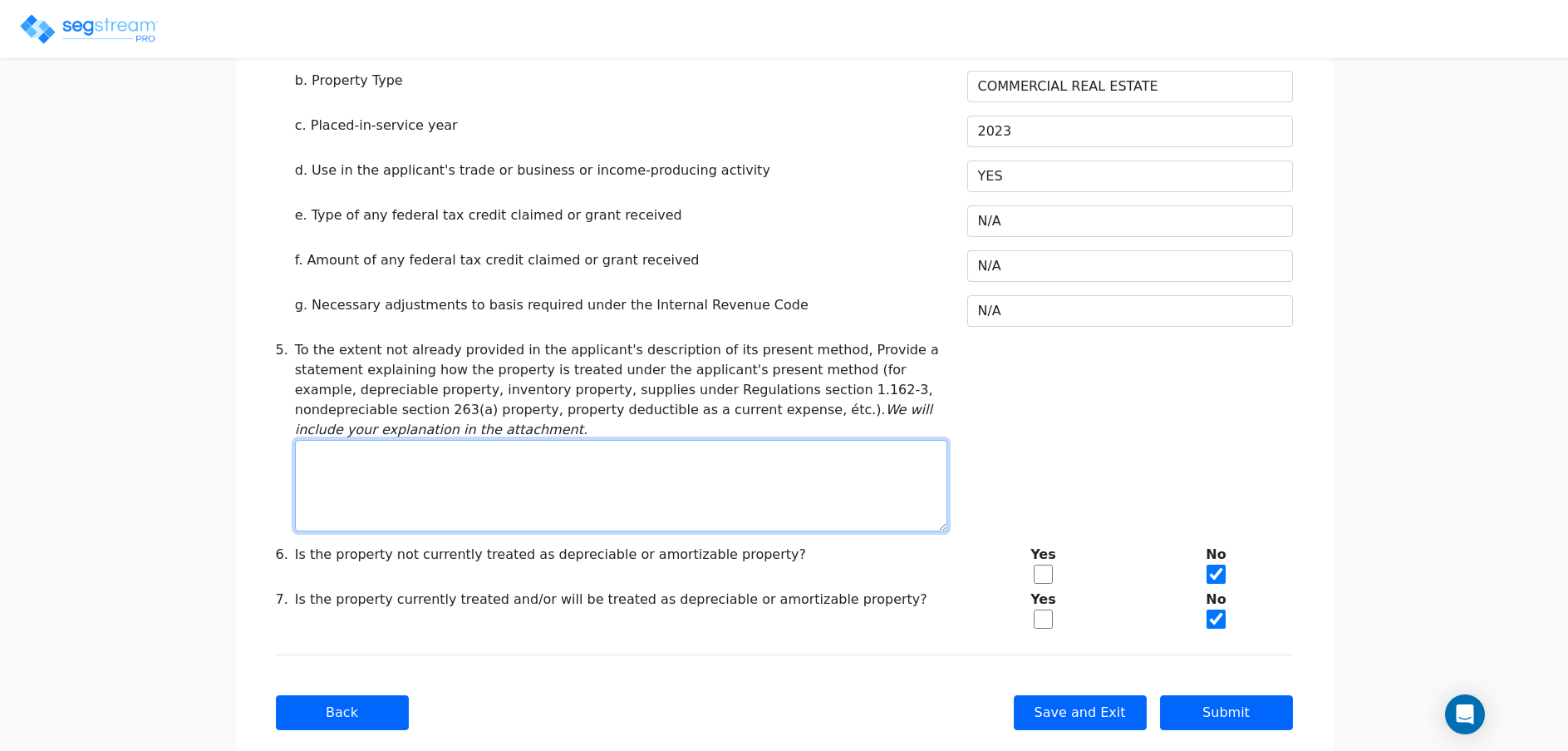
click at [720, 448] on textarea at bounding box center [621, 485] width 652 height 91
type textarea "d"
type textarea "DEPRECIABLE PROPERTY"
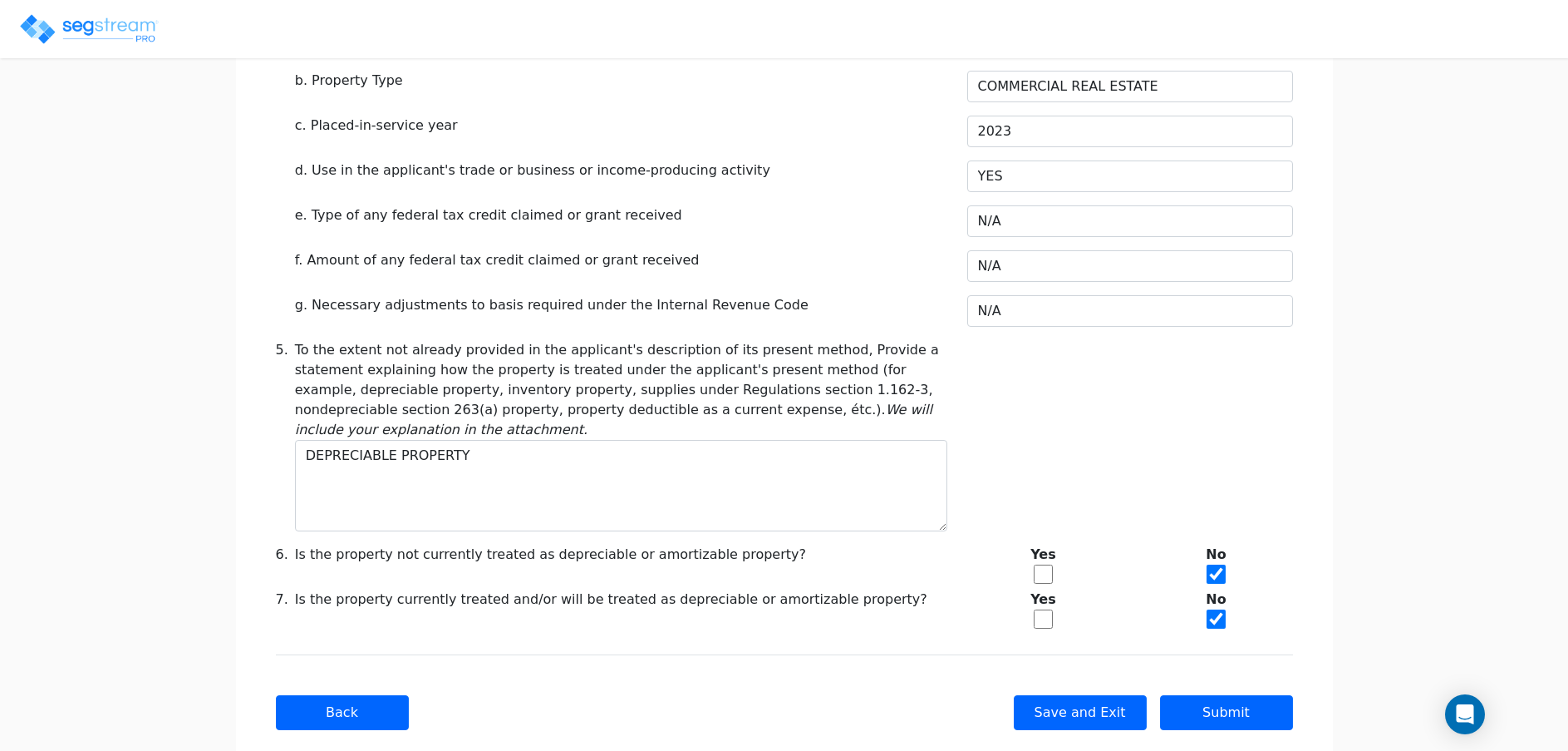
click at [1043, 610] on input "checkbox" at bounding box center [1044, 619] width 19 height 19
checkbox input "true"
checkbox input "false"
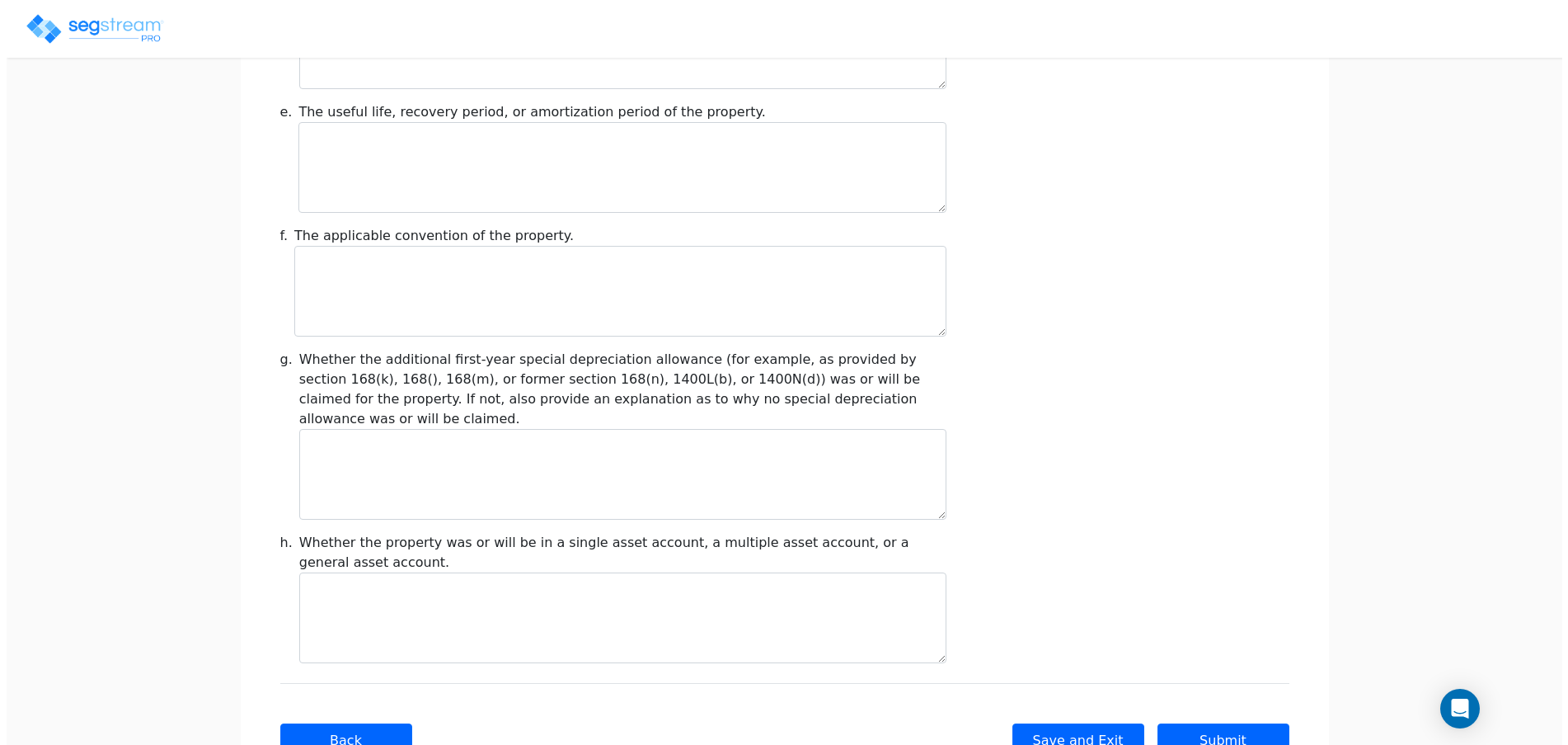
scroll to position [1858, 0]
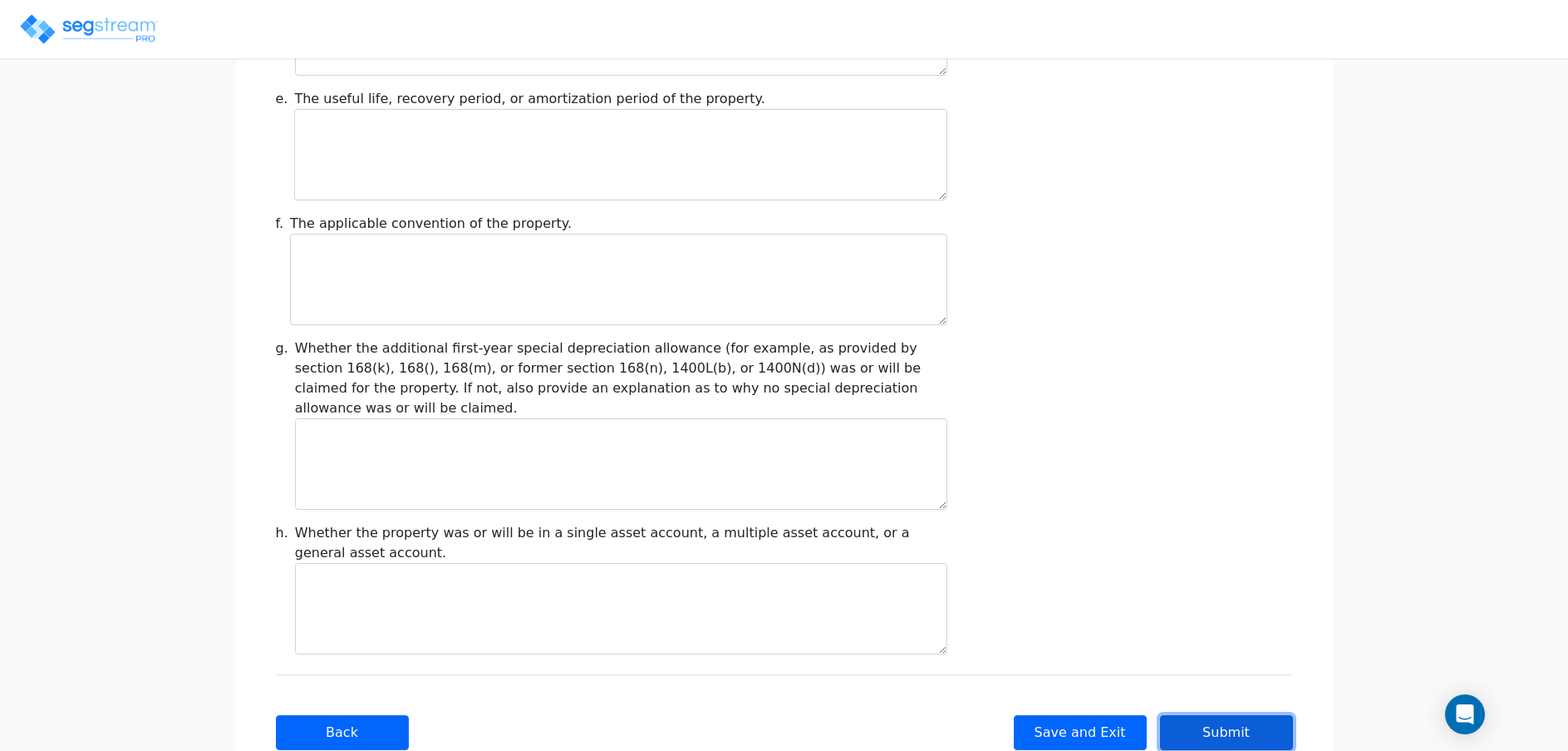
click at [1214, 715] on button "Submit" at bounding box center [1226, 733] width 133 height 35
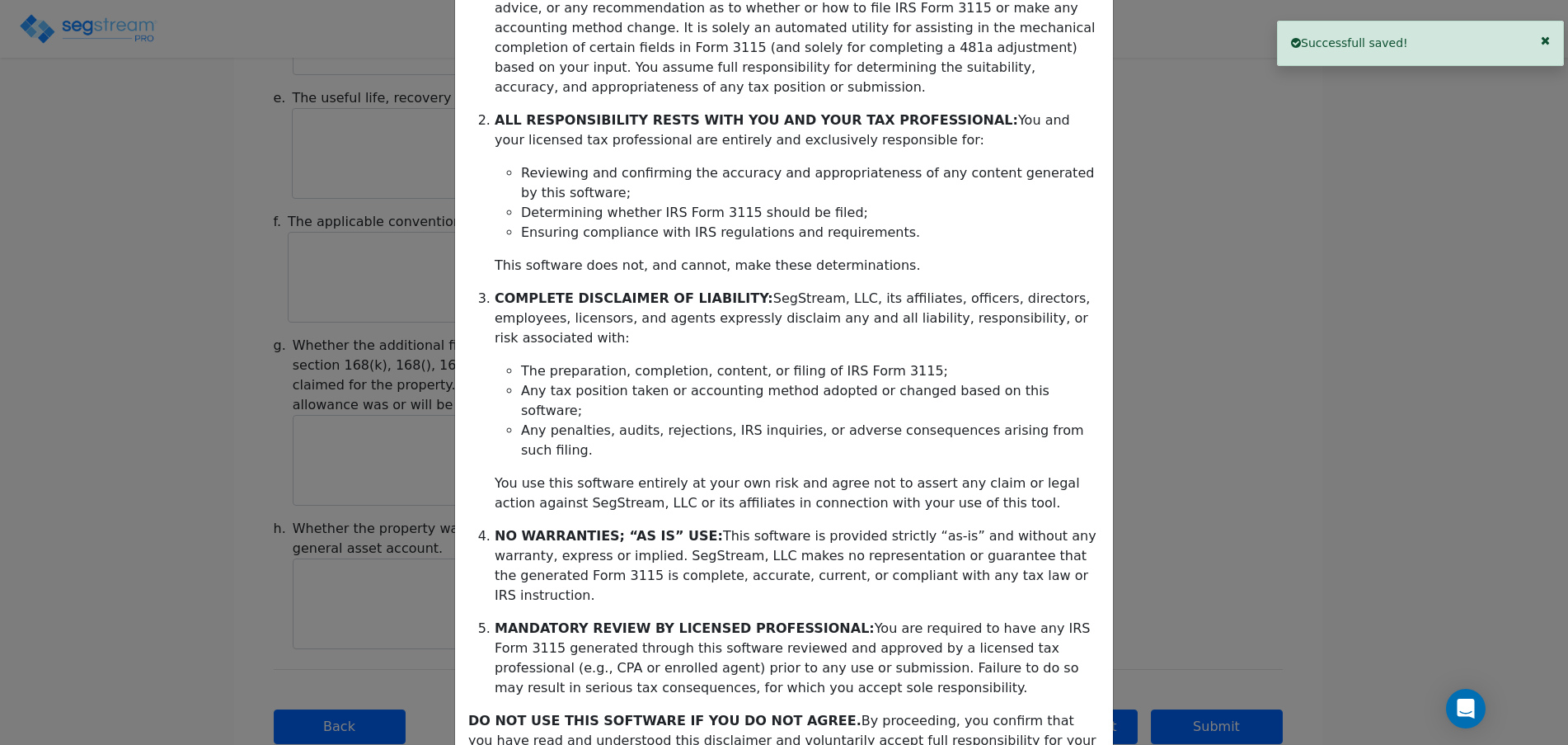
scroll to position [274, 0]
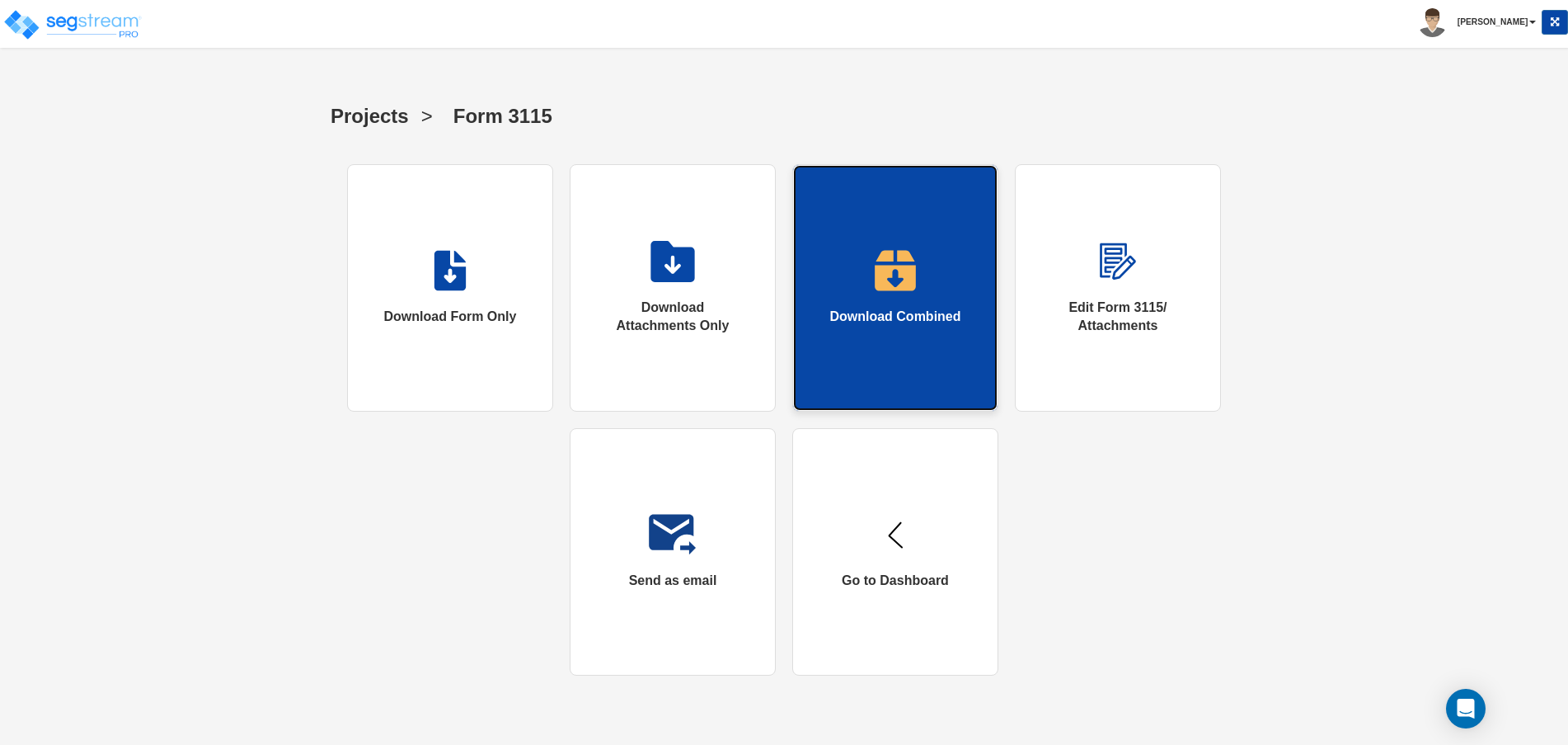
click at [900, 251] on img at bounding box center [895, 270] width 42 height 41
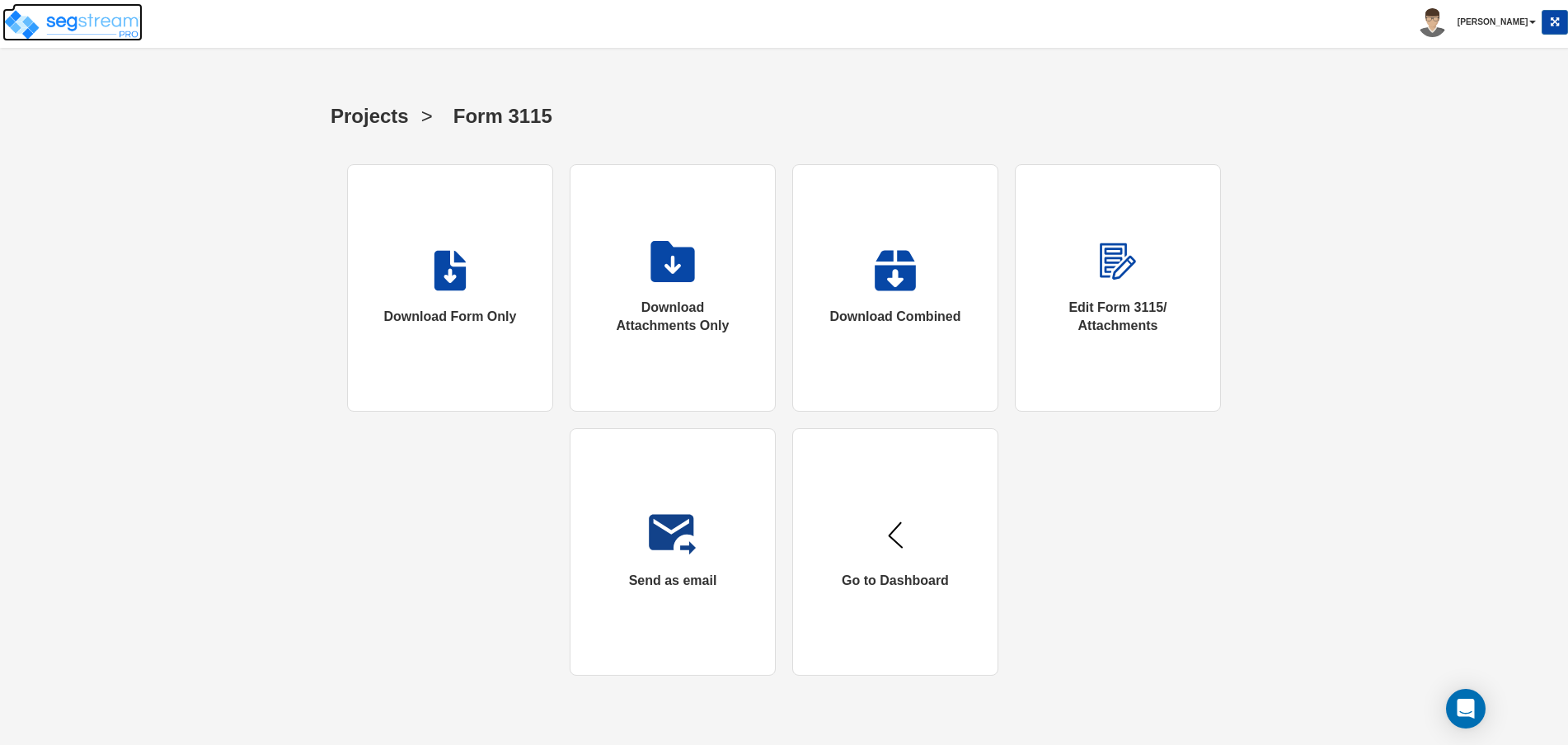
click at [65, 29] on img at bounding box center [73, 25] width 140 height 33
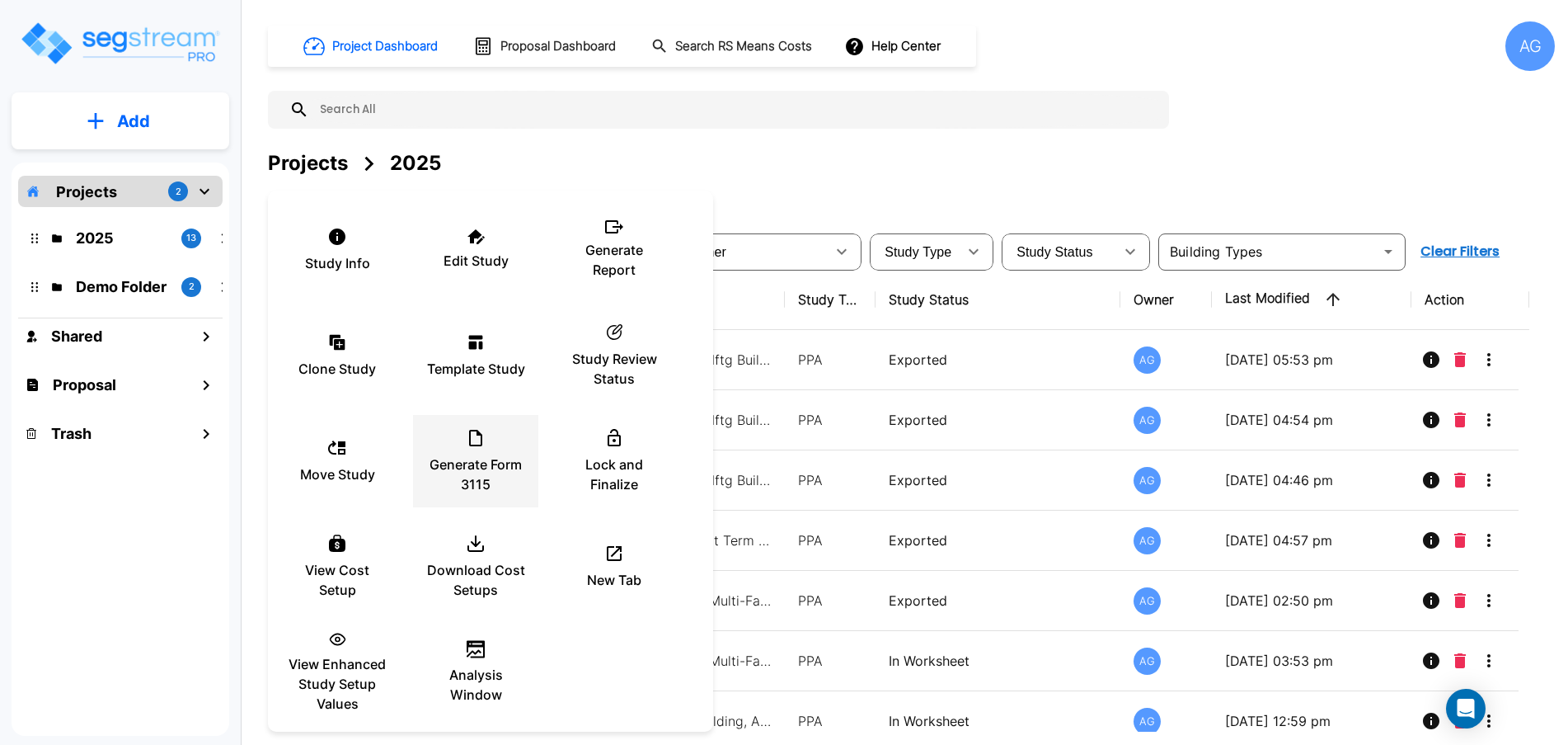
click at [468, 441] on icon at bounding box center [475, 438] width 20 height 20
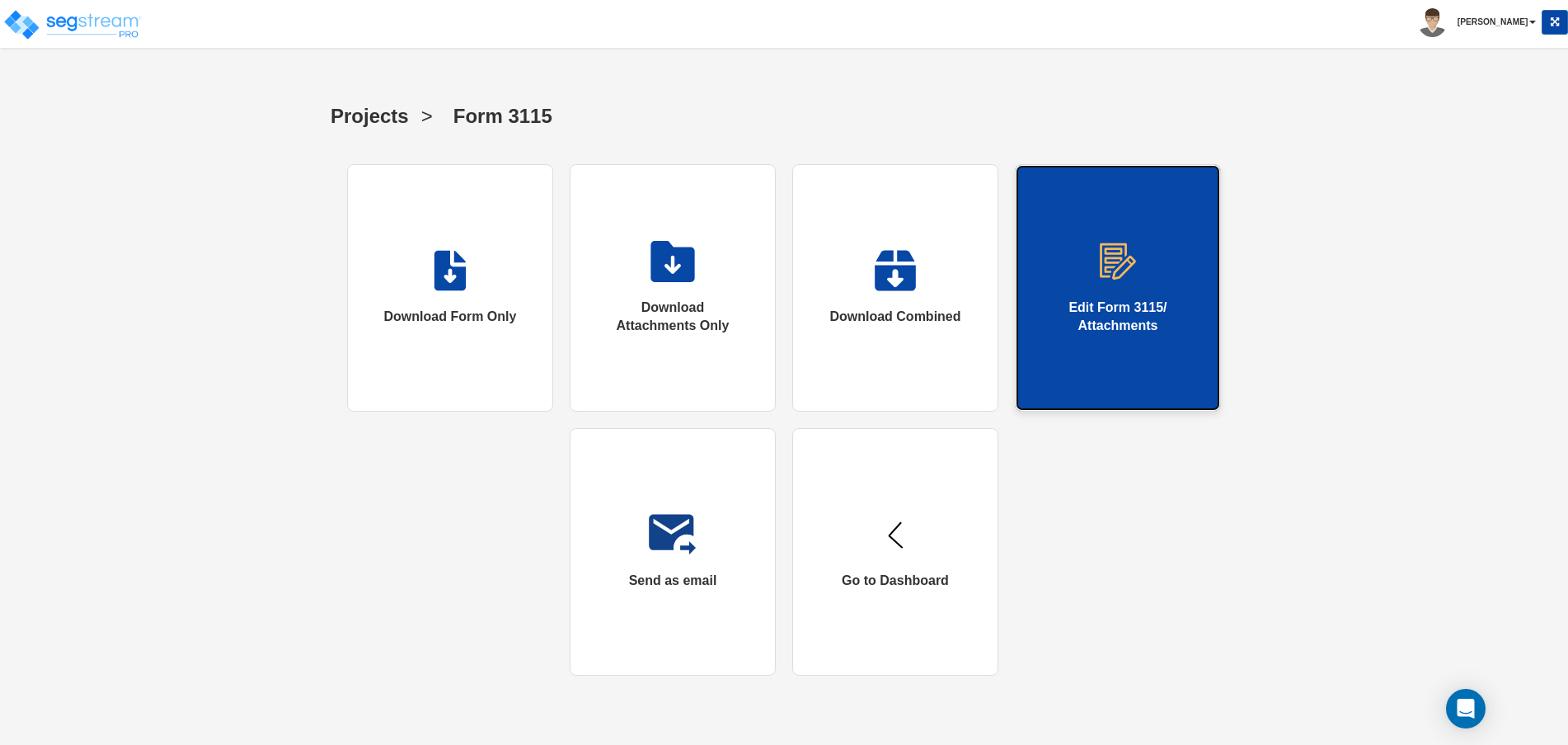
click at [1127, 283] on link "Edit Form 3115/ Attachments" at bounding box center [1117, 288] width 206 height 248
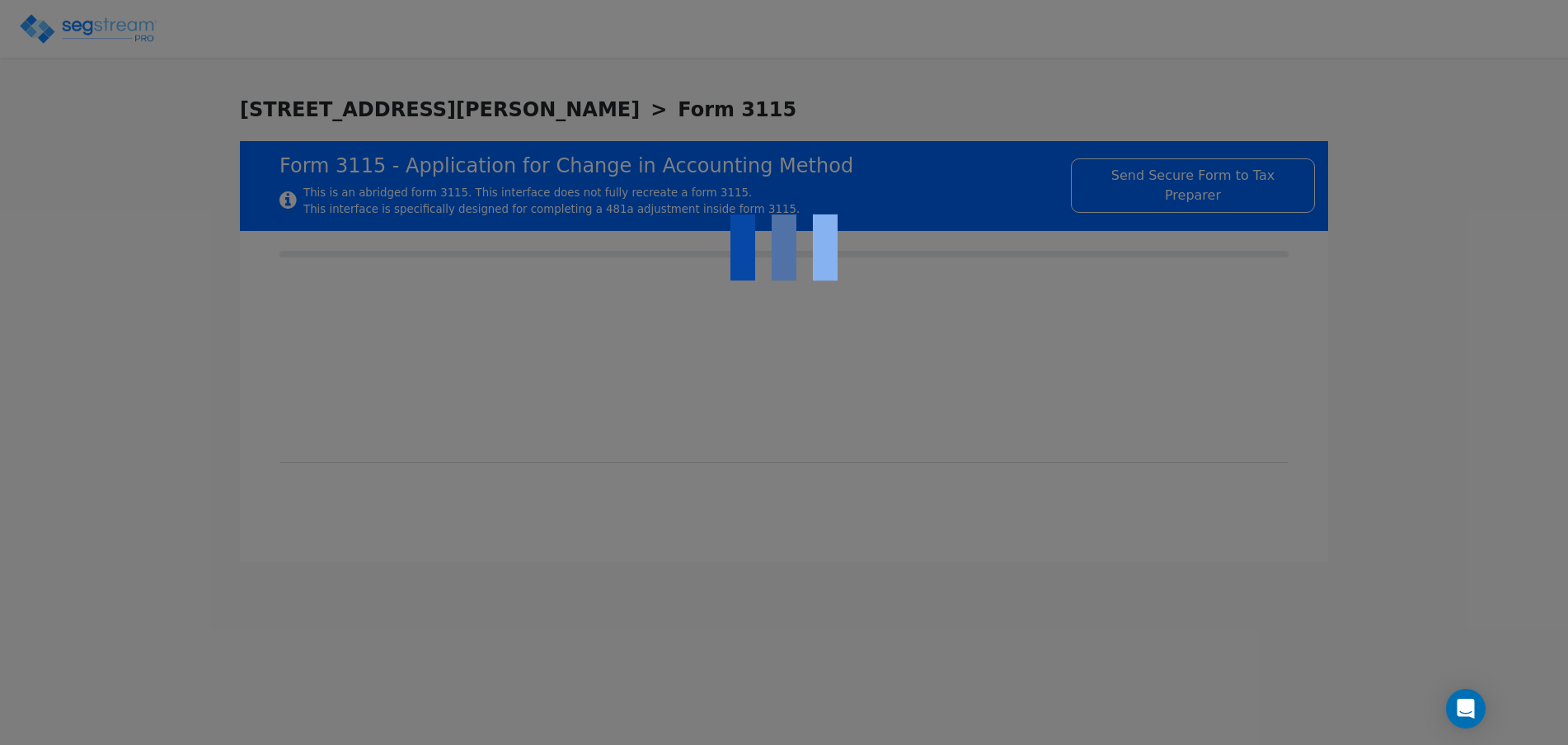
checkbox input "true"
type input "REAL ESTATE"
type input "COMMERCIAL REAL ESTATE"
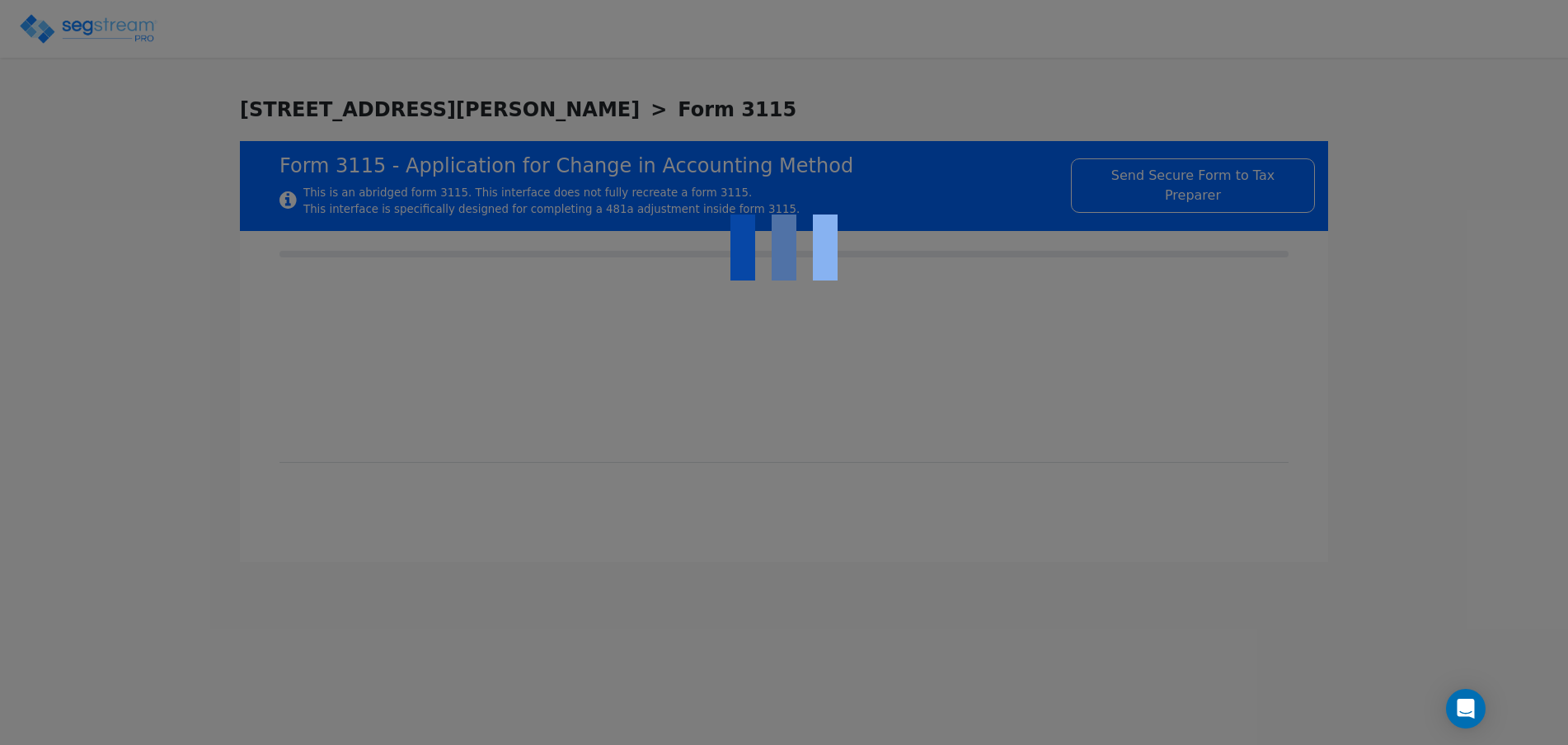
type input "2022"
type input "YES"
type input "N/A"
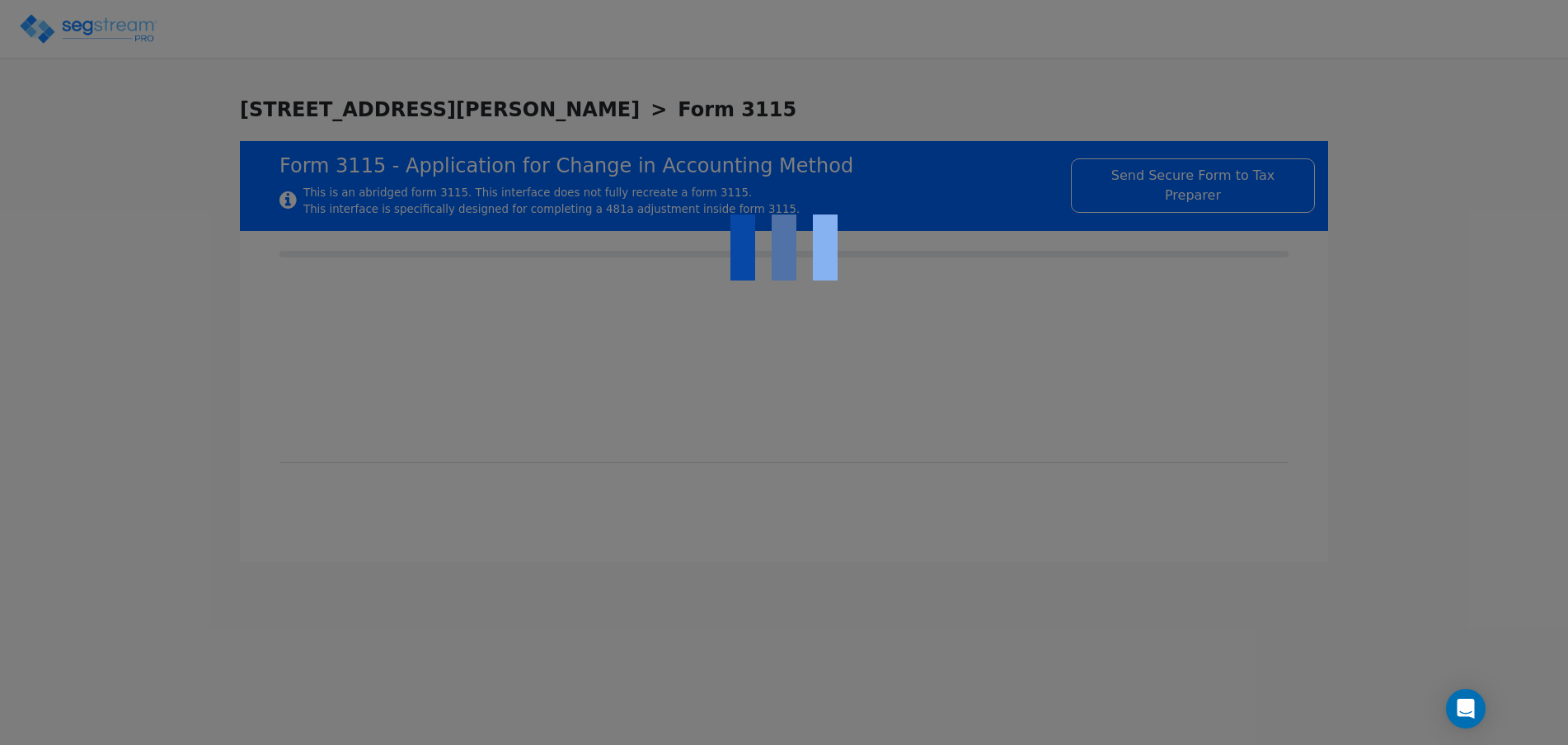
type textarea "DEPRECIABLE PROPERTY"
checkbox input "true"
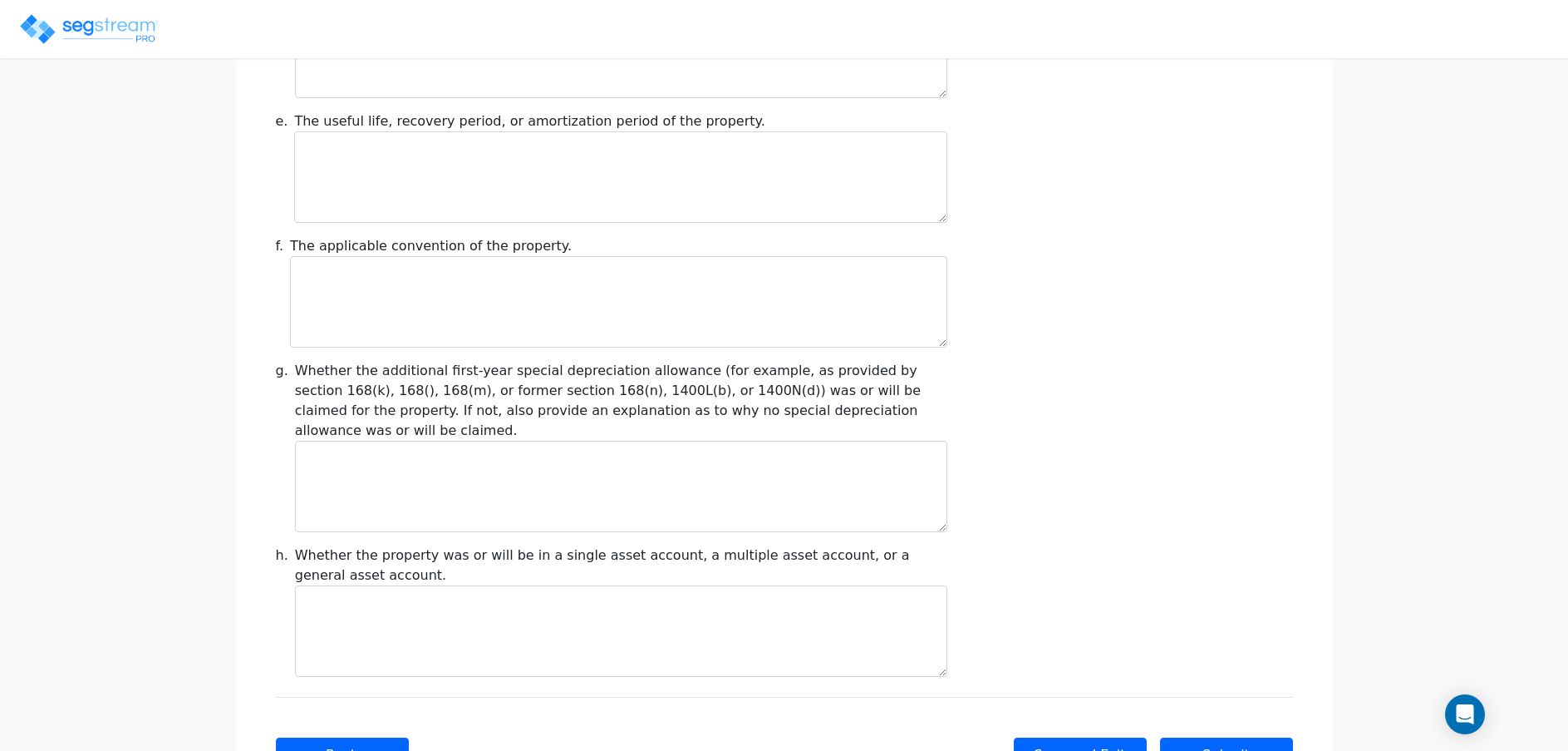
scroll to position [1873, 0]
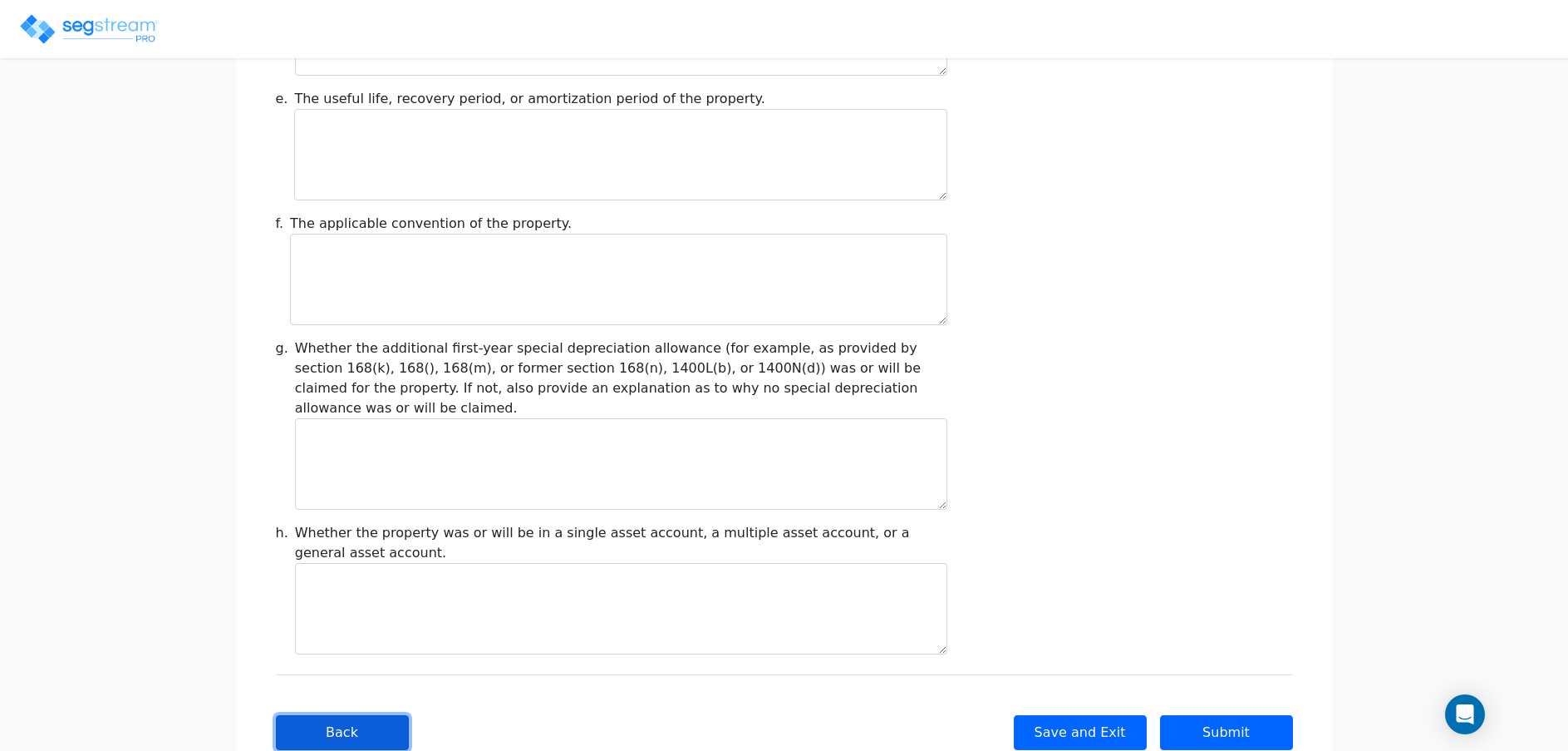
click at [391, 715] on button "Back" at bounding box center [341, 733] width 133 height 35
type input "-77,844.12"
checkbox input "true"
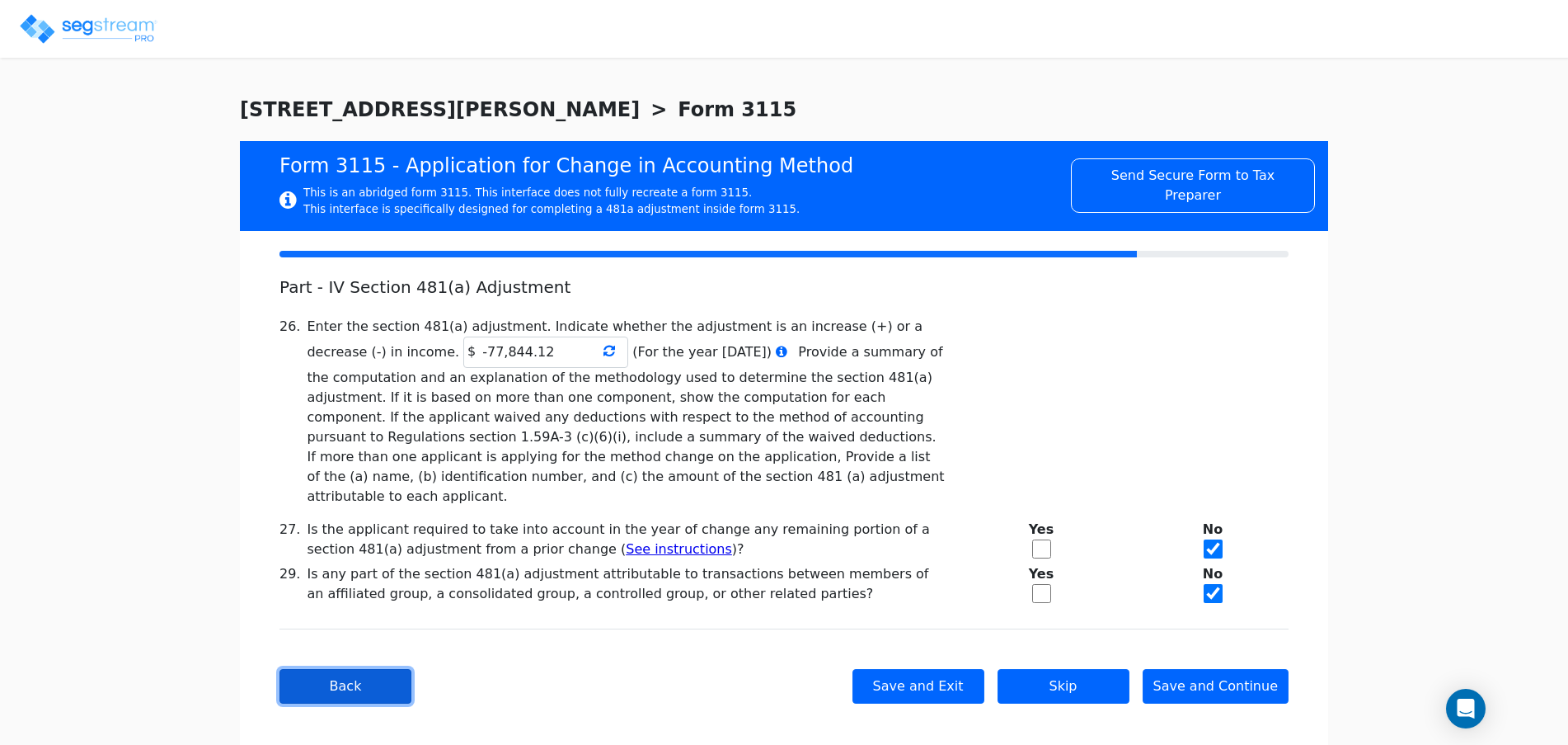
click at [388, 669] on button "Back" at bounding box center [344, 686] width 131 height 35
checkbox input "true"
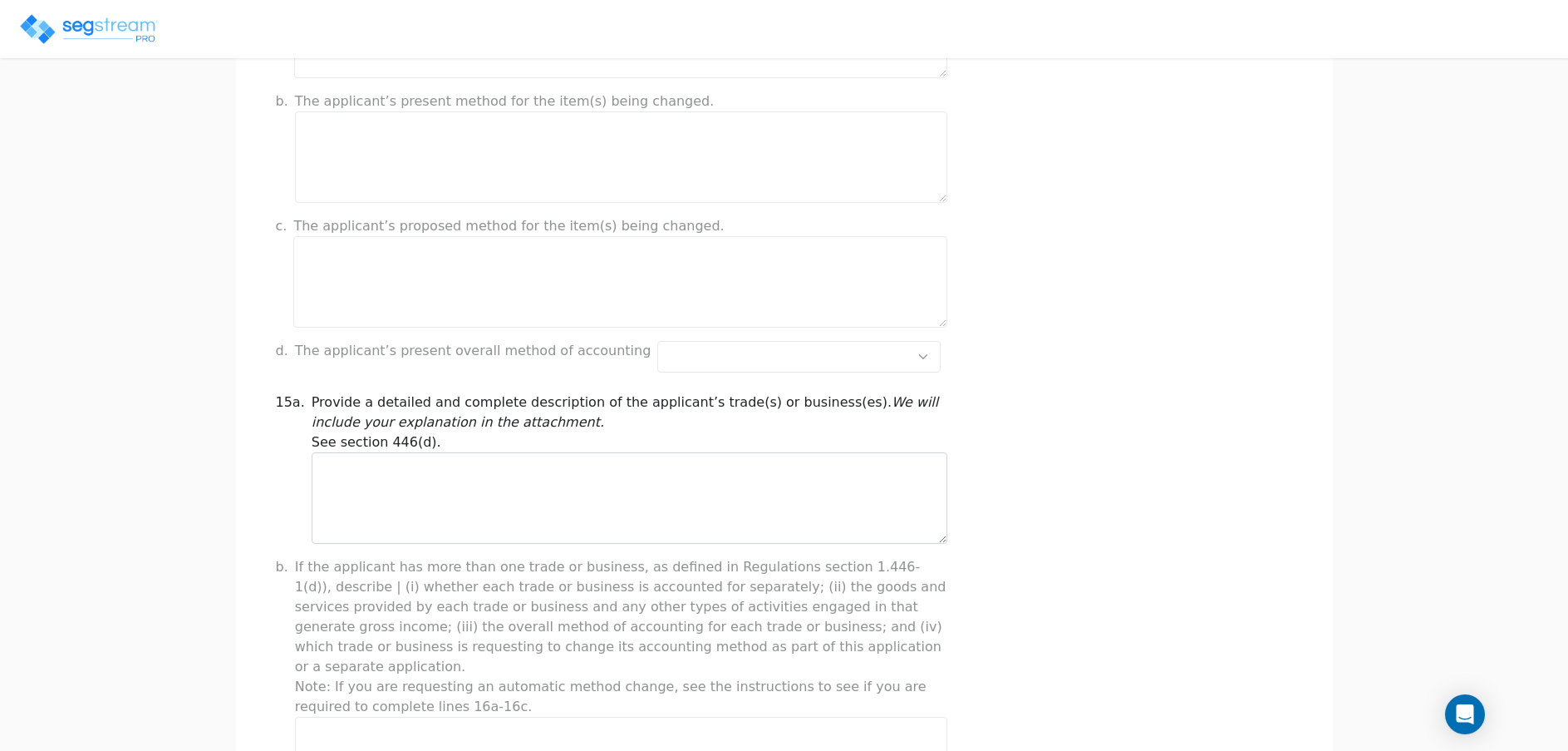
scroll to position [1210, 0]
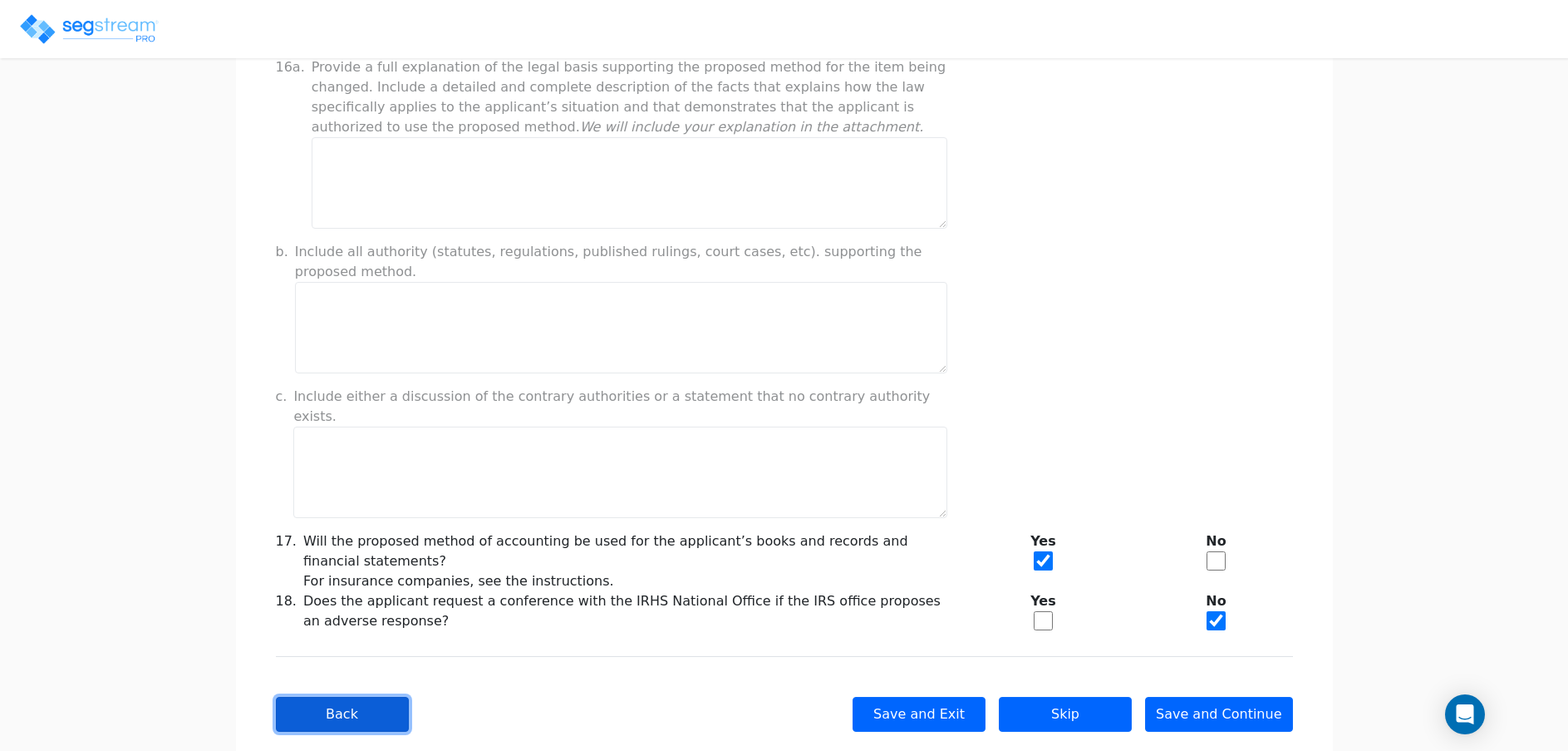
click at [391, 697] on button "Back" at bounding box center [341, 714] width 133 height 35
checkbox input "true"
select select "Not under exam"
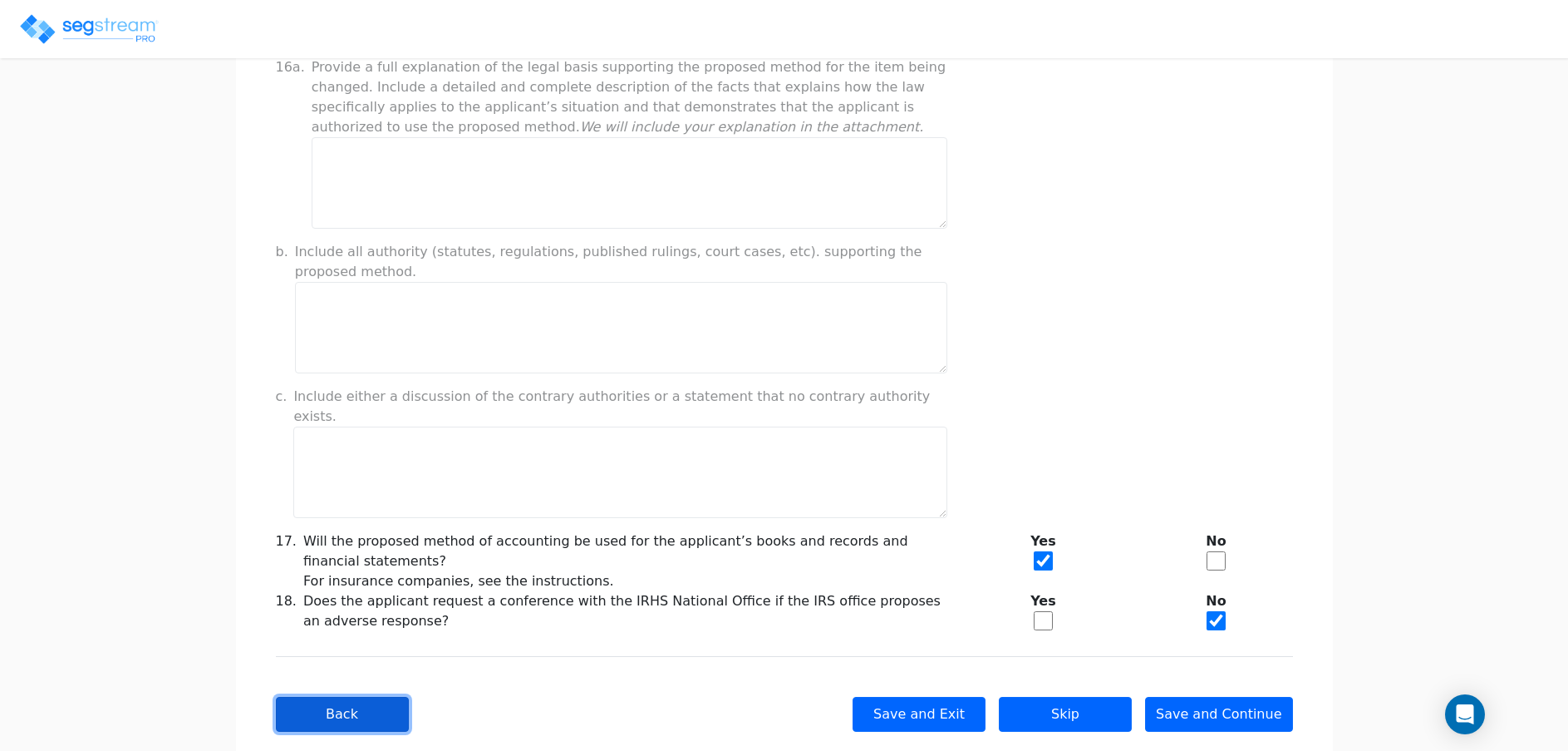
checkbox input "true"
select select "2024"
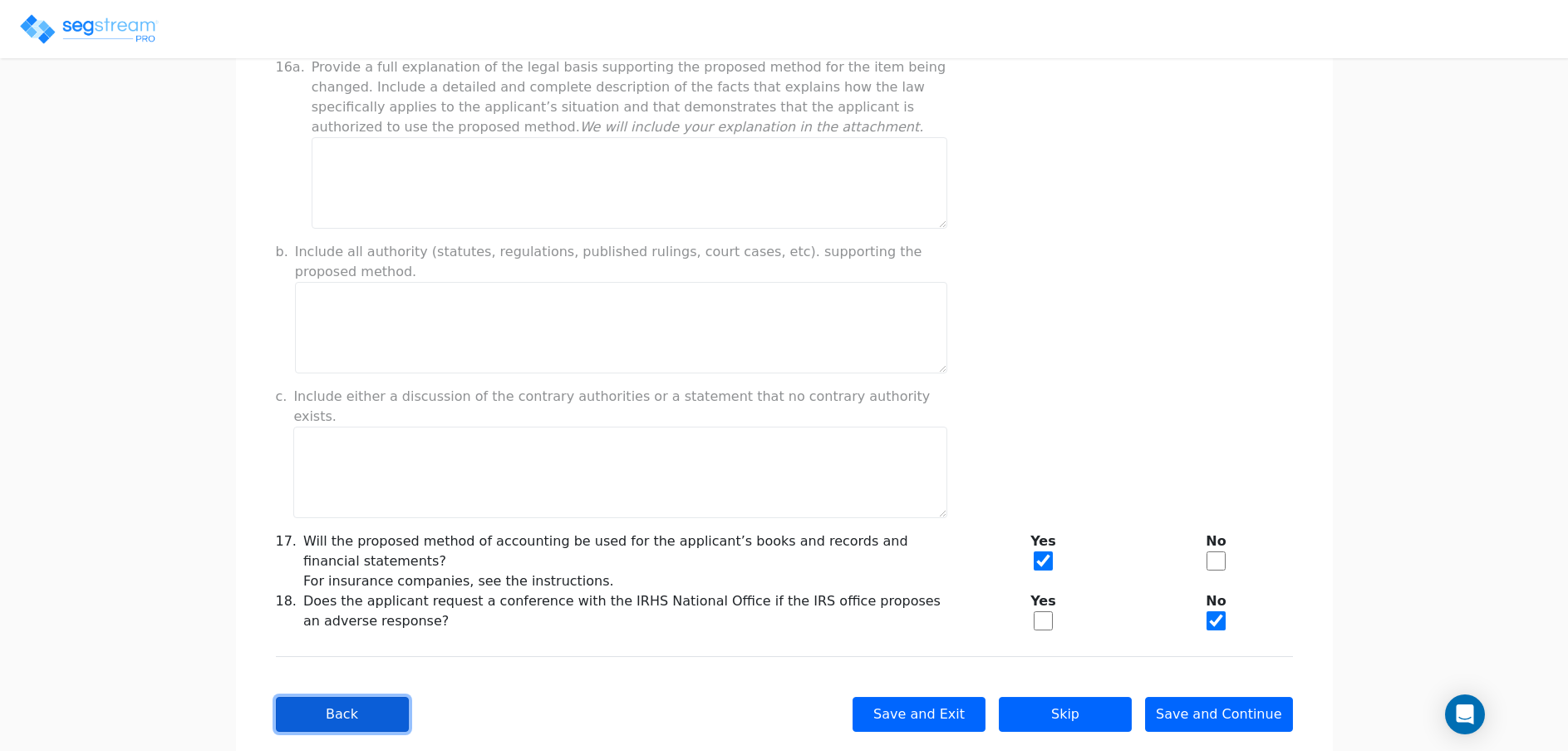
select select "Yes"
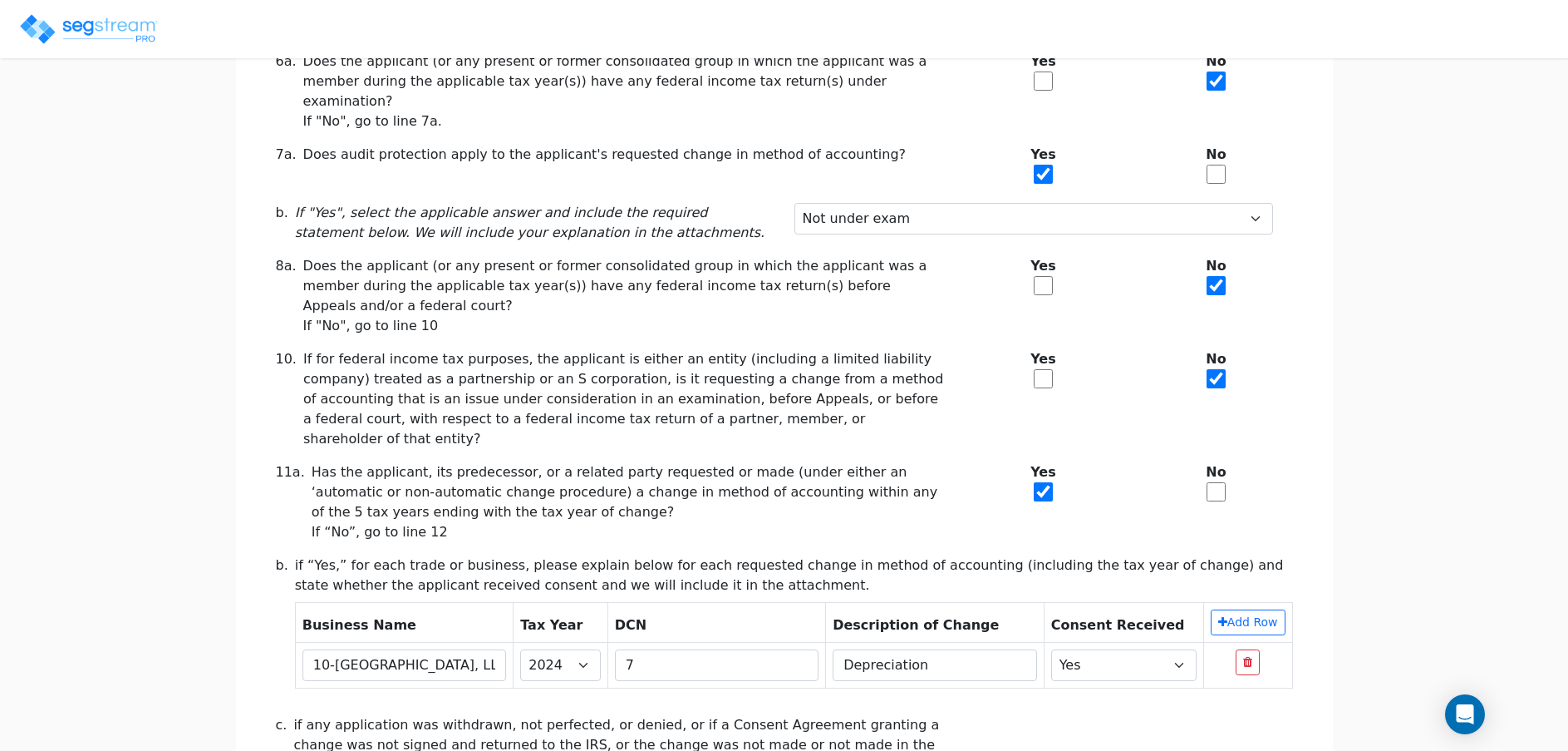
scroll to position [613, 0]
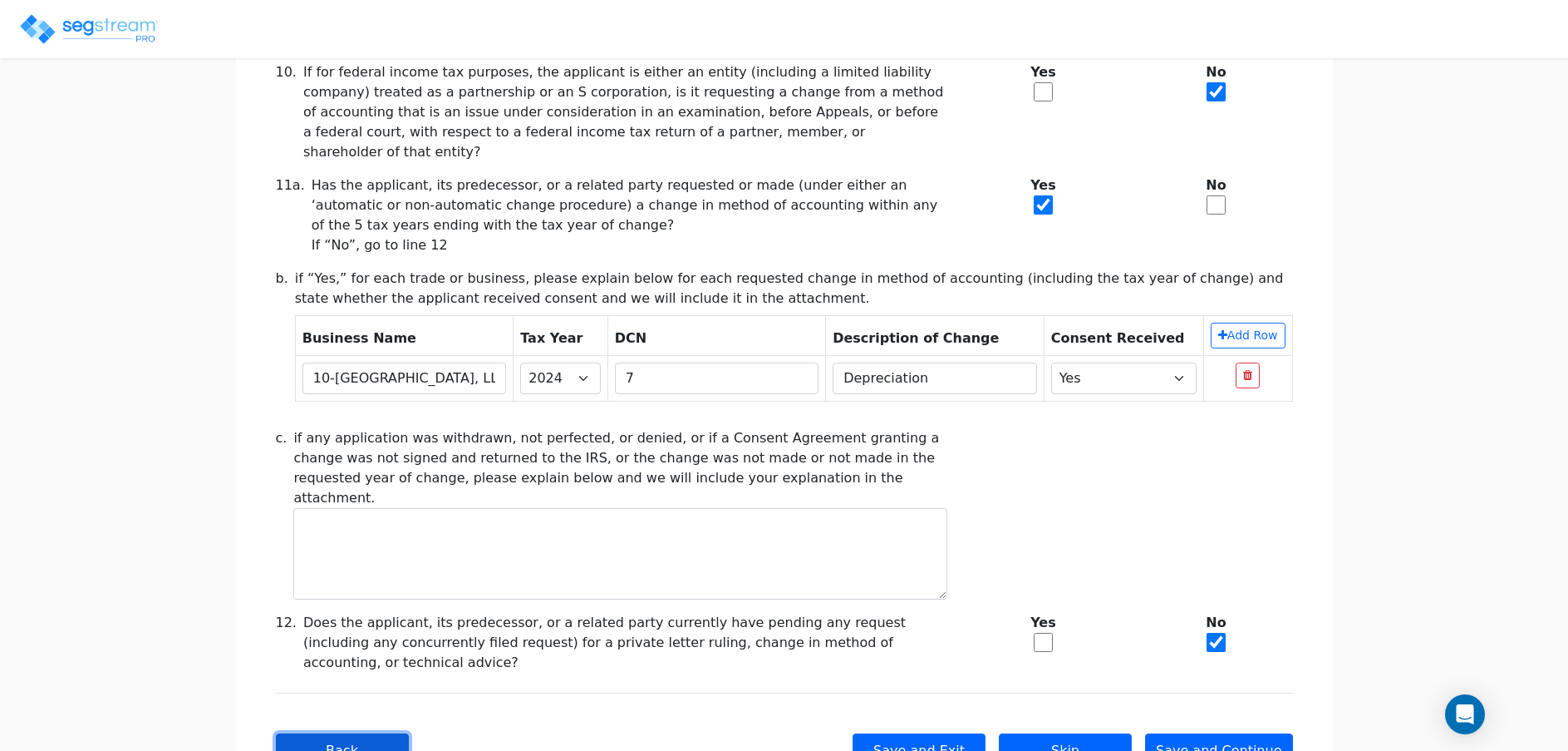
click at [391, 734] on button "Back" at bounding box center [341, 751] width 133 height 35
checkbox input "true"
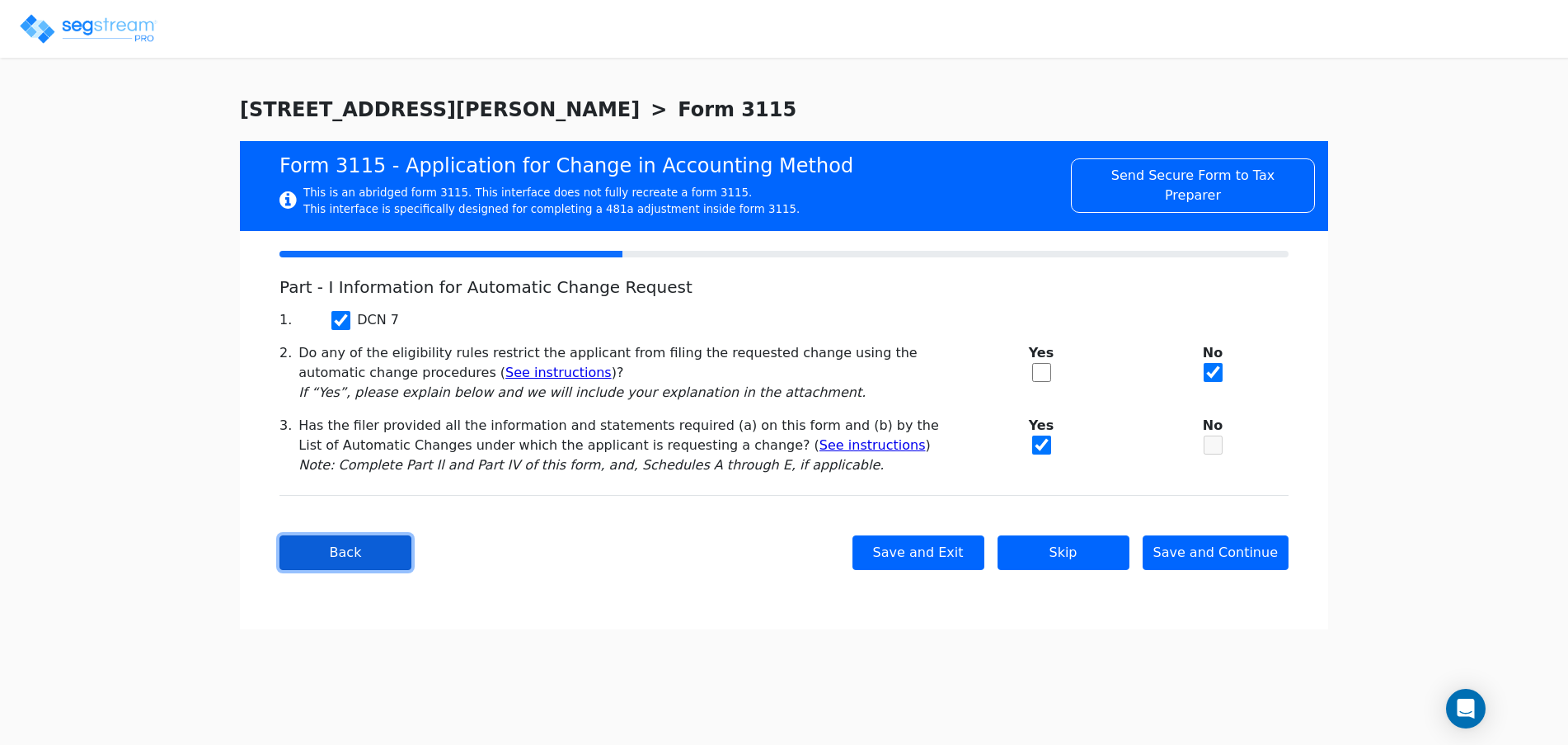
click at [322, 553] on button "Back" at bounding box center [344, 552] width 131 height 35
type input "FRANK FOURNIER"
type input "14566158"
type input "77 BRIDGE ST"
type input "2025-01-01"
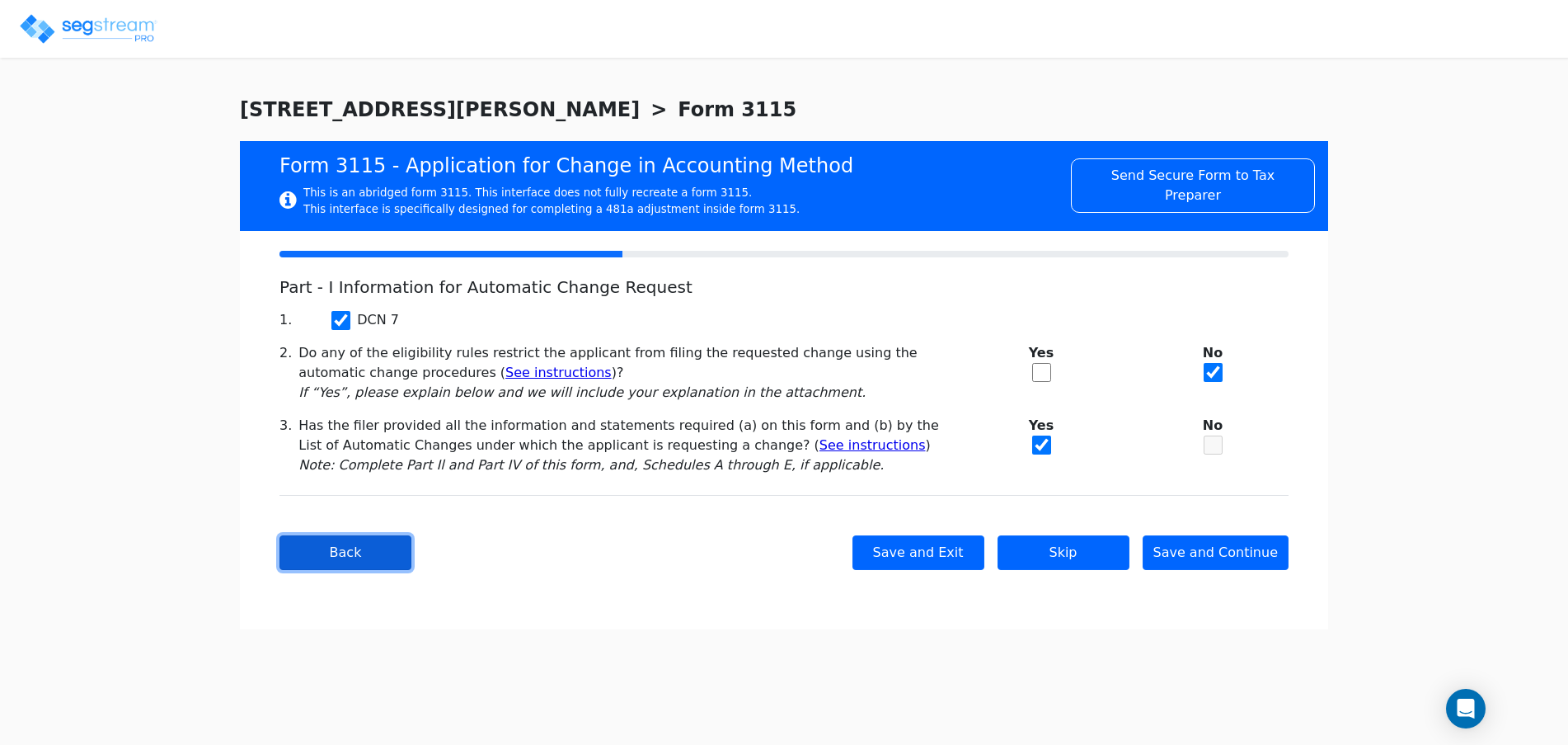
type input "2025-12-31"
type input "01038"
select select "Commercial"
select select "Individual"
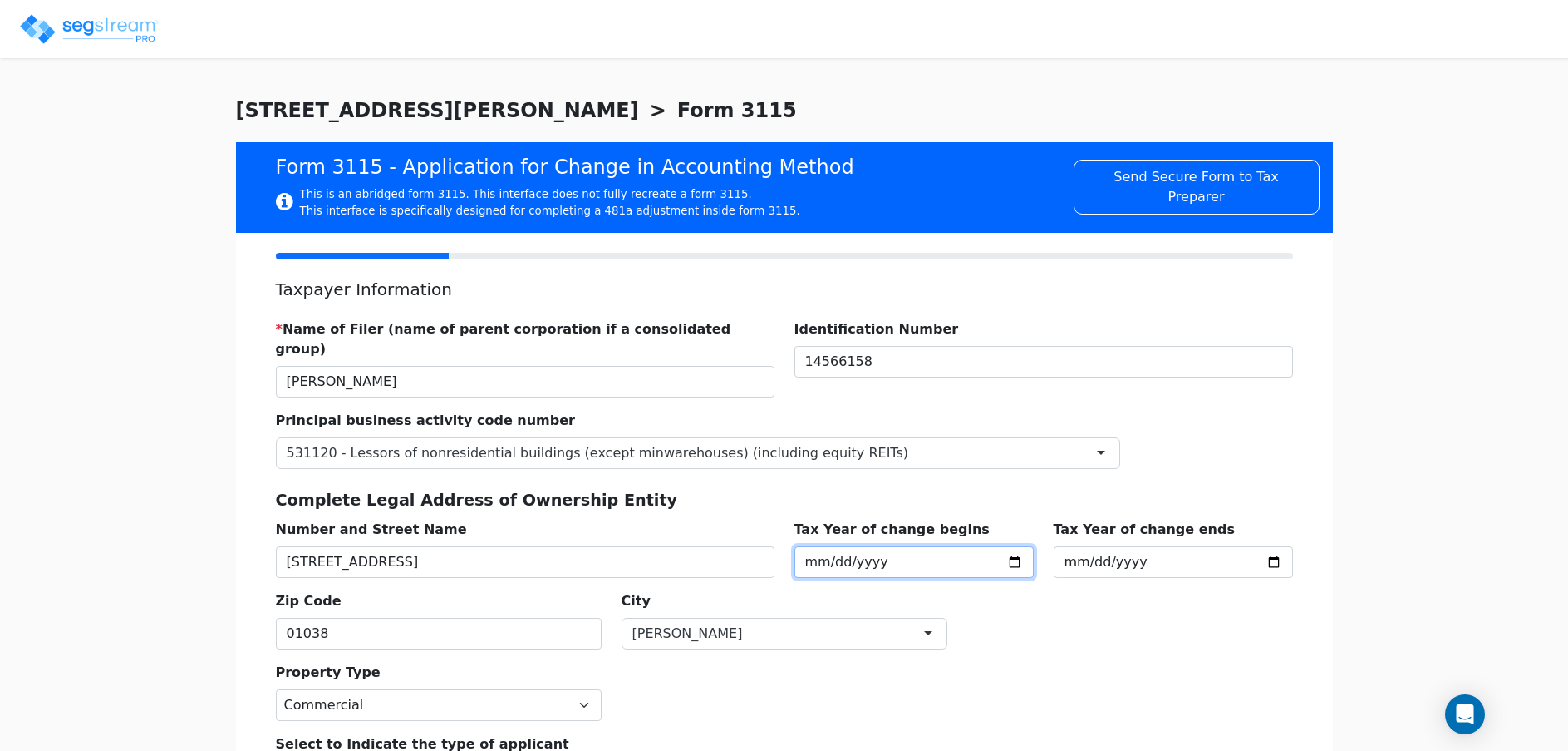
click at [886, 546] on input "2025-01-01" at bounding box center [913, 561] width 239 height 32
type input "[DATE]"
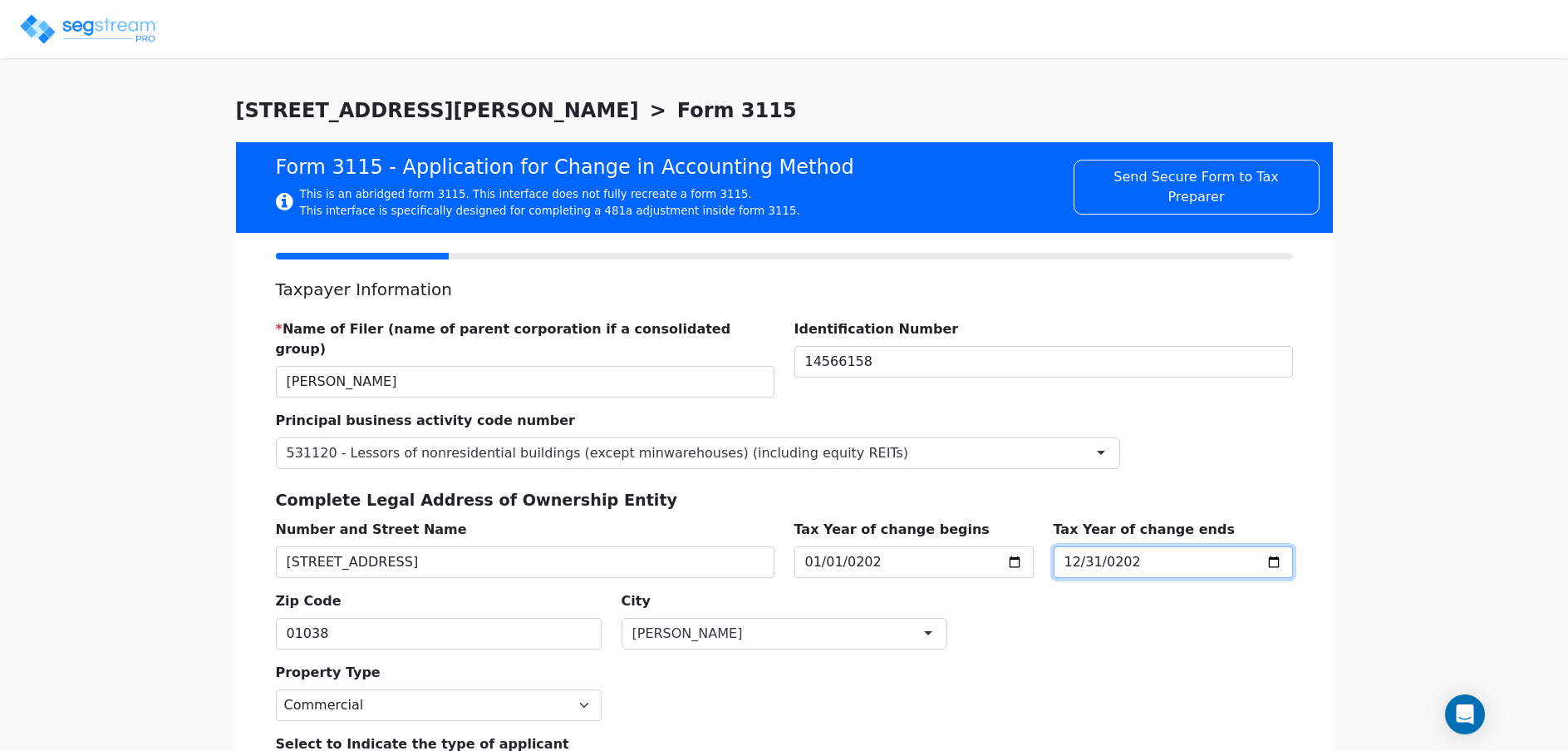
type input "[DATE]"
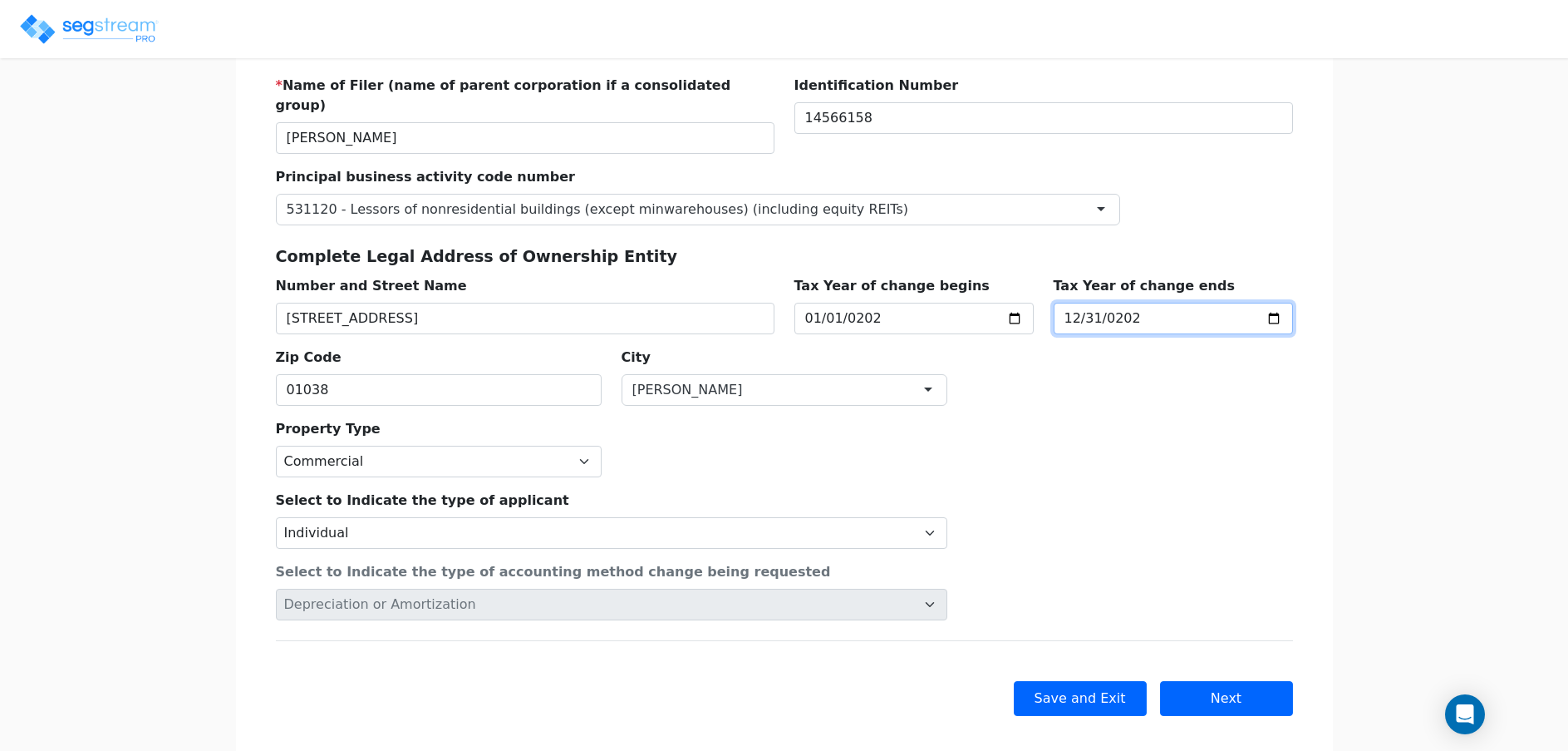
scroll to position [249, 0]
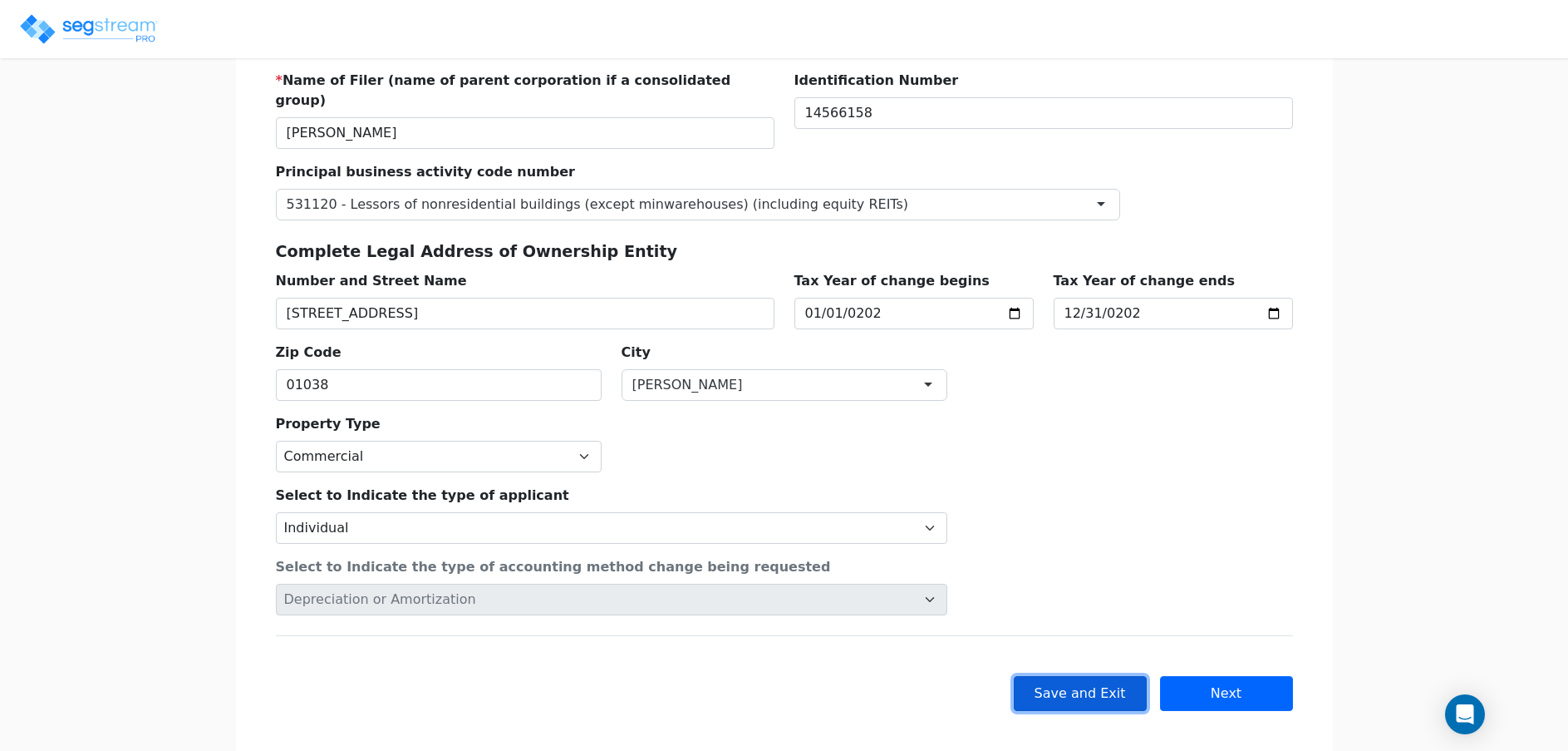
click at [1083, 676] on button "Save and Exit" at bounding box center [1080, 693] width 133 height 35
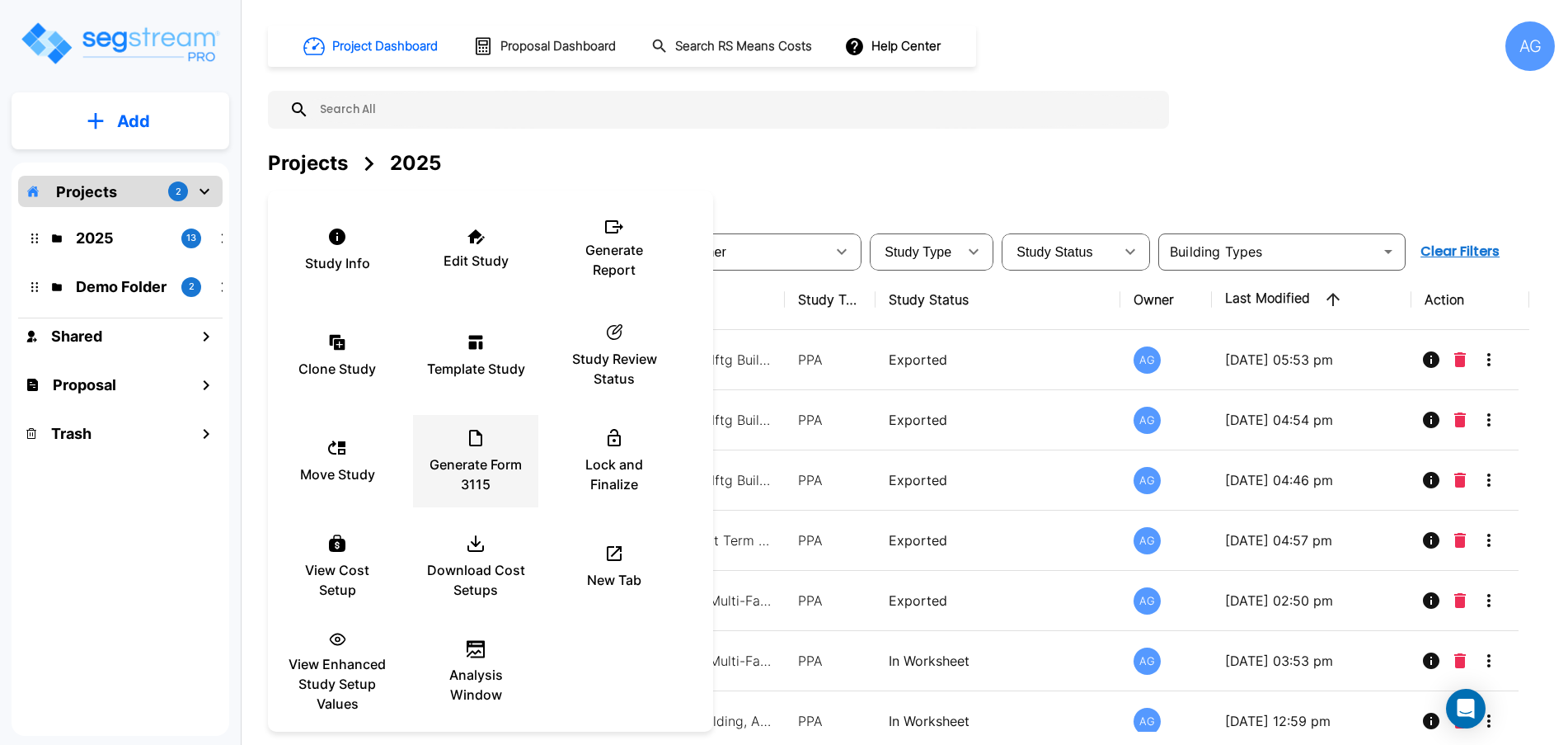
click at [483, 442] on icon at bounding box center [476, 438] width 13 height 16
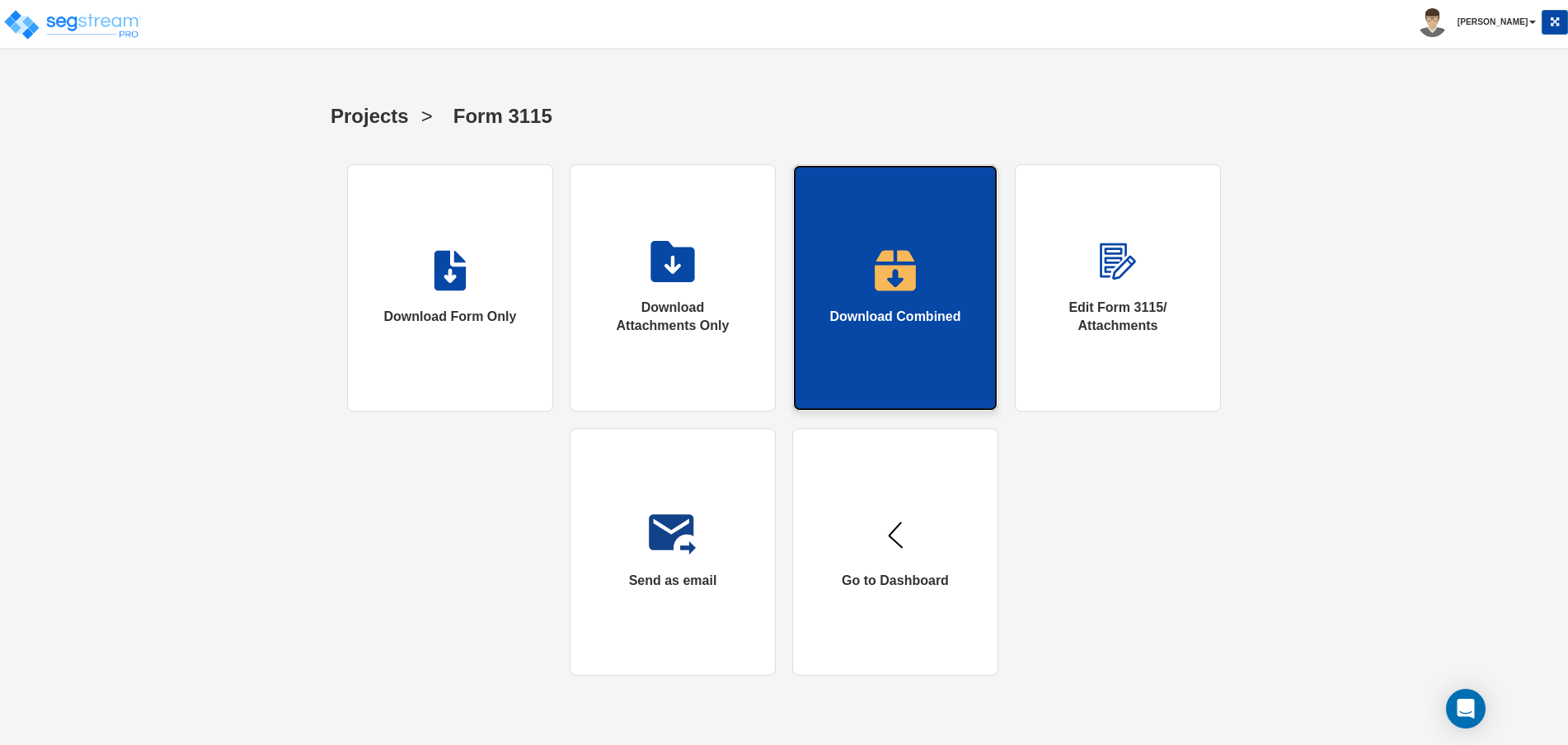
click at [929, 271] on link "Download Combined" at bounding box center [894, 288] width 206 height 248
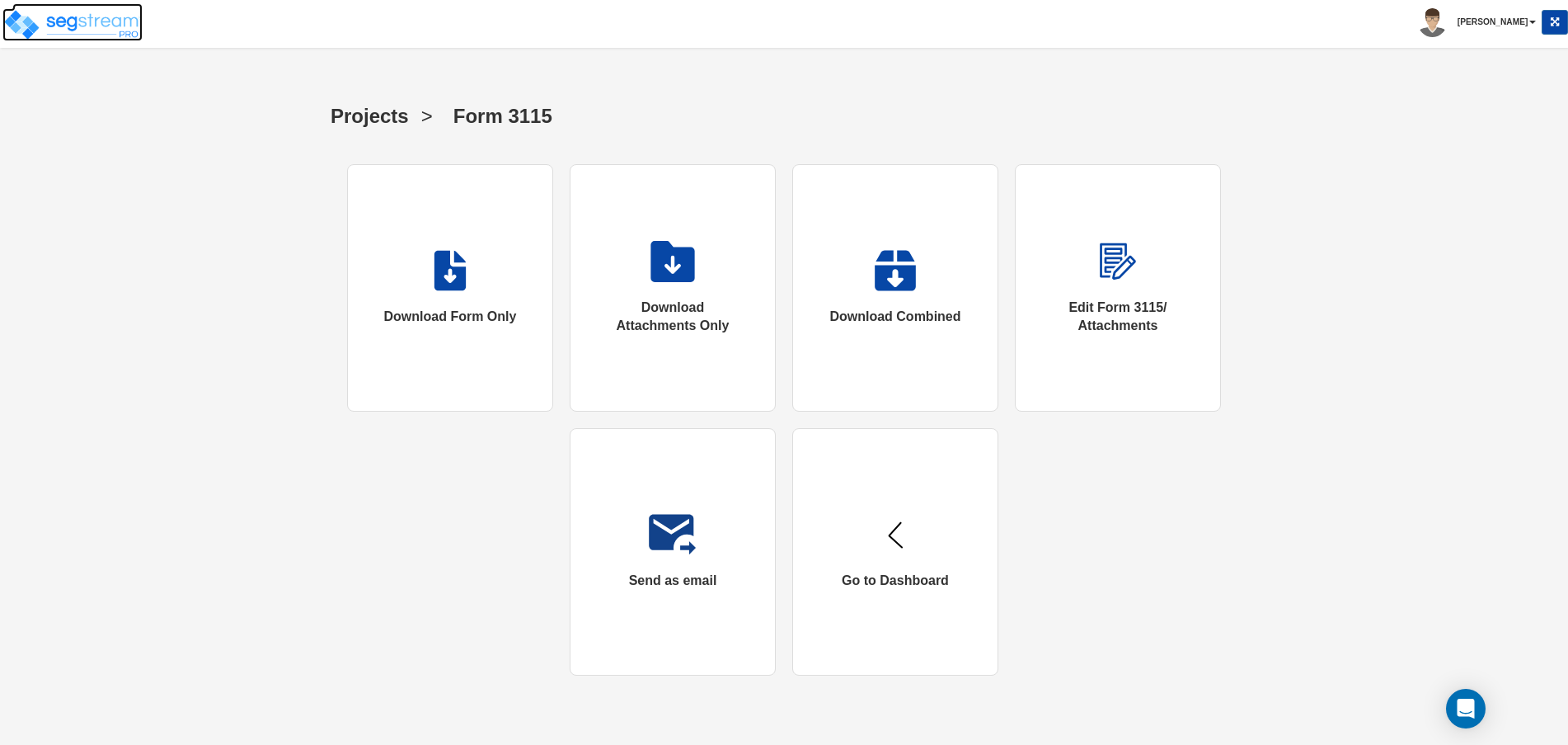
click at [62, 29] on img at bounding box center [73, 25] width 140 height 33
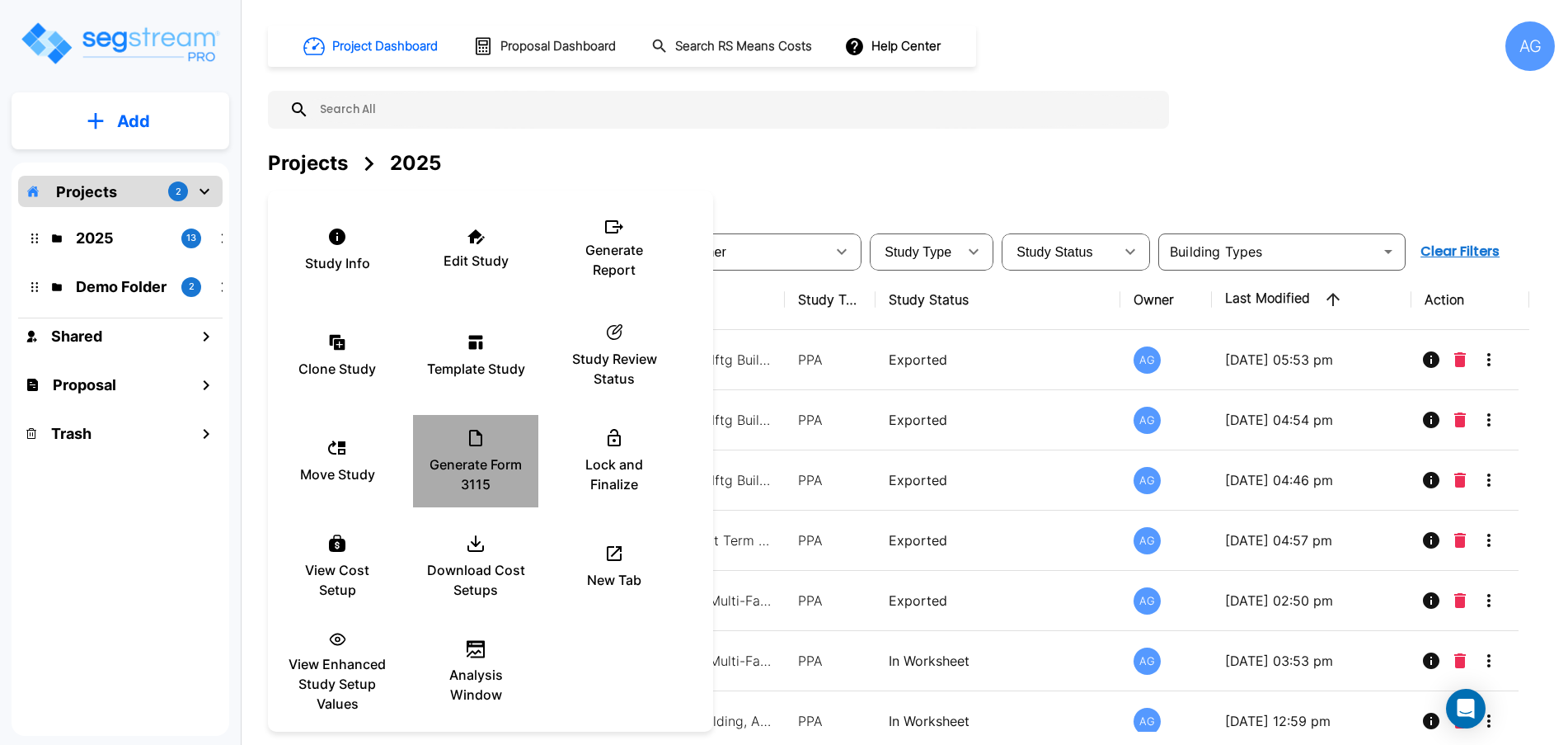
click at [482, 435] on icon at bounding box center [476, 438] width 13 height 16
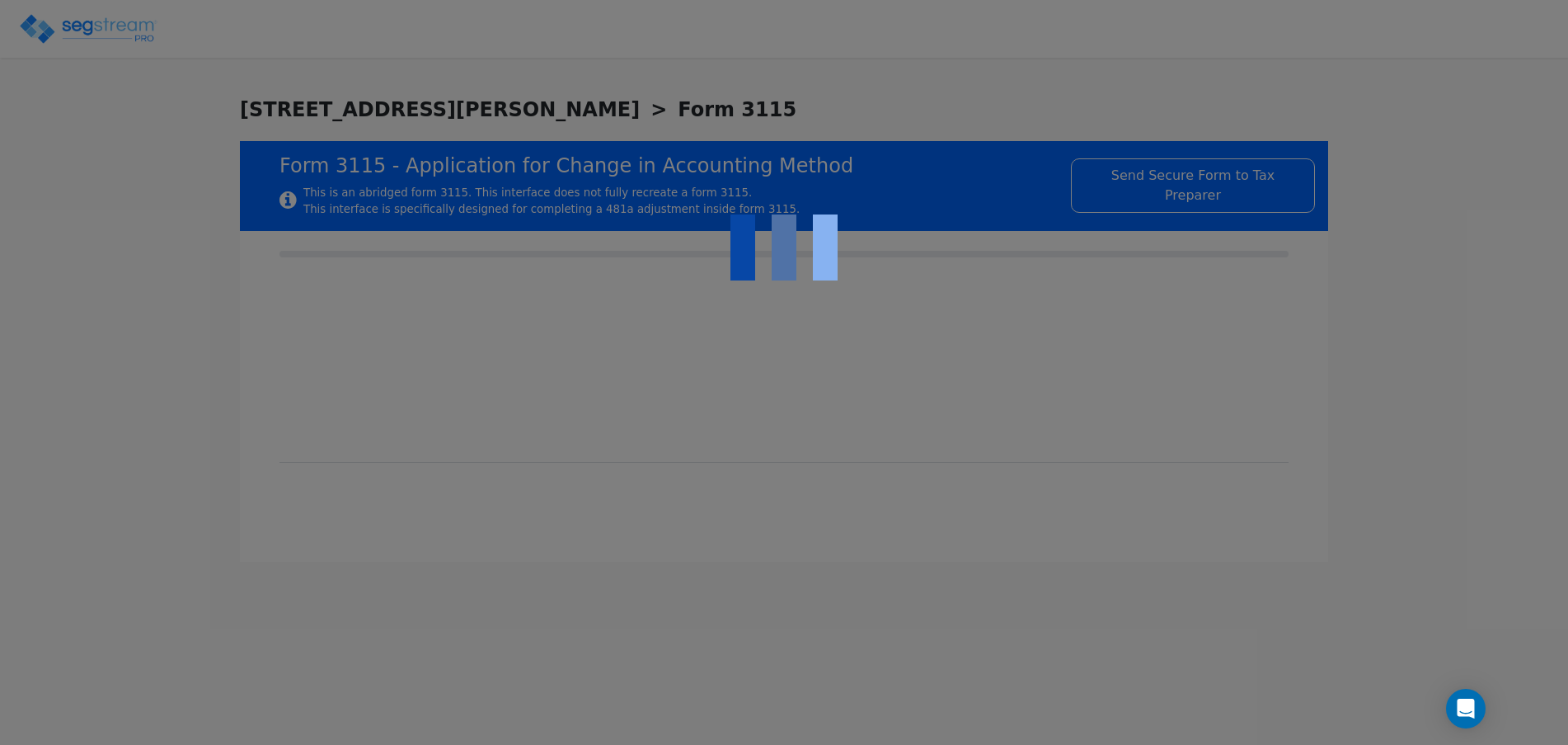
type input "[PERSON_NAME]"
type input "14566158"
type input "[STREET_ADDRESS]"
type input "[DATE]"
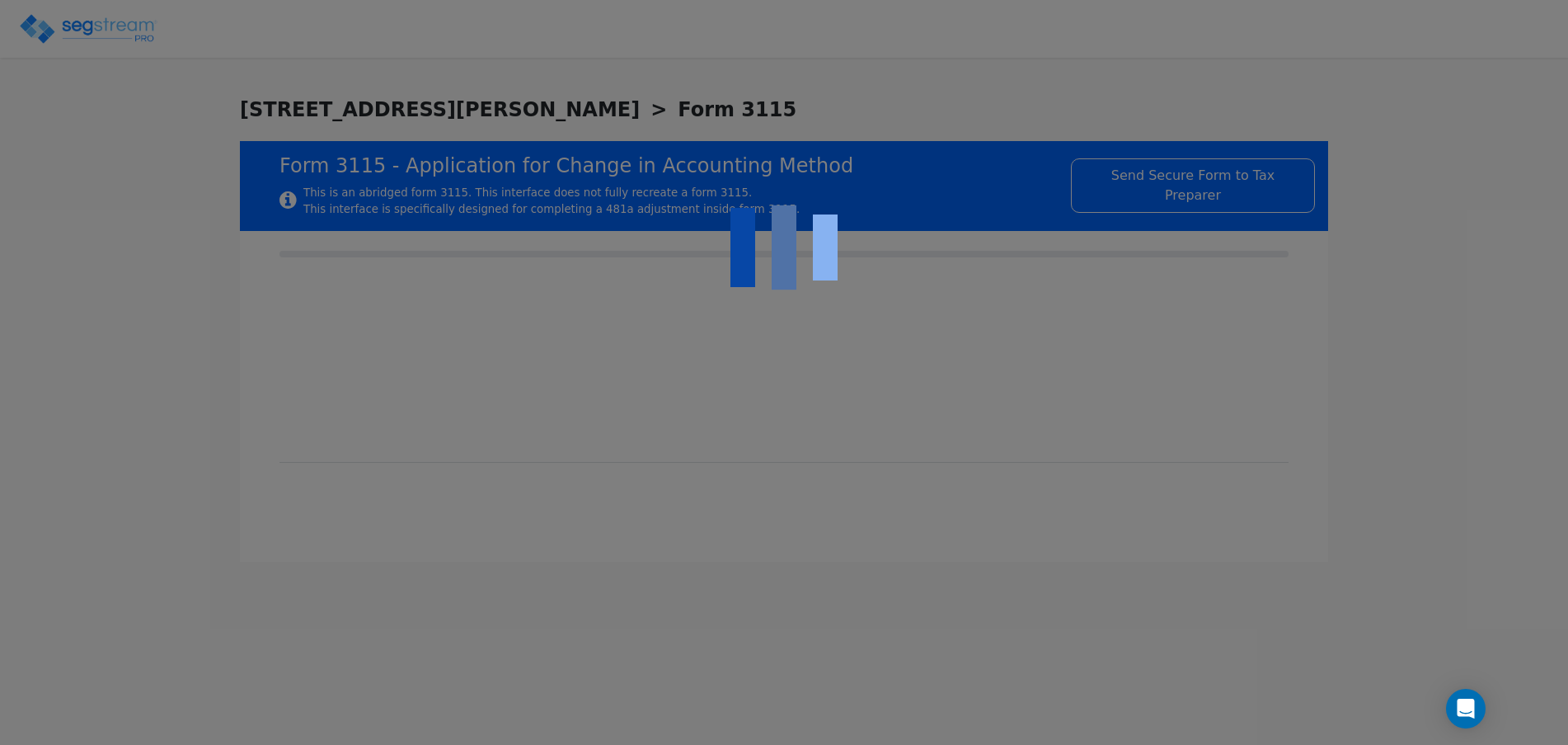
type input "01038"
select select "Commercial"
select select "Individual"
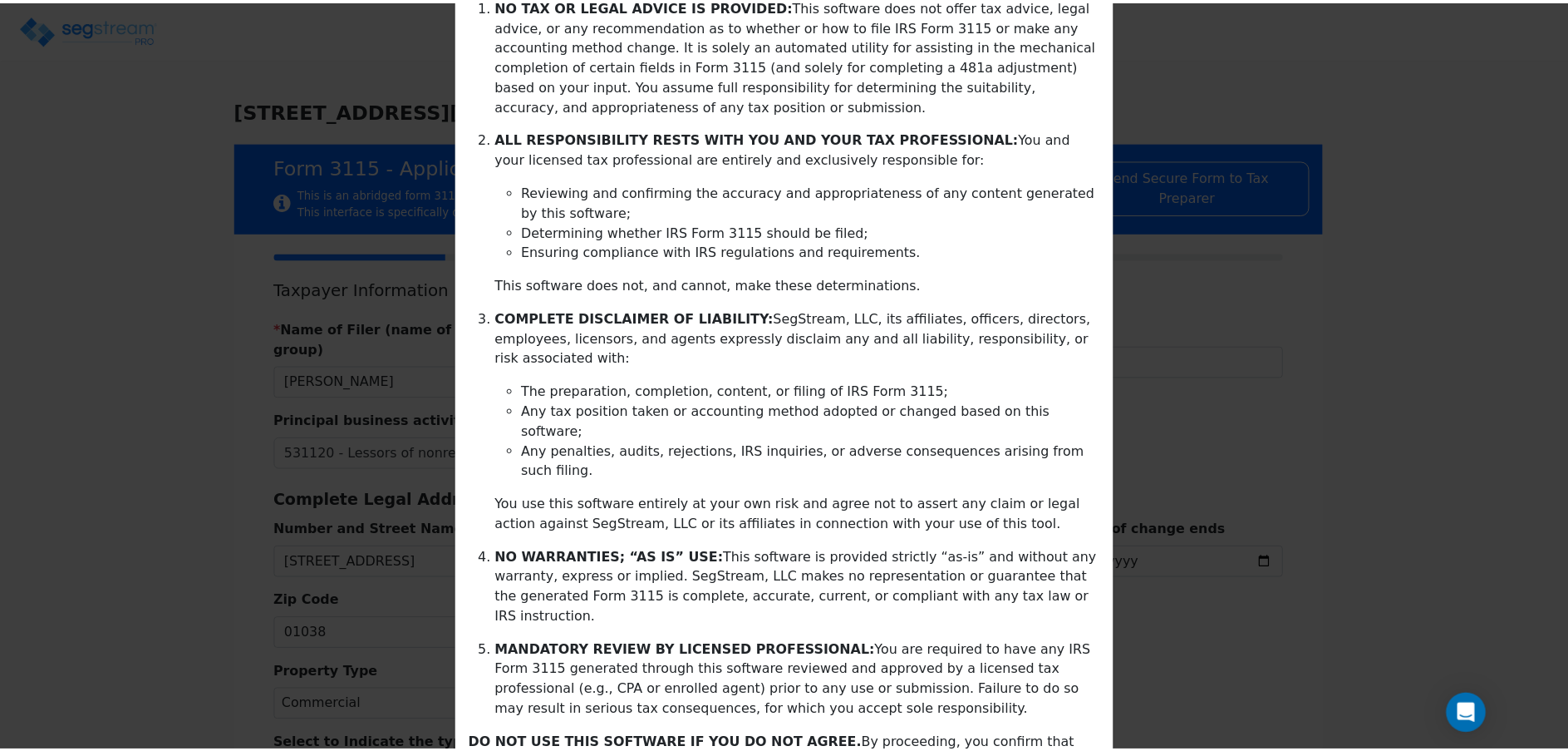
scroll to position [276, 0]
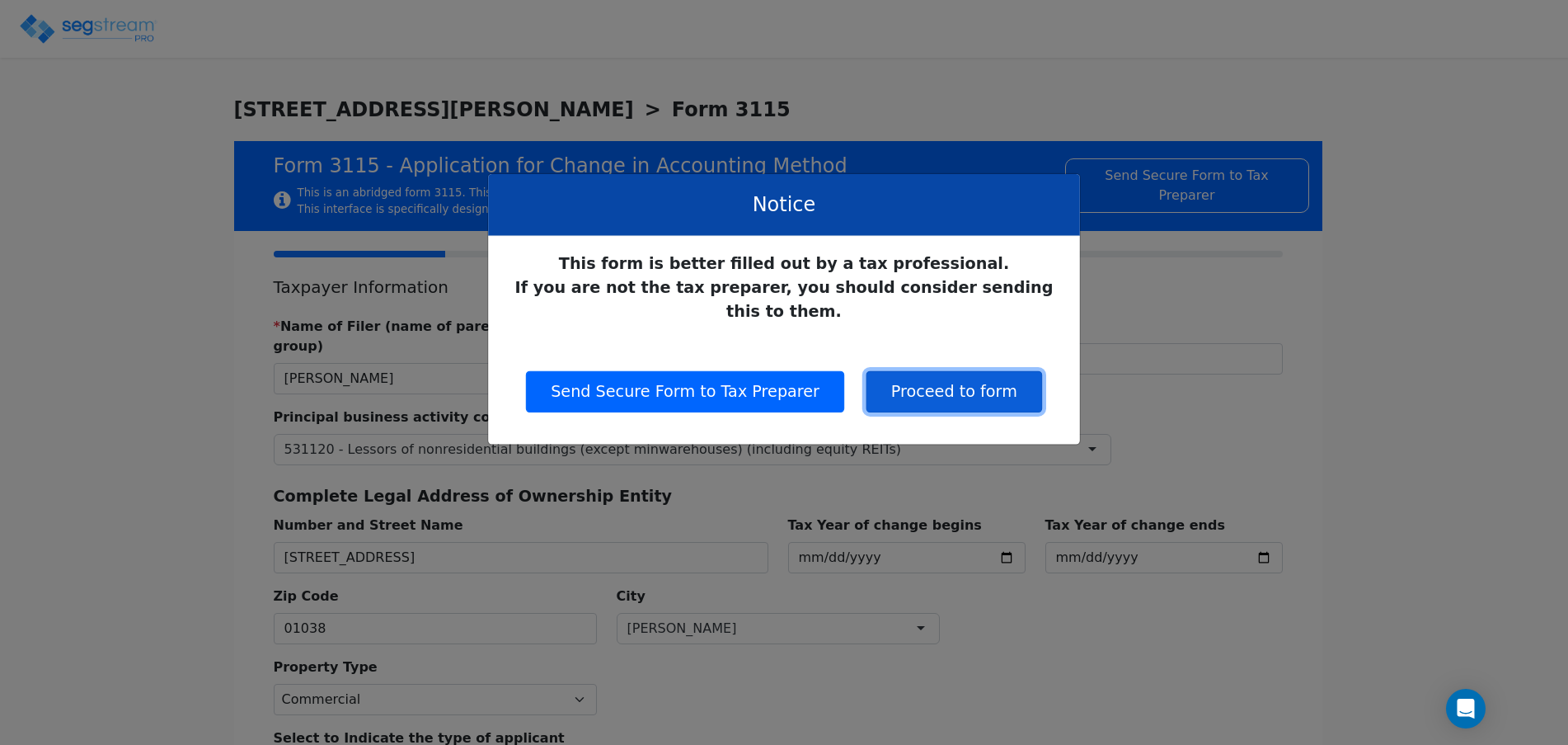
click at [929, 372] on button "Proceed to form" at bounding box center [954, 392] width 176 height 41
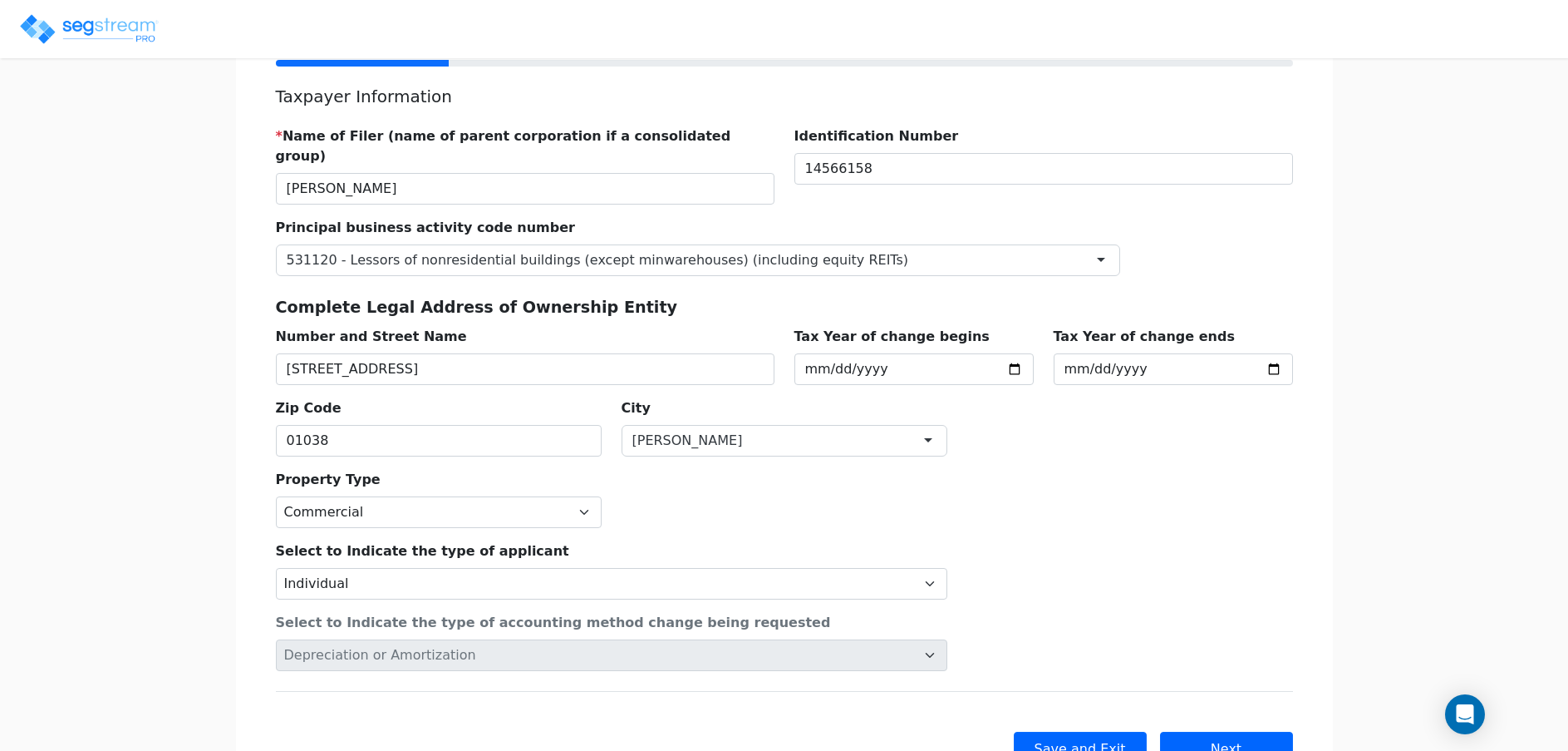
scroll to position [249, 0]
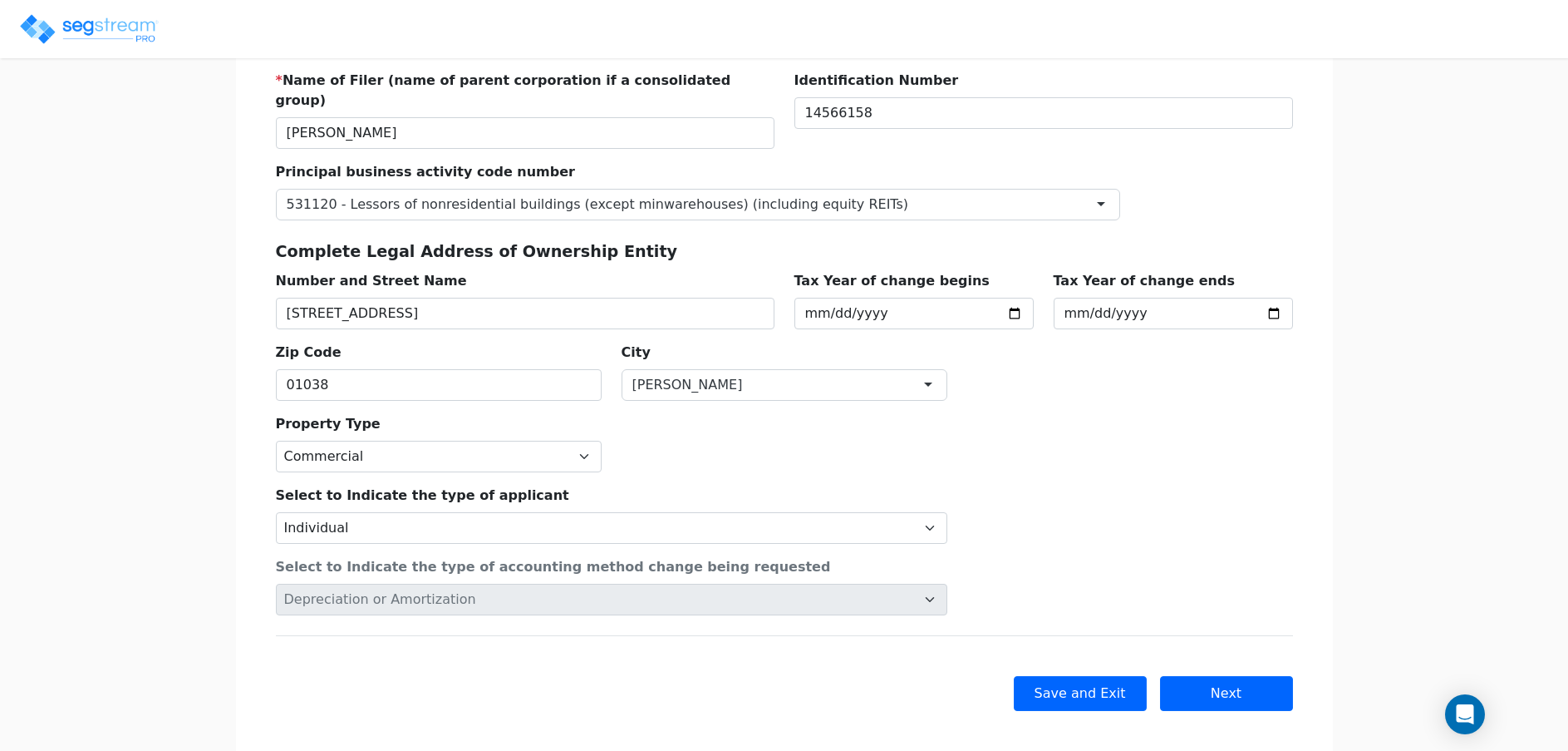
click at [1233, 653] on div "Back Save and Exit Skip Save and Continue Next Submit" at bounding box center [784, 692] width 1017 height 115
click at [1231, 676] on button "Next" at bounding box center [1226, 693] width 133 height 35
checkbox input "true"
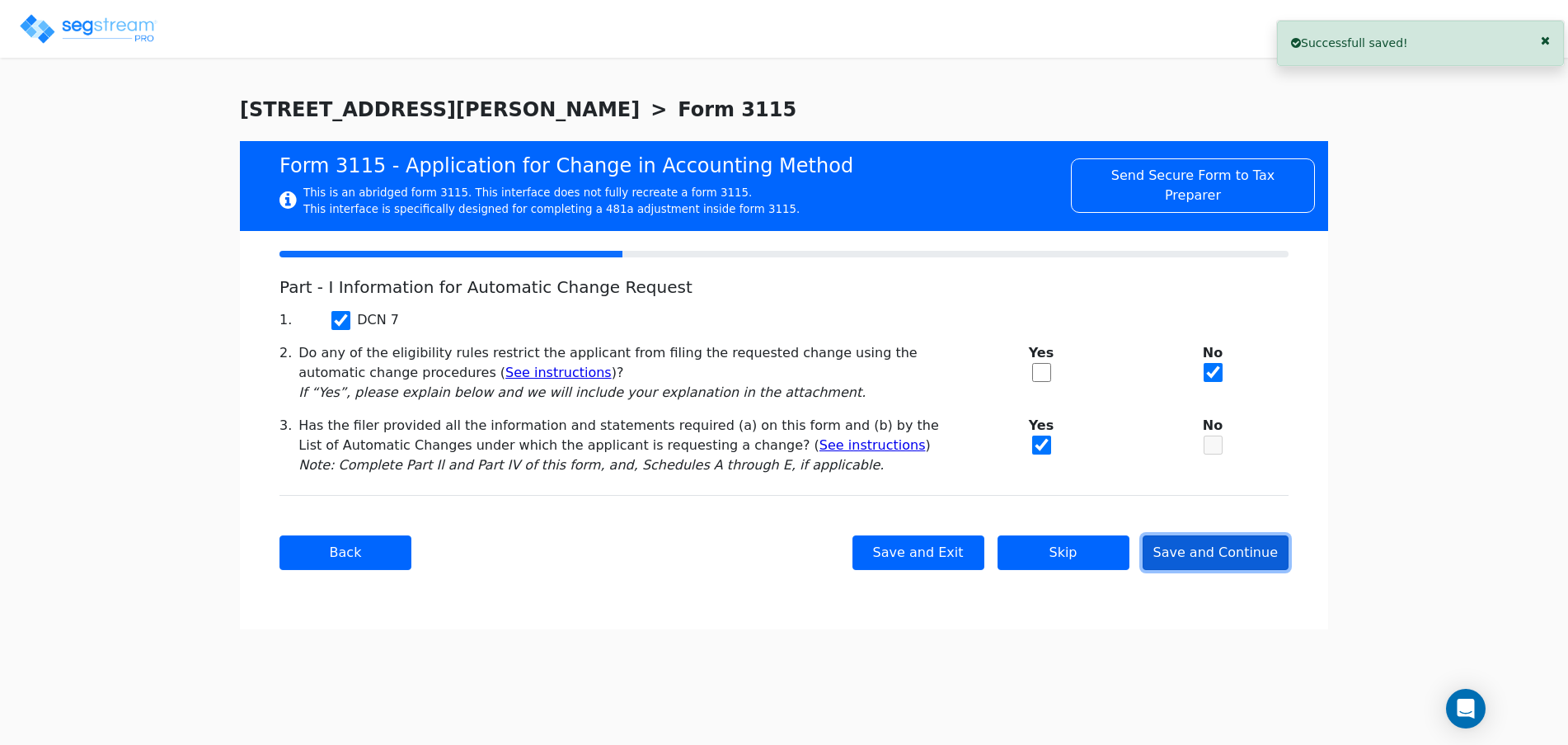
click at [1224, 558] on button "Save and Continue" at bounding box center [1216, 552] width 147 height 35
checkbox input "true"
select select "Not under exam"
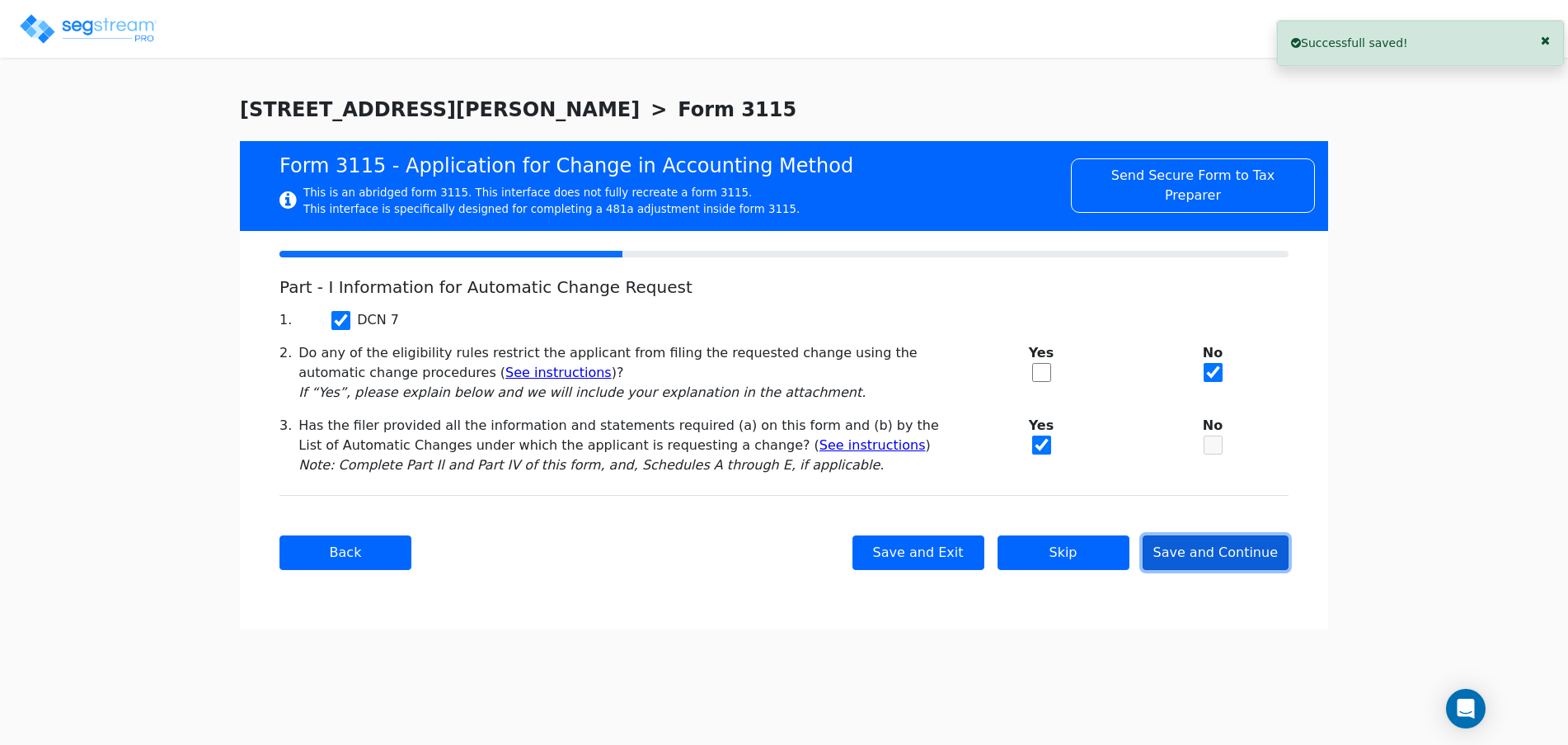
checkbox input "true"
select select "2024"
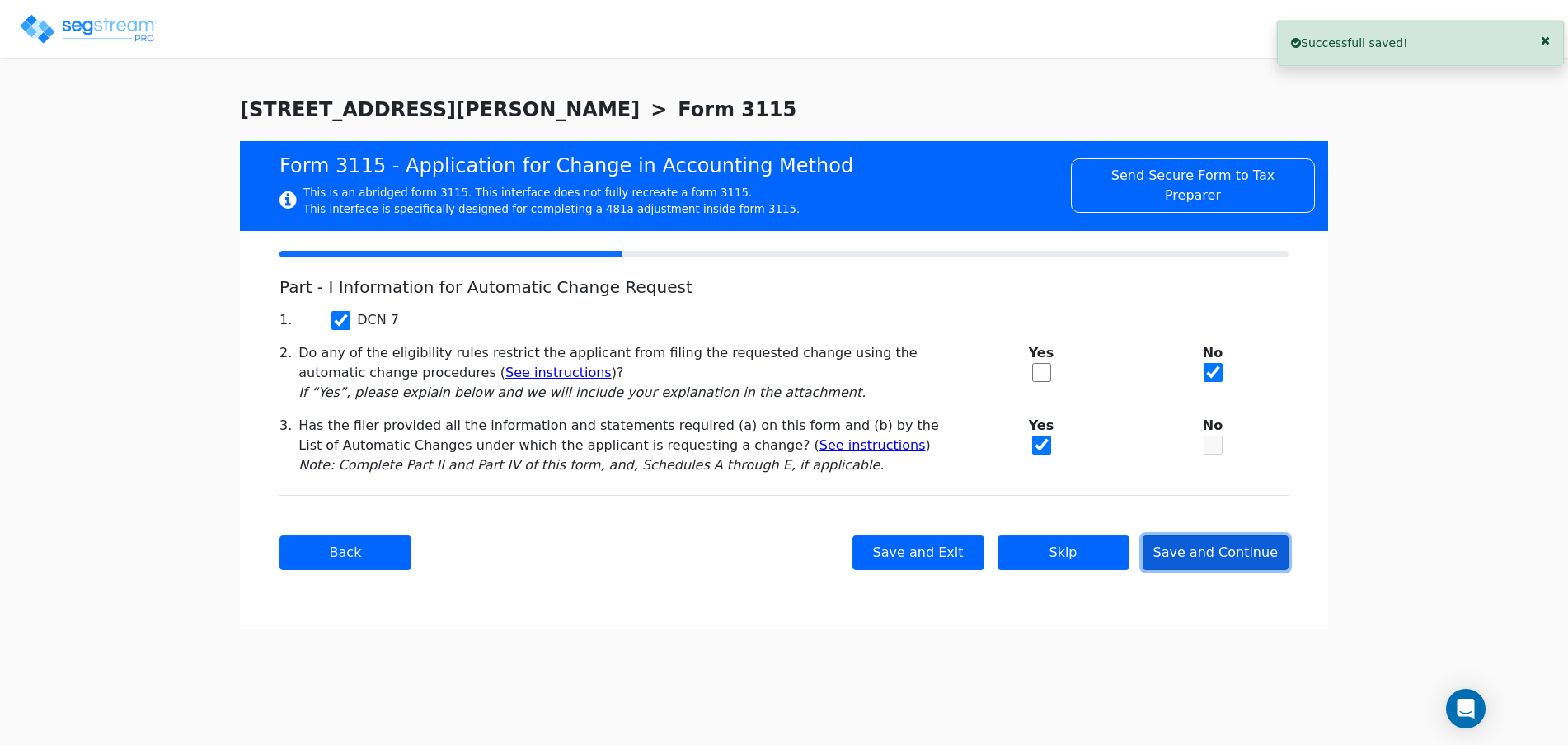
select select "Yes"
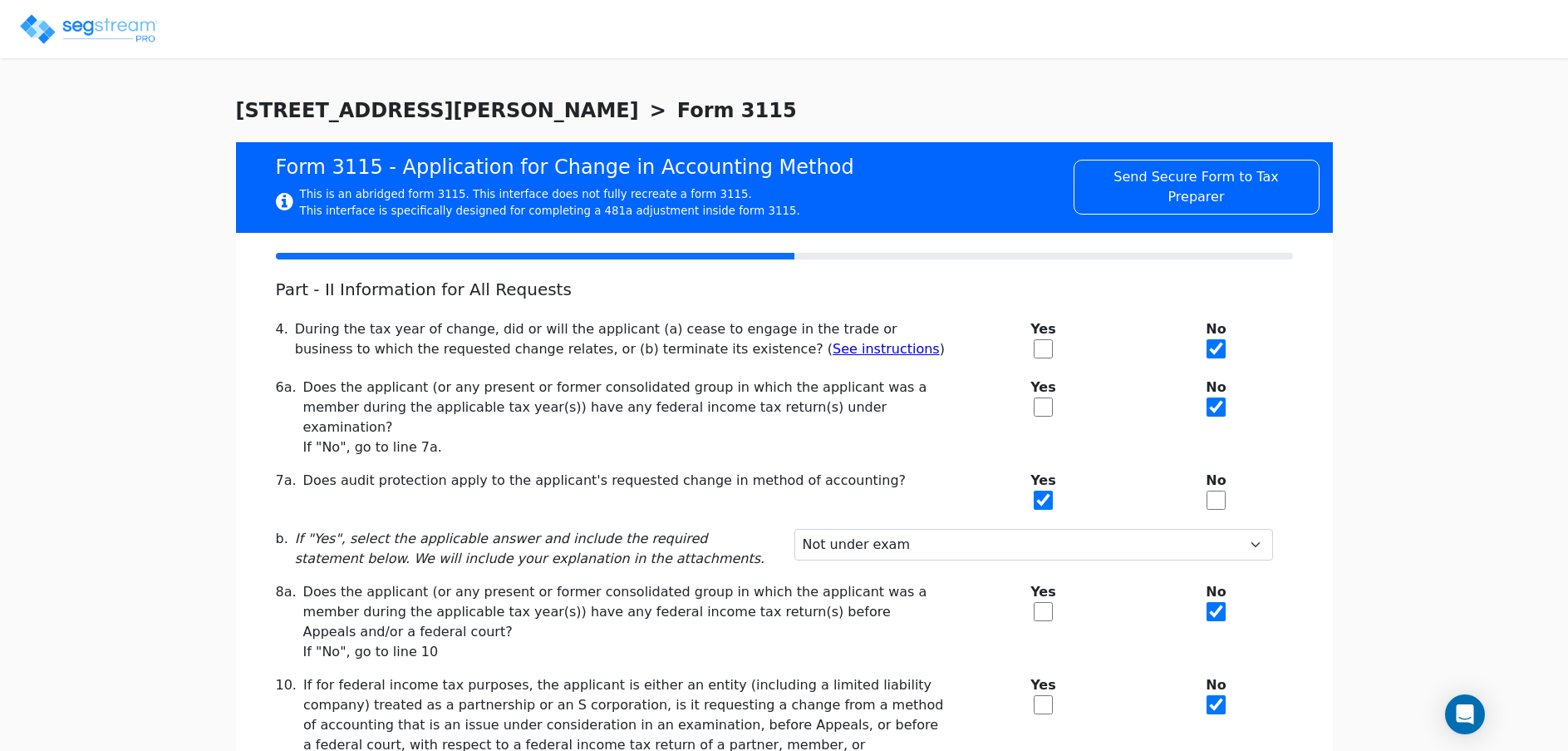
scroll to position [613, 0]
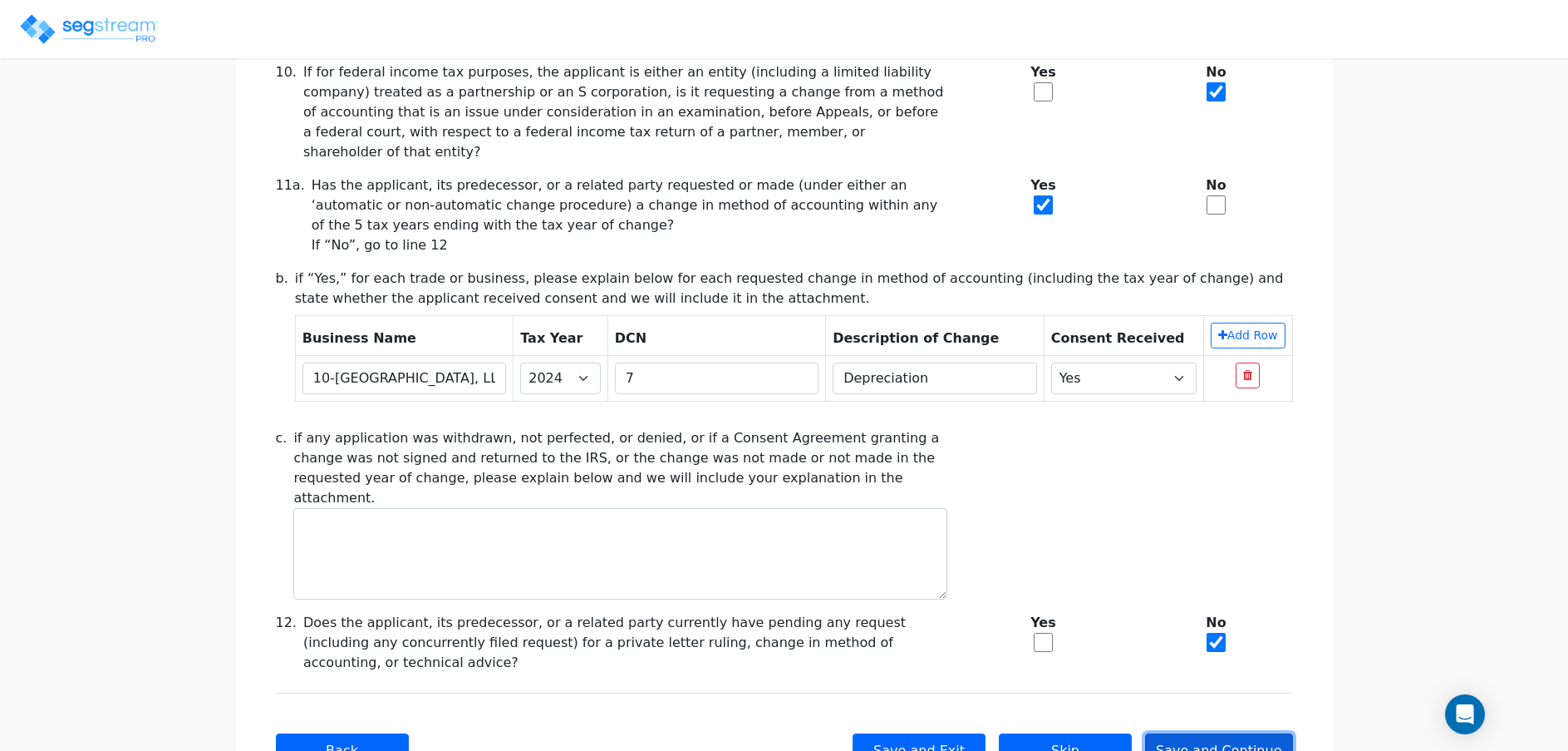
click at [1217, 734] on button "Save and Continue" at bounding box center [1219, 751] width 148 height 35
checkbox input "true"
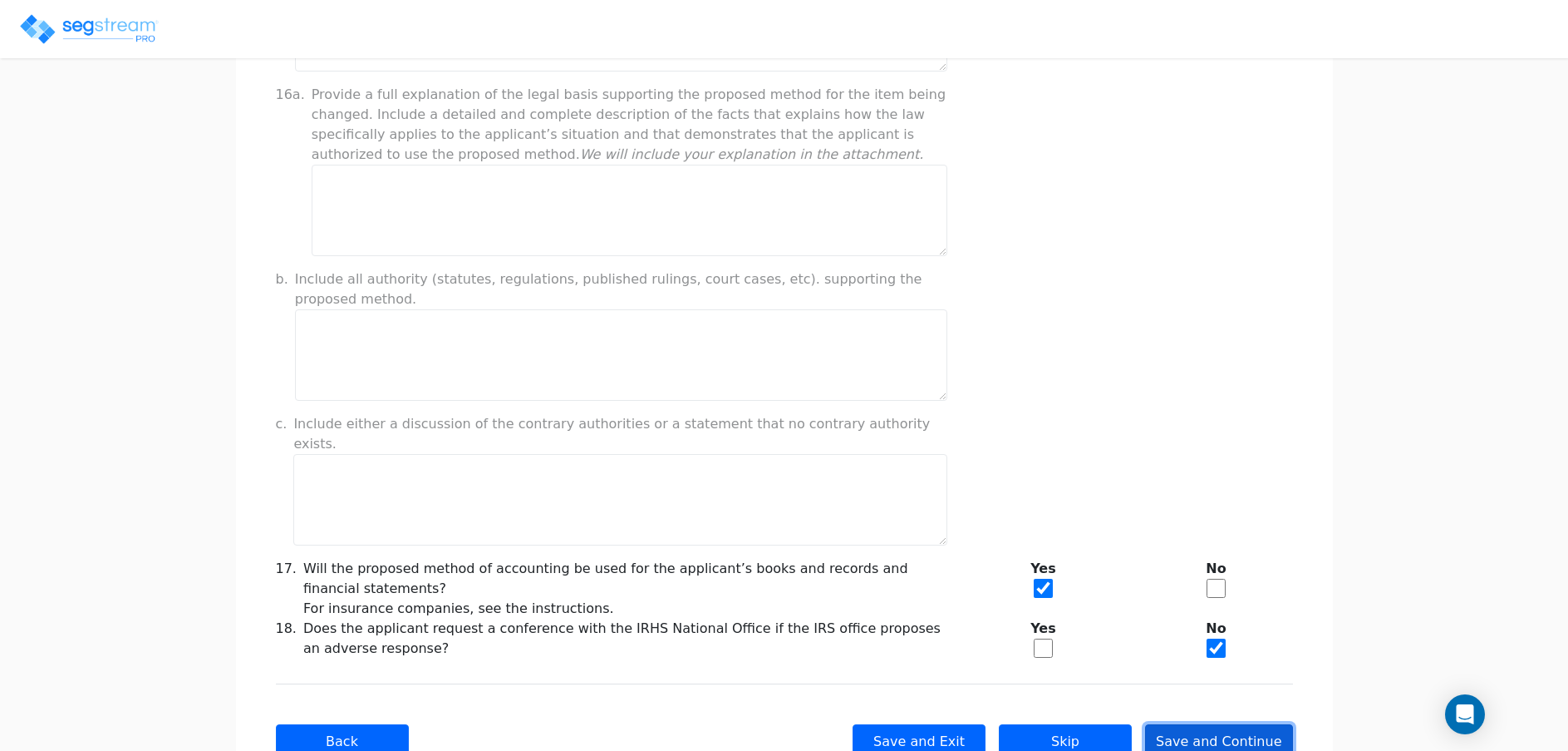
scroll to position [1210, 0]
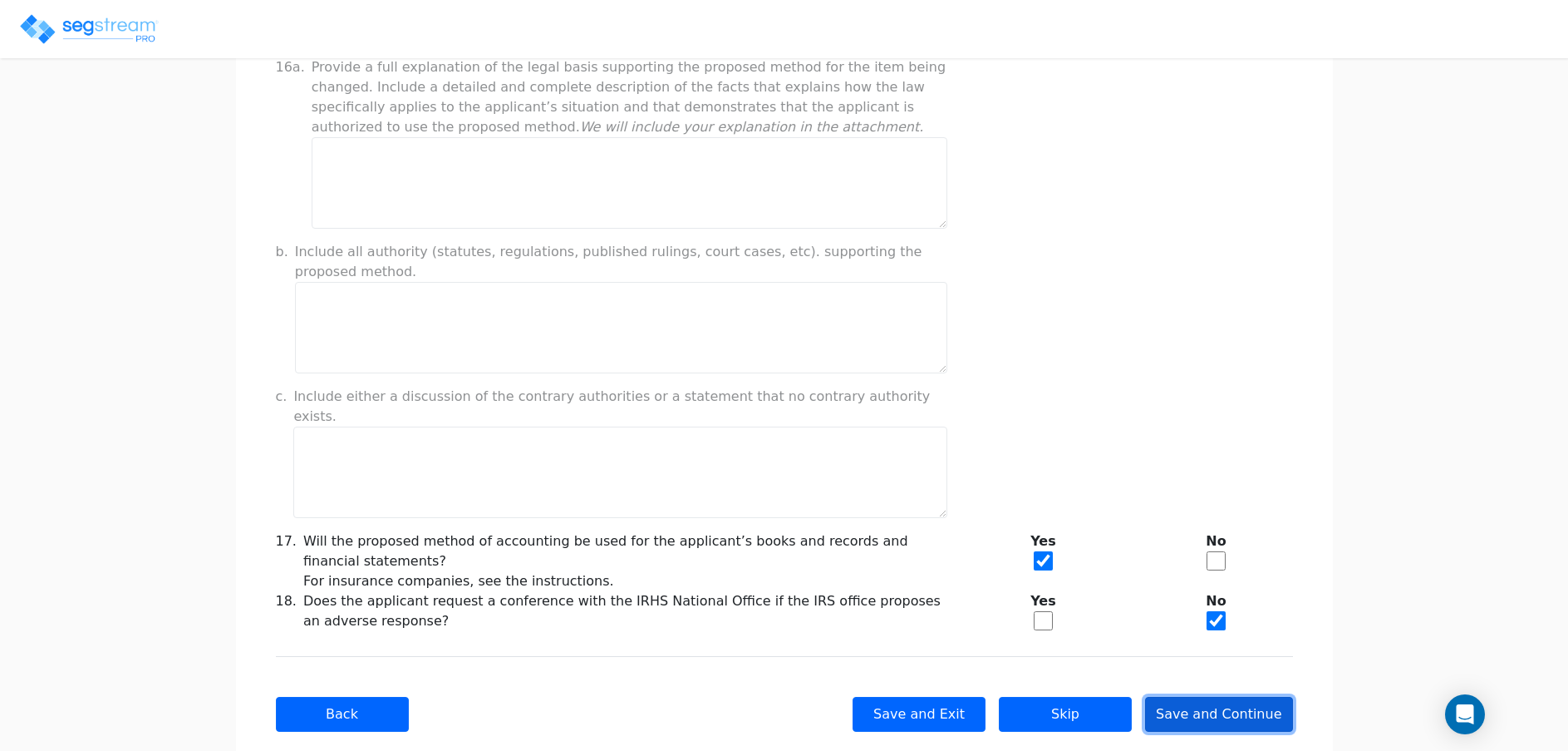
click at [1211, 697] on button "Save and Continue" at bounding box center [1219, 714] width 148 height 35
type input "-77,844.12"
checkbox input "true"
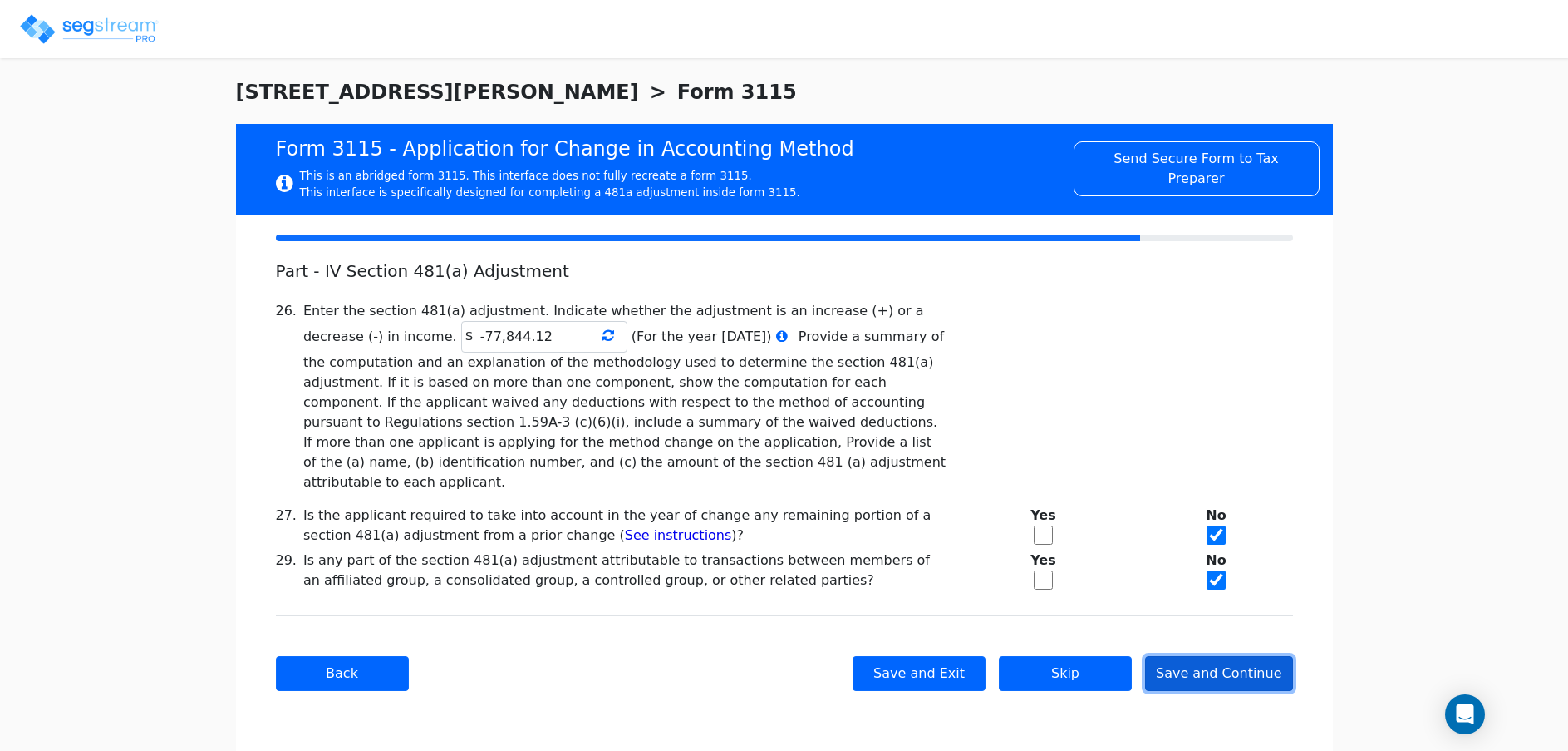
scroll to position [0, 0]
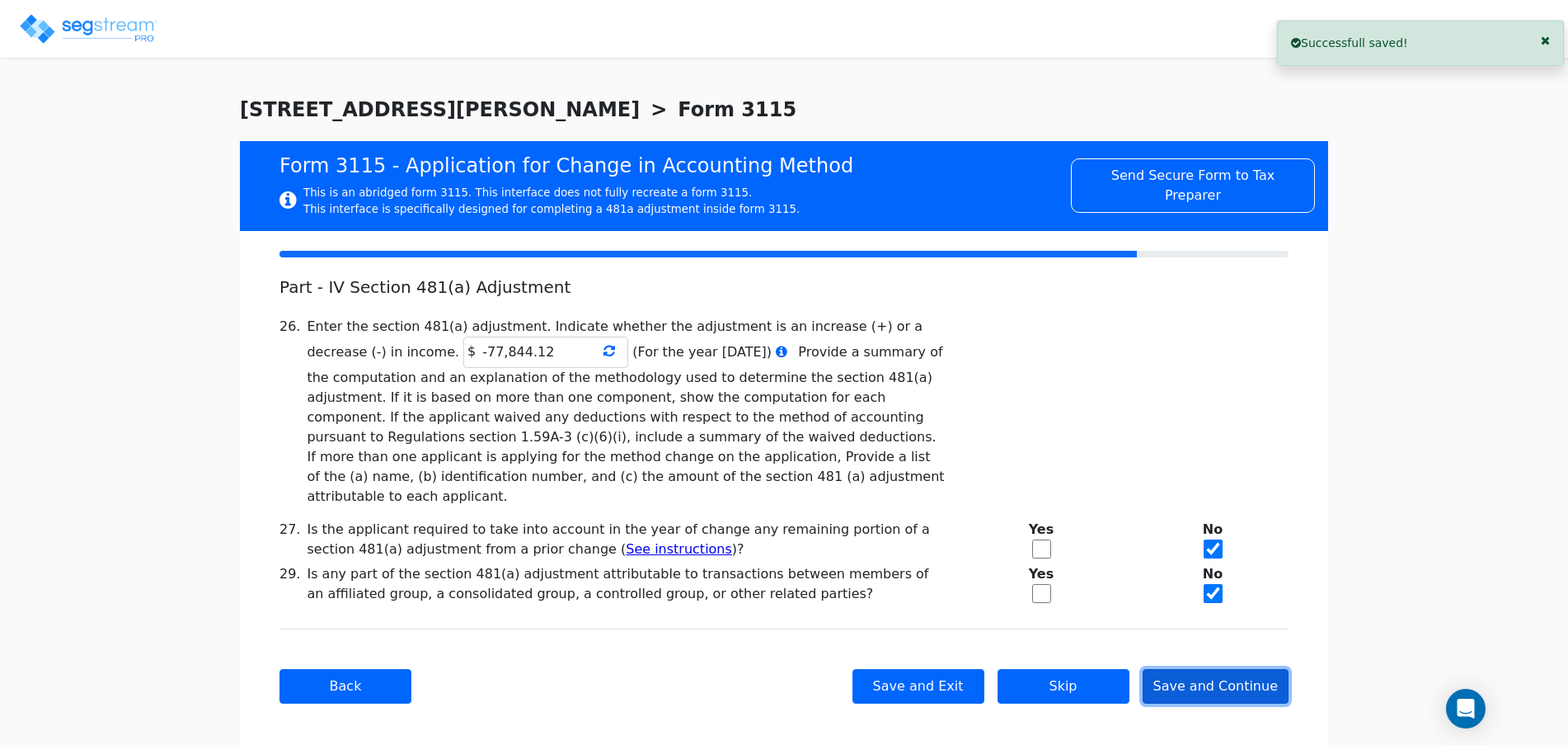
click at [1201, 669] on button "Save and Continue" at bounding box center [1216, 686] width 147 height 35
checkbox input "true"
type input "REAL ESTATE"
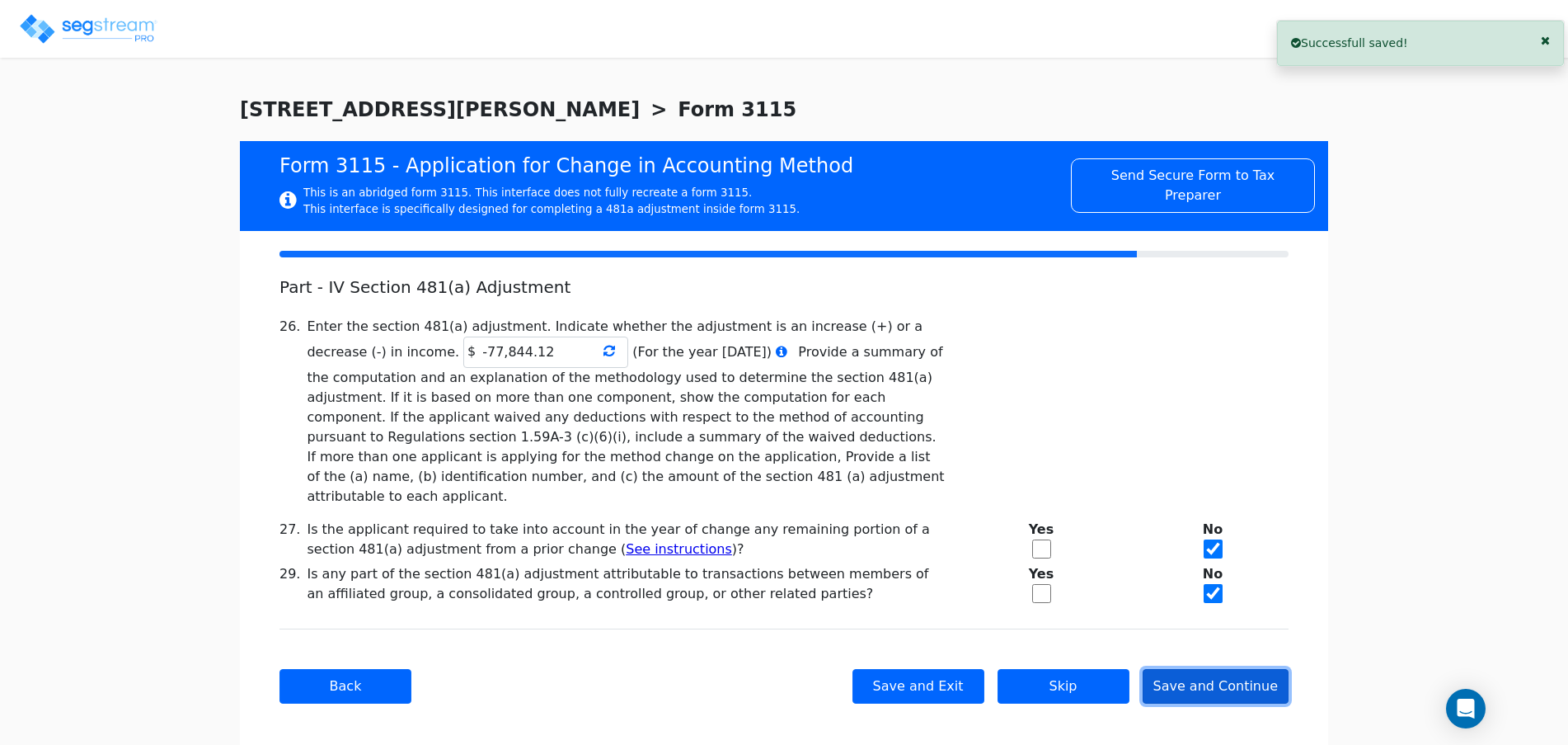
type input "COMMERCIAL REAL ESTATE"
type input "2022"
type input "YES"
type input "N/A"
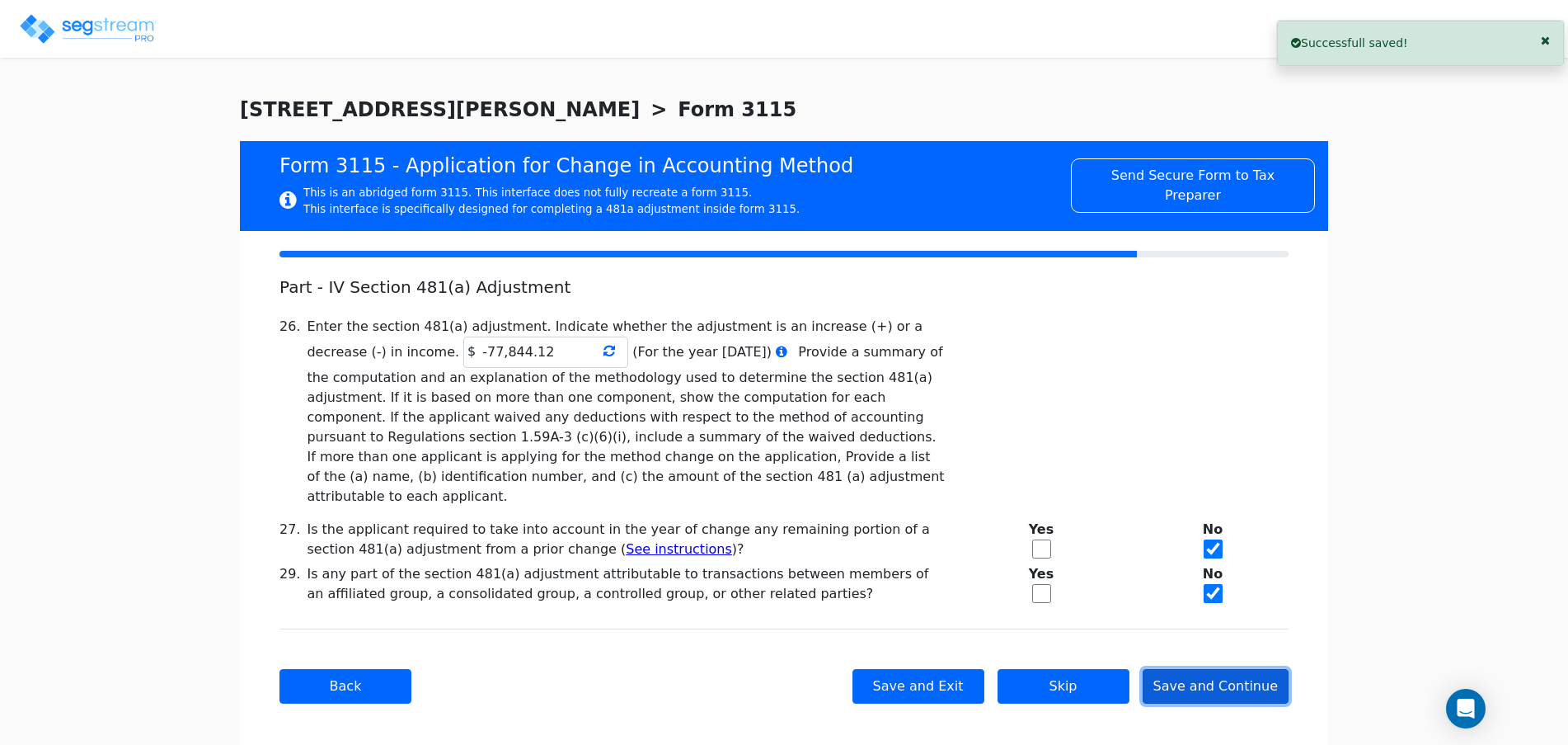
type input "N/A"
type textarea "DEPRECIABLE PROPERTY"
checkbox input "true"
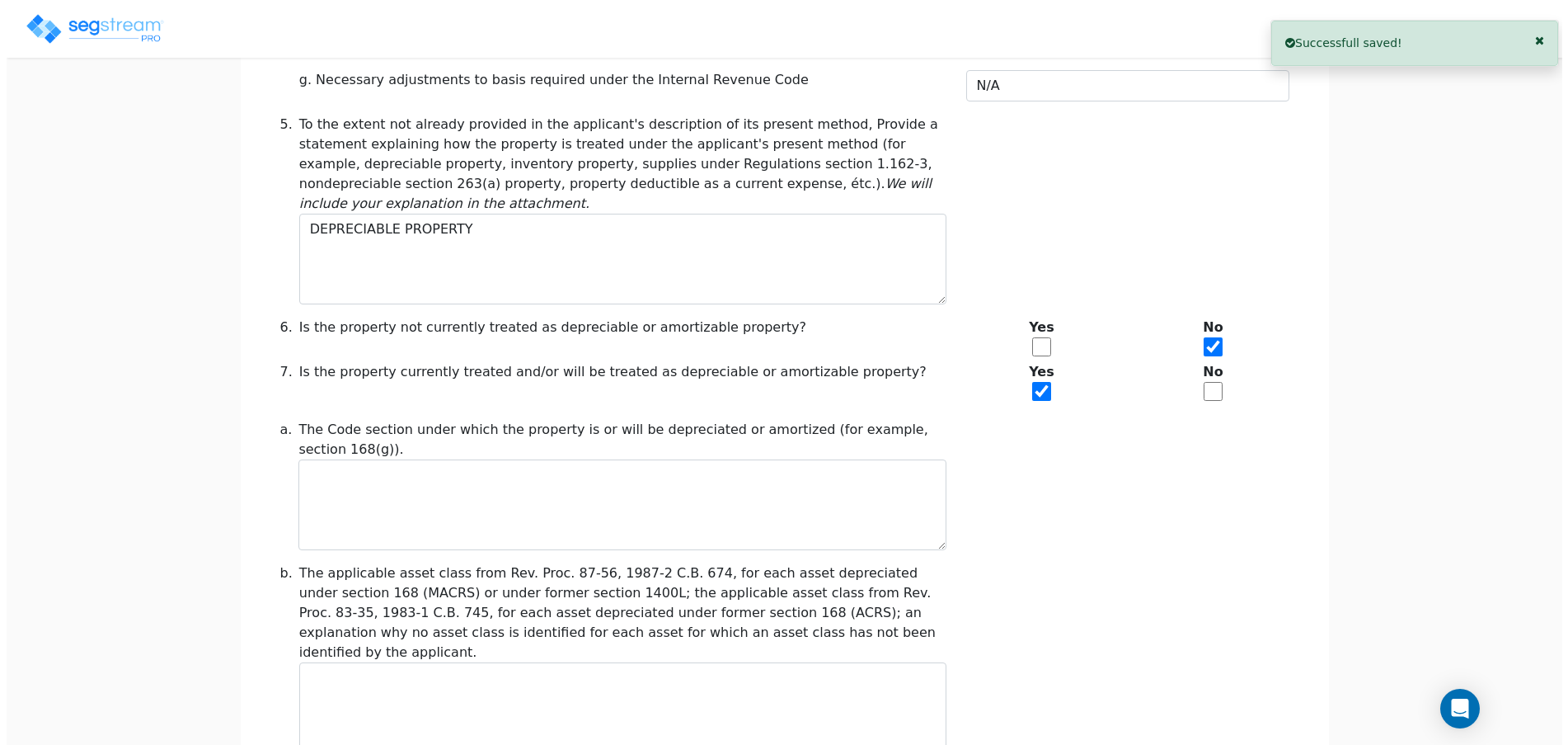
scroll to position [1858, 0]
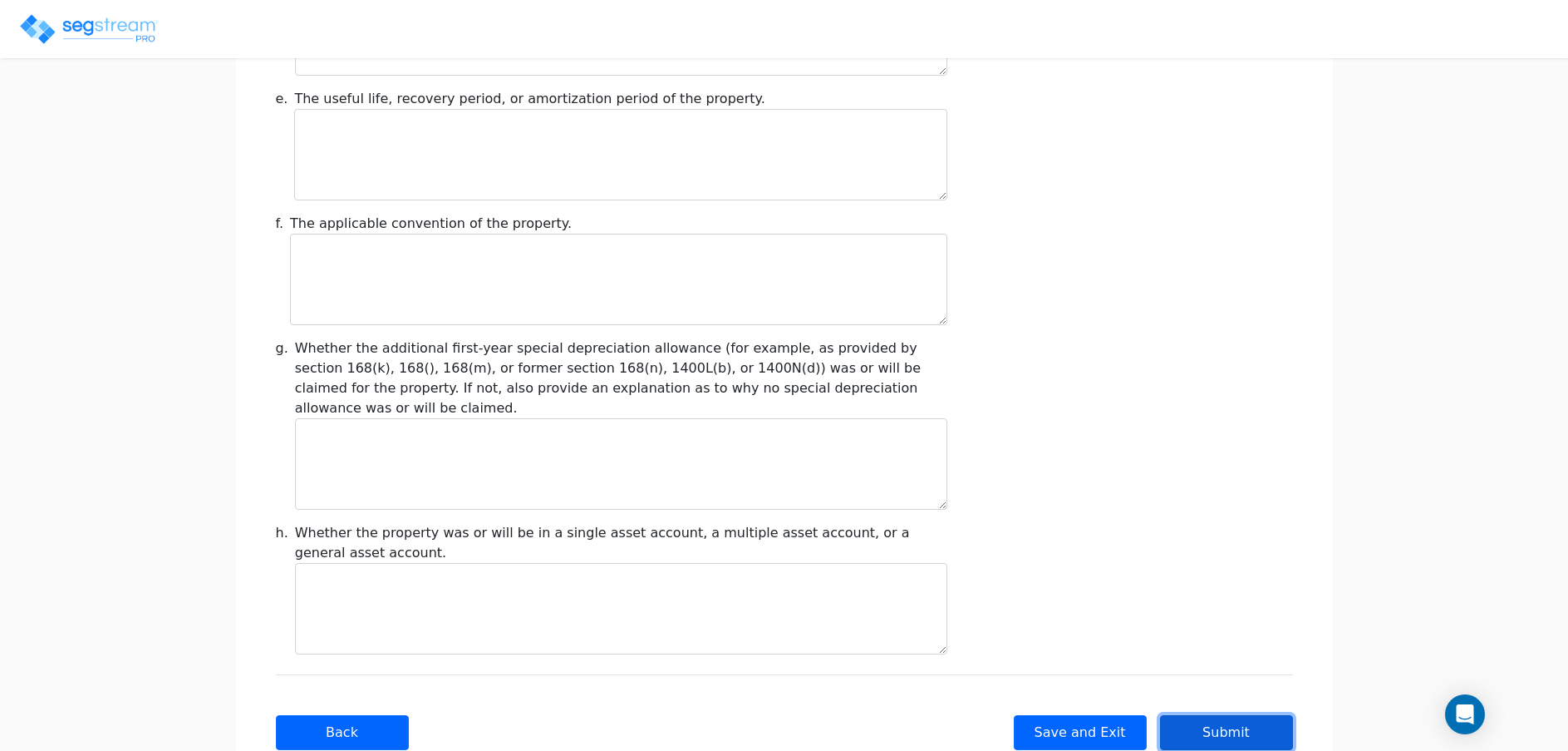
click at [1208, 715] on button "Submit" at bounding box center [1226, 733] width 133 height 35
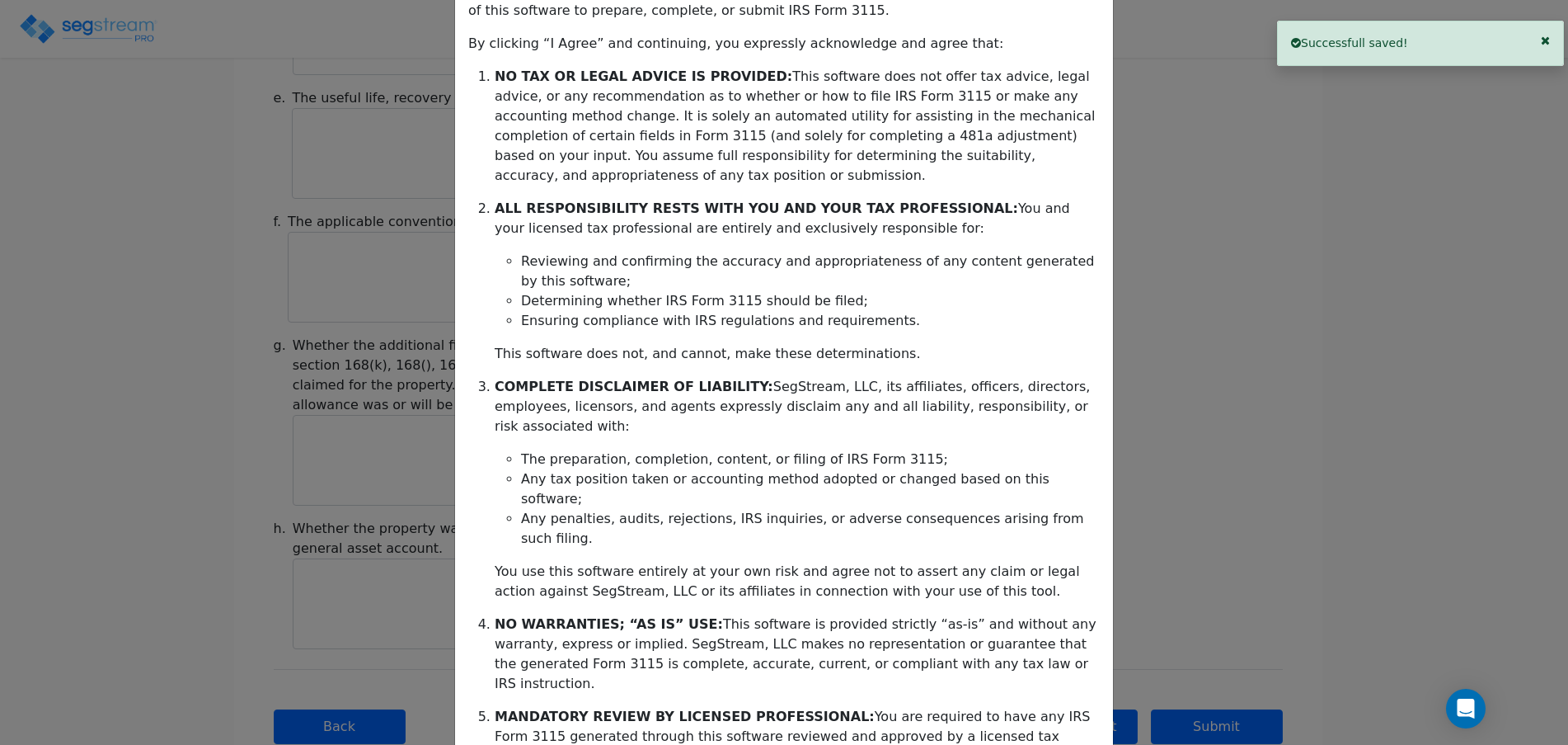
scroll to position [274, 0]
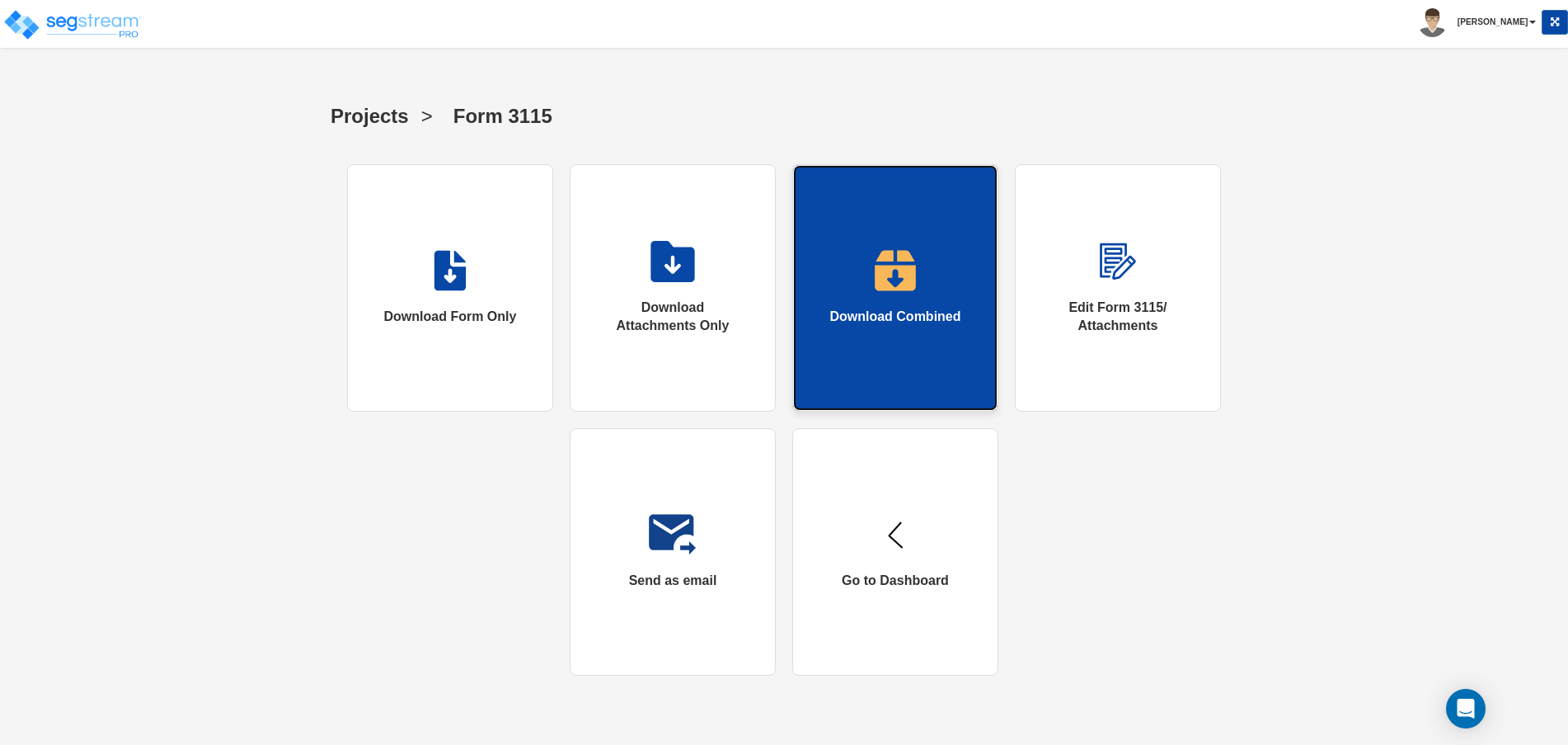
click at [887, 308] on div "Download Combined" at bounding box center [894, 317] width 131 height 19
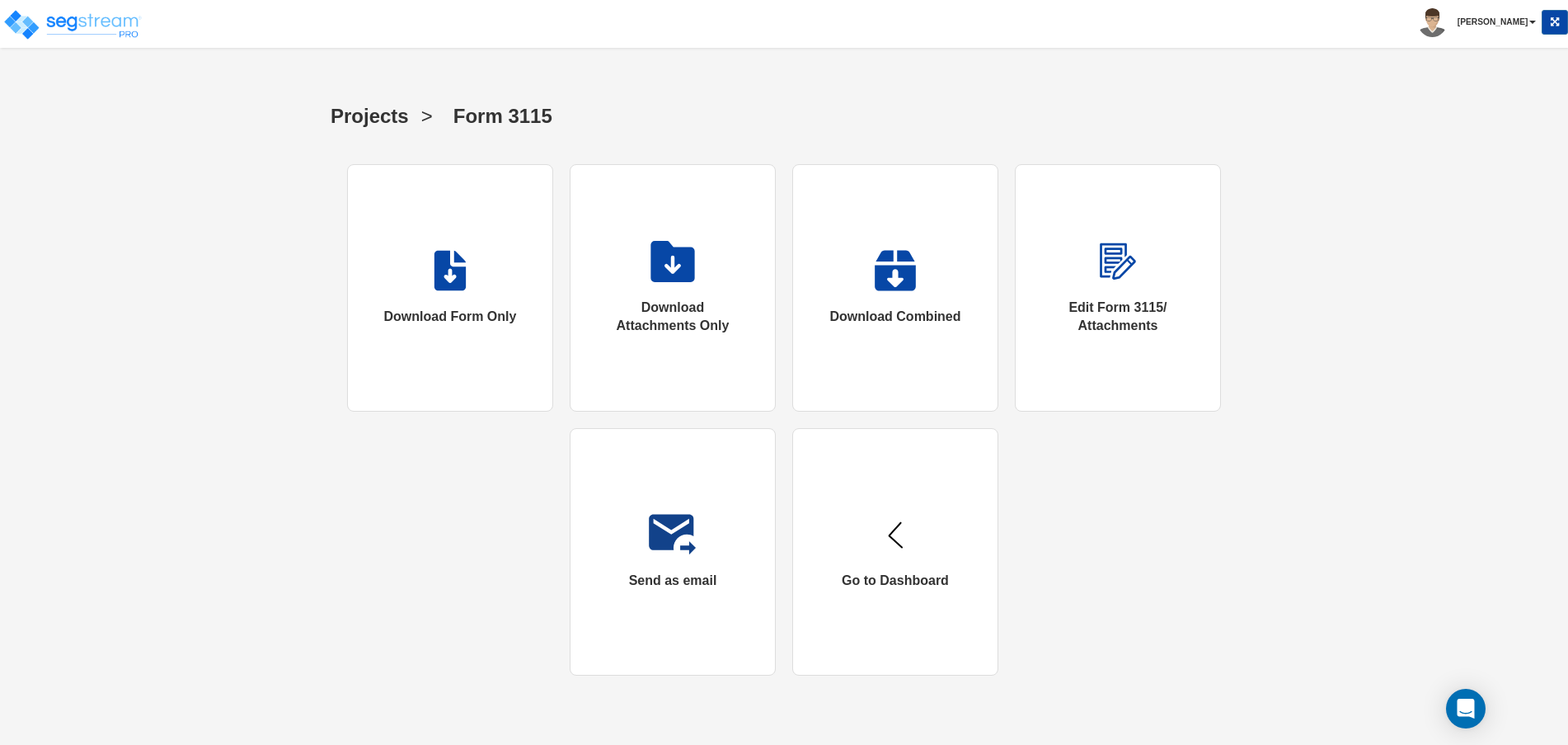
click at [78, 42] on div "Toggle navigation" at bounding box center [124, 12] width 224 height 73
click at [42, 14] on img at bounding box center [73, 25] width 140 height 33
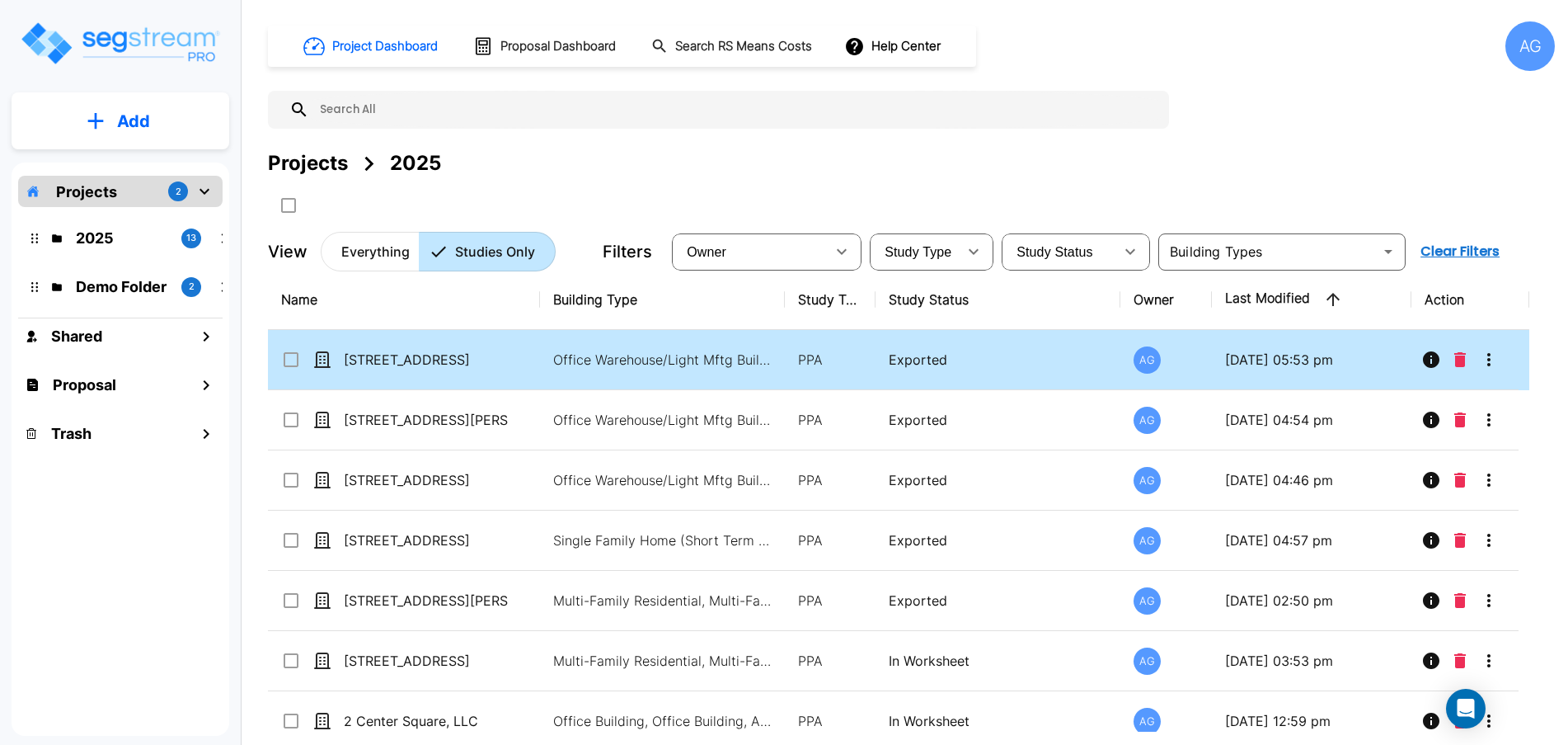
click at [399, 372] on td "[STREET_ADDRESS]" at bounding box center [403, 360] width 272 height 60
checkbox input "true"
click at [399, 372] on td "[STREET_ADDRESS]" at bounding box center [403, 360] width 272 height 60
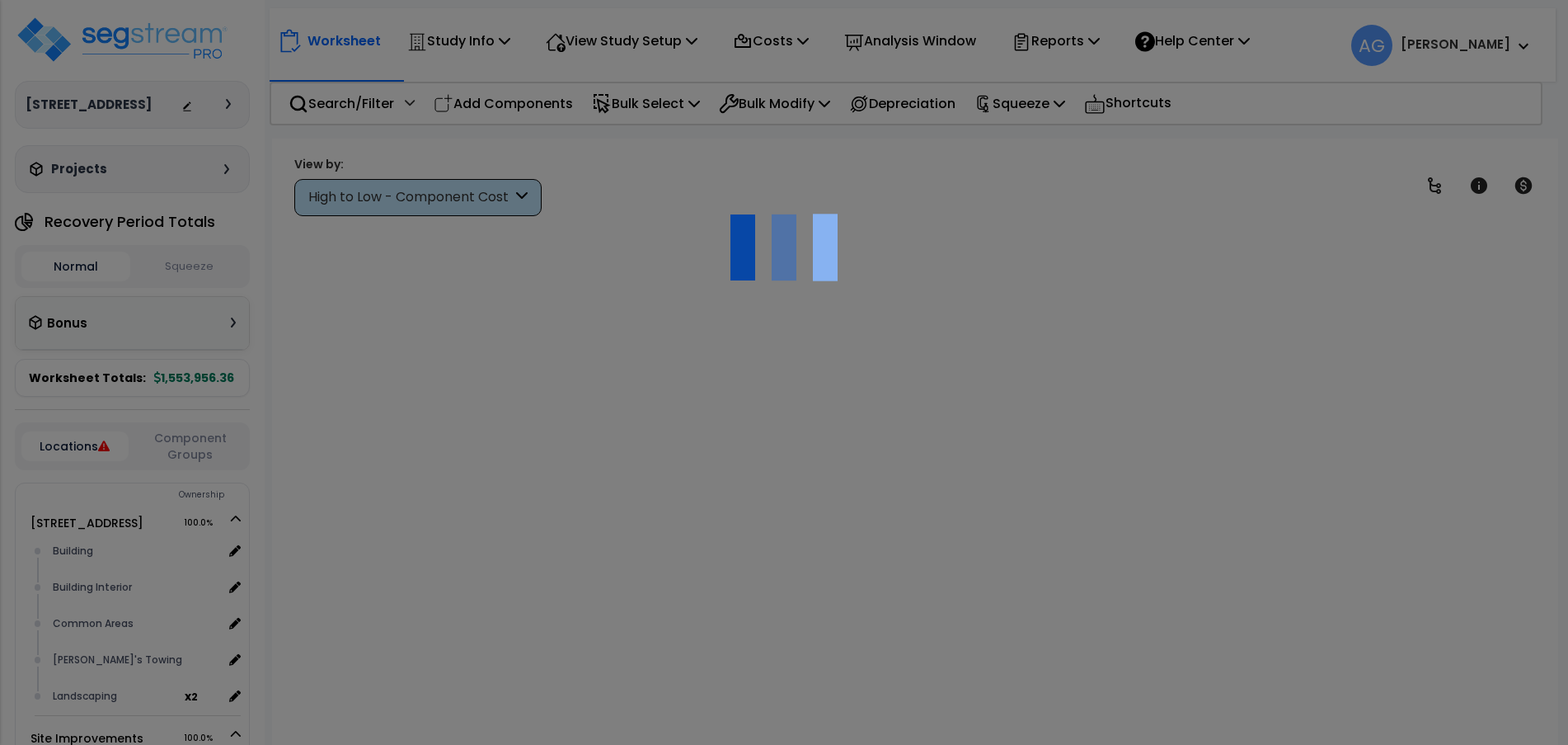
click at [344, 265] on div at bounding box center [784, 372] width 1568 height 745
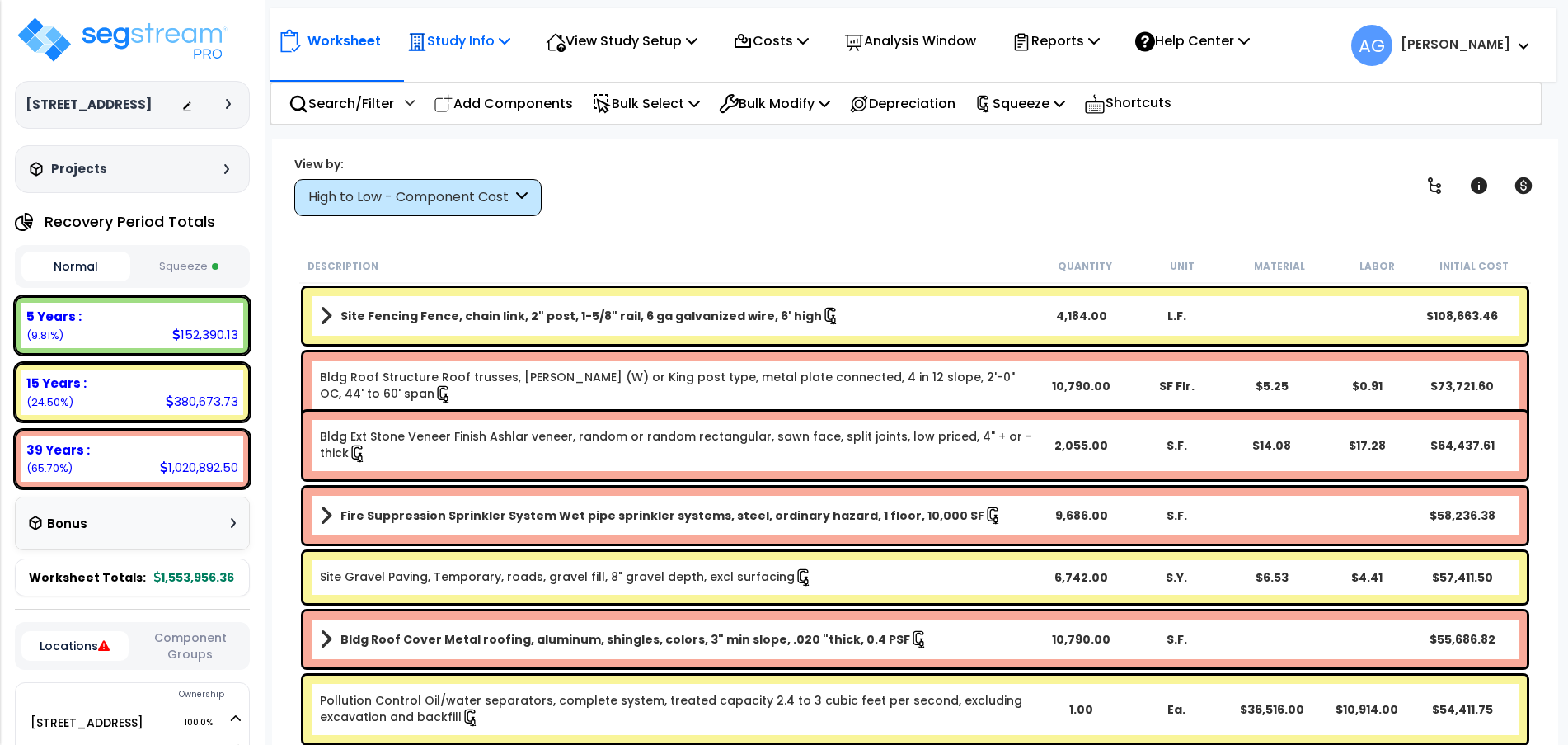
click at [499, 43] on p "Study Info" at bounding box center [458, 40] width 103 height 22
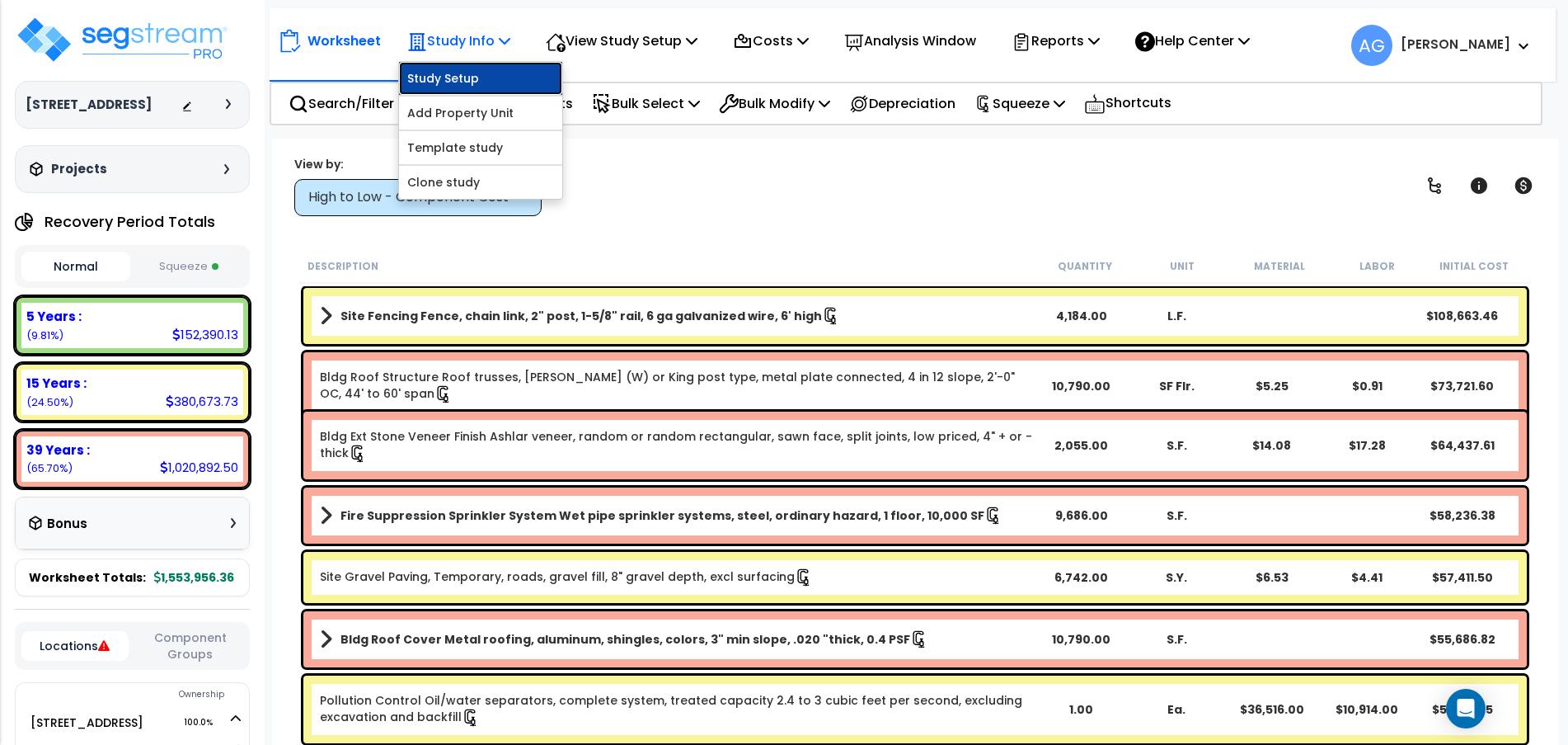
click at [466, 74] on link "Study Setup" at bounding box center [481, 78] width 163 height 33
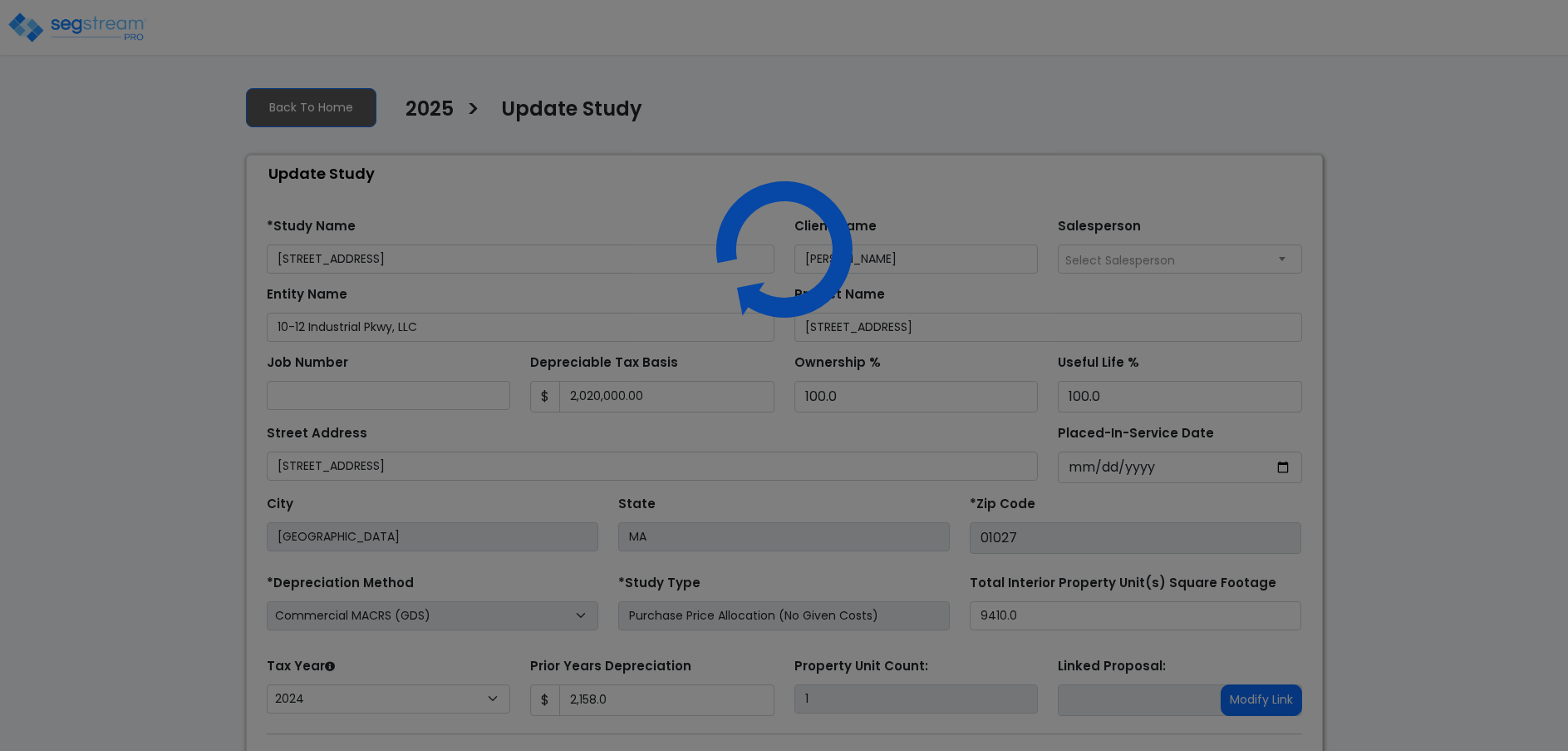
select select "2024"
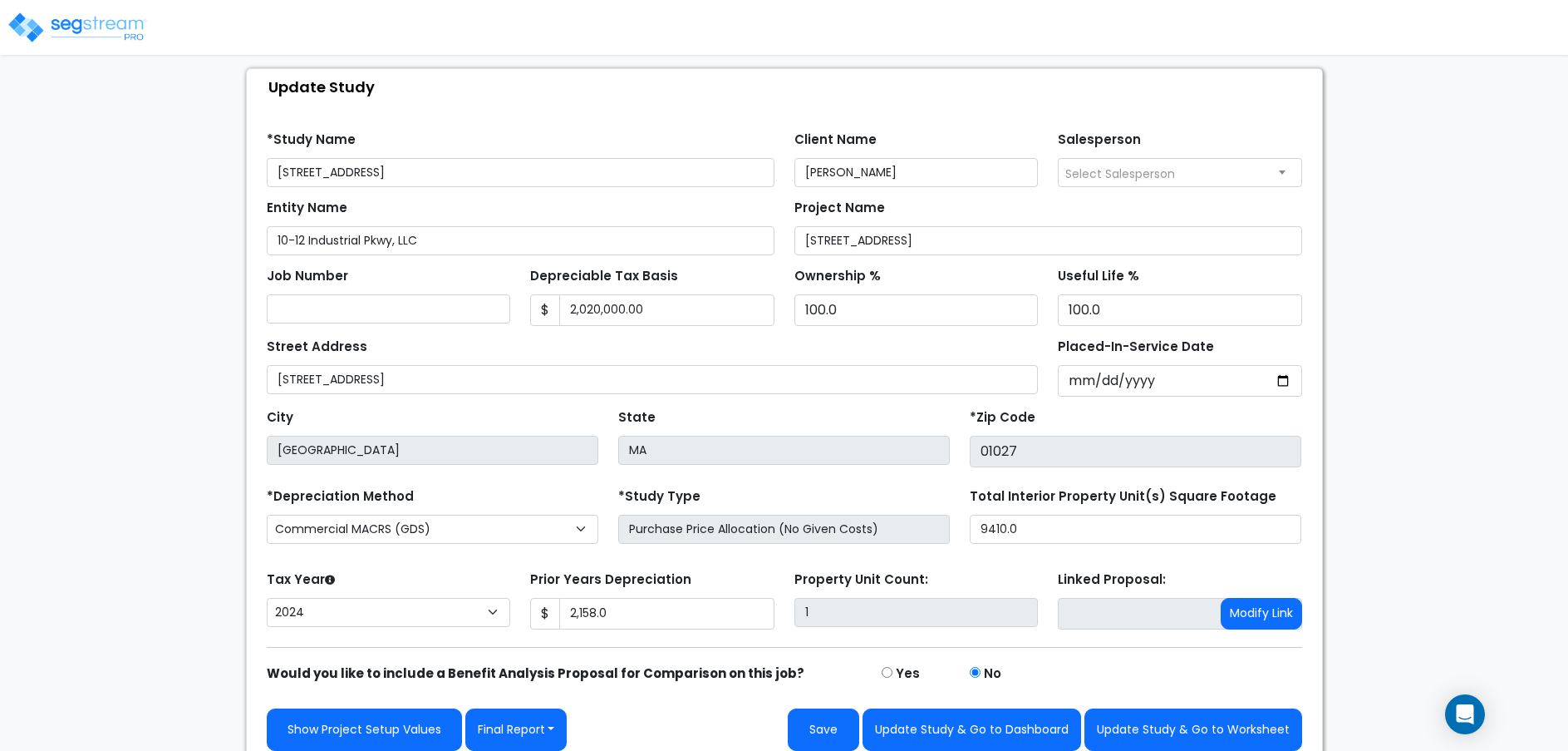
scroll to position [101, 0]
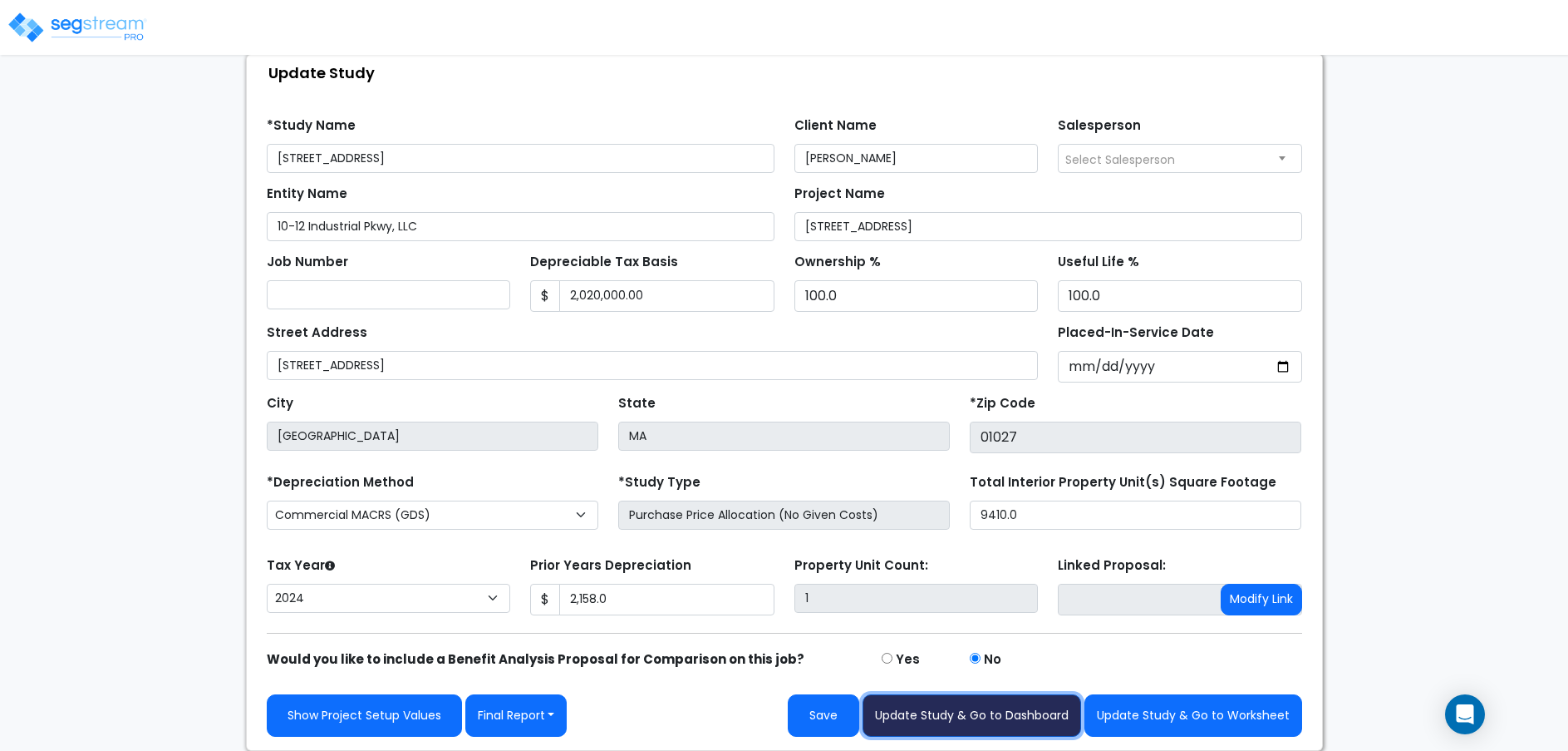
click at [928, 714] on button "Update Study & Go to Dashboard" at bounding box center [972, 715] width 219 height 43
type input "2158"
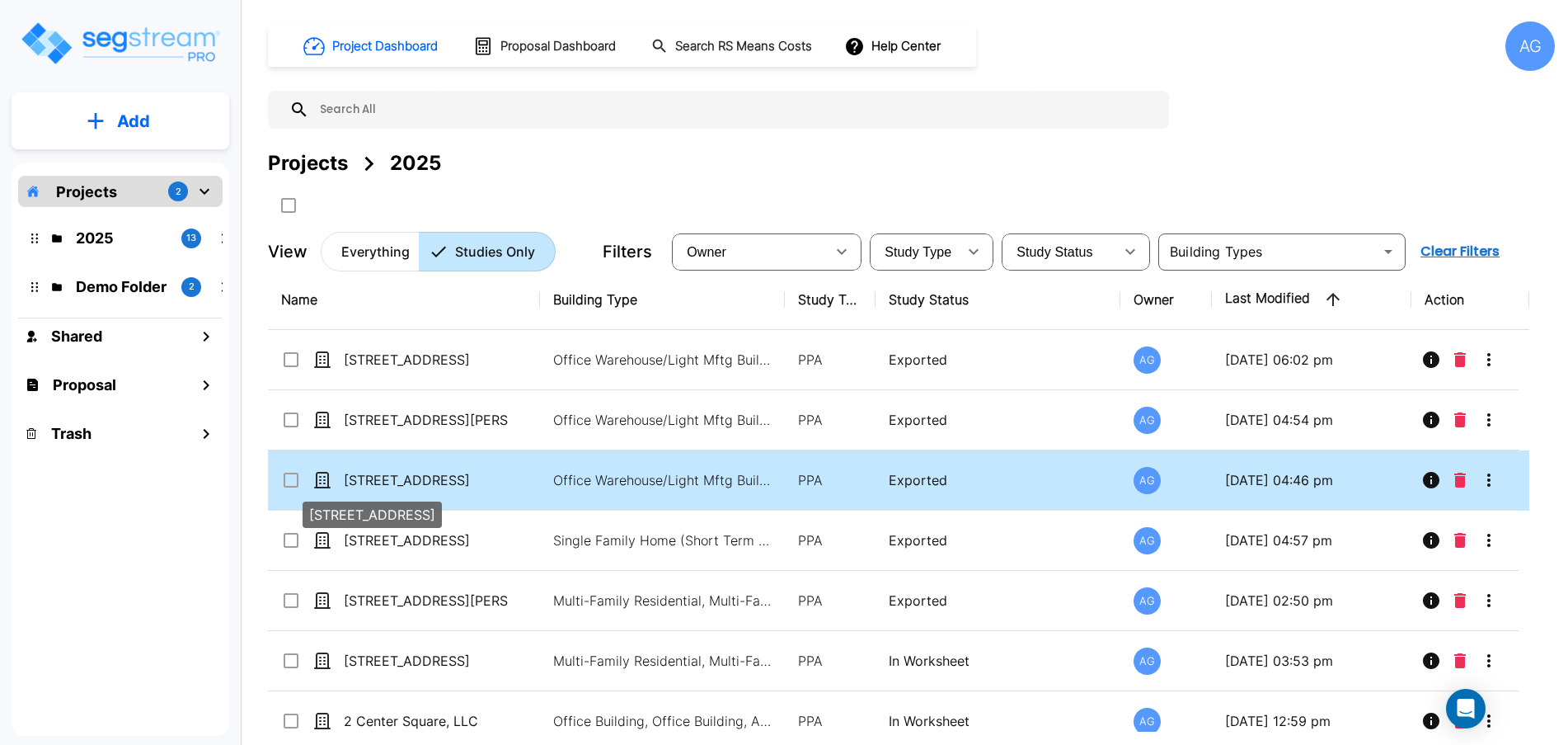
click at [412, 471] on p "[STREET_ADDRESS]" at bounding box center [426, 480] width 165 height 20
checkbox input "true"
click at [412, 471] on p "[STREET_ADDRESS]" at bounding box center [426, 480] width 165 height 20
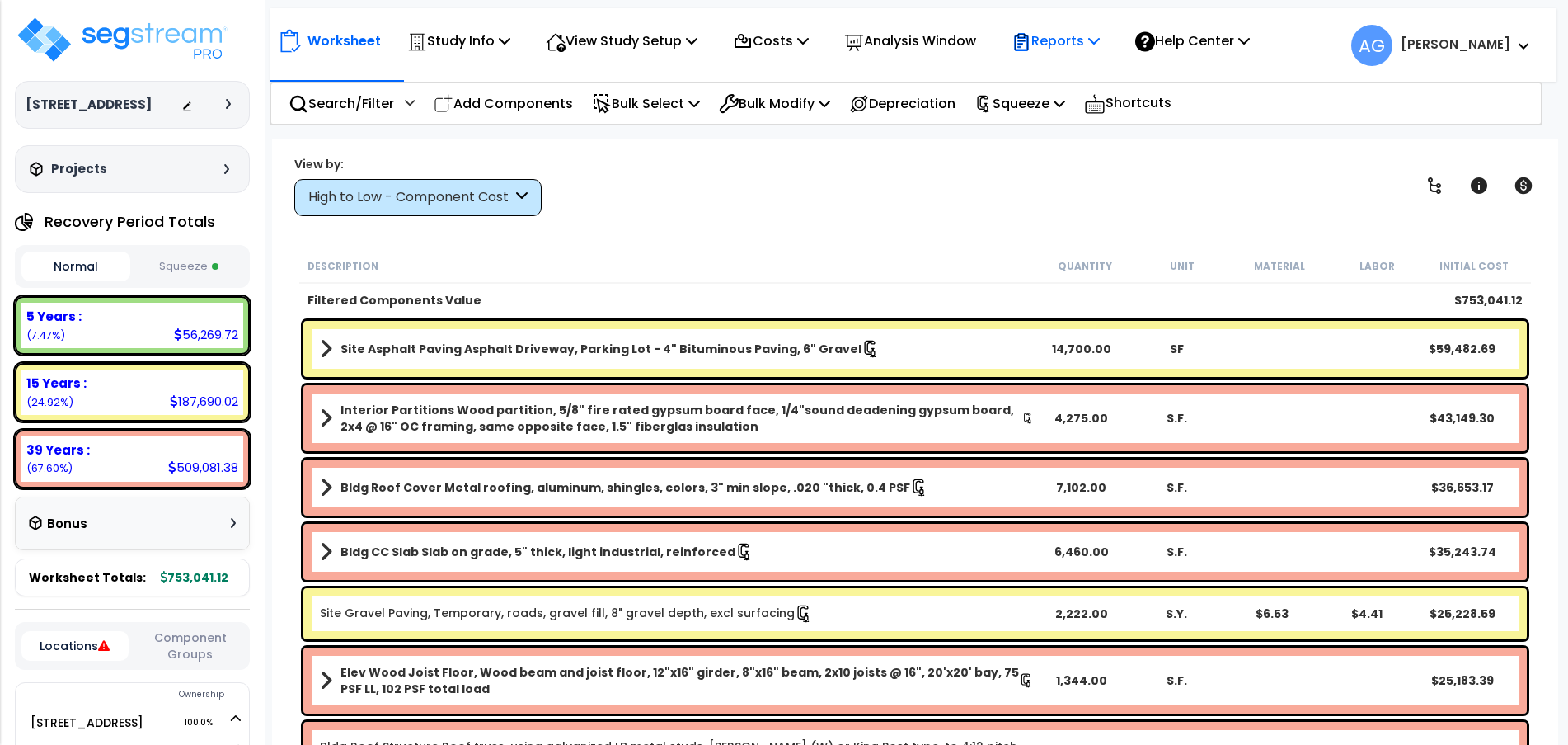
click at [1032, 44] on icon at bounding box center [1021, 42] width 20 height 20
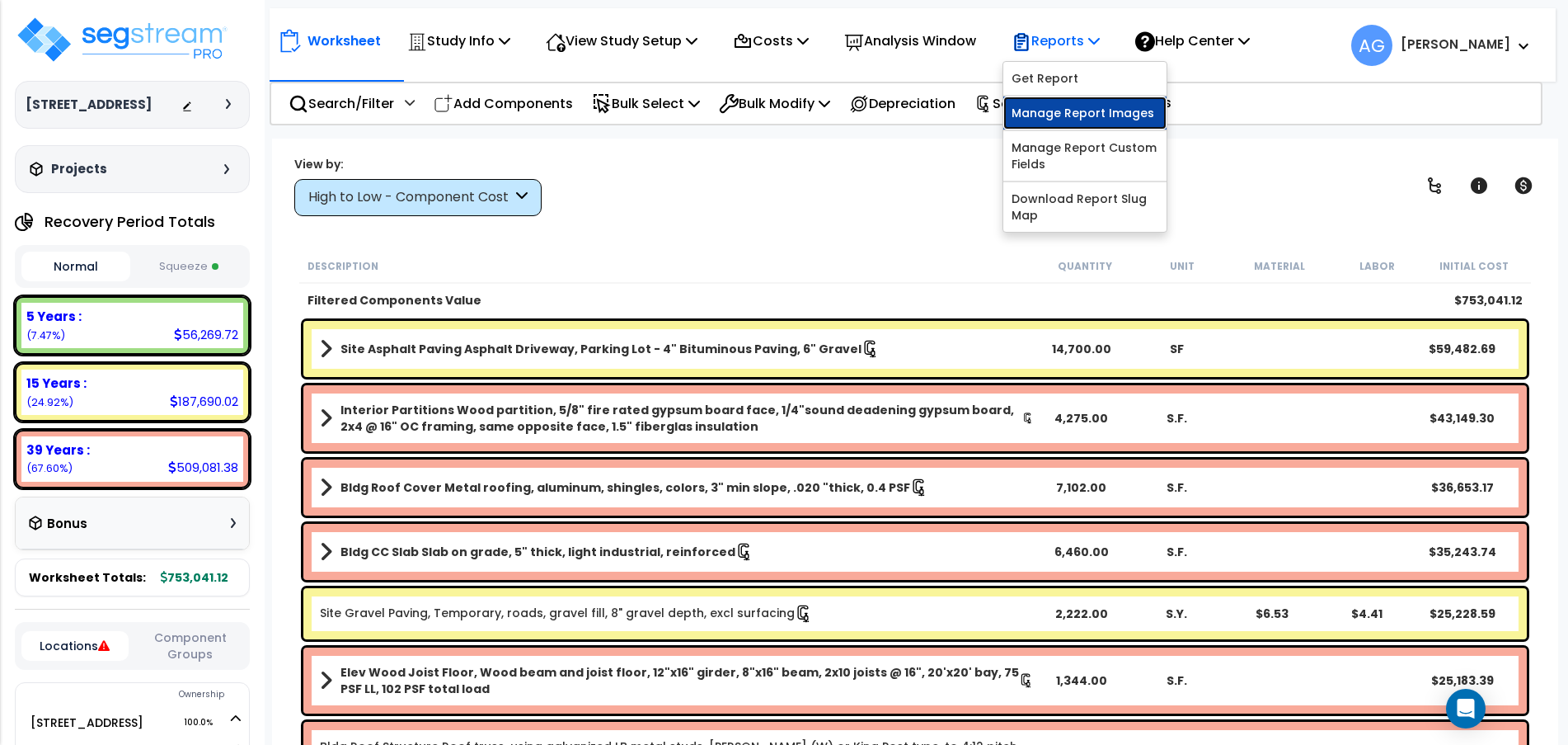
click at [1067, 118] on link "Manage Report Images" at bounding box center [1084, 113] width 163 height 33
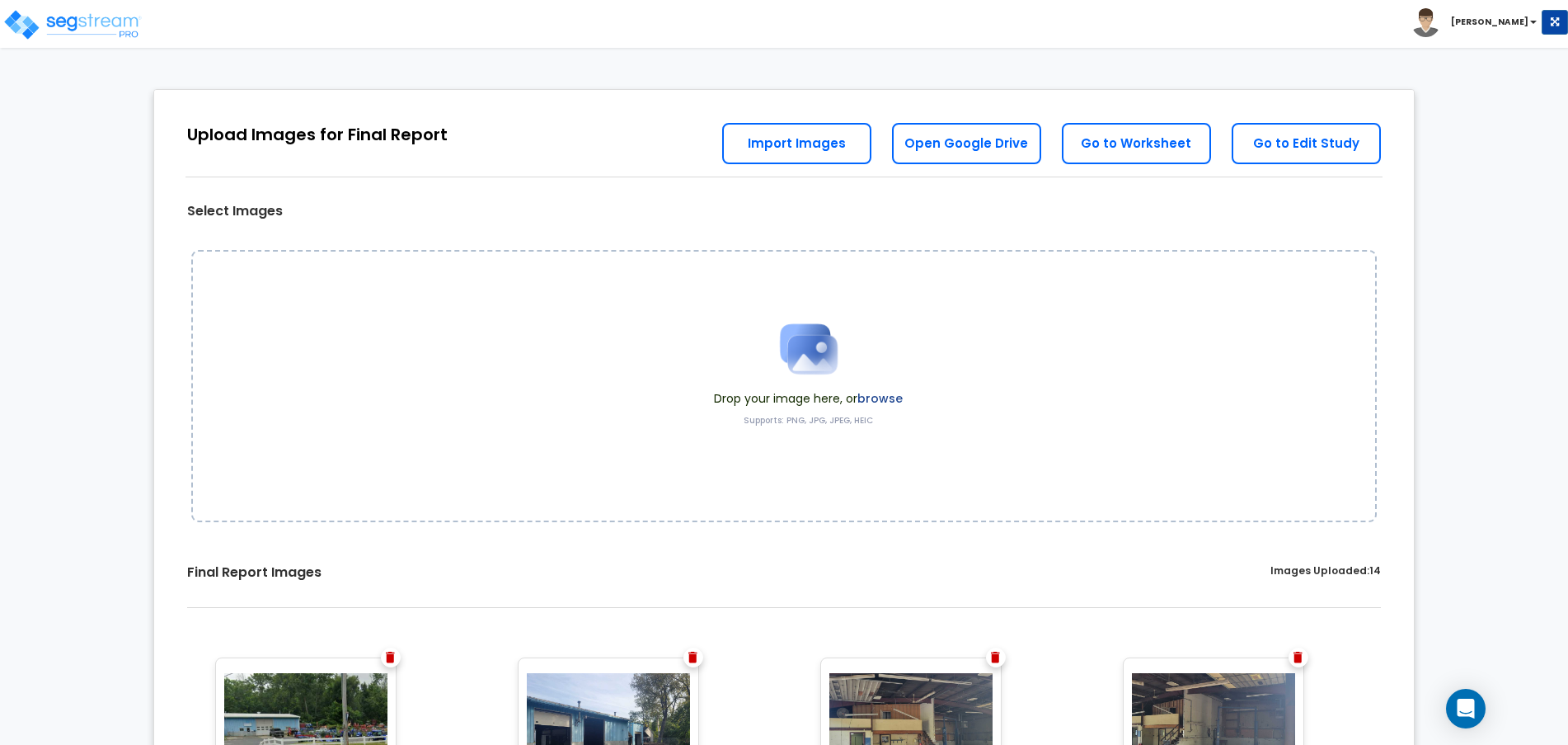
click at [803, 376] on img at bounding box center [809, 348] width 83 height 83
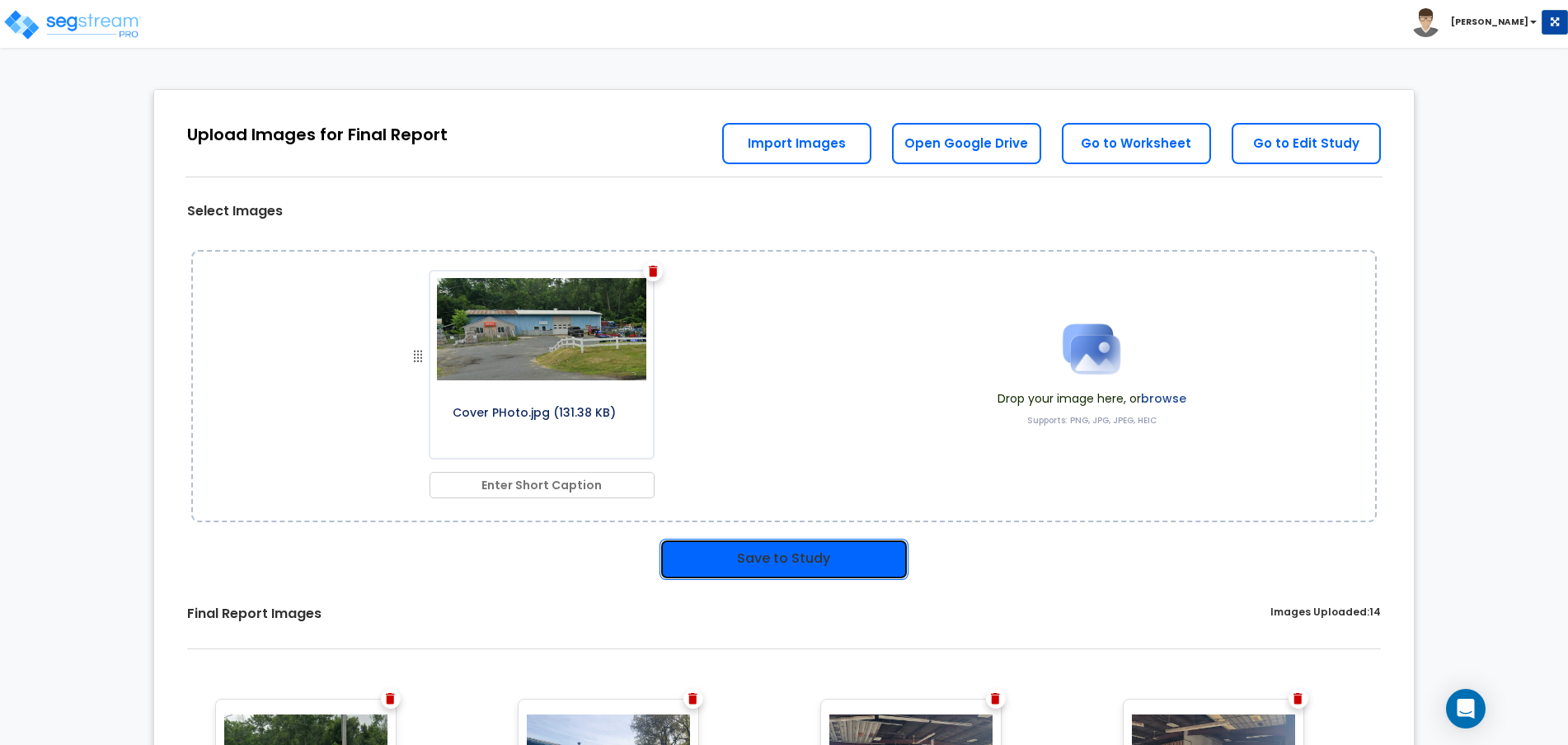
click at [792, 568] on button "Save to Study" at bounding box center [783, 559] width 249 height 41
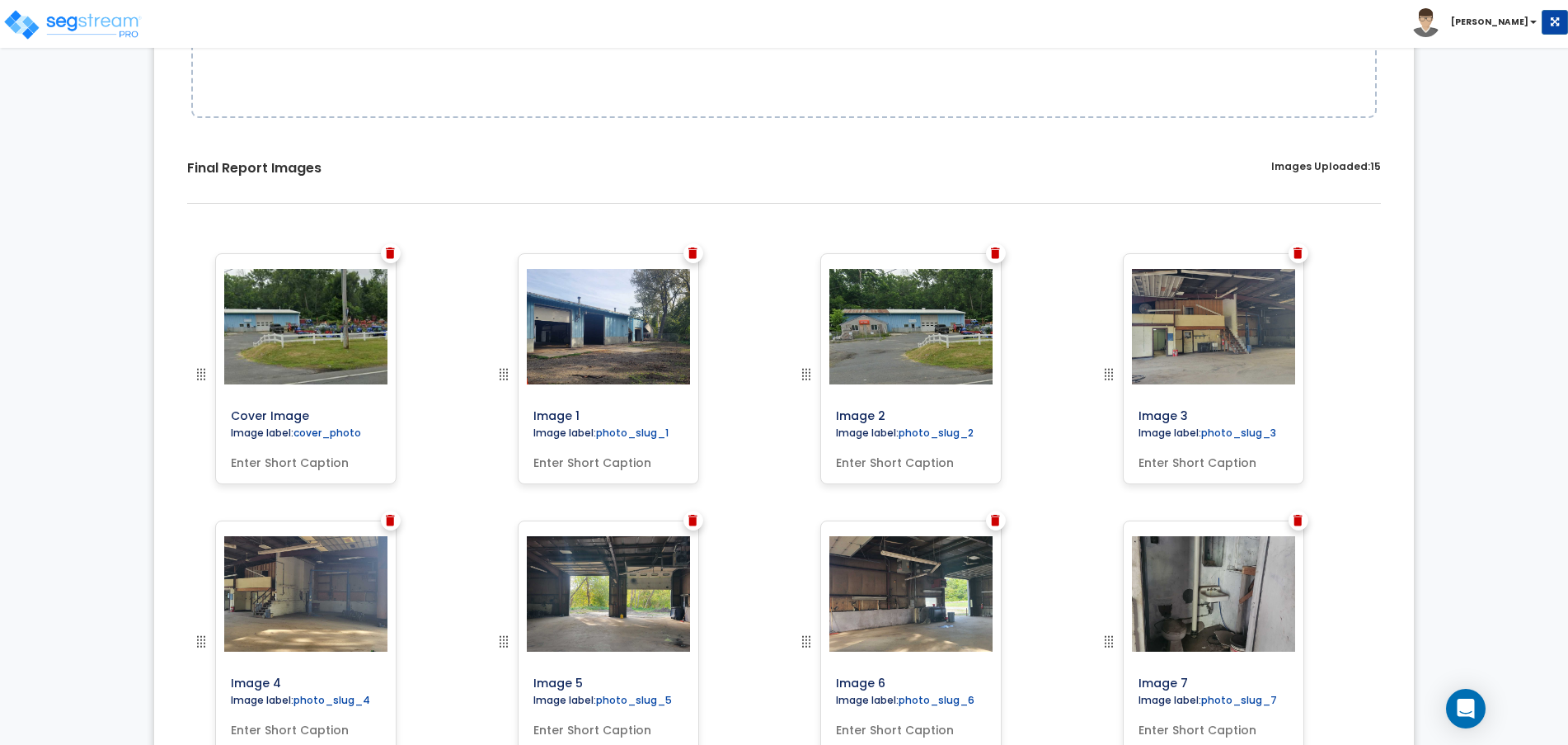
scroll to position [405, 0]
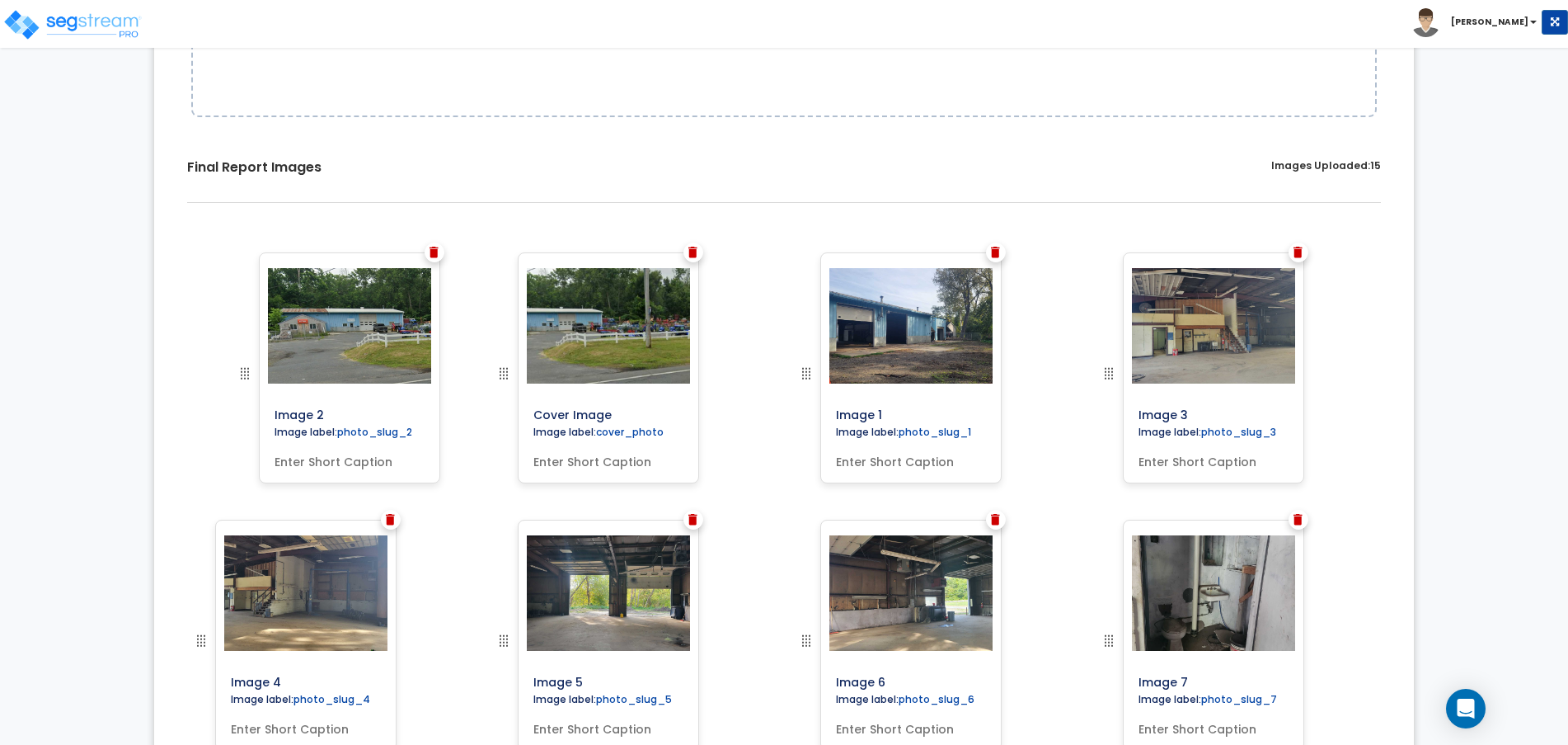
drag, startPoint x: 807, startPoint y: 372, endPoint x: 245, endPoint y: 364, distance: 562.1
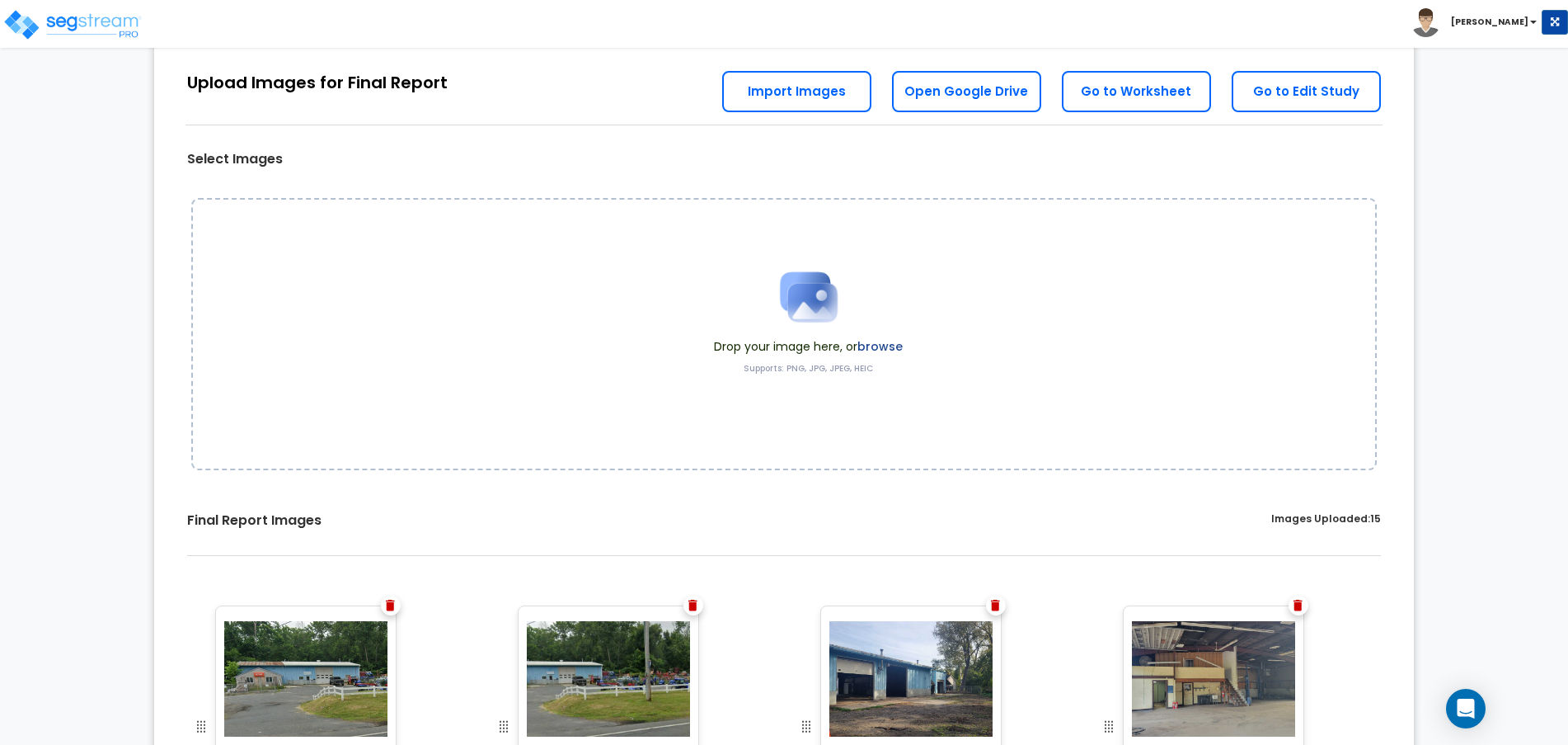
scroll to position [0, 0]
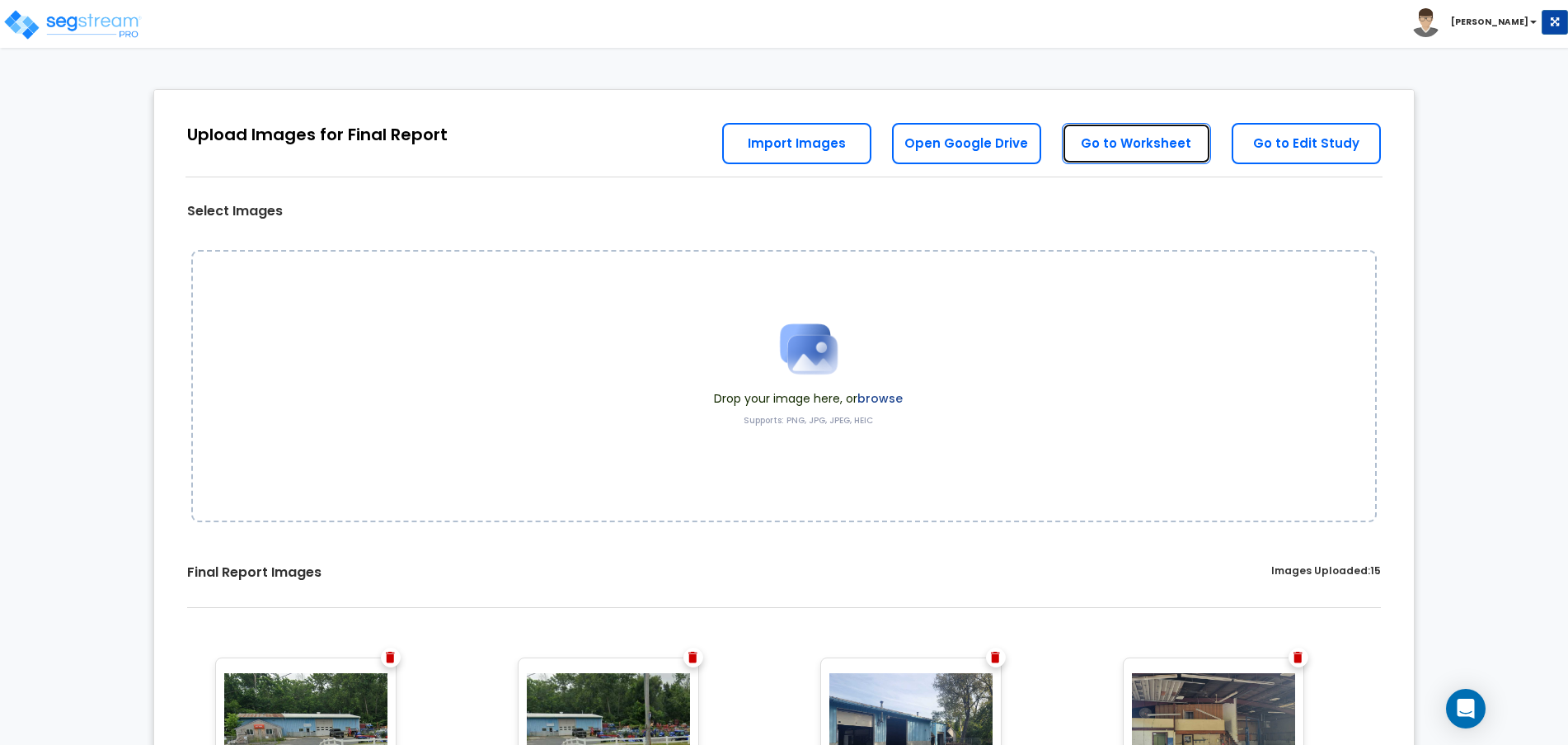
click at [1136, 141] on link "Go to Worksheet" at bounding box center [1135, 143] width 149 height 41
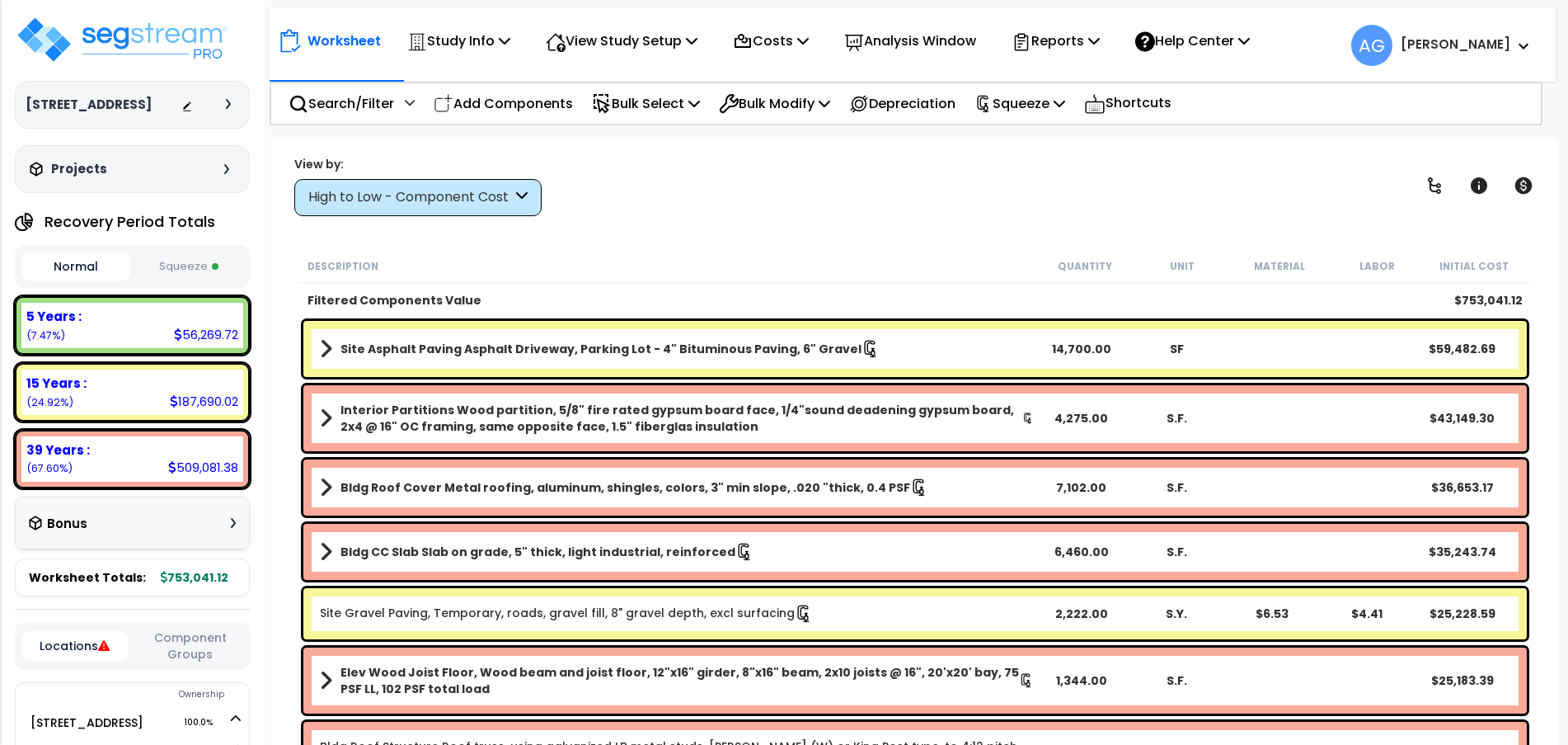
click at [1081, 37] on p "Reports" at bounding box center [1056, 40] width 88 height 22
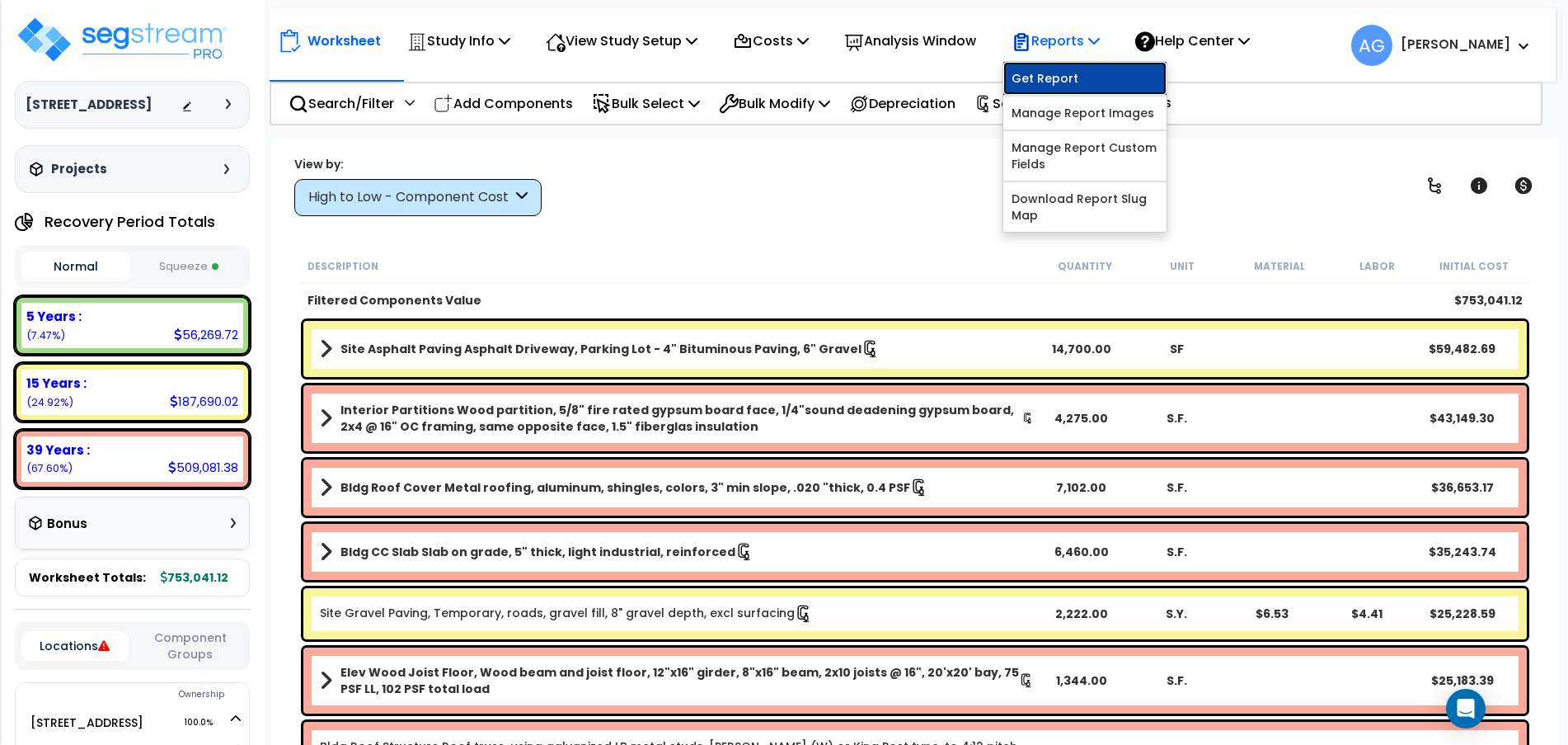
click at [1064, 75] on link "Get Report" at bounding box center [1084, 78] width 163 height 33
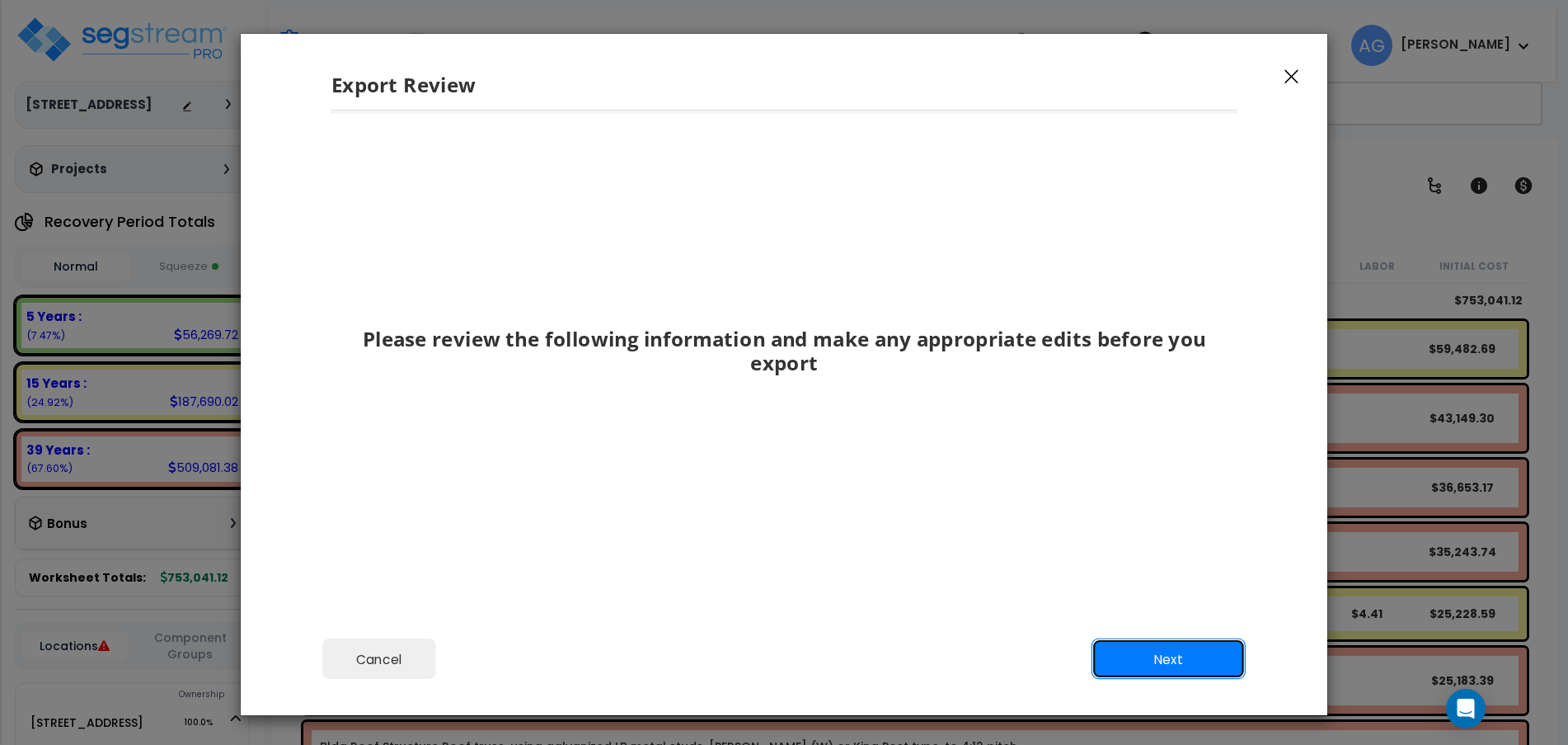
click at [1143, 660] on button "Next" at bounding box center [1168, 659] width 154 height 41
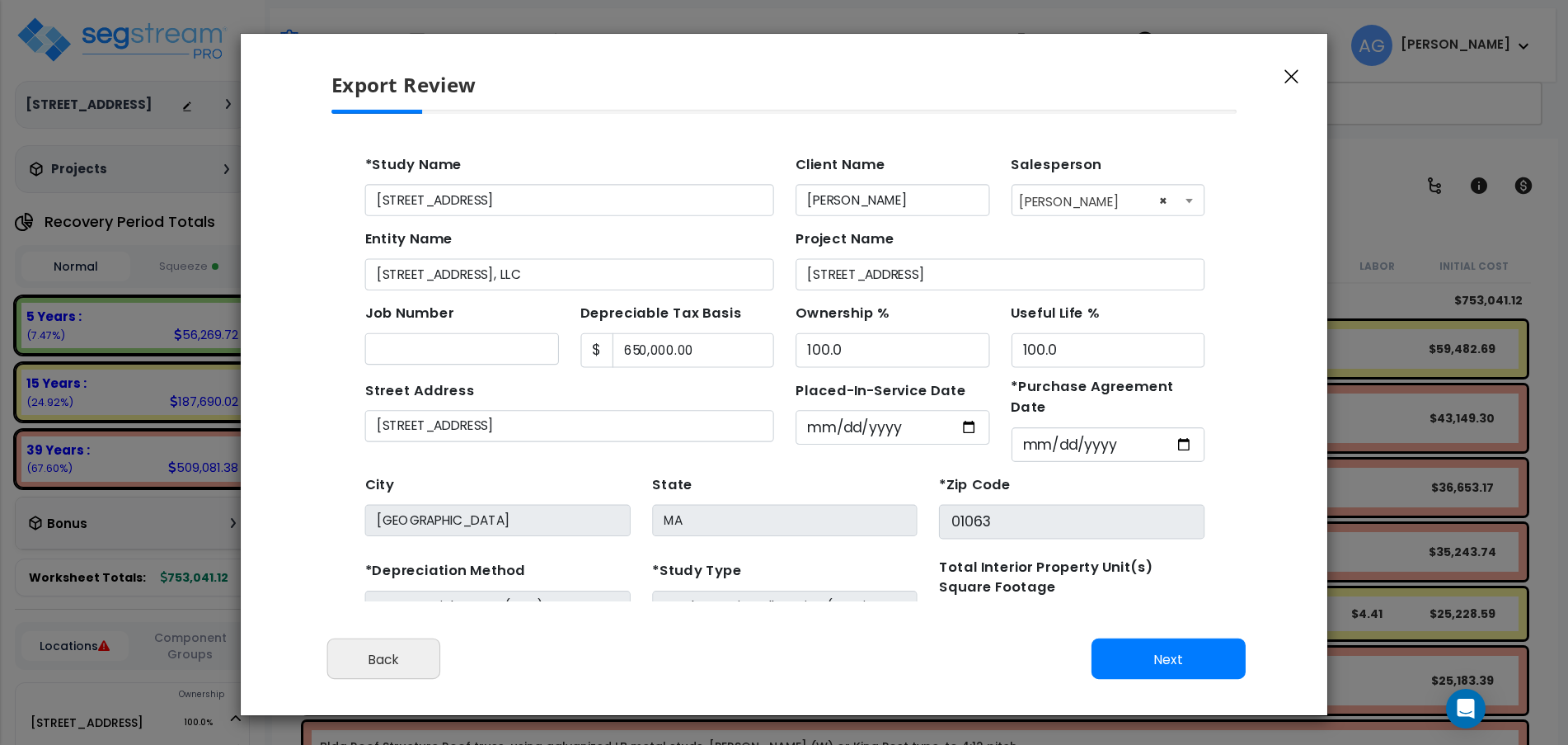
click at [1291, 78] on icon "button" at bounding box center [1291, 77] width 14 height 14
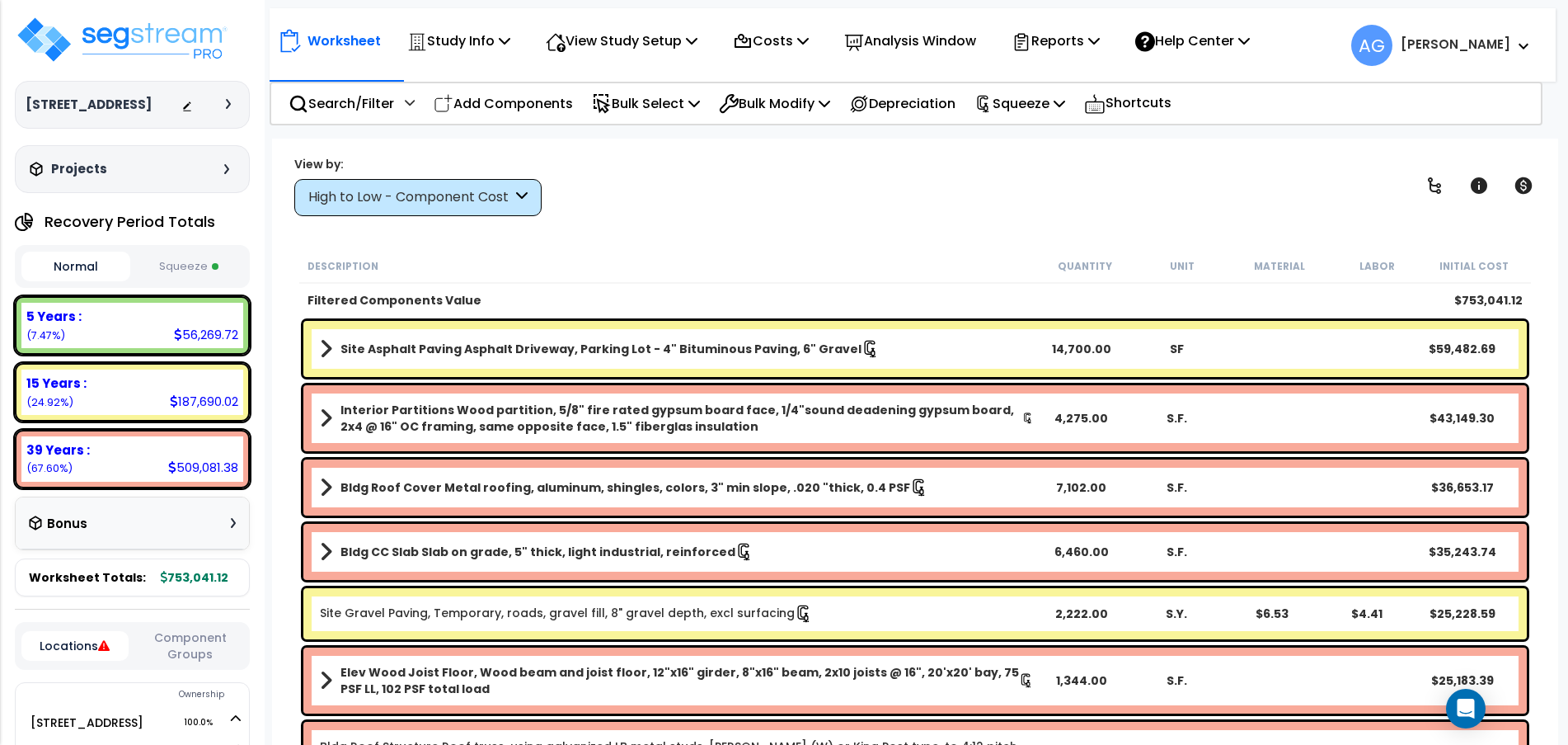
click at [207, 281] on button "Squeeze" at bounding box center [188, 267] width 108 height 29
click at [1073, 50] on p "Reports" at bounding box center [1056, 40] width 88 height 22
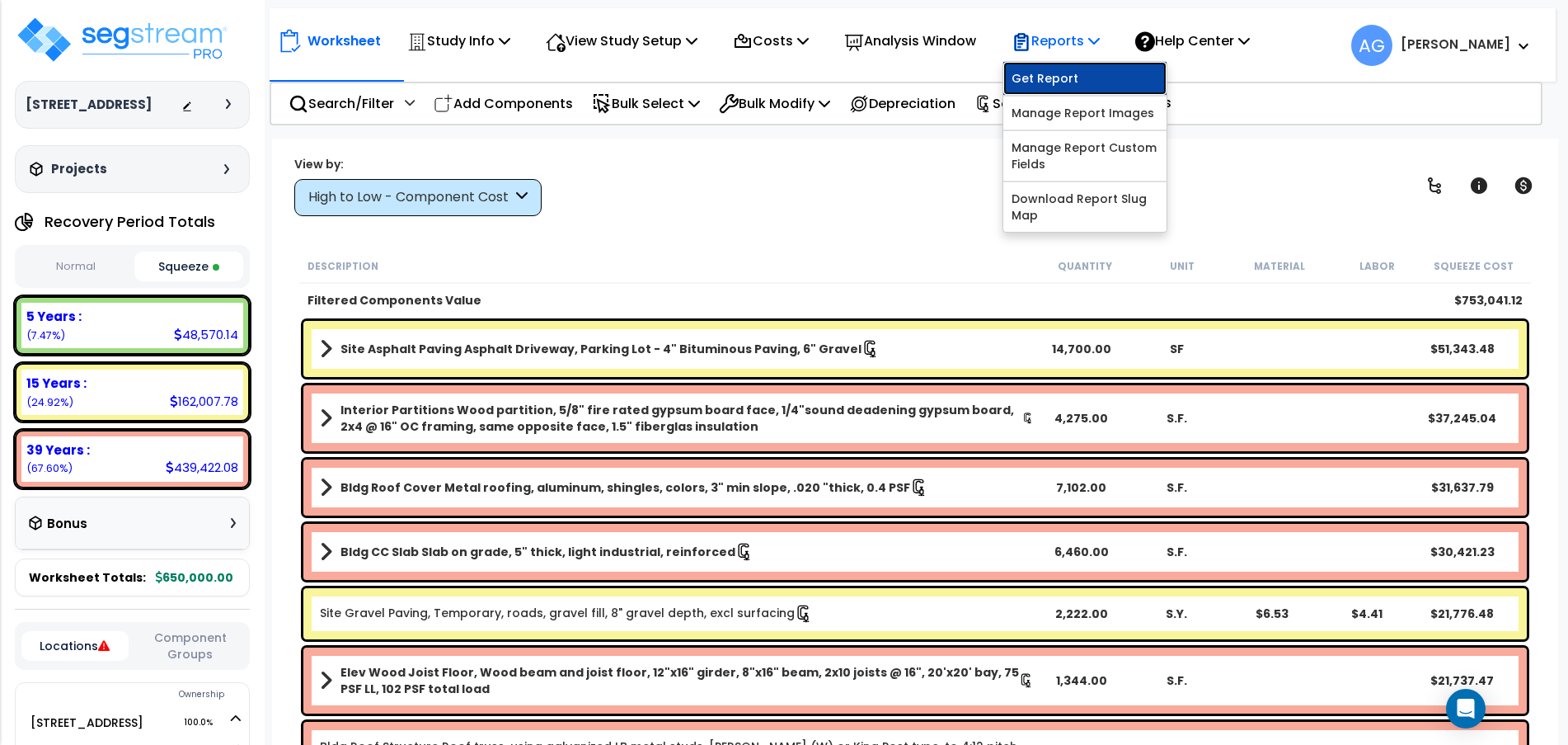
click at [1073, 82] on link "Get Report" at bounding box center [1084, 78] width 163 height 33
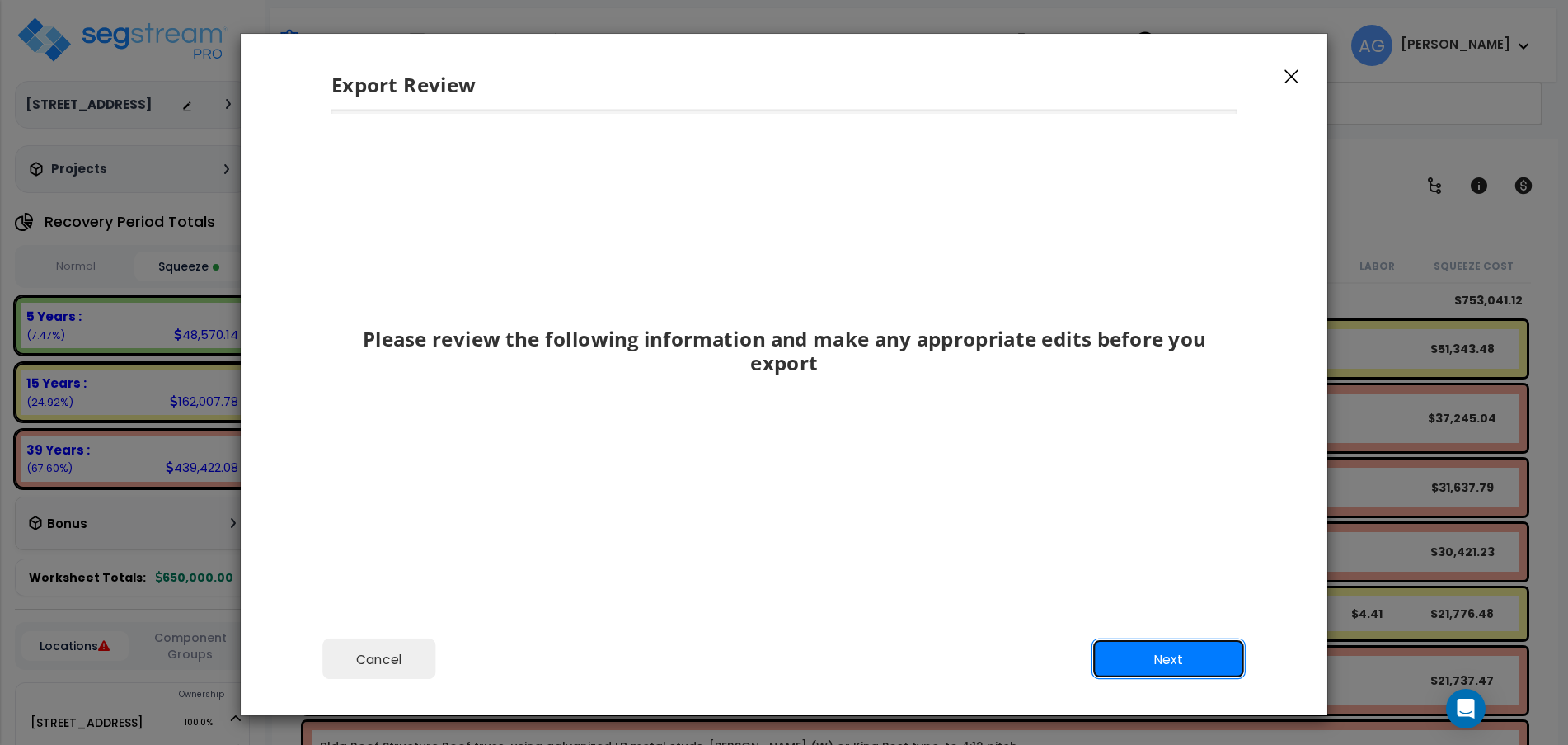
click at [1148, 656] on button "Next" at bounding box center [1168, 659] width 154 height 41
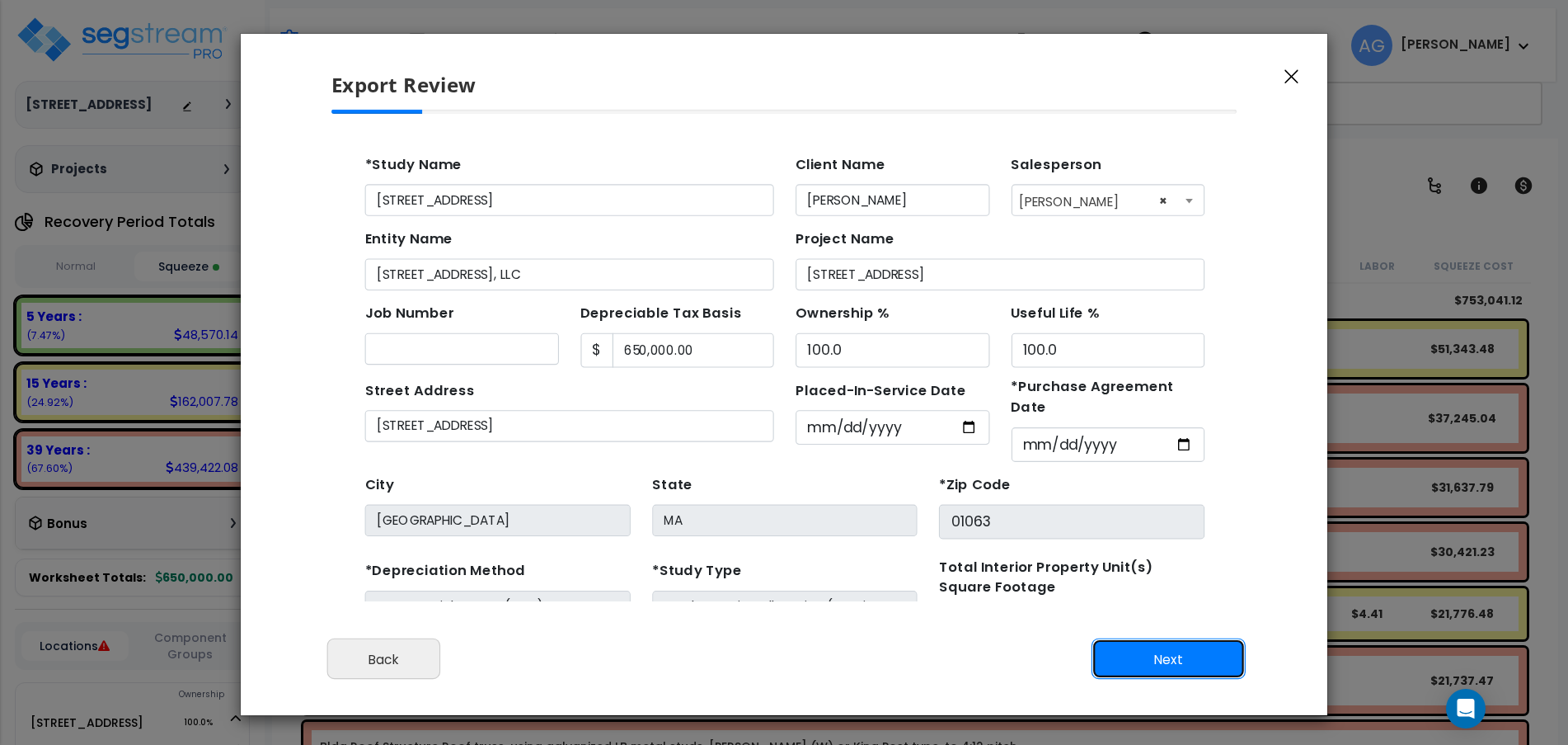
click at [1148, 656] on button "Next" at bounding box center [1168, 659] width 154 height 41
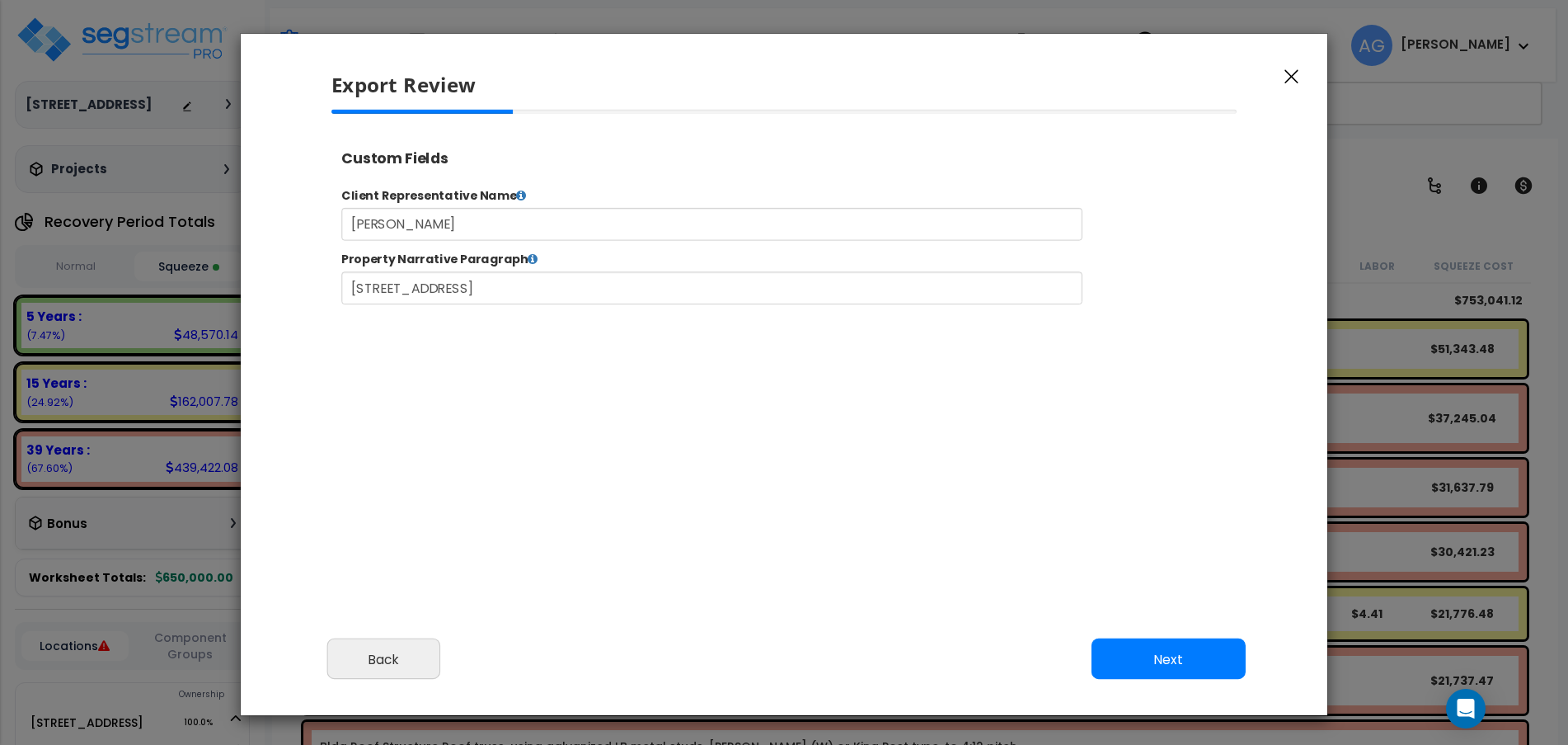
select select "2025"
click at [1169, 659] on button "Next" at bounding box center [1168, 659] width 154 height 41
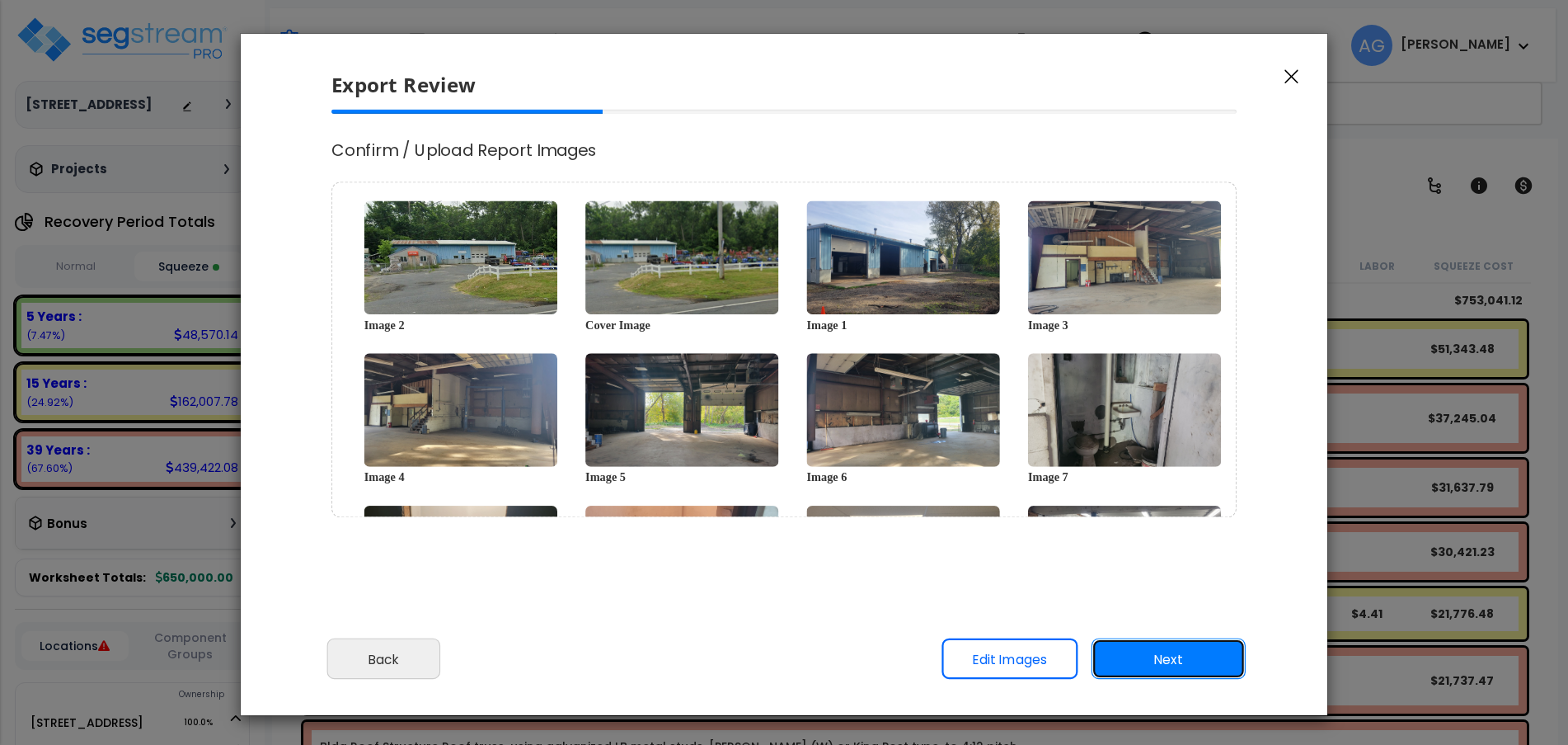
scroll to position [0, 0]
click at [1169, 659] on button "Next" at bounding box center [1168, 659] width 154 height 41
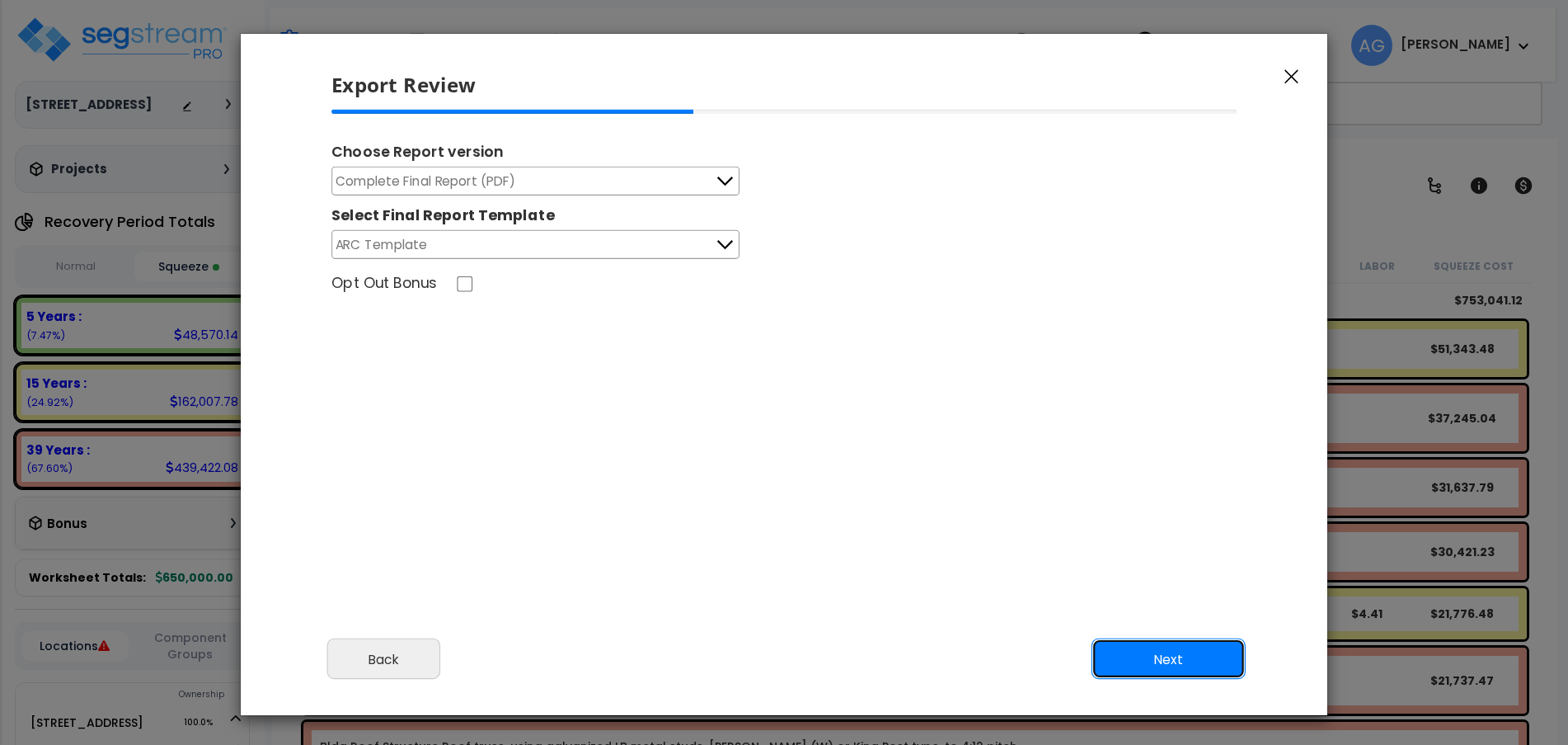
click at [1152, 661] on button "Next" at bounding box center [1168, 659] width 154 height 41
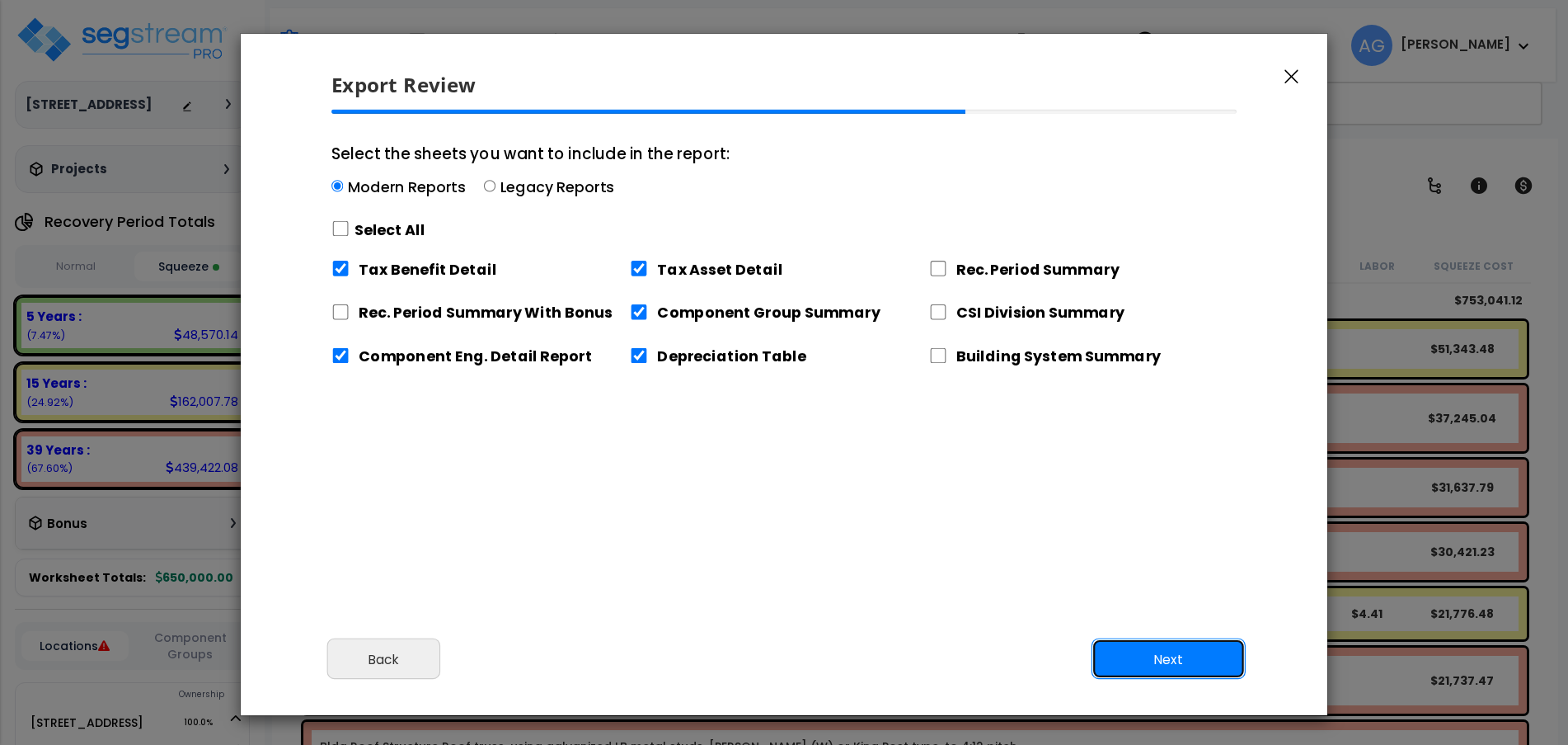
click at [1152, 661] on button "Next" at bounding box center [1168, 659] width 154 height 41
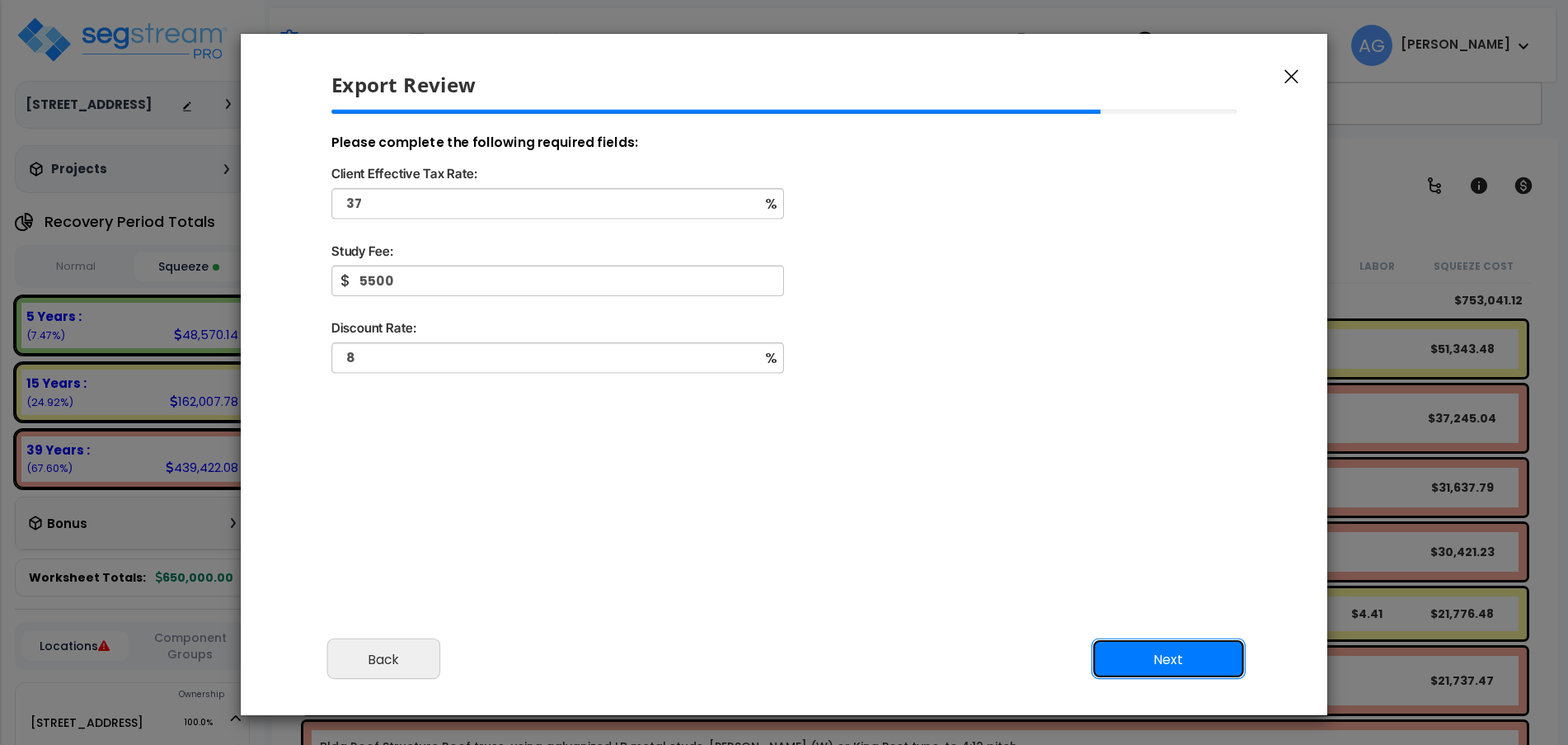
click at [1152, 661] on button "Next" at bounding box center [1168, 659] width 154 height 41
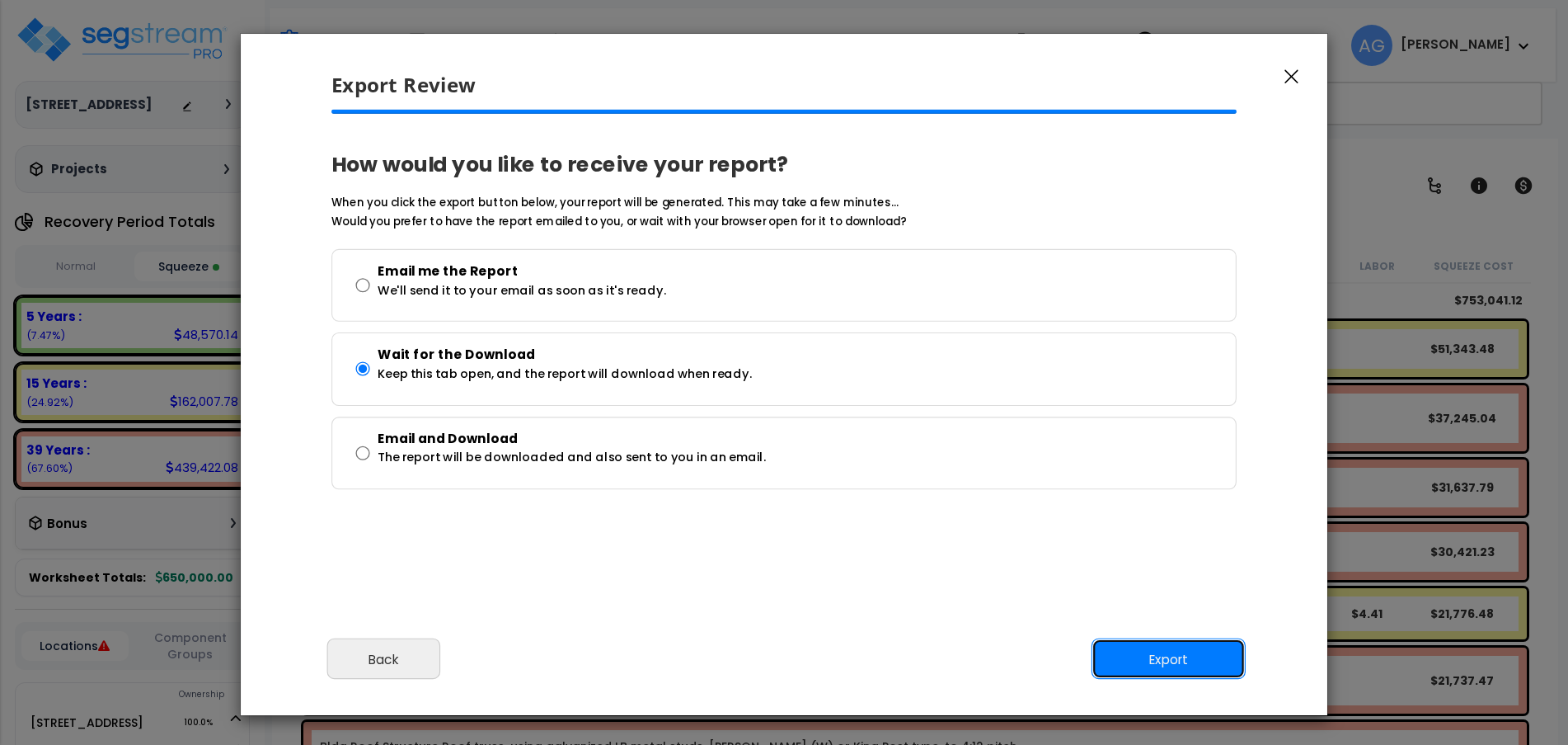
click at [1152, 661] on button "Export" at bounding box center [1168, 659] width 154 height 41
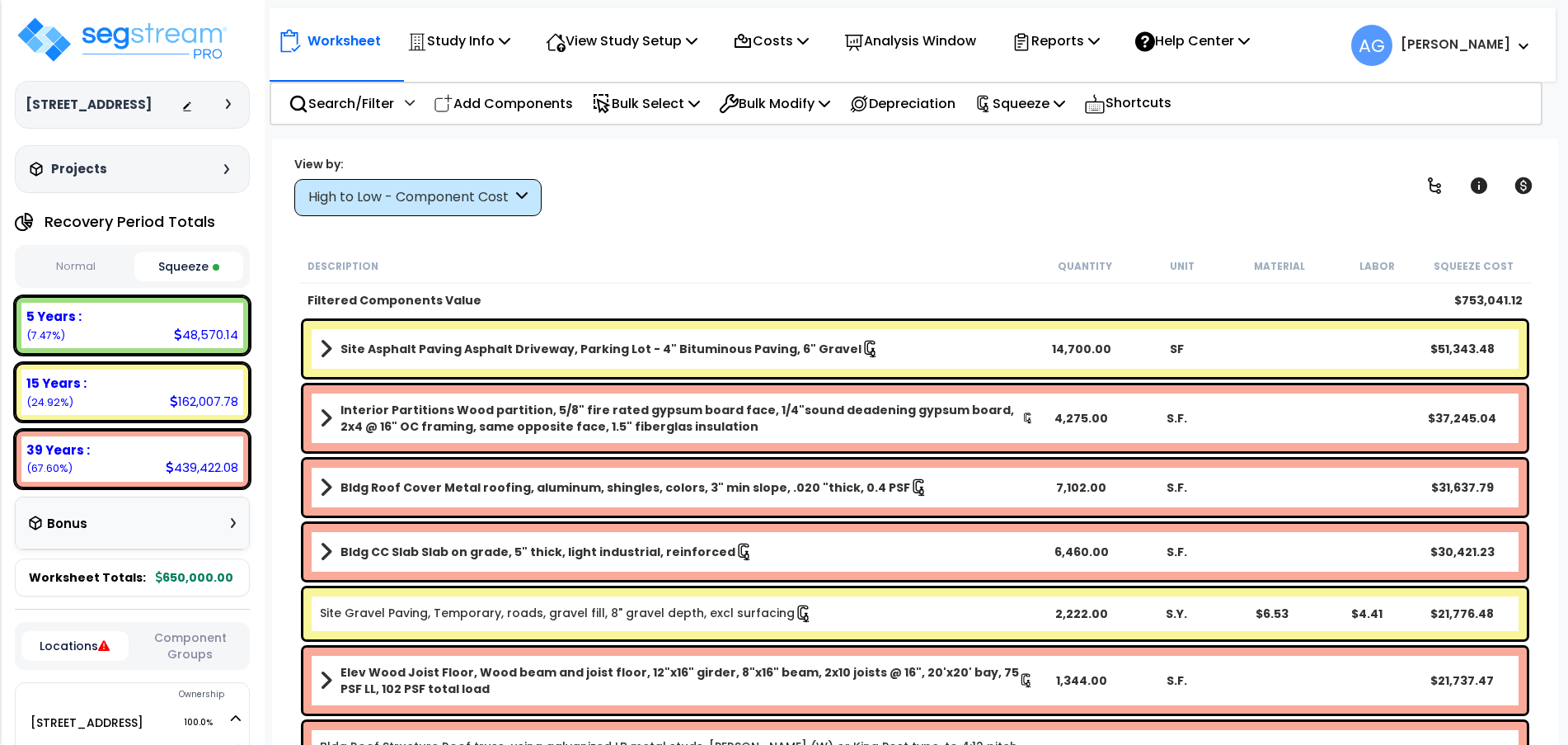
click at [612, 245] on div "Worksheet Study Info Study Setup Add Property Unit Template study Clone study AG" at bounding box center [915, 511] width 1286 height 745
click at [97, 34] on img at bounding box center [121, 39] width 214 height 50
